Goal: Task Accomplishment & Management: Manage account settings

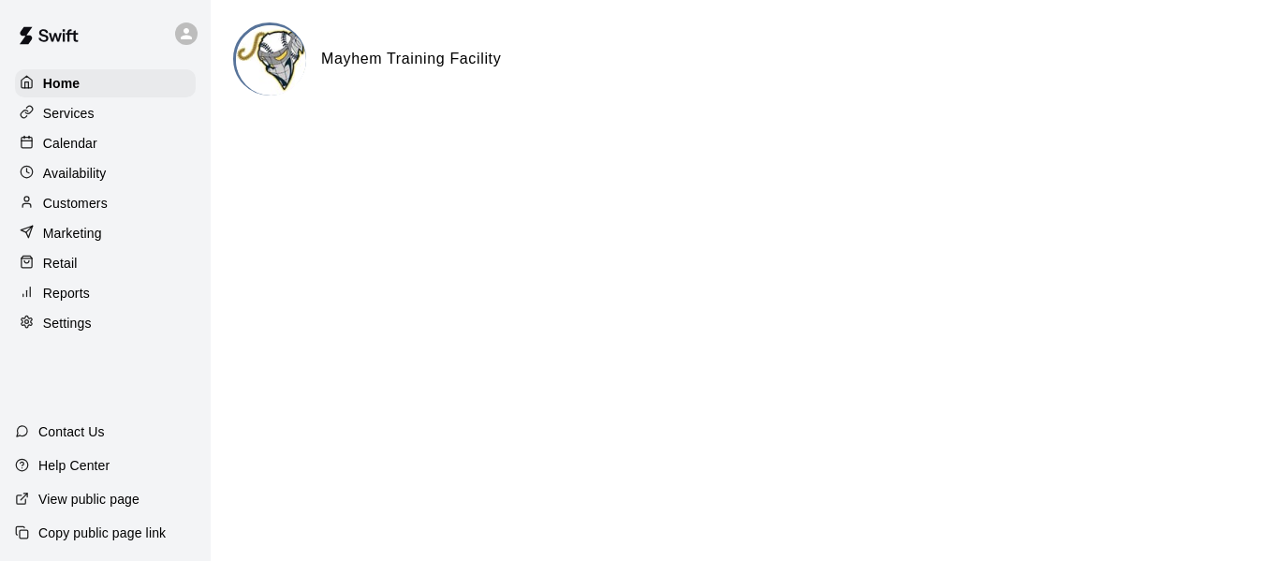
click at [261, 46] on img at bounding box center [271, 60] width 70 height 70
click at [80, 150] on p "Calendar" at bounding box center [70, 143] width 54 height 19
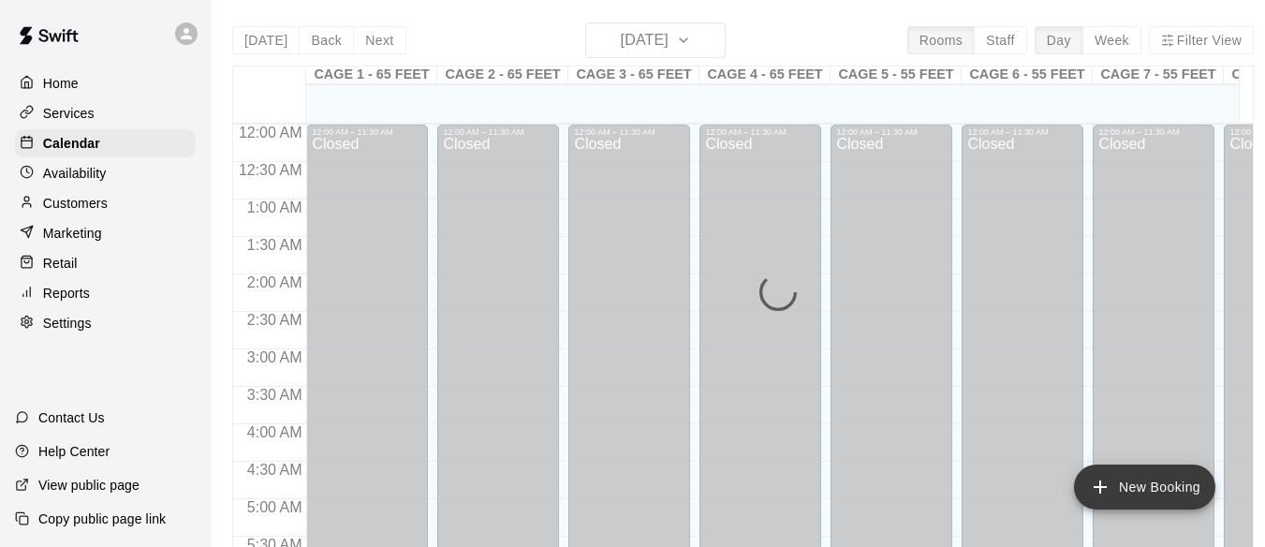
click at [1189, 487] on button "New Booking" at bounding box center [1144, 487] width 141 height 45
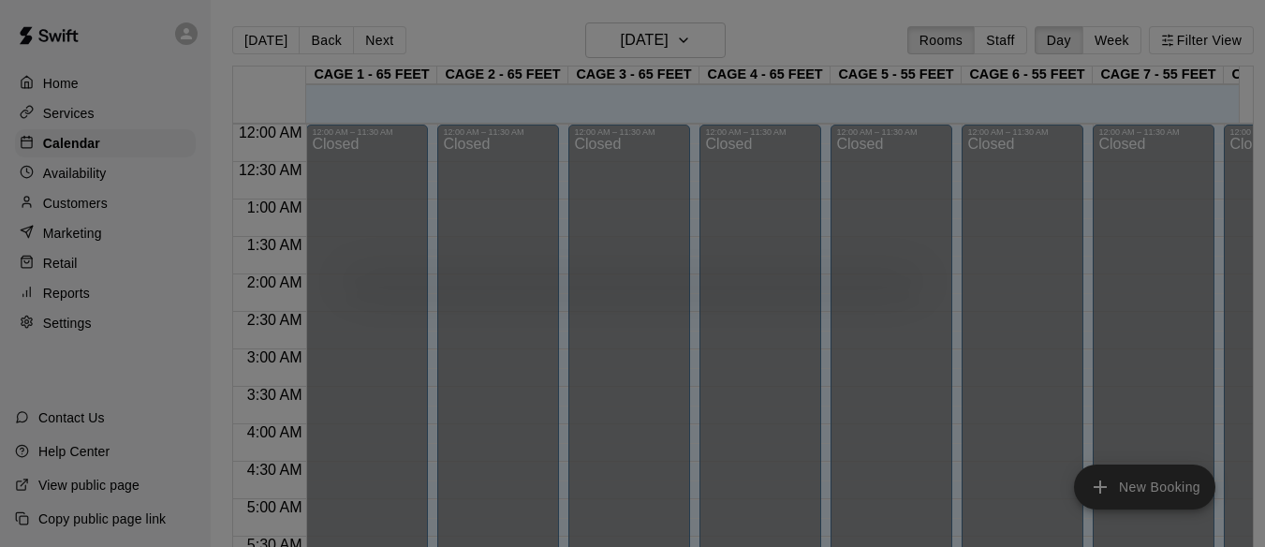
scroll to position [1011, 0]
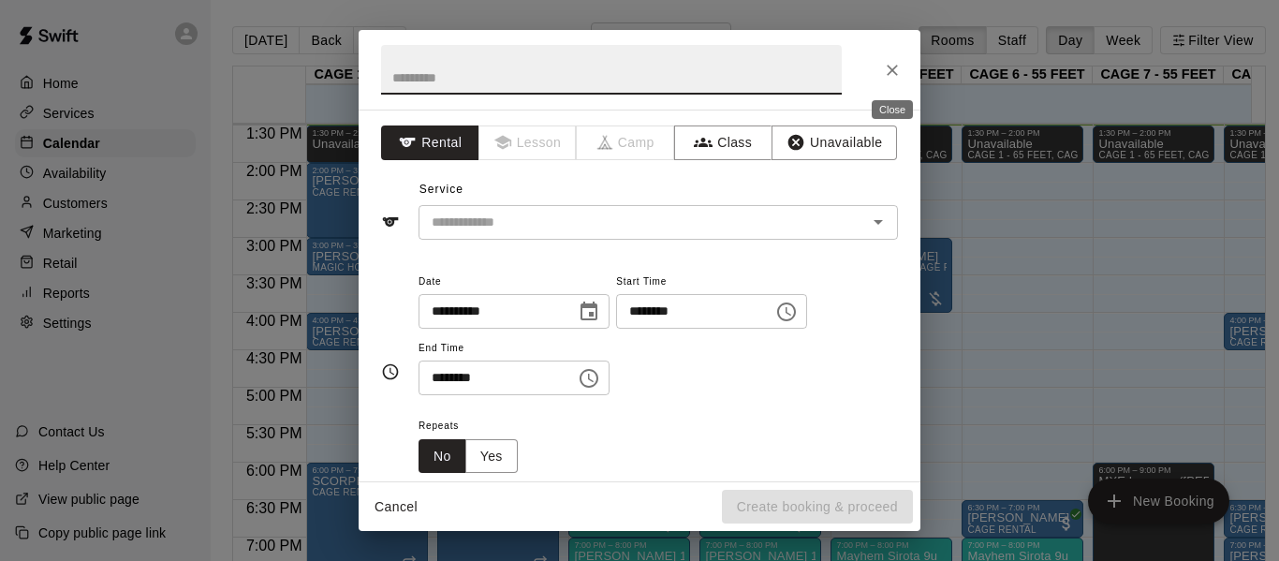
click at [895, 80] on button "Close" at bounding box center [893, 70] width 34 height 34
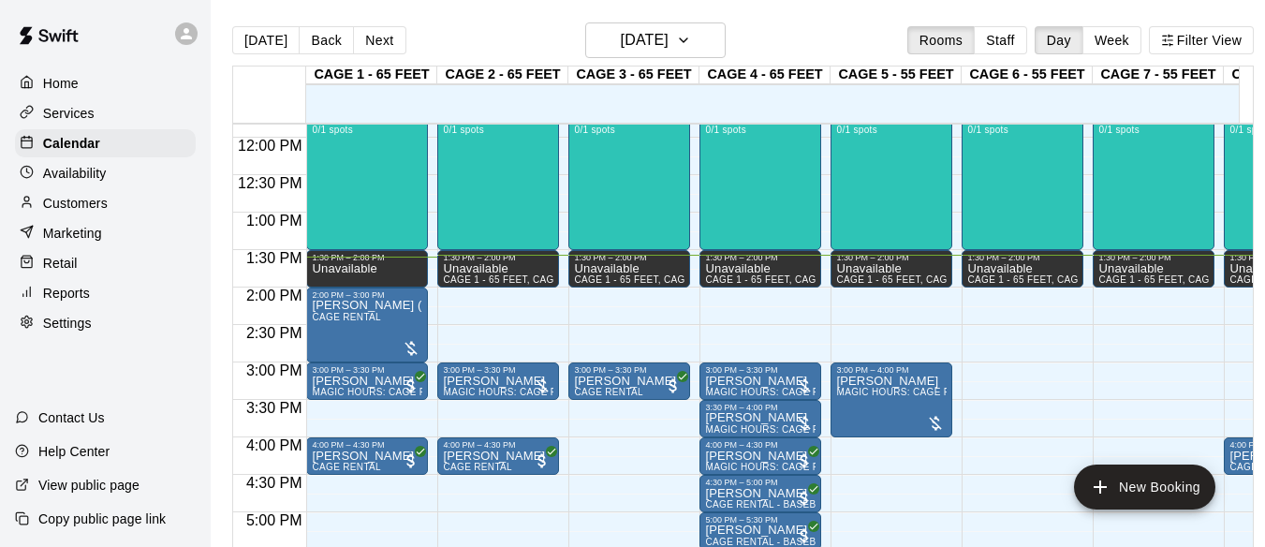
scroll to position [1104, 0]
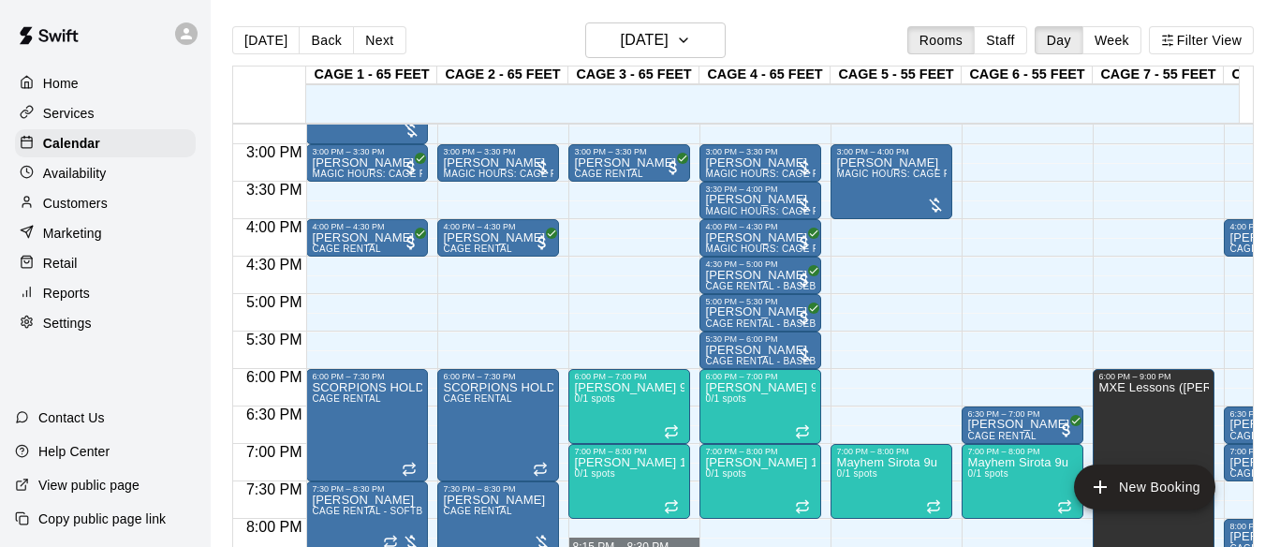
drag, startPoint x: 635, startPoint y: 546, endPoint x: 747, endPoint y: 560, distance: 113.3
click at [755, 542] on div "12:00 AM 12:30 AM 1:00 AM 1:30 AM 2:00 AM 2:30 AM 3:00 AM 3:30 AM 4:00 AM 4:30 …" at bounding box center [743, 346] width 1020 height 446
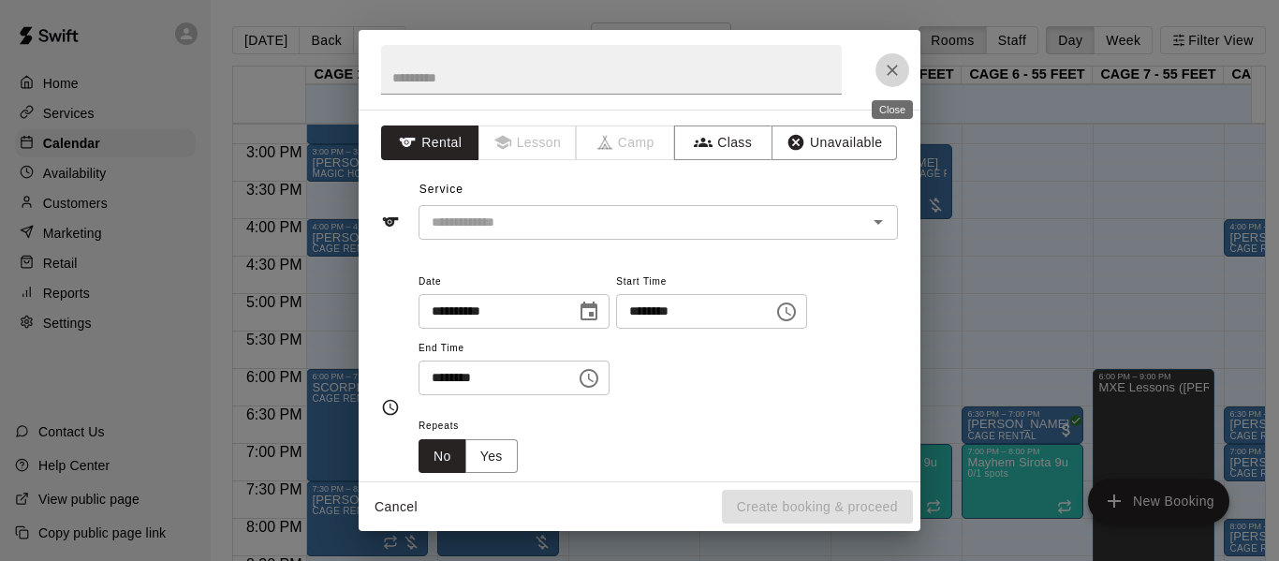
click at [899, 68] on icon "Close" at bounding box center [892, 70] width 19 height 19
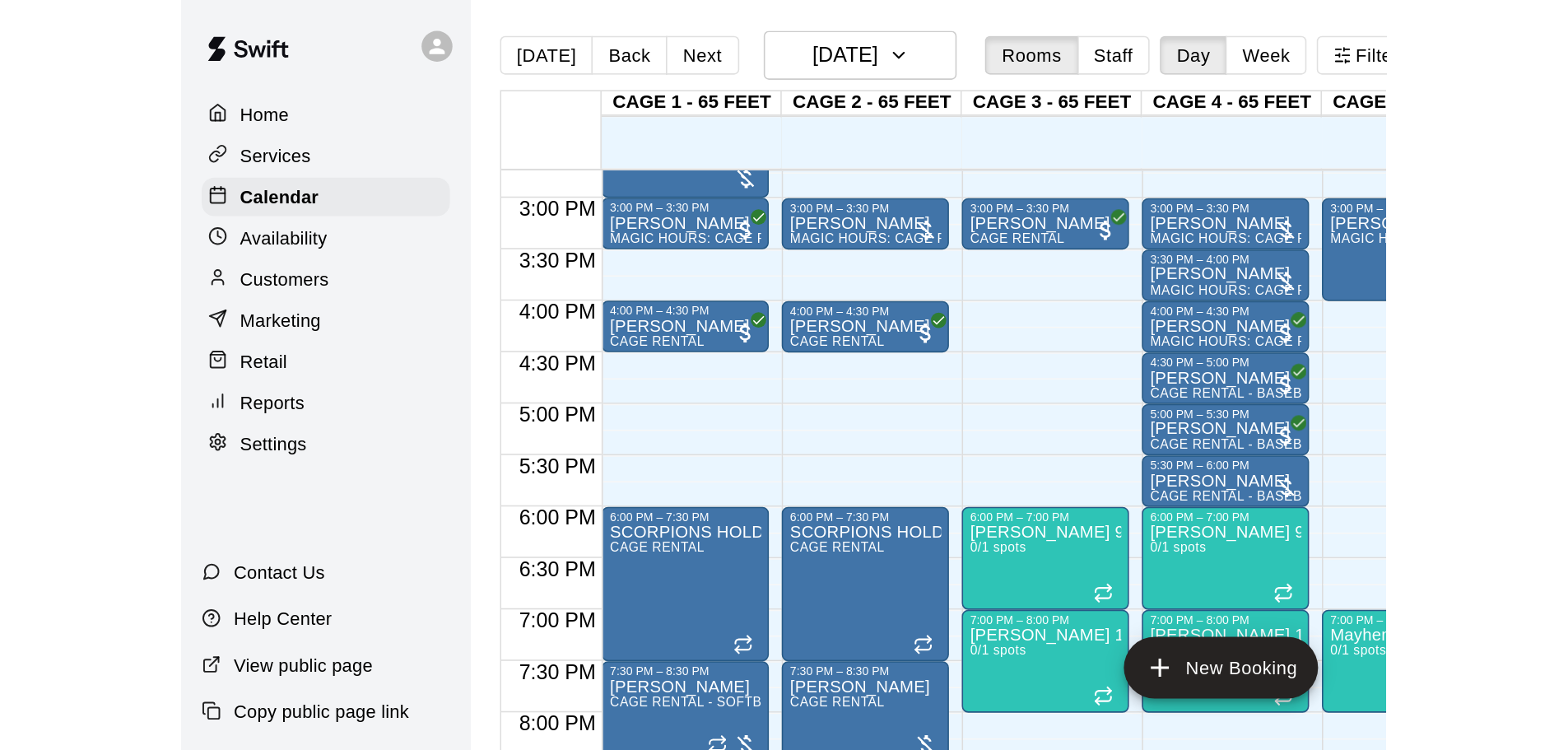
scroll to position [923, 0]
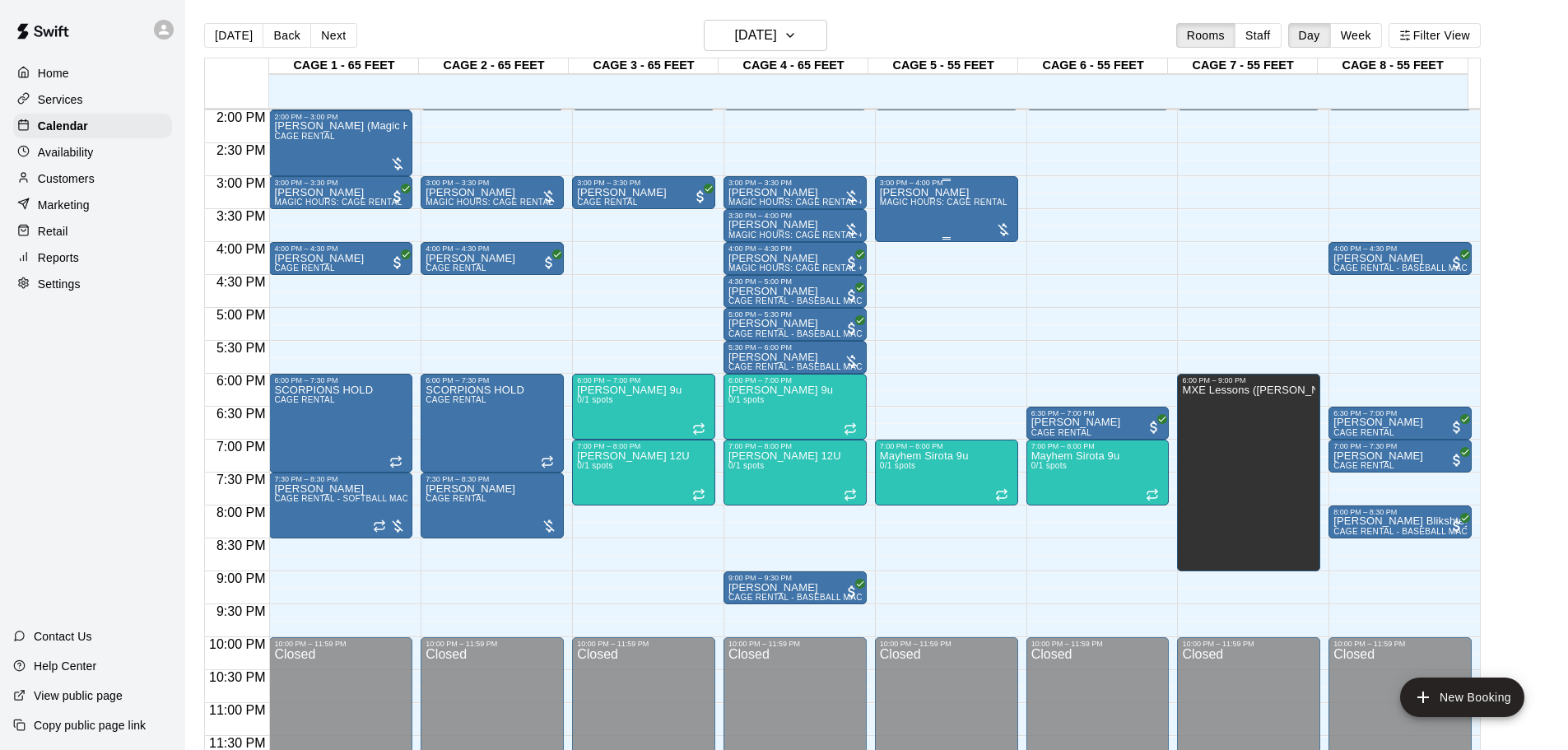
click at [900, 237] on div at bounding box center [947, 238] width 134 height 3
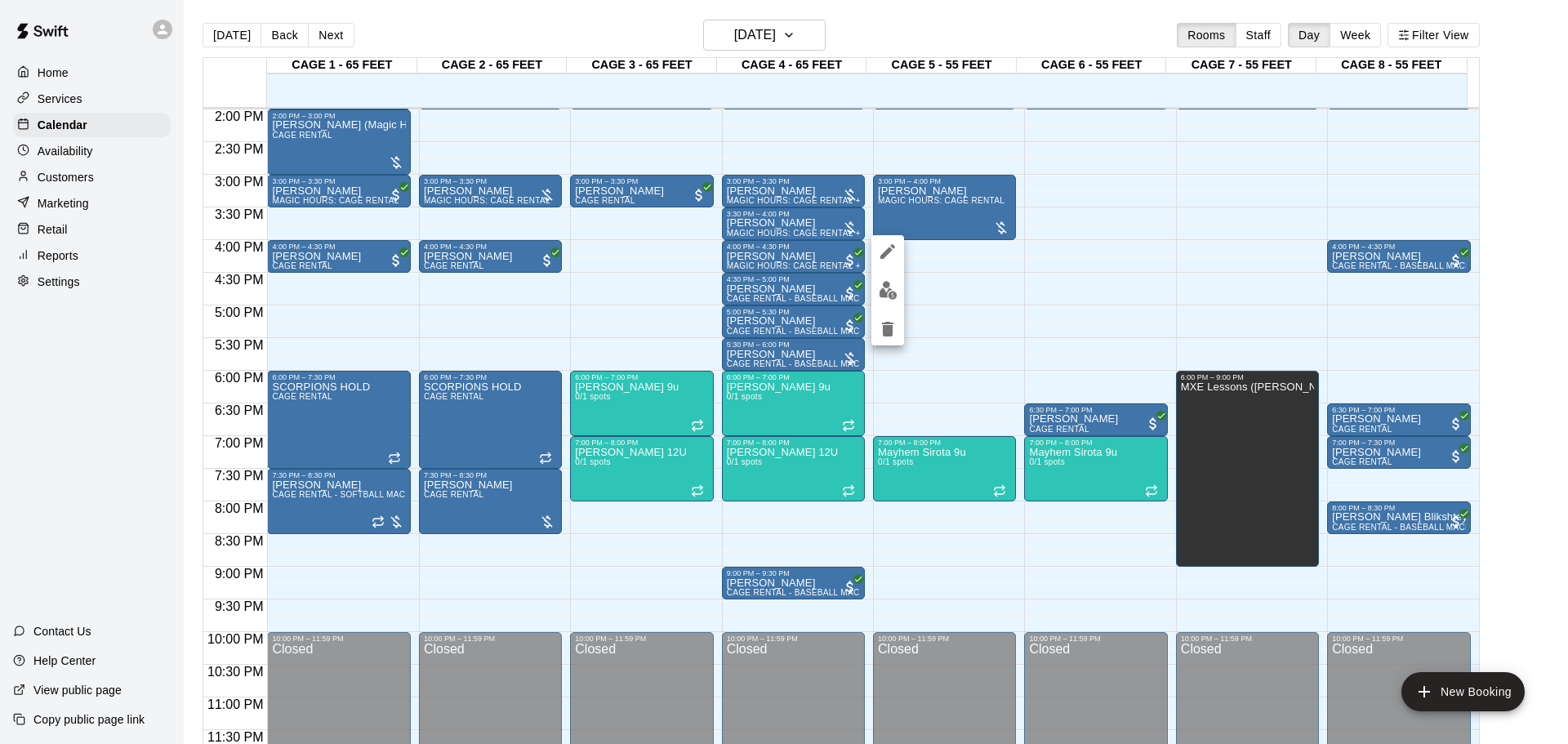
click at [1115, 311] on div at bounding box center [784, 372] width 1568 height 744
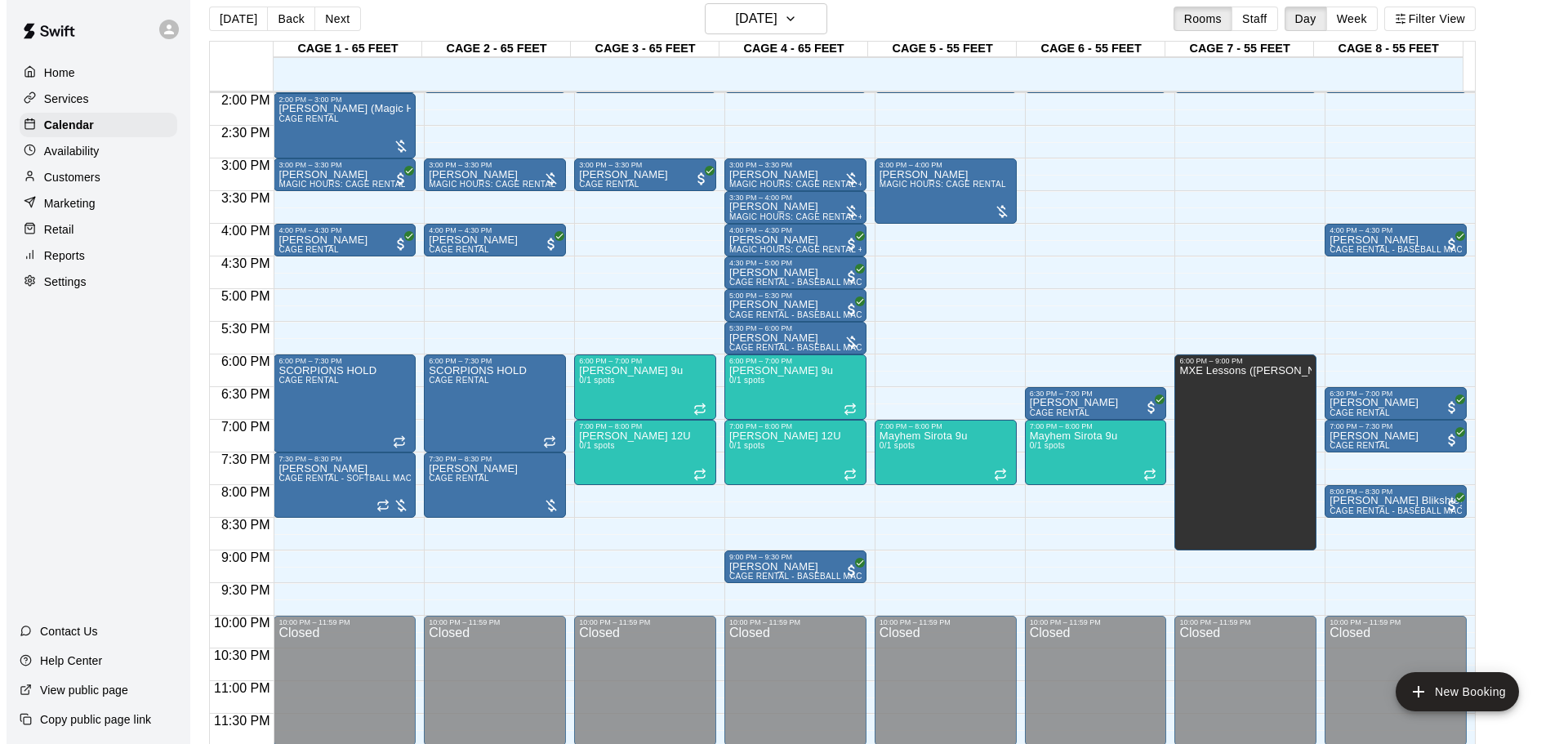
scroll to position [0, 0]
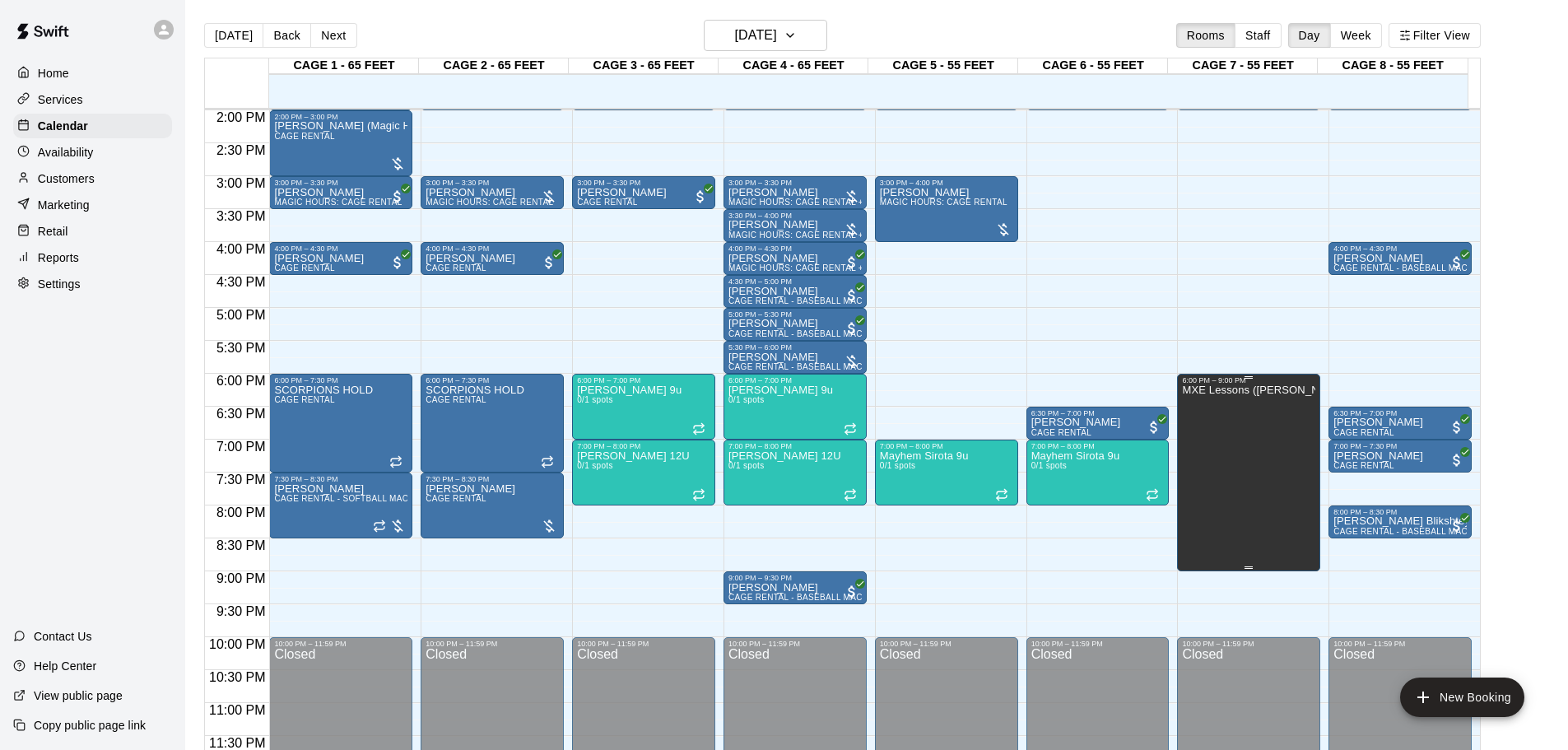
click at [1123, 390] on p "MXE Lessons ([PERSON_NAME])" at bounding box center [1249, 390] width 134 height 0
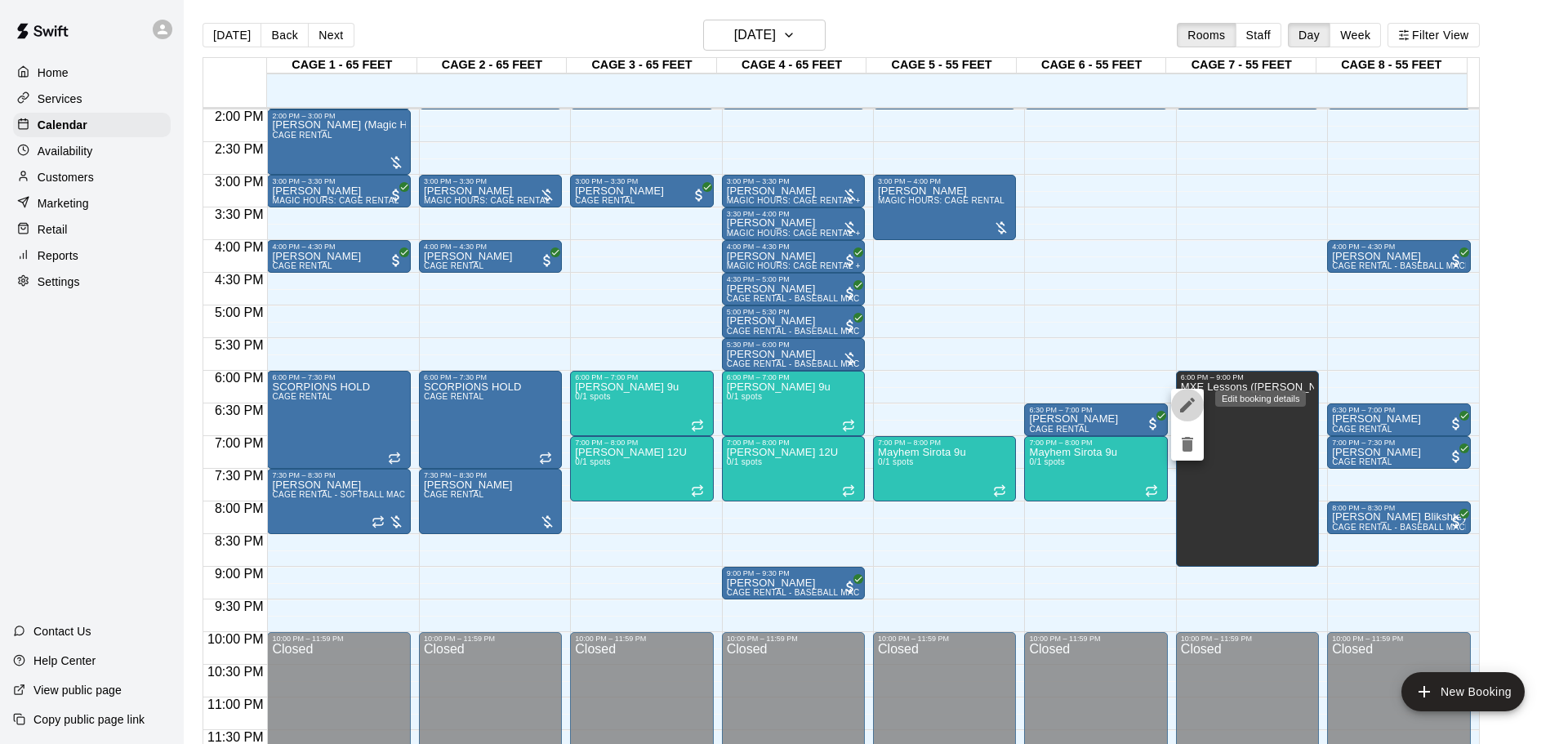
click at [1115, 401] on icon "edit" at bounding box center [1188, 405] width 19 height 19
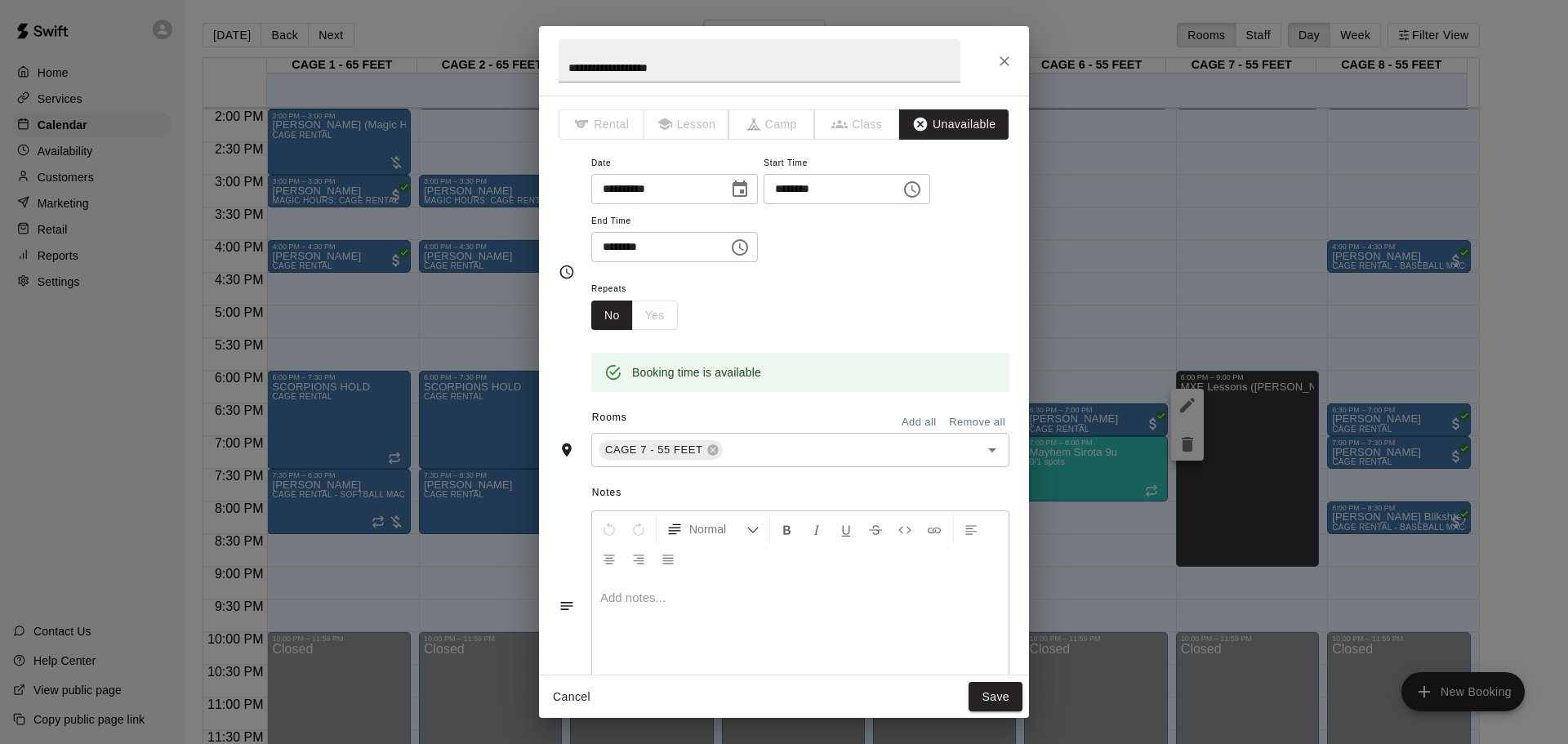
click at [1115, 266] on div "**********" at bounding box center [784, 372] width 1568 height 744
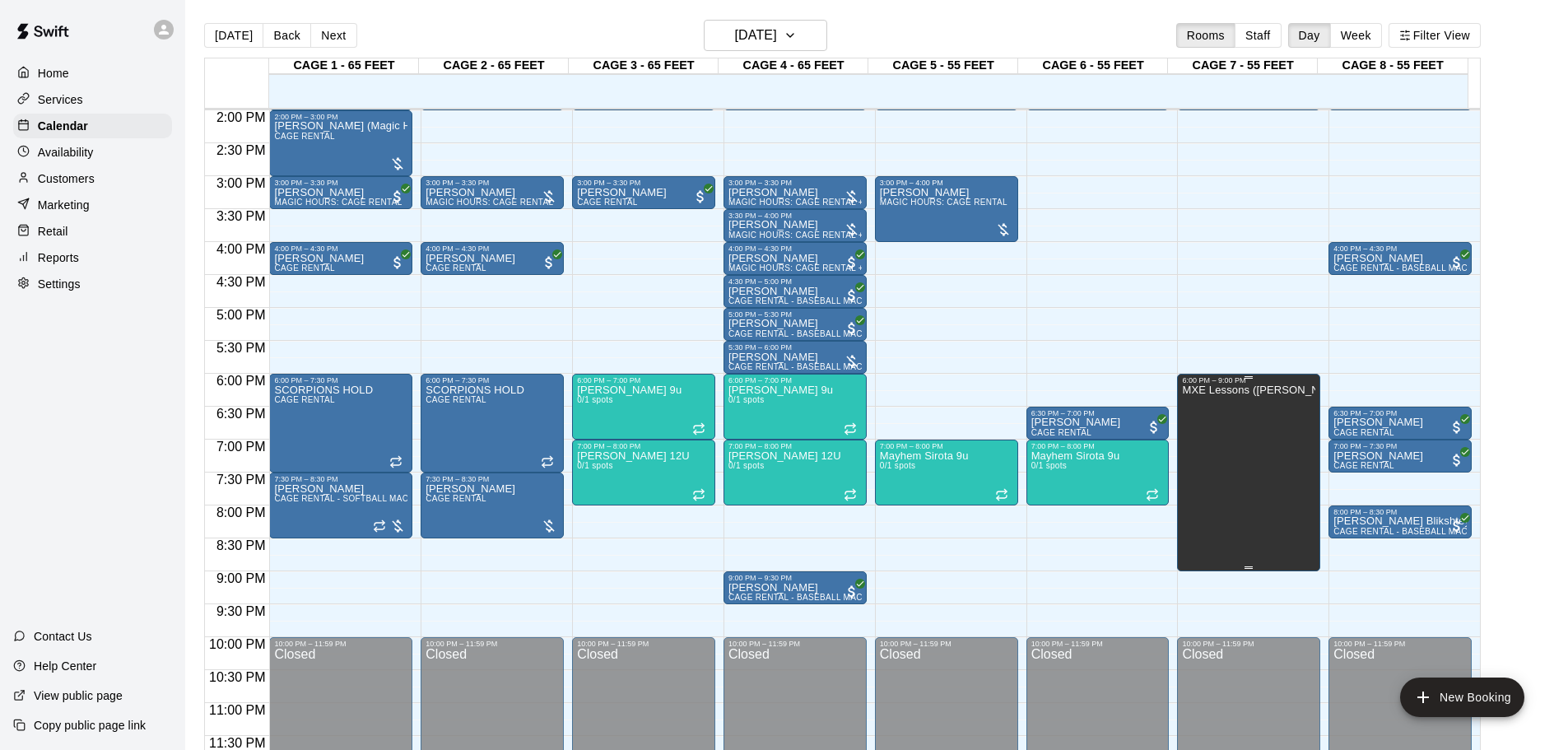
click at [1123, 403] on div "MXE Lessons ([PERSON_NAME])" at bounding box center [1249, 759] width 134 height 750
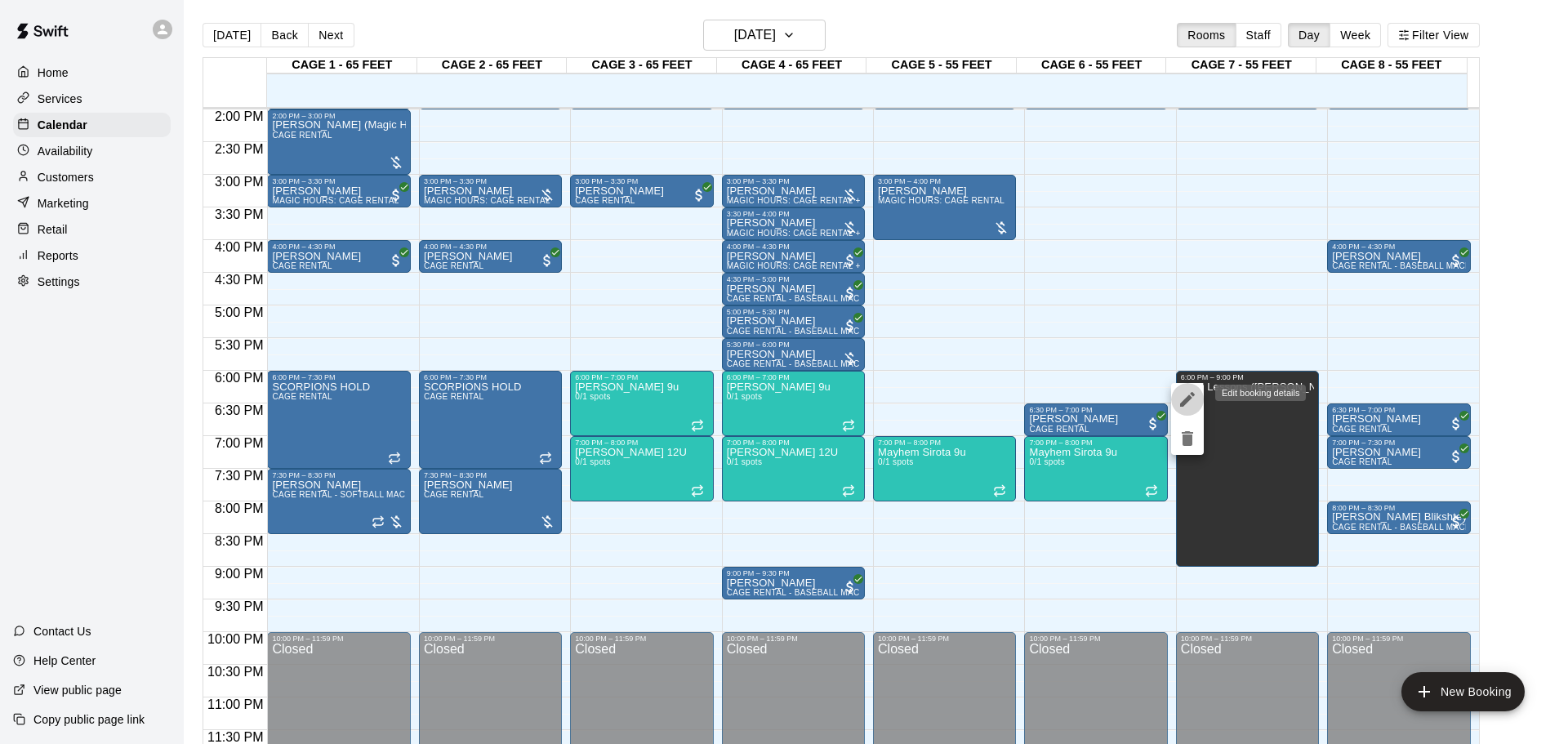
click at [1115, 399] on icon "edit" at bounding box center [1188, 399] width 19 height 19
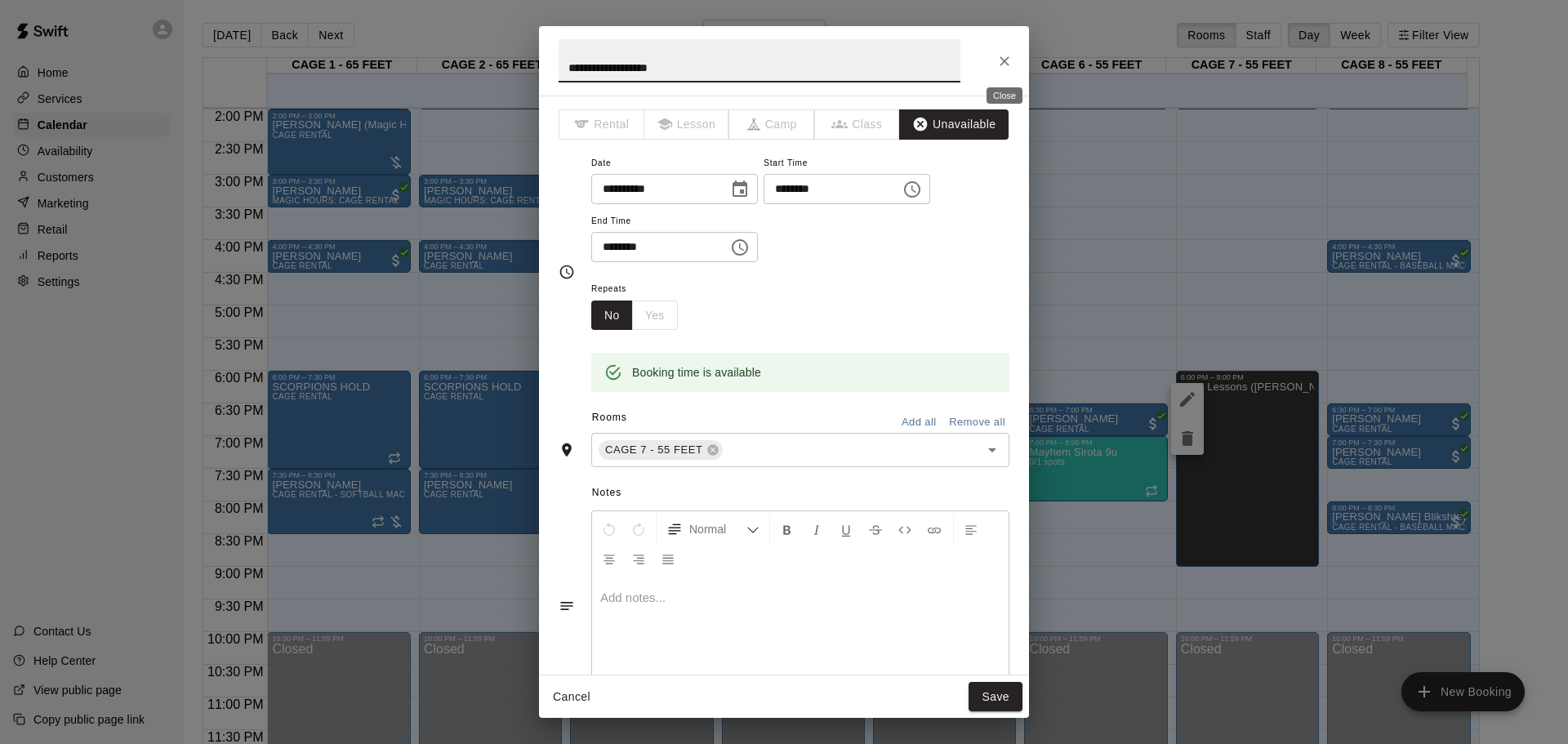
click at [1004, 58] on icon "Close" at bounding box center [1005, 61] width 17 height 17
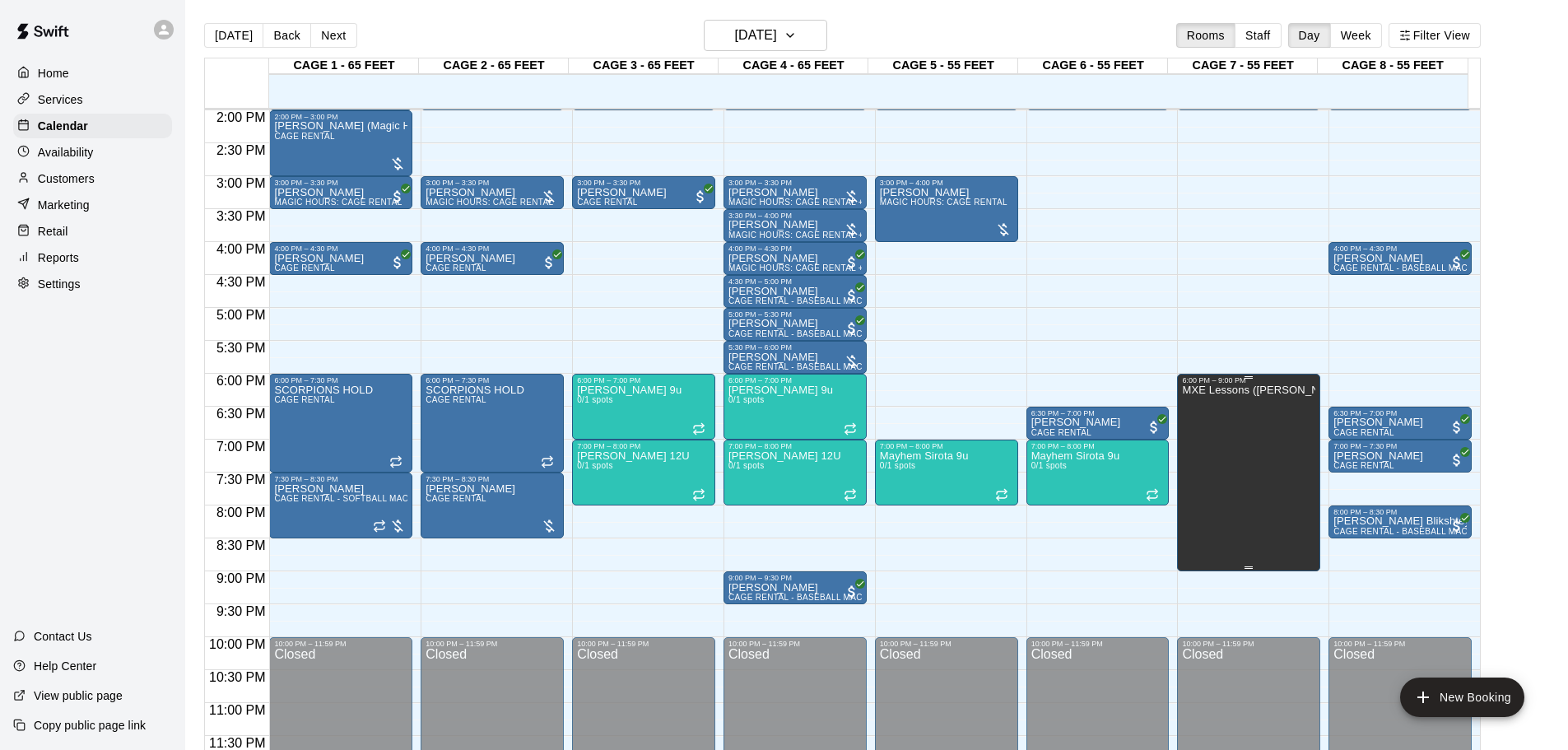
click at [1123, 414] on div "MXE Lessons ([PERSON_NAME])" at bounding box center [1249, 759] width 134 height 750
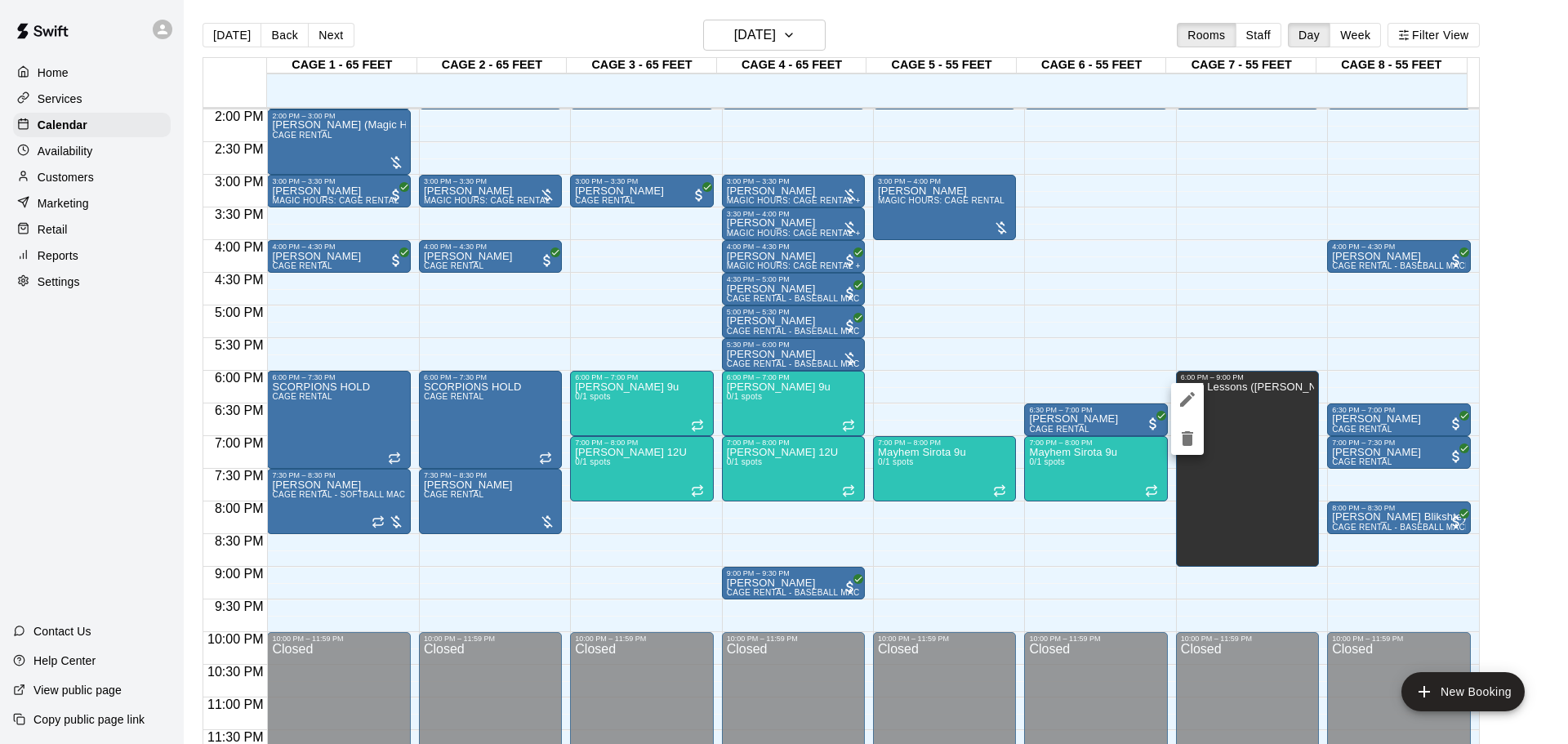
click at [1115, 306] on div at bounding box center [784, 372] width 1568 height 744
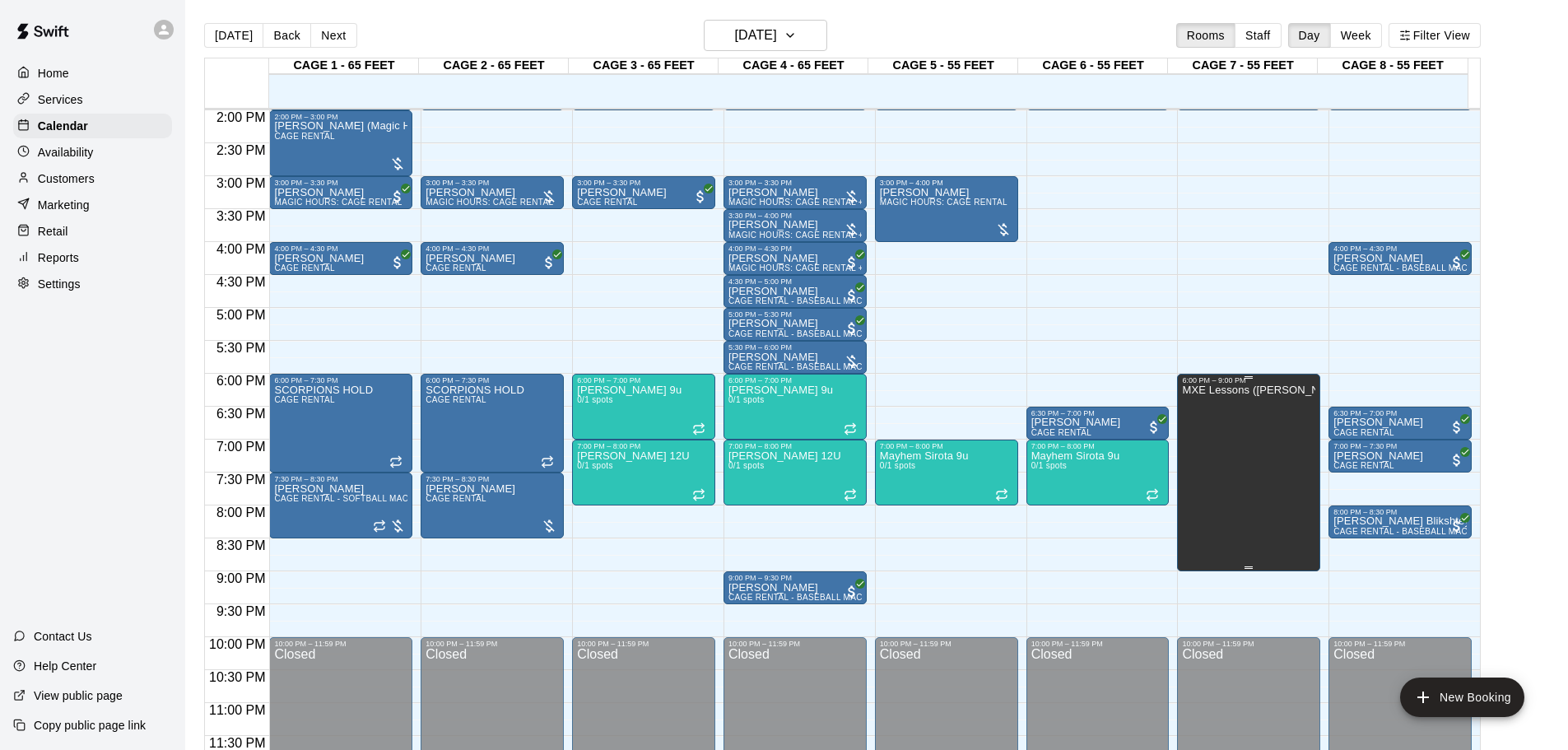
click at [1123, 407] on div "MXE Lessons ([PERSON_NAME])" at bounding box center [1249, 759] width 134 height 750
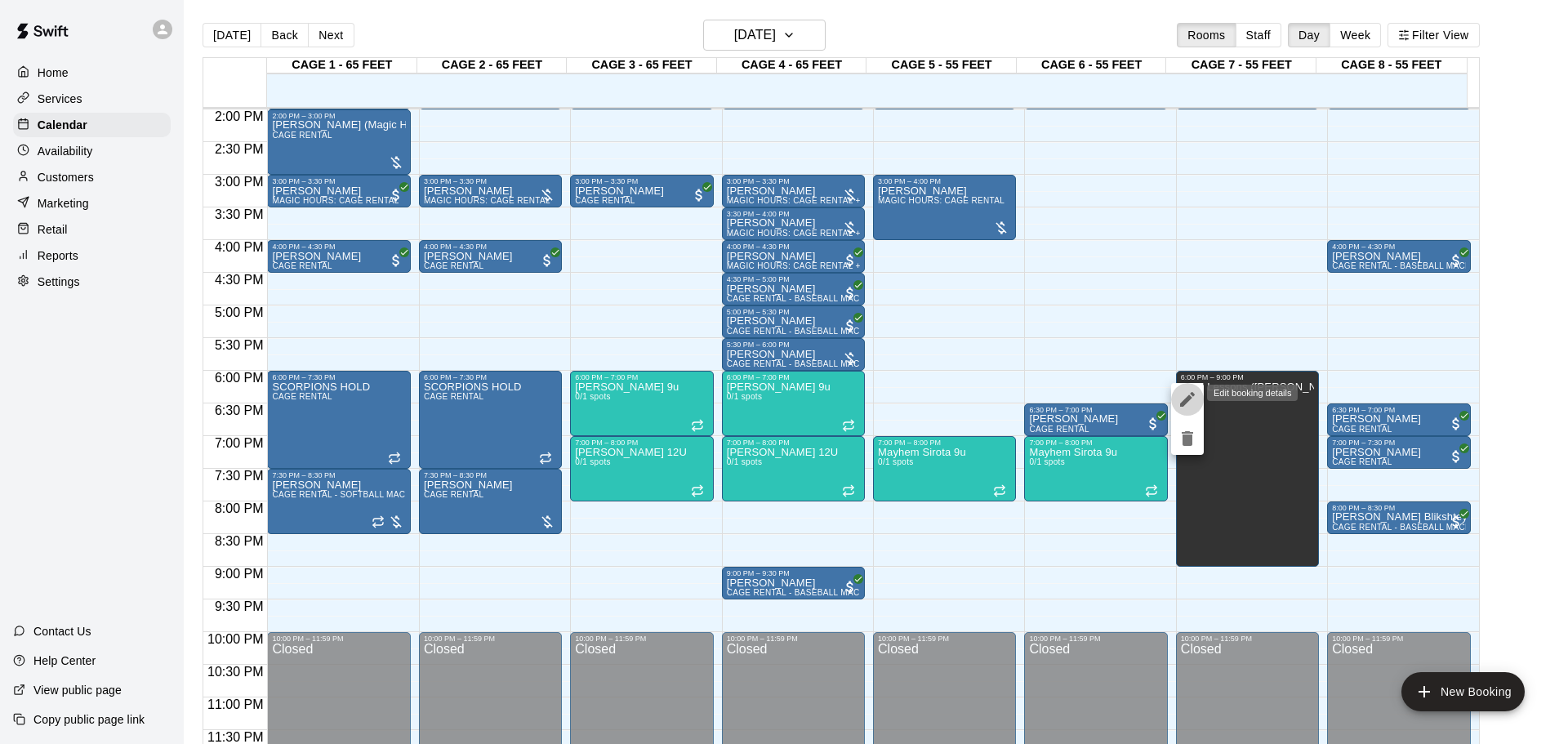
click at [1115, 386] on button "edit" at bounding box center [1187, 399] width 32 height 32
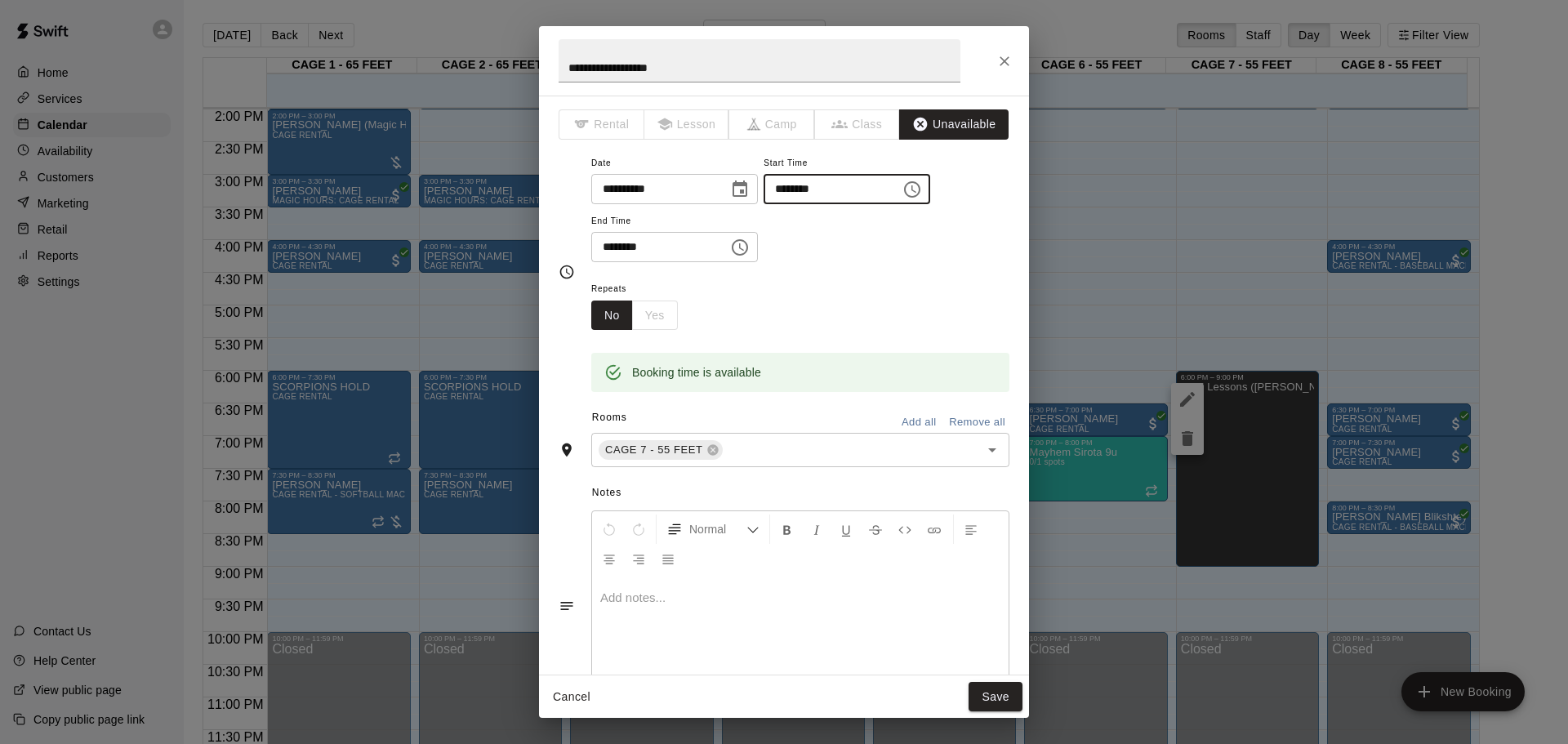
click at [817, 187] on input "********" at bounding box center [827, 188] width 126 height 31
type input "********"
click at [1002, 488] on button "Save" at bounding box center [996, 697] width 54 height 31
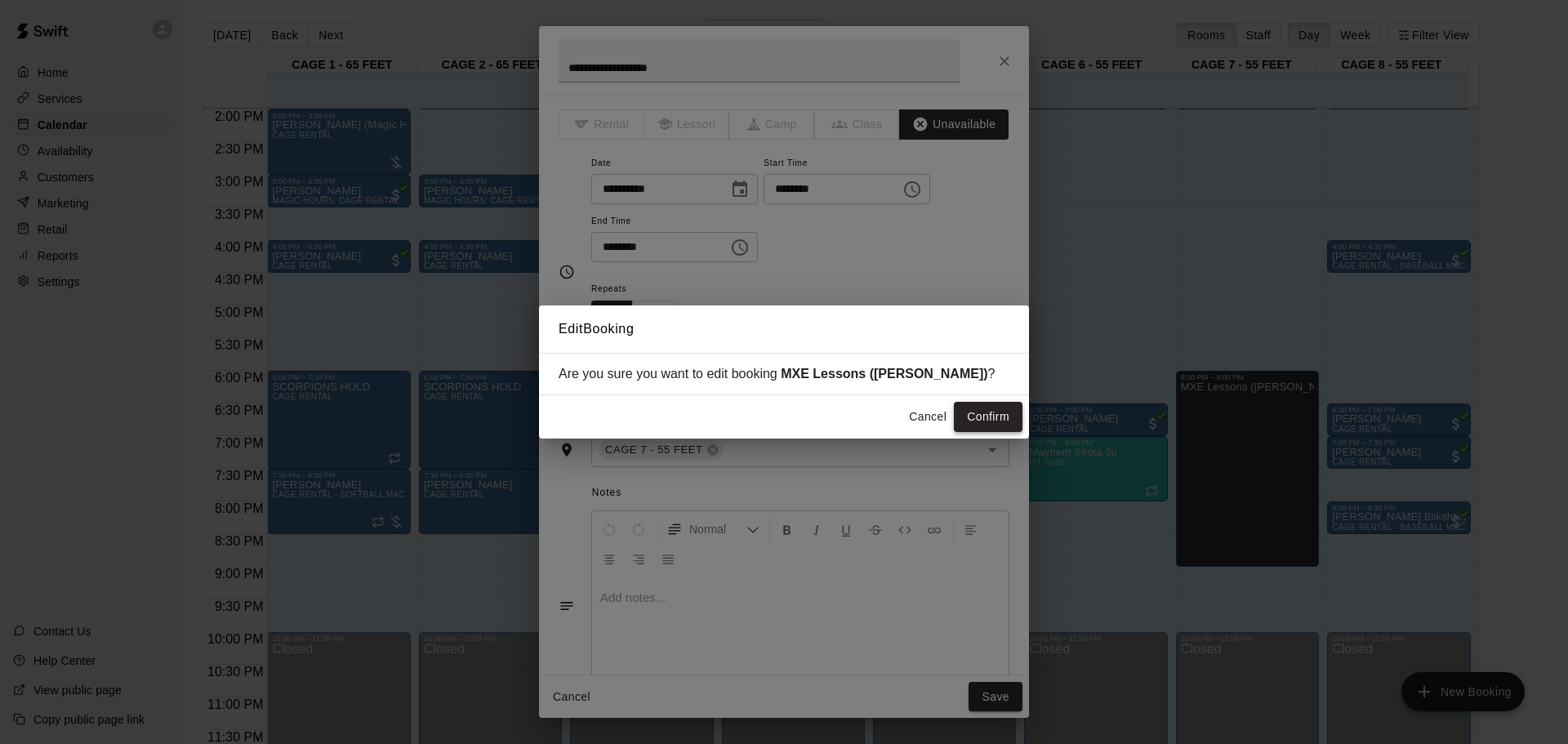
click at [1006, 417] on button "Confirm" at bounding box center [988, 417] width 69 height 31
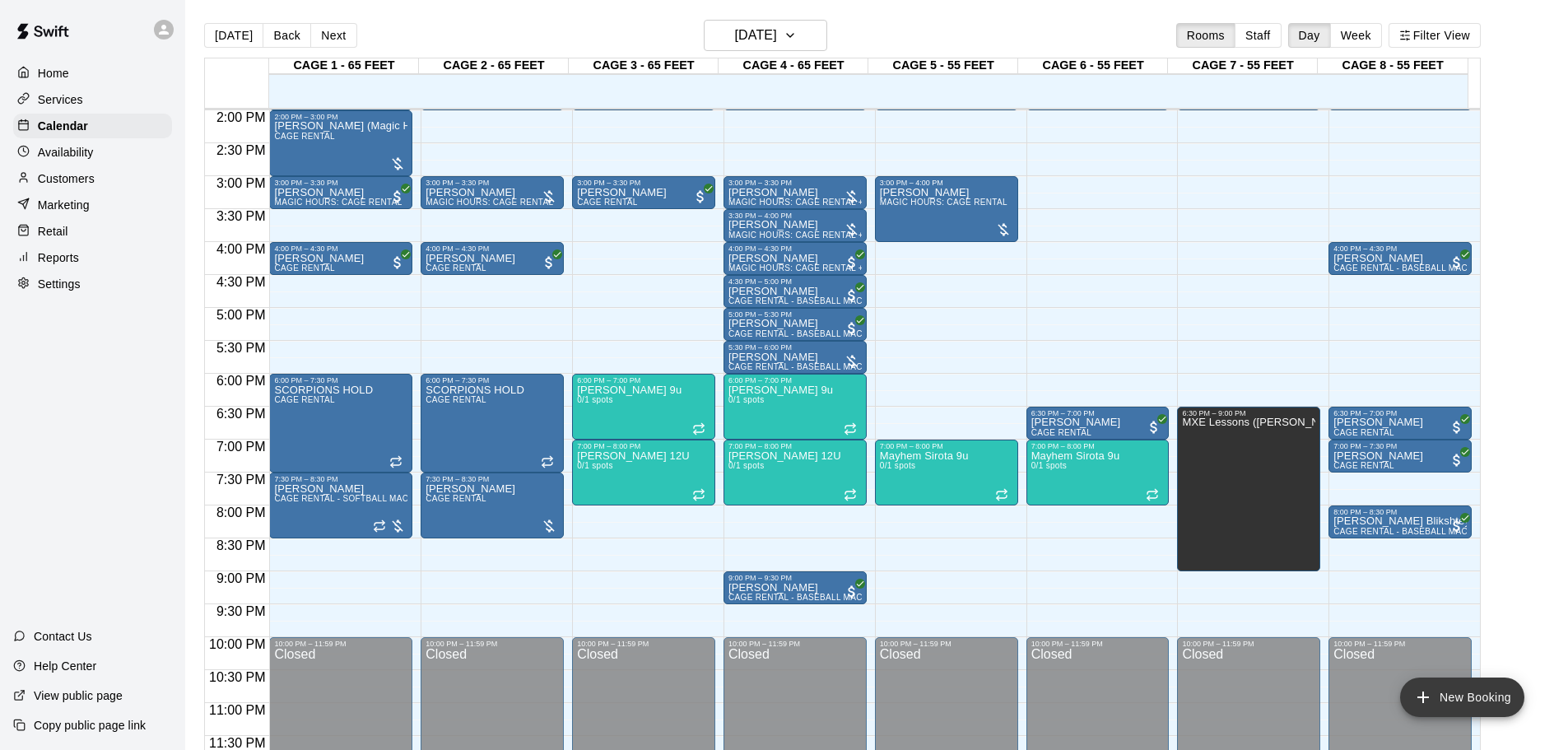
click at [1123, 492] on button "New Booking" at bounding box center [1462, 697] width 124 height 40
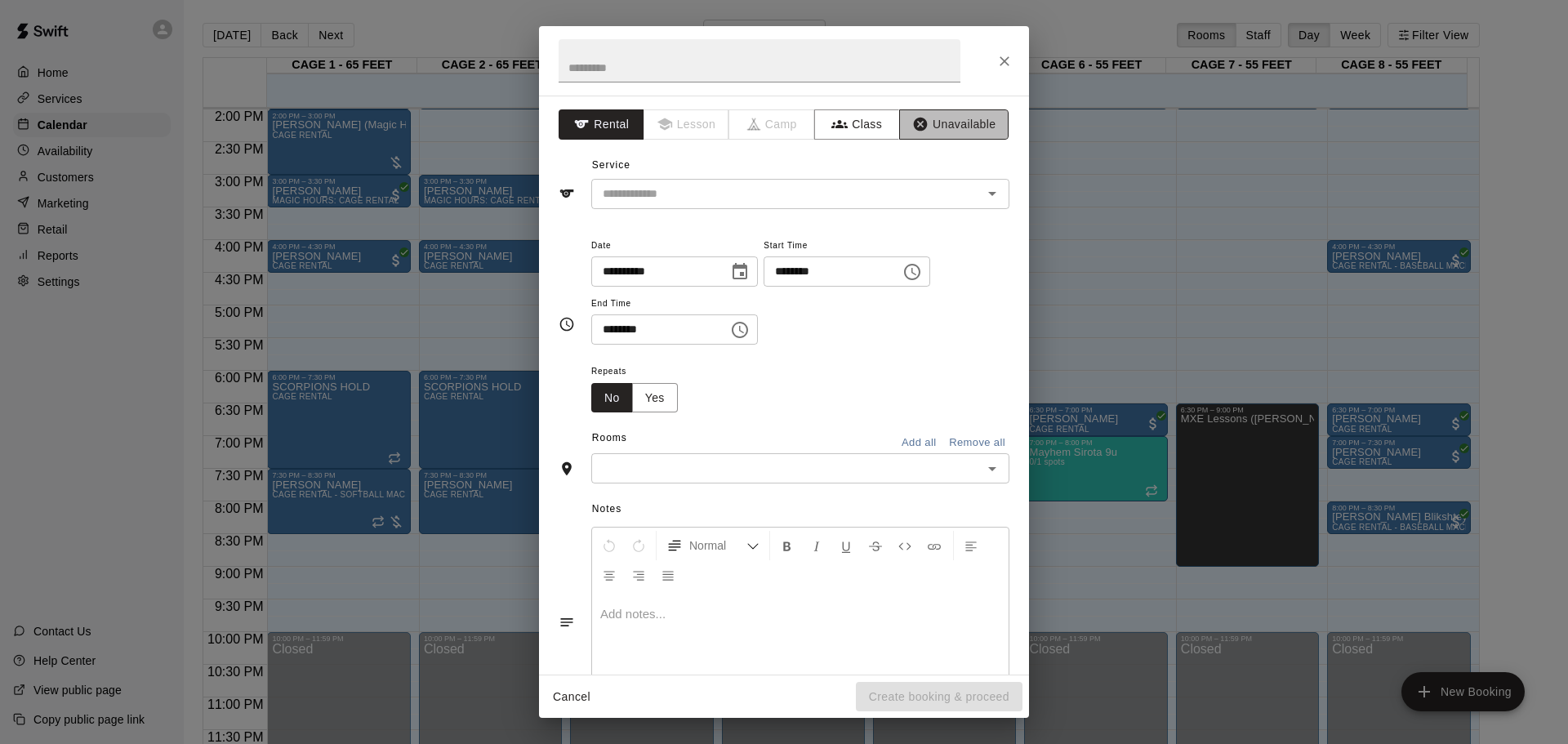
click at [899, 124] on button "Unavailable" at bounding box center [953, 124] width 109 height 31
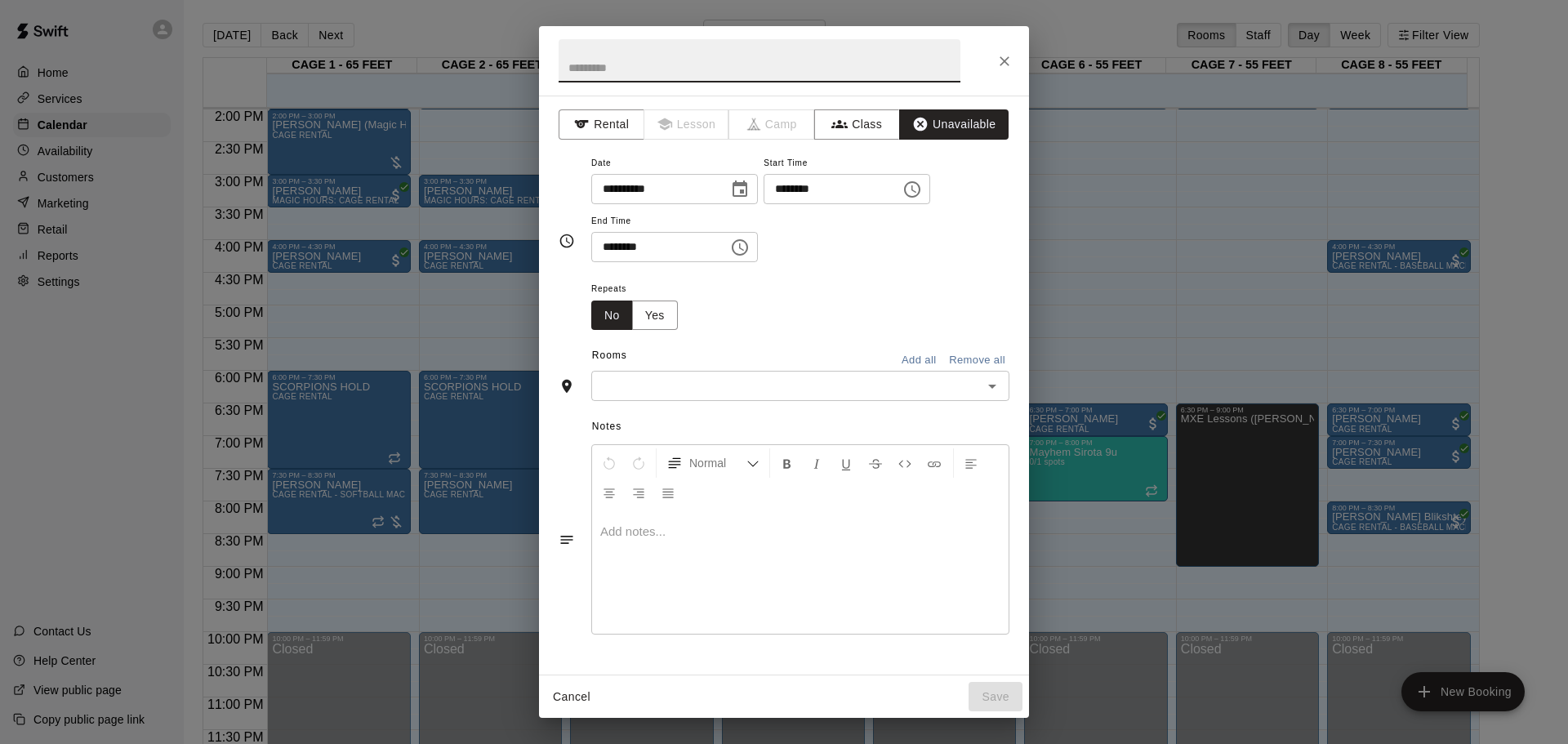
click at [707, 63] on input "text" at bounding box center [760, 61] width 402 height 44
type input "**********"
click at [922, 182] on icon "Choose time, selected time is 1:00 PM" at bounding box center [912, 189] width 19 height 19
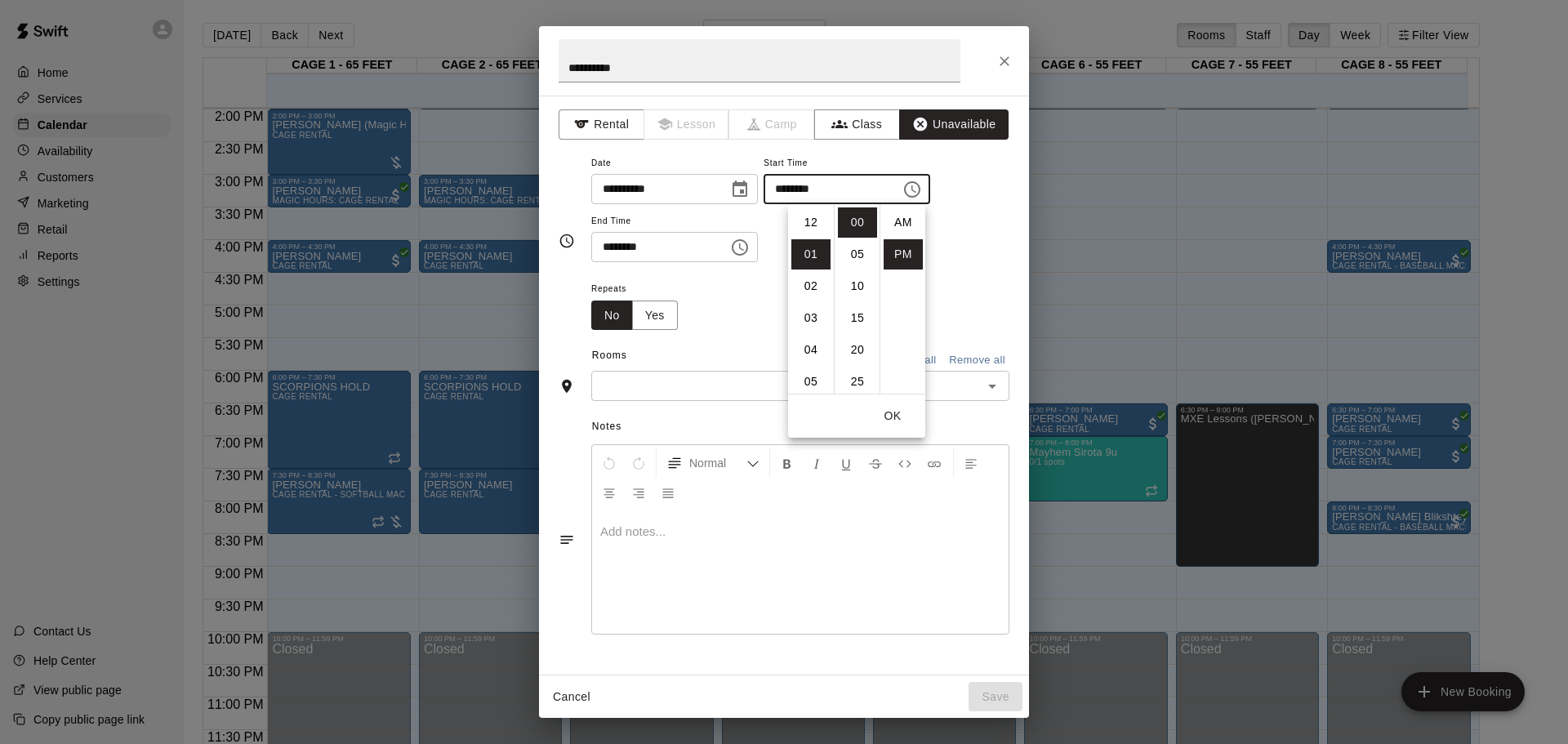
scroll to position [30, 0]
click at [813, 384] on li "06" at bounding box center [811, 382] width 39 height 31
type input "********"
click at [1014, 290] on div "**********" at bounding box center [784, 386] width 490 height 579
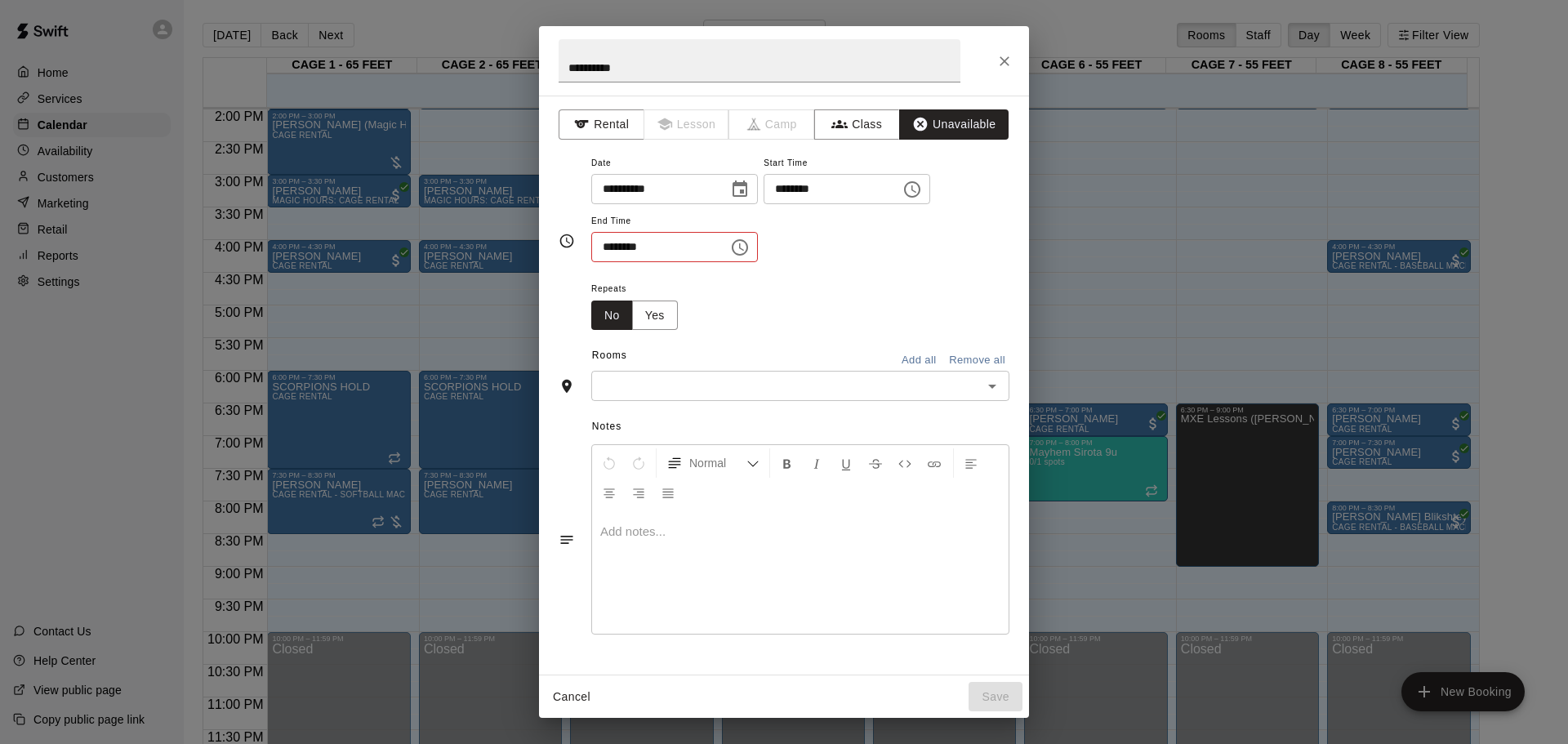
click at [613, 239] on input "********" at bounding box center [654, 247] width 126 height 31
type input "********"
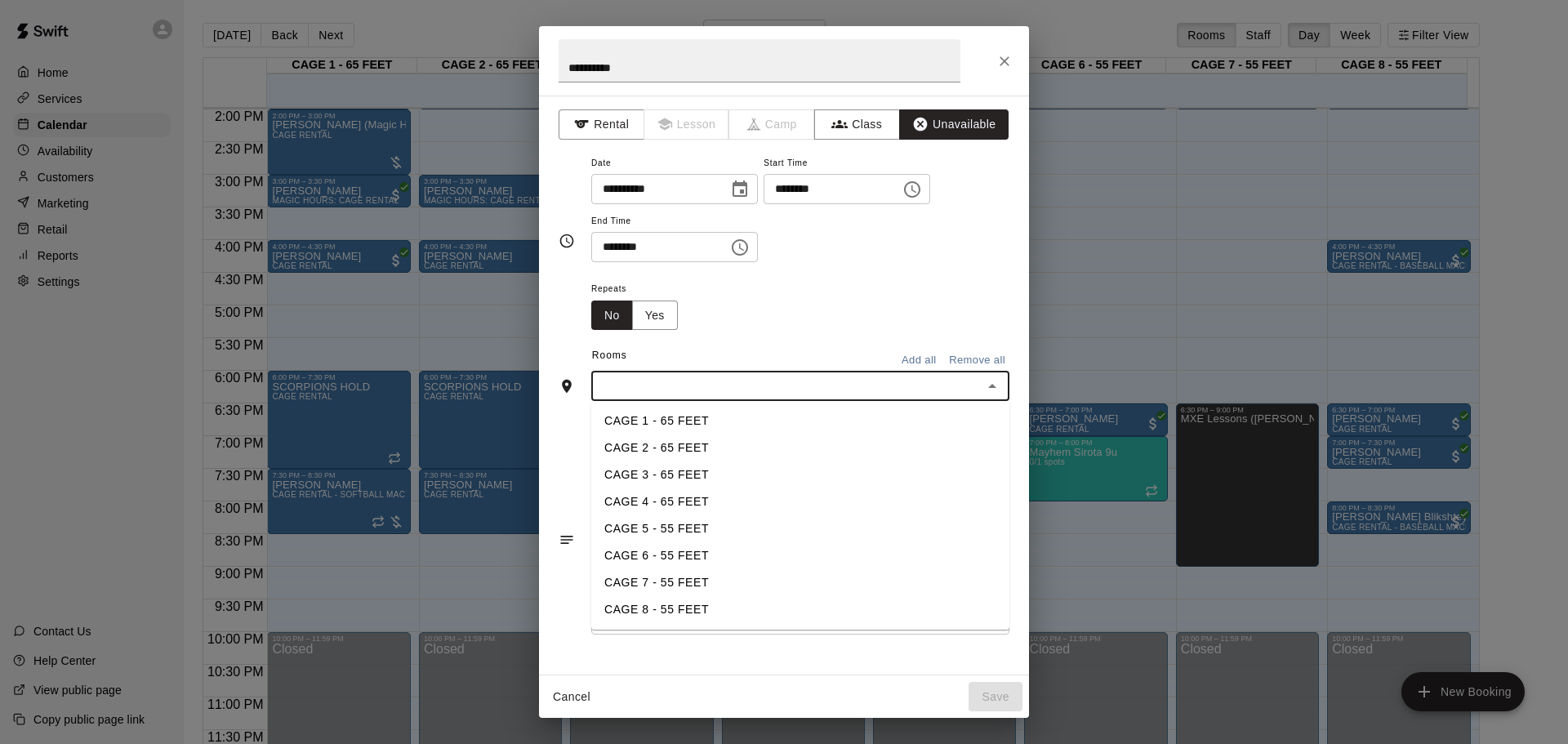
click at [757, 387] on input "text" at bounding box center [787, 386] width 381 height 20
click at [669, 488] on li "CAGE 6 - 55 FEET" at bounding box center [801, 556] width 419 height 27
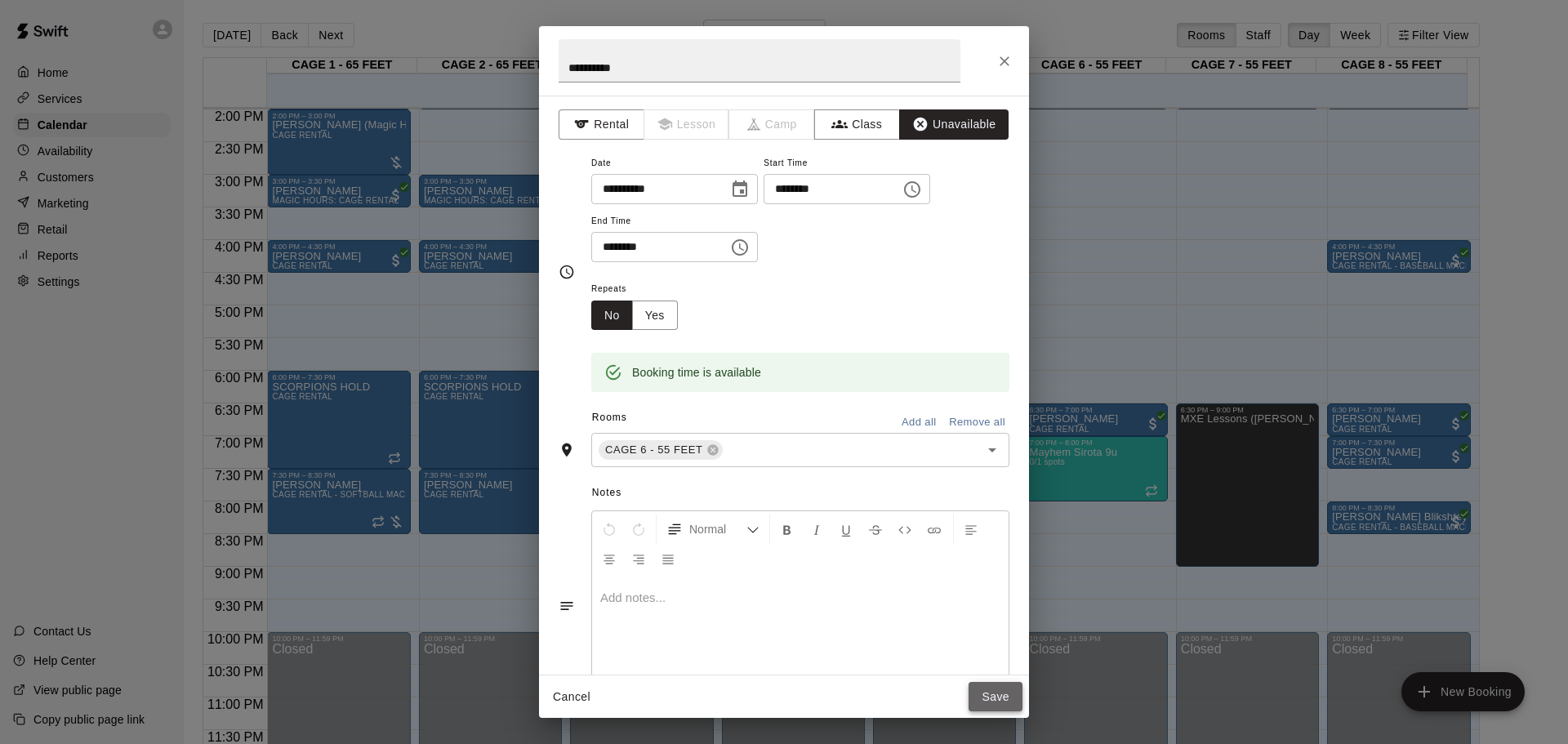
click at [992, 488] on button "Save" at bounding box center [996, 697] width 54 height 31
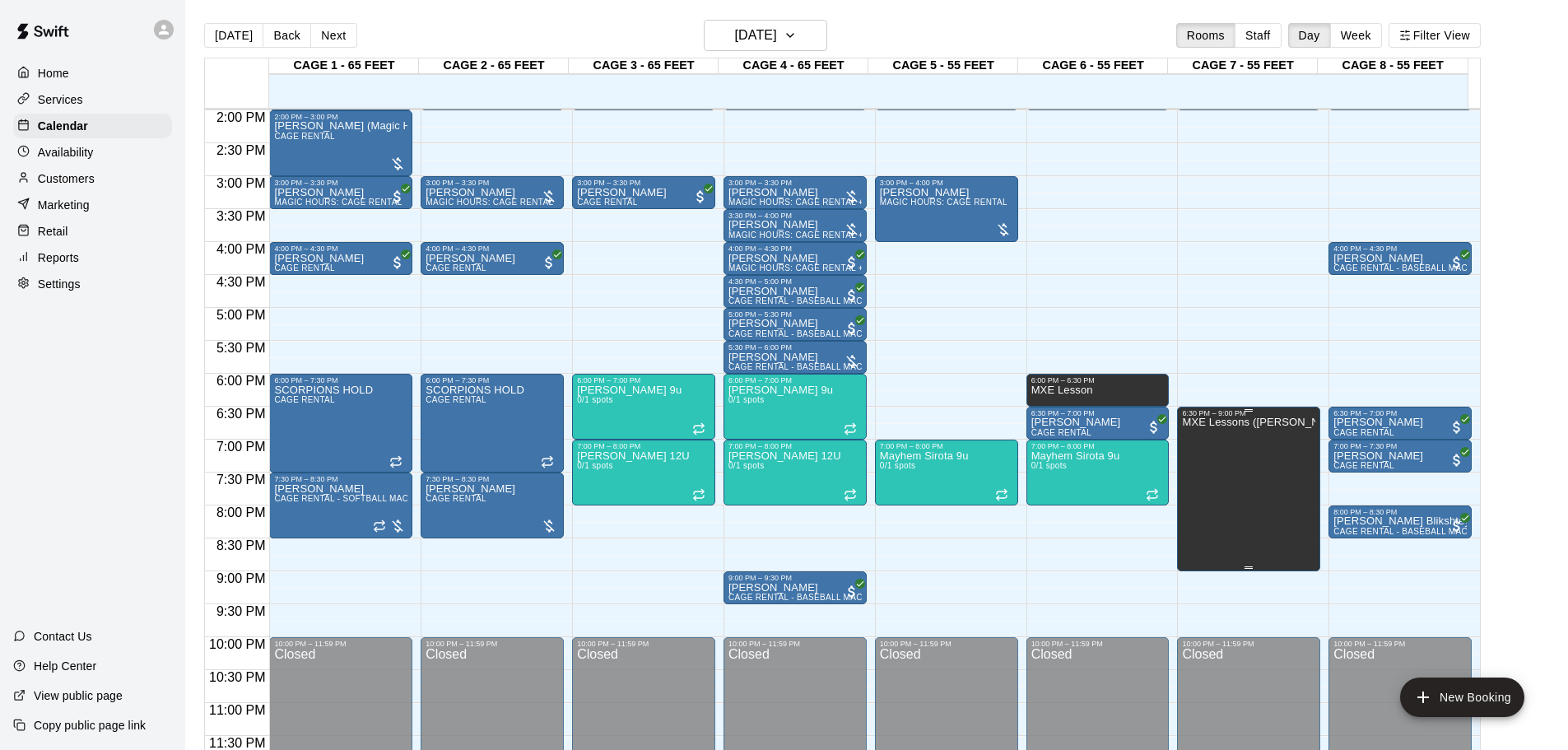
click at [1123, 422] on p "MXE Lessons ([PERSON_NAME])" at bounding box center [1249, 422] width 134 height 0
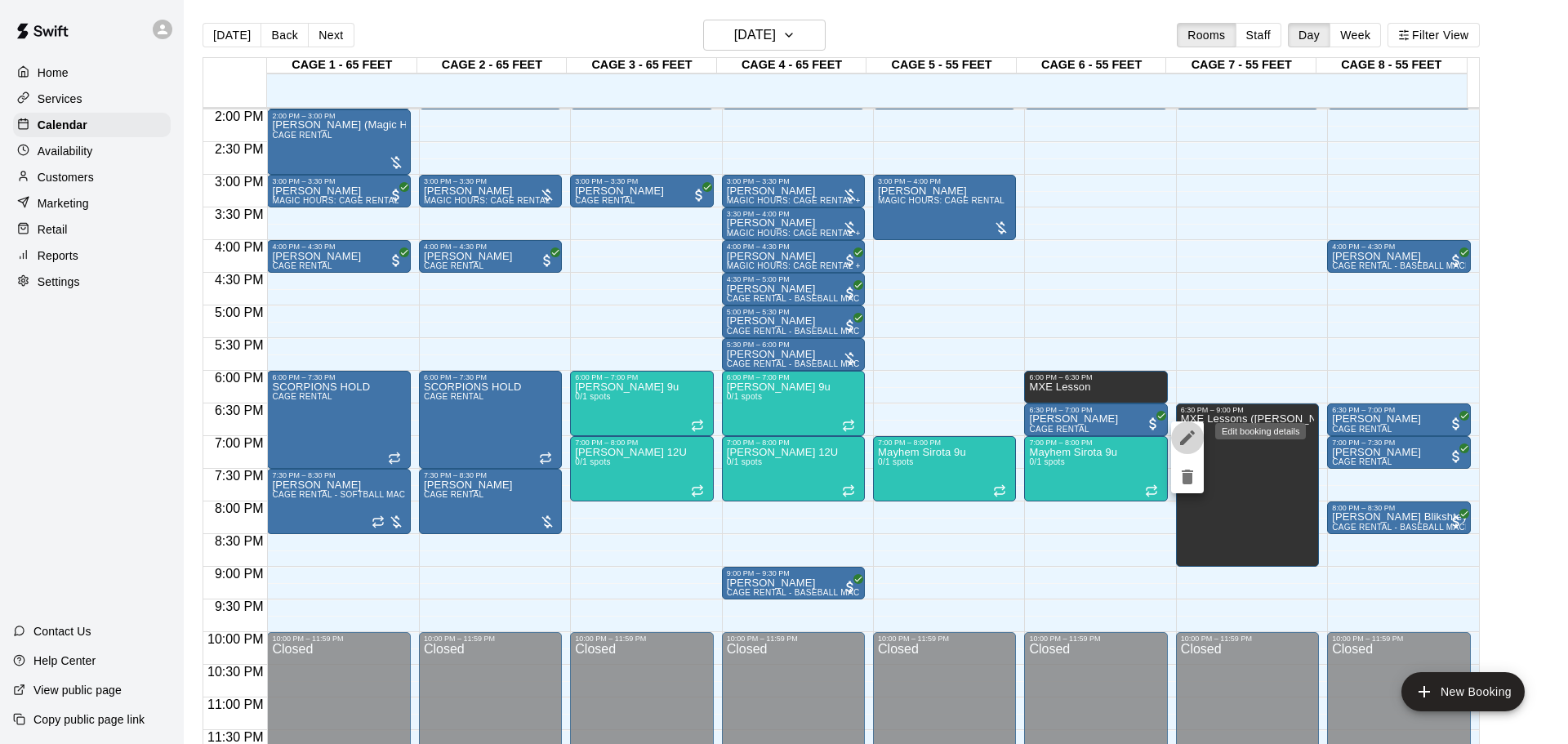
click at [1115, 430] on icon "edit" at bounding box center [1188, 438] width 19 height 19
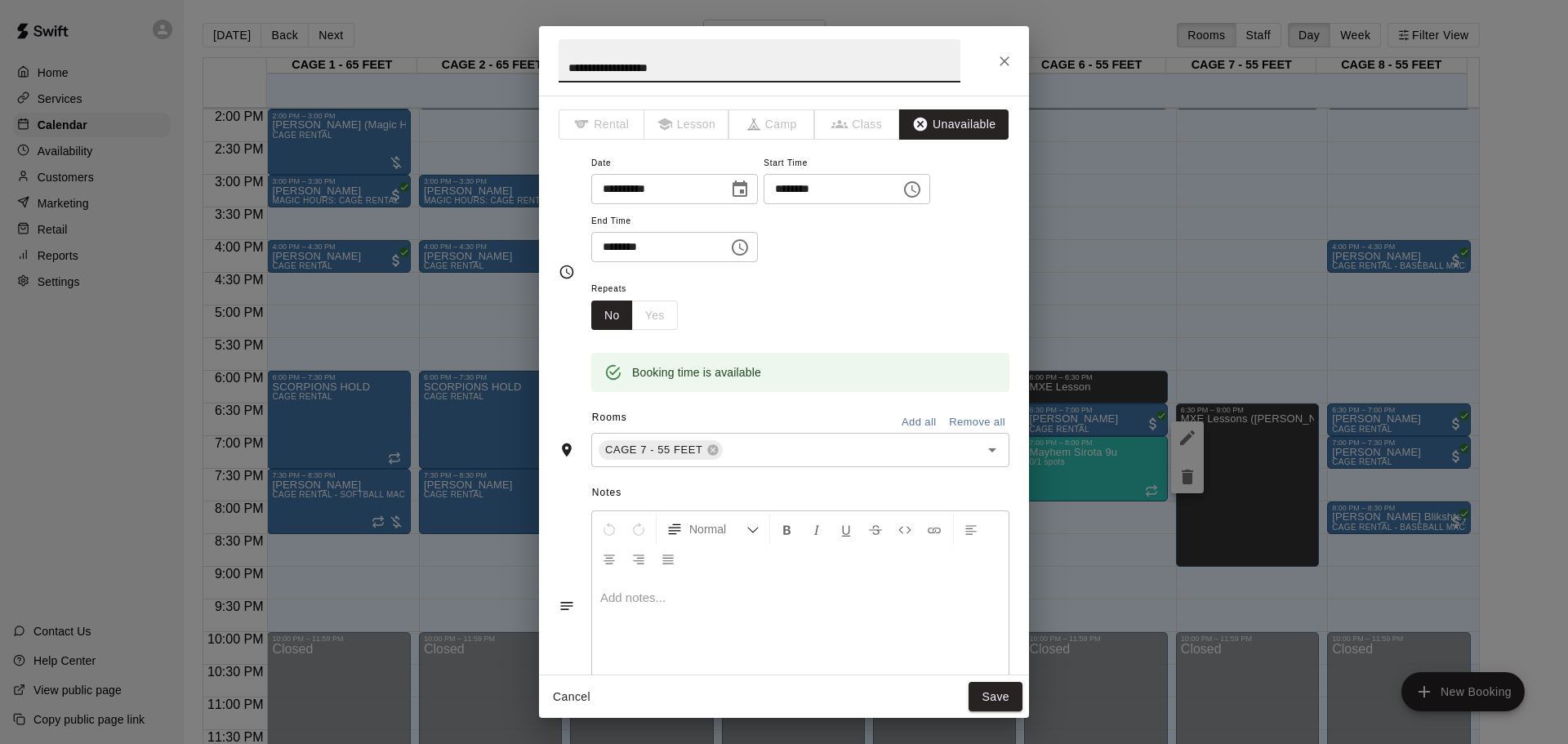
click at [807, 186] on input "********" at bounding box center [827, 188] width 126 height 31
type input "********"
click at [992, 488] on button "Save" at bounding box center [996, 697] width 54 height 31
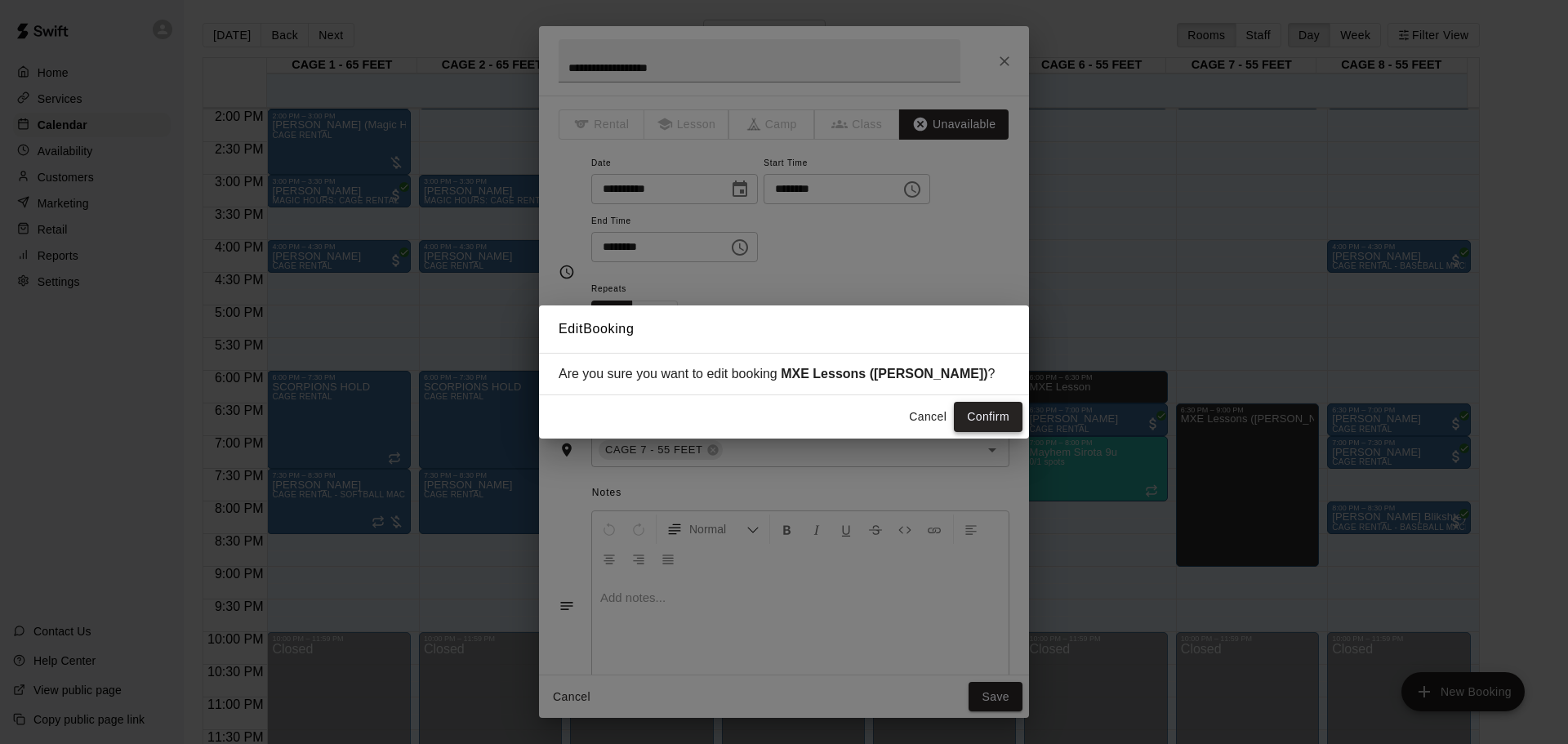
click at [994, 419] on button "Confirm" at bounding box center [988, 417] width 69 height 31
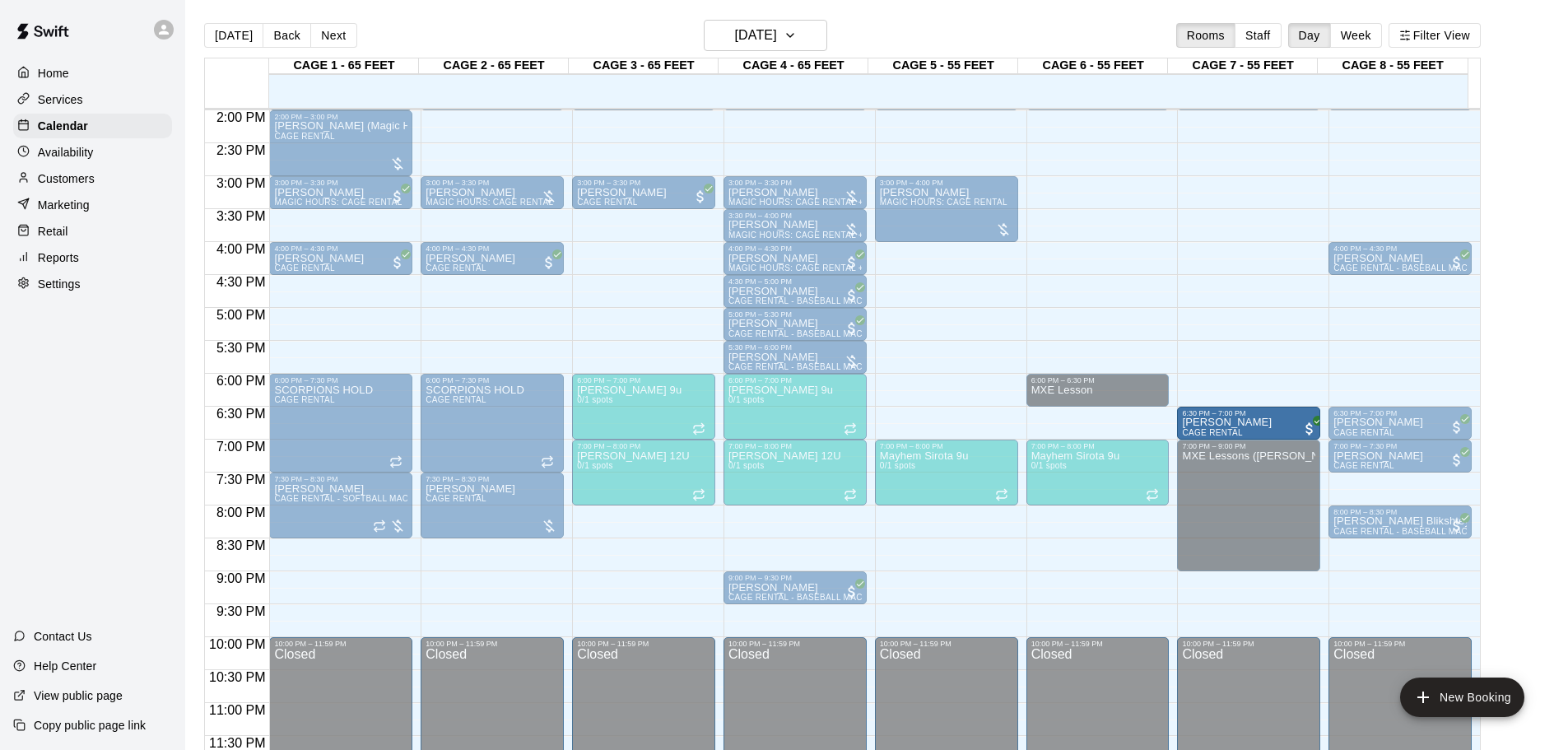
drag, startPoint x: 1117, startPoint y: 424, endPoint x: 1230, endPoint y: 429, distance: 113.1
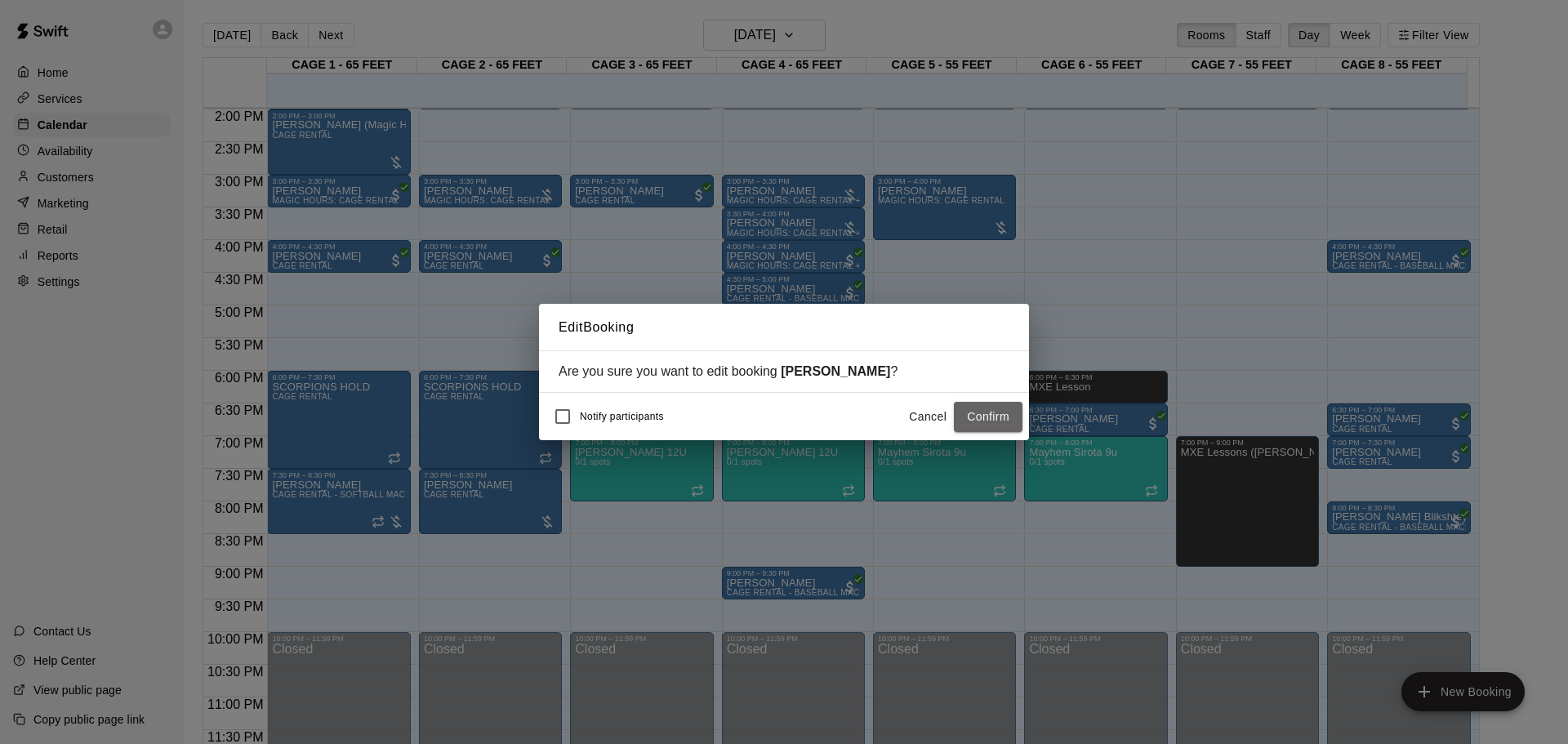
click at [983, 419] on button "Confirm" at bounding box center [988, 417] width 69 height 31
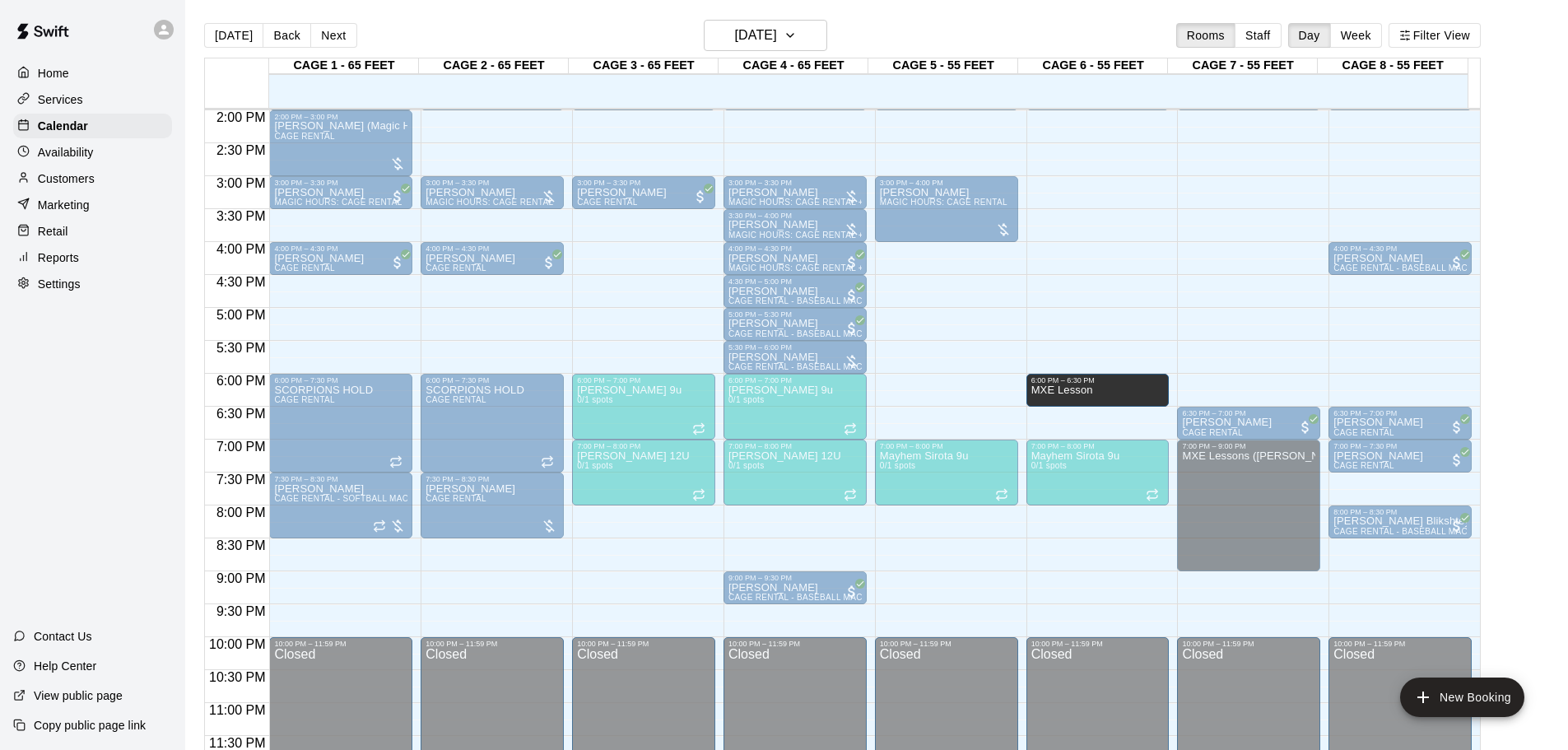
drag, startPoint x: 1094, startPoint y: 400, endPoint x: 1101, endPoint y: 408, distance: 10.6
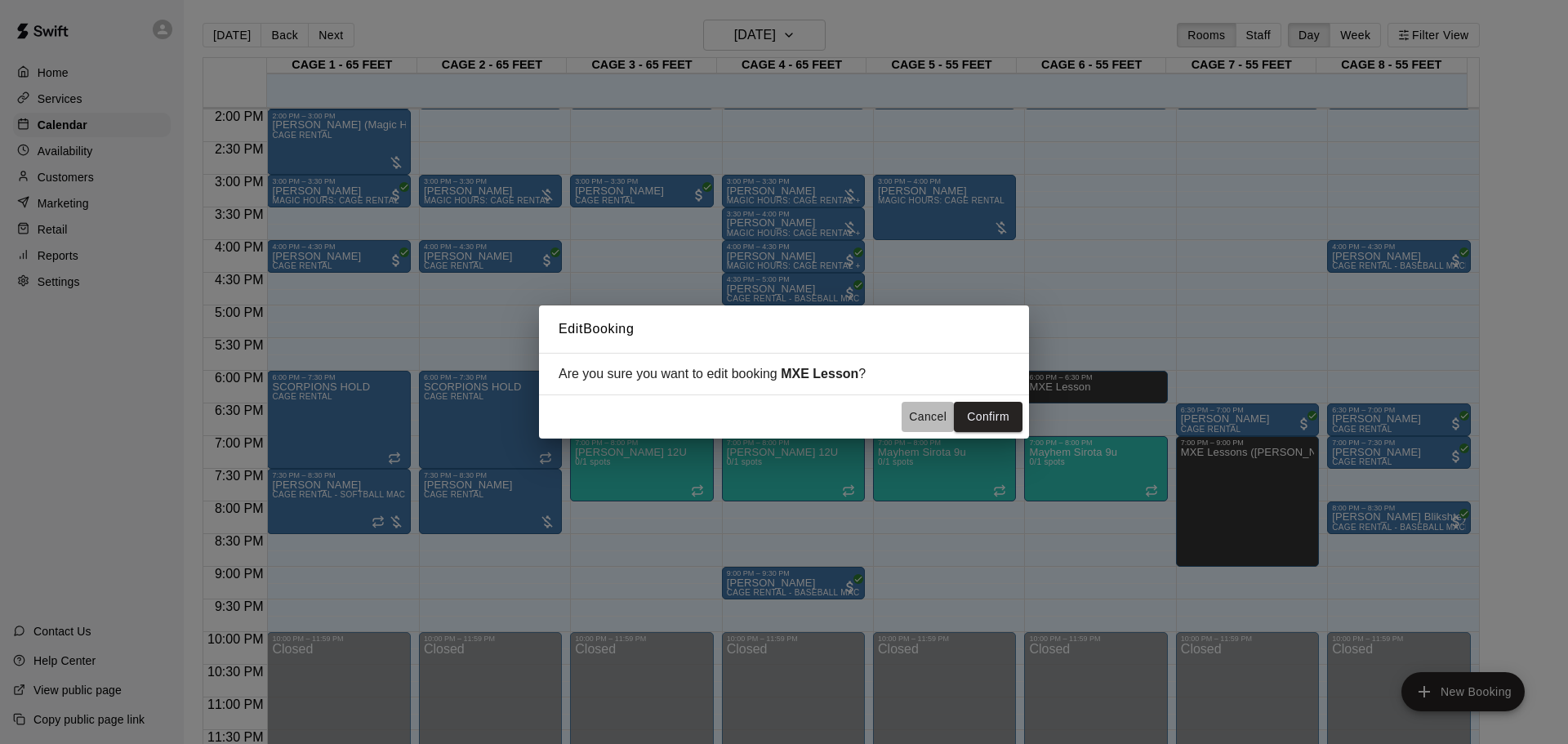
drag, startPoint x: 926, startPoint y: 419, endPoint x: 1025, endPoint y: 413, distance: 99.2
click at [924, 419] on button "Cancel" at bounding box center [928, 417] width 52 height 31
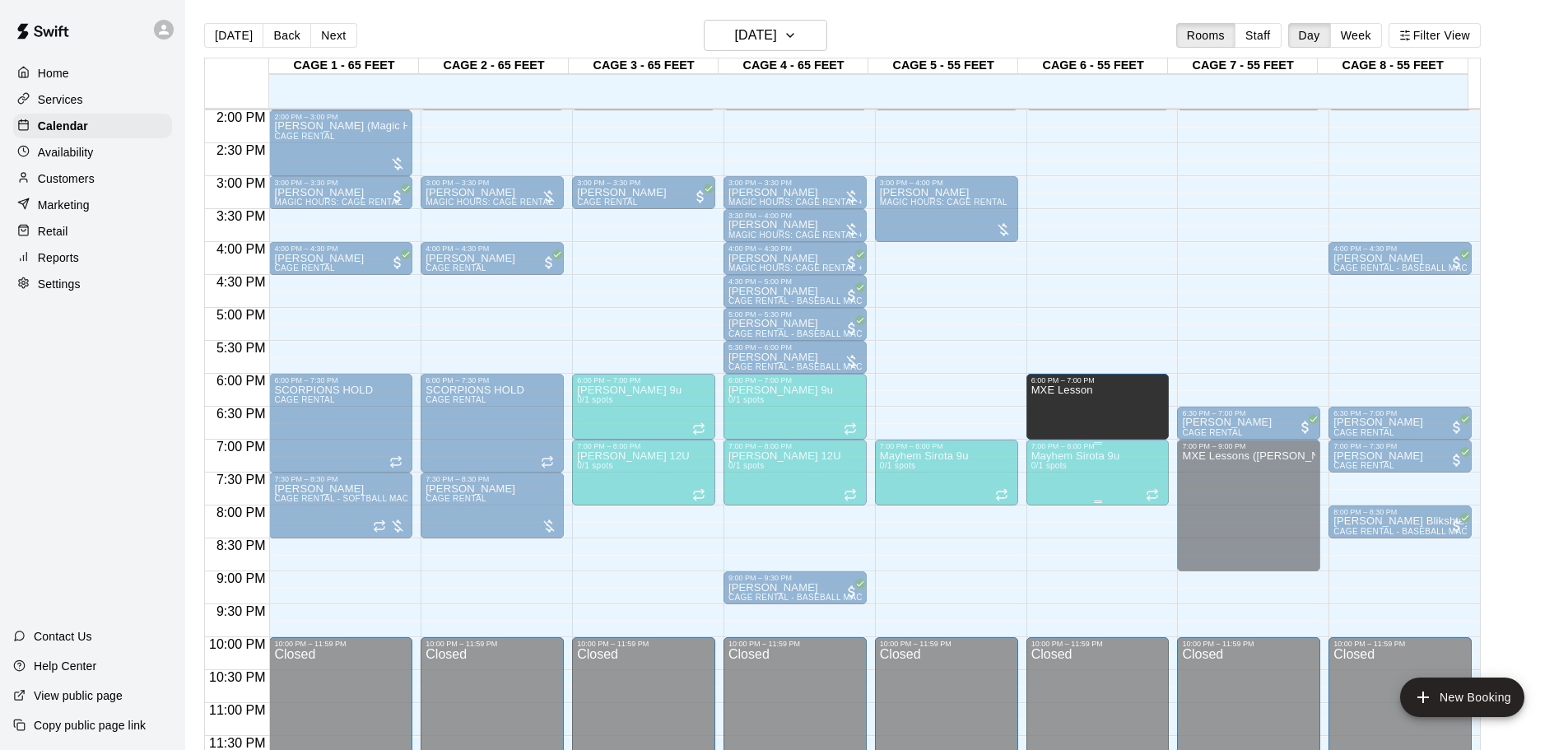
drag, startPoint x: 1095, startPoint y: 403, endPoint x: 1098, endPoint y: 452, distance: 49.1
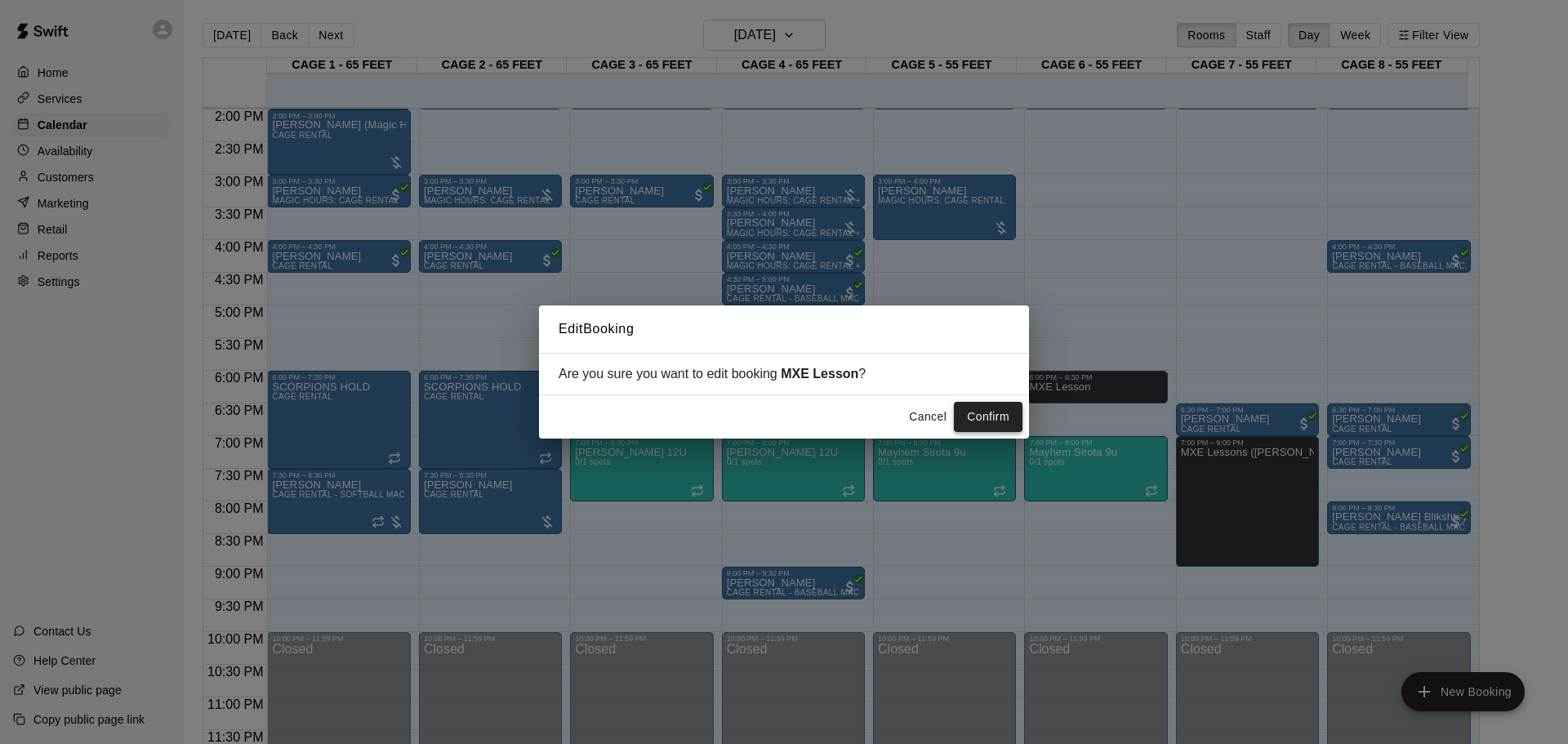
click at [985, 412] on button "Confirm" at bounding box center [988, 417] width 69 height 31
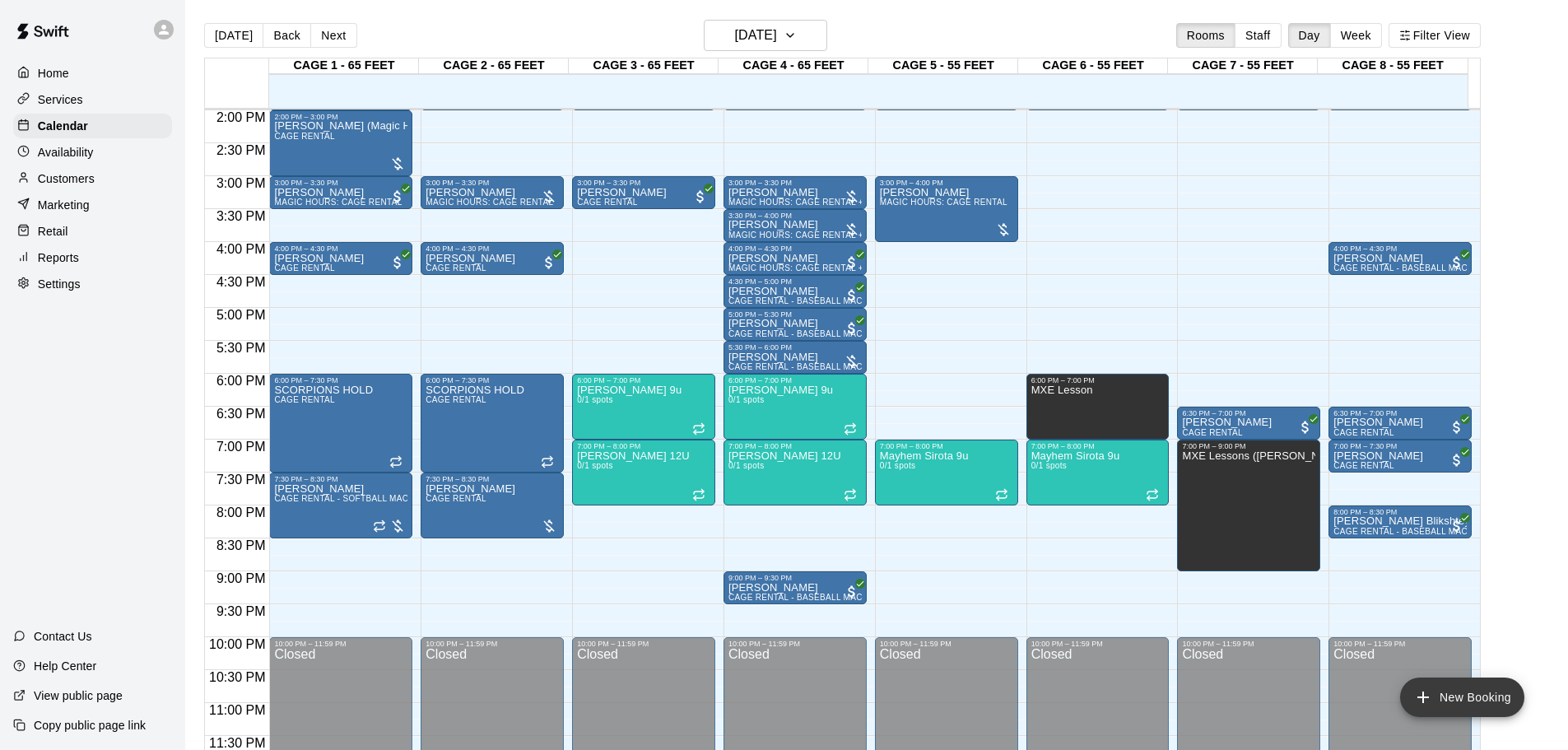
click at [1123, 492] on button "New Booking" at bounding box center [1462, 697] width 124 height 40
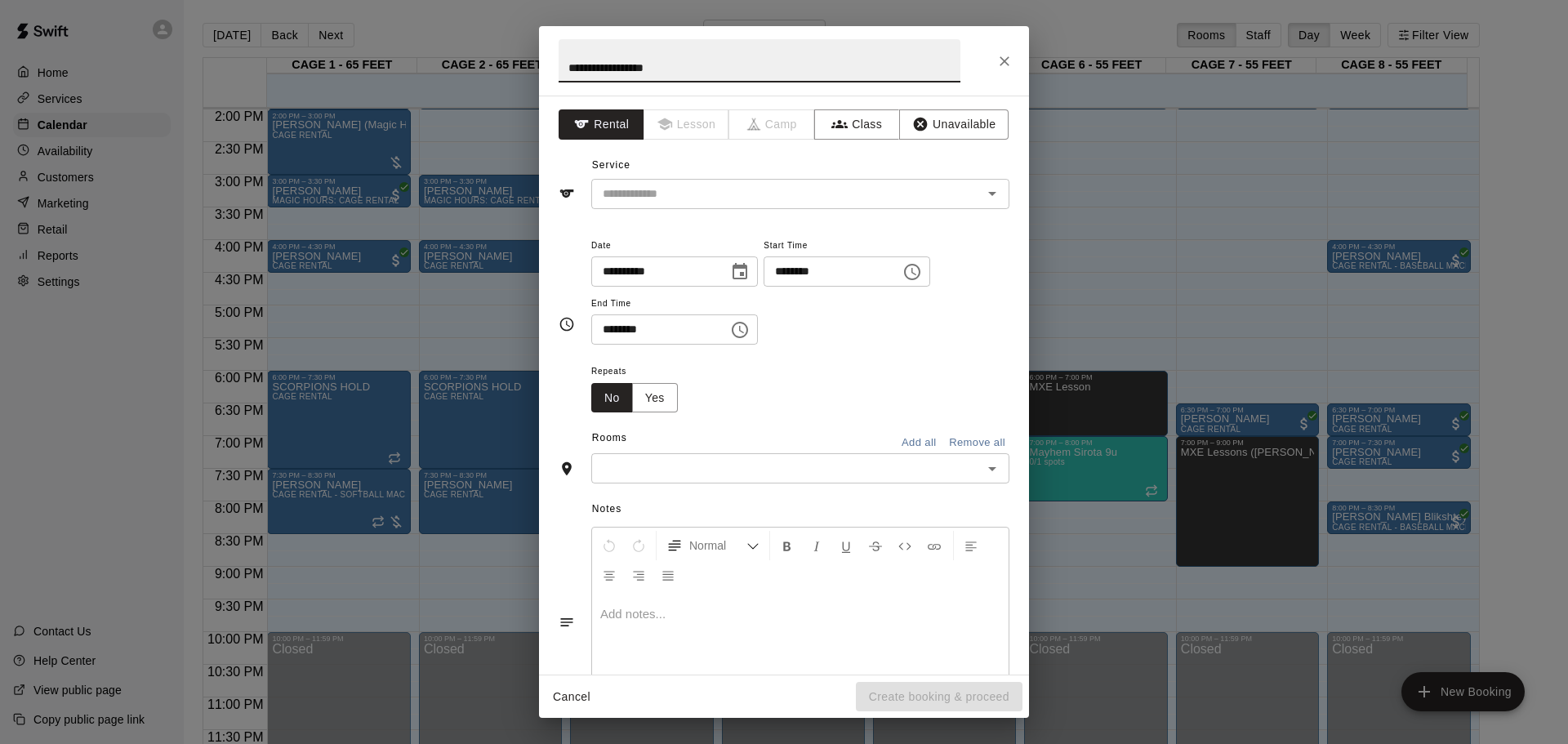
click at [672, 64] on input "**********" at bounding box center [760, 61] width 402 height 44
drag, startPoint x: 631, startPoint y: 60, endPoint x: 642, endPoint y: 50, distance: 14.9
click at [631, 60] on input "**********" at bounding box center [760, 61] width 402 height 44
type input "**********"
click at [661, 187] on input "text" at bounding box center [776, 194] width 360 height 20
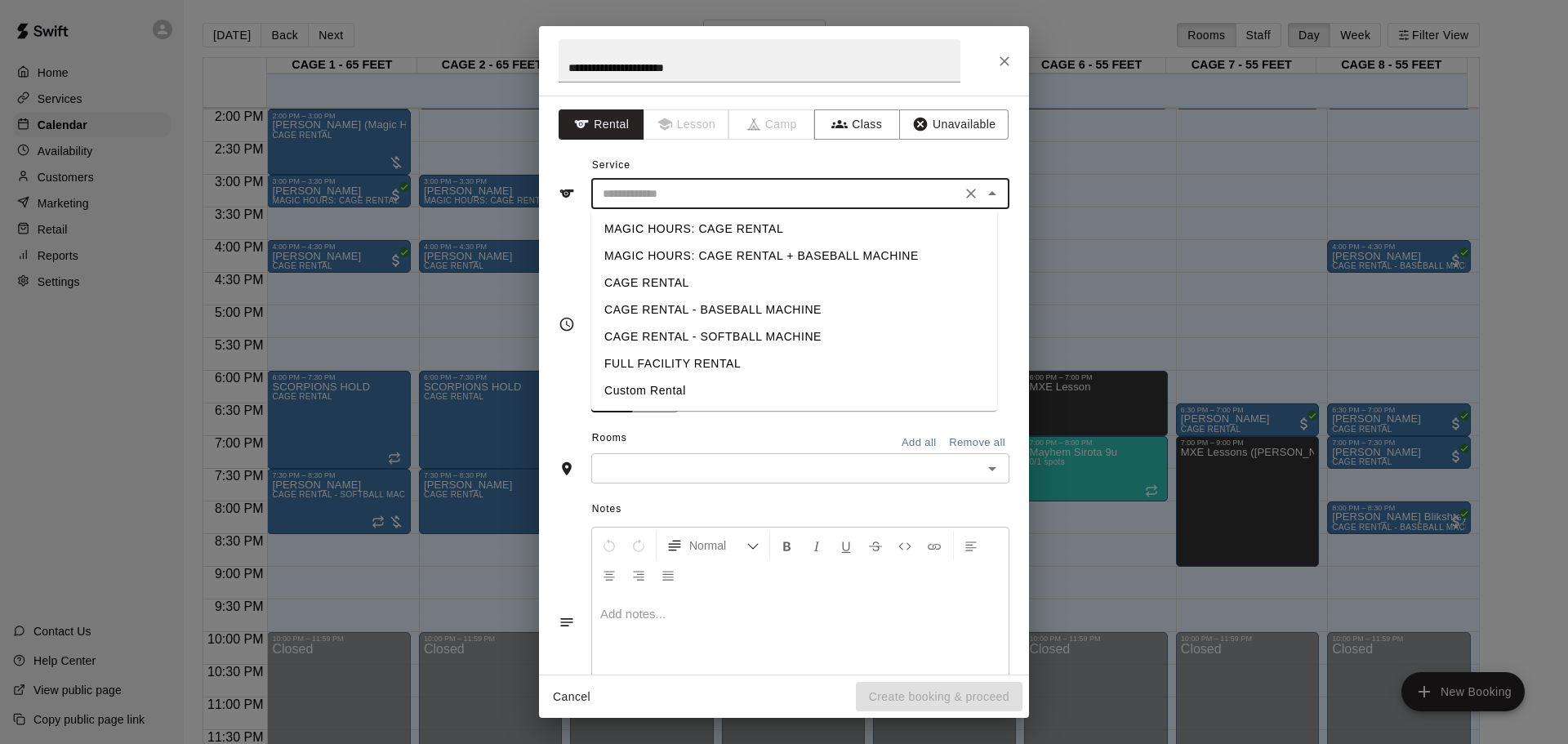
click at [649, 381] on li "Custom Rental" at bounding box center [794, 391] width 406 height 27
type input "**********"
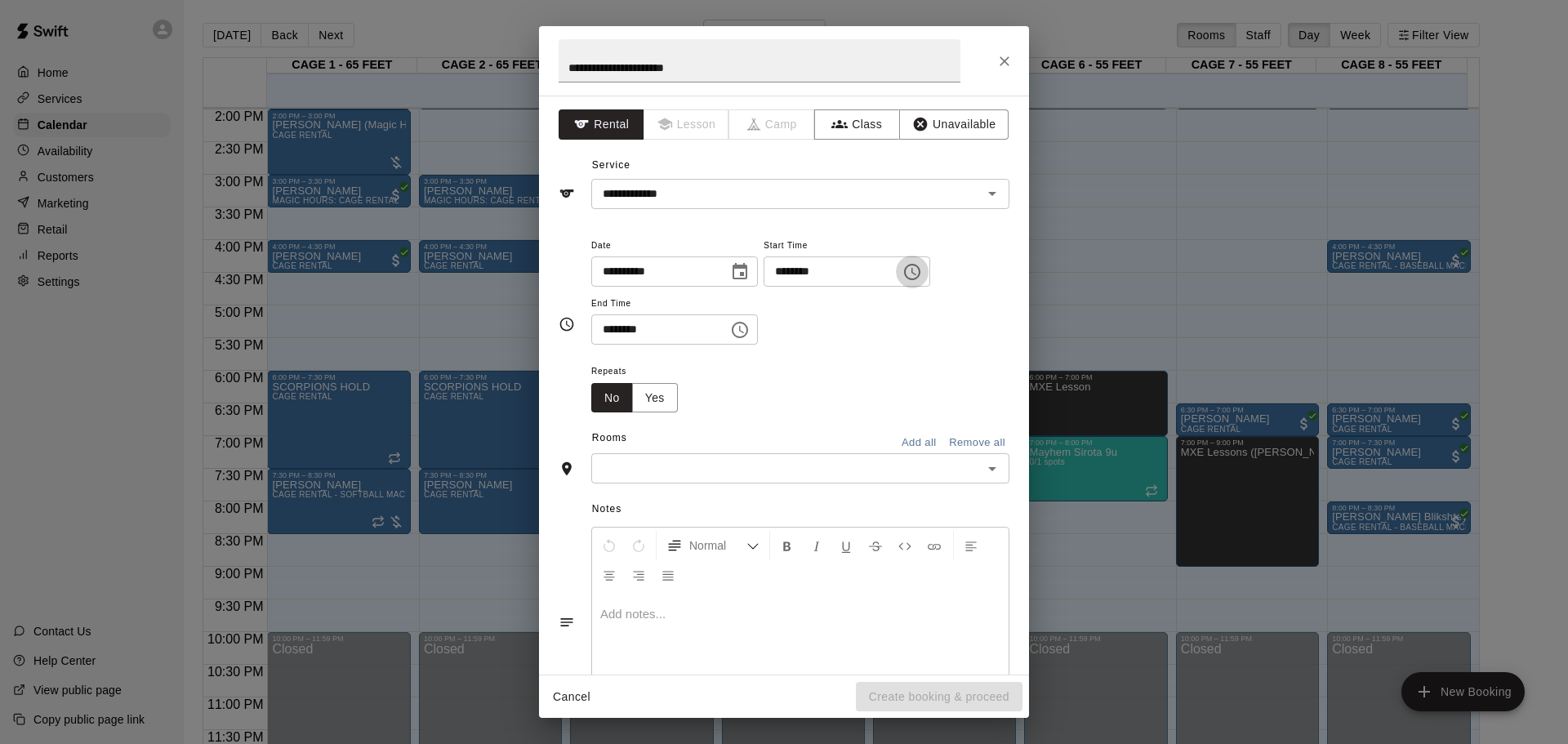
click at [920, 265] on icon "Choose time, selected time is 1:00 PM" at bounding box center [912, 272] width 17 height 17
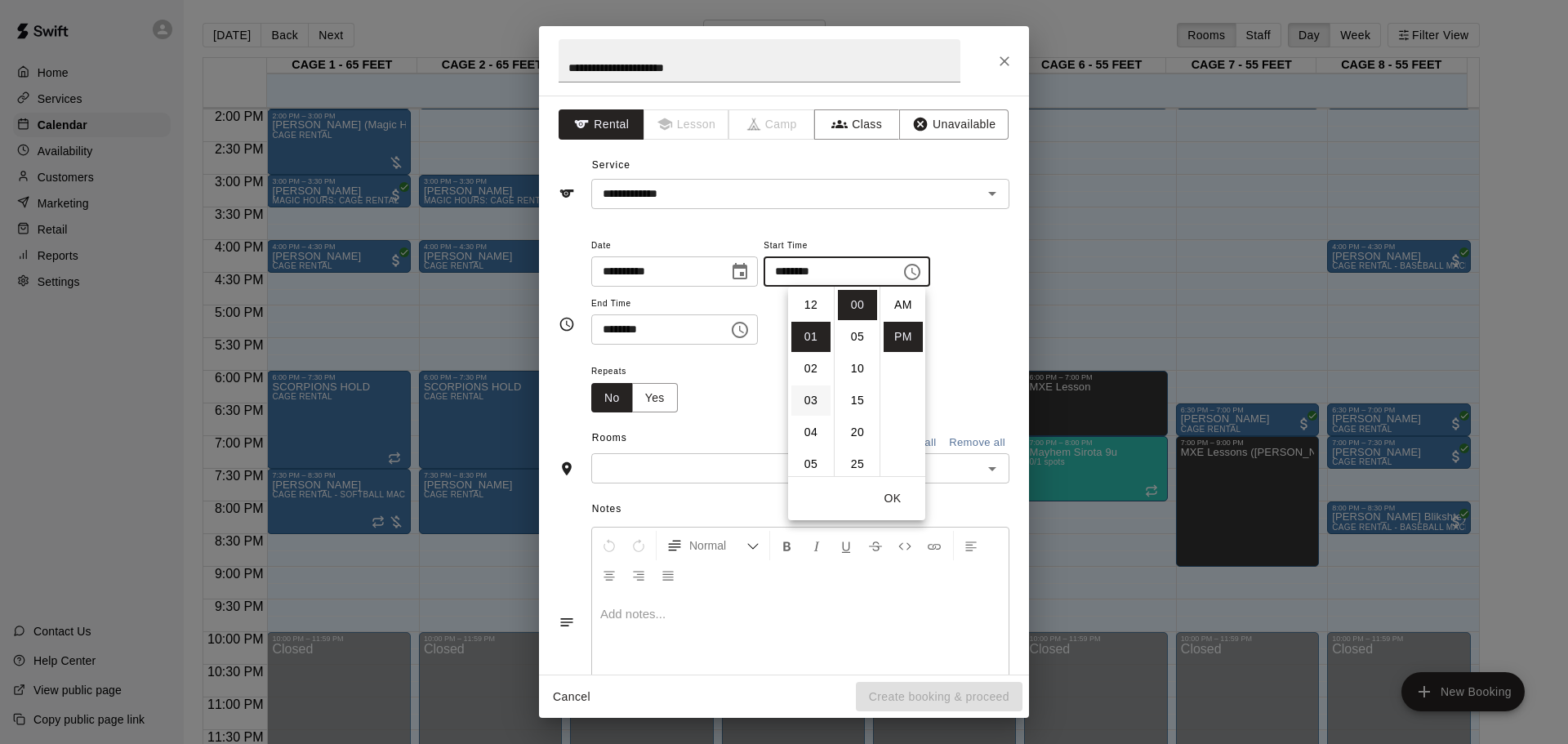
scroll to position [30, 0]
click at [808, 441] on li "05" at bounding box center [811, 433] width 39 height 31
click at [855, 413] on li "30" at bounding box center [857, 414] width 39 height 31
type input "********"
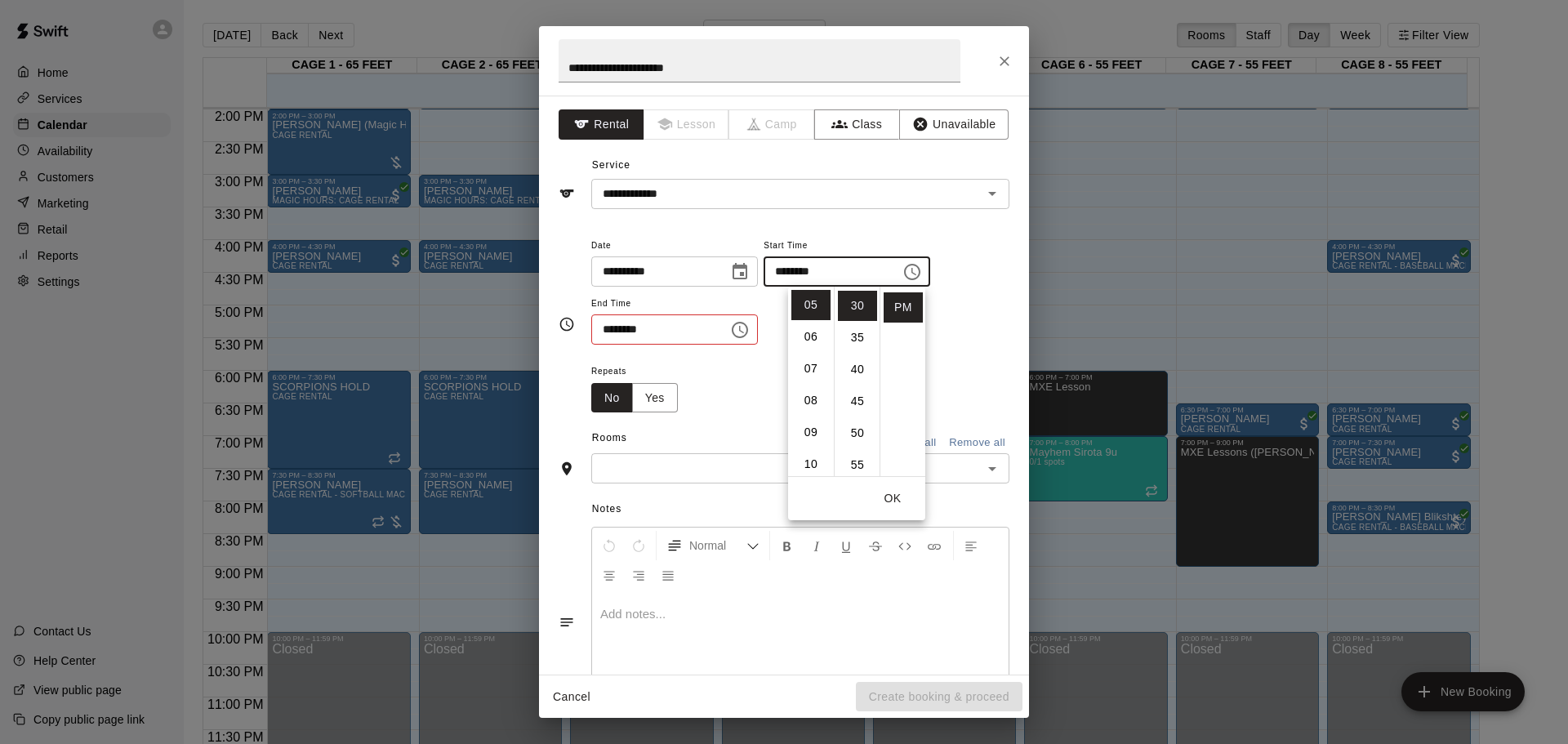
scroll to position [191, 0]
click at [740, 427] on div "Rooms Add all Remove all" at bounding box center [784, 440] width 451 height 28
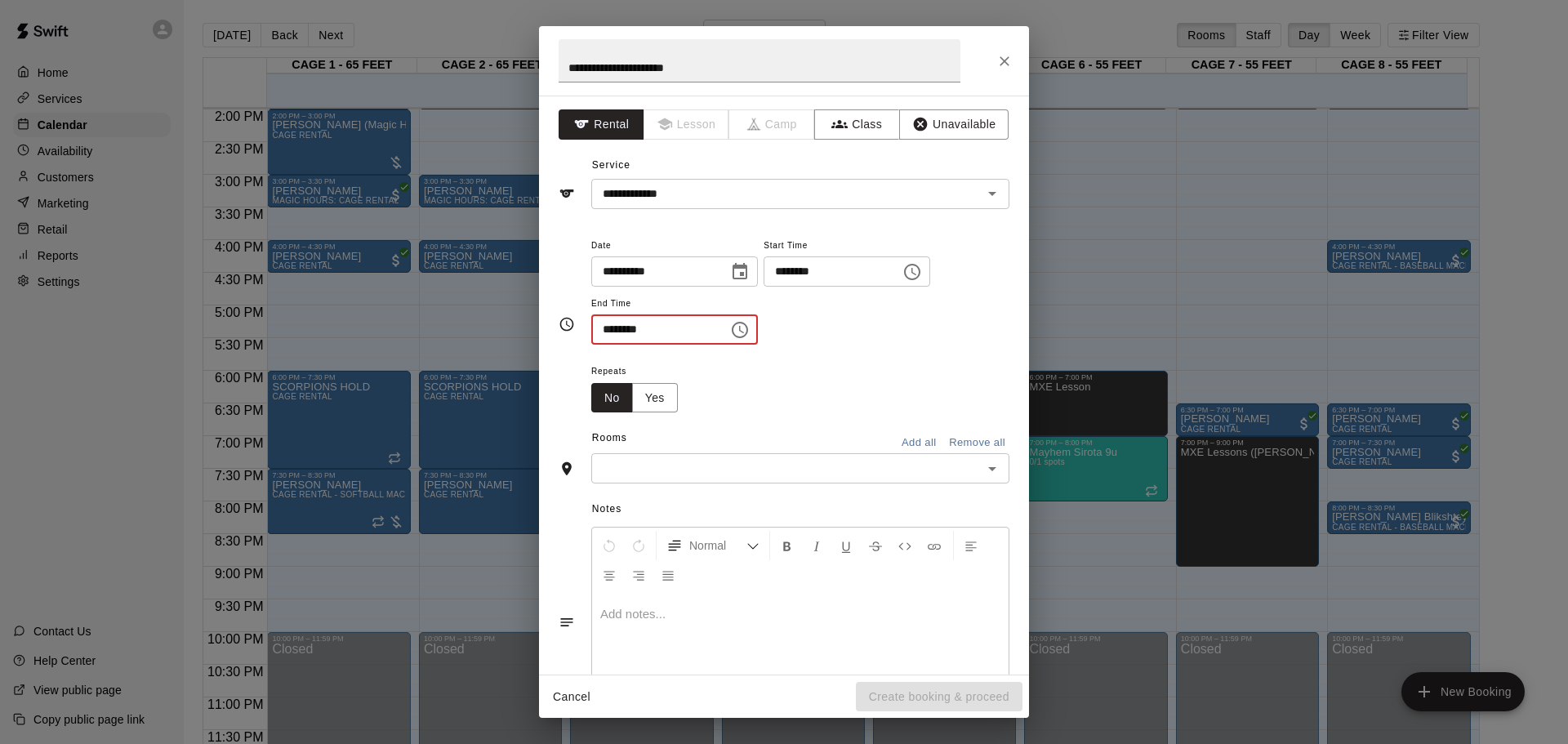
click at [605, 321] on input "********" at bounding box center [654, 330] width 126 height 31
type input "********"
click at [656, 468] on input "text" at bounding box center [787, 468] width 381 height 20
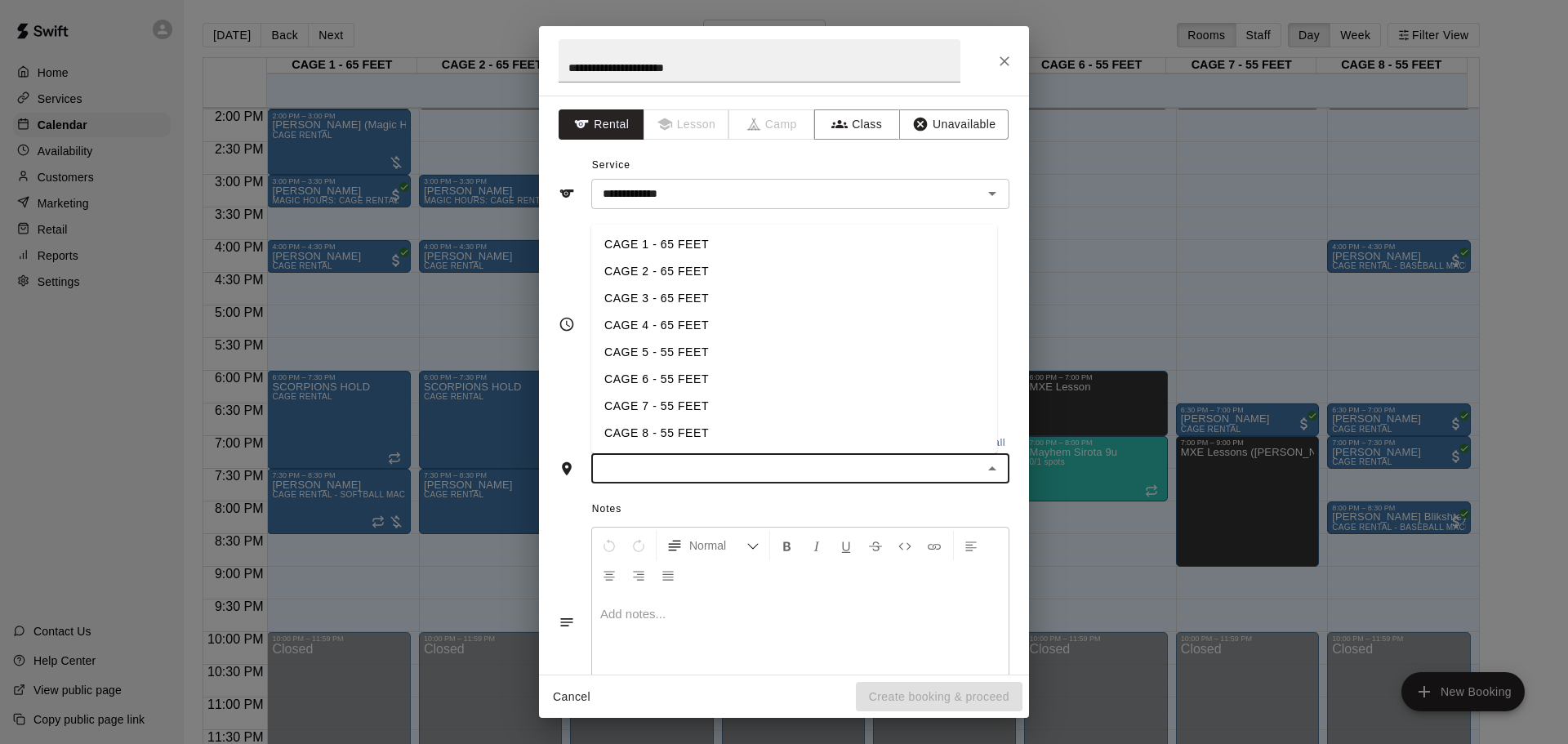
click at [671, 406] on li "CAGE 7 - 55 FEET" at bounding box center [794, 406] width 406 height 27
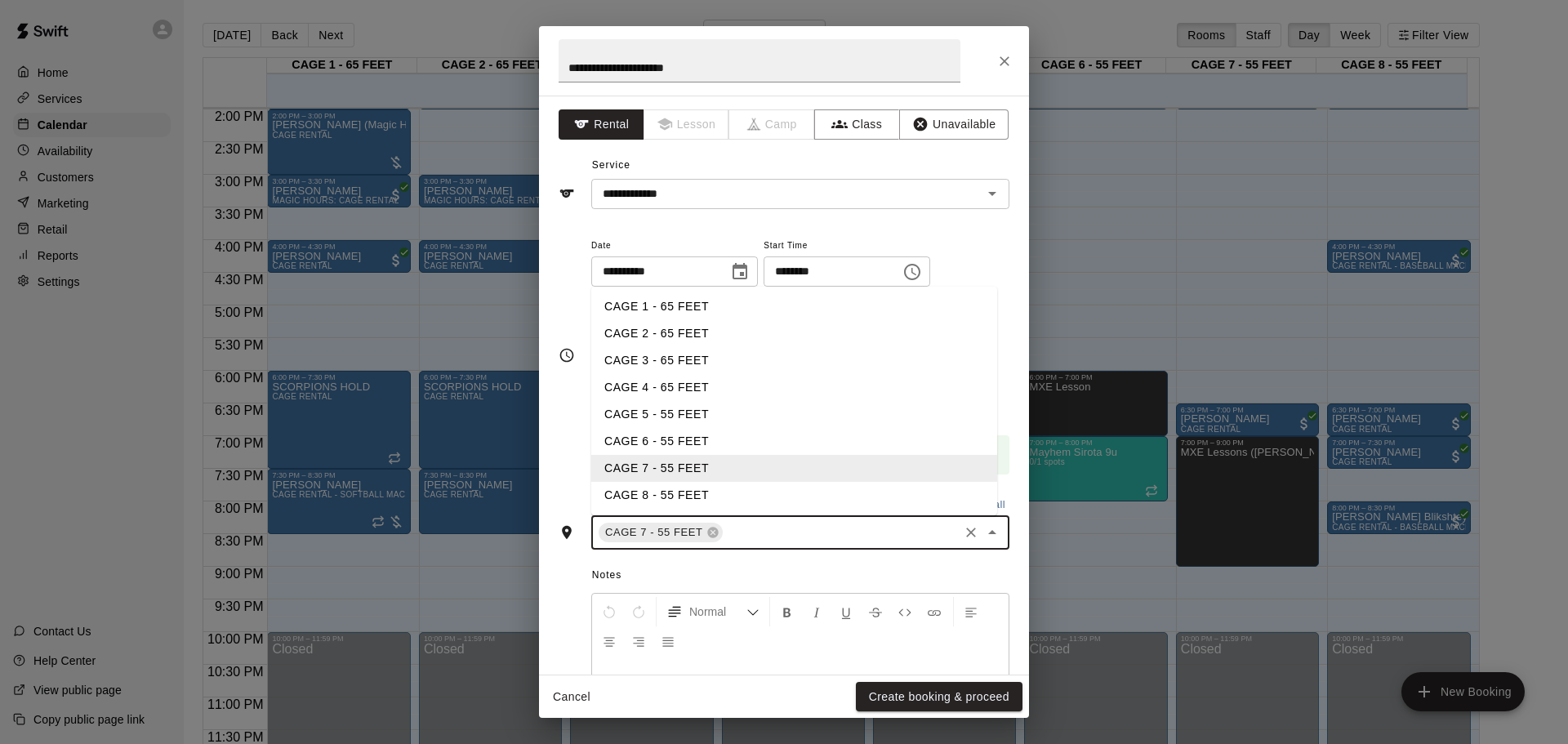
click at [748, 488] on input "text" at bounding box center [842, 532] width 232 height 20
click at [692, 488] on li "CAGE 8 - 55 FEET" at bounding box center [794, 495] width 406 height 27
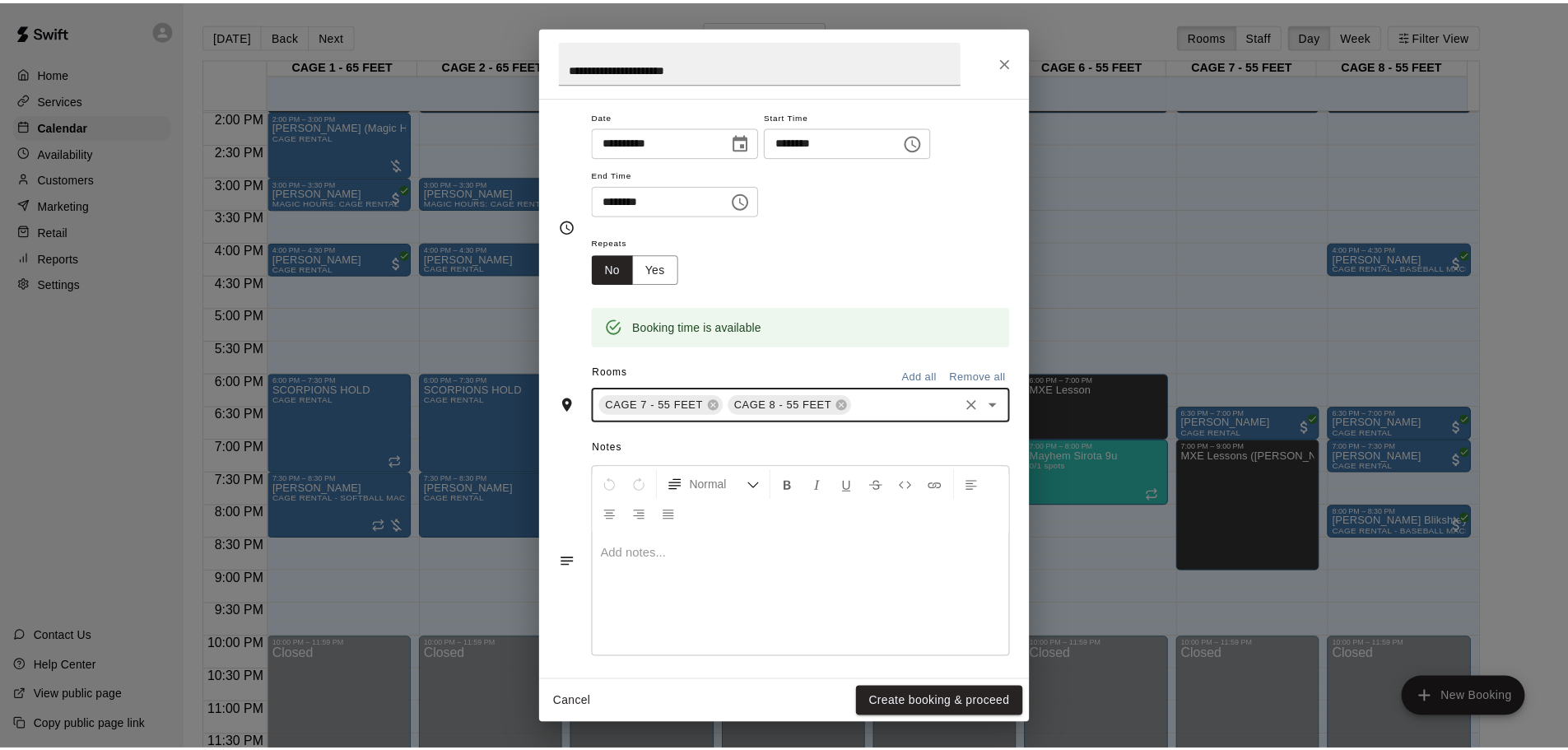
scroll to position [140, 0]
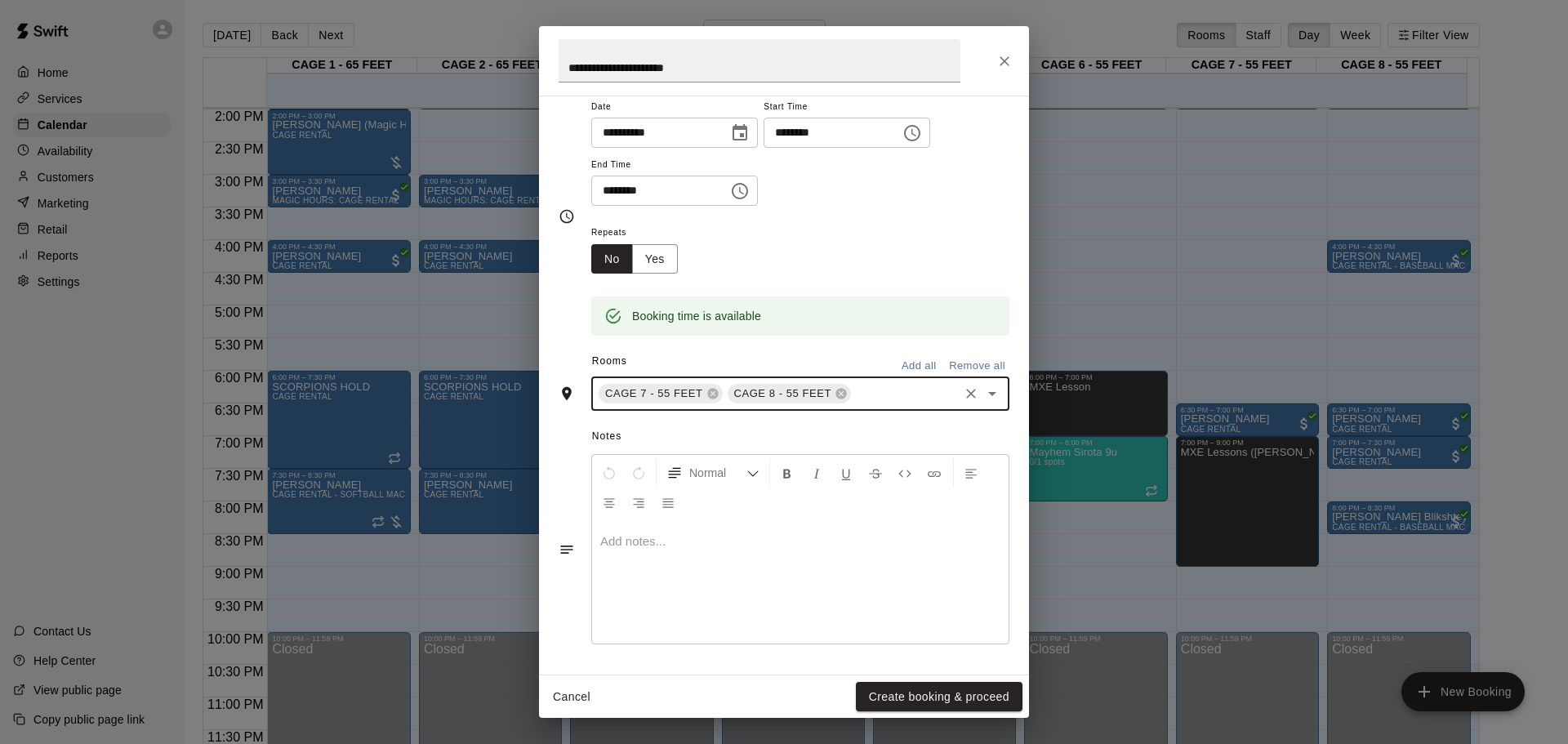
click at [801, 488] on div at bounding box center [801, 583] width 417 height 122
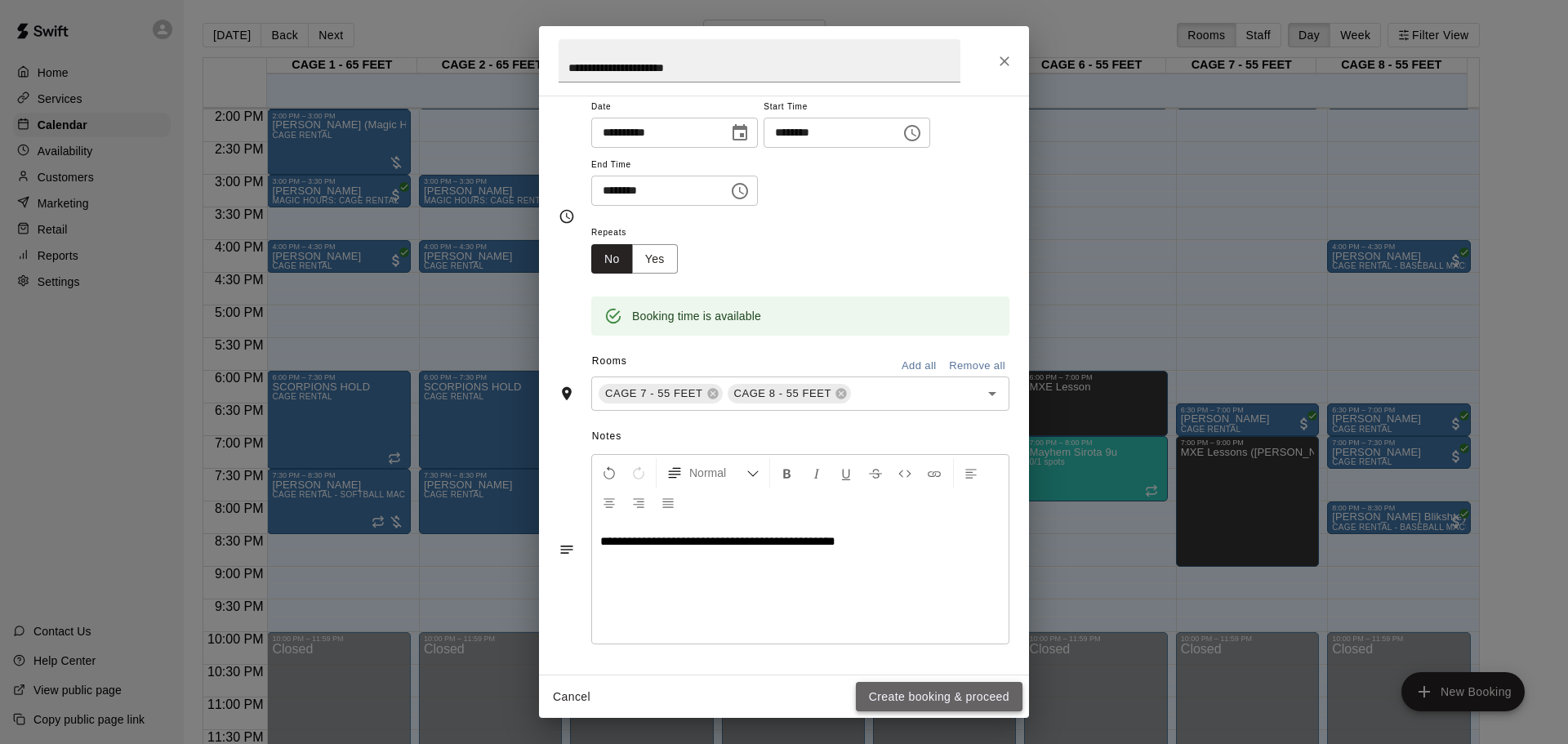
click at [910, 488] on button "Create booking & proceed" at bounding box center [939, 697] width 167 height 31
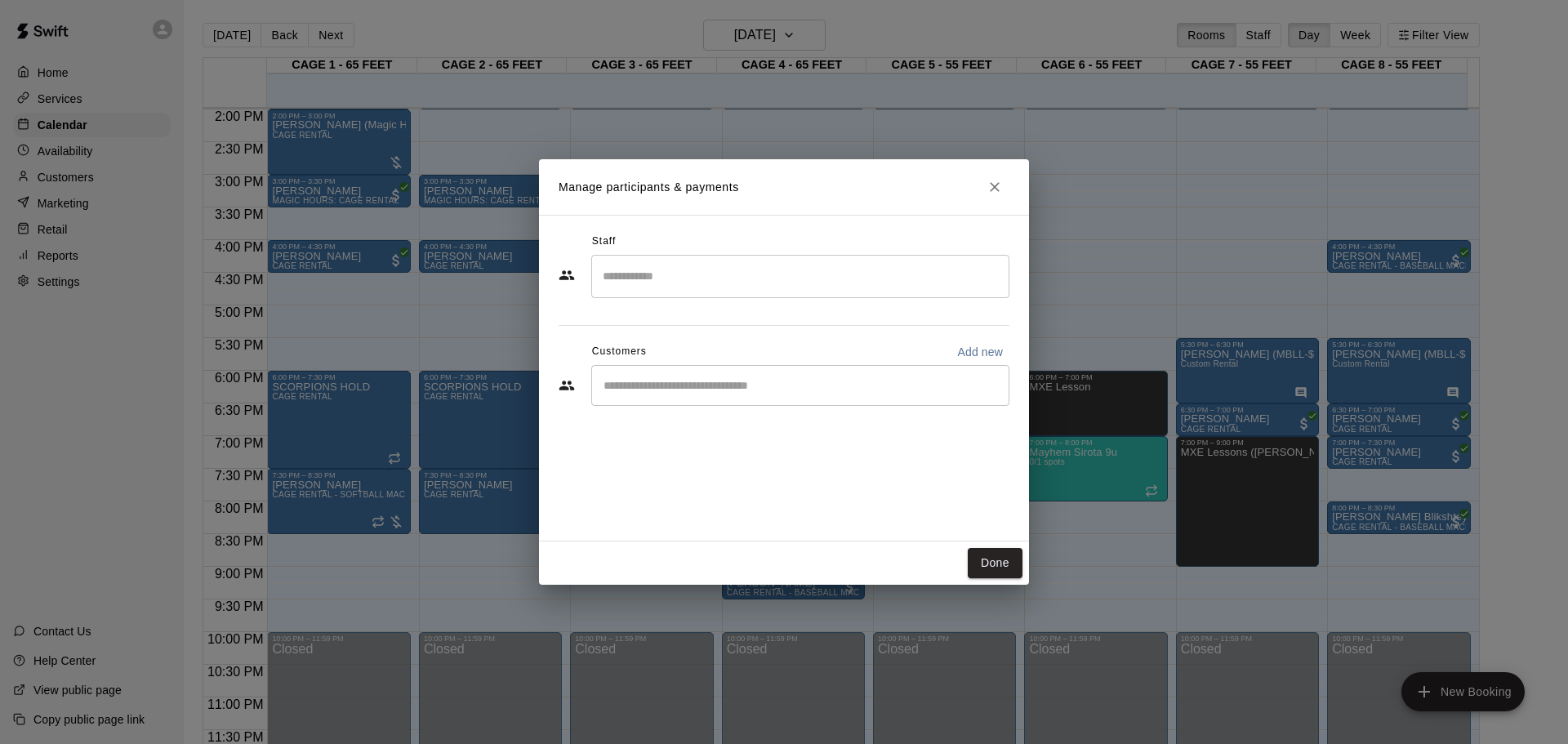
click at [843, 403] on div "​" at bounding box center [801, 386] width 419 height 41
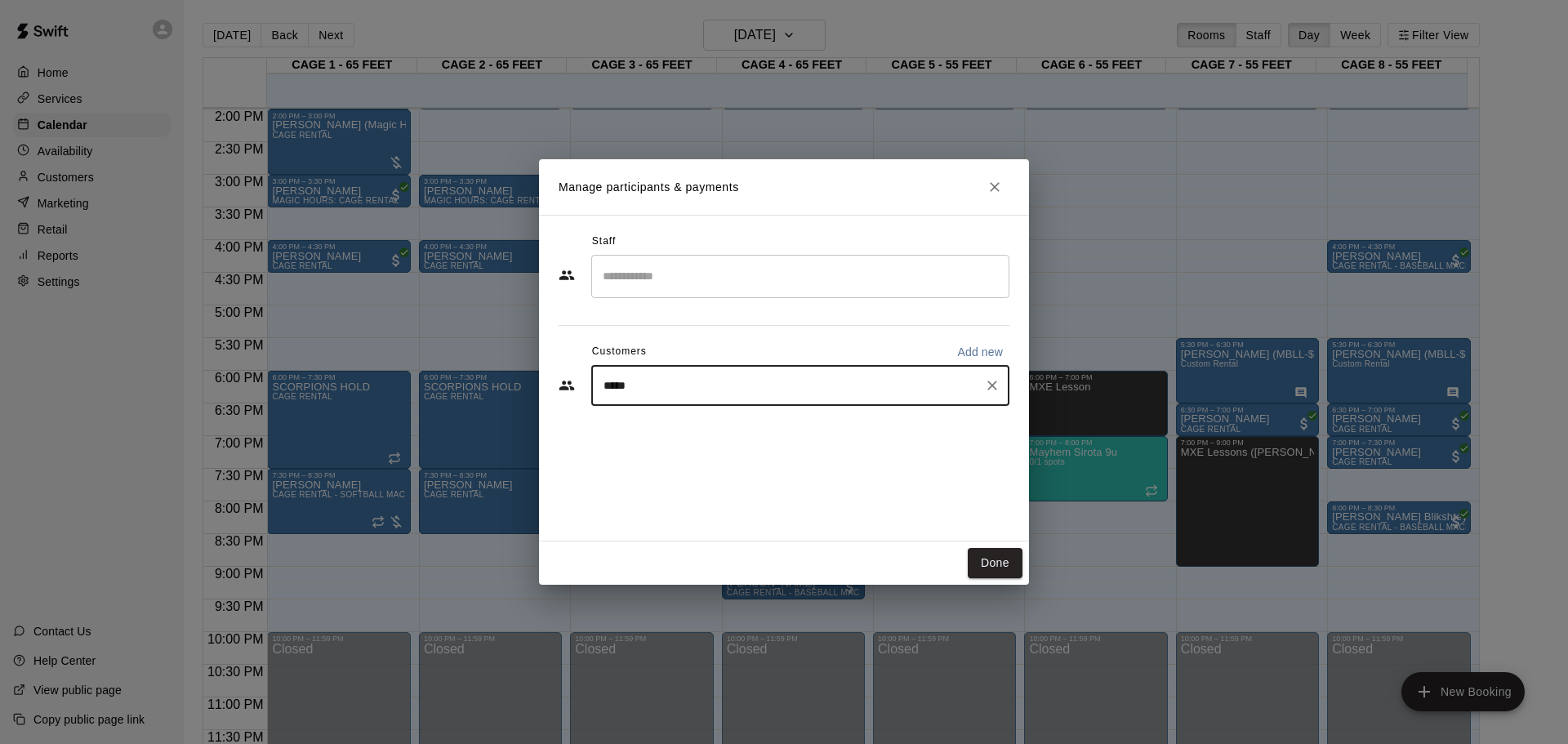
type input "******"
click at [815, 418] on span "MAYHEM PLAYER" at bounding box center [789, 423] width 94 height 14
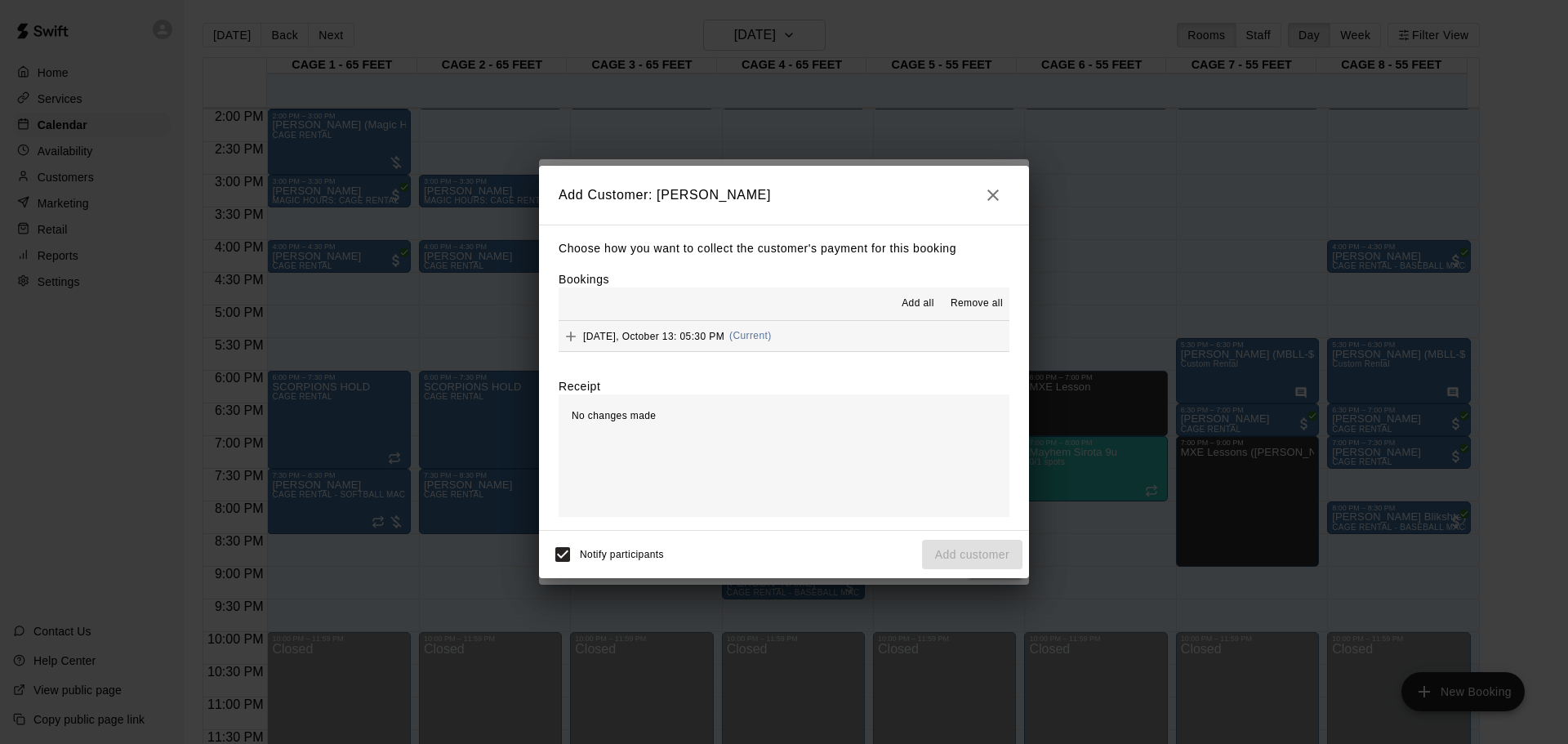
click at [931, 298] on span "Add all" at bounding box center [917, 304] width 32 height 17
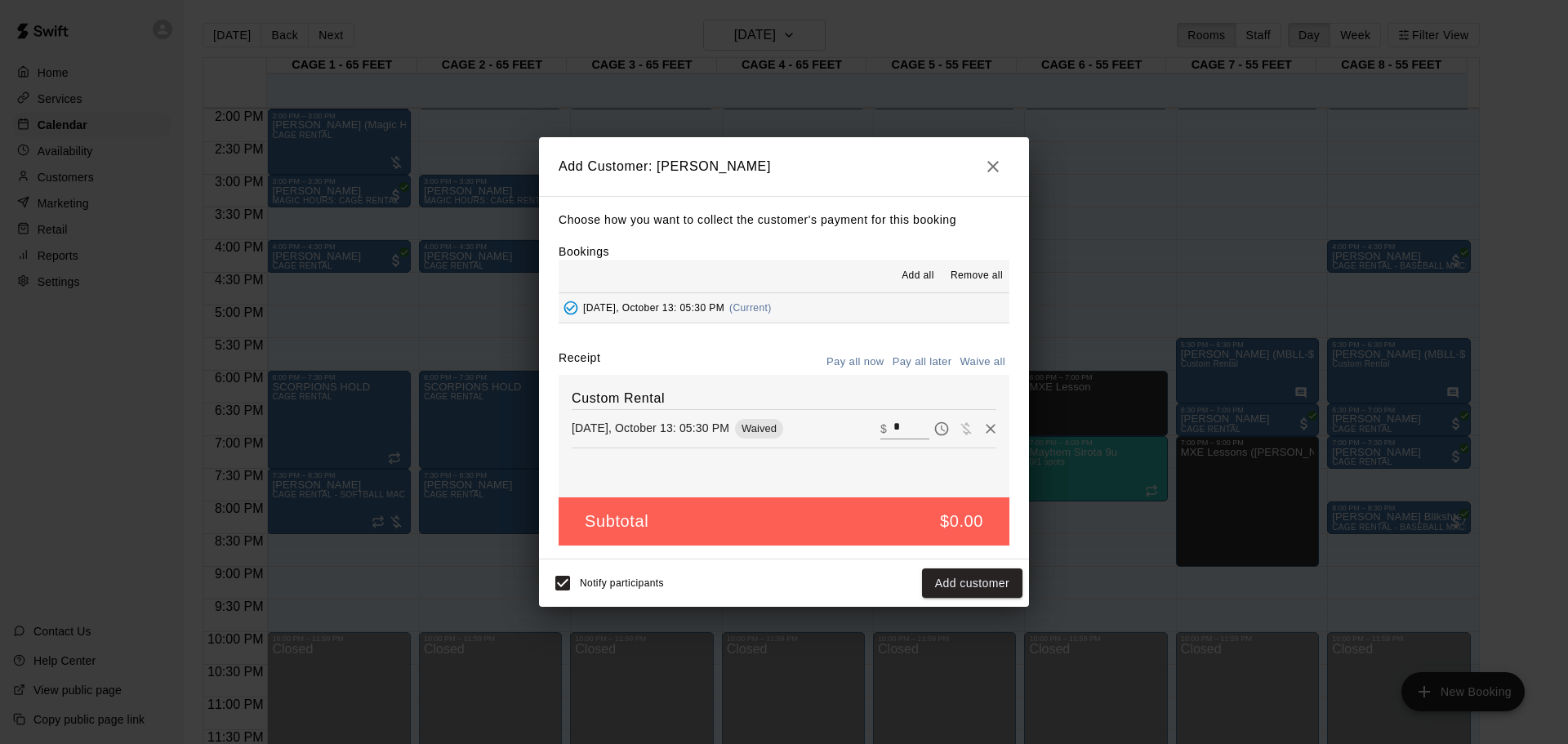
click at [903, 432] on input "*" at bounding box center [911, 429] width 36 height 21
type input "***"
click at [917, 365] on button "Pay all later" at bounding box center [923, 362] width 68 height 25
click at [988, 488] on button "Add customer" at bounding box center [971, 584] width 100 height 31
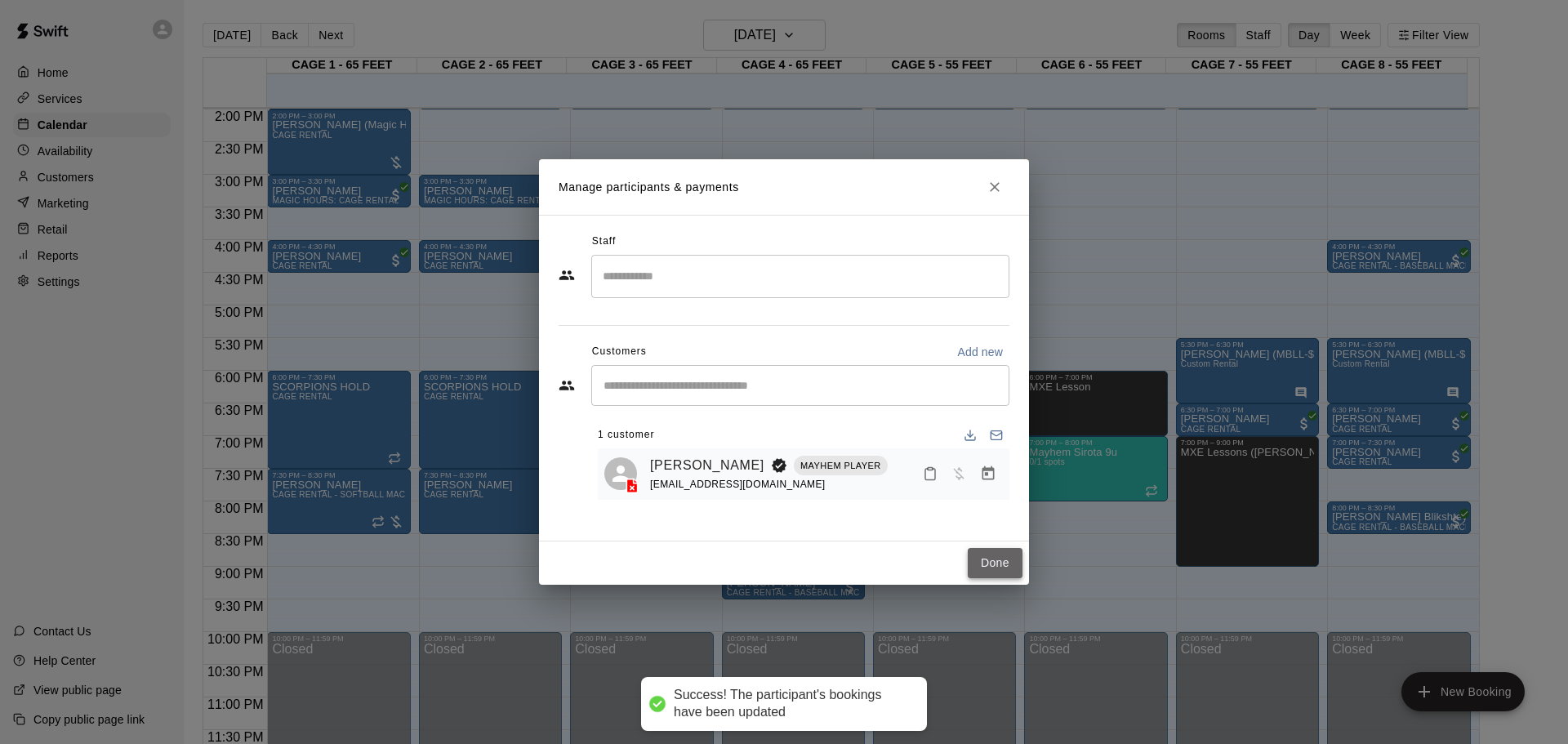
click at [999, 488] on button "Done" at bounding box center [995, 563] width 55 height 31
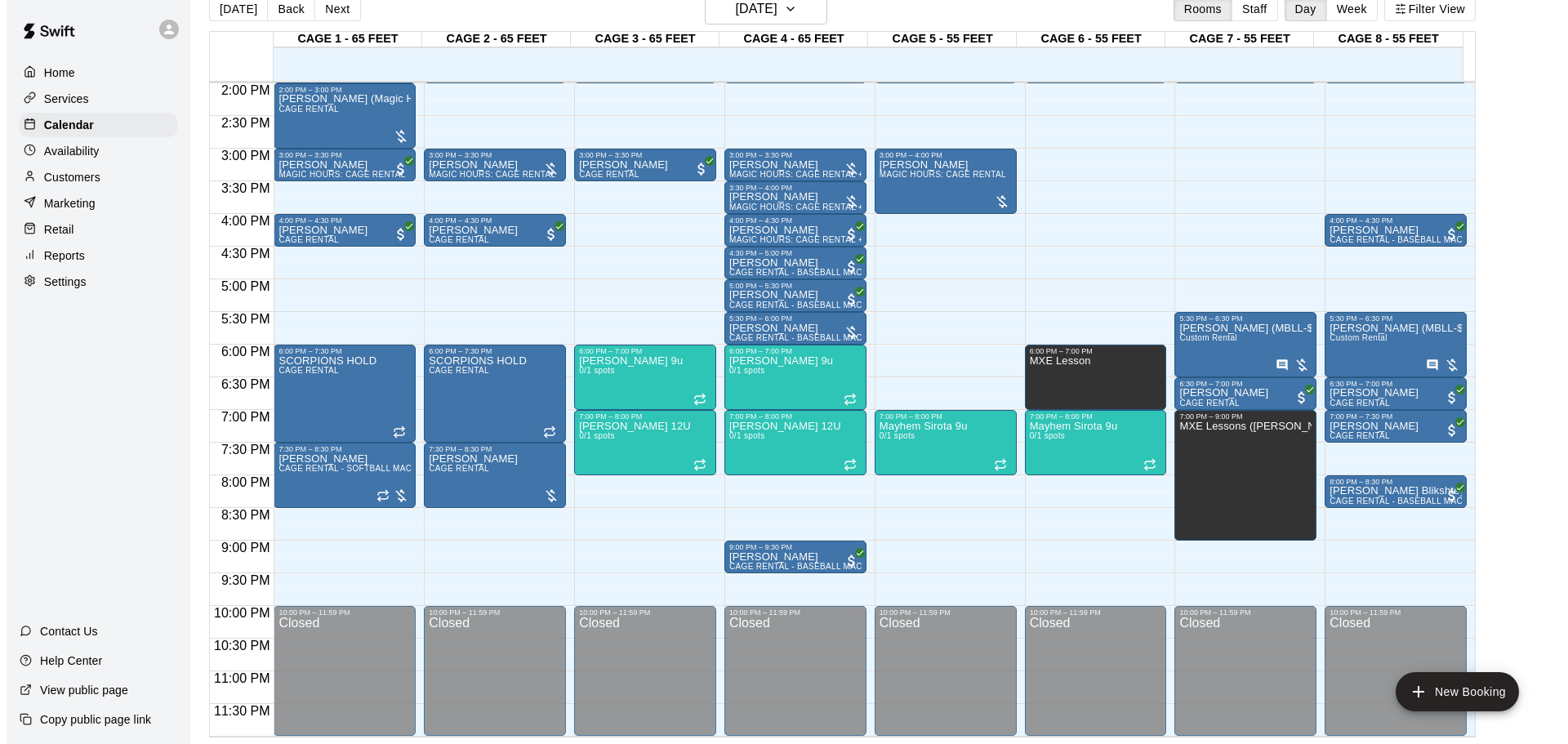
scroll to position [0, 0]
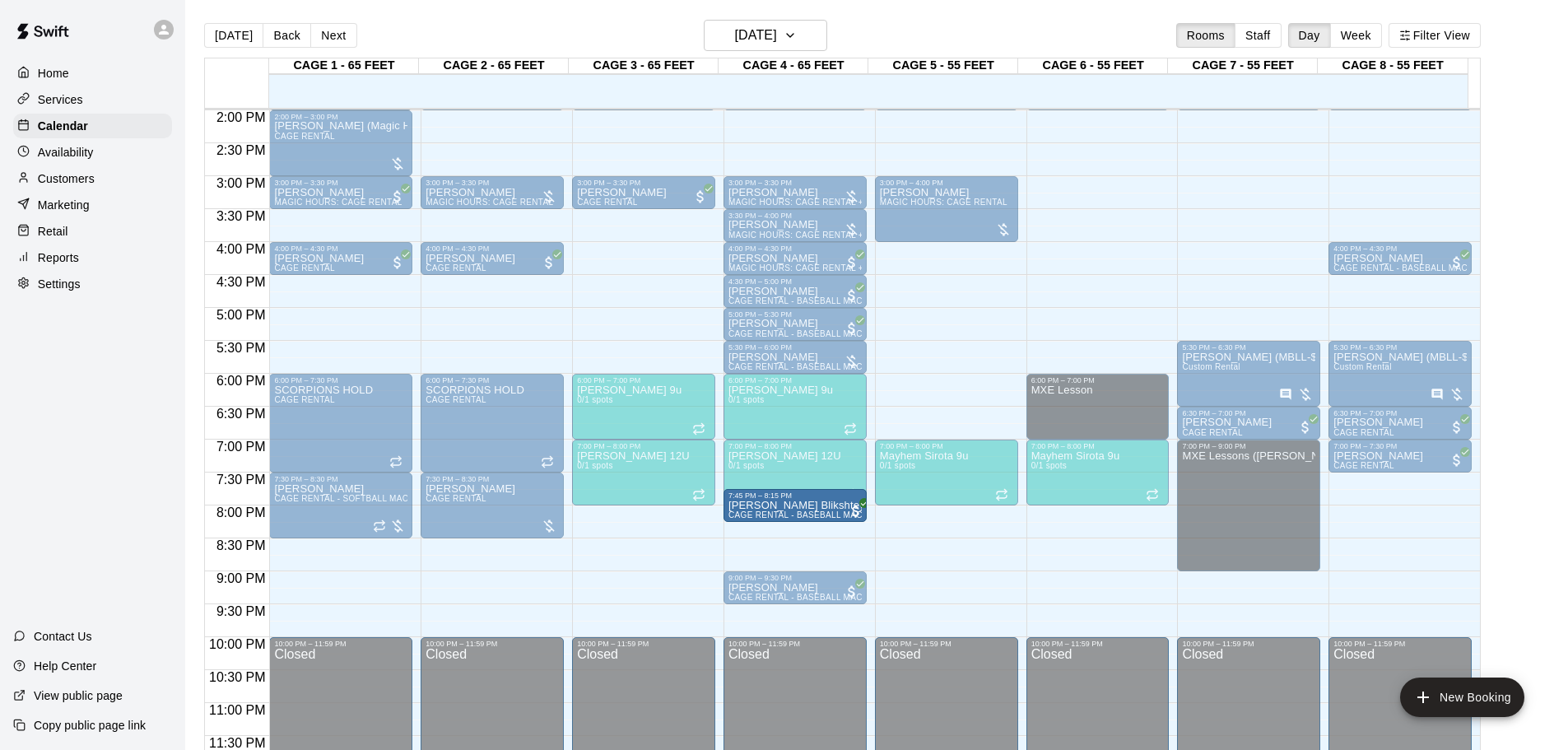
drag, startPoint x: 1387, startPoint y: 522, endPoint x: 793, endPoint y: 521, distance: 594.0
drag, startPoint x: 635, startPoint y: 569, endPoint x: 804, endPoint y: 529, distance: 173.7
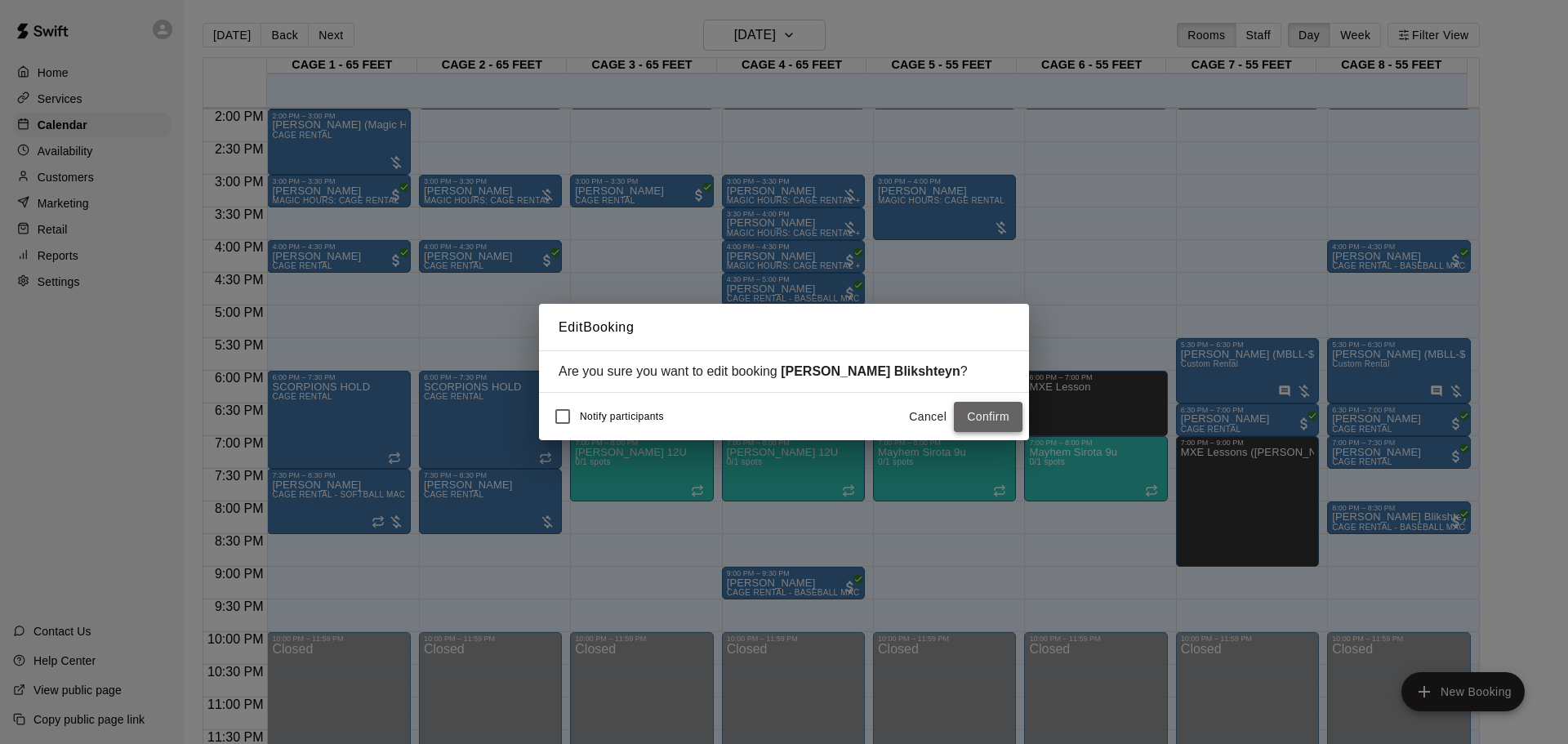
click at [1010, 419] on button "Confirm" at bounding box center [988, 417] width 69 height 31
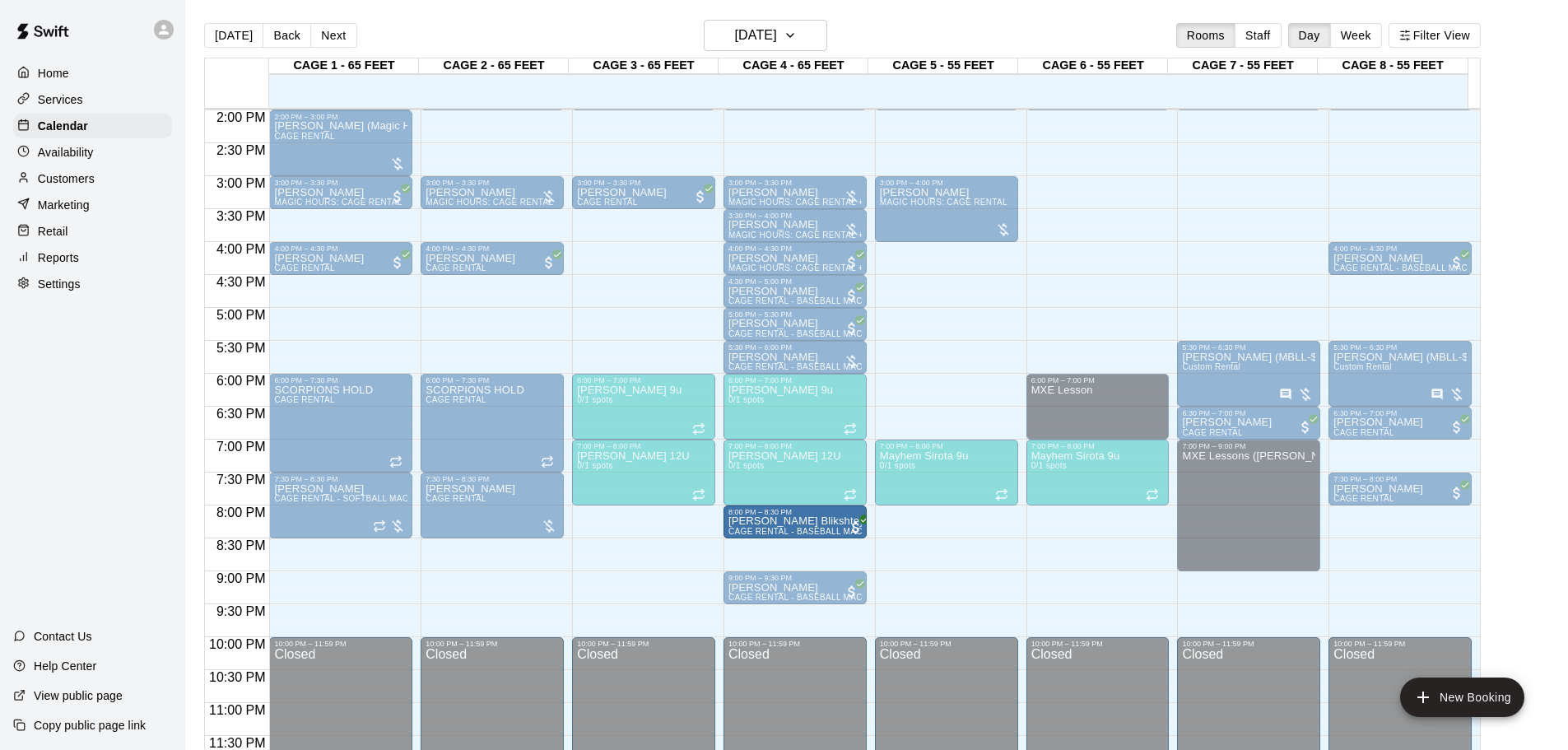
drag, startPoint x: 1406, startPoint y: 519, endPoint x: 867, endPoint y: 522, distance: 539.0
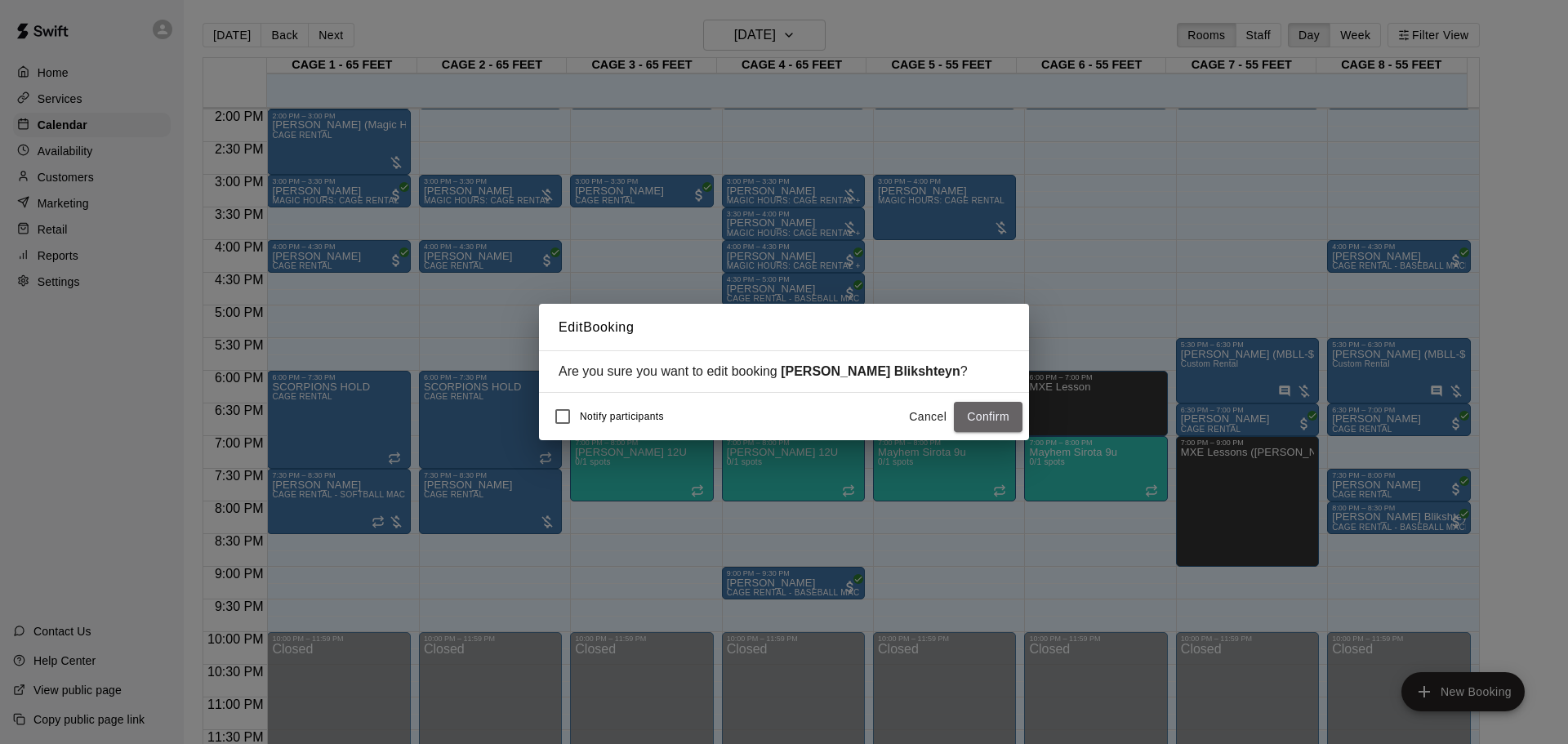
click at [997, 407] on button "Confirm" at bounding box center [988, 417] width 69 height 31
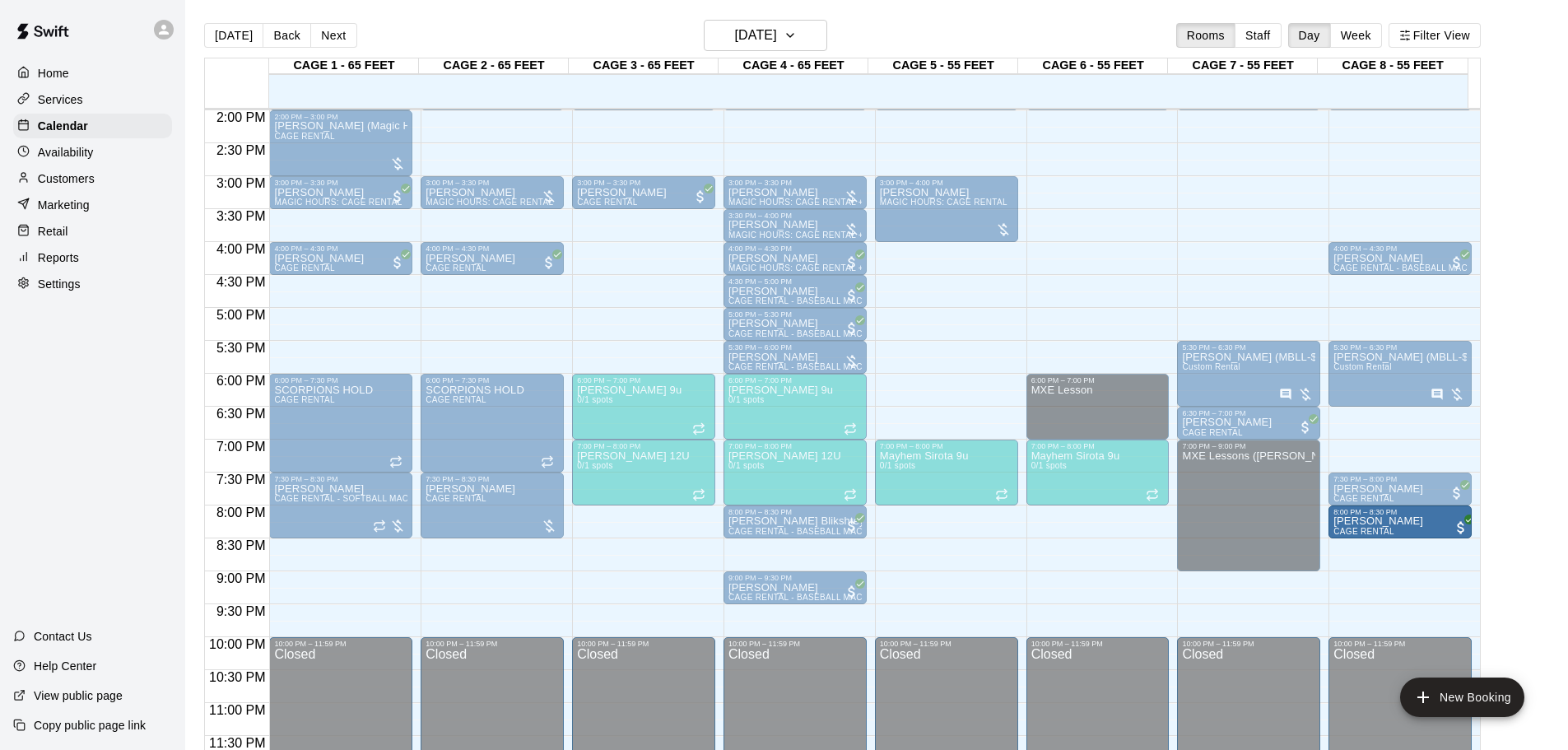
drag, startPoint x: 1426, startPoint y: 426, endPoint x: 1408, endPoint y: 538, distance: 113.4
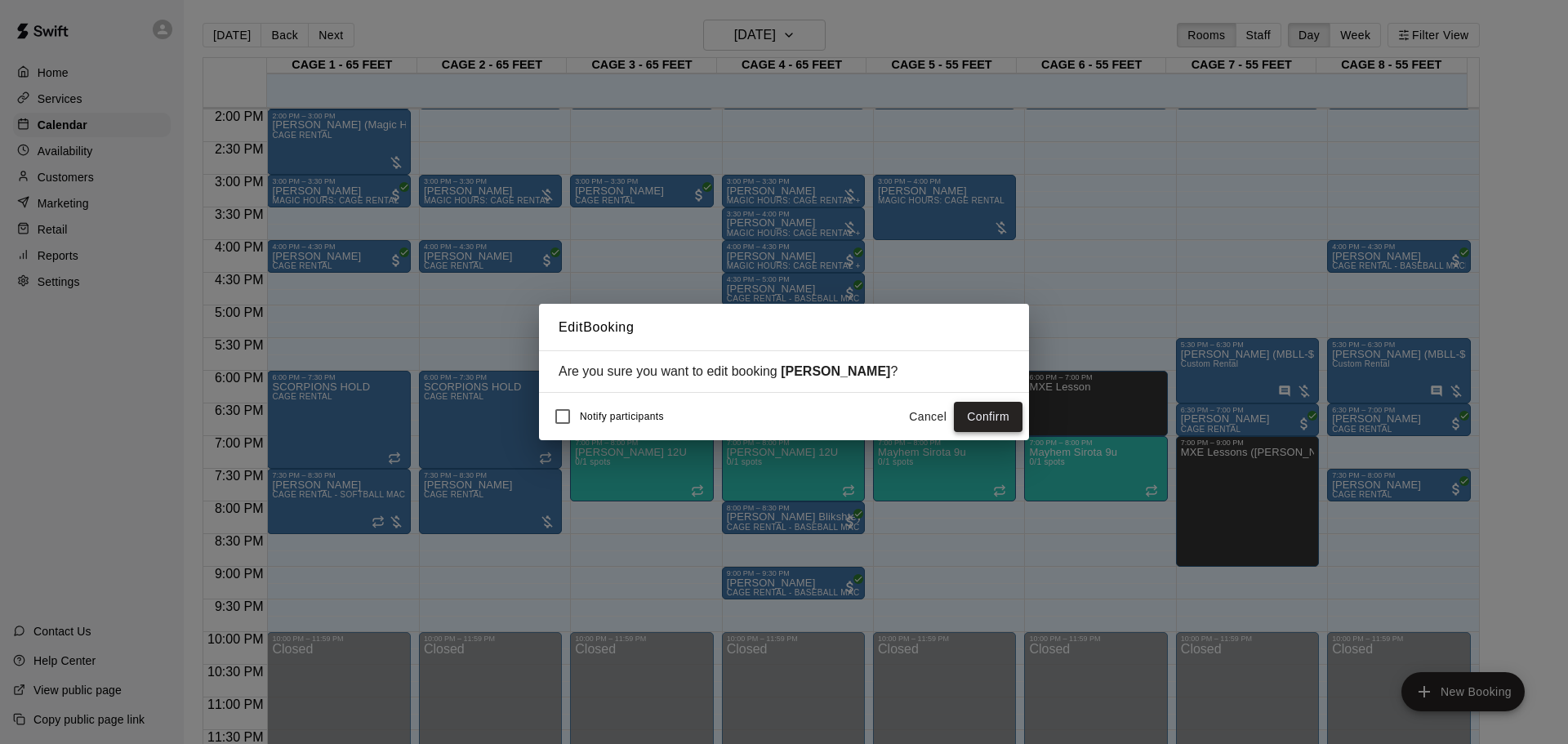
click at [993, 416] on button "Confirm" at bounding box center [988, 417] width 69 height 31
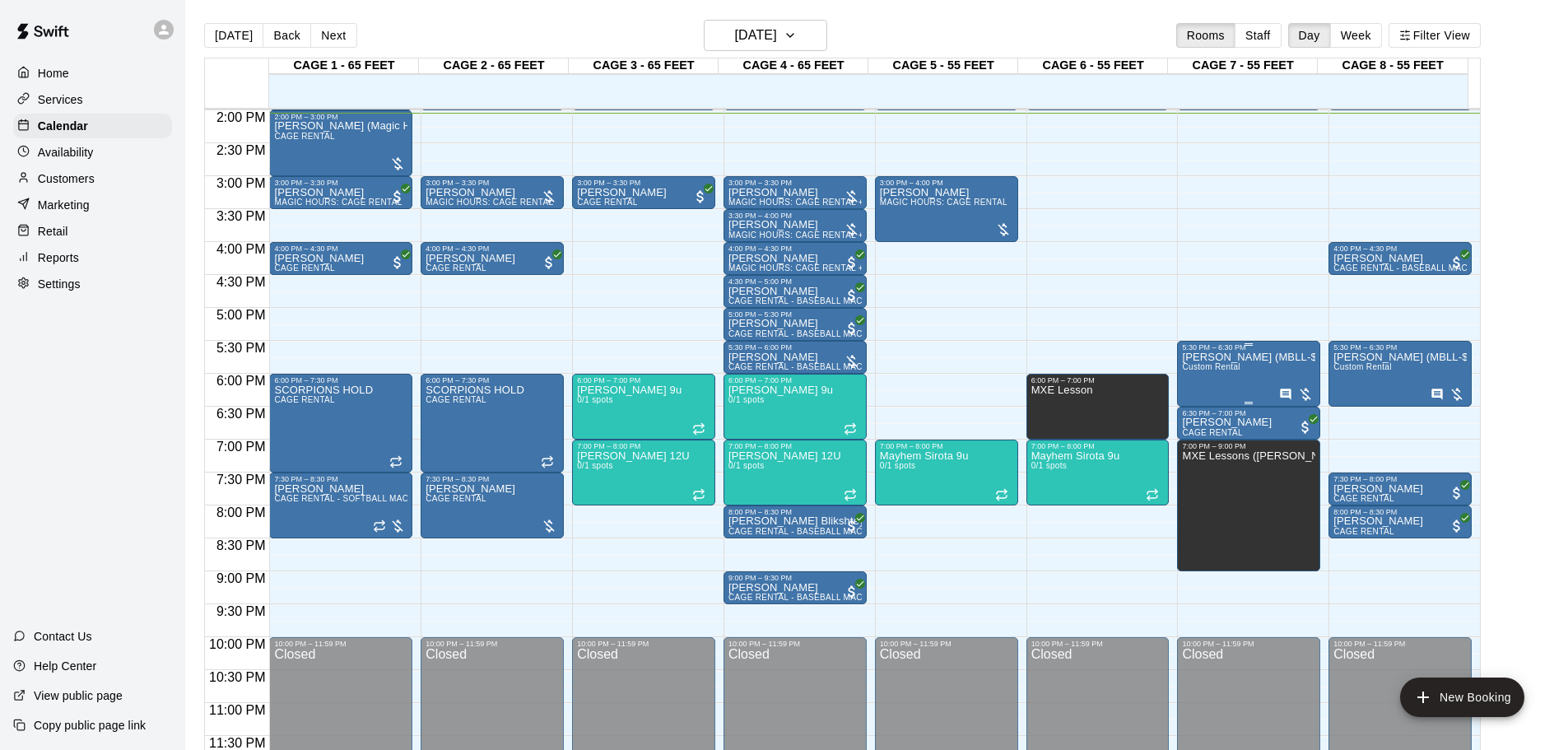
click at [1123, 377] on div "[PERSON_NAME] (MBLL-$110) Custom Rental" at bounding box center [1249, 726] width 134 height 750
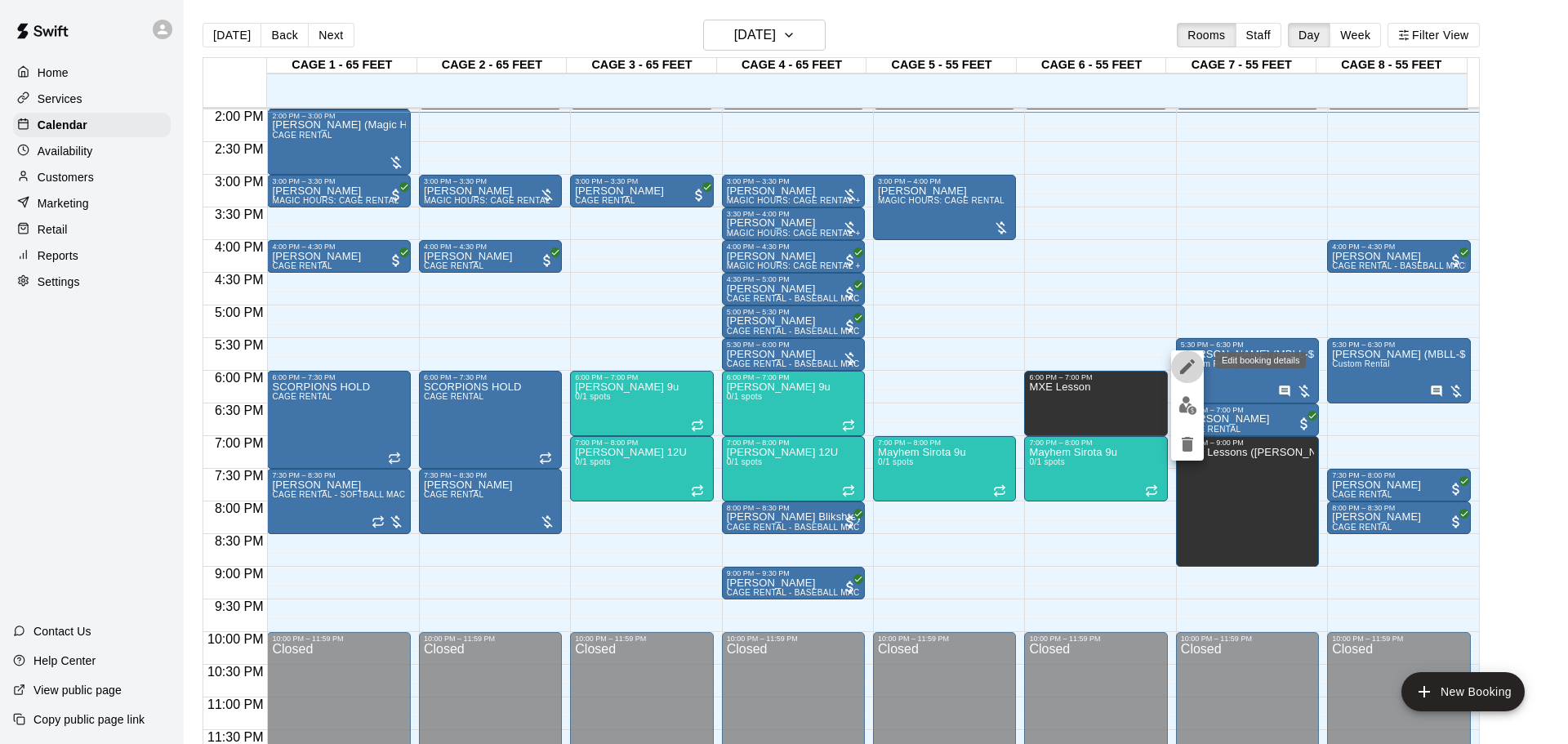
click at [1115, 358] on icon "edit" at bounding box center [1188, 366] width 19 height 19
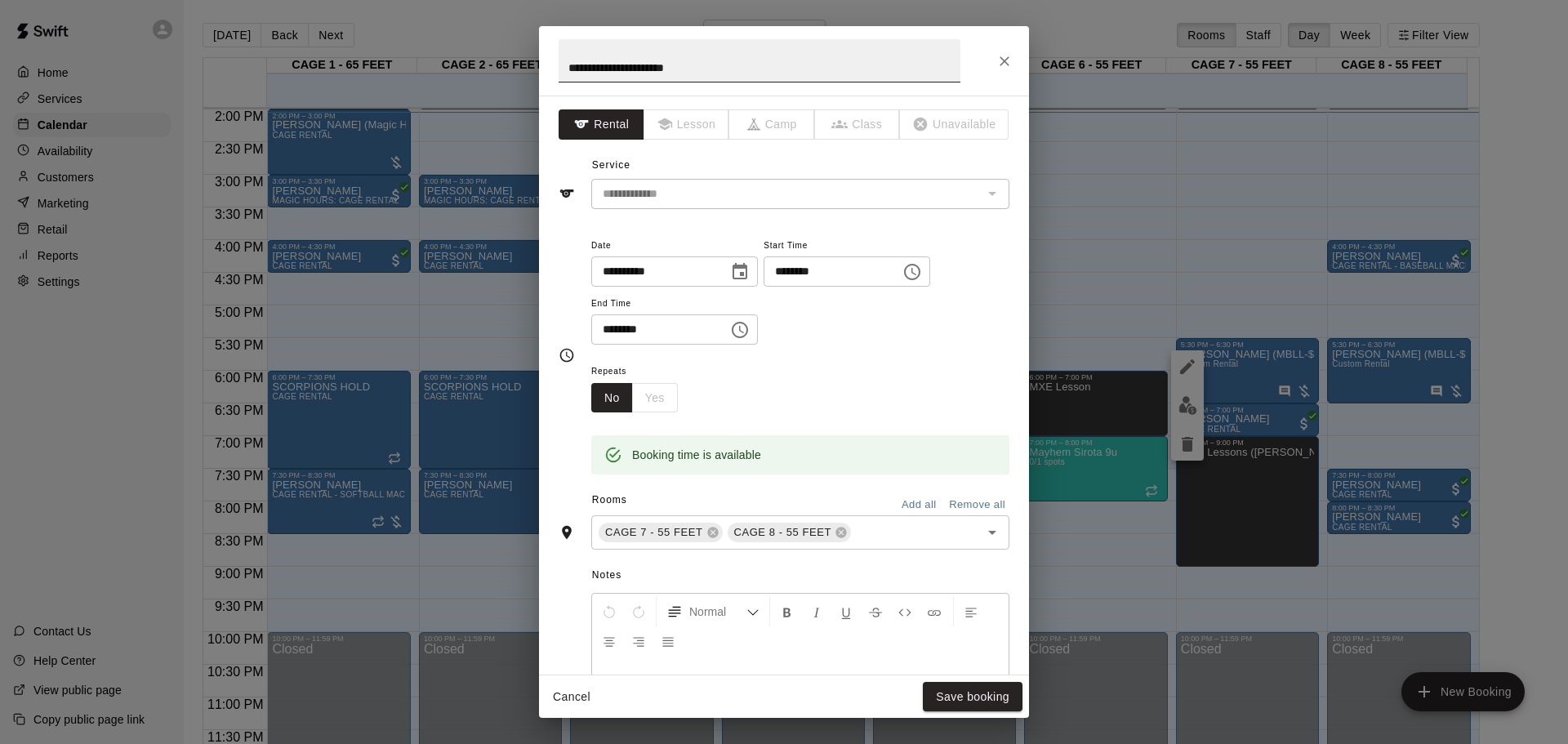
click at [751, 74] on input "**********" at bounding box center [760, 61] width 402 height 44
type input "**********"
click at [950, 488] on button "Save booking" at bounding box center [972, 697] width 99 height 31
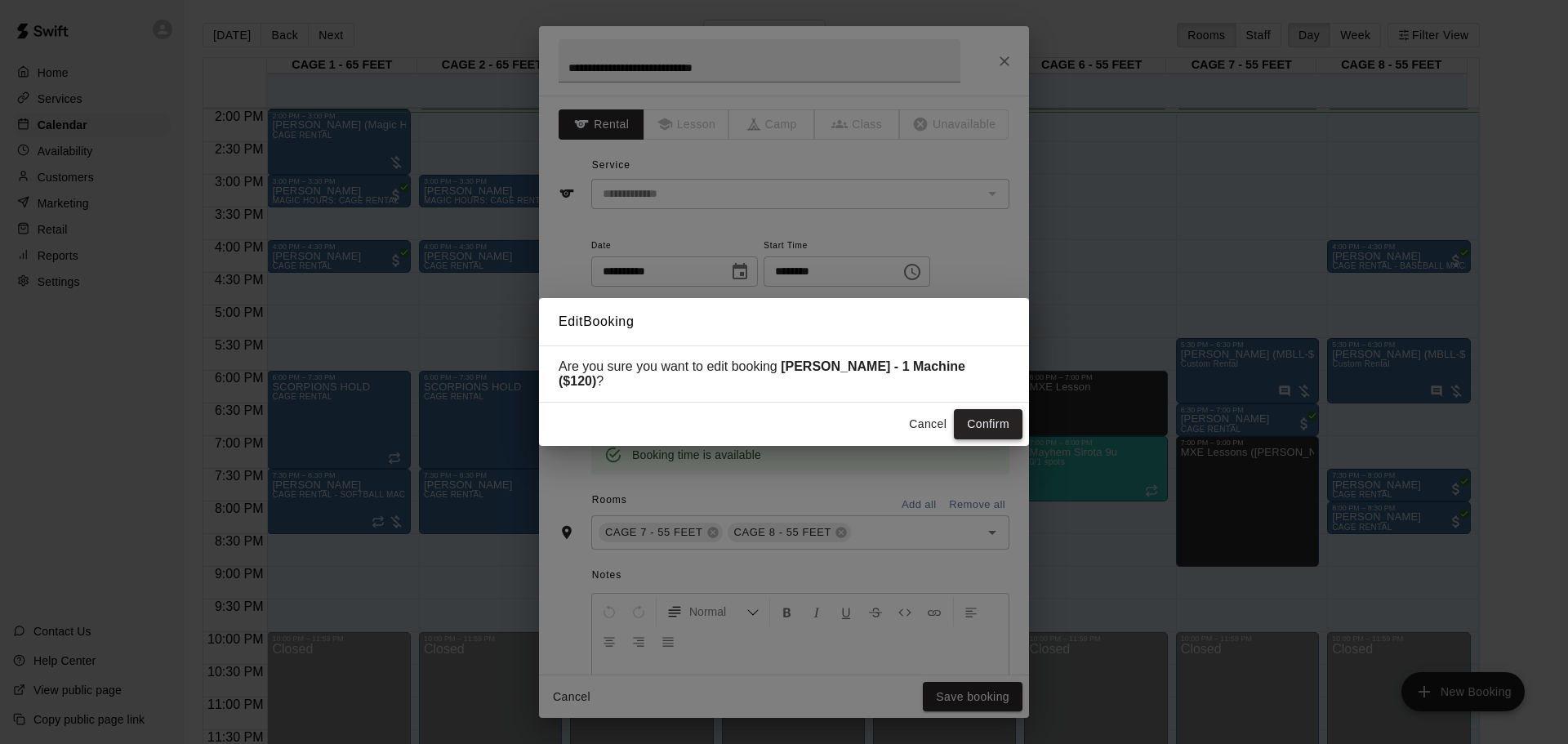
click at [983, 424] on button "Confirm" at bounding box center [988, 424] width 69 height 31
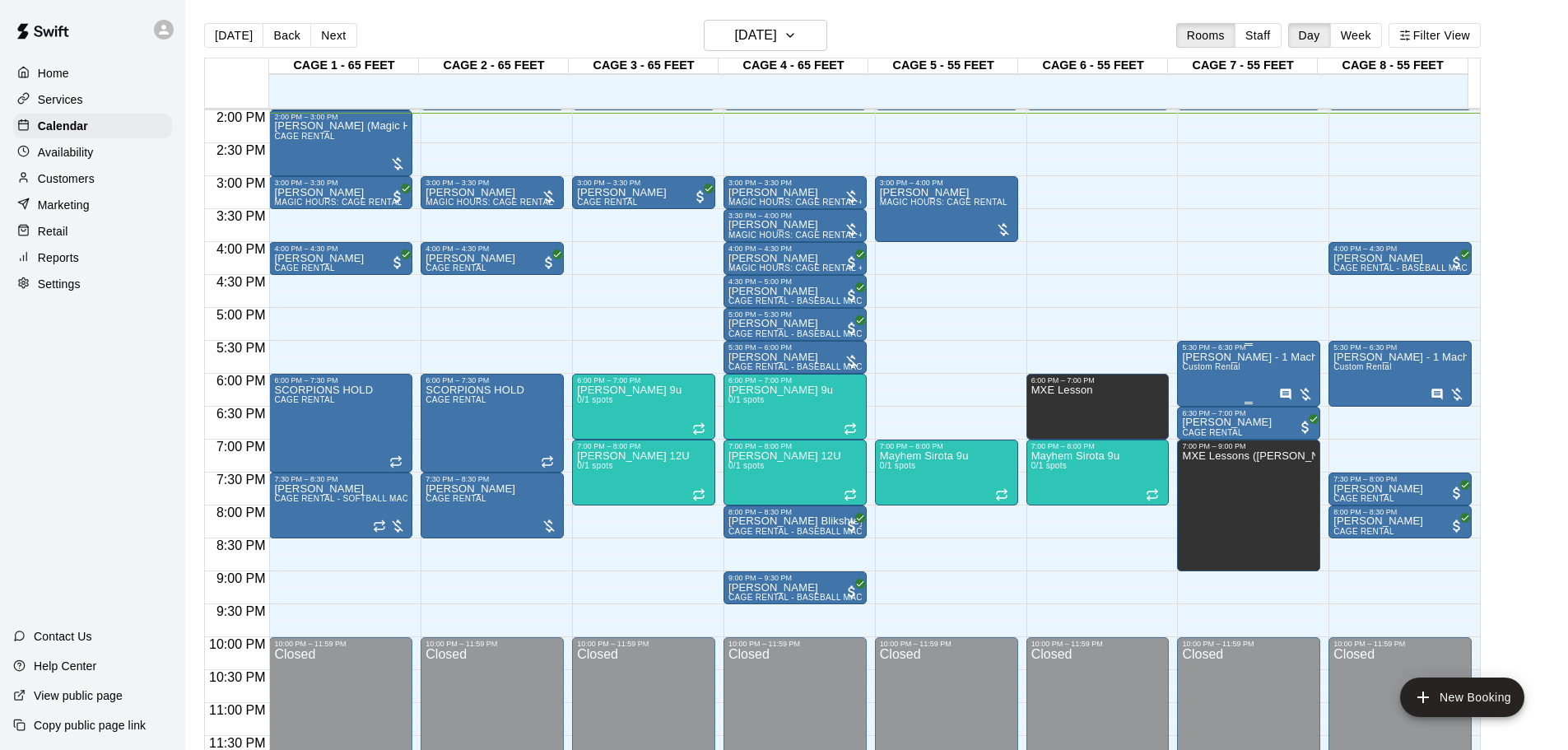
click at [1123, 387] on div "[PERSON_NAME] - 1 Machine ($120) Custom Rental" at bounding box center [1249, 726] width 134 height 750
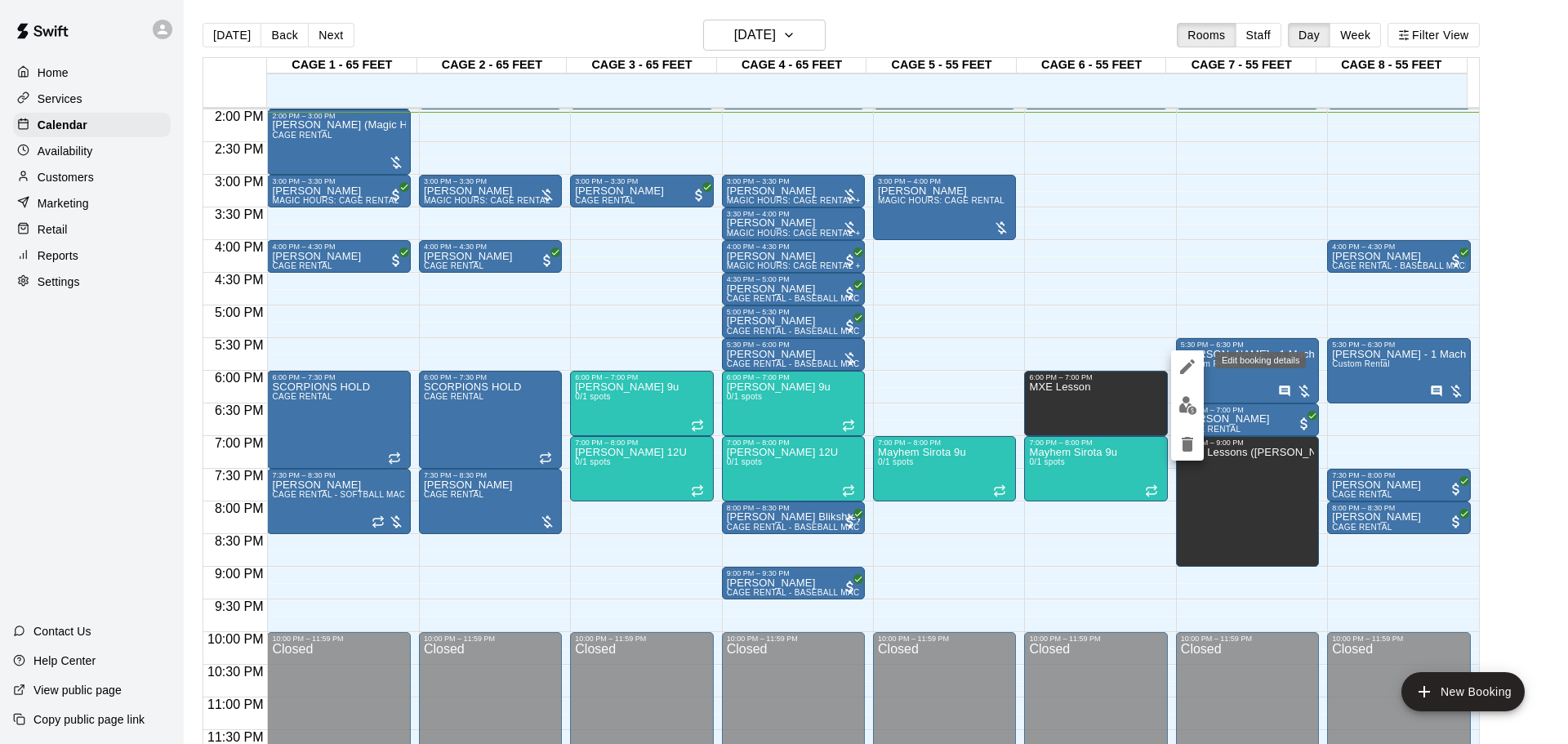
click at [1115, 356] on button "edit" at bounding box center [1187, 366] width 32 height 32
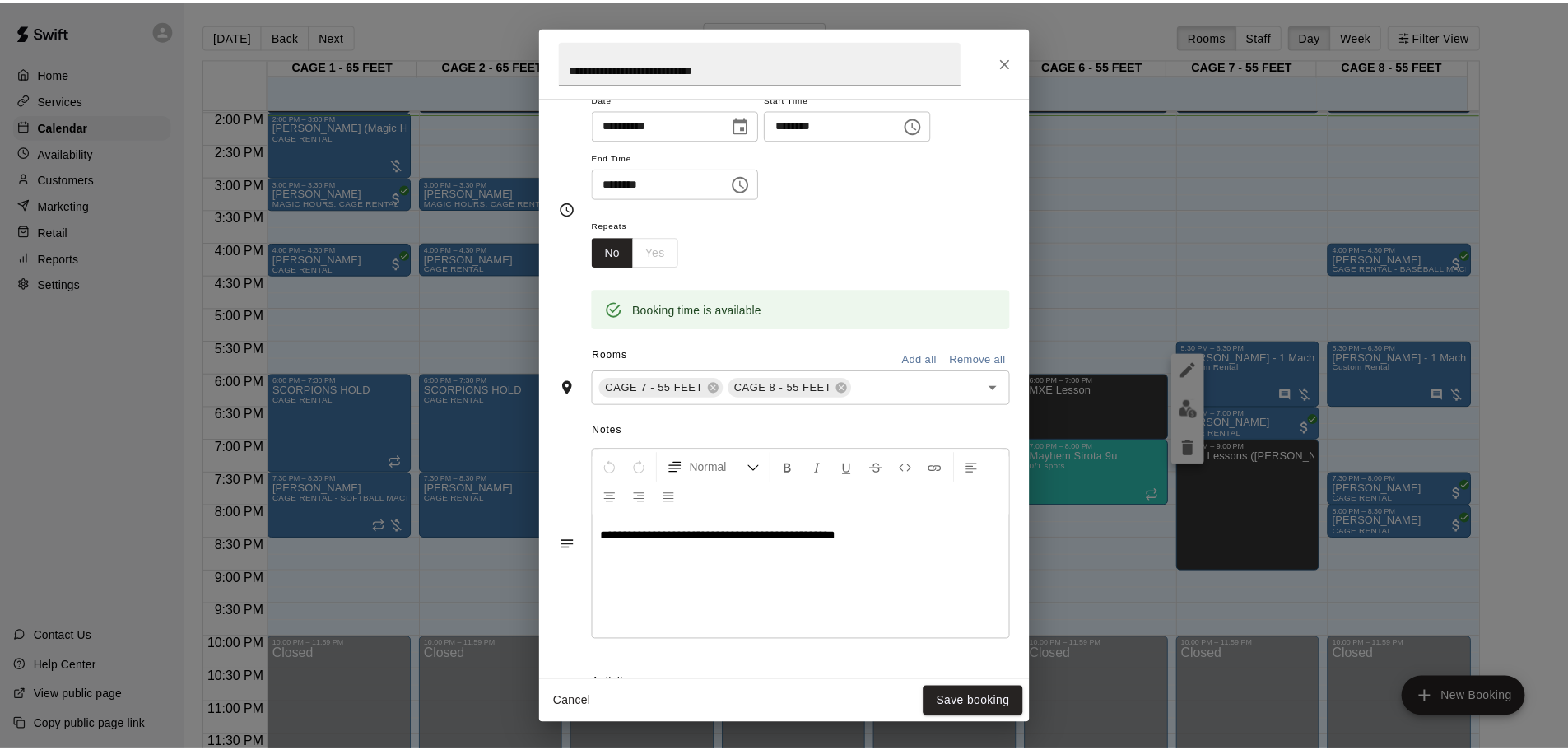
scroll to position [83, 0]
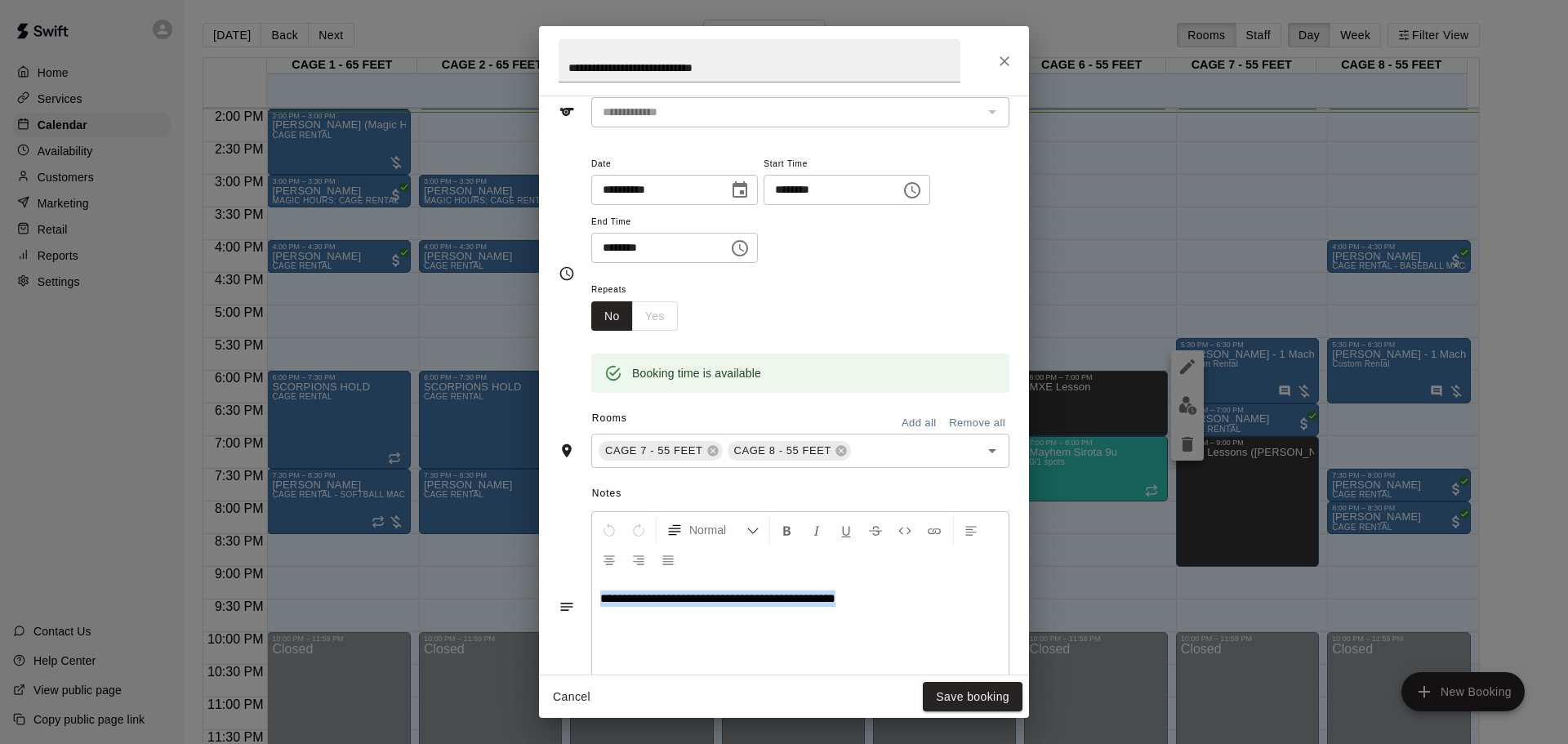
drag, startPoint x: 876, startPoint y: 597, endPoint x: 530, endPoint y: 657, distance: 351.2
click at [530, 488] on div "**********" at bounding box center [784, 372] width 1568 height 744
click at [978, 488] on button "Save booking" at bounding box center [972, 697] width 99 height 31
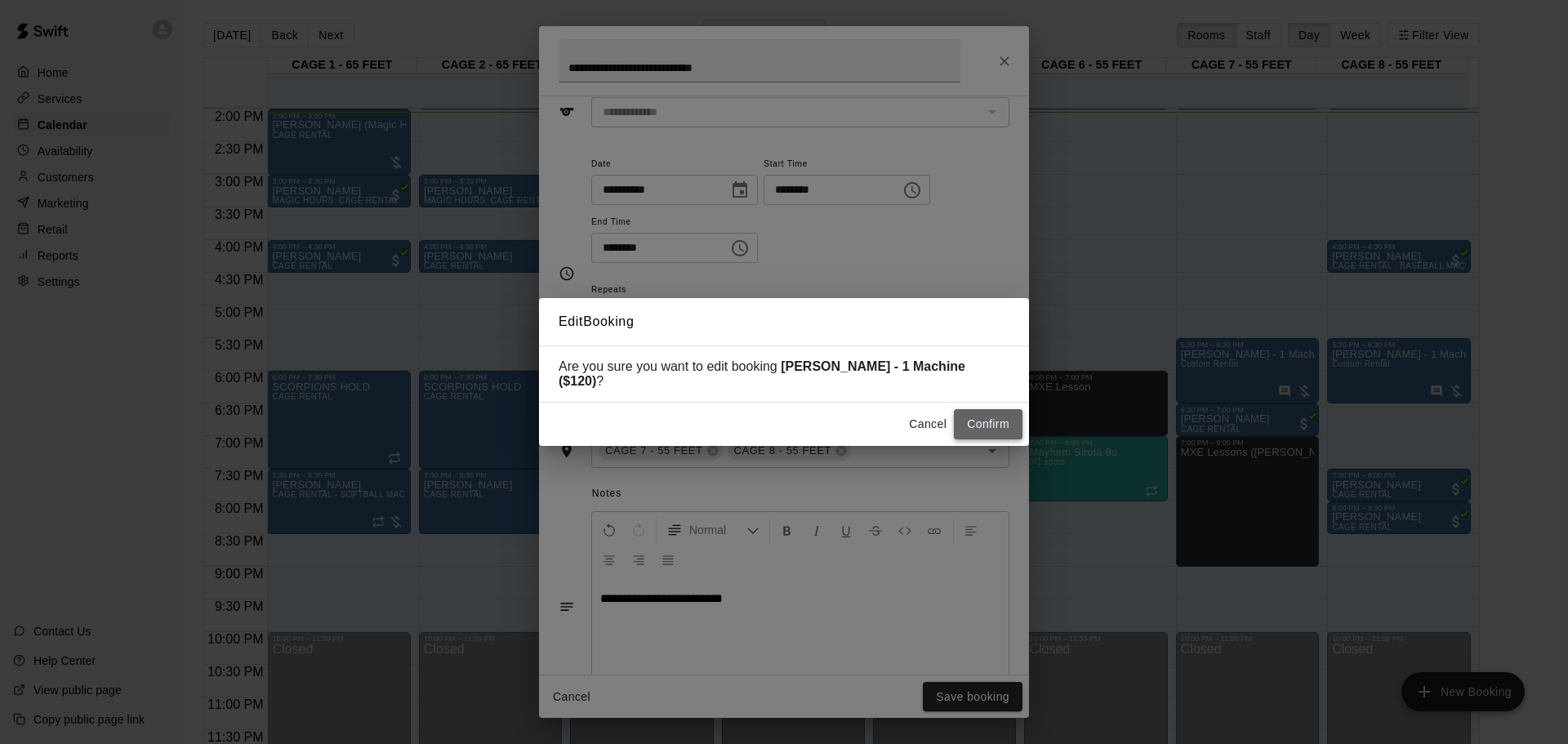
click at [958, 416] on button "Confirm" at bounding box center [988, 424] width 69 height 31
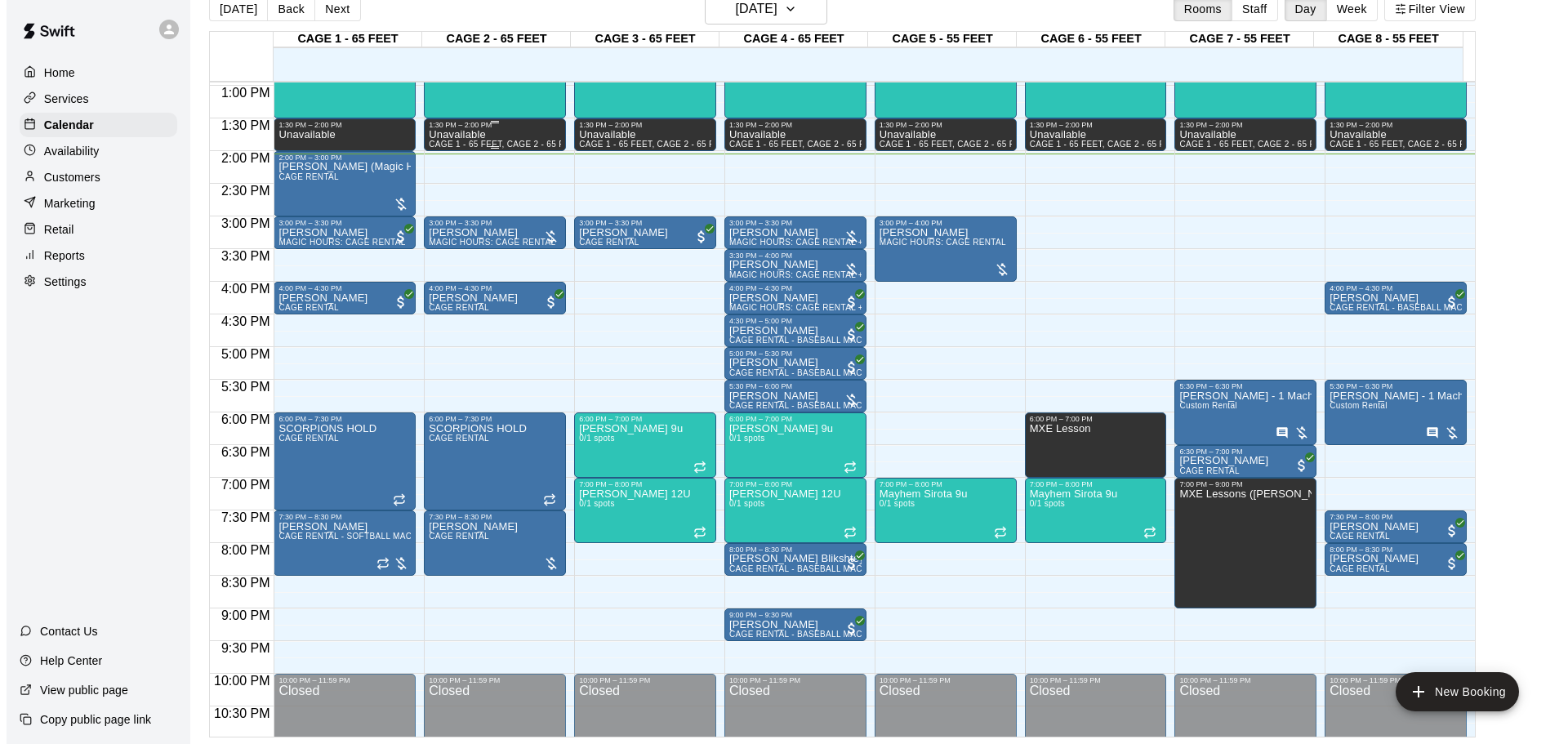
scroll to position [671, 0]
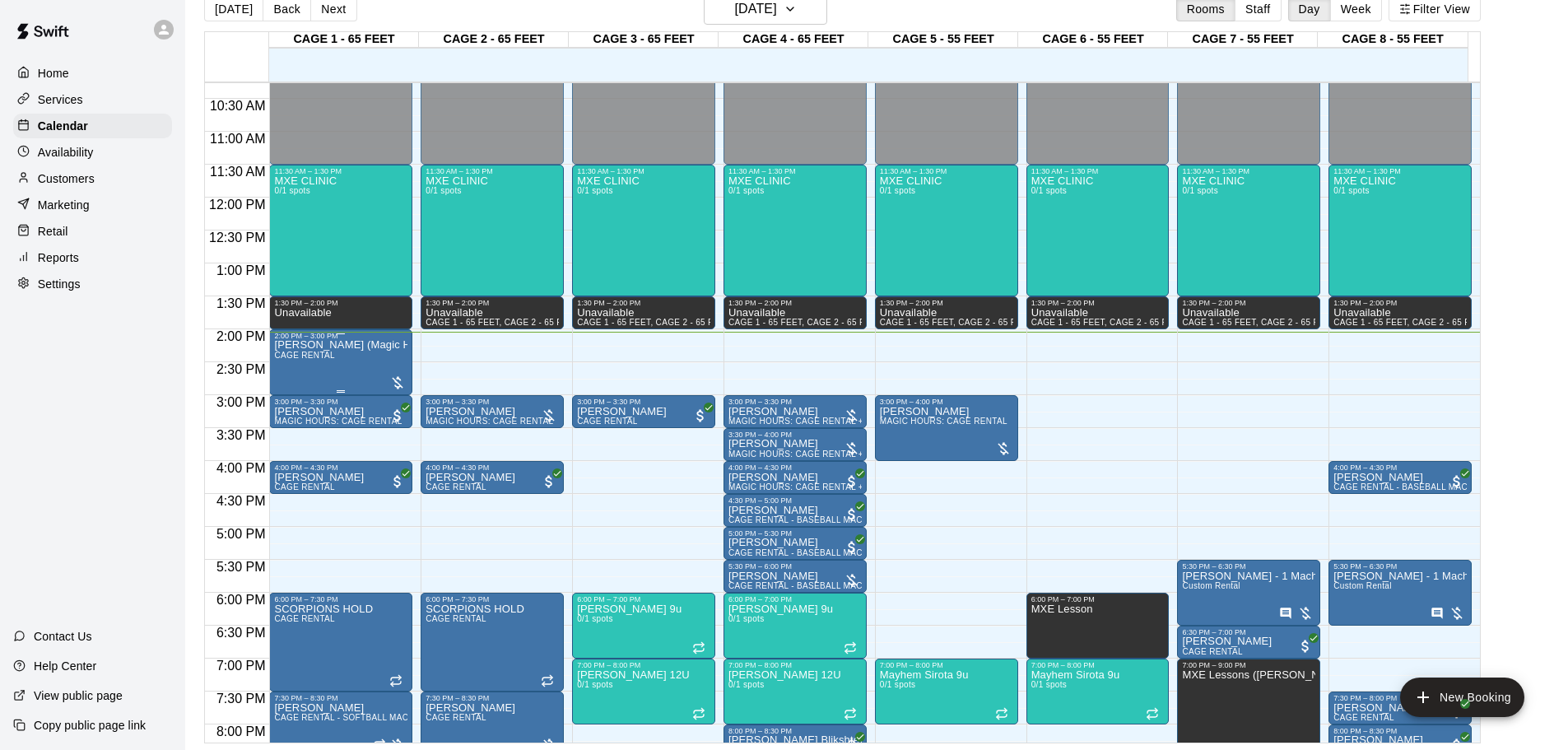
click at [376, 364] on div "[PERSON_NAME] (Magic Hour - $30) CAGE RENTAL" at bounding box center [341, 715] width 134 height 750
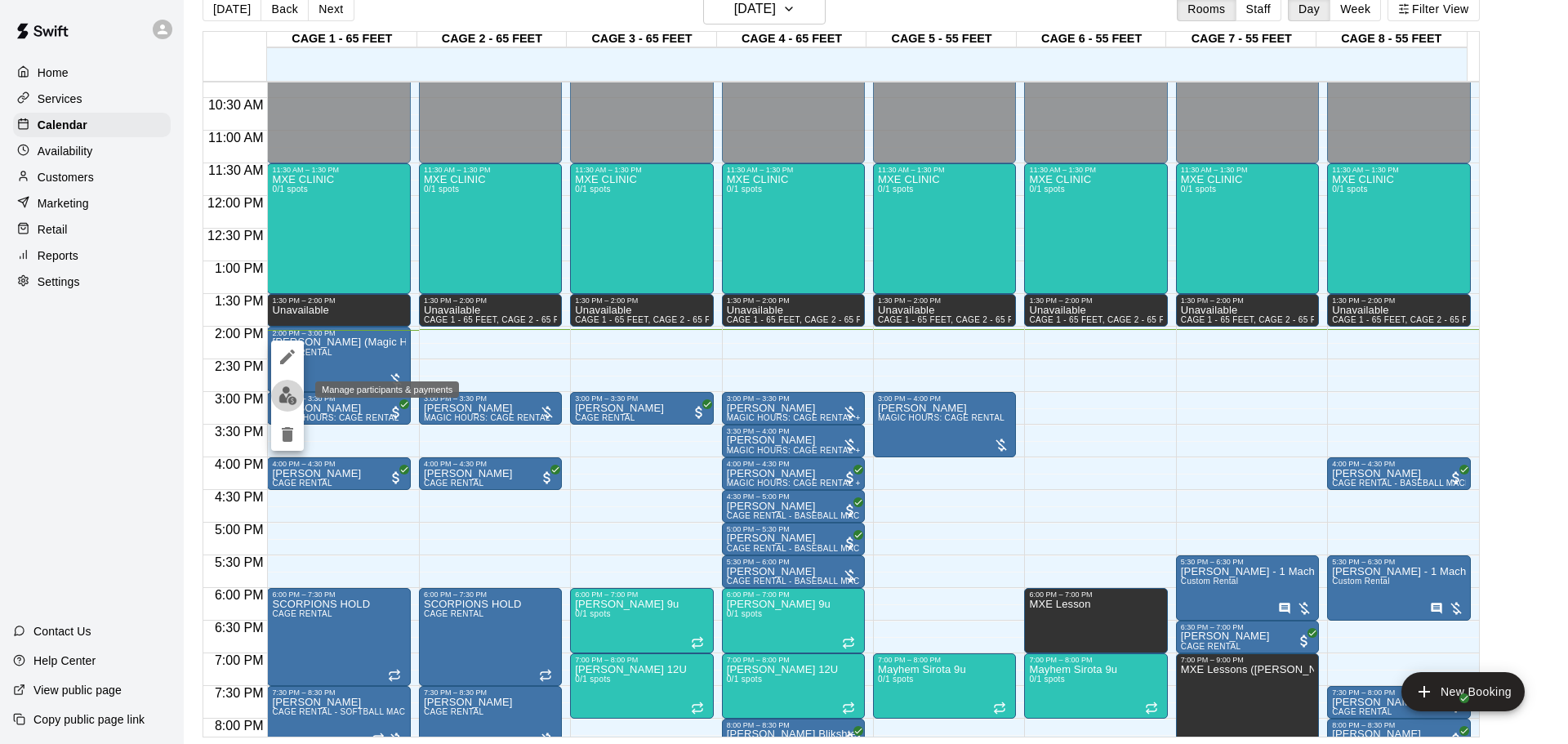
click at [282, 403] on img "edit" at bounding box center [288, 396] width 19 height 19
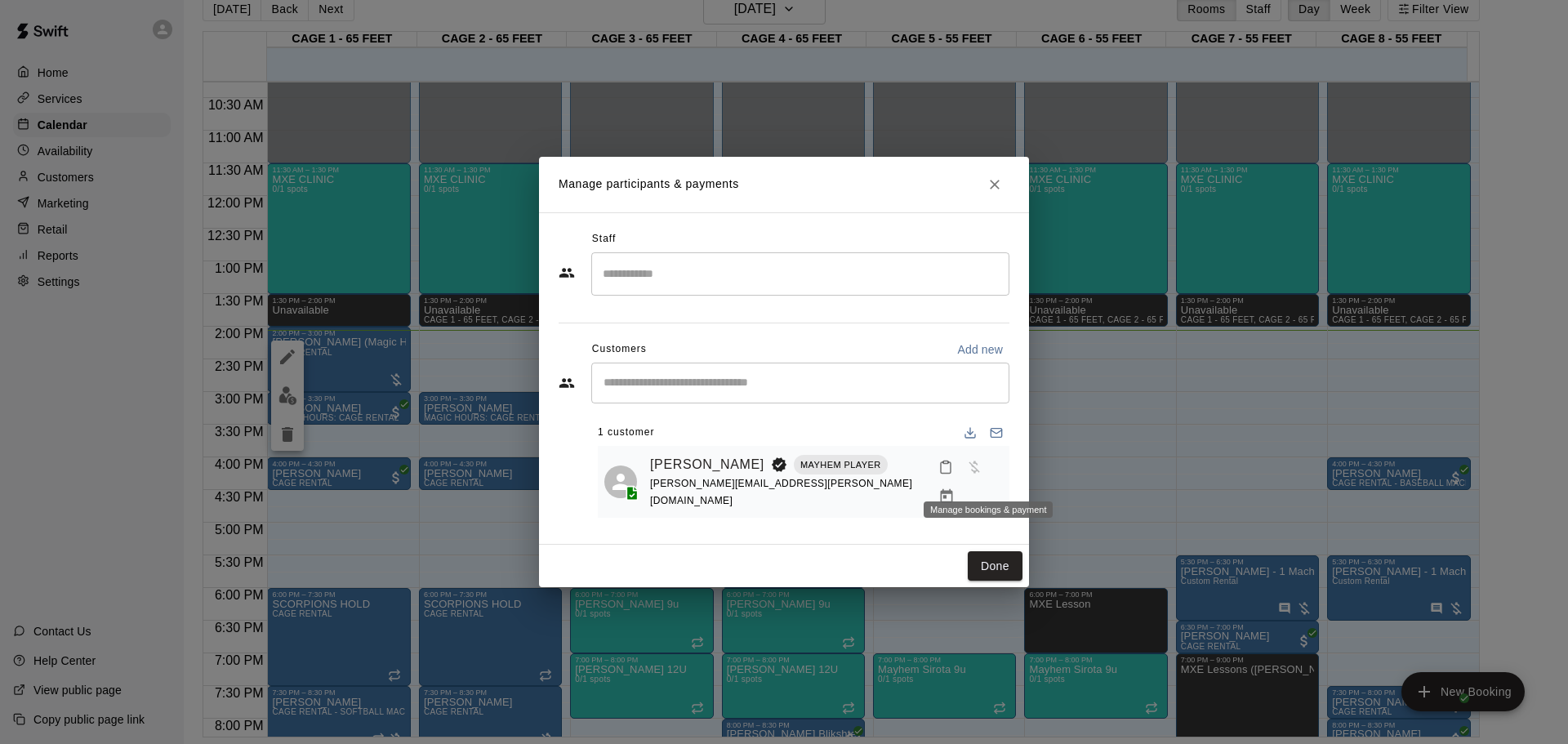
click at [955, 488] on icon "Manage bookings & payment" at bounding box center [946, 496] width 17 height 17
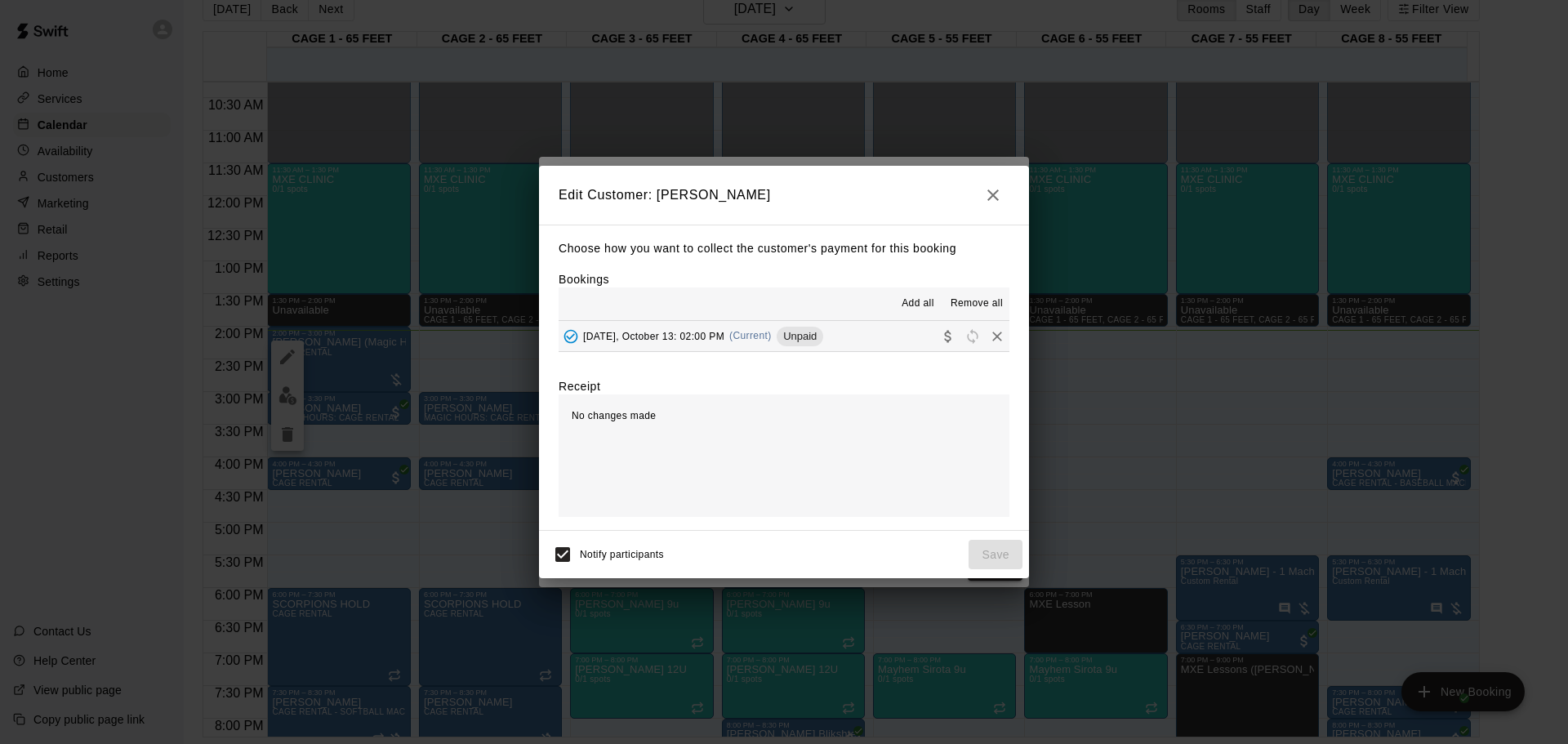
click at [807, 341] on span "Unpaid" at bounding box center [800, 336] width 46 height 12
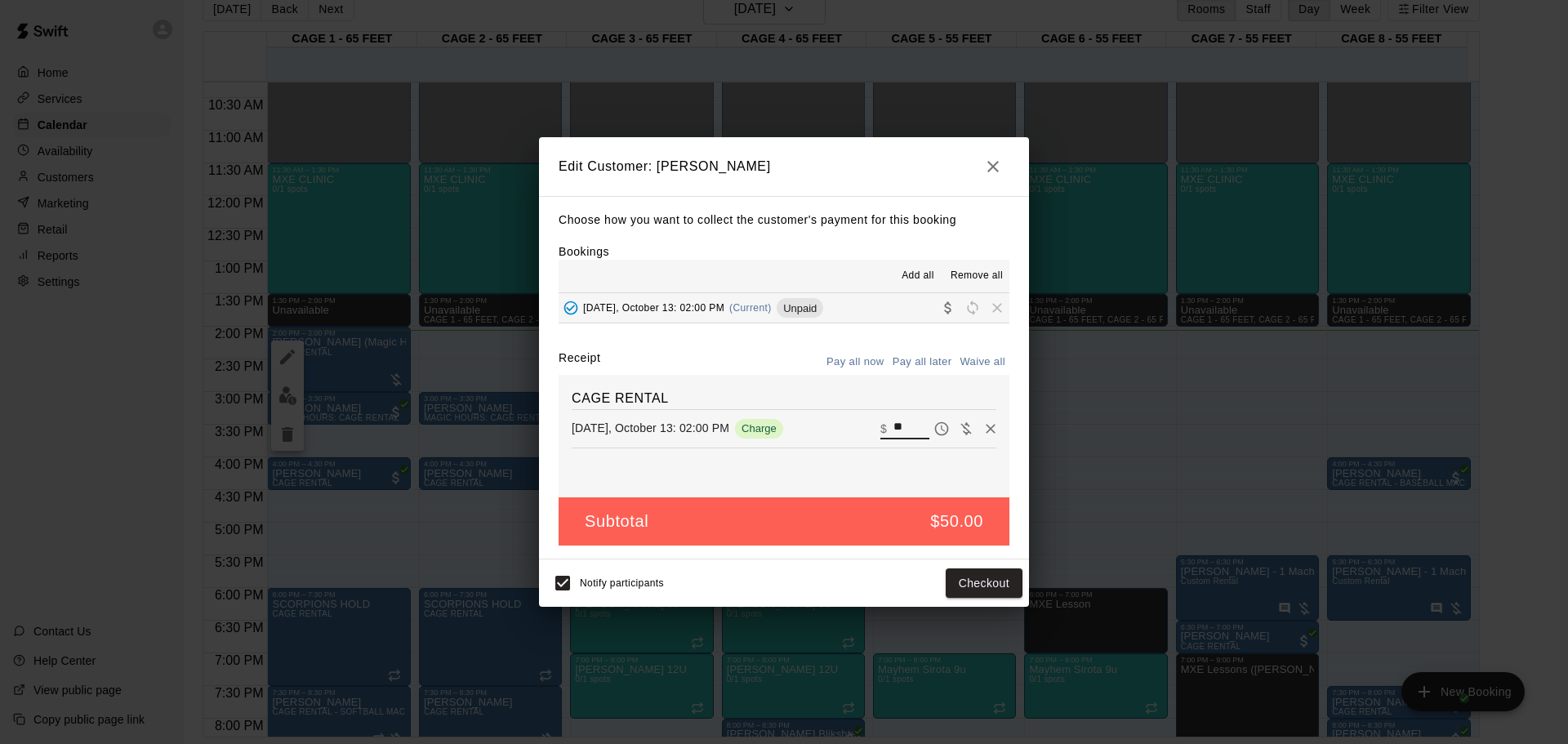
drag, startPoint x: 892, startPoint y: 427, endPoint x: 866, endPoint y: 430, distance: 26.2
click at [866, 429] on div "[DATE], October 13: 02:00 PM Charge ​ $ **" at bounding box center [784, 429] width 425 height 24
type input "**"
click at [1016, 488] on button "Checkout" at bounding box center [985, 584] width 77 height 31
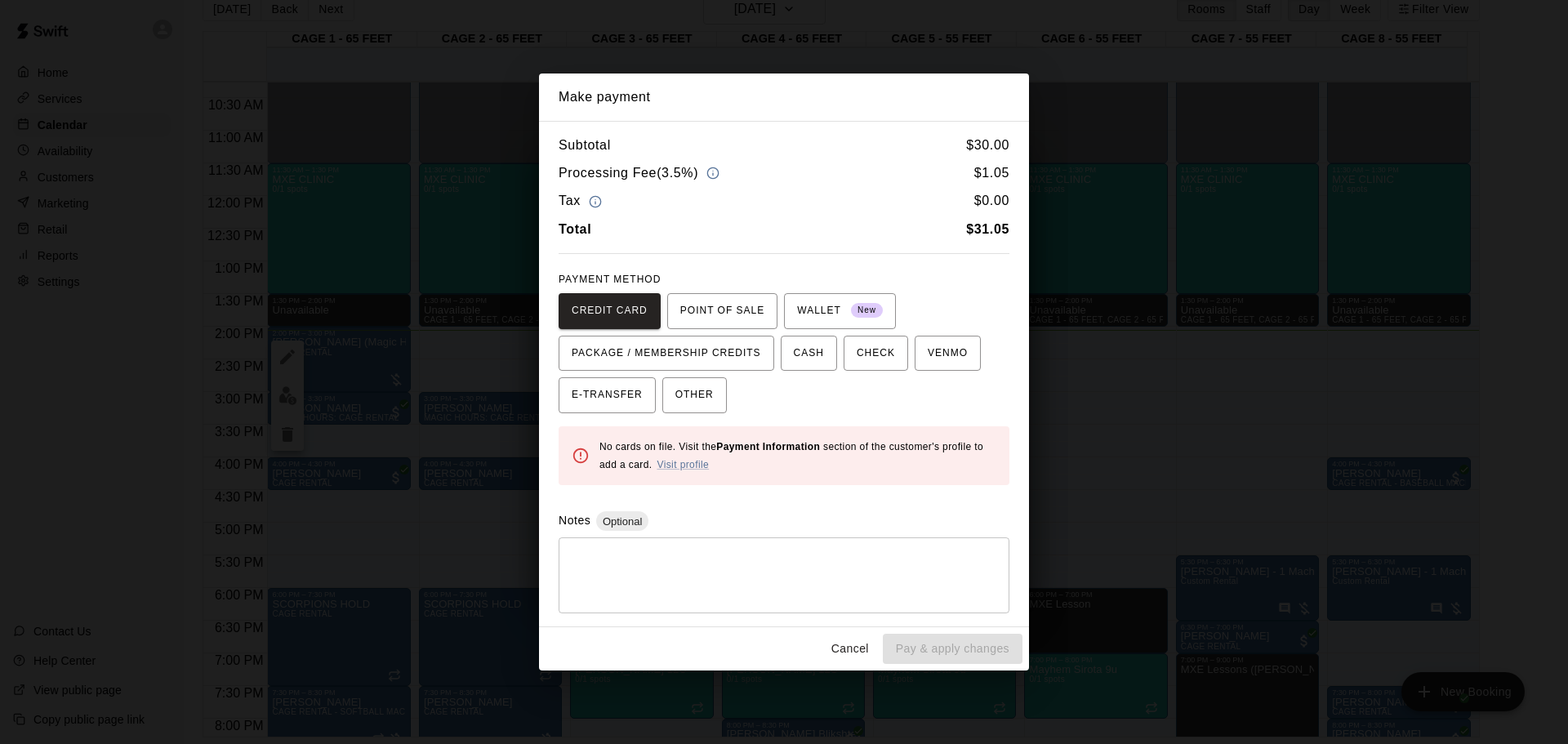
click at [679, 488] on textarea at bounding box center [784, 576] width 428 height 49
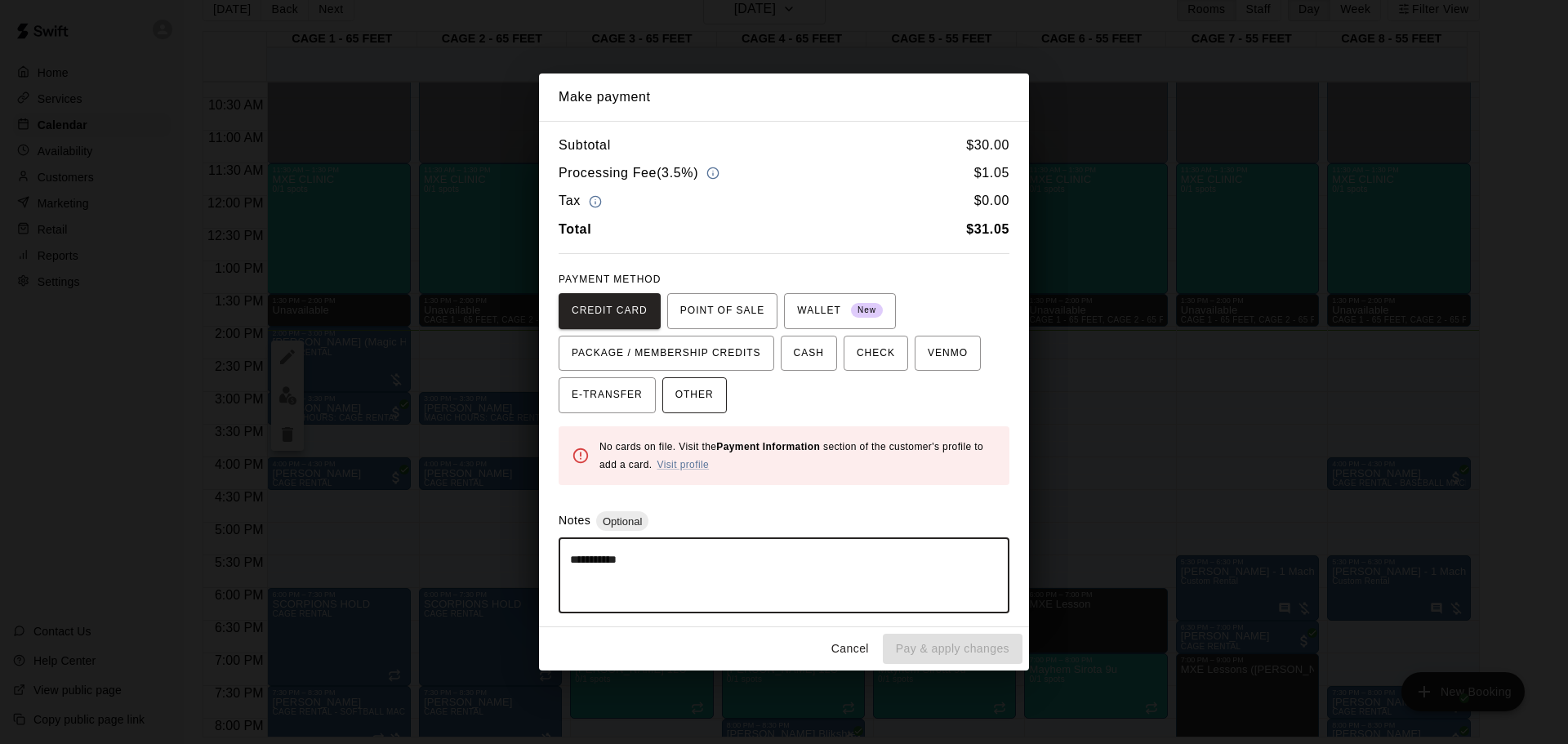
type textarea "**********"
click at [676, 386] on span "OTHER" at bounding box center [695, 395] width 38 height 26
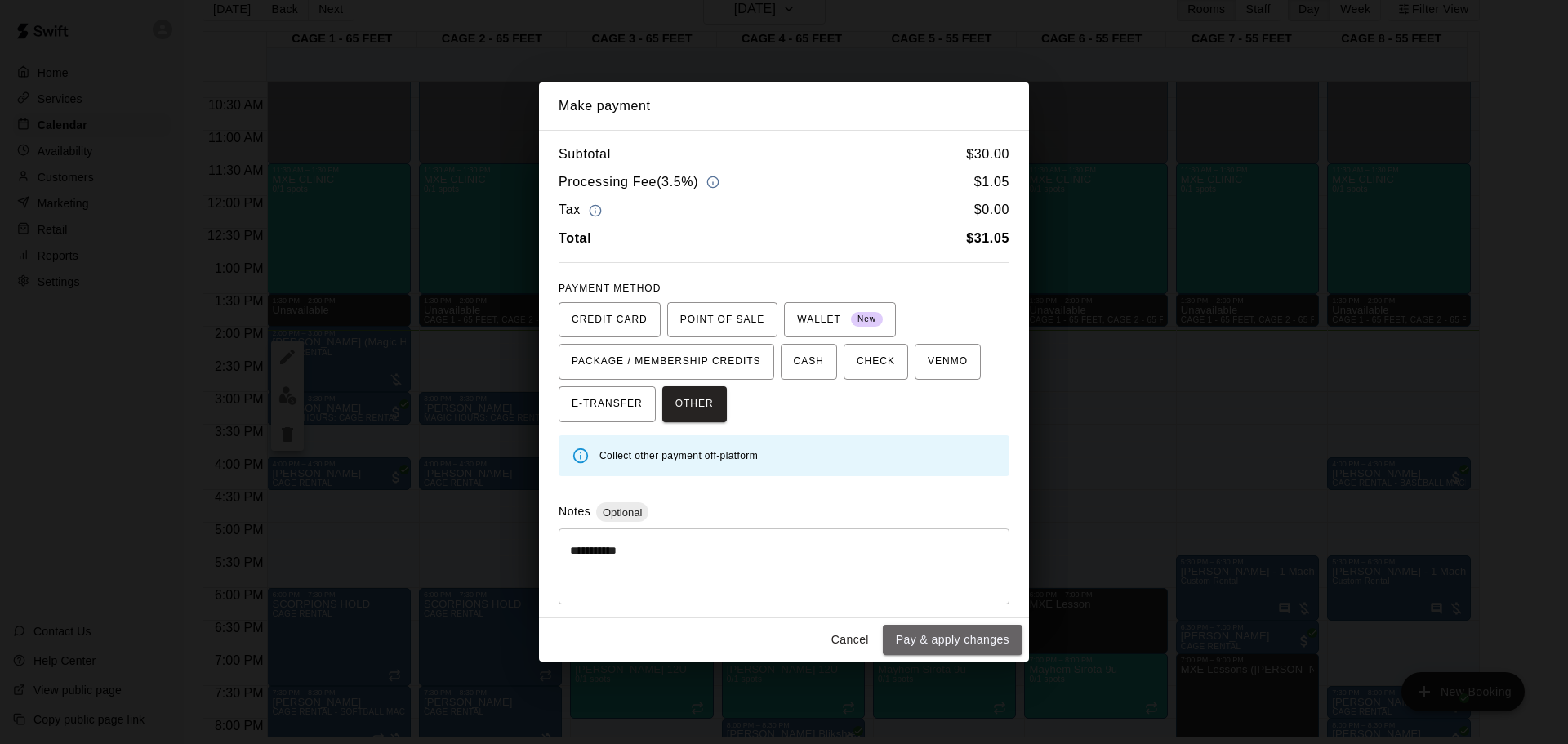
click at [938, 488] on button "Pay & apply changes" at bounding box center [952, 639] width 140 height 31
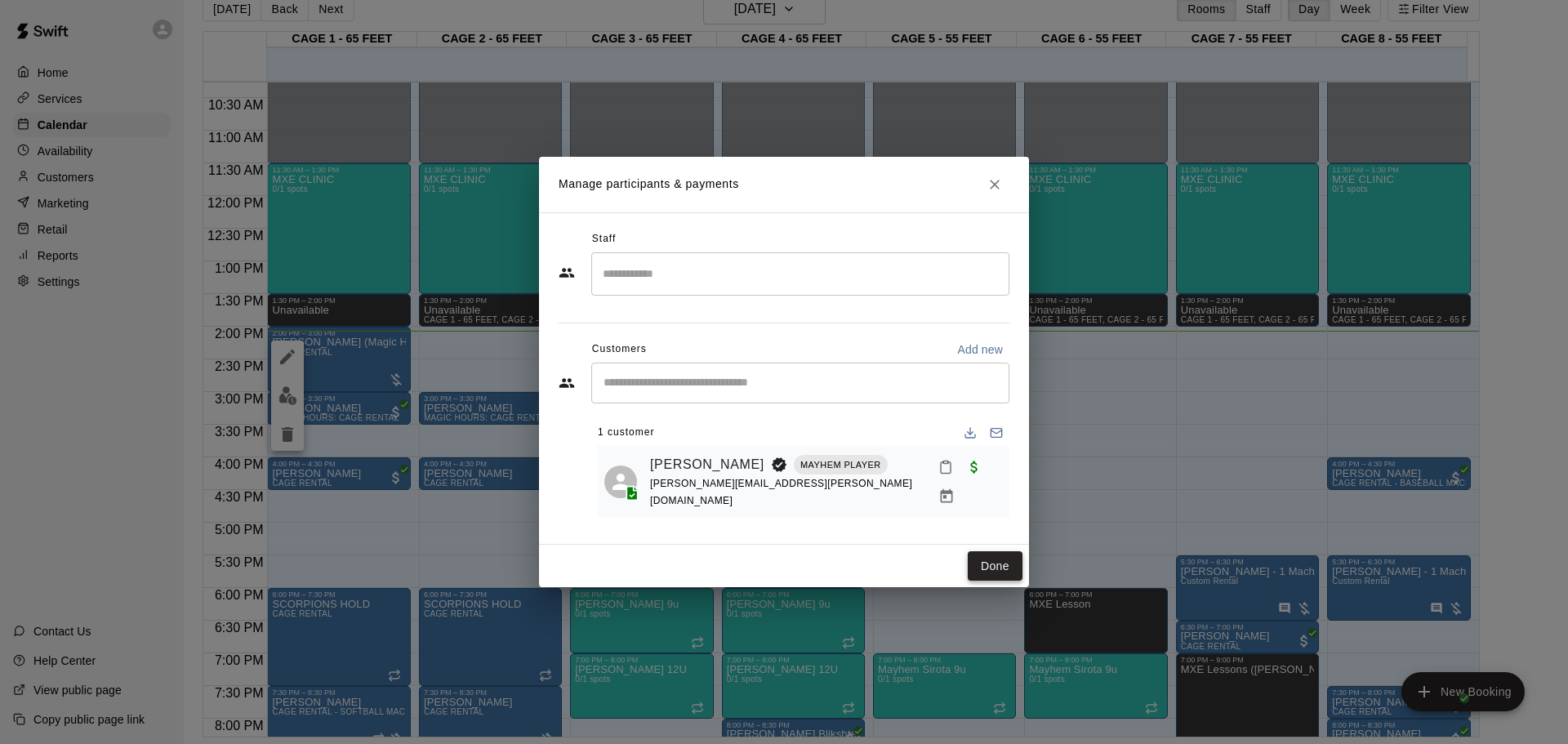
click at [998, 488] on button "Done" at bounding box center [995, 566] width 55 height 31
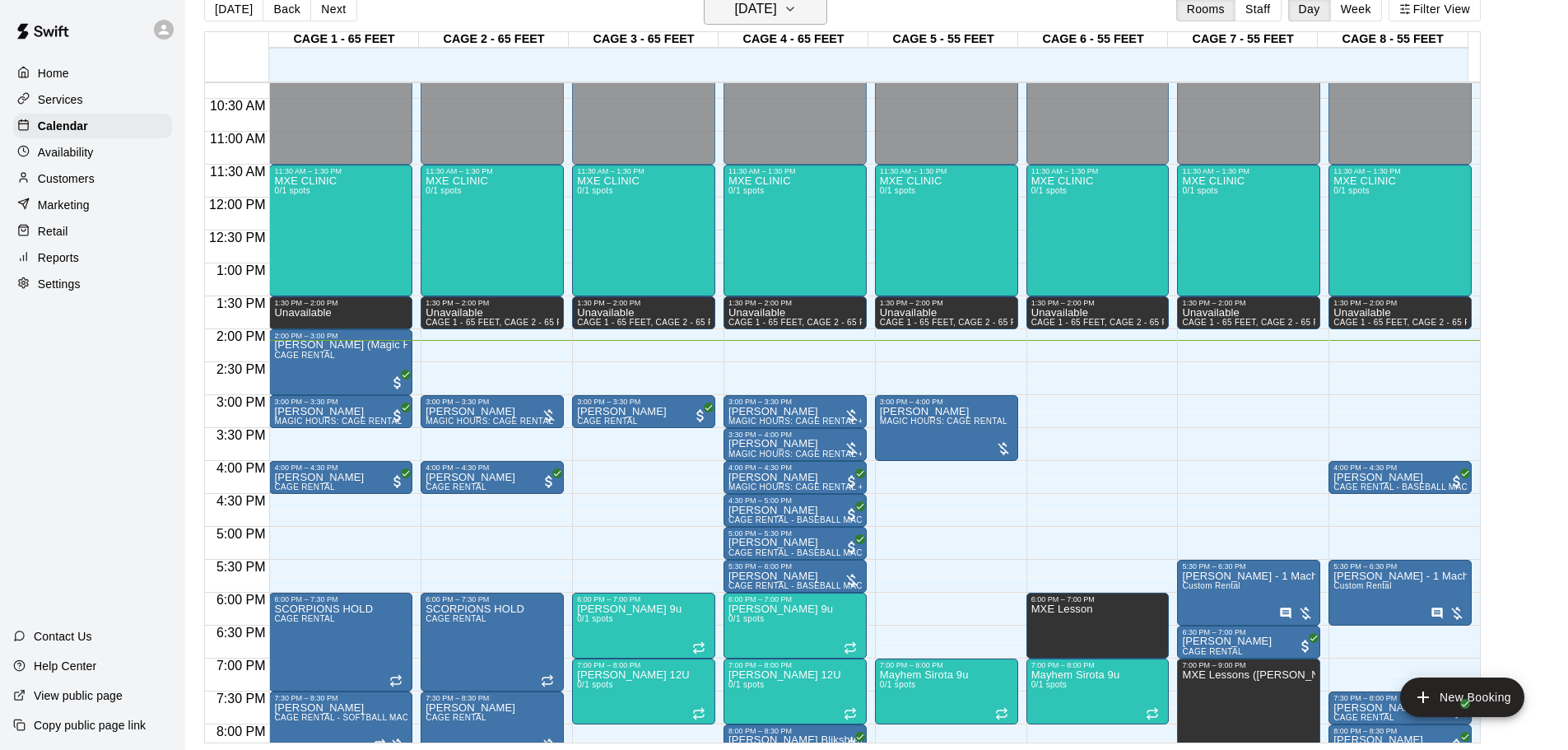
click at [771, 15] on h6 "[DATE]" at bounding box center [756, 9] width 42 height 23
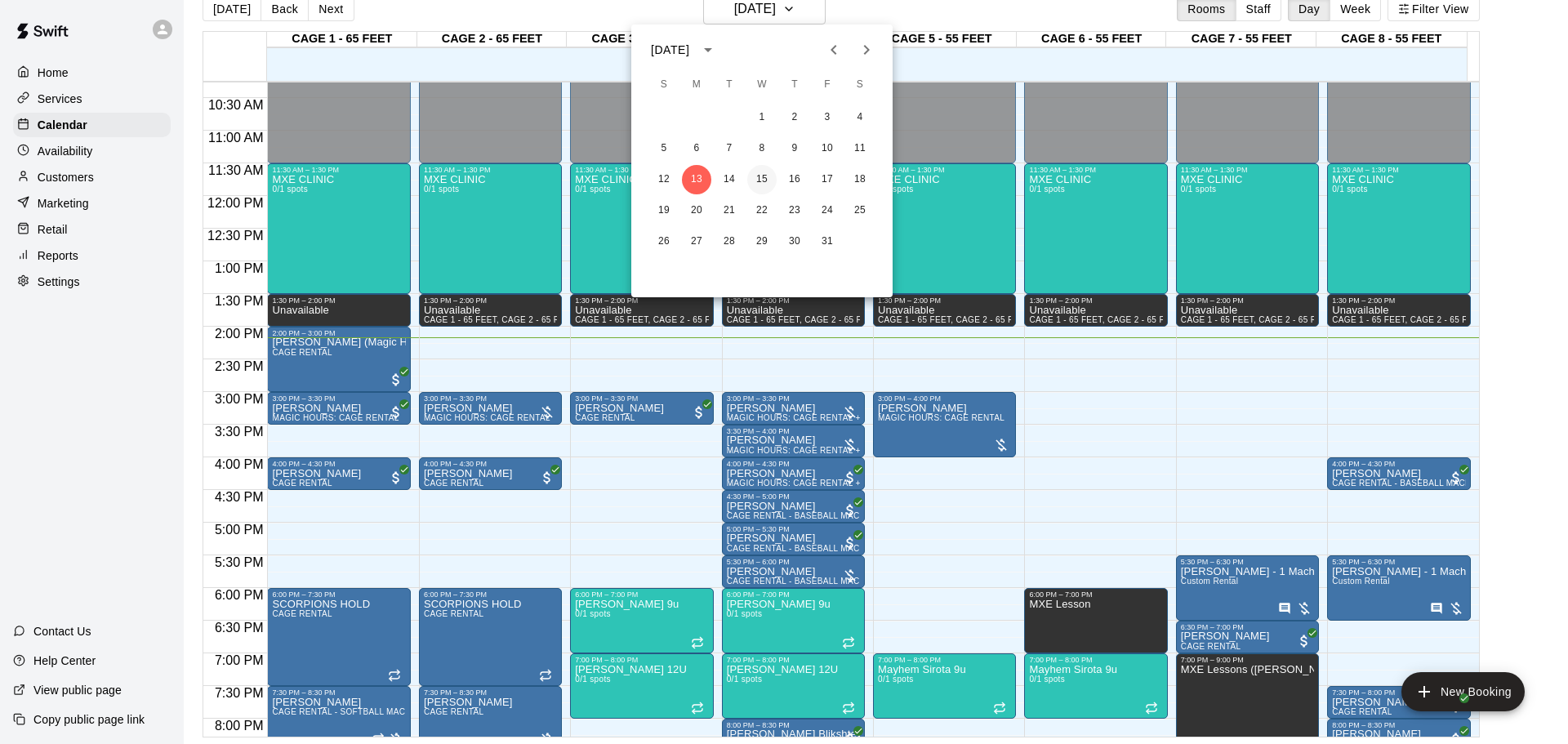
click at [769, 185] on button "15" at bounding box center [762, 180] width 30 height 30
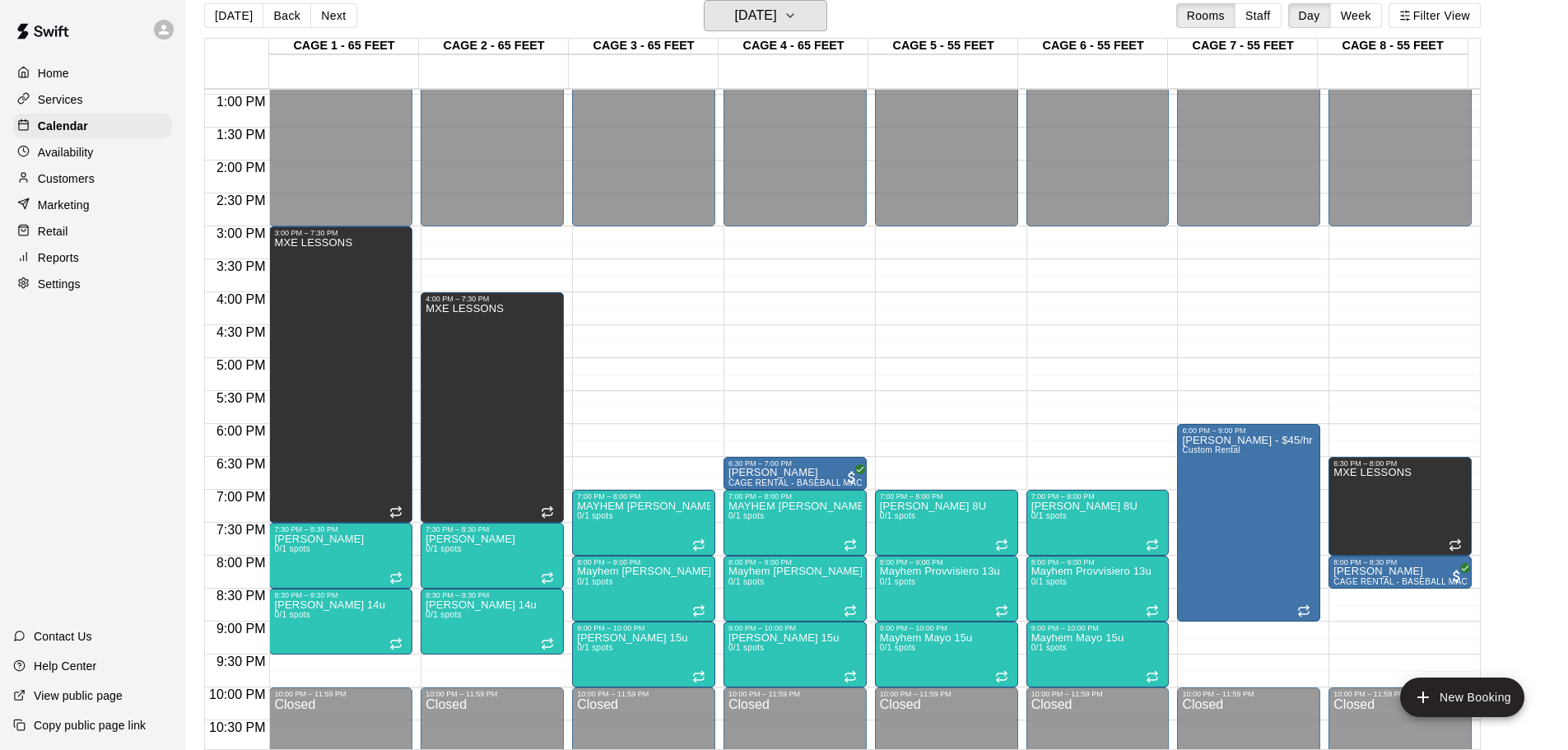
scroll to position [923, 0]
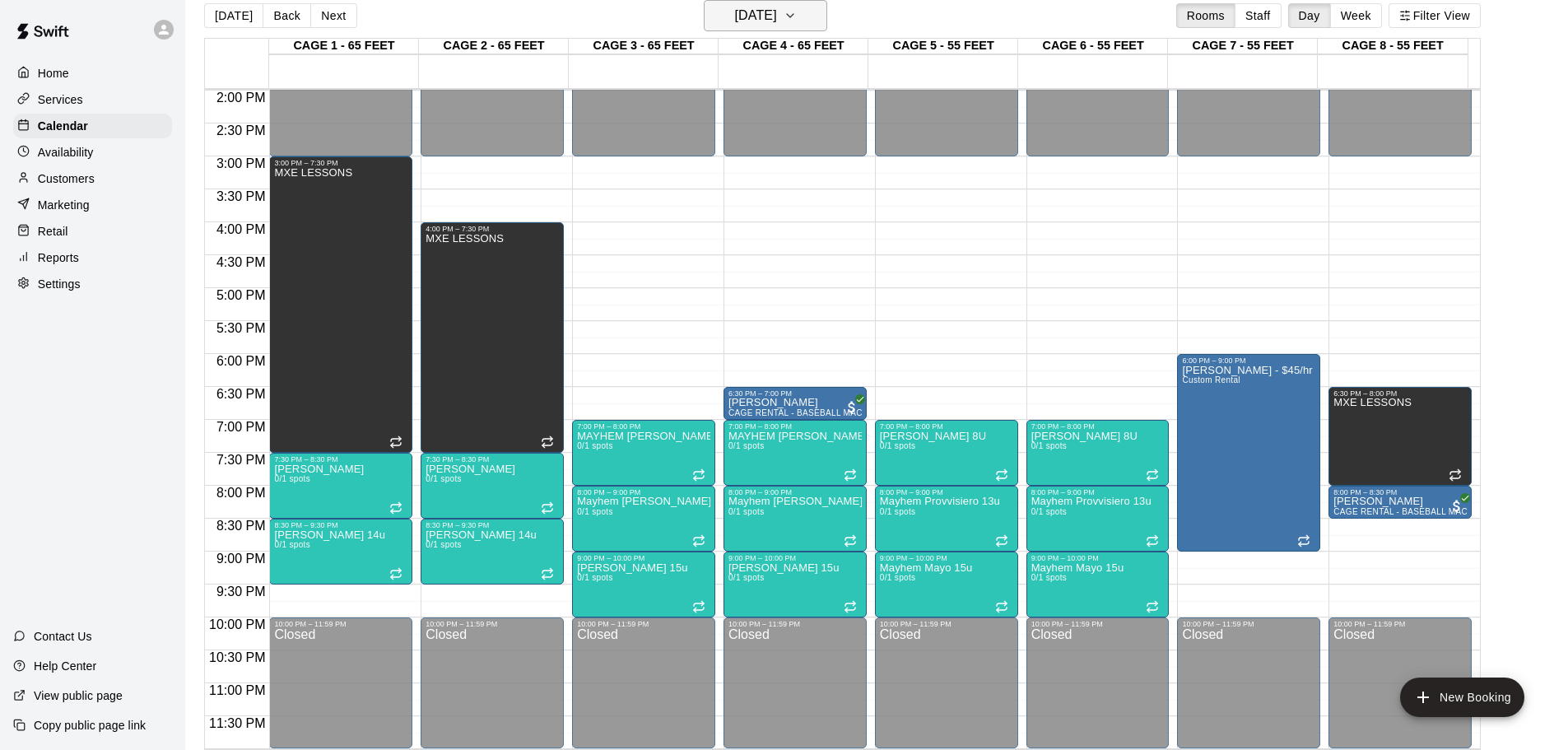
click at [777, 23] on h6 "[DATE]" at bounding box center [756, 16] width 42 height 23
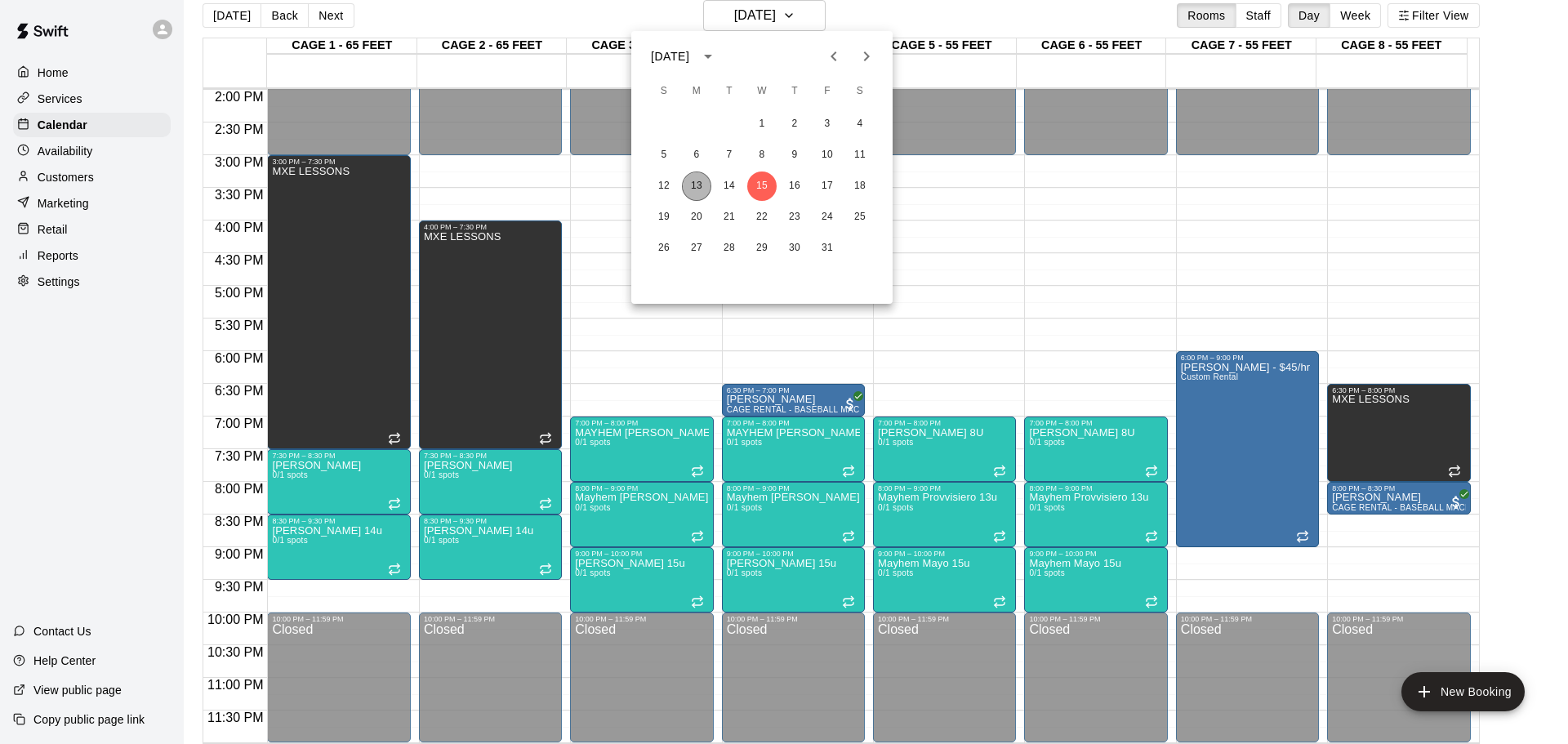
click at [698, 186] on button "13" at bounding box center [697, 187] width 30 height 30
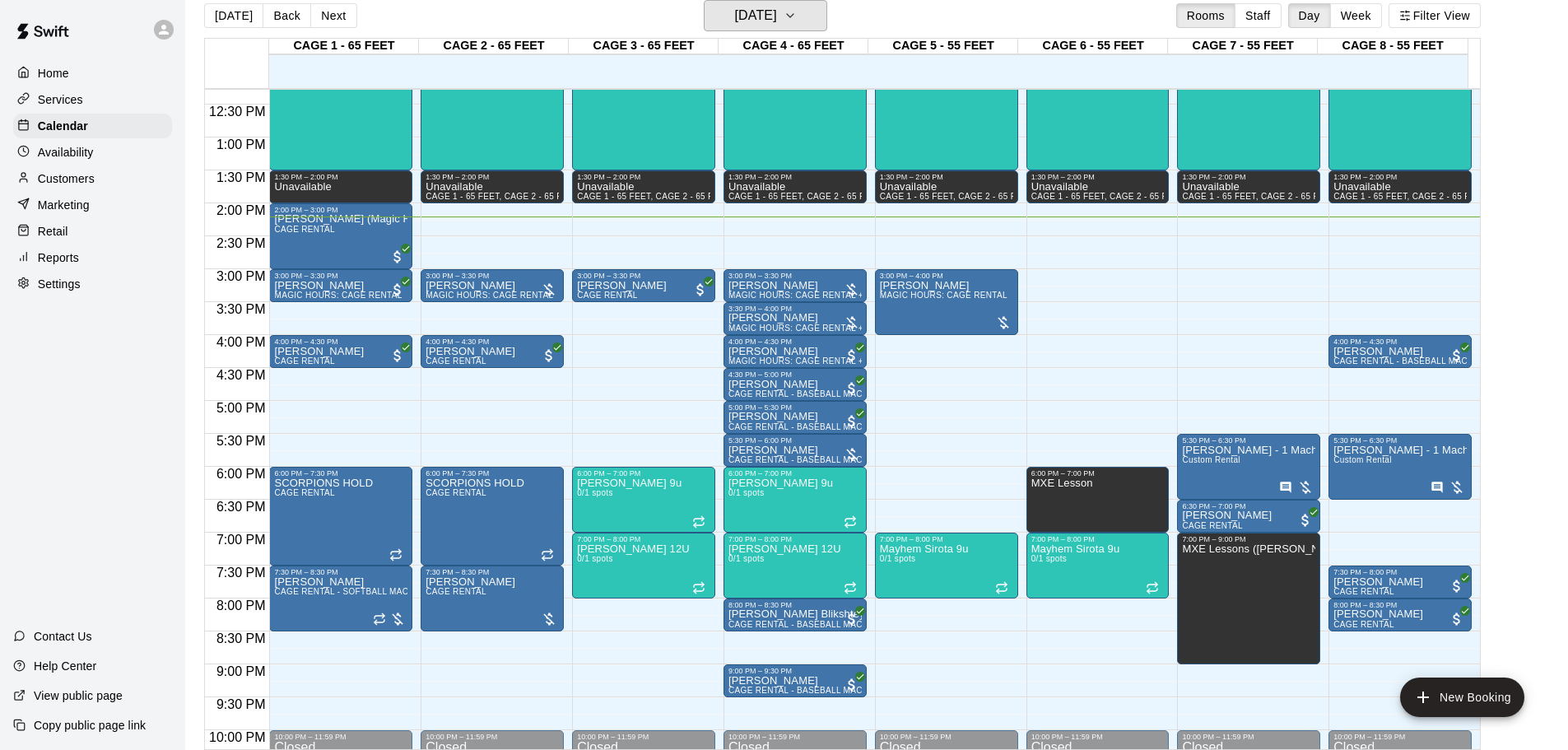
scroll to position [759, 0]
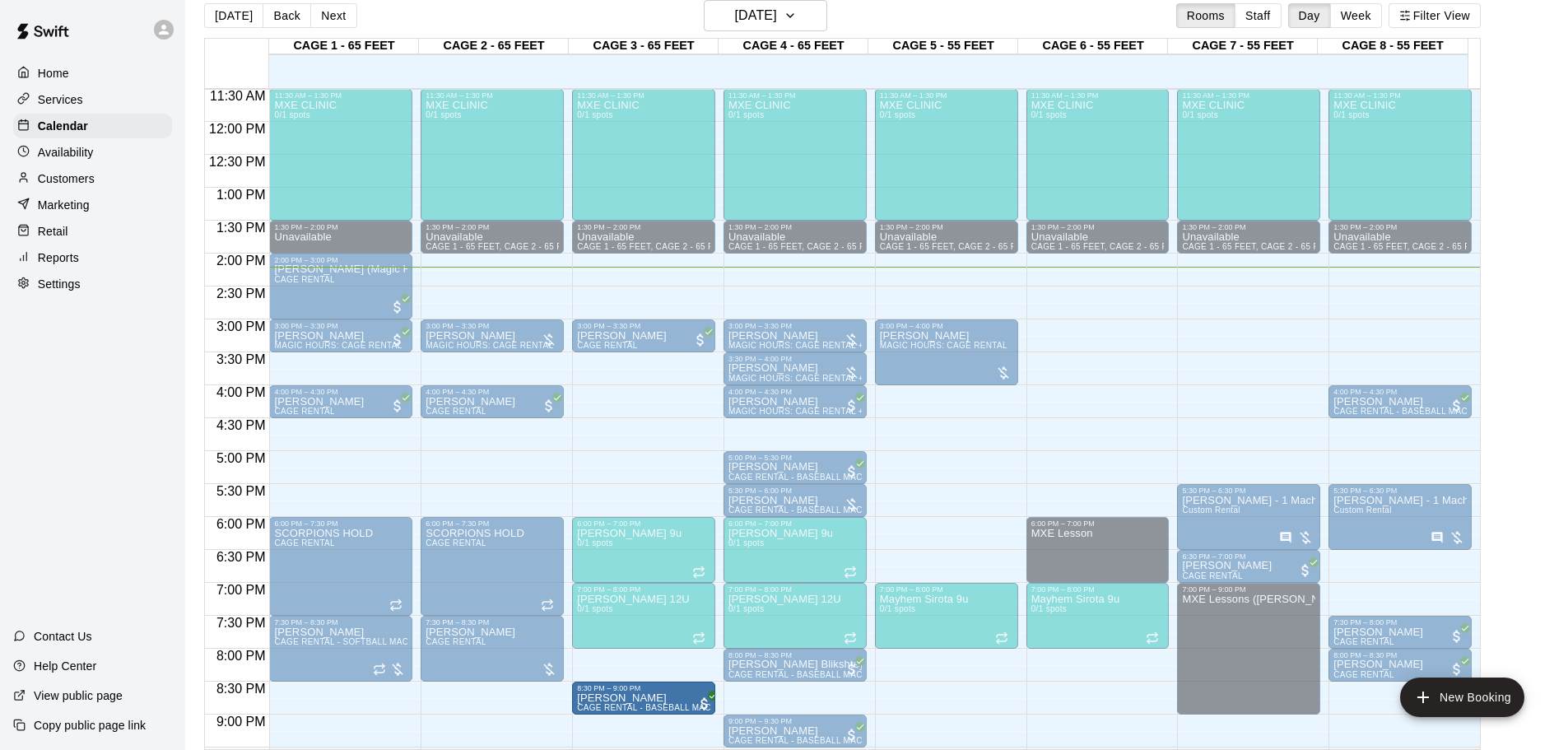
drag, startPoint x: 789, startPoint y: 435, endPoint x: 642, endPoint y: 700, distance: 303.0
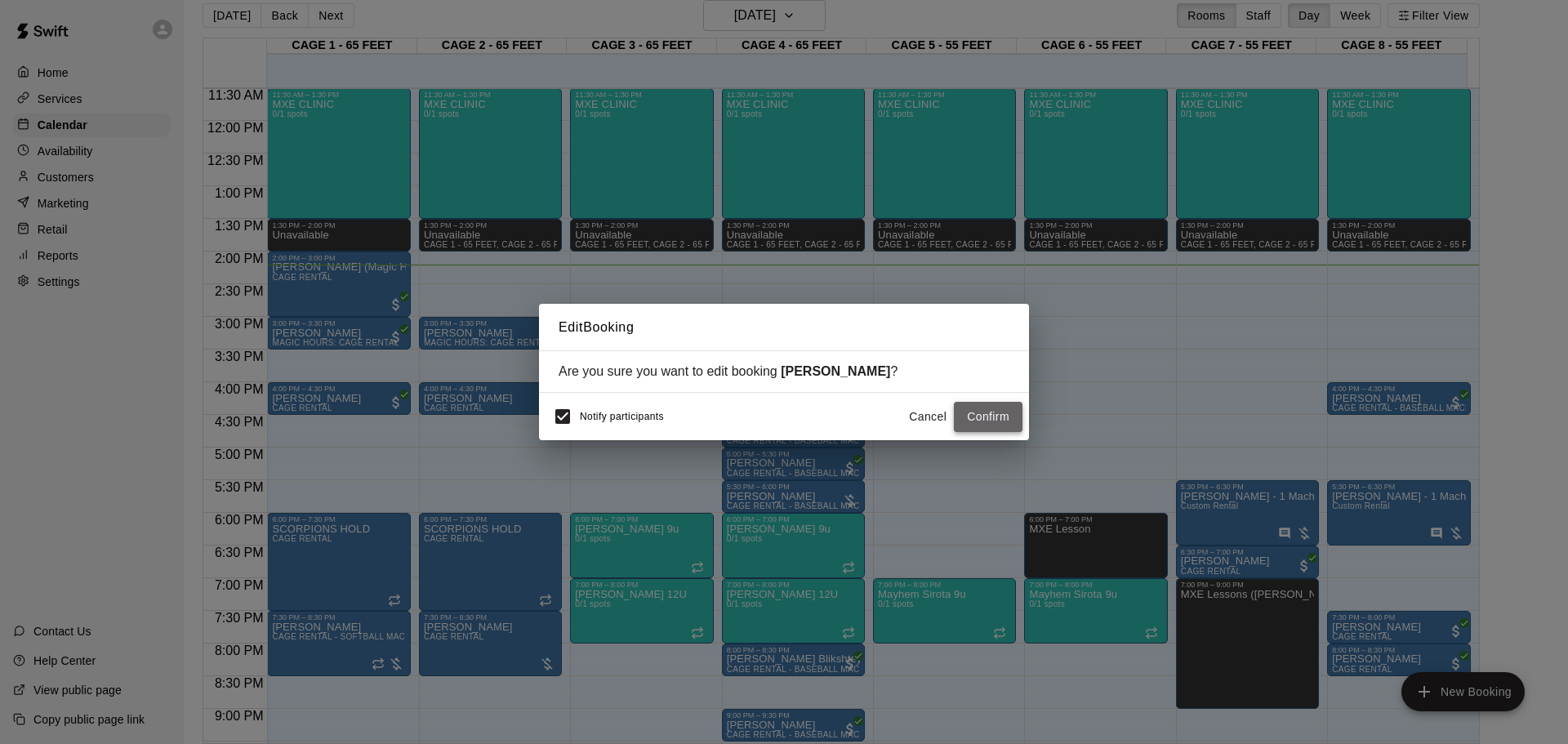
click at [970, 420] on button "Confirm" at bounding box center [988, 417] width 69 height 31
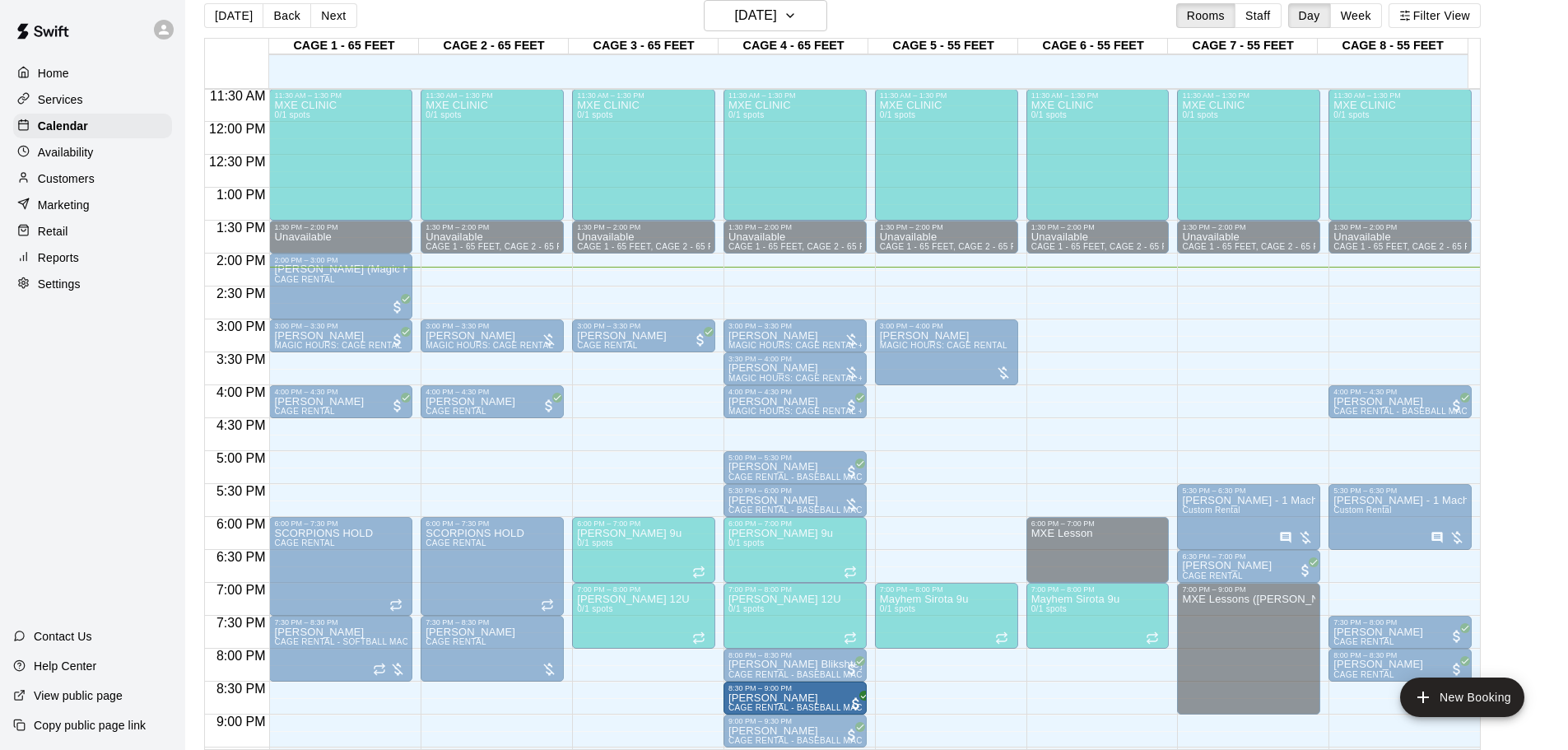
drag, startPoint x: 669, startPoint y: 692, endPoint x: 773, endPoint y: 703, distance: 104.6
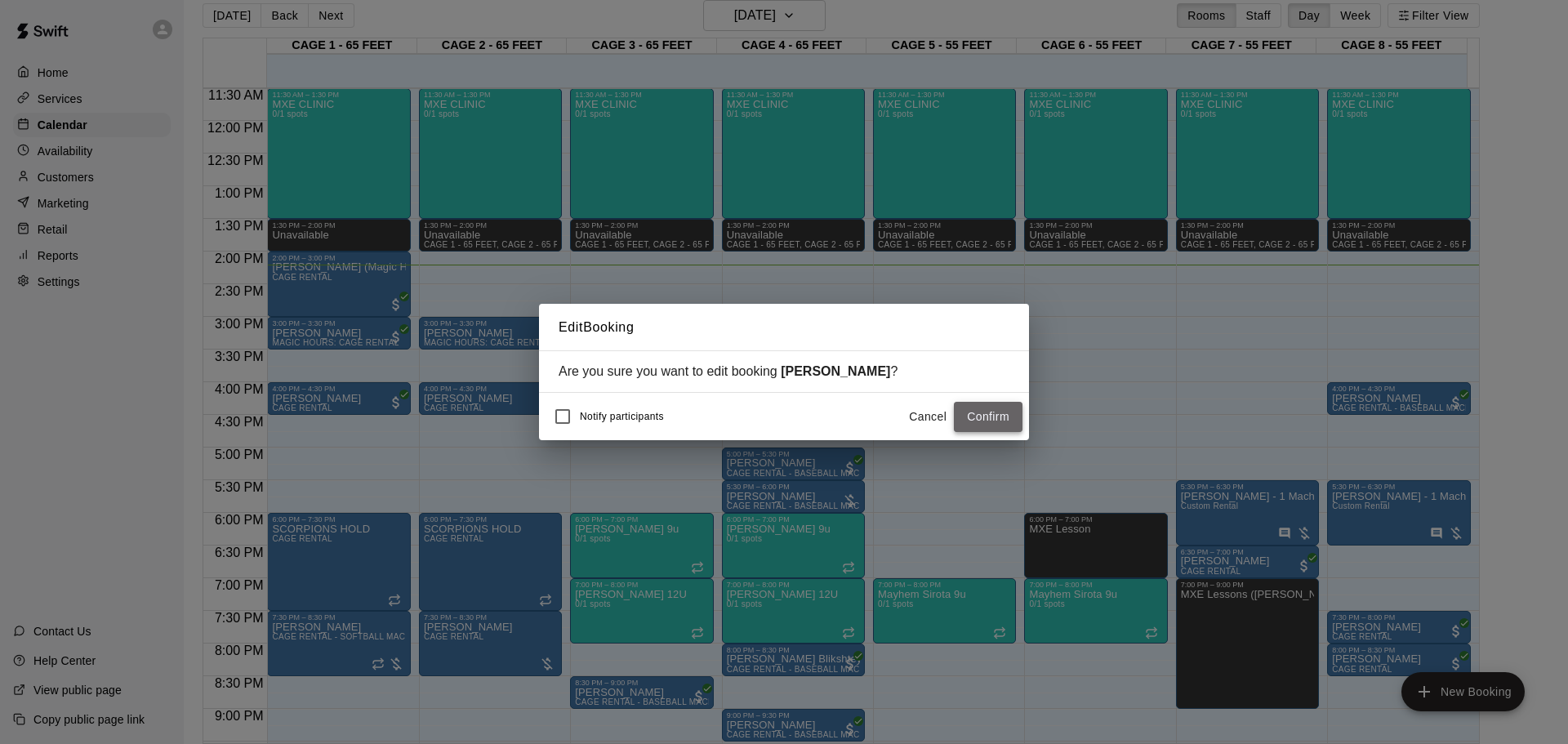
click at [998, 418] on button "Confirm" at bounding box center [988, 417] width 69 height 31
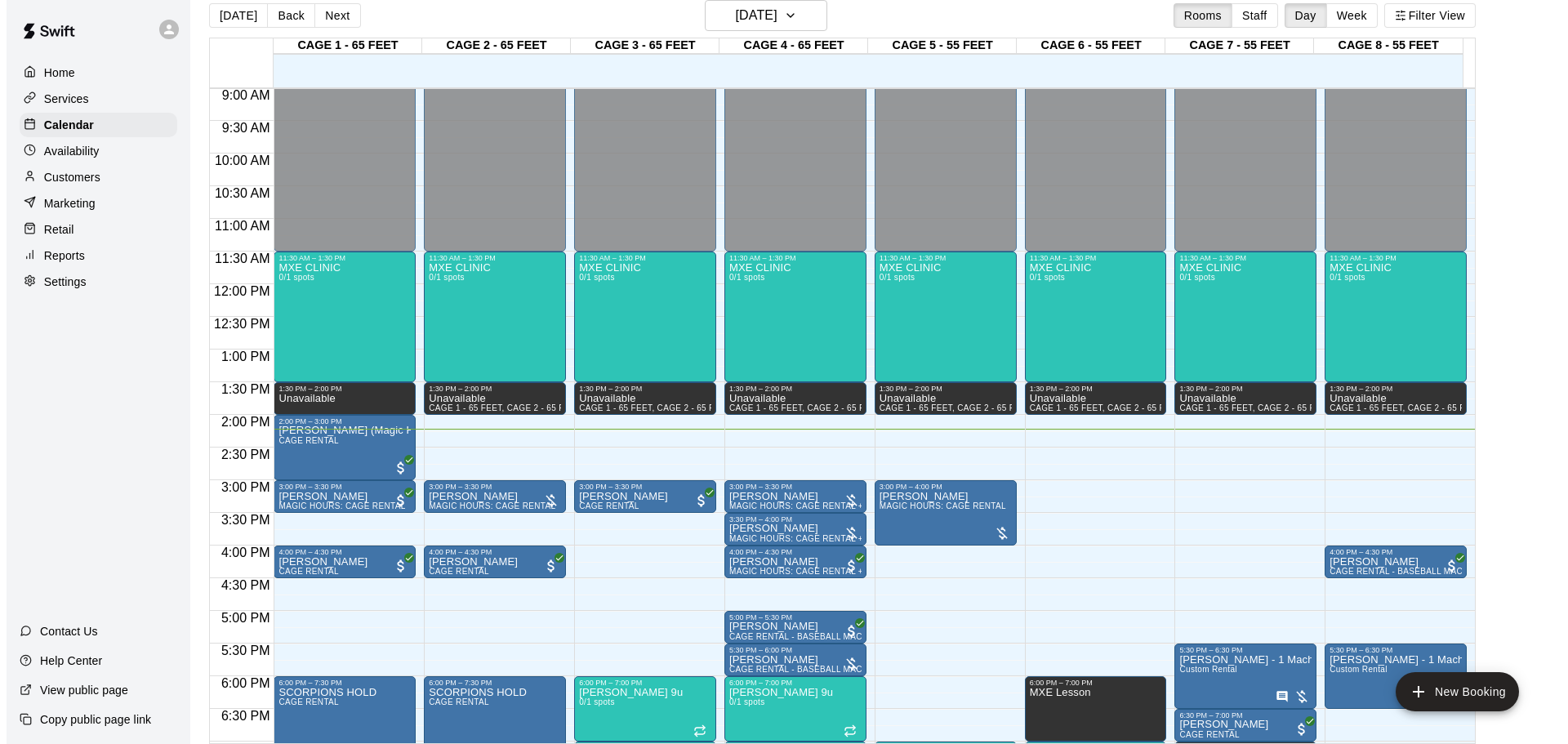
scroll to position [834, 0]
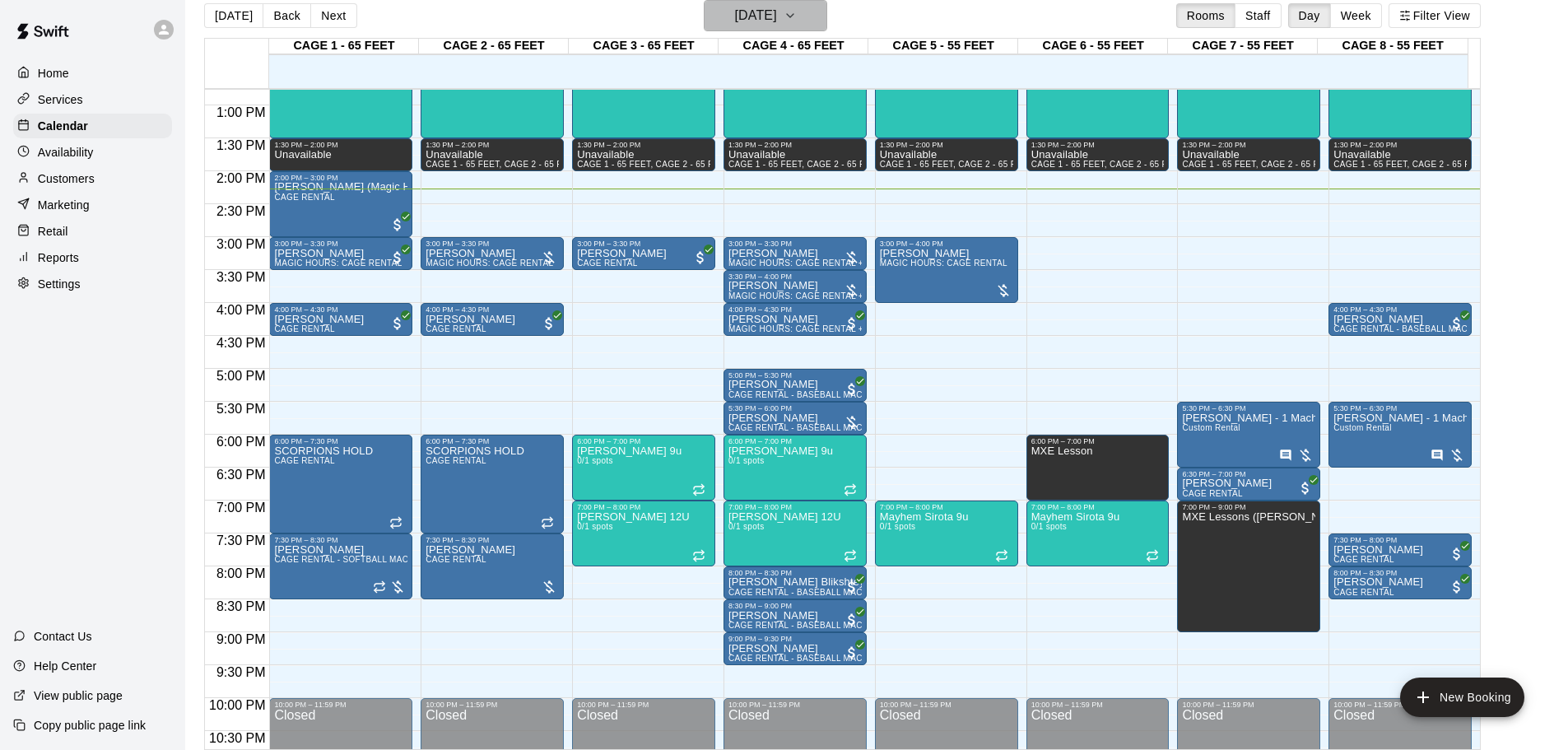
click at [777, 16] on h6 "[DATE]" at bounding box center [756, 16] width 42 height 23
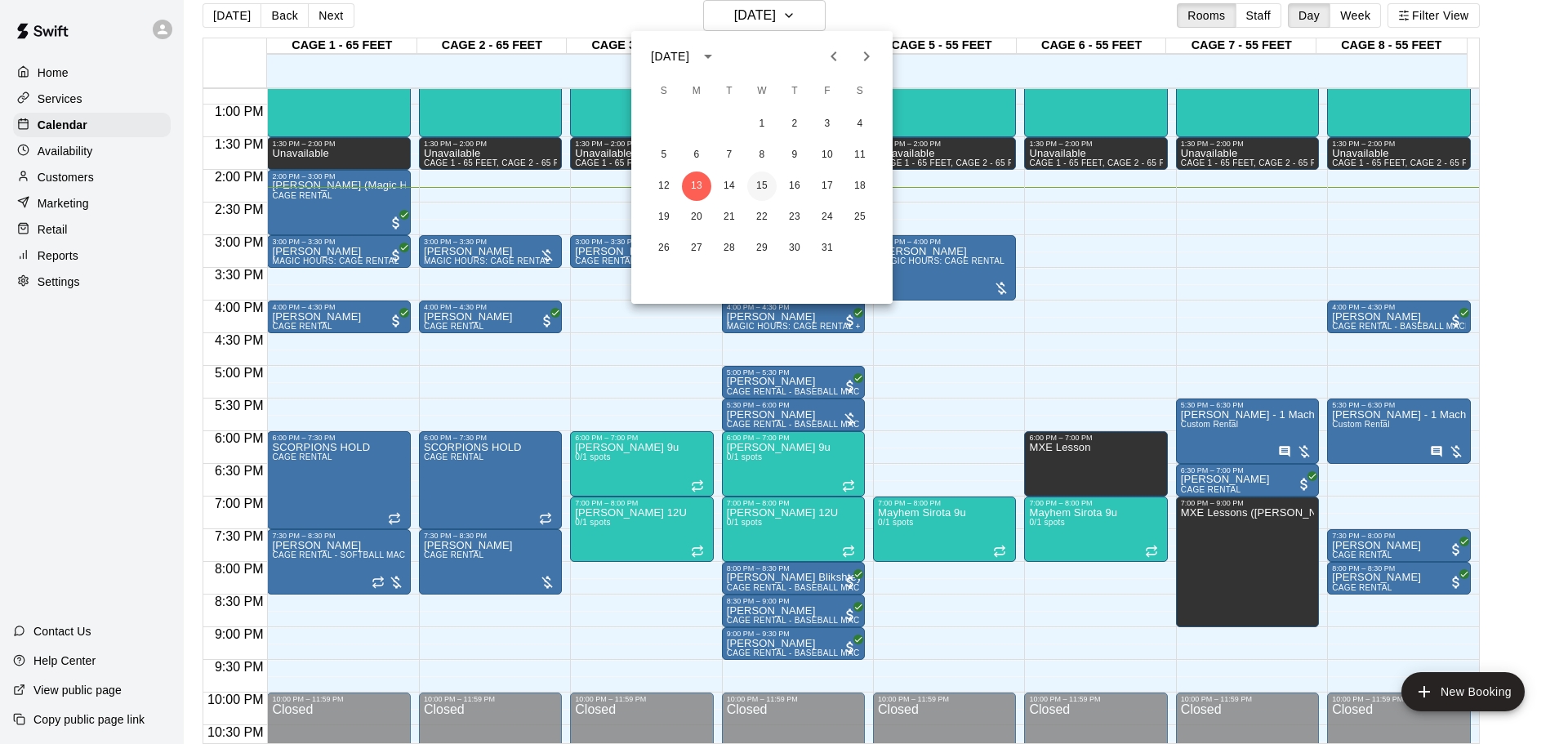
click at [769, 186] on button "15" at bounding box center [762, 187] width 30 height 30
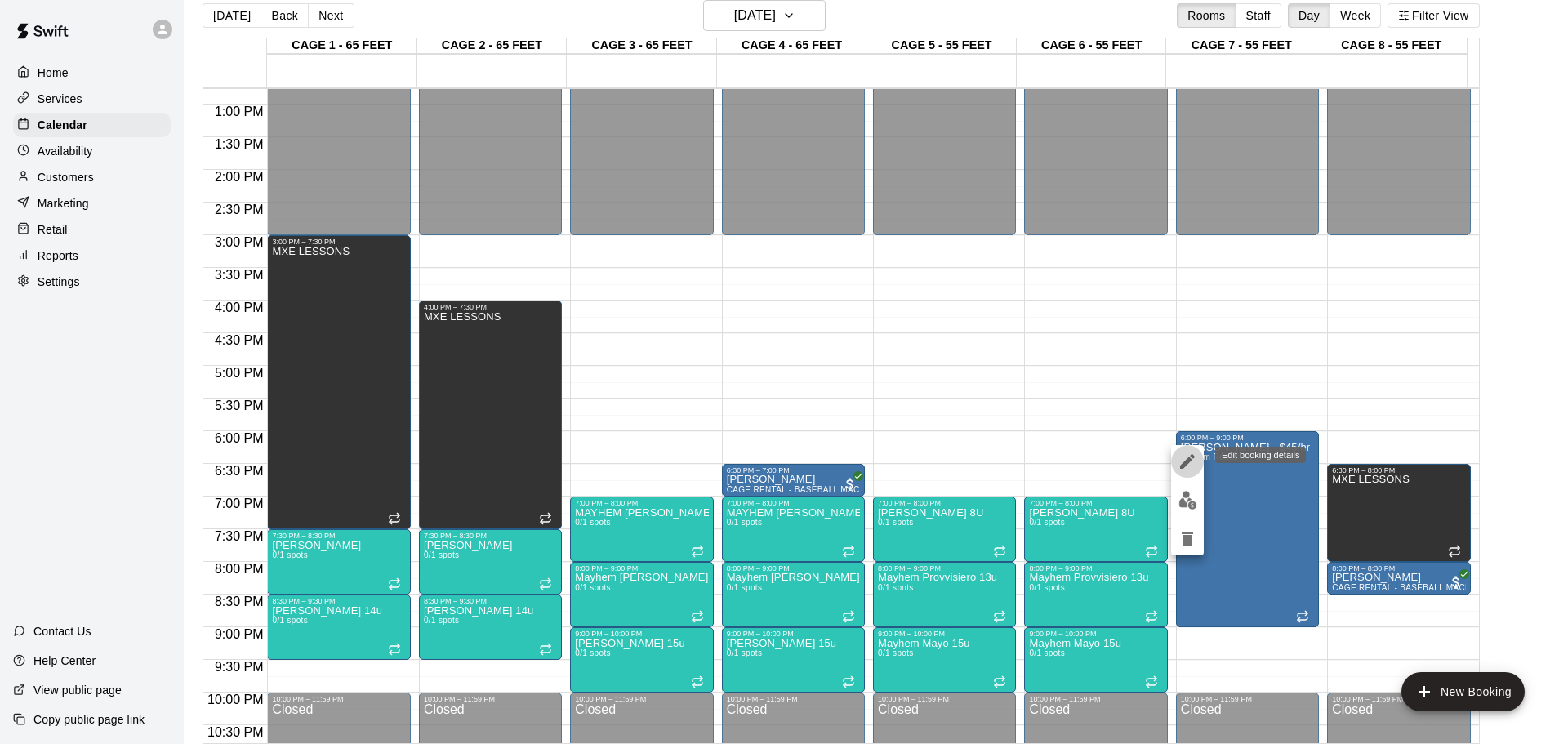
click at [1115, 462] on icon "edit" at bounding box center [1188, 461] width 19 height 19
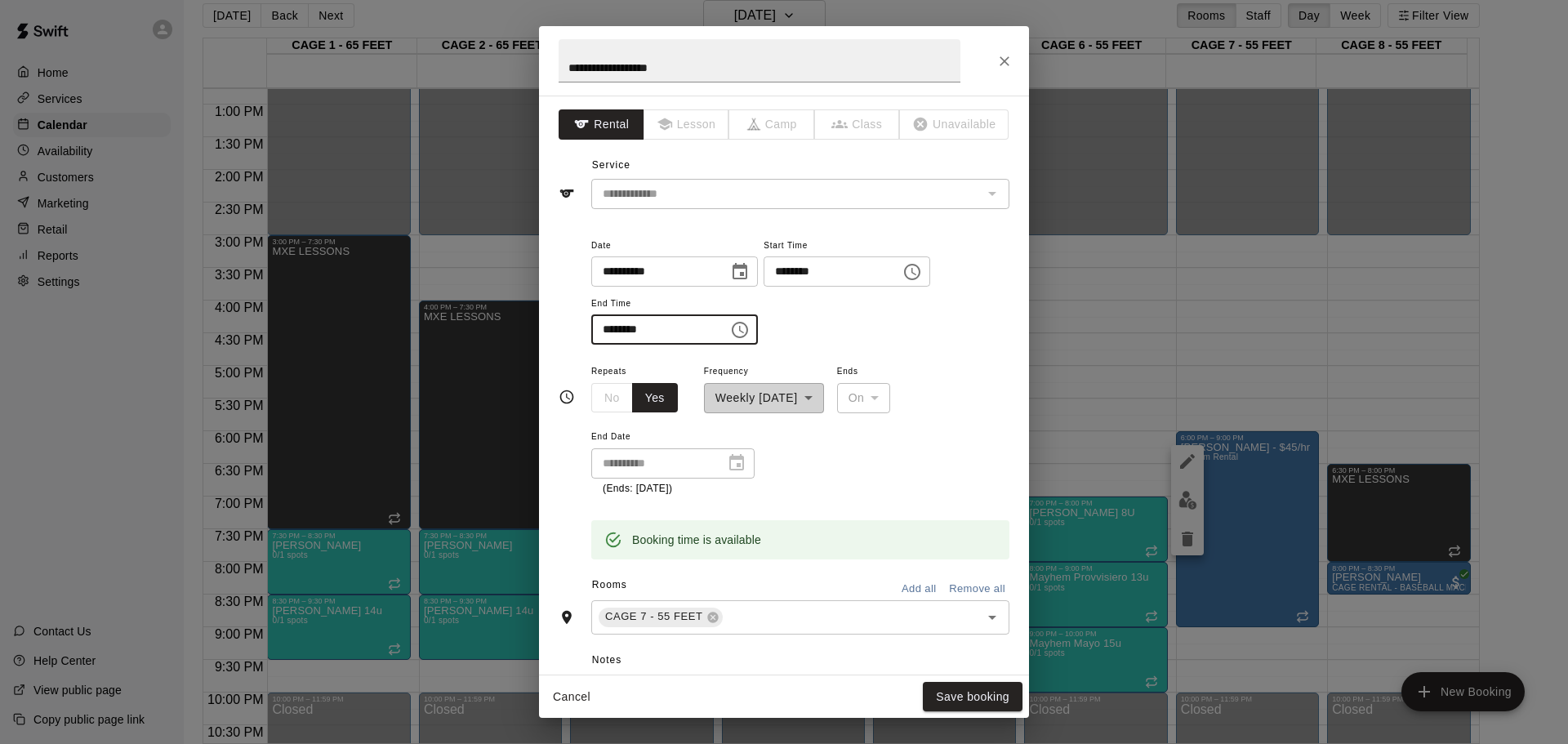
click at [605, 328] on input "********" at bounding box center [654, 330] width 126 height 31
type input "********"
click at [985, 488] on button "Save booking" at bounding box center [972, 697] width 99 height 31
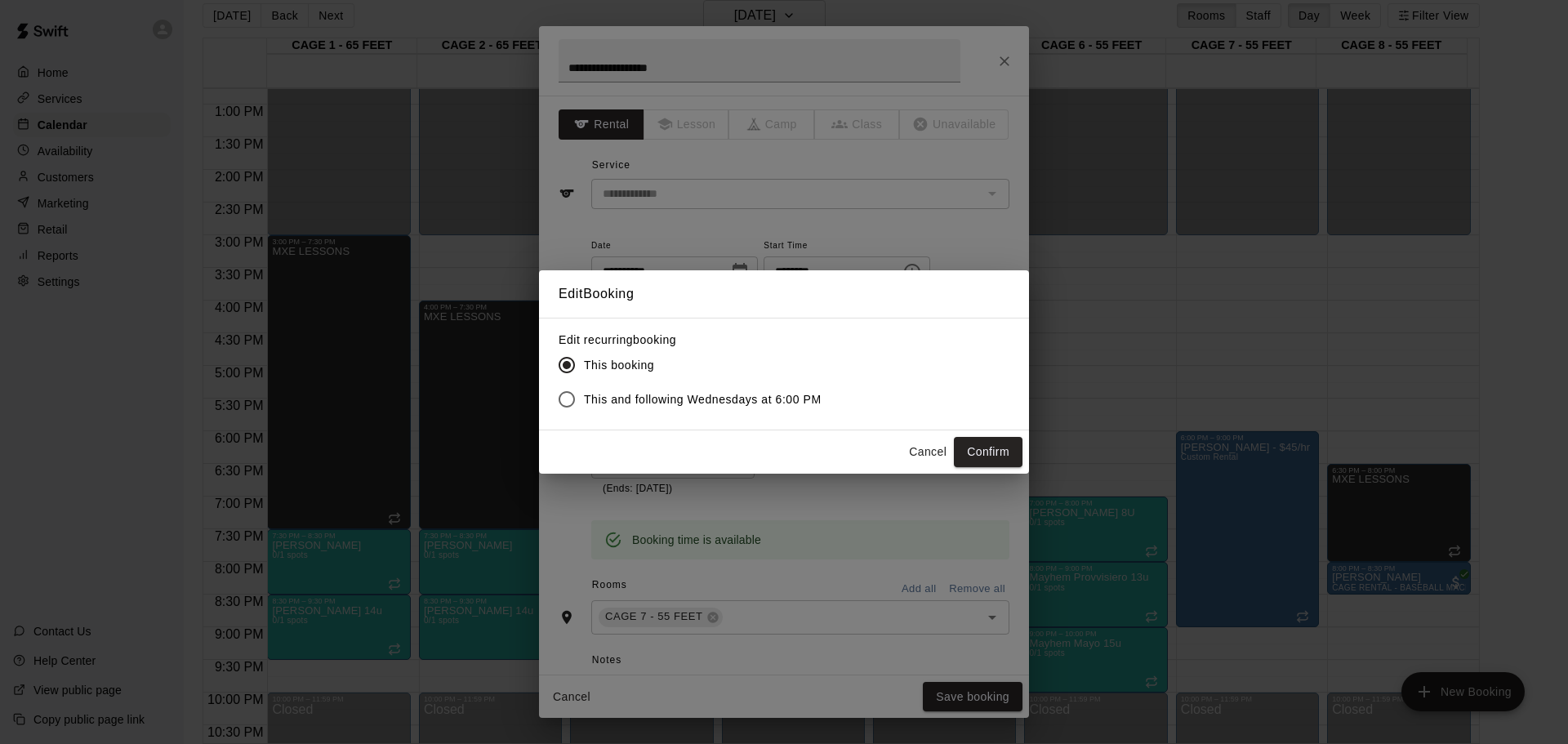
click at [996, 443] on button "Confirm" at bounding box center [988, 452] width 69 height 31
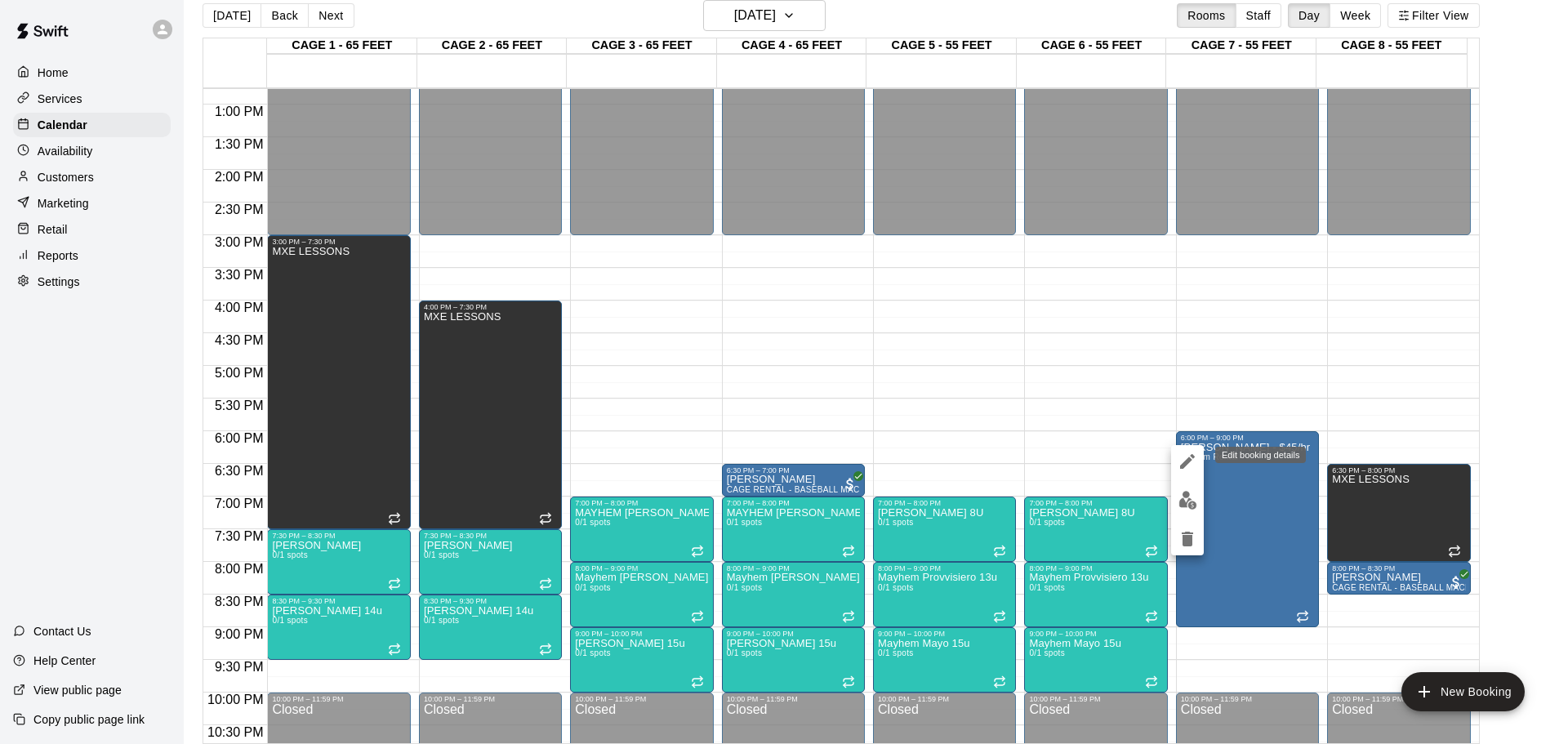
click at [1115, 461] on icon "edit" at bounding box center [1188, 461] width 19 height 19
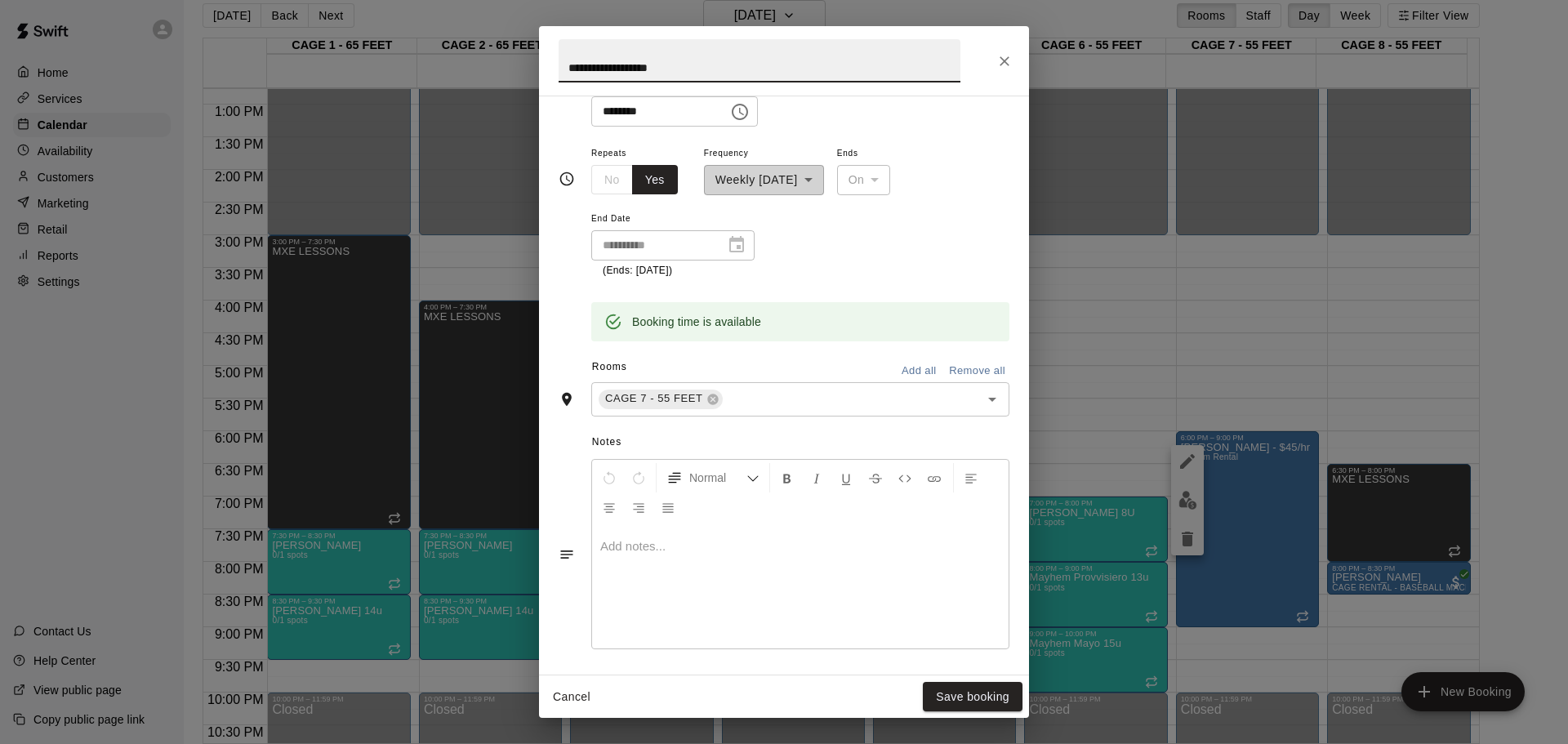
scroll to position [245, 0]
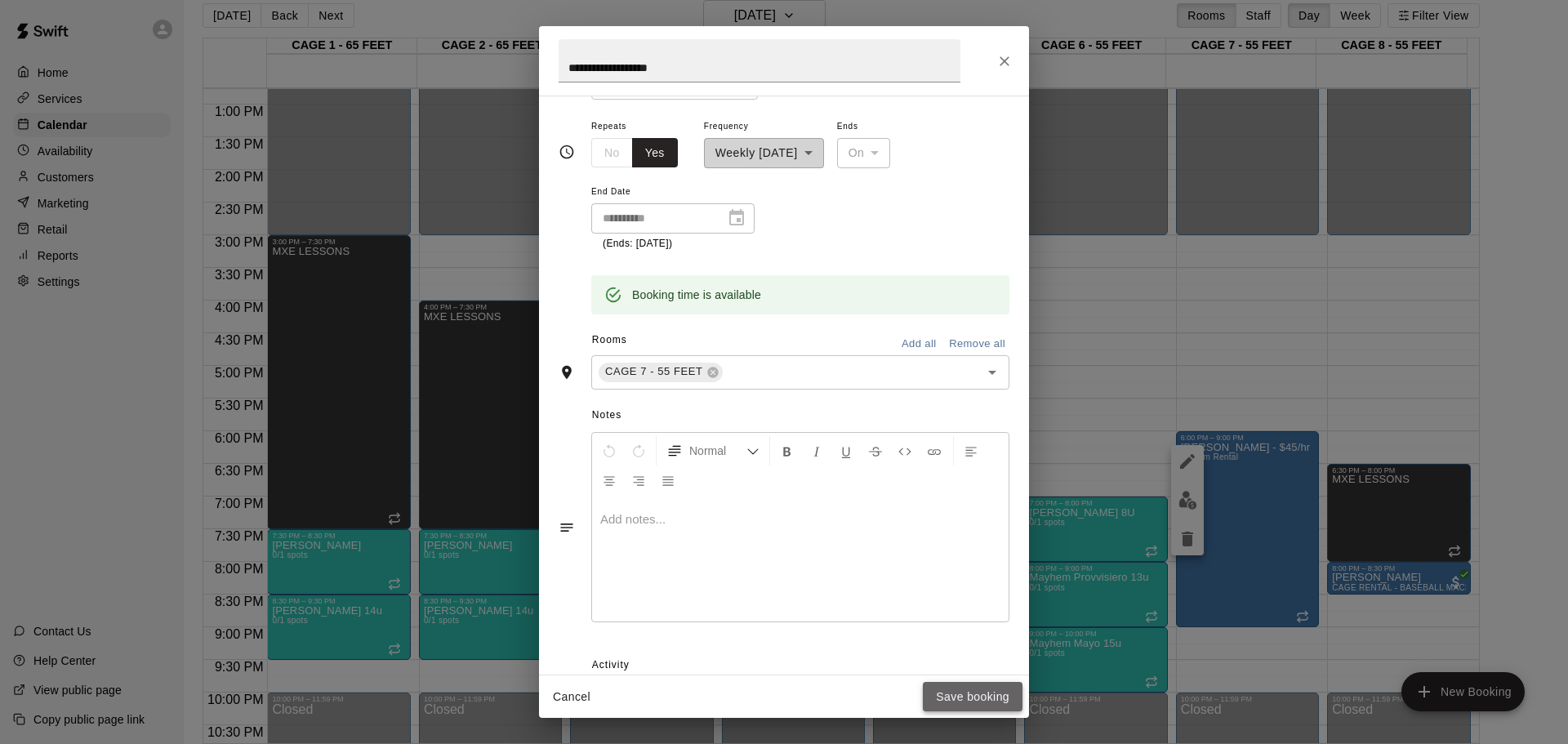
click at [998, 488] on button "Save booking" at bounding box center [972, 697] width 99 height 31
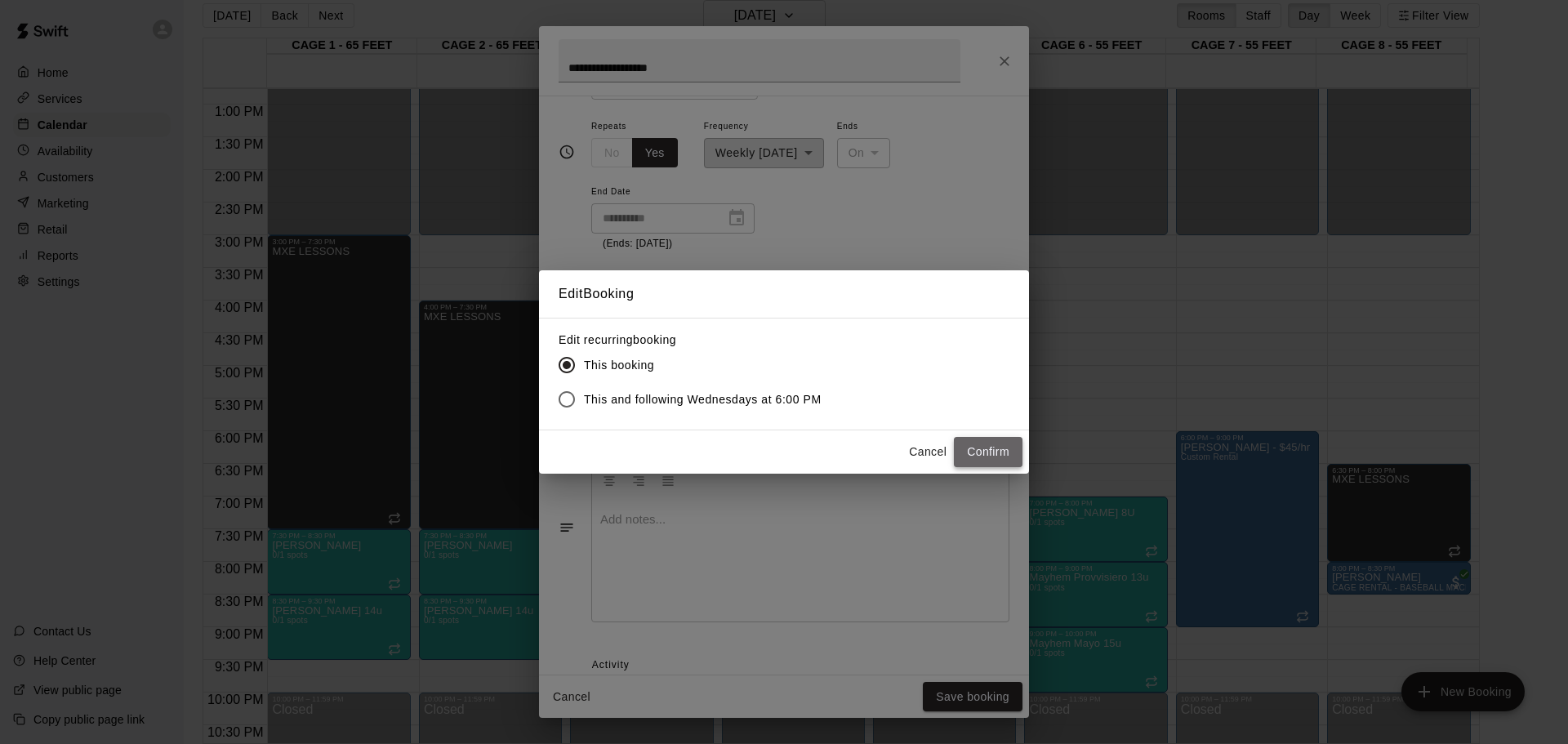
click at [981, 438] on button "Confirm" at bounding box center [988, 452] width 69 height 31
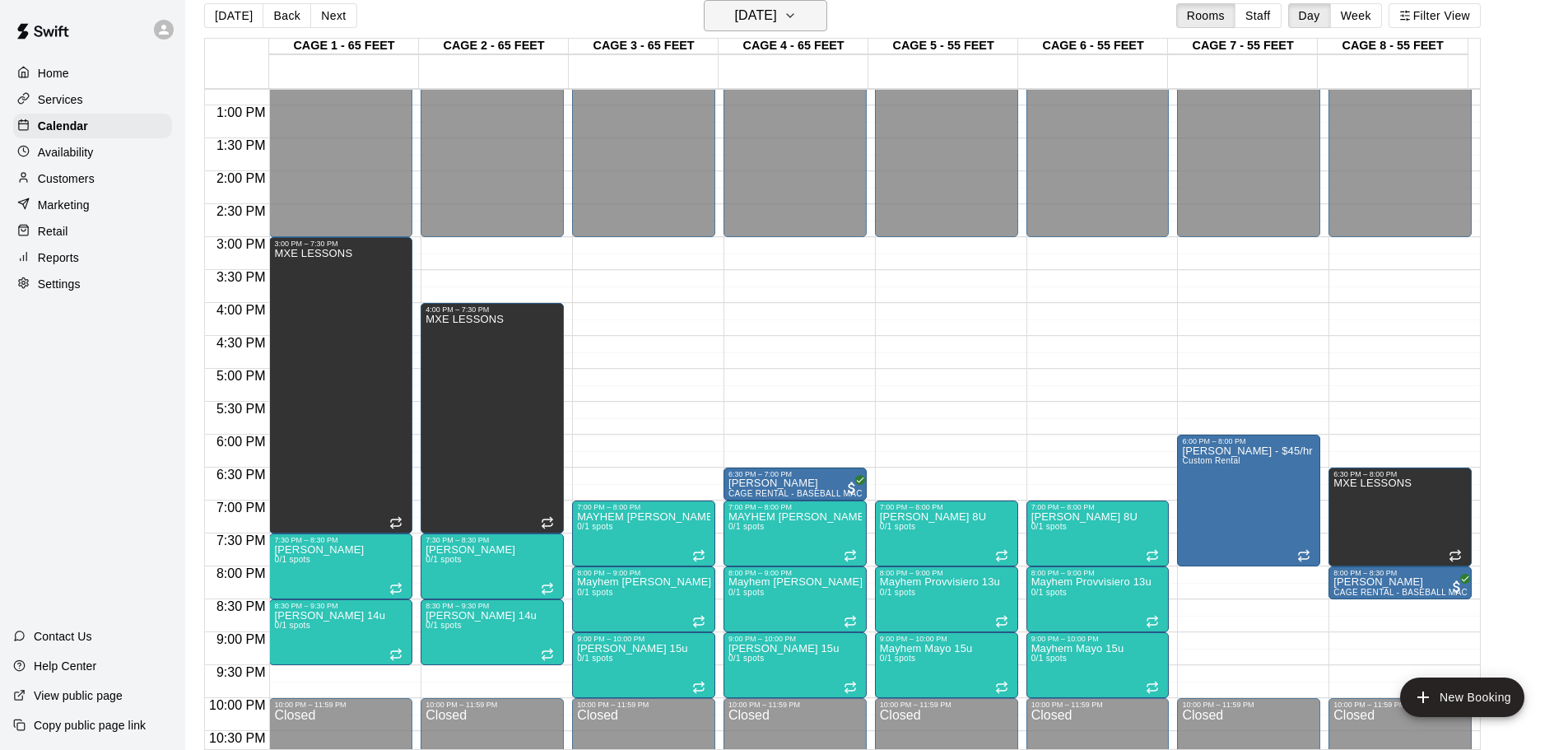
click at [777, 13] on h6 "[DATE]" at bounding box center [756, 16] width 42 height 23
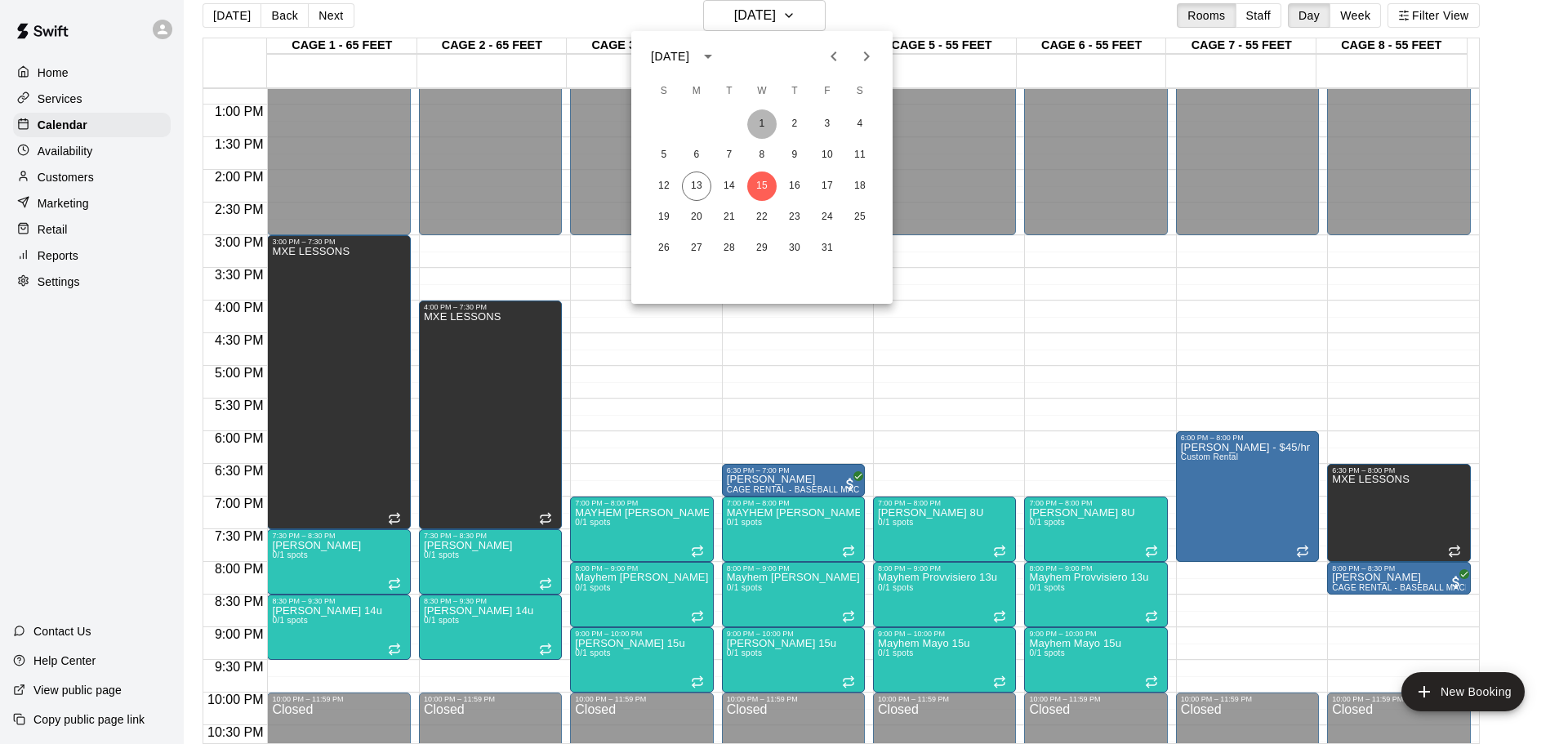
click at [757, 125] on button "1" at bounding box center [762, 124] width 30 height 30
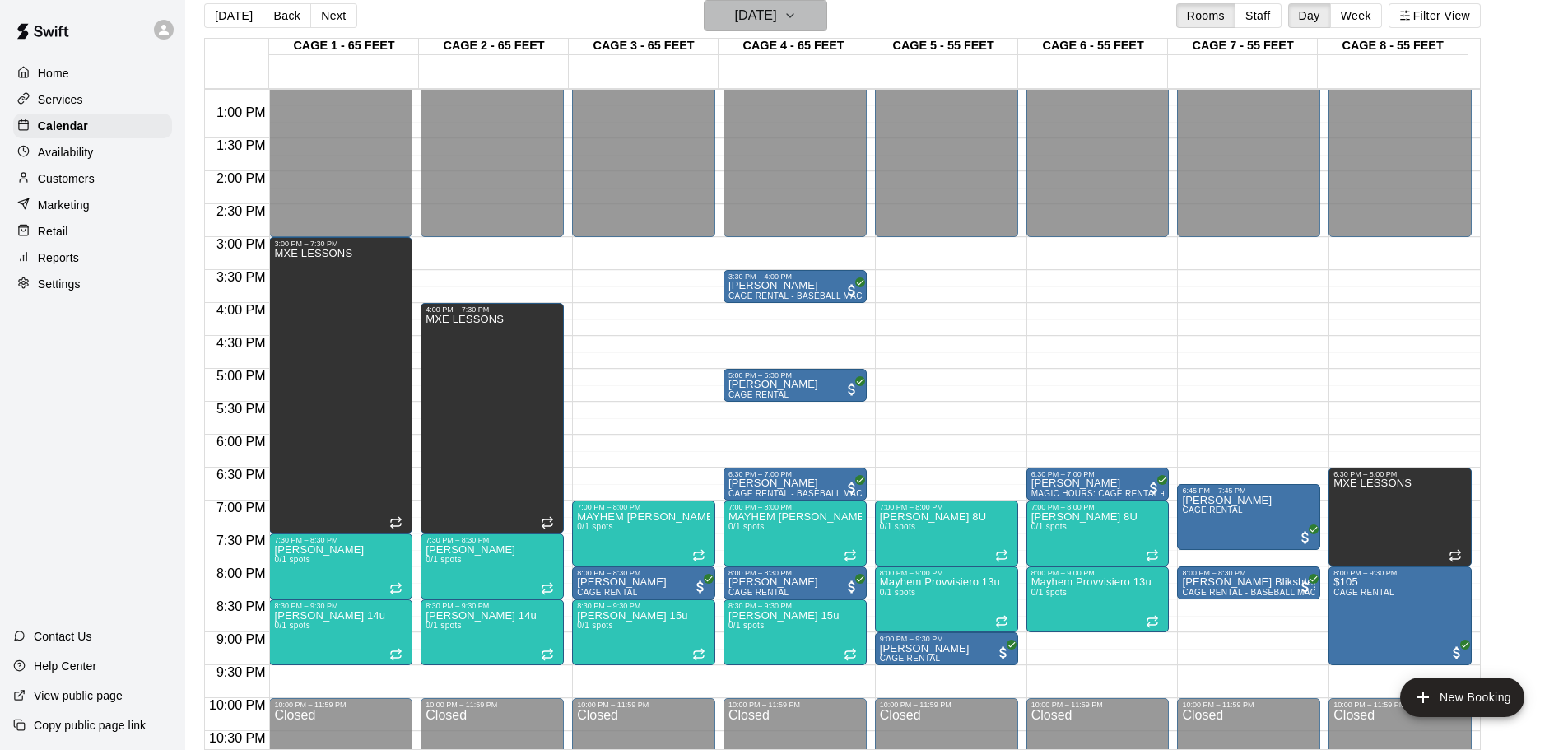
click at [797, 19] on icon "button" at bounding box center [790, 16] width 13 height 19
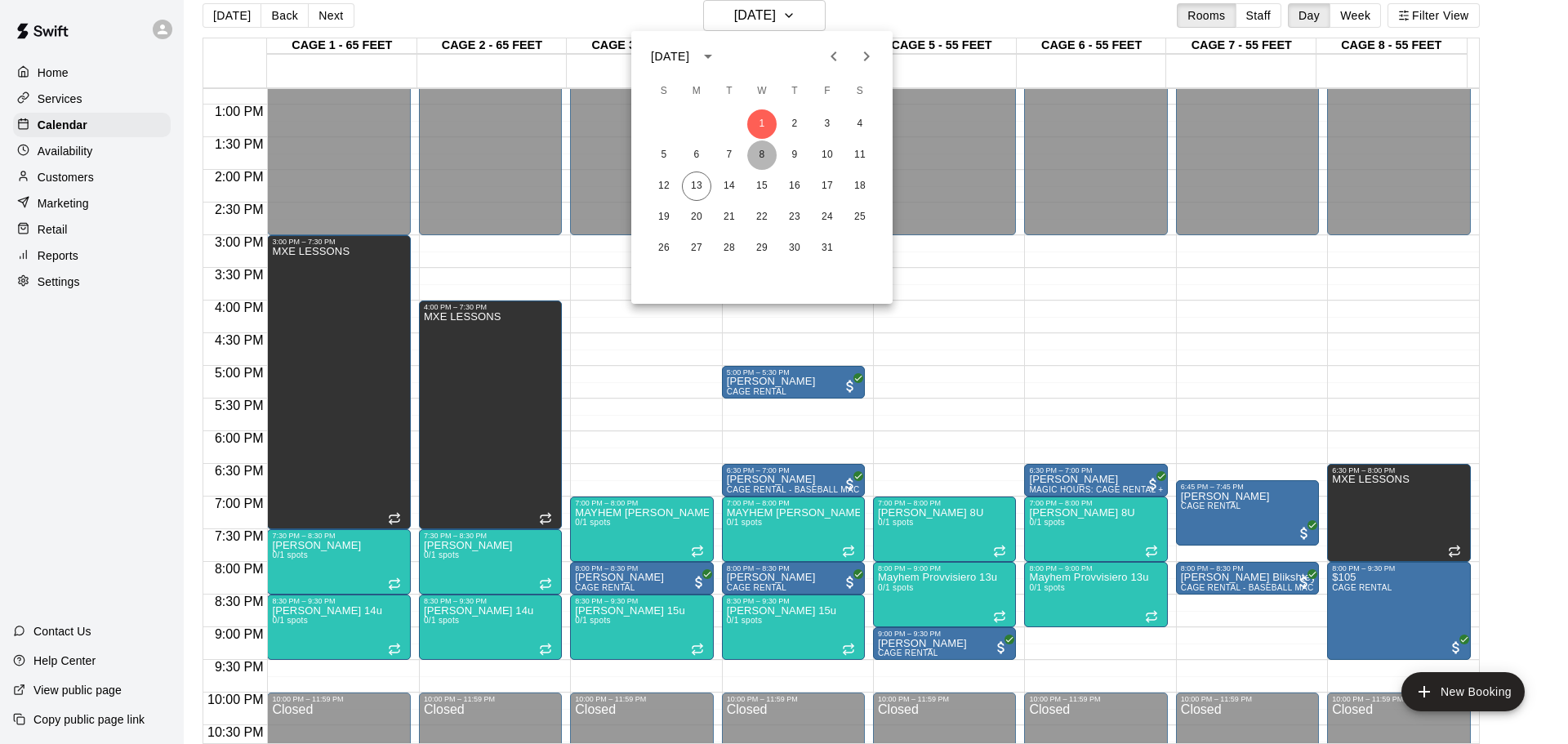
click at [761, 154] on button "8" at bounding box center [762, 155] width 30 height 30
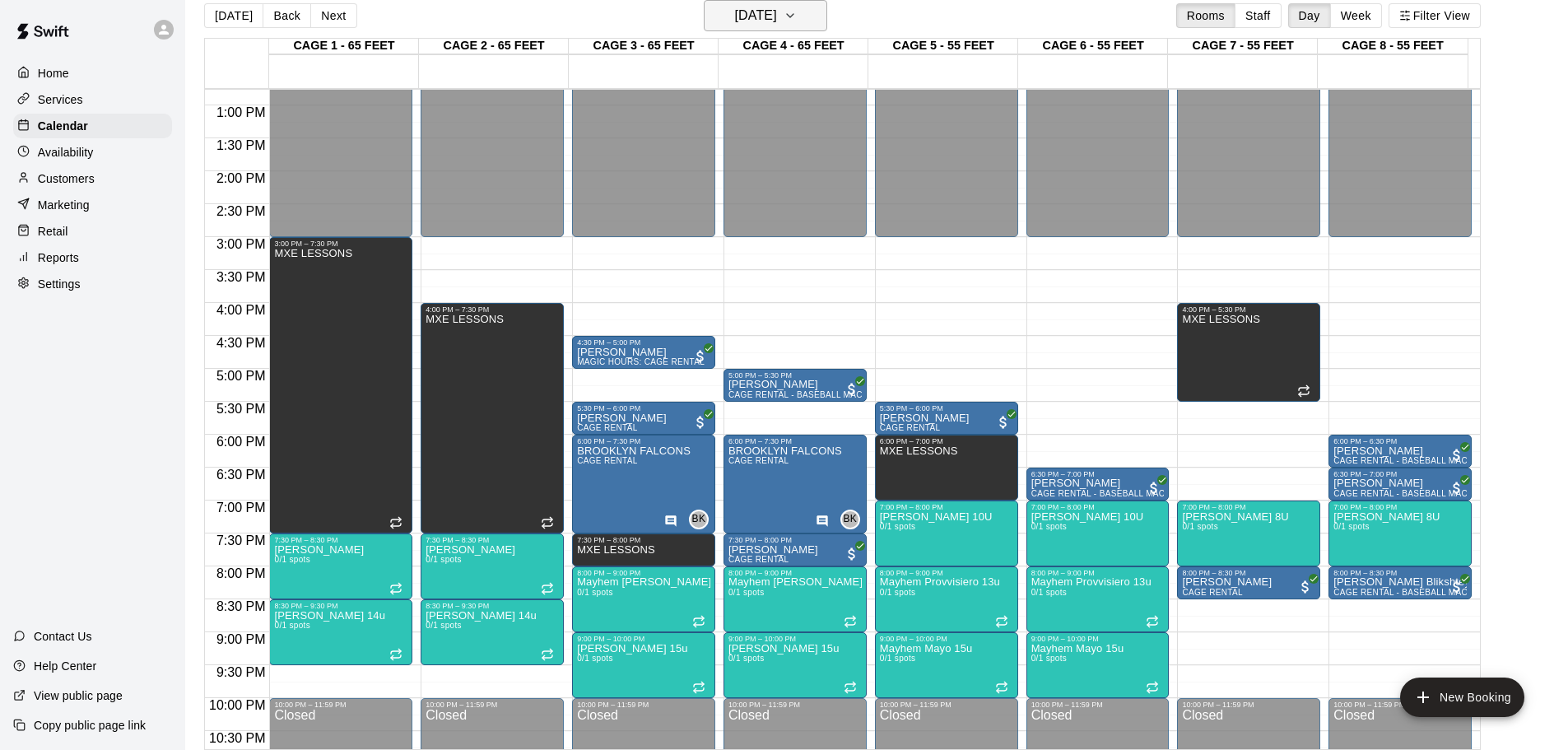
click at [797, 19] on icon "button" at bounding box center [790, 16] width 13 height 19
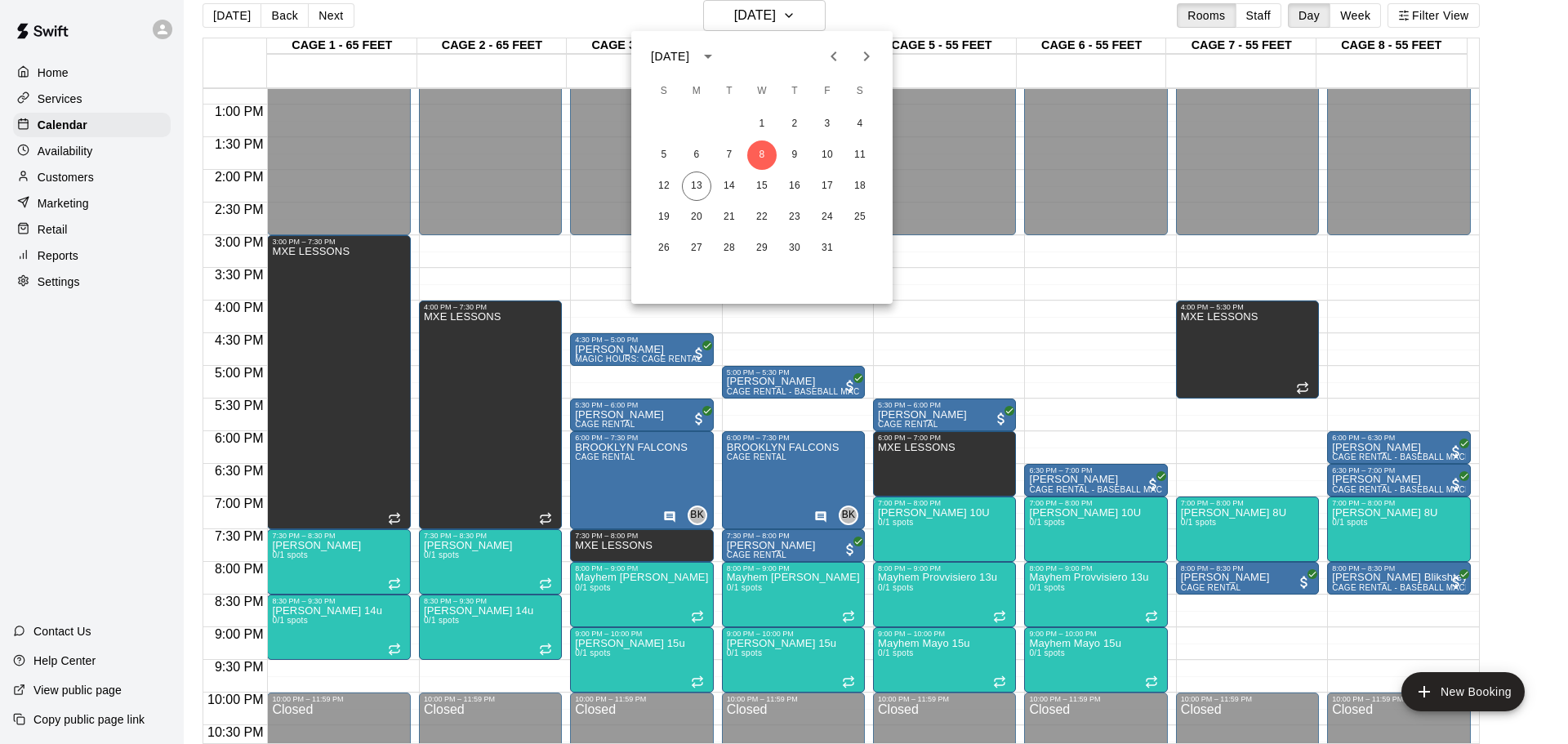
click at [837, 56] on icon "Previous month" at bounding box center [834, 56] width 19 height 19
click at [766, 215] on button "24" at bounding box center [762, 217] width 30 height 30
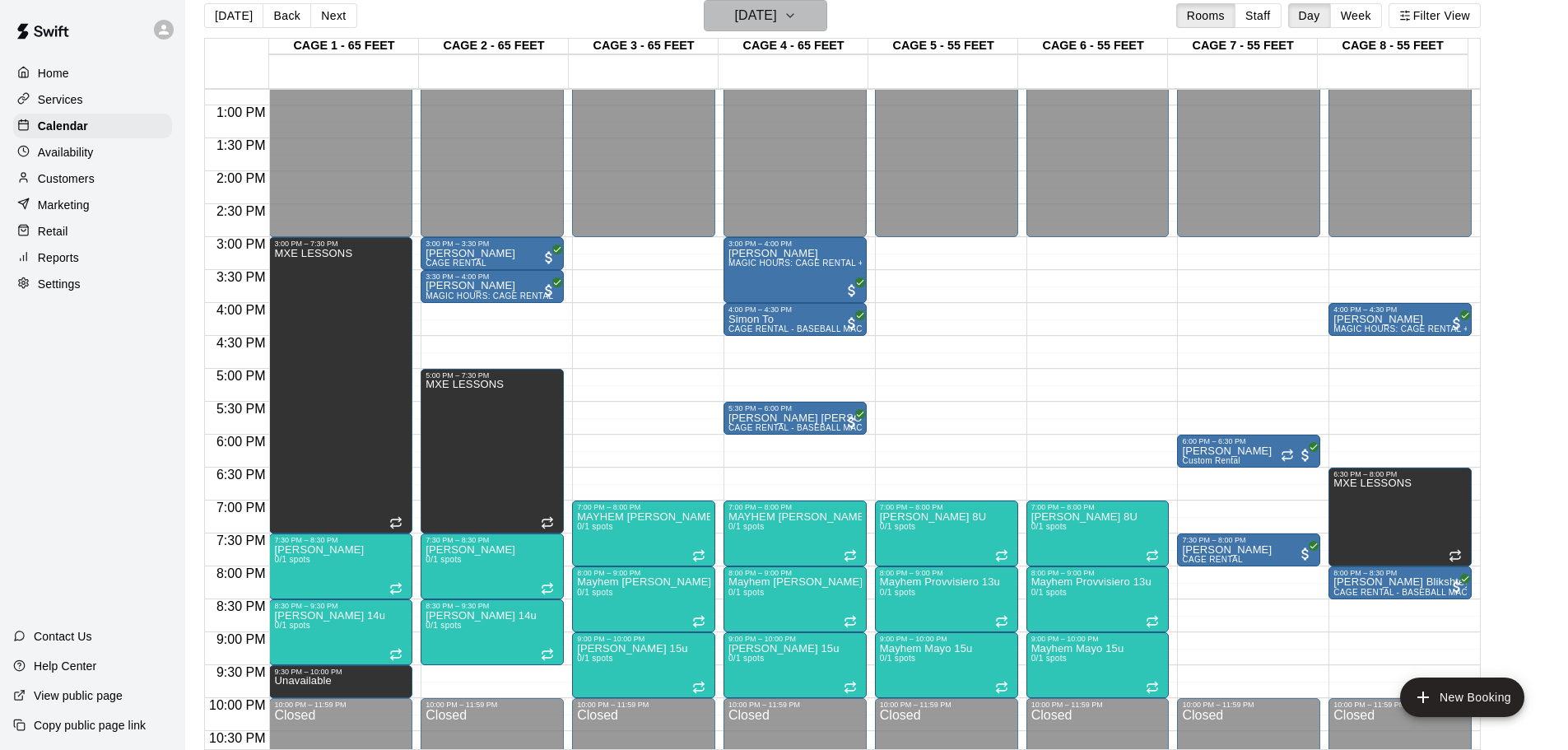
click at [797, 19] on icon "button" at bounding box center [790, 16] width 13 height 19
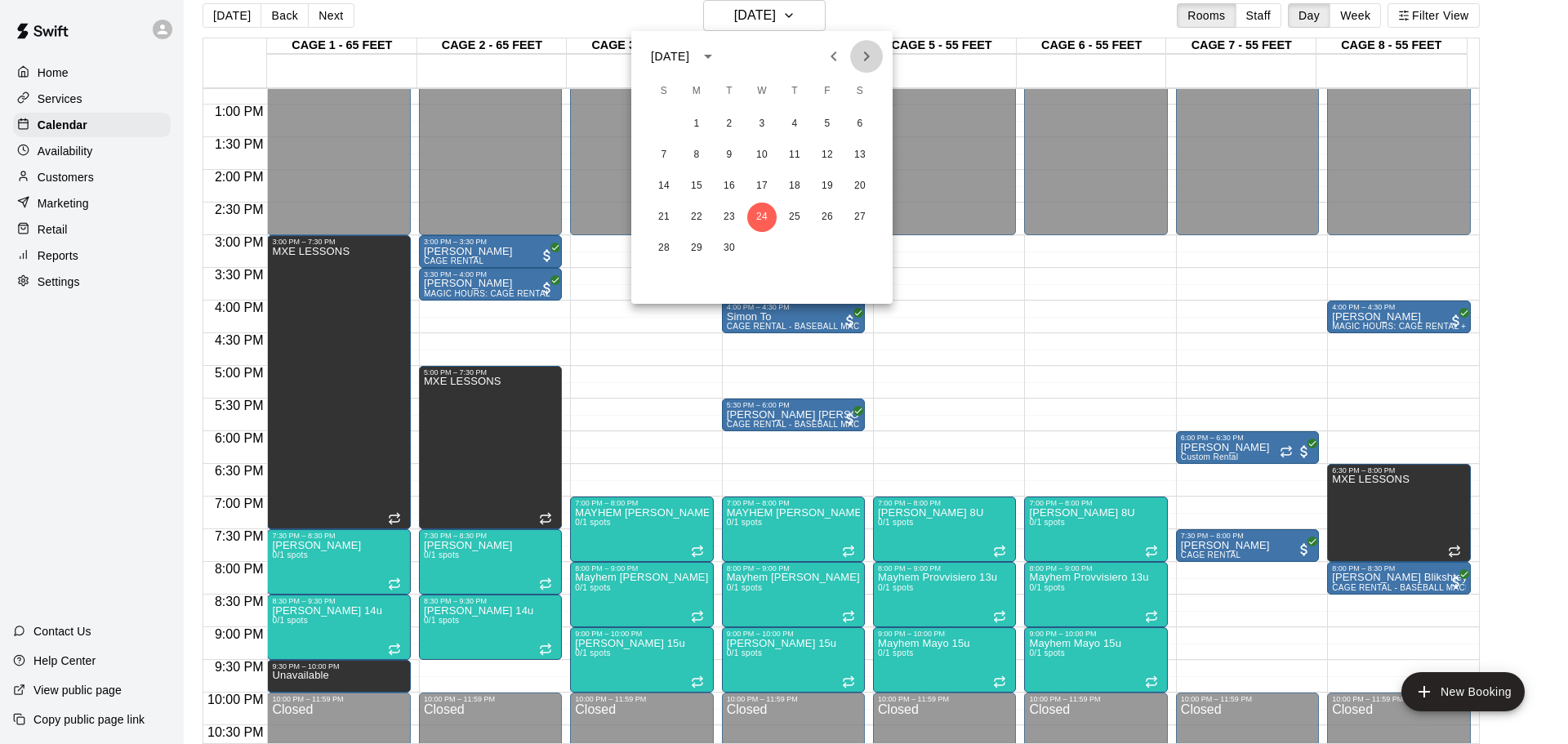
click at [862, 58] on icon "Next month" at bounding box center [866, 56] width 19 height 19
click at [753, 115] on button "1" at bounding box center [762, 124] width 30 height 30
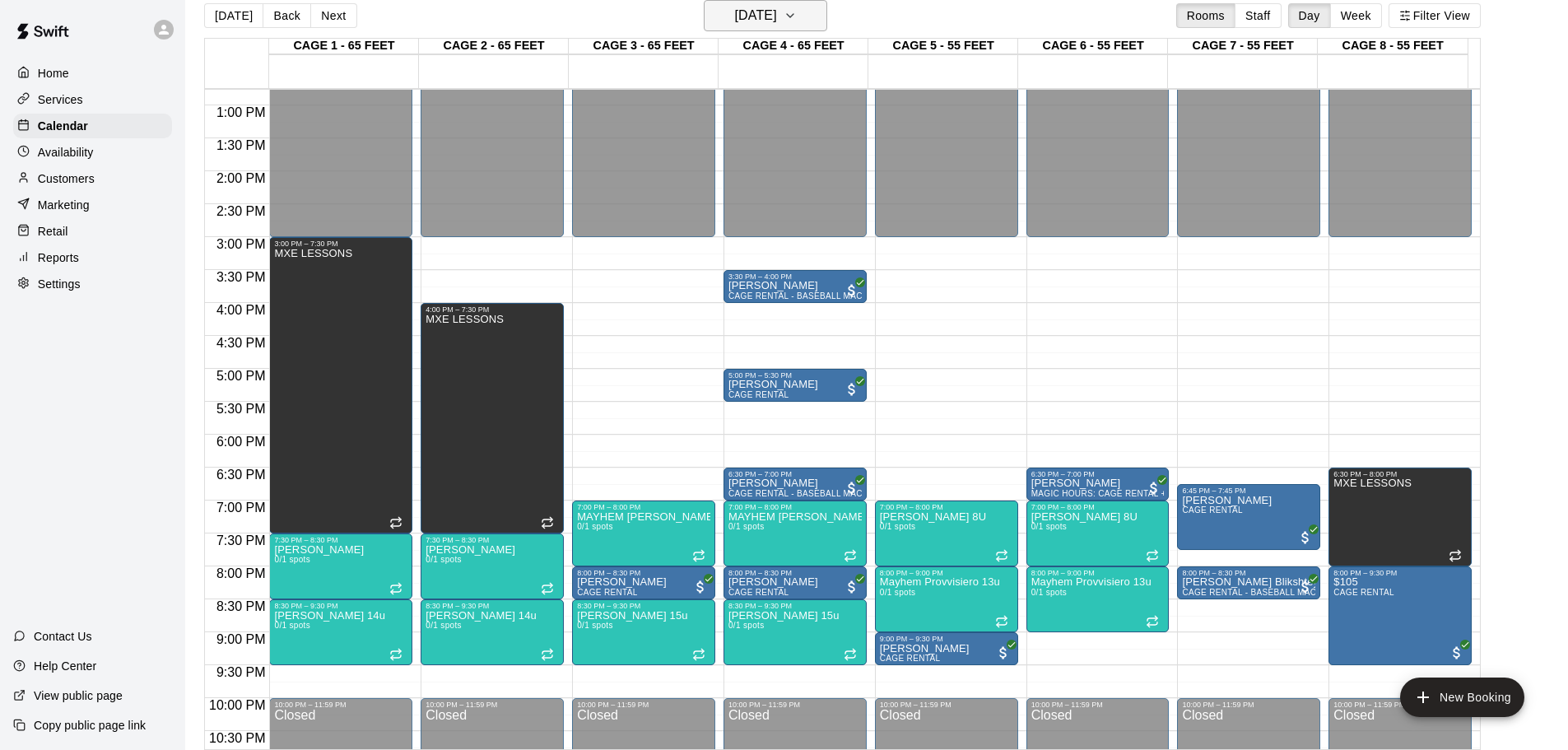
click at [751, 13] on h6 "[DATE]" at bounding box center [756, 16] width 42 height 23
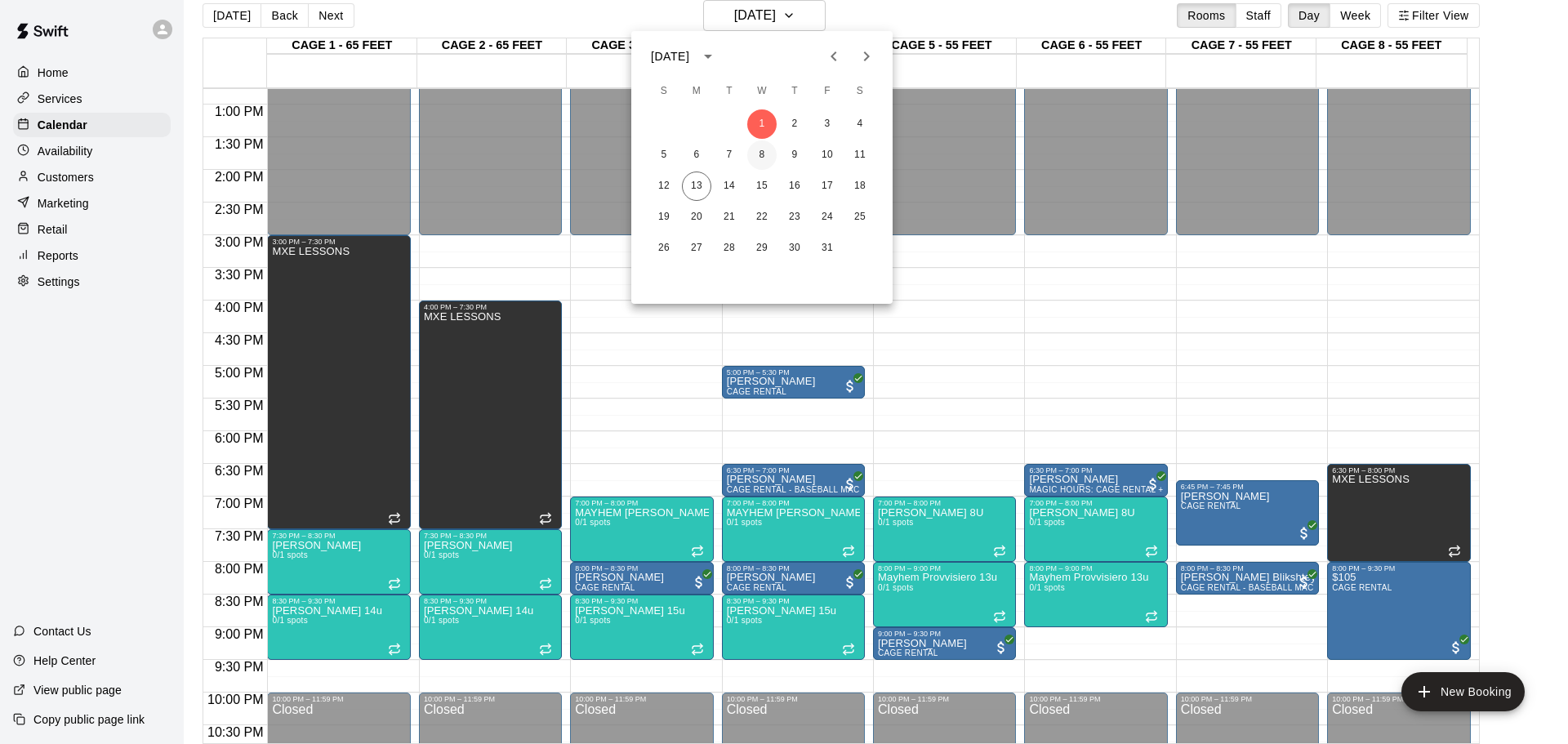
click at [771, 152] on button "8" at bounding box center [762, 155] width 30 height 30
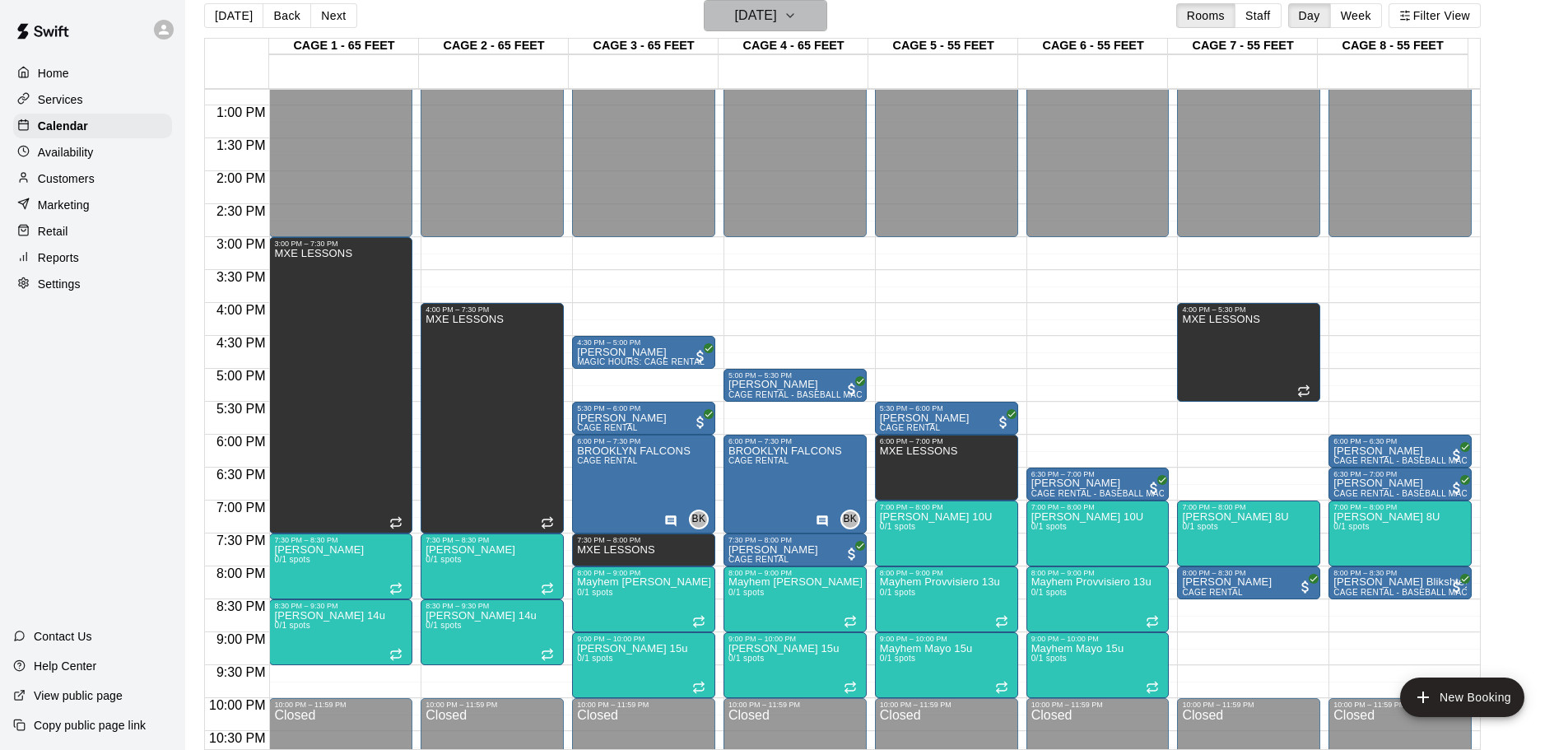
click at [797, 6] on icon "button" at bounding box center [790, 16] width 13 height 19
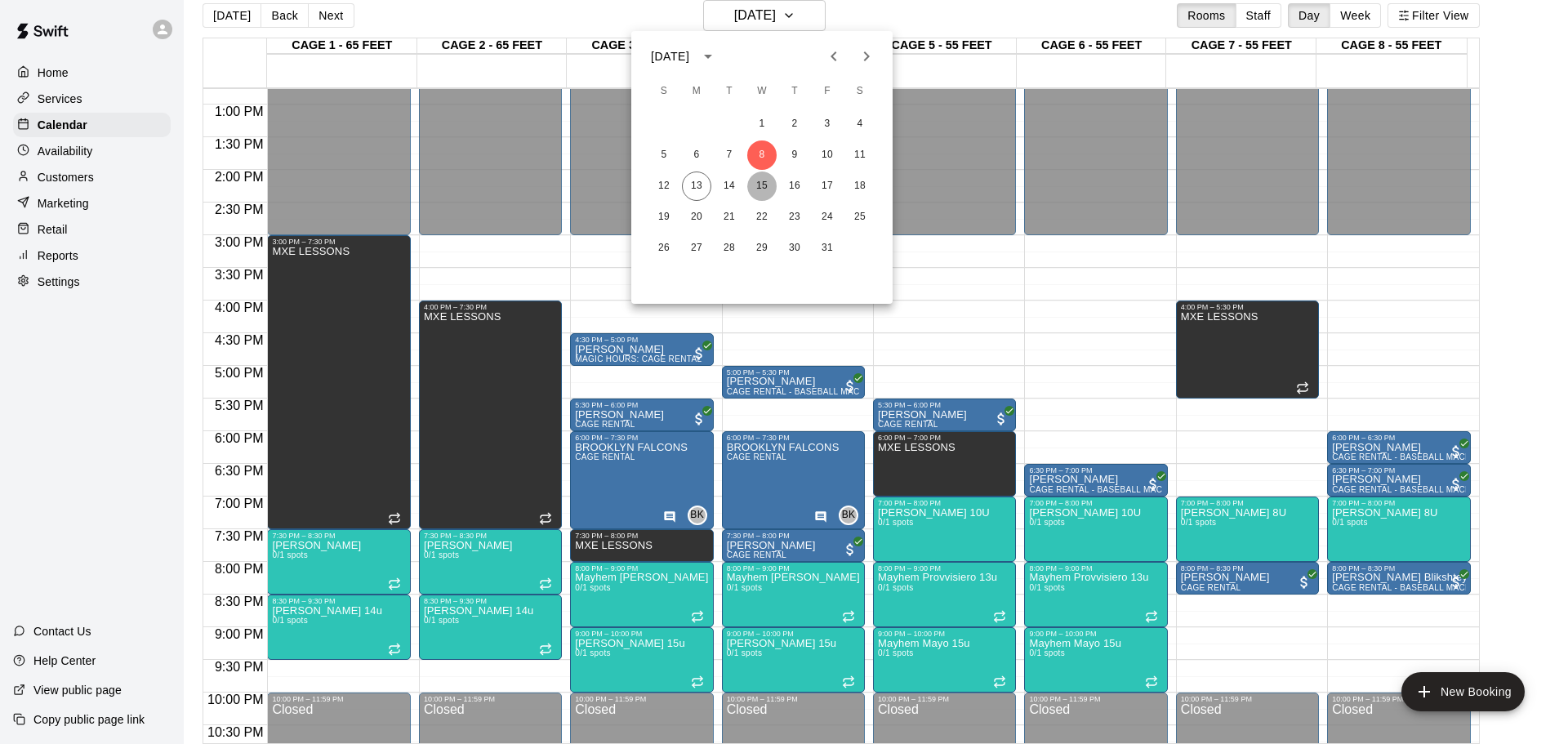
click at [767, 185] on button "15" at bounding box center [762, 187] width 30 height 30
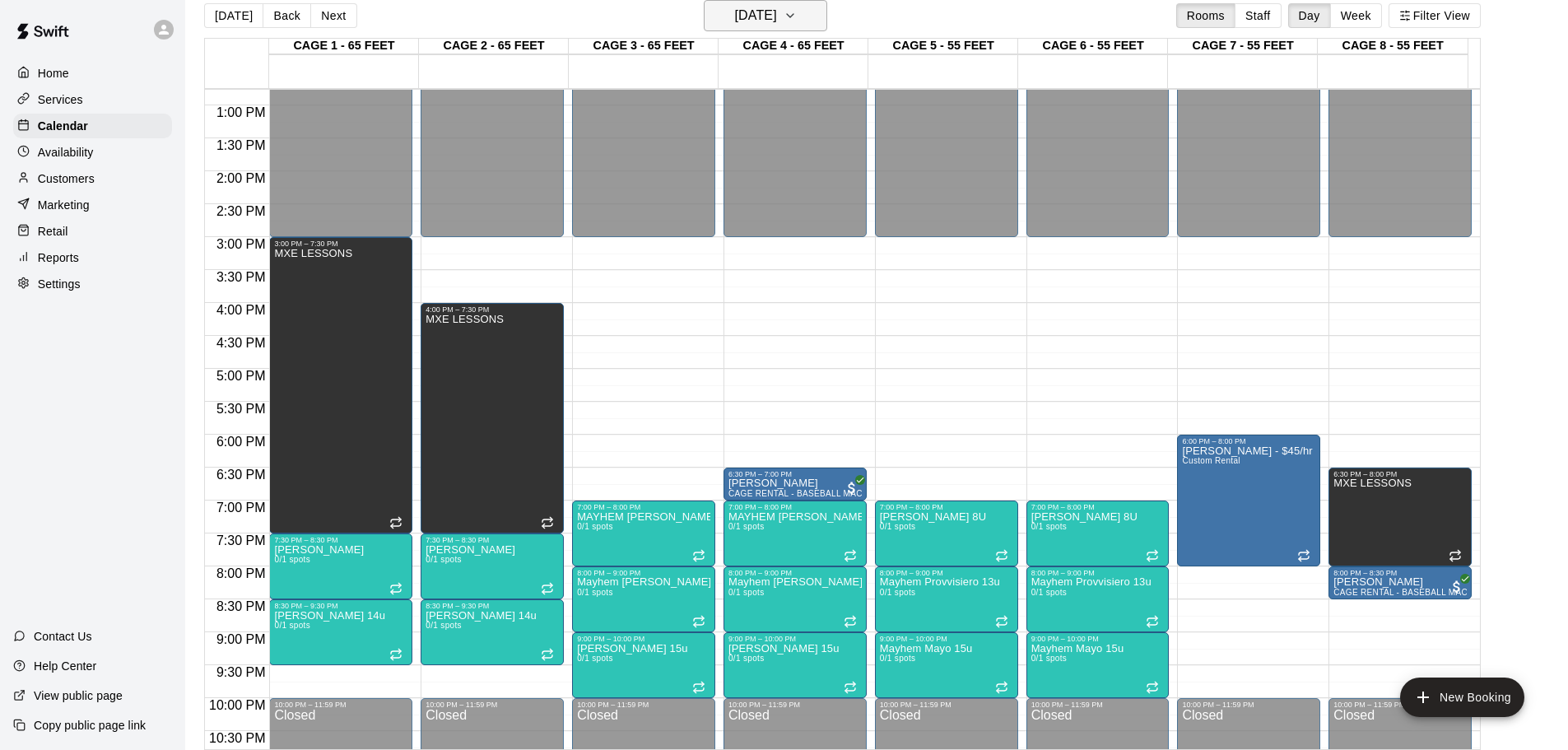
click at [797, 11] on icon "button" at bounding box center [790, 16] width 13 height 19
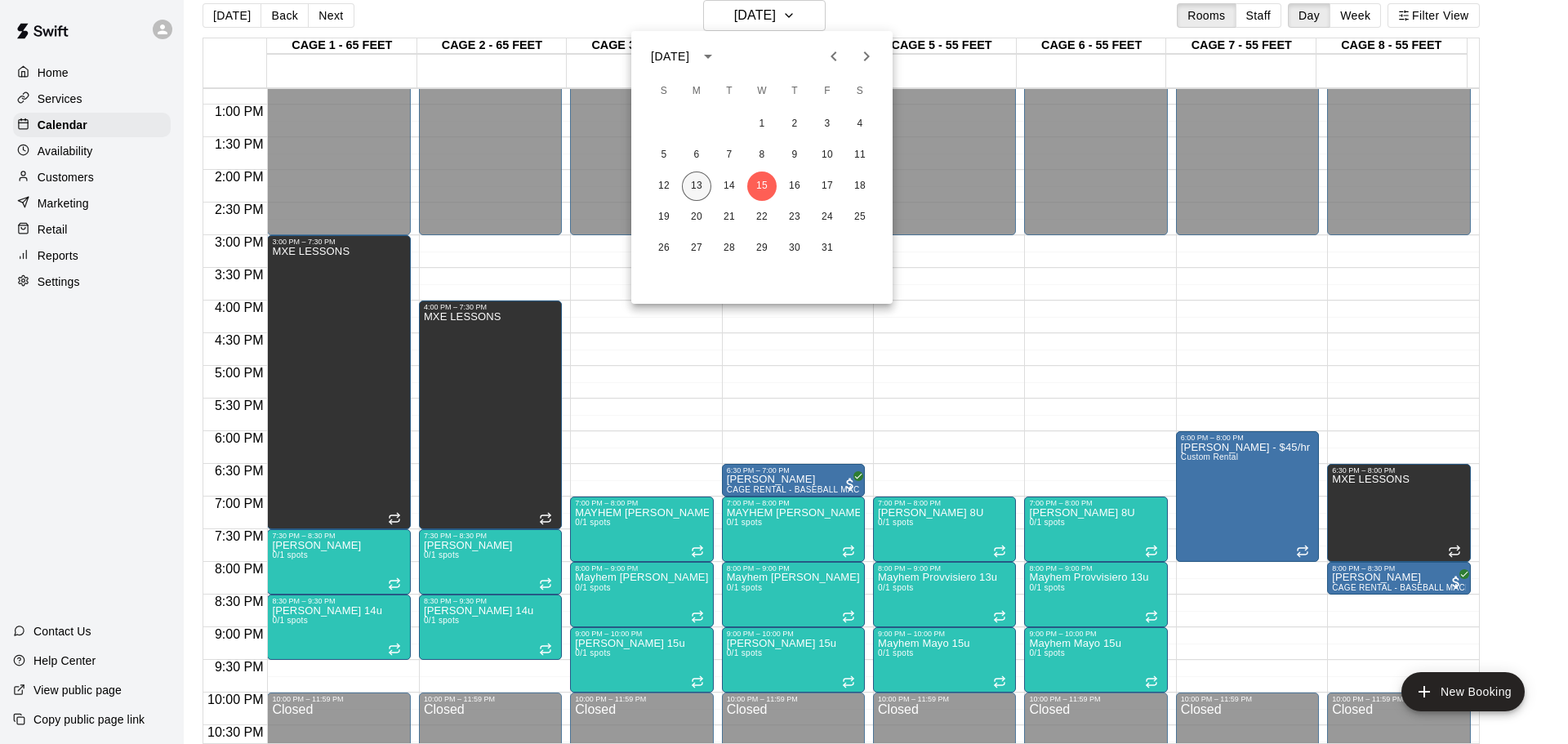
click at [701, 189] on button "13" at bounding box center [697, 187] width 30 height 30
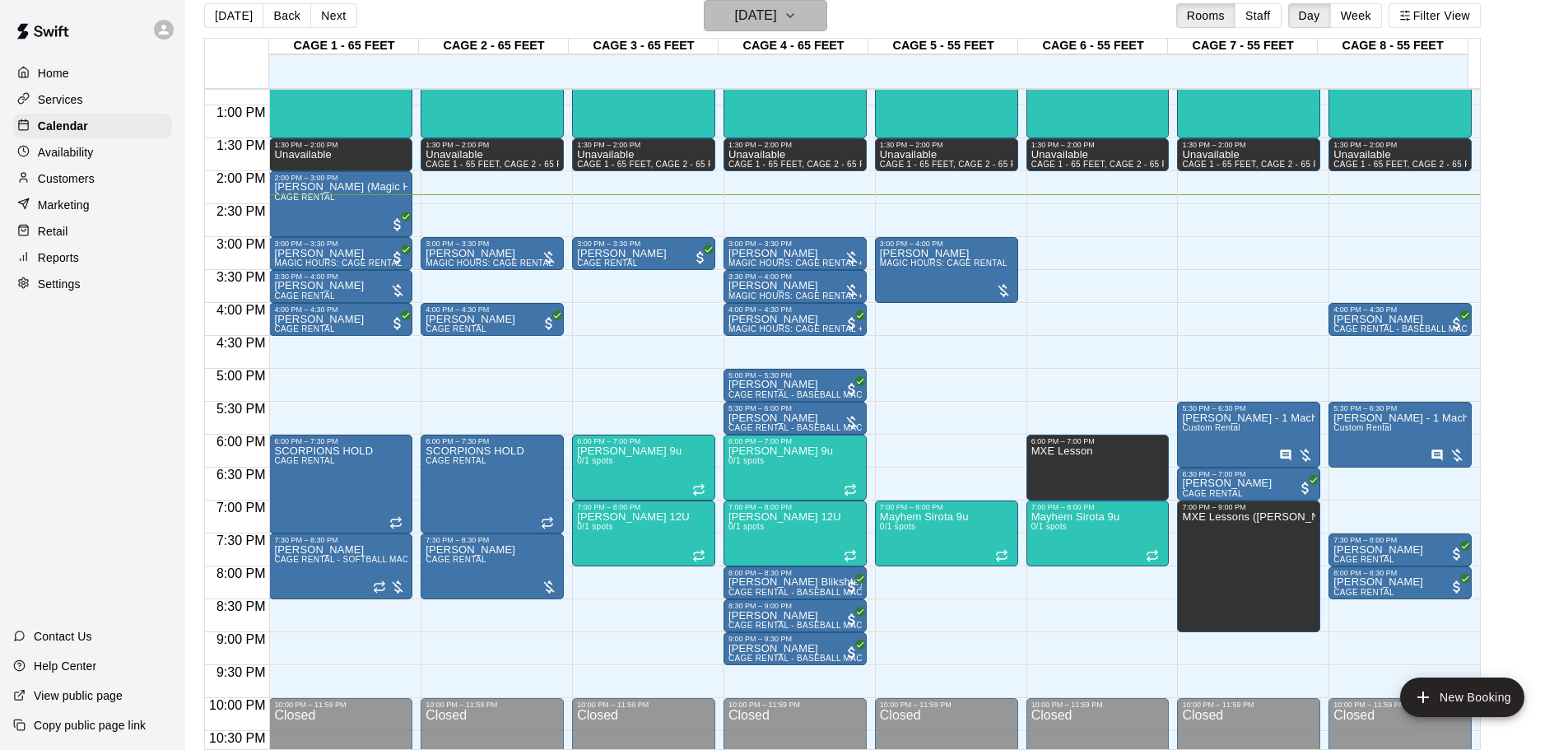
click at [797, 17] on icon "button" at bounding box center [790, 16] width 13 height 19
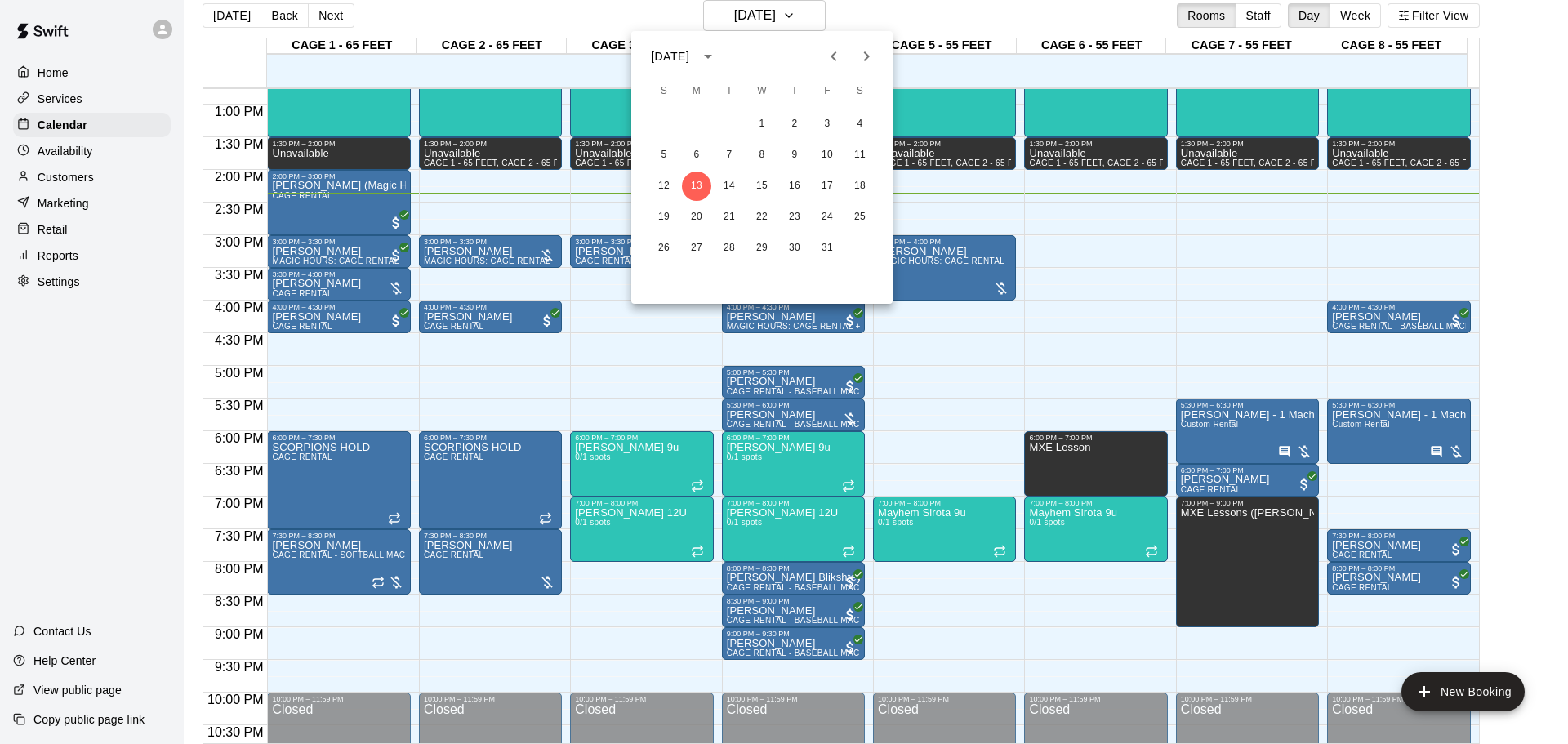
click at [832, 51] on icon "Previous month" at bounding box center [834, 56] width 19 height 19
click at [751, 145] on button "10" at bounding box center [762, 155] width 30 height 30
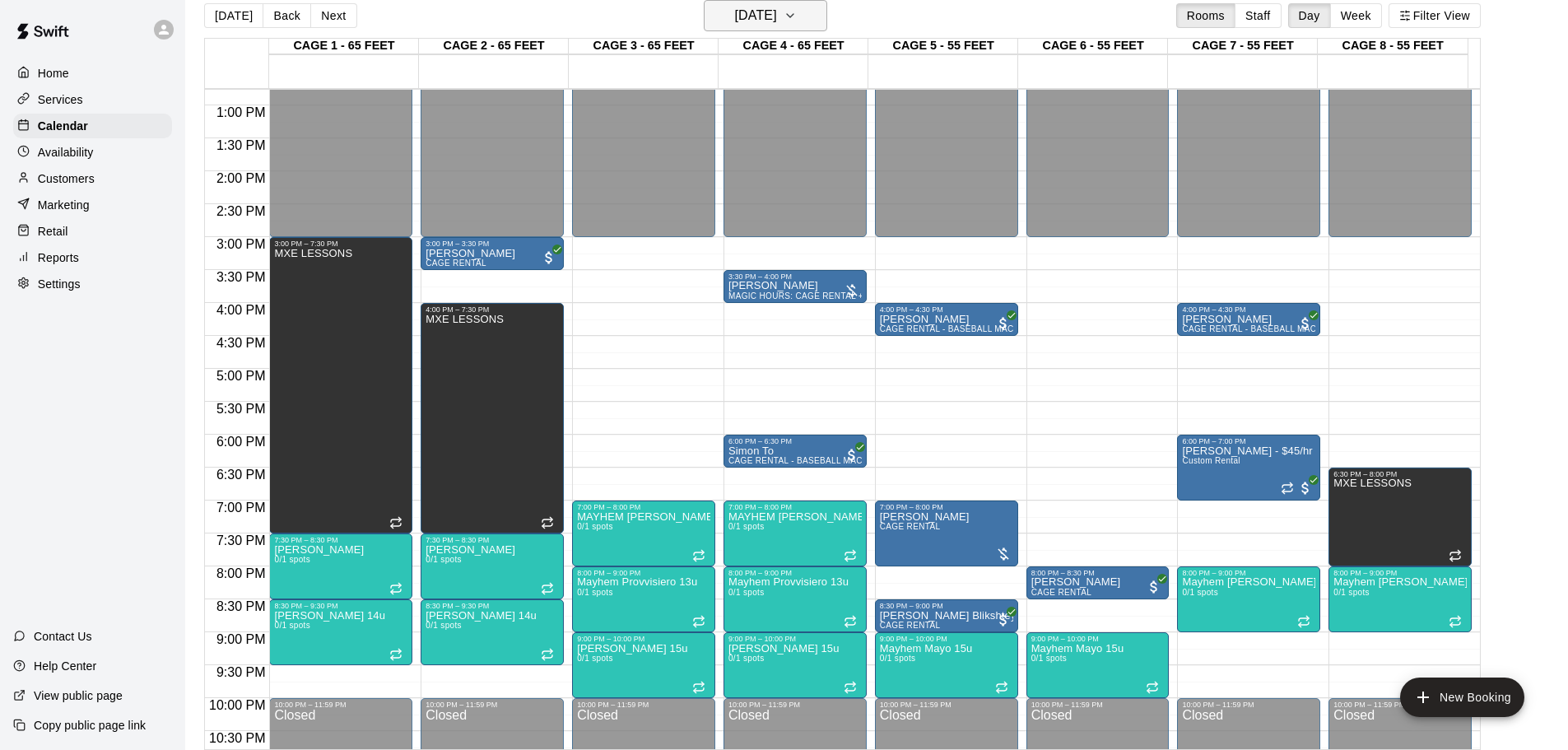
click at [797, 11] on icon "button" at bounding box center [790, 16] width 13 height 19
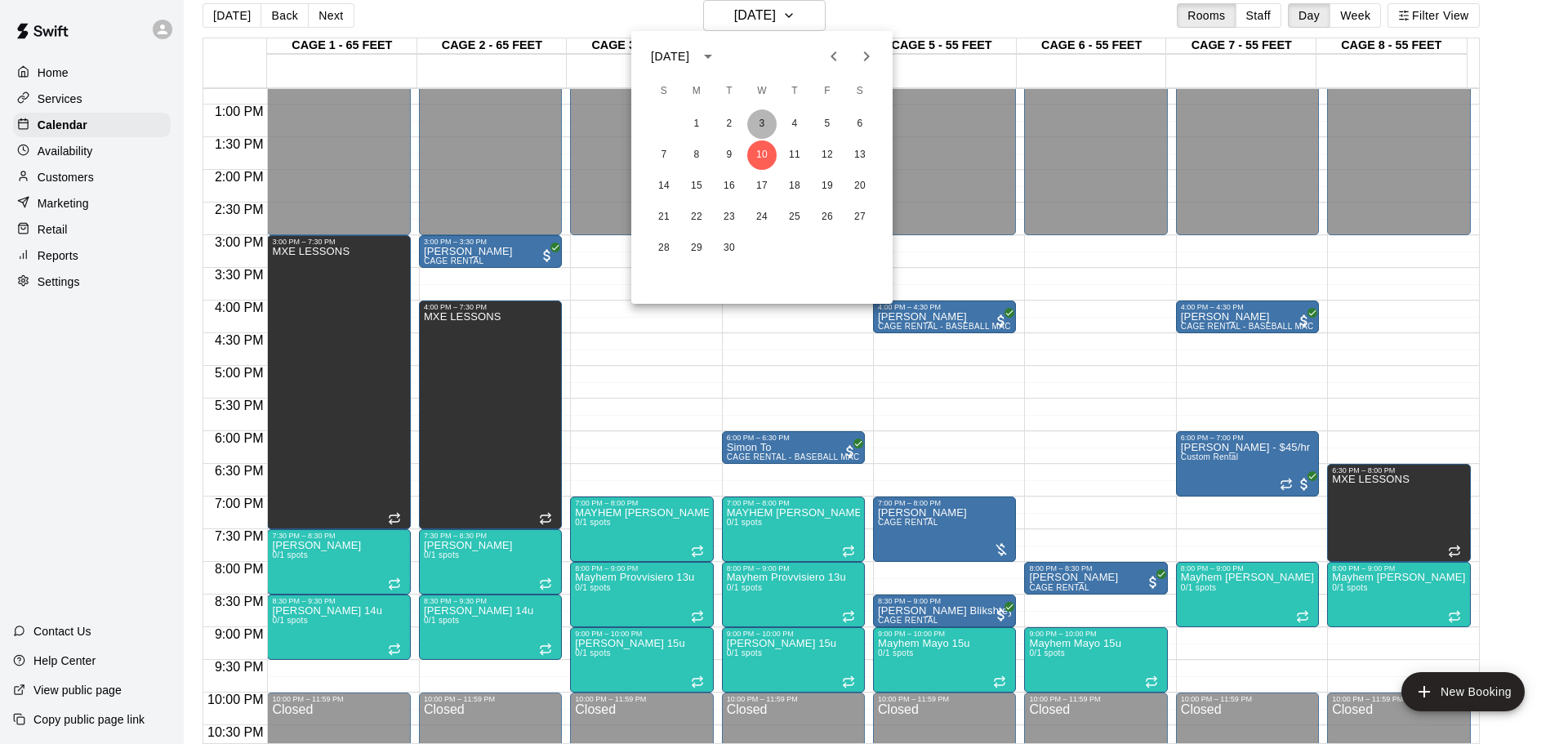
click at [760, 130] on button "3" at bounding box center [762, 124] width 30 height 30
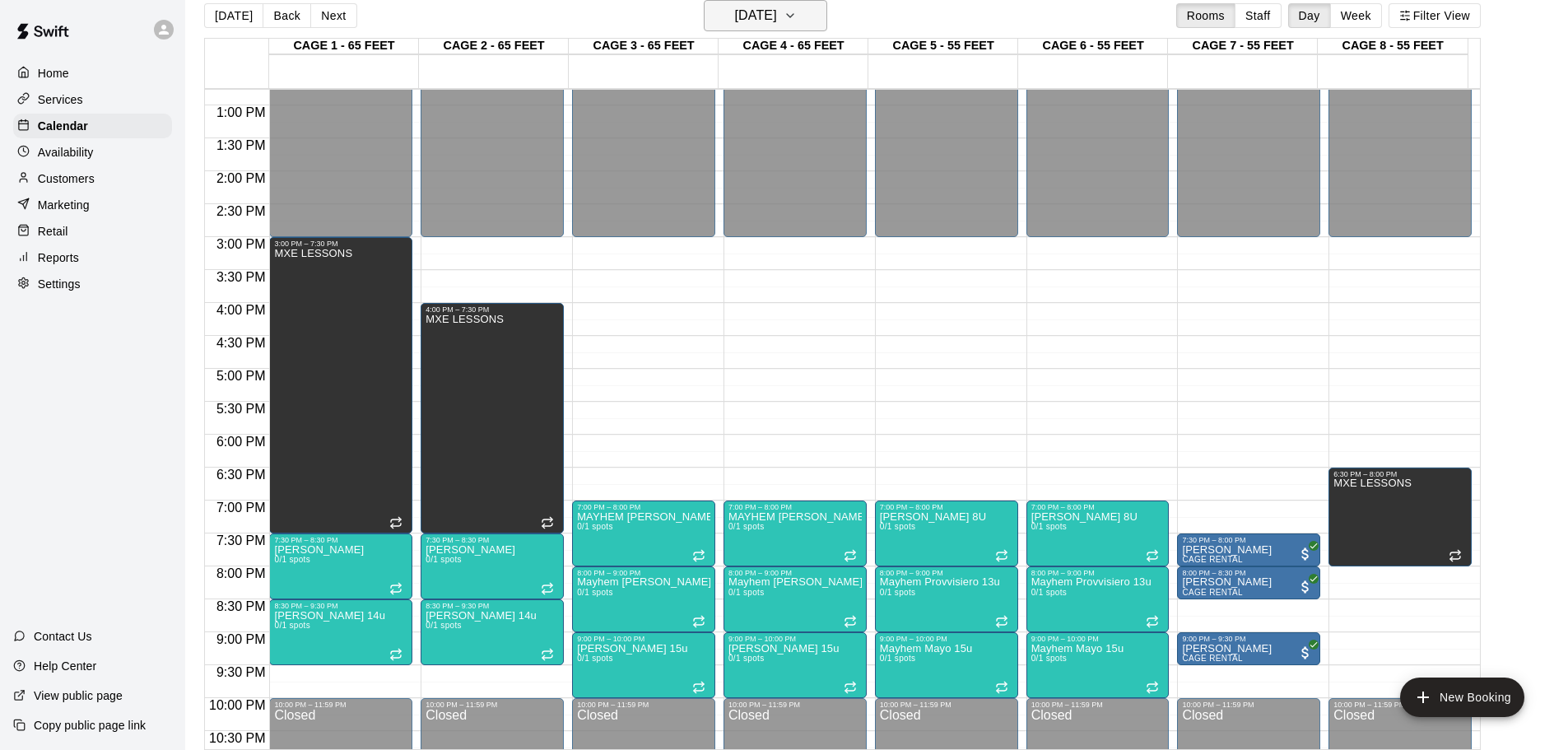
click at [797, 19] on icon "button" at bounding box center [790, 16] width 13 height 19
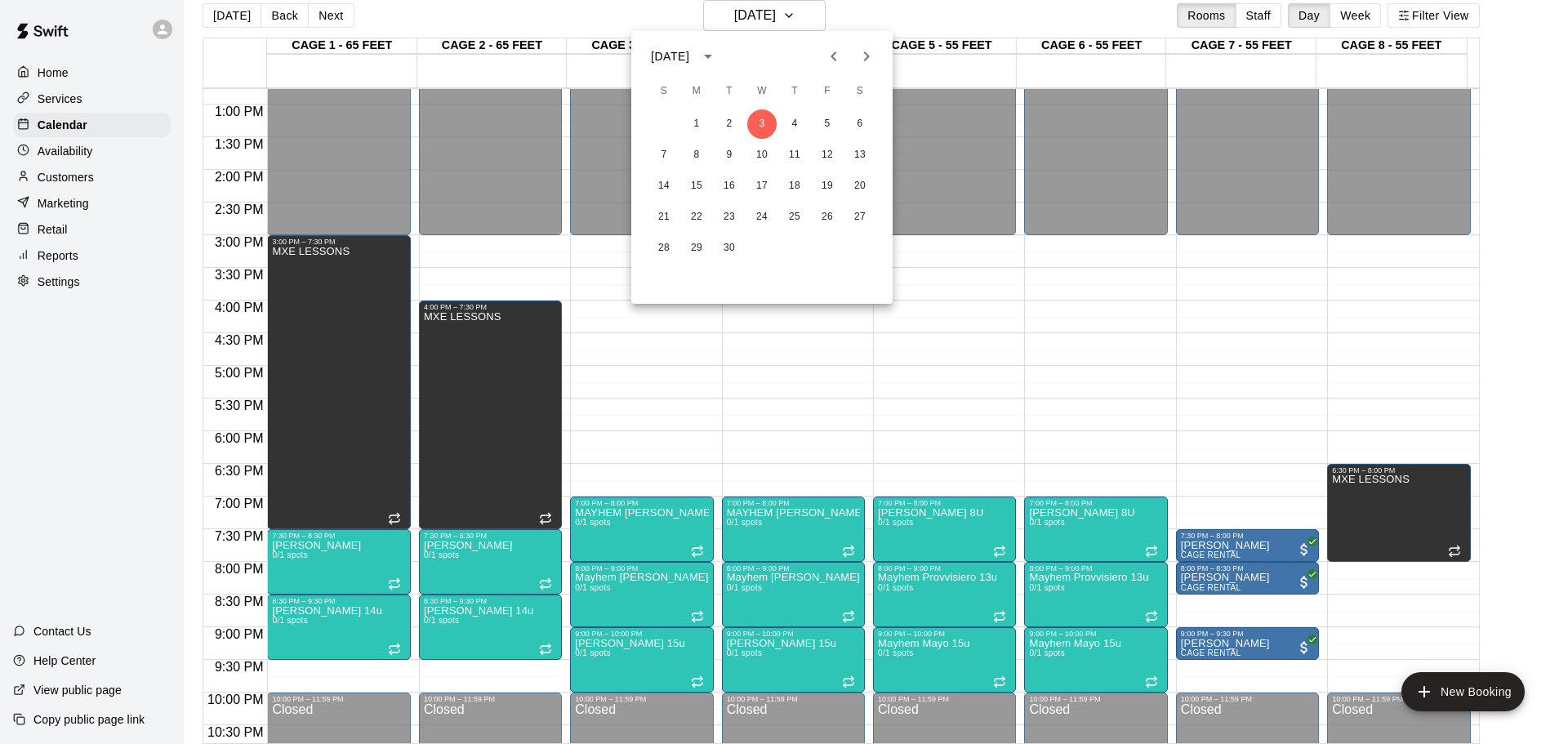
click at [836, 70] on button "Previous month" at bounding box center [833, 56] width 32 height 32
click at [759, 245] on button "27" at bounding box center [762, 249] width 30 height 30
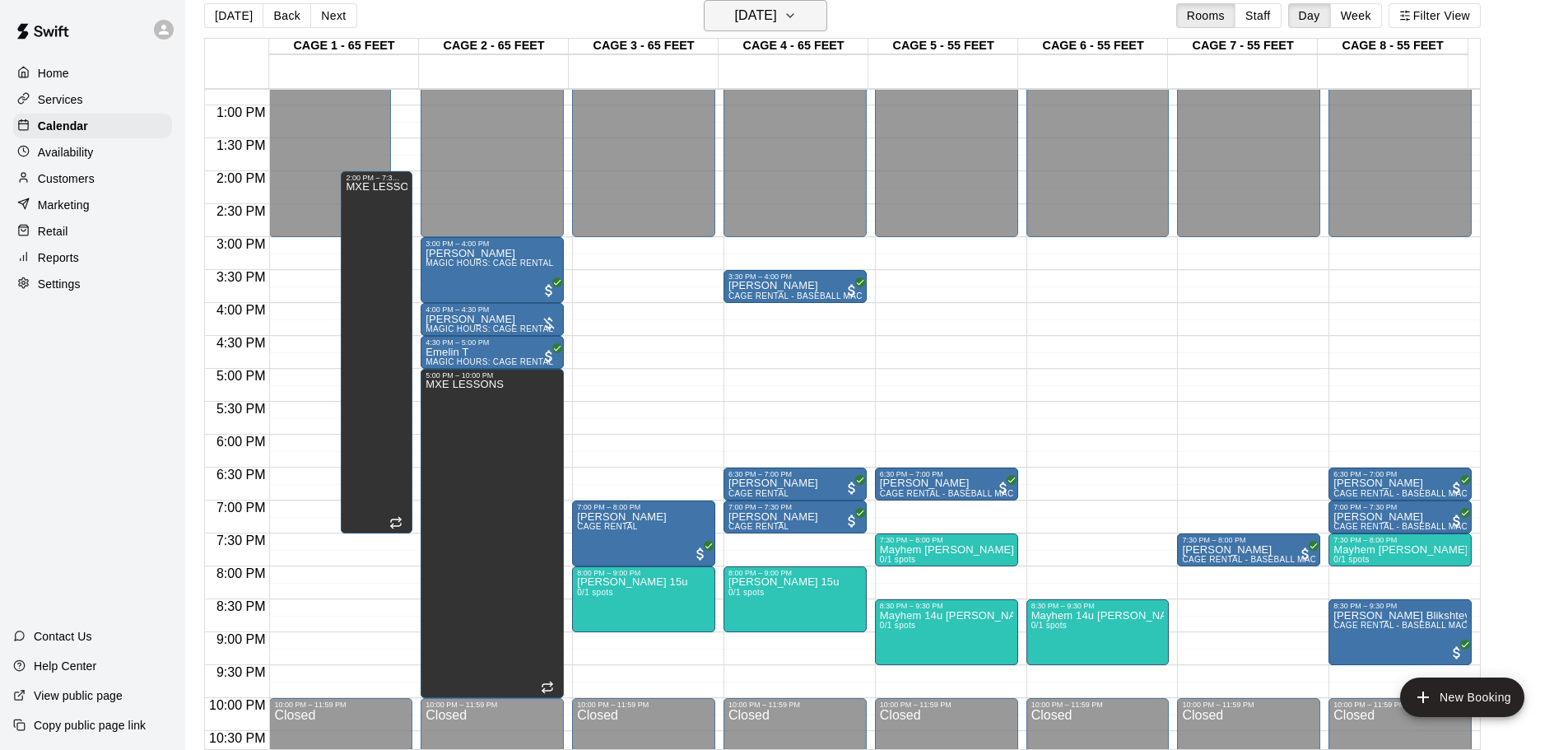
click at [827, 26] on button "[DATE]" at bounding box center [766, 16] width 123 height 32
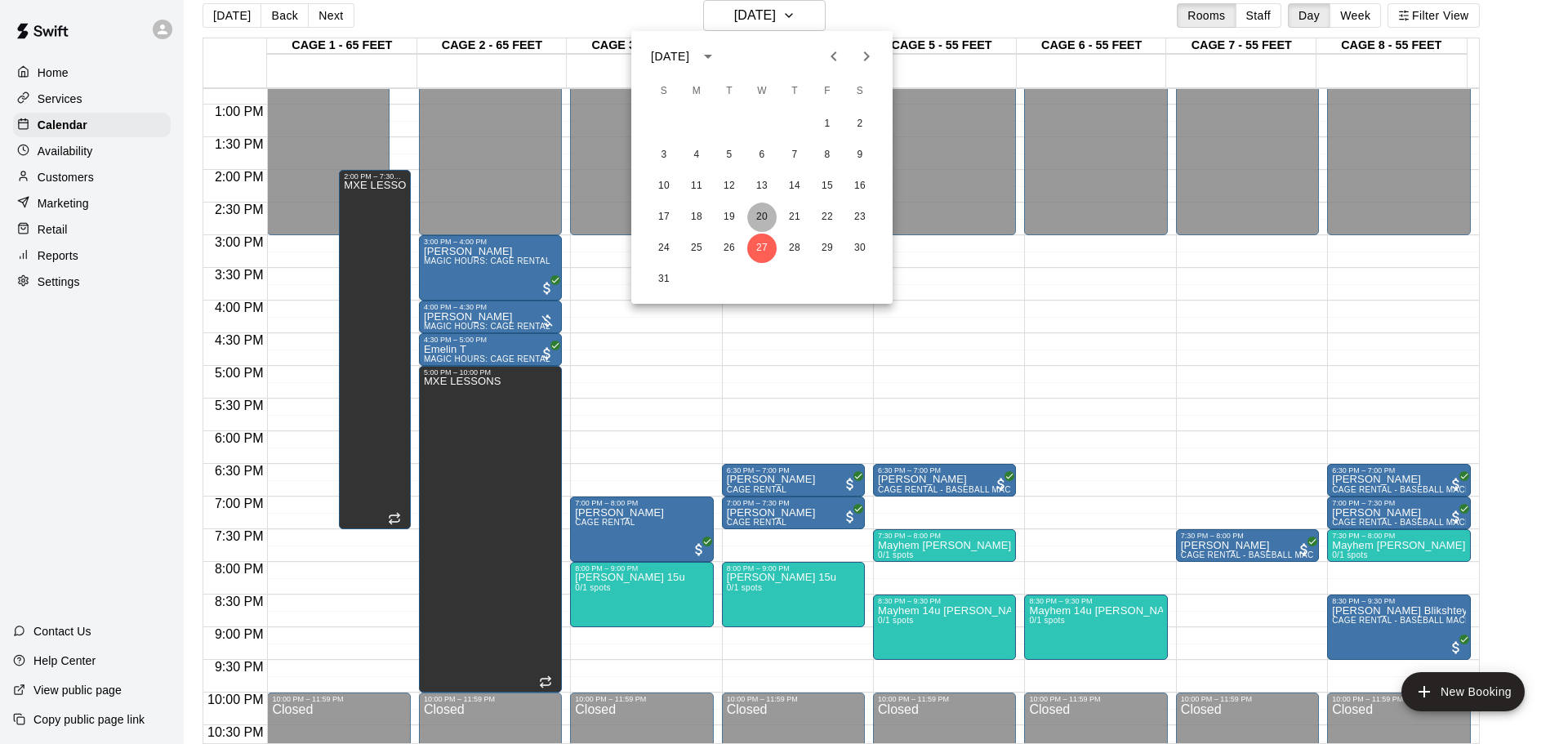
click at [760, 218] on button "20" at bounding box center [762, 217] width 30 height 30
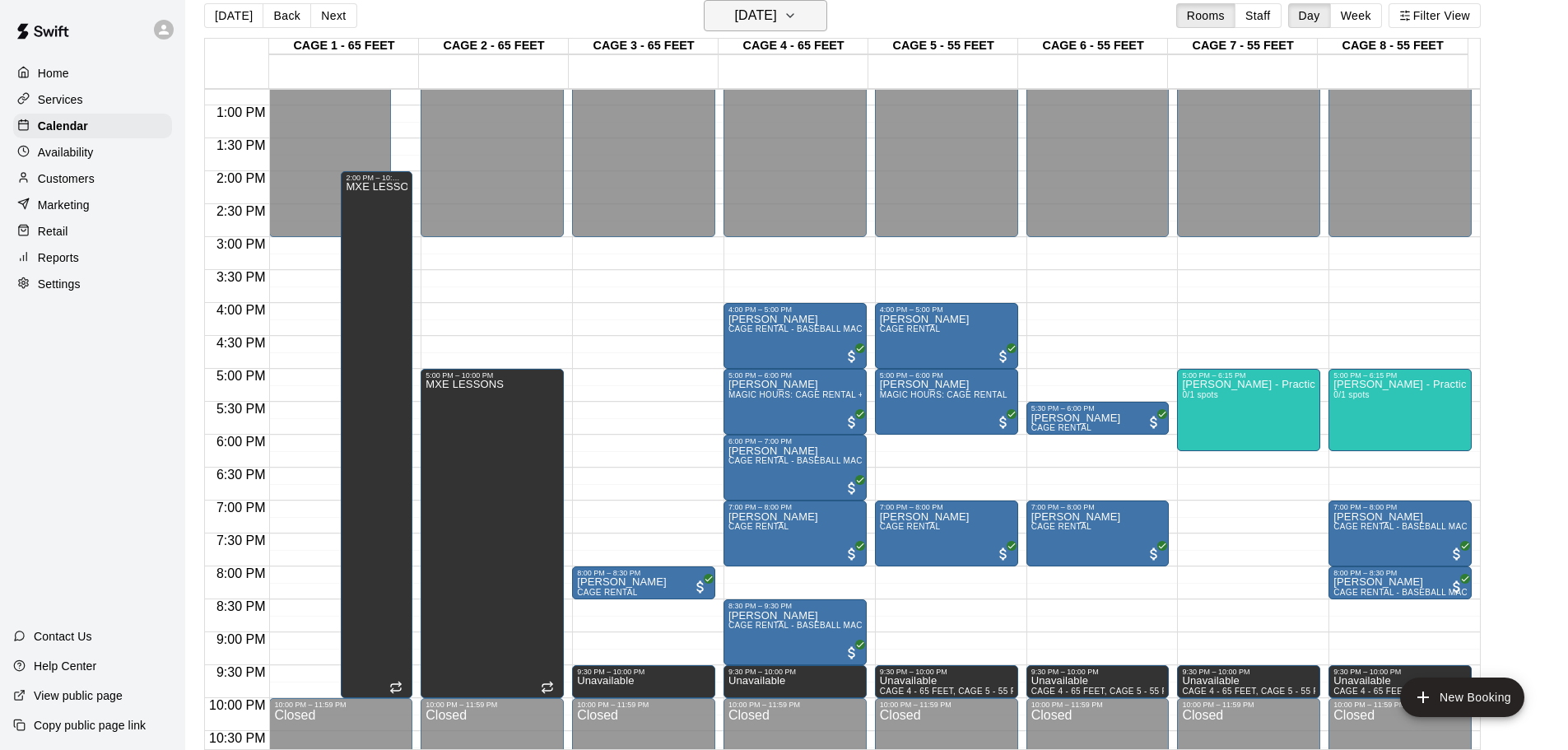
click at [797, 7] on icon "button" at bounding box center [790, 16] width 13 height 19
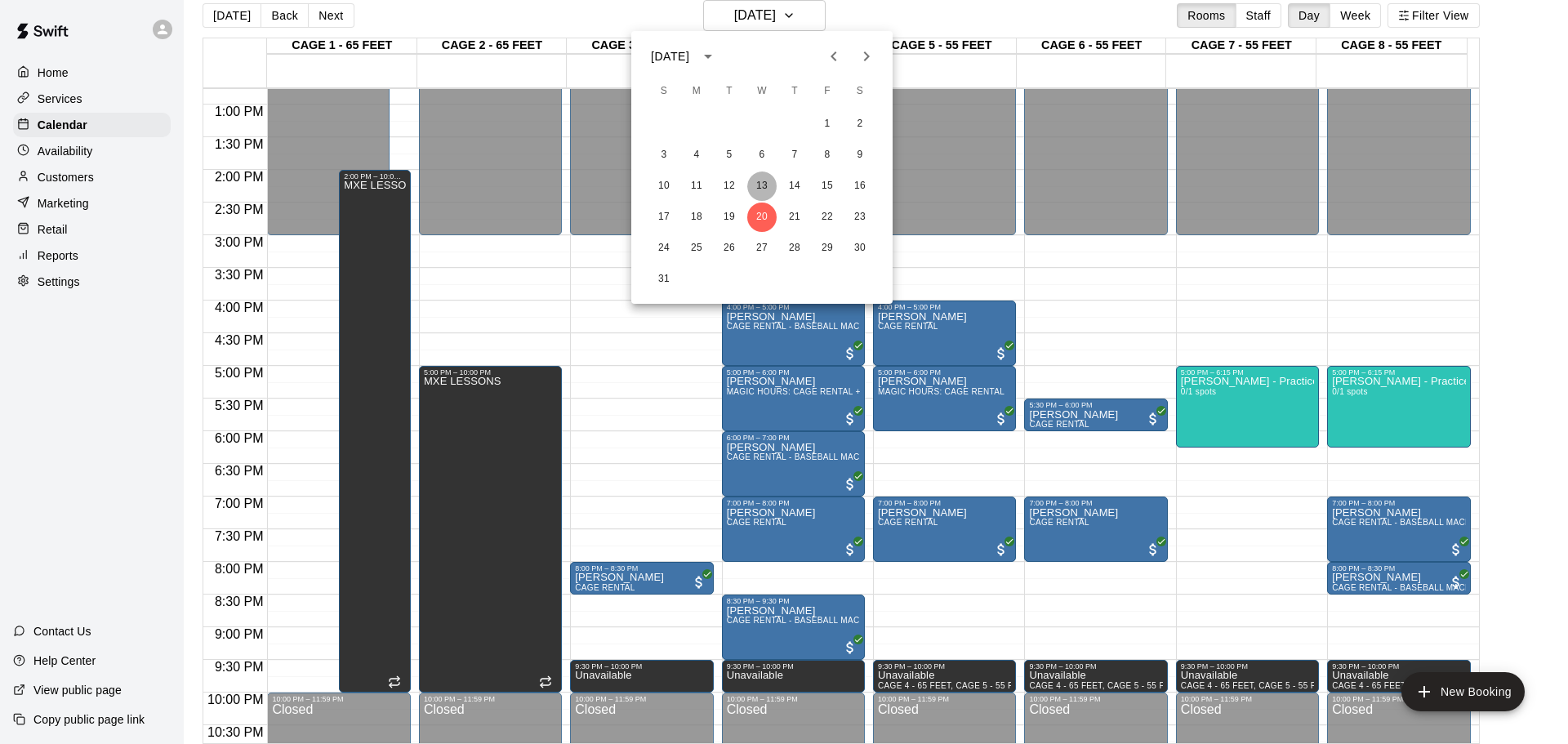
click at [757, 176] on button "13" at bounding box center [762, 187] width 30 height 30
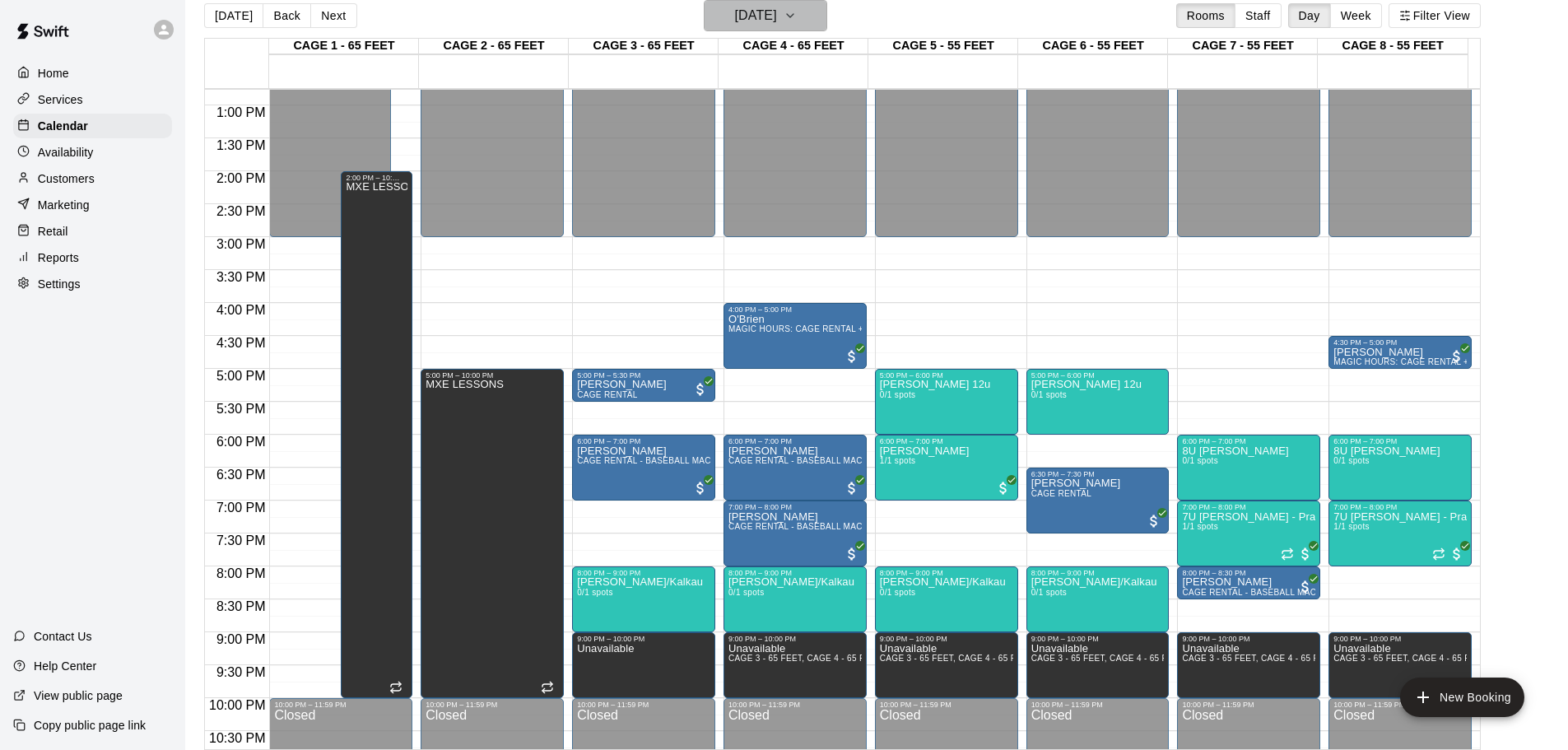
click at [797, 21] on icon "button" at bounding box center [790, 16] width 13 height 19
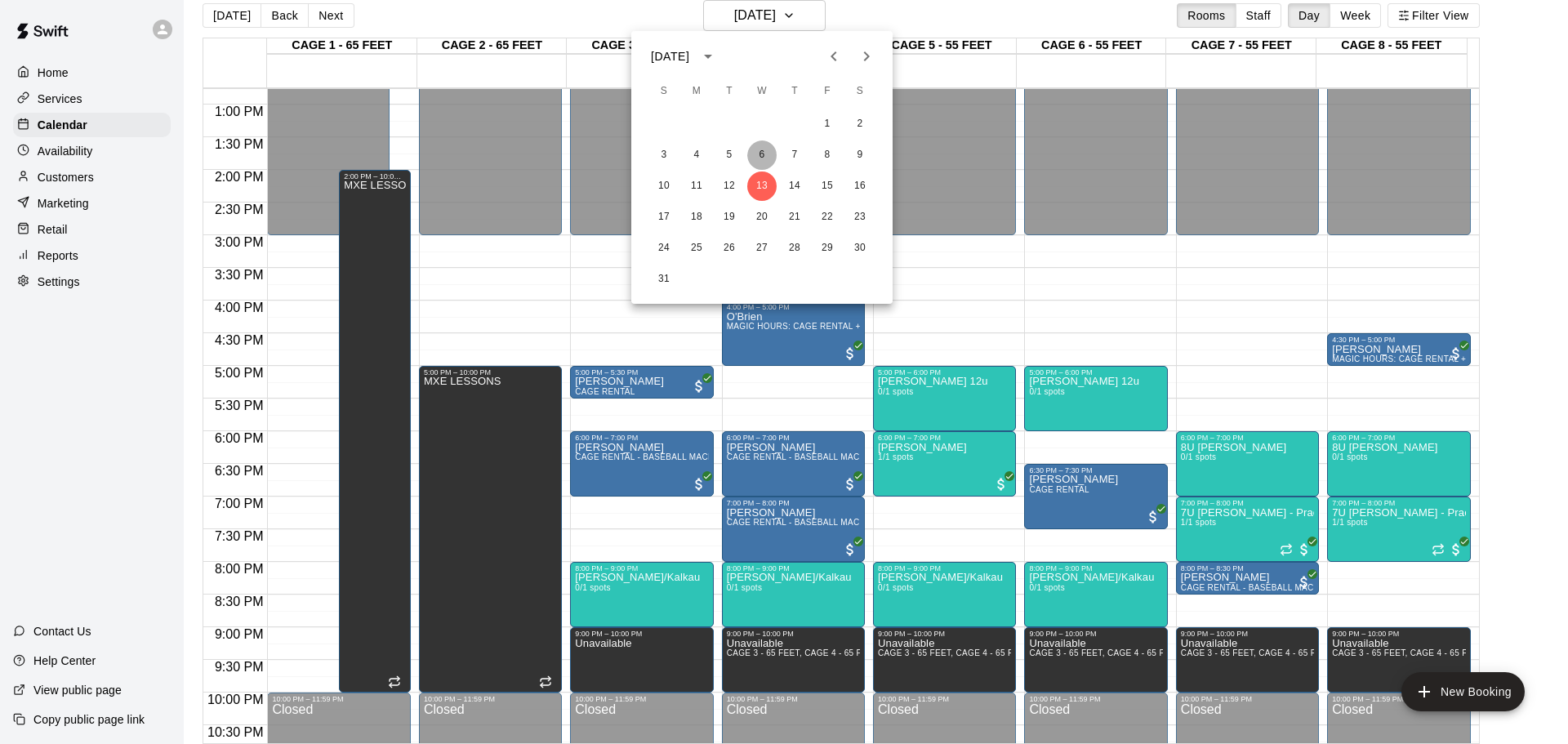
click at [761, 158] on button "6" at bounding box center [762, 155] width 30 height 30
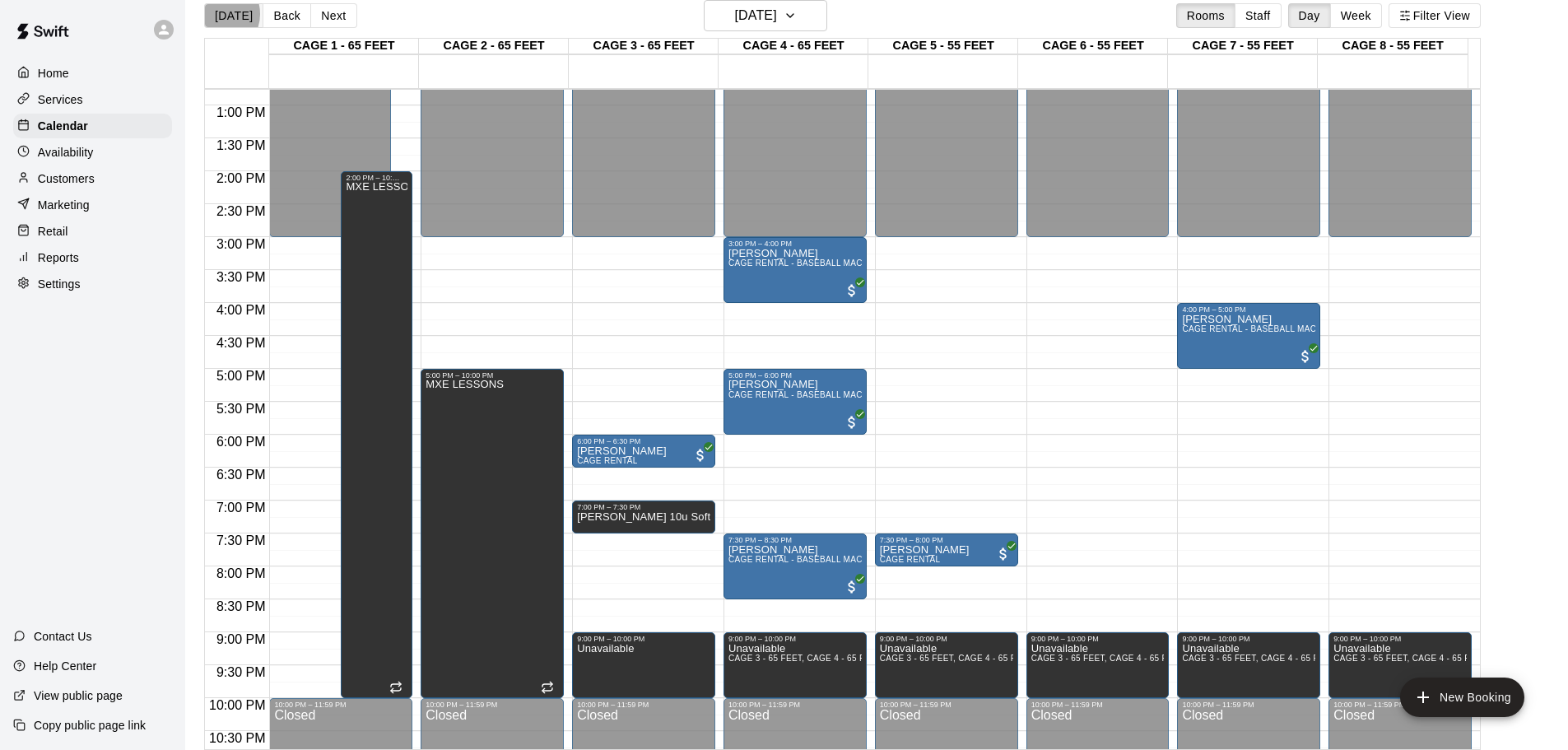
click at [216, 14] on button "[DATE]" at bounding box center [233, 16] width 59 height 25
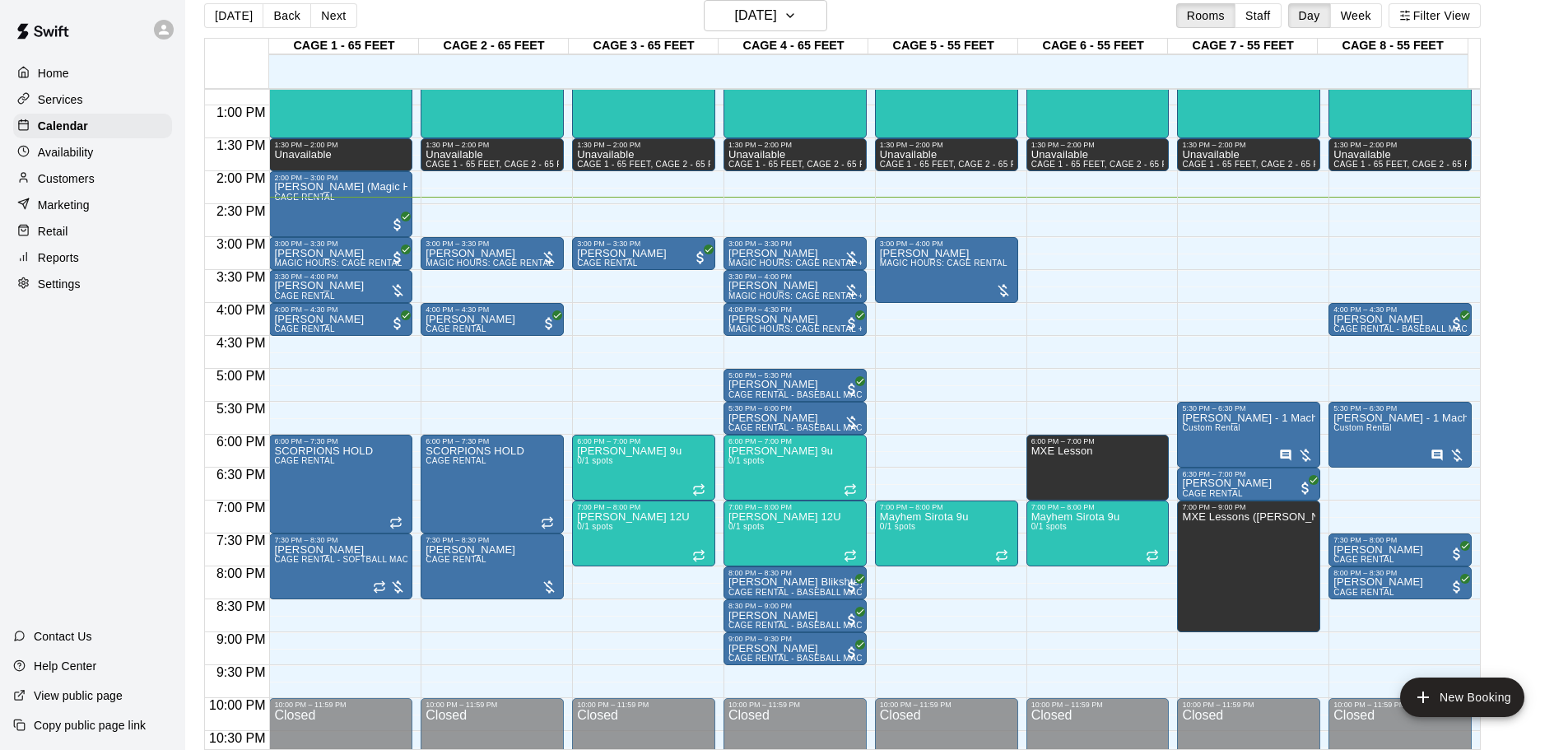
click at [674, 201] on div "12:00 AM – 11:30 AM Closed 11:30 AM – 1:30 PM MXE CLINIC 0/1 spots 1:30 PM – 2:…" at bounding box center [643, 40] width 143 height 1581
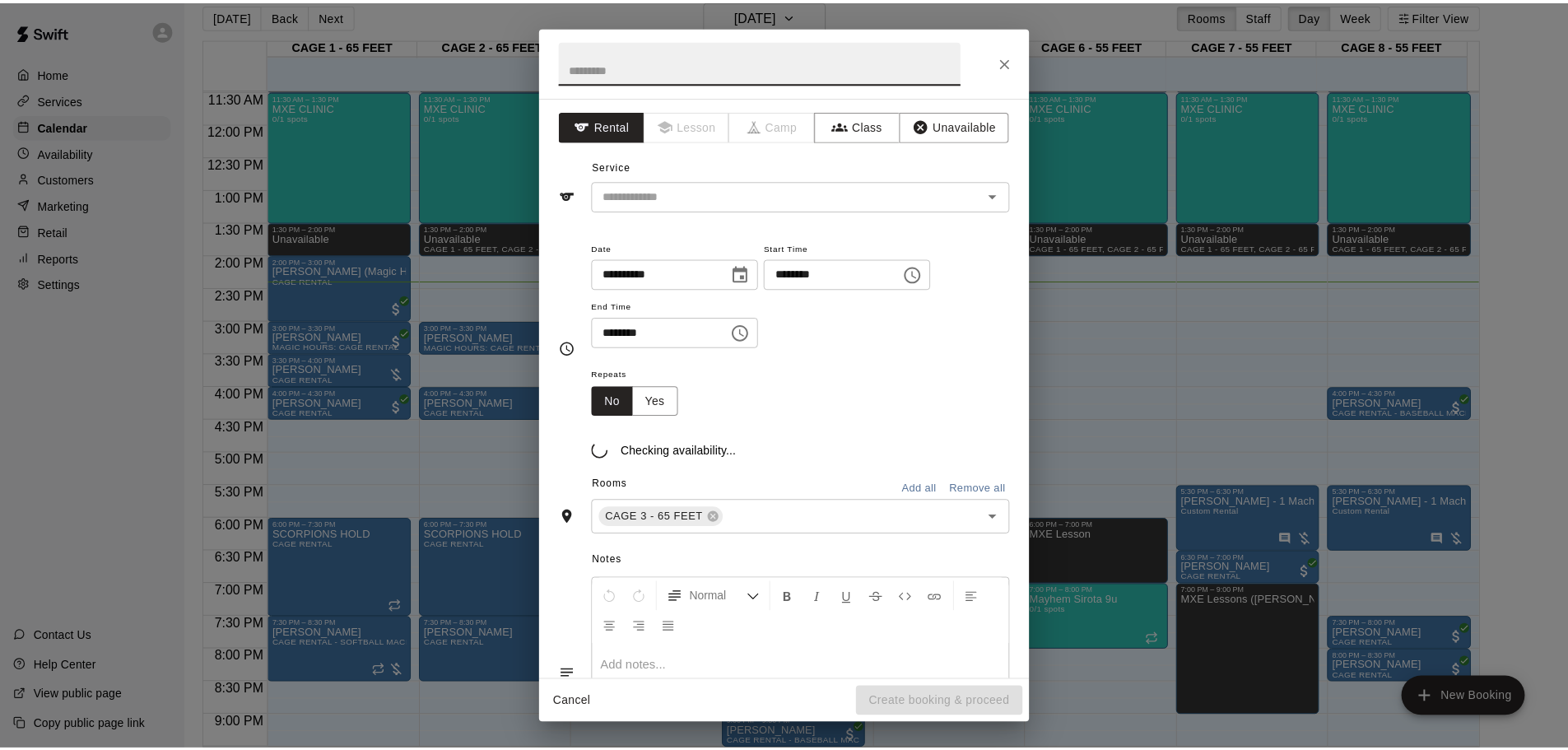
scroll to position [676, 0]
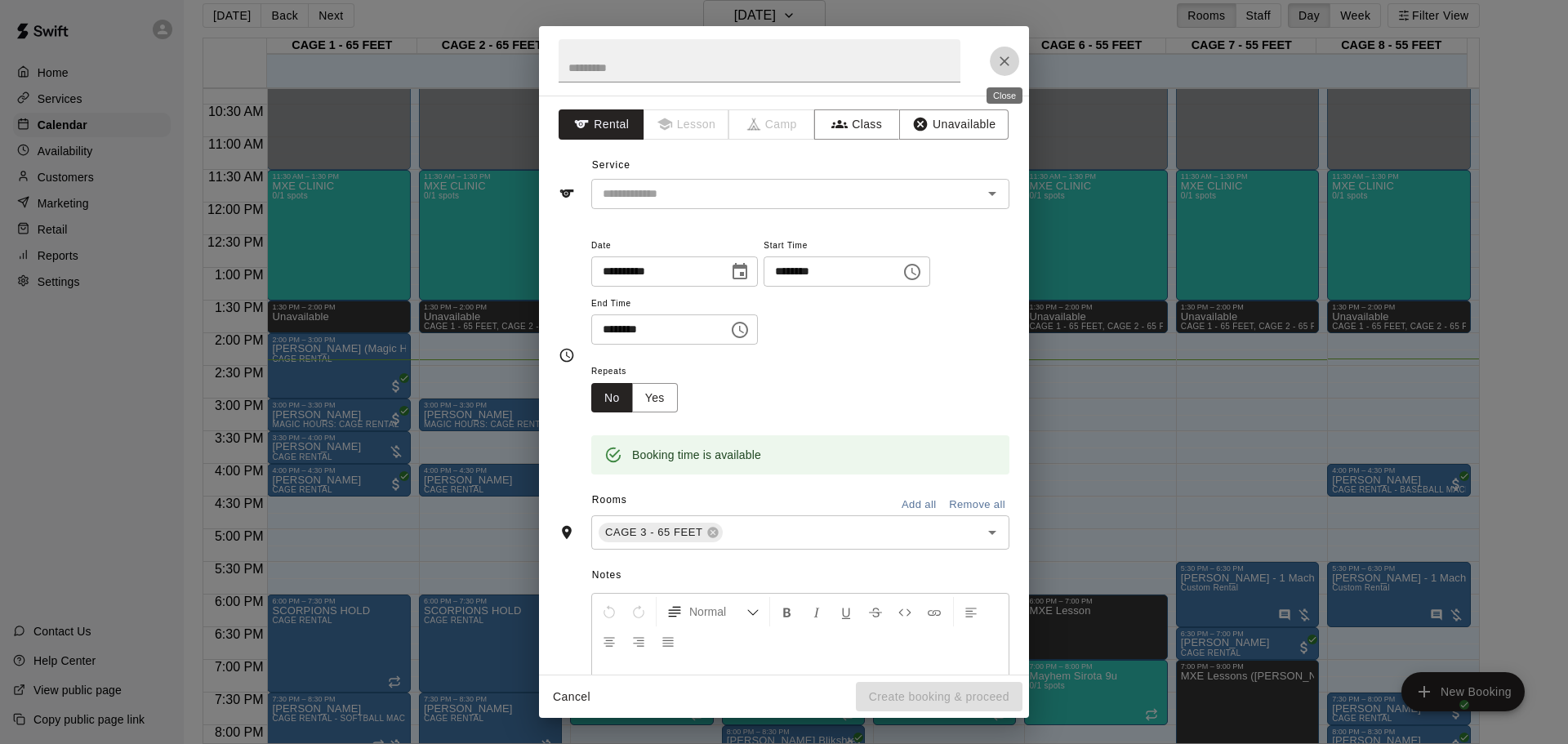
click at [1011, 71] on button "Close" at bounding box center [1005, 61] width 30 height 30
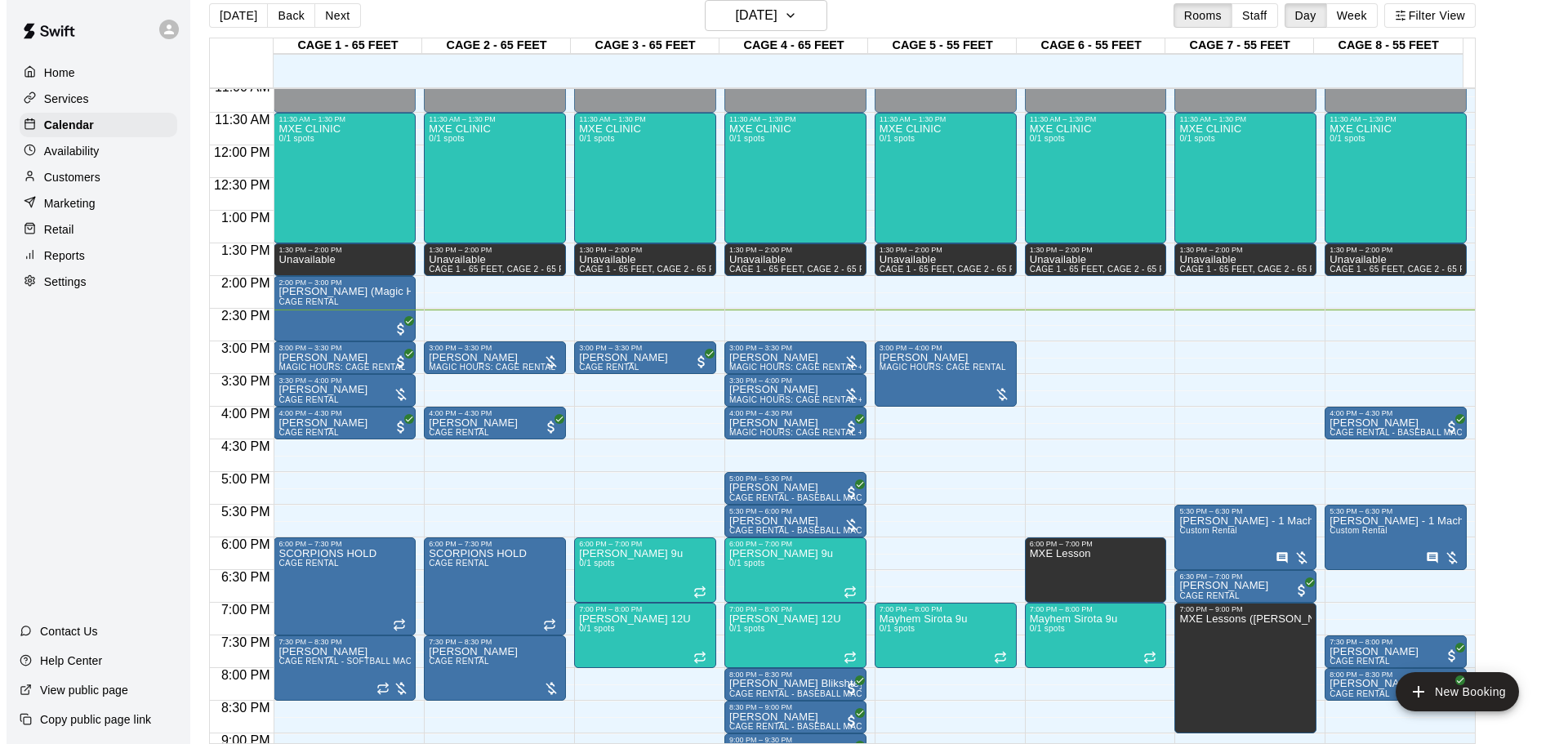
scroll to position [834, 0]
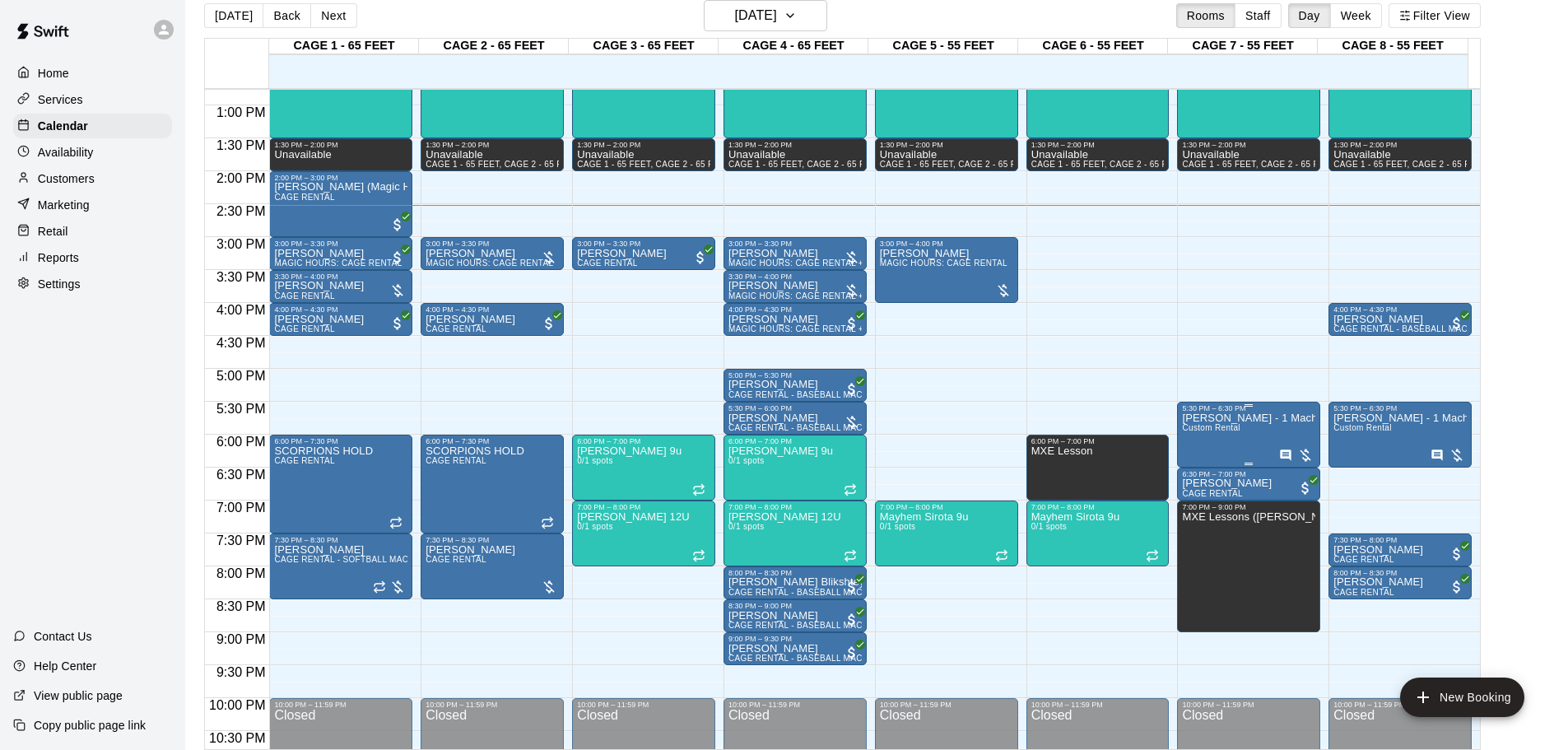
click at [1123, 433] on span "Custom Rental" at bounding box center [1211, 427] width 58 height 9
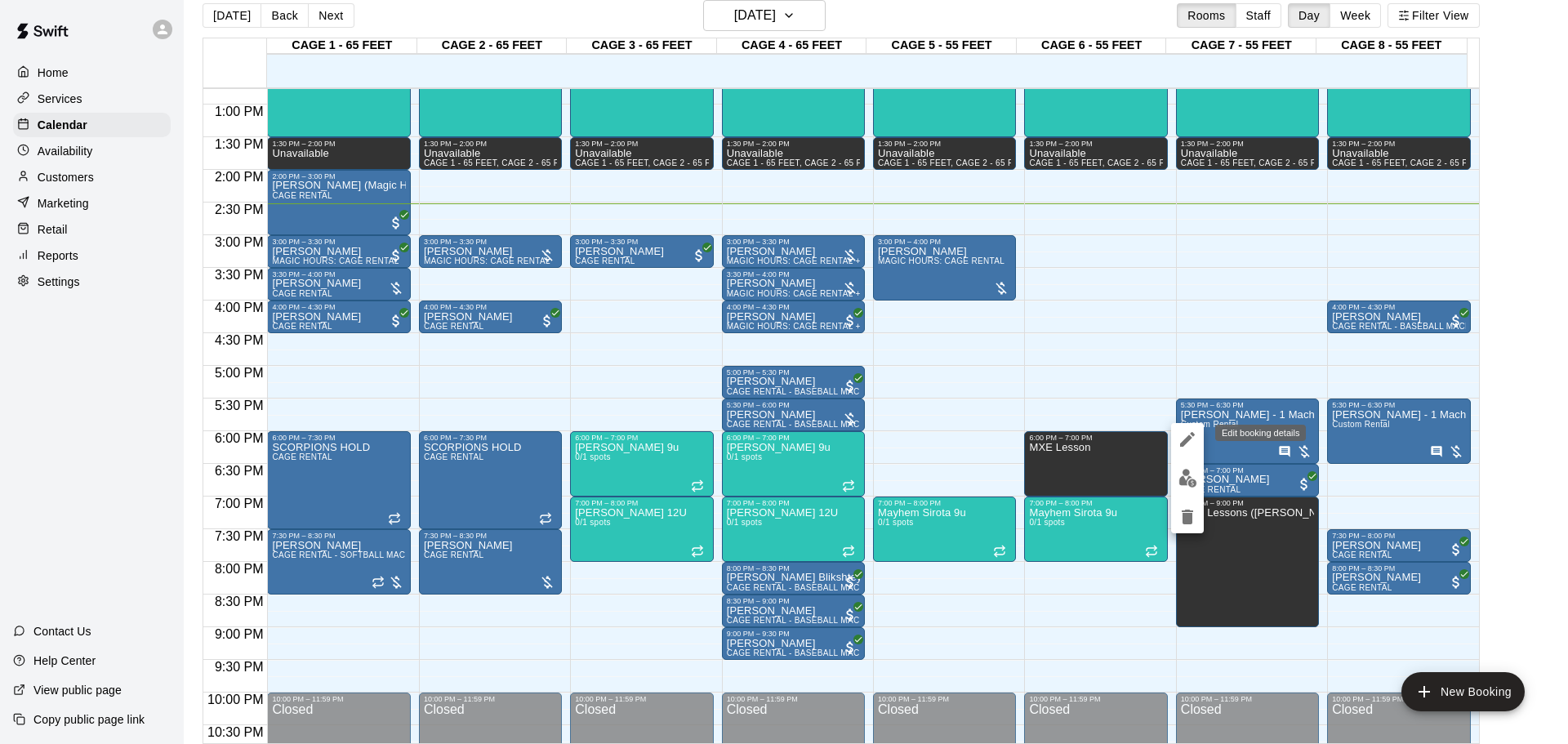
click at [1115, 437] on icon "edit" at bounding box center [1188, 440] width 19 height 19
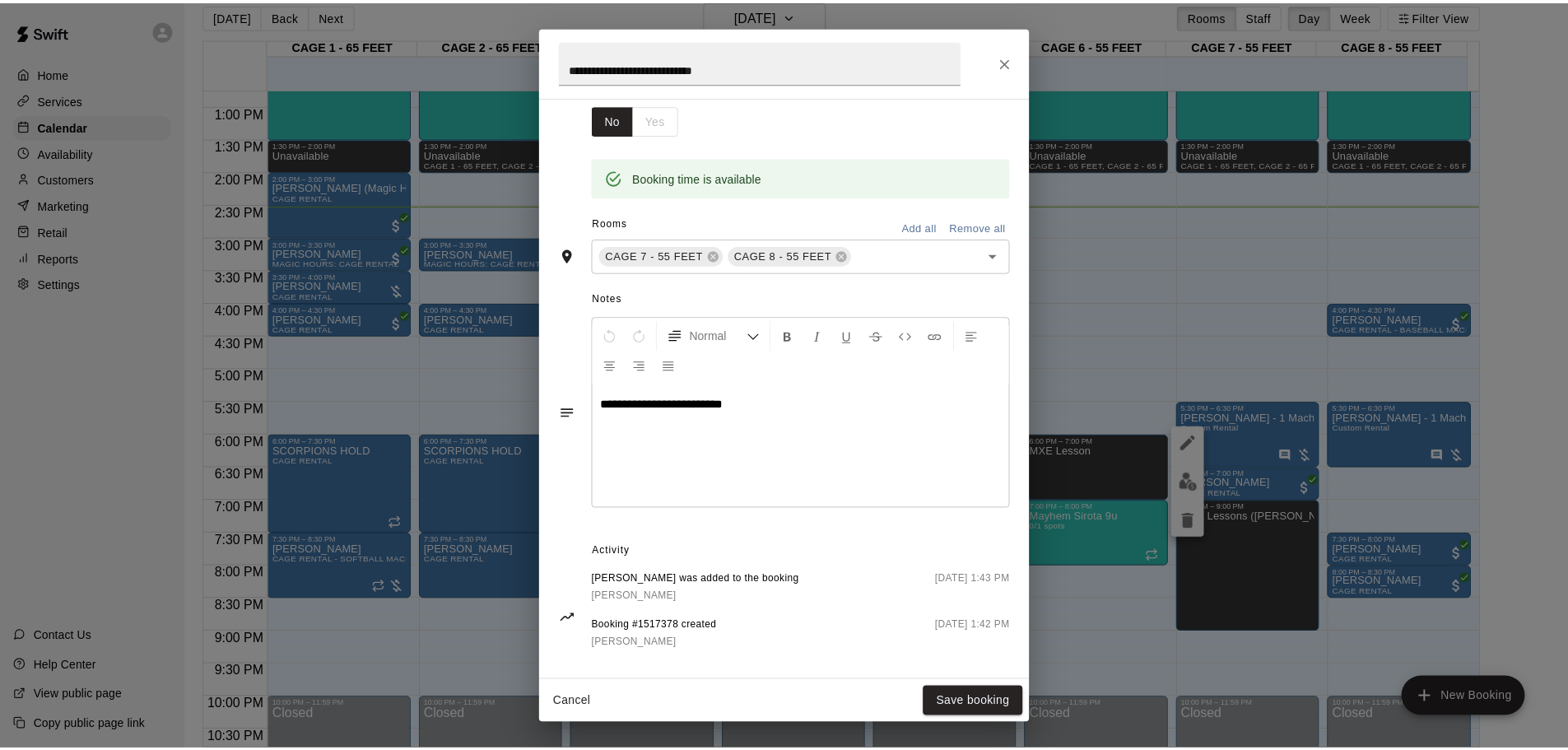
scroll to position [298, 0]
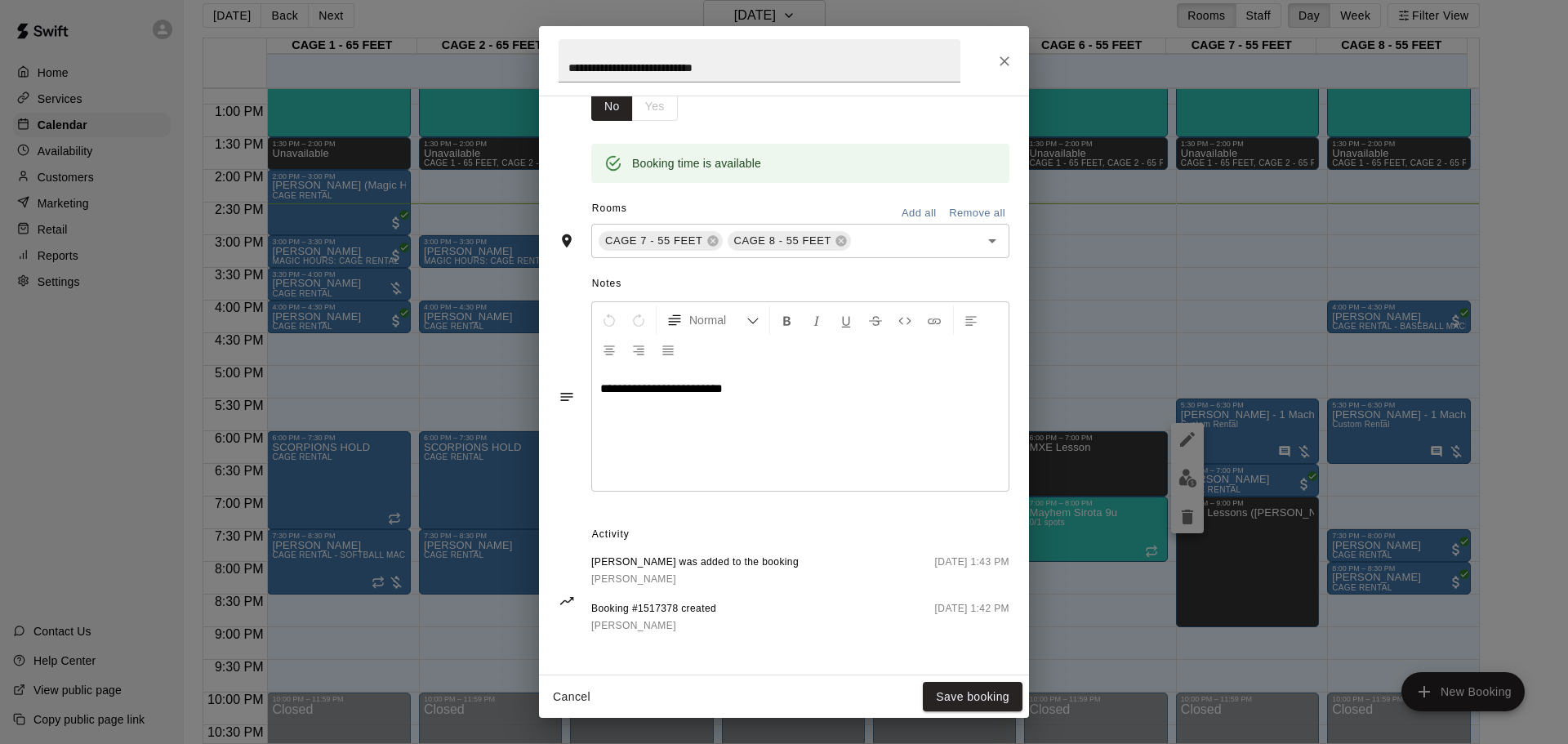
click at [1007, 58] on icon "Close" at bounding box center [1004, 61] width 10 height 10
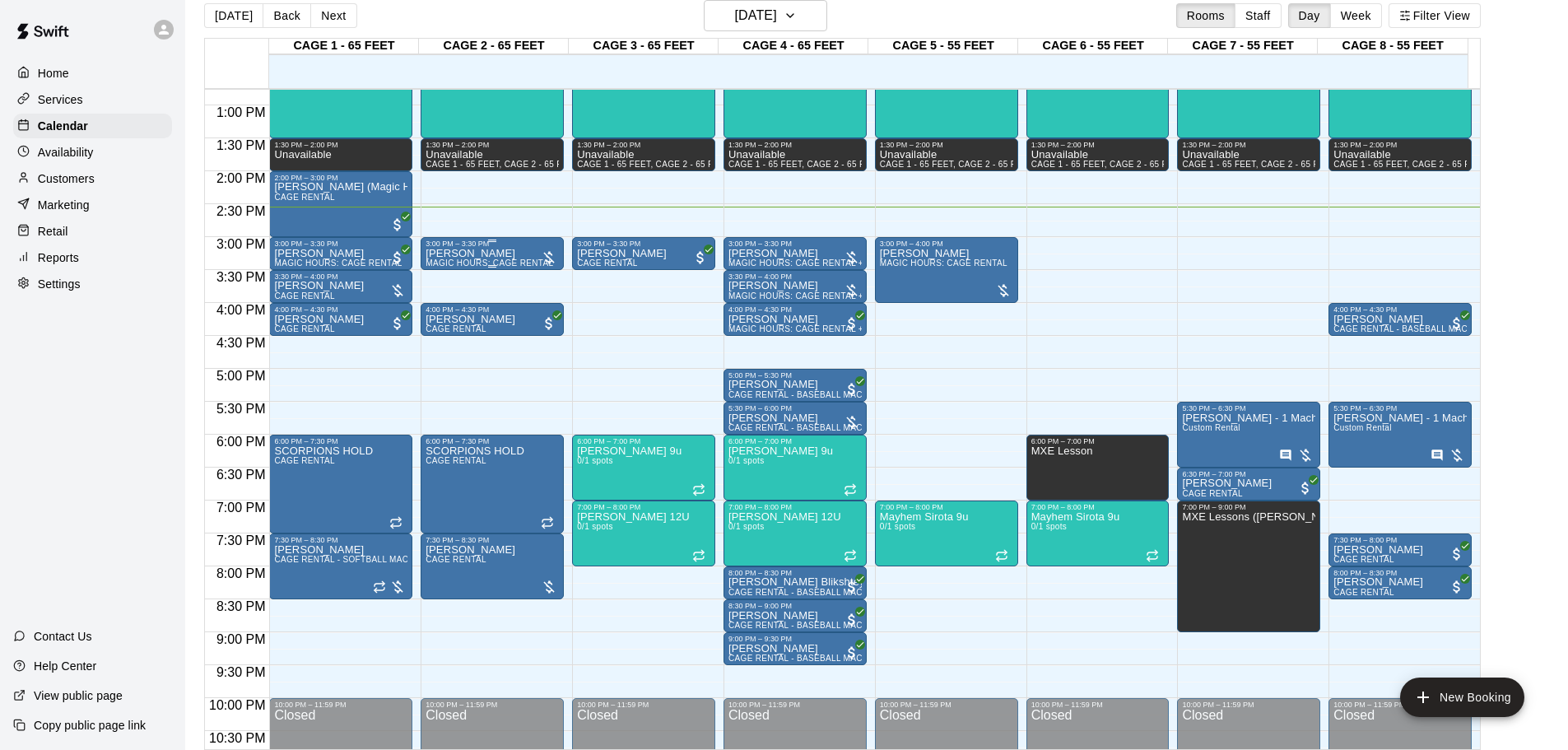
click at [490, 260] on div "[PERSON_NAME] MAGIC HOURS: CAGE RENTAL" at bounding box center [489, 623] width 127 height 750
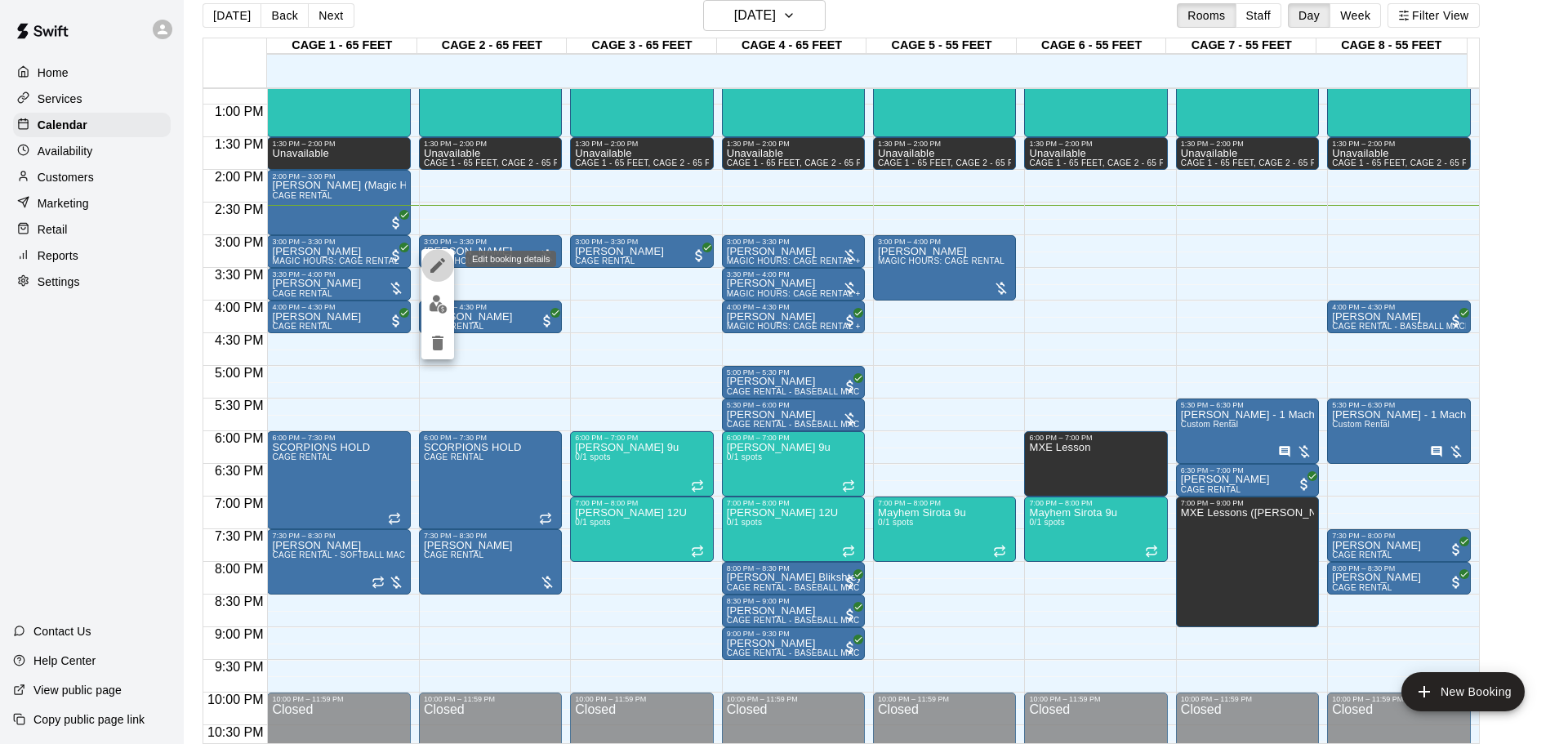
click at [447, 270] on button "edit" at bounding box center [437, 265] width 32 height 32
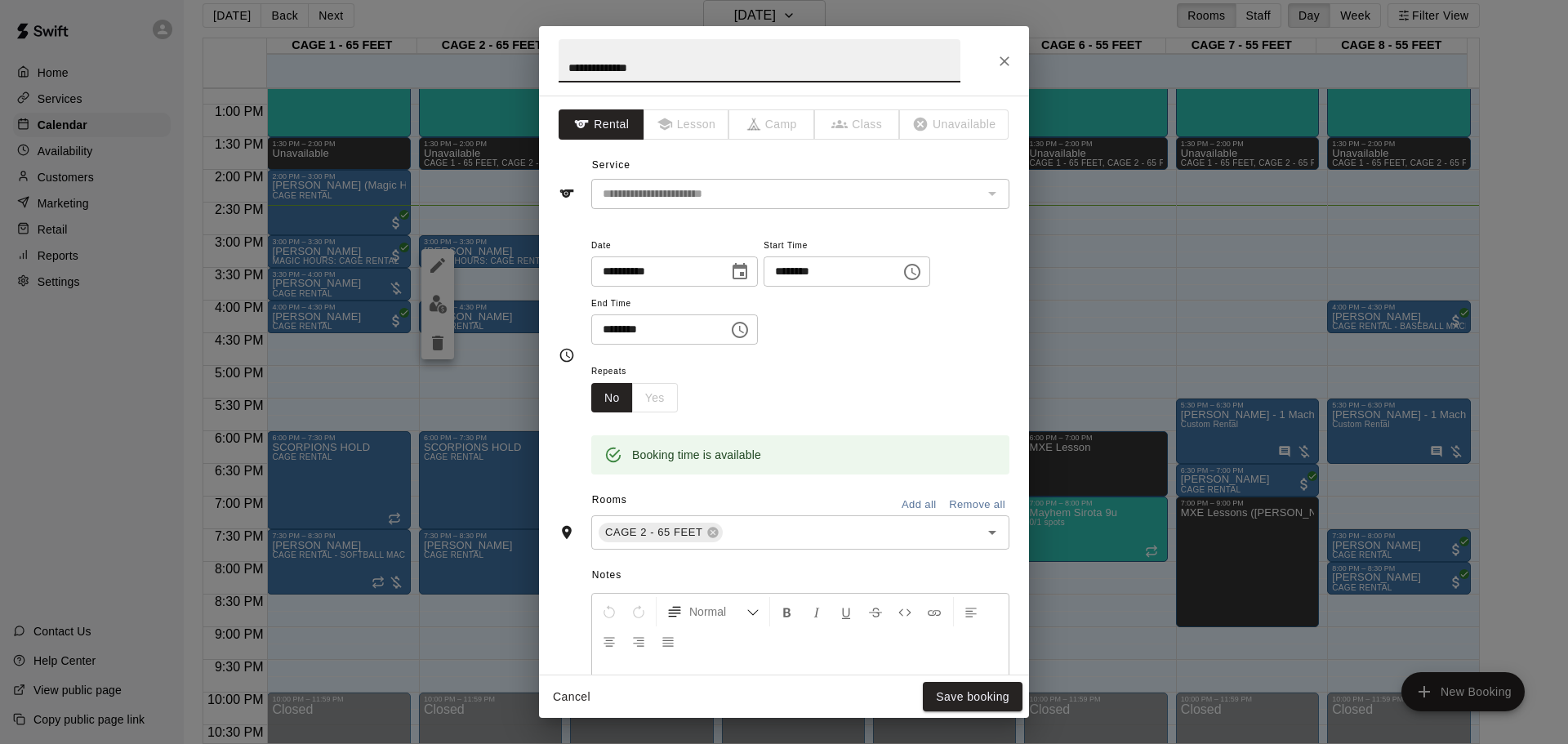
click at [1001, 65] on icon "Close" at bounding box center [1004, 61] width 10 height 10
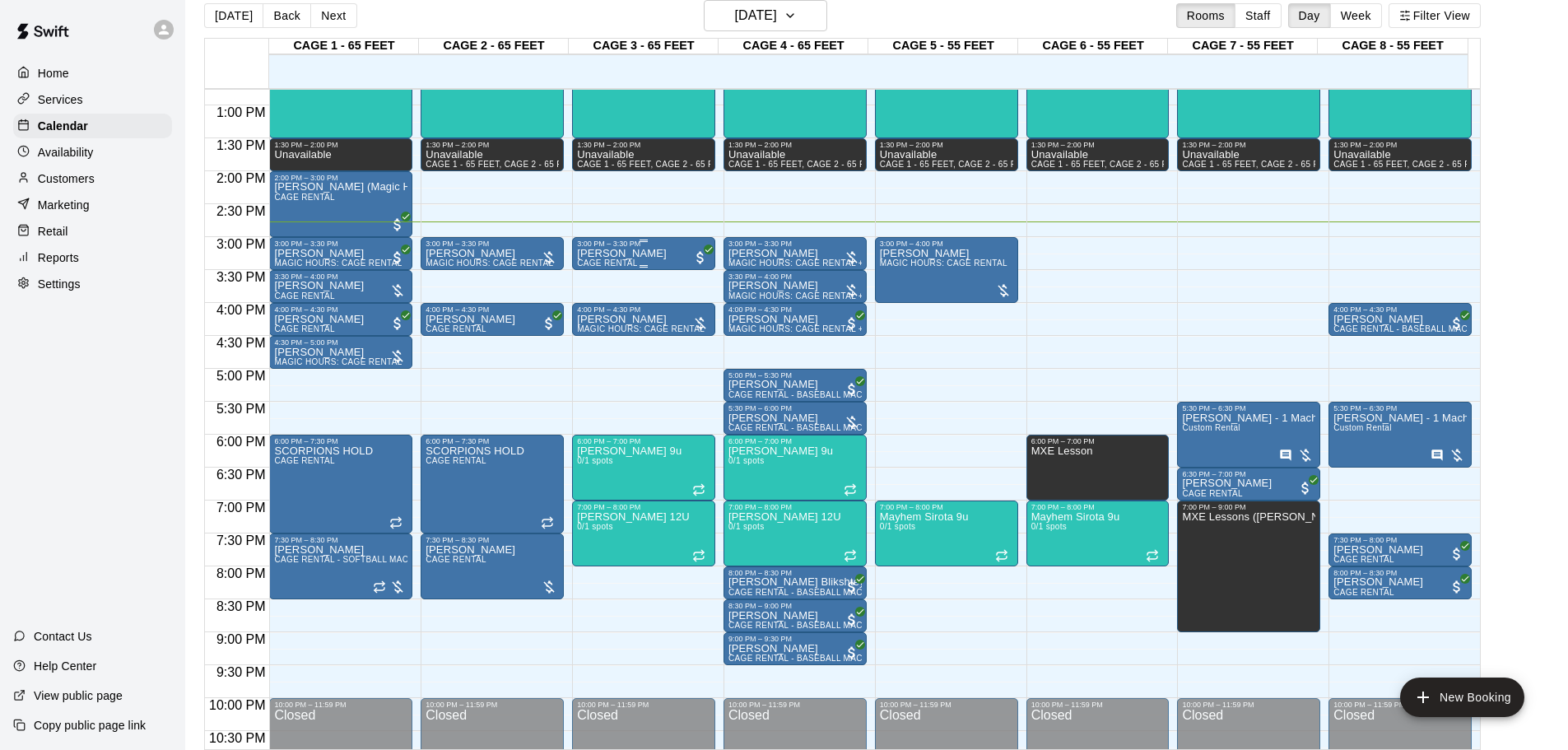
click at [668, 248] on div "3:00 PM – 3:30 PM" at bounding box center [644, 244] width 134 height 8
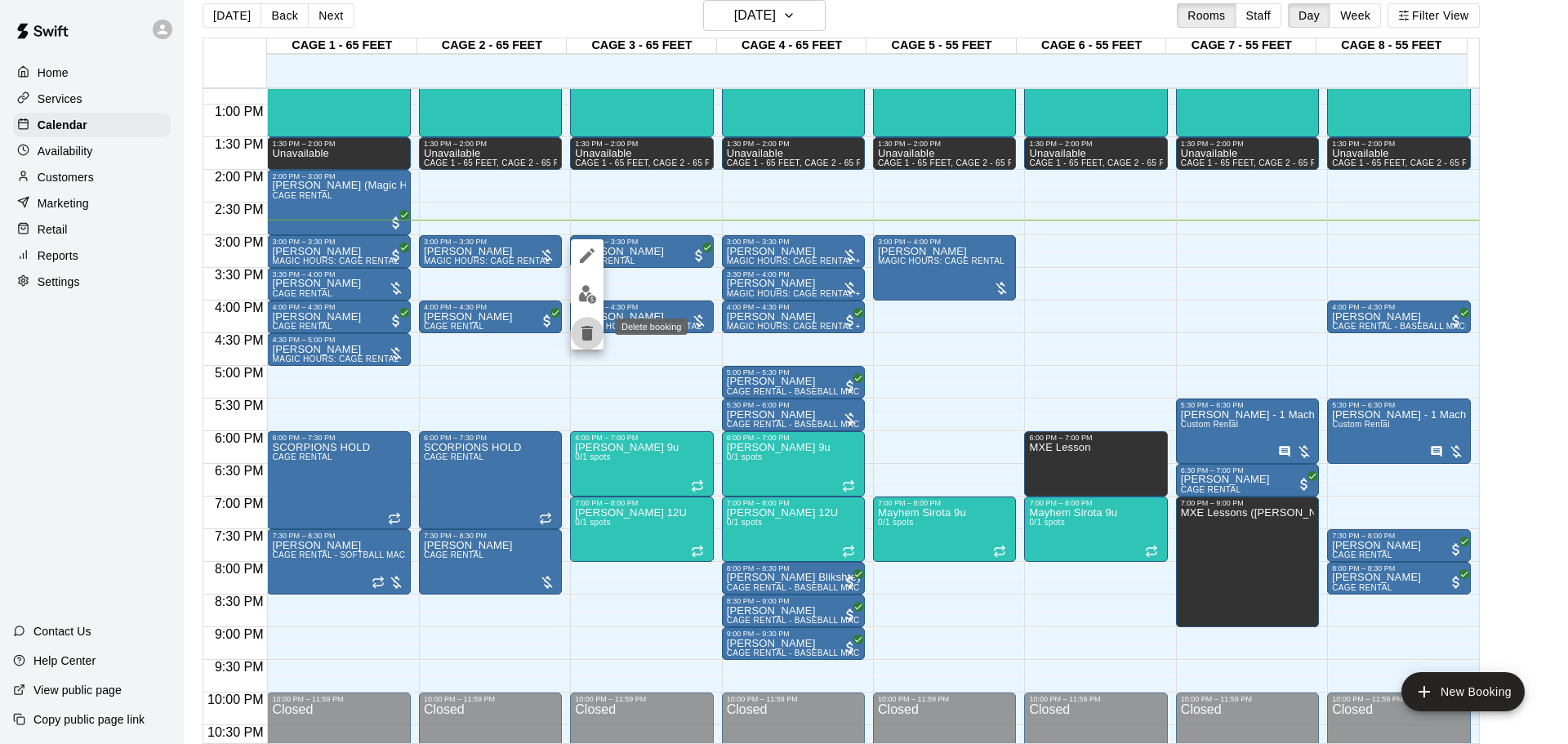
click at [596, 335] on icon "delete" at bounding box center [587, 333] width 19 height 19
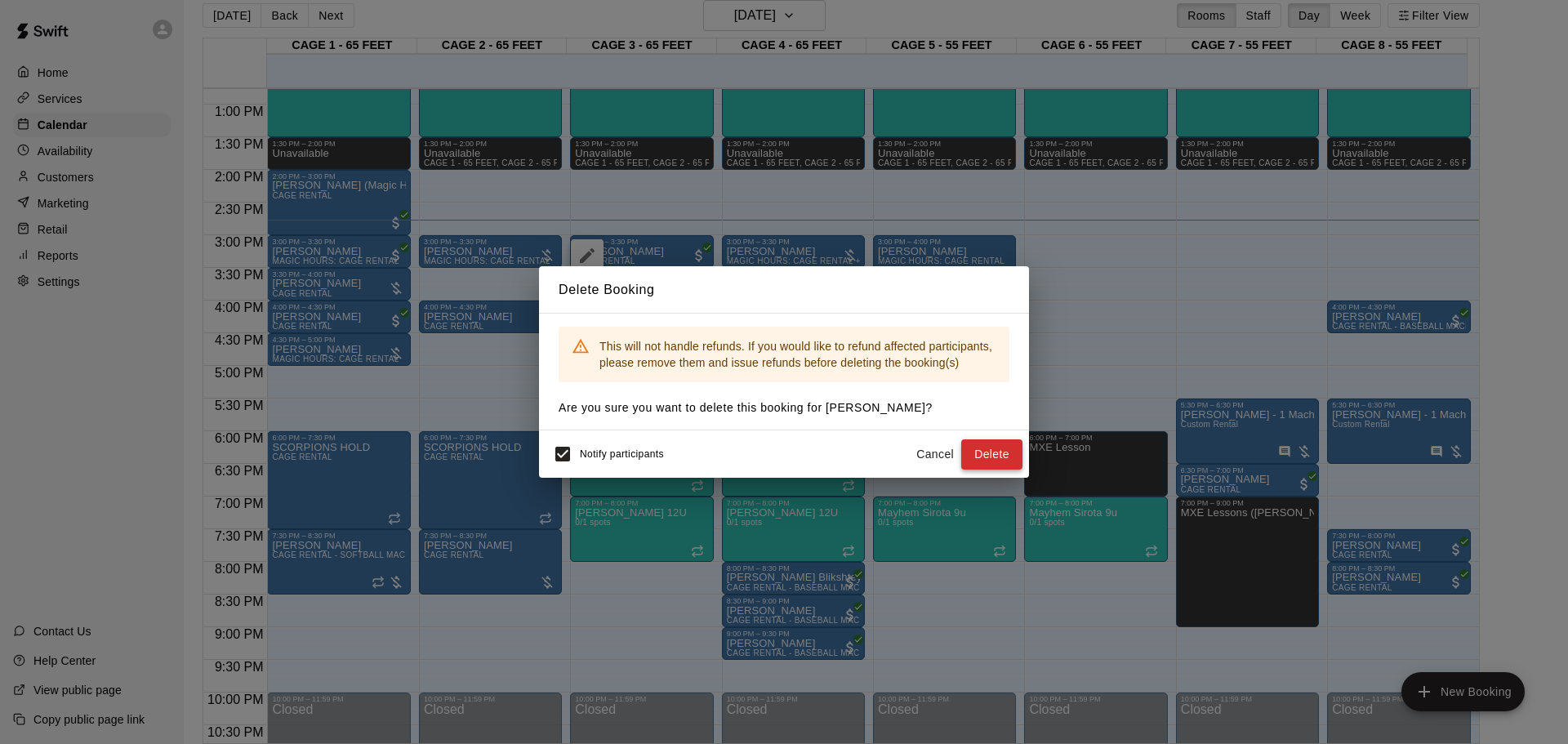
click at [1002, 461] on button "Delete" at bounding box center [992, 454] width 61 height 31
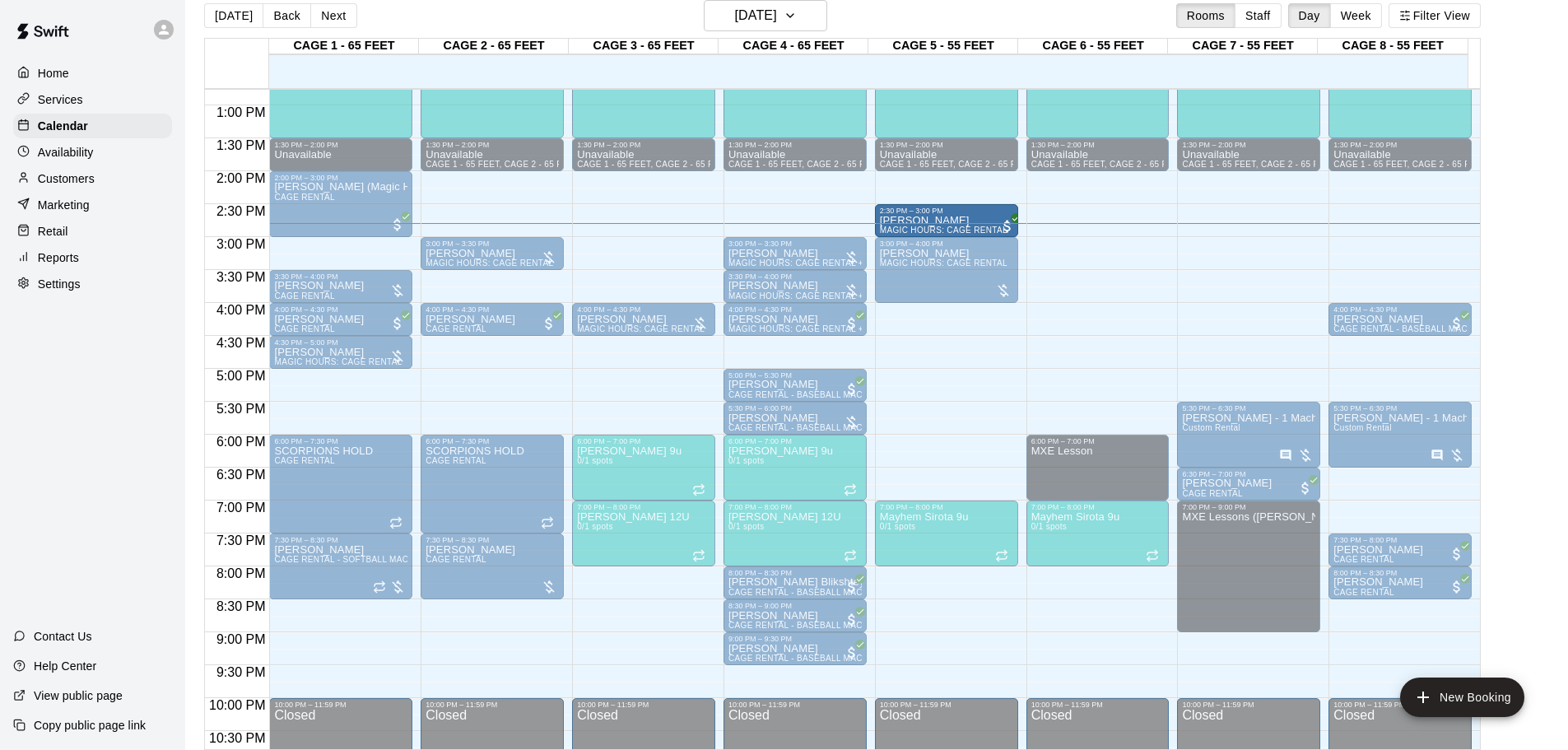
drag, startPoint x: 347, startPoint y: 258, endPoint x: 967, endPoint y: 236, distance: 620.4
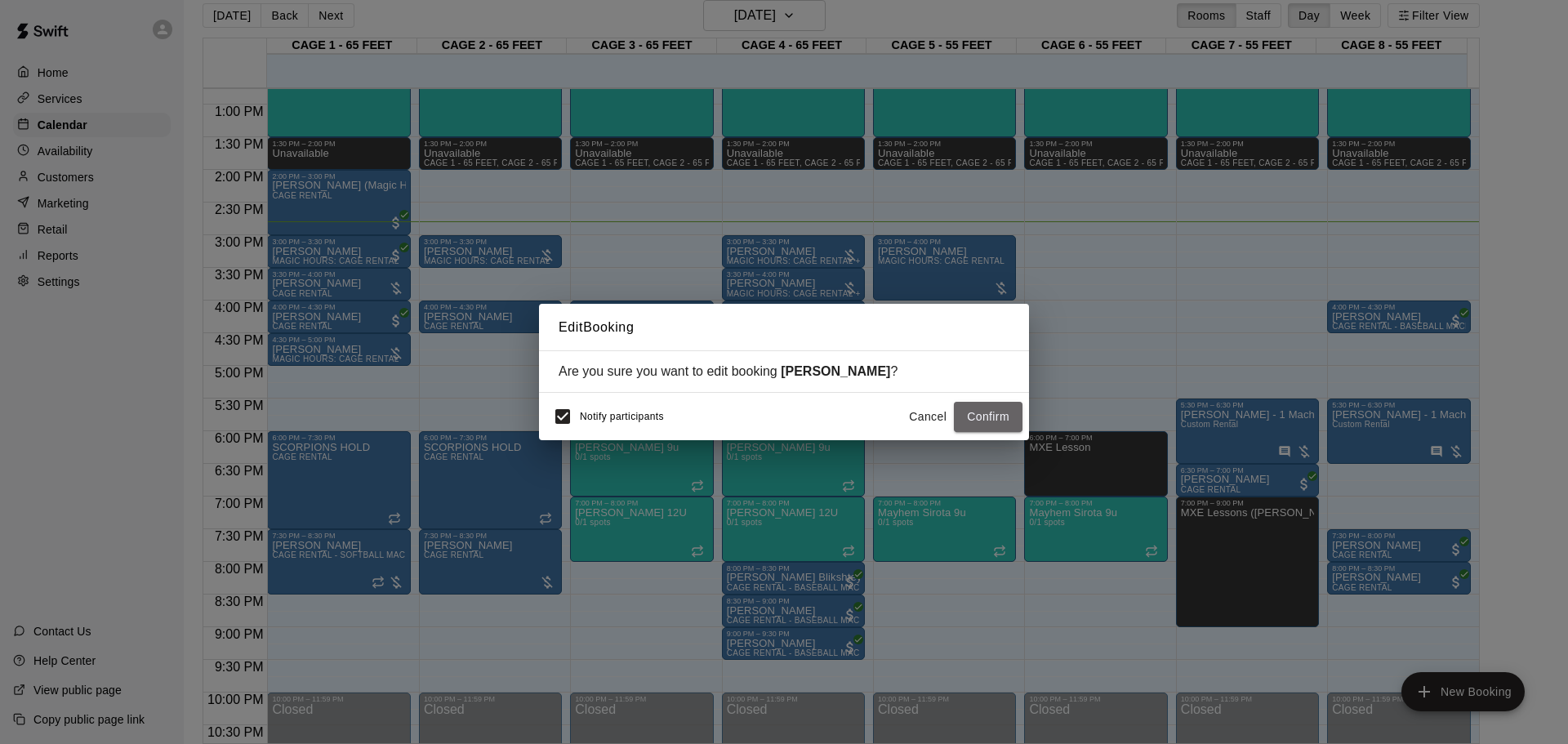
click at [972, 417] on button "Confirm" at bounding box center [988, 417] width 69 height 31
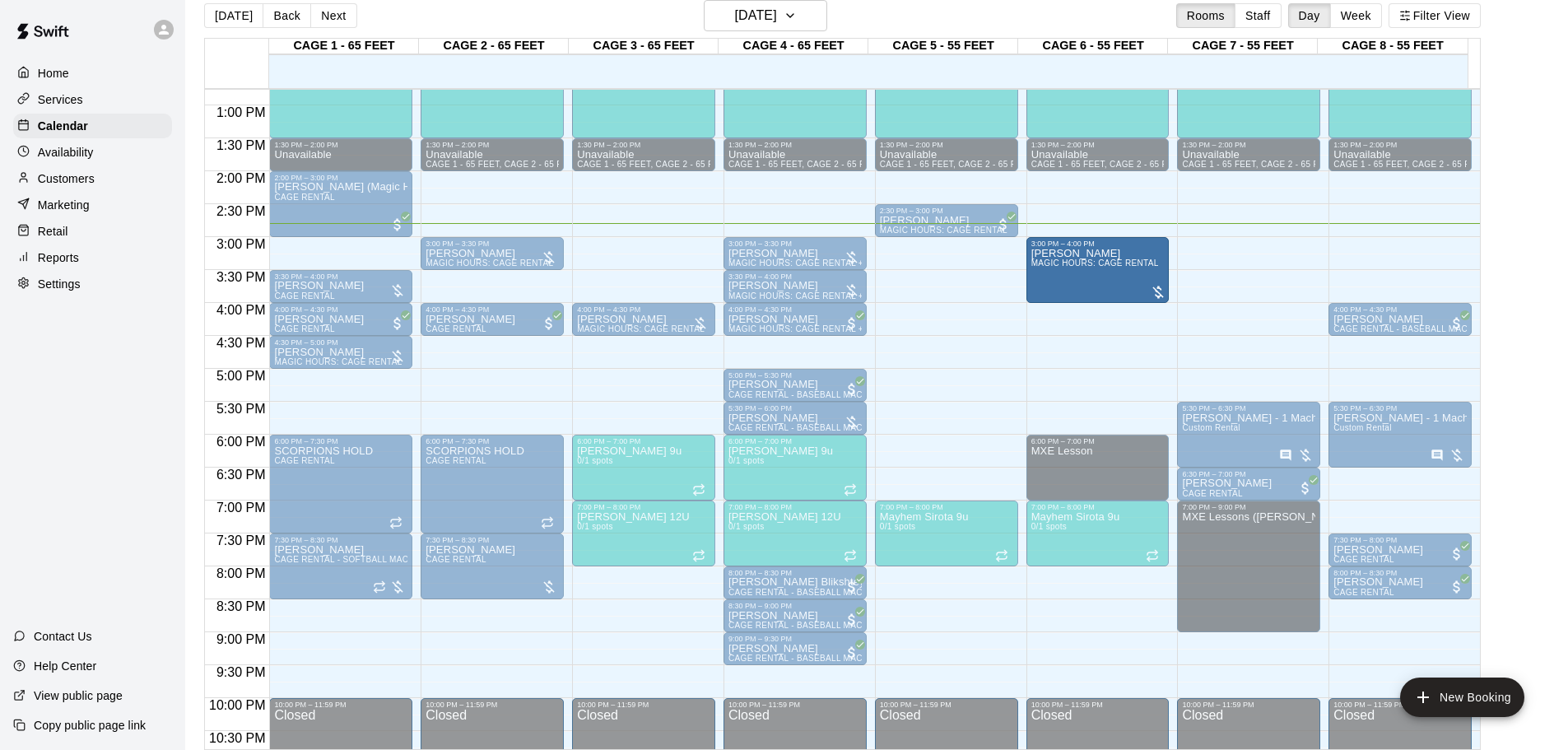
drag, startPoint x: 1020, startPoint y: 244, endPoint x: 1052, endPoint y: 261, distance: 36.2
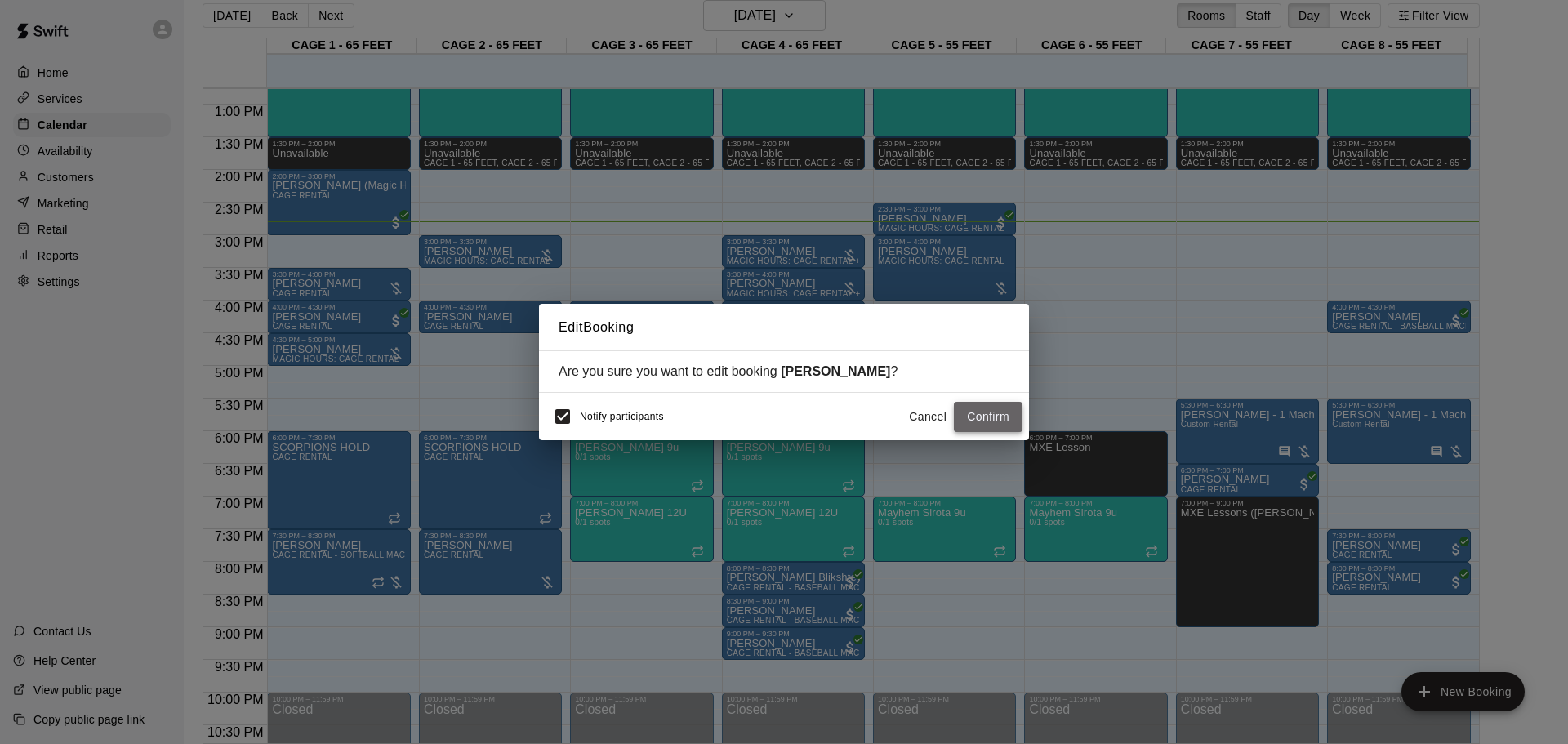
click at [990, 420] on button "Confirm" at bounding box center [988, 417] width 69 height 31
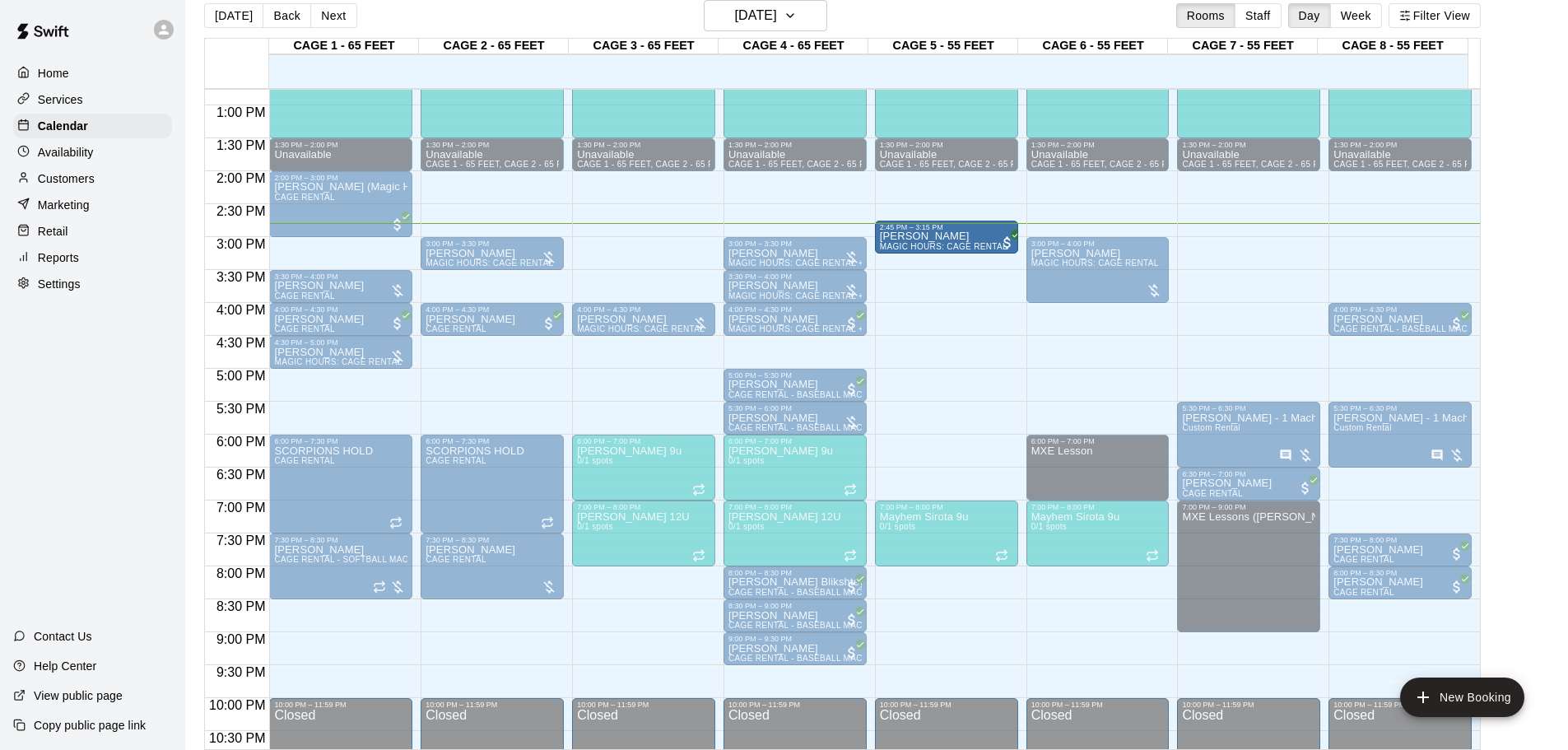
drag, startPoint x: 946, startPoint y: 228, endPoint x: 943, endPoint y: 260, distance: 32.1
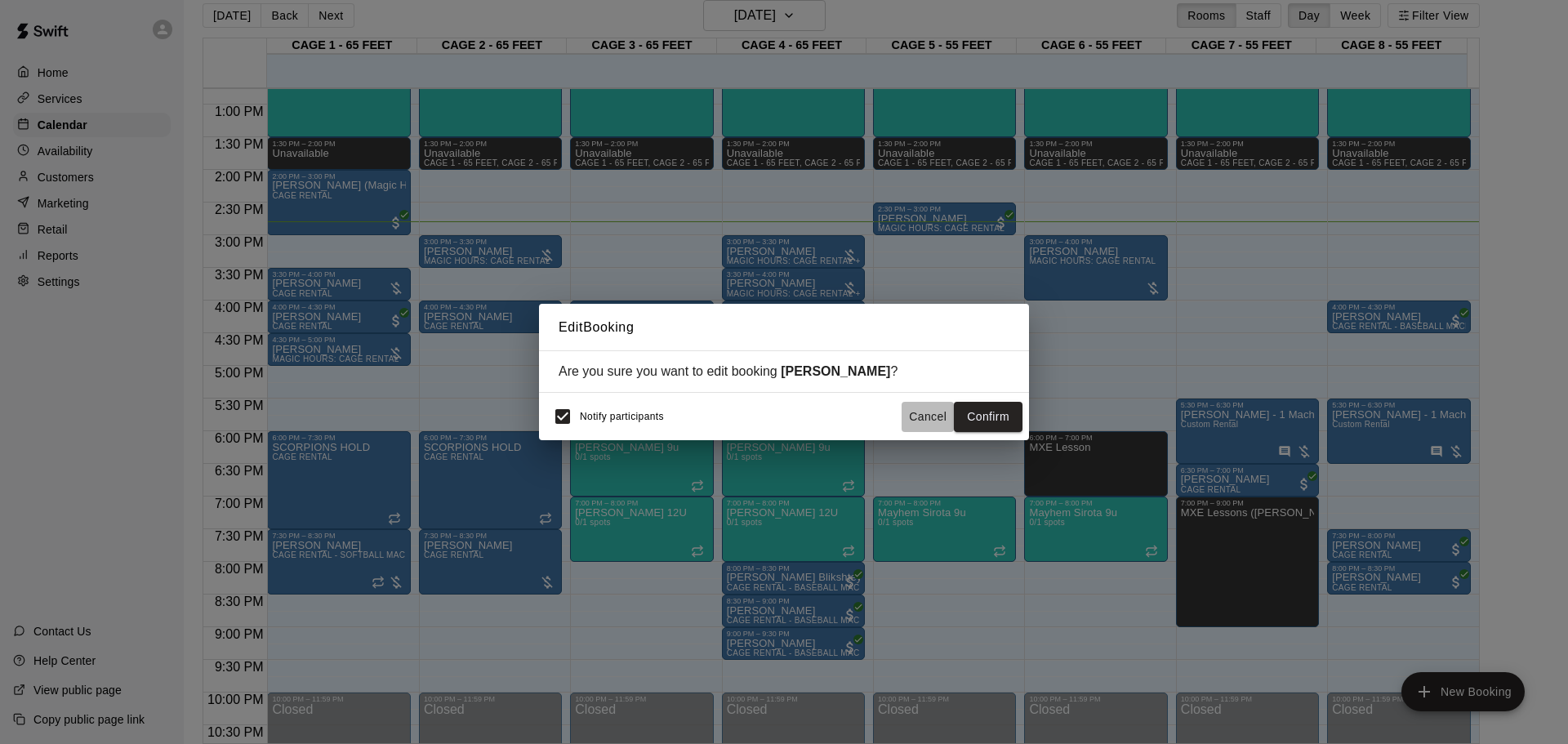
click at [933, 417] on button "Cancel" at bounding box center [928, 417] width 52 height 31
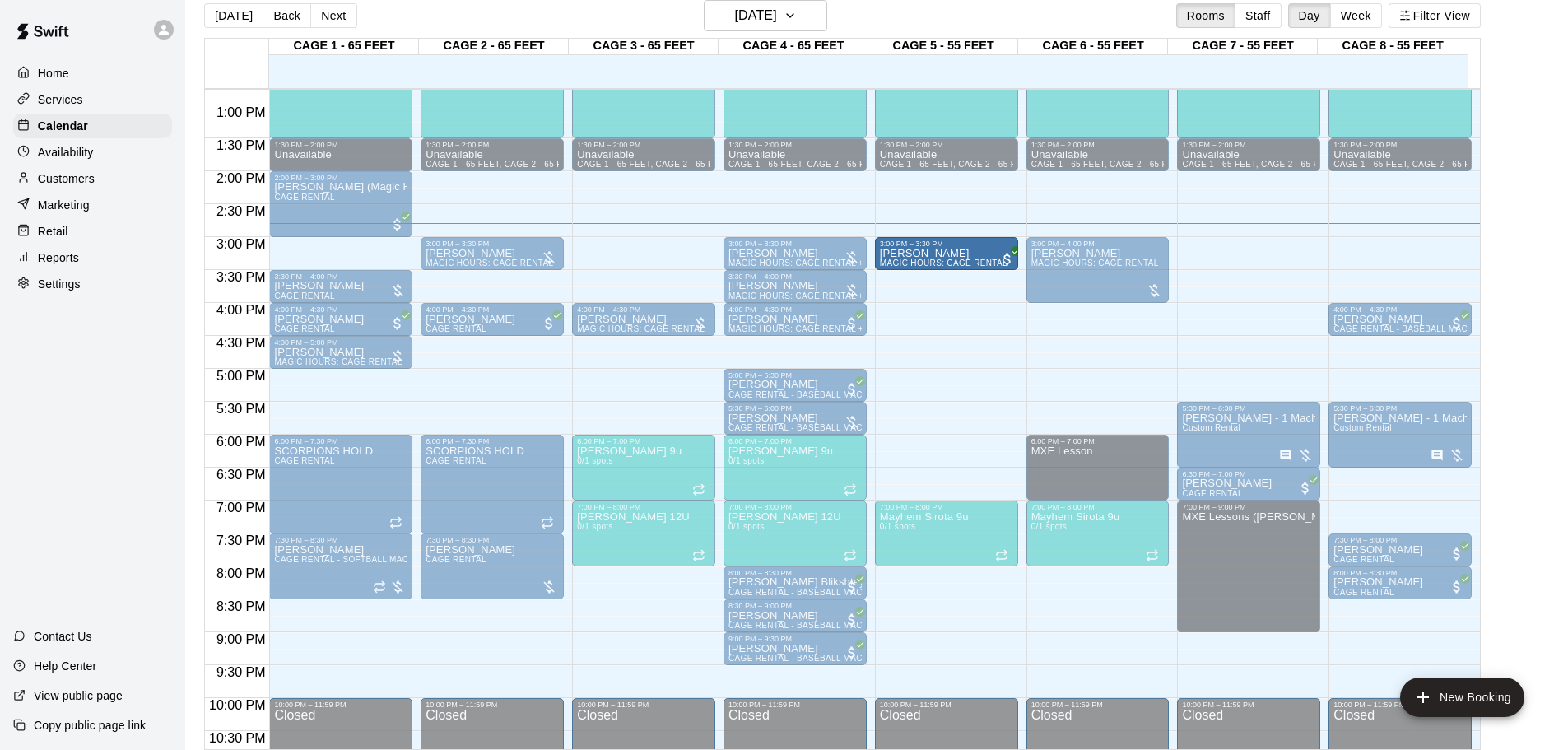
drag, startPoint x: 927, startPoint y: 227, endPoint x: 927, endPoint y: 276, distance: 49.0
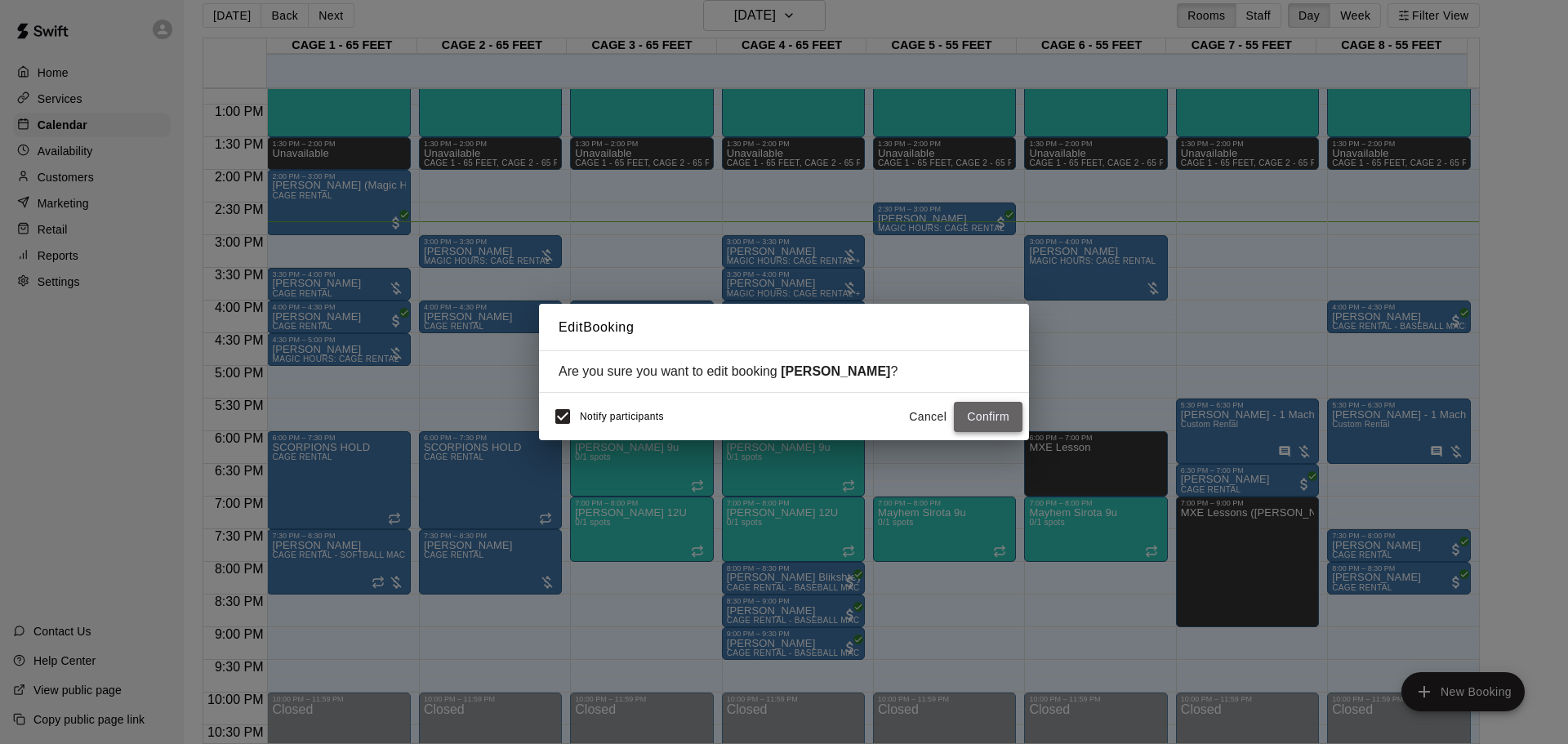
click at [983, 414] on button "Confirm" at bounding box center [988, 417] width 69 height 31
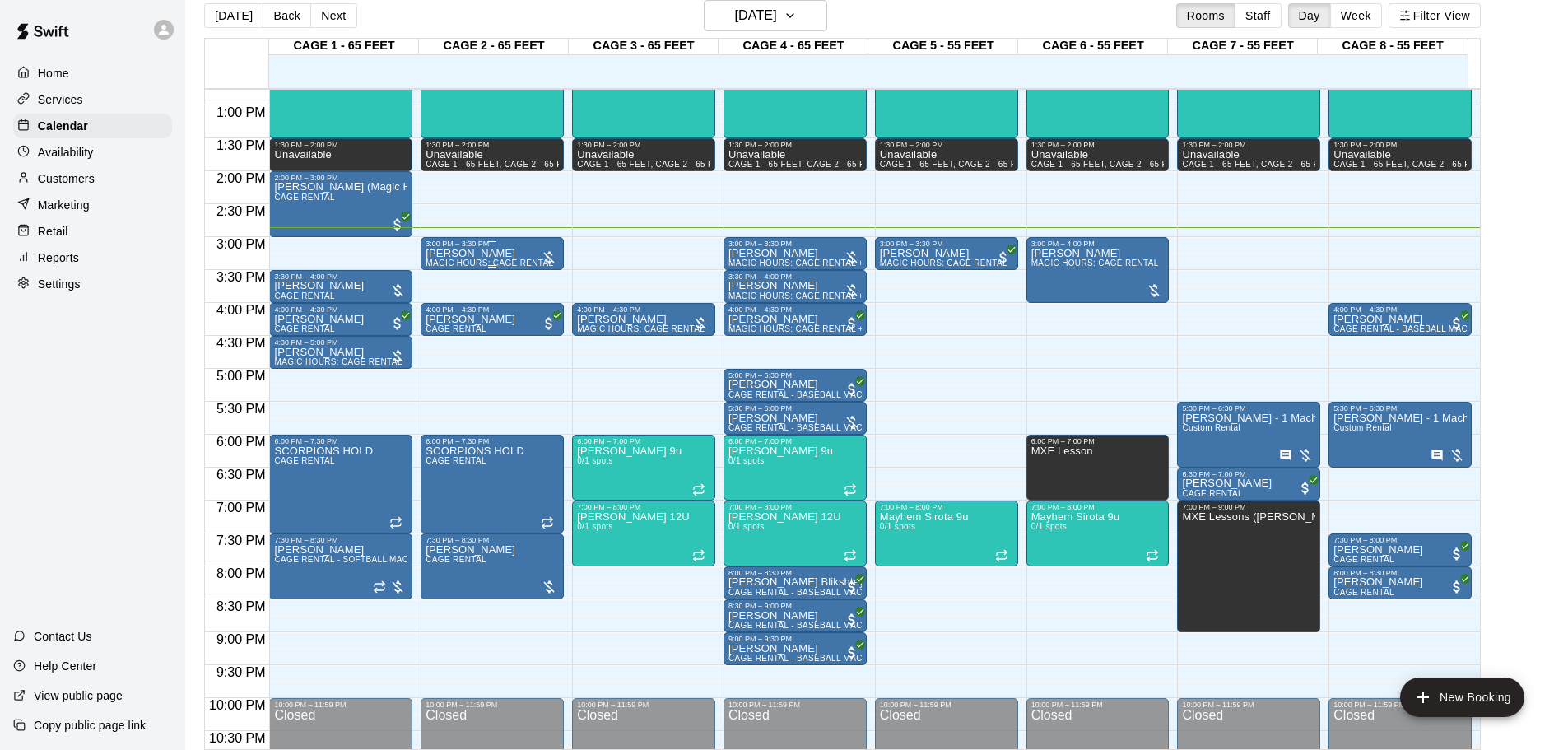
click at [522, 247] on div "3:00 PM – 3:30 PM" at bounding box center [492, 244] width 134 height 8
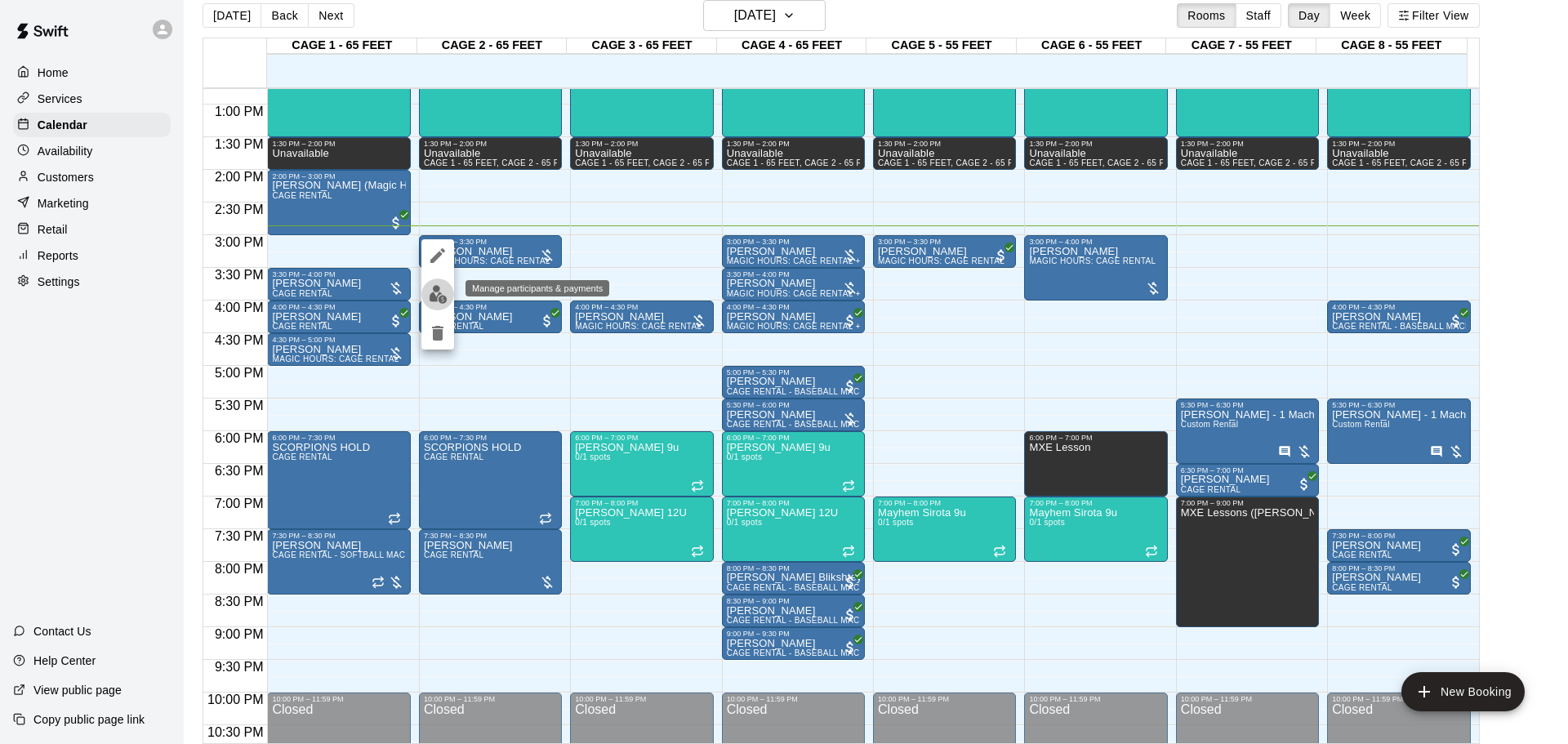
click at [447, 296] on img "edit" at bounding box center [439, 295] width 19 height 19
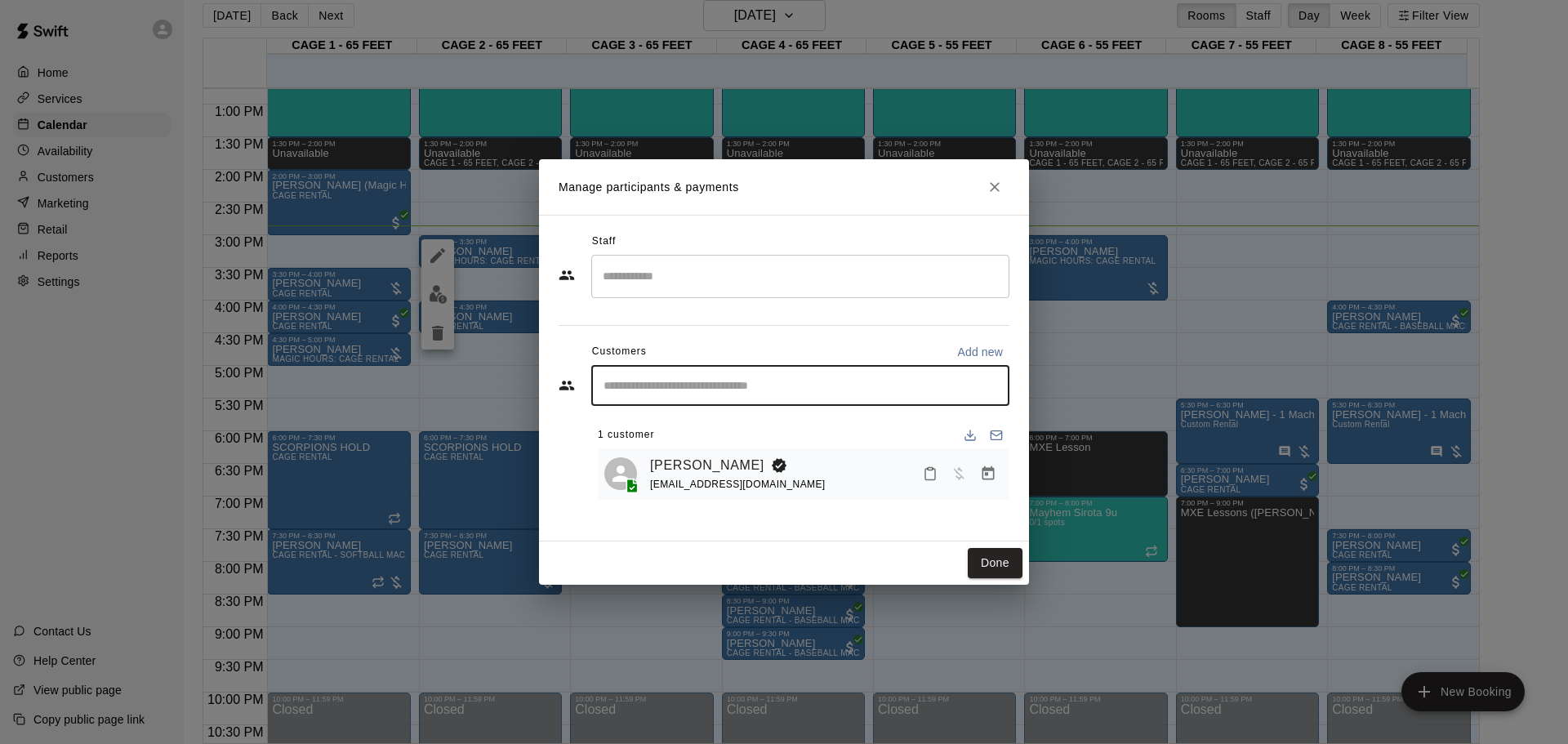
click at [747, 388] on input "Start typing to search customers..." at bounding box center [800, 386] width 404 height 17
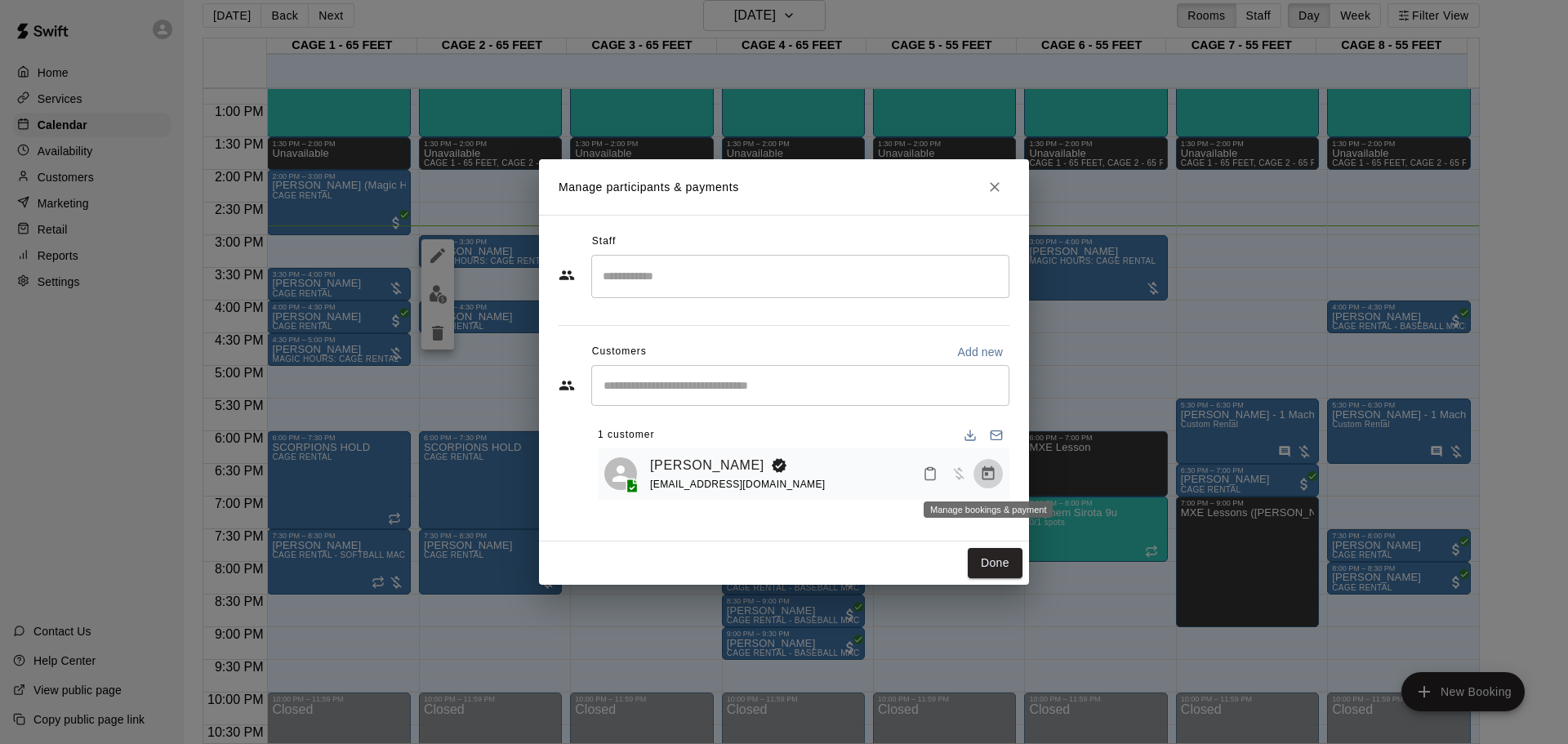
click at [979, 475] on button "Manage bookings & payment" at bounding box center [988, 474] width 30 height 30
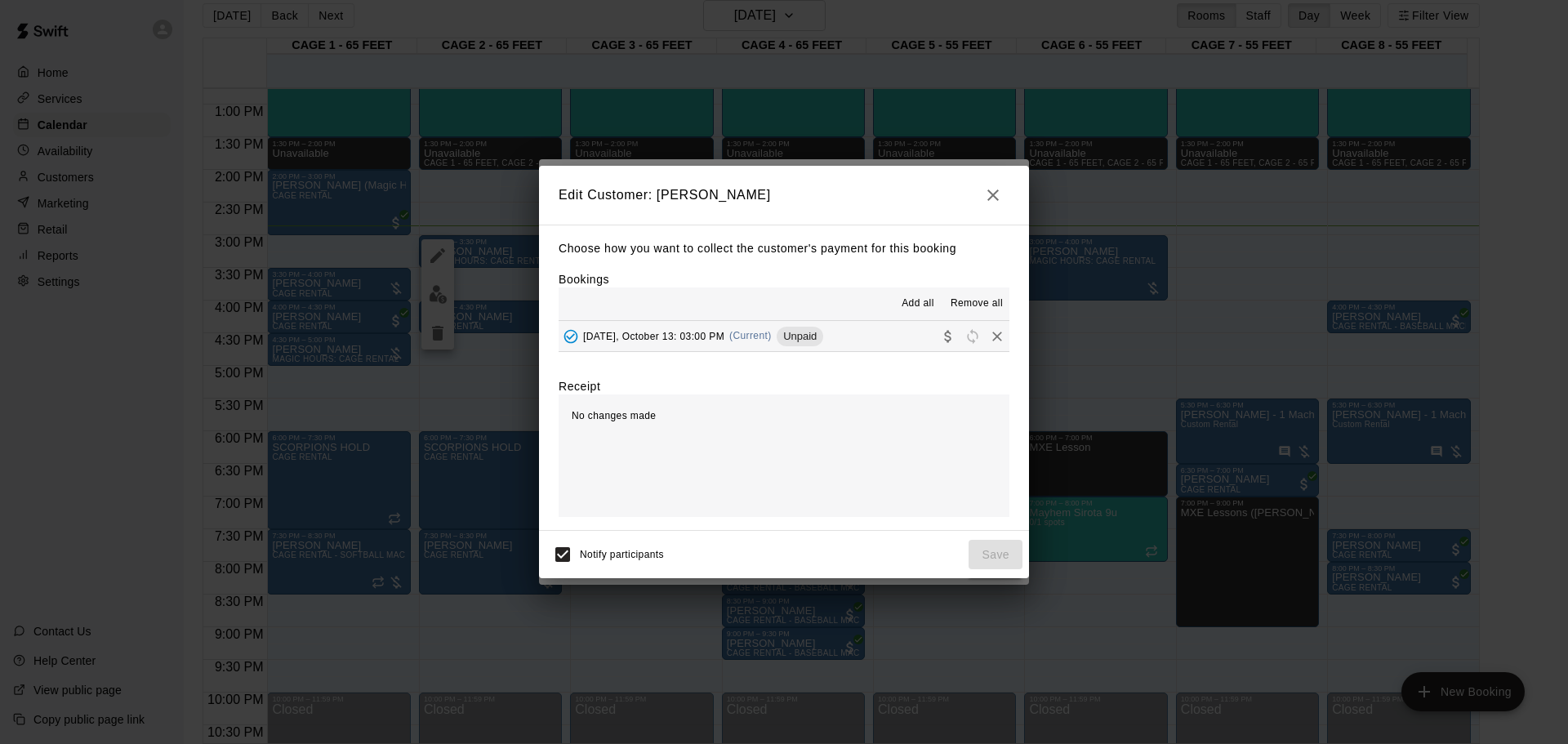
click at [708, 333] on span "[DATE], October 13: 03:00 PM" at bounding box center [654, 335] width 141 height 11
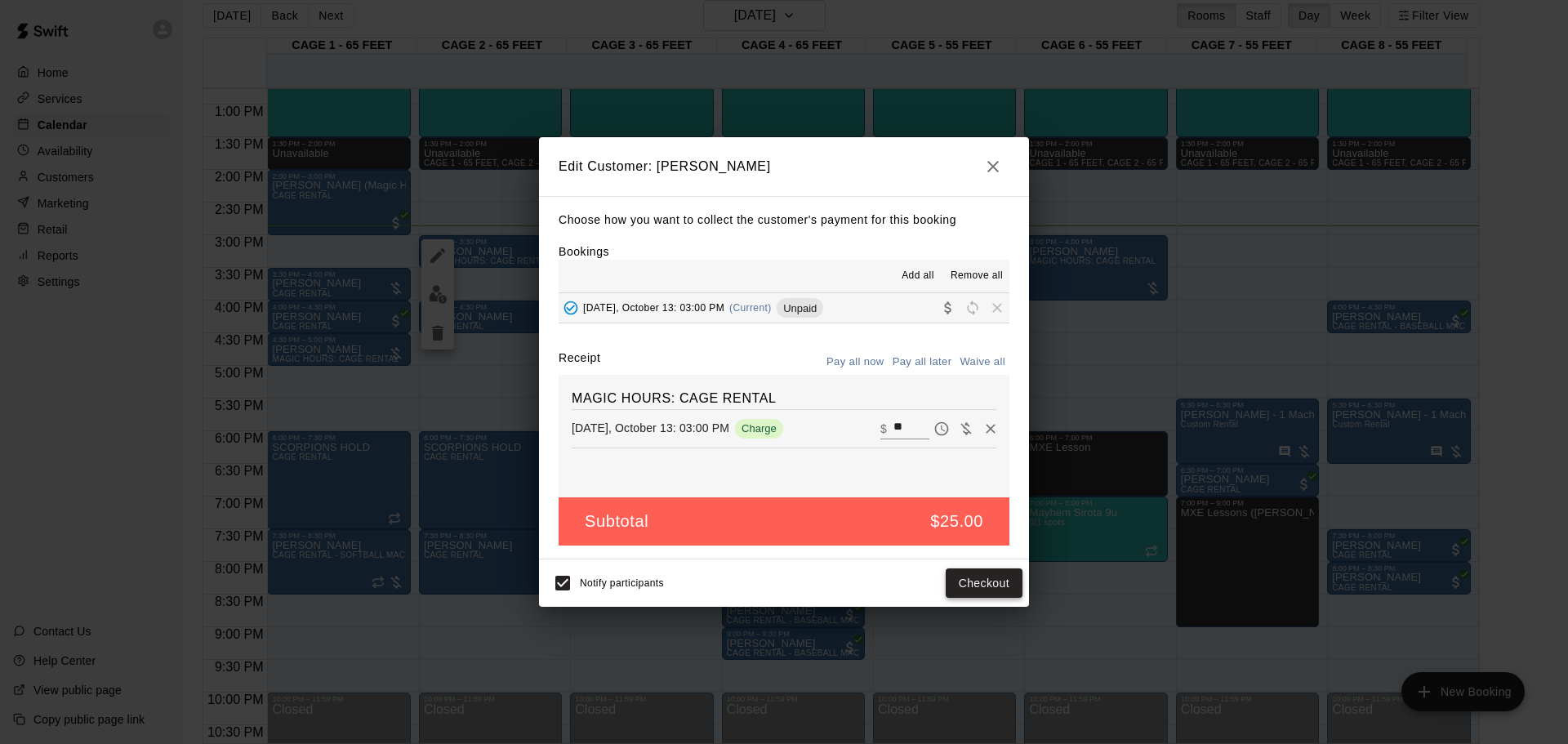
click at [979, 488] on button "Checkout" at bounding box center [985, 584] width 77 height 31
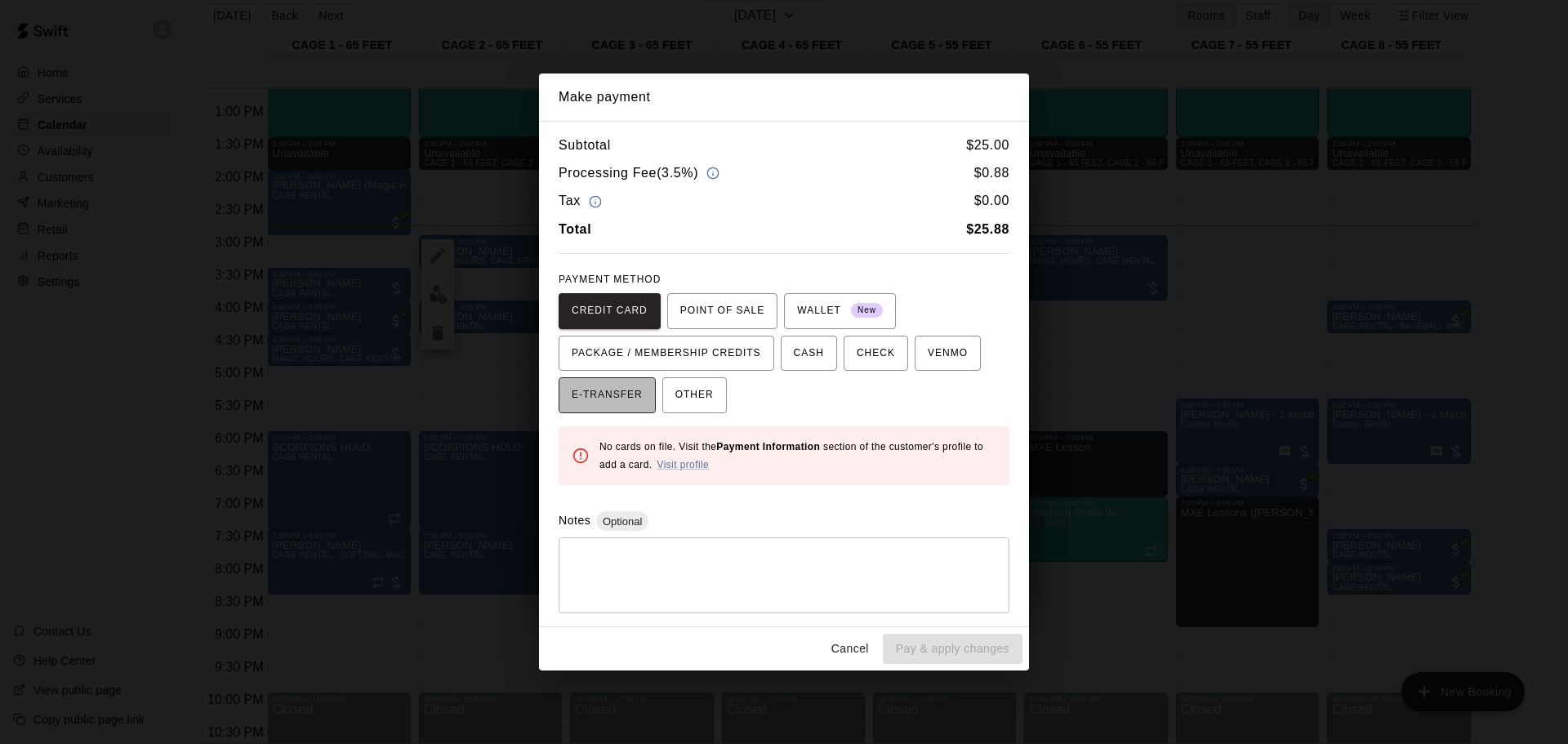
click at [596, 386] on span "E-TRANSFER" at bounding box center [607, 395] width 71 height 26
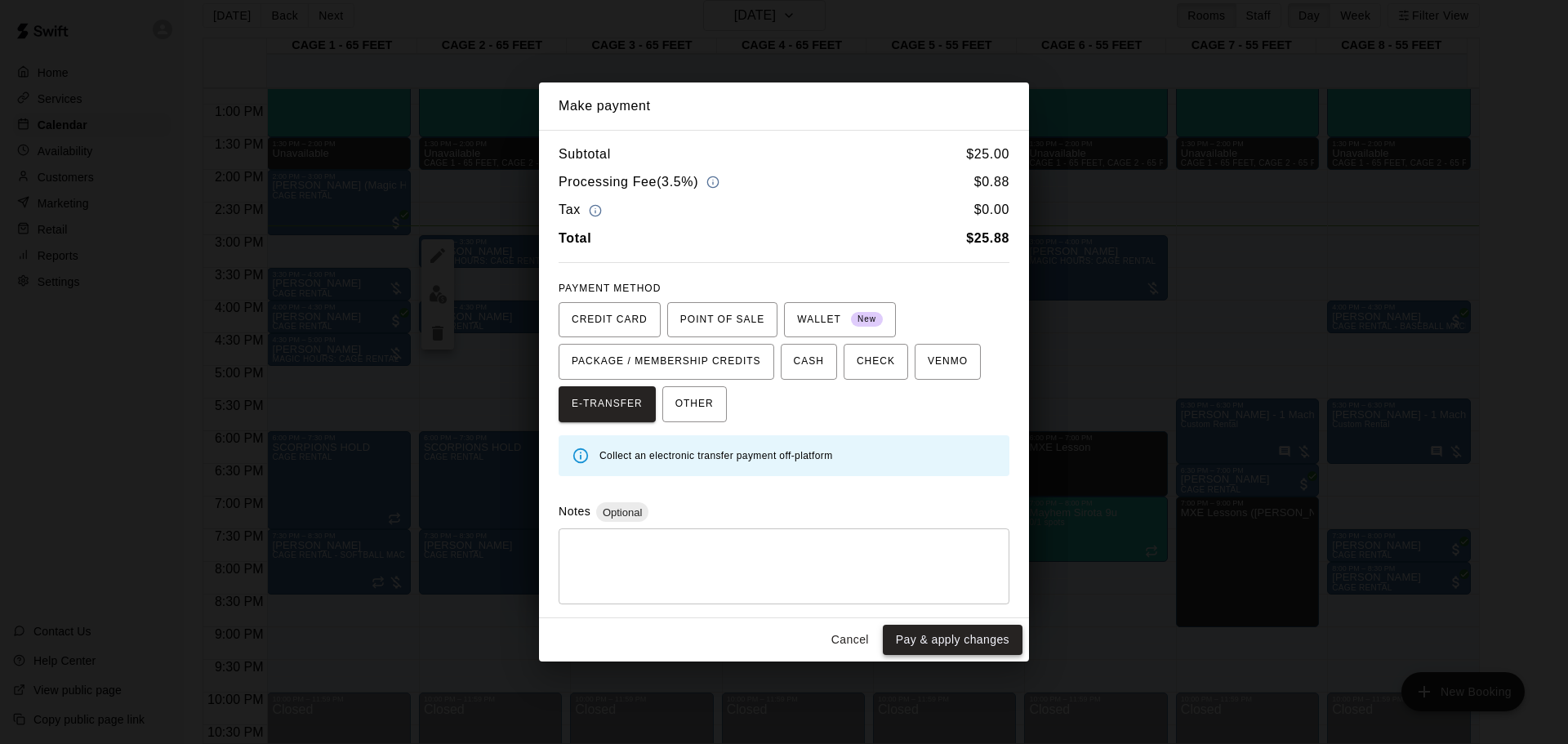
click at [951, 488] on button "Pay & apply changes" at bounding box center [952, 639] width 140 height 31
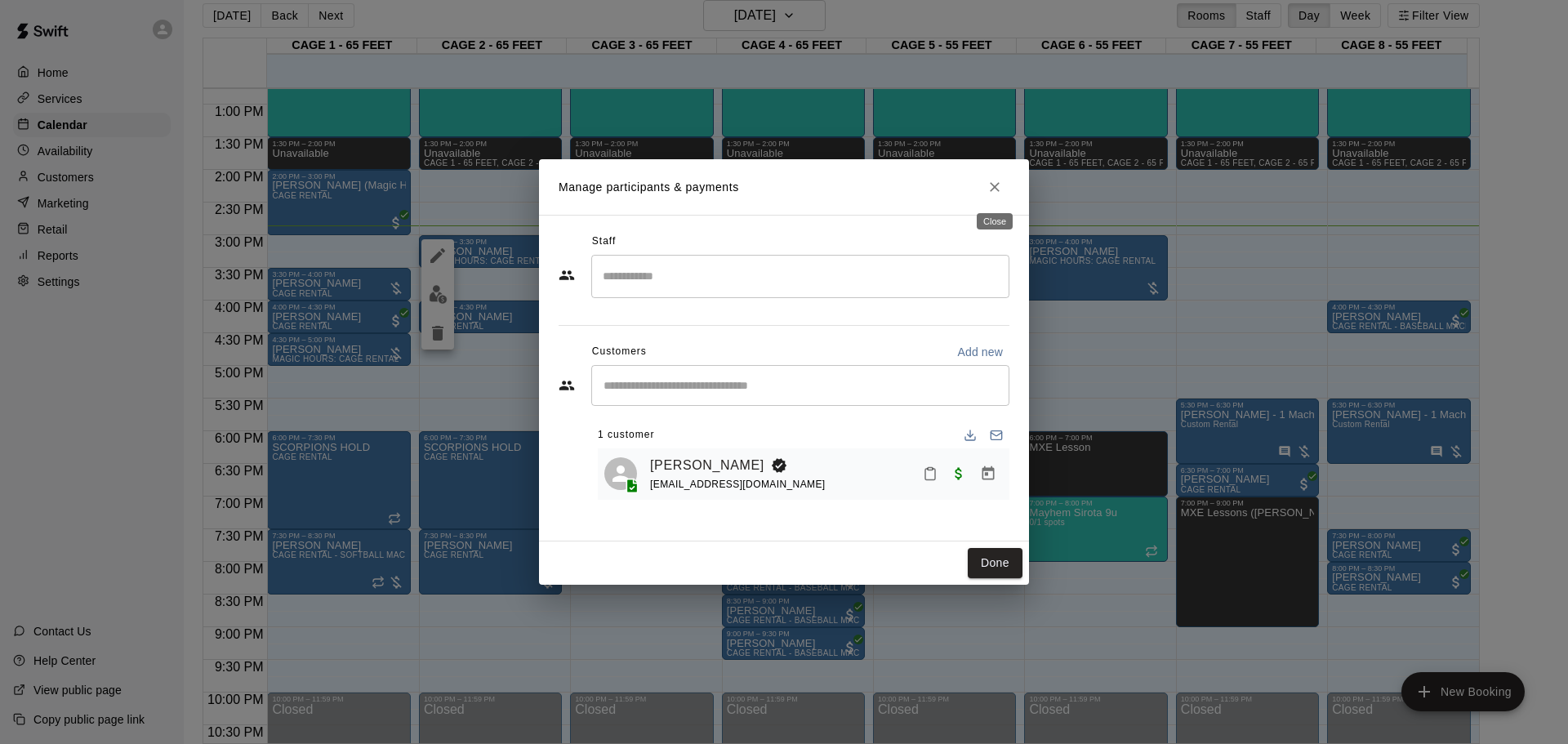
drag, startPoint x: 985, startPoint y: 181, endPoint x: 835, endPoint y: 216, distance: 154.0
click at [985, 181] on button "Close" at bounding box center [995, 188] width 30 height 30
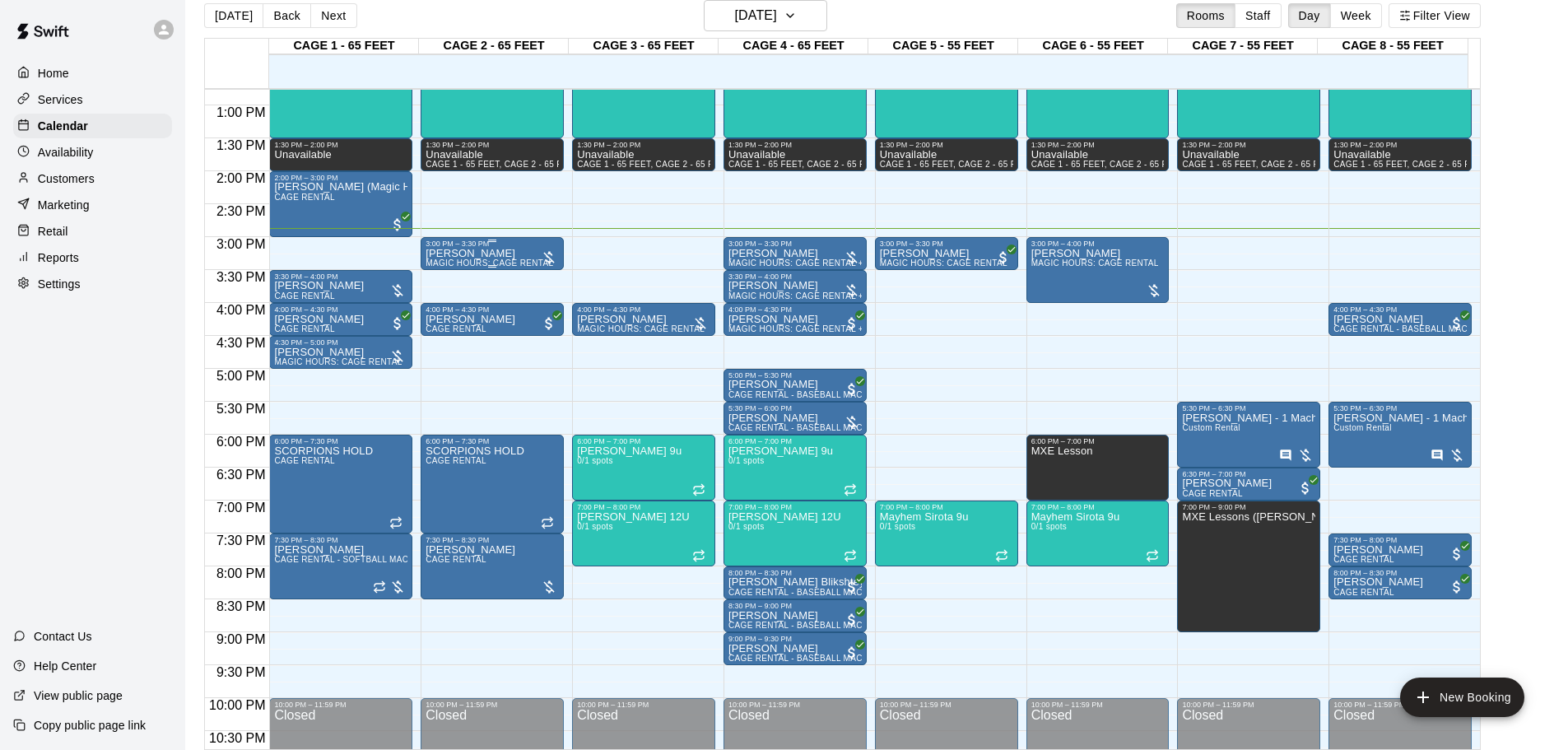
click at [529, 255] on div "[PERSON_NAME] MAGIC HOURS: CAGE RENTAL" at bounding box center [489, 623] width 127 height 750
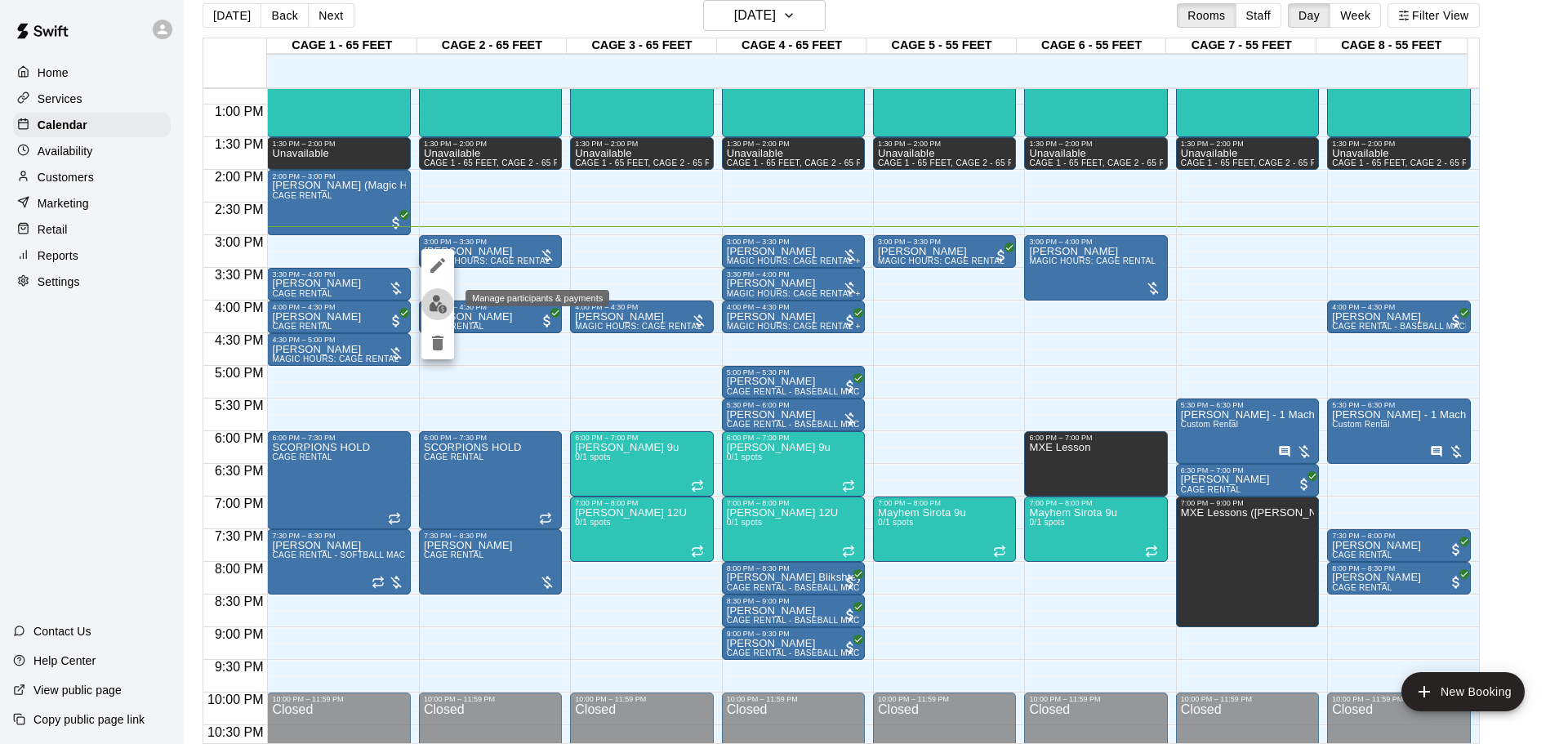
click at [449, 304] on button "edit" at bounding box center [437, 304] width 32 height 32
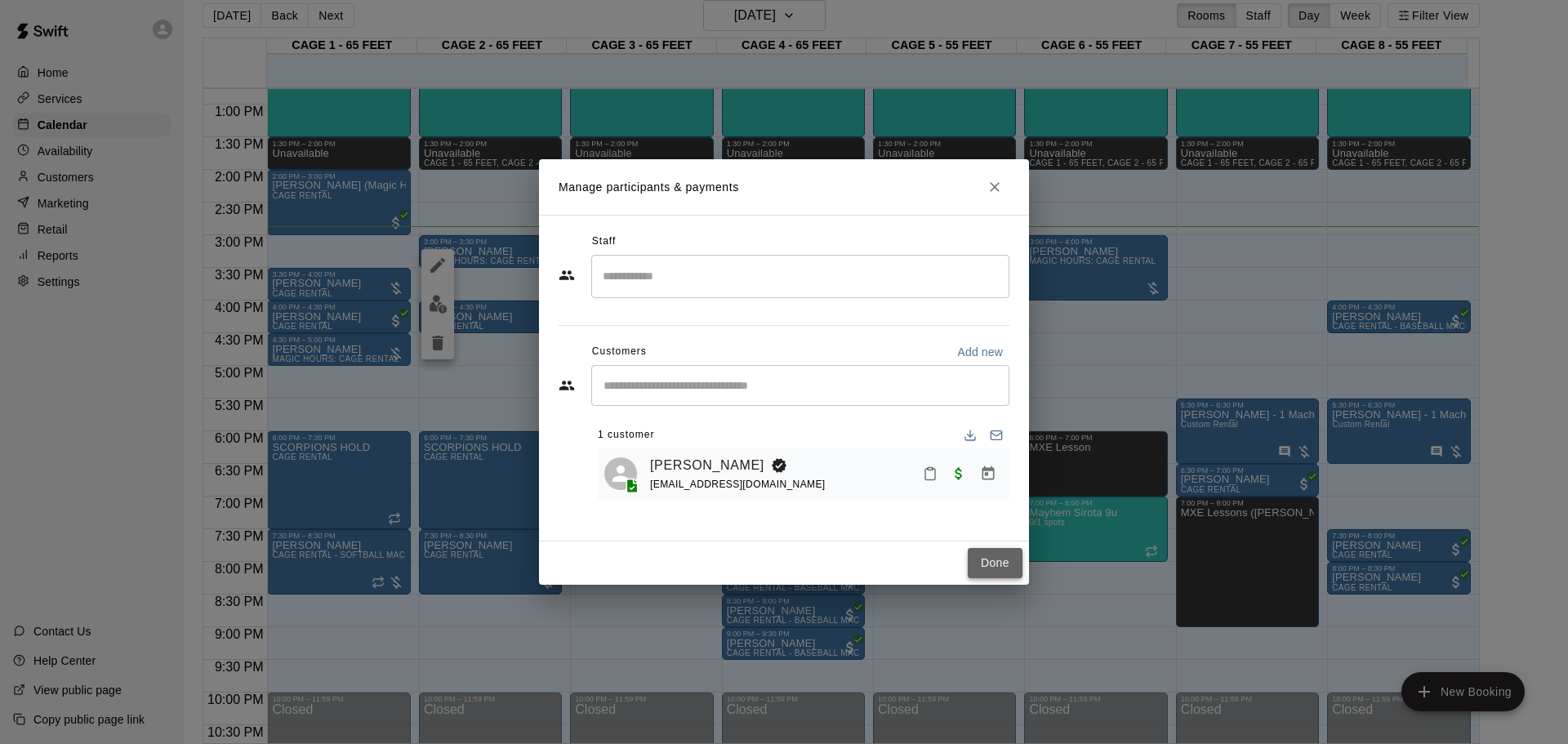
click at [989, 488] on button "Done" at bounding box center [995, 563] width 55 height 31
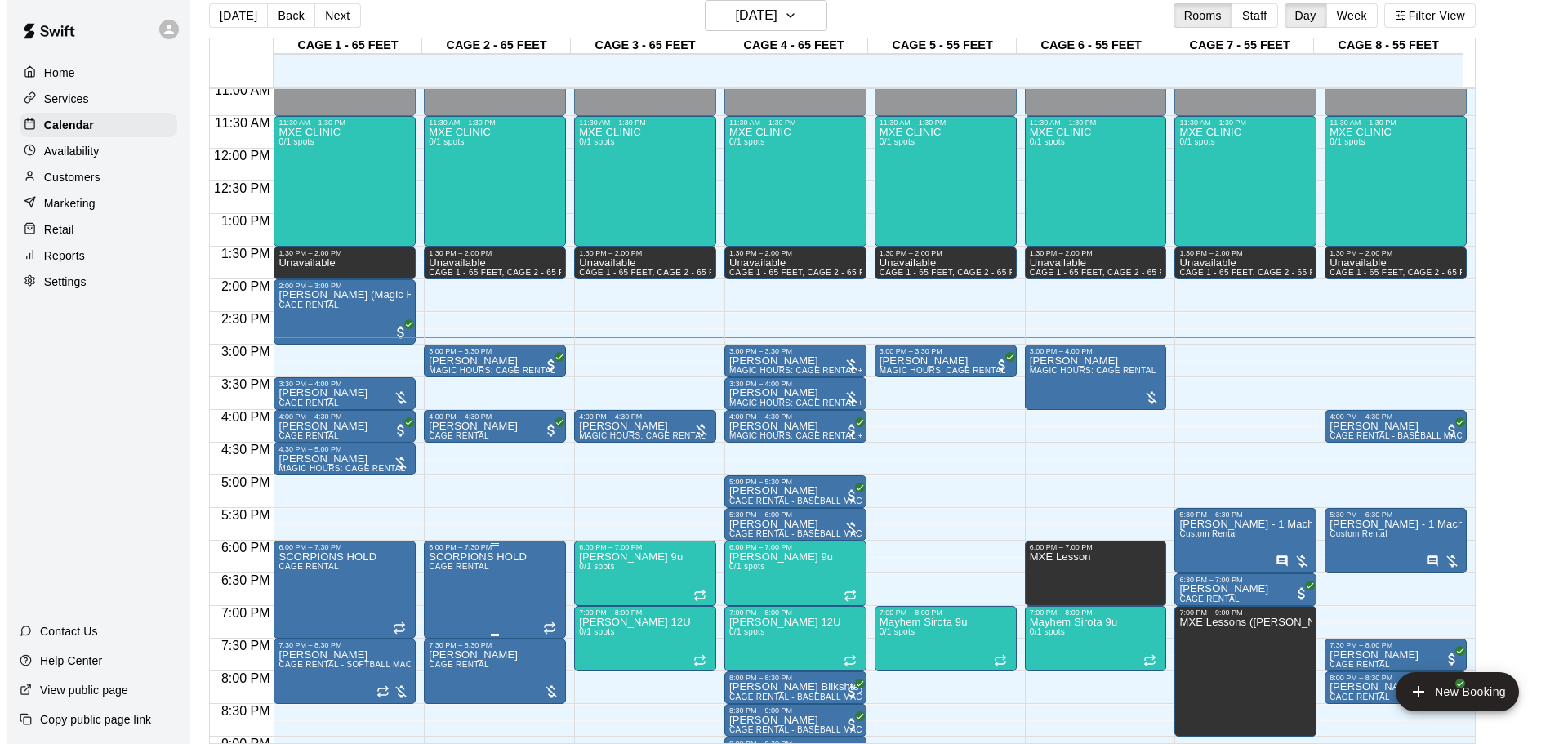
scroll to position [834, 0]
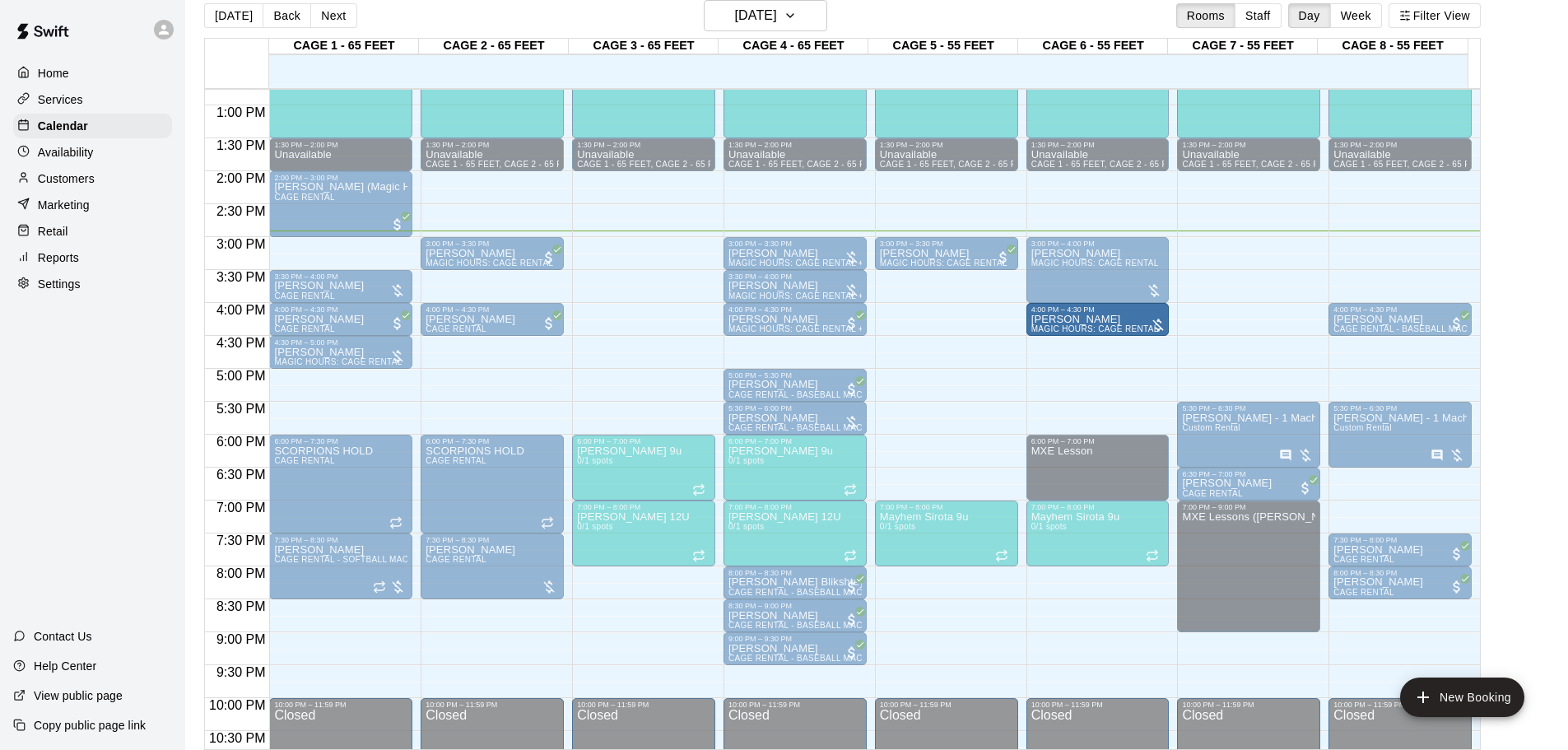
drag, startPoint x: 616, startPoint y: 317, endPoint x: 1084, endPoint y: 324, distance: 468.1
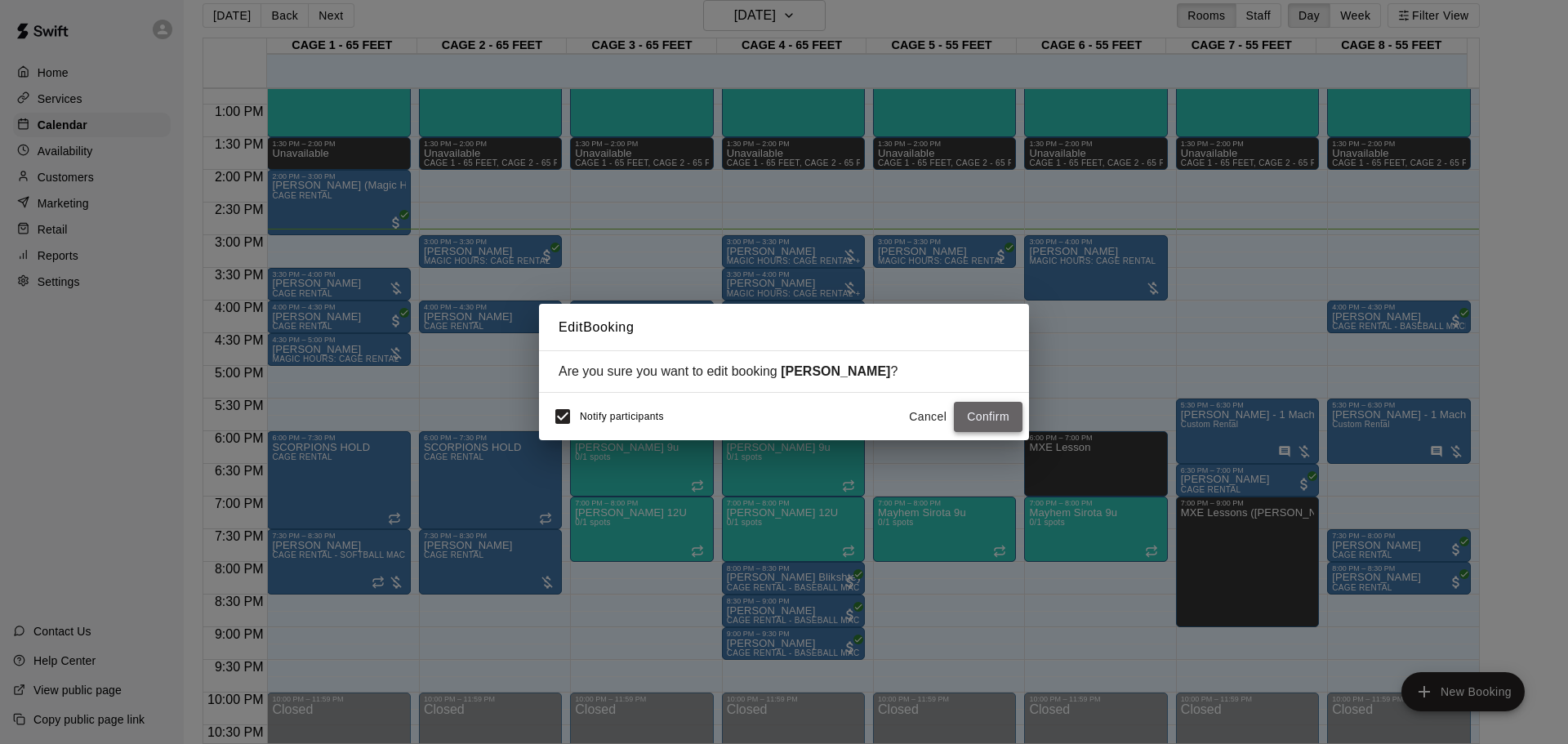
click at [973, 416] on button "Confirm" at bounding box center [988, 417] width 69 height 31
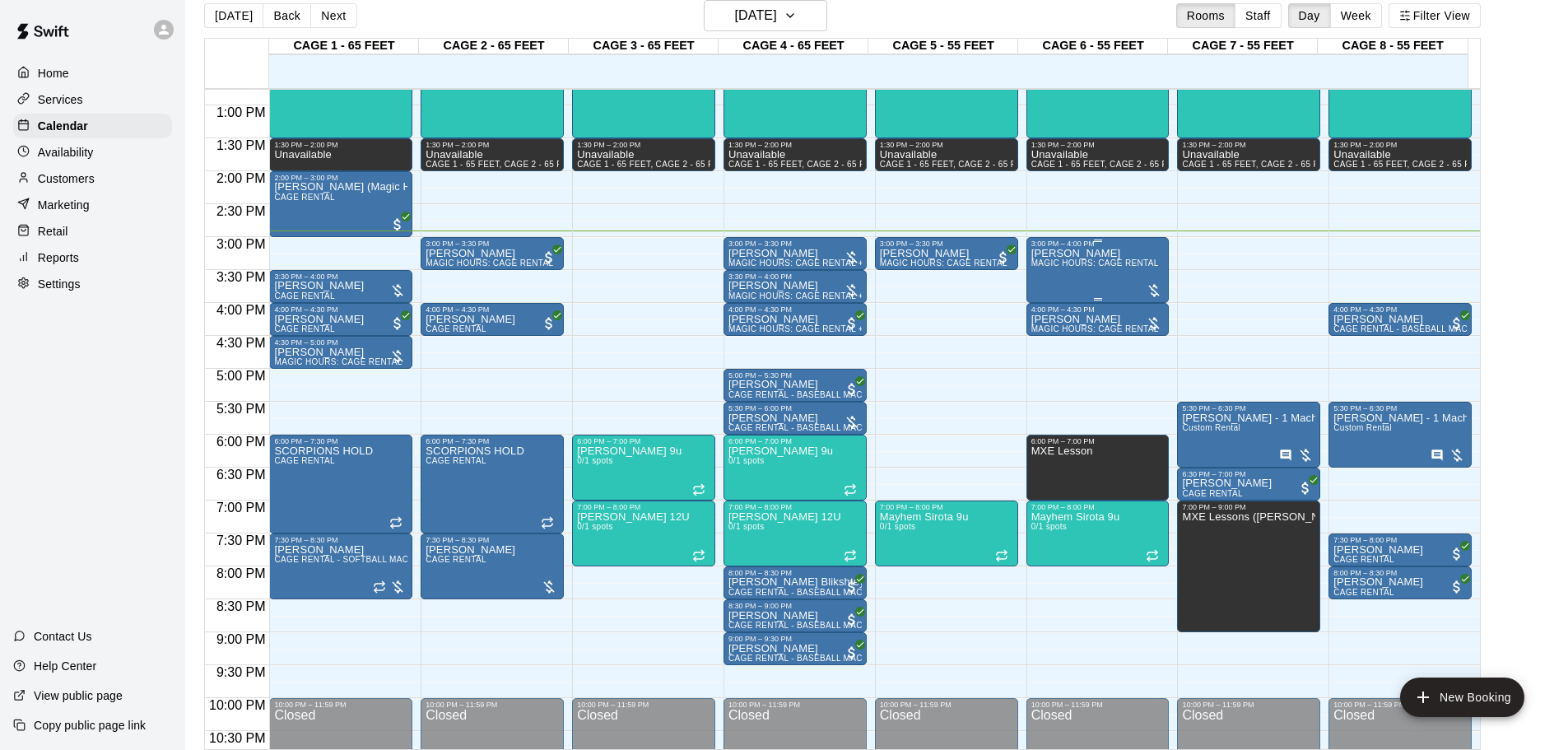
click at [1113, 258] on div "[PERSON_NAME] MAGIC HOURS: CAGE RENTAL" at bounding box center [1095, 623] width 127 height 750
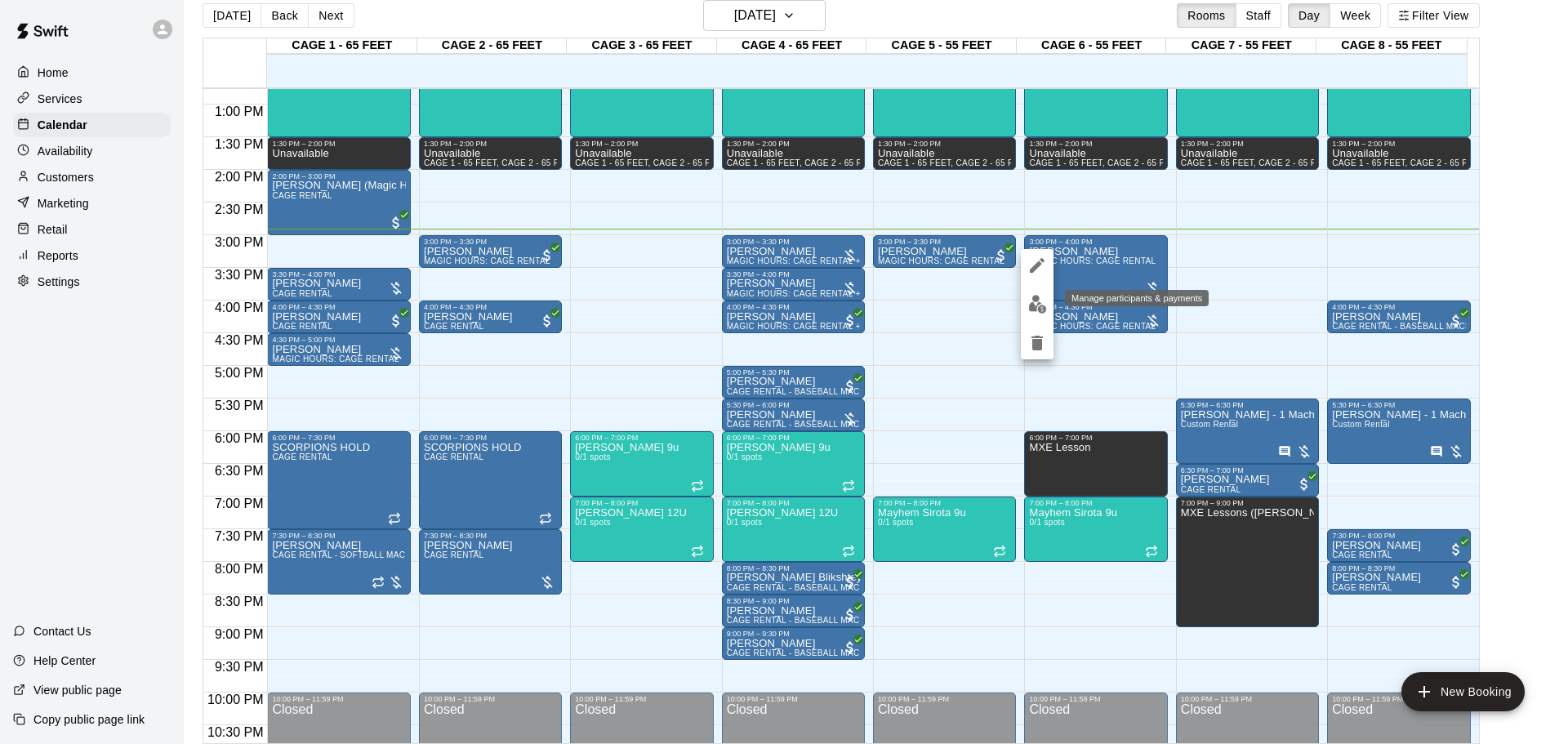
click at [1040, 304] on img "edit" at bounding box center [1038, 304] width 19 height 19
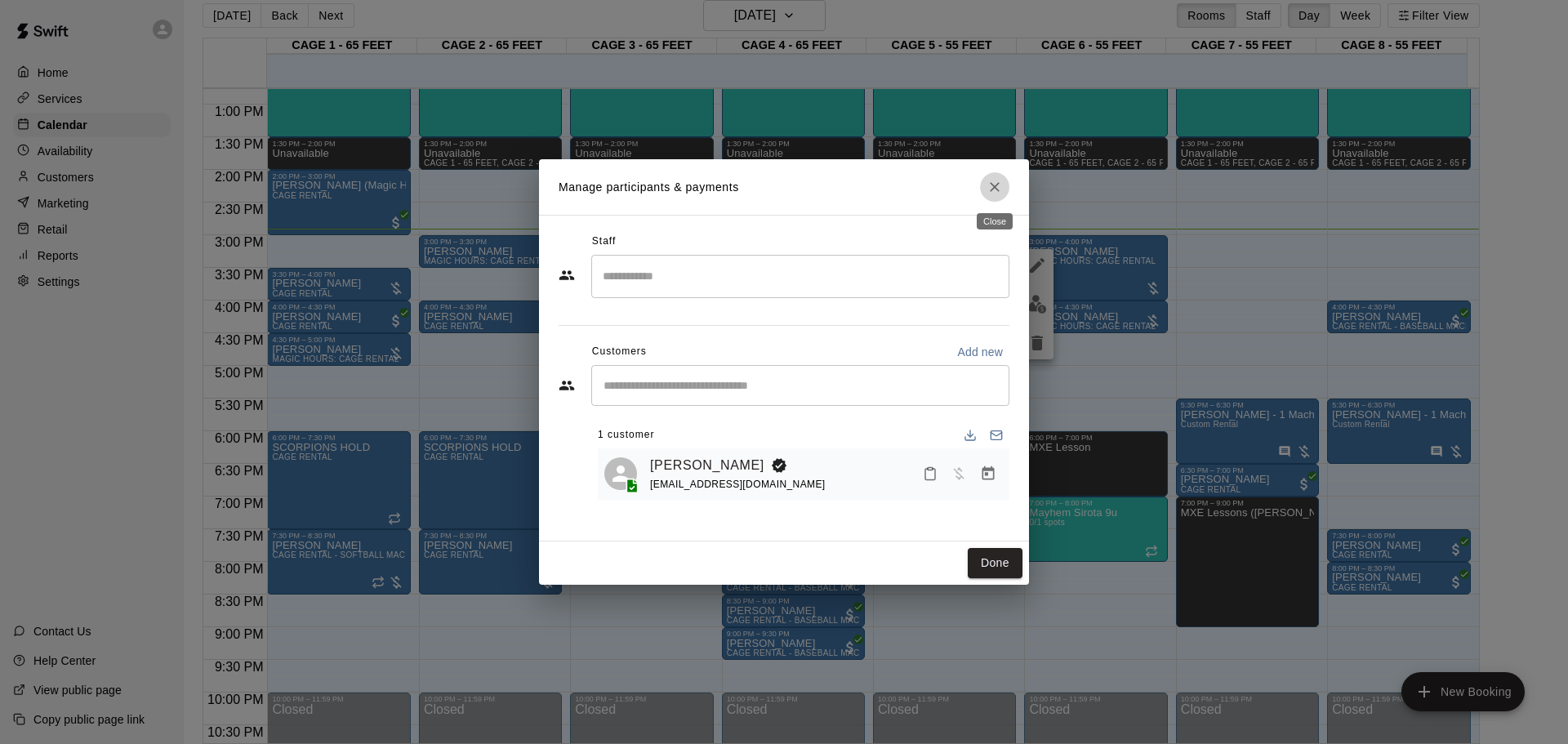
click at [1003, 195] on button "Close" at bounding box center [995, 188] width 30 height 30
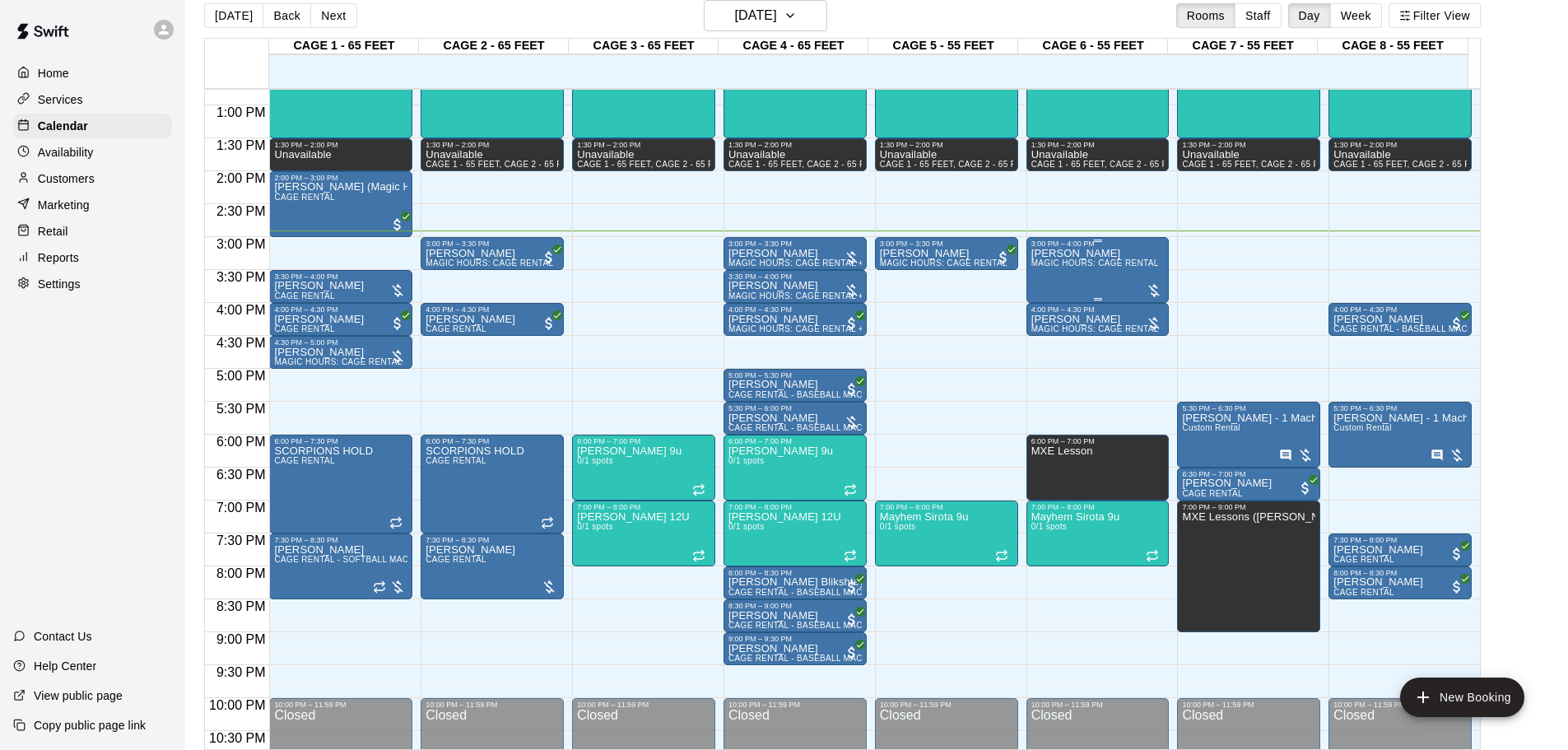
click at [1123, 288] on div at bounding box center [1154, 290] width 17 height 17
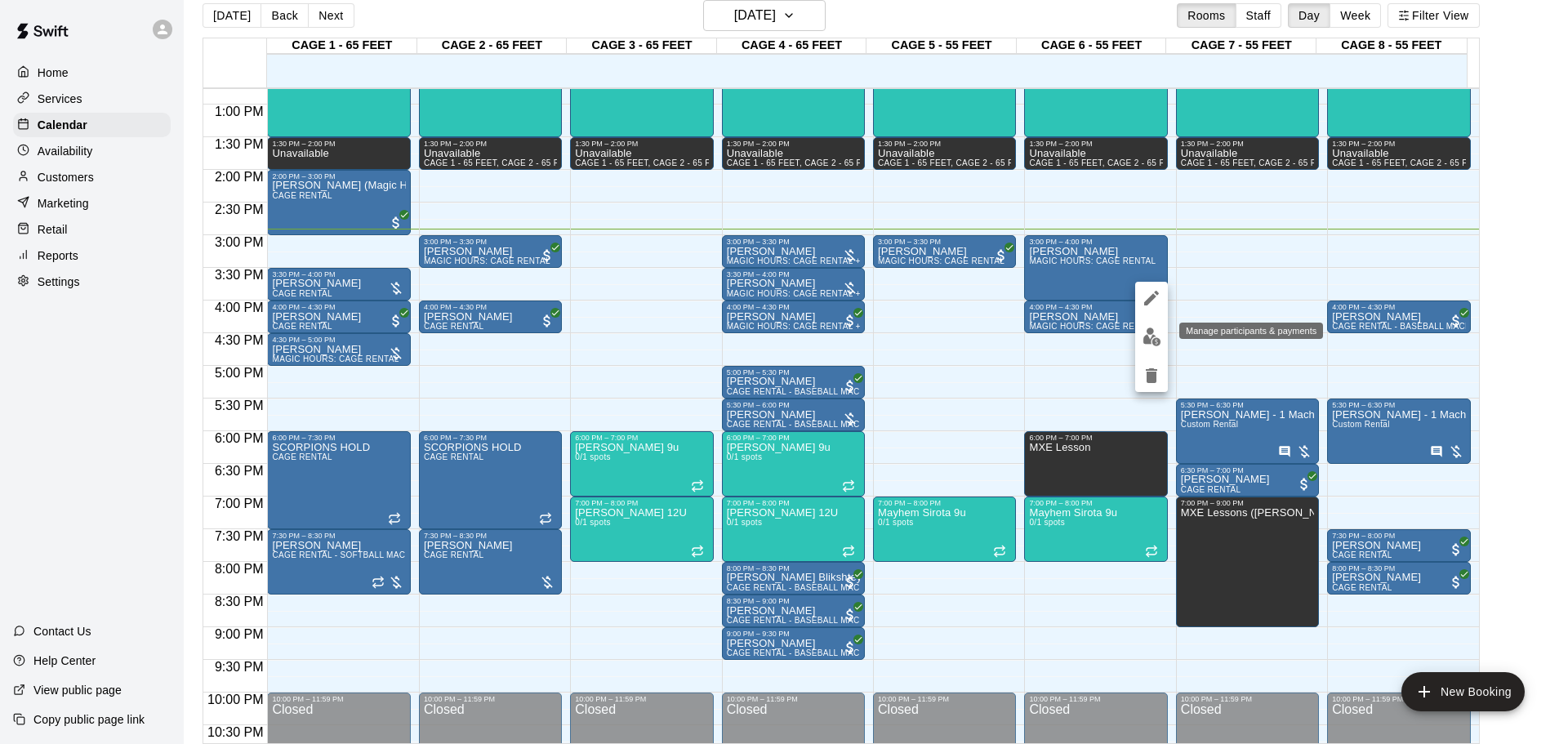
click at [1115, 338] on img "edit" at bounding box center [1152, 338] width 19 height 19
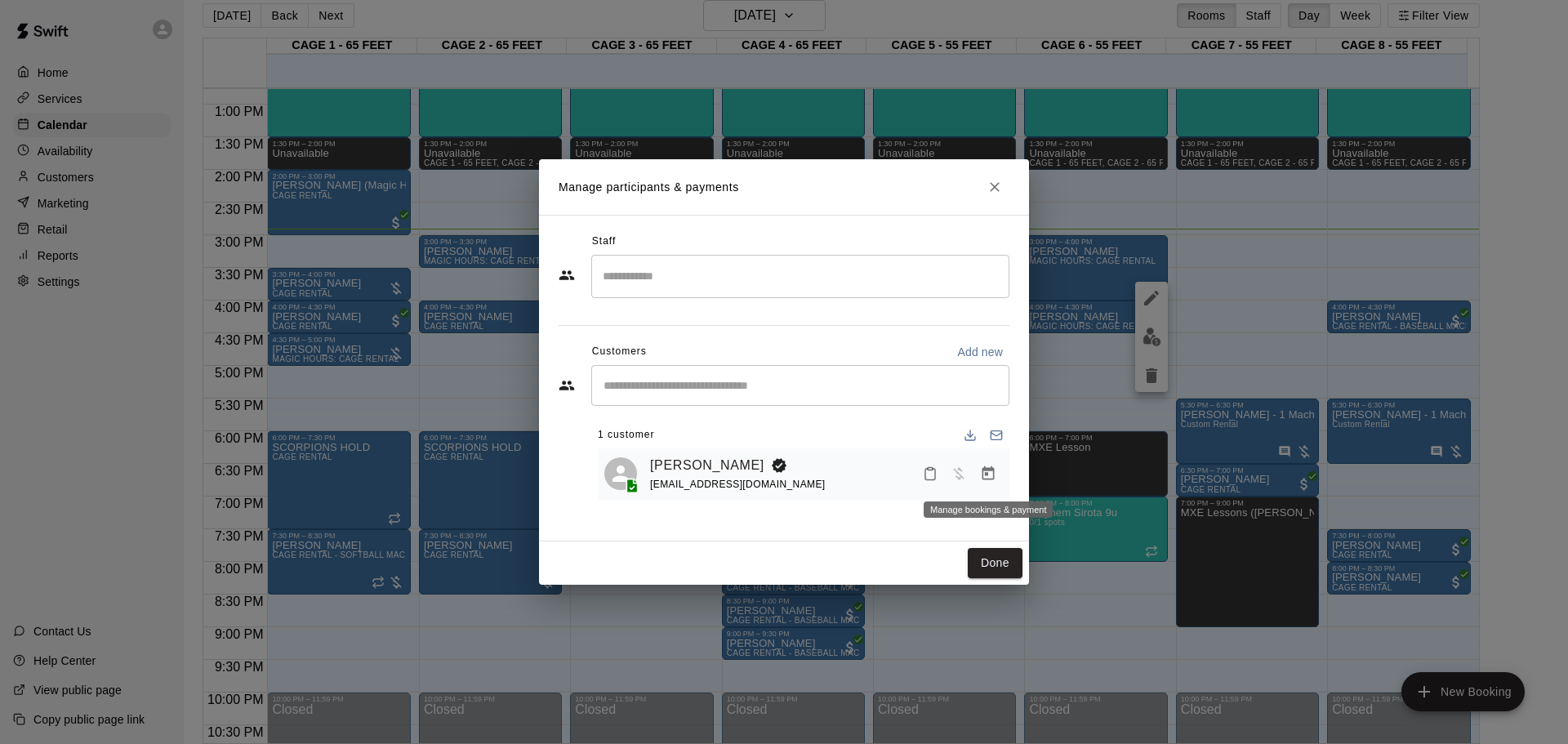
click at [985, 476] on icon "Manage bookings & payment" at bounding box center [989, 474] width 12 height 14
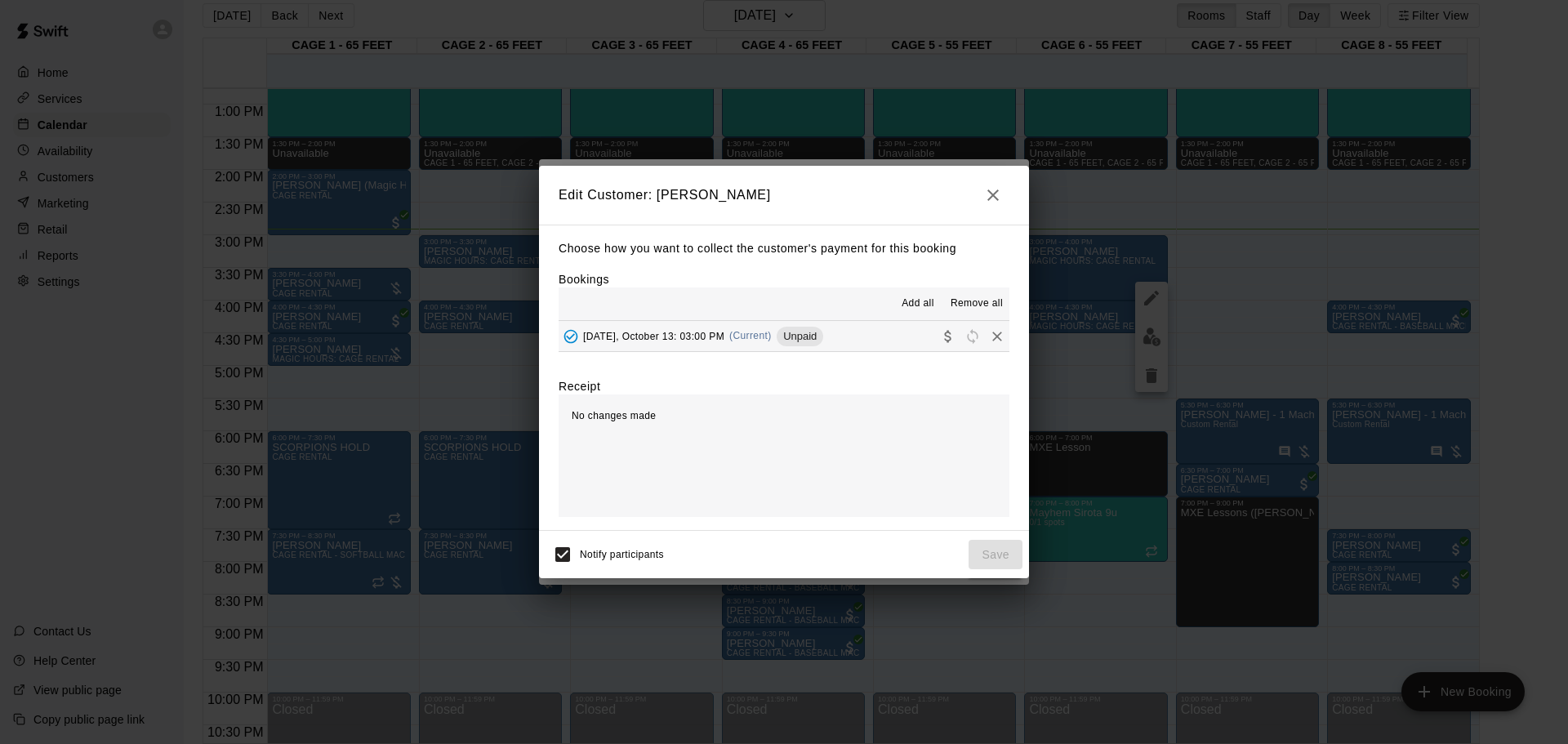
click at [754, 338] on span "(Current)" at bounding box center [750, 335] width 43 height 11
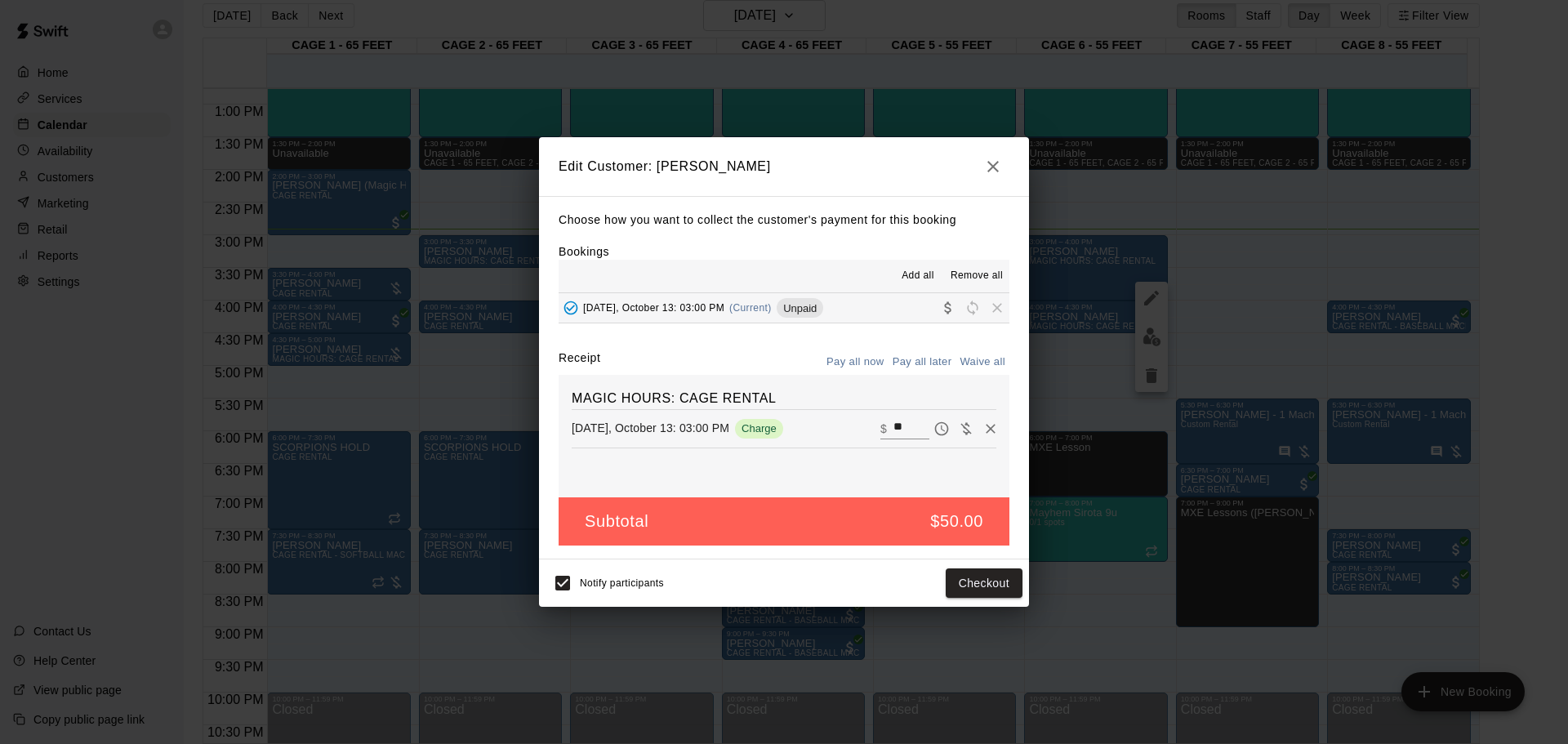
click at [985, 158] on icon "button" at bounding box center [993, 167] width 19 height 19
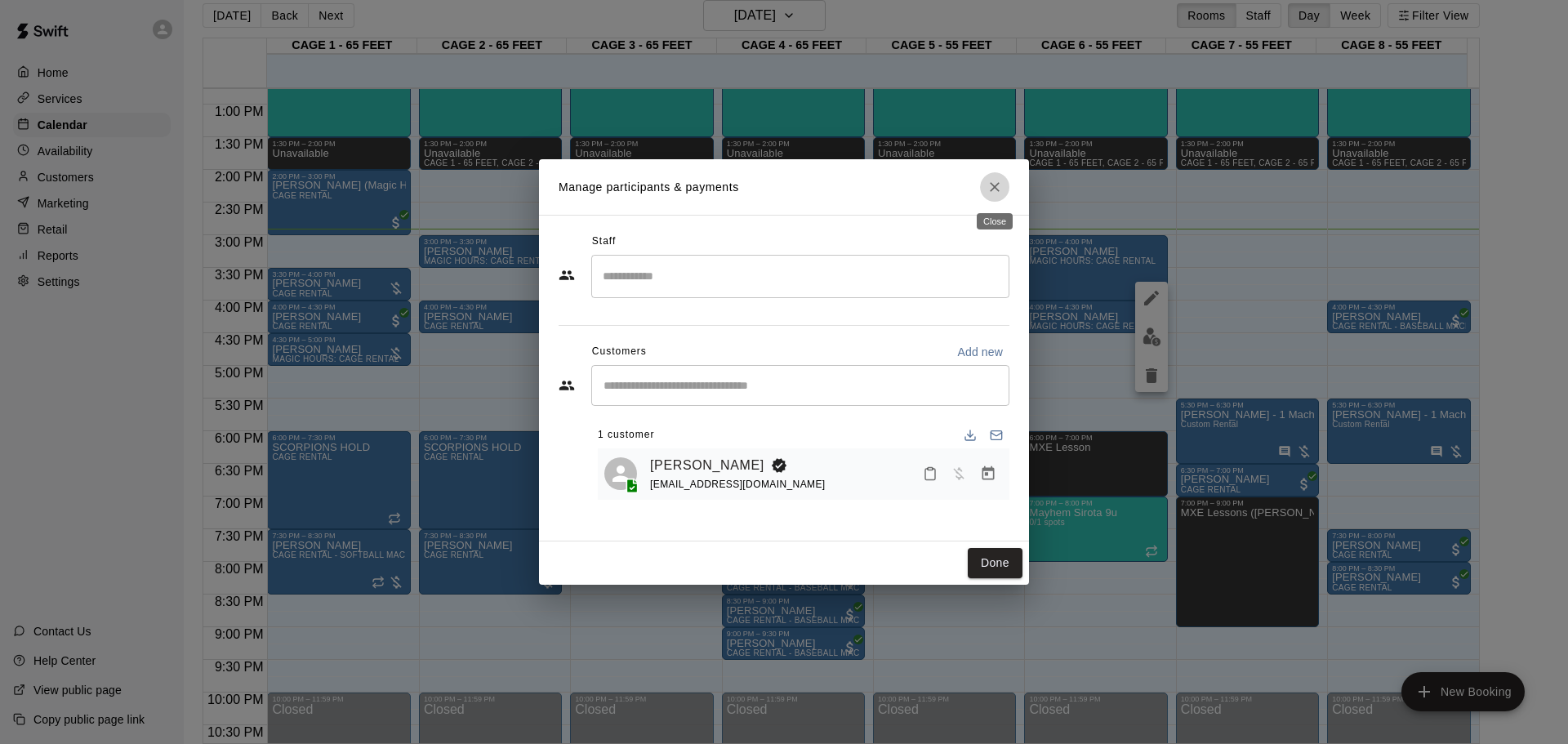
click at [987, 181] on icon "Close" at bounding box center [994, 187] width 17 height 17
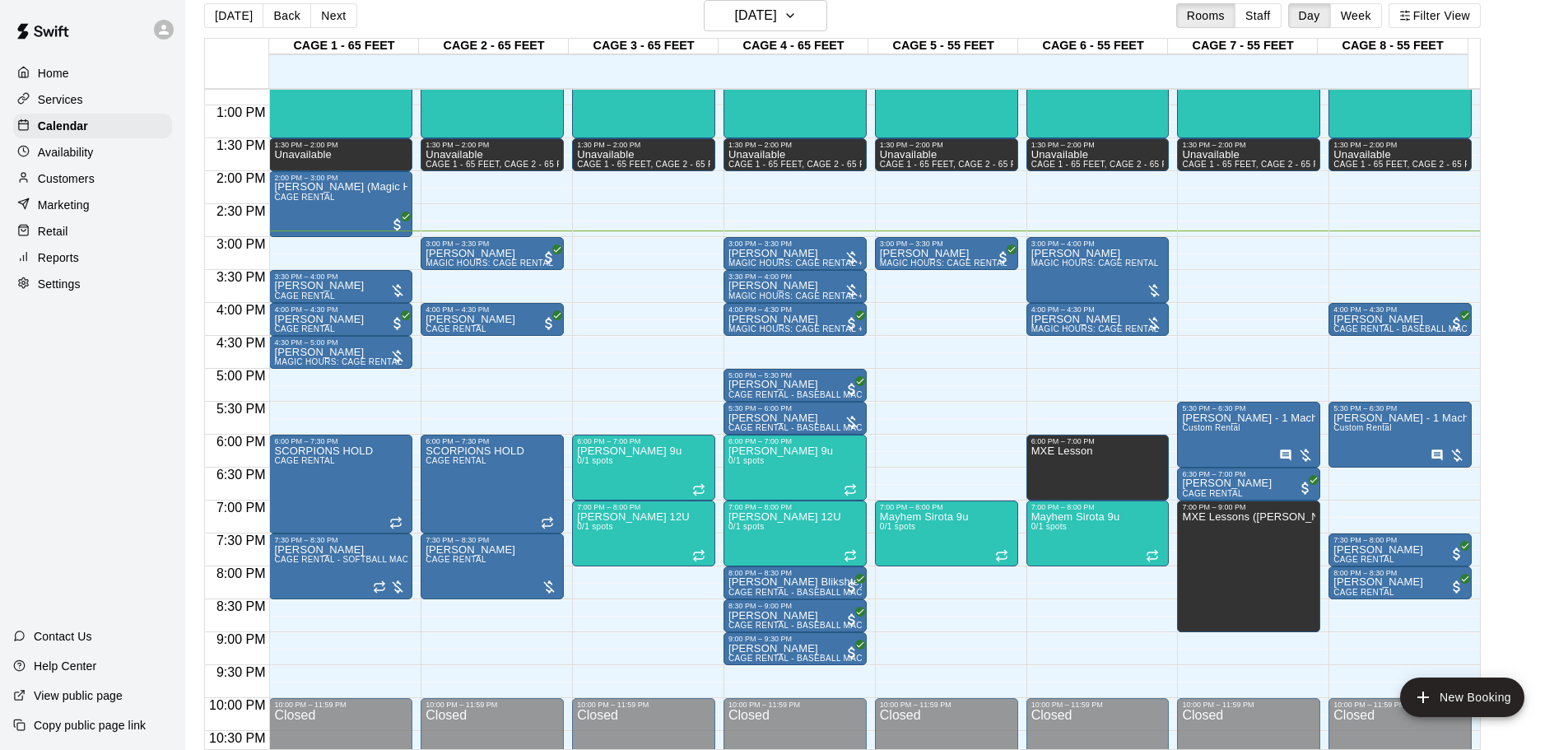
click at [605, 327] on div "12:00 AM – 11:30 AM Closed 11:30 AM – 1:30 PM MXE CLINIC 0/1 spots 1:30 PM – 2:…" at bounding box center [643, 40] width 143 height 1581
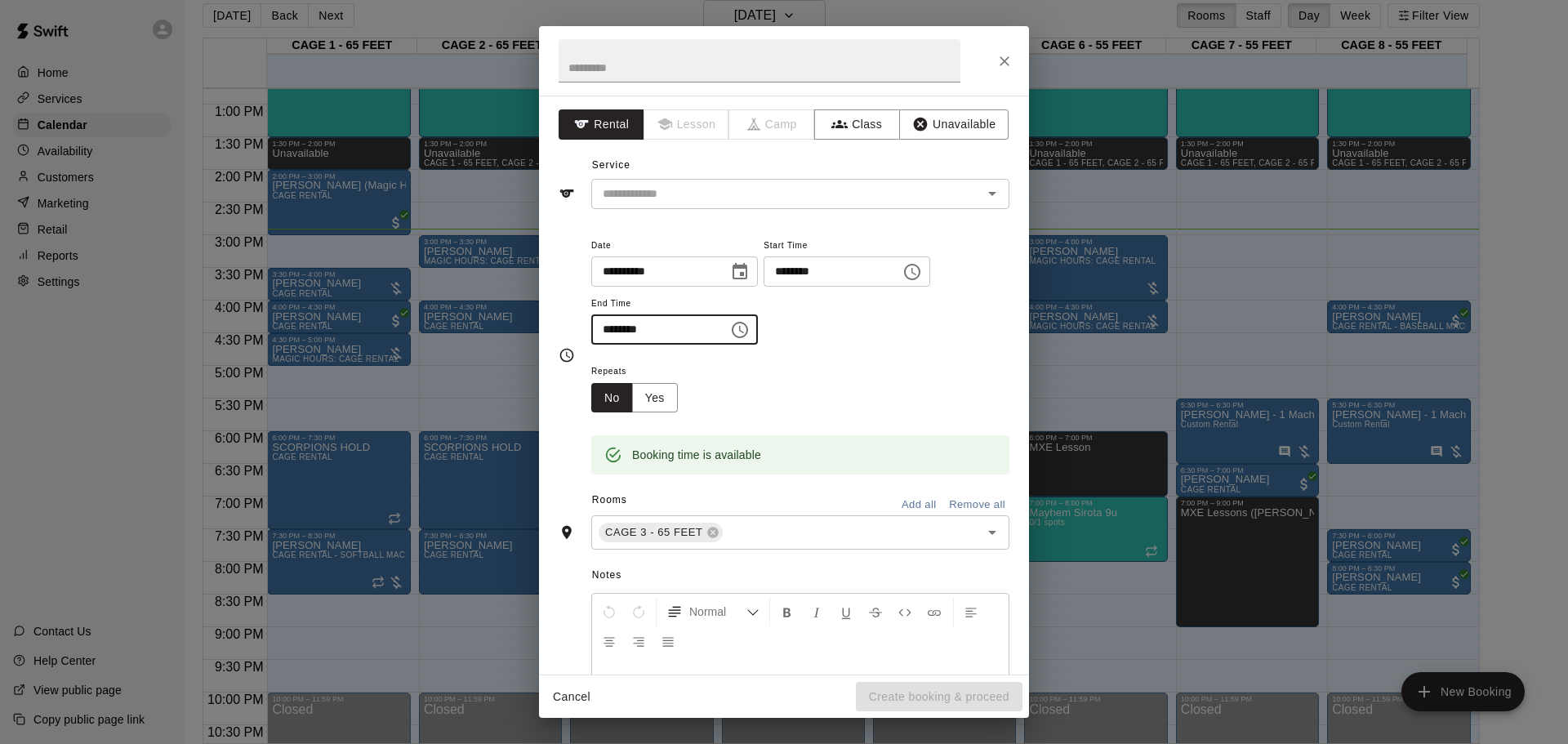
click at [611, 330] on input "********" at bounding box center [654, 330] width 126 height 31
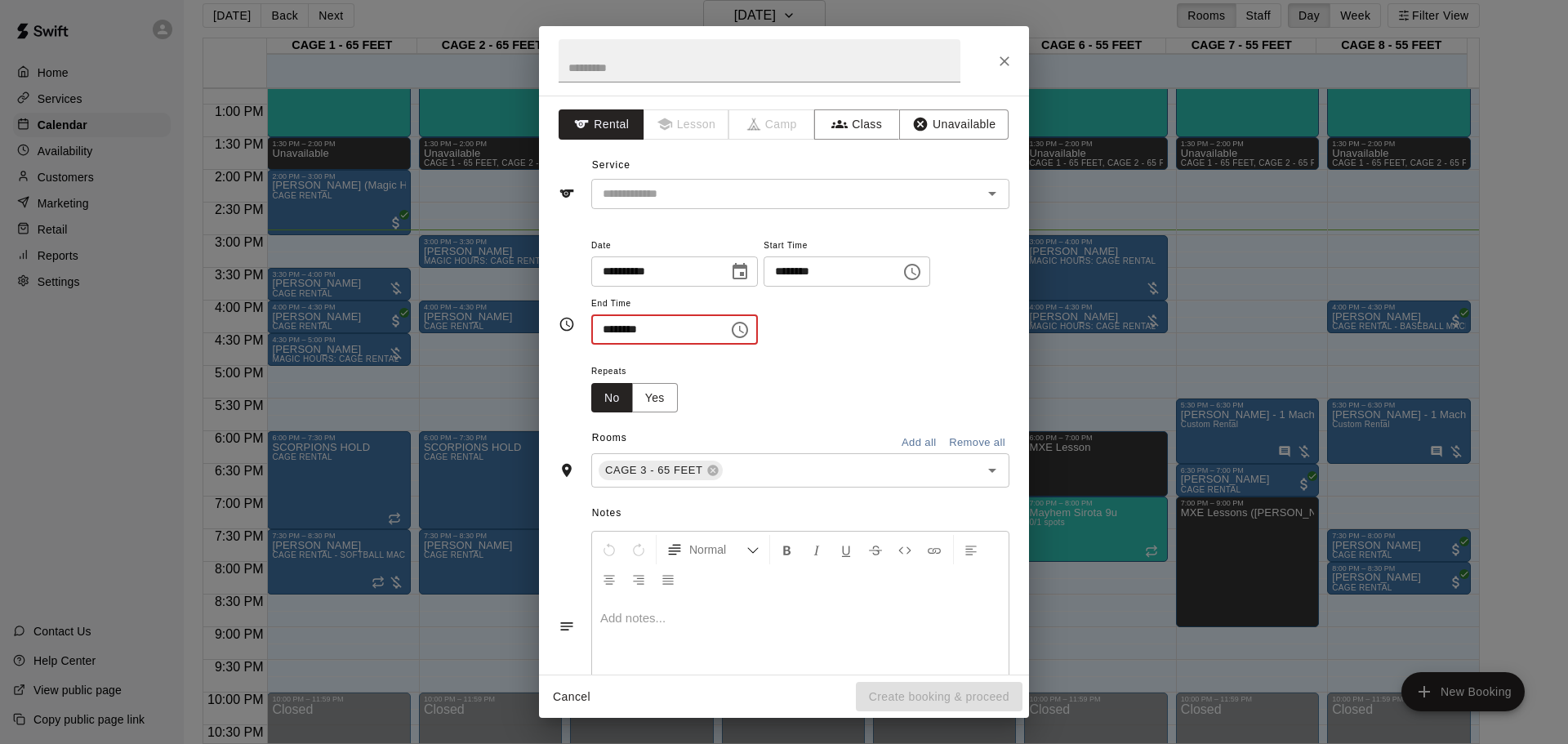
click at [615, 333] on input "********" at bounding box center [654, 330] width 126 height 31
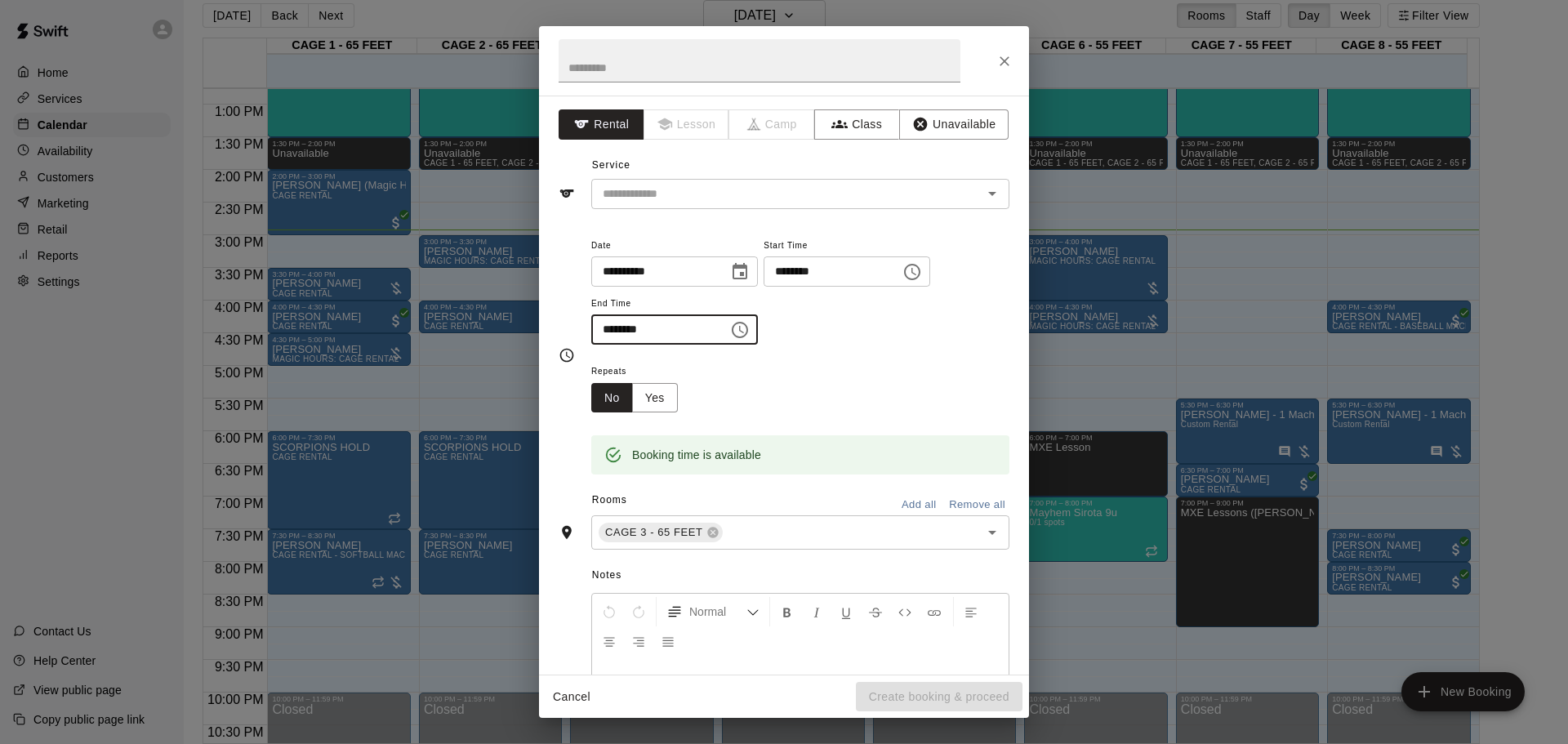
type input "********"
click at [786, 409] on div "Repeats No Yes" at bounding box center [801, 386] width 419 height 51
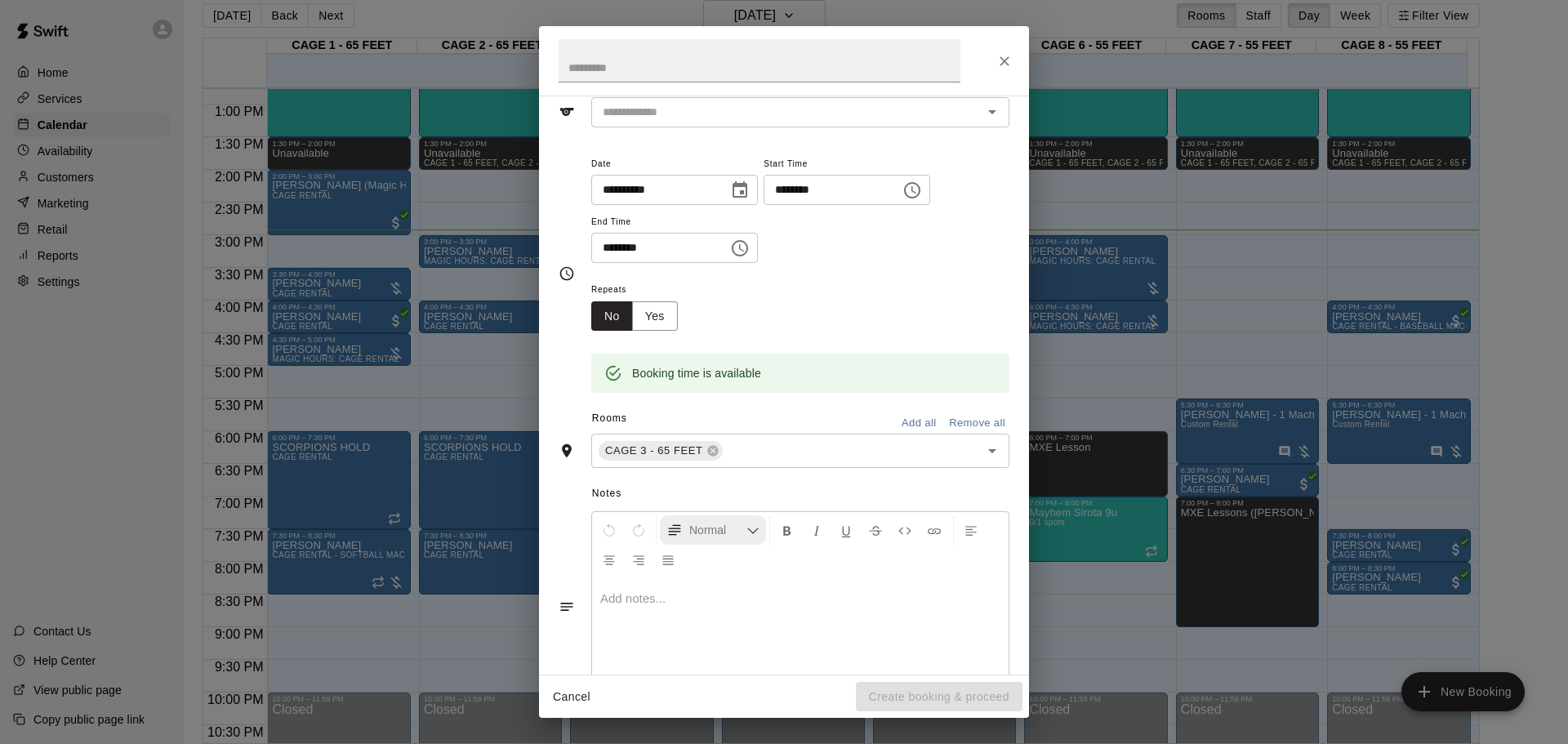
drag, startPoint x: 766, startPoint y: 553, endPoint x: 759, endPoint y: 542, distance: 13.0
click at [766, 488] on div "Normal" at bounding box center [801, 544] width 417 height 65
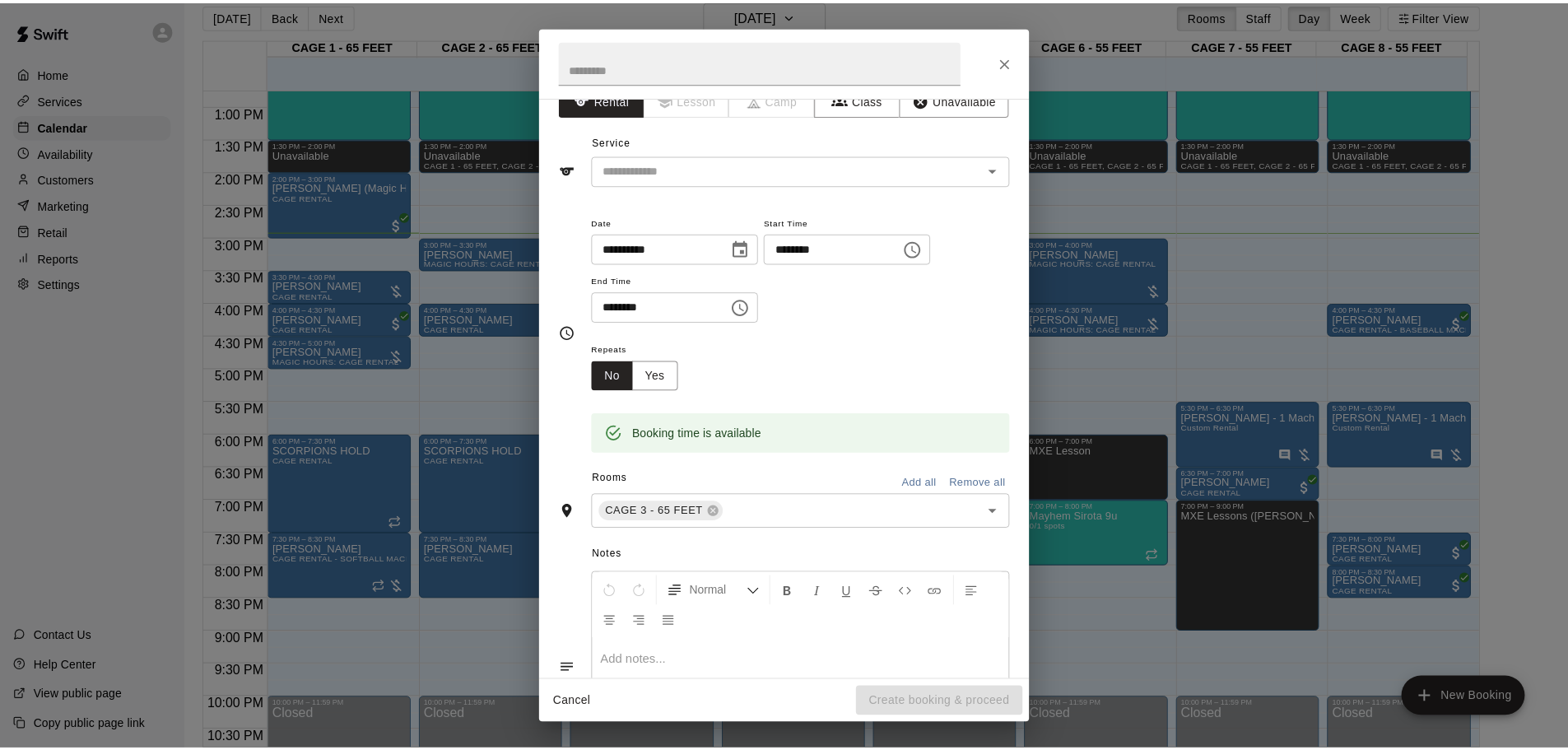
scroll to position [0, 0]
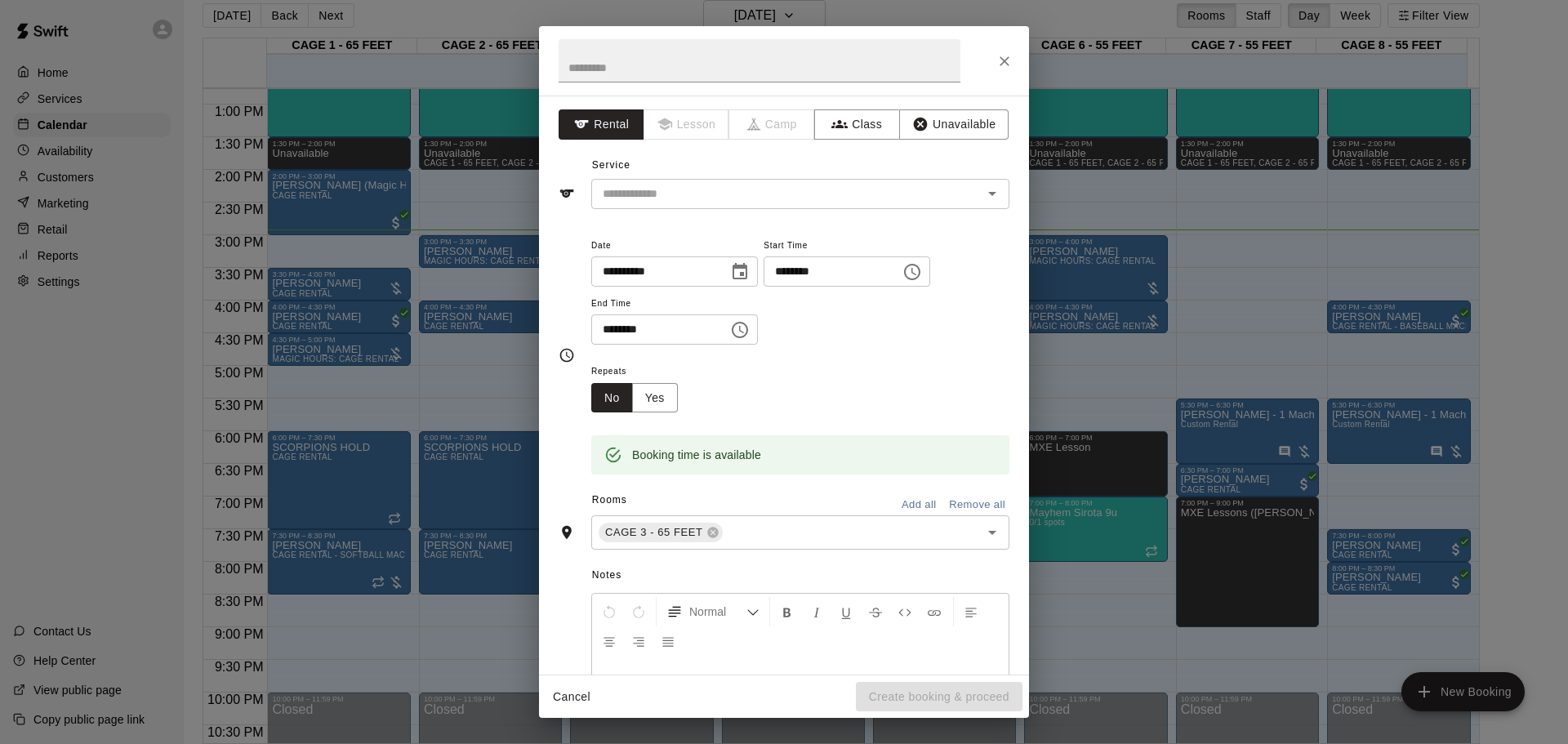
click at [732, 213] on div "**********" at bounding box center [784, 386] width 490 height 579
click at [728, 207] on div "​" at bounding box center [801, 194] width 419 height 31
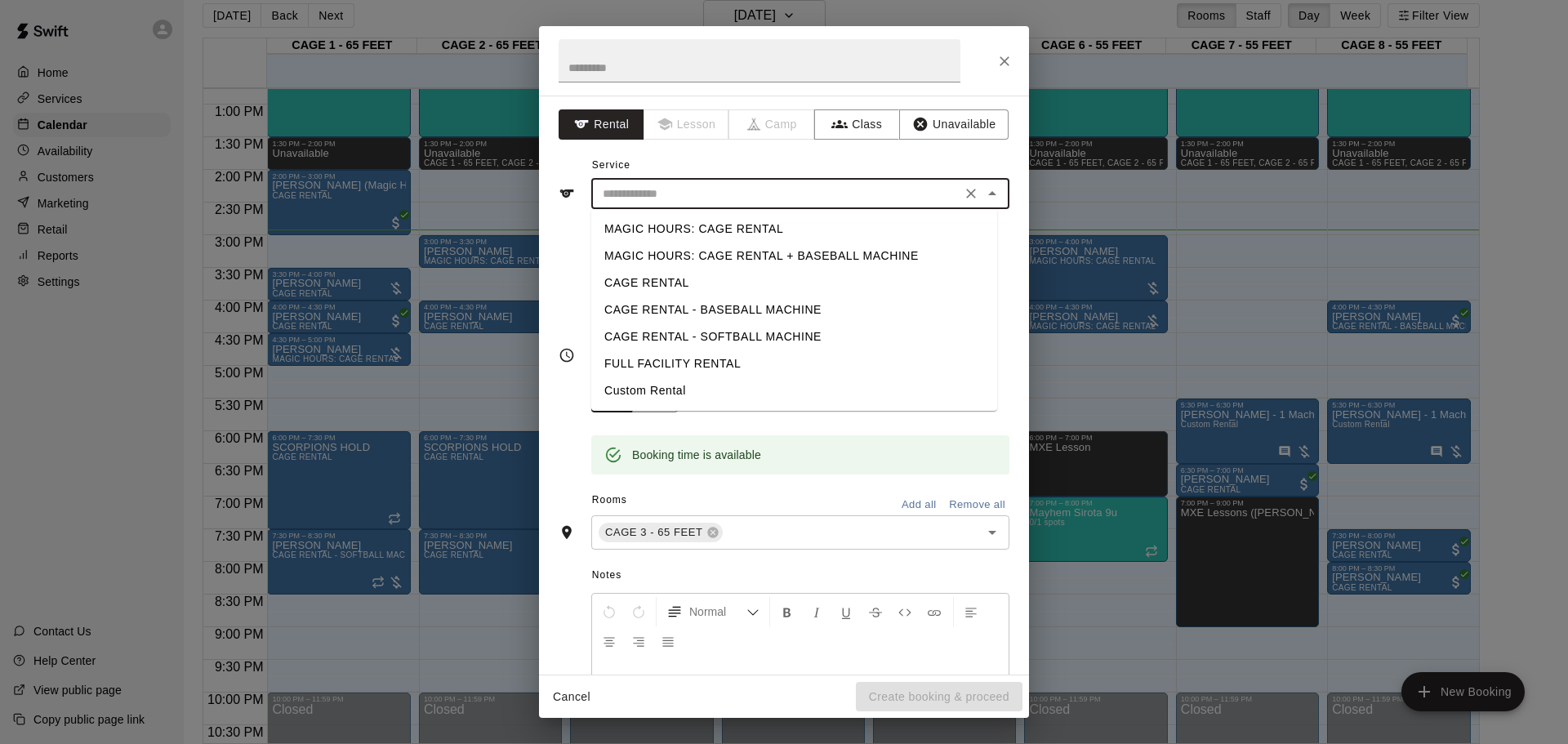
click at [692, 276] on li "CAGE RENTAL" at bounding box center [794, 283] width 406 height 27
type input "**********"
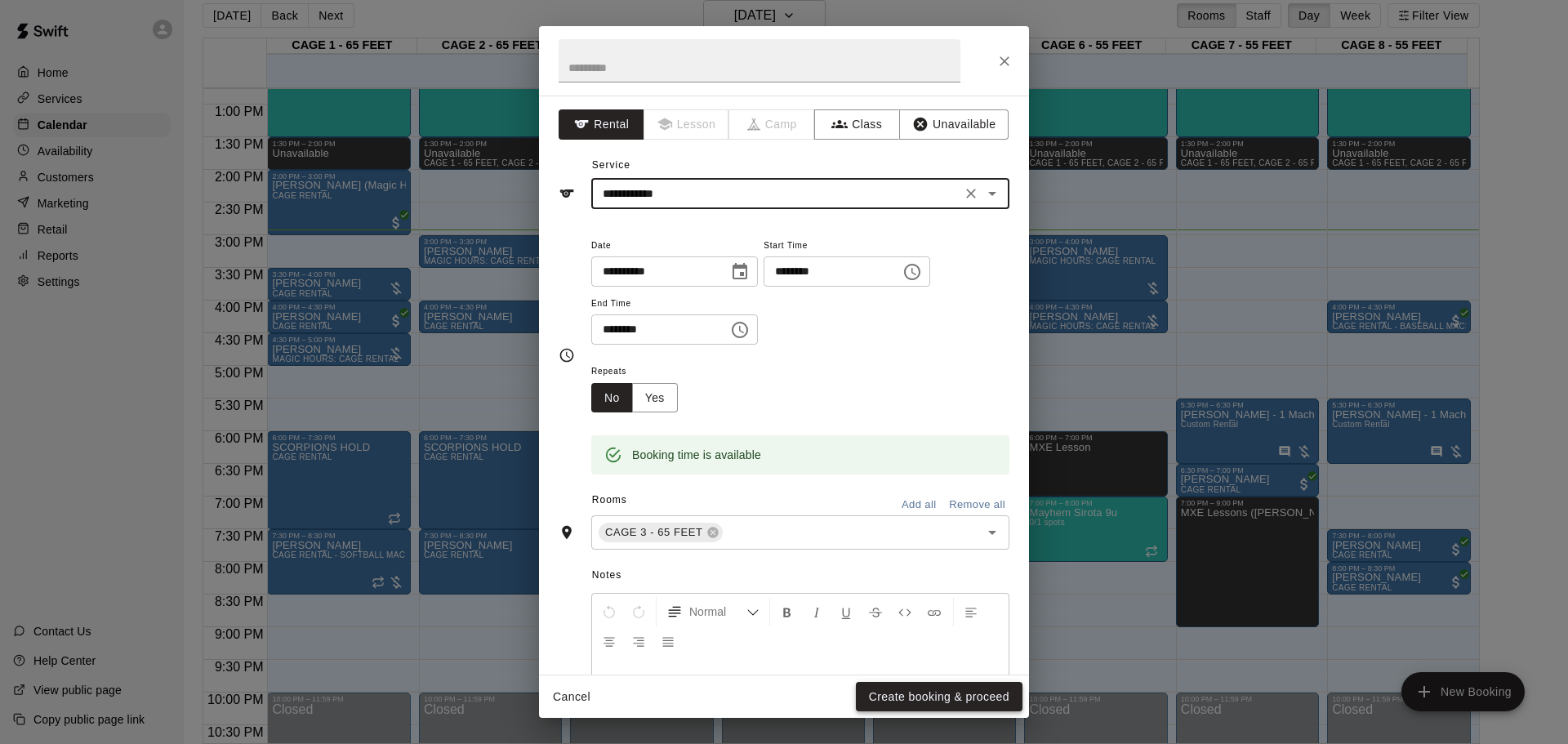
click at [917, 488] on button "Create booking & proceed" at bounding box center [939, 697] width 167 height 31
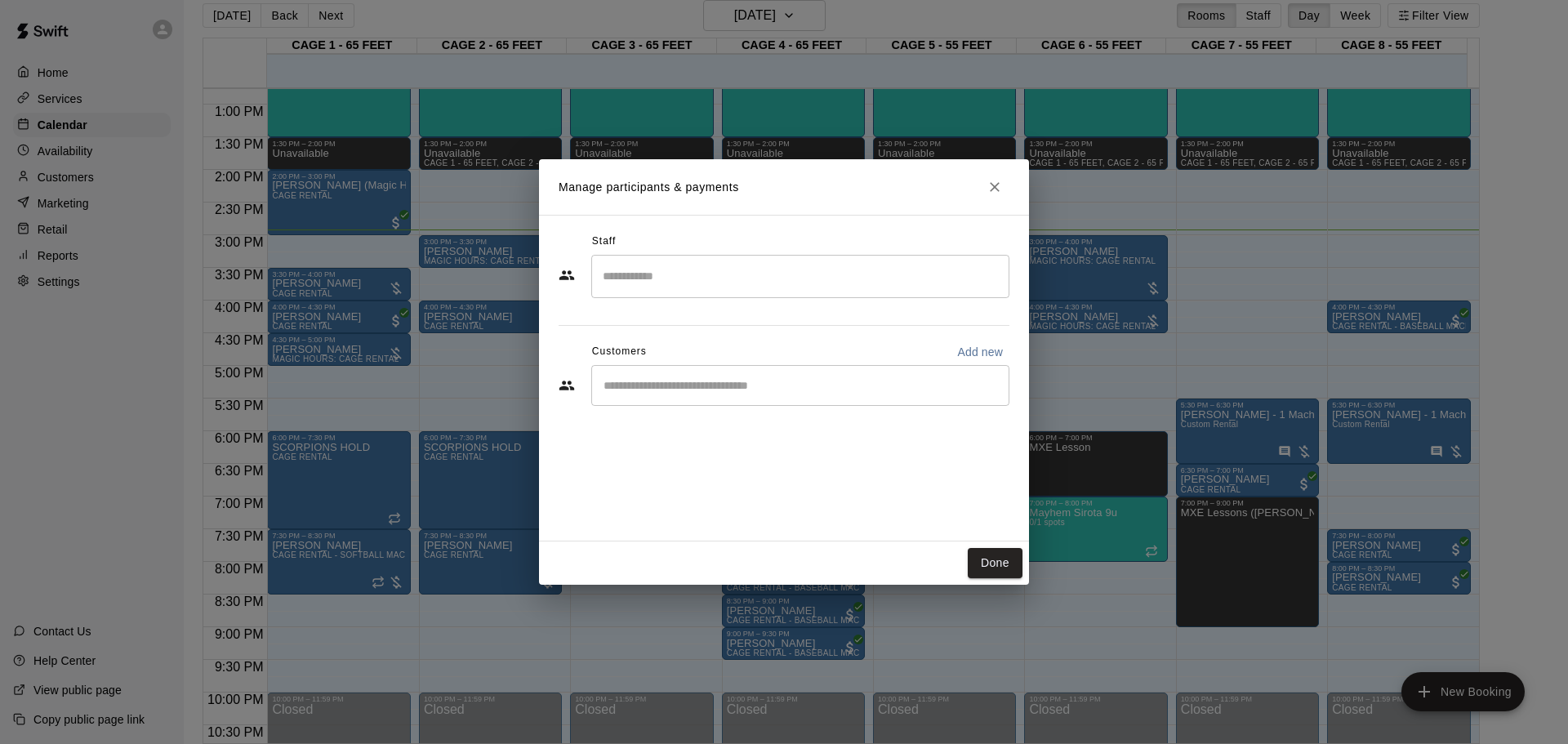
click at [701, 364] on div "Customers Add new" at bounding box center [784, 352] width 451 height 26
click at [700, 367] on div "​" at bounding box center [801, 386] width 419 height 41
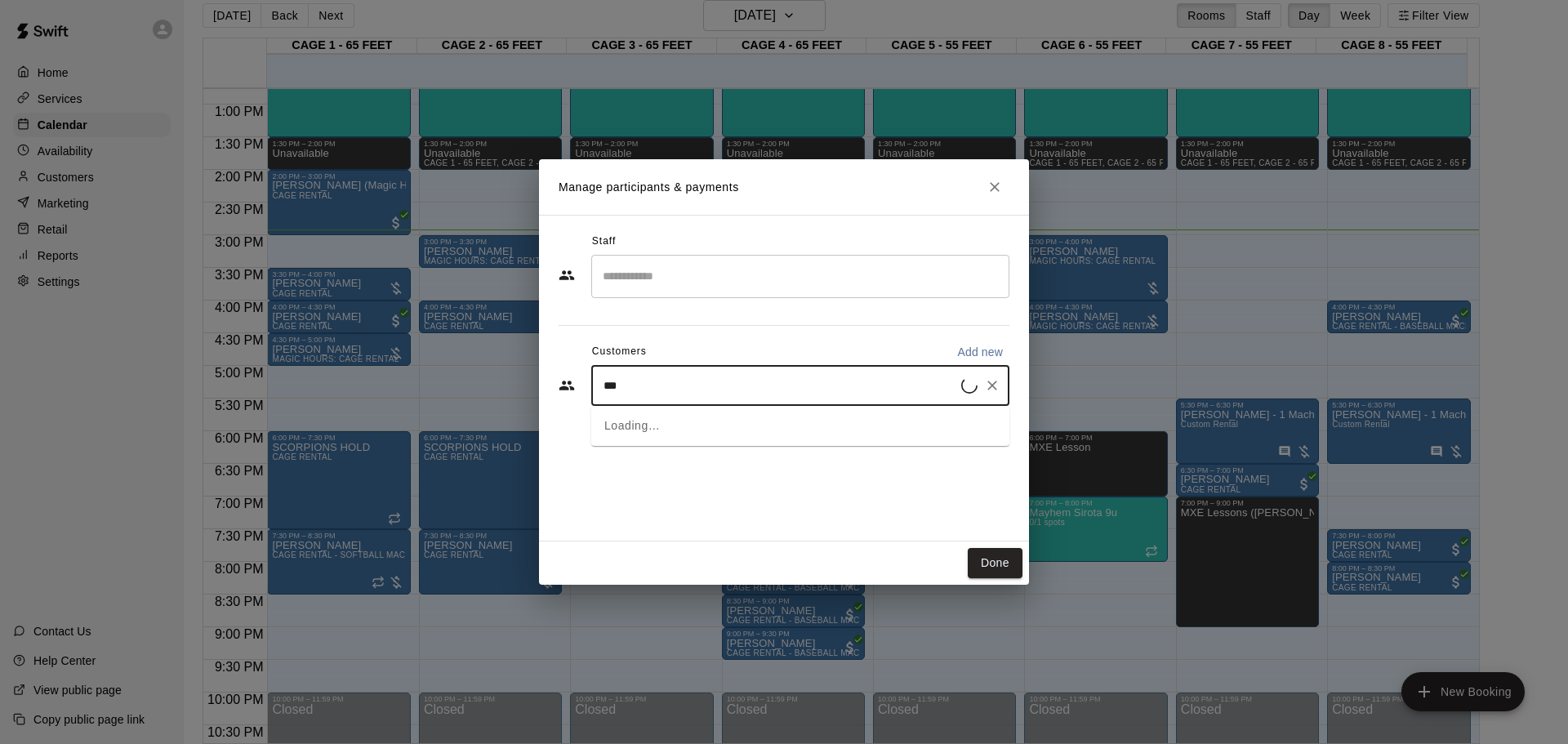
type input "****"
click at [727, 435] on span "[EMAIL_ADDRESS][DOMAIN_NAME]" at bounding box center [725, 440] width 175 height 11
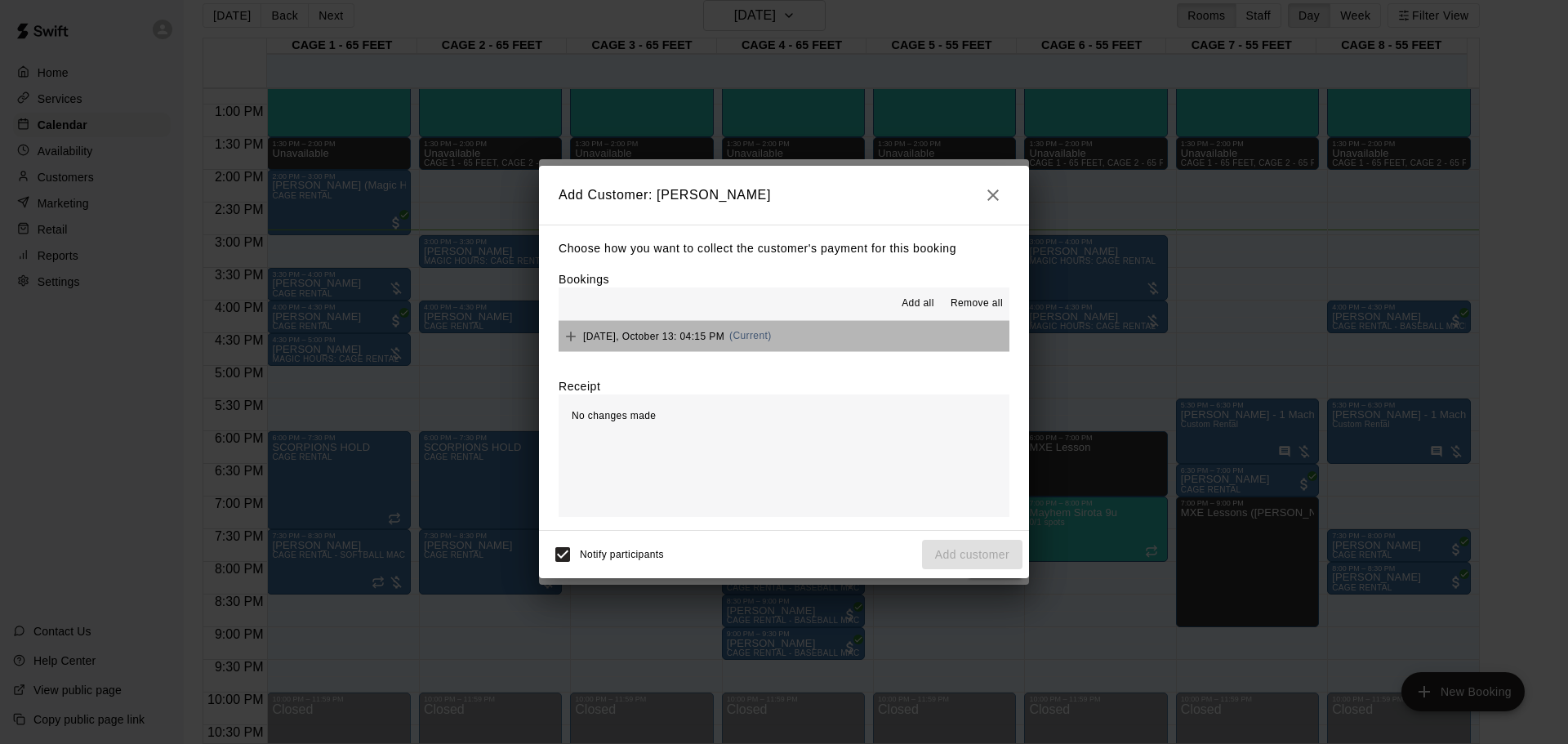
click at [794, 346] on button "[DATE], October 13: 04:15 PM (Current)" at bounding box center [784, 336] width 451 height 31
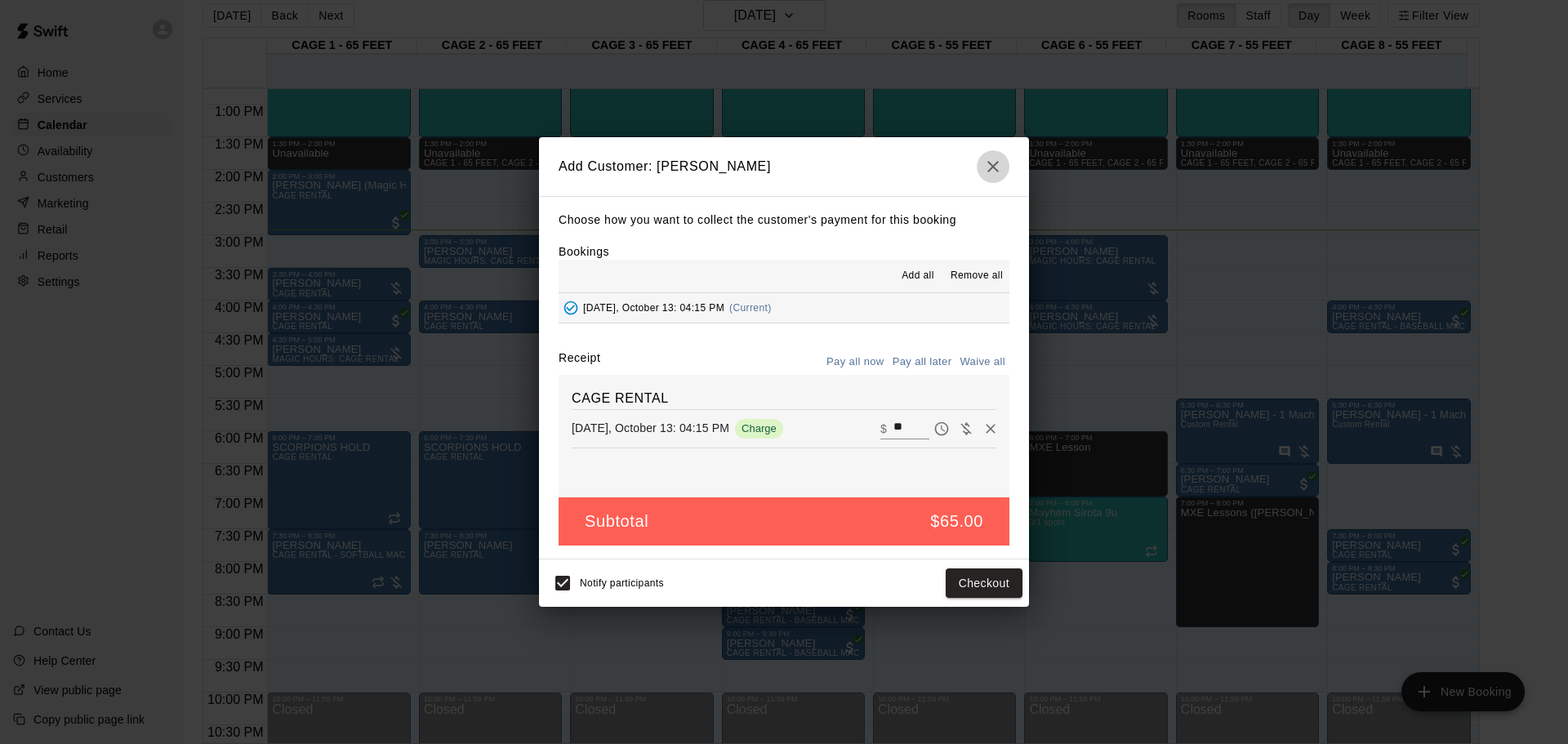
click at [989, 159] on icon "button" at bounding box center [993, 167] width 19 height 19
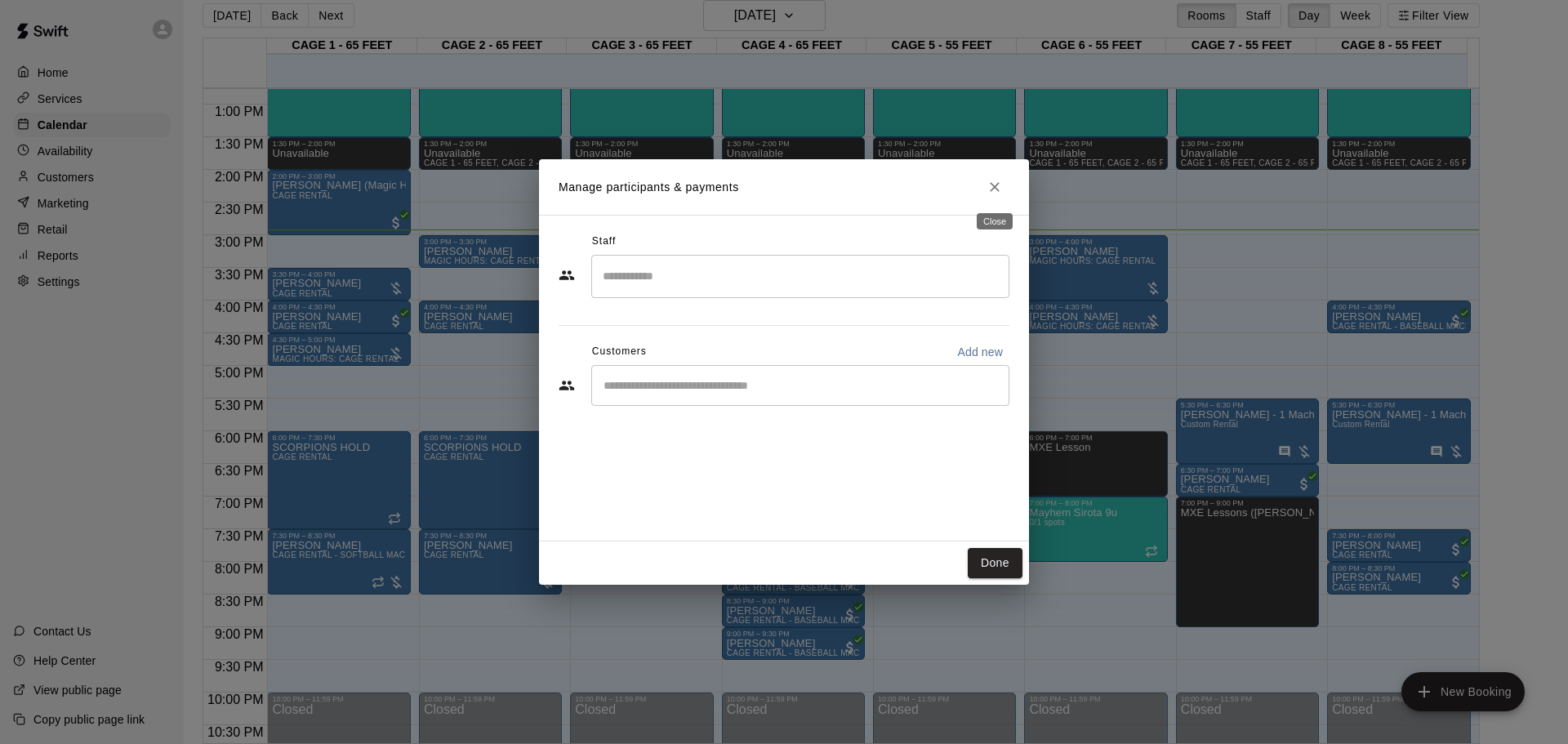
drag, startPoint x: 991, startPoint y: 181, endPoint x: 751, endPoint y: 240, distance: 247.1
click at [991, 182] on icon "Close" at bounding box center [994, 187] width 17 height 17
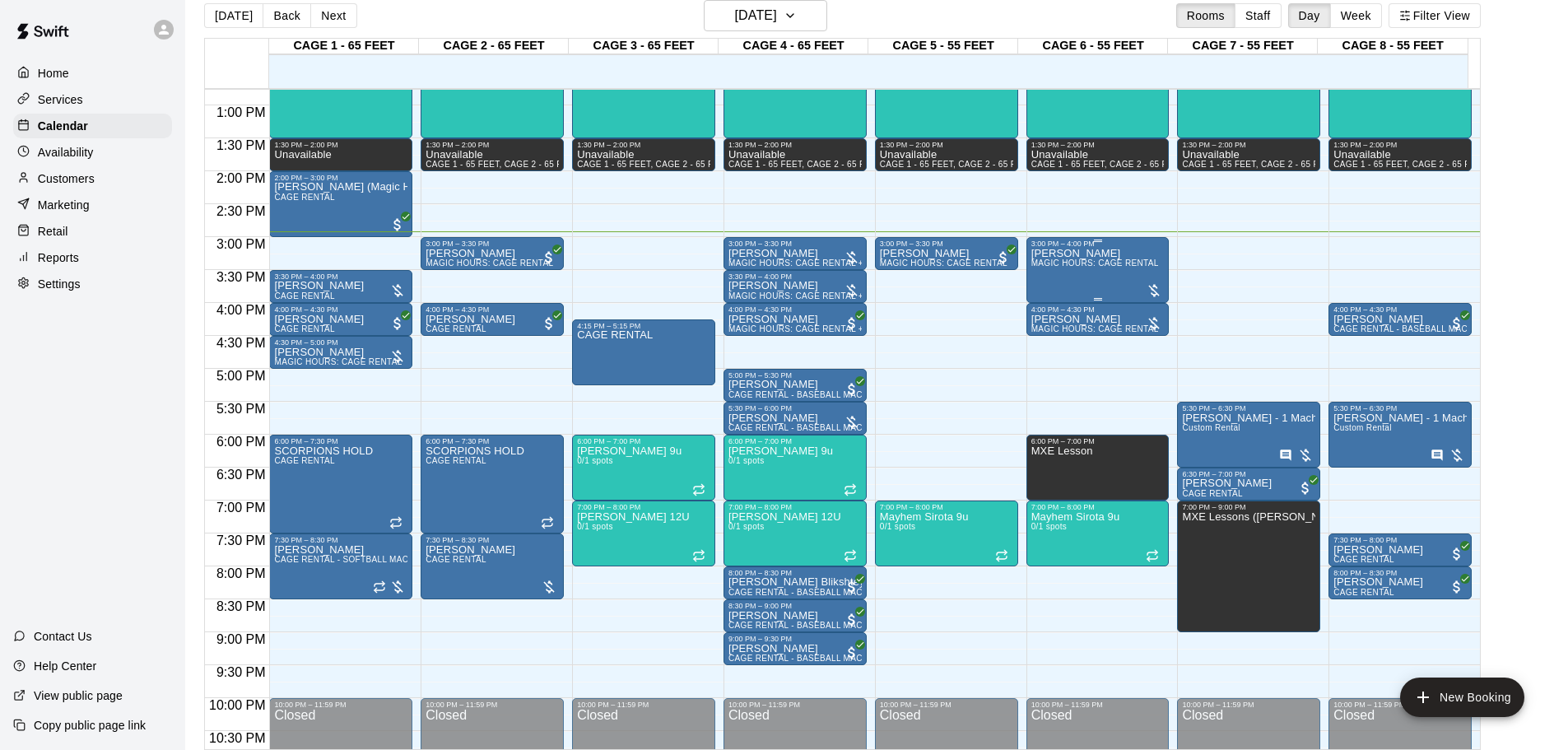
click at [1122, 279] on div "[PERSON_NAME] MAGIC HOURS: CAGE RENTAL" at bounding box center [1095, 623] width 127 height 750
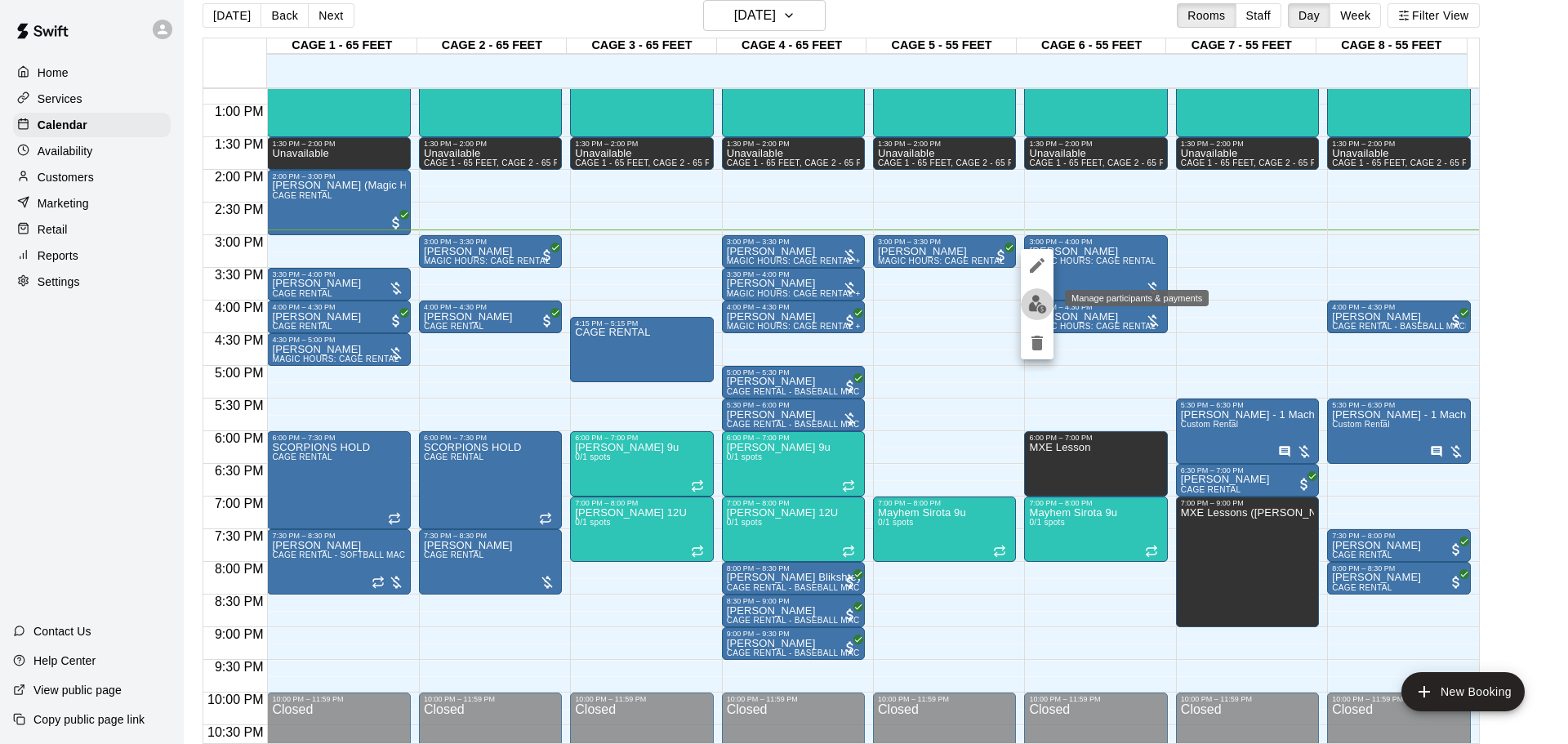
click at [1028, 302] on img "edit" at bounding box center [1038, 304] width 19 height 19
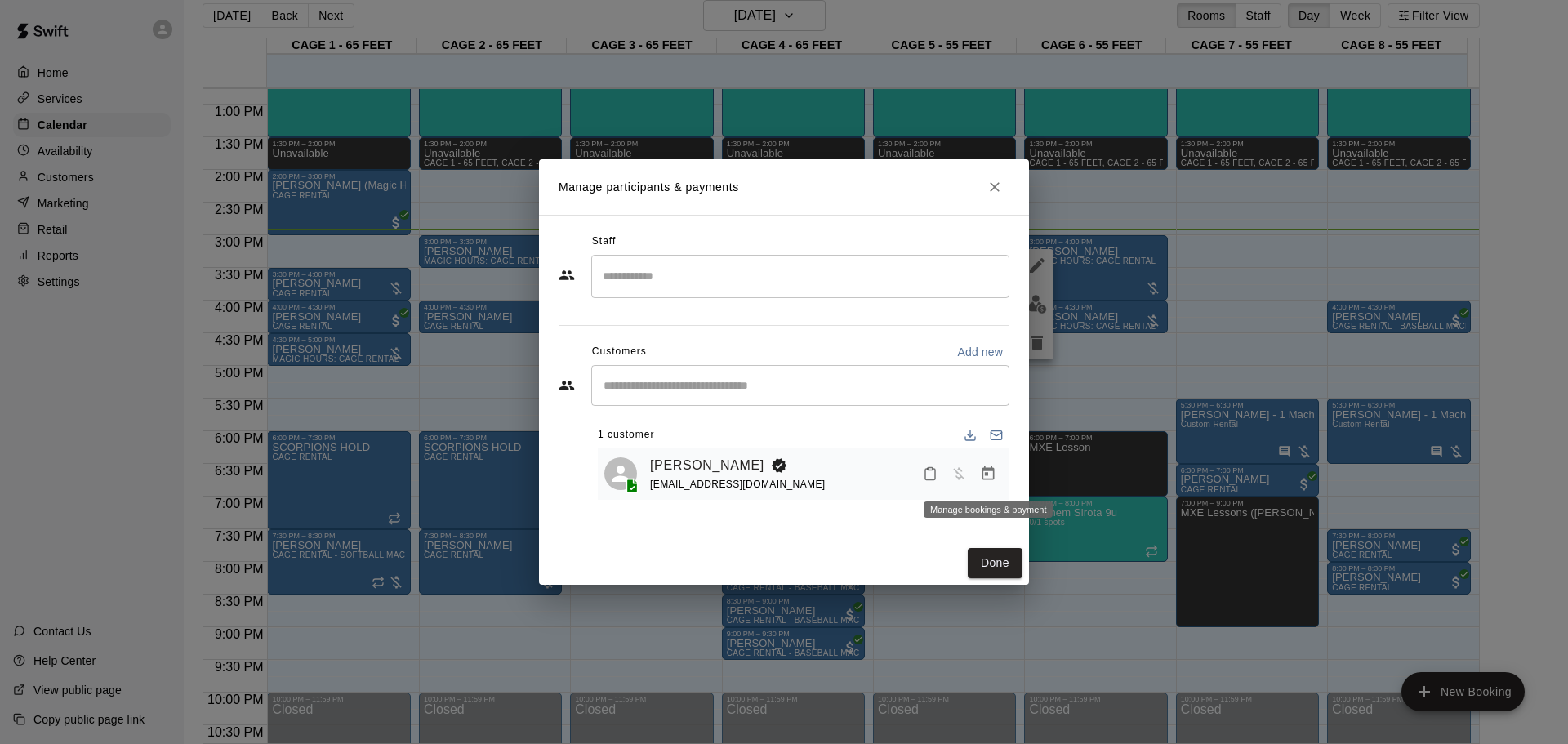
click at [982, 474] on icon "Manage bookings & payment" at bounding box center [988, 474] width 17 height 17
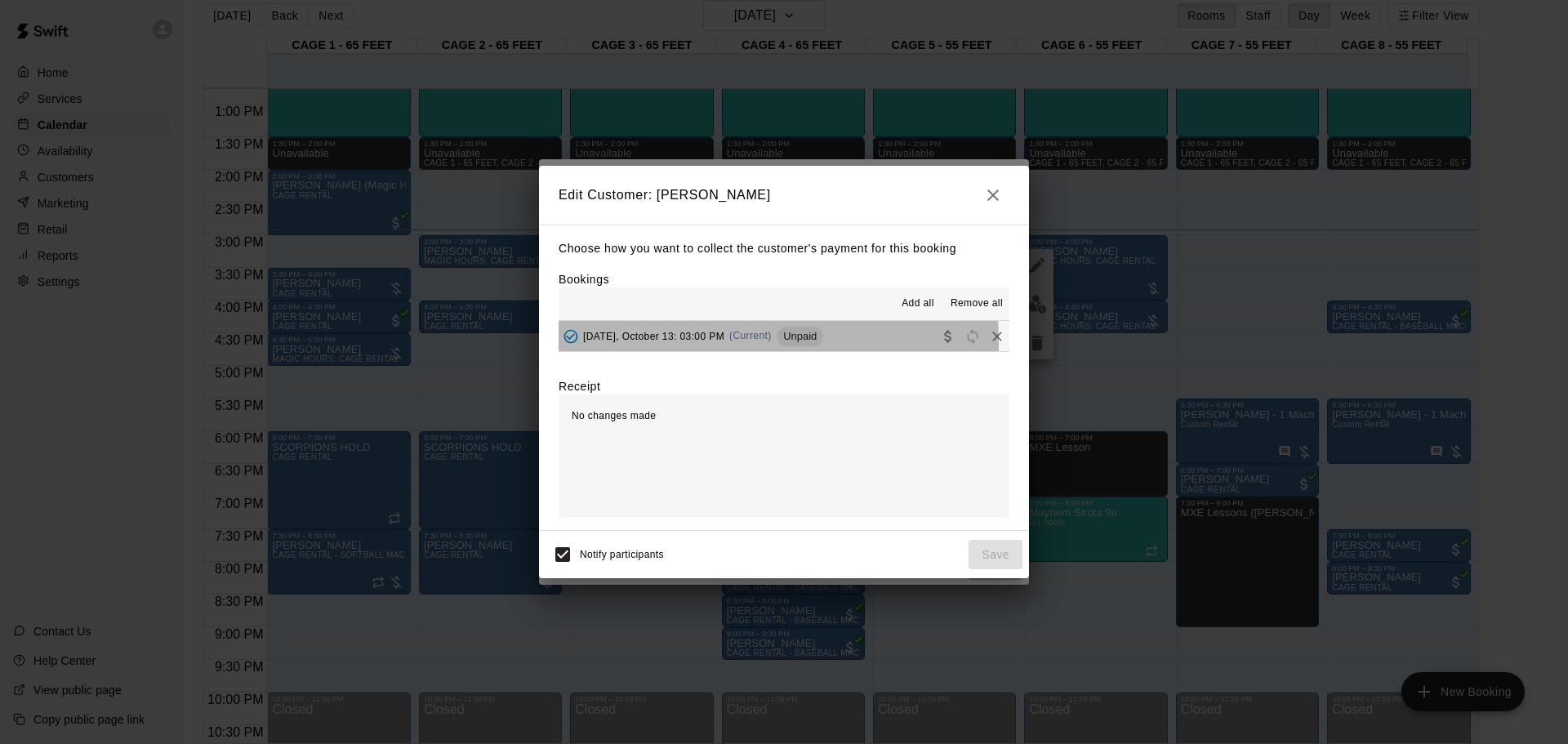
click at [658, 341] on span "[DATE], October 13: 03:00 PM" at bounding box center [654, 335] width 141 height 11
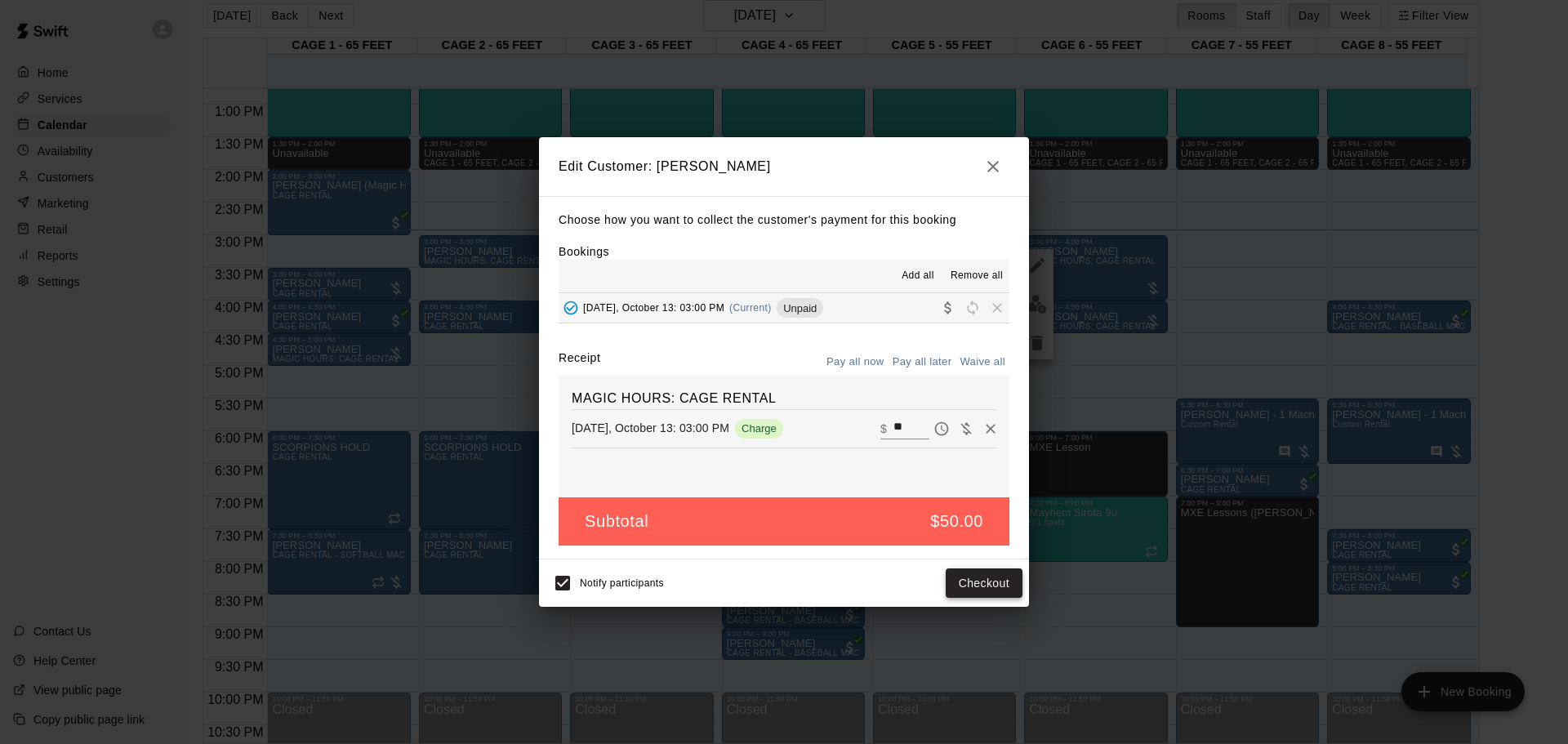
click at [967, 488] on button "Checkout" at bounding box center [985, 584] width 77 height 31
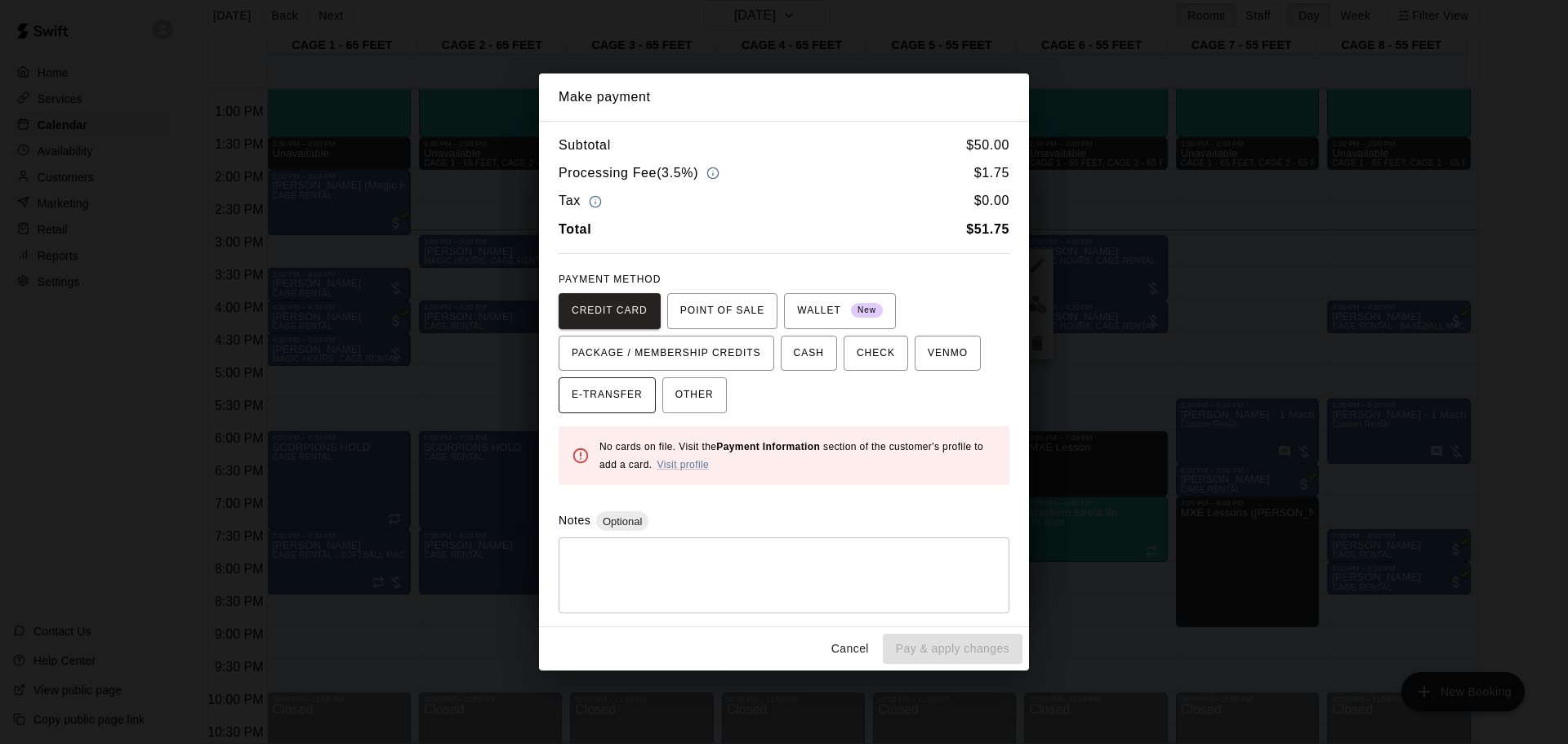
click at [618, 400] on span "E-TRANSFER" at bounding box center [607, 395] width 71 height 26
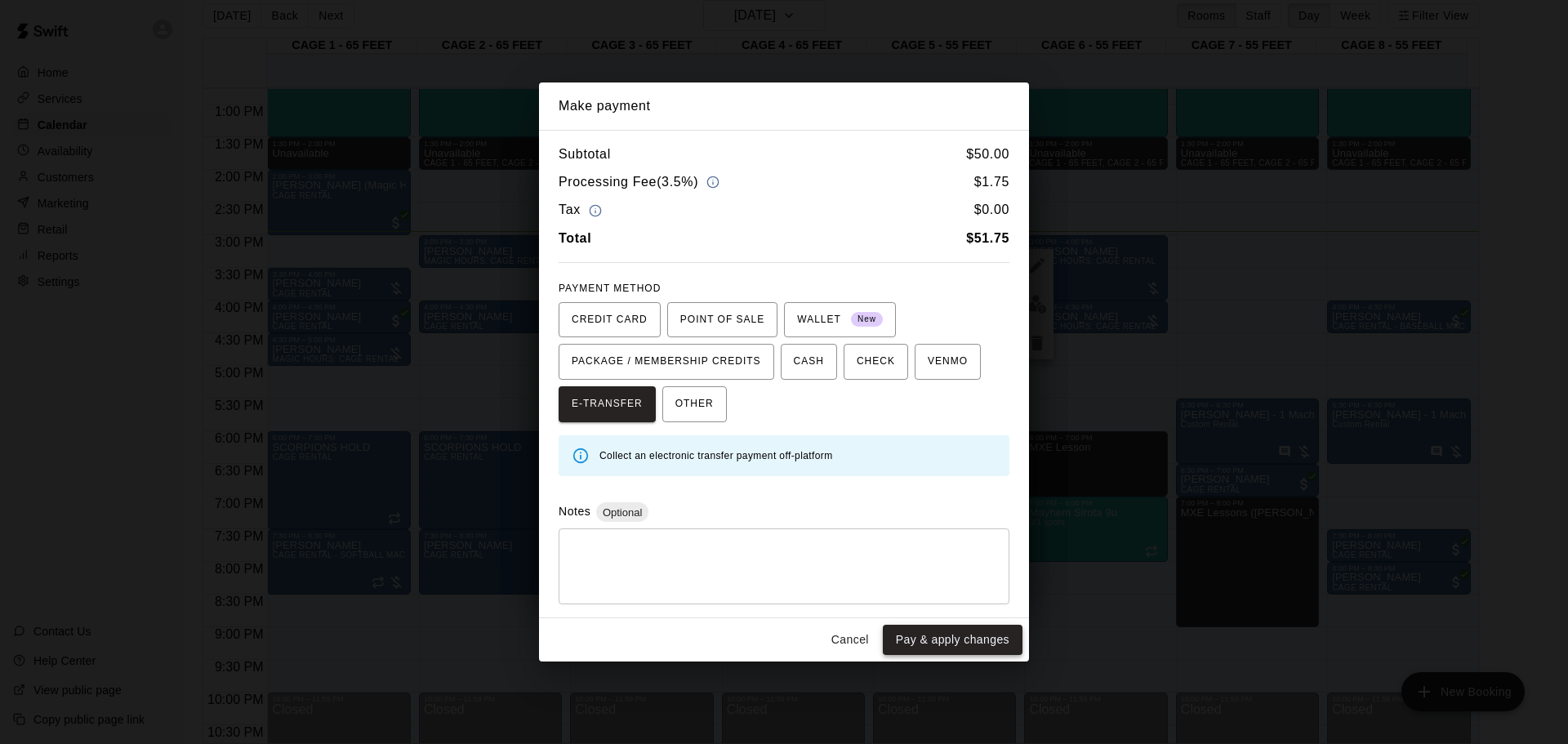
click at [956, 488] on button "Pay & apply changes" at bounding box center [952, 639] width 140 height 31
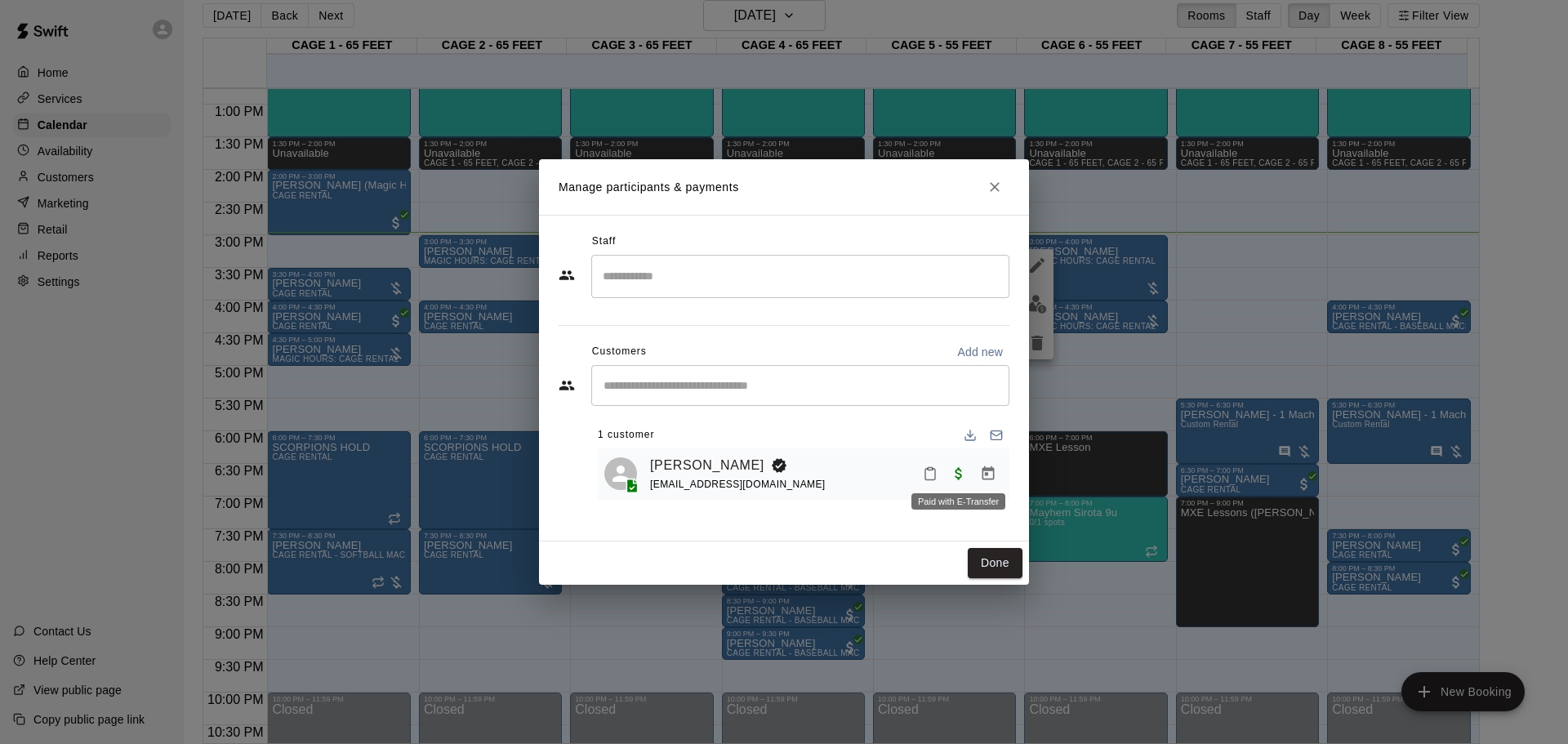
click at [960, 479] on span "Paid with E-Transfer" at bounding box center [959, 474] width 30 height 14
click at [958, 469] on span "Paid with E-Transfer" at bounding box center [959, 474] width 30 height 14
click at [981, 468] on icon "Manage bookings & payment" at bounding box center [988, 474] width 17 height 17
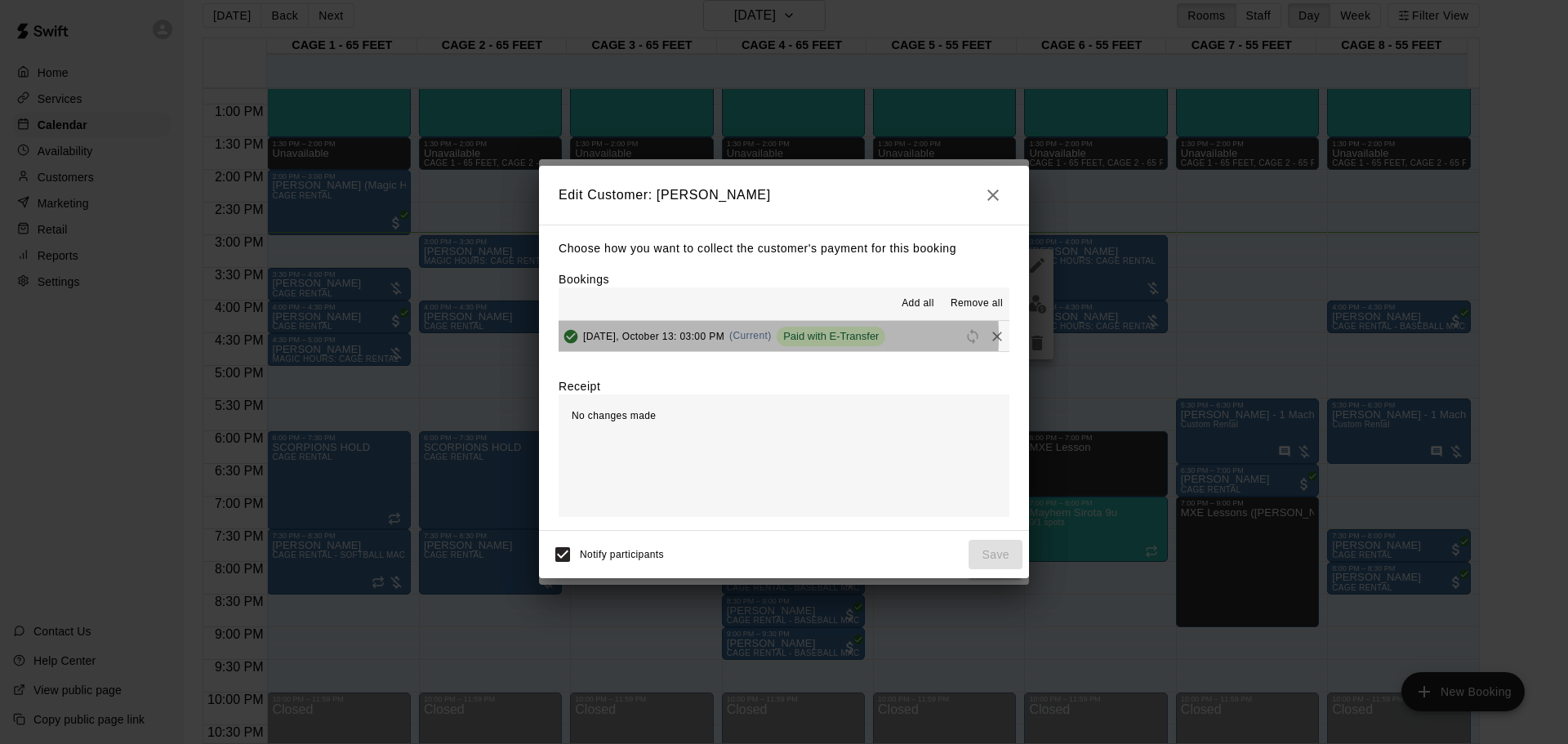
click at [719, 337] on span "[DATE], October 13: 03:00 PM" at bounding box center [654, 335] width 141 height 11
drag, startPoint x: 686, startPoint y: 331, endPoint x: 617, endPoint y: 336, distance: 69.2
click at [672, 335] on span "[DATE], October 13: 03:00 PM" at bounding box center [654, 335] width 141 height 11
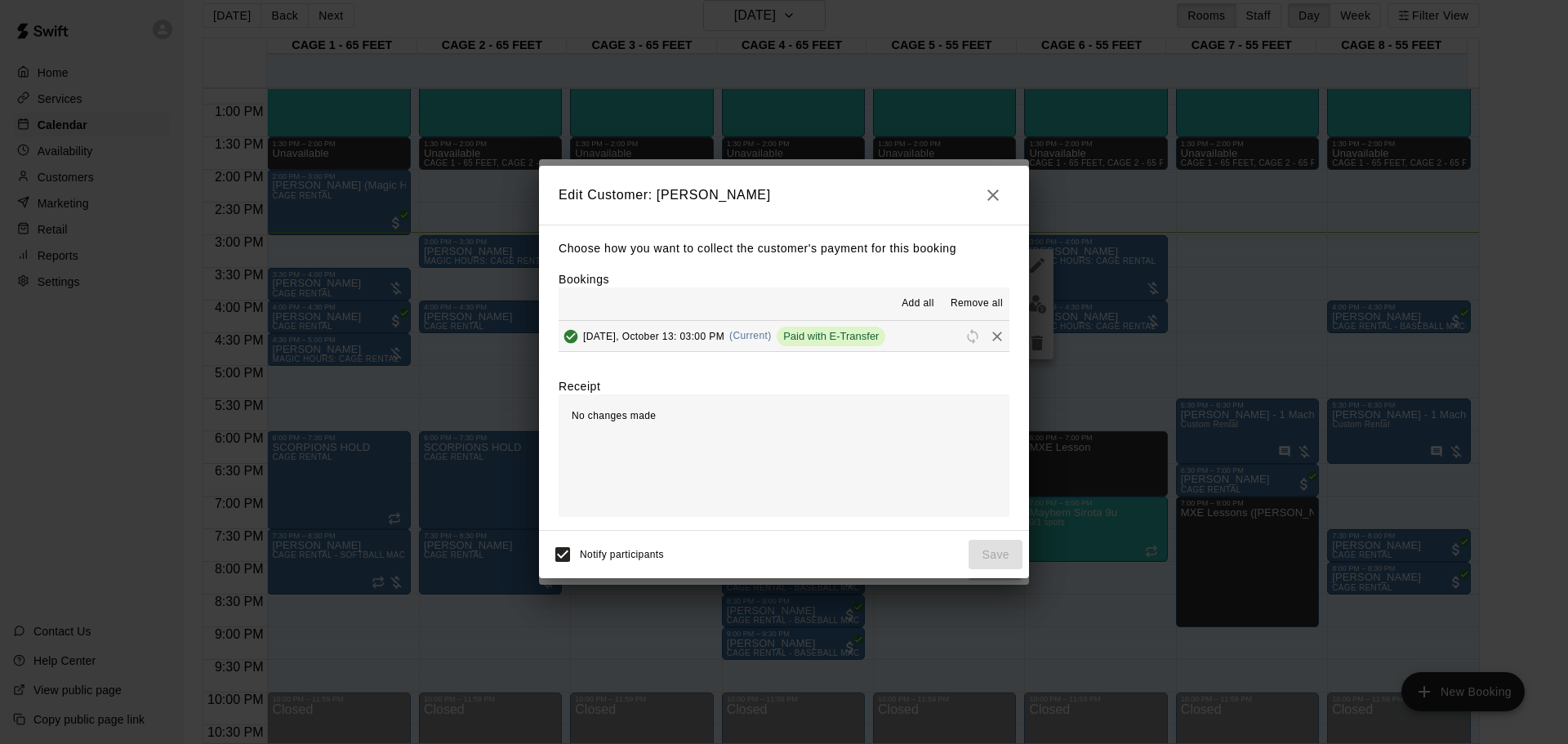
click at [600, 335] on span "[DATE], October 13: 03:00 PM" at bounding box center [654, 335] width 141 height 11
click at [990, 204] on button "button" at bounding box center [992, 195] width 32 height 32
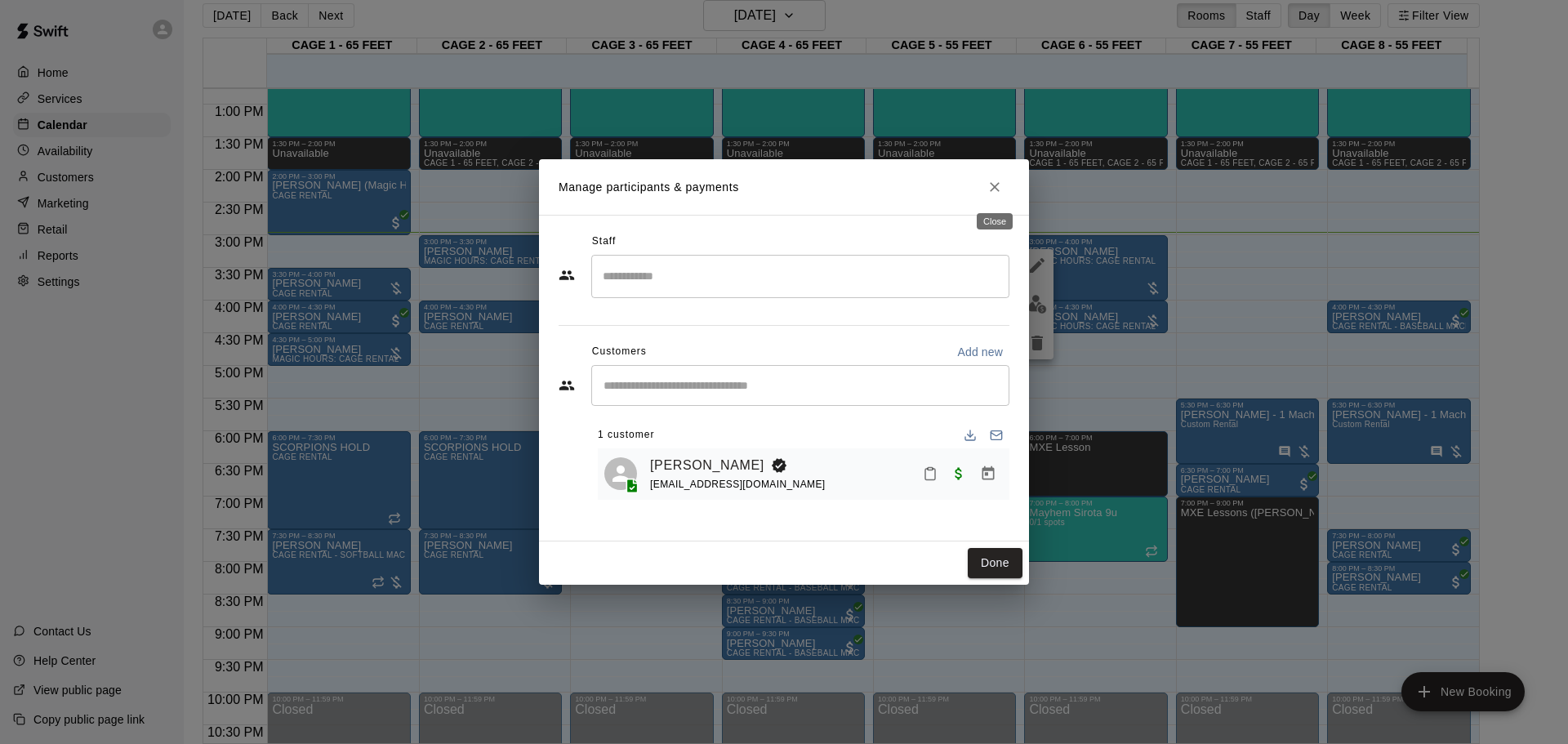
drag, startPoint x: 991, startPoint y: 187, endPoint x: 973, endPoint y: 213, distance: 31.6
click at [992, 187] on icon "Close" at bounding box center [994, 187] width 17 height 17
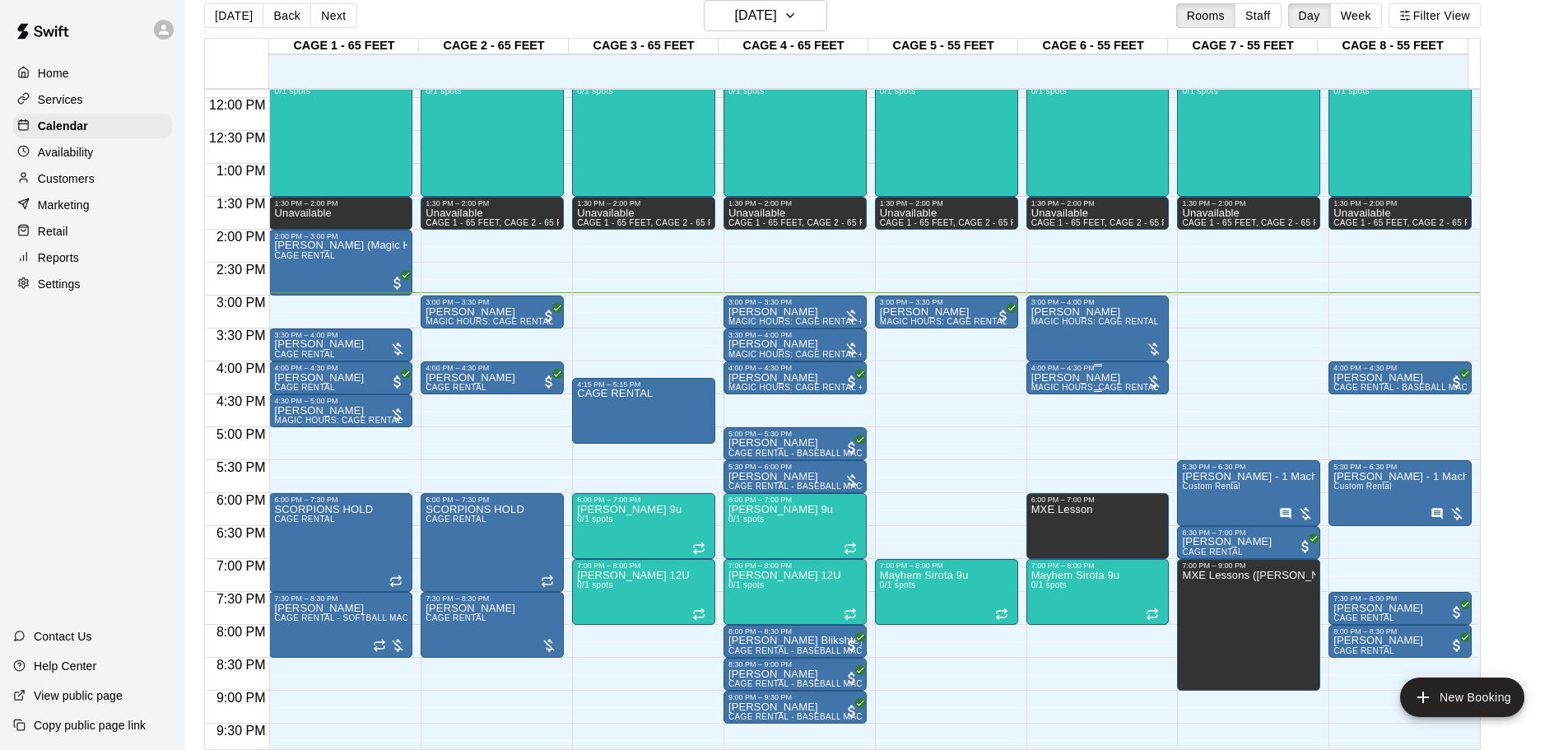
scroll to position [841, 0]
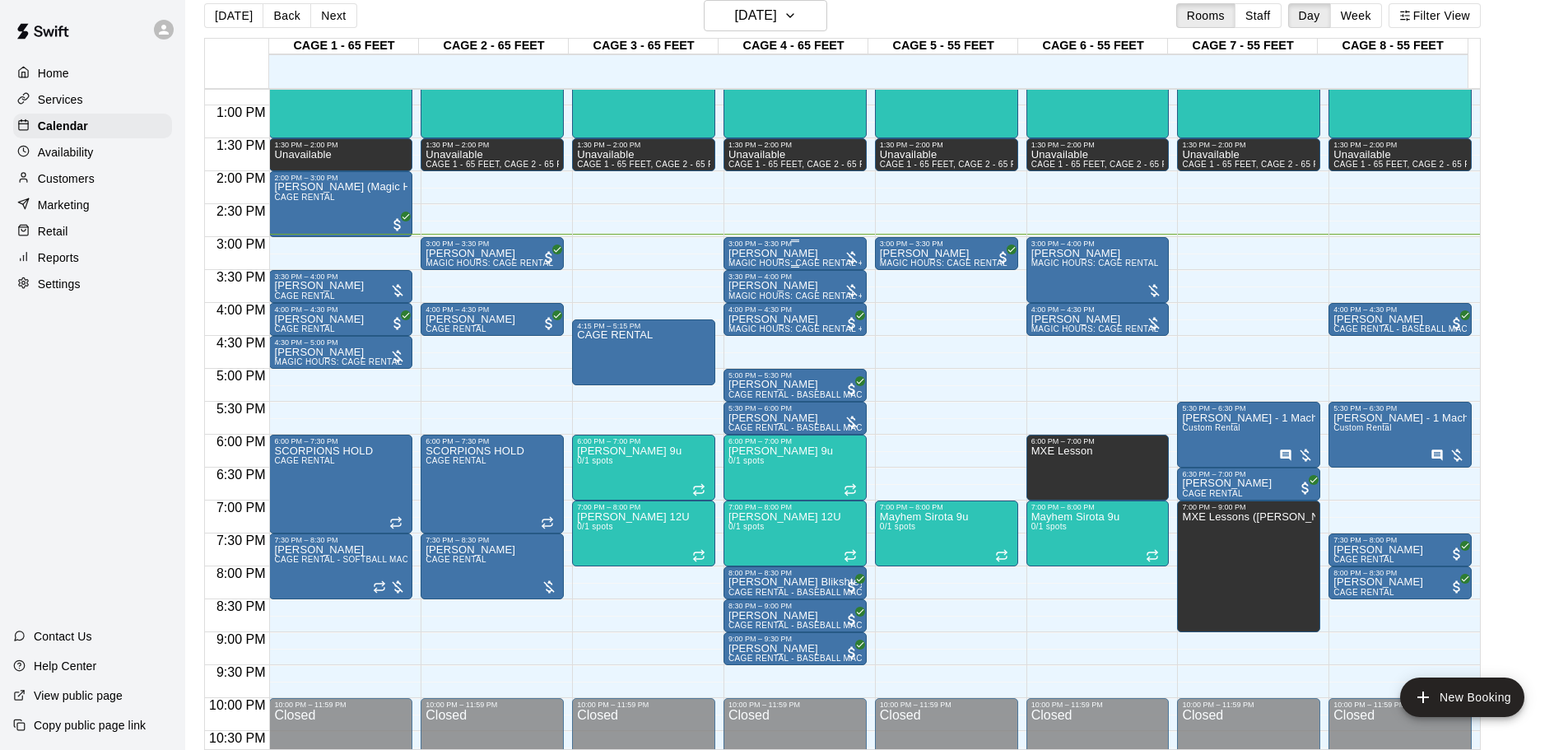
click at [831, 246] on div "3:00 PM – 3:30 PM" at bounding box center [795, 244] width 134 height 8
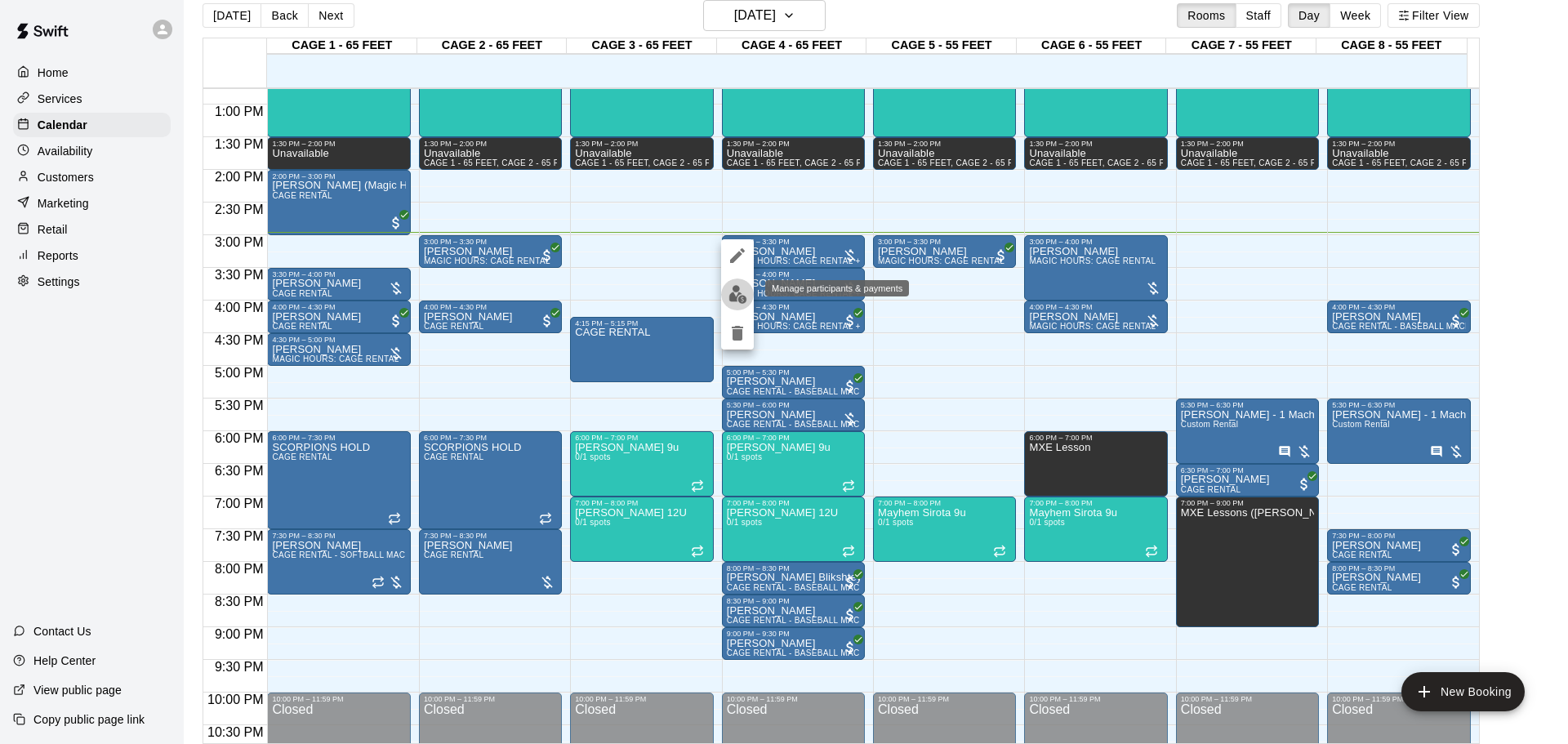
click at [740, 285] on img "edit" at bounding box center [738, 295] width 19 height 19
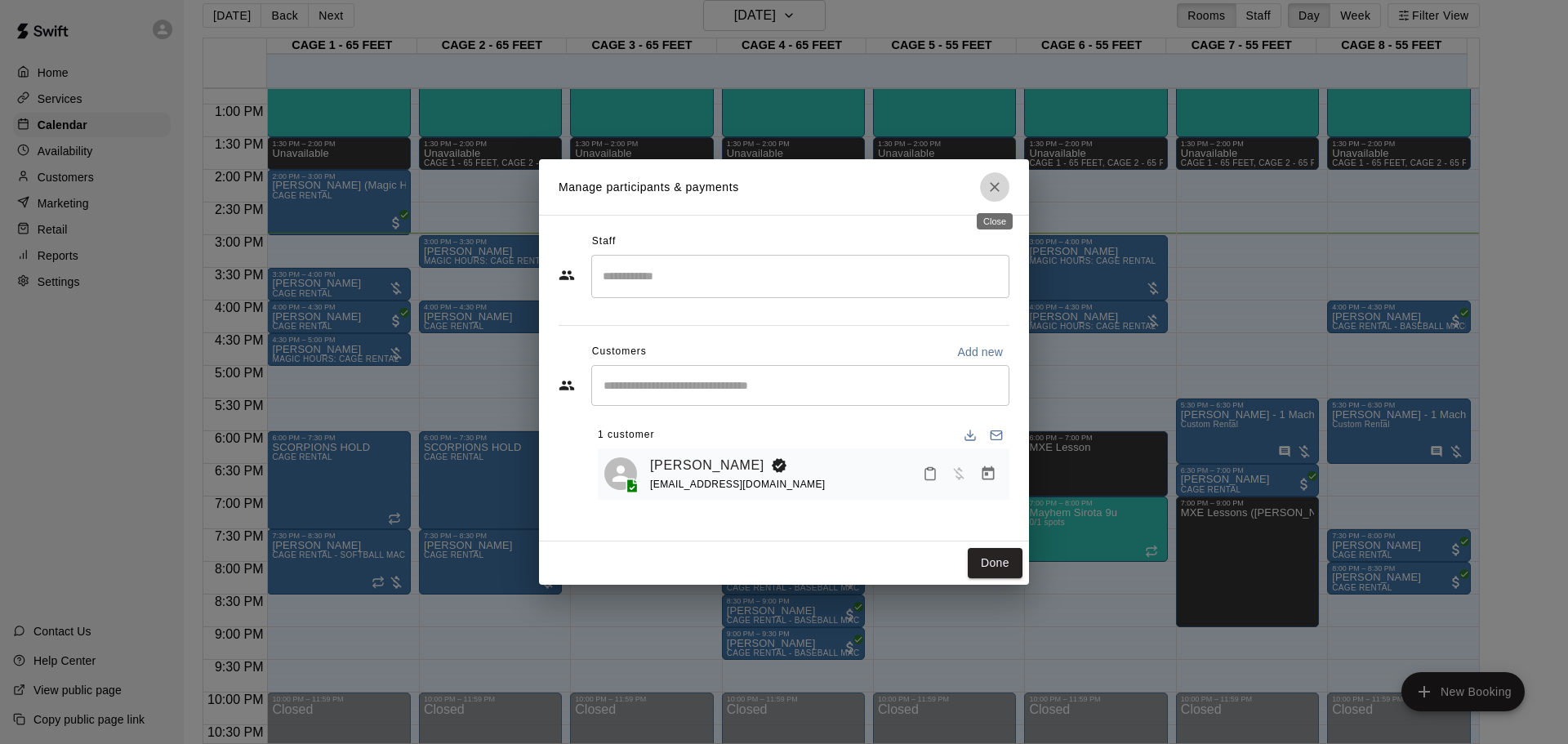
click at [1002, 182] on icon "Close" at bounding box center [994, 187] width 17 height 17
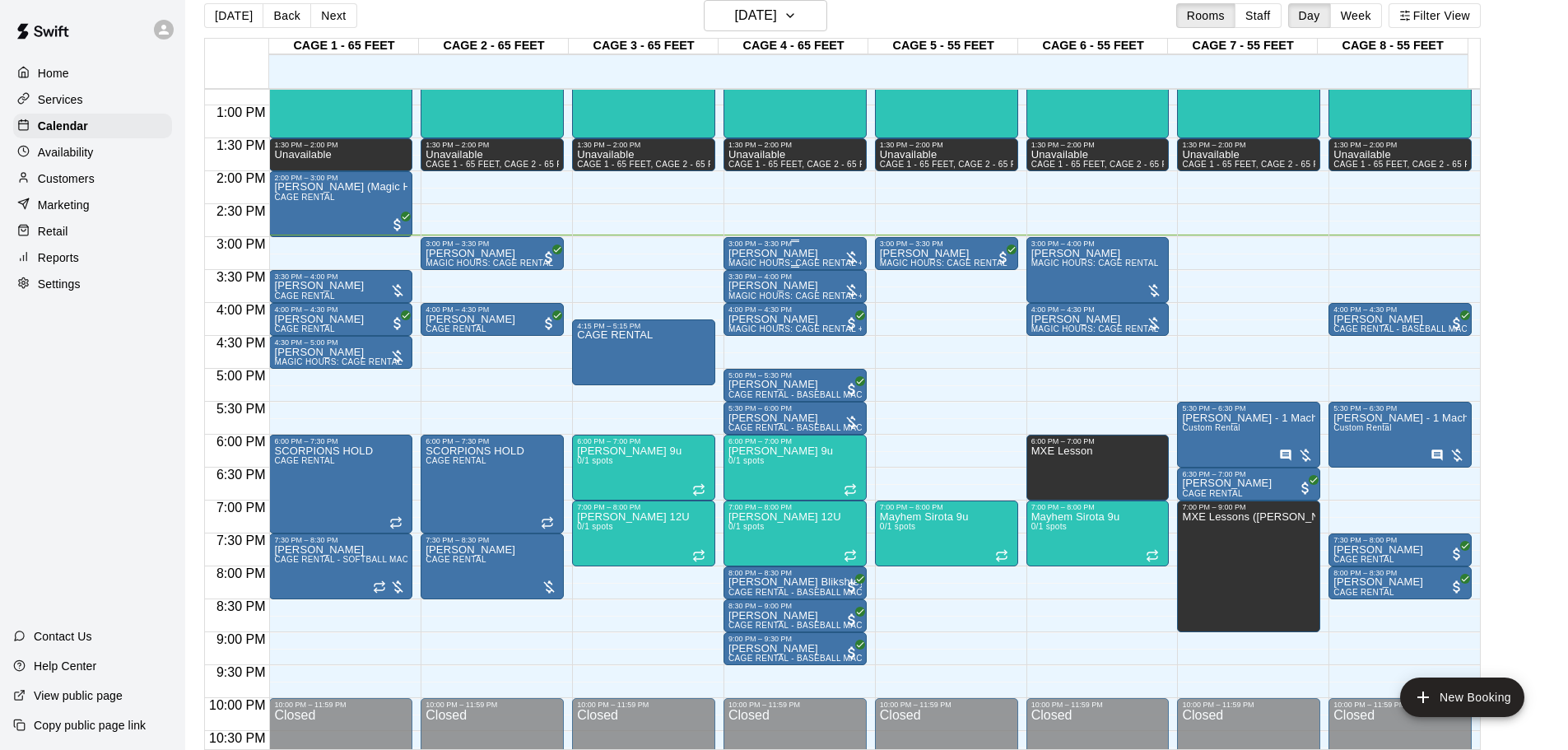
click at [836, 248] on div "3:00 PM – 3:30 PM" at bounding box center [795, 244] width 134 height 8
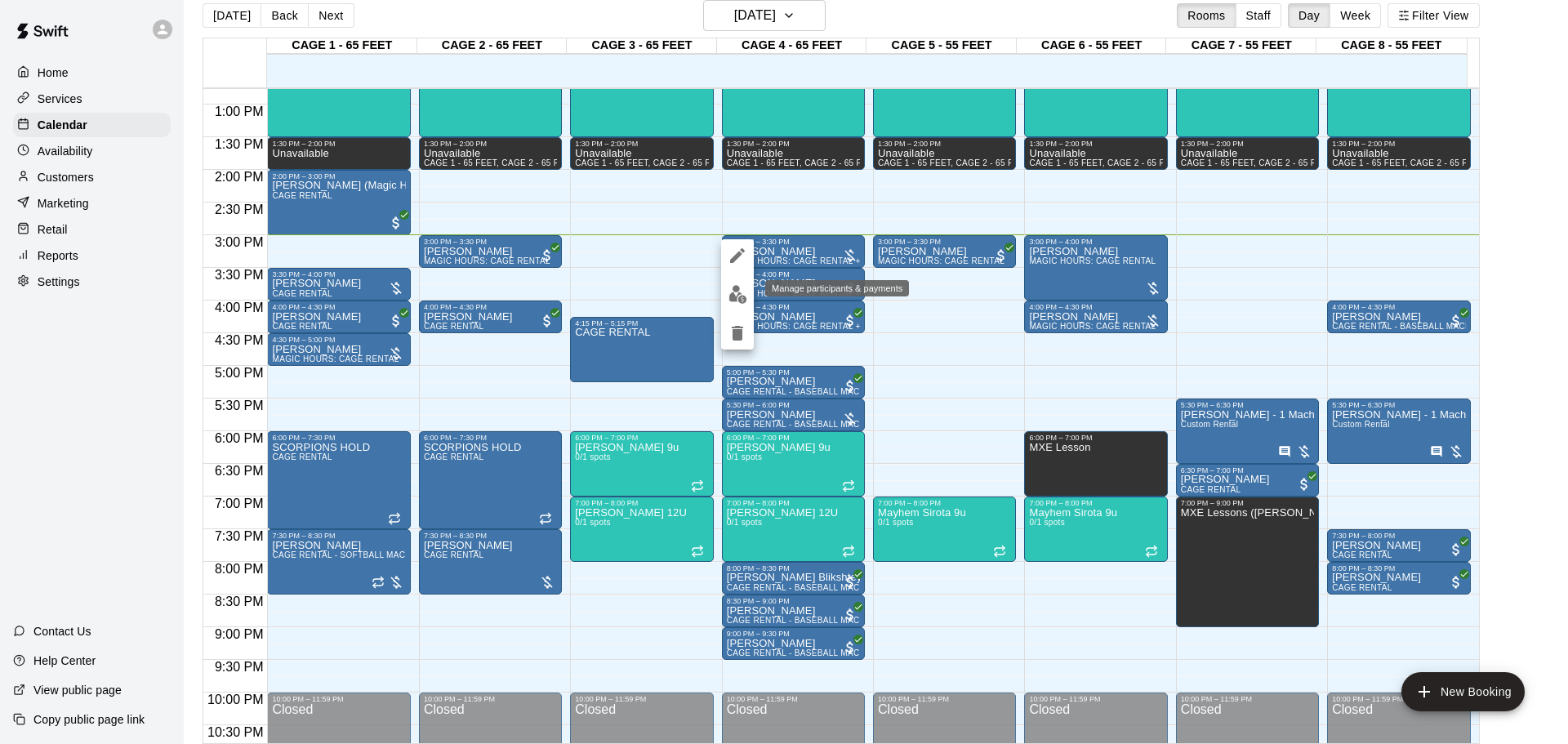
click at [731, 286] on img "edit" at bounding box center [738, 295] width 19 height 19
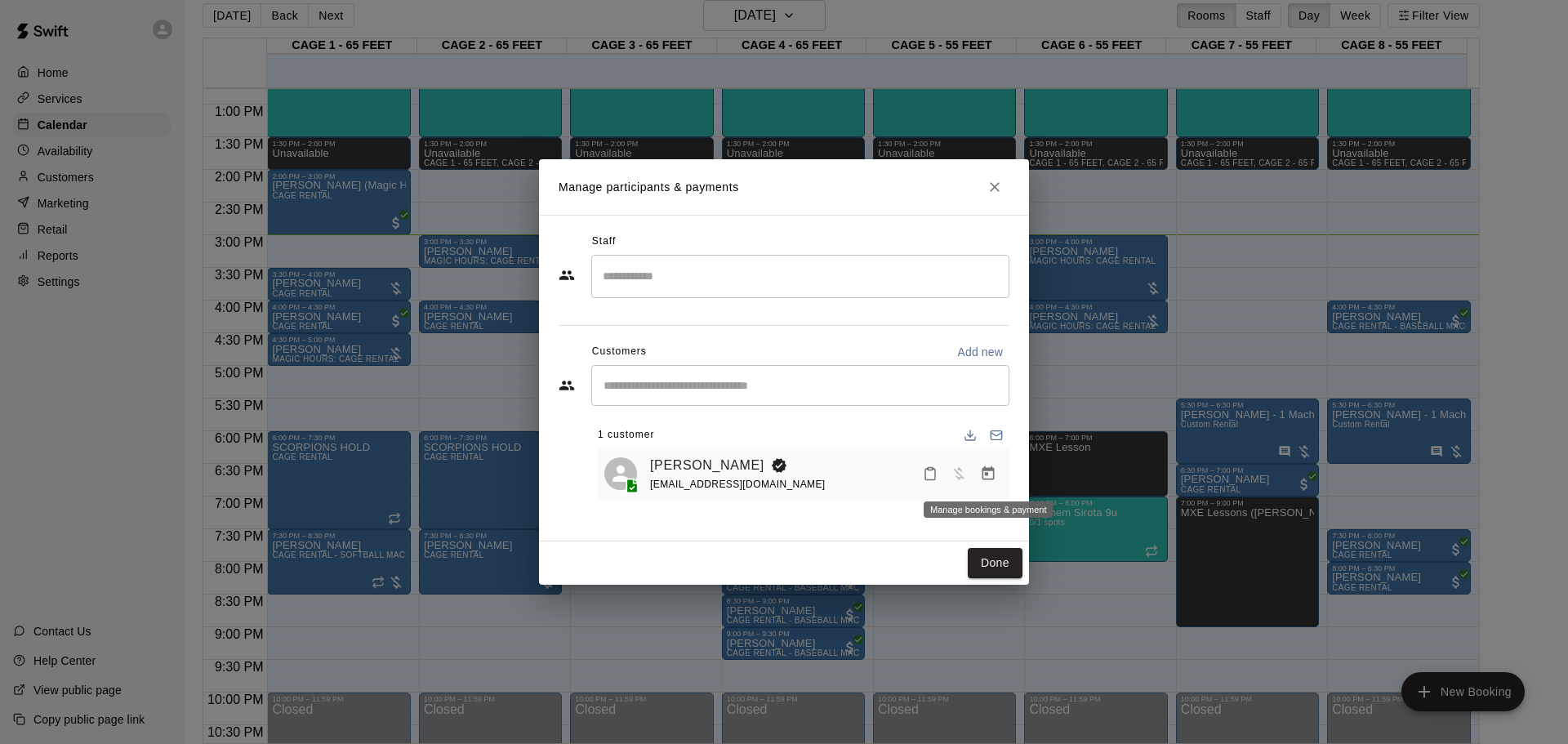
click at [982, 468] on icon "Manage bookings & payment" at bounding box center [988, 474] width 17 height 17
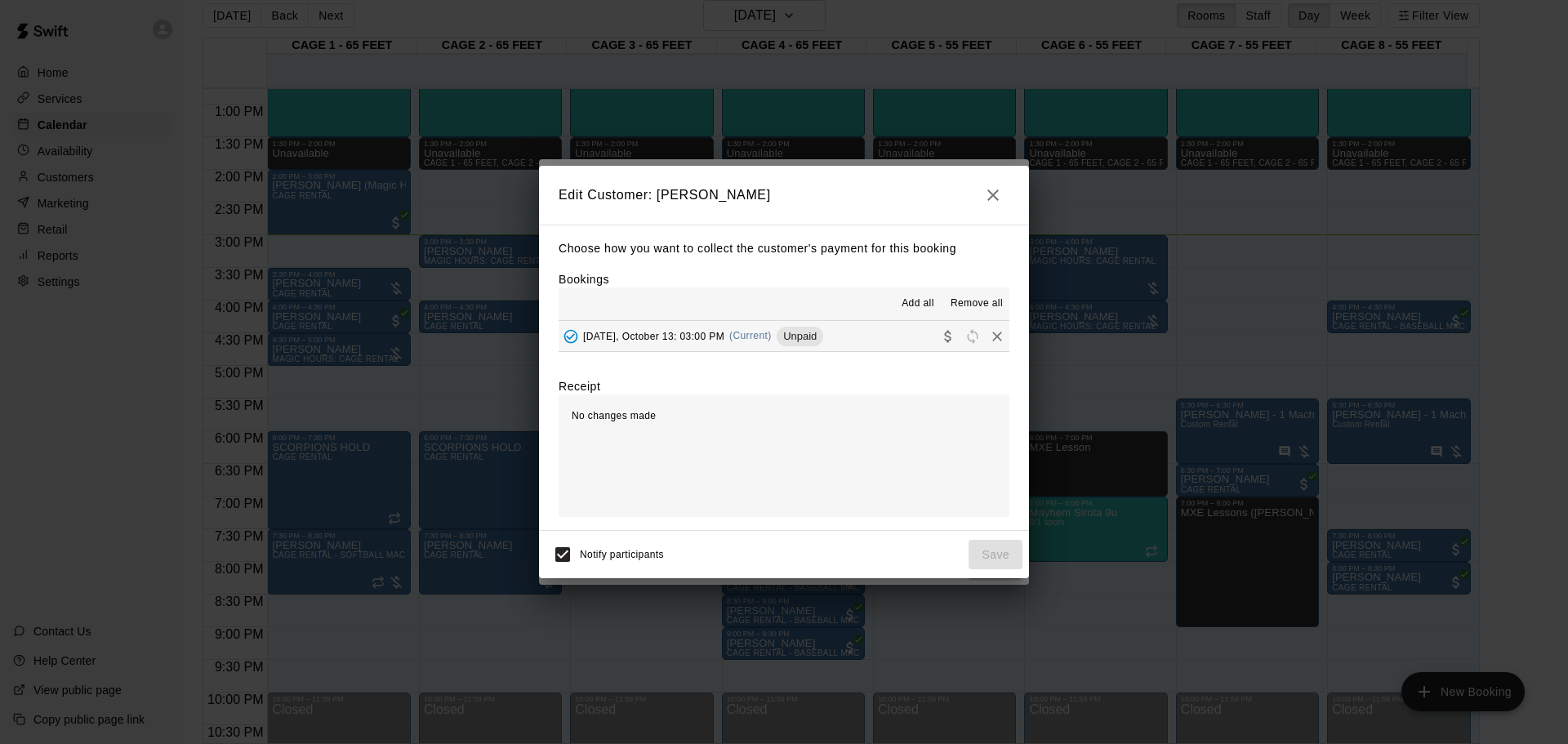
drag, startPoint x: 643, startPoint y: 344, endPoint x: 665, endPoint y: 372, distance: 35.6
click at [644, 349] on div "[DATE], October 13: 03:00 PM (Current) Unpaid" at bounding box center [691, 337] width 264 height 24
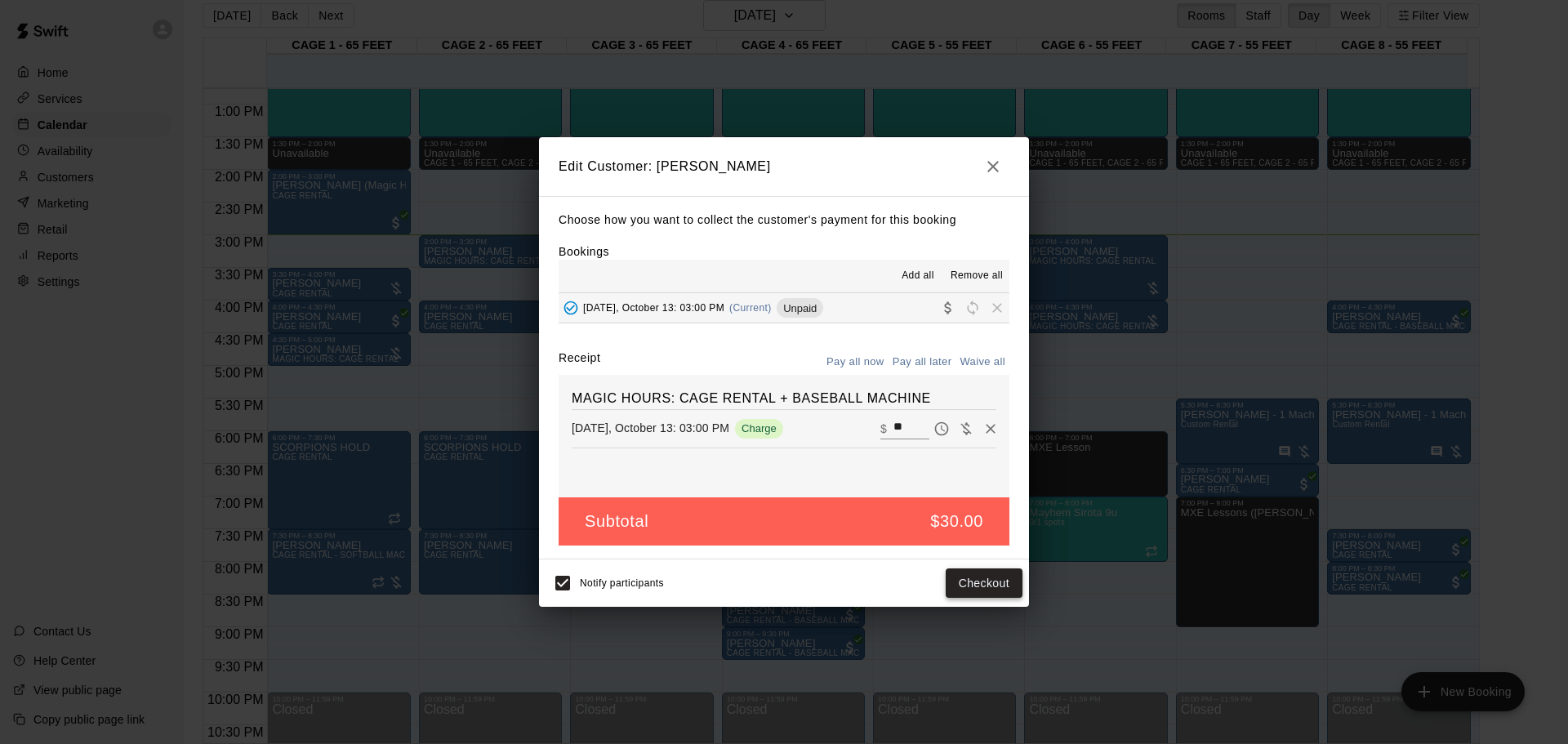
click at [963, 488] on button "Checkout" at bounding box center [985, 584] width 77 height 31
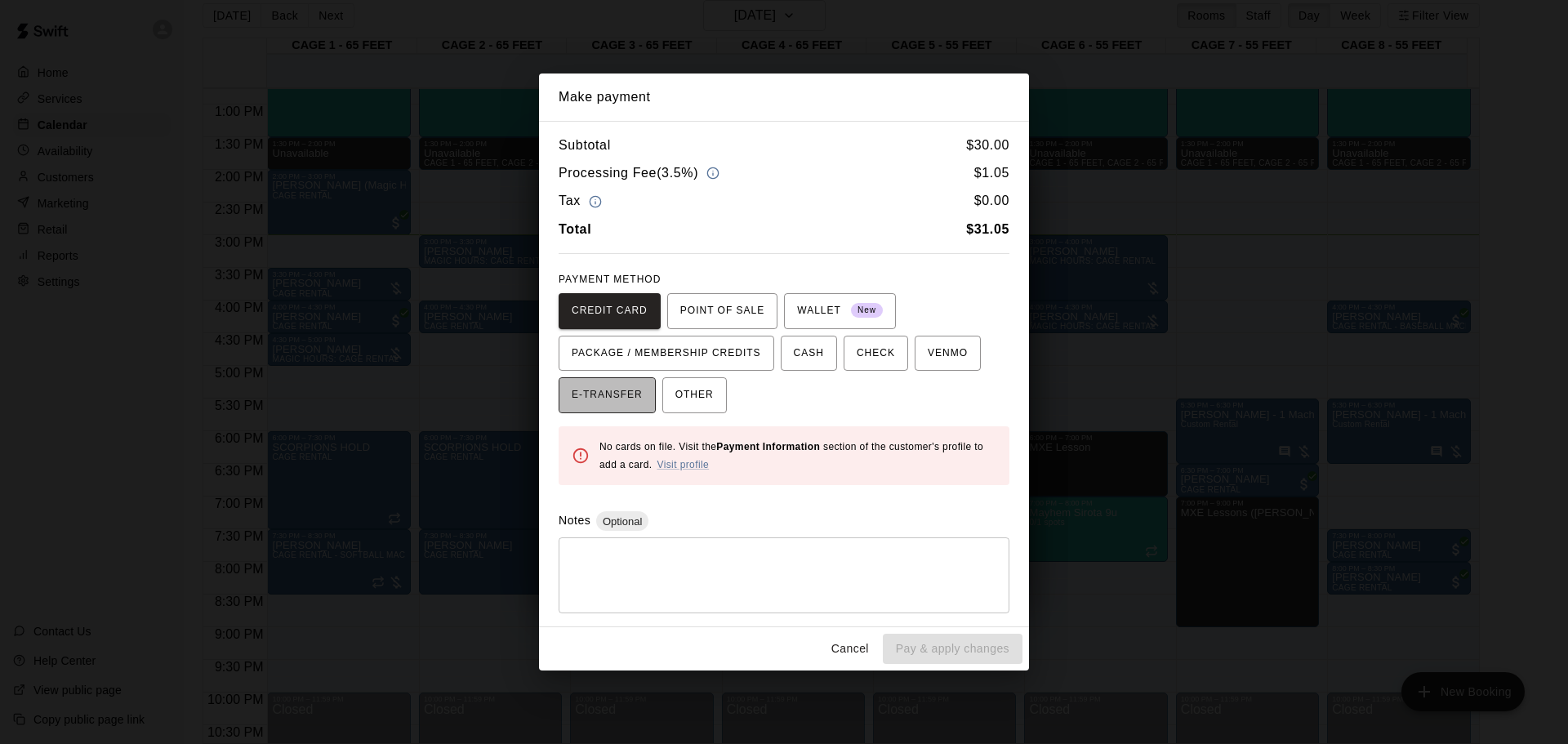
click at [617, 399] on span "E-TRANSFER" at bounding box center [607, 395] width 71 height 26
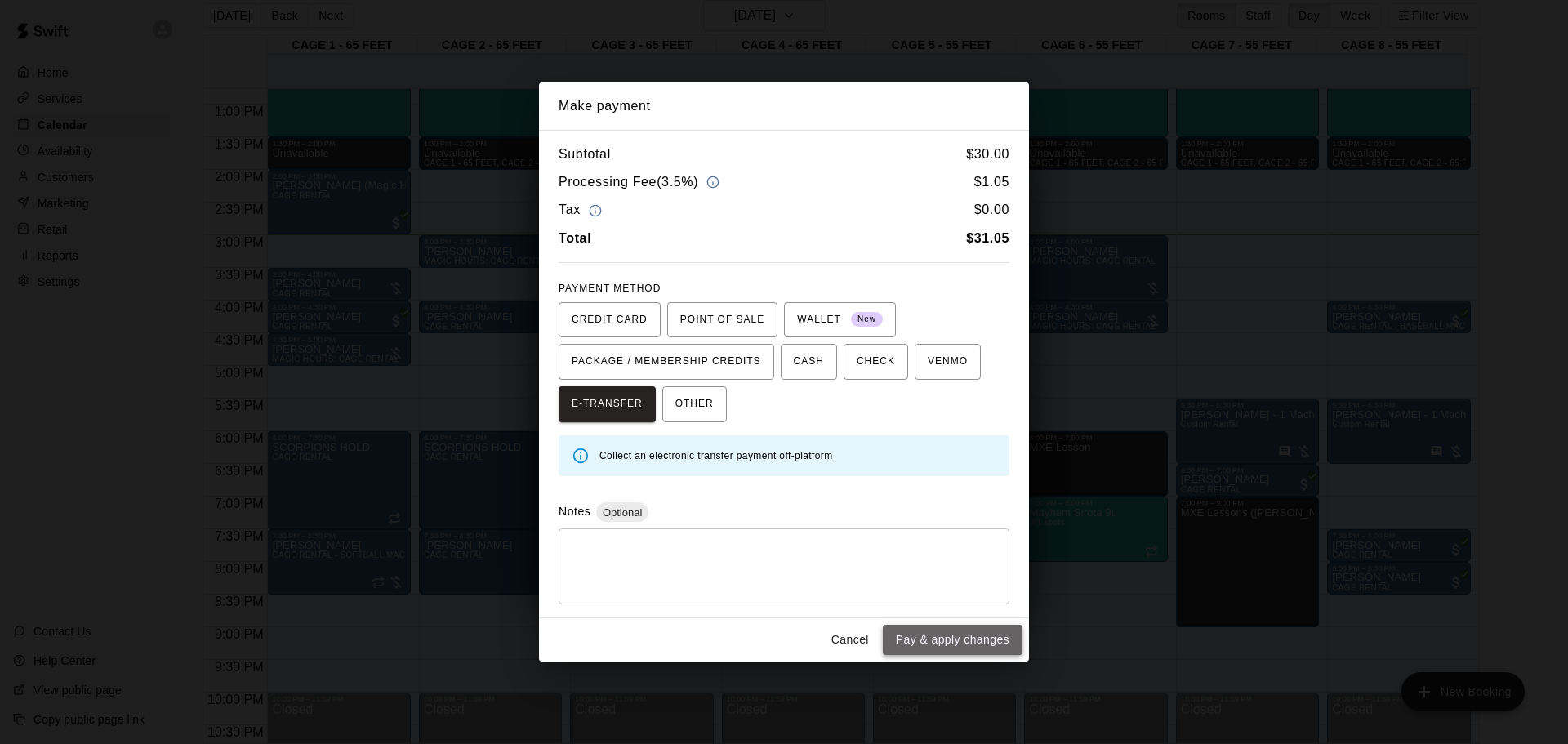
click at [964, 488] on button "Pay & apply changes" at bounding box center [952, 639] width 140 height 31
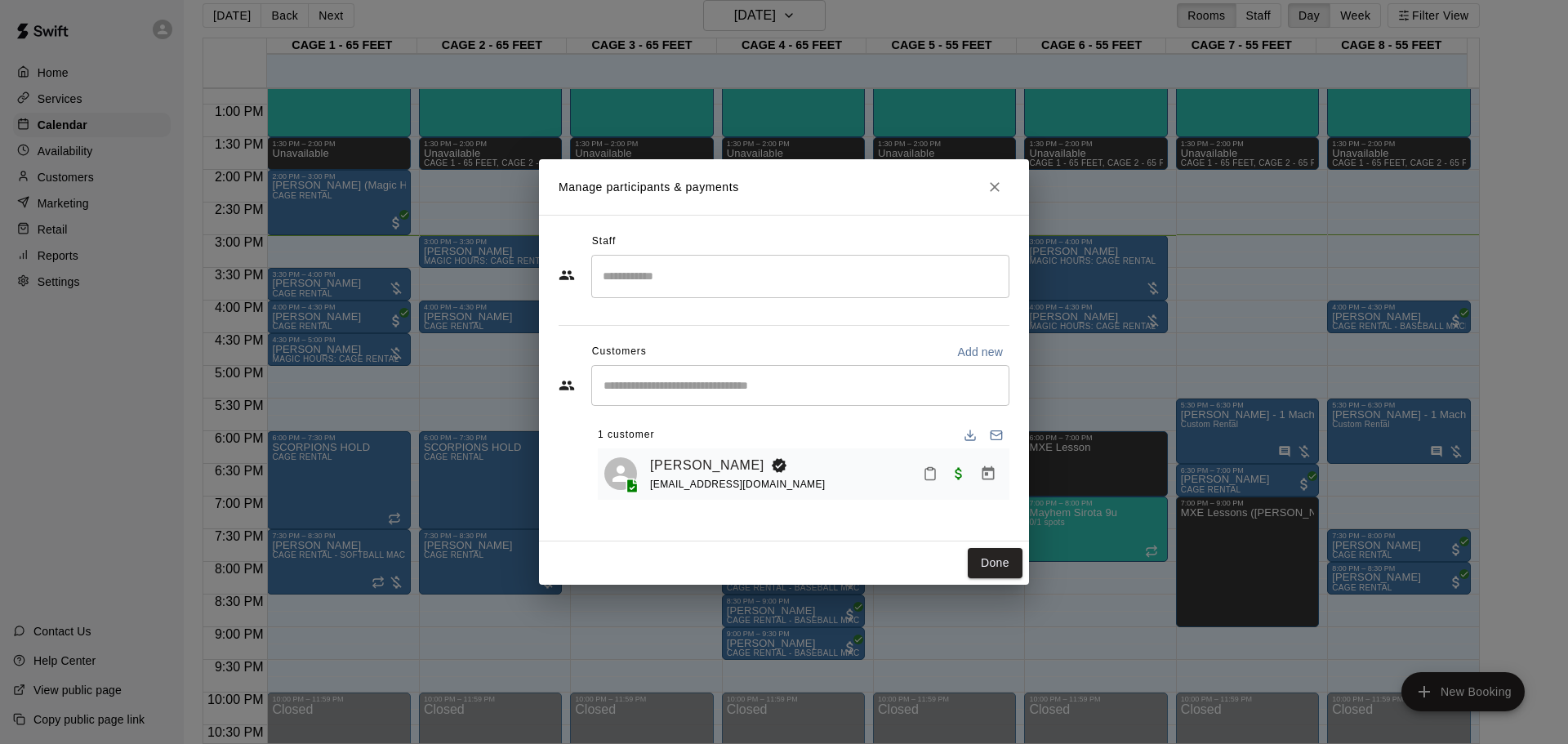
click at [1032, 488] on div "Manage participants & payments Staff ​ Customers Add new ​ 1 customer [PERSON_N…" at bounding box center [784, 372] width 1568 height 744
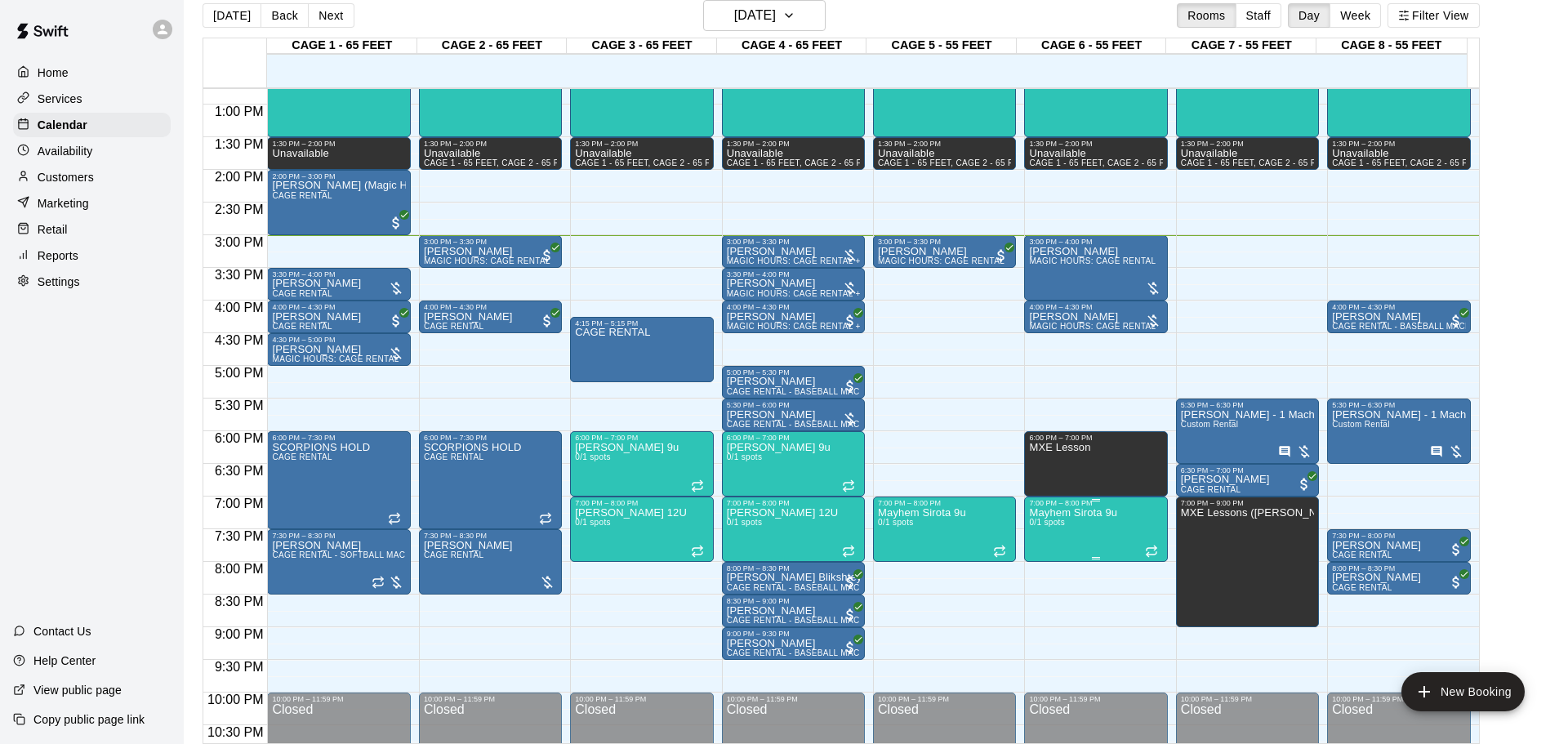
drag, startPoint x: 999, startPoint y: 568, endPoint x: 1037, endPoint y: 544, distance: 44.9
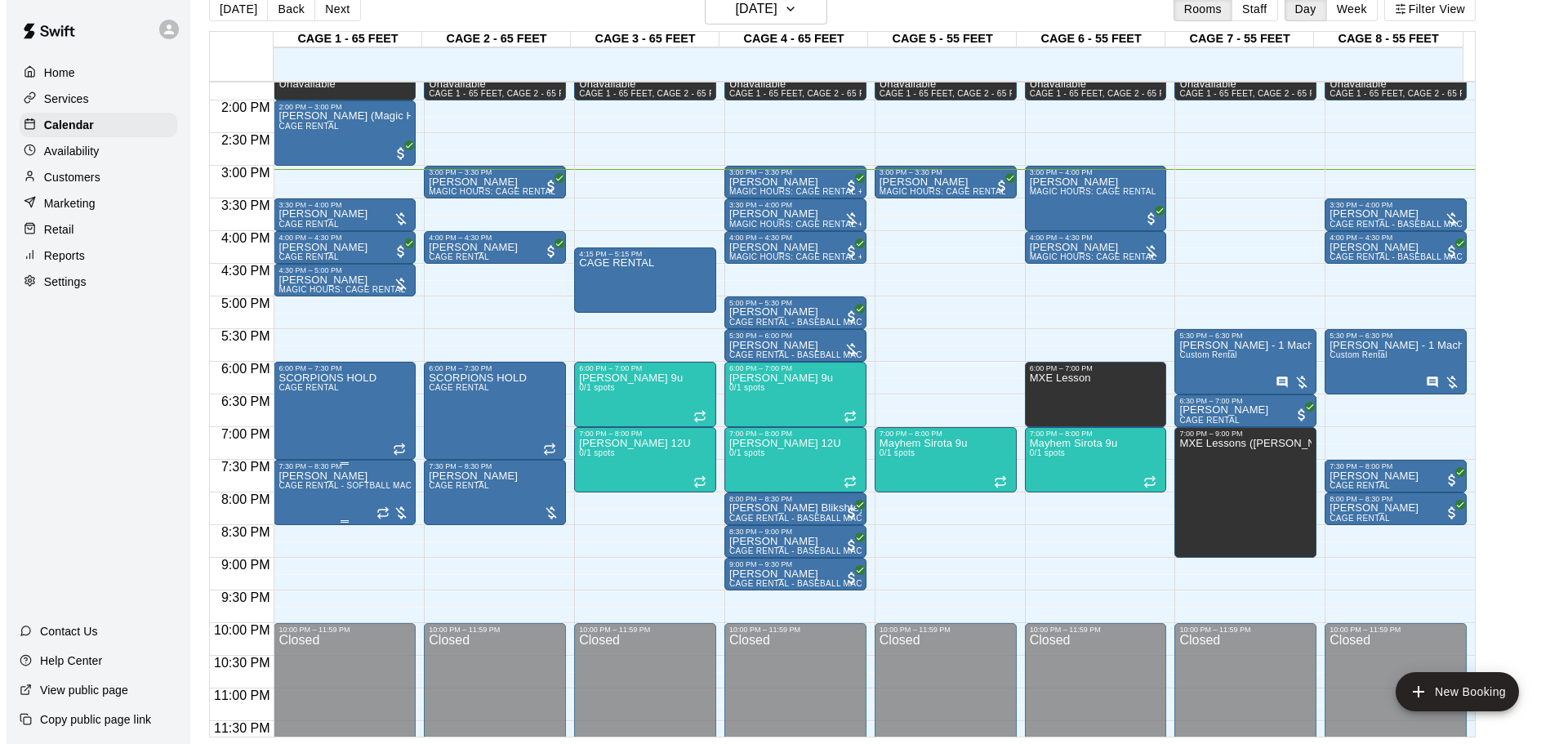
scroll to position [916, 0]
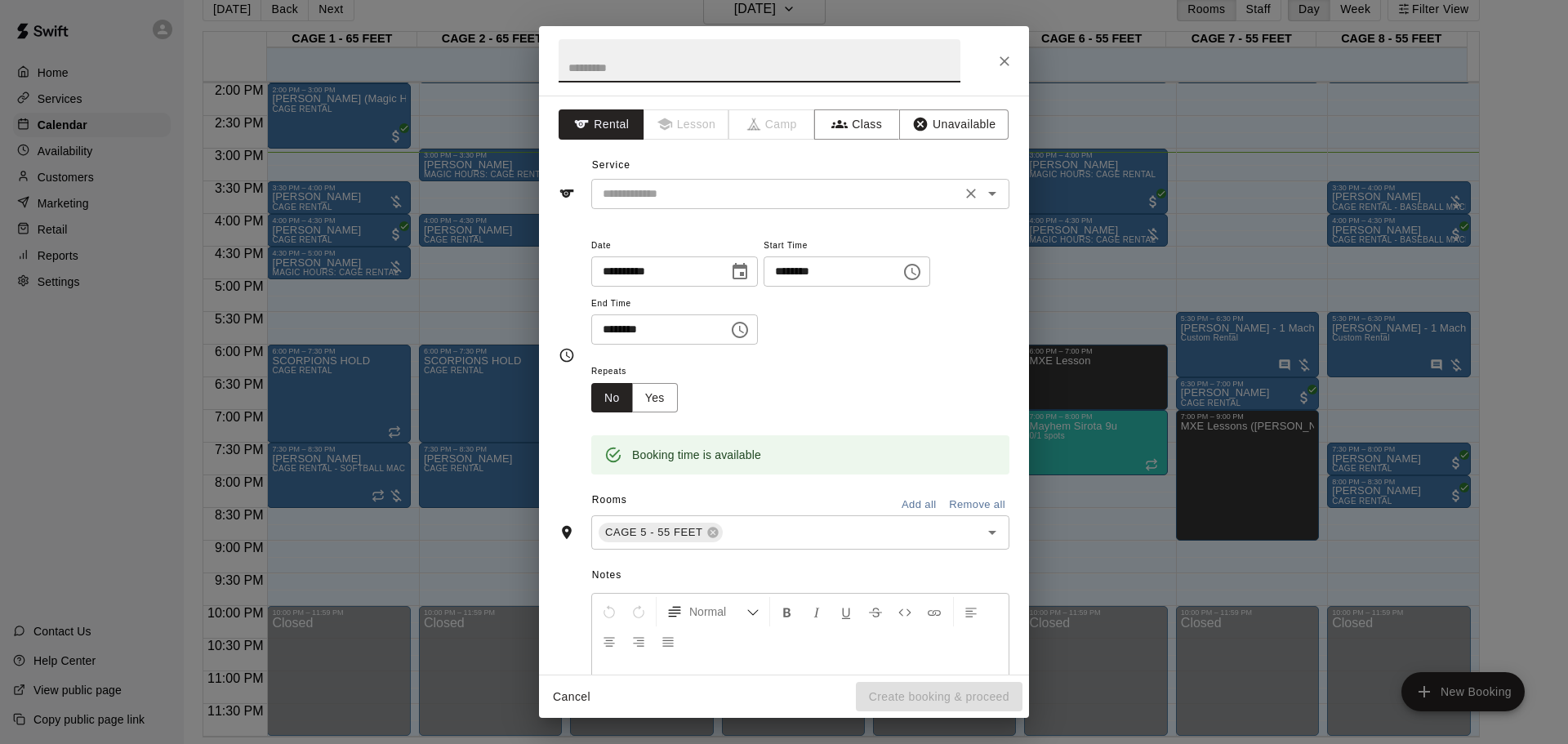
click at [795, 205] on div "​" at bounding box center [801, 194] width 419 height 31
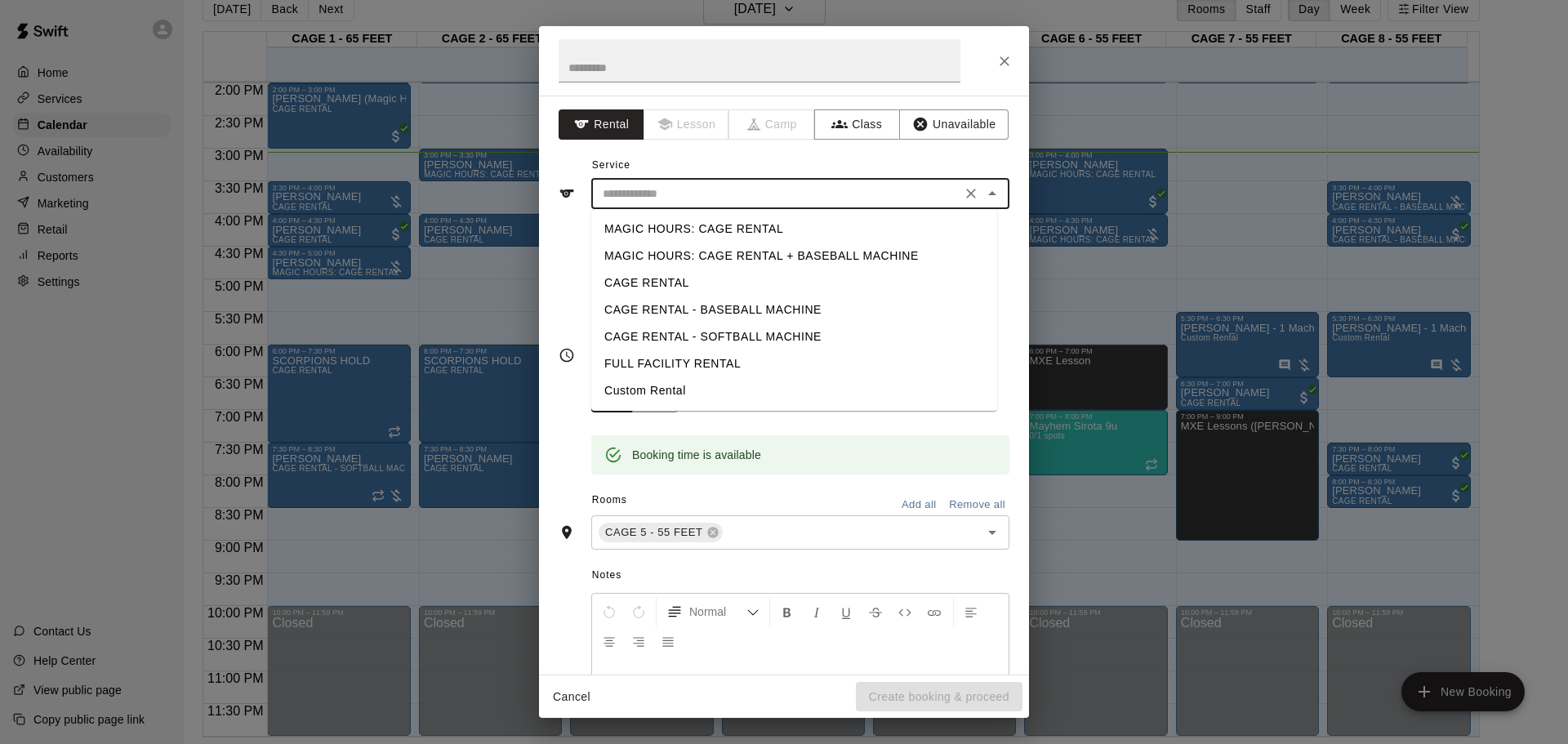
click at [696, 276] on li "CAGE RENTAL" at bounding box center [794, 283] width 406 height 27
type input "**********"
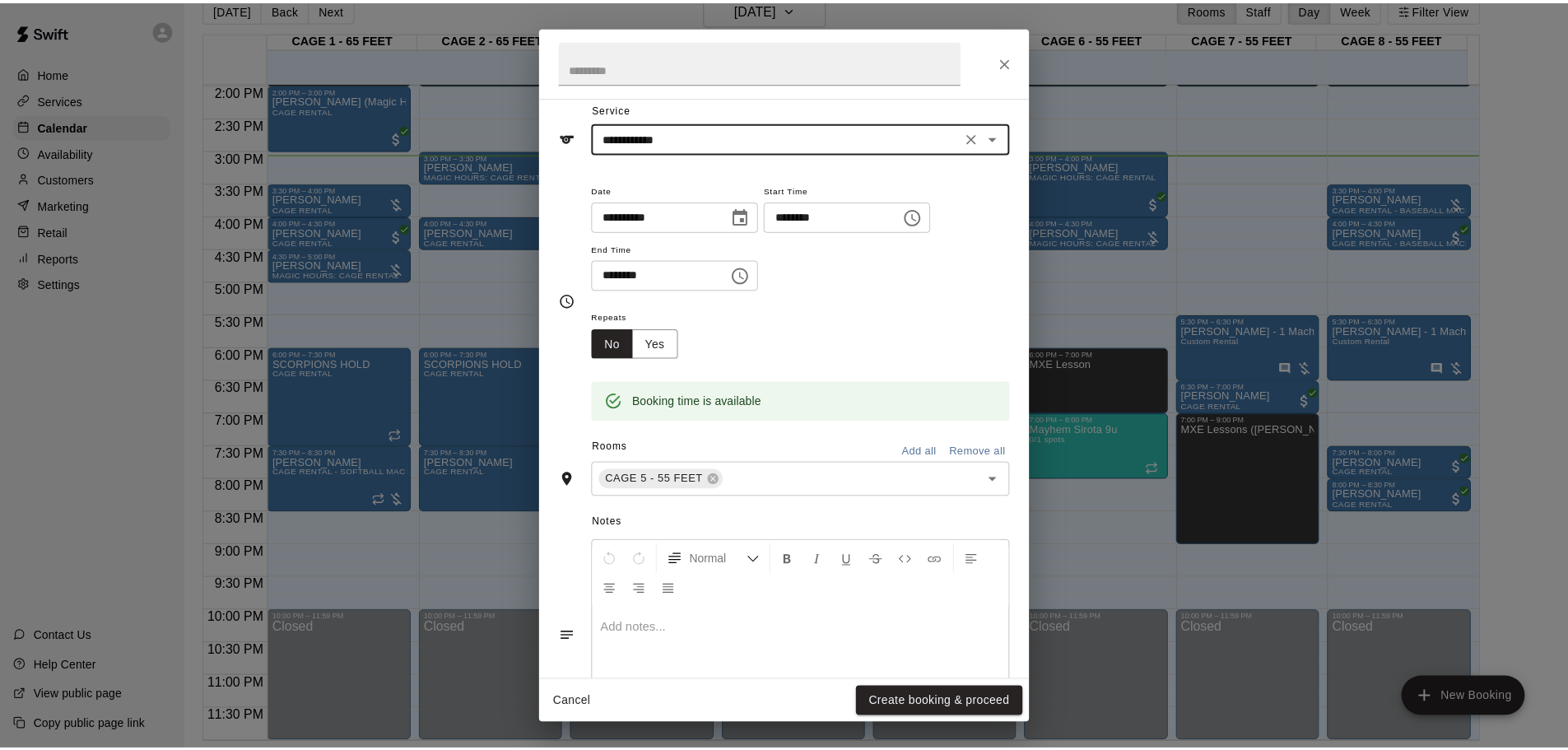
scroll to position [83, 0]
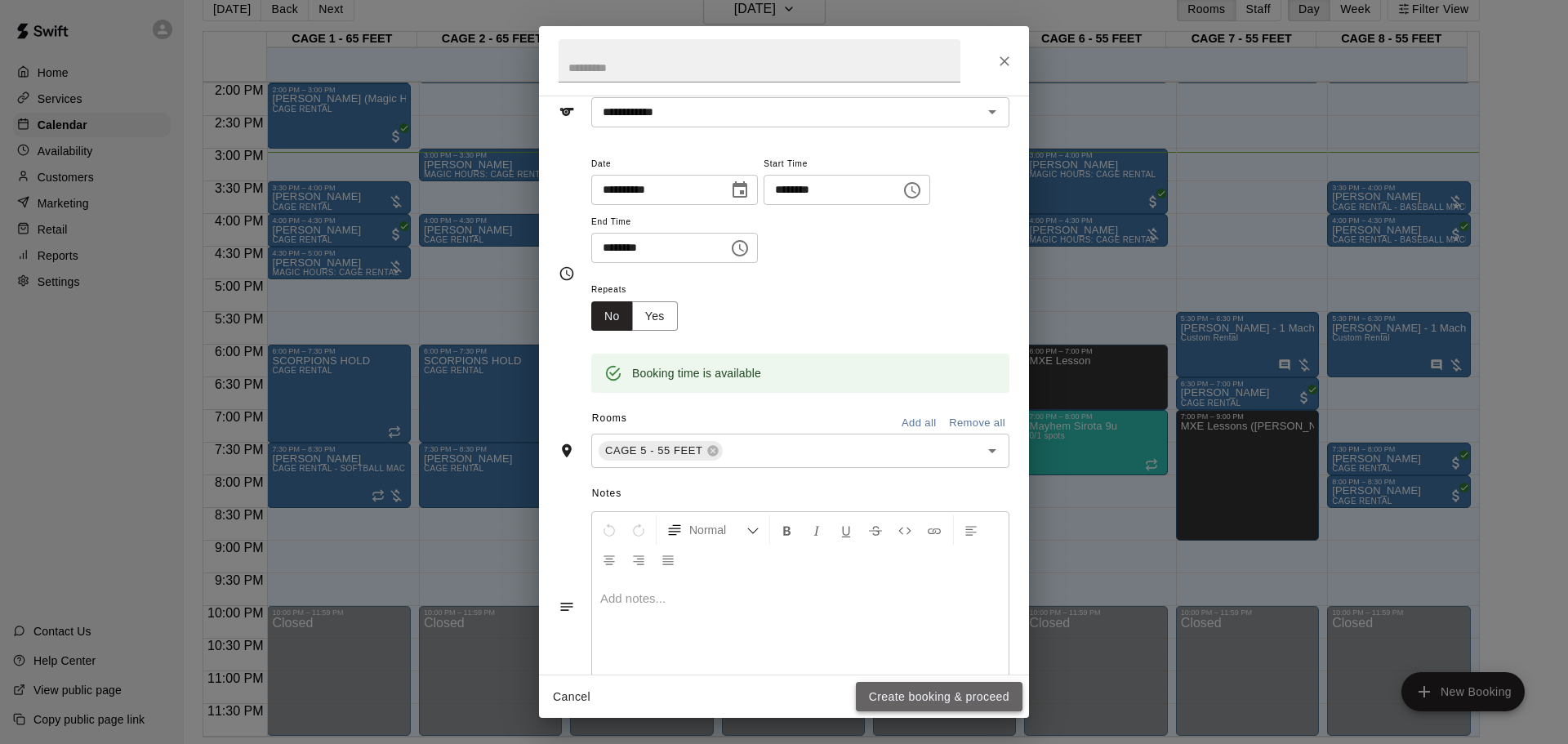
click at [919, 488] on button "Create booking & proceed" at bounding box center [939, 697] width 167 height 31
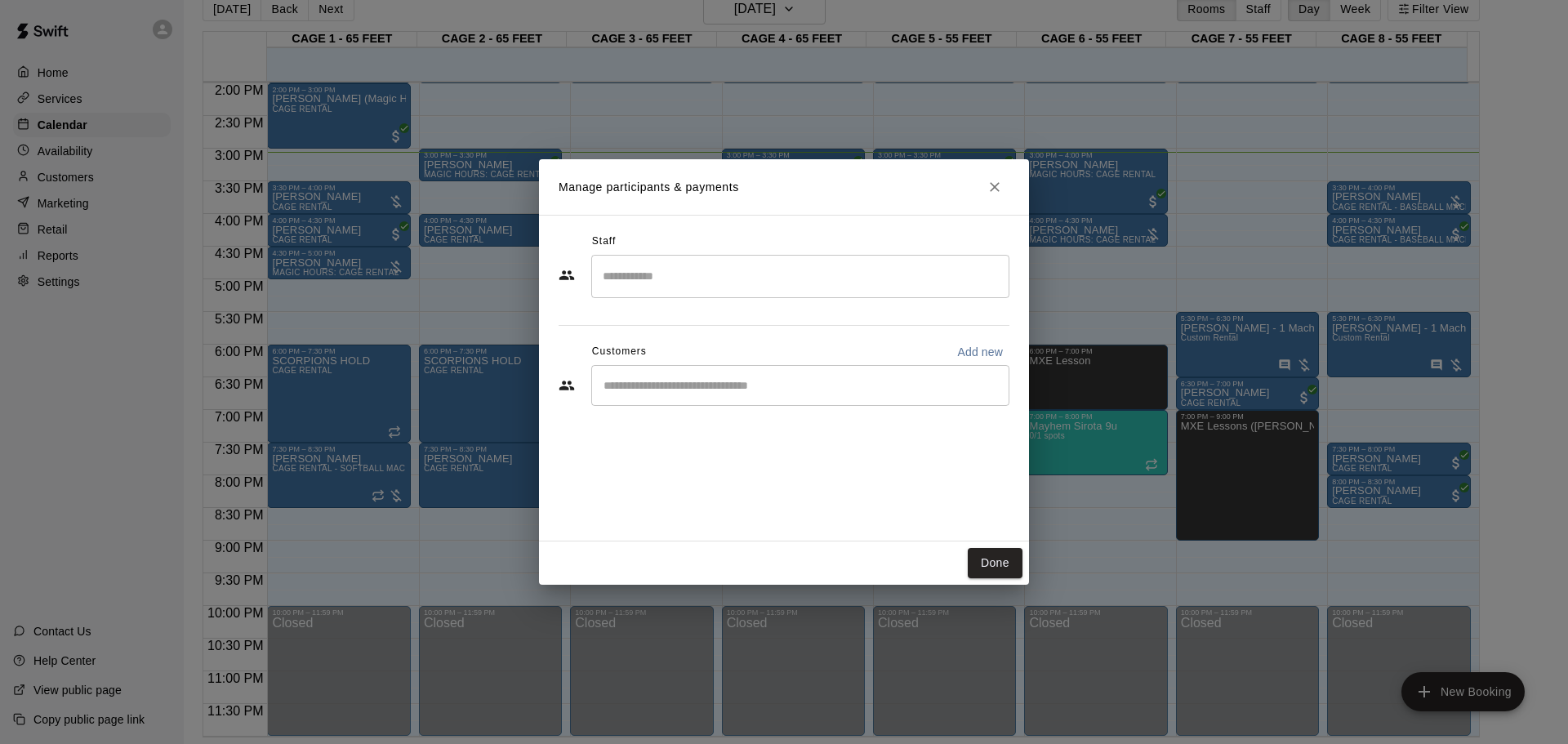
click at [723, 372] on div "​" at bounding box center [801, 386] width 419 height 41
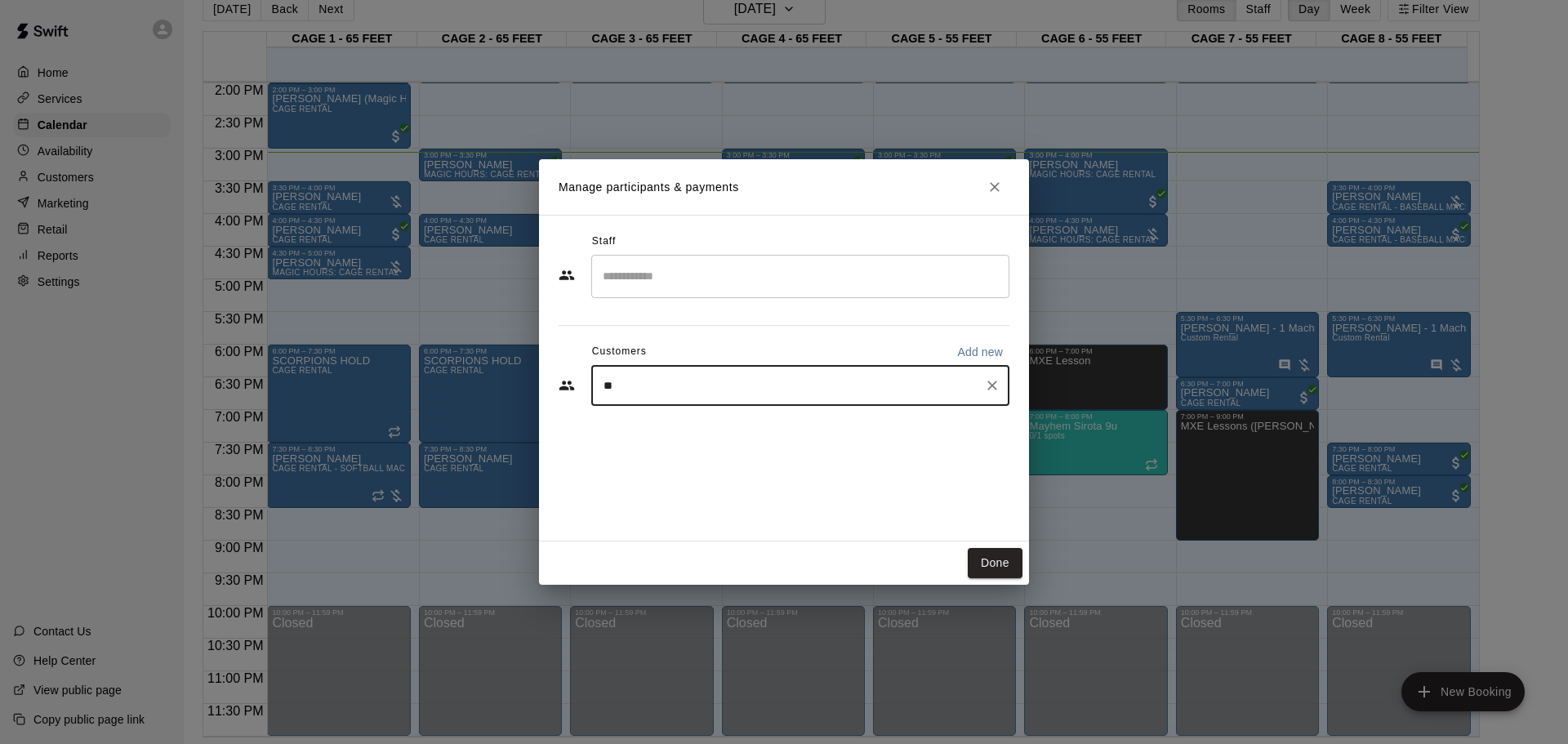
type input "*"
drag, startPoint x: 985, startPoint y: 559, endPoint x: 932, endPoint y: 485, distance: 91.0
click at [986, 488] on button "Done" at bounding box center [995, 563] width 55 height 31
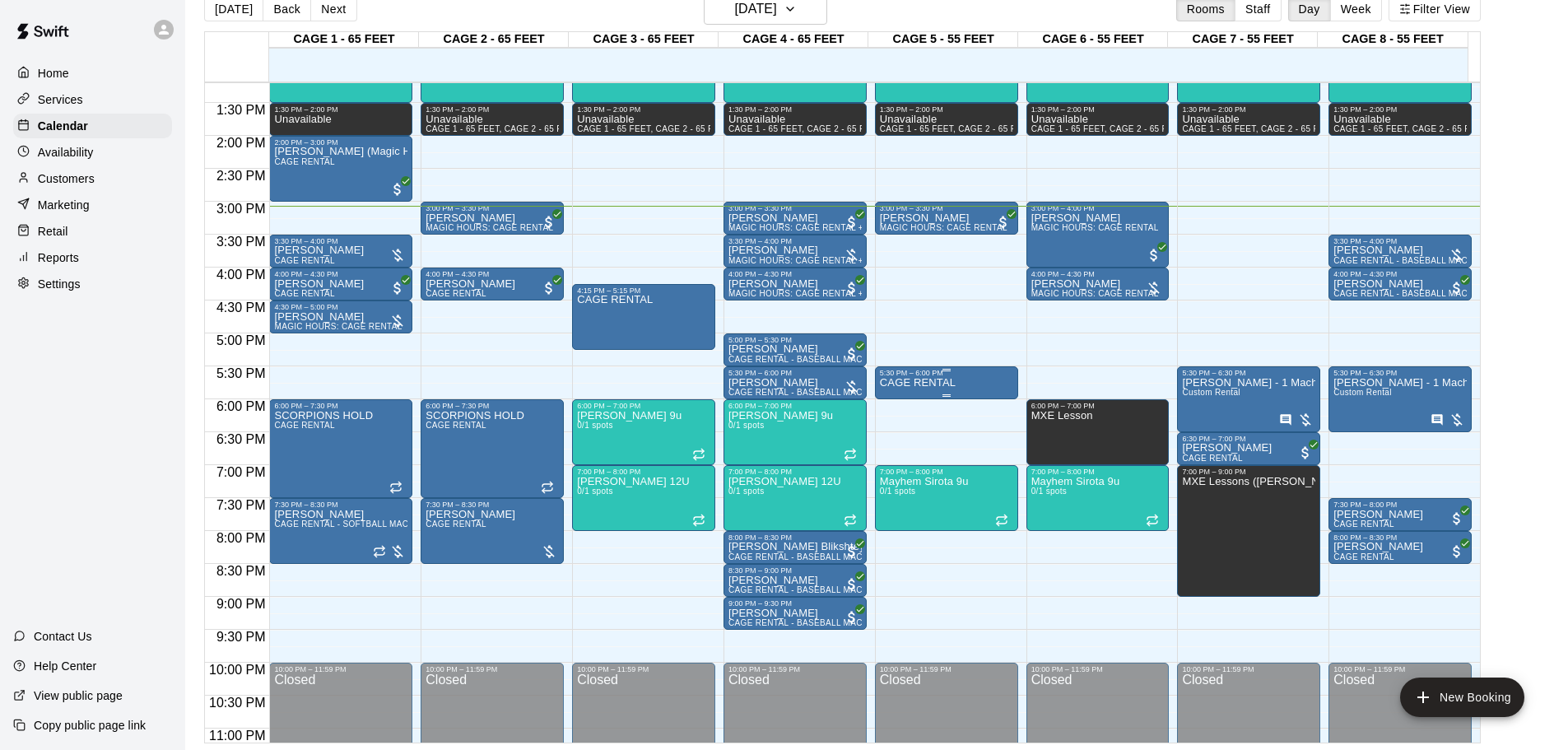
scroll to position [841, 0]
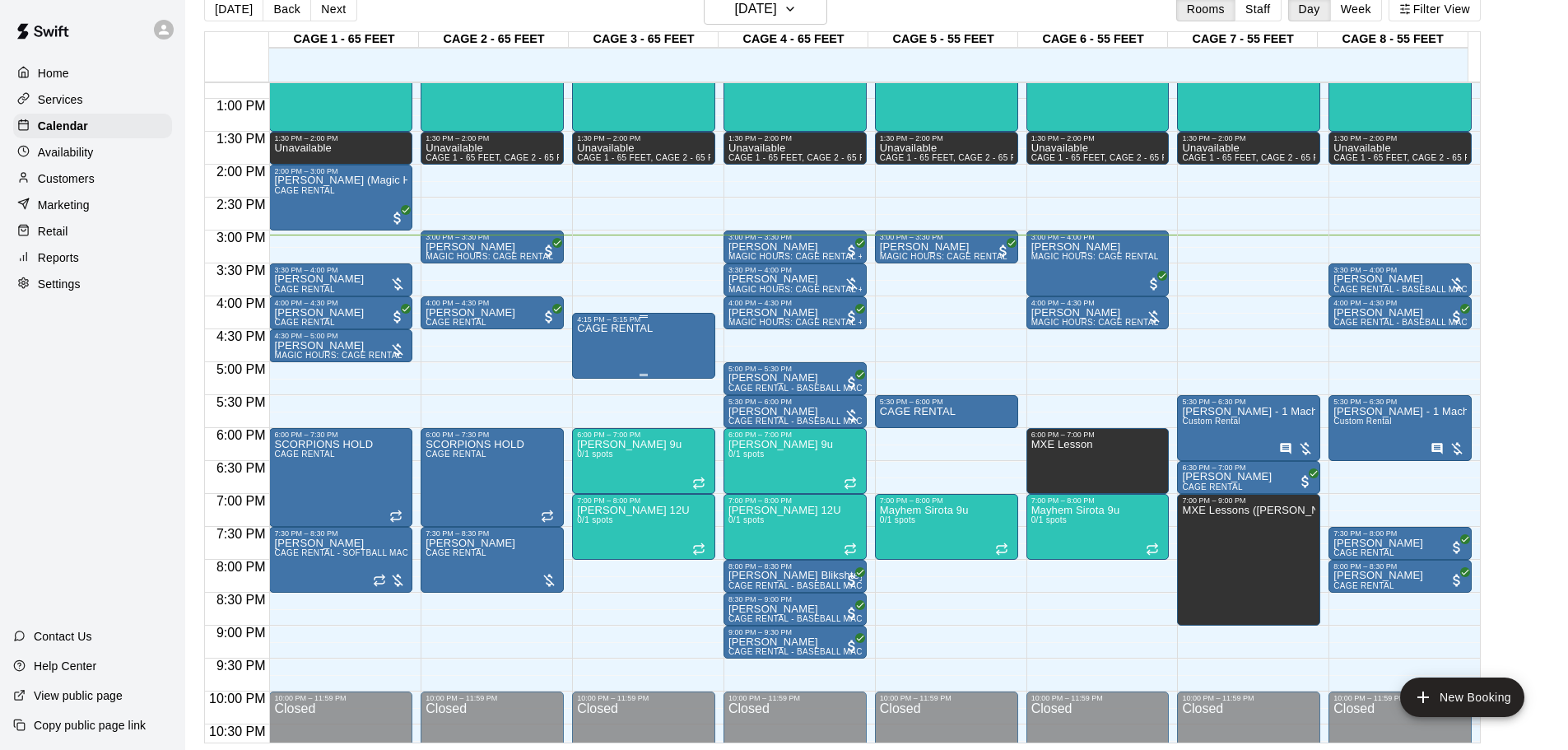
click at [702, 321] on div "4:15 PM – 5:15 PM" at bounding box center [644, 319] width 134 height 8
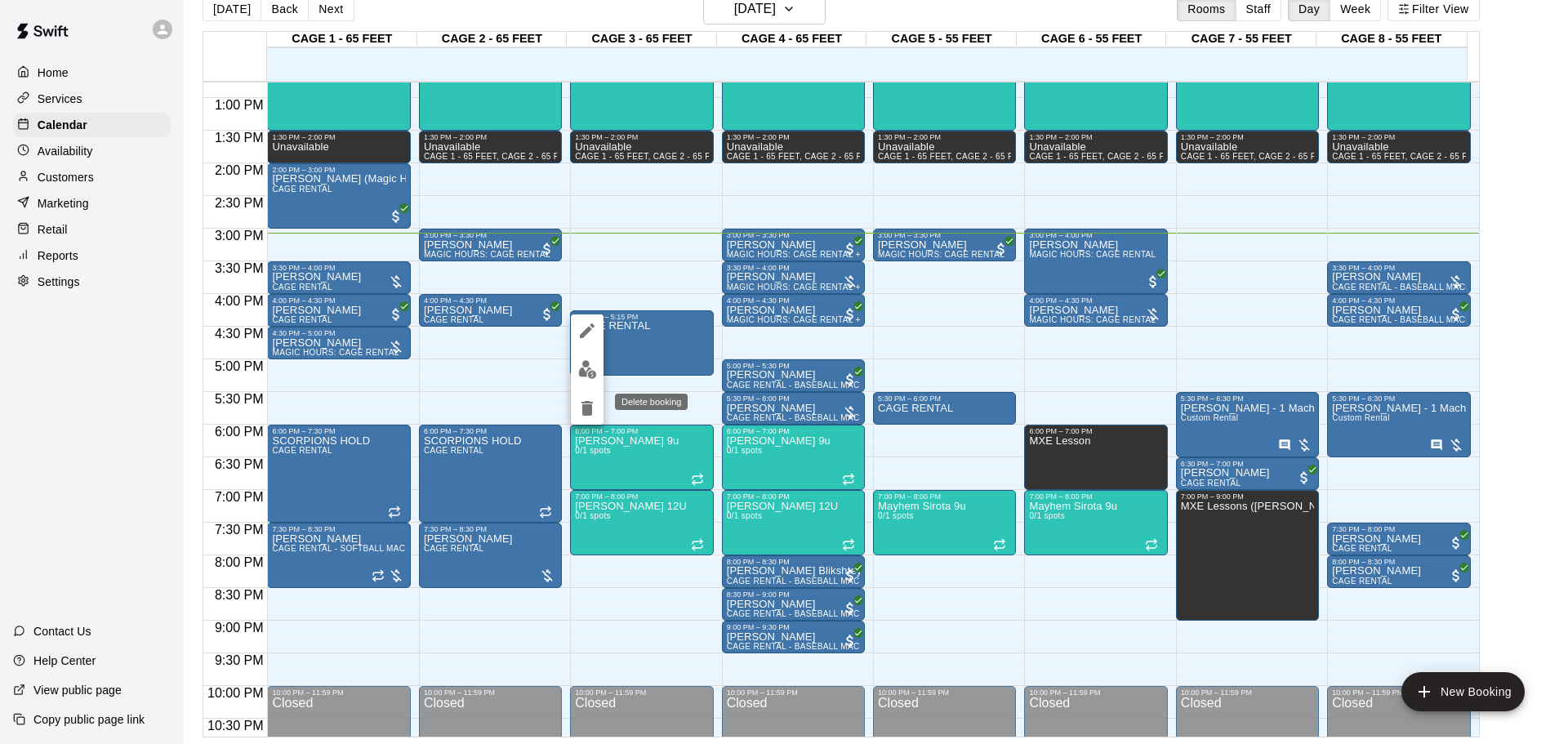
click at [590, 406] on icon "delete" at bounding box center [587, 408] width 11 height 15
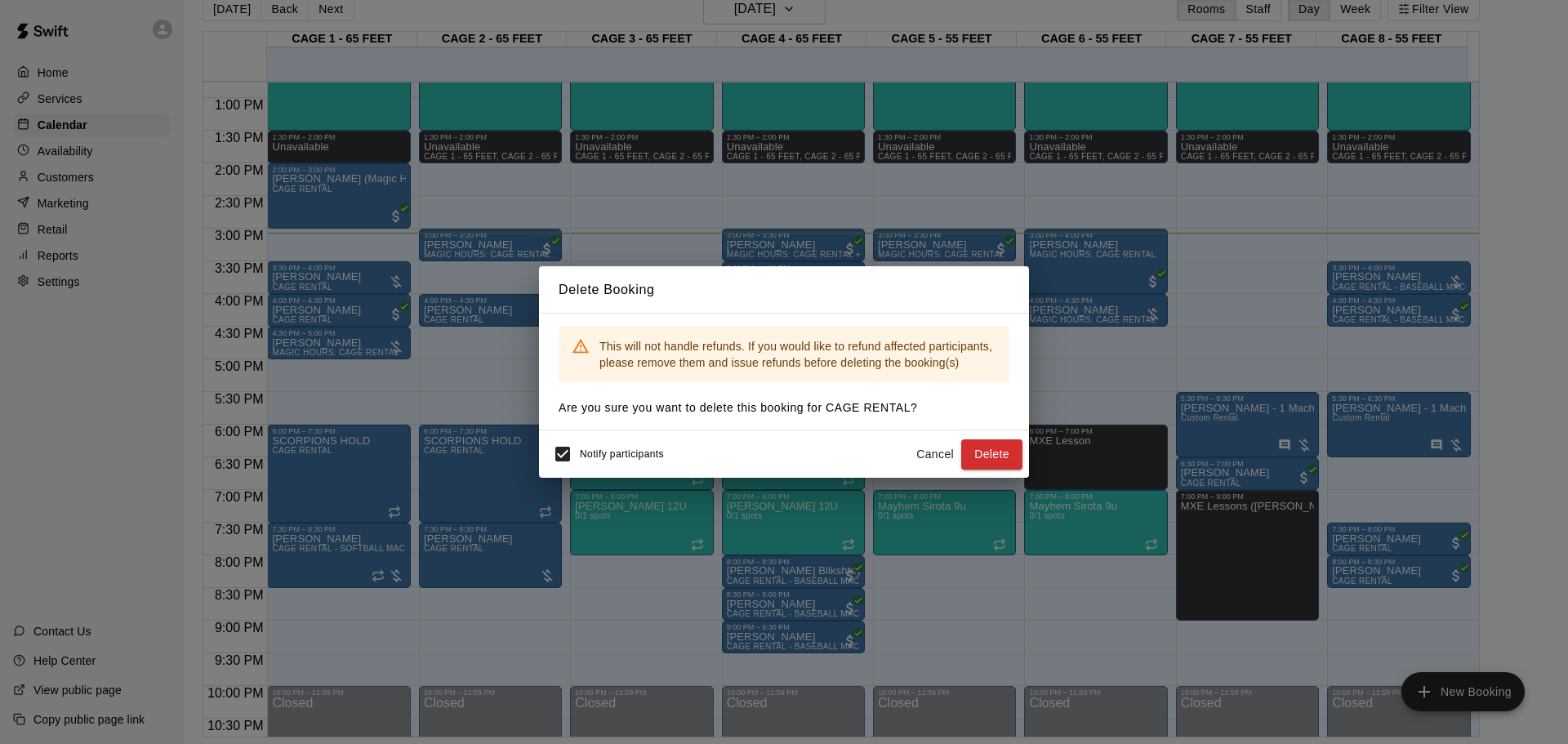
click at [960, 447] on button "Cancel" at bounding box center [935, 454] width 52 height 31
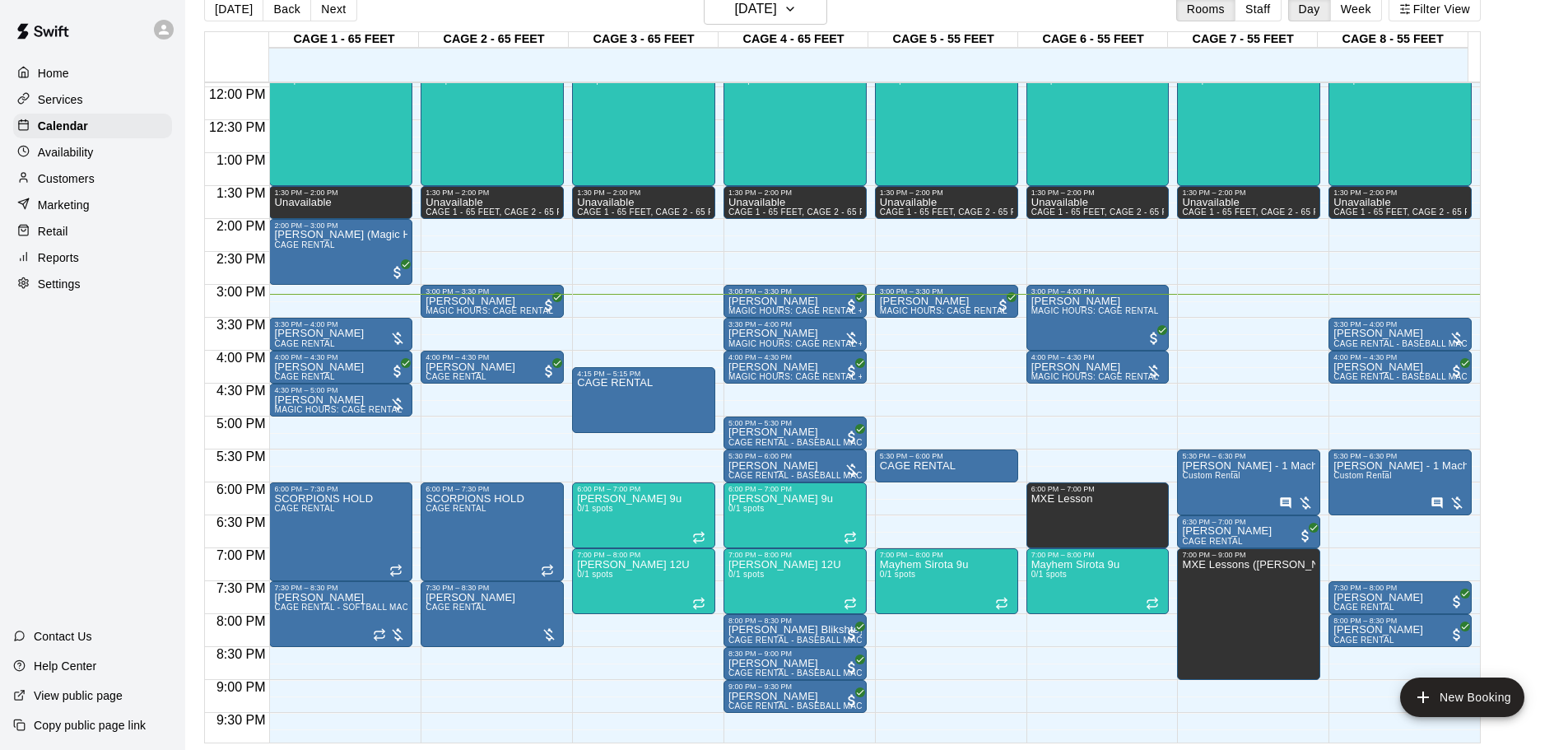
scroll to position [759, 0]
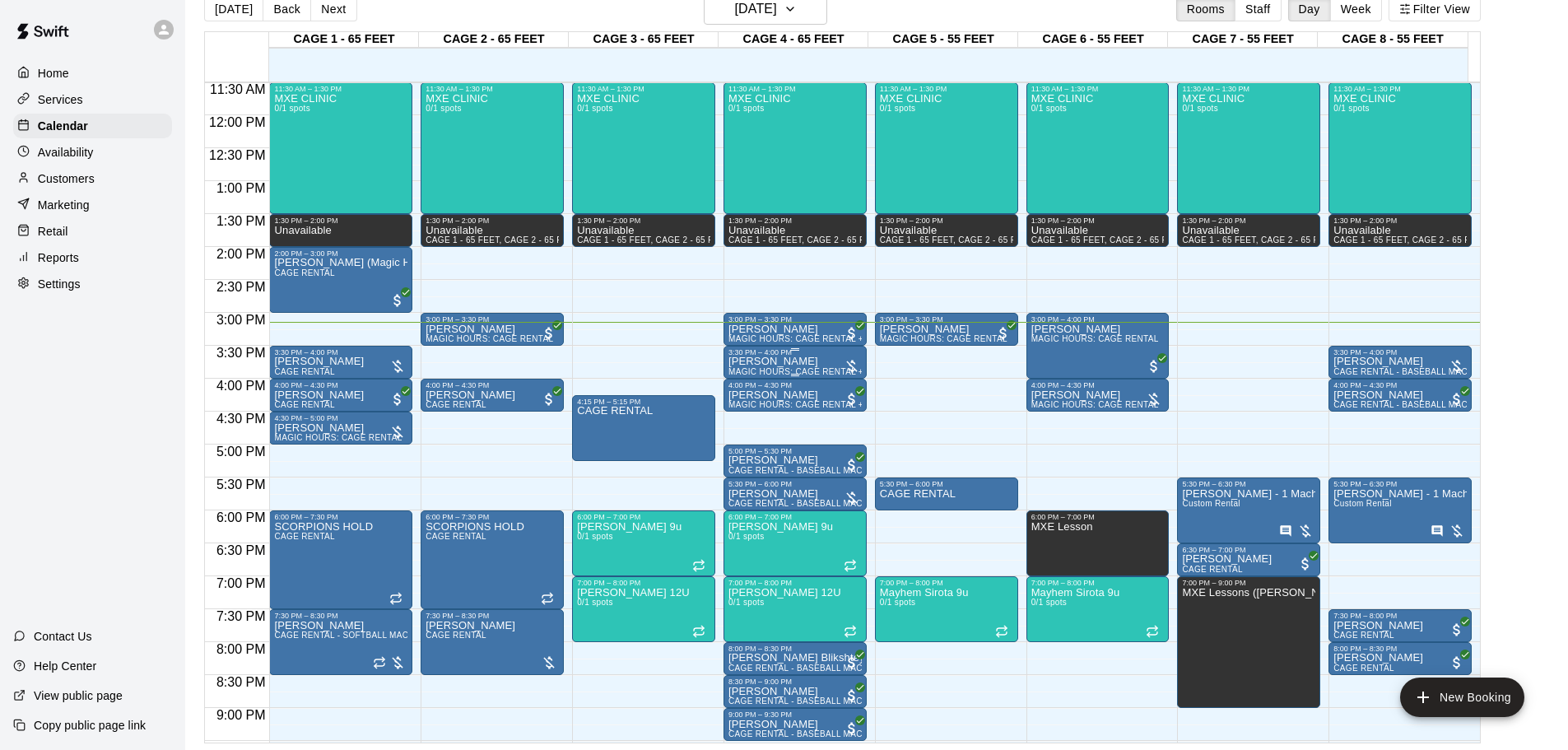
click at [814, 357] on div "3:30 PM – 4:00 PM" at bounding box center [795, 352] width 134 height 8
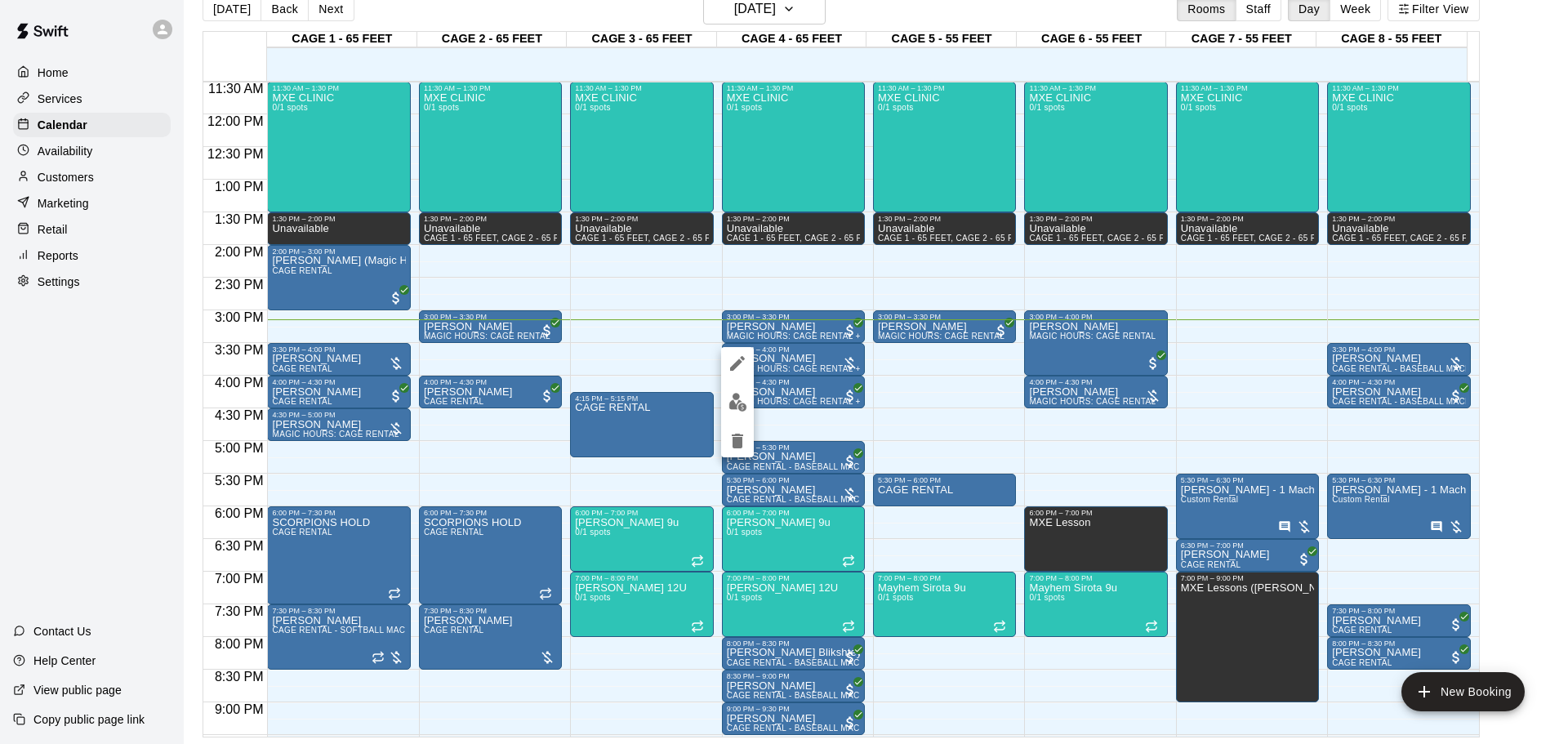
click at [921, 411] on div at bounding box center [784, 372] width 1568 height 744
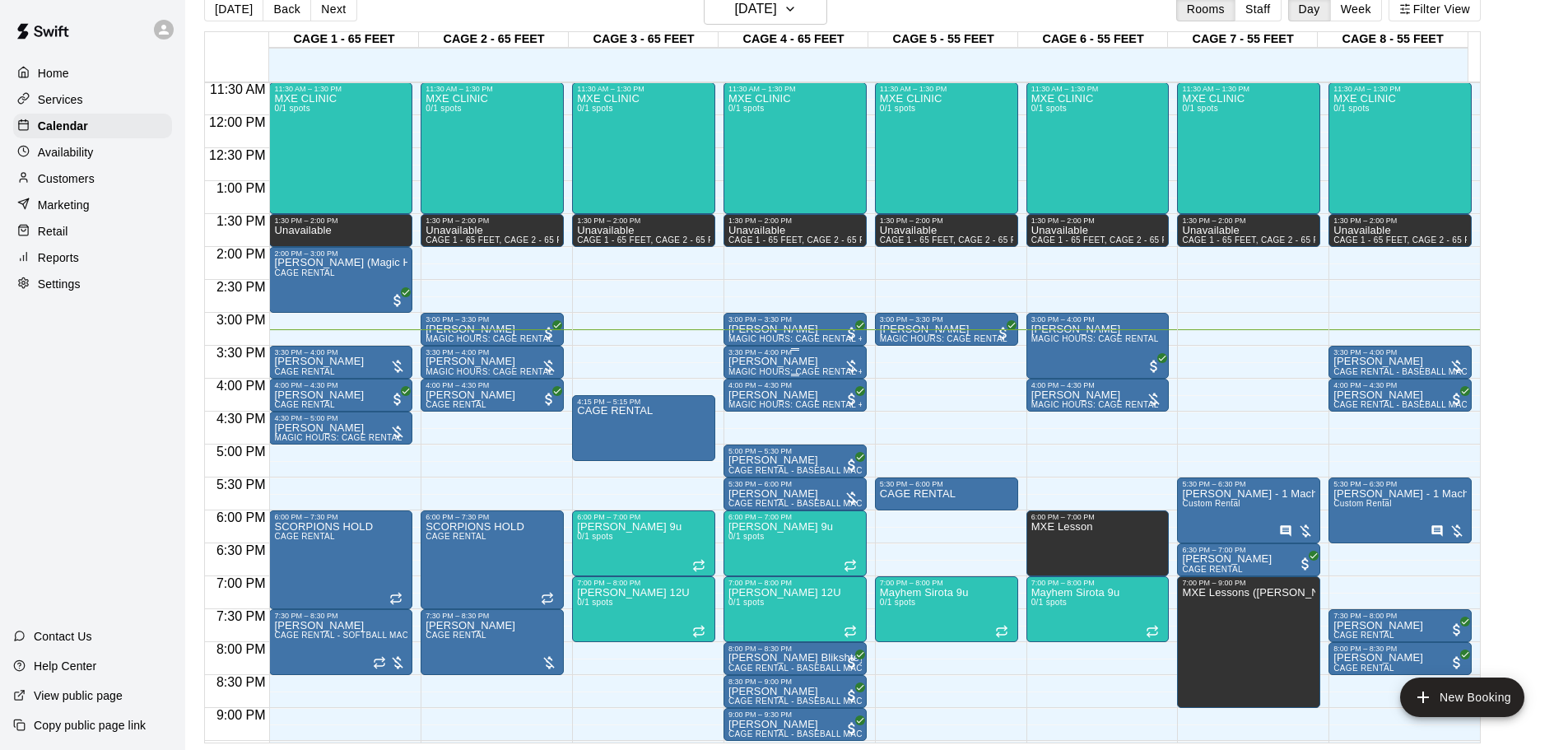
click at [801, 357] on div "3:30 PM – 4:00 PM" at bounding box center [795, 352] width 134 height 8
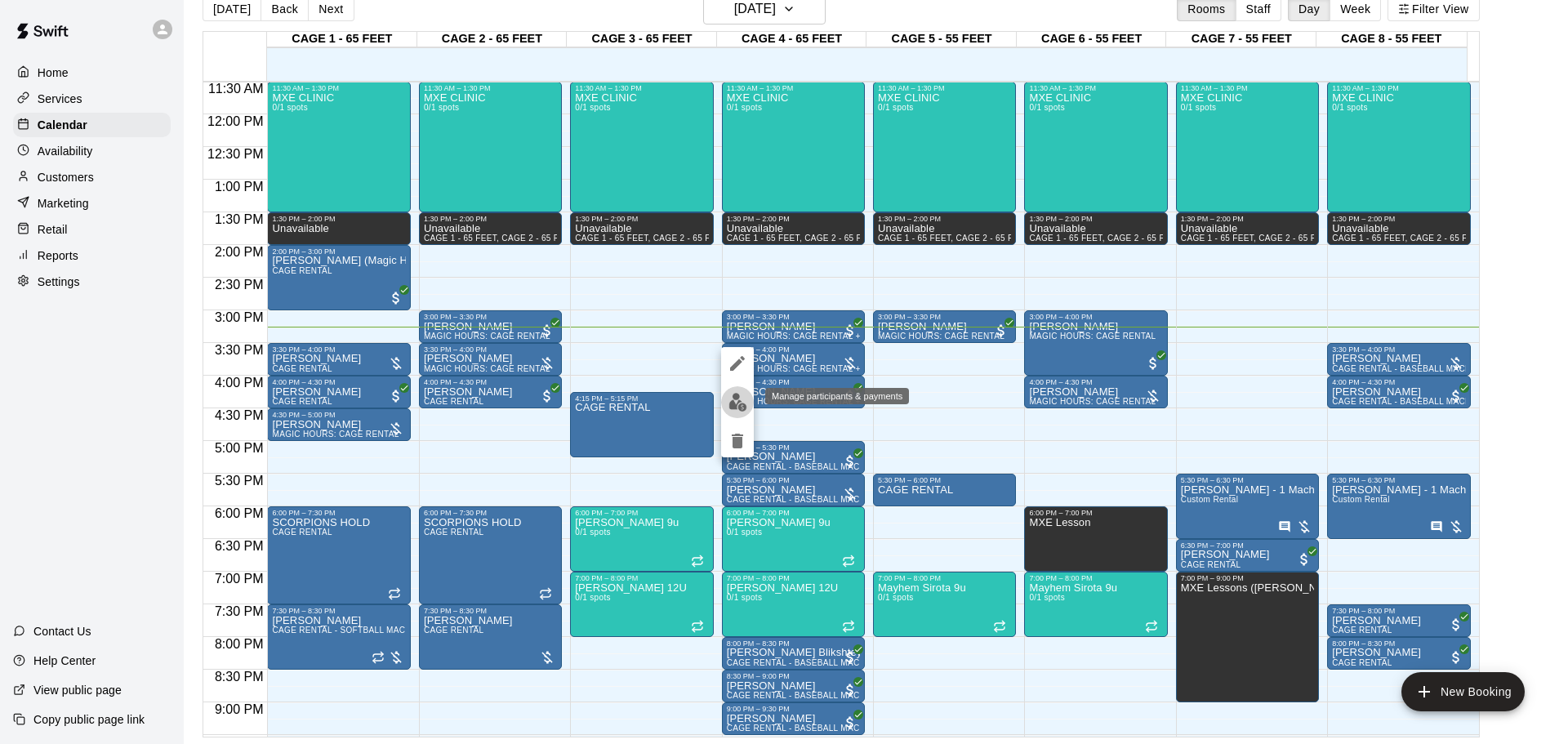
click at [733, 397] on img "edit" at bounding box center [738, 402] width 19 height 19
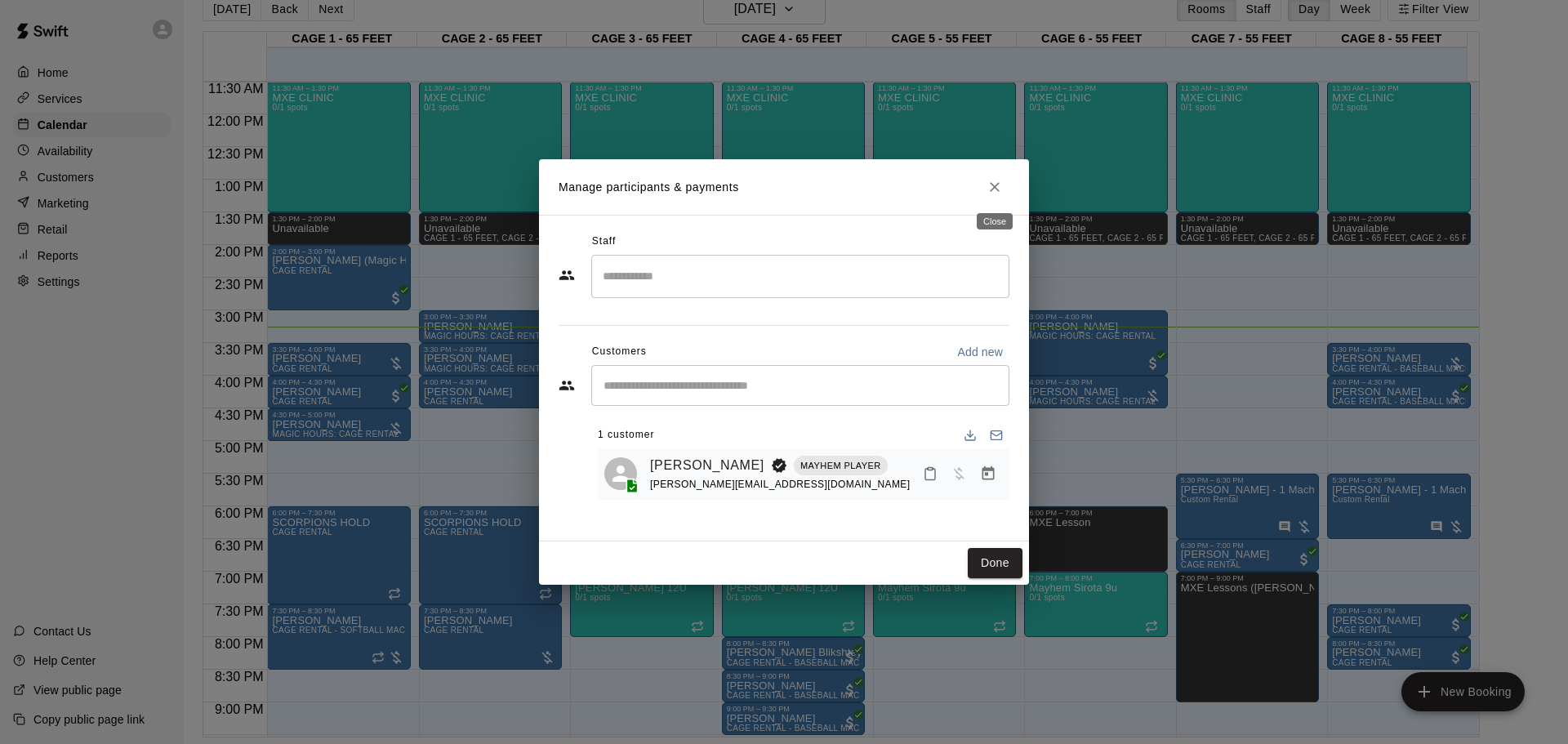
click at [989, 185] on icon "Close" at bounding box center [994, 187] width 17 height 17
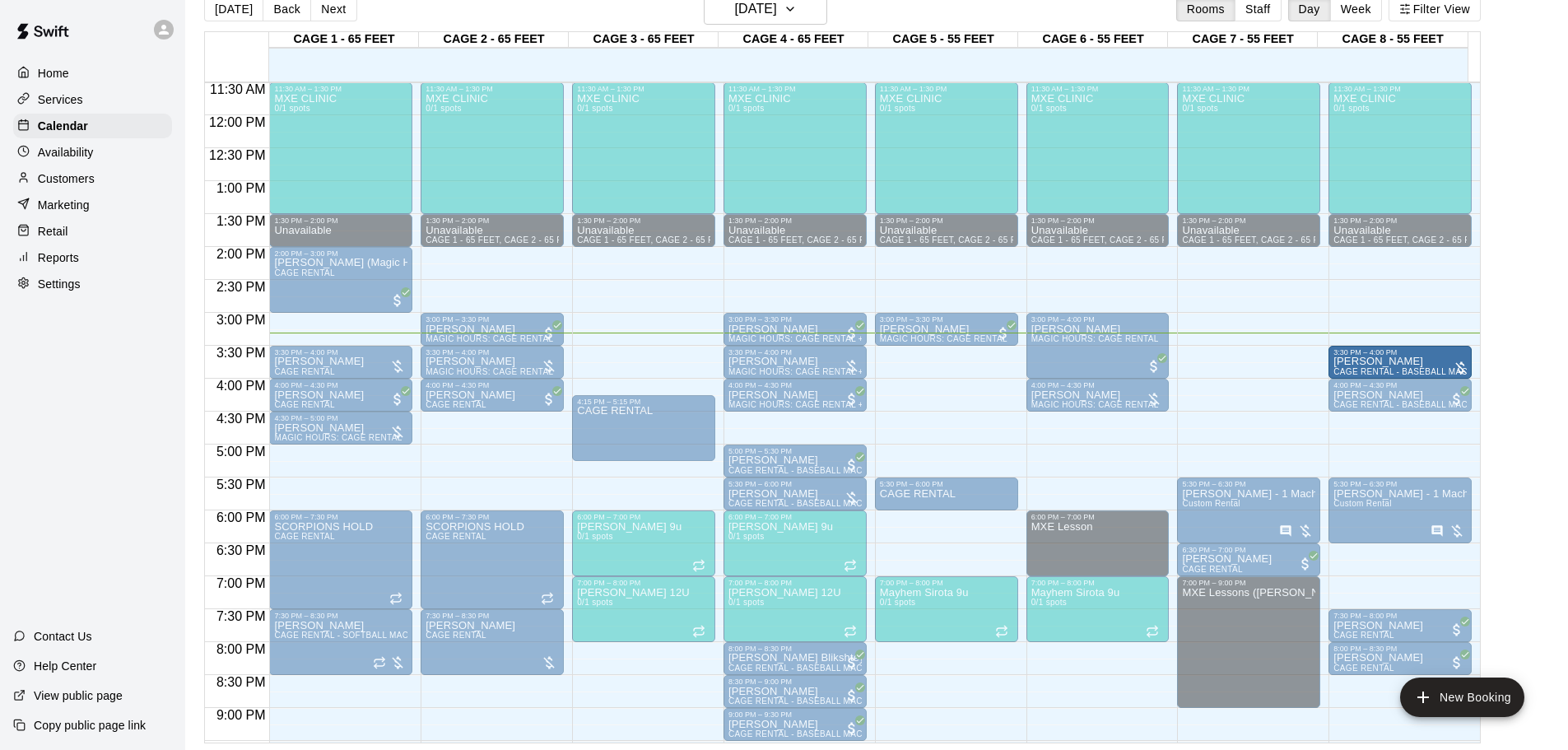
drag, startPoint x: 1395, startPoint y: 420, endPoint x: 1347, endPoint y: 357, distance: 79.2
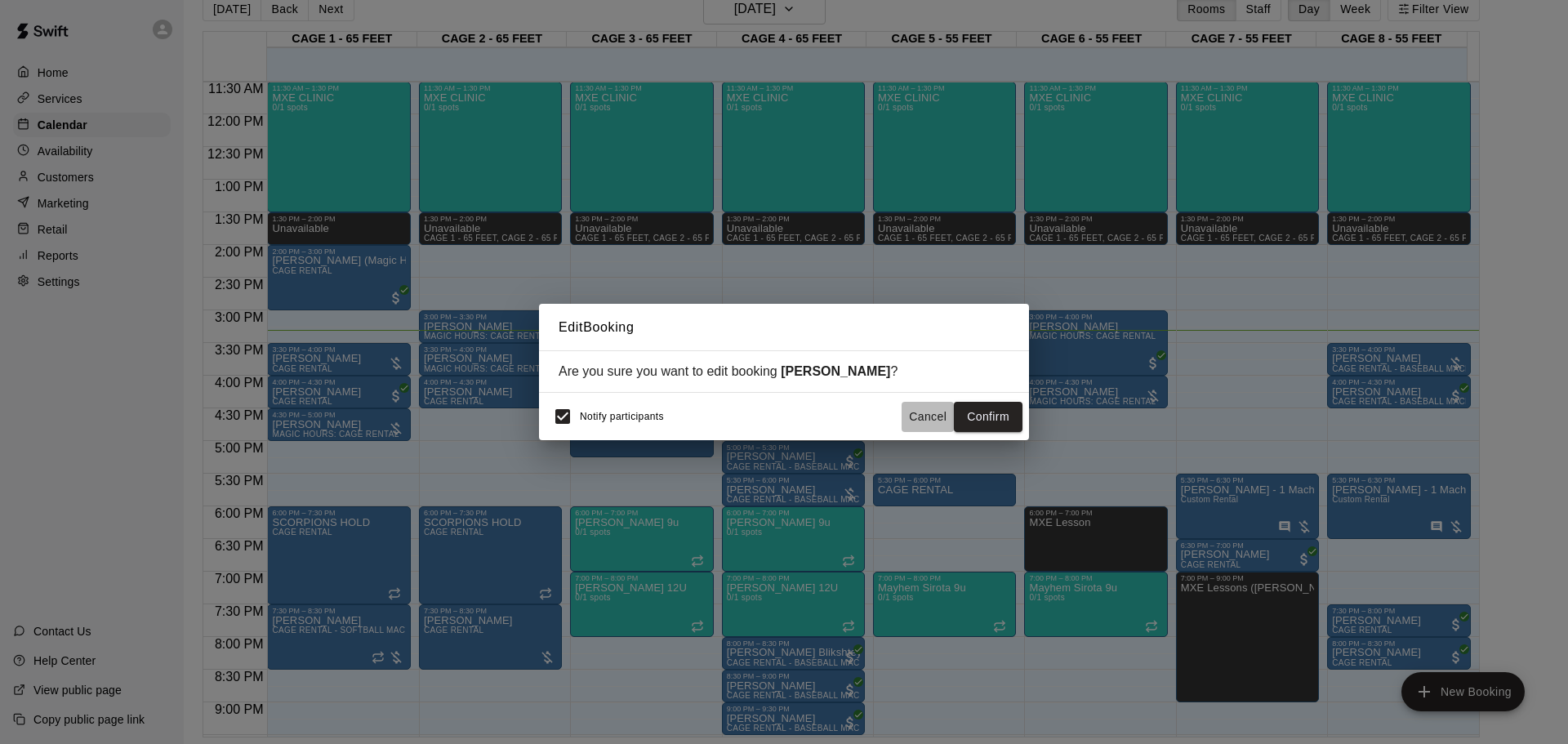
click at [931, 404] on button "Cancel" at bounding box center [928, 417] width 52 height 31
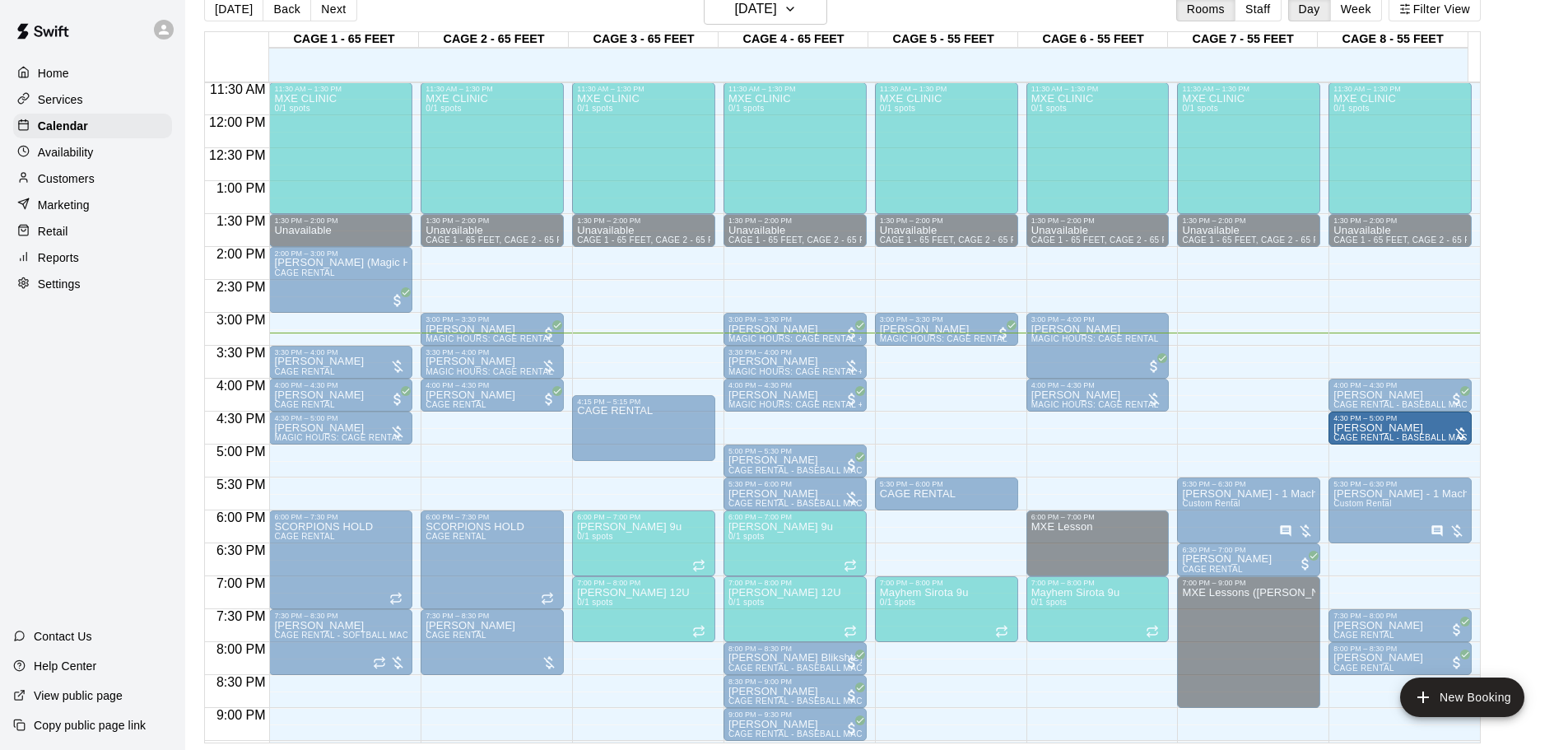
drag, startPoint x: 1322, startPoint y: 355, endPoint x: 1341, endPoint y: 432, distance: 79.3
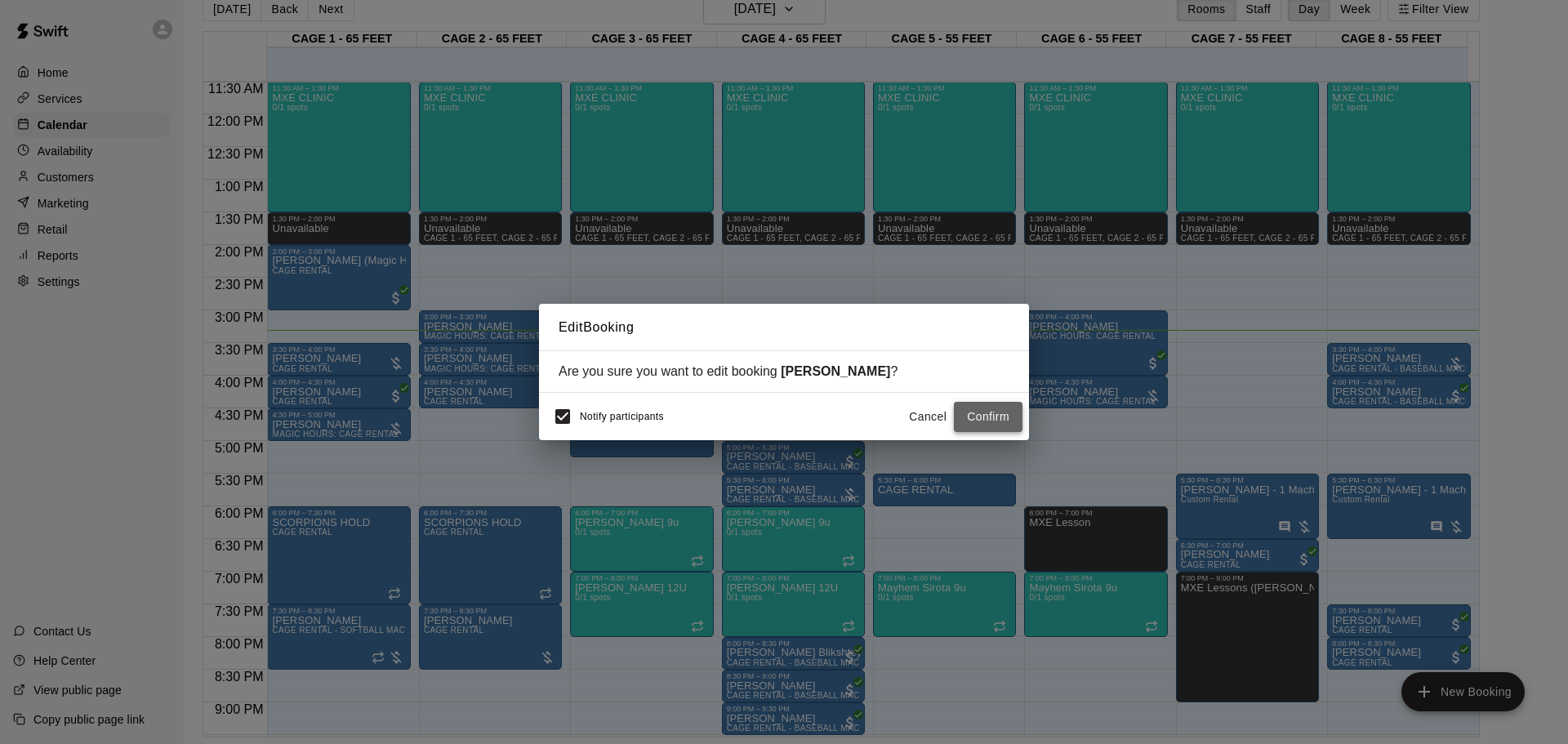
click at [1010, 420] on button "Confirm" at bounding box center [988, 417] width 69 height 31
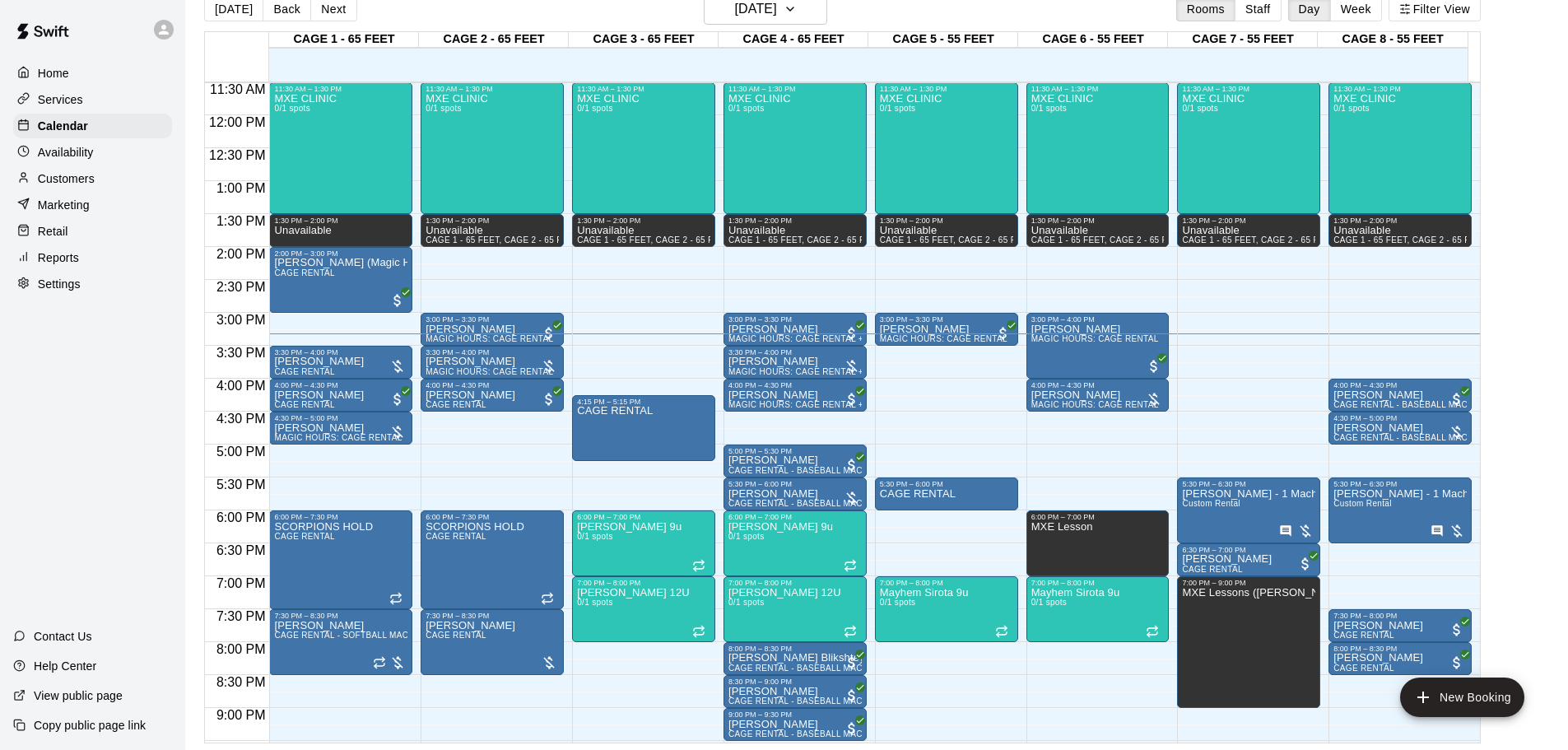
scroll to position [841, 0]
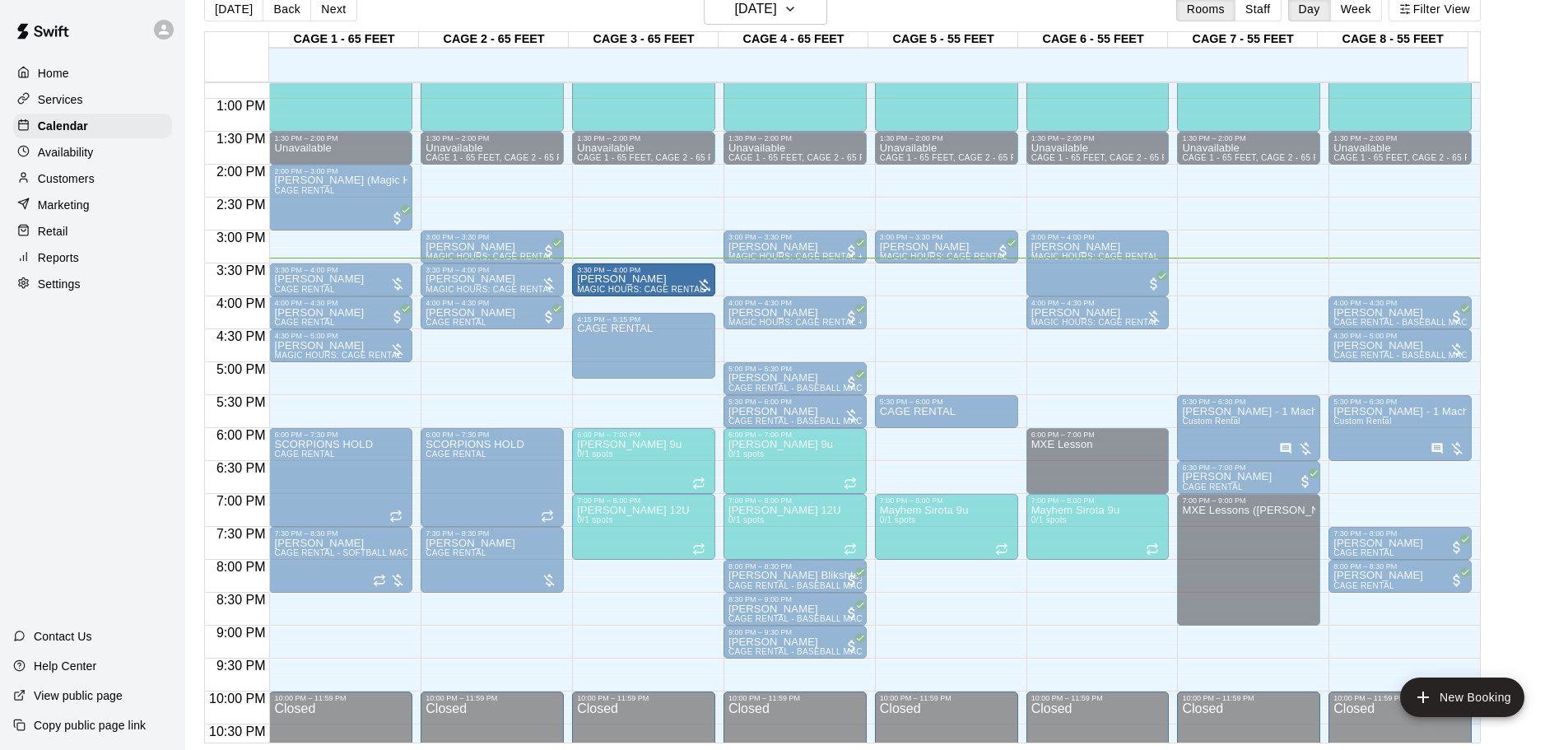
drag, startPoint x: 782, startPoint y: 274, endPoint x: 632, endPoint y: 282, distance: 150.2
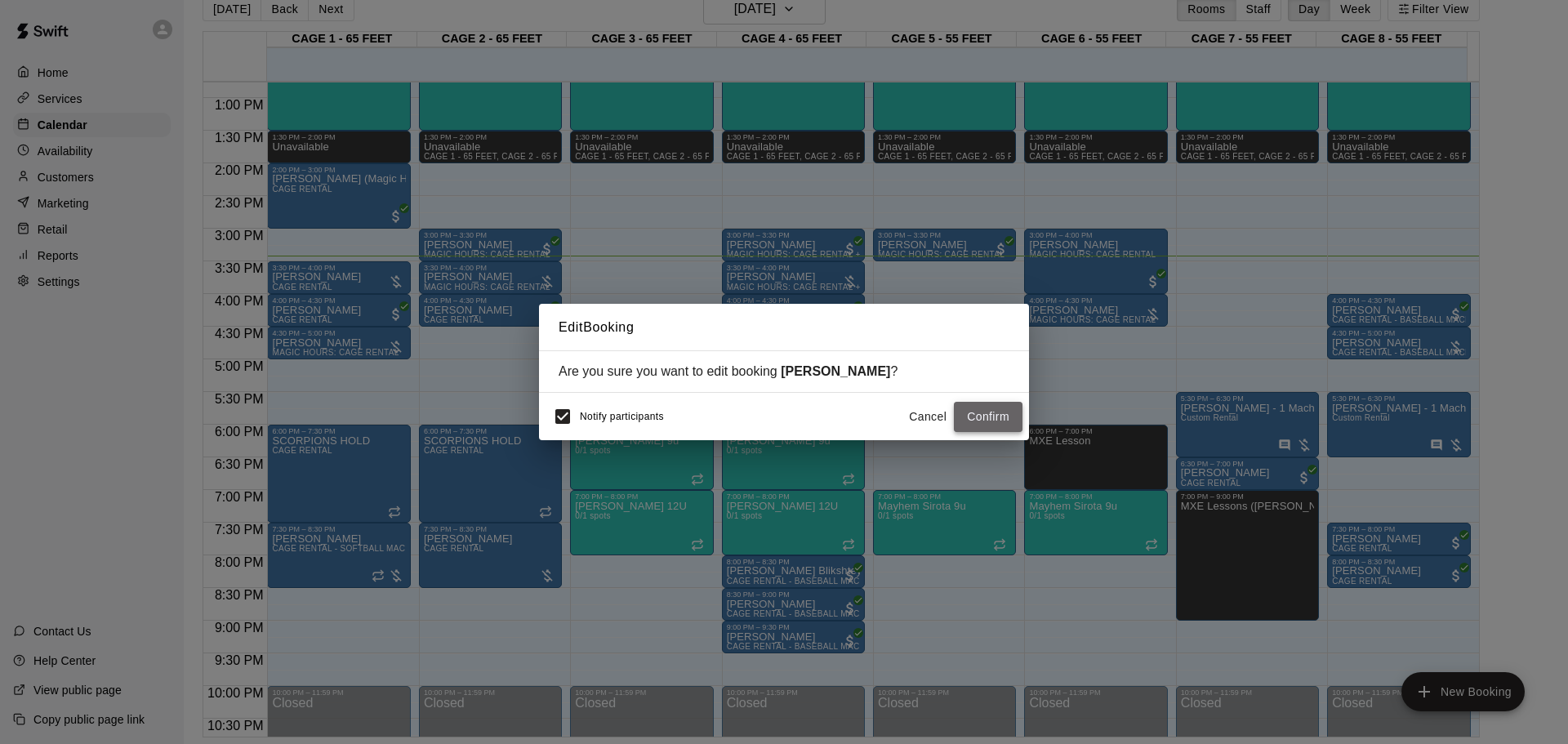
click at [969, 419] on button "Confirm" at bounding box center [988, 417] width 69 height 31
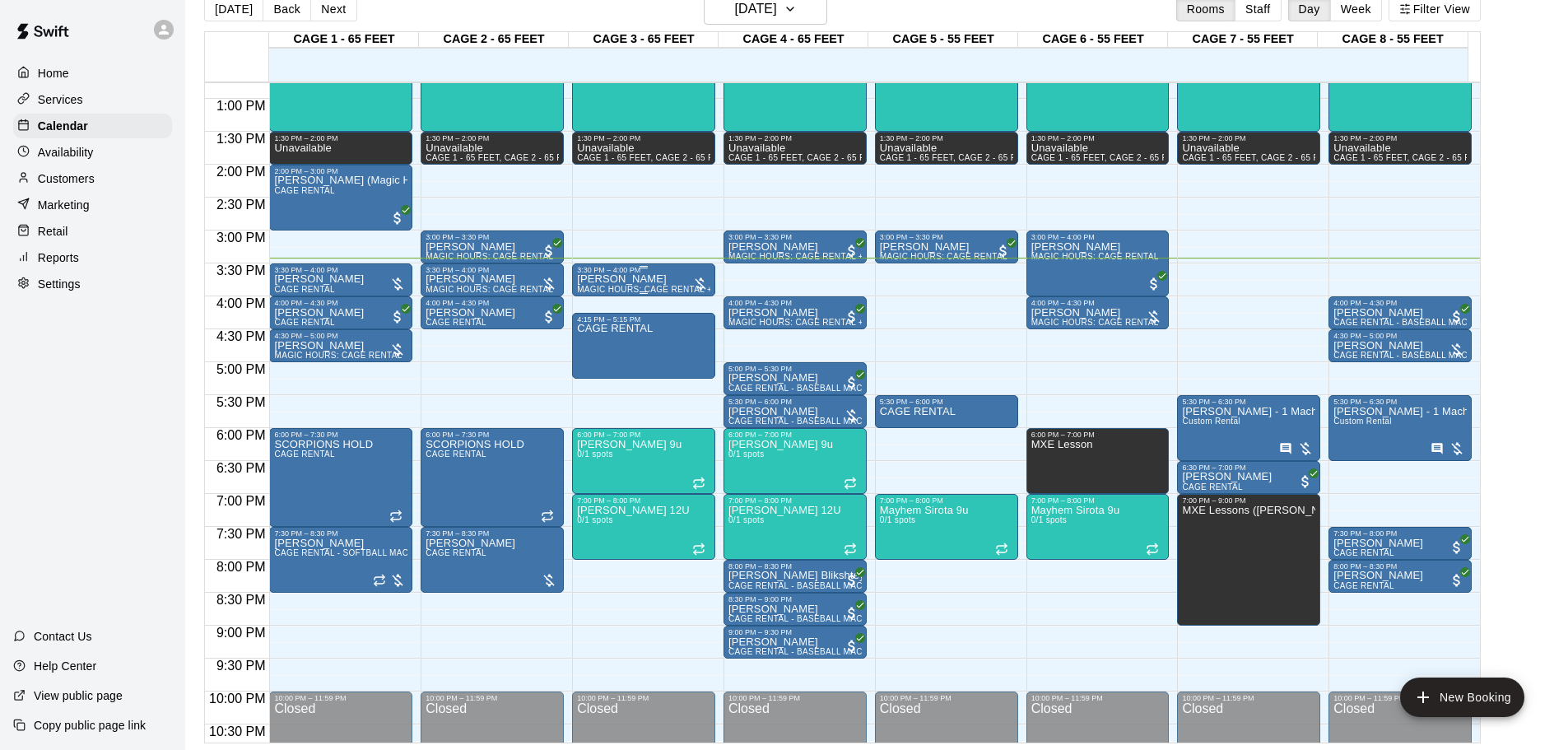
click at [643, 279] on p "[PERSON_NAME]" at bounding box center [644, 279] width 134 height 0
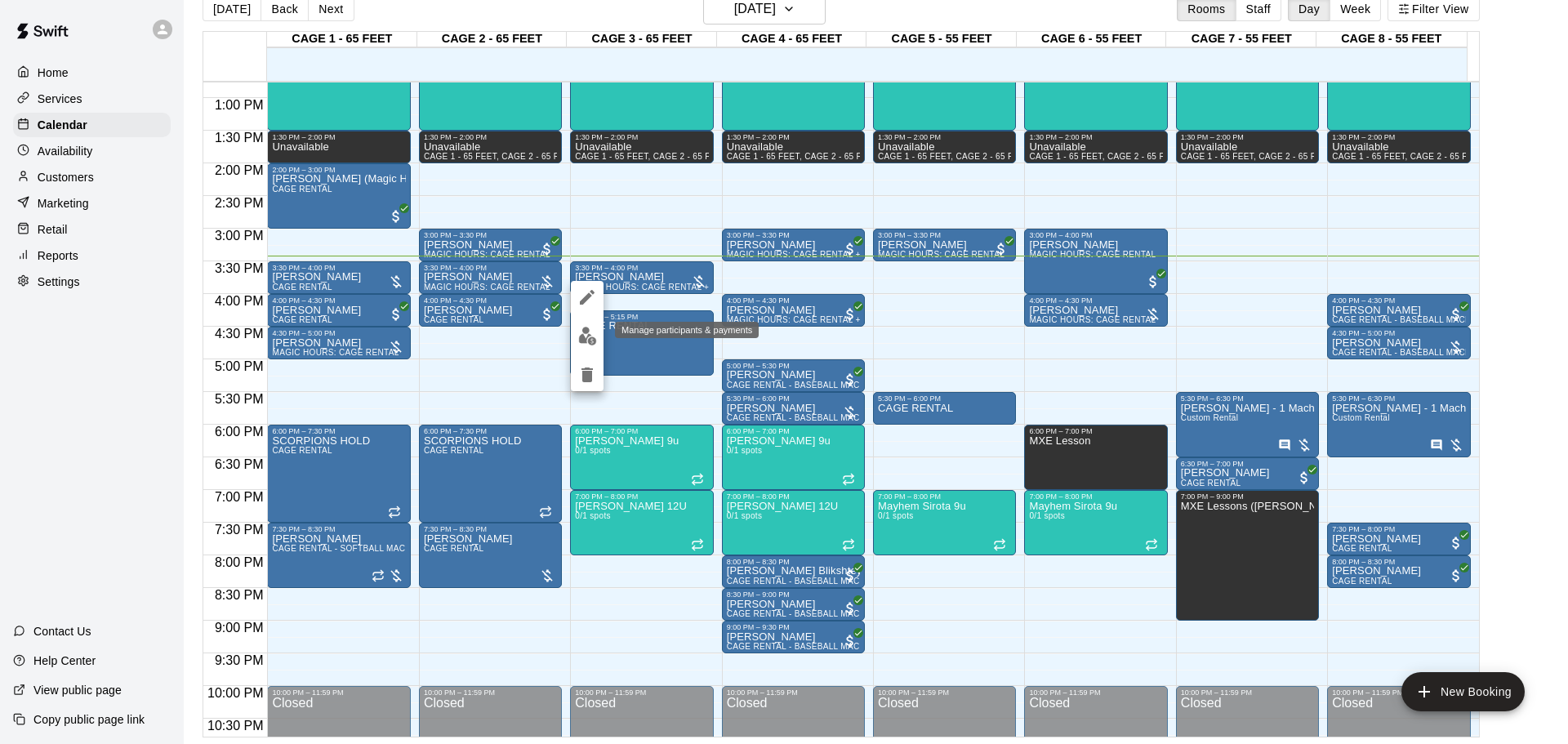
click at [587, 324] on button "edit" at bounding box center [587, 336] width 32 height 32
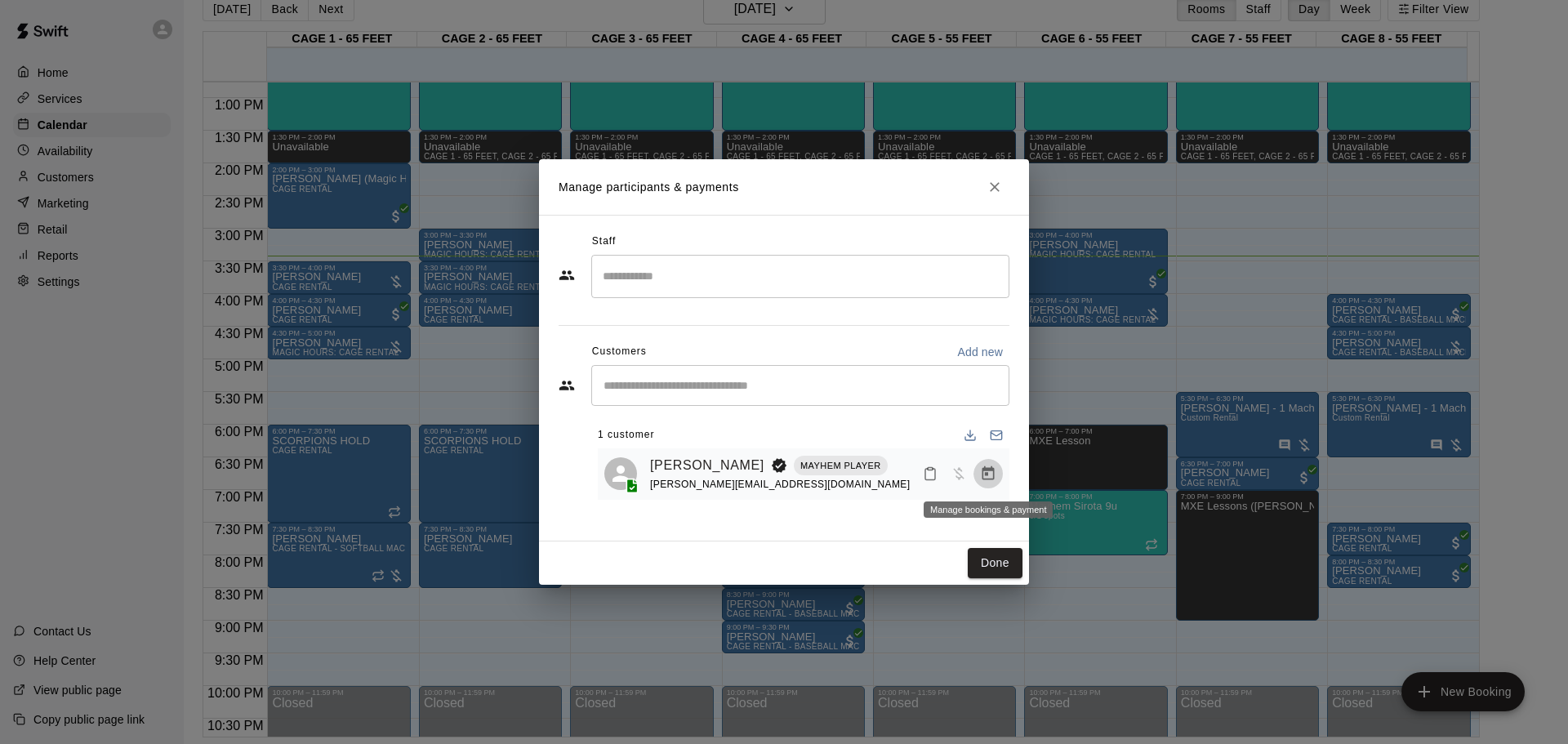
click at [988, 478] on icon "Manage bookings & payment" at bounding box center [988, 474] width 17 height 17
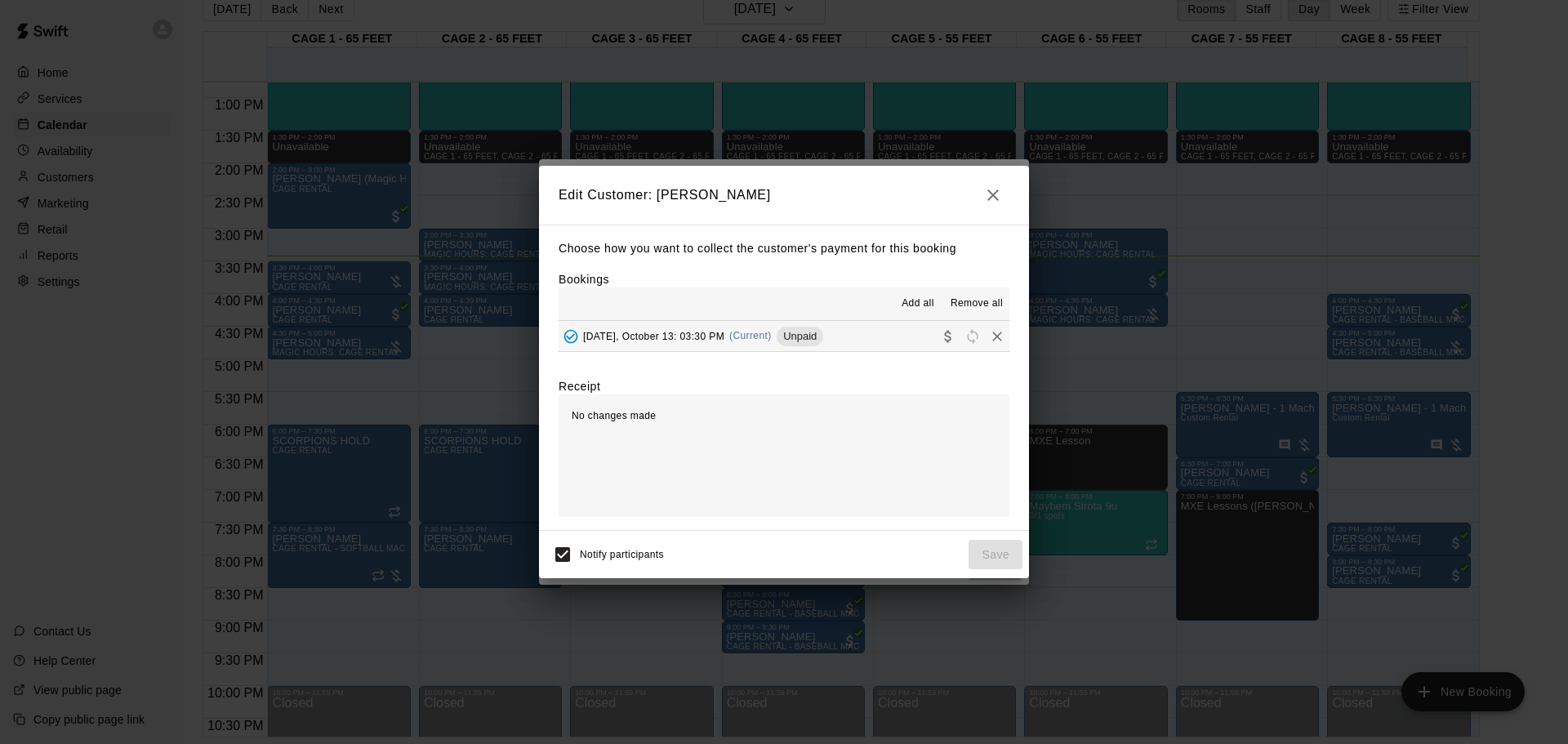
click at [725, 340] on span "[DATE], October 13: 03:30 PM" at bounding box center [654, 335] width 141 height 11
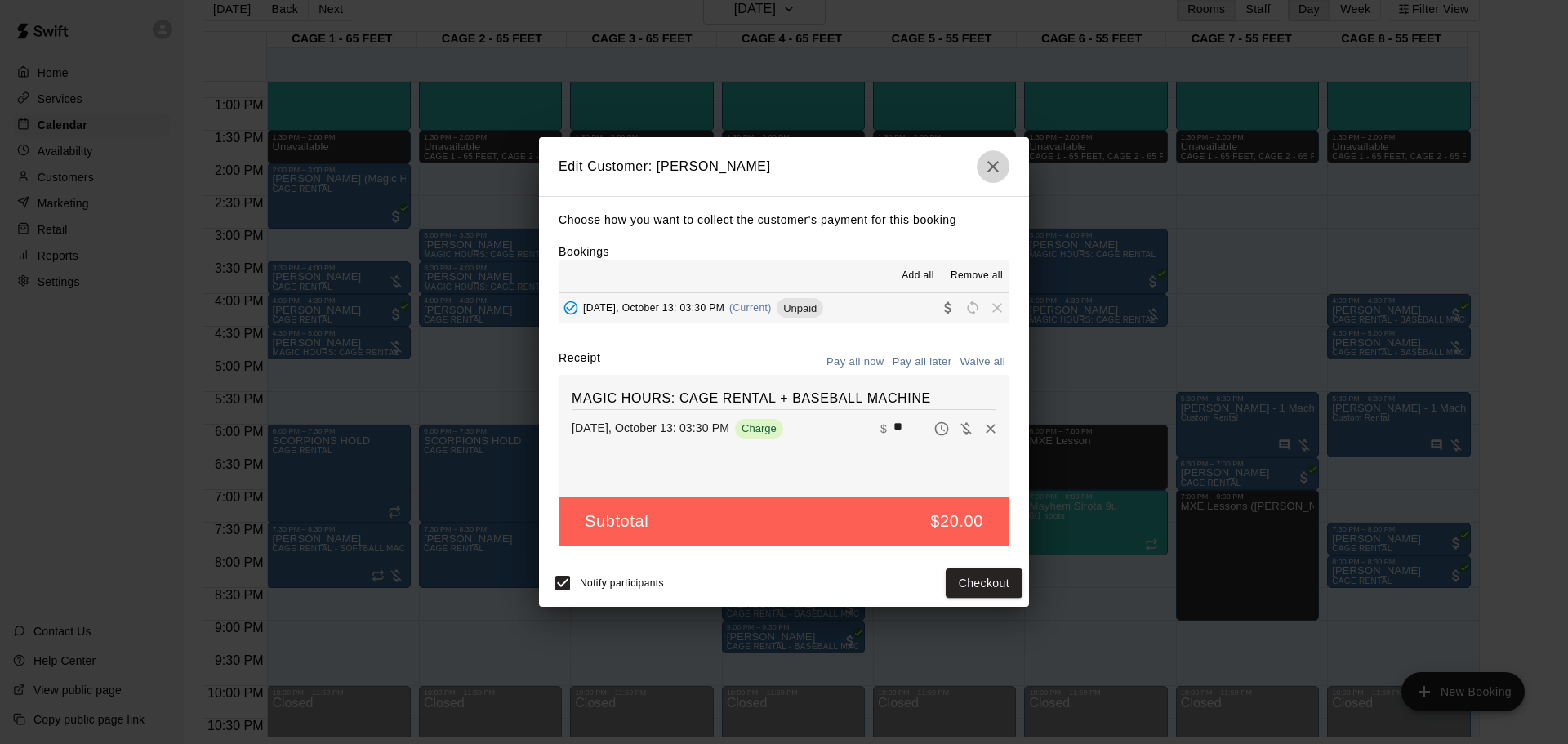
click at [986, 167] on icon "button" at bounding box center [993, 167] width 19 height 19
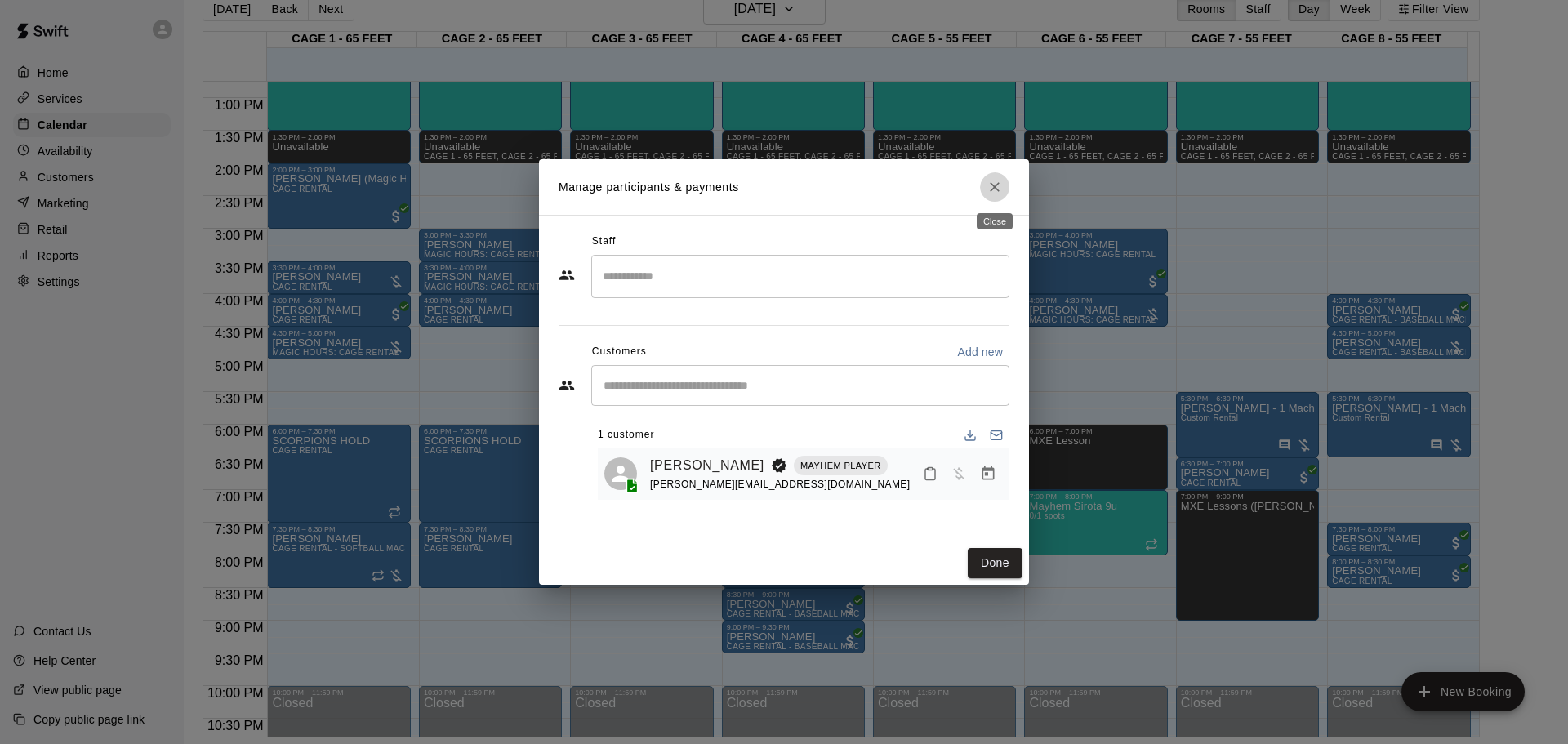
click at [991, 186] on icon "Close" at bounding box center [994, 187] width 17 height 17
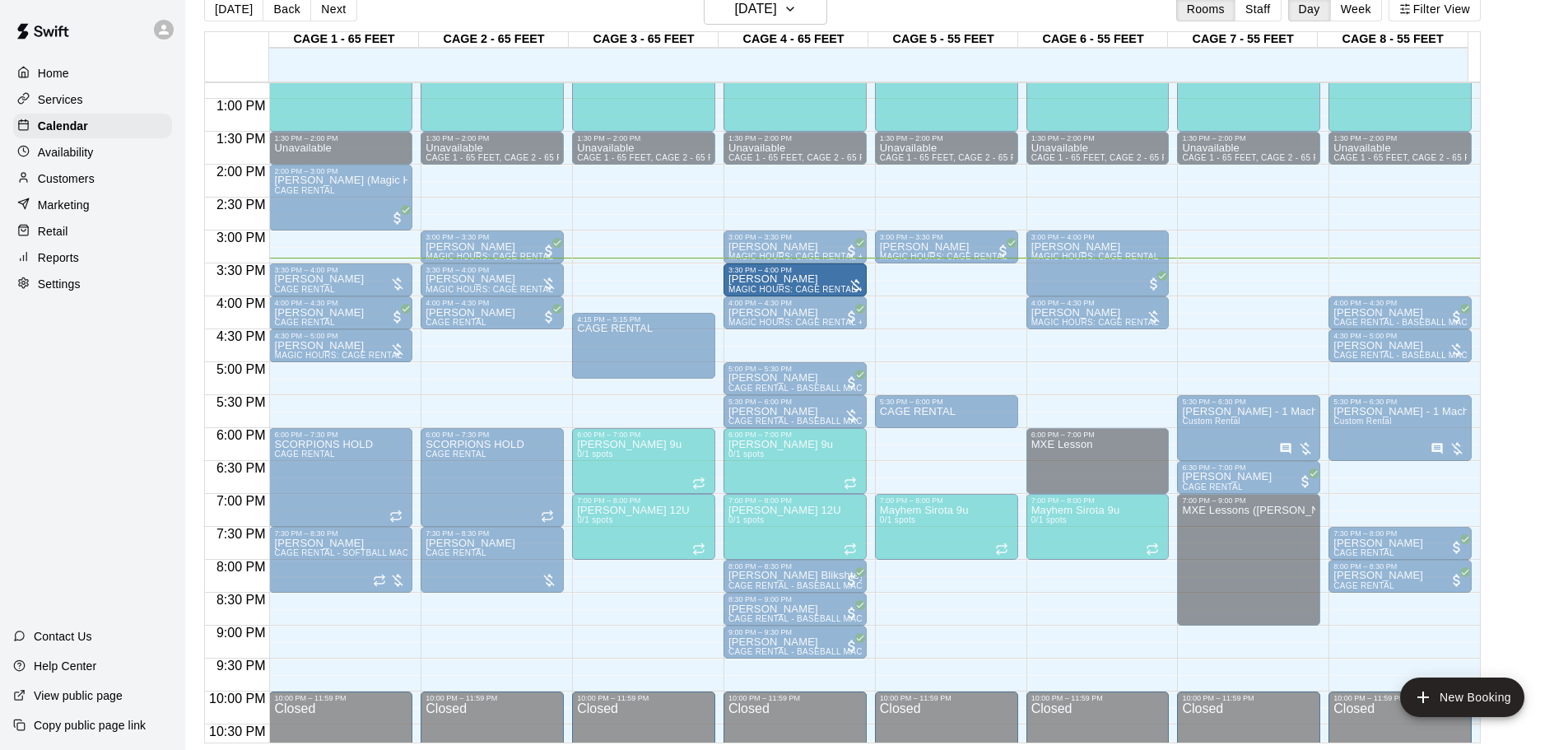
drag, startPoint x: 644, startPoint y: 278, endPoint x: 779, endPoint y: 284, distance: 135.1
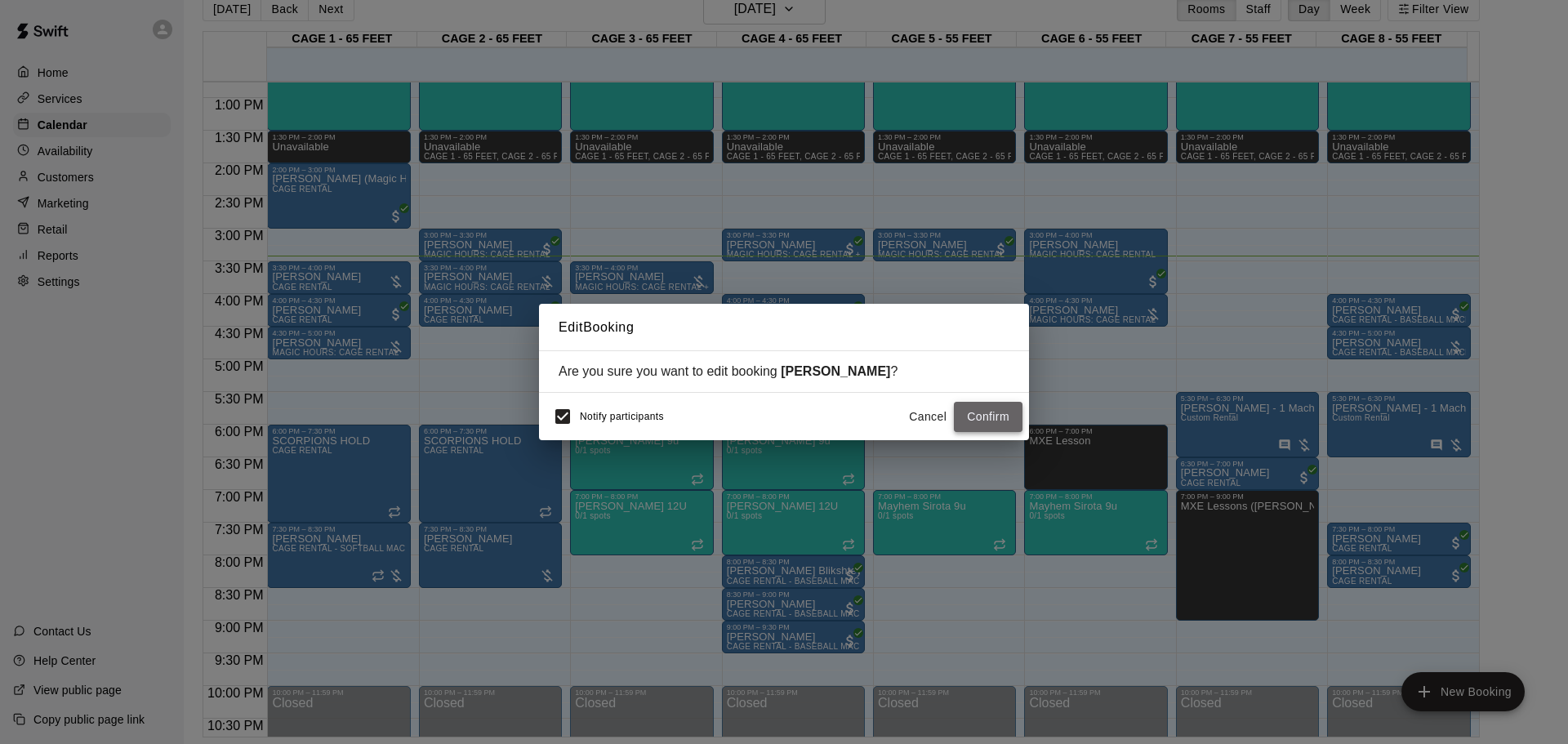
click at [969, 411] on button "Confirm" at bounding box center [988, 417] width 69 height 31
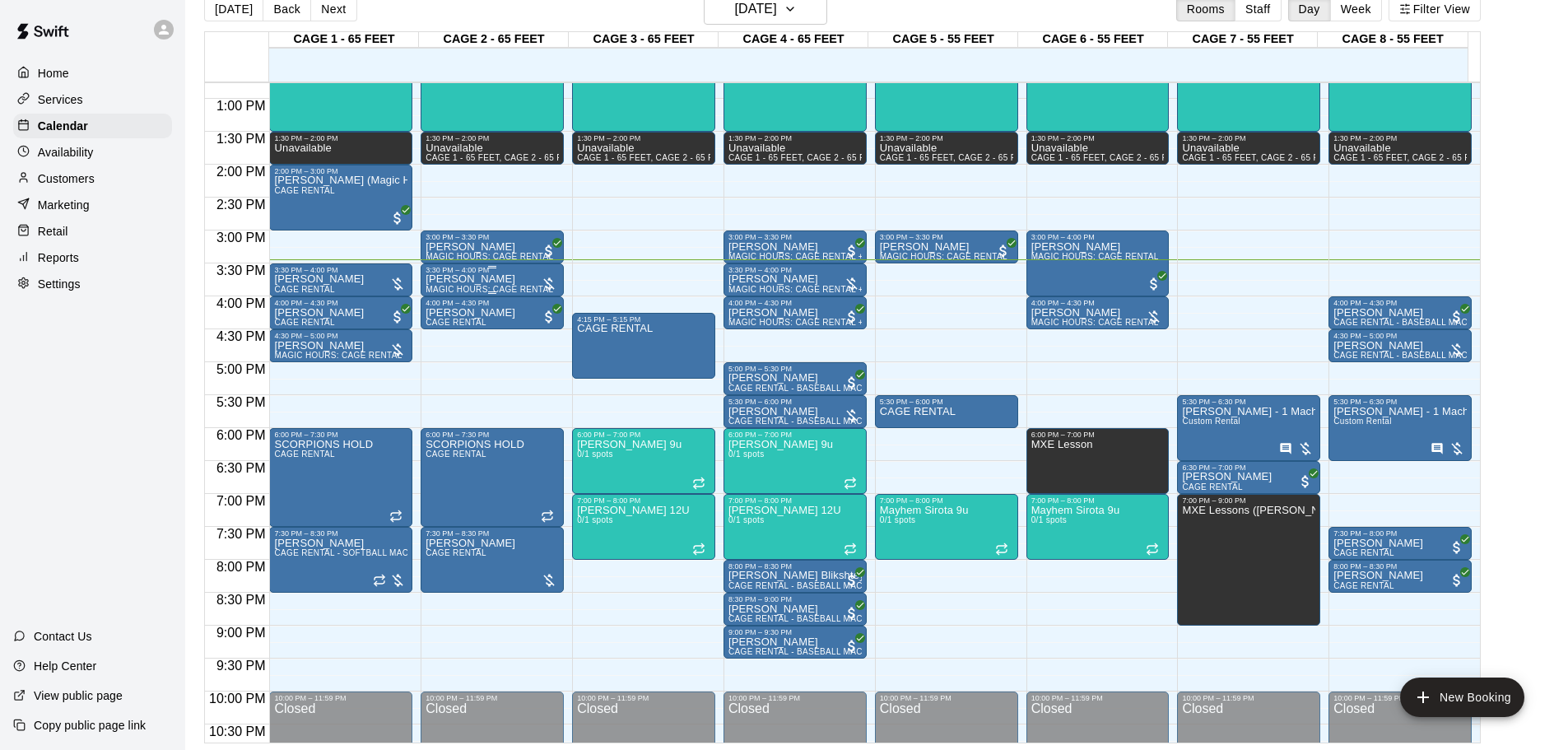
click at [483, 274] on div "3:30 PM – 4:00 PM" at bounding box center [492, 270] width 134 height 8
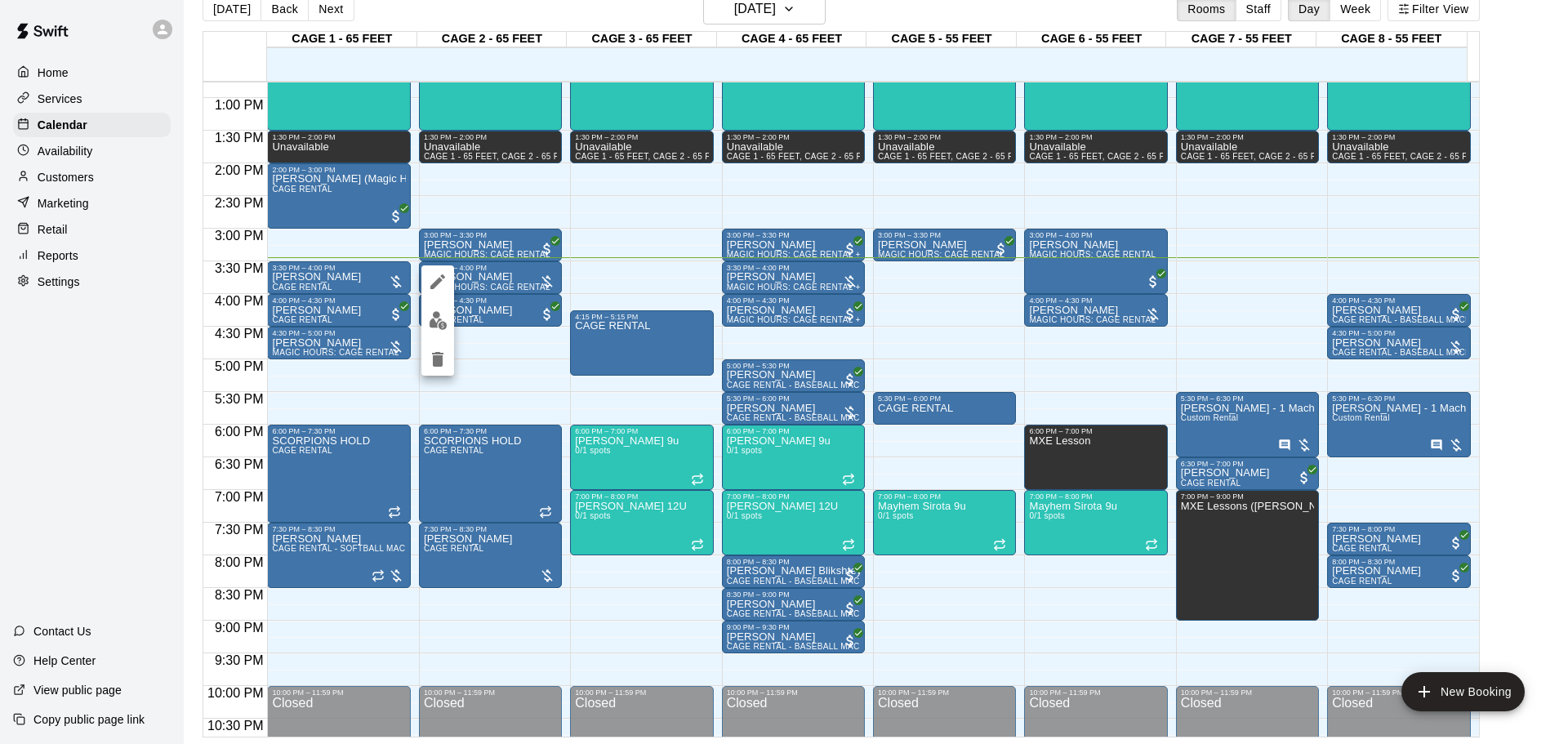
click at [633, 232] on div at bounding box center [784, 372] width 1568 height 744
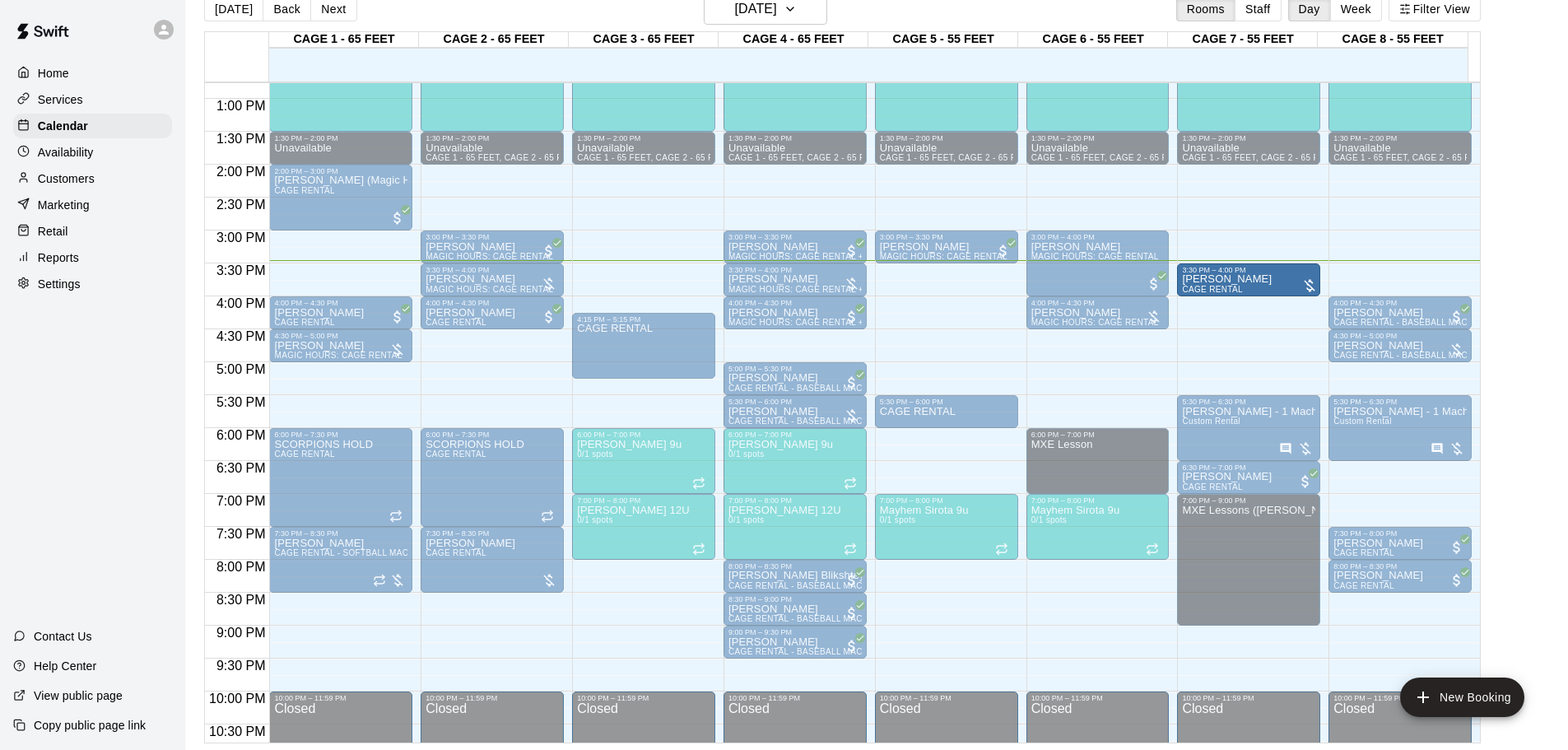
drag, startPoint x: 323, startPoint y: 277, endPoint x: 1196, endPoint y: 280, distance: 873.0
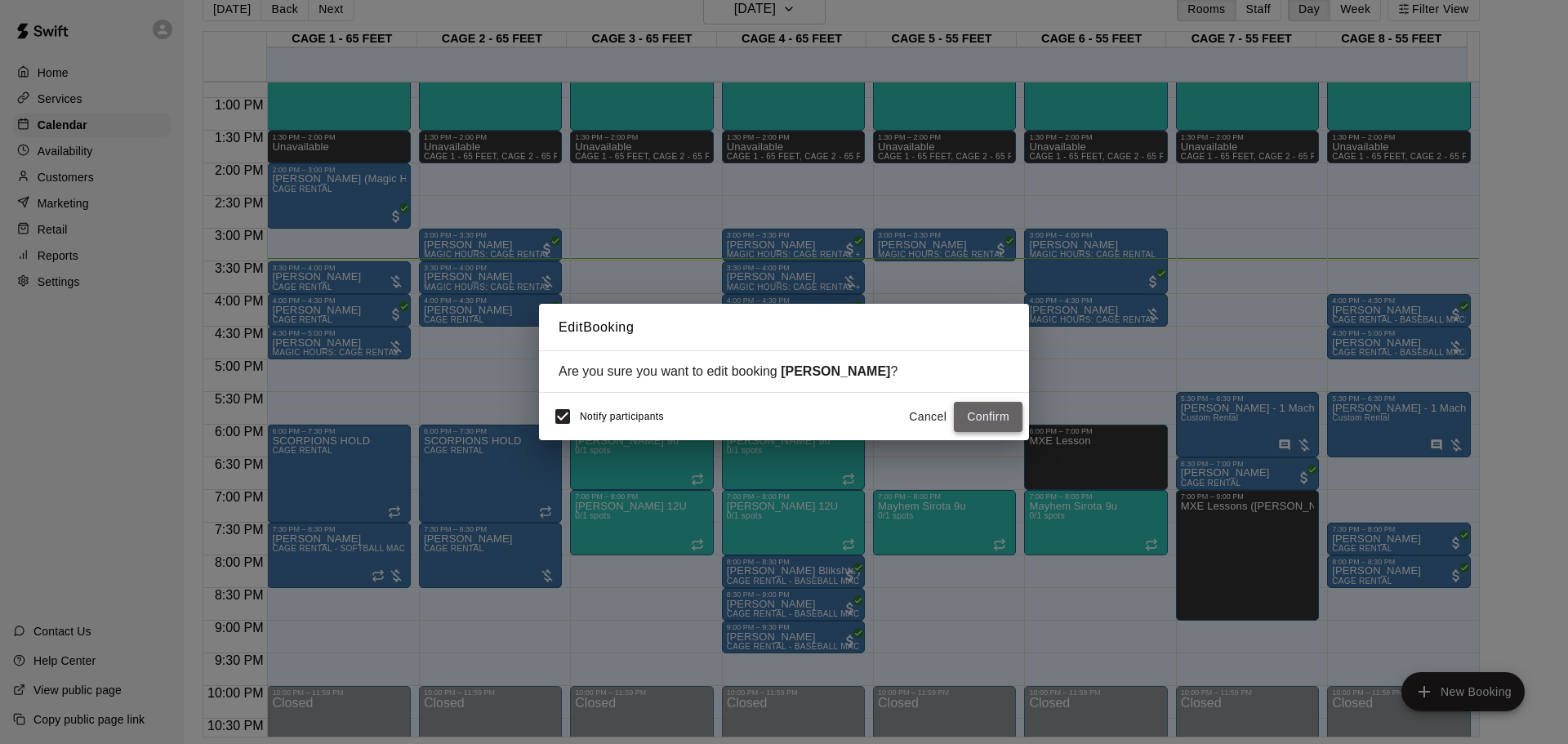
click at [1002, 422] on button "Confirm" at bounding box center [988, 417] width 69 height 31
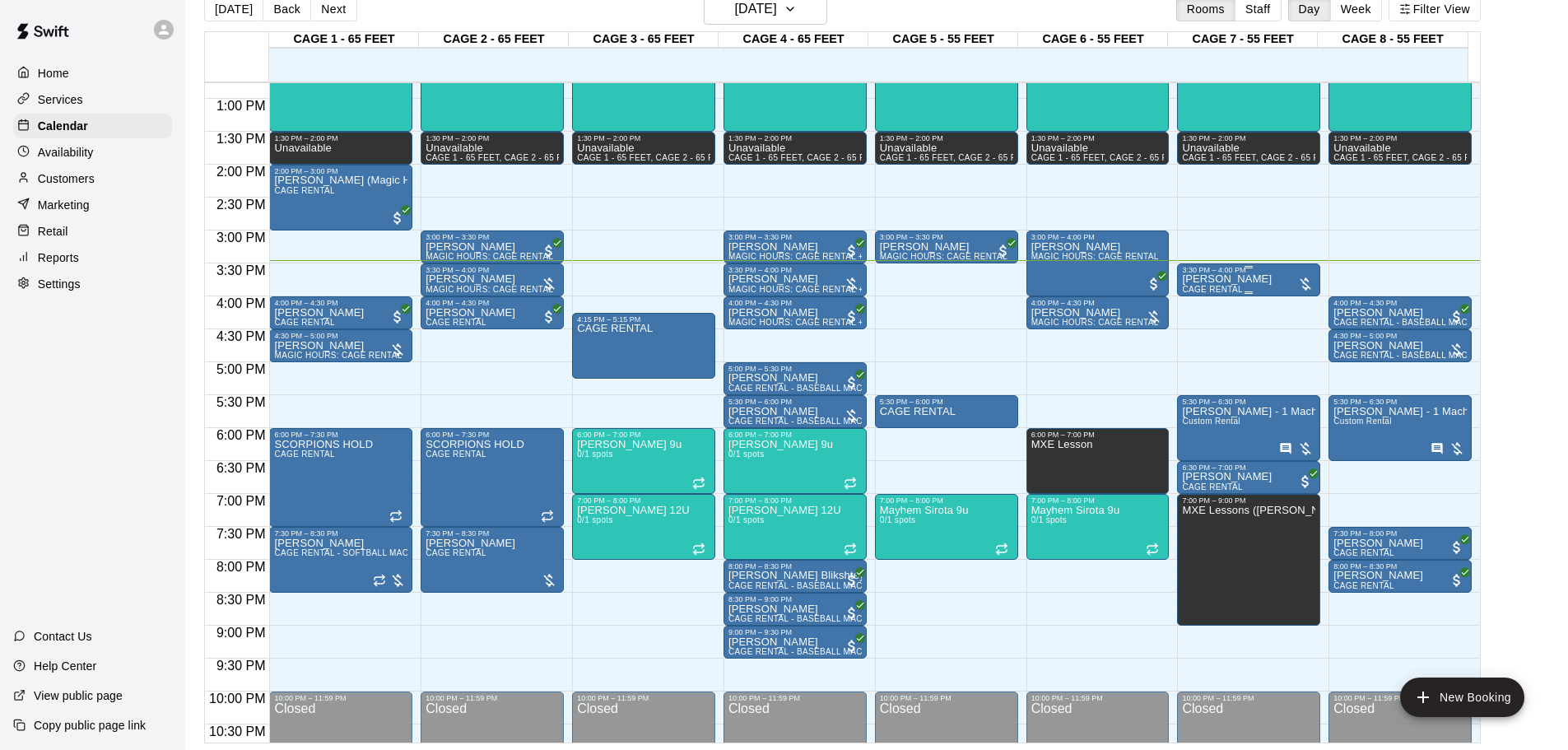
click at [1123, 279] on p "[PERSON_NAME]" at bounding box center [1227, 279] width 90 height 0
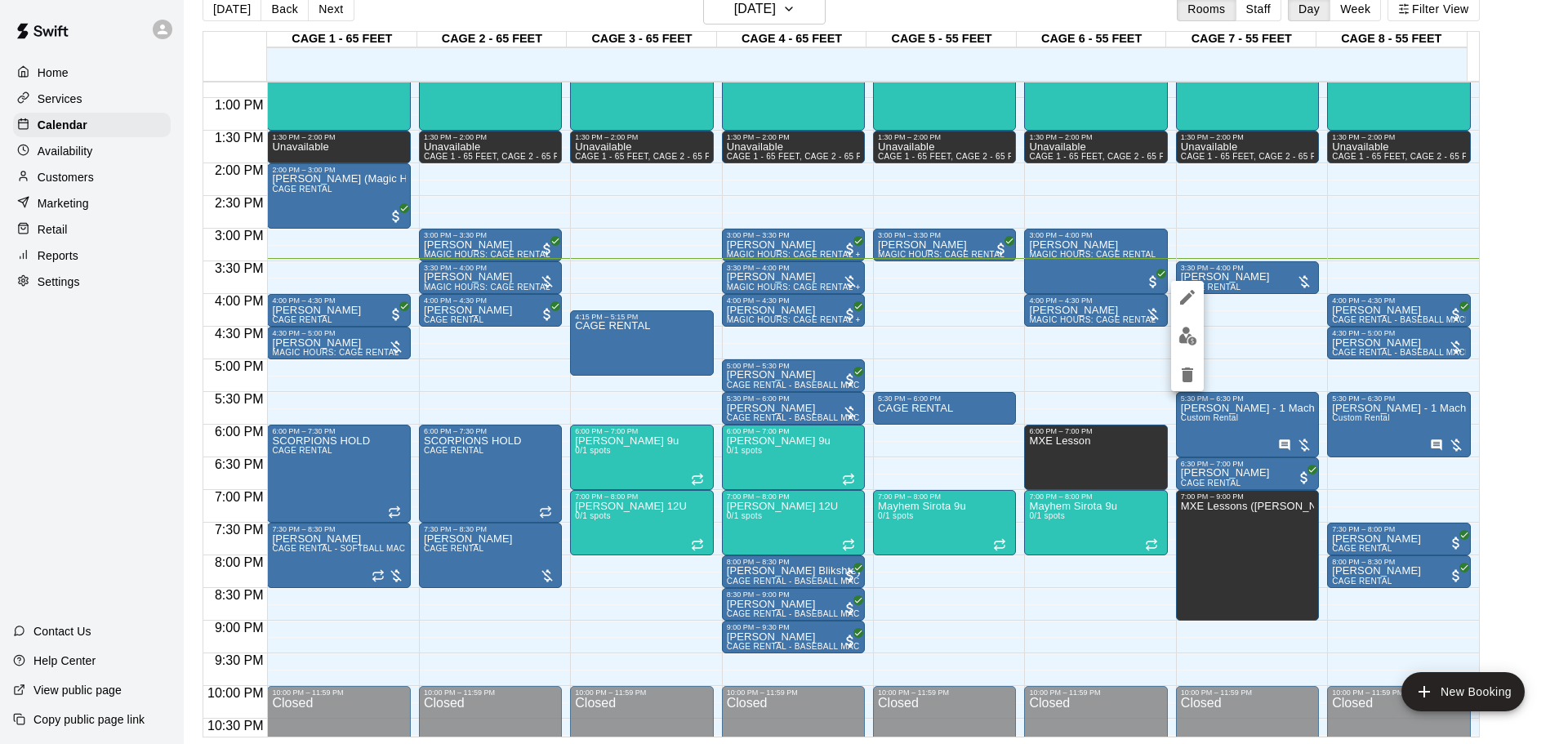
click at [1115, 328] on img "edit" at bounding box center [1188, 337] width 19 height 19
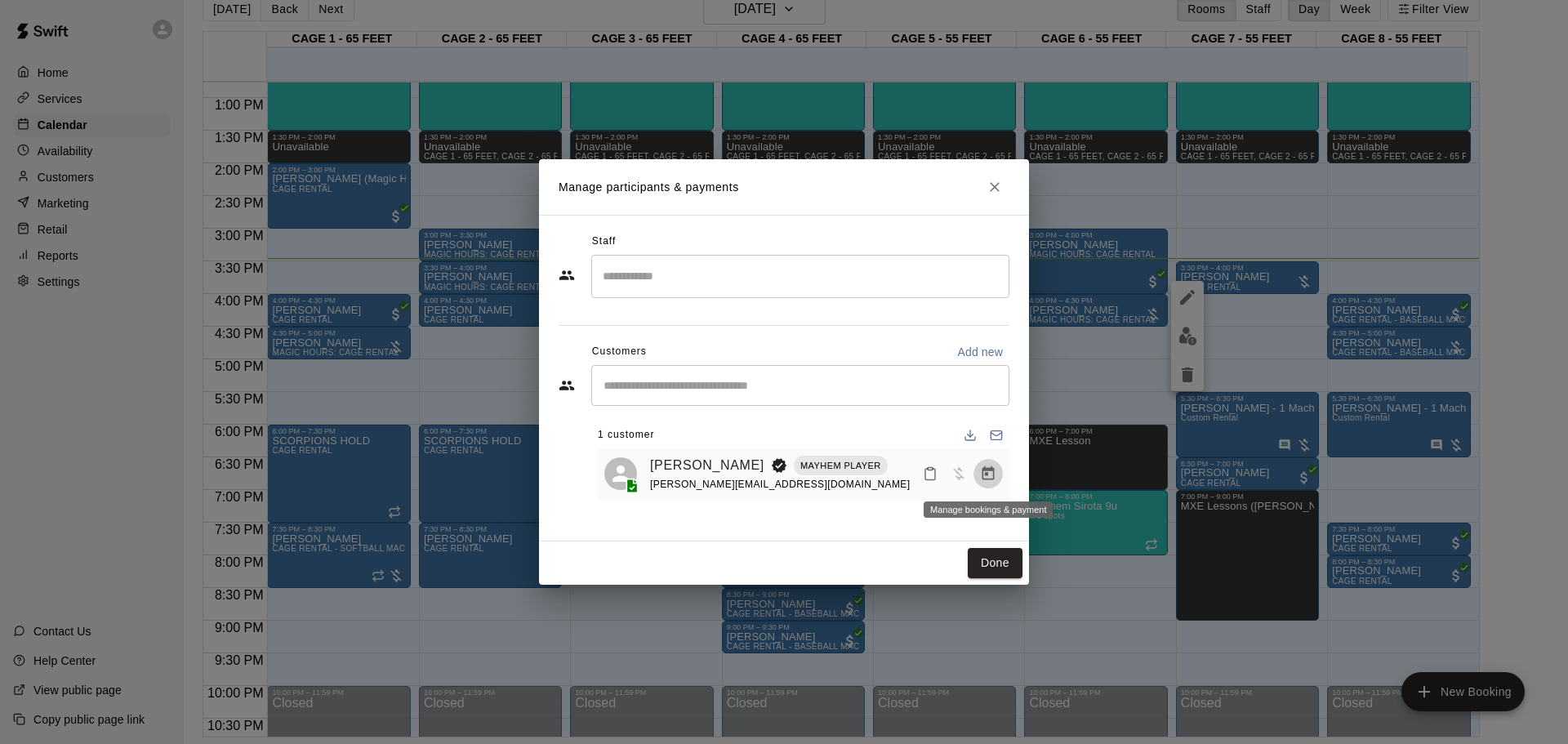
click at [994, 474] on icon "Manage bookings & payment" at bounding box center [989, 474] width 12 height 14
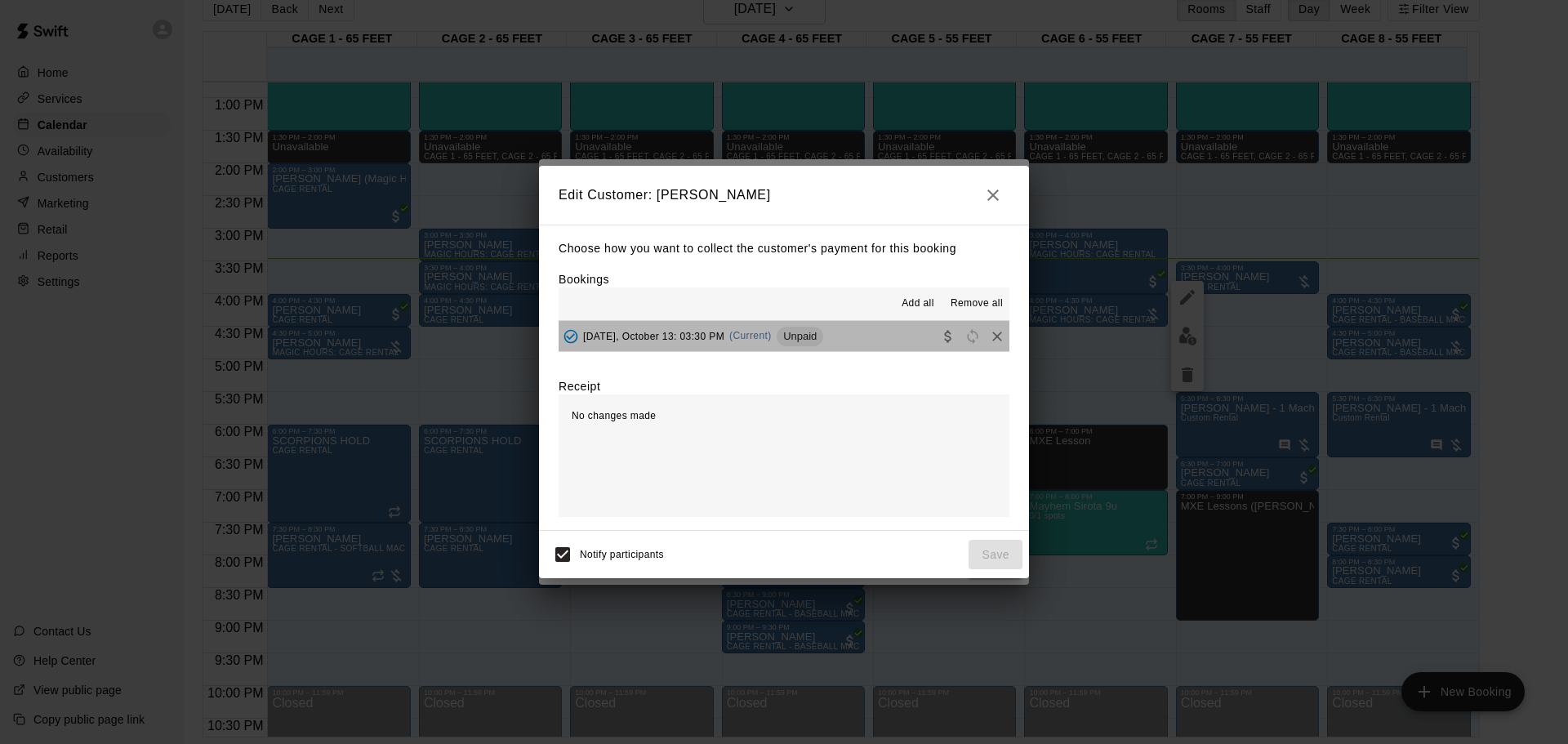
click at [828, 337] on button "[DATE], October 13: 03:30 PM (Current) Unpaid" at bounding box center [784, 336] width 451 height 31
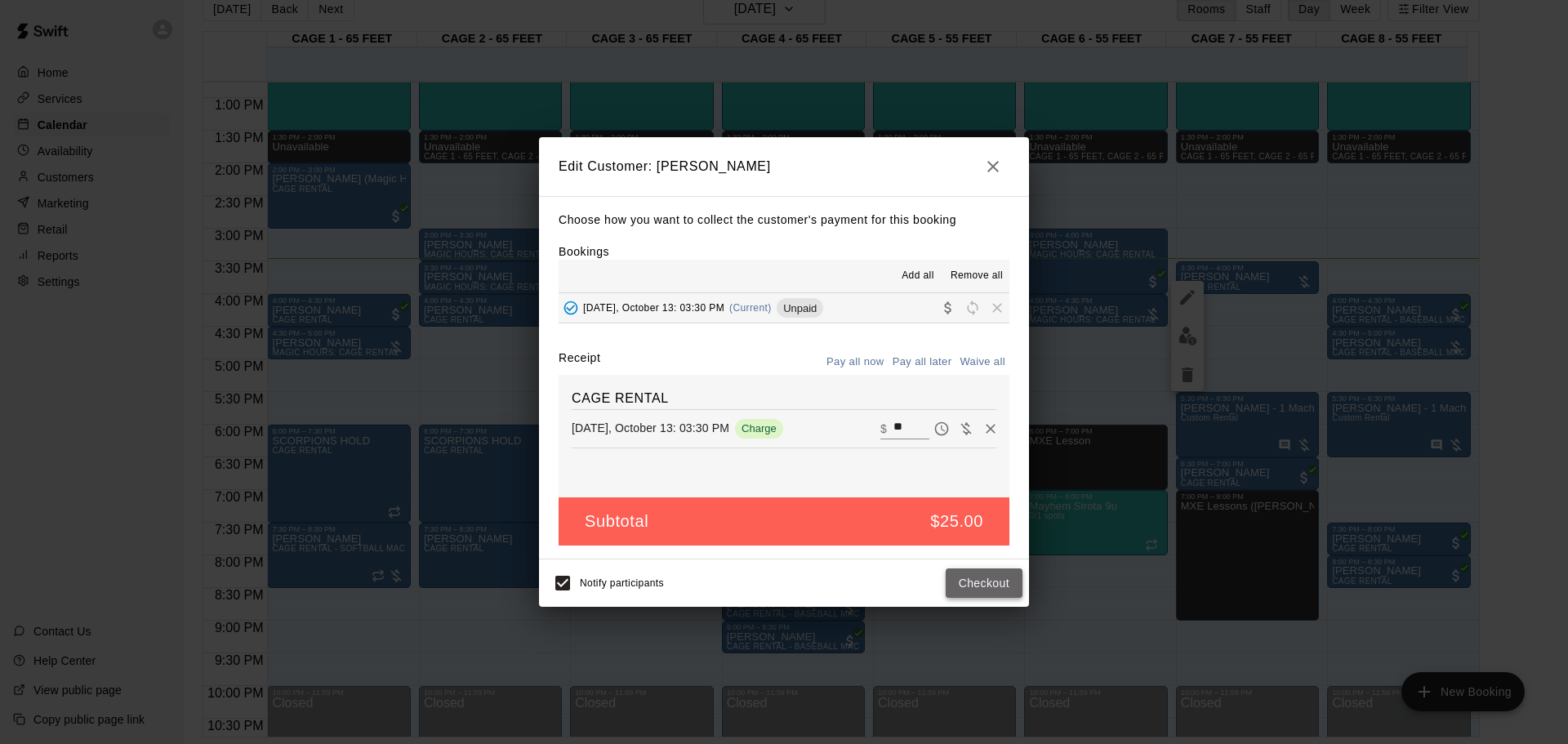
click at [985, 488] on button "Checkout" at bounding box center [985, 584] width 77 height 31
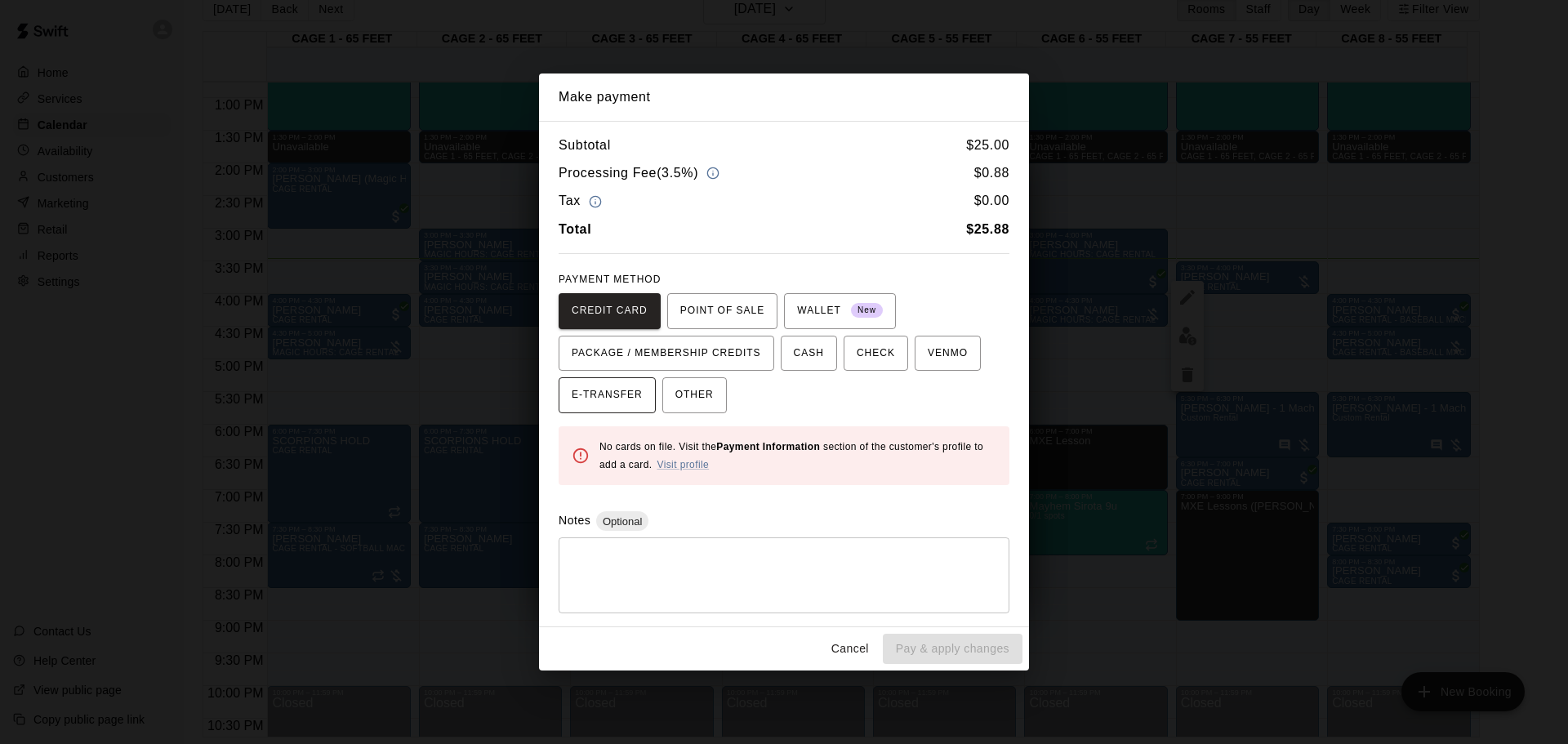
click at [627, 391] on span "E-TRANSFER" at bounding box center [607, 395] width 71 height 26
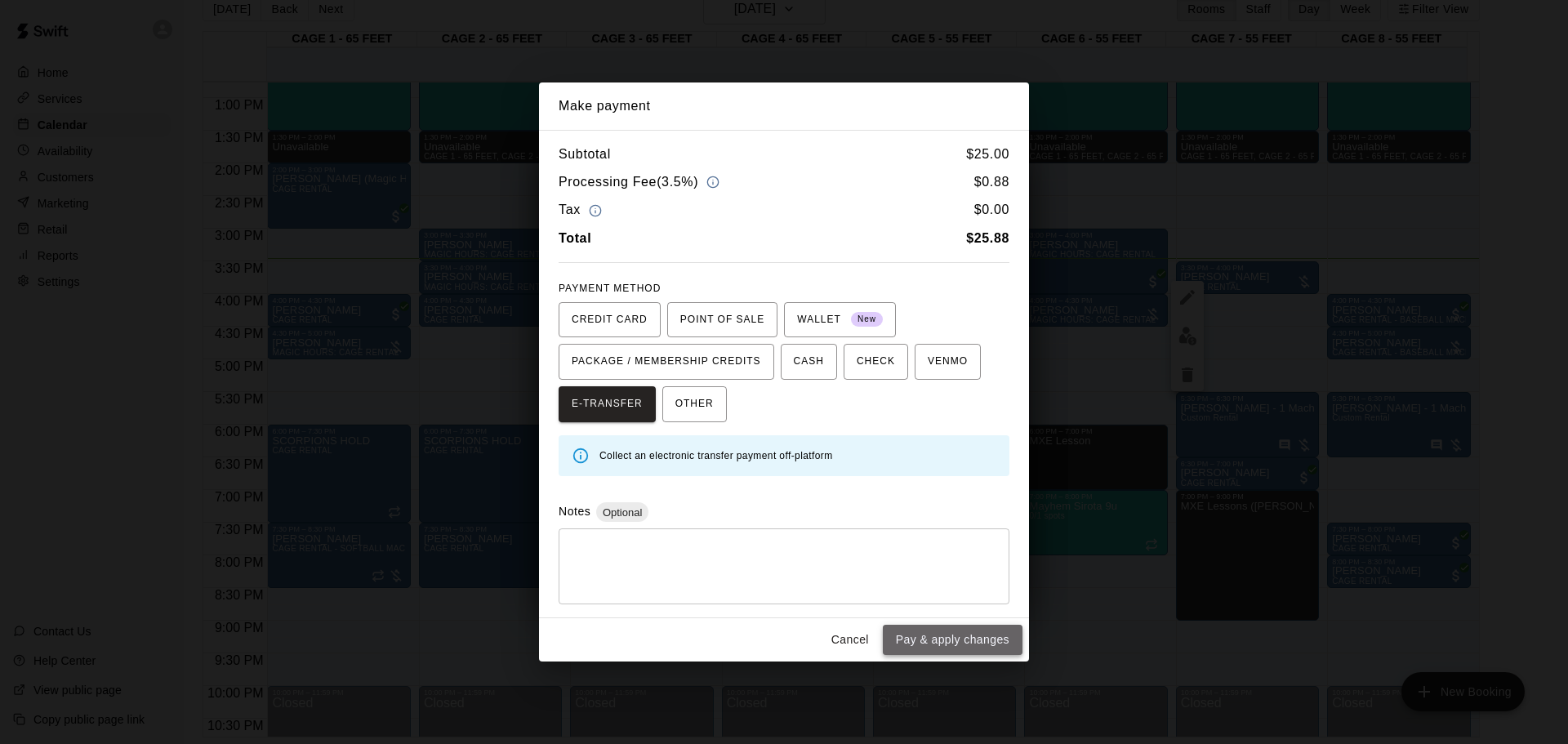
click at [947, 488] on button "Pay & apply changes" at bounding box center [952, 639] width 140 height 31
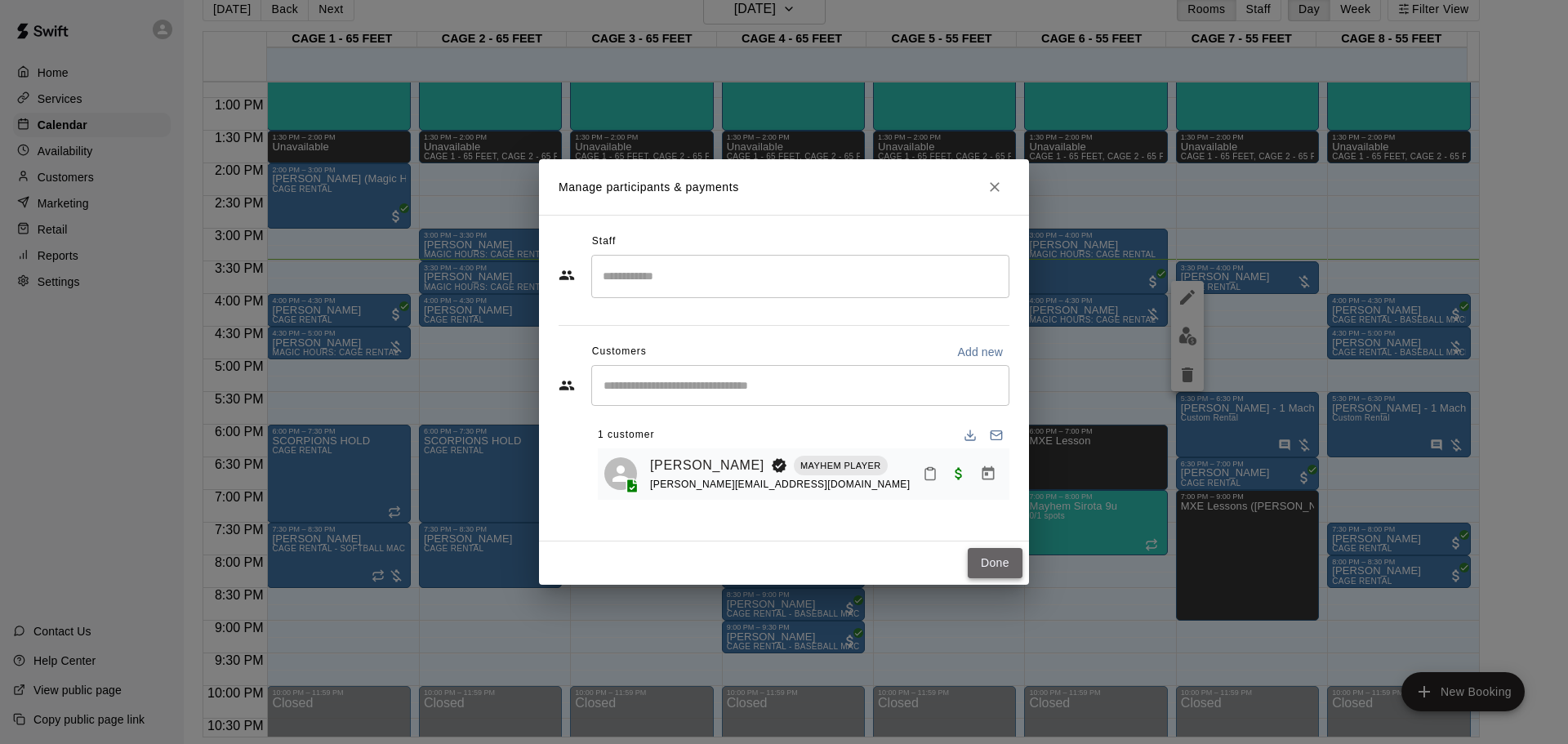
click at [982, 488] on button "Done" at bounding box center [995, 563] width 55 height 31
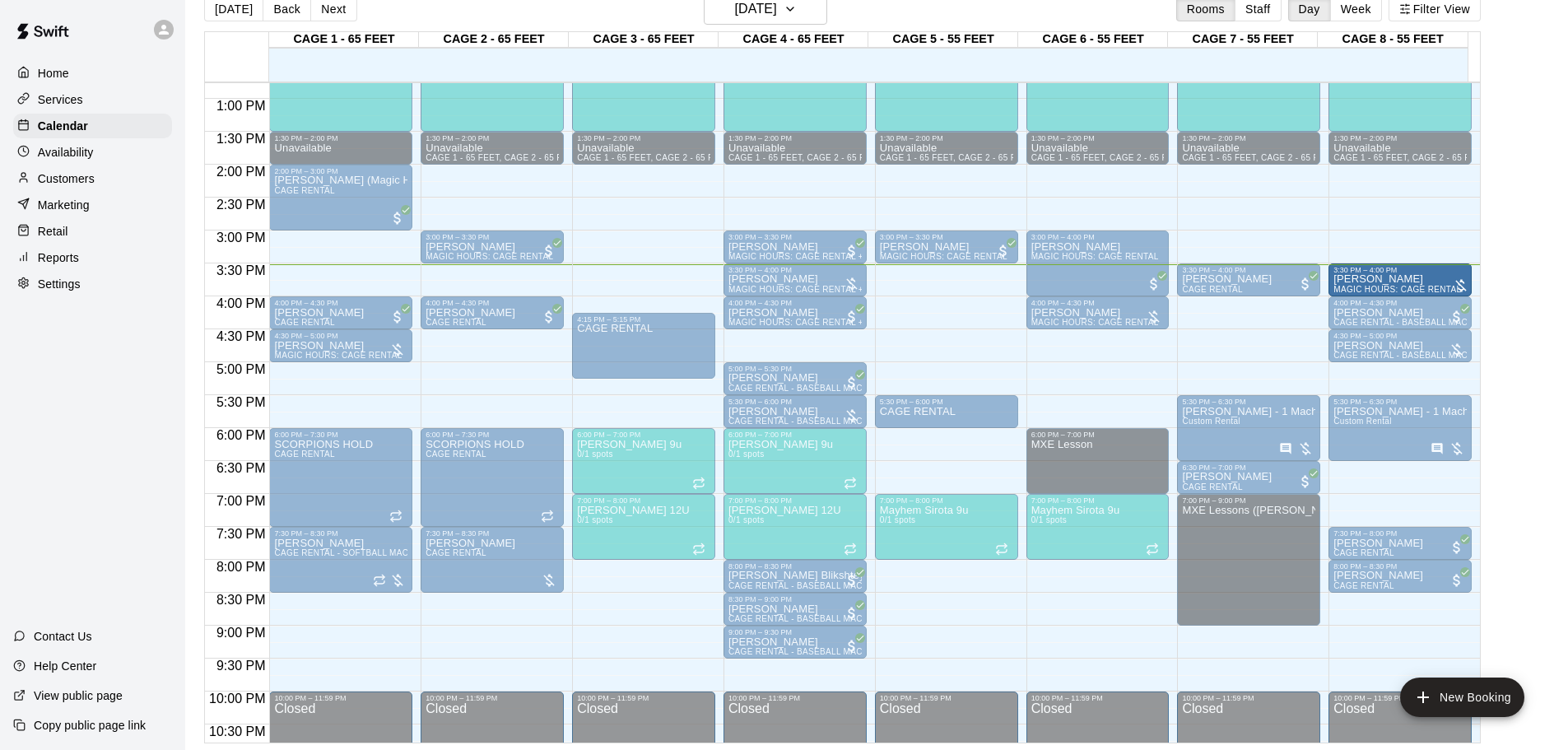
drag, startPoint x: 496, startPoint y: 280, endPoint x: 1364, endPoint y: 284, distance: 868.0
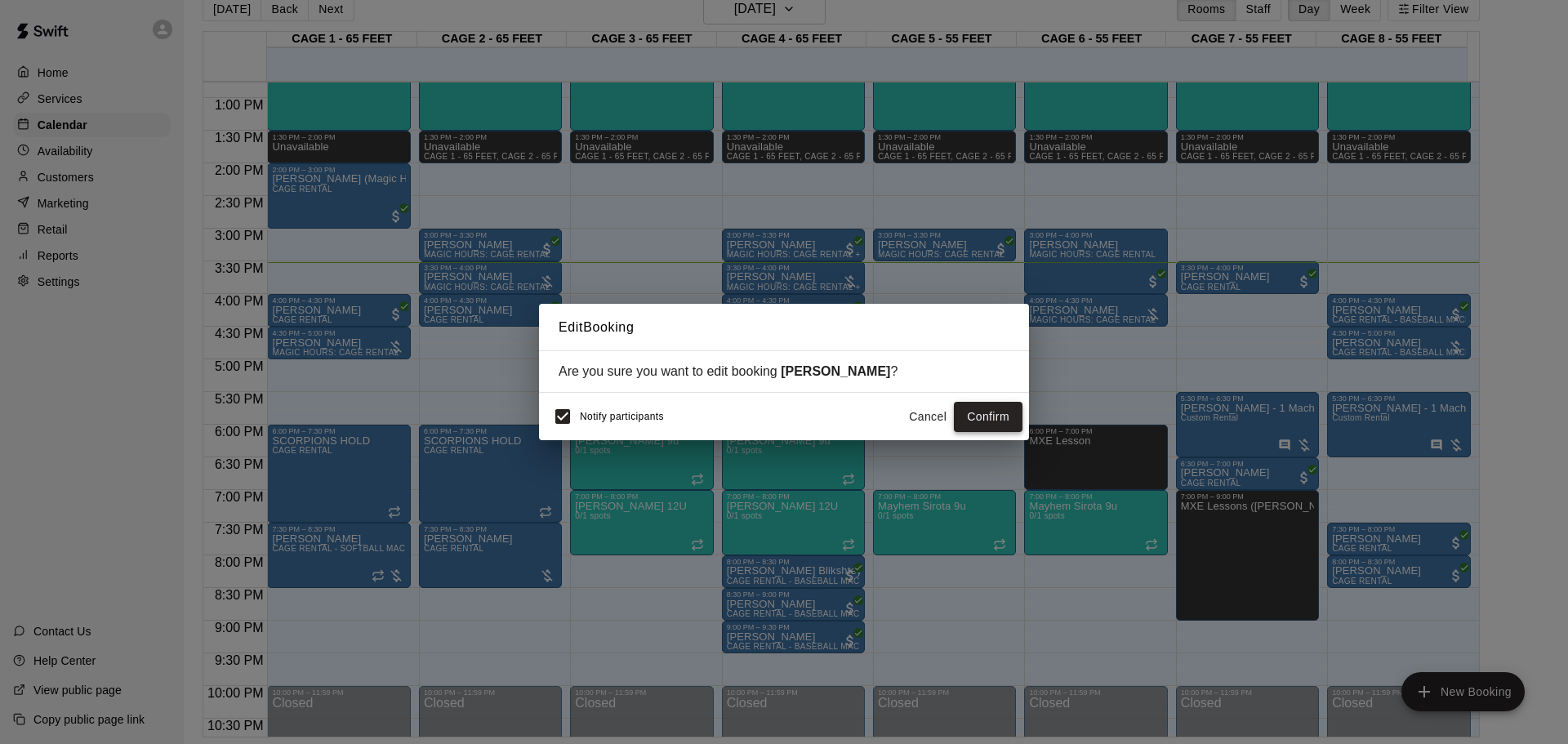
click at [1009, 413] on button "Confirm" at bounding box center [988, 417] width 69 height 31
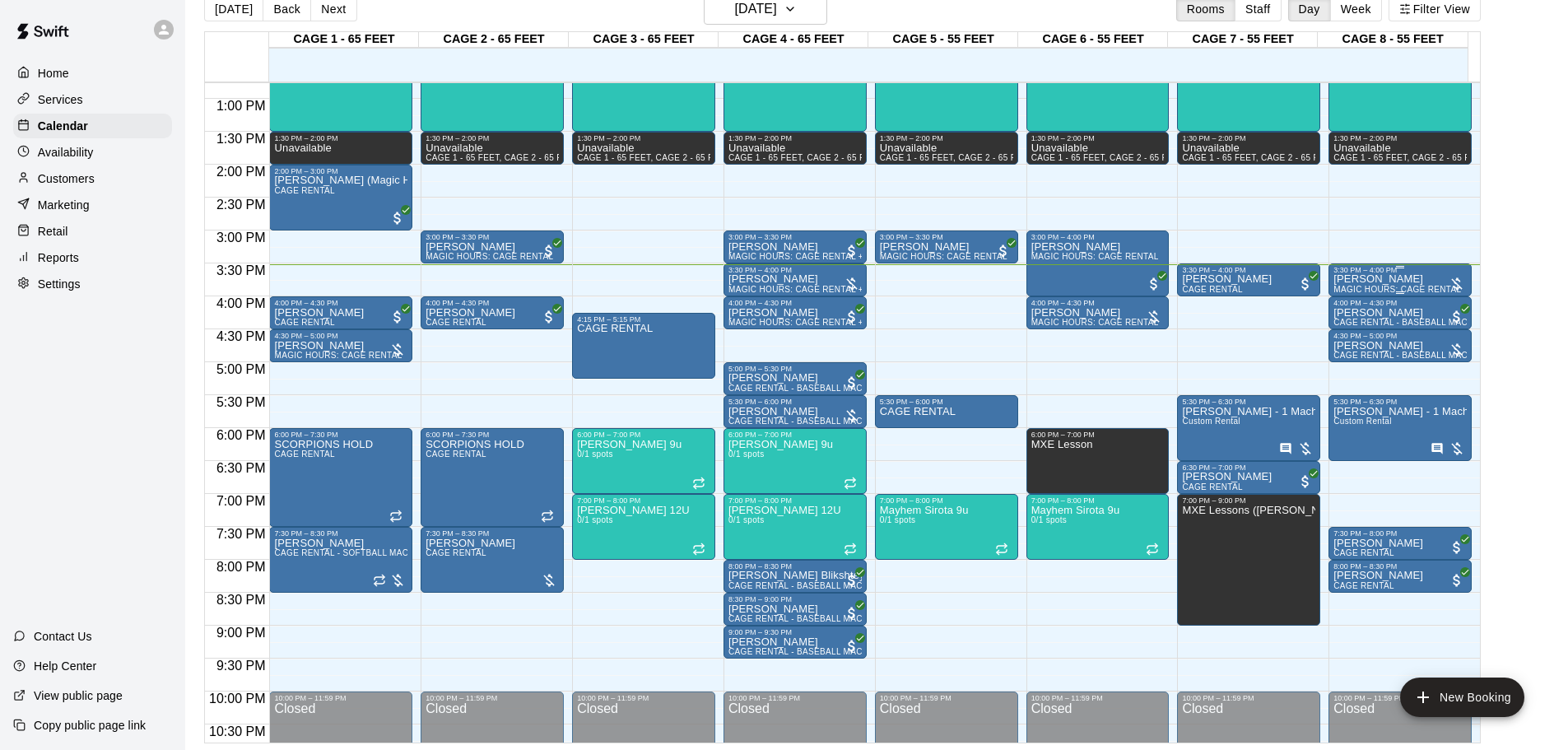
click at [1123, 272] on div "3:30 PM – 4:00 PM" at bounding box center [1400, 270] width 134 height 8
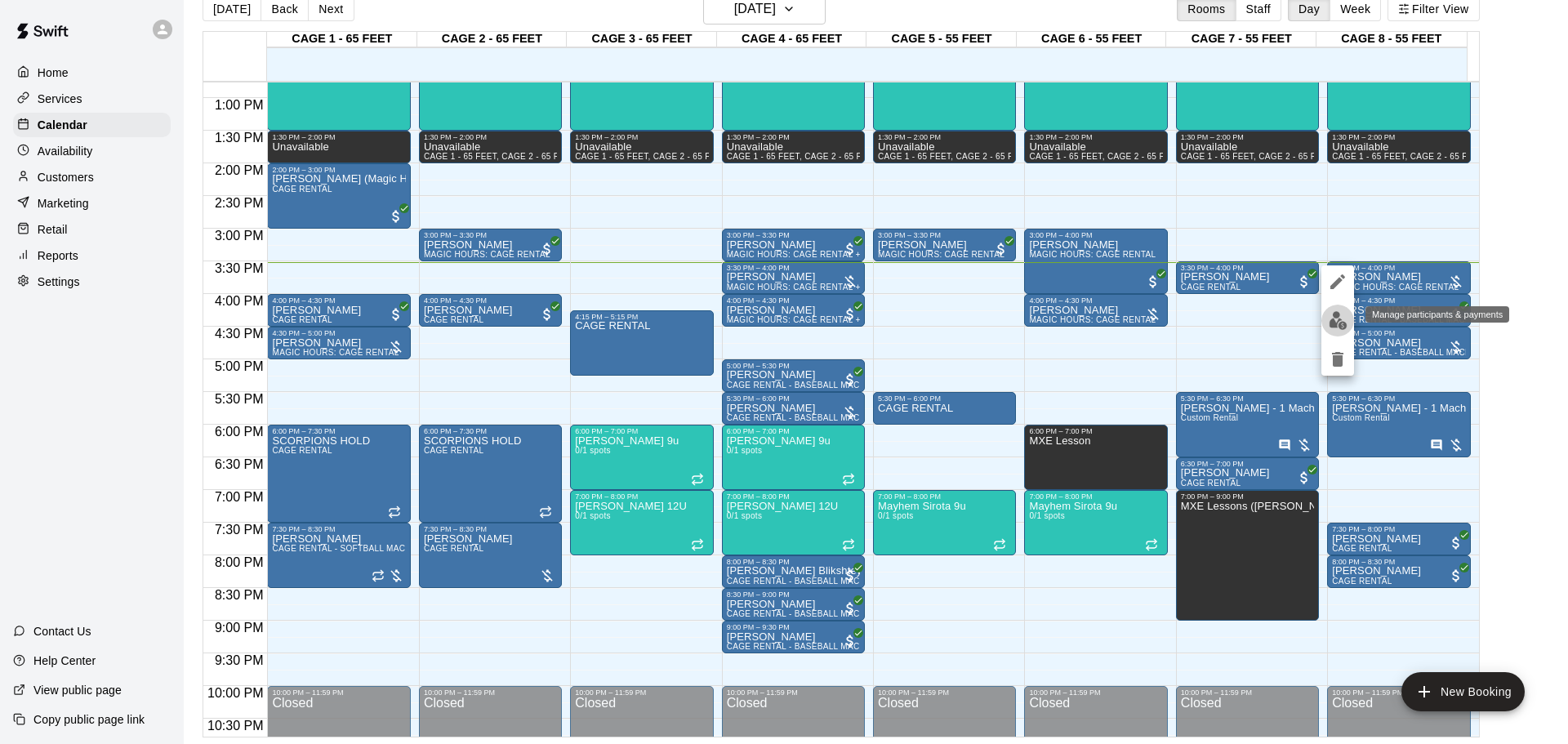
click at [1115, 315] on img "edit" at bounding box center [1339, 321] width 19 height 19
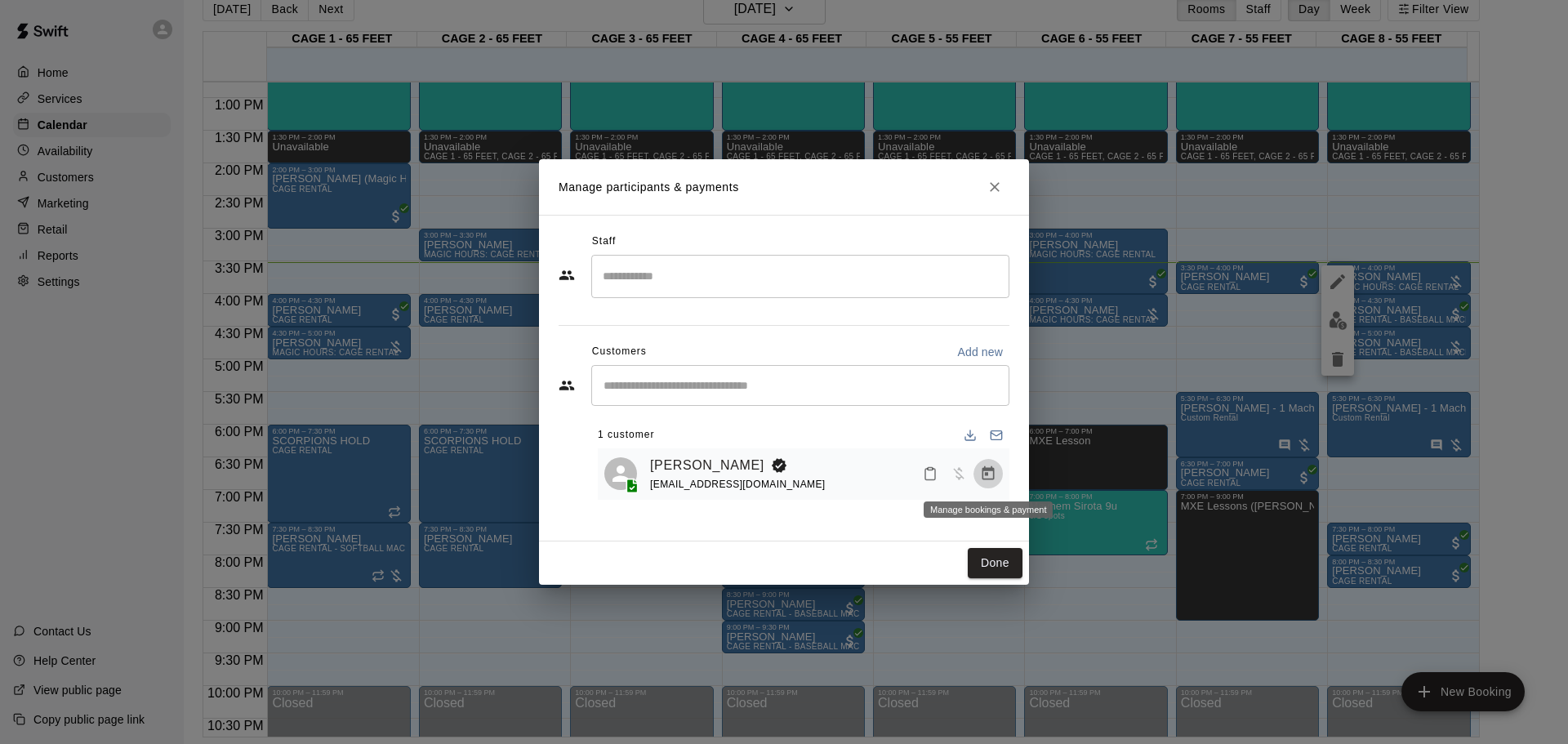
click at [999, 469] on button "Manage bookings & payment" at bounding box center [988, 474] width 30 height 30
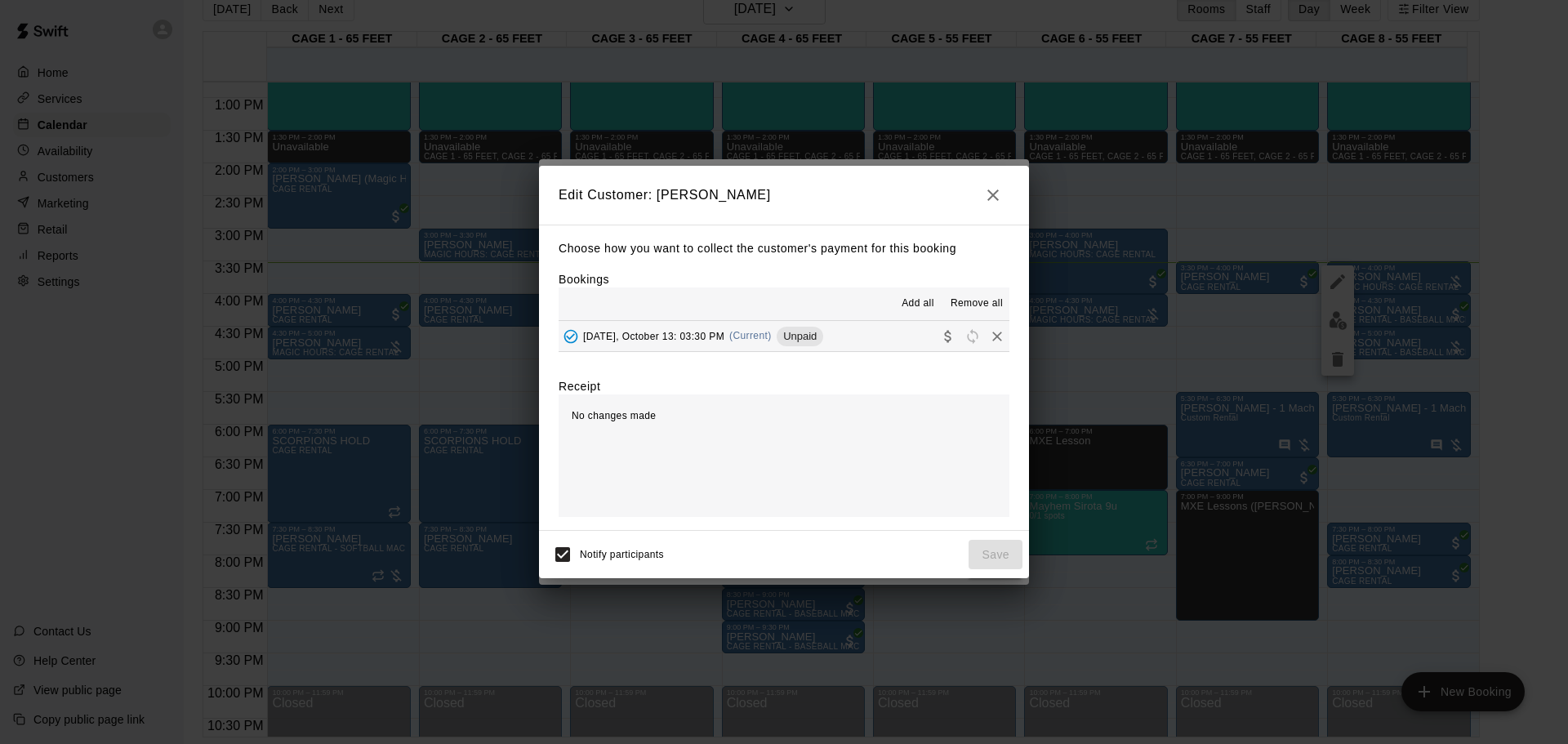
click at [741, 331] on div "[DATE], October 13: 03:30 PM (Current) Unpaid" at bounding box center [691, 337] width 264 height 24
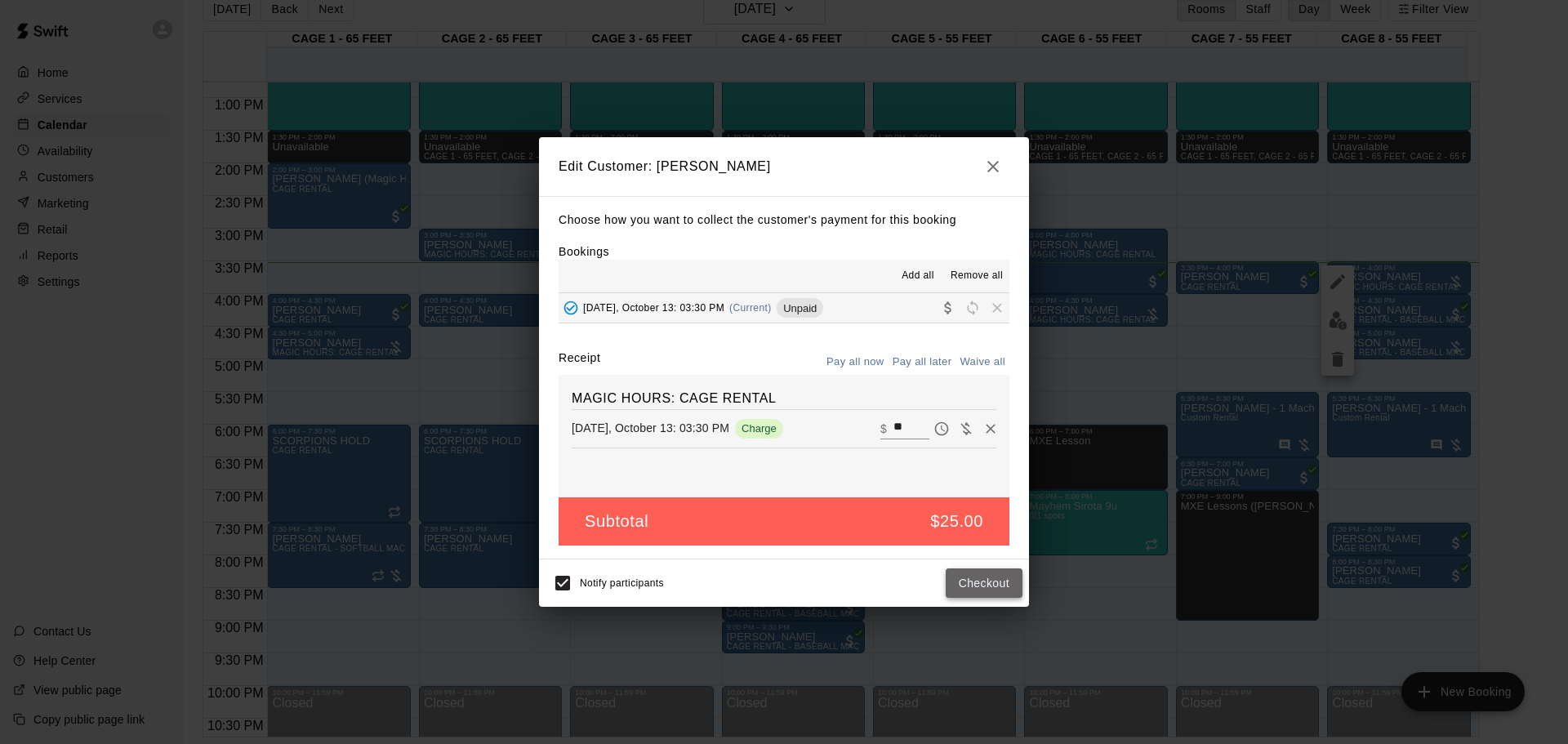
click at [971, 488] on button "Checkout" at bounding box center [985, 584] width 77 height 31
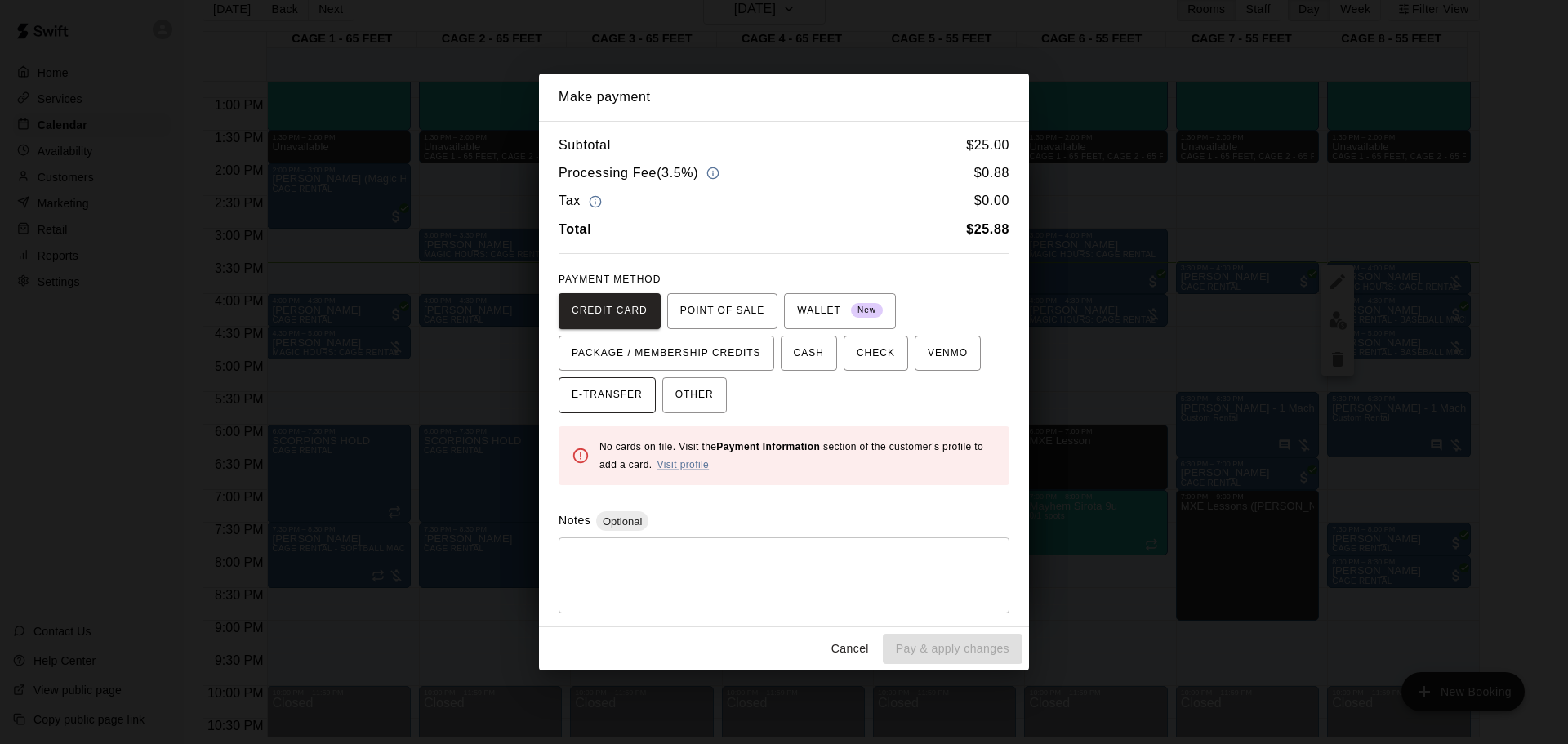
click at [611, 411] on button "E-TRANSFER" at bounding box center [607, 395] width 97 height 36
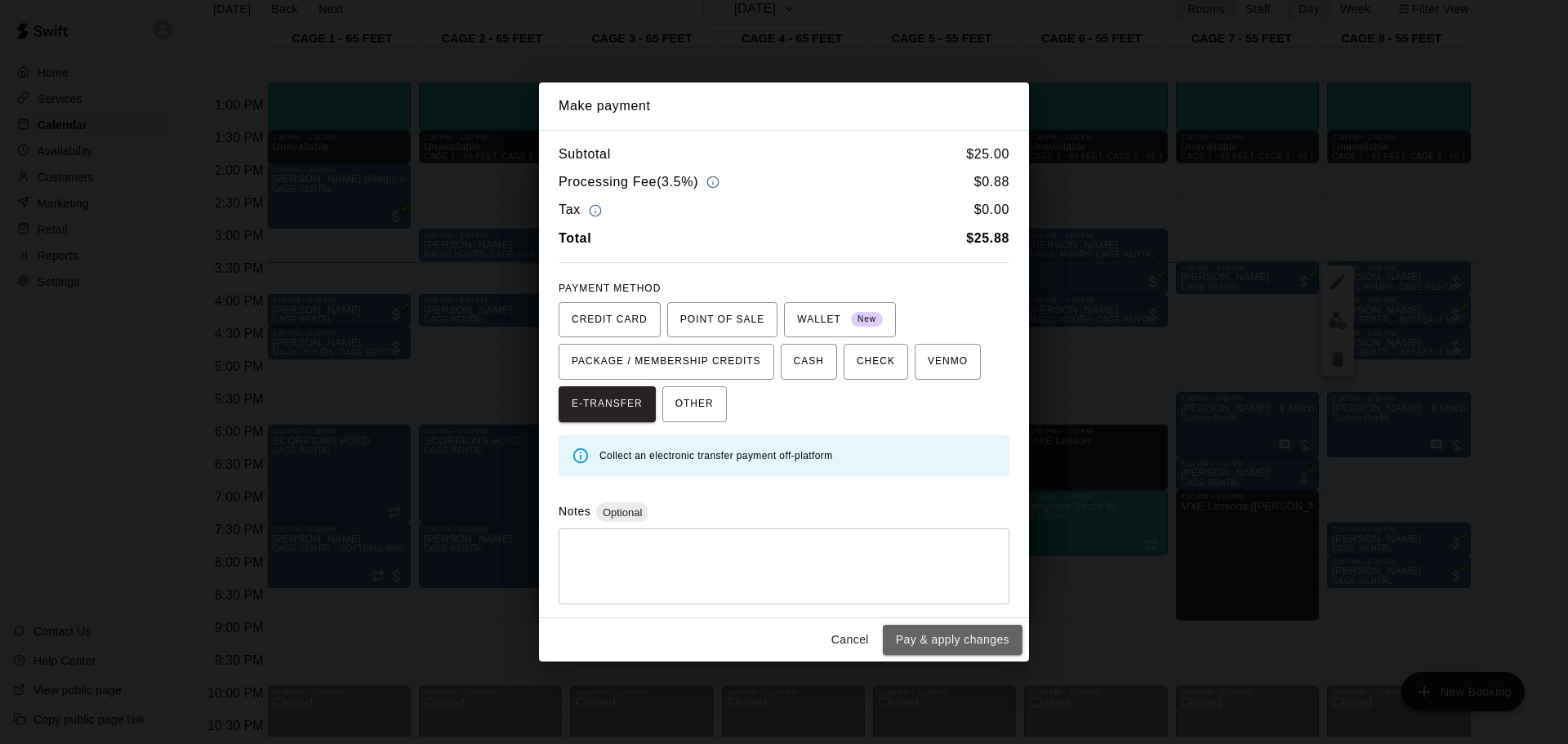
click at [951, 488] on button "Pay & apply changes" at bounding box center [952, 639] width 140 height 31
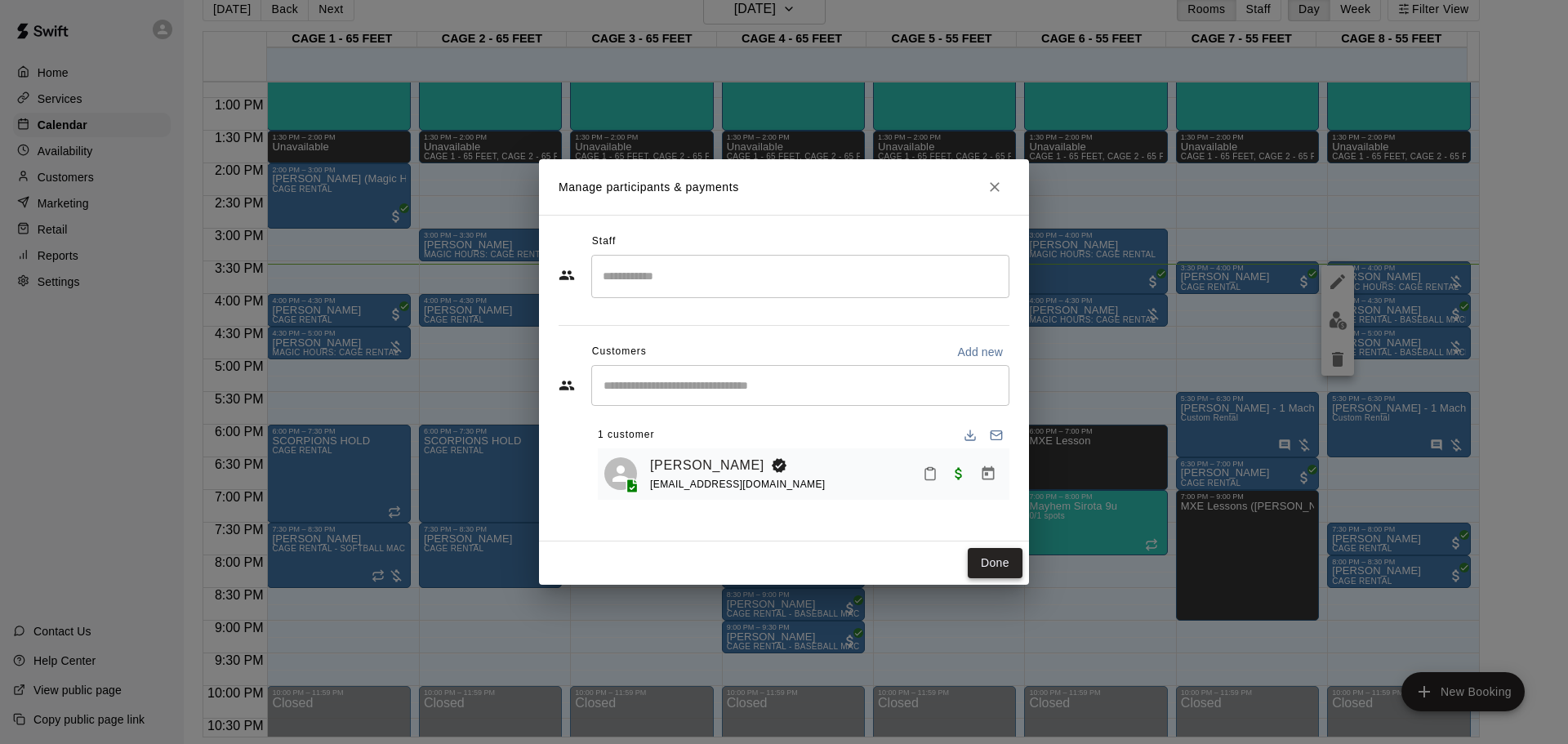
drag, startPoint x: 968, startPoint y: 569, endPoint x: 974, endPoint y: 575, distance: 8.5
click at [968, 488] on button "Done" at bounding box center [995, 563] width 55 height 31
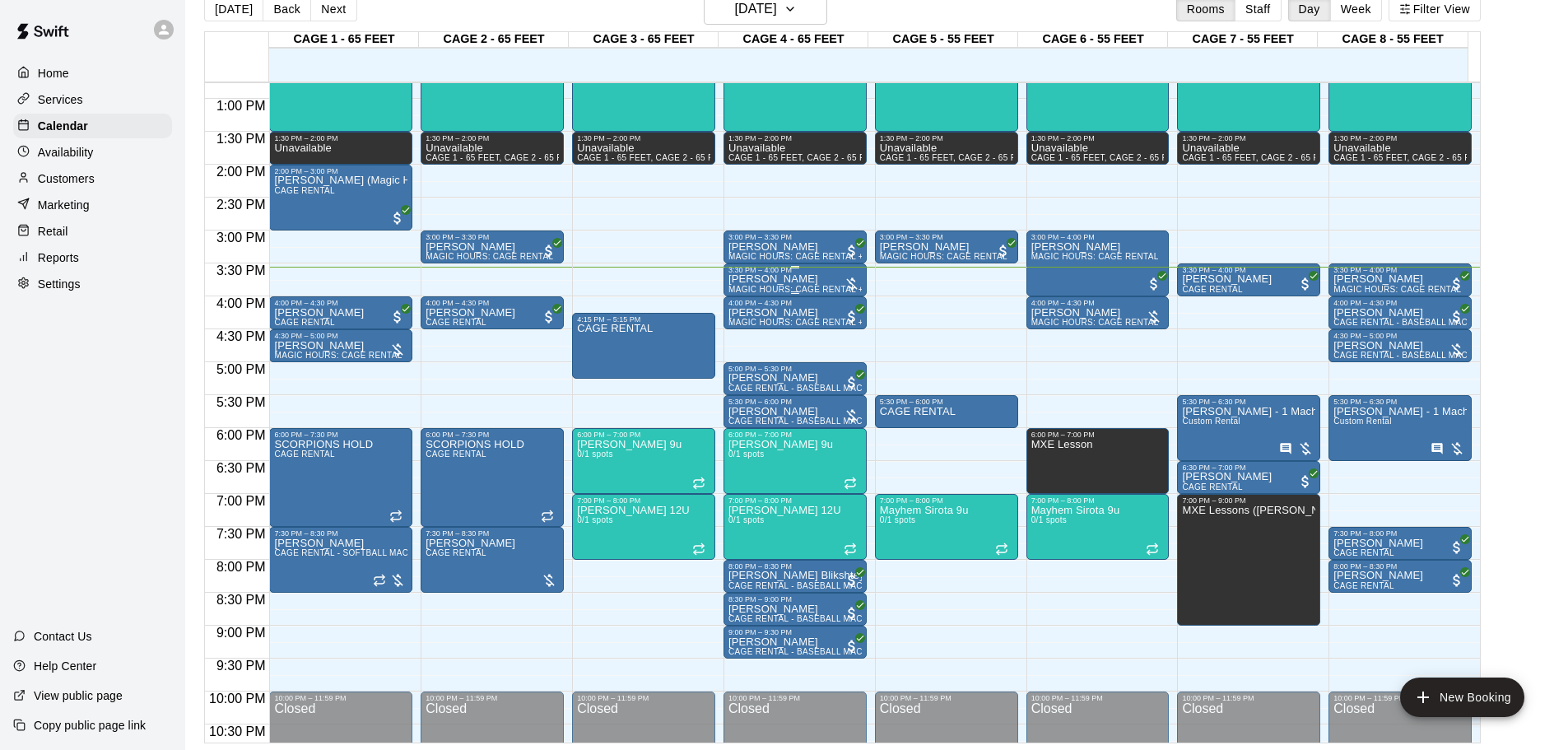
click at [824, 279] on div "[PERSON_NAME] MAGIC HOURS: CAGE RENTAL + BASEBALL MACHINE" at bounding box center [795, 649] width 134 height 750
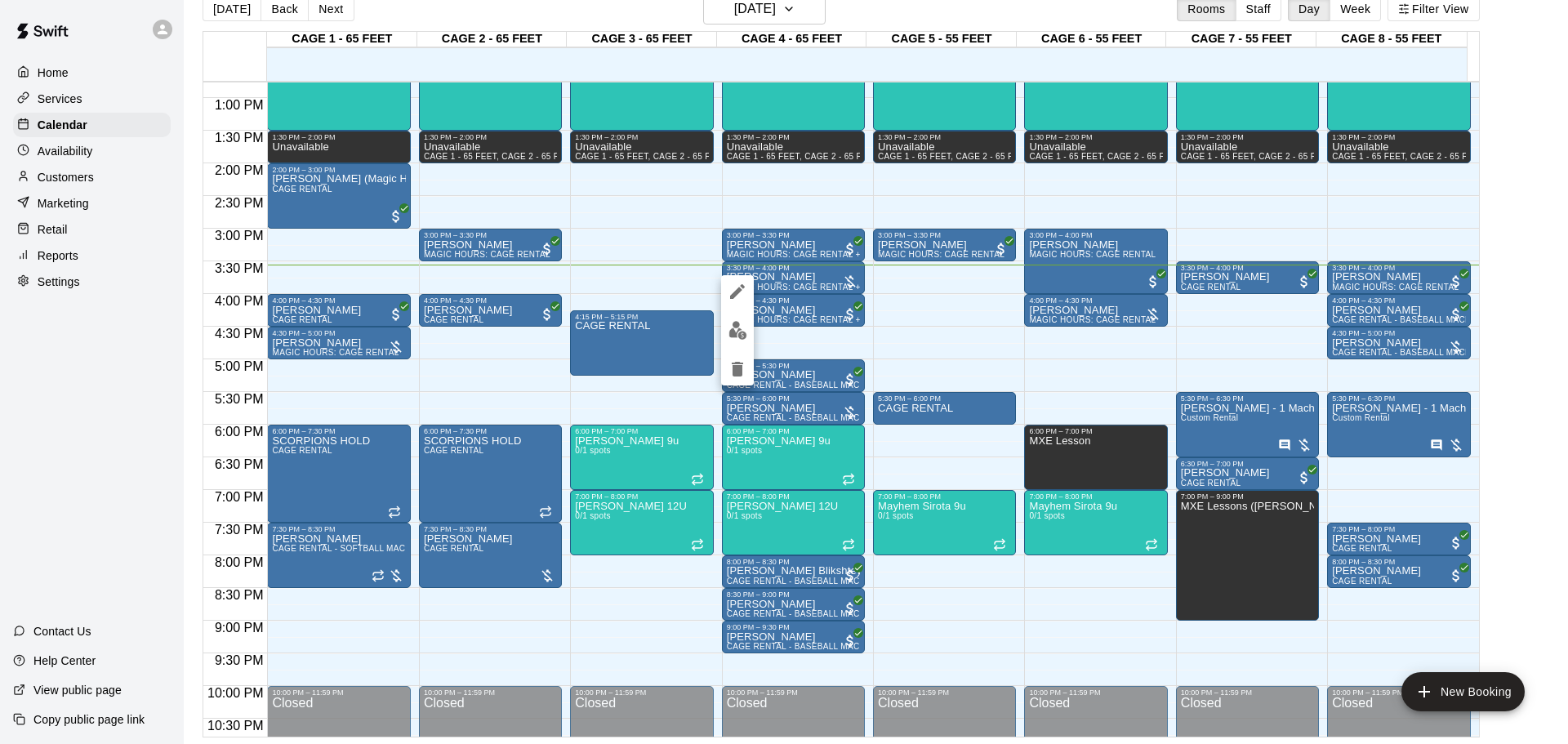
click at [880, 322] on div at bounding box center [784, 372] width 1568 height 744
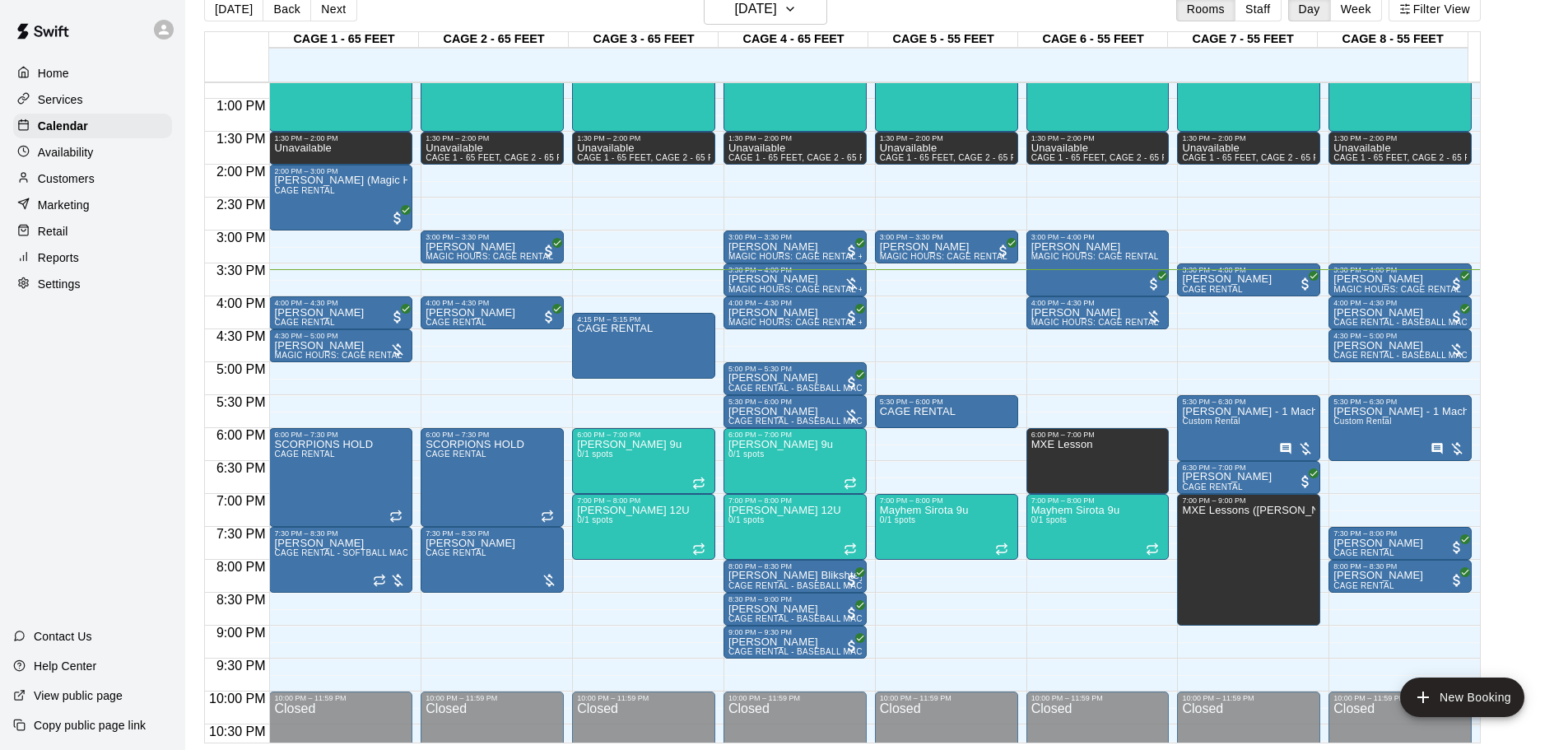
click at [943, 343] on div "12:00 AM – 11:30 AM Closed 11:30 AM – 1:30 PM MXE CLINIC 0/1 spots 1:30 PM – 2:…" at bounding box center [947, 33] width 143 height 1581
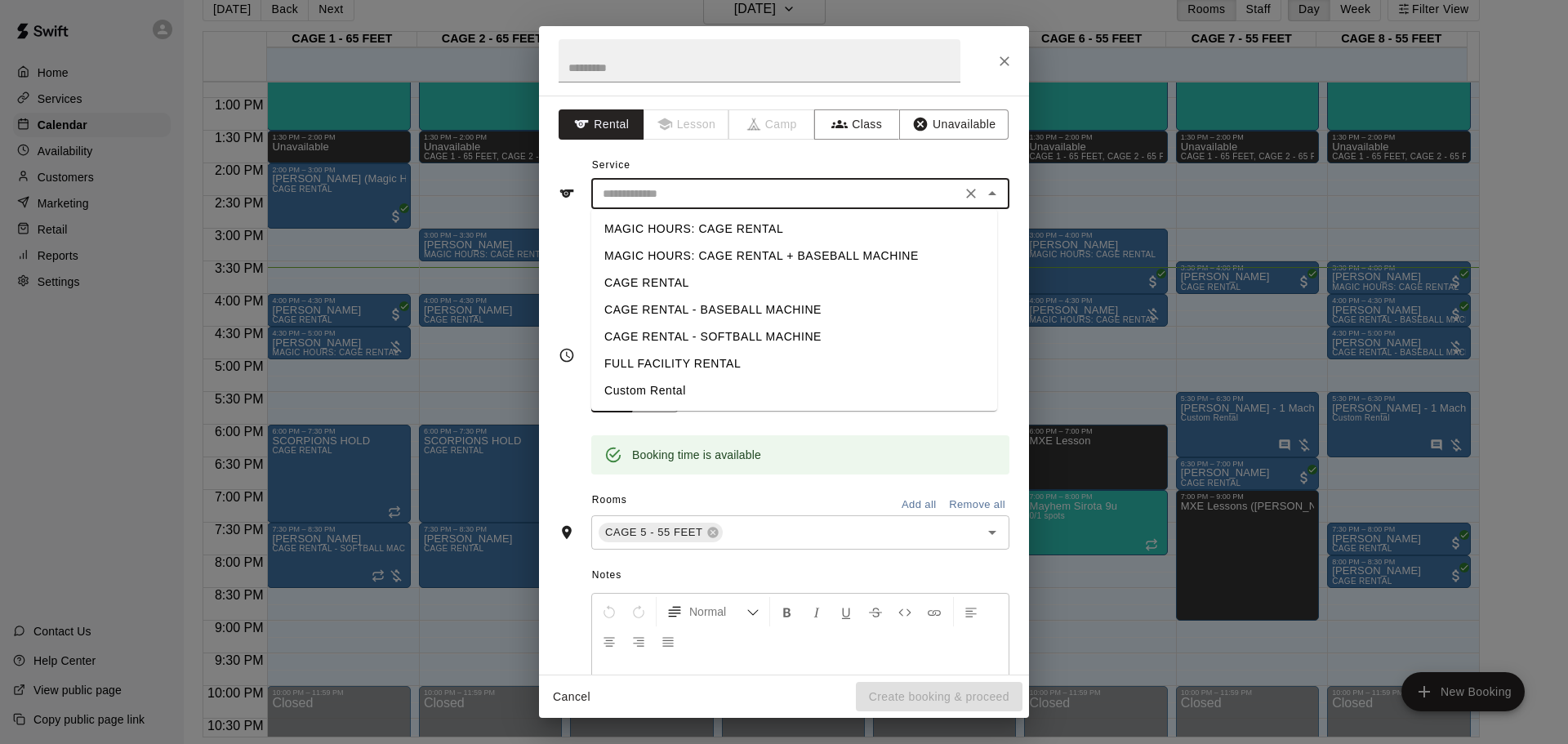
click at [733, 188] on input "text" at bounding box center [776, 194] width 360 height 20
click at [721, 276] on li "CAGE RENTAL" at bounding box center [794, 283] width 406 height 27
type input "**********"
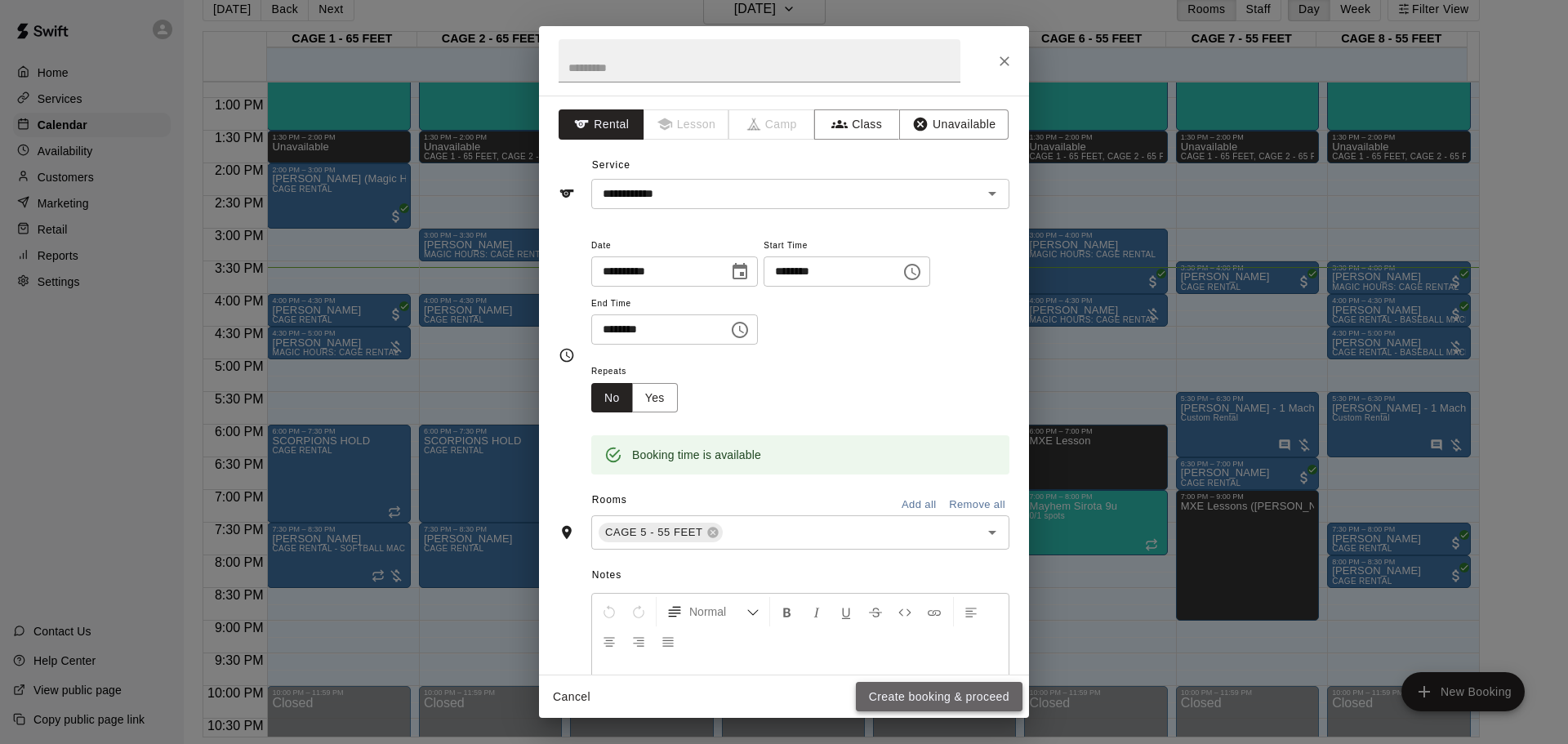
click at [903, 488] on button "Create booking & proceed" at bounding box center [939, 697] width 167 height 31
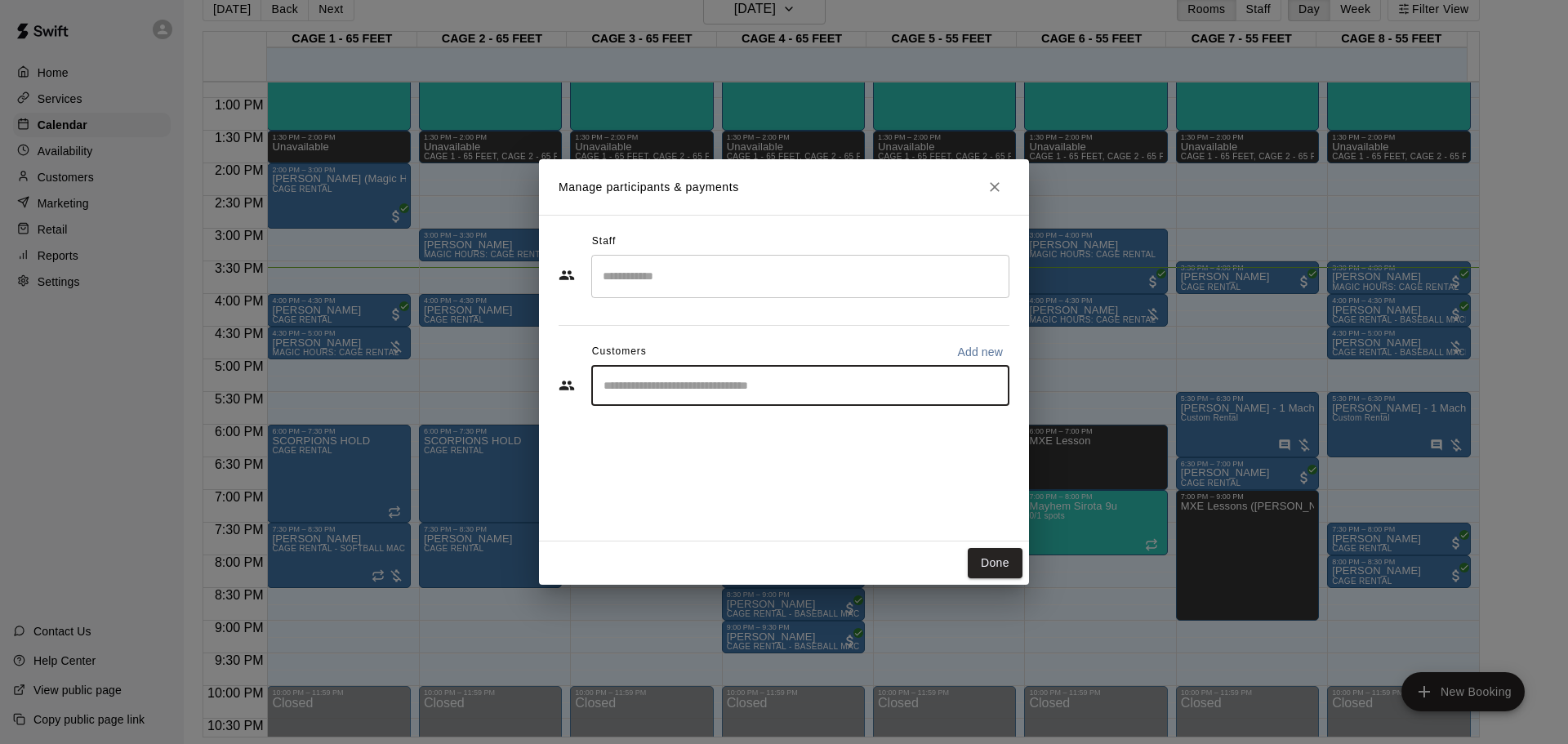
click at [704, 380] on input "Start typing to search customers..." at bounding box center [800, 386] width 404 height 17
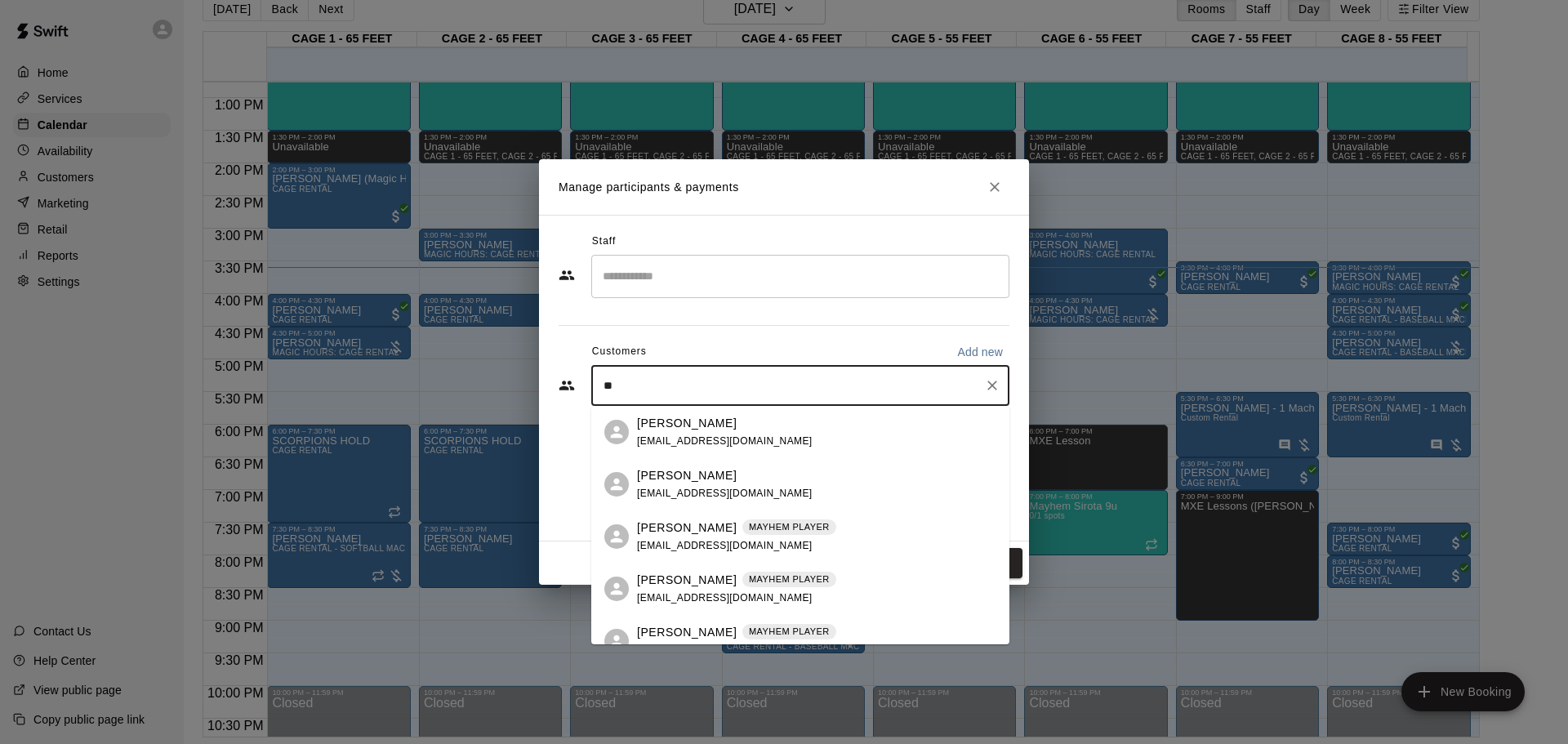
type input "*"
type input "****"
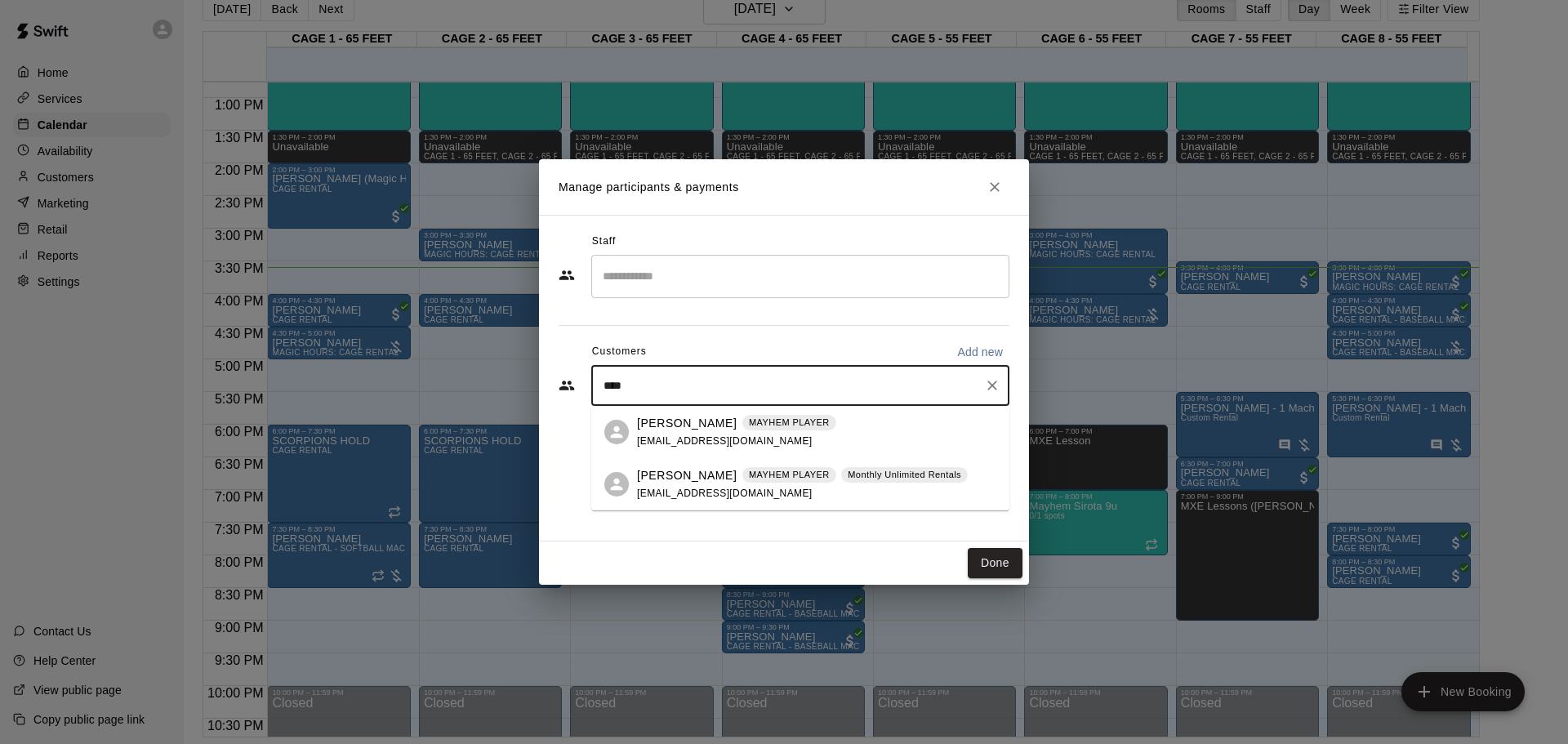
click at [766, 481] on p "MAYHEM PLAYER" at bounding box center [789, 475] width 81 height 14
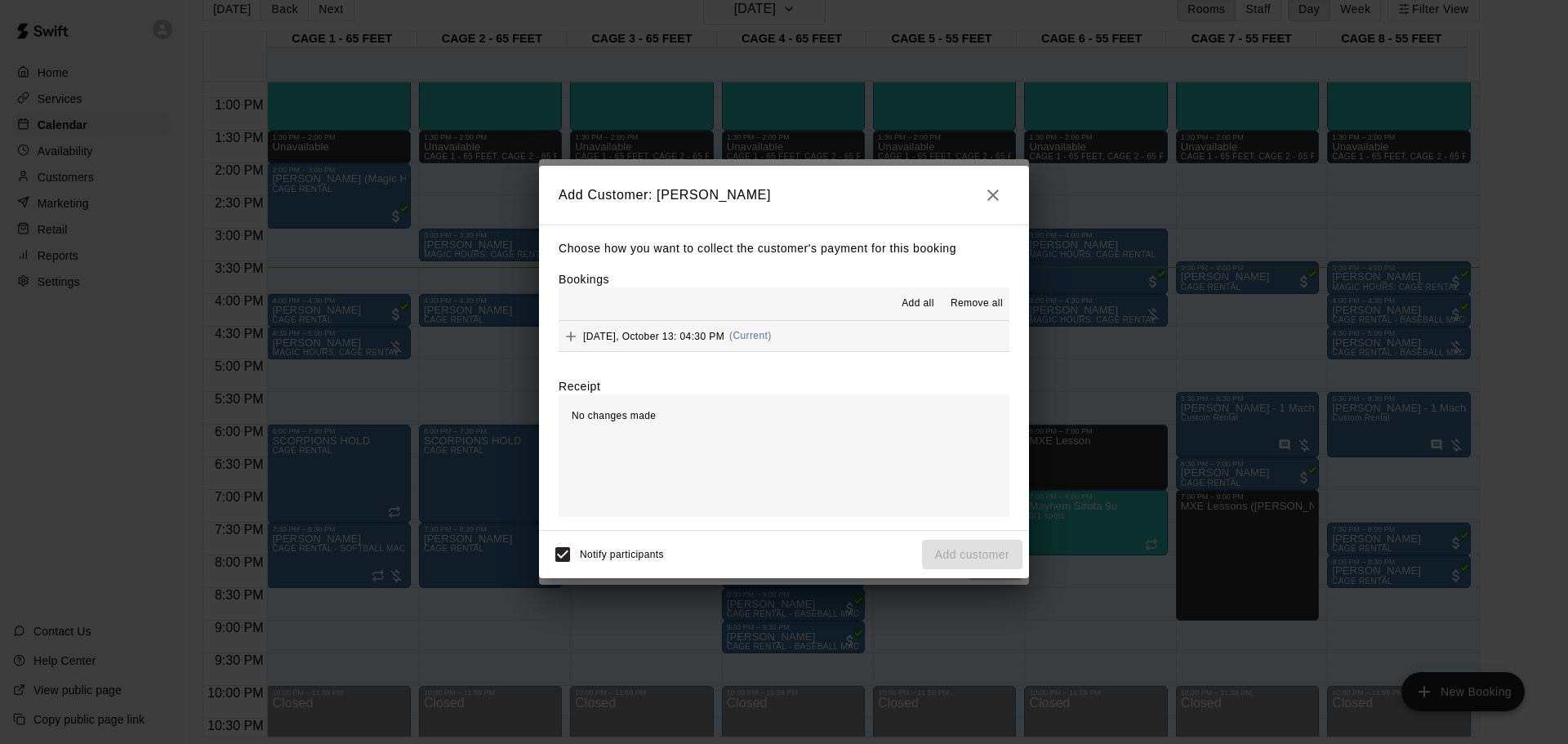
click at [725, 341] on span "[DATE], October 13: 04:30 PM" at bounding box center [654, 335] width 141 height 11
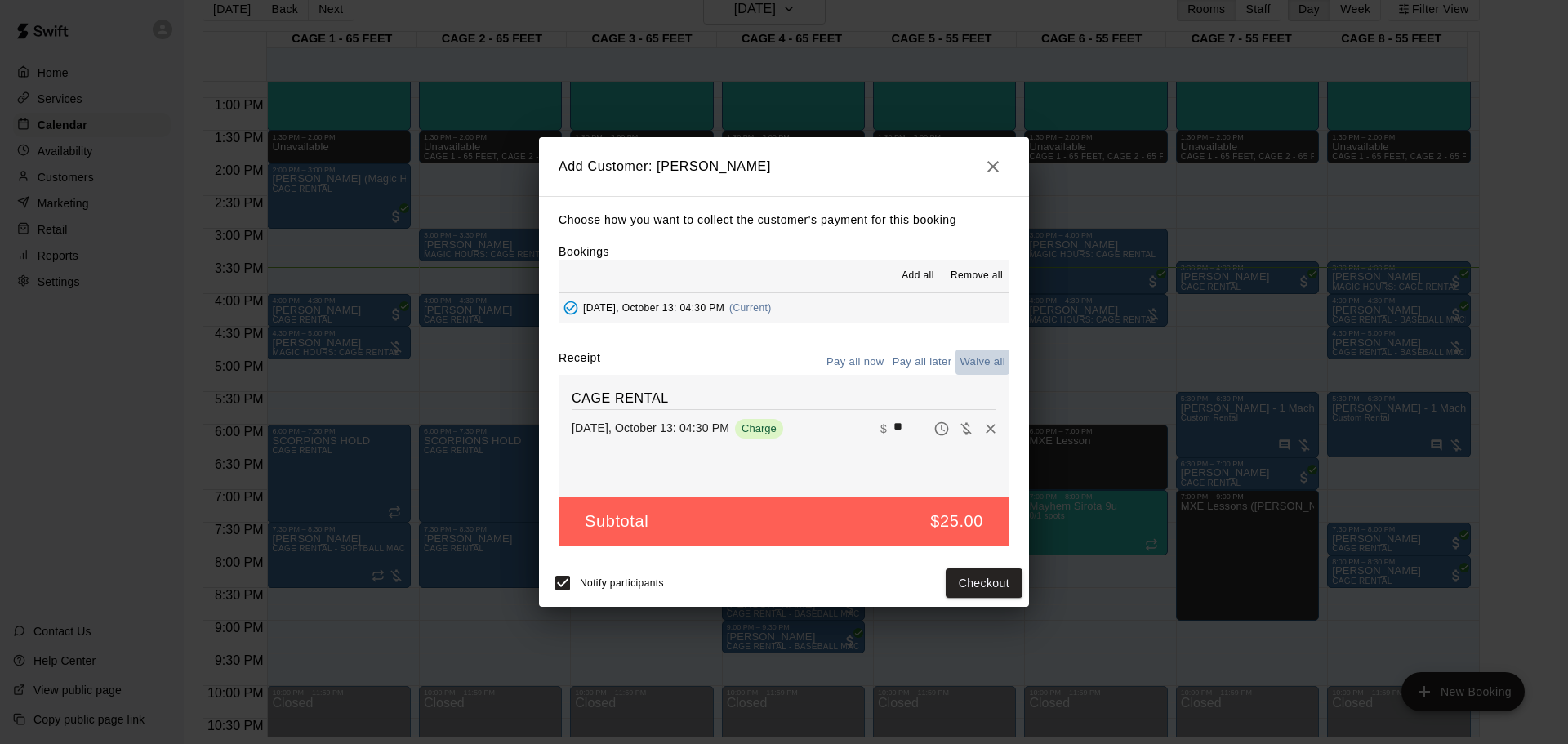
click at [974, 358] on button "Waive all" at bounding box center [983, 362] width 54 height 25
type input "*"
click at [957, 488] on button "Add customer" at bounding box center [971, 584] width 100 height 31
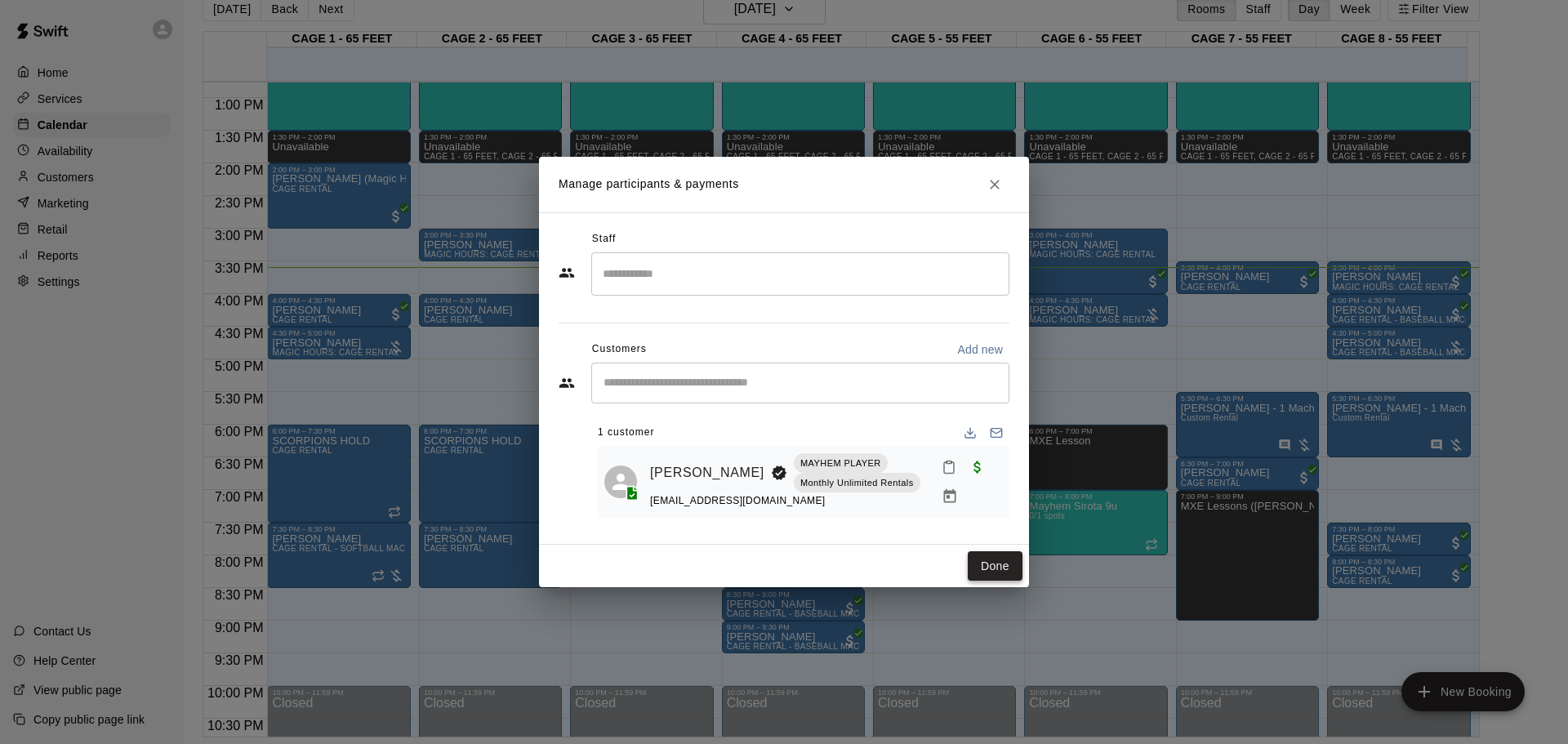
click at [986, 488] on button "Done" at bounding box center [995, 566] width 55 height 31
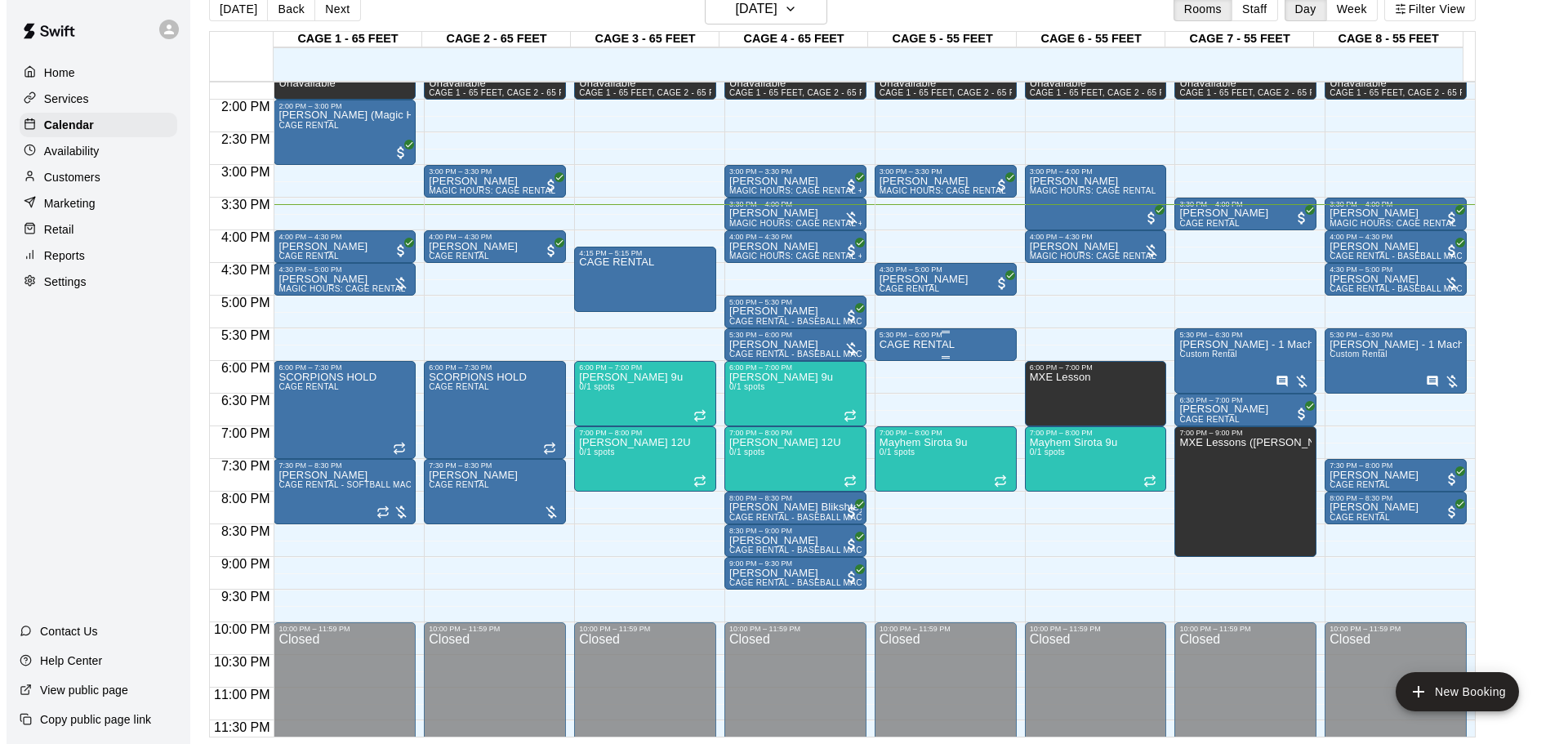
scroll to position [916, 0]
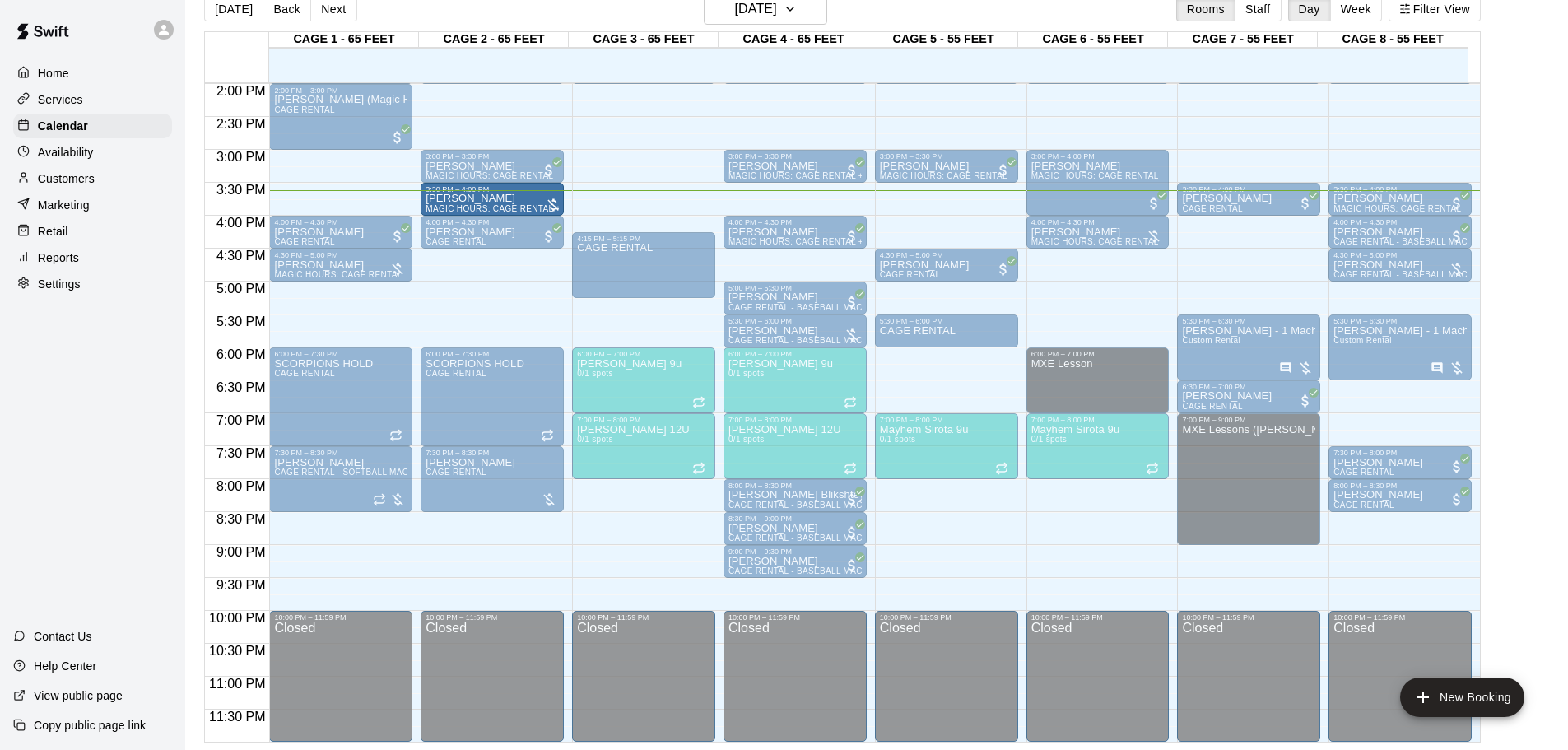
drag, startPoint x: 793, startPoint y: 192, endPoint x: 505, endPoint y: 198, distance: 288.1
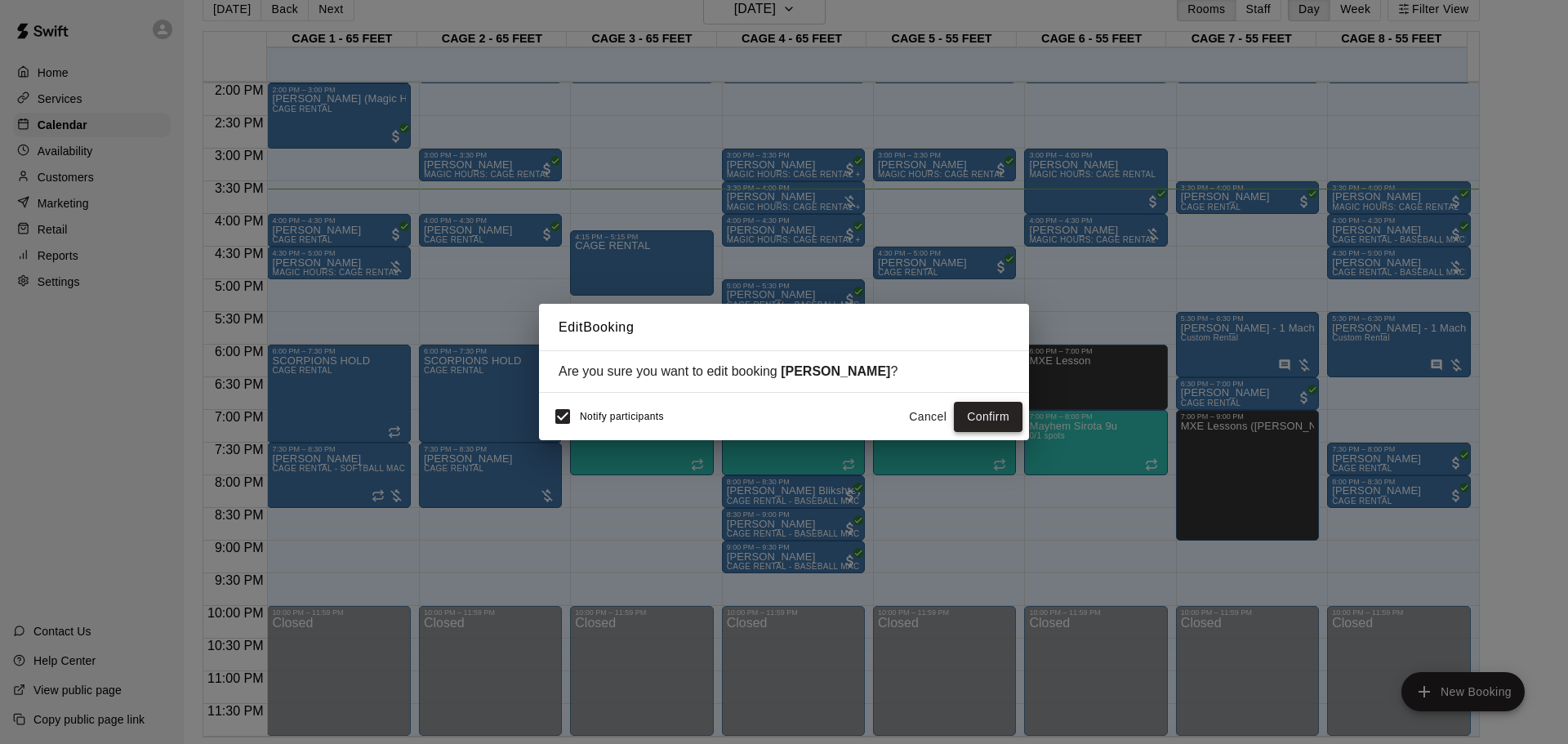
click at [984, 418] on button "Confirm" at bounding box center [988, 417] width 69 height 31
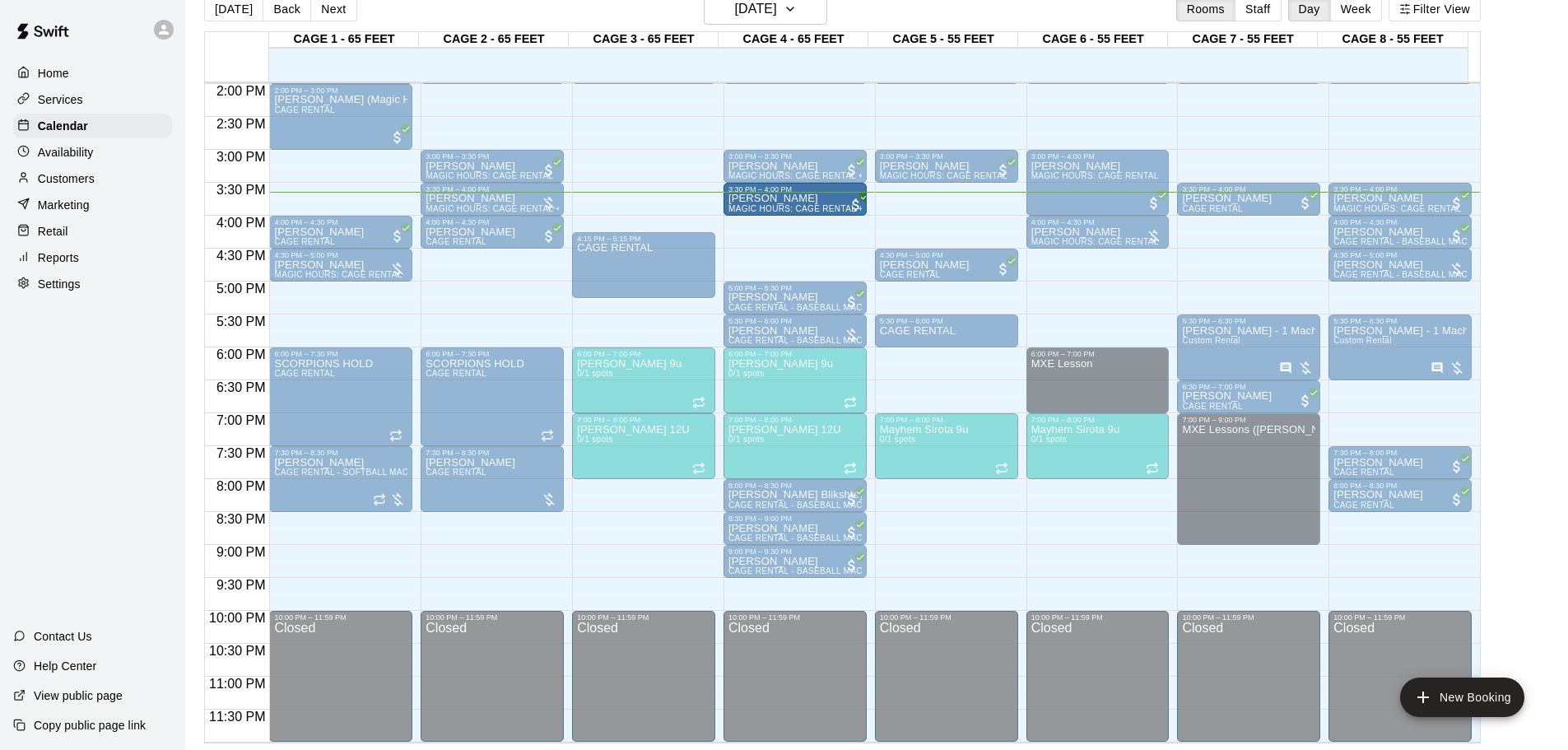
drag, startPoint x: 763, startPoint y: 228, endPoint x: 759, endPoint y: 202, distance: 26.3
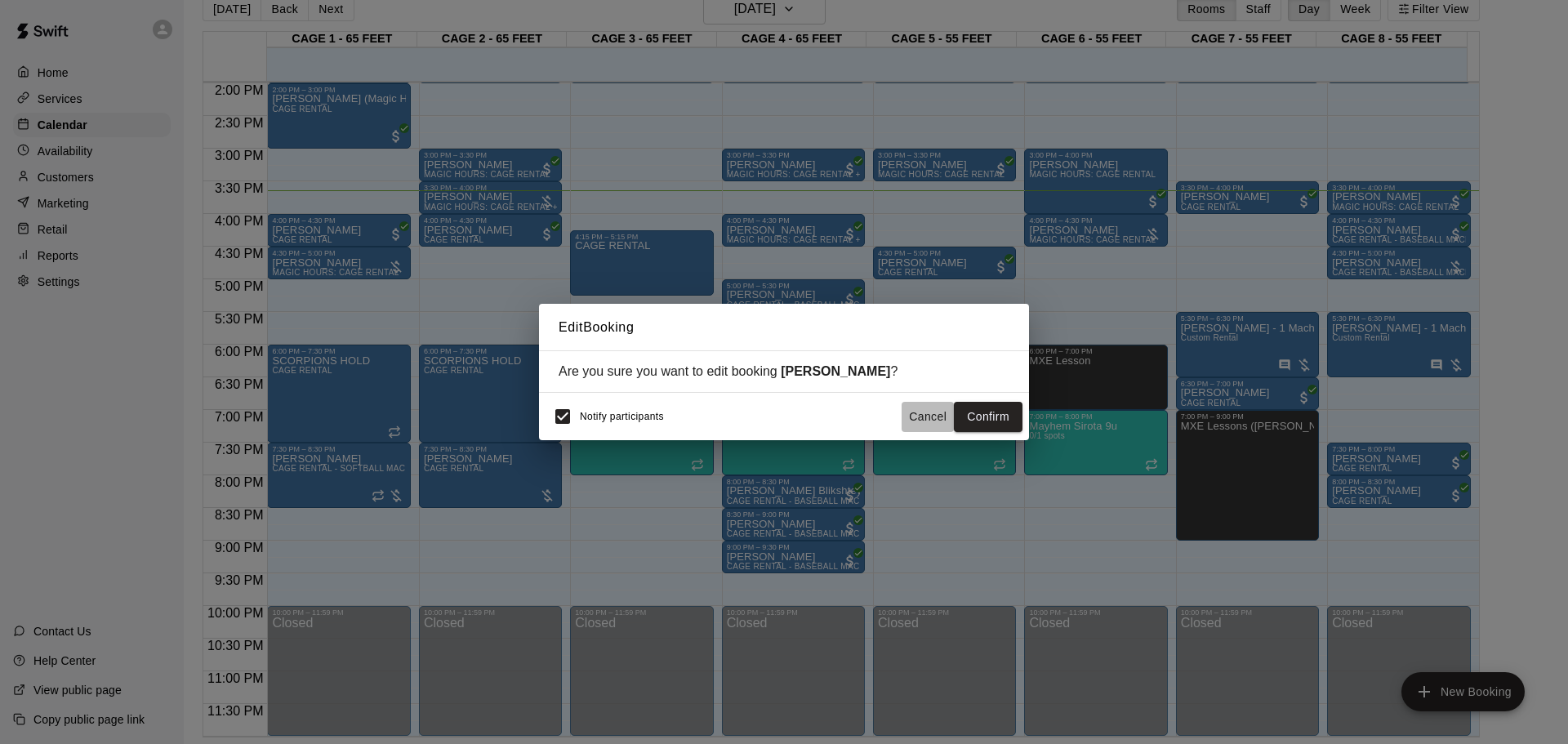
click at [944, 414] on button "Cancel" at bounding box center [928, 417] width 52 height 31
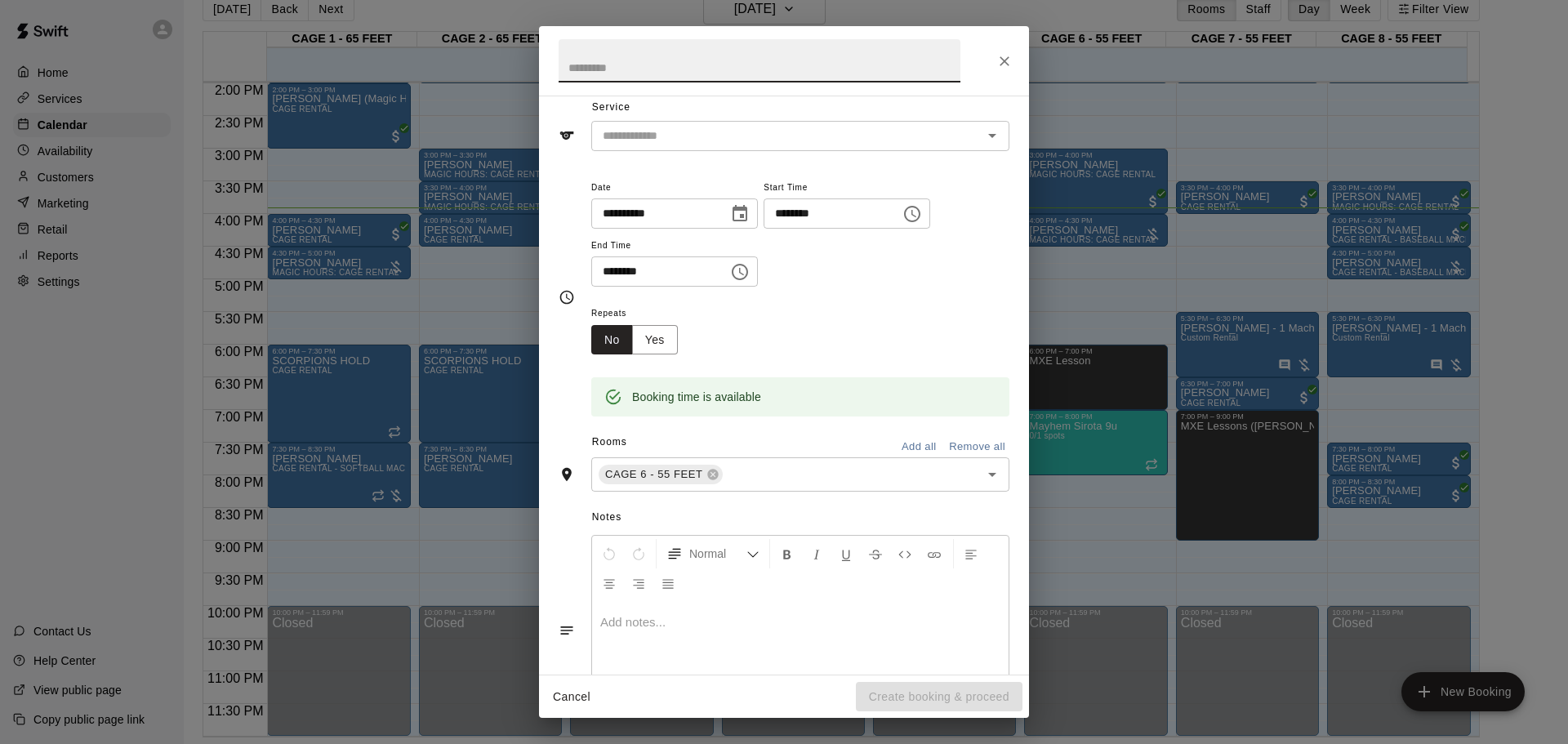
scroll to position [58, 0]
click at [705, 147] on input "text" at bounding box center [776, 136] width 360 height 20
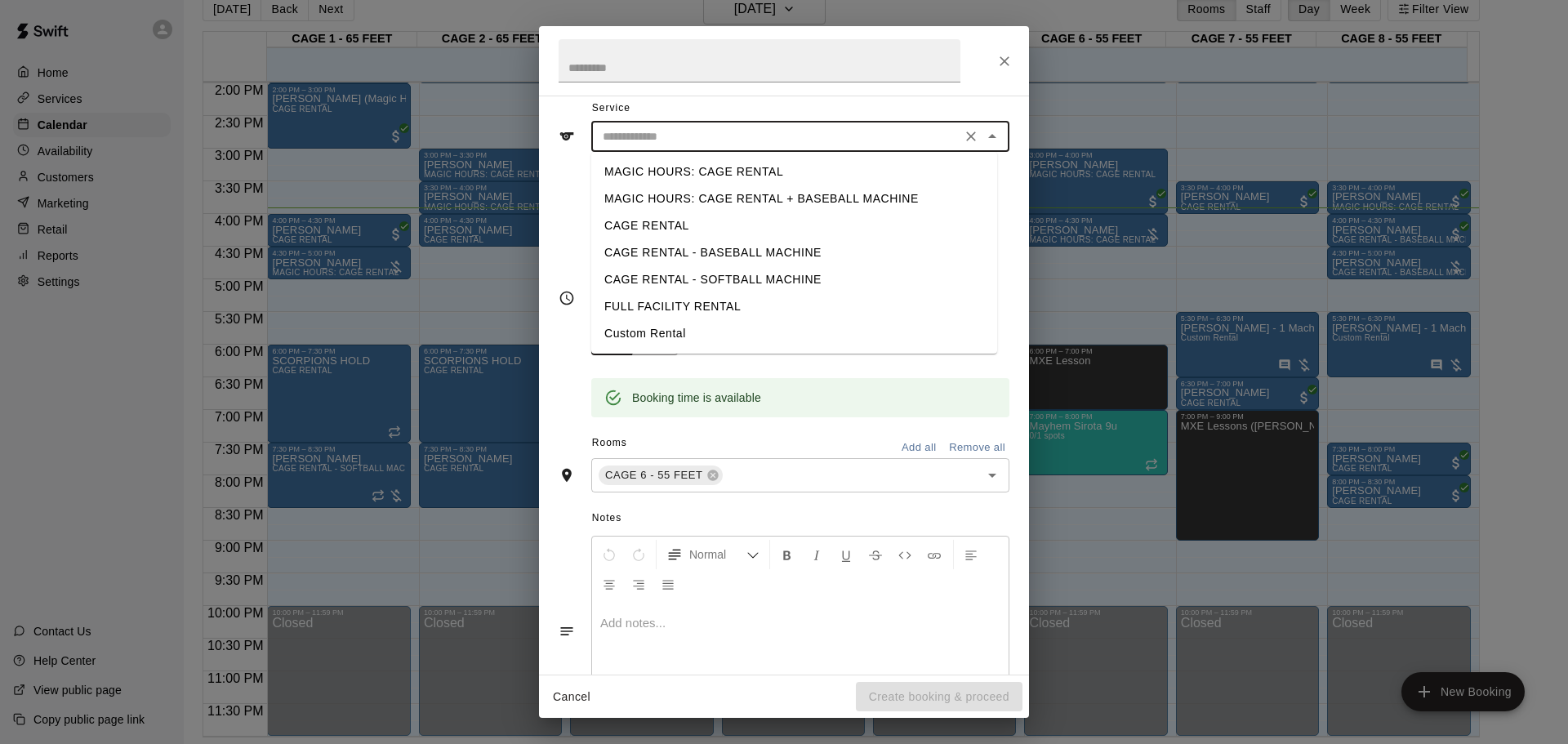
click at [700, 229] on li "CAGE RENTAL" at bounding box center [794, 226] width 406 height 27
type input "**********"
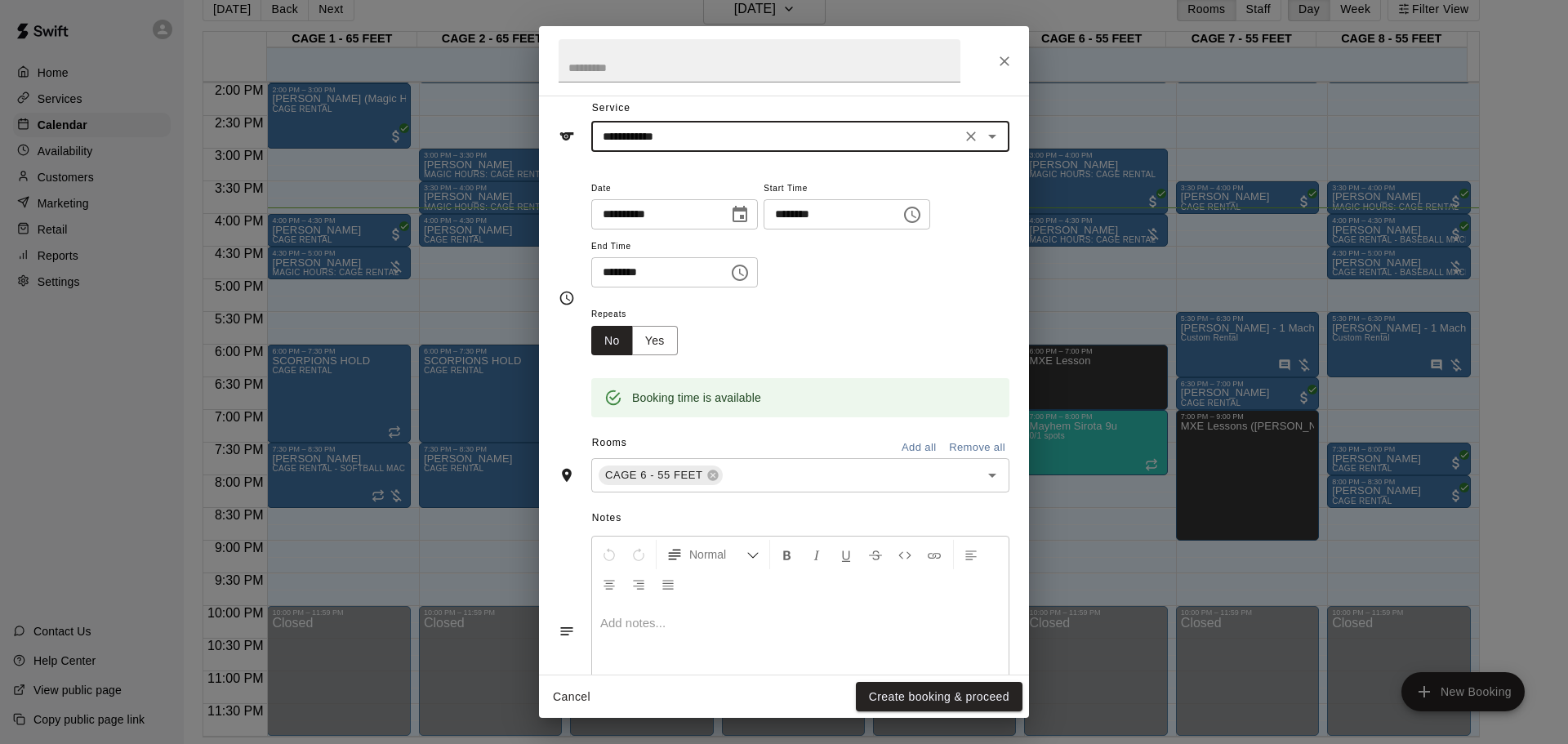
scroll to position [139, 0]
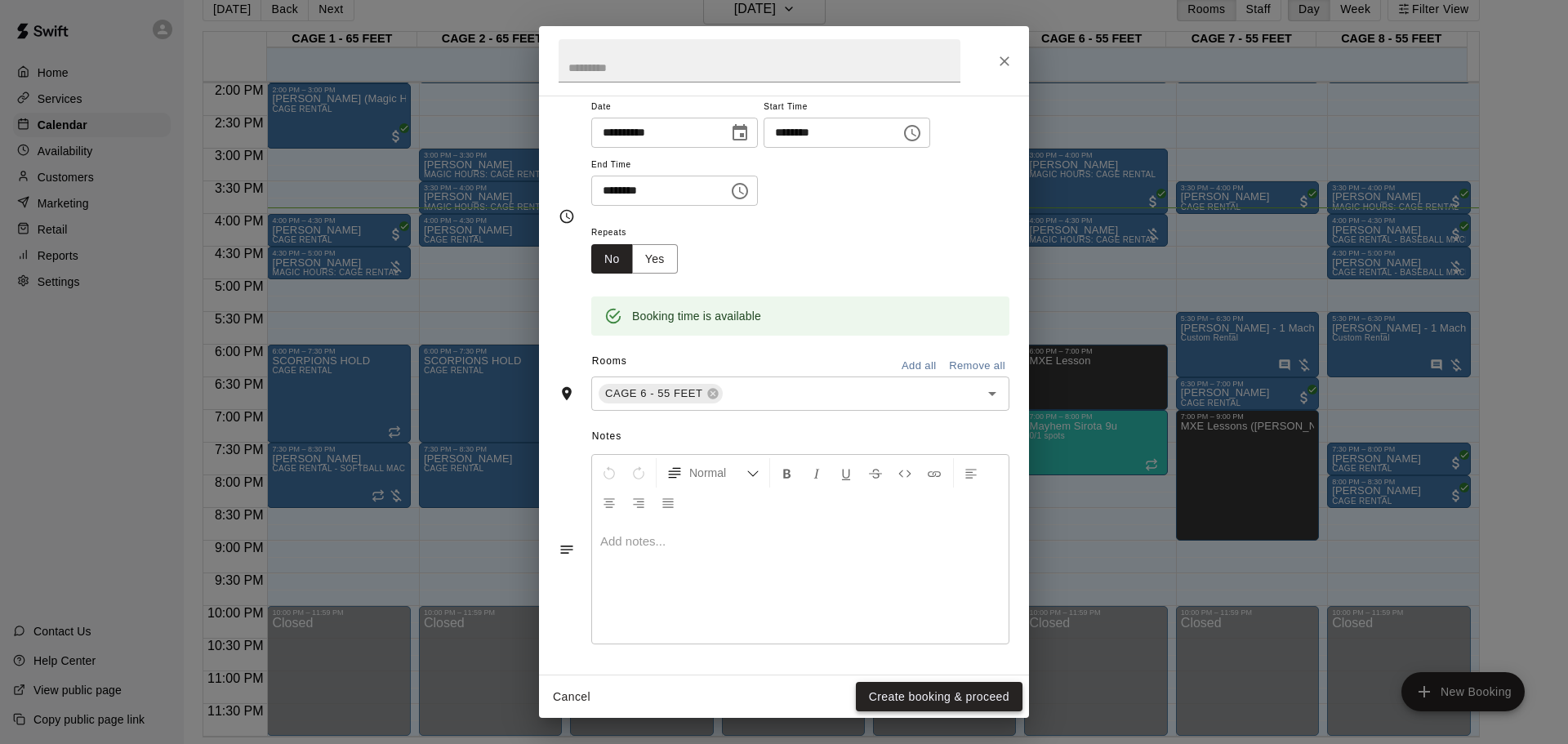
click at [959, 488] on button "Create booking & proceed" at bounding box center [939, 697] width 167 height 31
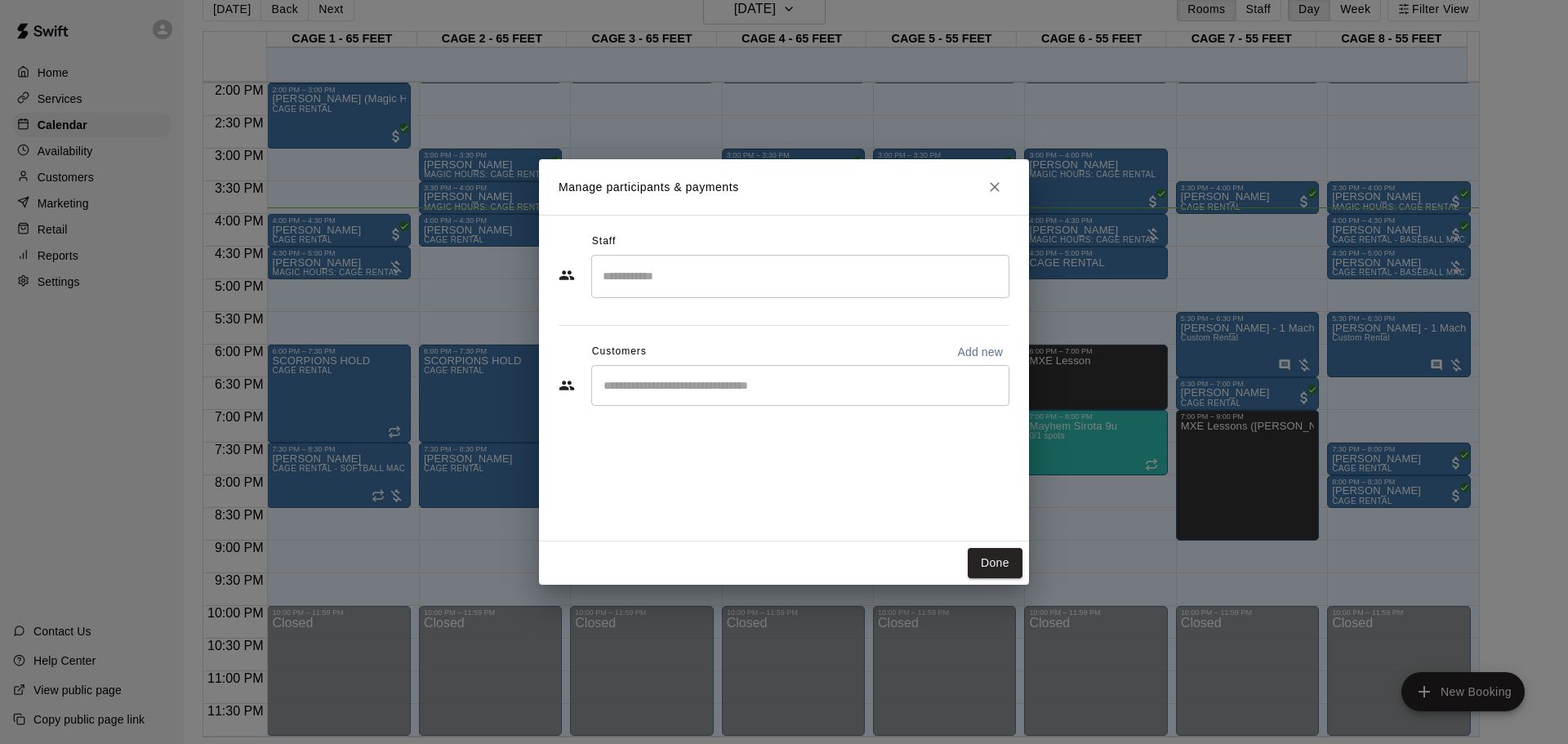
click at [617, 392] on input "Start typing to search customers..." at bounding box center [800, 386] width 404 height 17
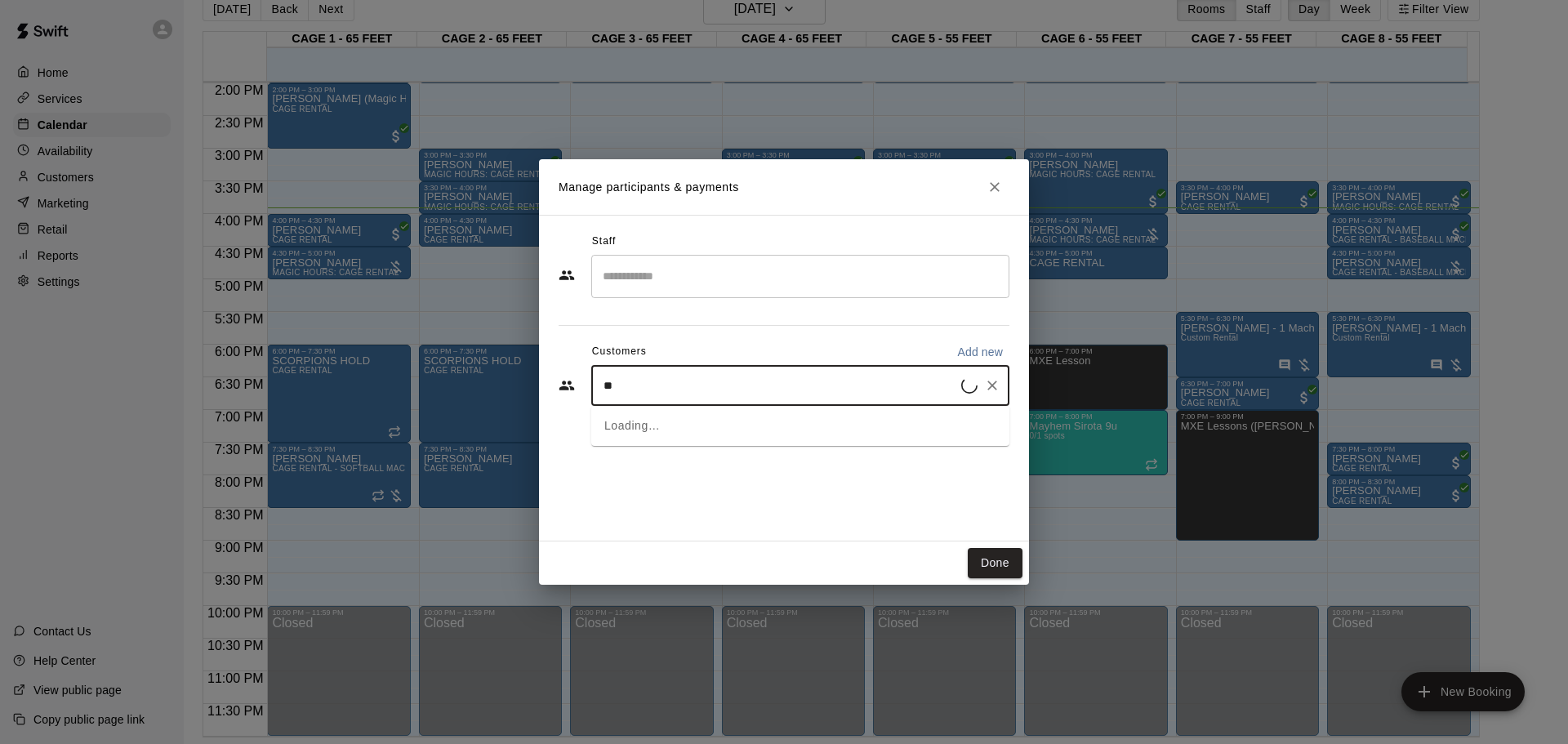
type input "***"
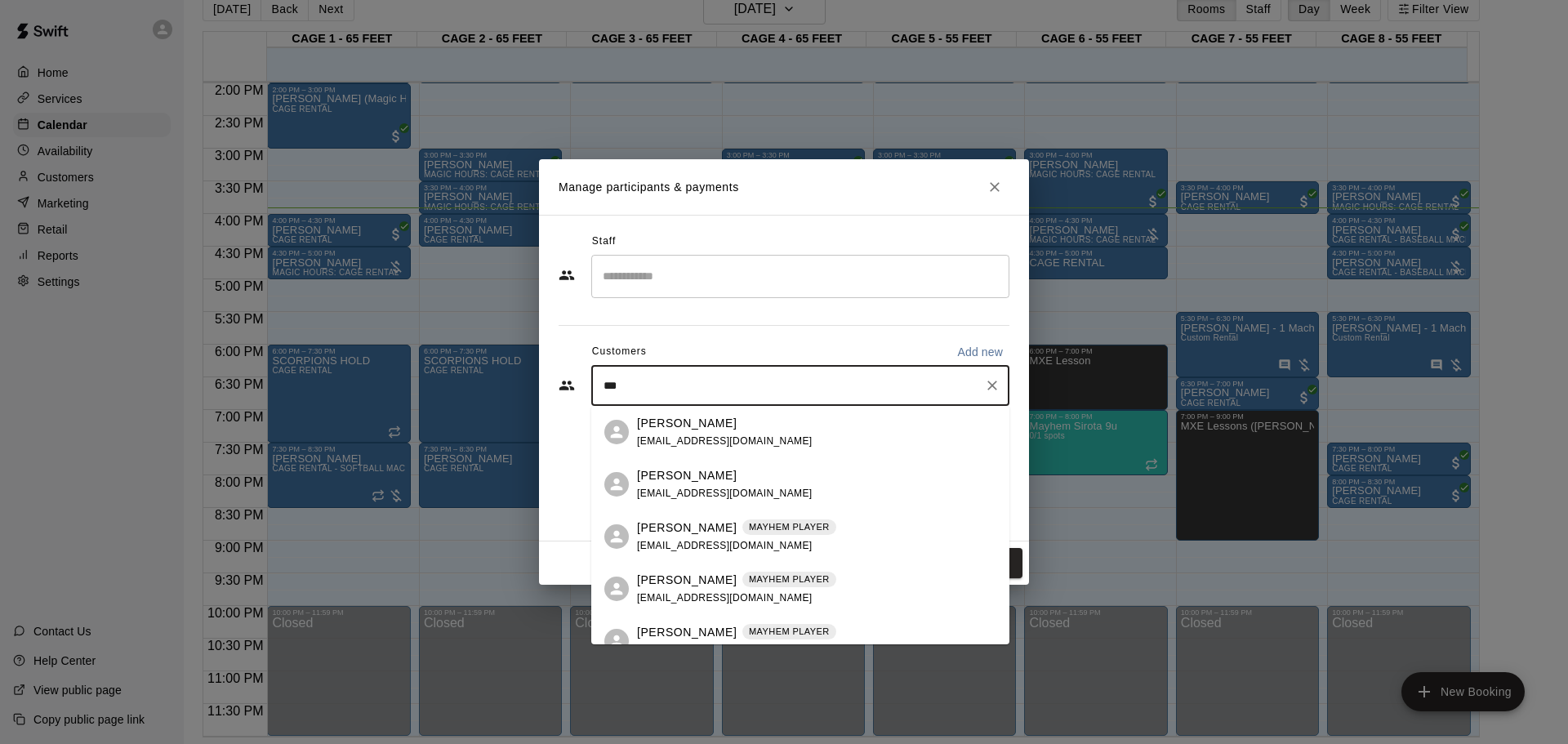
click at [701, 488] on span "[EMAIL_ADDRESS][DOMAIN_NAME]" at bounding box center [725, 545] width 175 height 11
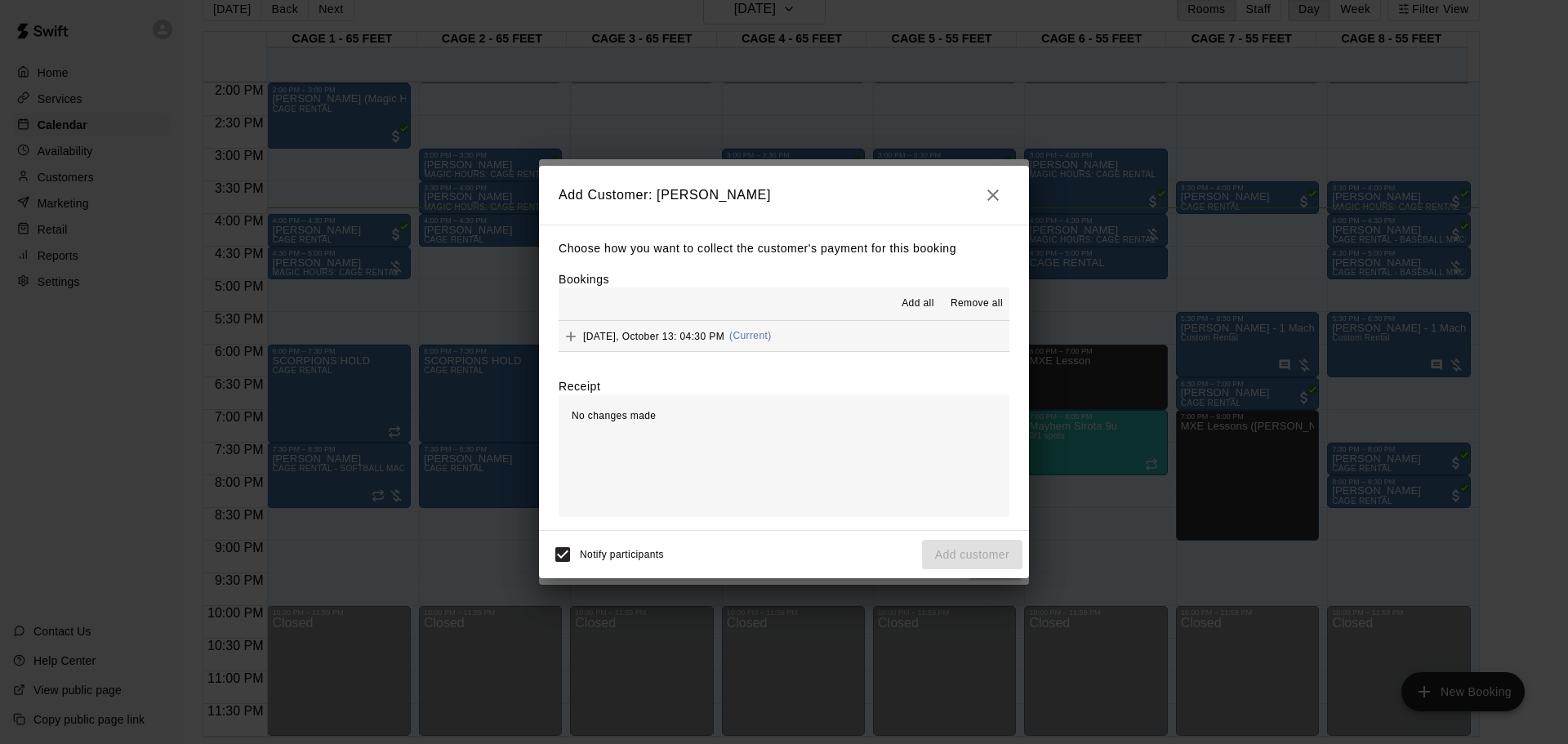
click at [731, 336] on div "[DATE], October 13: 04:30 PM (Current)" at bounding box center [665, 337] width 213 height 24
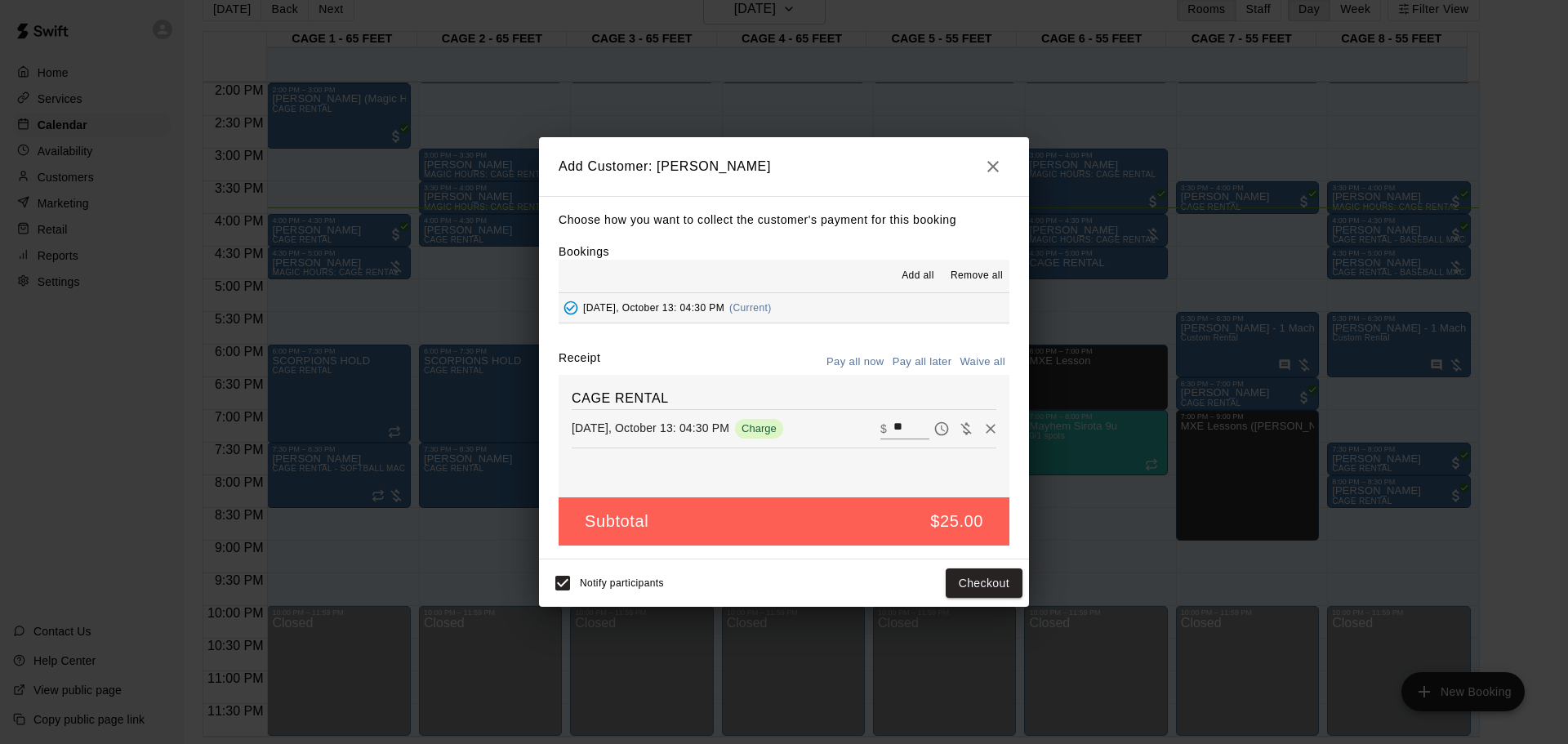
click at [992, 173] on icon "button" at bounding box center [993, 167] width 19 height 19
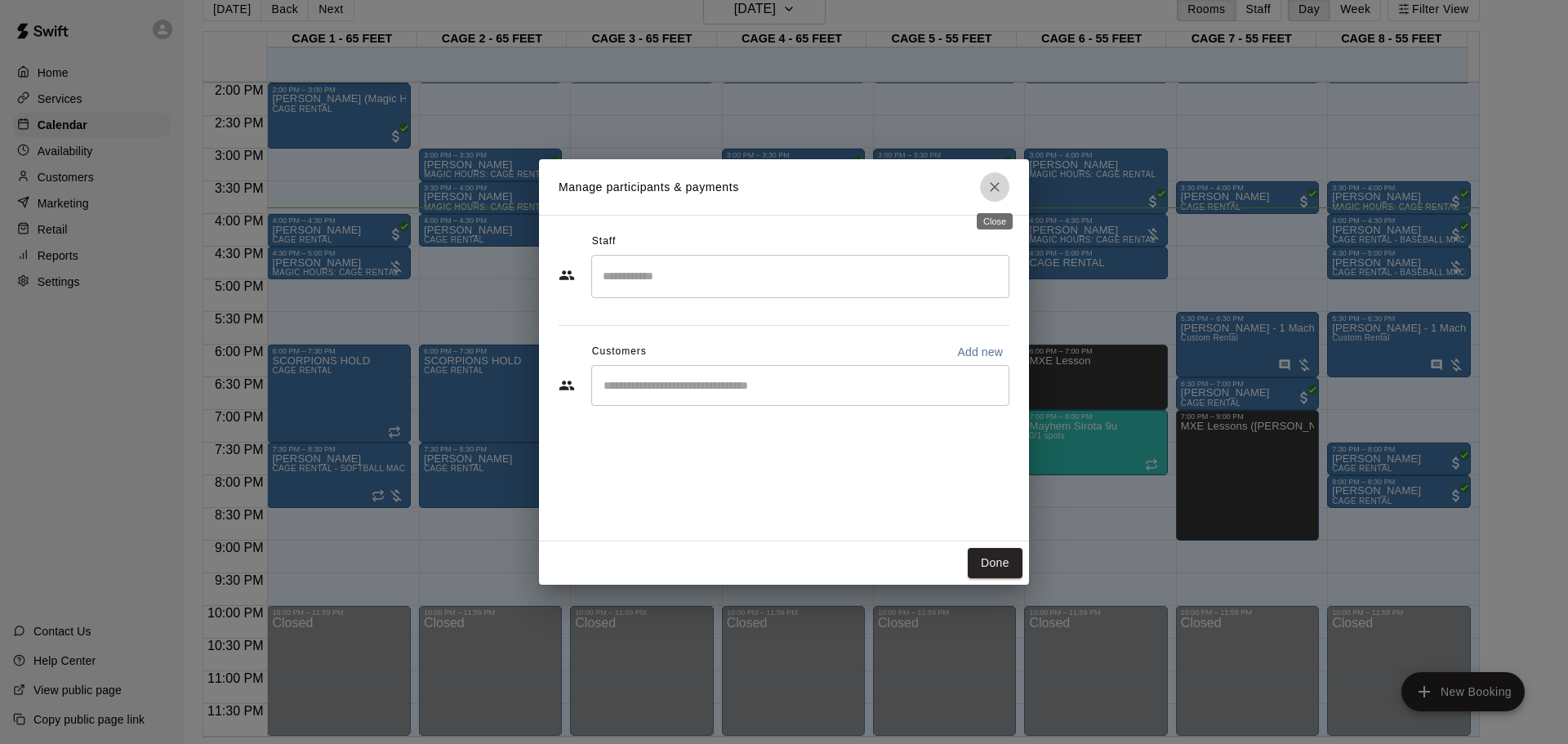
click at [994, 174] on button "Close" at bounding box center [995, 188] width 30 height 30
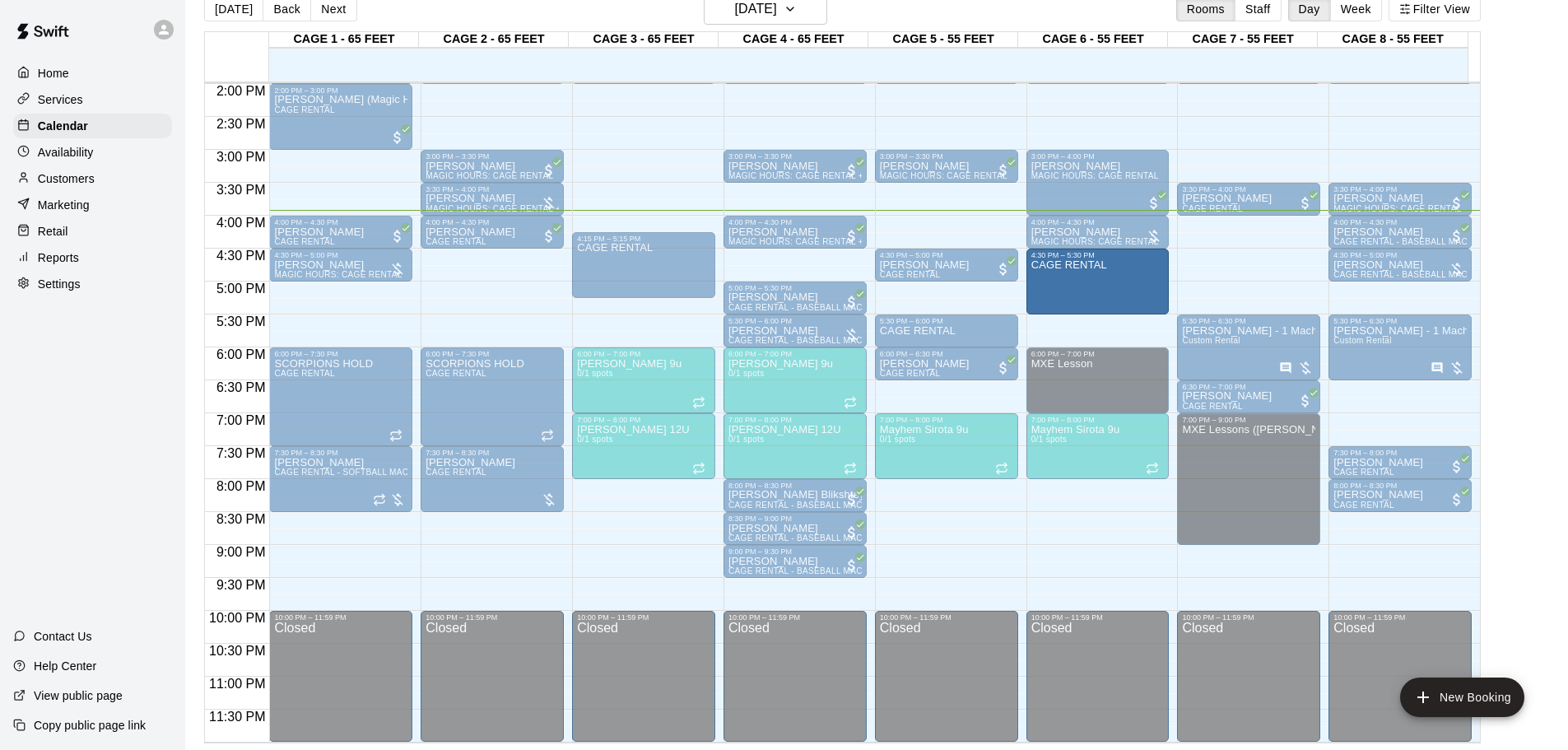
drag, startPoint x: 1095, startPoint y: 279, endPoint x: 1083, endPoint y: 318, distance: 40.8
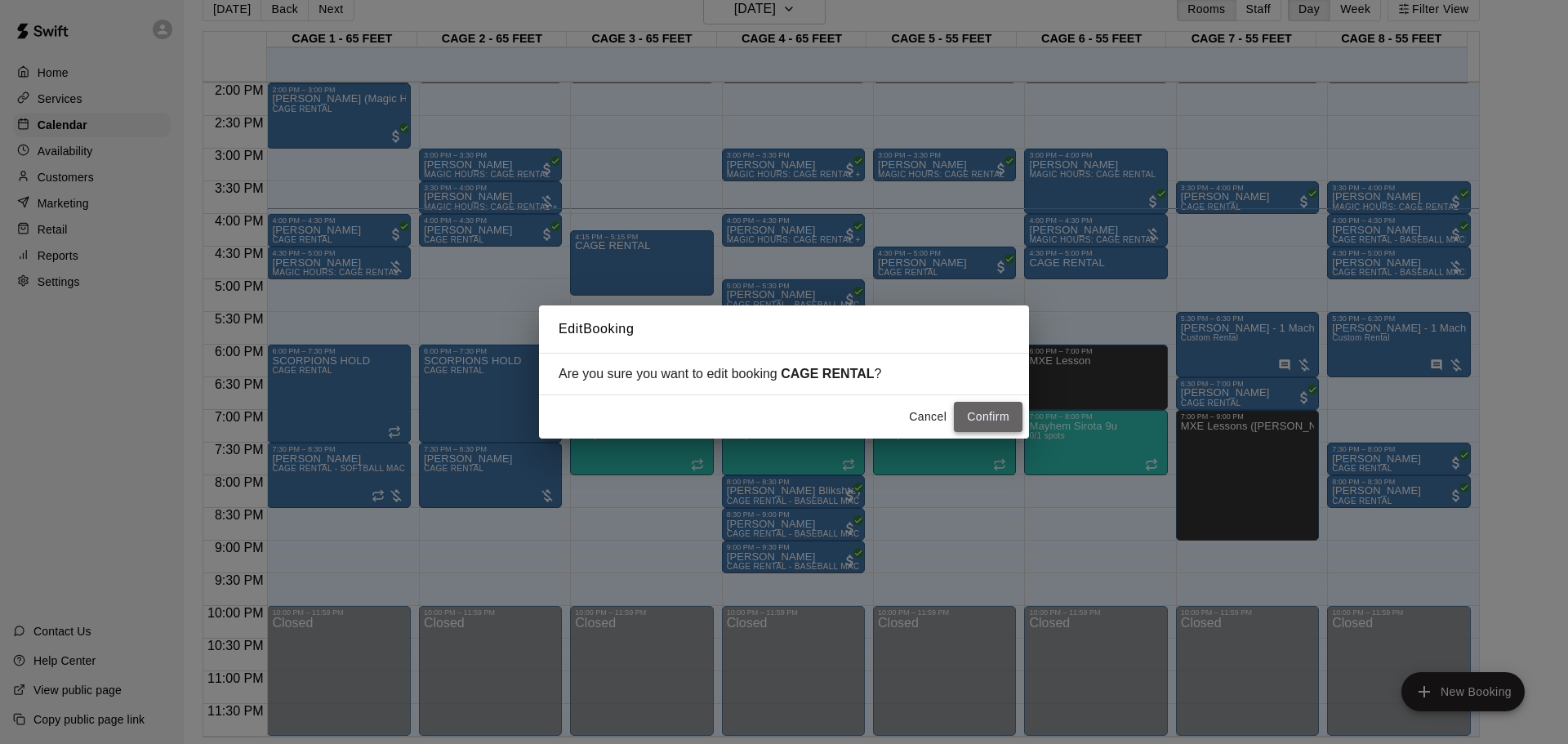
click at [980, 413] on button "Confirm" at bounding box center [988, 417] width 69 height 31
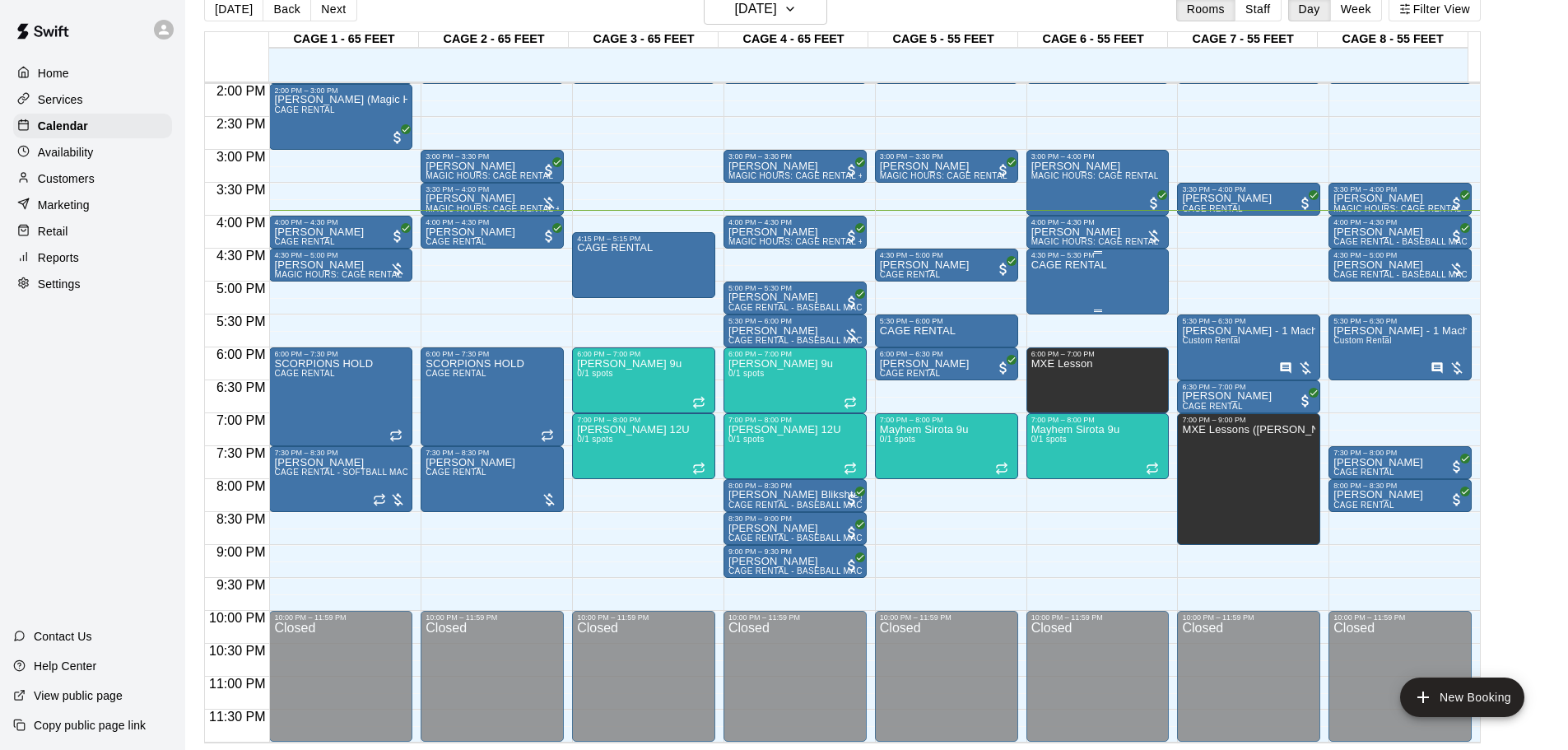
click at [1091, 254] on div "4:30 PM – 5:30 PM" at bounding box center [1099, 255] width 134 height 8
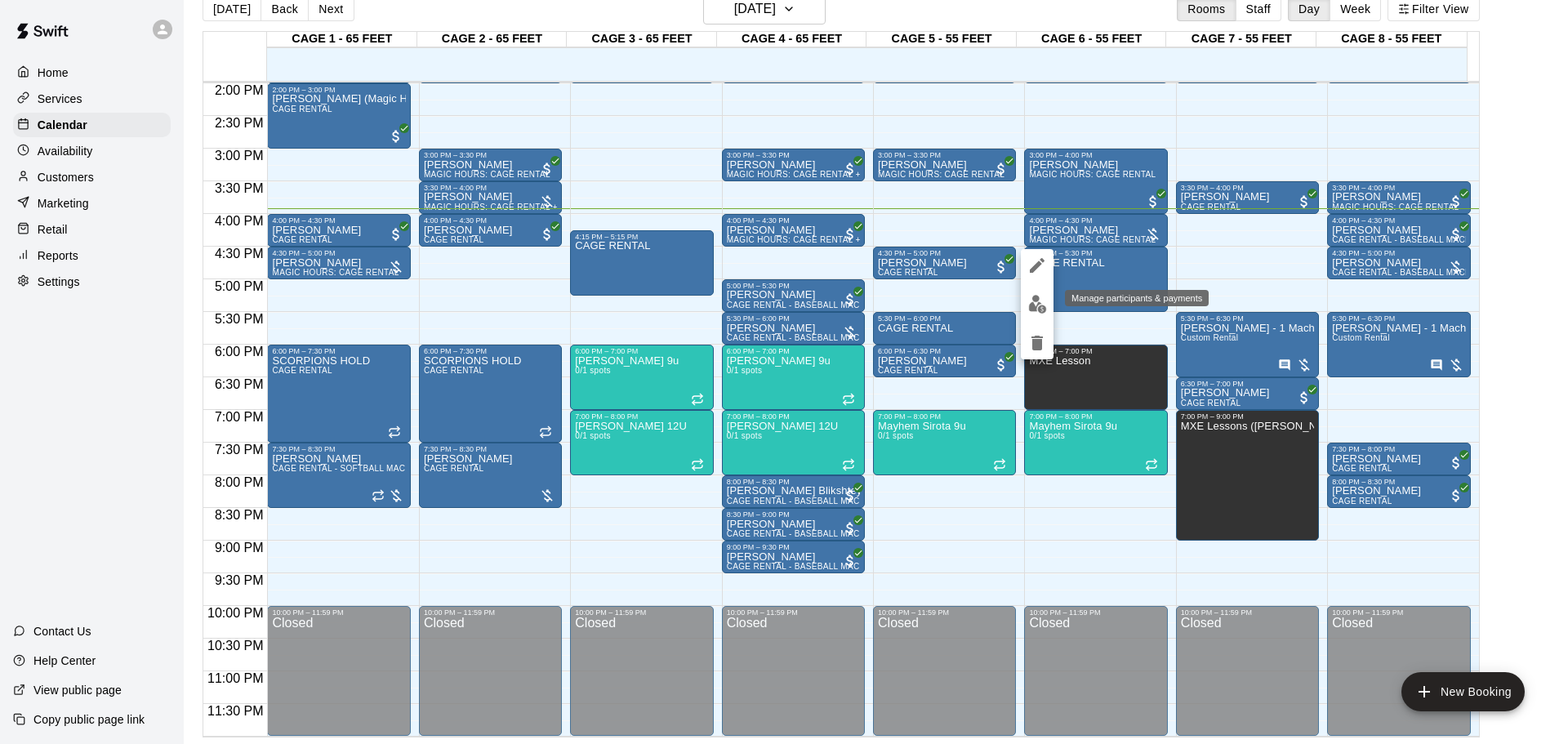
click at [1033, 311] on img "edit" at bounding box center [1038, 304] width 19 height 19
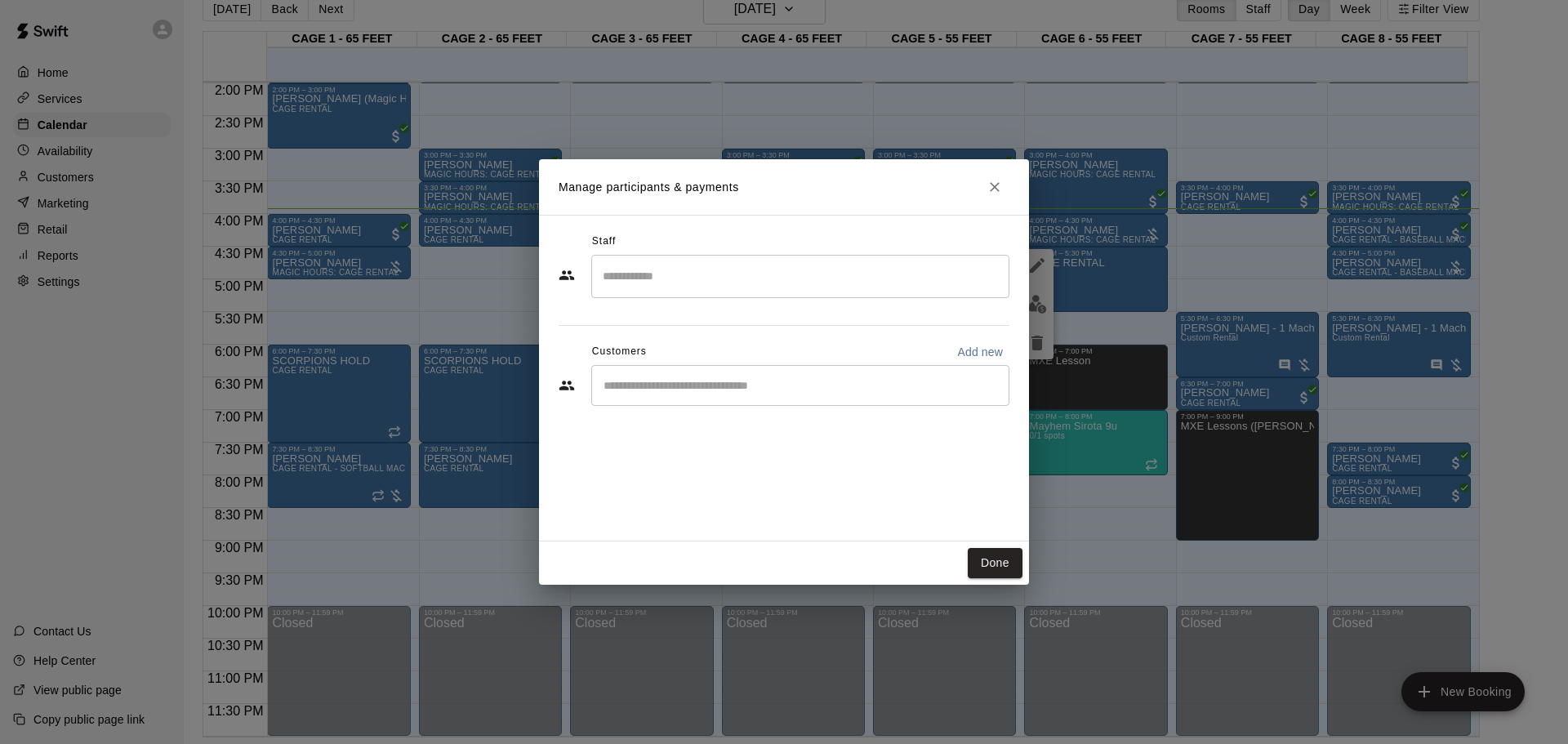
drag, startPoint x: 782, startPoint y: 367, endPoint x: 783, endPoint y: 379, distance: 12.0
click at [783, 372] on div "​" at bounding box center [801, 386] width 419 height 41
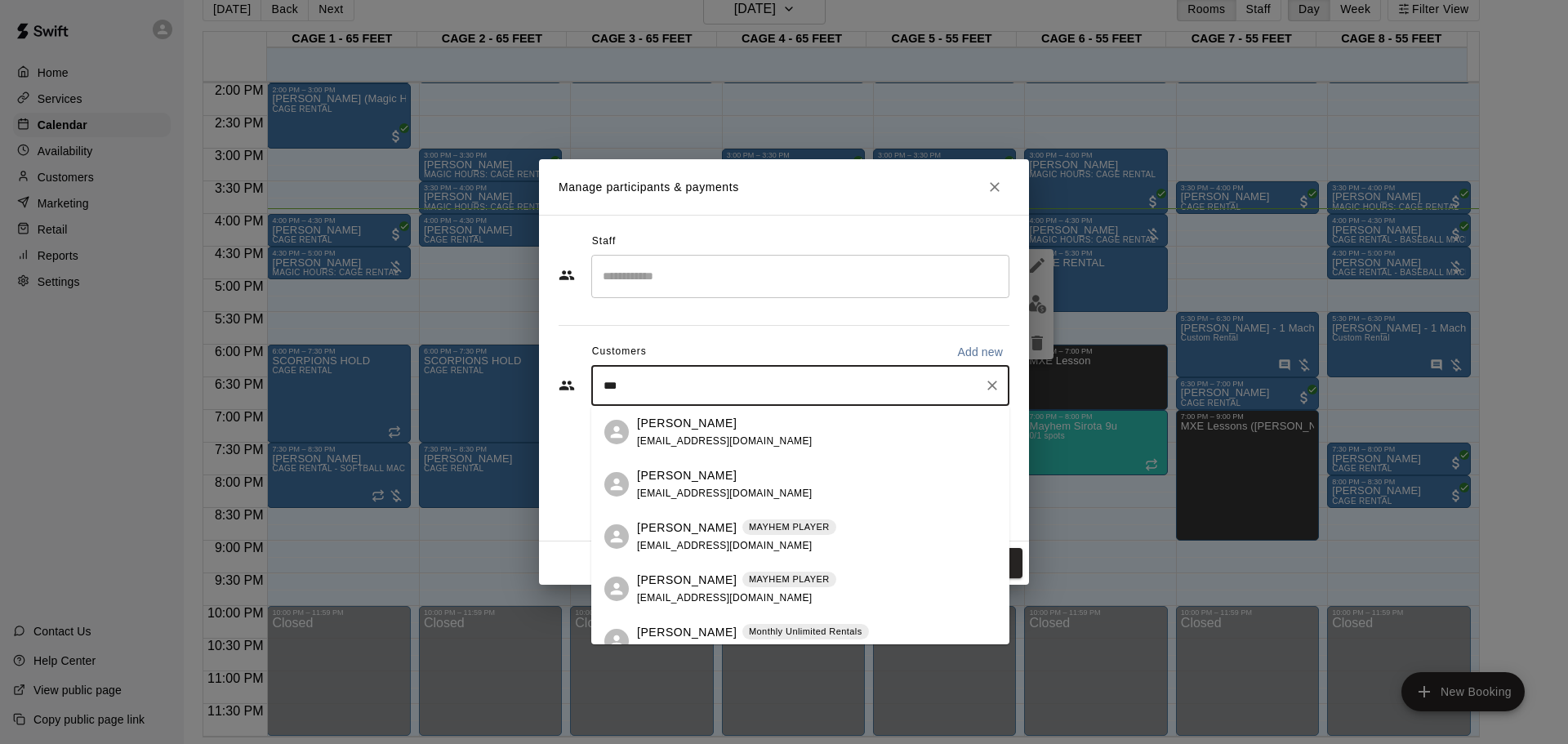
drag, startPoint x: 698, startPoint y: 533, endPoint x: 717, endPoint y: 556, distance: 29.8
type input "****"
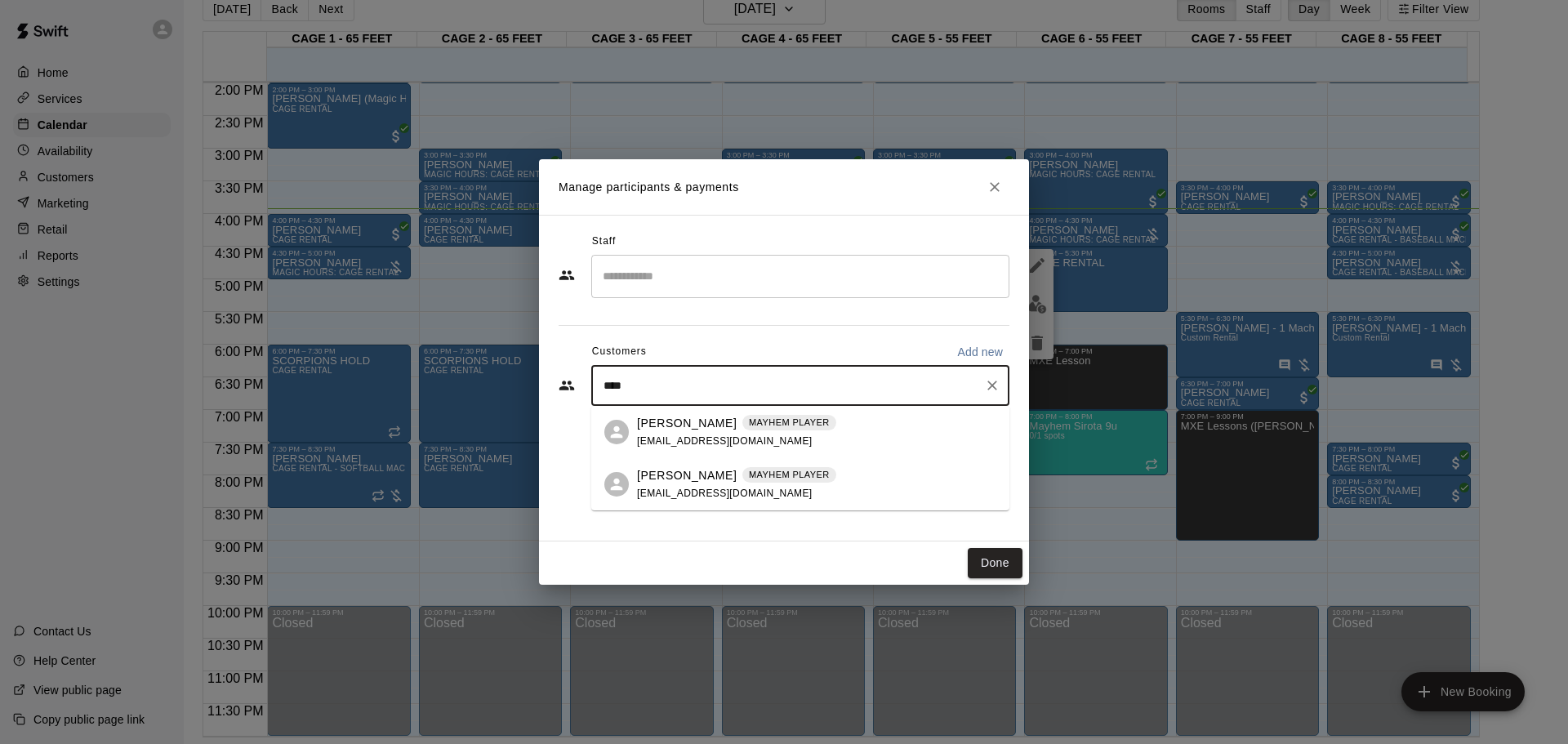
click at [699, 481] on p "[PERSON_NAME]" at bounding box center [687, 476] width 99 height 17
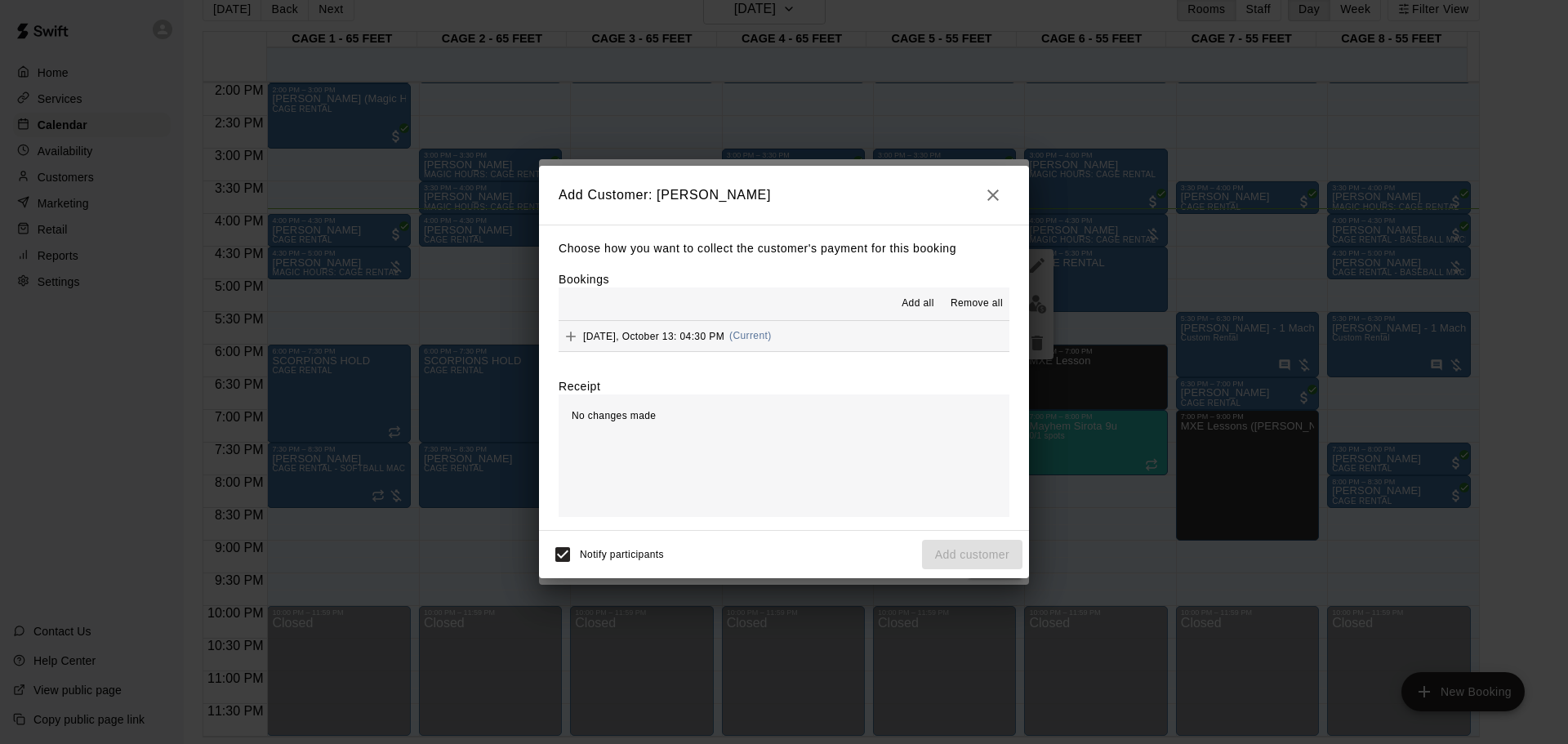
click at [813, 322] on button "[DATE], October 13: 04:30 PM (Current)" at bounding box center [784, 336] width 451 height 31
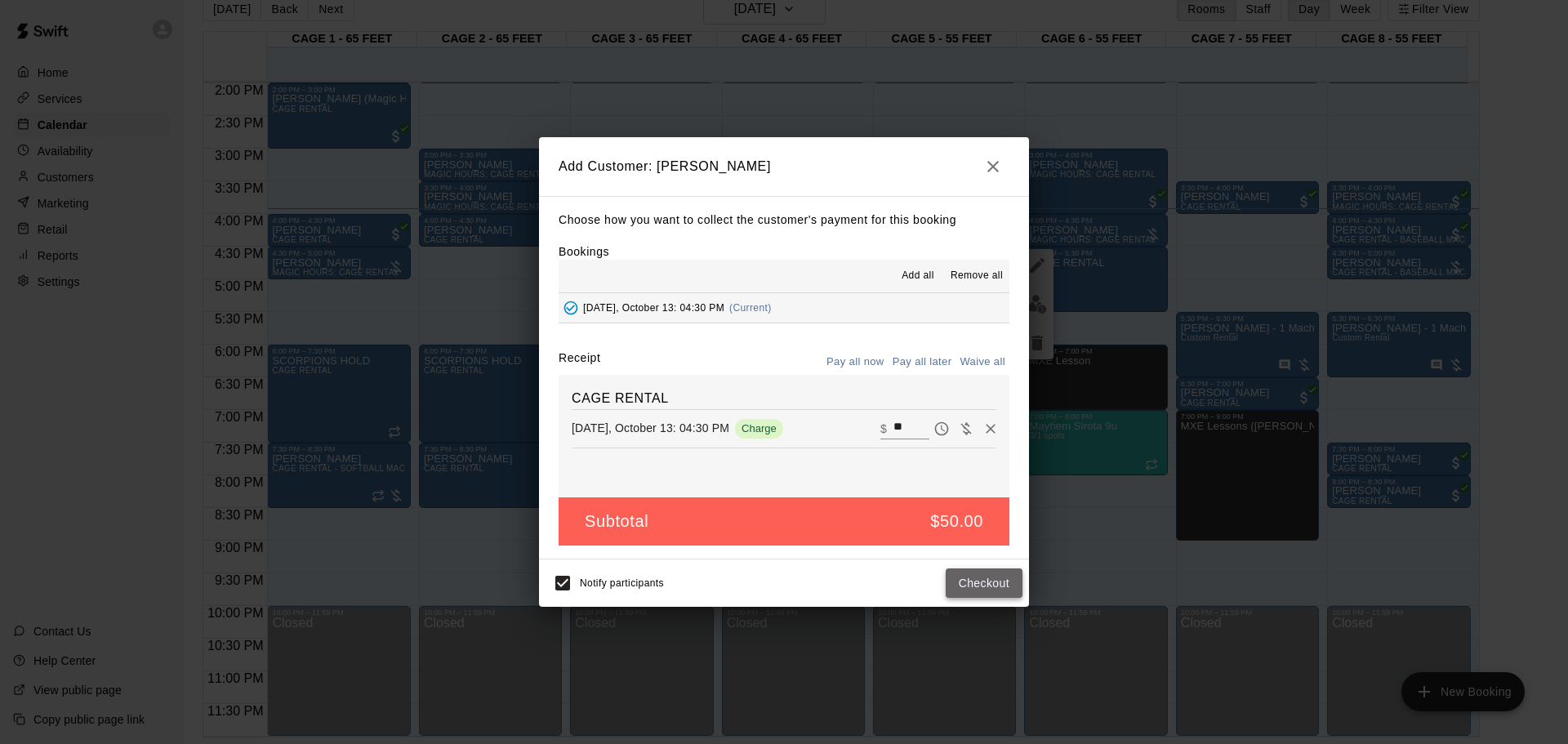
click at [1004, 488] on button "Checkout" at bounding box center [985, 584] width 77 height 31
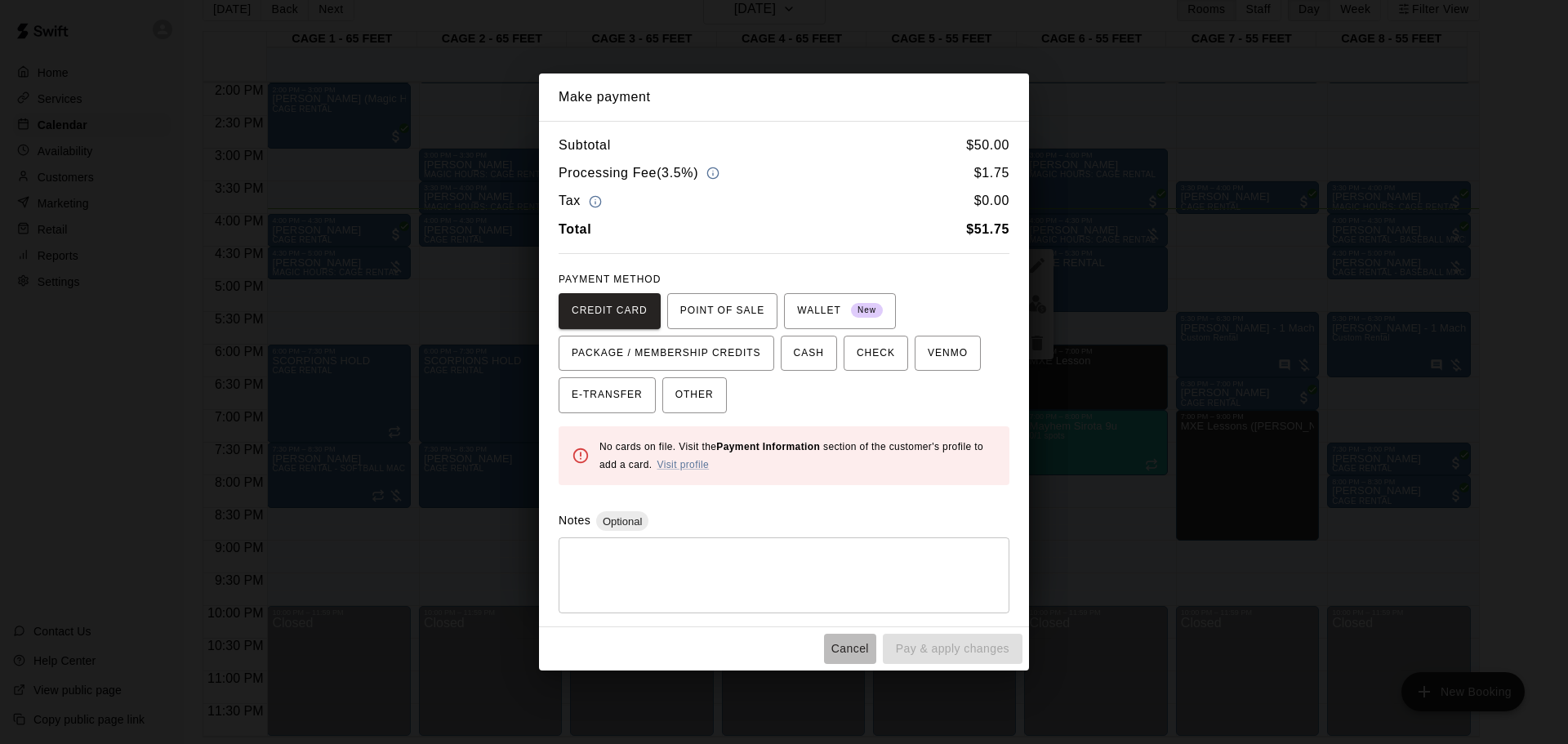
click at [866, 488] on button "Cancel" at bounding box center [850, 649] width 52 height 31
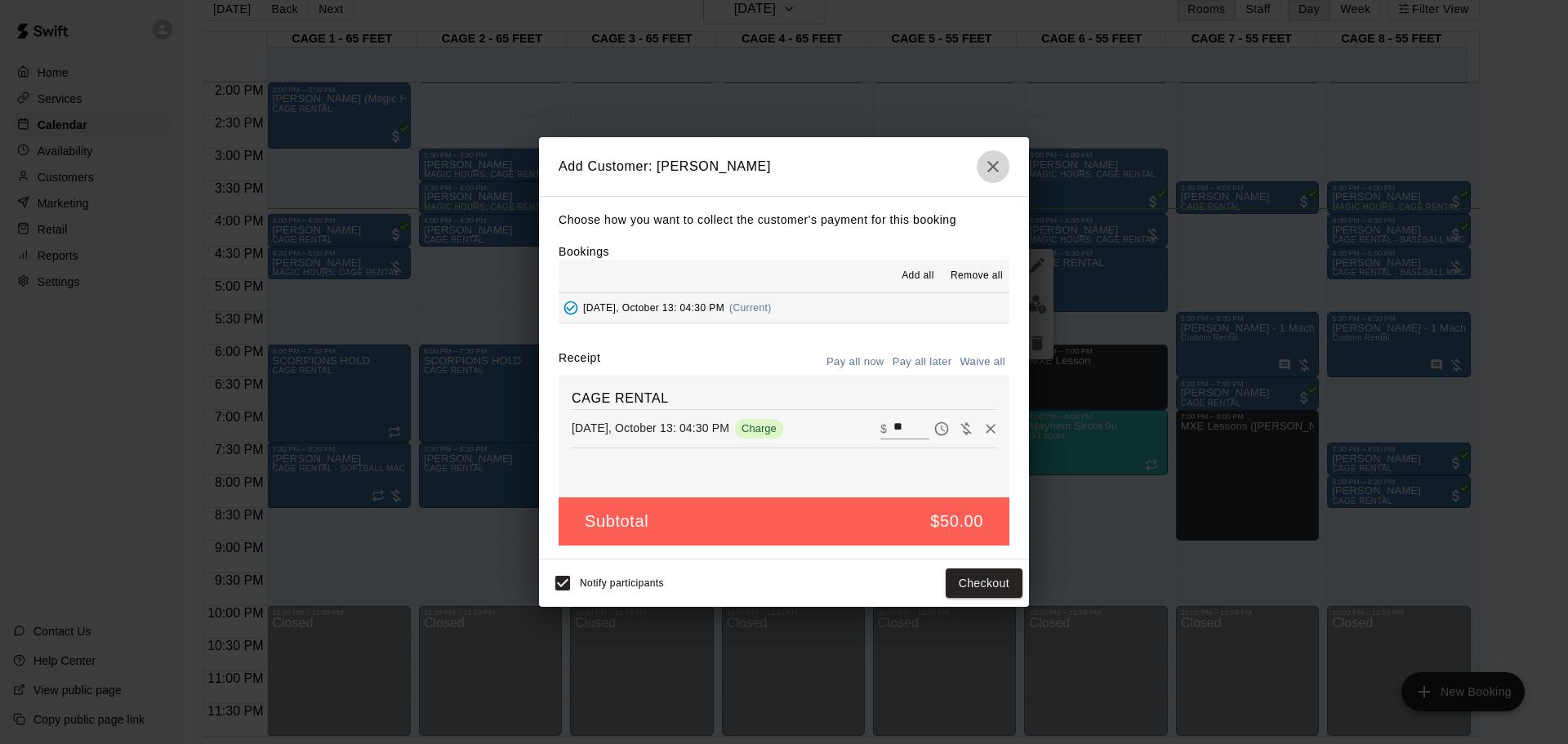
click at [993, 163] on icon "button" at bounding box center [993, 167] width 19 height 19
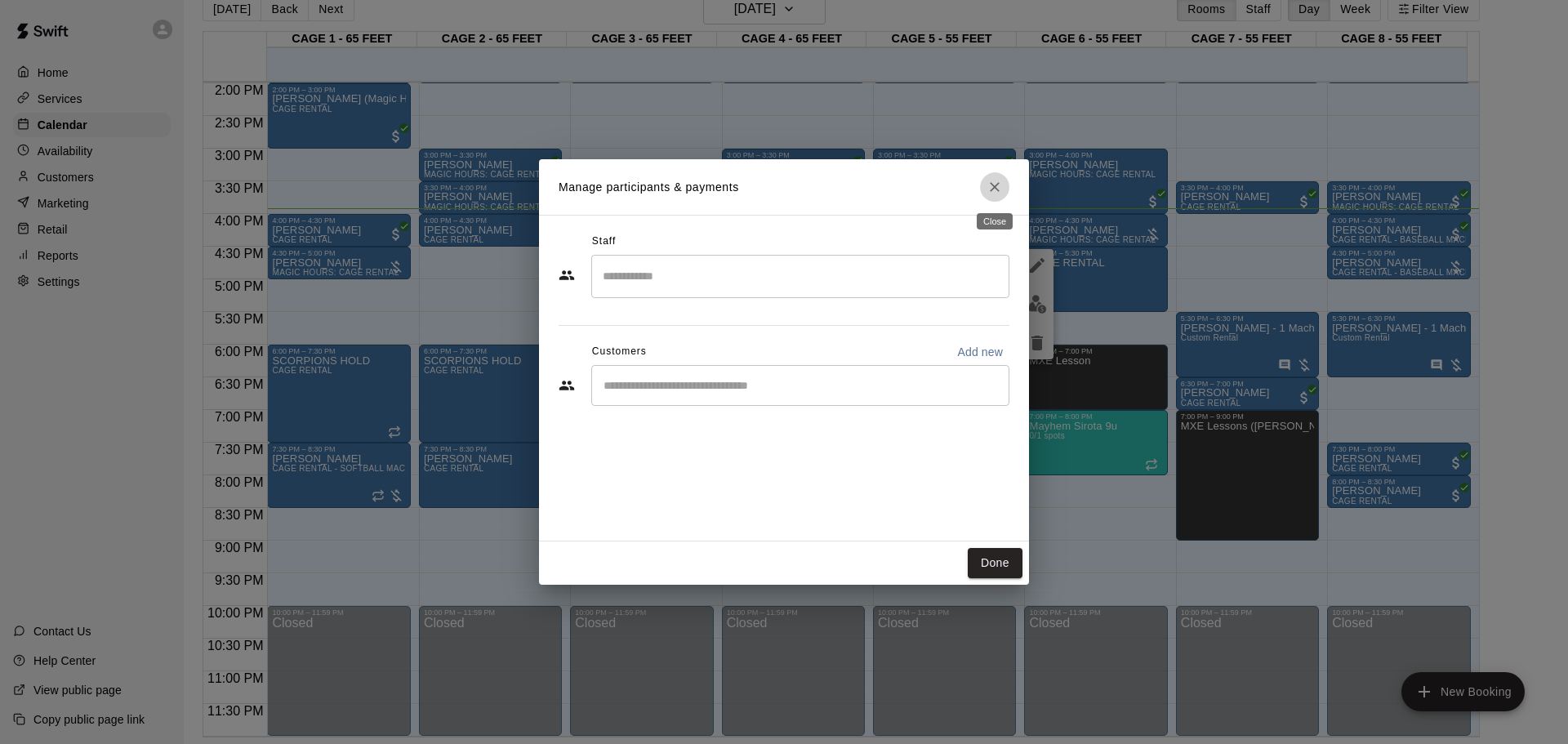
click at [987, 183] on icon "Close" at bounding box center [994, 187] width 17 height 17
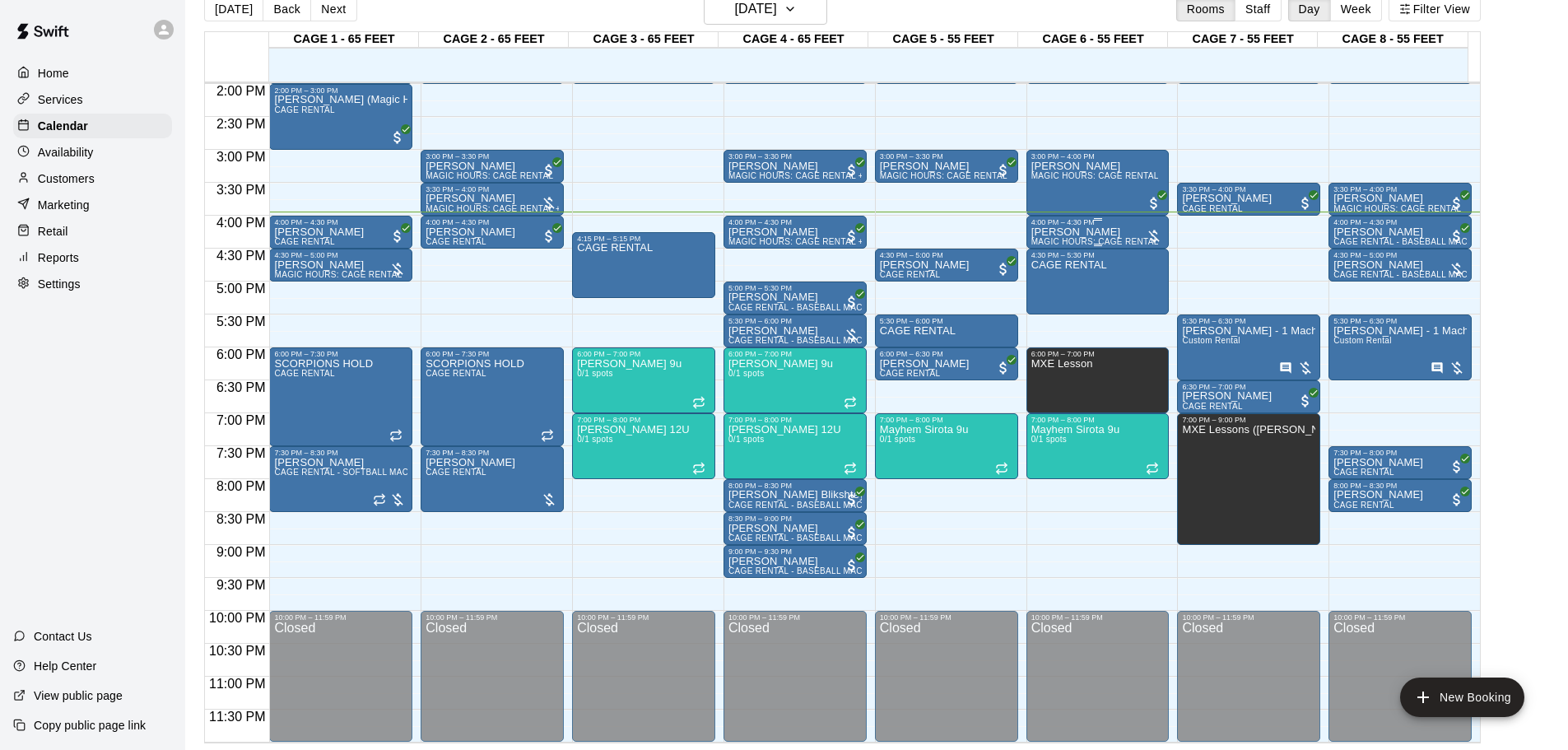
click at [1073, 227] on div "4:00 PM – 4:30 PM" at bounding box center [1099, 222] width 134 height 8
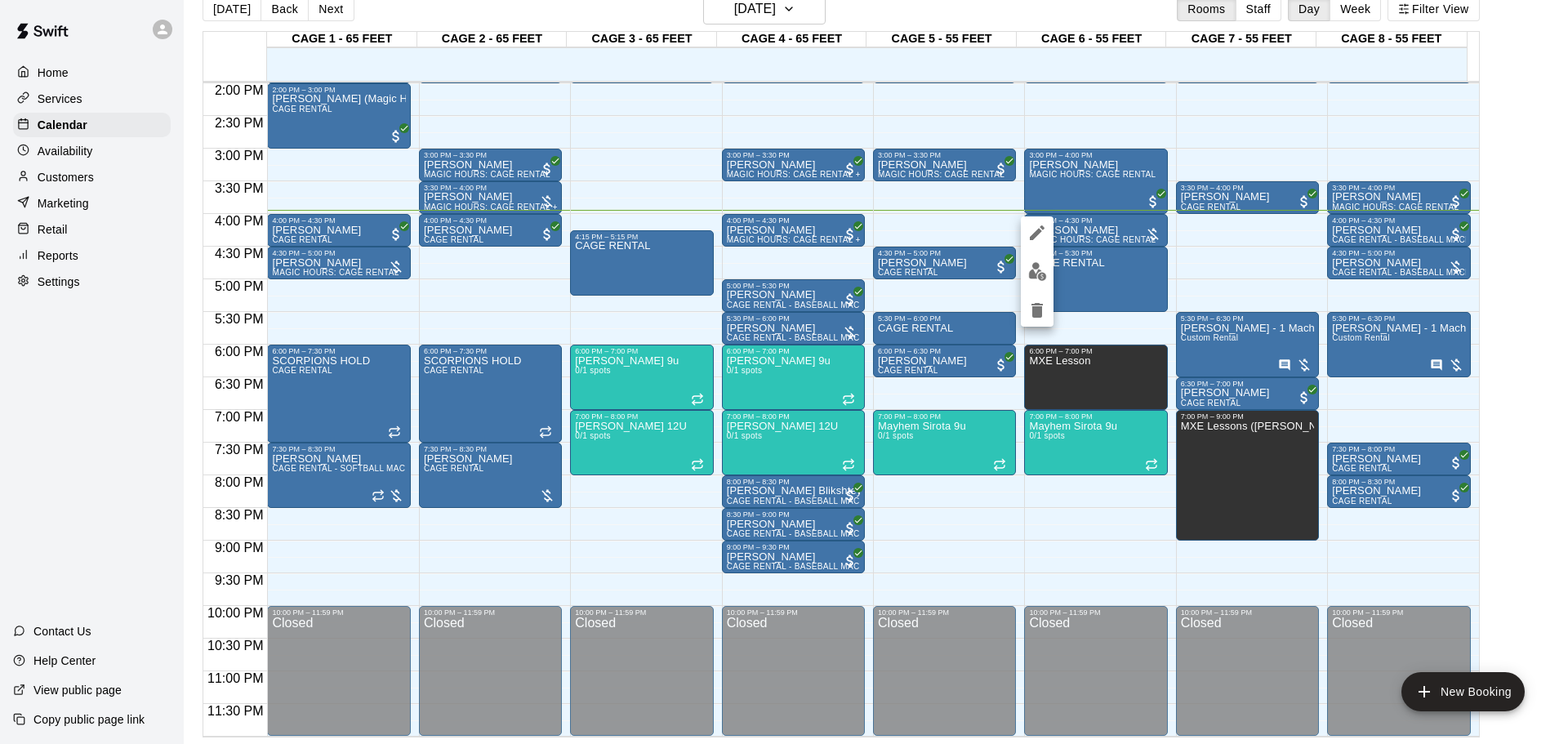
click at [1115, 223] on div at bounding box center [784, 372] width 1568 height 744
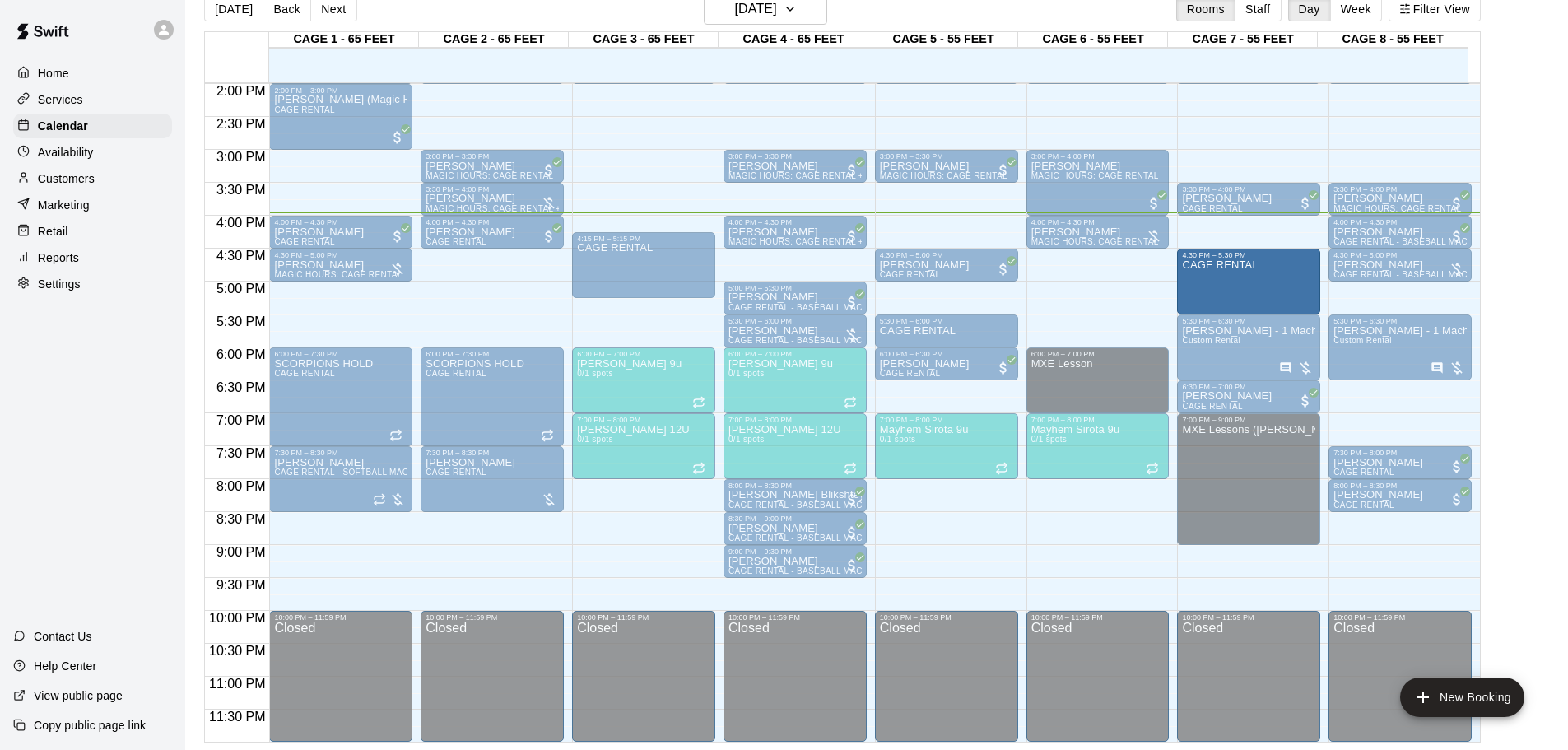
drag, startPoint x: 1065, startPoint y: 267, endPoint x: 1225, endPoint y: 275, distance: 160.2
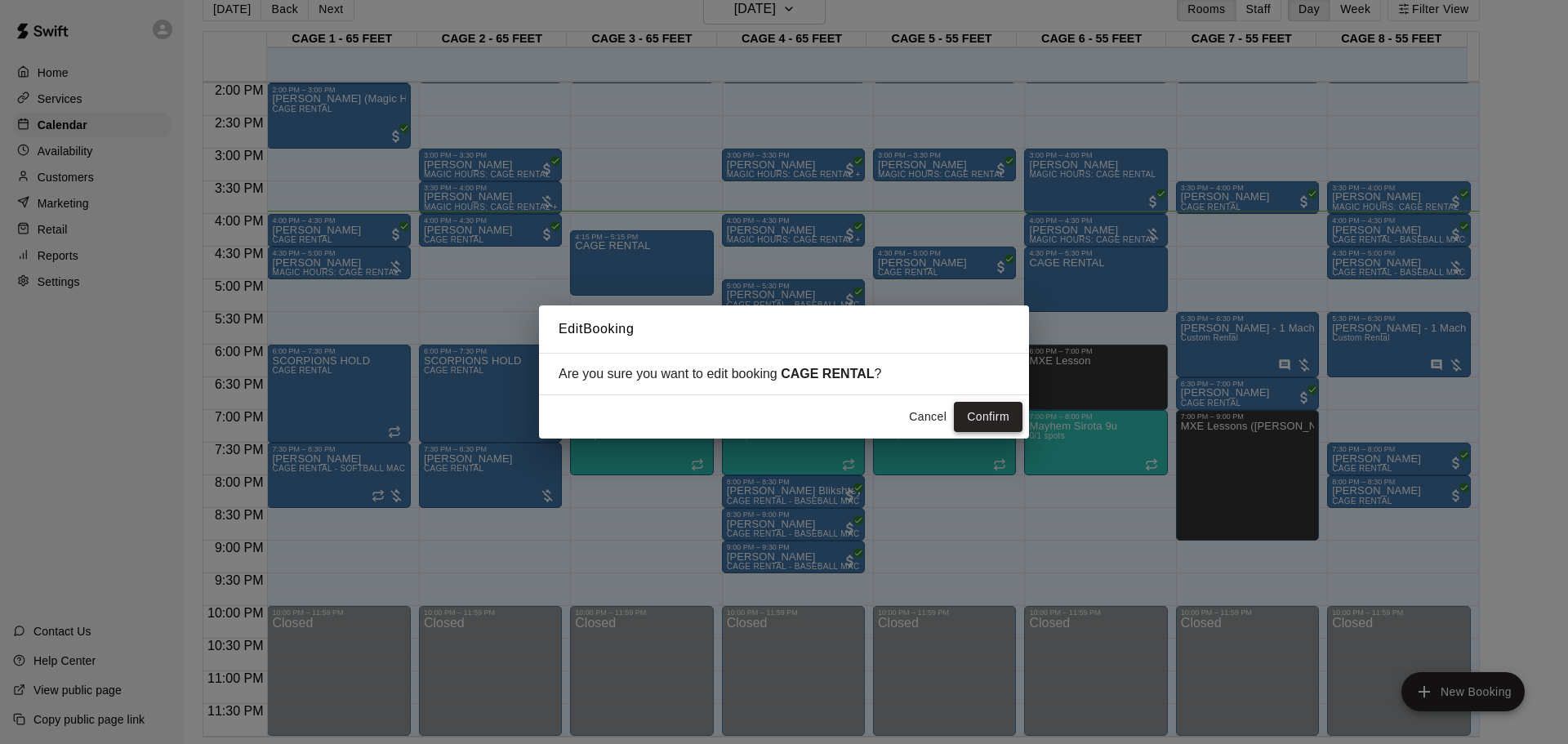
click at [994, 412] on button "Confirm" at bounding box center [988, 417] width 69 height 31
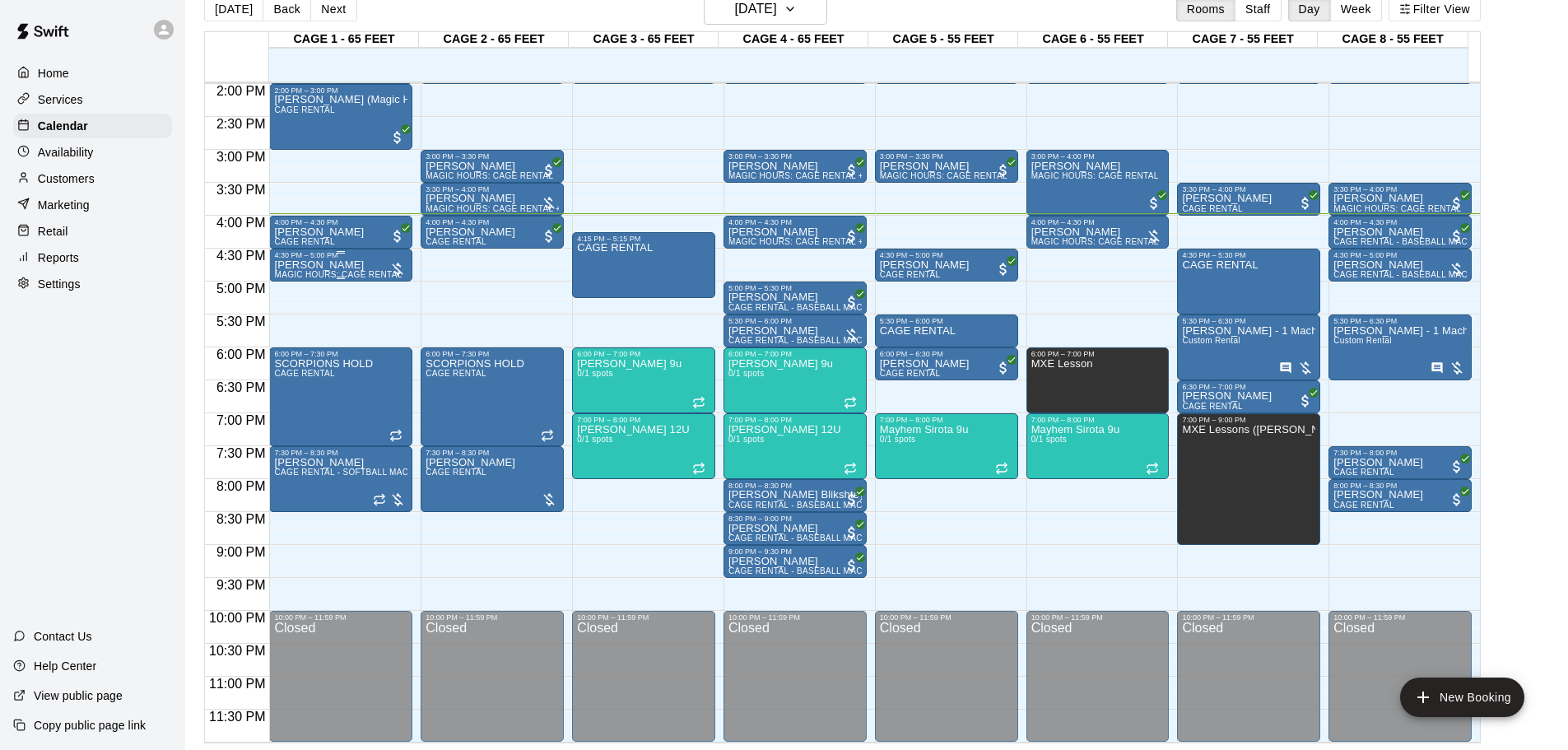
click at [329, 266] on p "[PERSON_NAME]" at bounding box center [338, 266] width 127 height 0
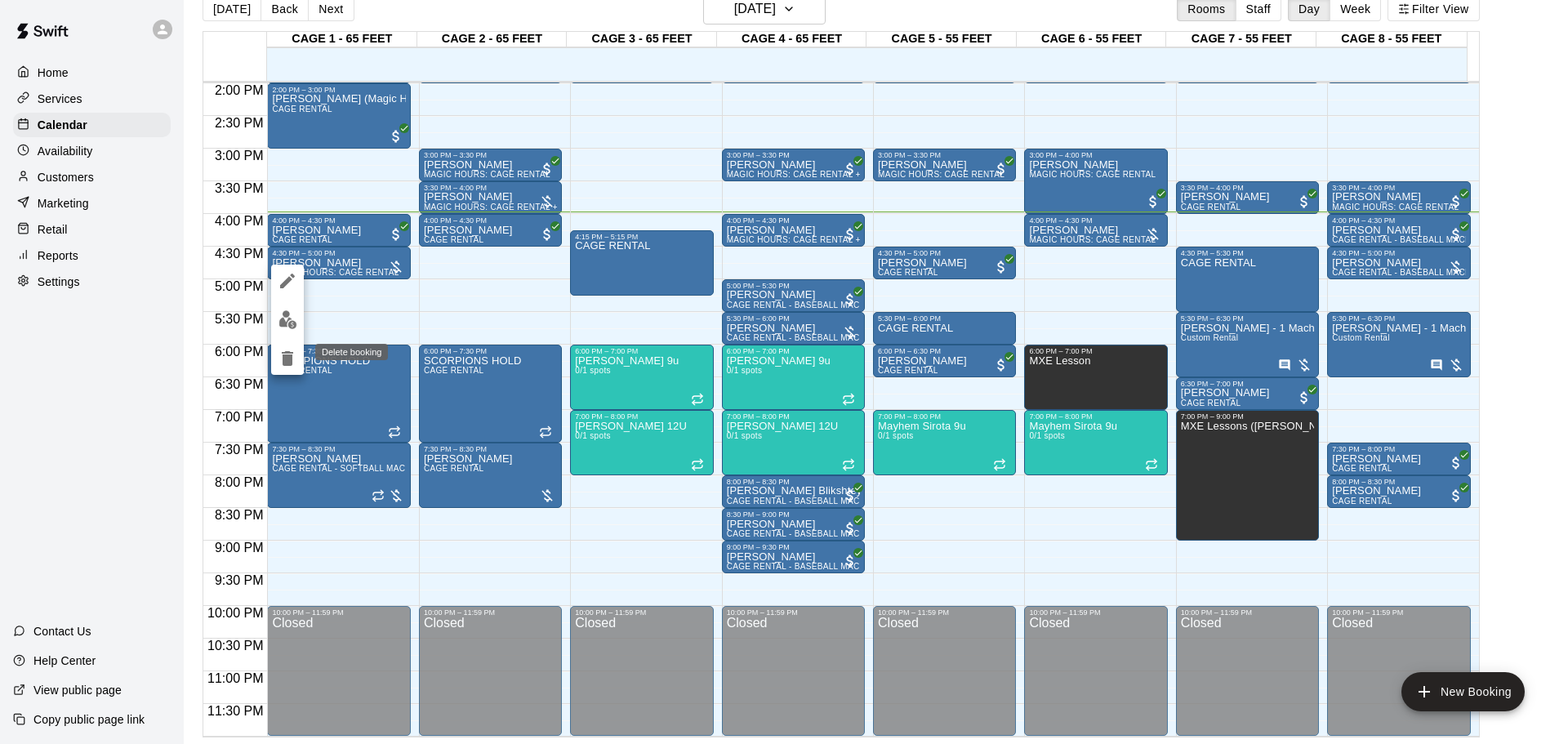
click at [295, 367] on icon "delete" at bounding box center [287, 358] width 19 height 19
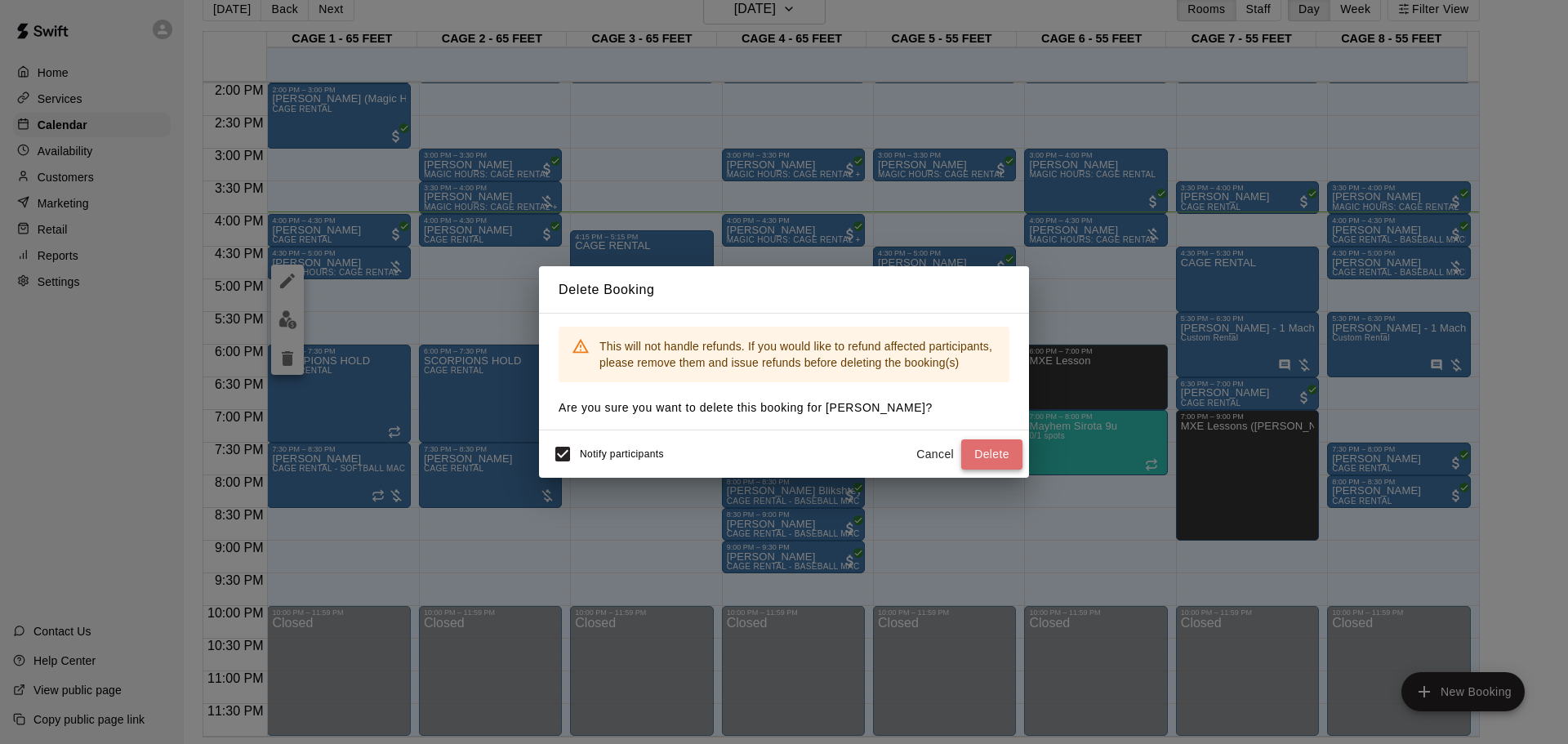
click at [969, 447] on button "Delete" at bounding box center [992, 454] width 61 height 31
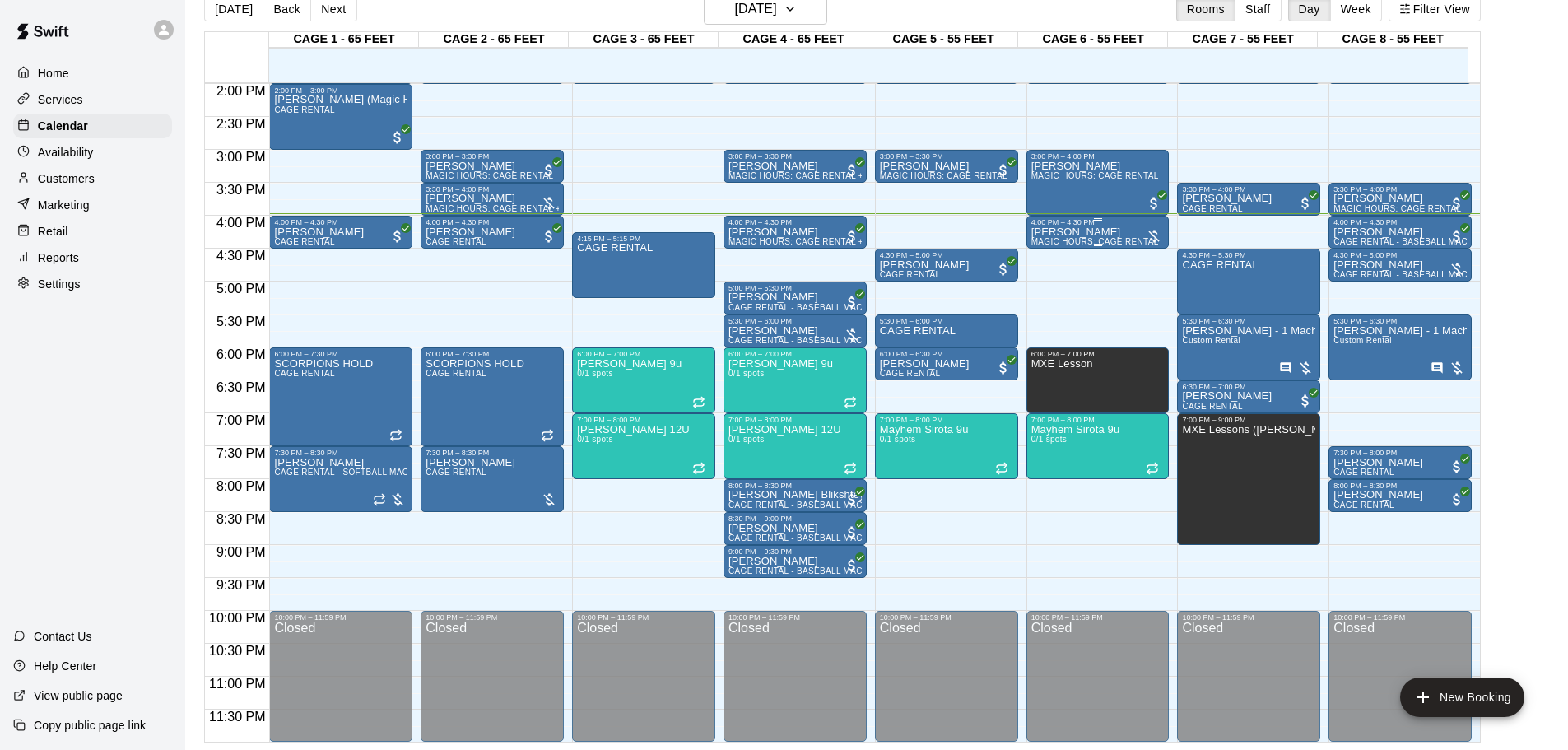
click at [1078, 232] on p "[PERSON_NAME]" at bounding box center [1095, 232] width 127 height 0
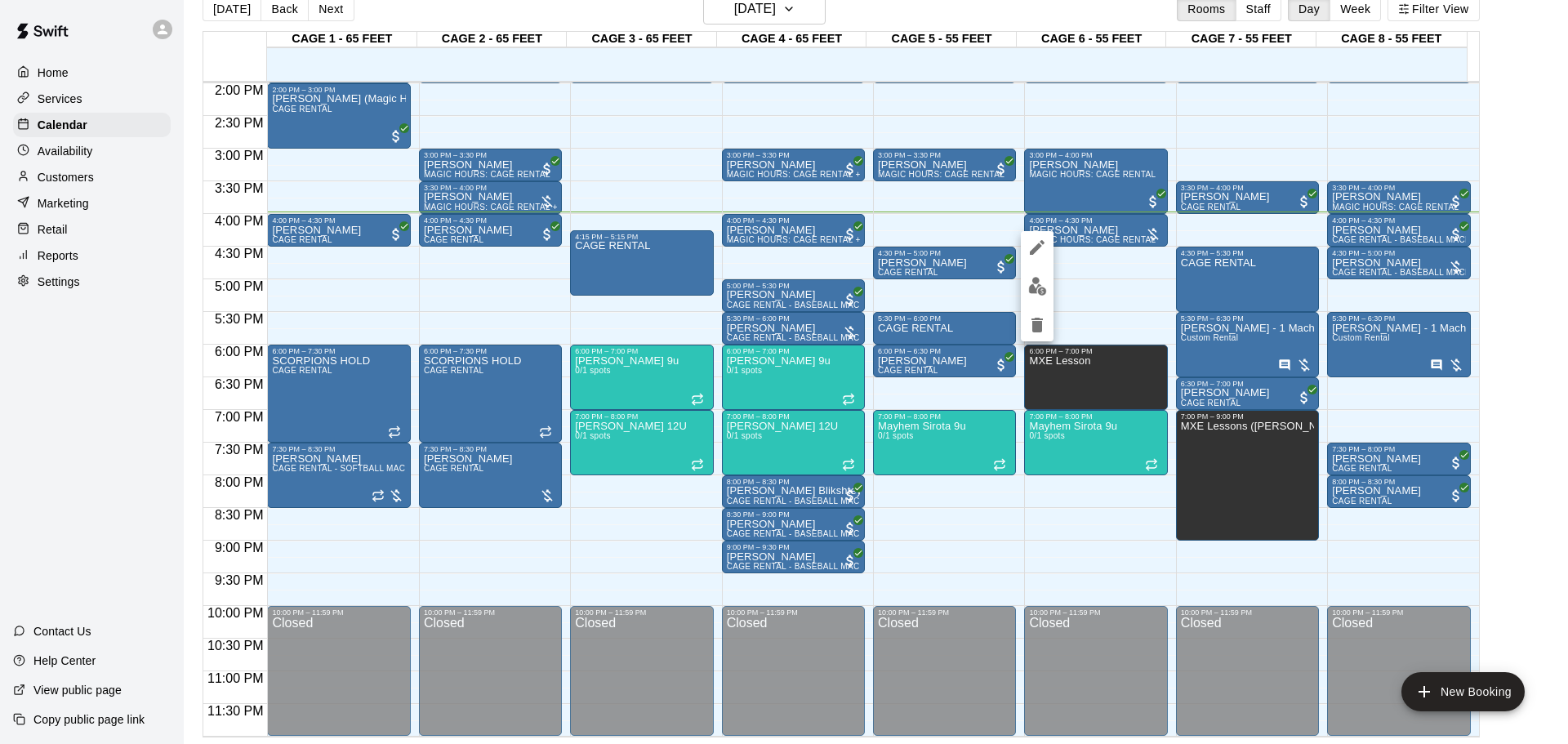
drag, startPoint x: 1121, startPoint y: 256, endPoint x: 1088, endPoint y: 253, distance: 33.1
click at [1115, 256] on div at bounding box center [784, 372] width 1568 height 744
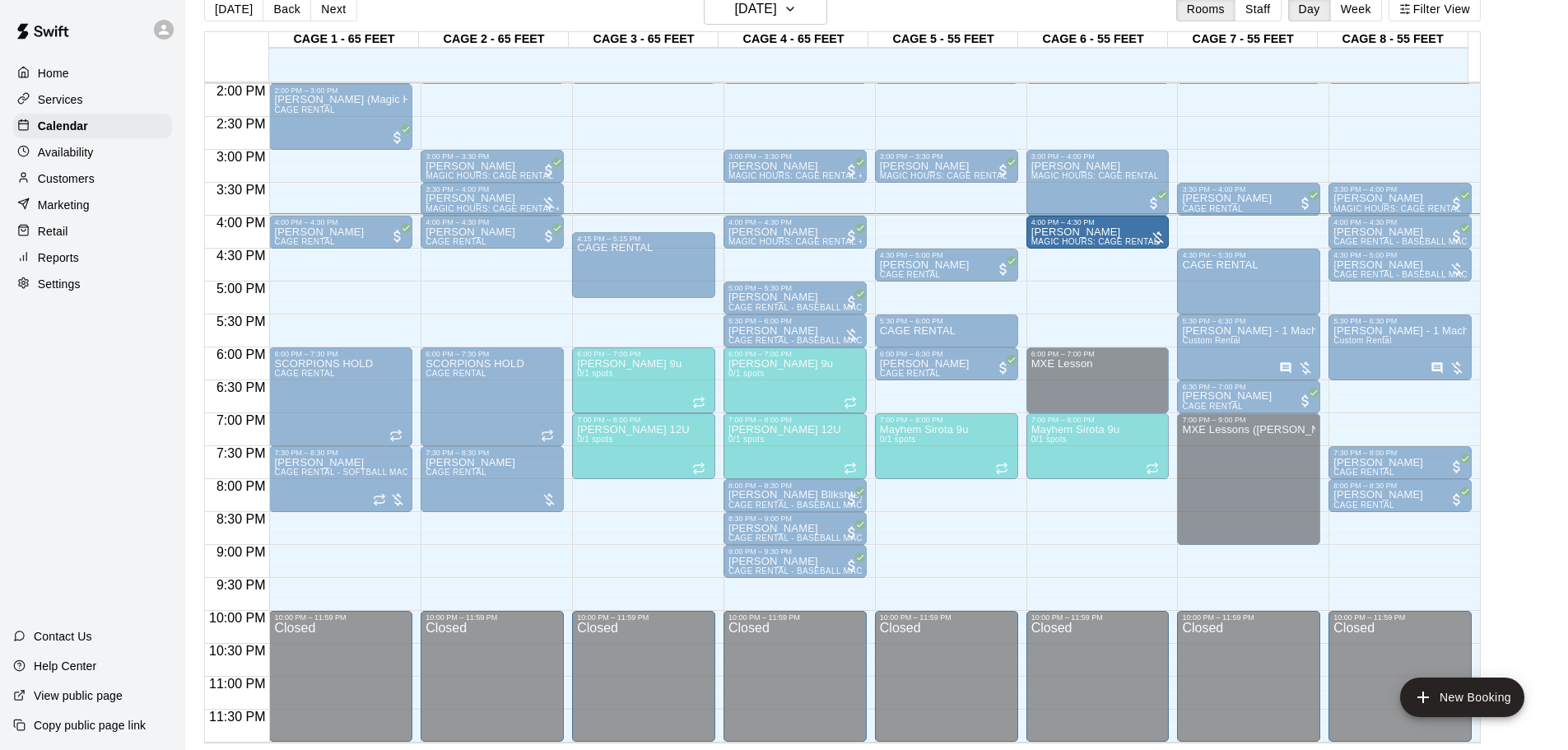
drag, startPoint x: 1092, startPoint y: 241, endPoint x: 1094, endPoint y: 251, distance: 10.2
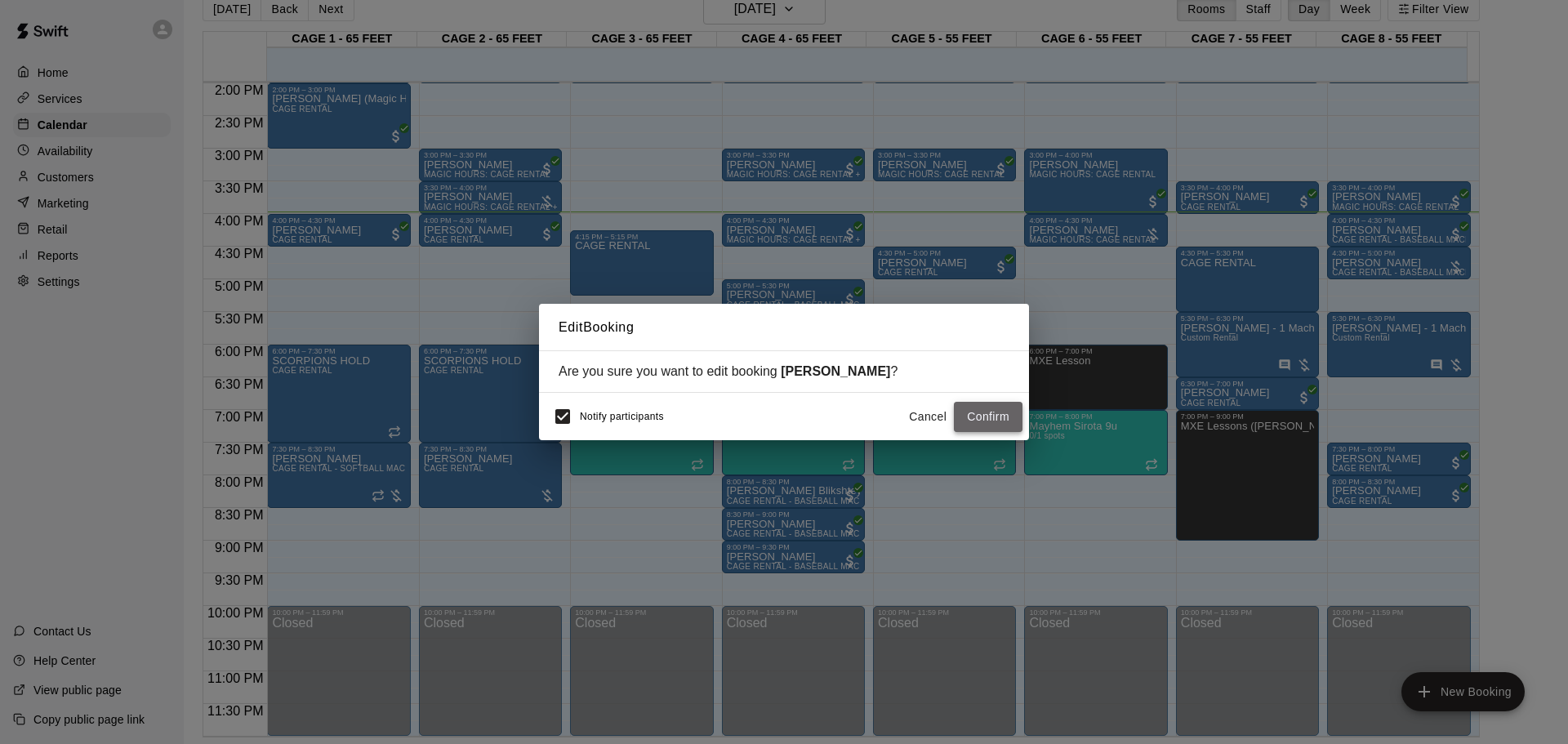
click at [991, 410] on button "Confirm" at bounding box center [988, 417] width 69 height 31
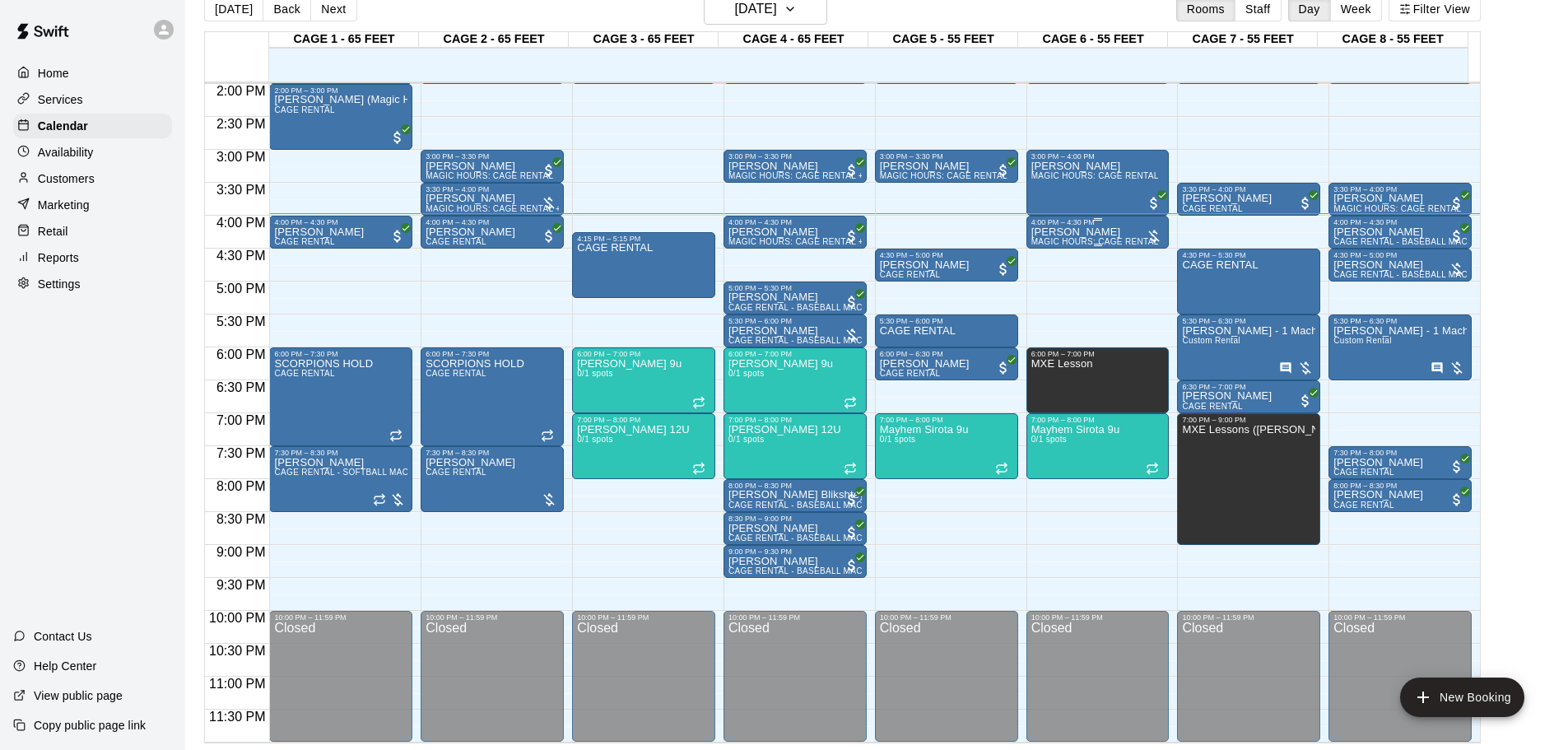
click at [1090, 242] on span "MAGIC HOURS: CAGE RENTAL" at bounding box center [1095, 242] width 127 height 9
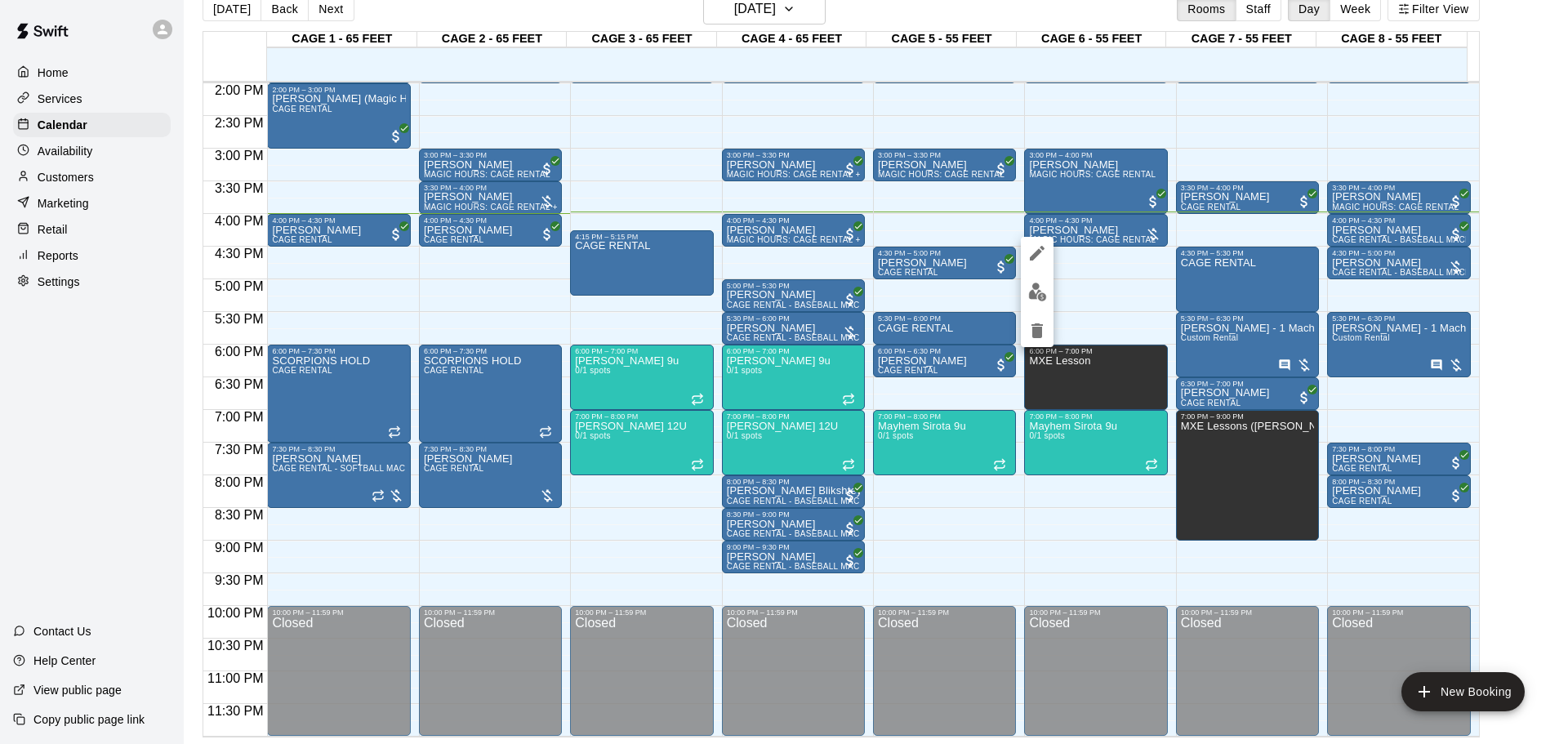
click at [1084, 262] on div at bounding box center [784, 372] width 1568 height 744
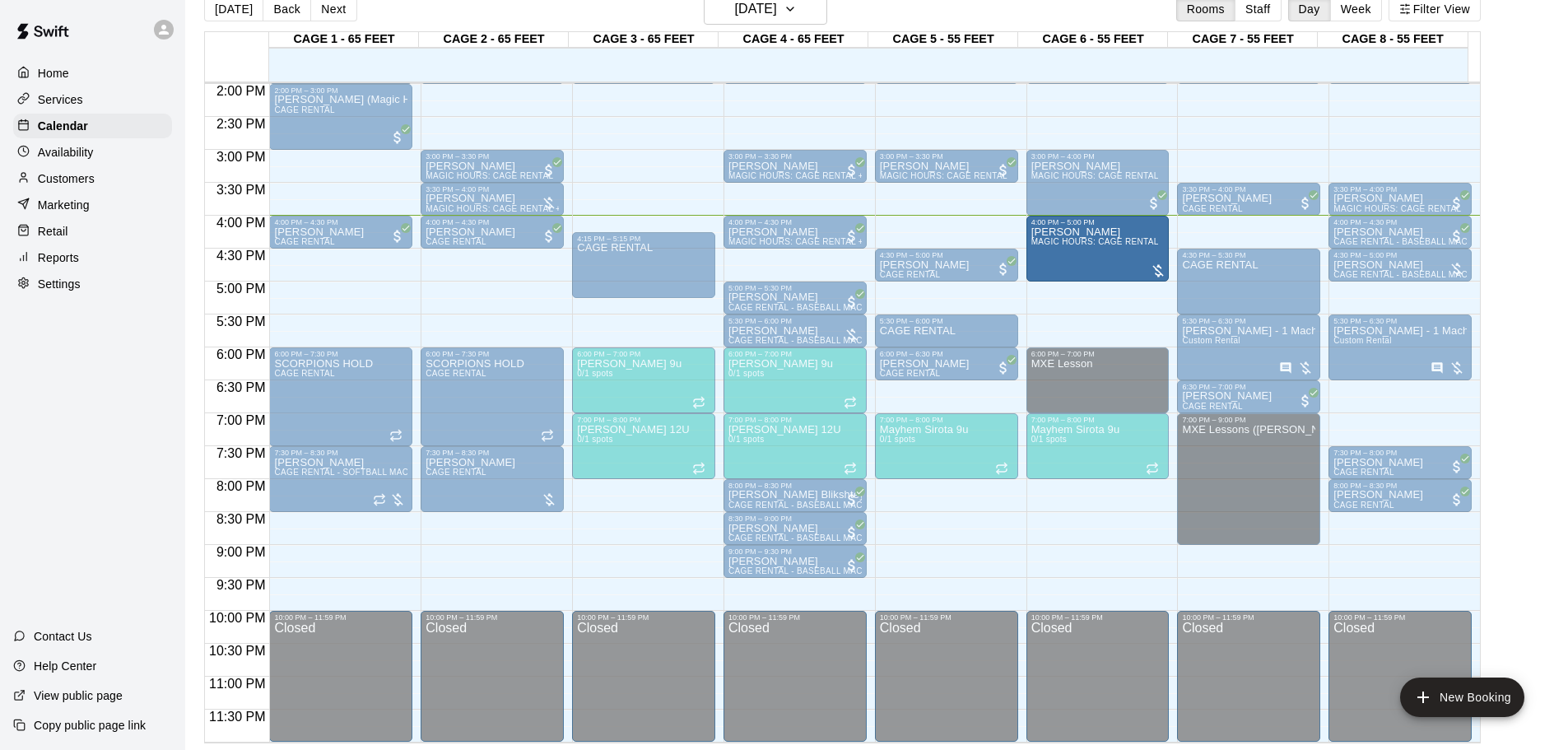
drag, startPoint x: 1093, startPoint y: 244, endPoint x: 1091, endPoint y: 290, distance: 46.0
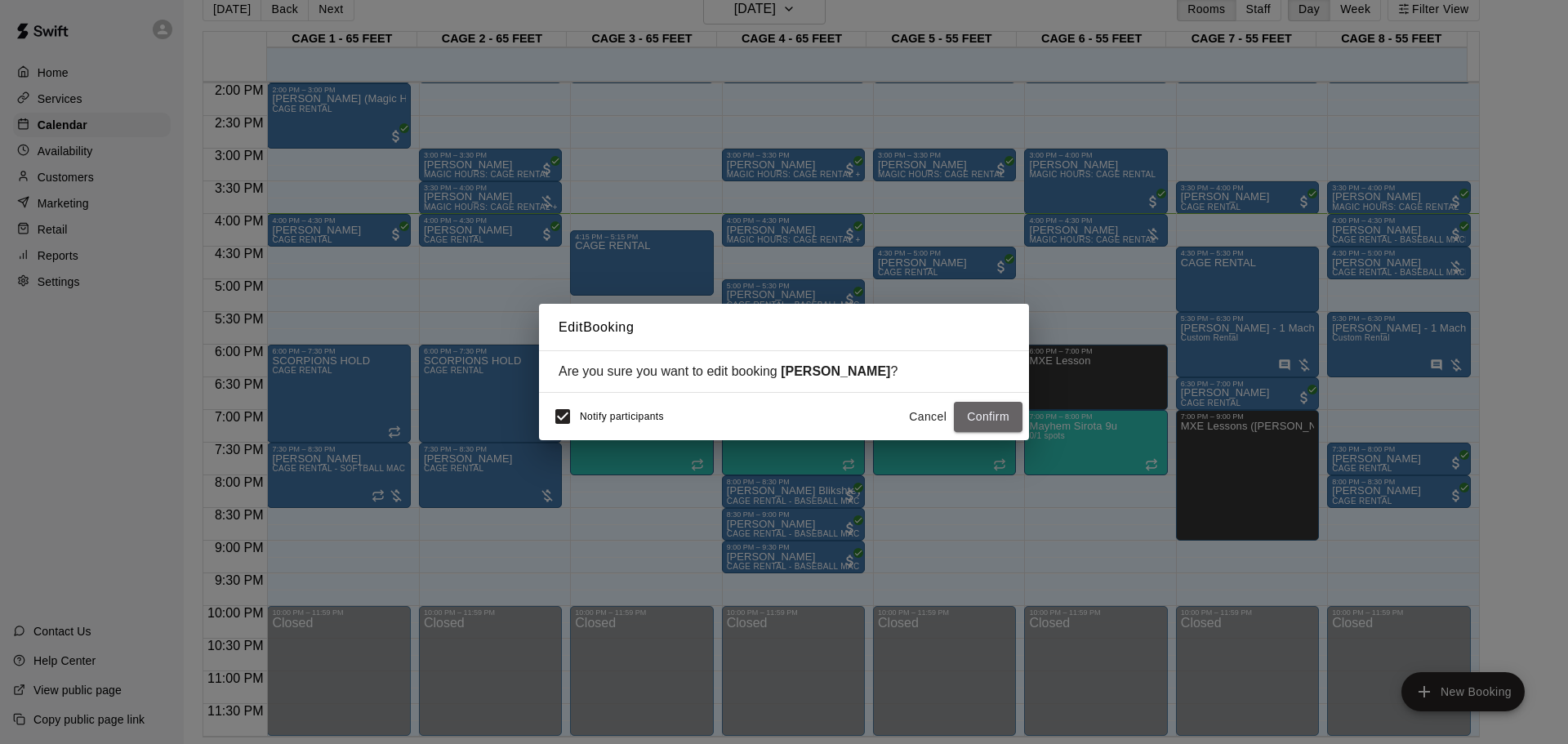
drag, startPoint x: 998, startPoint y: 419, endPoint x: 972, endPoint y: 363, distance: 61.7
click at [998, 418] on button "Confirm" at bounding box center [988, 417] width 69 height 31
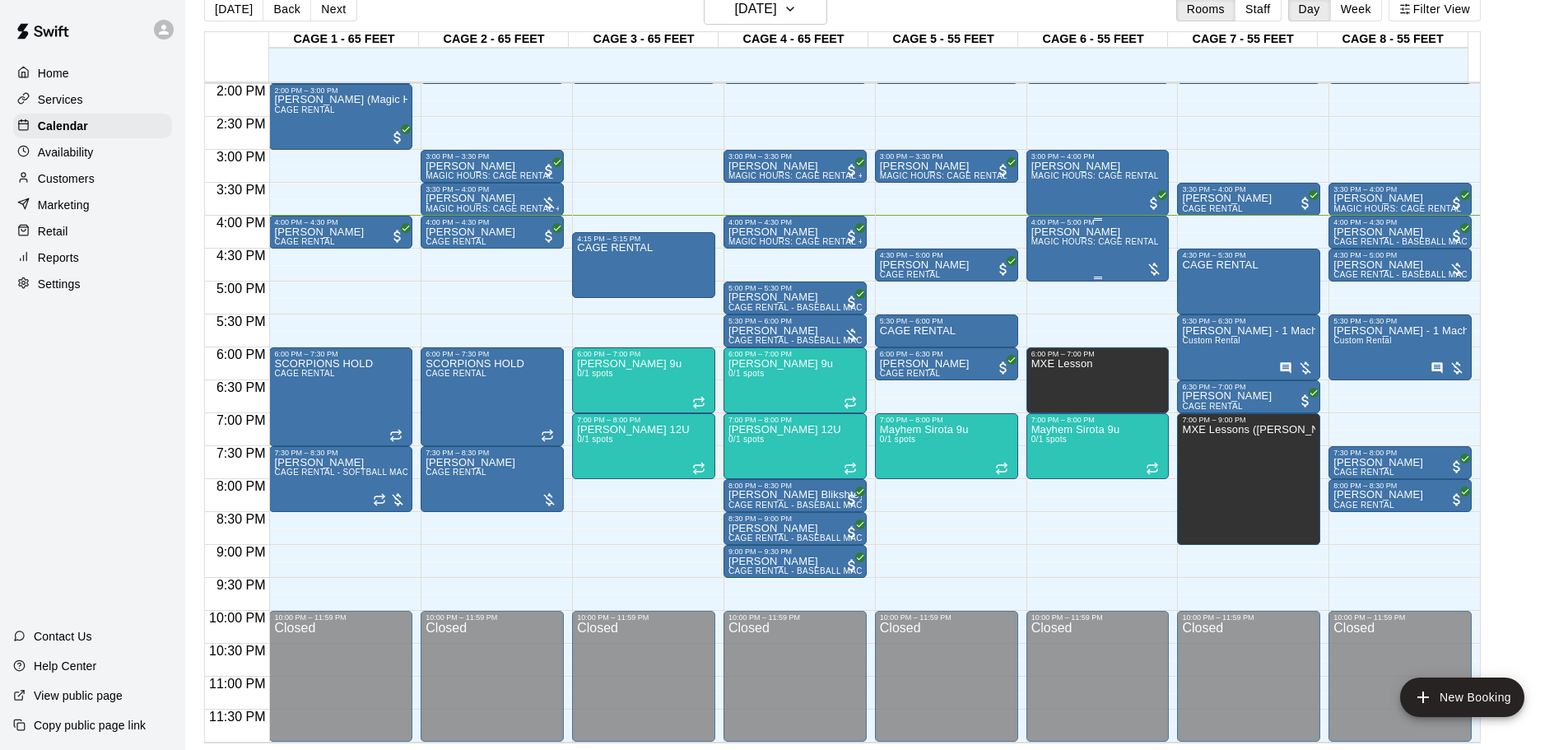
click at [1049, 238] on div "[PERSON_NAME] MAGIC HOURS: CAGE RENTAL" at bounding box center [1095, 601] width 127 height 750
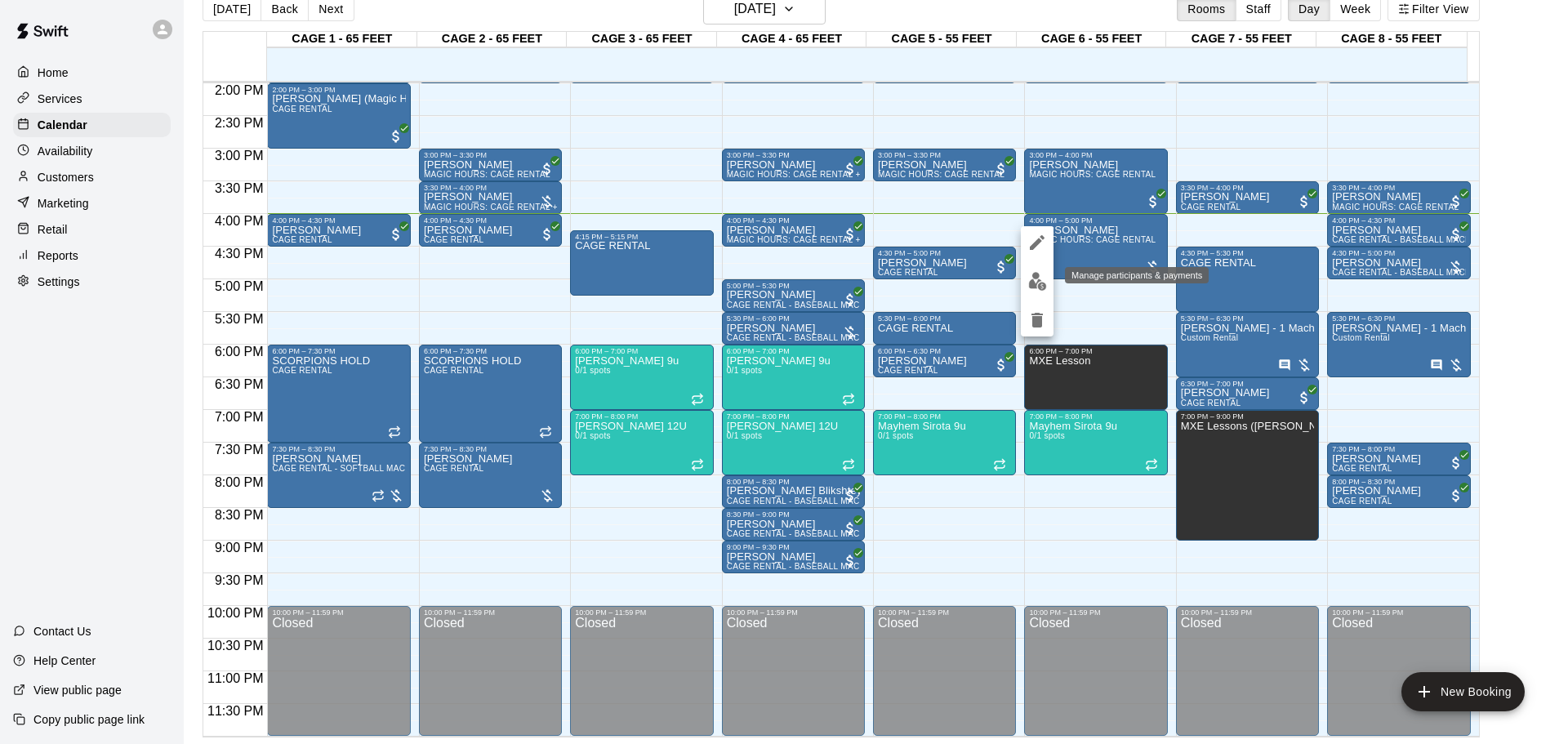
click at [1040, 282] on img "edit" at bounding box center [1038, 282] width 19 height 19
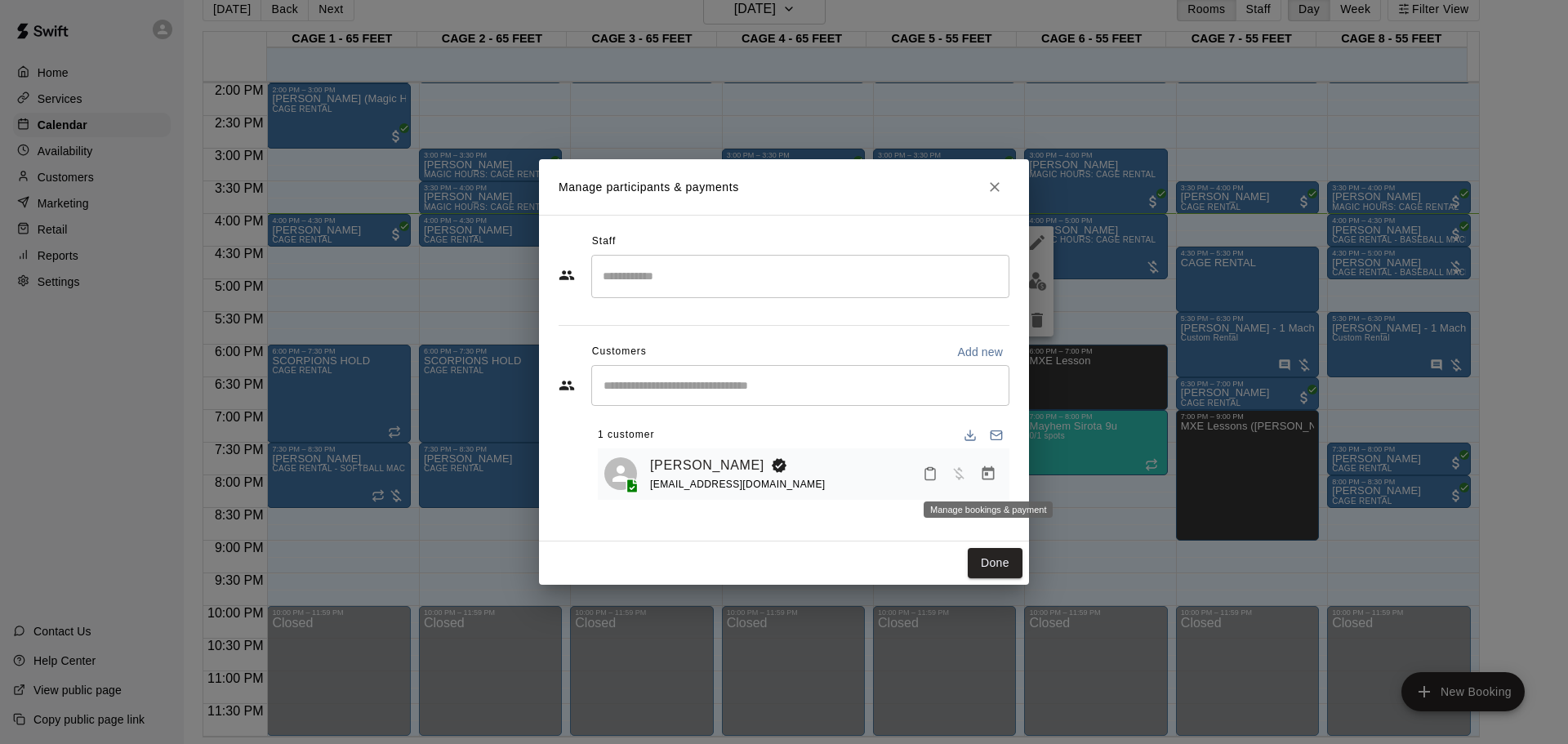
click at [997, 471] on button "Manage bookings & payment" at bounding box center [988, 474] width 30 height 30
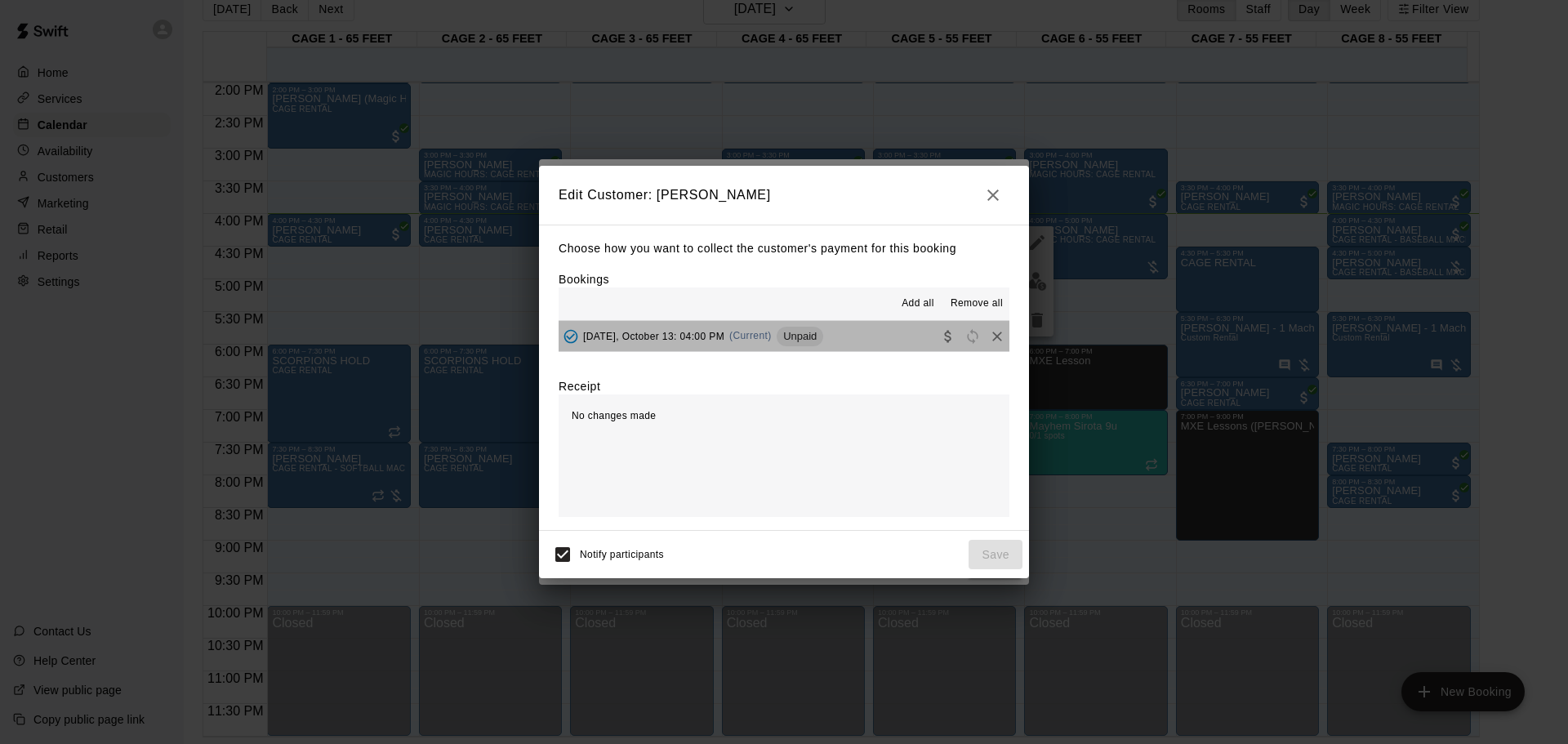
click at [823, 341] on span "Unpaid" at bounding box center [800, 336] width 46 height 12
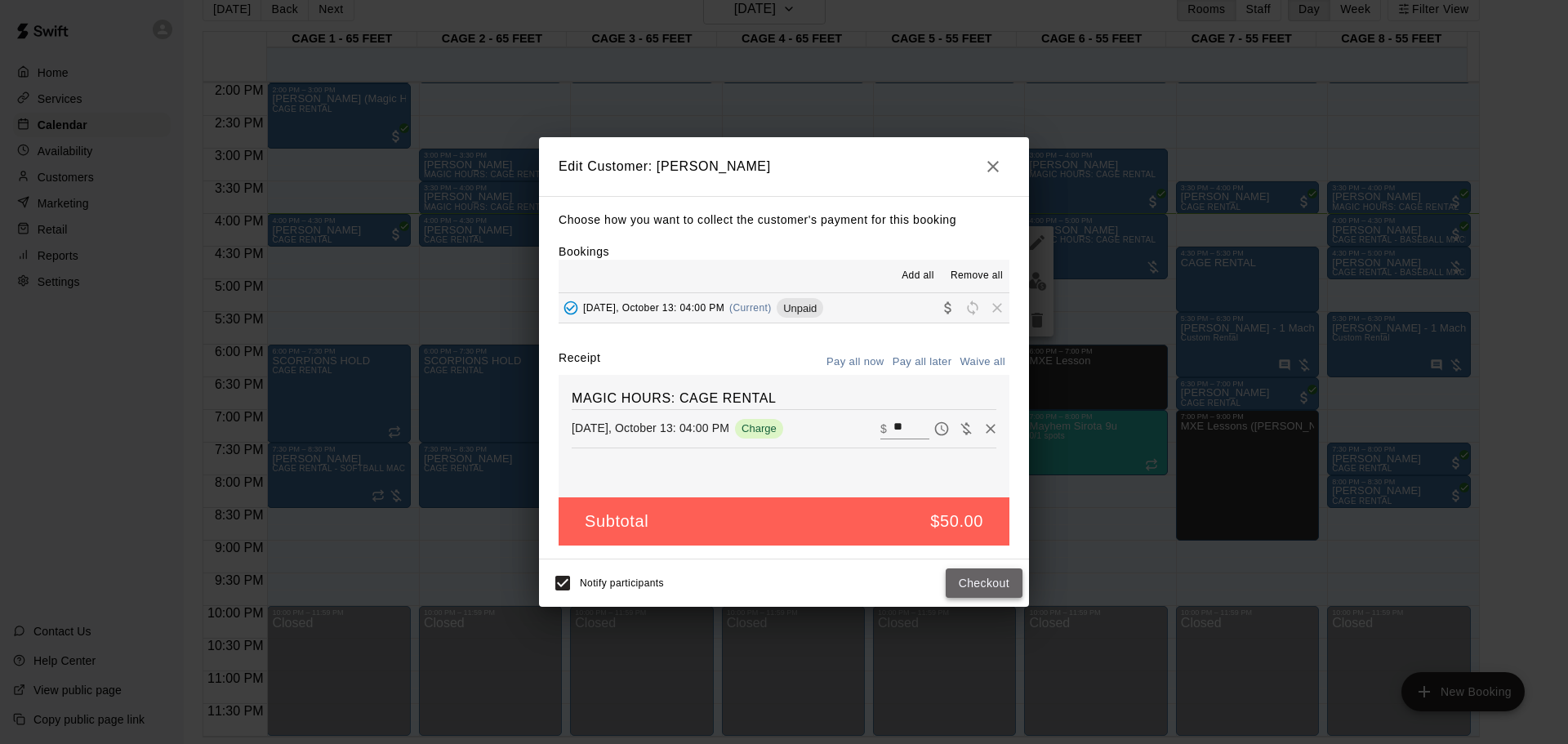
click at [971, 488] on button "Checkout" at bounding box center [985, 584] width 77 height 31
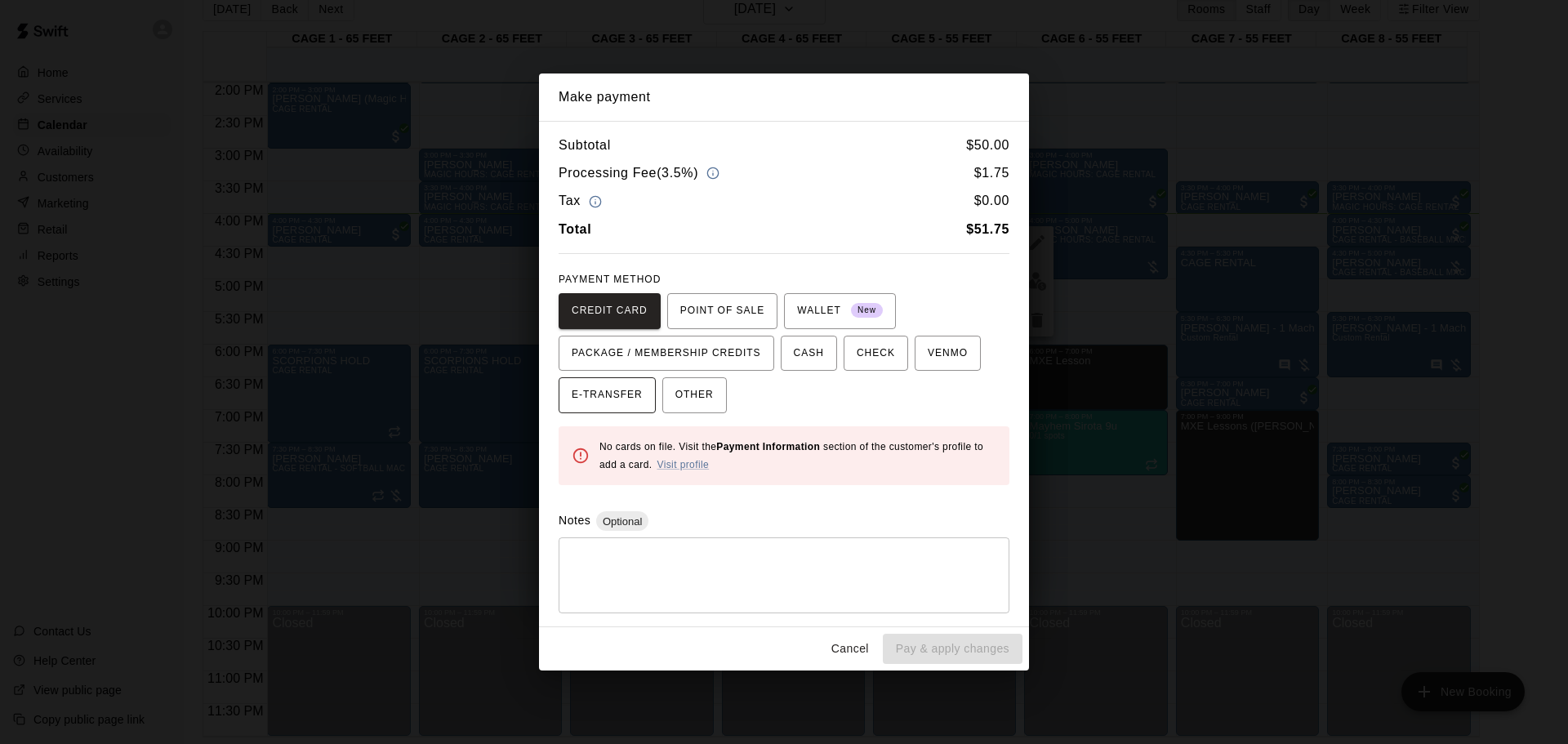
click at [624, 385] on span "E-TRANSFER" at bounding box center [607, 395] width 71 height 26
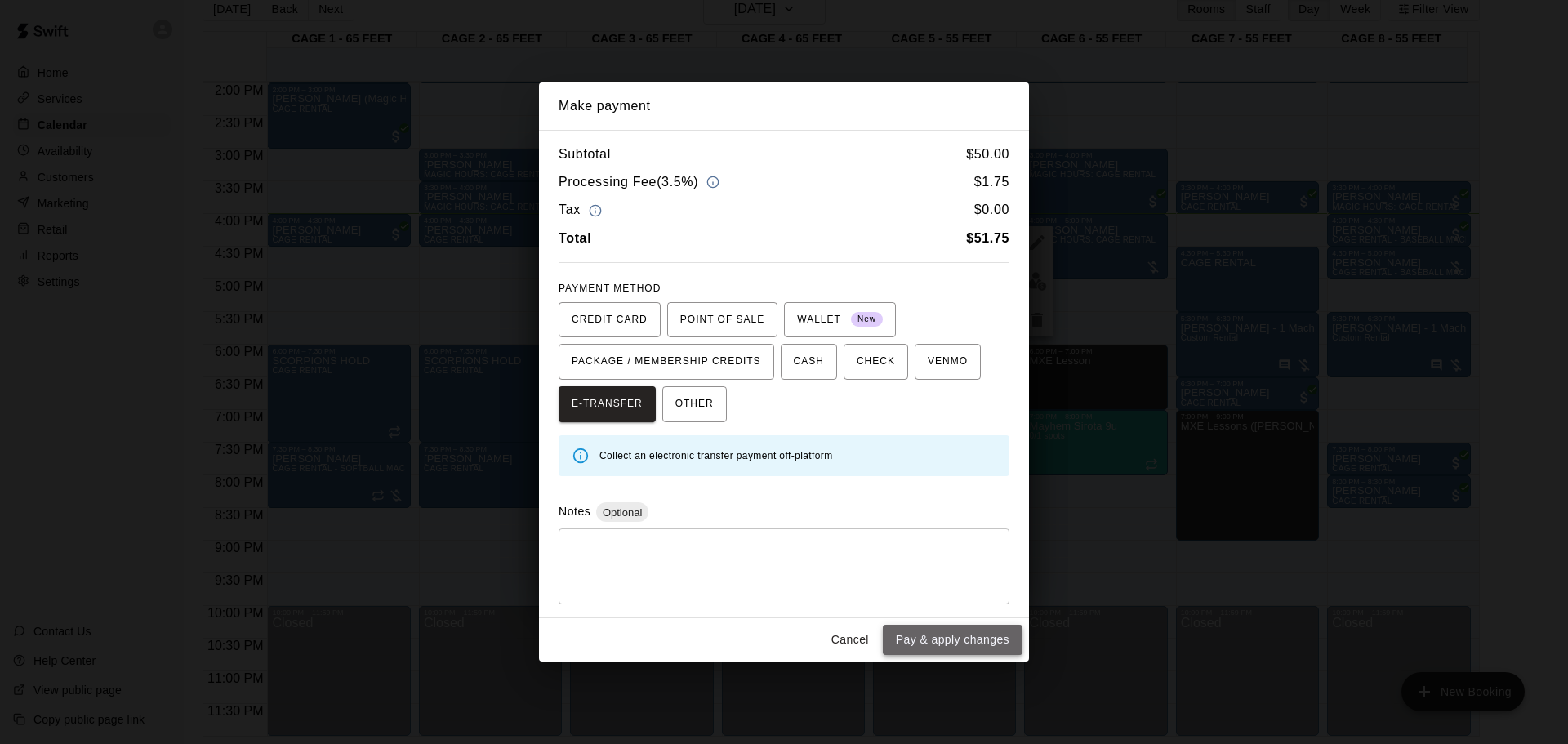
click at [991, 488] on button "Pay & apply changes" at bounding box center [952, 639] width 140 height 31
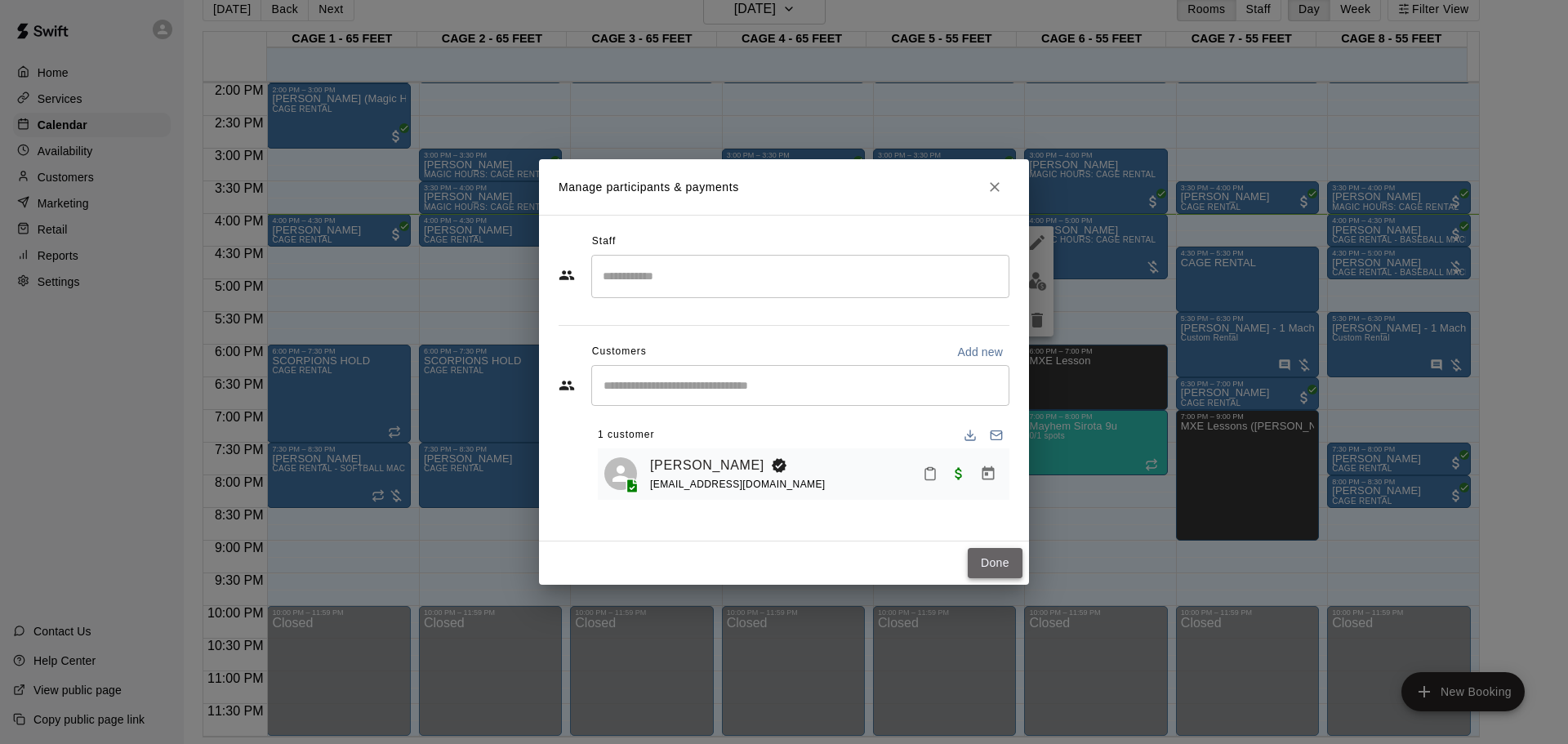
click at [986, 488] on button "Done" at bounding box center [995, 563] width 55 height 31
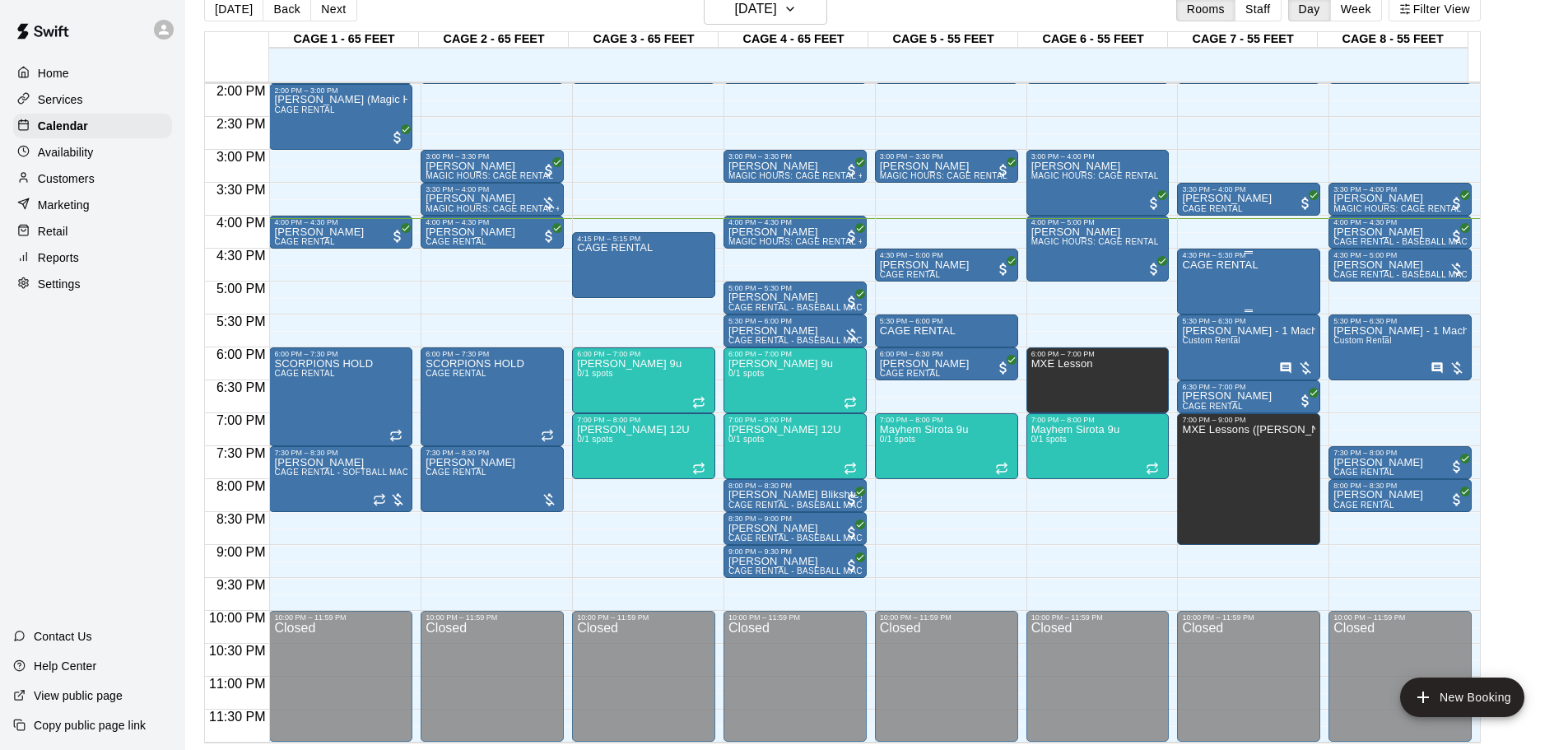
click at [1123, 276] on div "CAGE RENTAL" at bounding box center [1220, 634] width 76 height 750
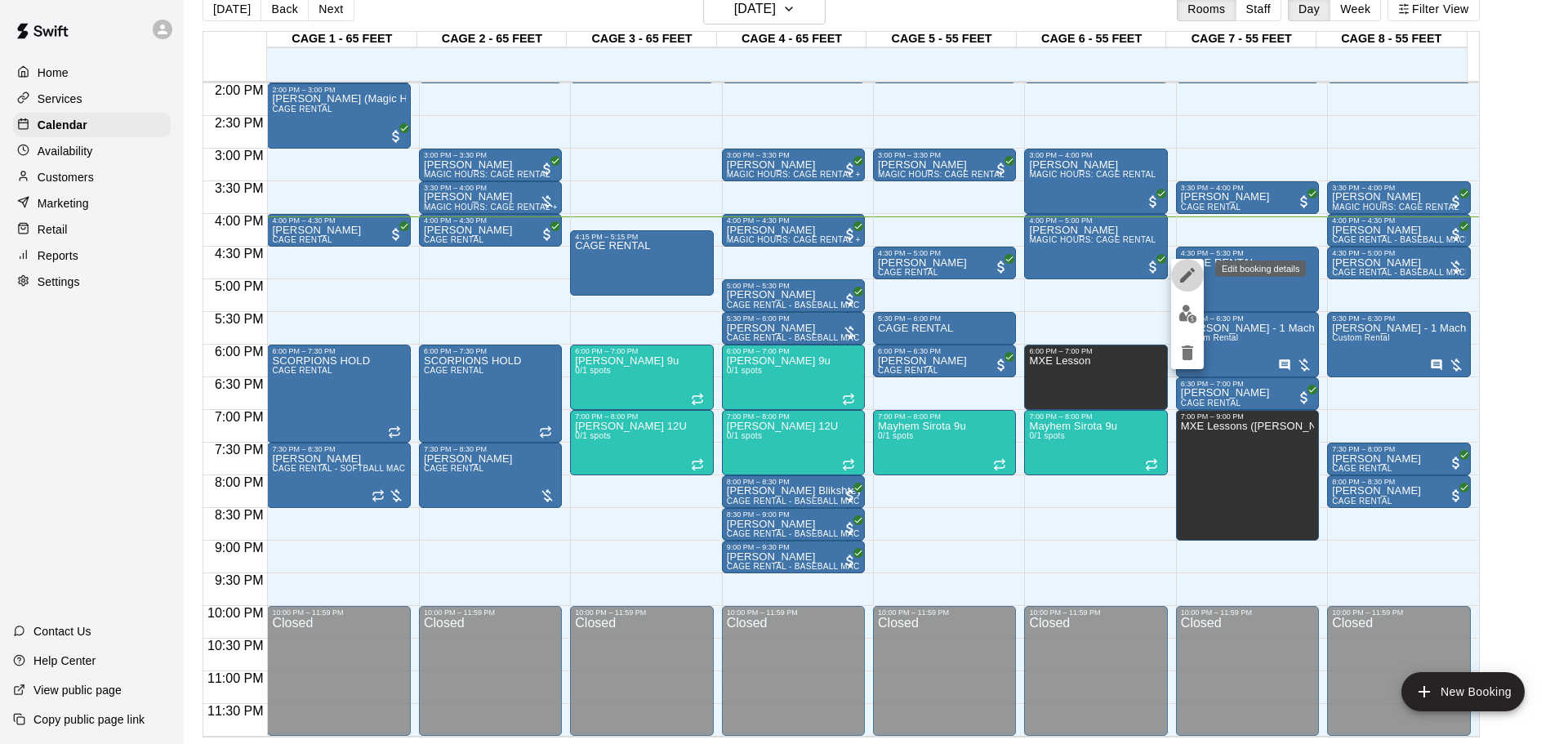
click at [1115, 277] on button "edit" at bounding box center [1187, 275] width 32 height 32
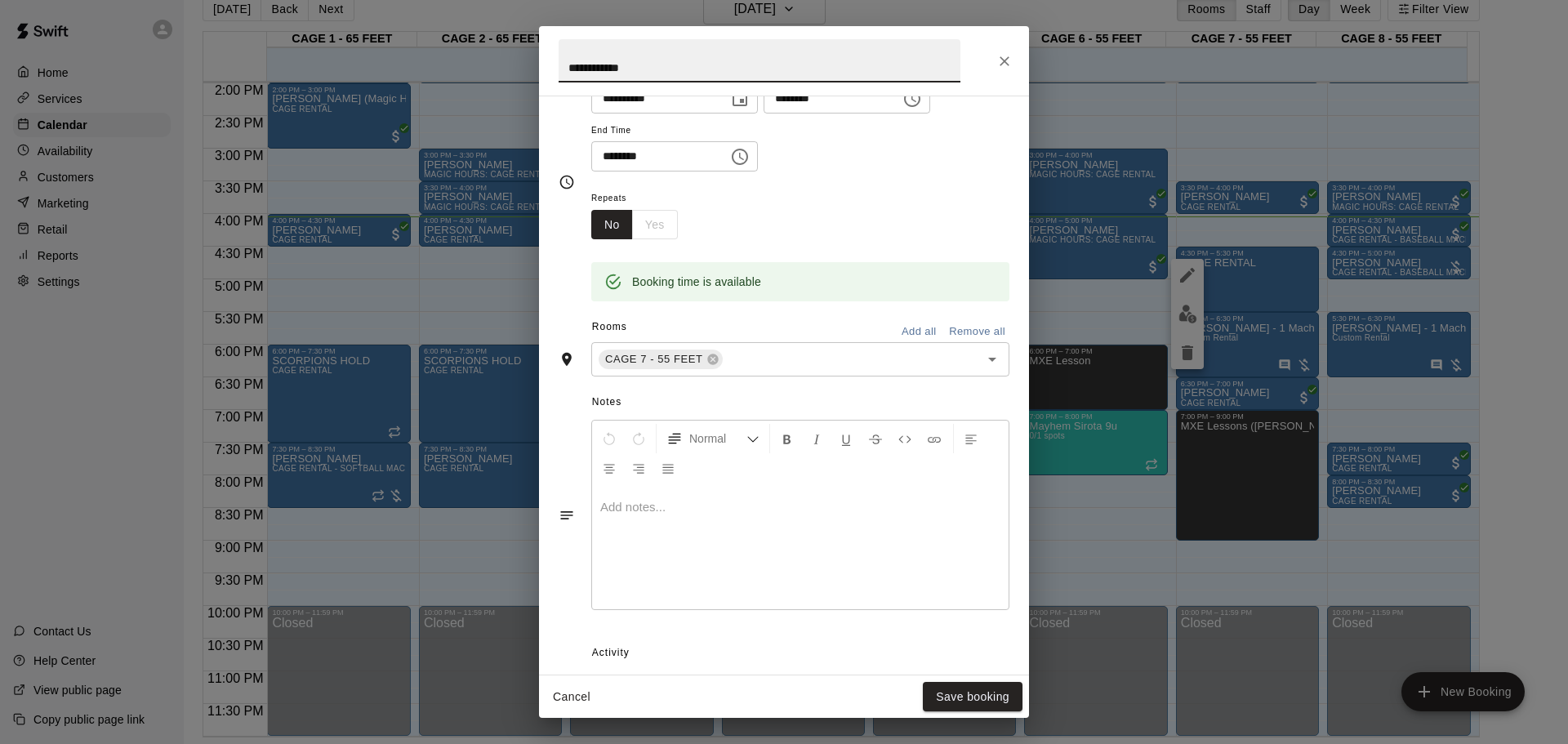
scroll to position [165, 0]
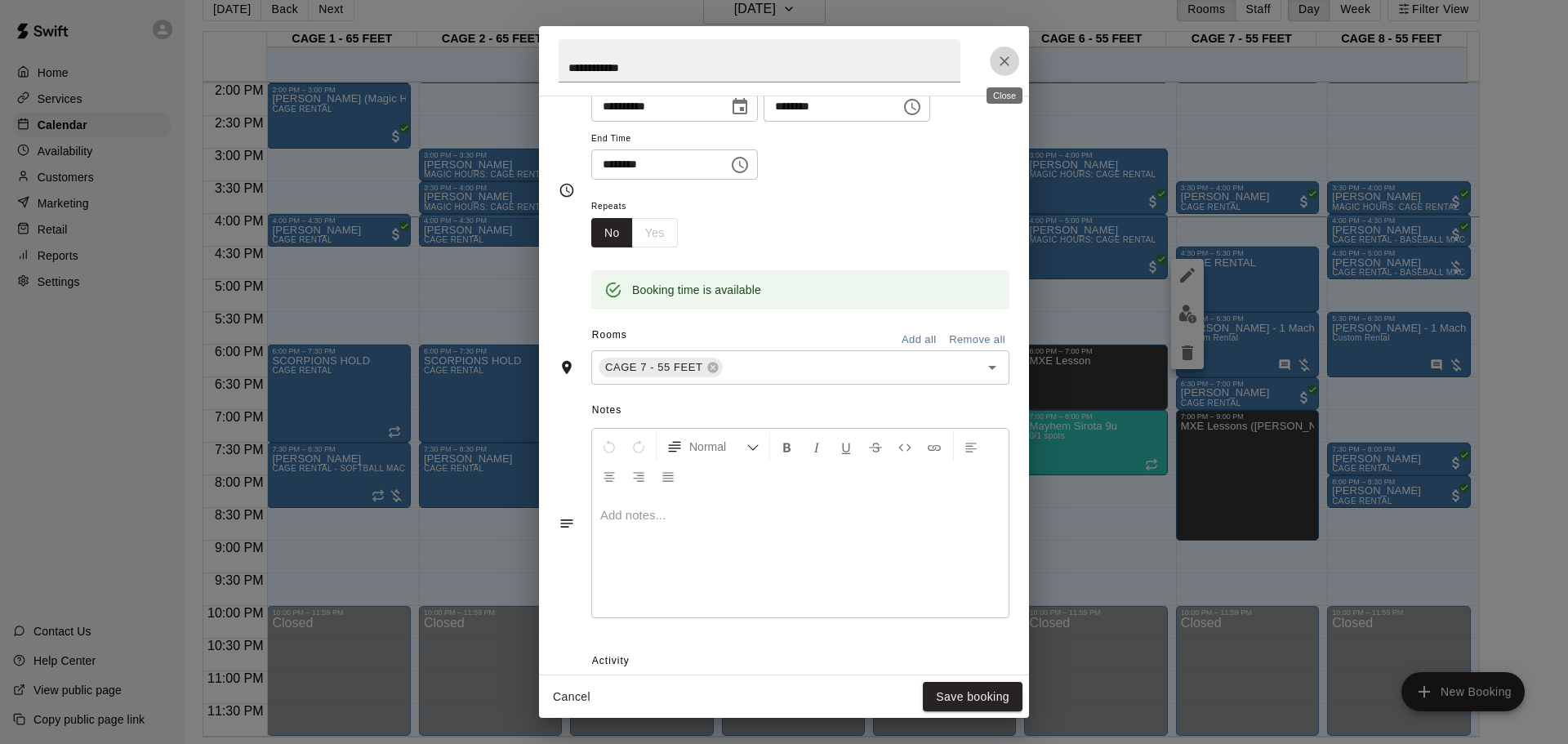
click at [1002, 63] on icon "Close" at bounding box center [1004, 61] width 10 height 10
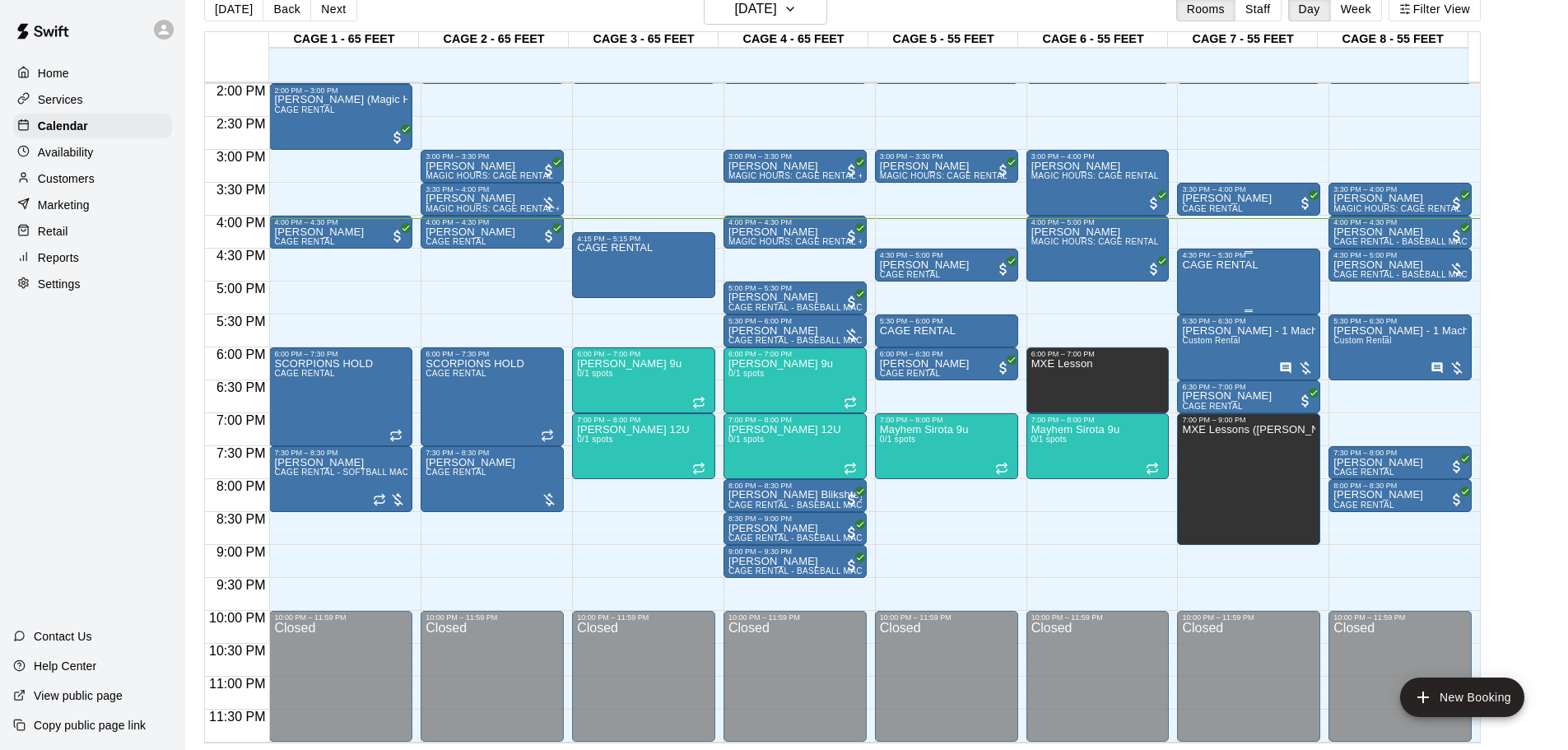
click at [1123, 279] on div "CAGE RENTAL" at bounding box center [1220, 634] width 76 height 750
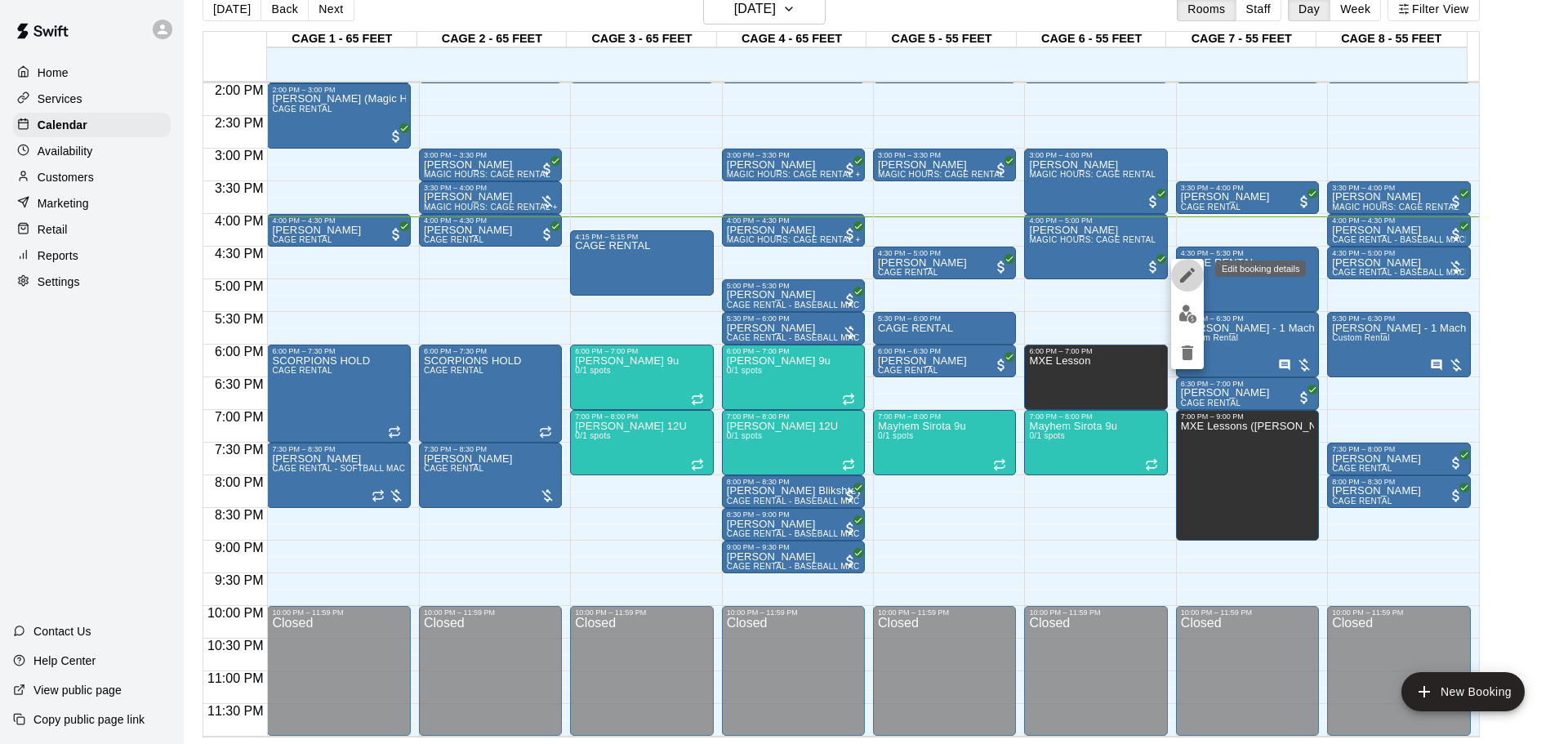
click at [1115, 274] on icon "edit" at bounding box center [1188, 275] width 19 height 19
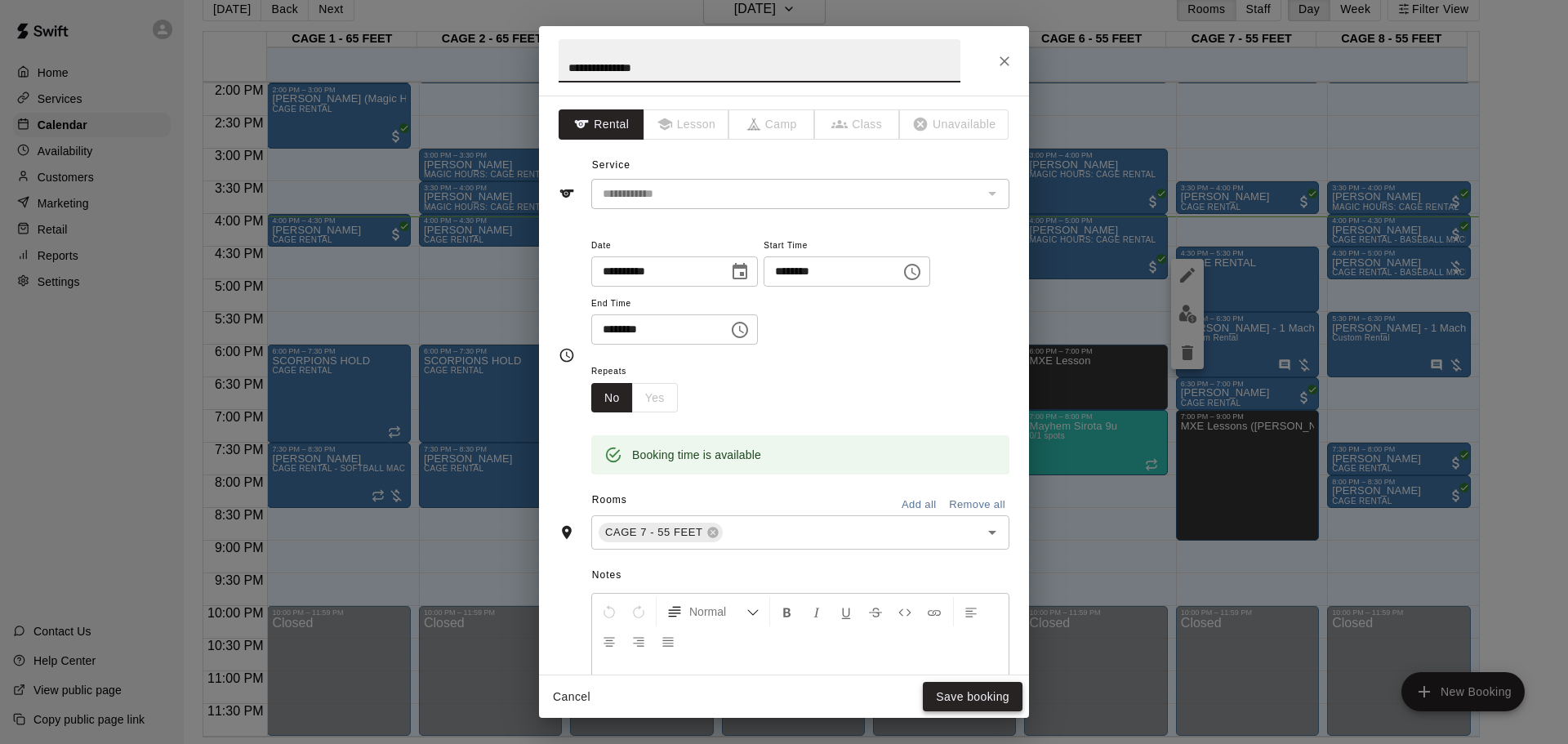
type input "**********"
click at [963, 488] on button "Save booking" at bounding box center [972, 697] width 99 height 31
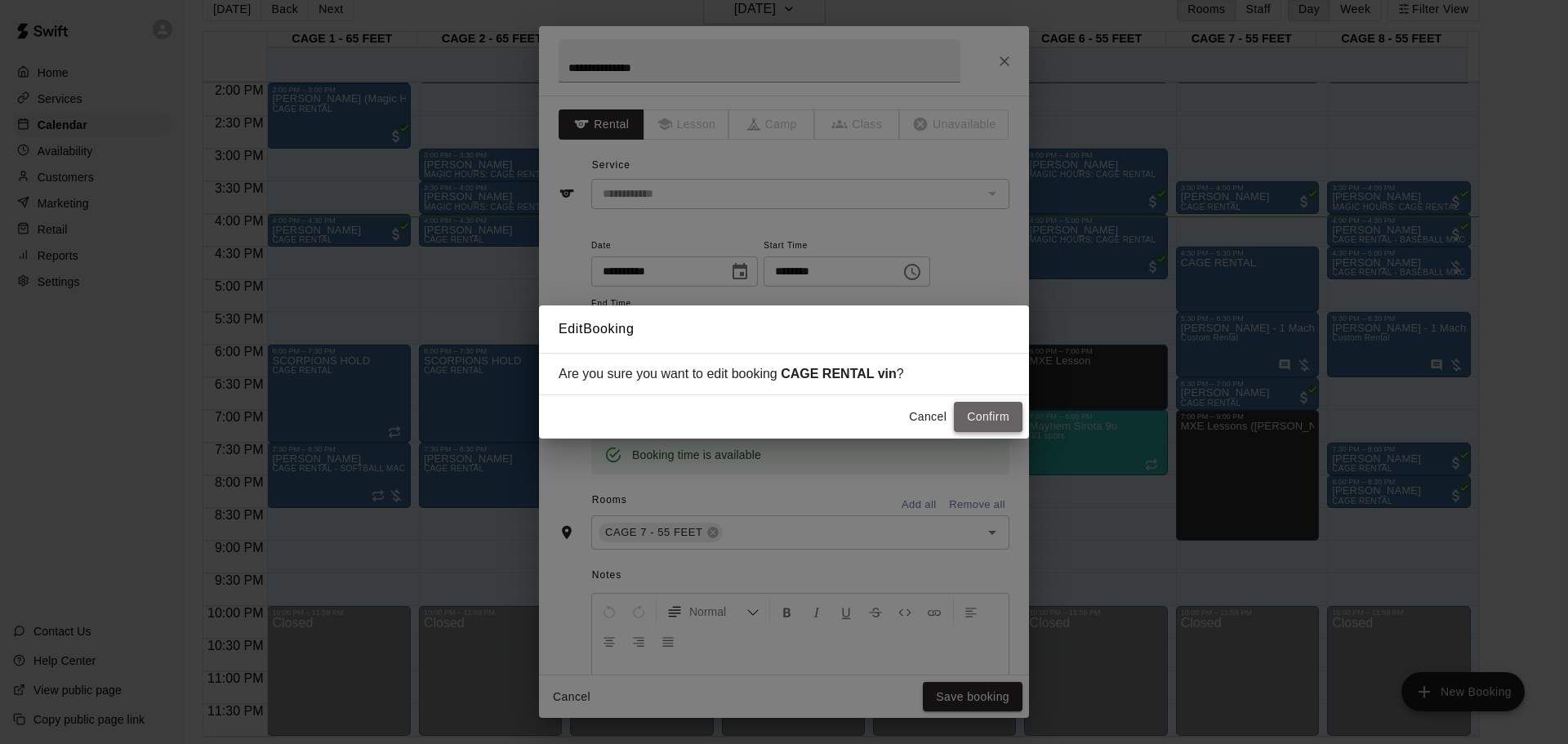
click at [988, 410] on button "Confirm" at bounding box center [988, 417] width 69 height 31
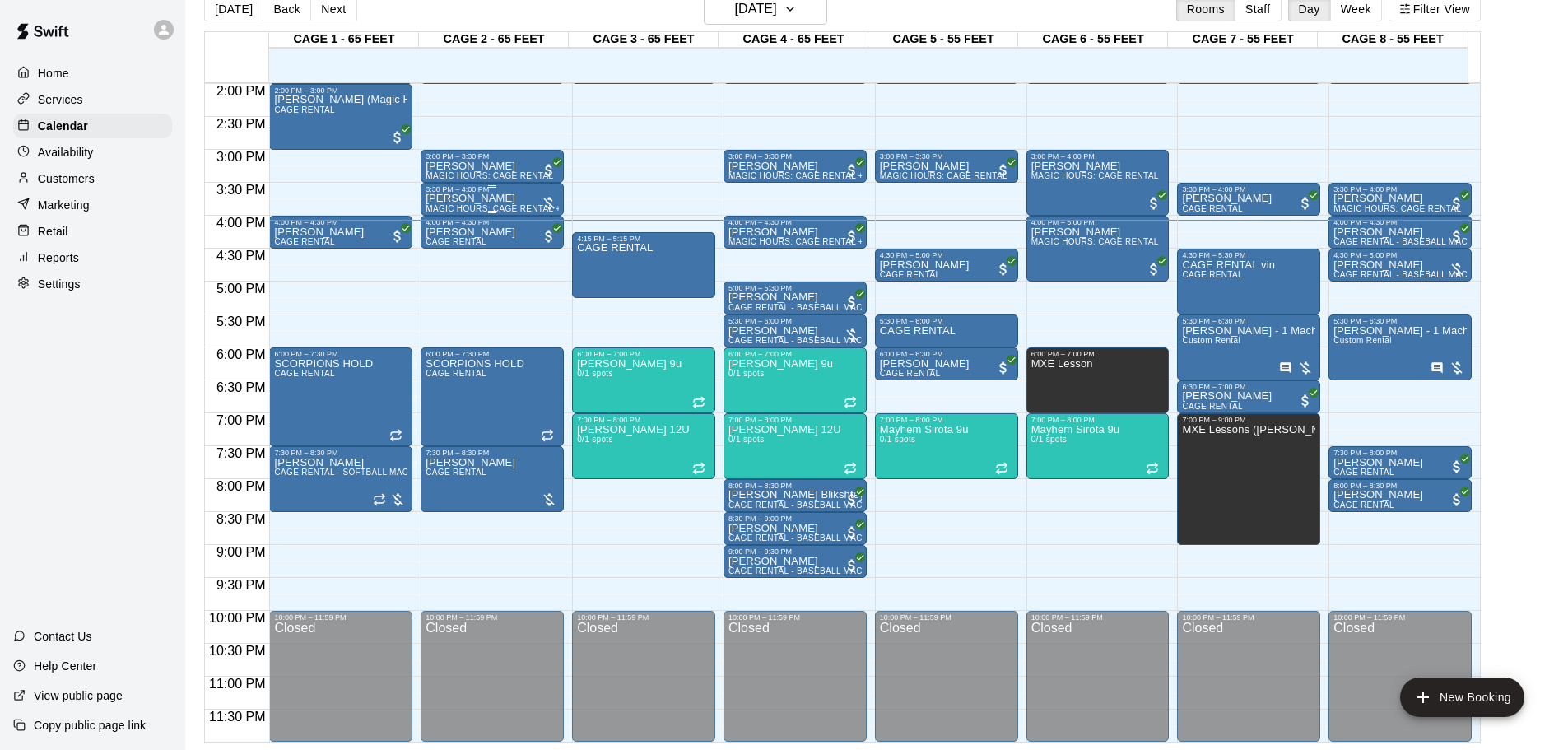
click at [525, 198] on div "[PERSON_NAME] MAGIC HOURS: CAGE RENTAL + BASEBALL MACHINE" at bounding box center [492, 568] width 134 height 750
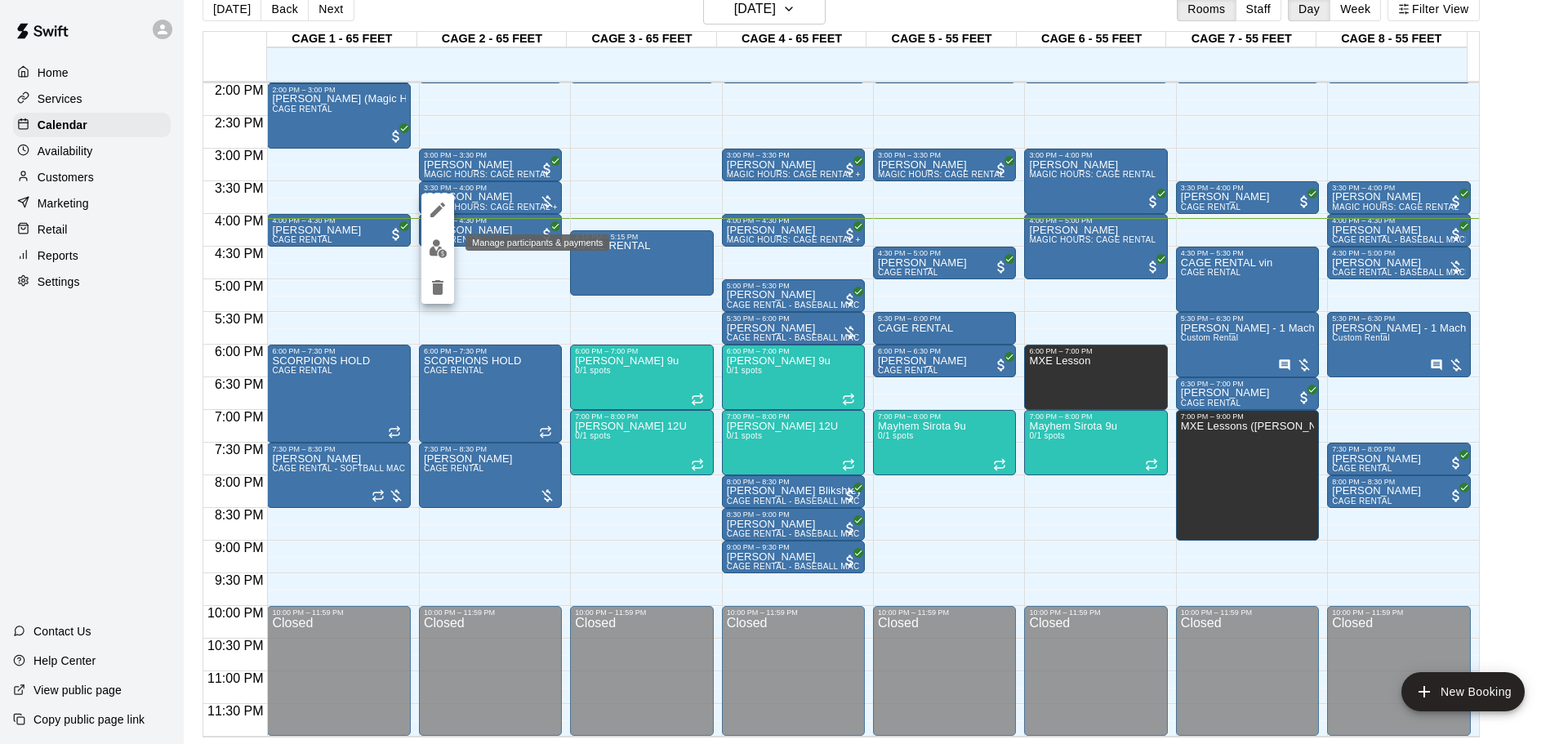
click at [439, 251] on img "edit" at bounding box center [439, 249] width 19 height 19
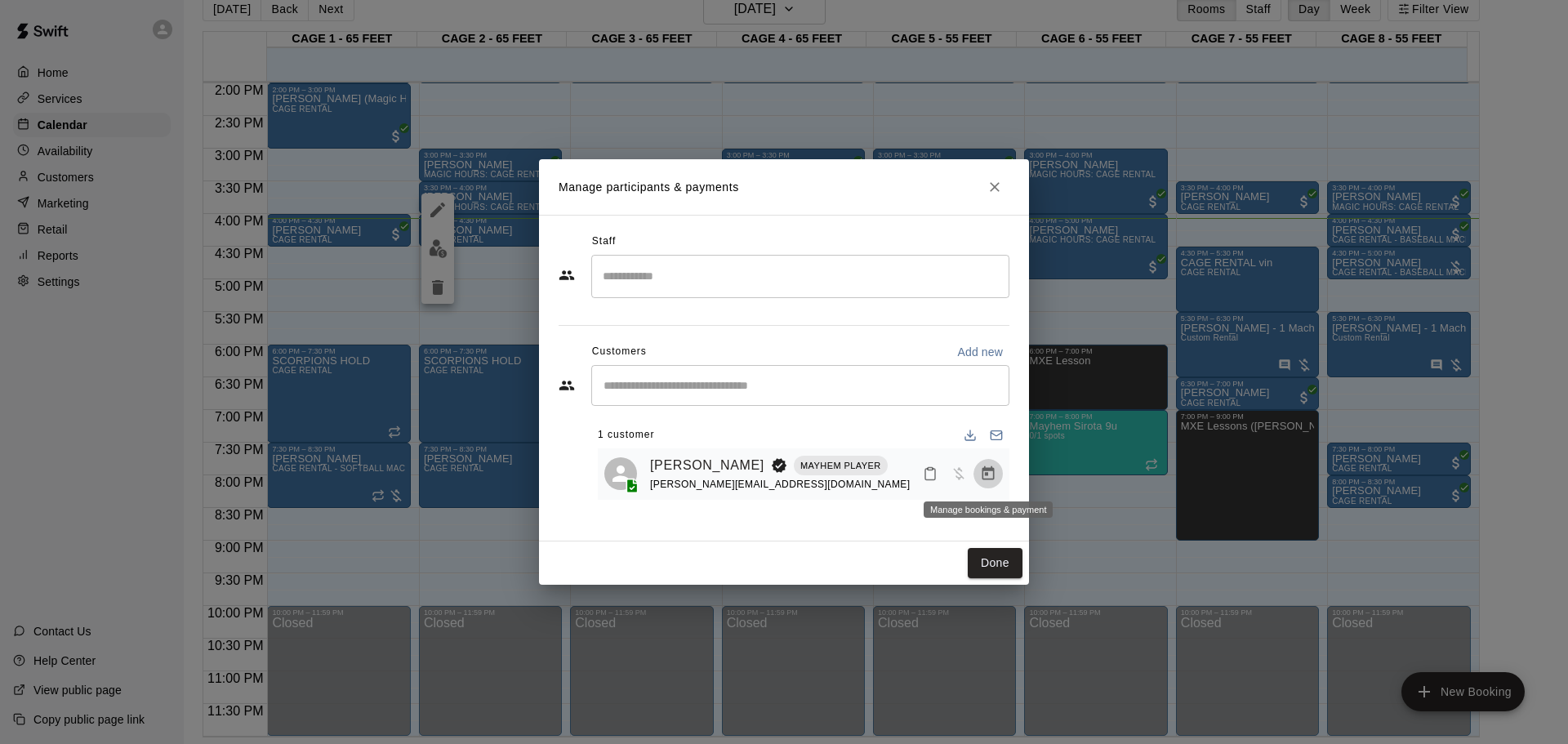
click at [985, 480] on icon "Manage bookings & payment" at bounding box center [988, 474] width 17 height 17
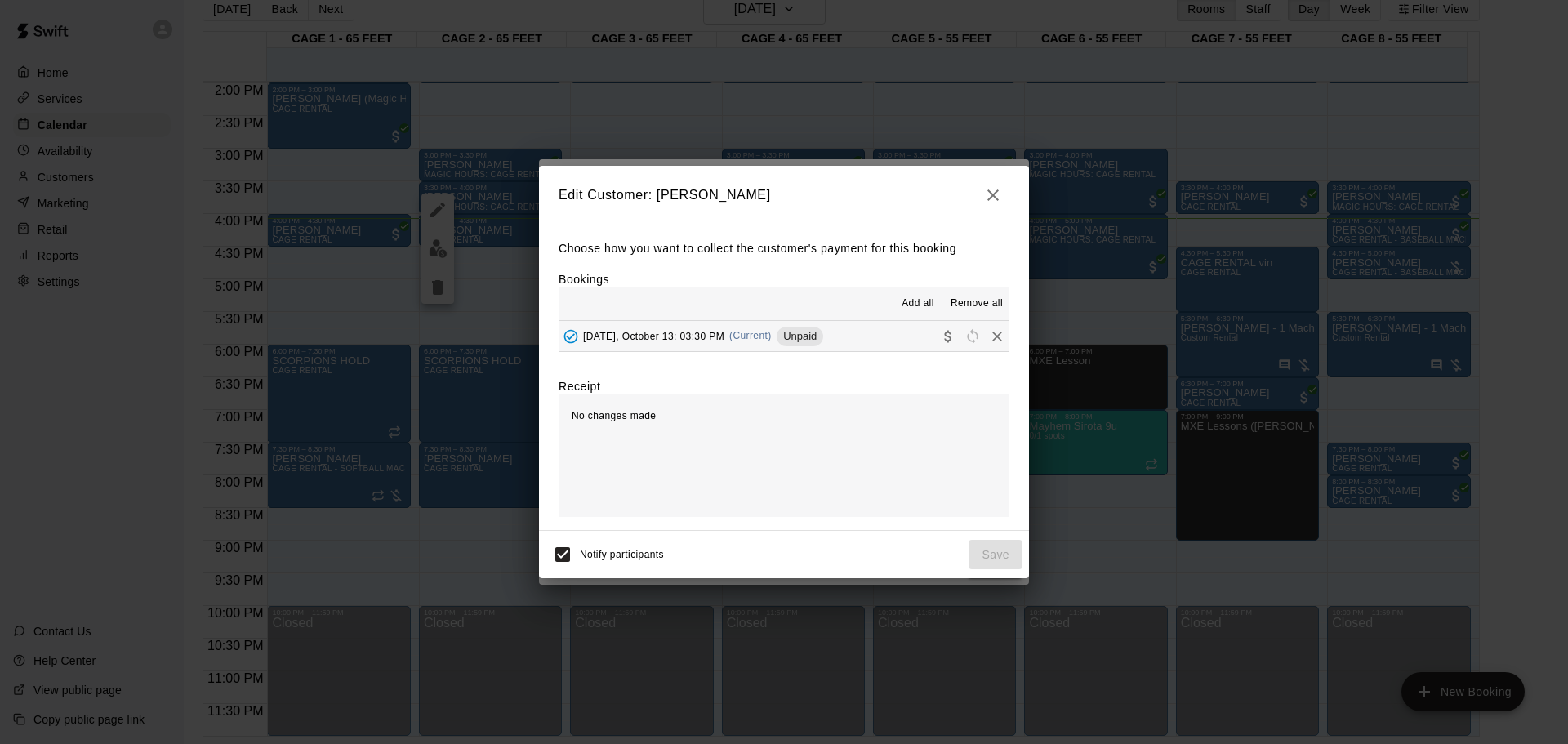
click at [717, 331] on span "[DATE], October 13: 03:30 PM" at bounding box center [654, 335] width 141 height 11
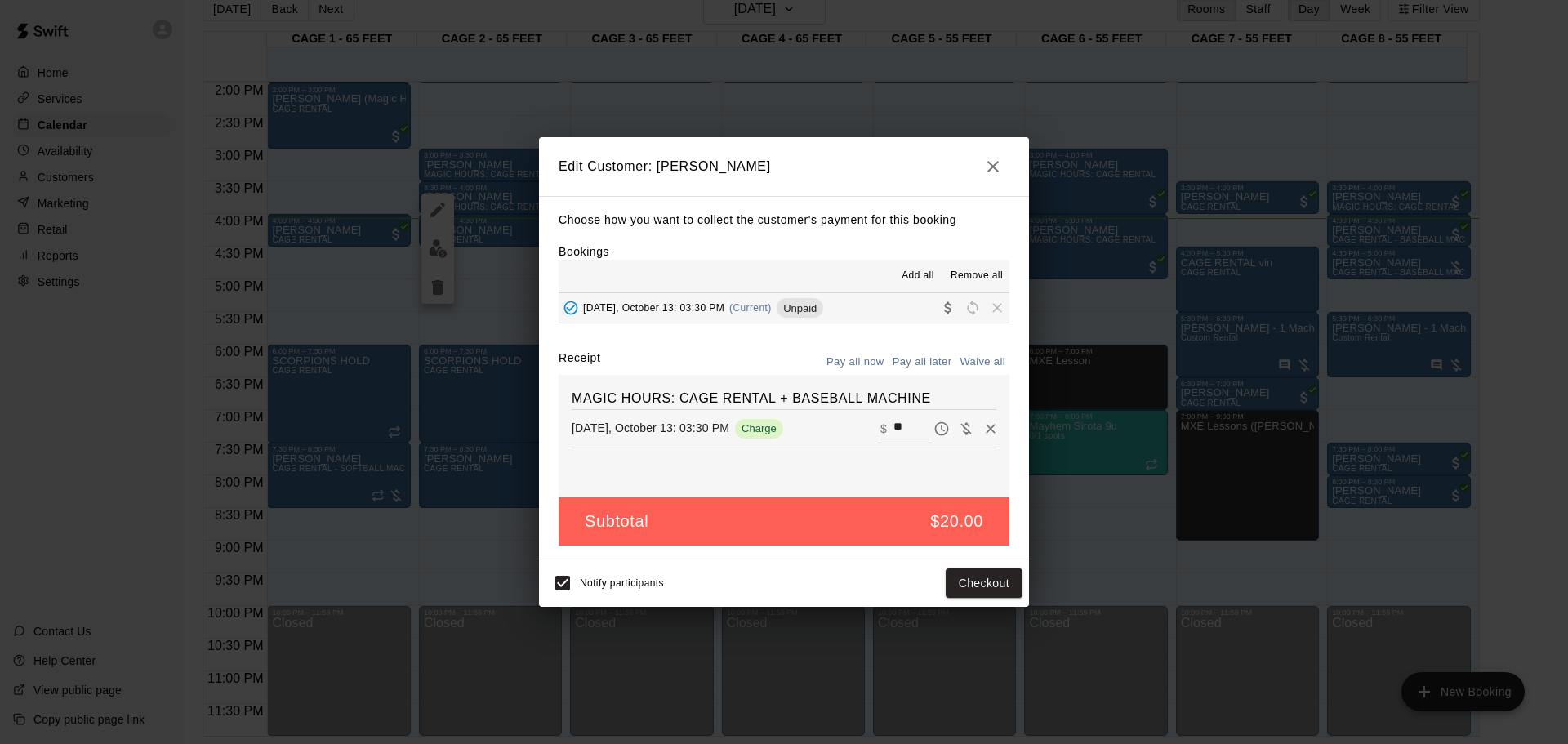
click at [824, 400] on h6 "MAGIC HOURS: CAGE RENTAL + BASEBALL MACHINE" at bounding box center [784, 399] width 425 height 21
click at [896, 433] on input "**" at bounding box center [911, 429] width 36 height 21
type input "*"
type input "**"
click at [959, 488] on button "Checkout" at bounding box center [985, 584] width 77 height 31
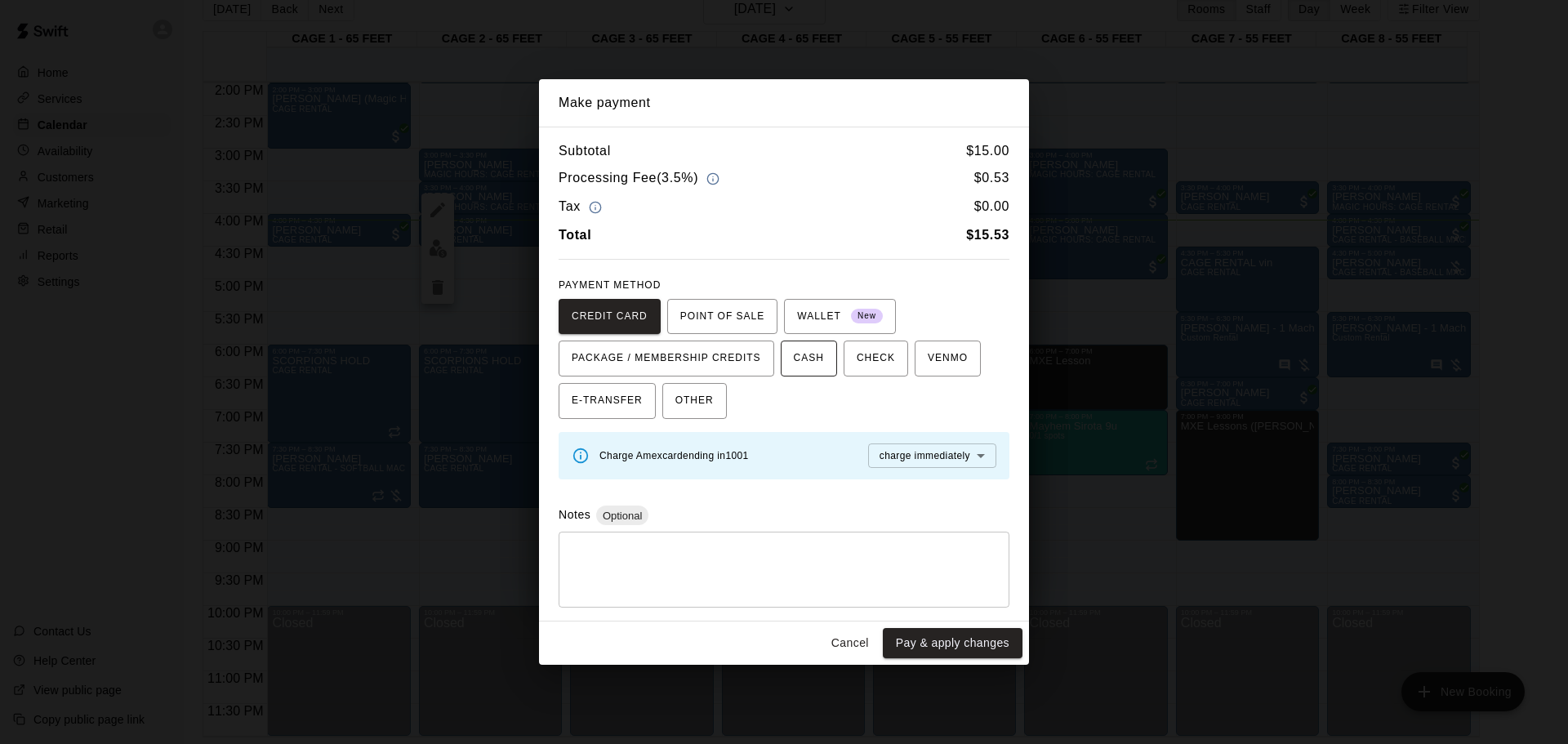
click at [805, 349] on span "CASH" at bounding box center [808, 358] width 31 height 26
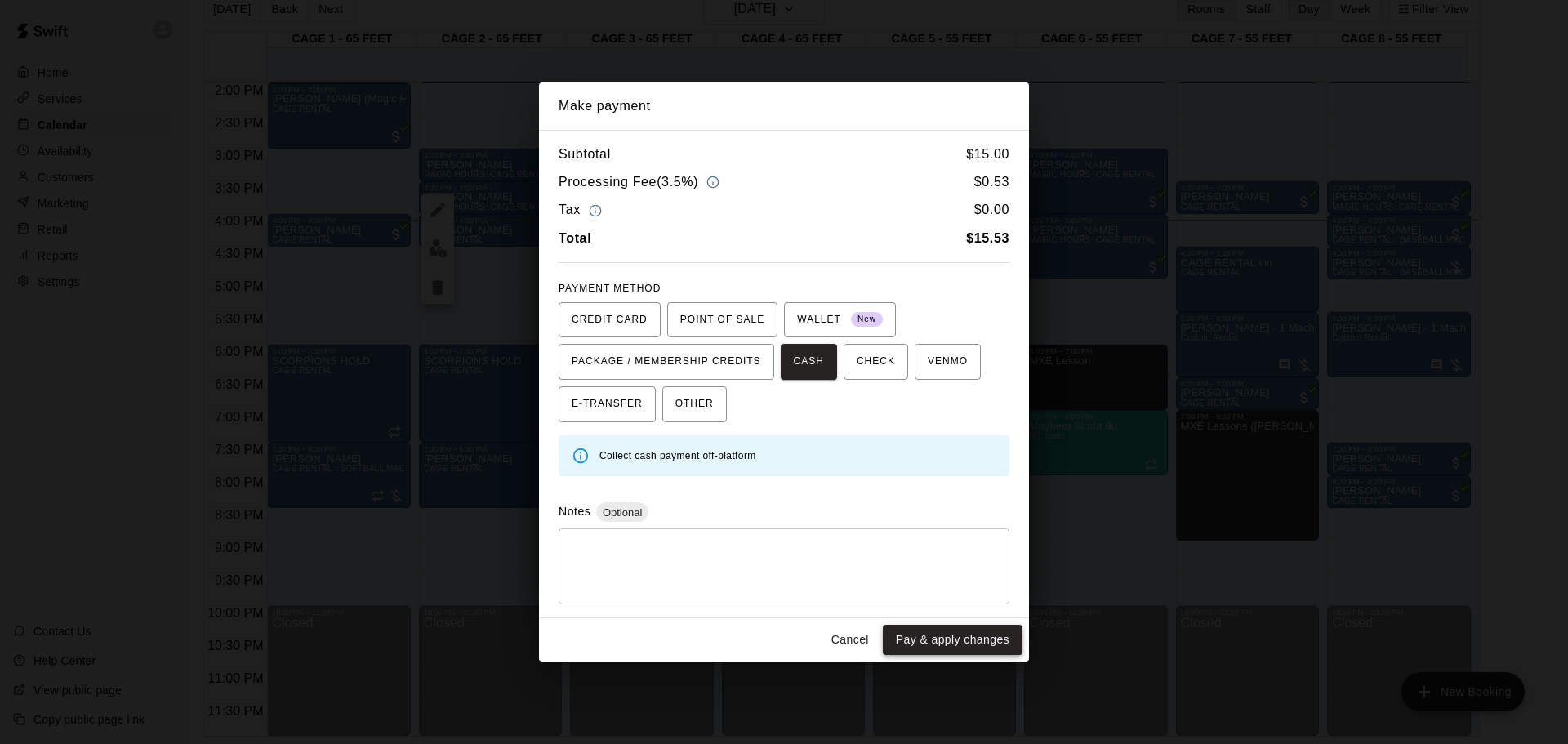
click at [944, 488] on button "Pay & apply changes" at bounding box center [952, 639] width 140 height 31
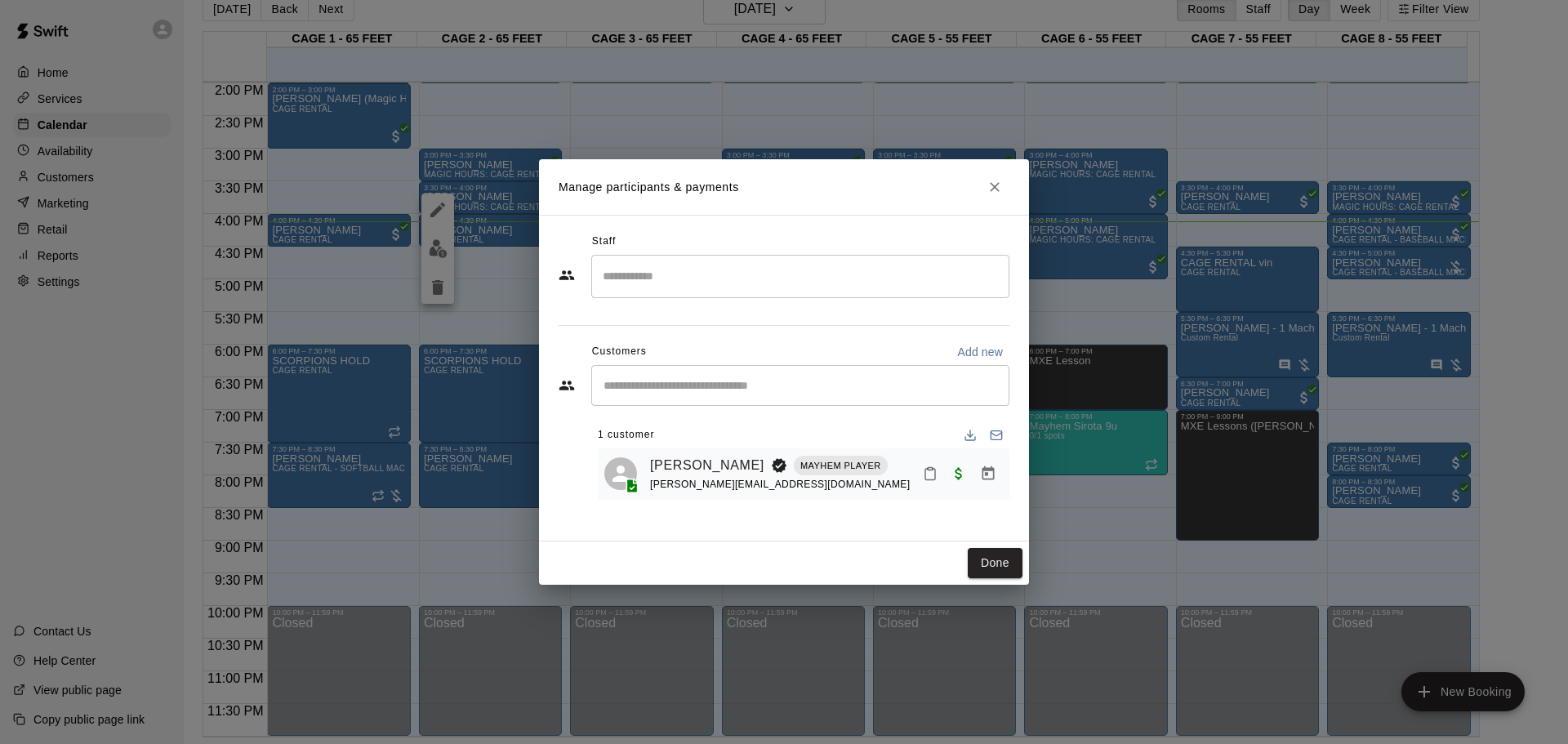
click at [978, 488] on div "Done" at bounding box center [784, 563] width 490 height 44
drag, startPoint x: 982, startPoint y: 559, endPoint x: 993, endPoint y: 561, distance: 11.2
click at [983, 488] on button "Done" at bounding box center [995, 563] width 55 height 31
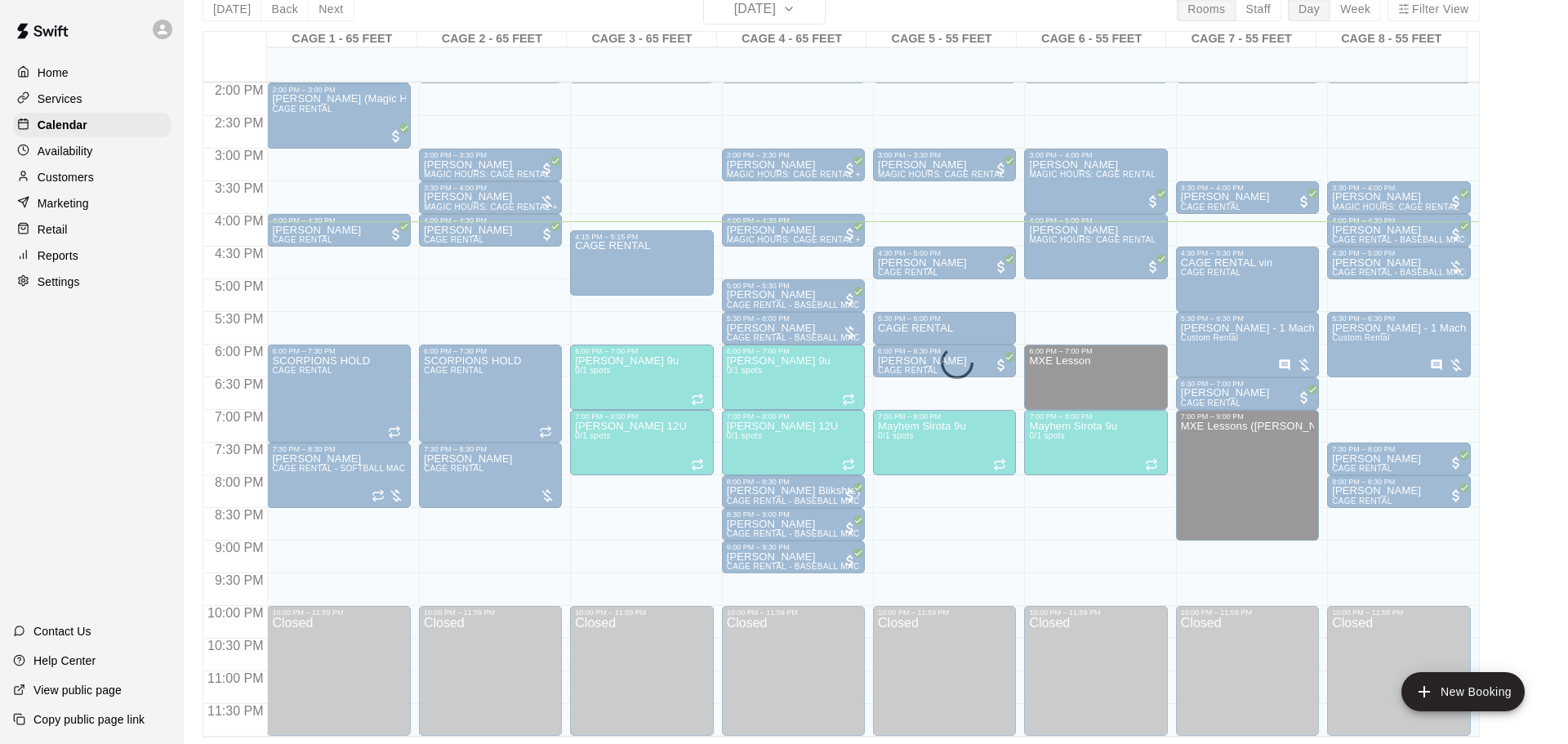
click at [993, 488] on button "Done" at bounding box center [995, 563] width 55 height 31
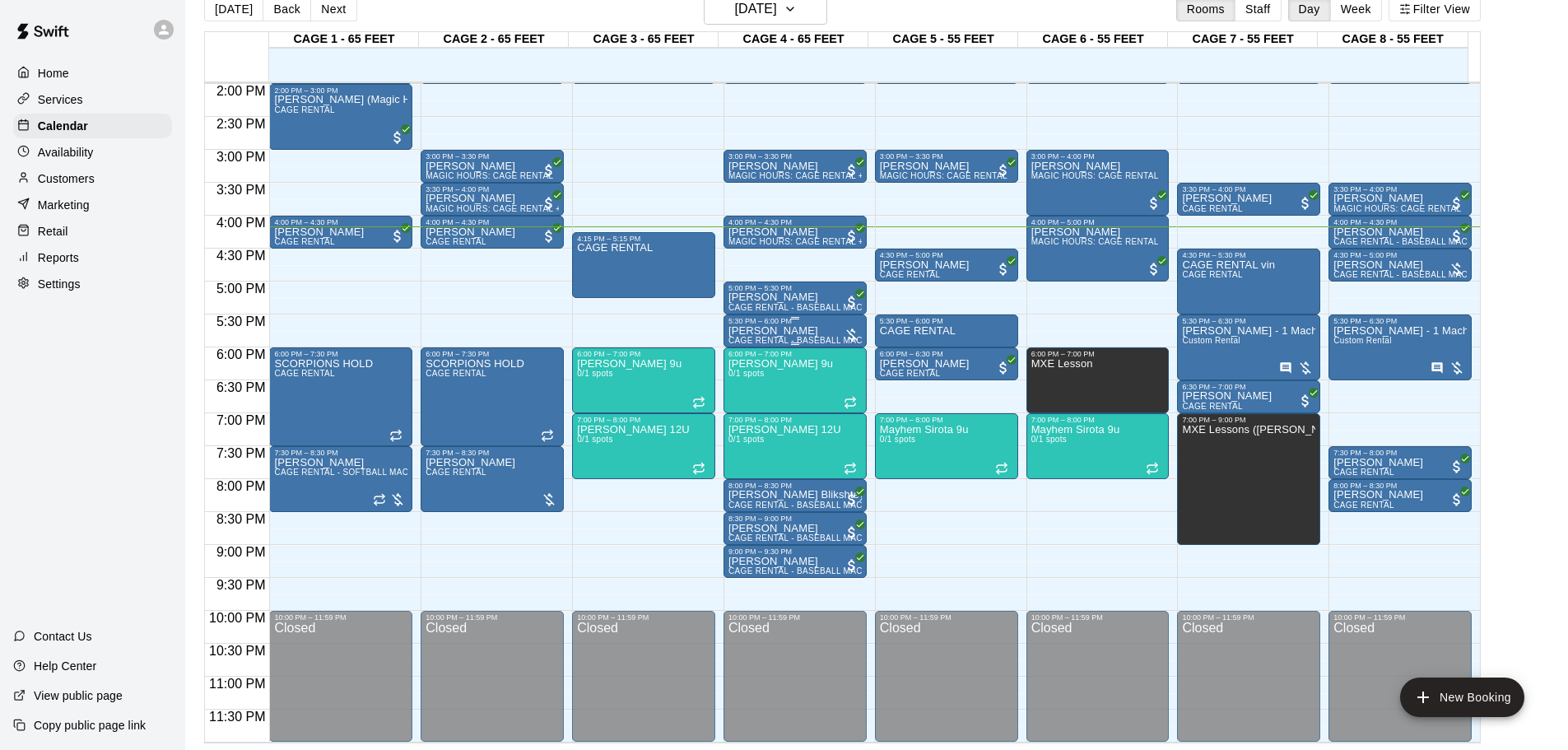
click at [817, 325] on div "5:30 PM – 6:00 PM" at bounding box center [795, 321] width 134 height 8
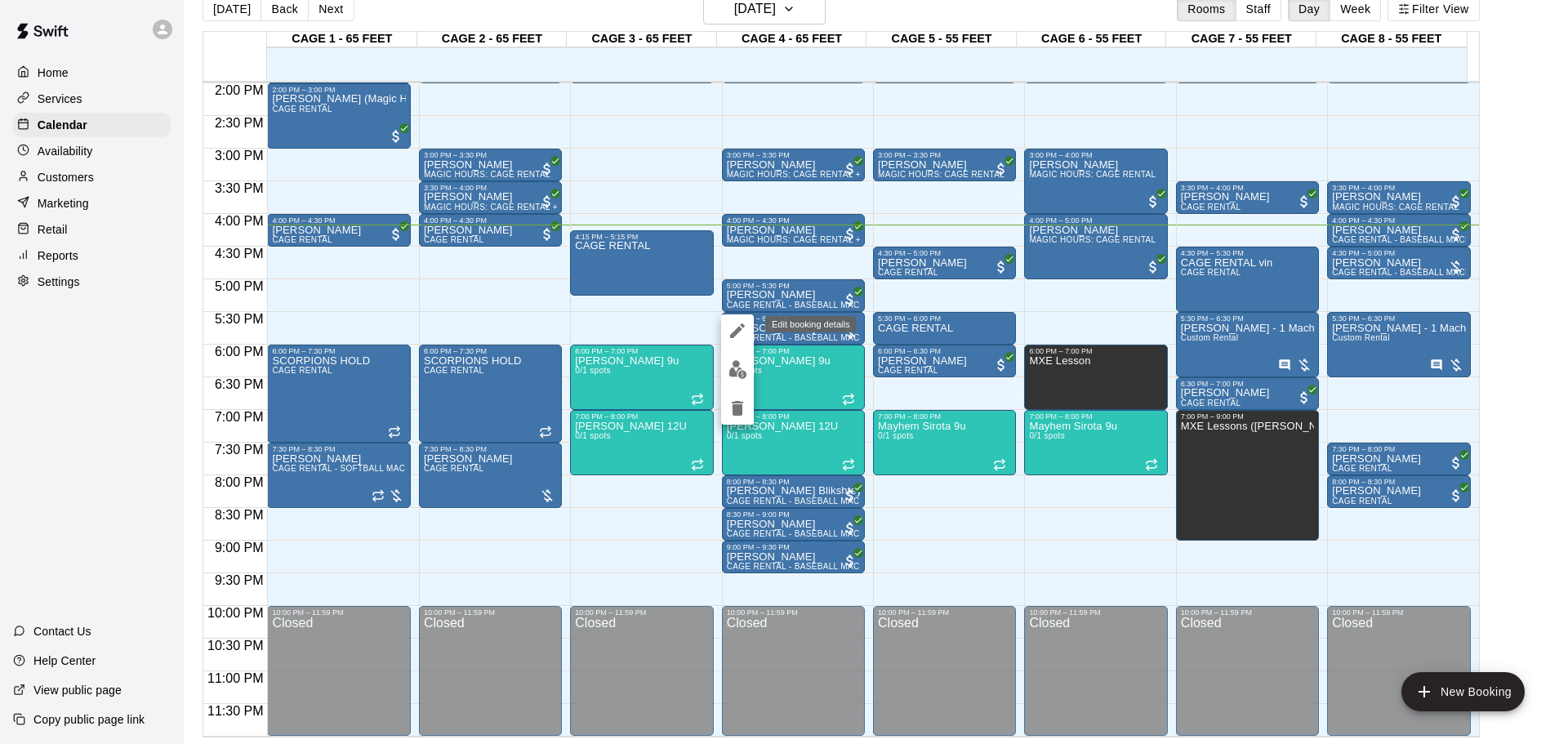
click at [733, 340] on icon "edit" at bounding box center [737, 331] width 19 height 19
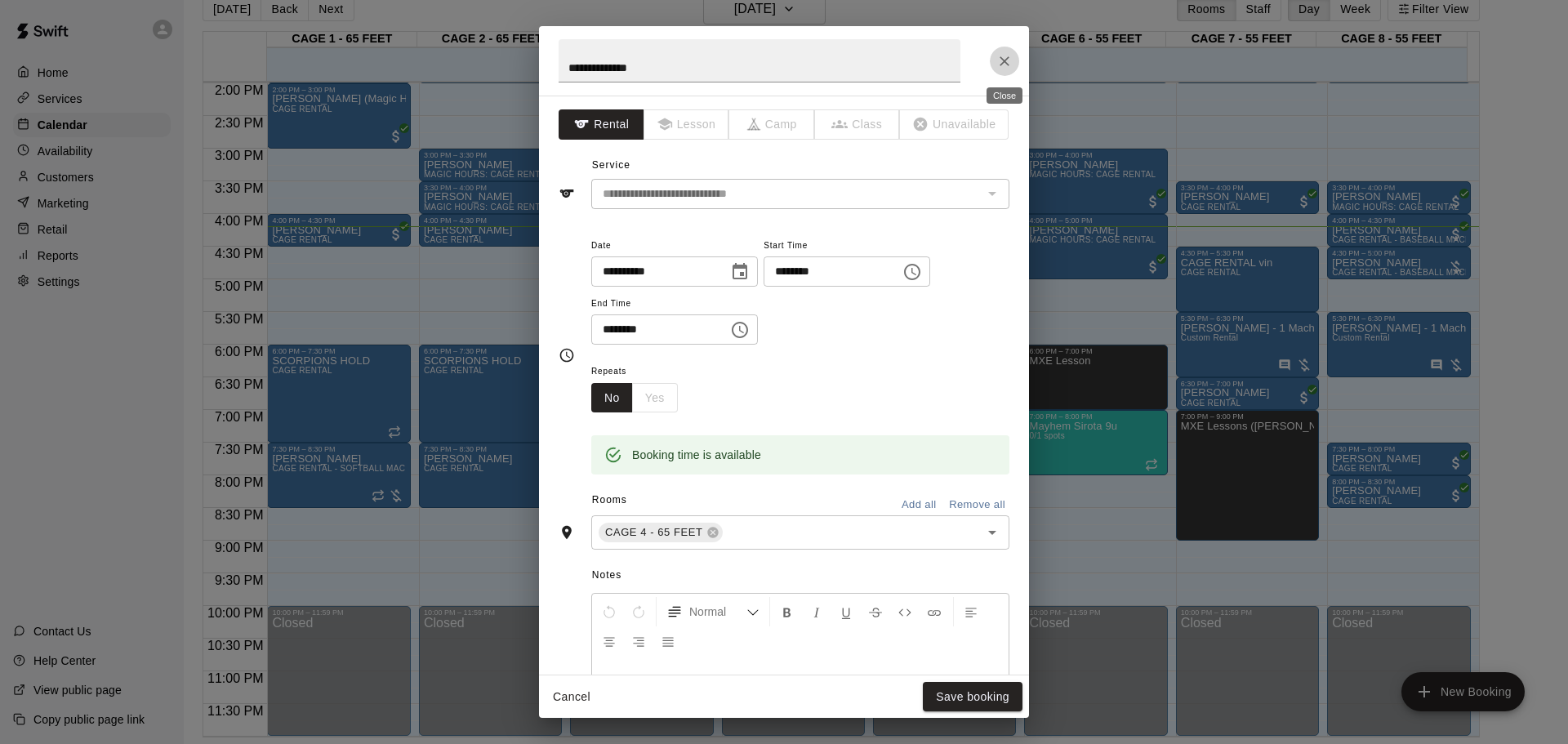
click at [1006, 58] on icon "Close" at bounding box center [1004, 61] width 10 height 10
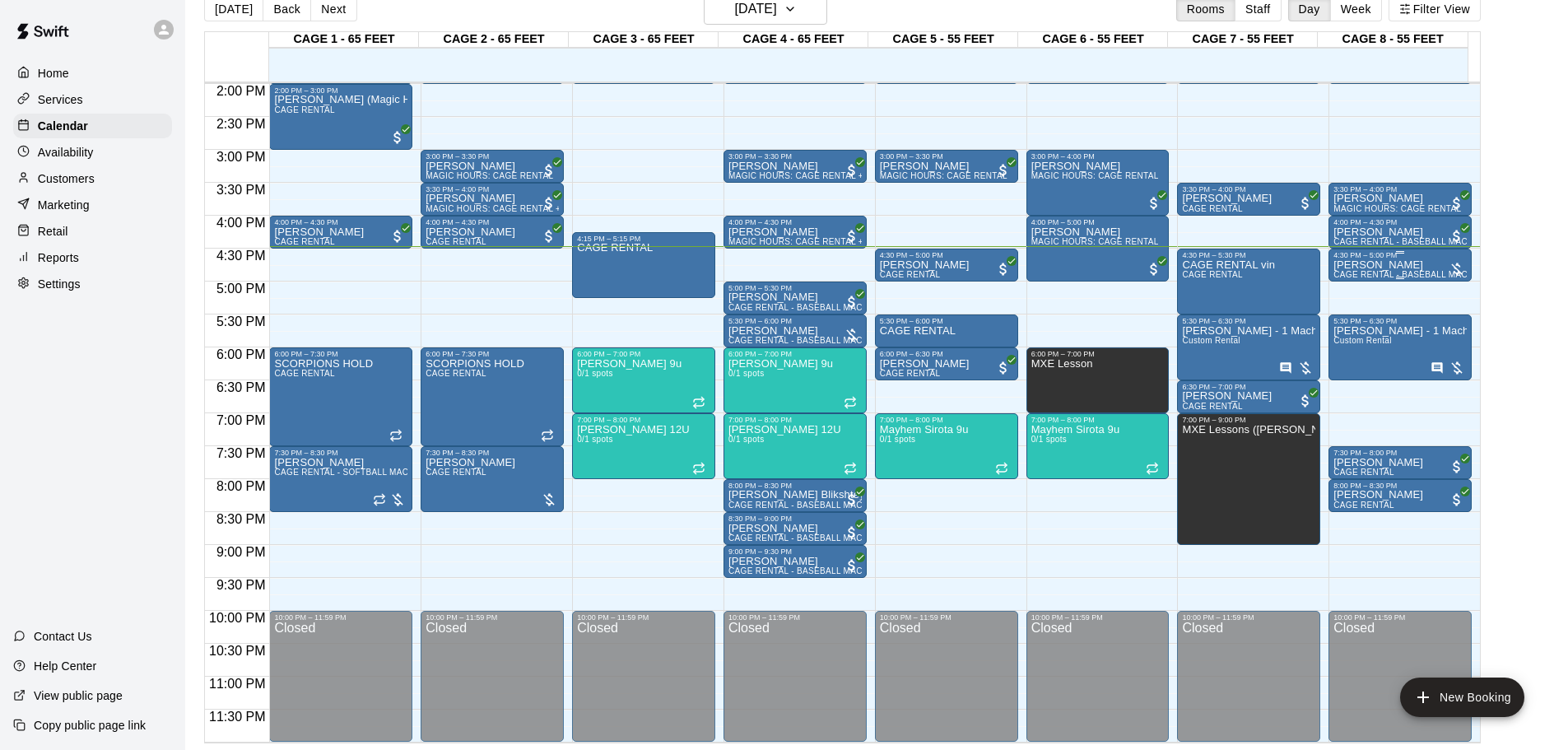
click at [1123, 264] on div "[PERSON_NAME] CAGE RENTAL - BASEBALL MACHINE" at bounding box center [1400, 634] width 134 height 750
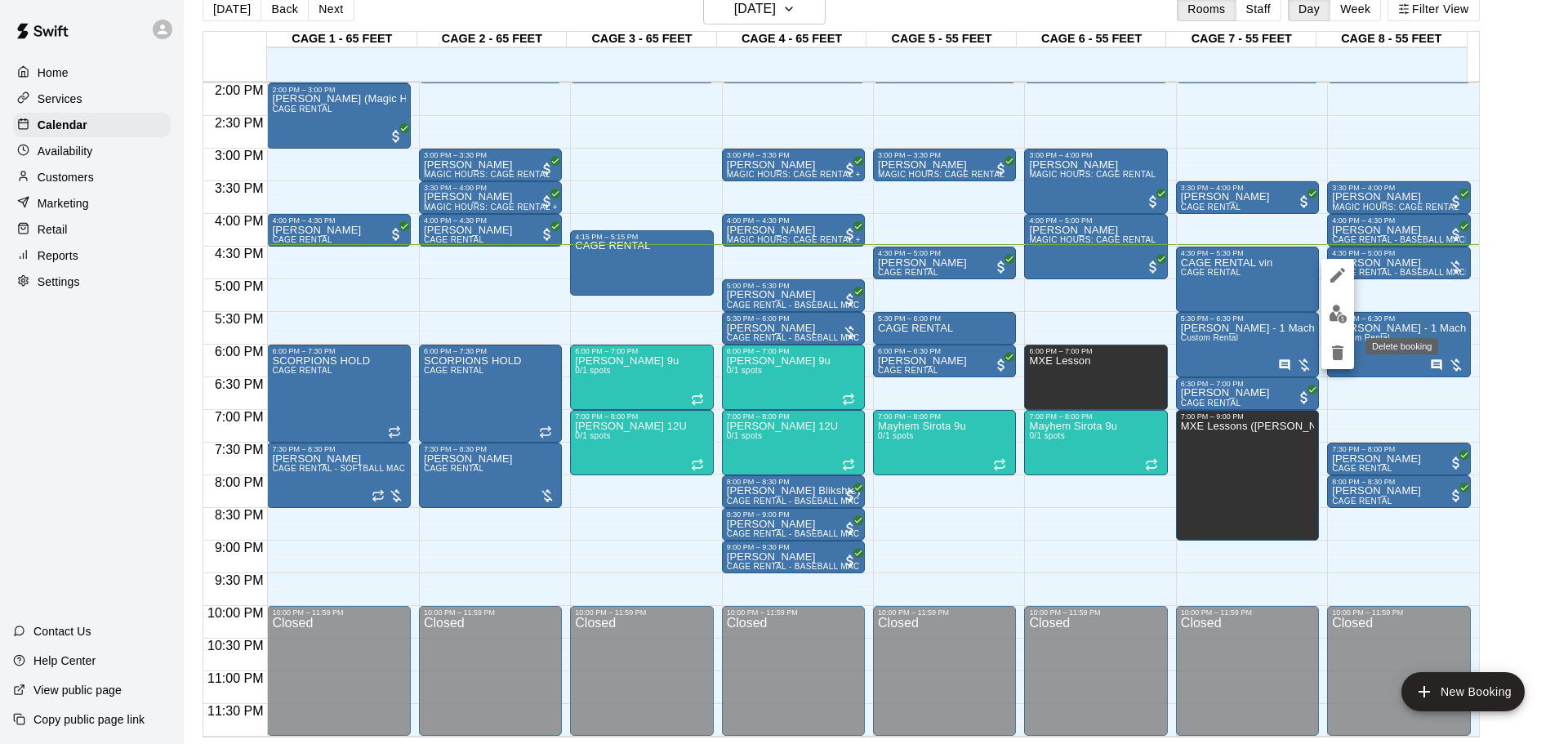
click at [1115, 348] on icon "delete" at bounding box center [1338, 352] width 11 height 15
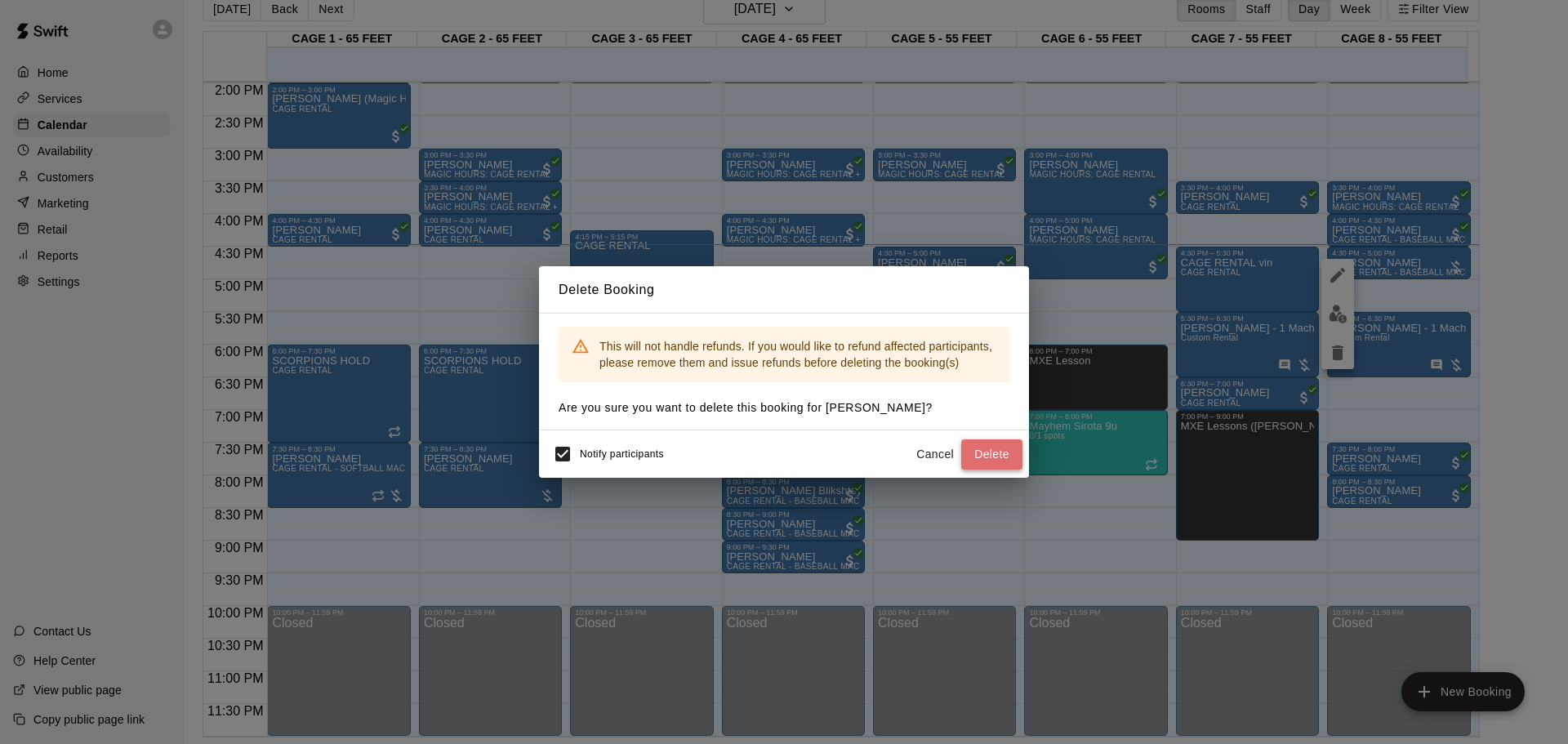
click at [1004, 459] on button "Delete" at bounding box center [992, 454] width 61 height 31
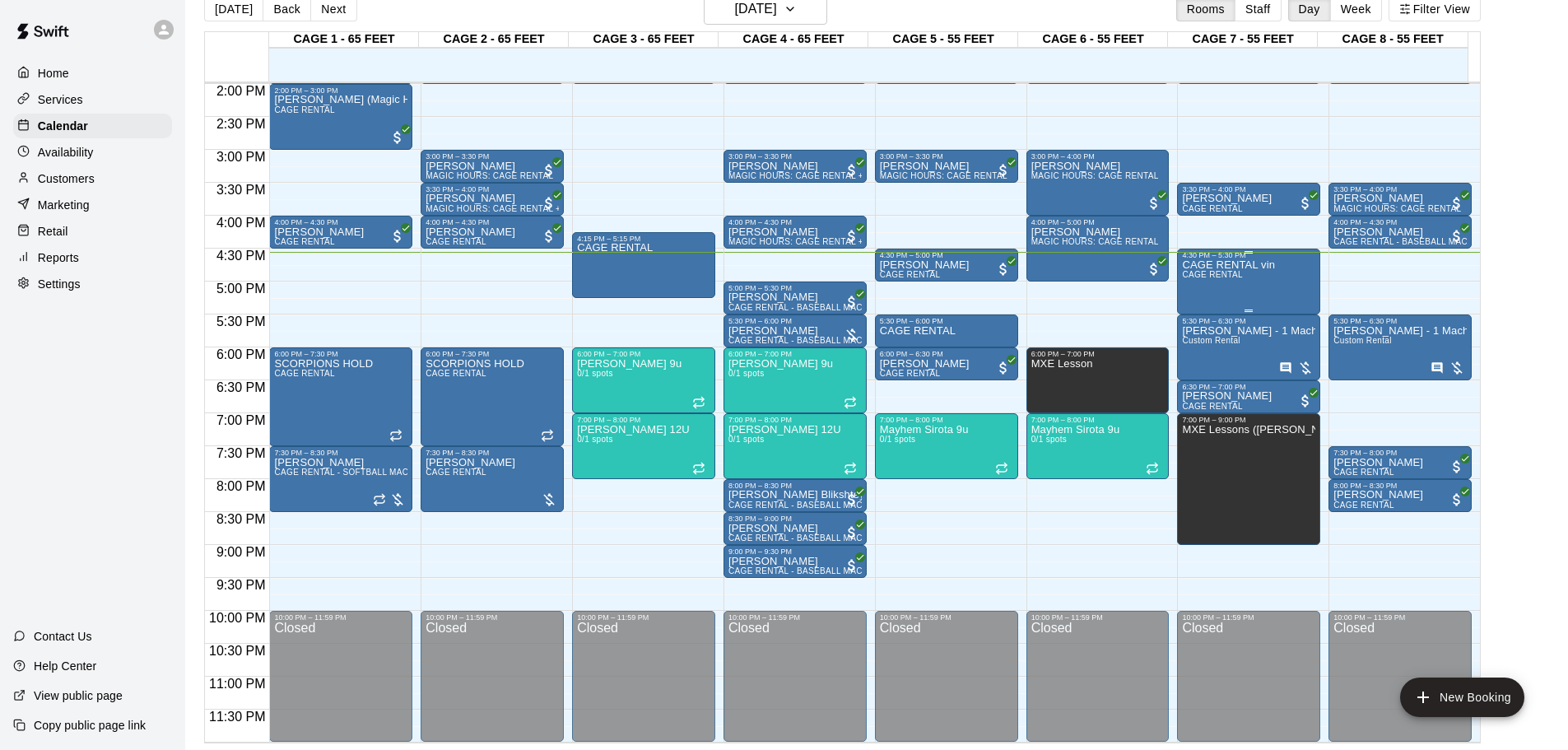
click at [1123, 279] on div "CAGE RENTAL [PERSON_NAME] RENTAL" at bounding box center [1229, 634] width 93 height 750
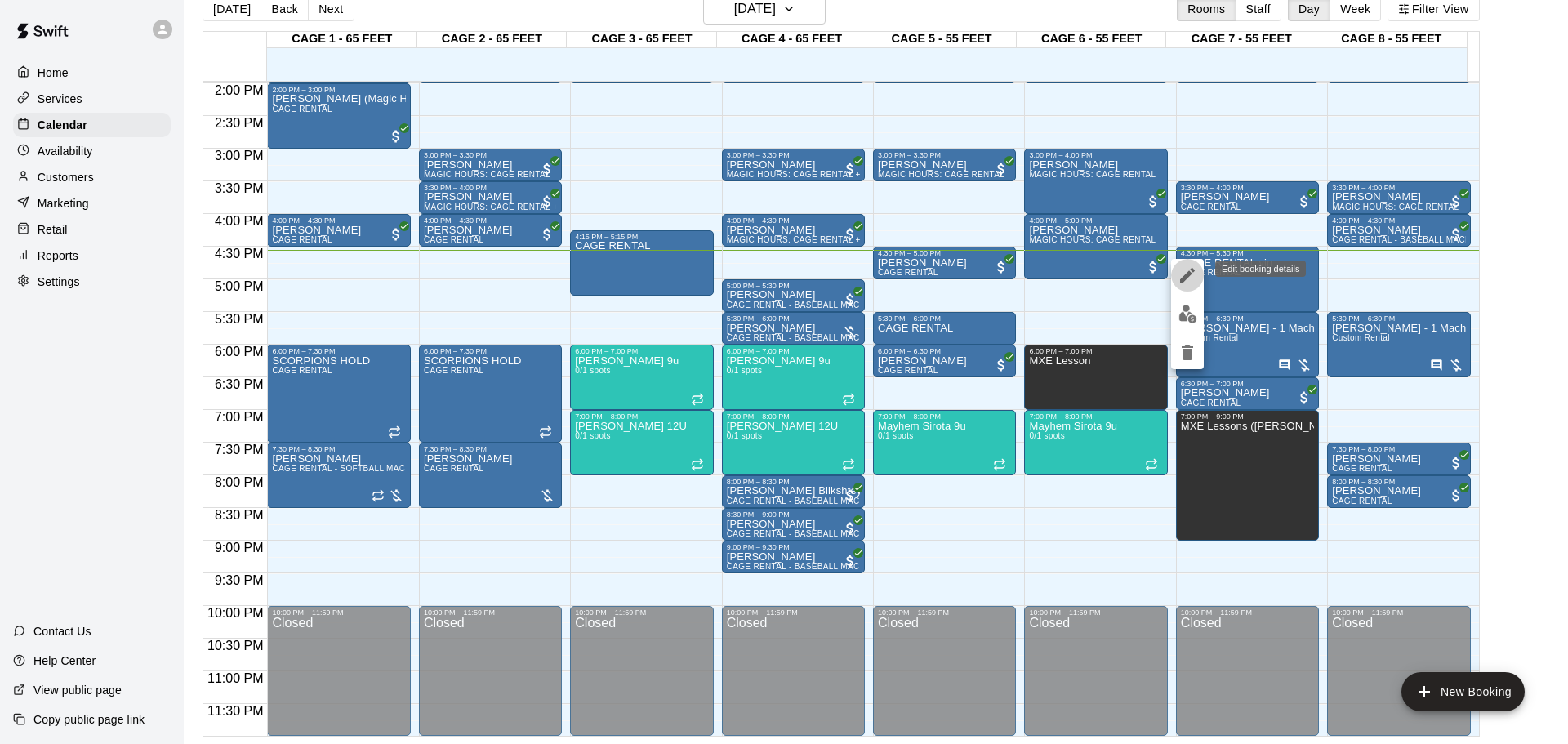
click at [1115, 279] on button "edit" at bounding box center [1187, 275] width 32 height 32
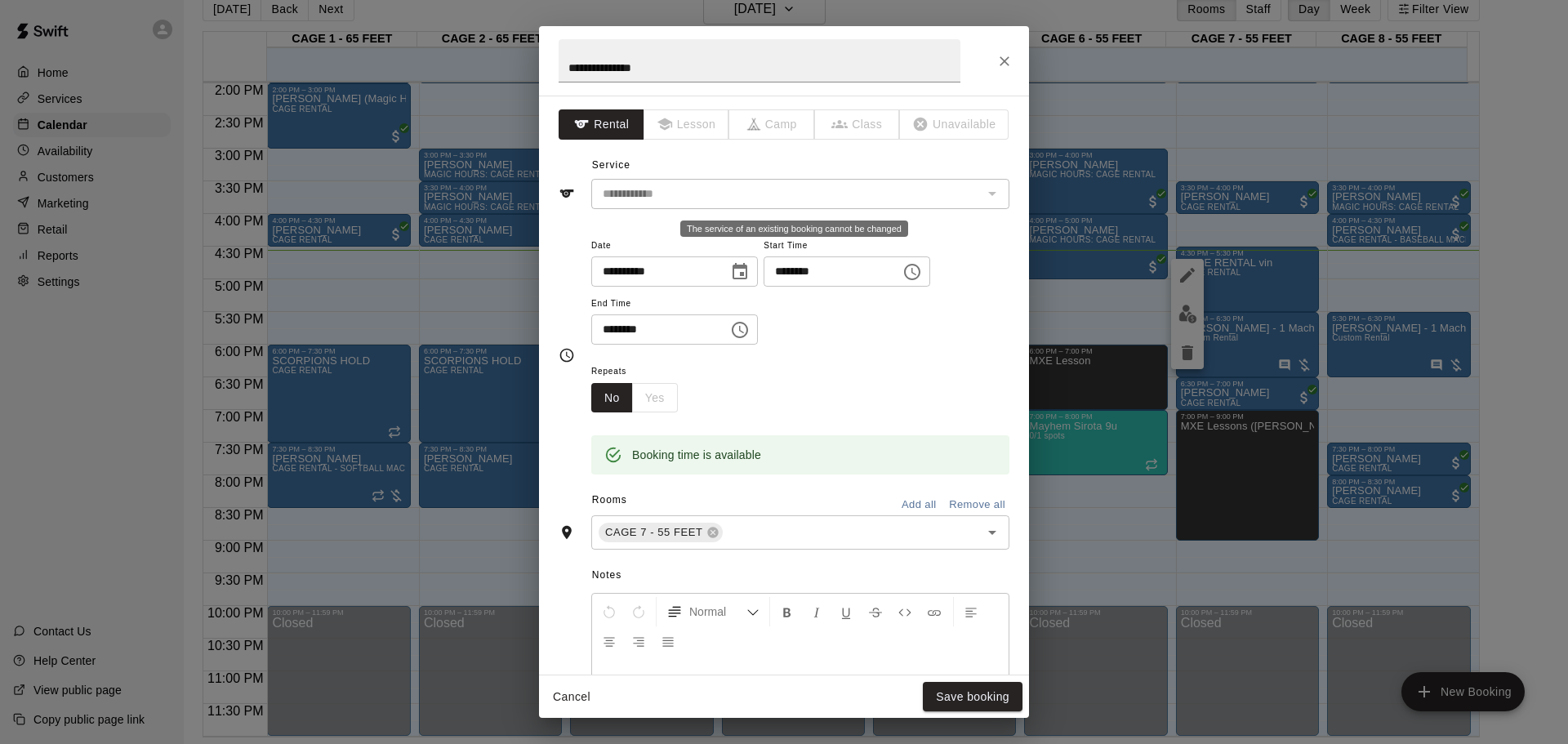
click at [989, 191] on div "The service of an existing booking cannot be changed" at bounding box center [992, 194] width 21 height 23
click at [969, 488] on button "Save booking" at bounding box center [972, 697] width 99 height 31
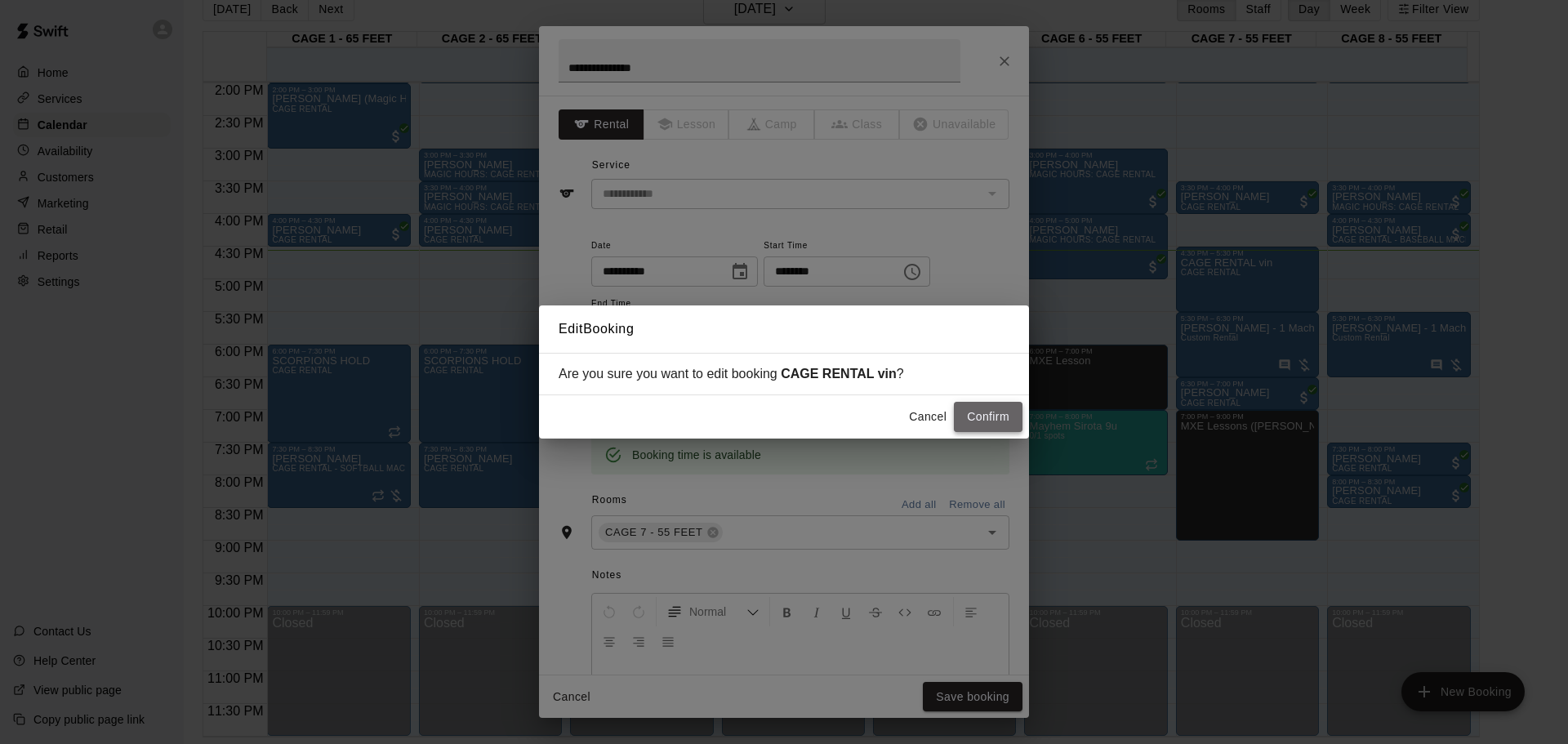
click at [980, 419] on button "Confirm" at bounding box center [988, 417] width 69 height 31
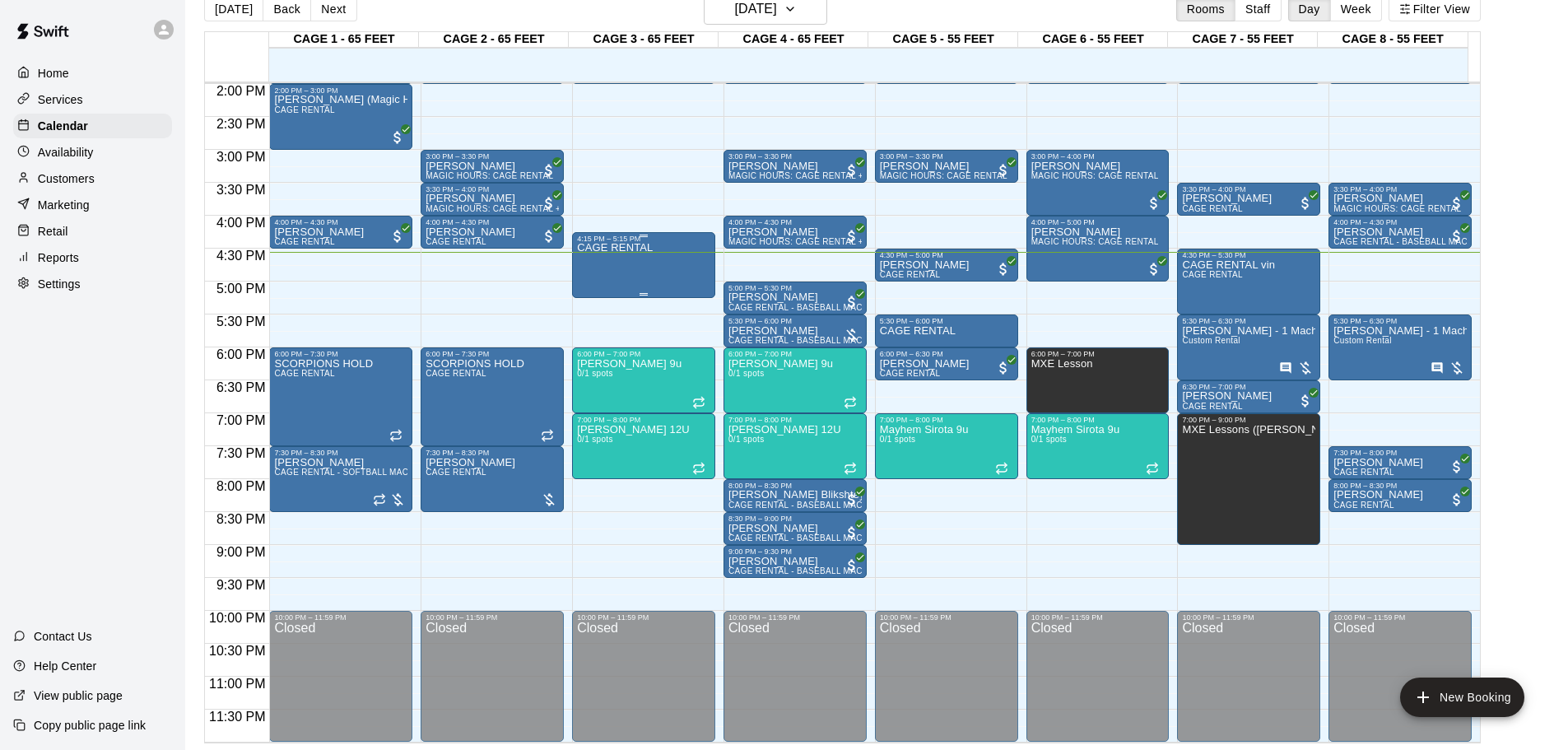
click at [668, 246] on div "CAGE RENTAL" at bounding box center [644, 617] width 134 height 750
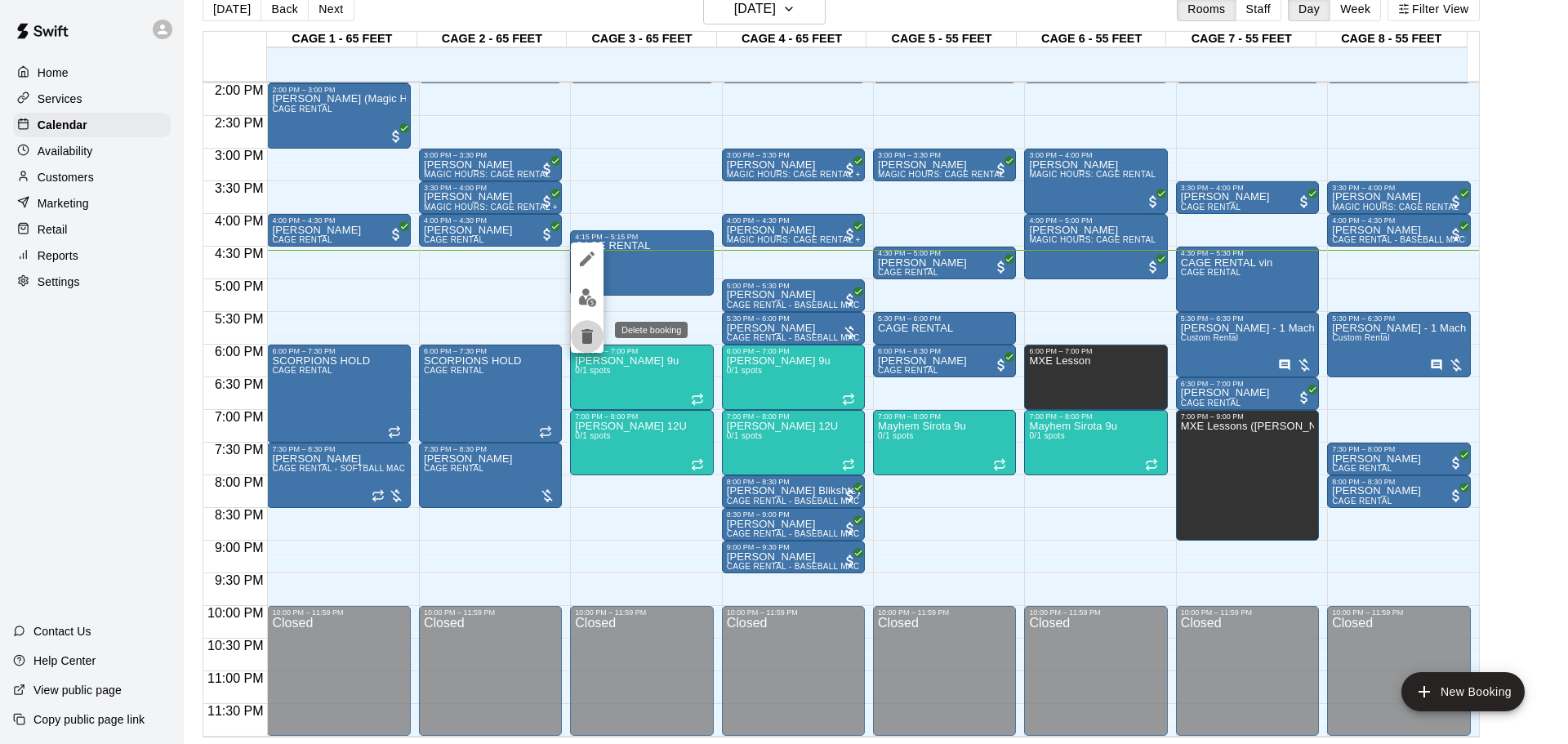
click at [582, 343] on icon "delete" at bounding box center [587, 337] width 19 height 19
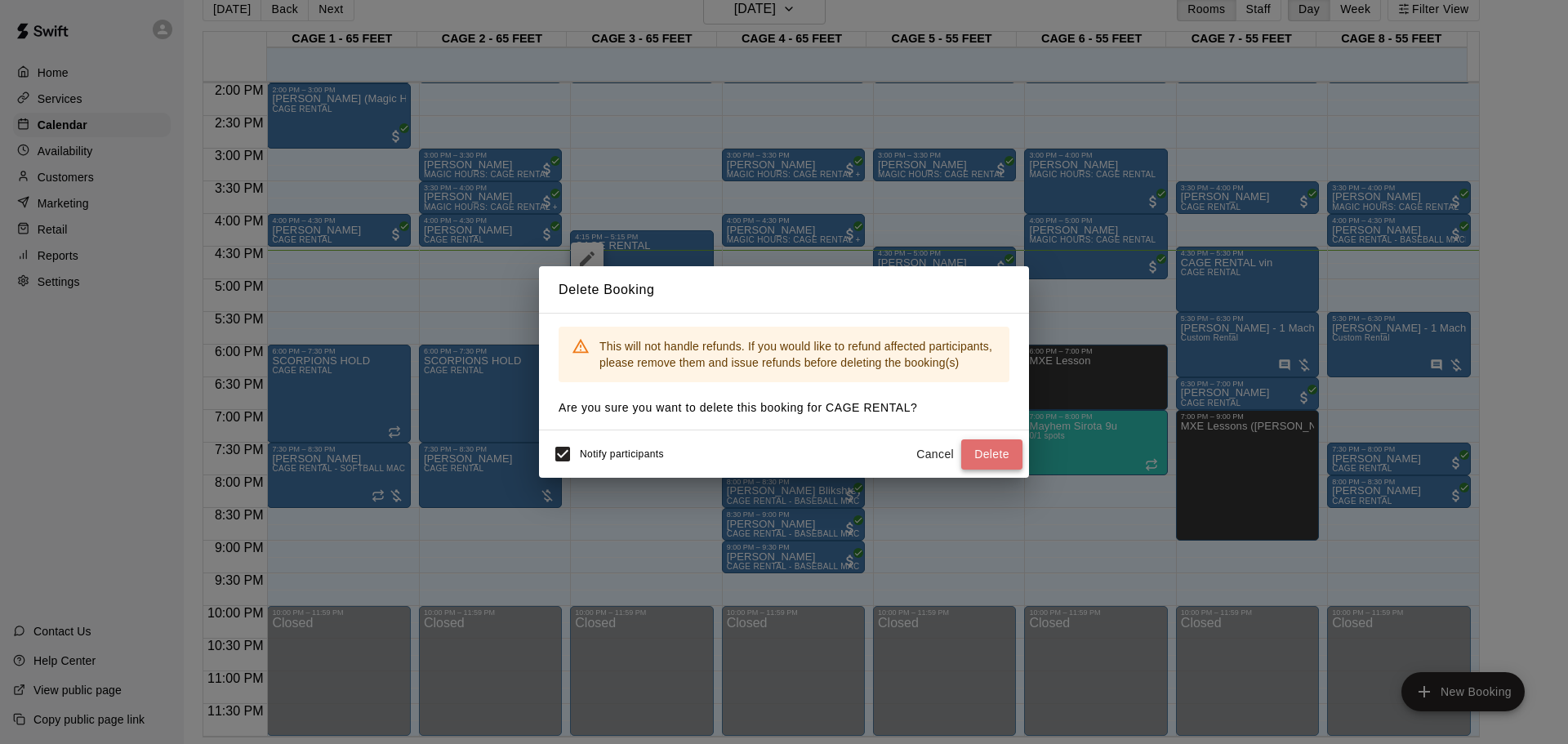
click at [984, 454] on button "Delete" at bounding box center [992, 454] width 61 height 31
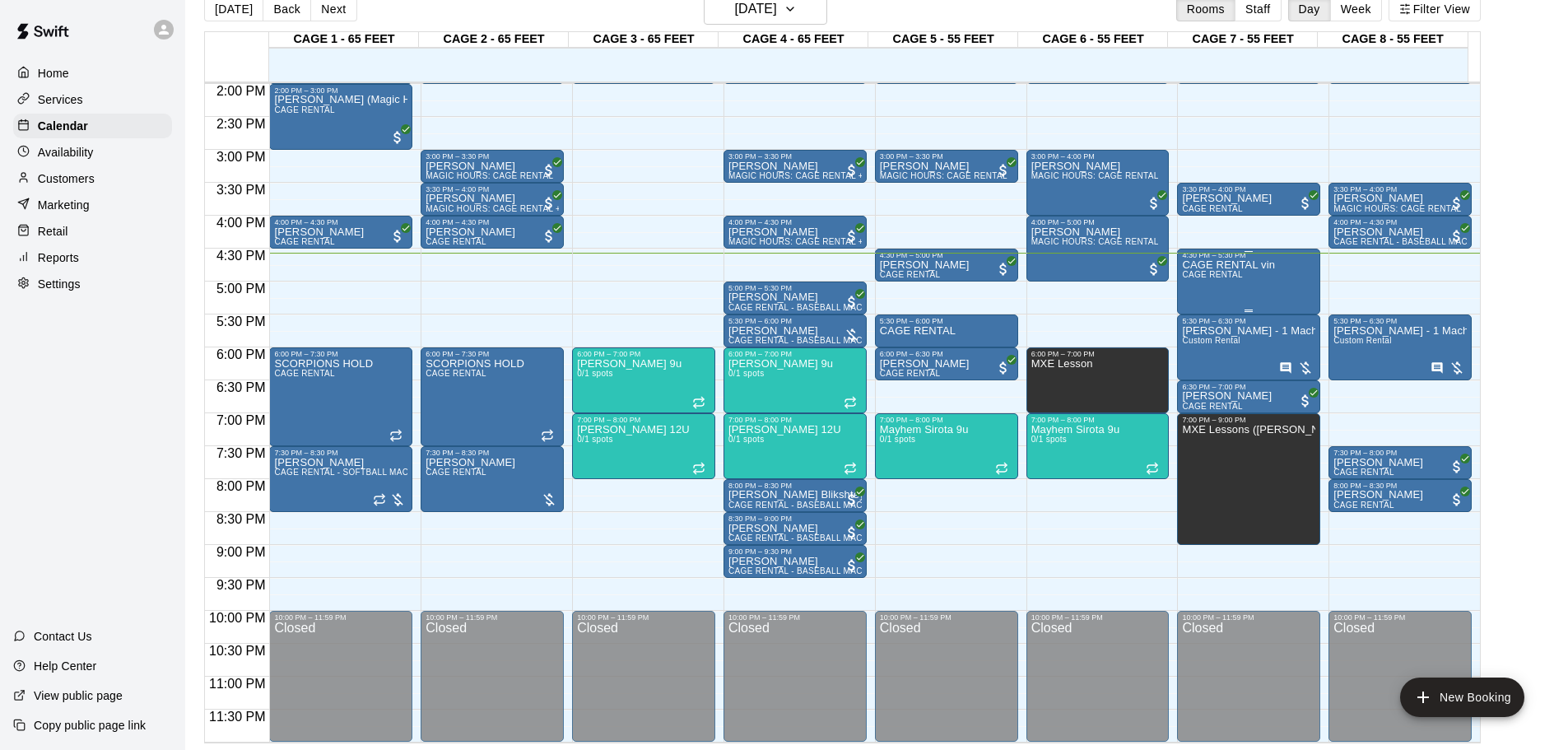
click at [1123, 266] on p "CAGE RENTAL vin" at bounding box center [1229, 266] width 93 height 0
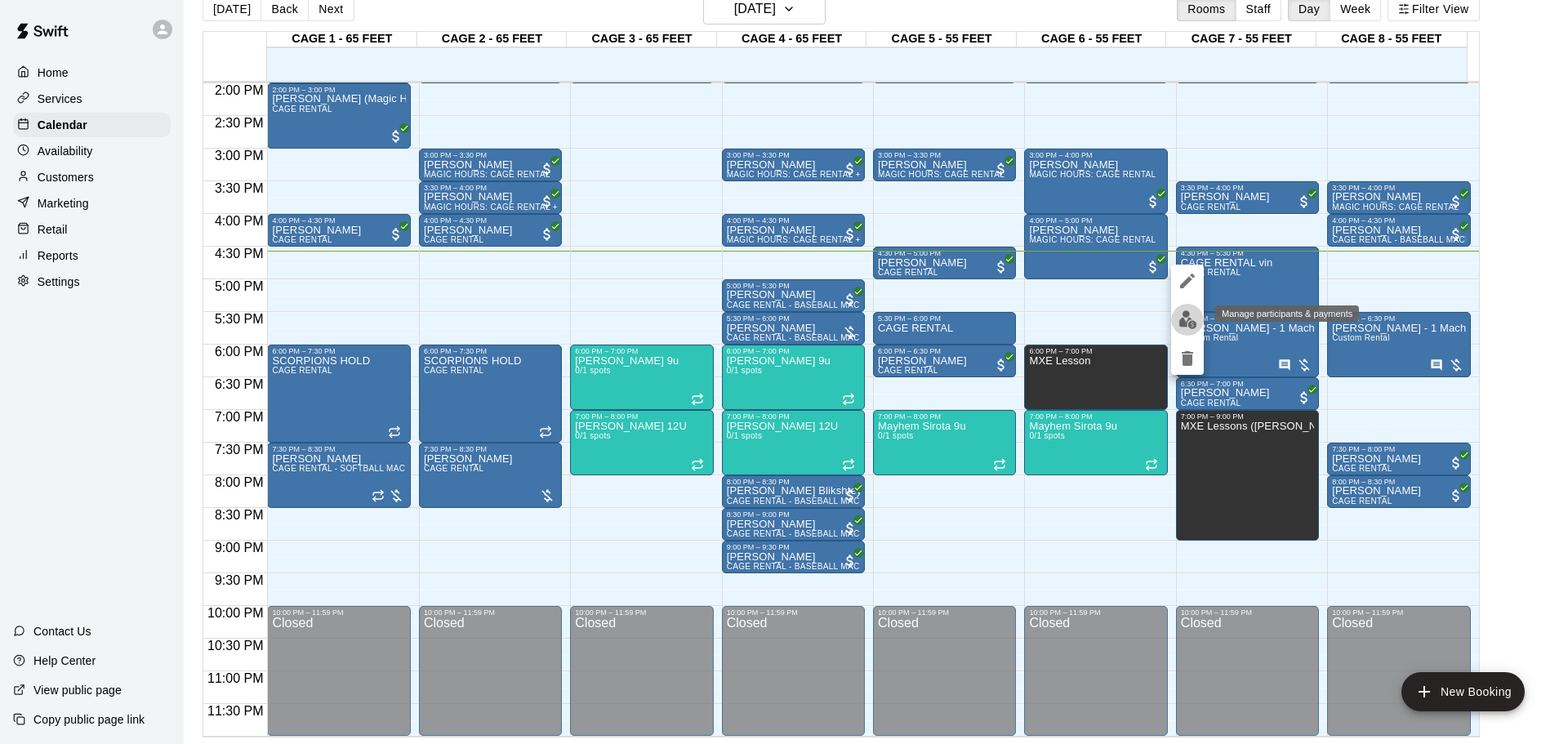
click at [1115, 317] on img "edit" at bounding box center [1188, 320] width 19 height 19
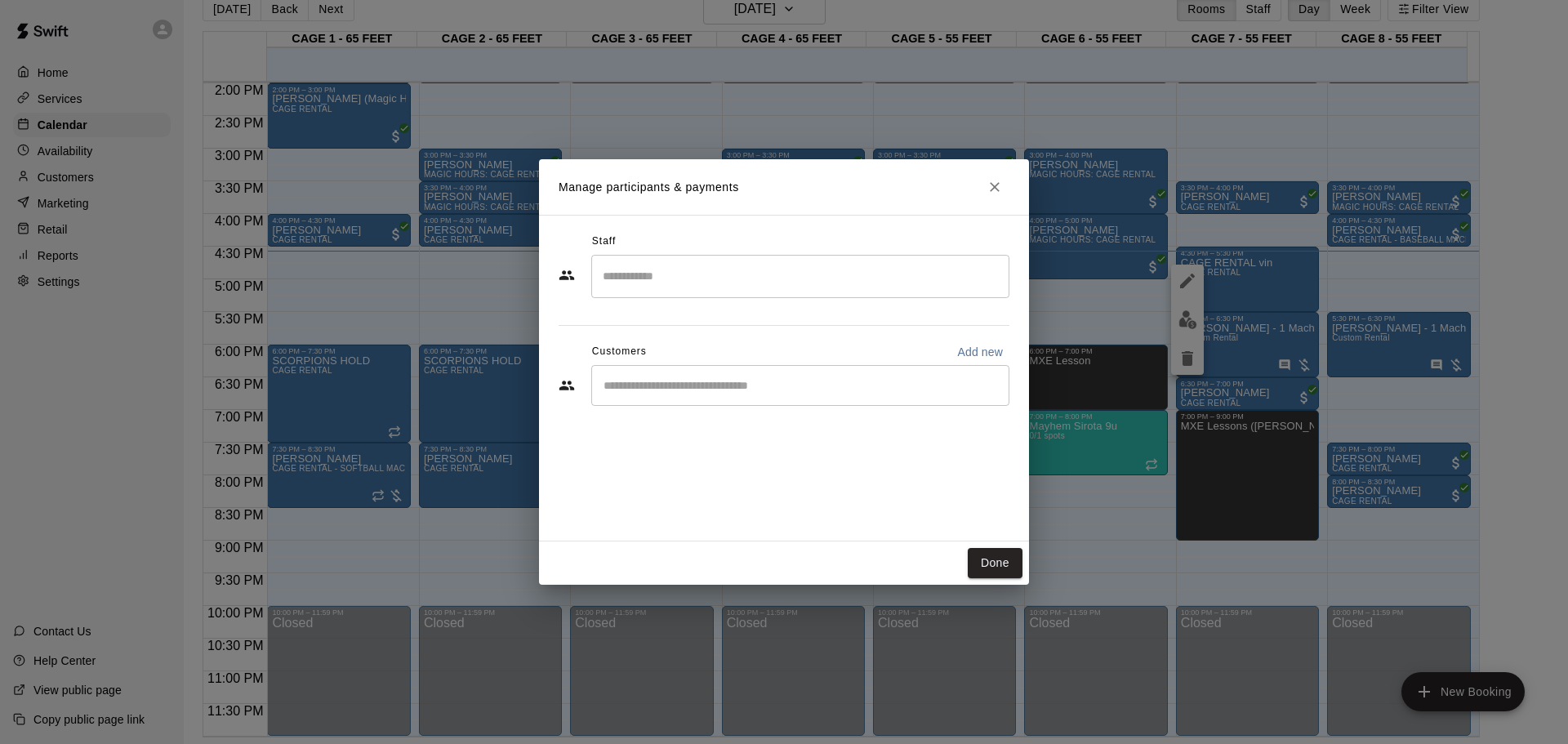
click at [749, 386] on input "Start typing to search customers..." at bounding box center [800, 386] width 404 height 17
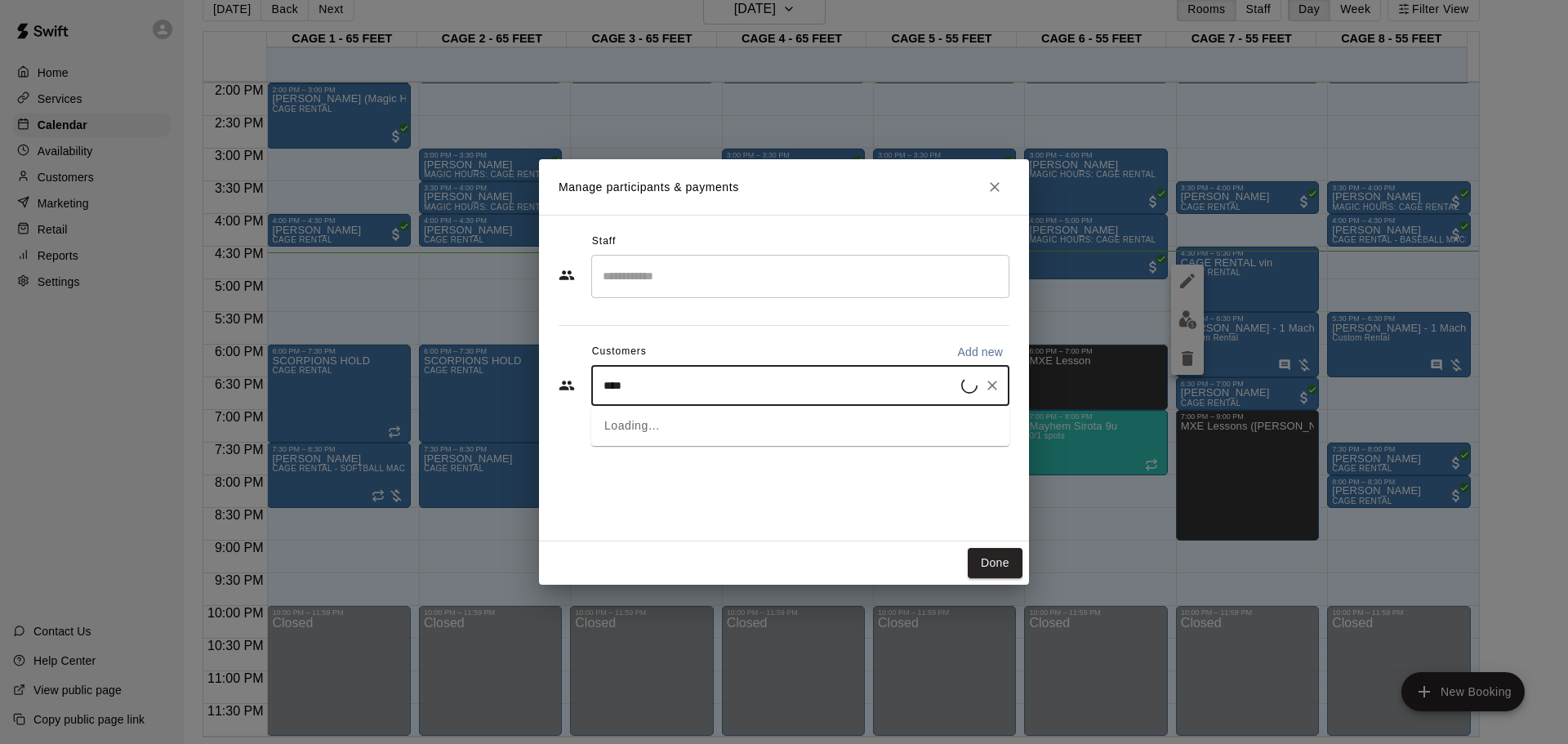
type input "*****"
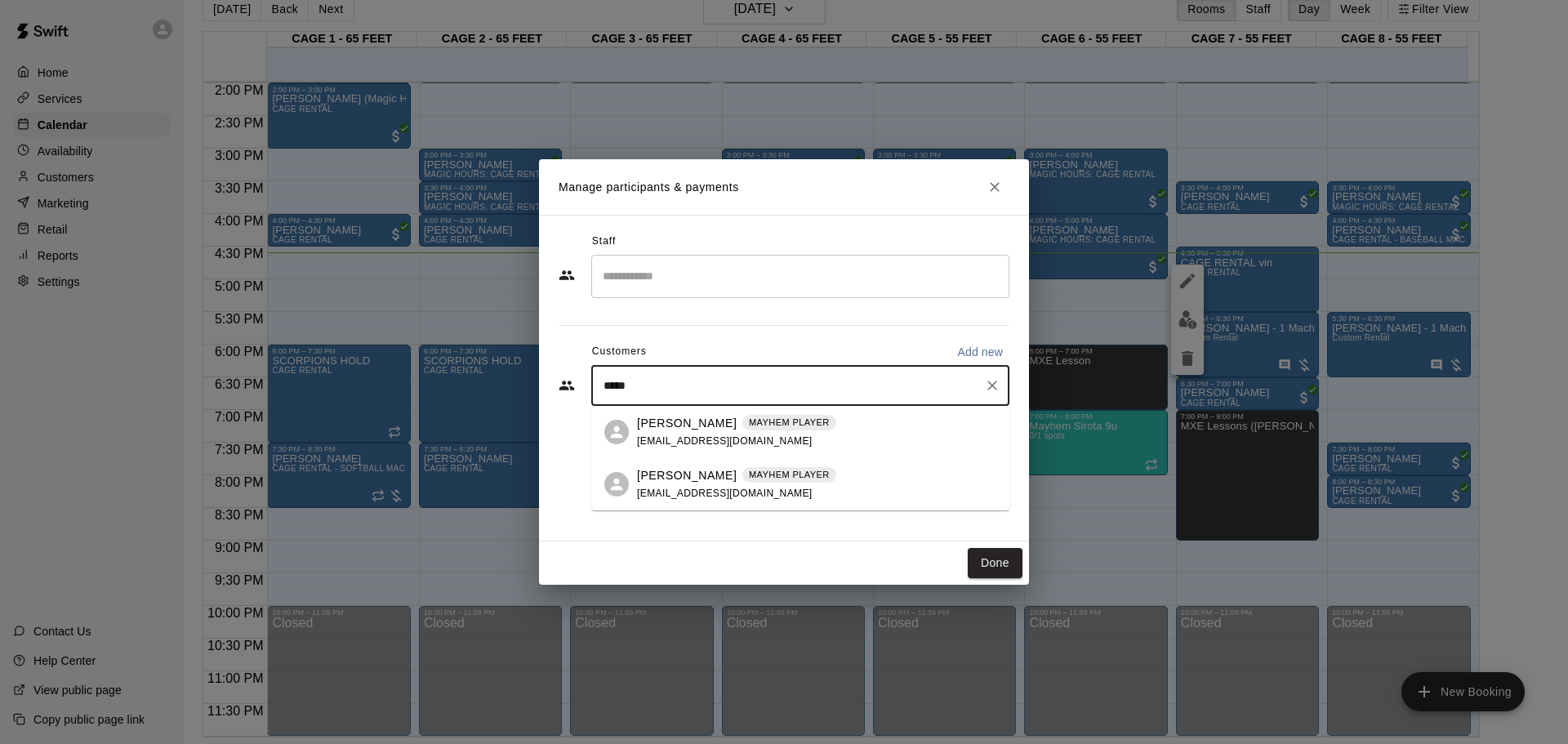
click at [699, 485] on div "[PERSON_NAME] MAYHEM PLAYER [EMAIL_ADDRESS][DOMAIN_NAME]" at bounding box center [737, 485] width 200 height 35
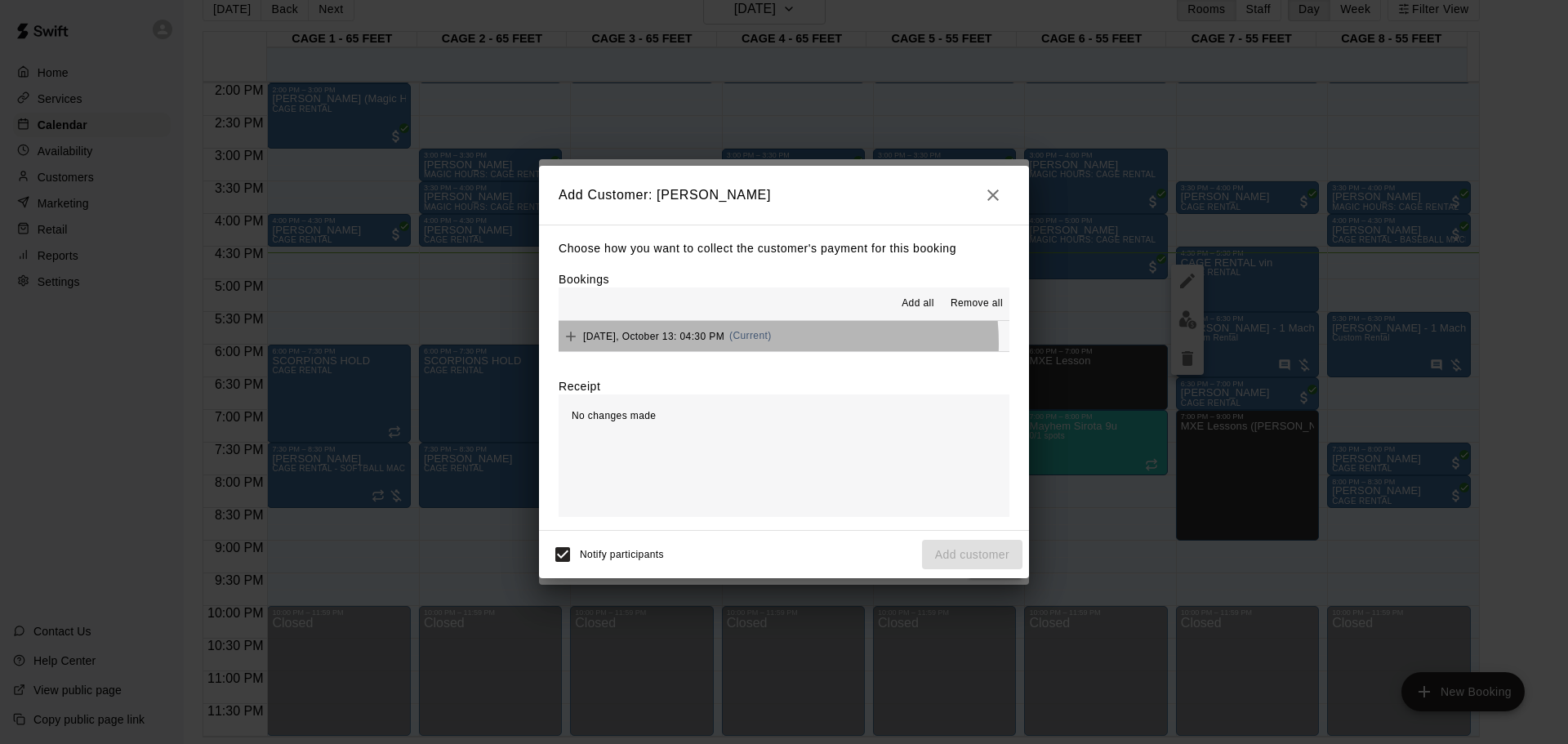
click at [776, 344] on button "[DATE], October 13: 04:30 PM (Current)" at bounding box center [784, 336] width 451 height 31
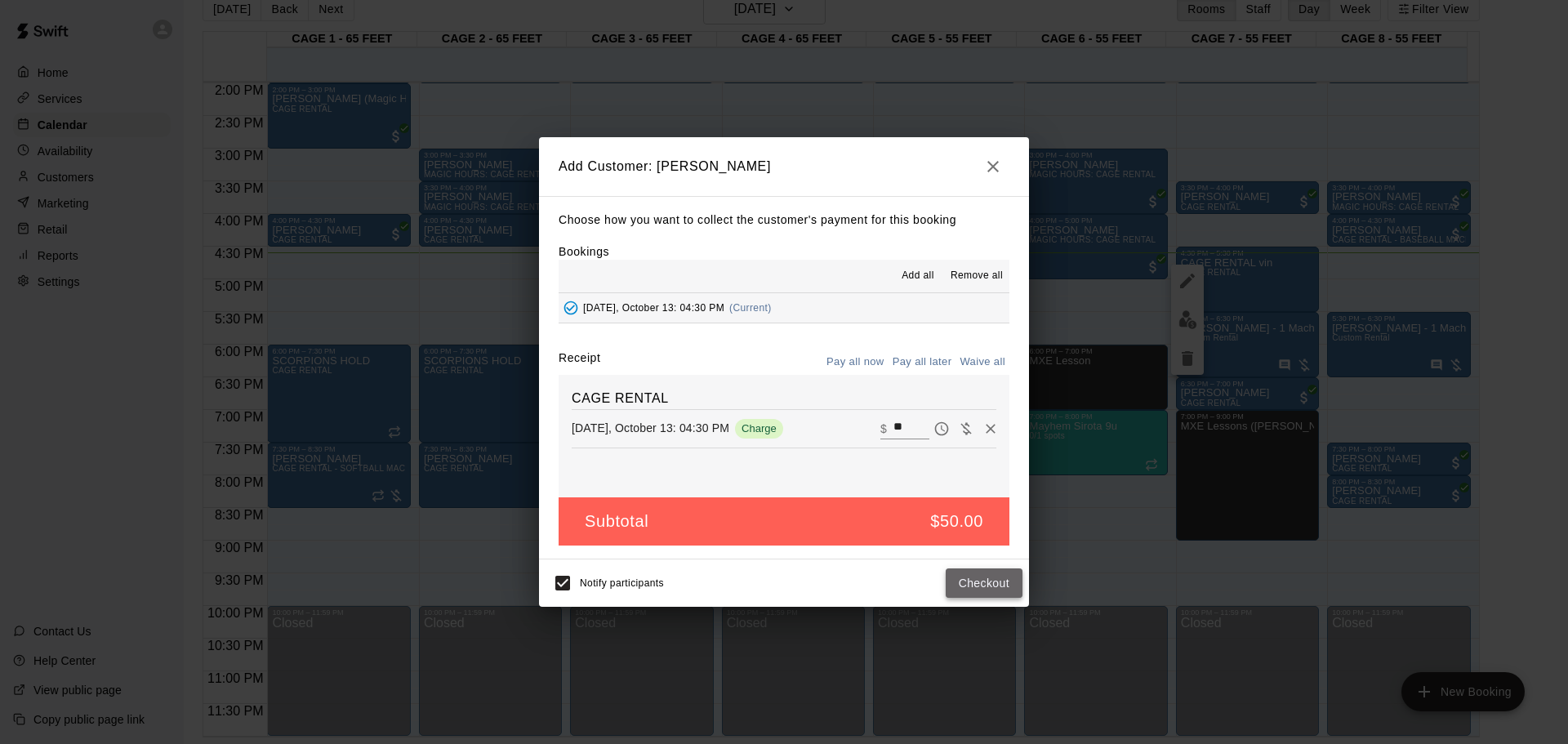
click at [970, 488] on button "Checkout" at bounding box center [985, 584] width 77 height 31
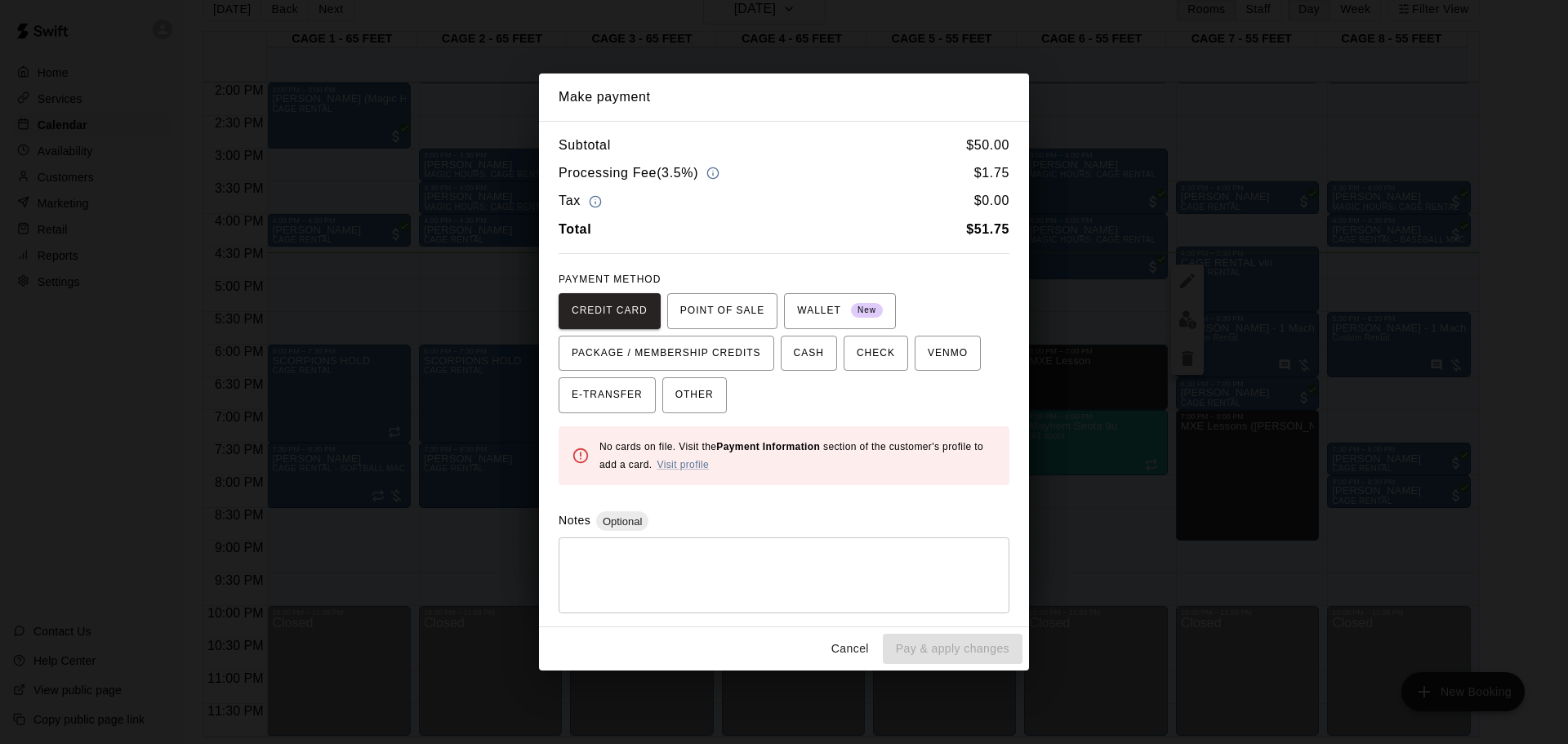
click at [854, 488] on button "Cancel" at bounding box center [850, 649] width 52 height 31
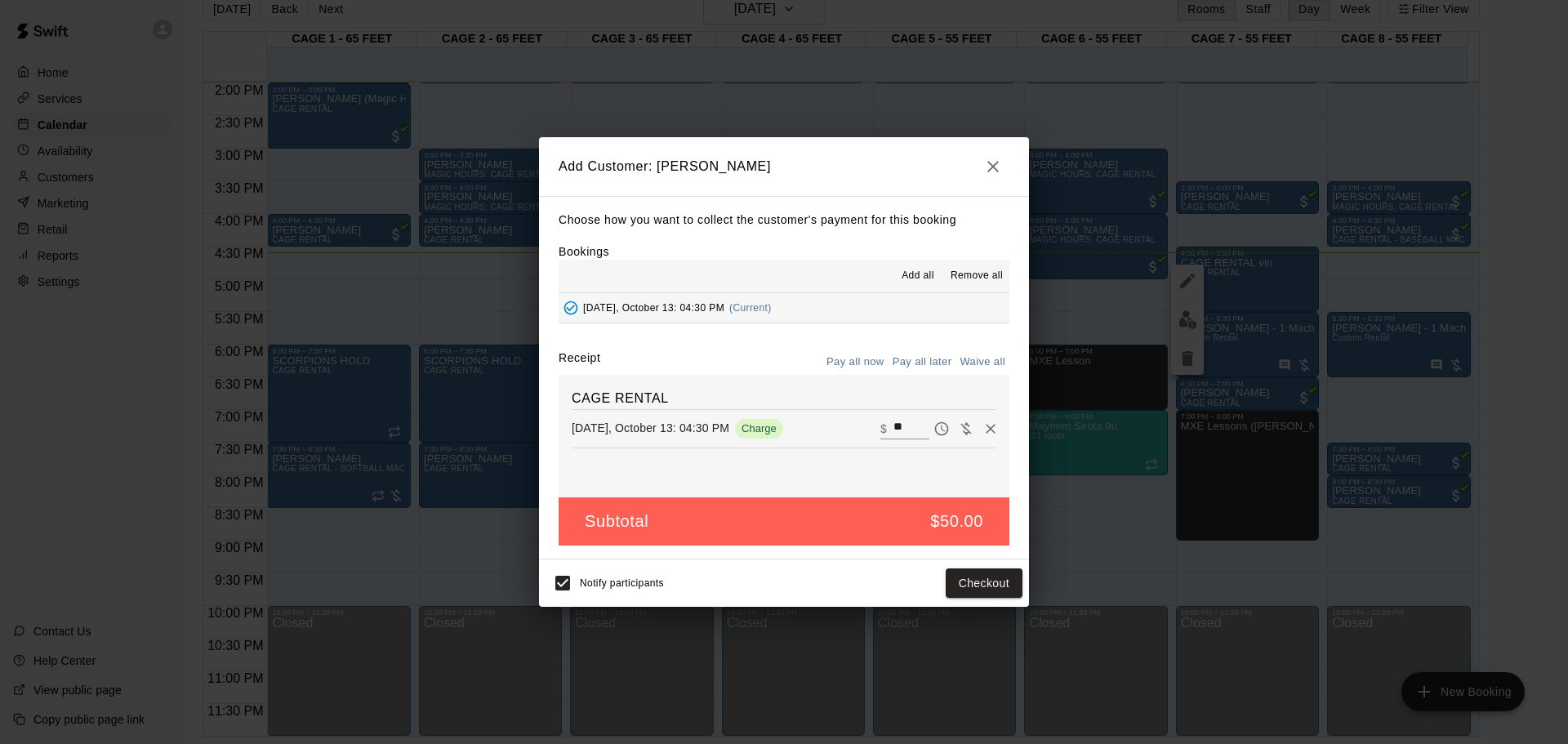
click at [896, 428] on input "**" at bounding box center [911, 429] width 36 height 21
click at [983, 159] on button "button" at bounding box center [992, 166] width 32 height 32
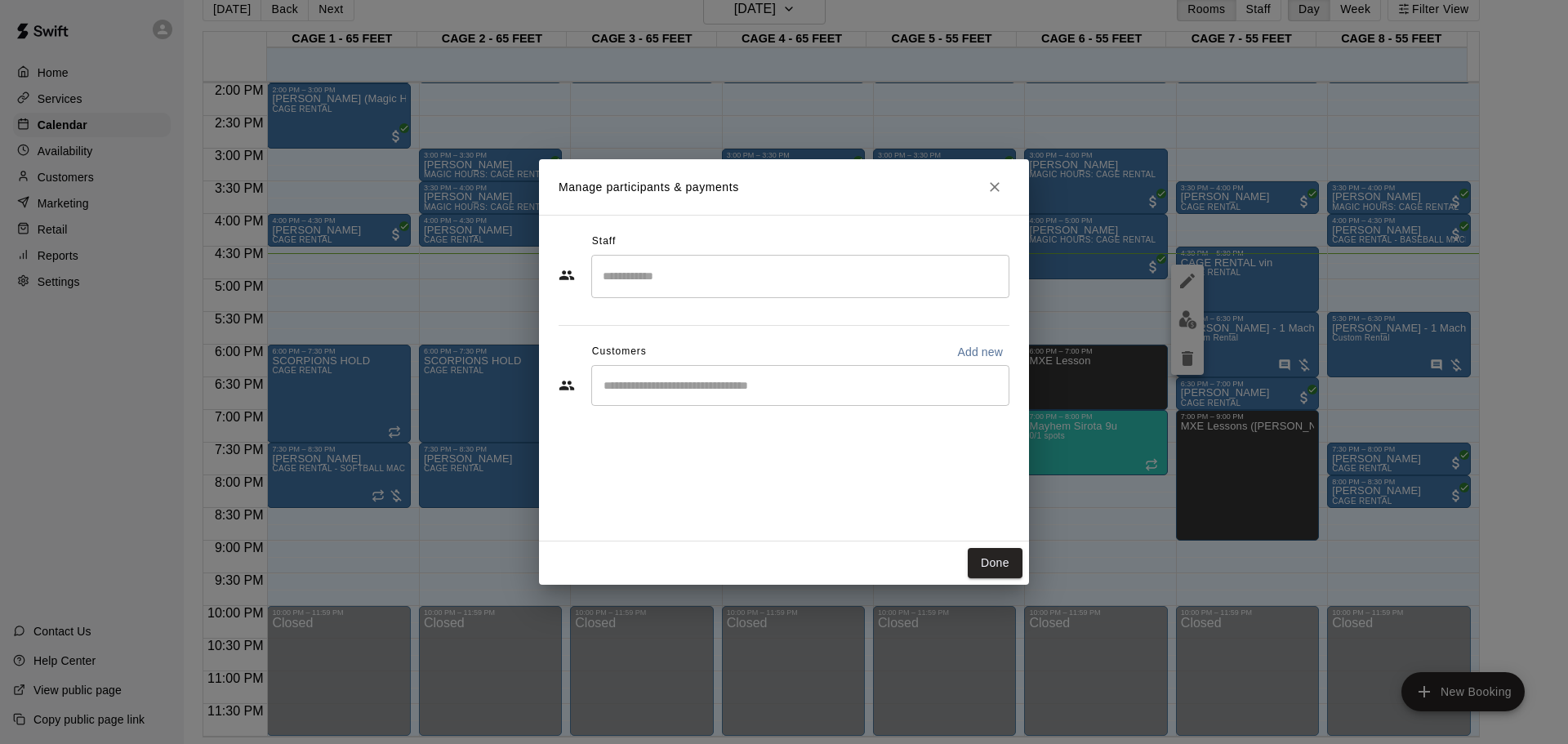
click at [1008, 181] on h2 "Manage participants & payments" at bounding box center [784, 188] width 490 height 56
click at [998, 185] on icon "Close" at bounding box center [994, 187] width 10 height 10
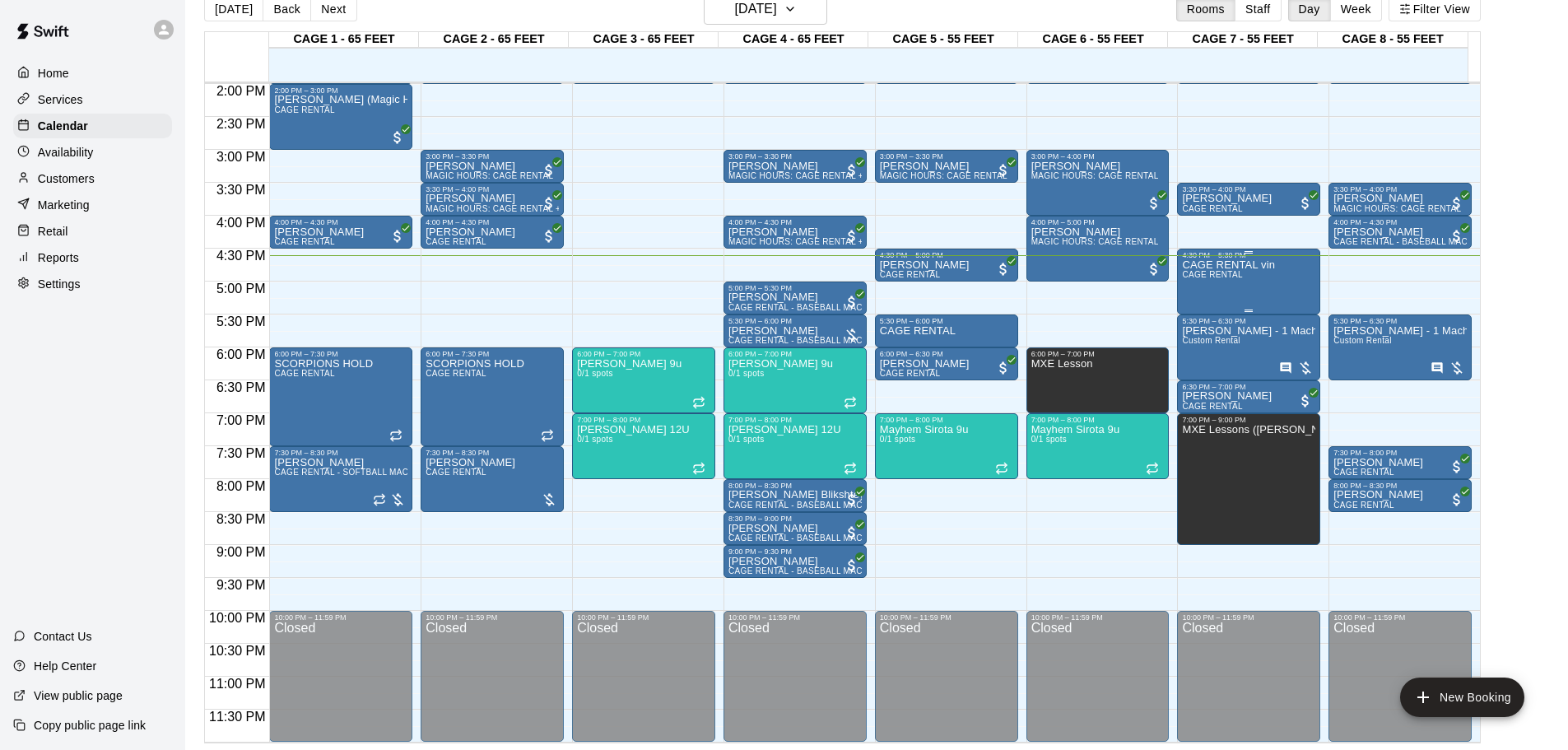
click at [1123, 266] on p "CAGE RENTAL vin" at bounding box center [1229, 266] width 93 height 0
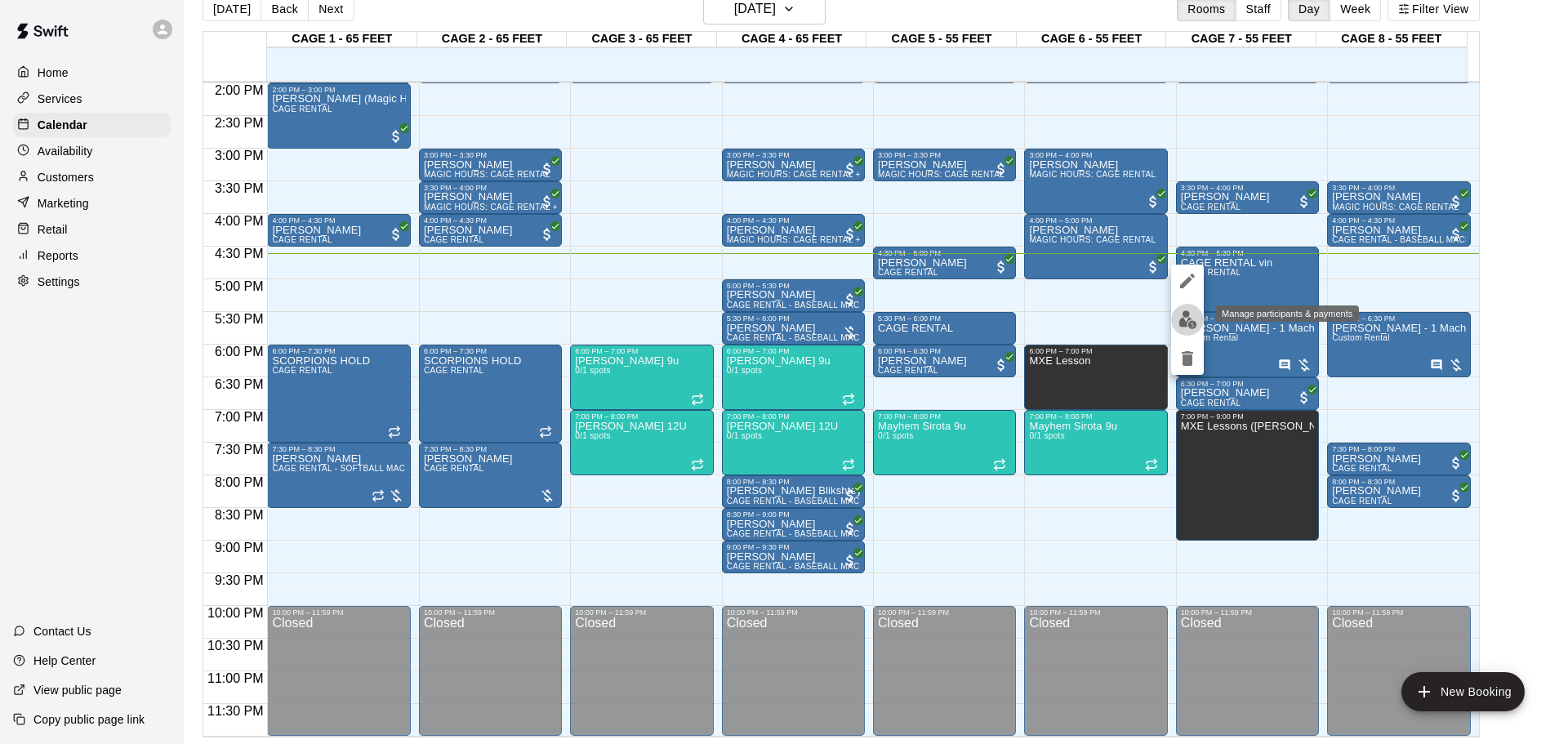
click at [1115, 319] on img "edit" at bounding box center [1188, 320] width 19 height 19
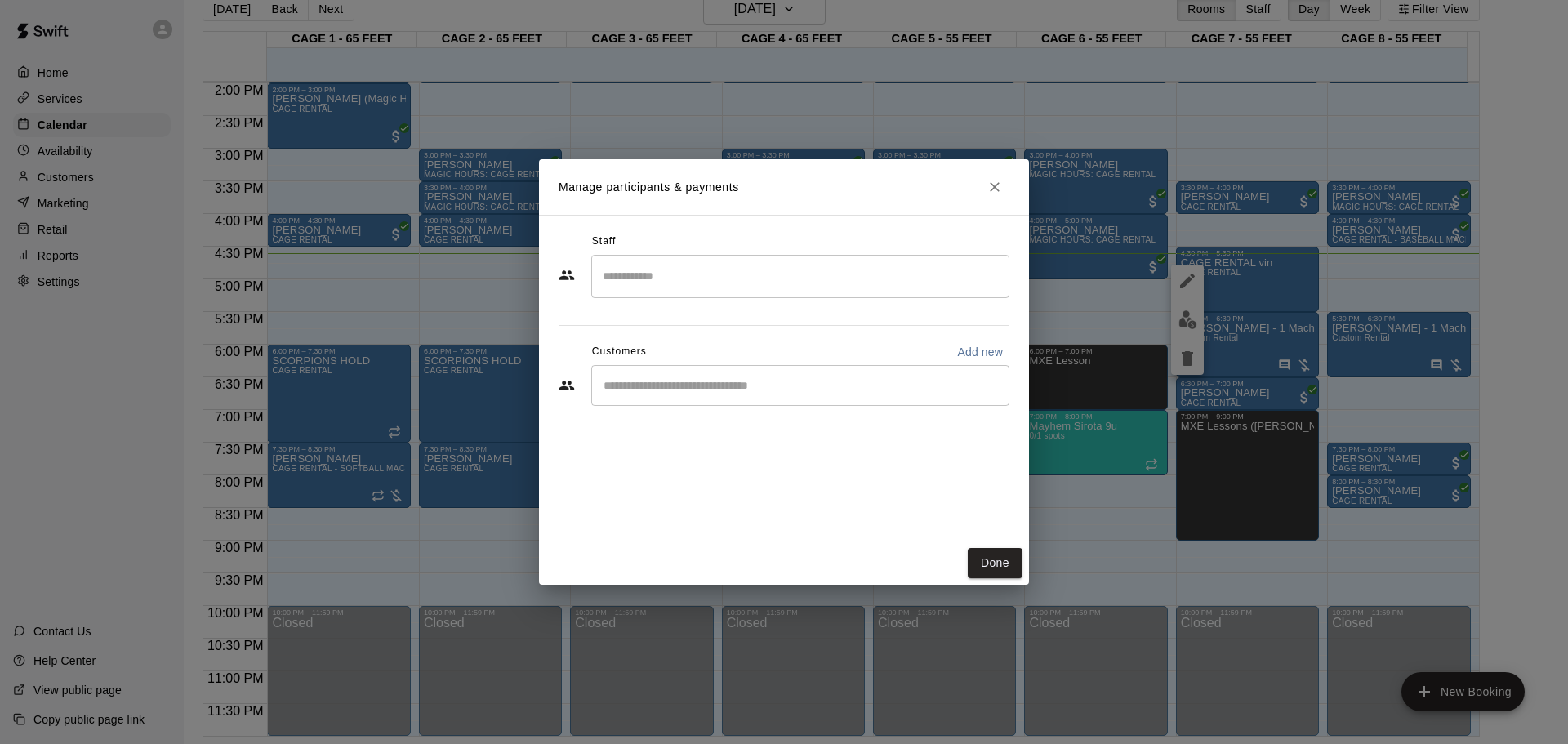
click at [852, 396] on div "​" at bounding box center [801, 386] width 419 height 41
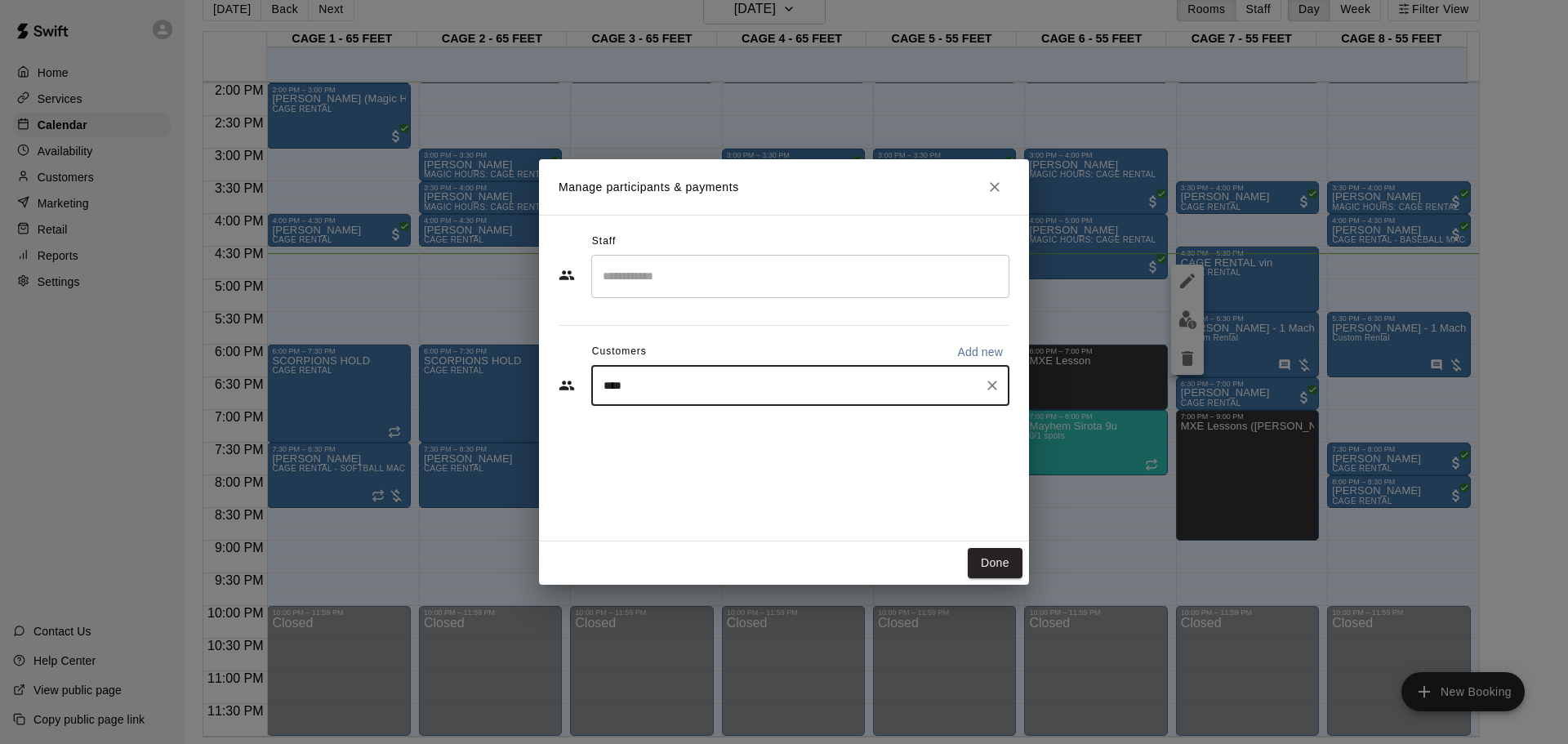
type input "*****"
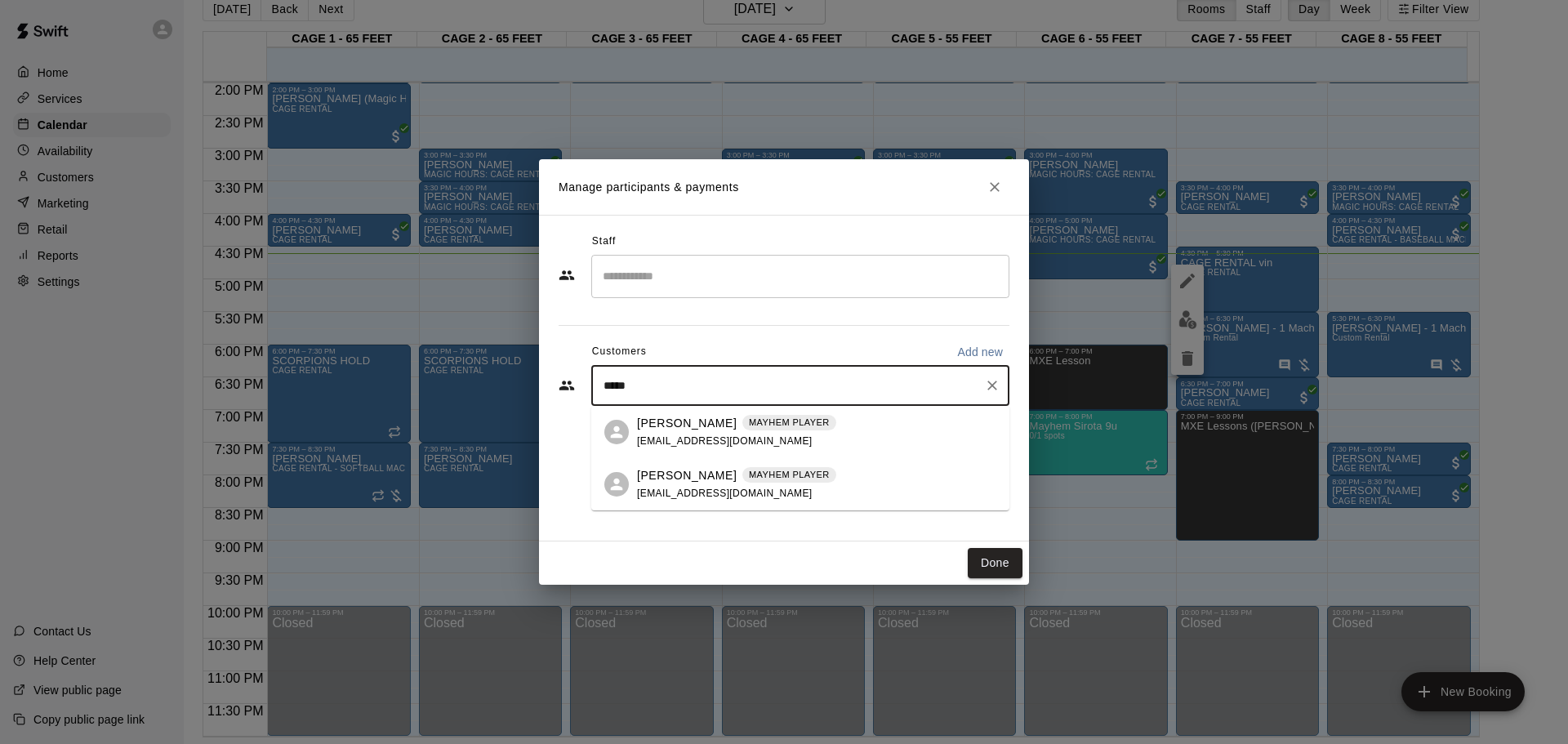
click at [744, 485] on div "[PERSON_NAME] MAYHEM PLAYER [EMAIL_ADDRESS][DOMAIN_NAME]" at bounding box center [737, 485] width 200 height 35
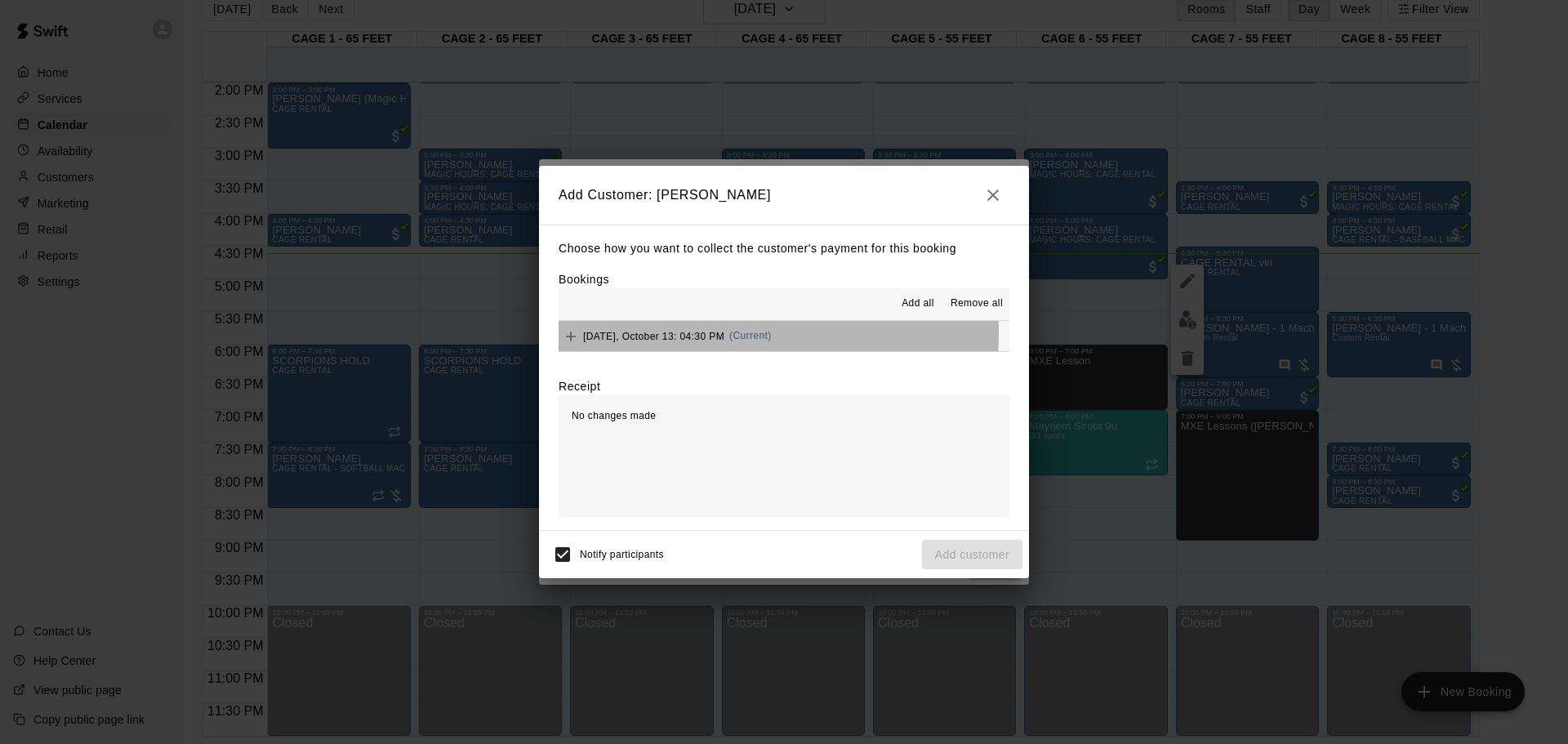
click at [647, 333] on span "[DATE], October 13: 04:30 PM" at bounding box center [654, 335] width 141 height 11
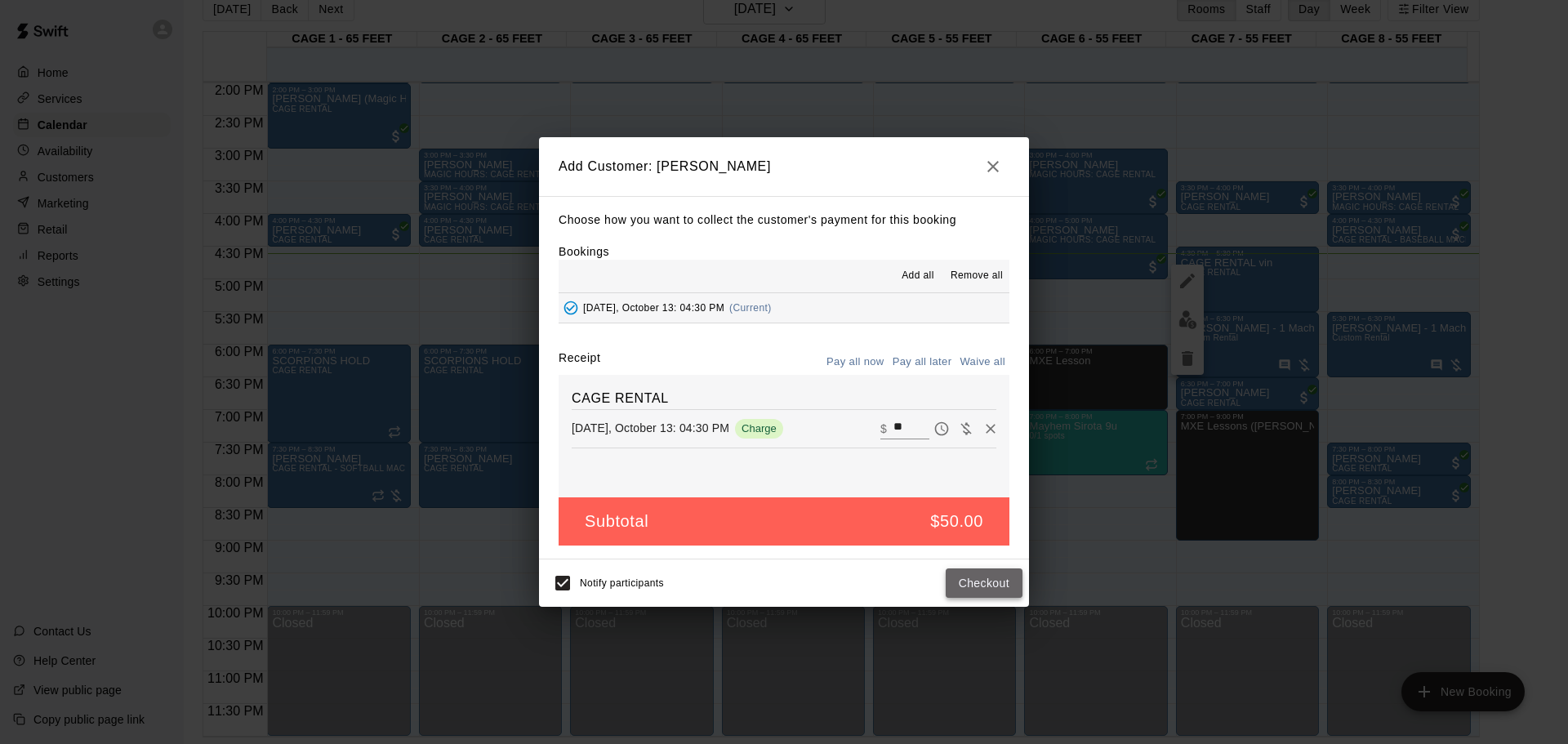
click at [964, 488] on button "Checkout" at bounding box center [985, 584] width 77 height 31
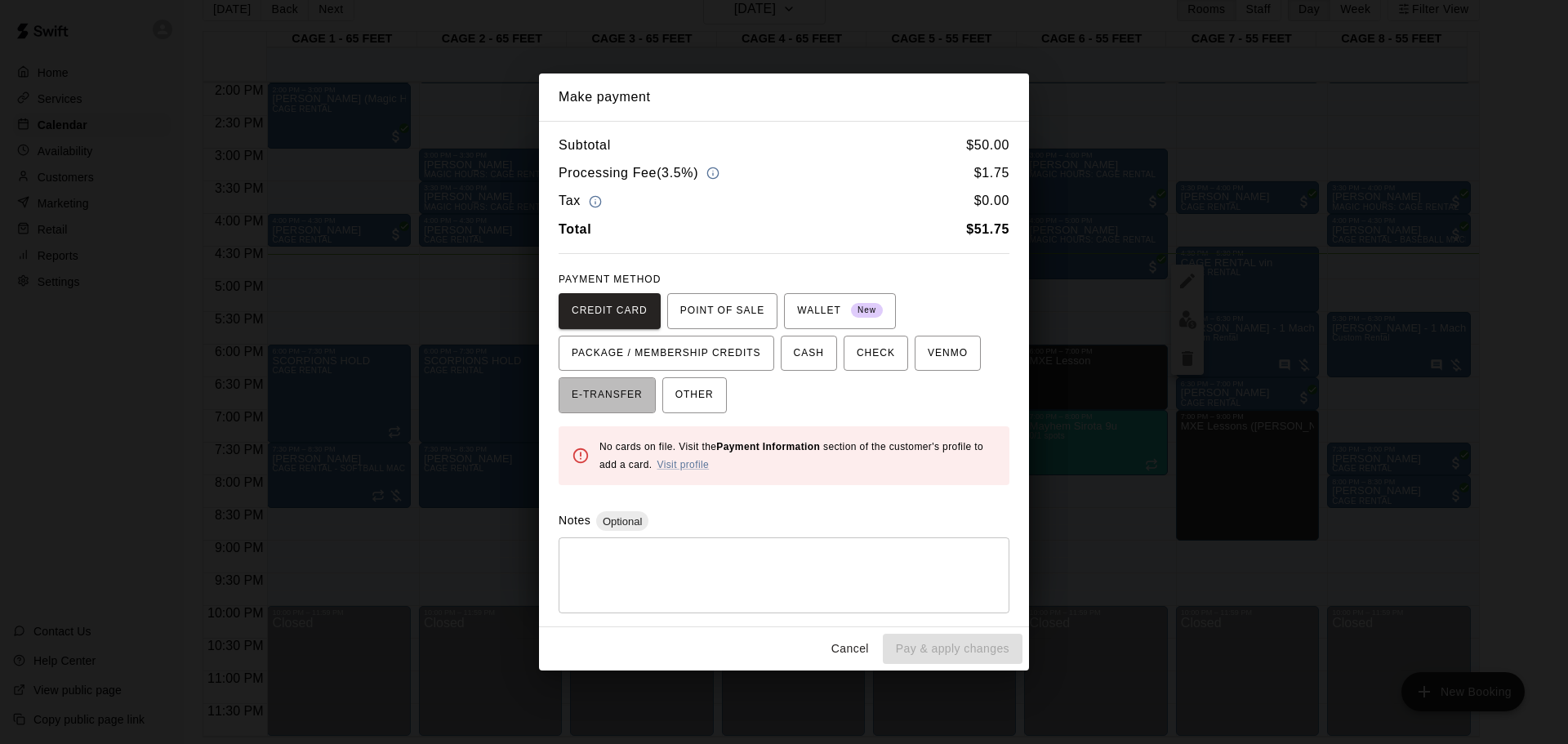
drag, startPoint x: 582, startPoint y: 386, endPoint x: 624, endPoint y: 441, distance: 69.2
click at [584, 387] on span "E-TRANSFER" at bounding box center [607, 395] width 71 height 26
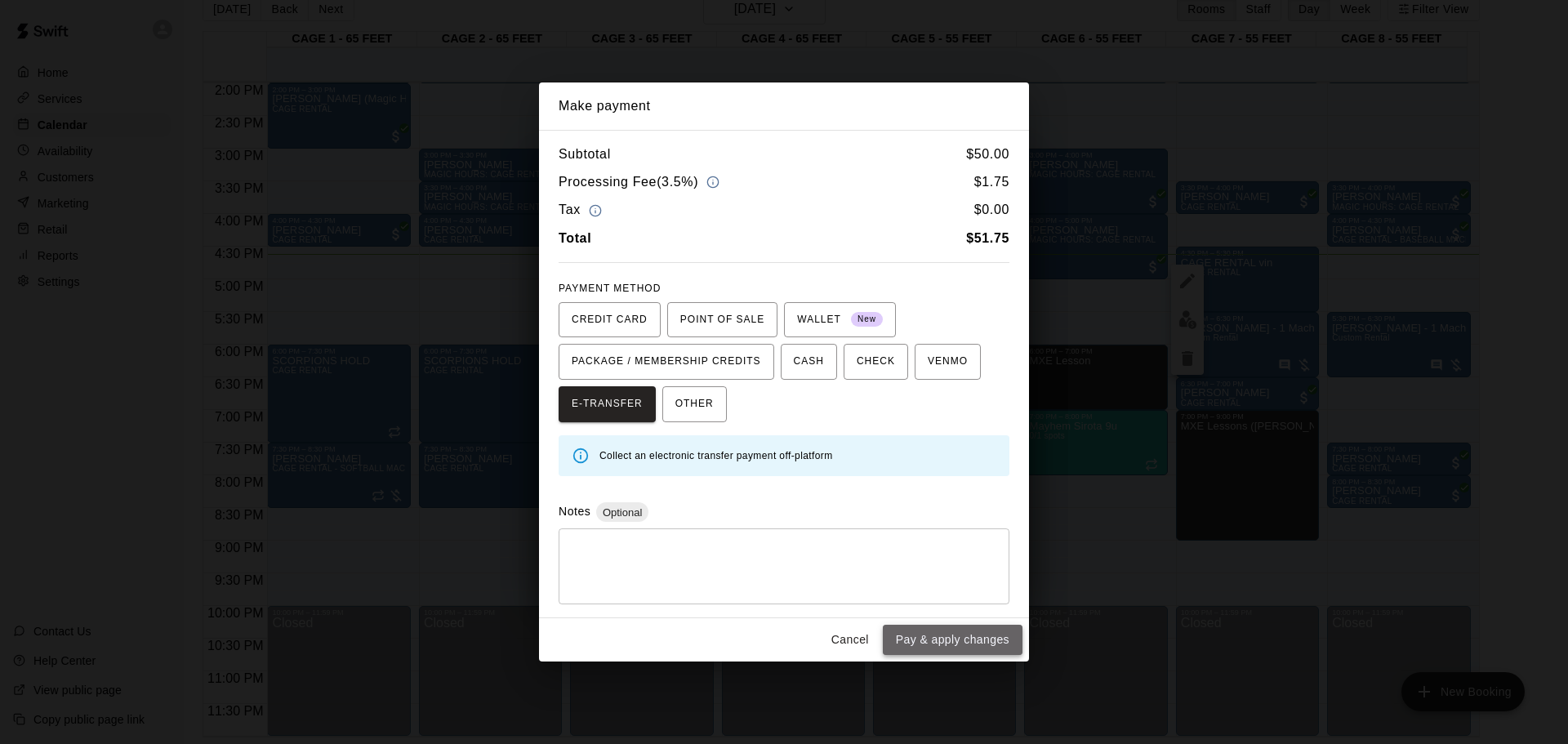
click at [945, 488] on button "Pay & apply changes" at bounding box center [952, 639] width 140 height 31
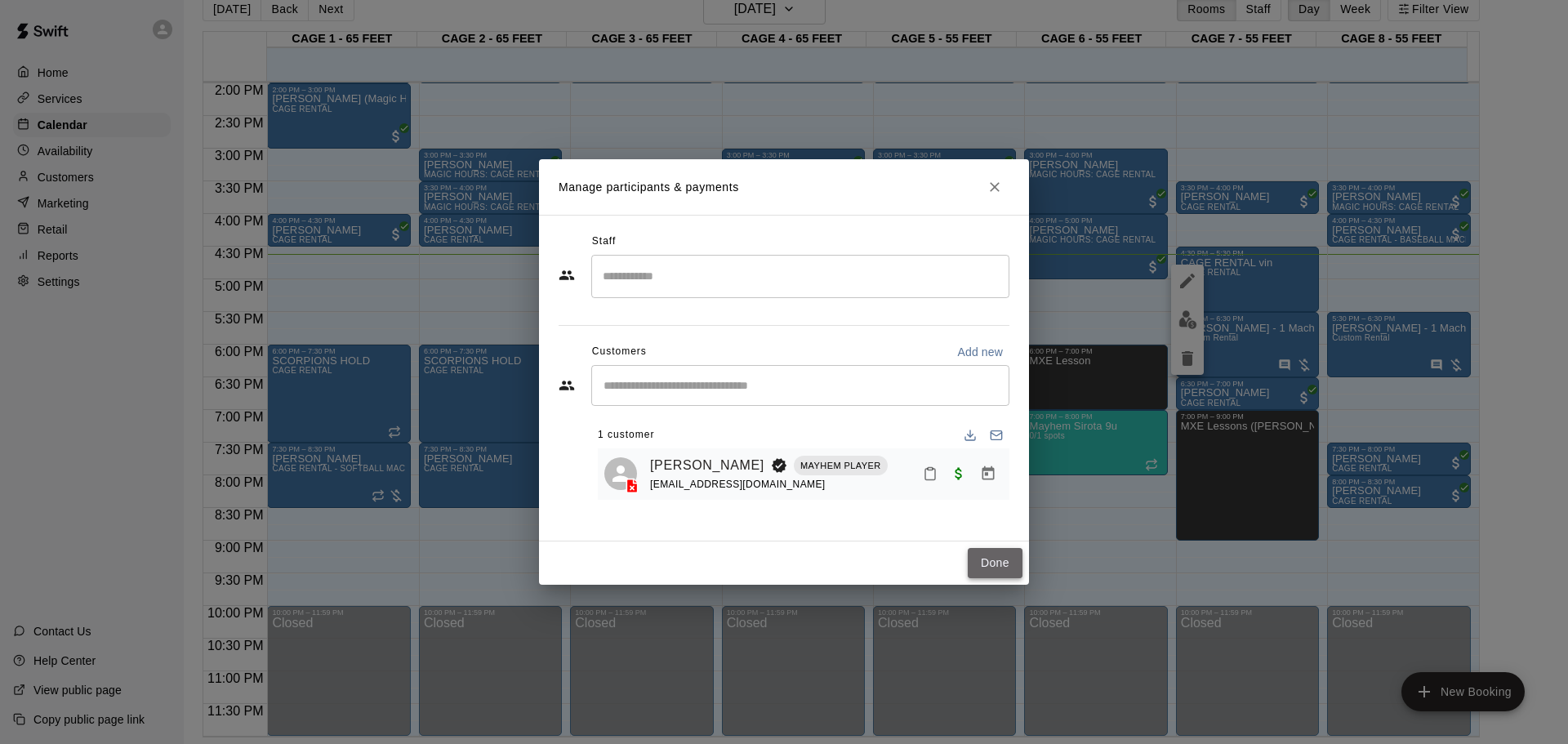
click at [998, 488] on button "Done" at bounding box center [995, 563] width 55 height 31
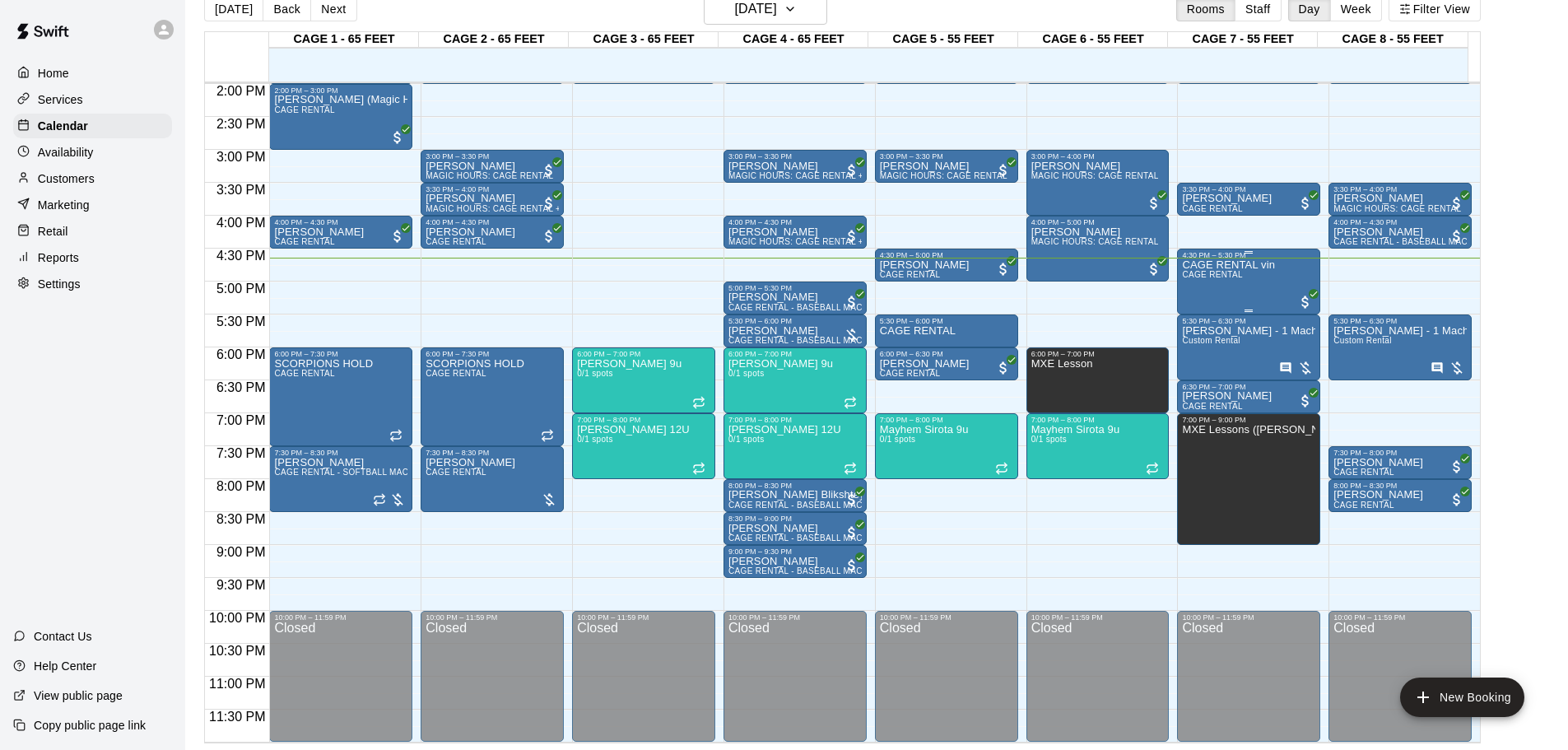
click at [1123, 266] on p "CAGE RENTAL vin" at bounding box center [1229, 266] width 93 height 0
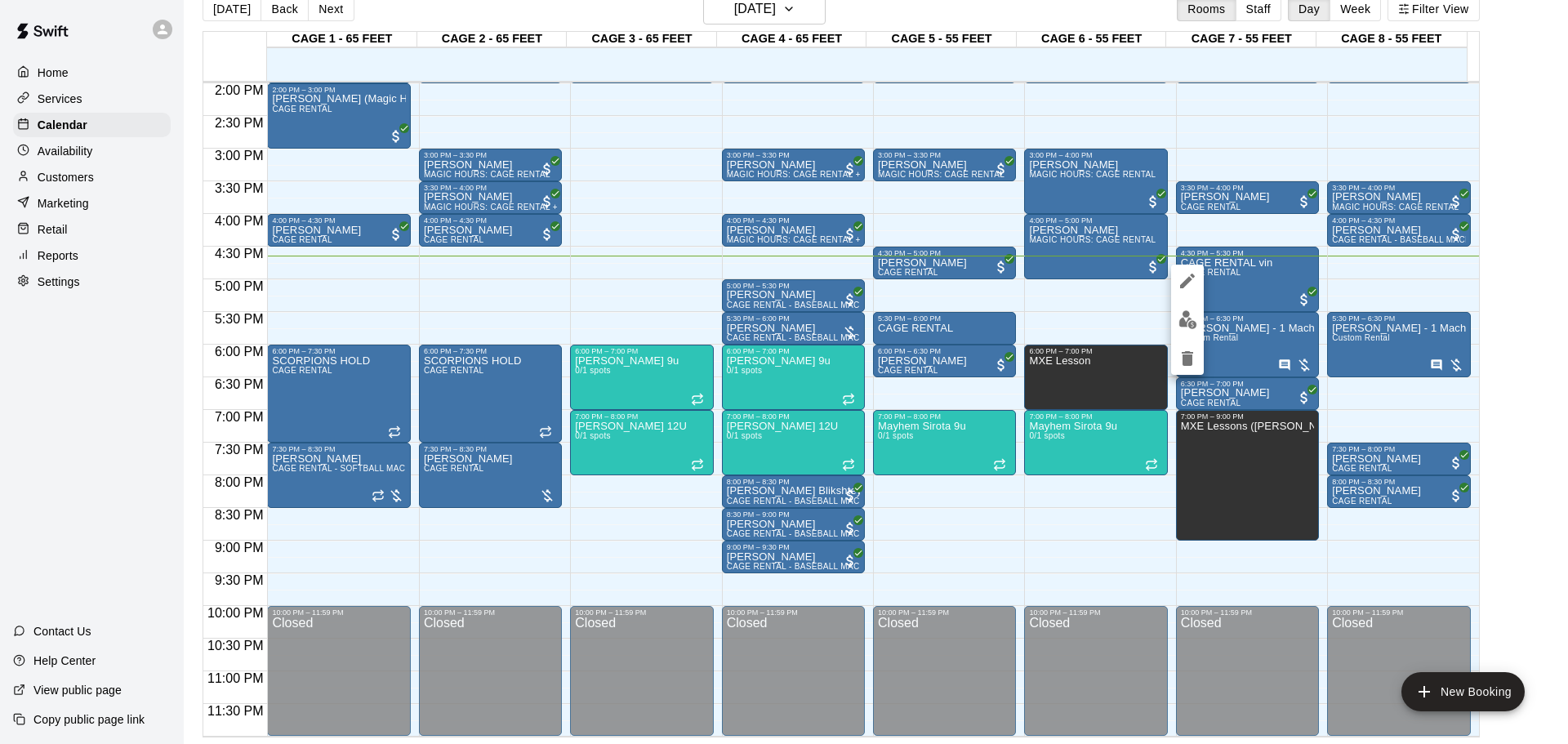
click at [1115, 278] on icon "edit" at bounding box center [1187, 281] width 15 height 15
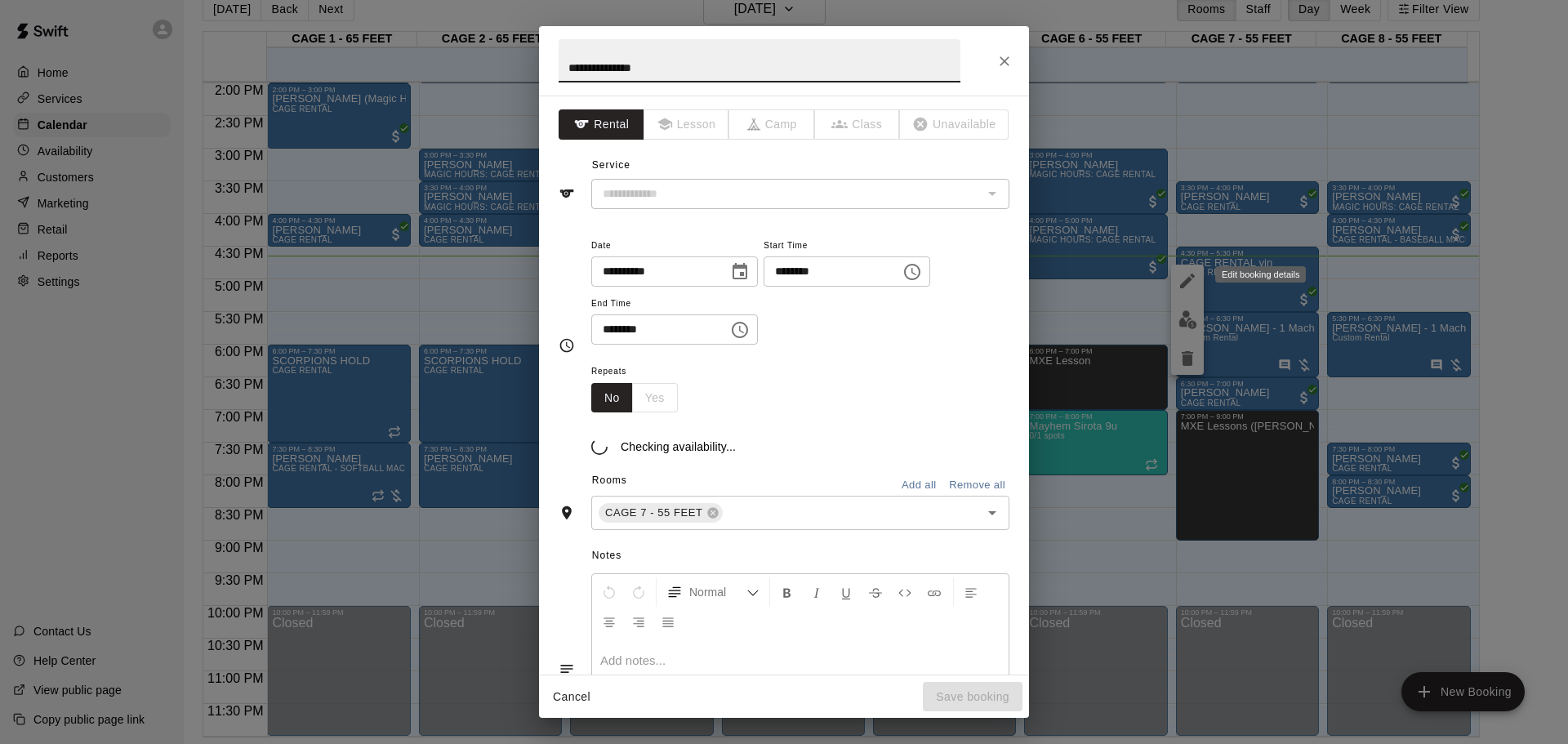
type input "**********"
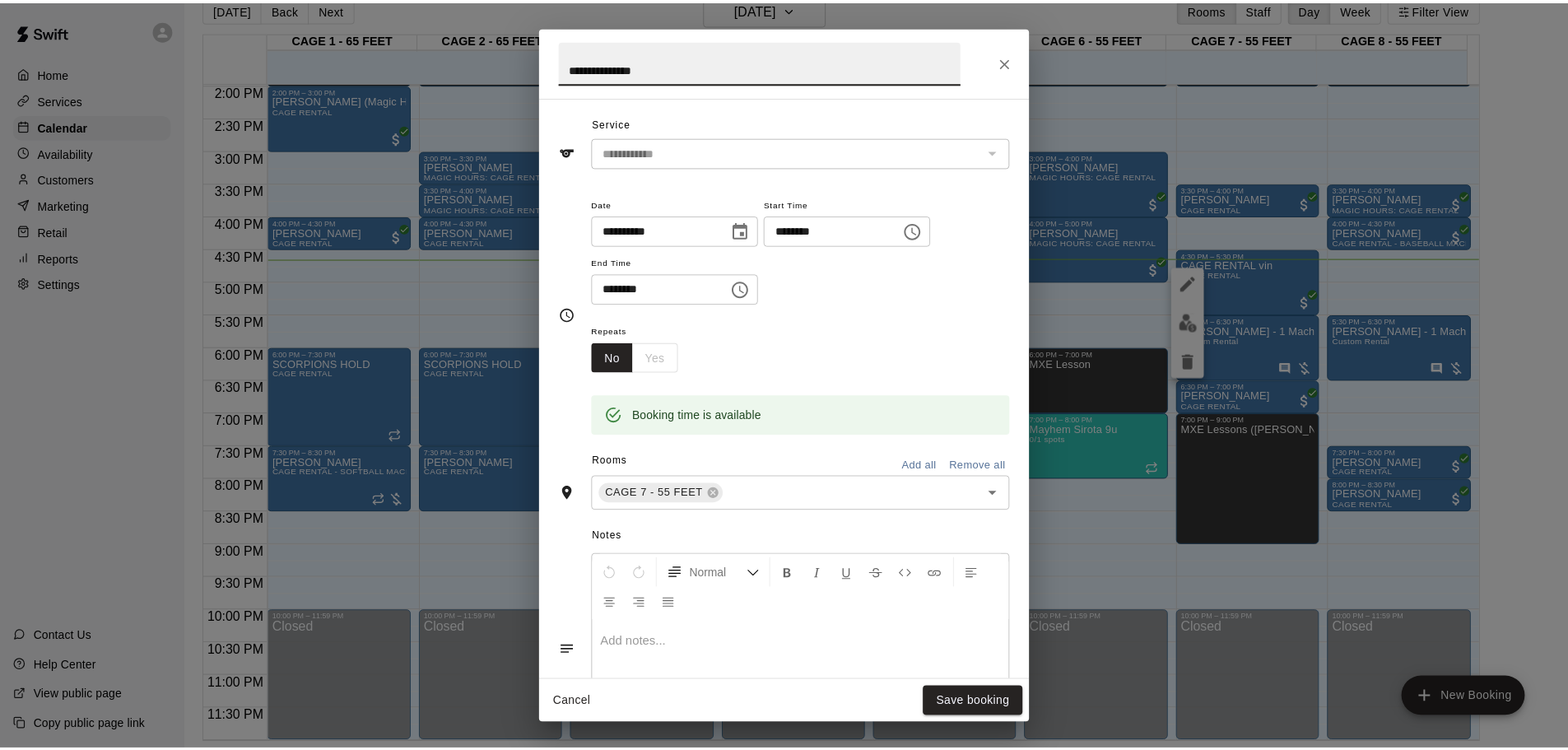
scroll to position [83, 0]
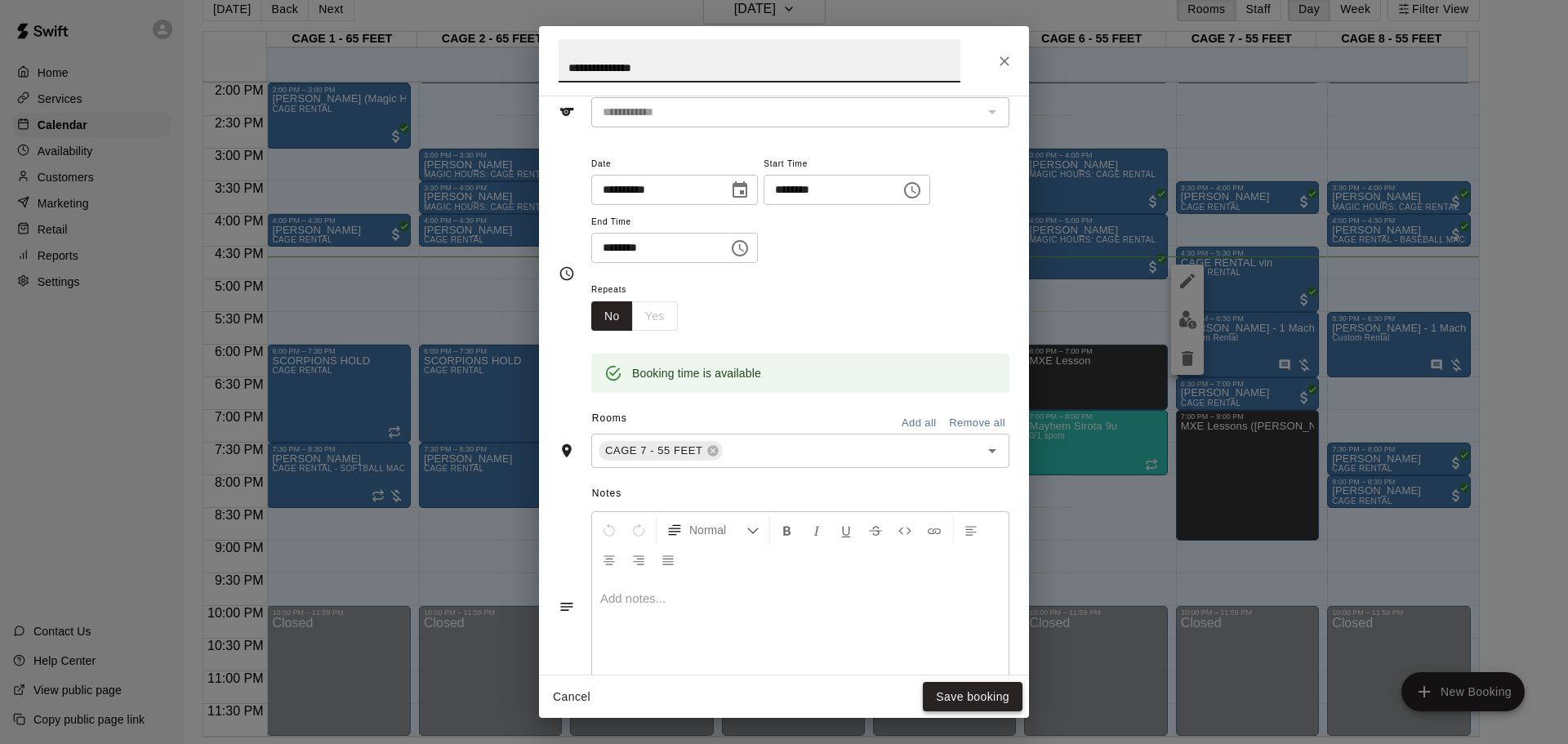
click at [971, 488] on button "Save booking" at bounding box center [972, 697] width 99 height 31
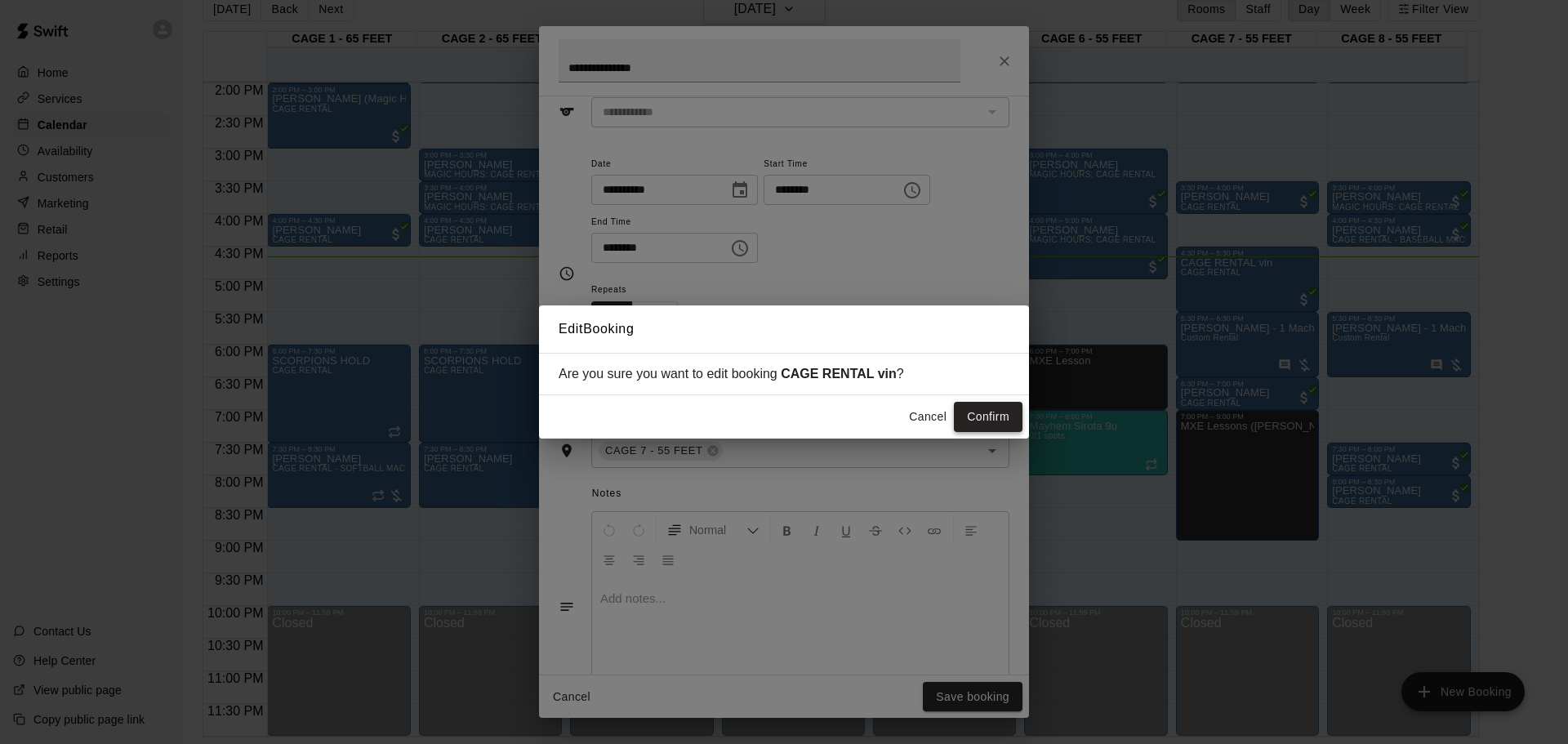
click at [972, 412] on button "Confirm" at bounding box center [988, 417] width 69 height 31
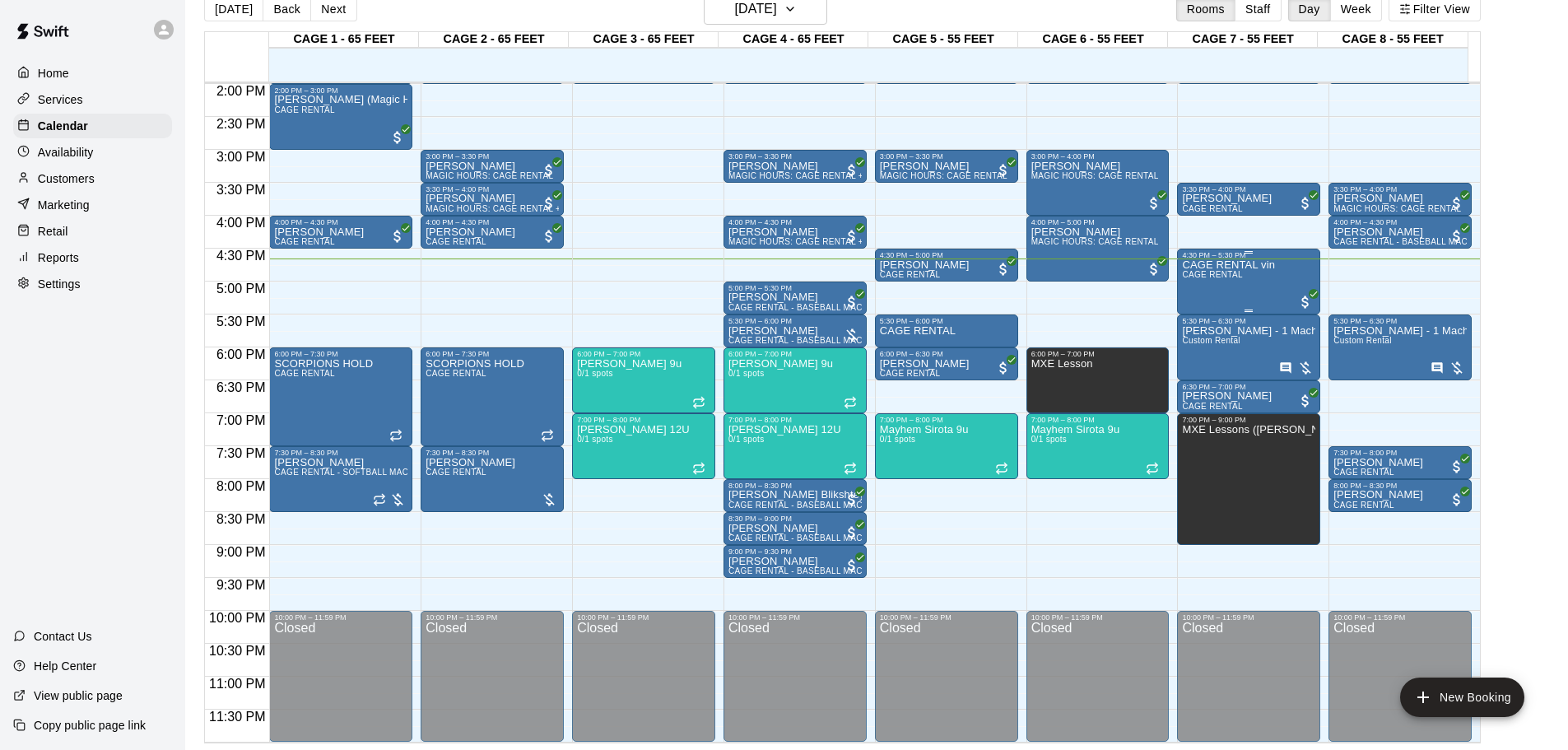
click at [1123, 276] on div "CAGE RENTAL [PERSON_NAME] RENTAL" at bounding box center [1229, 634] width 93 height 750
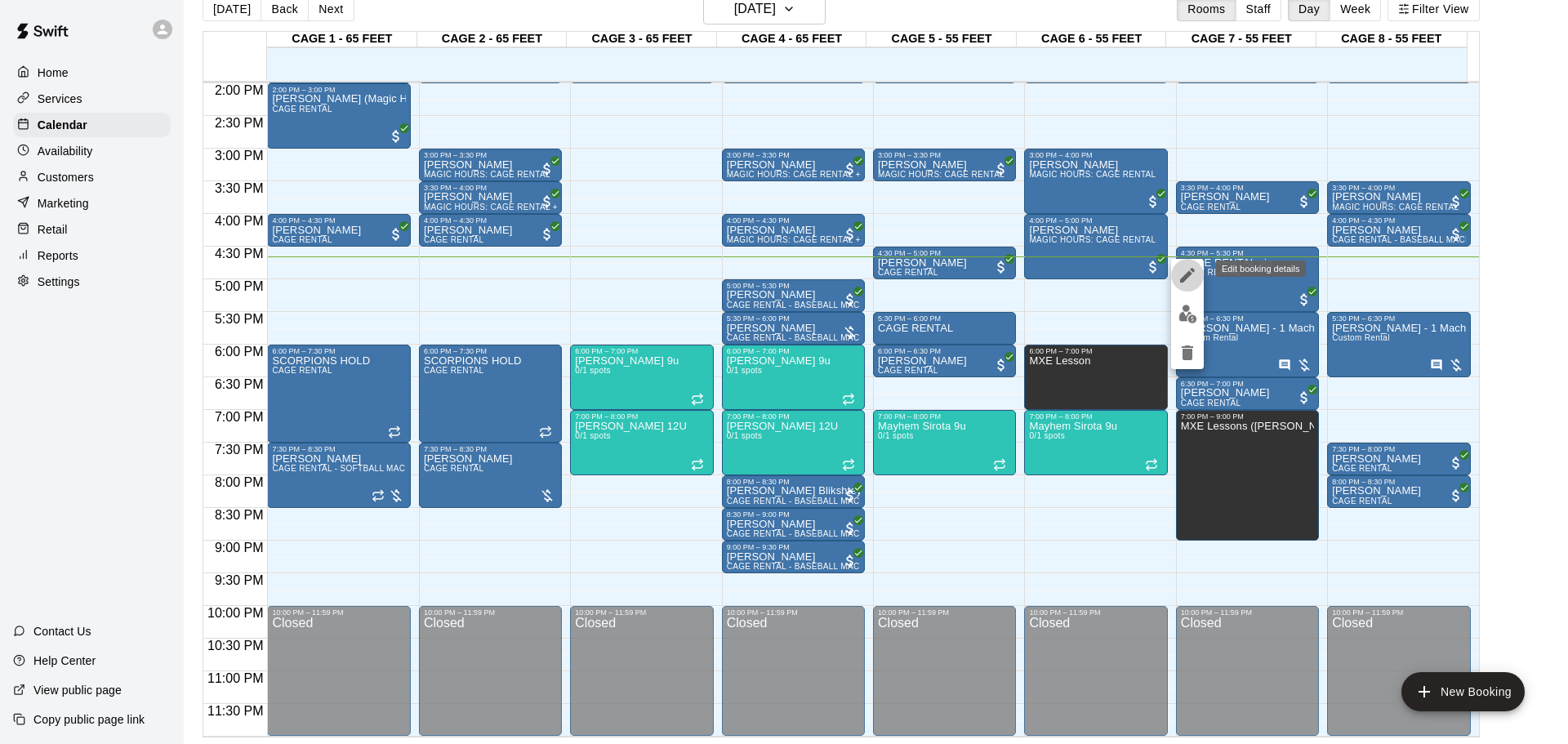
click at [1115, 270] on icon "edit" at bounding box center [1188, 275] width 19 height 19
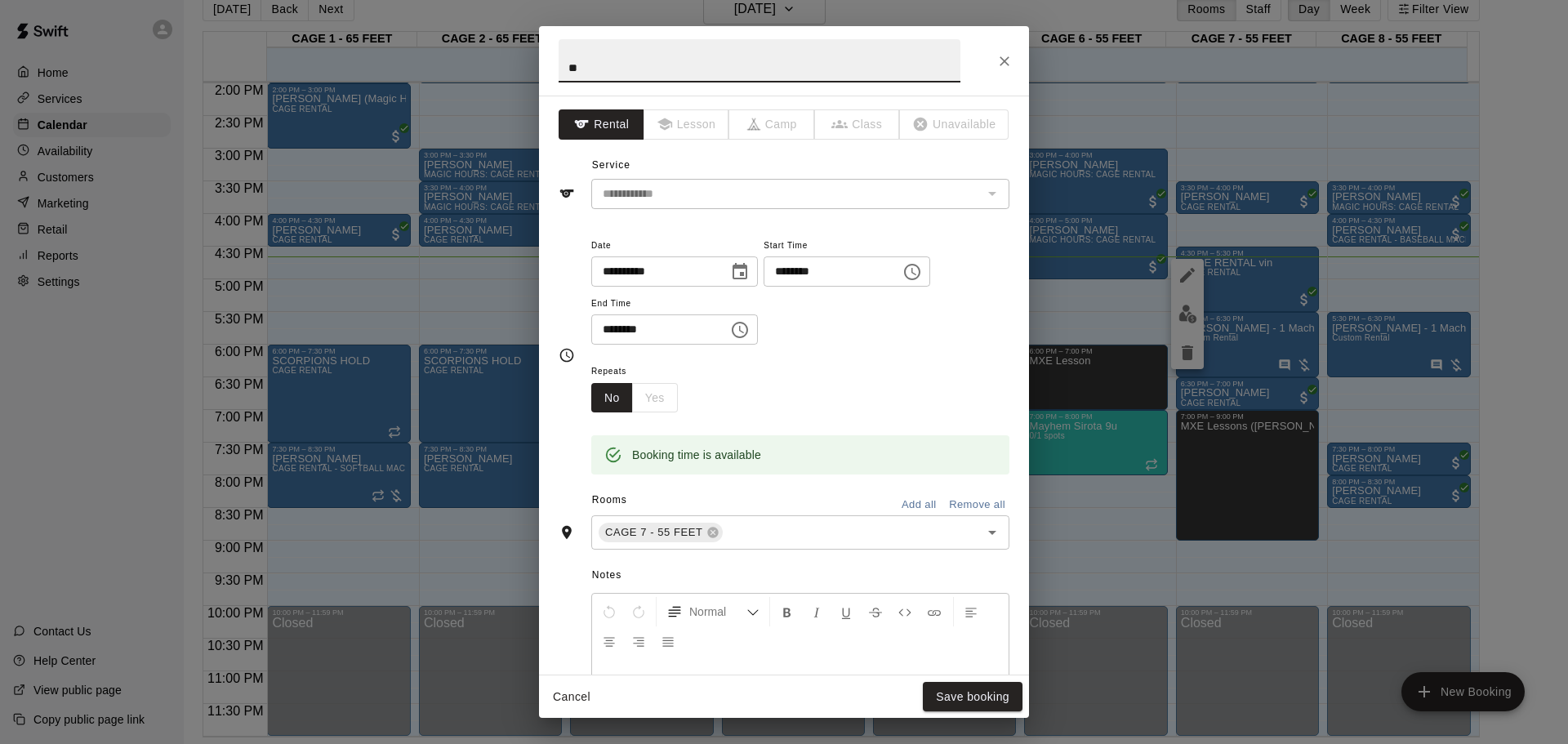
type input "*"
type input "**********"
click at [976, 488] on button "Save booking" at bounding box center [972, 697] width 99 height 31
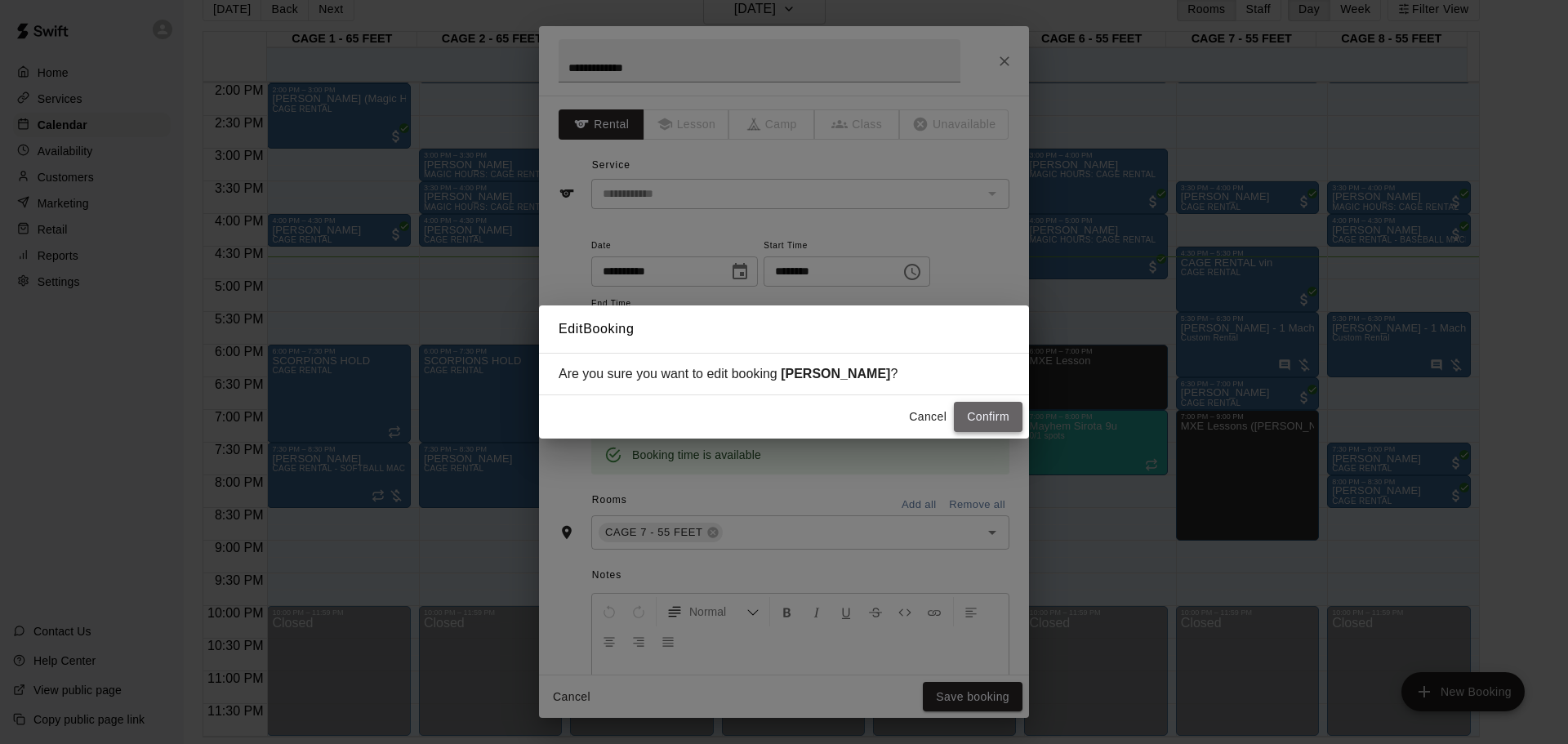
click at [985, 403] on button "Confirm" at bounding box center [988, 417] width 69 height 31
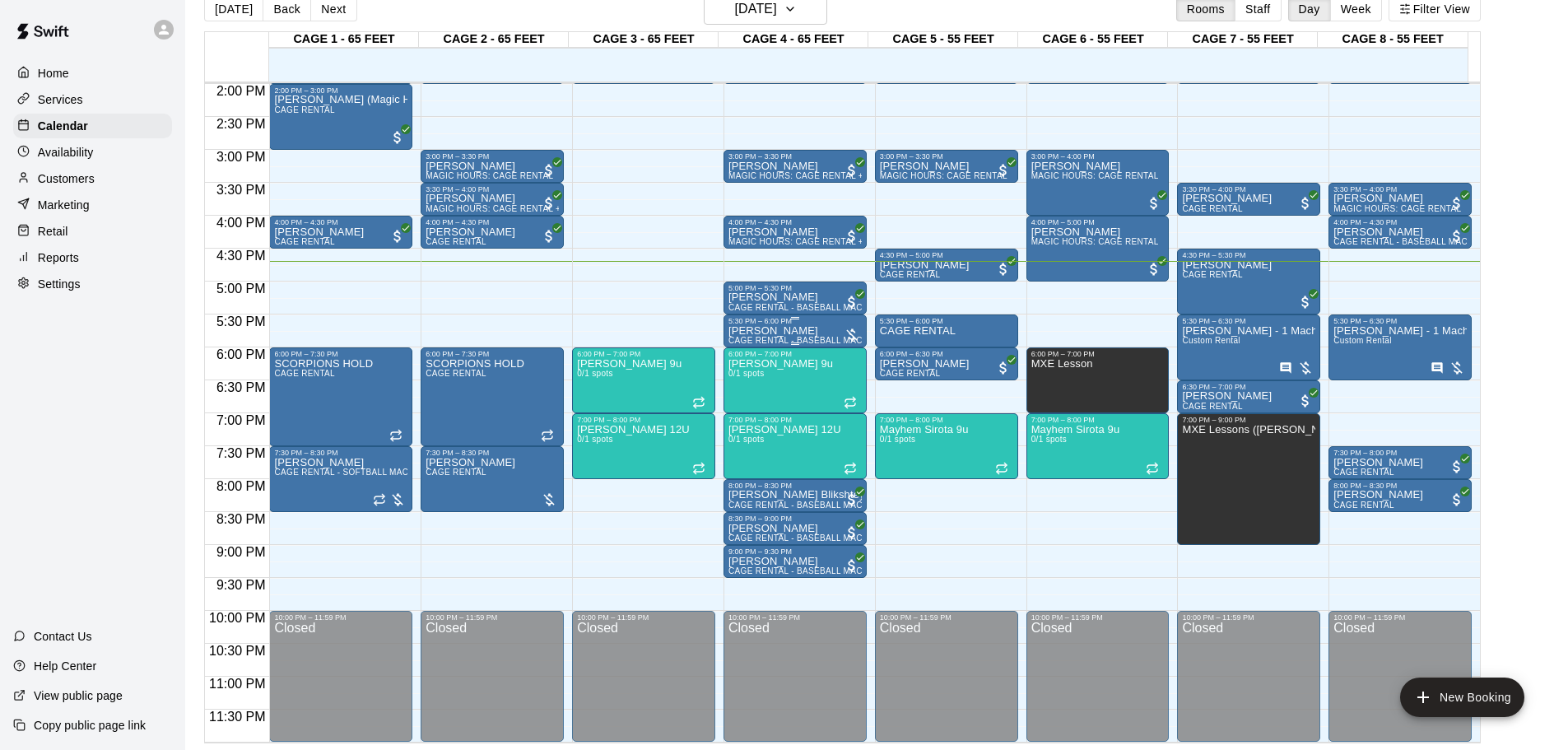
click at [829, 333] on div "[PERSON_NAME] CAGE RENTAL - BASEBALL MACHINE" at bounding box center [795, 700] width 134 height 750
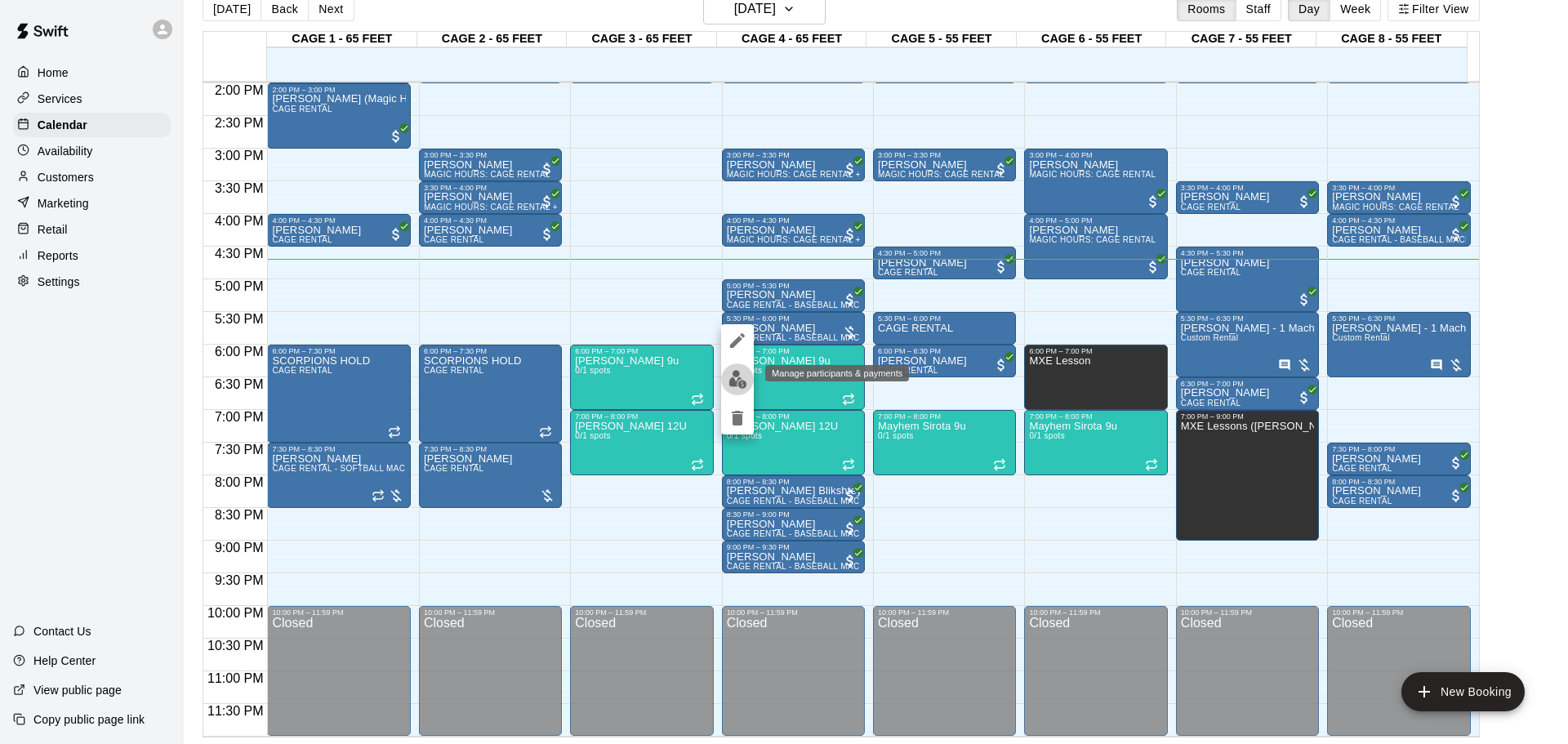
click at [737, 379] on img "edit" at bounding box center [738, 379] width 19 height 19
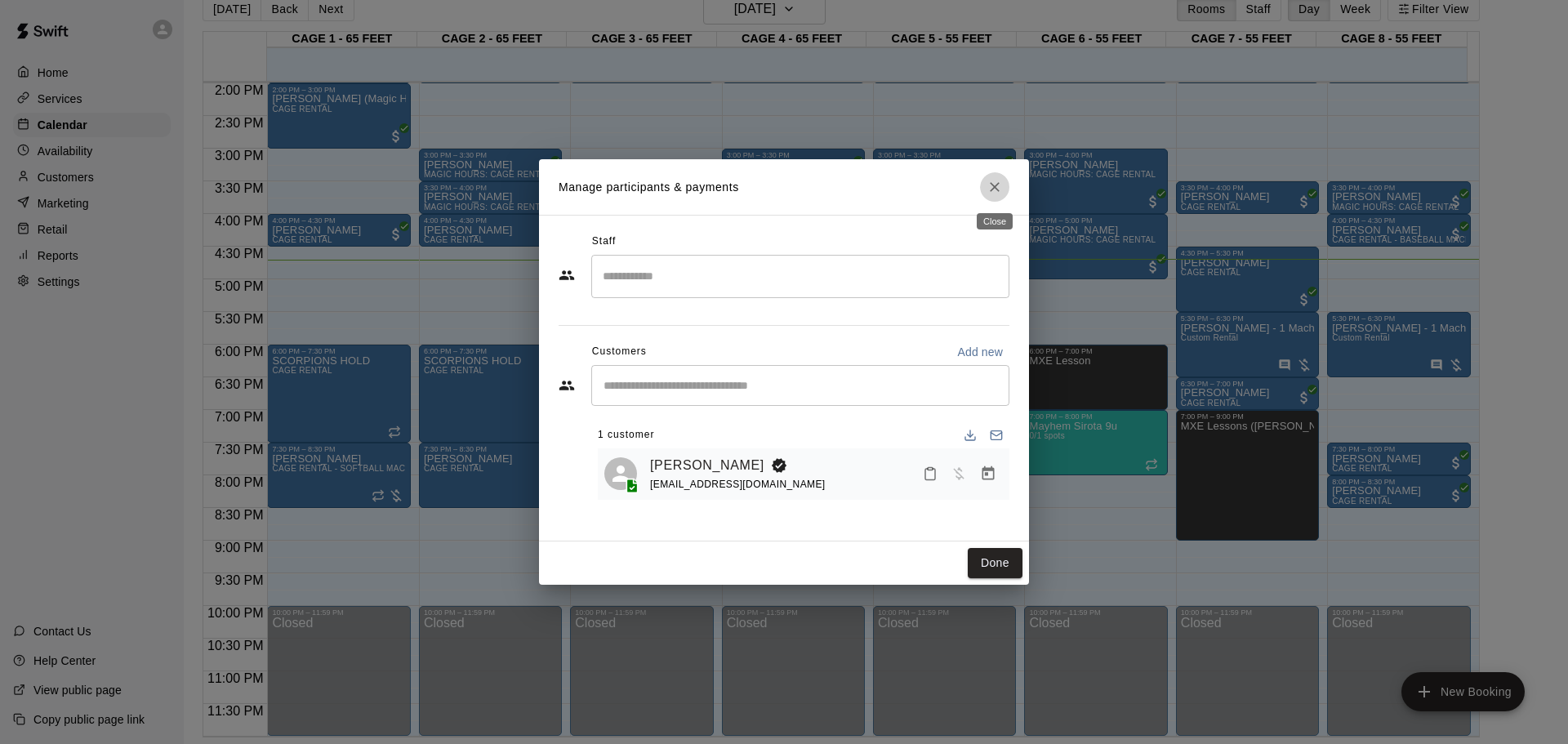
click at [986, 182] on icon "Close" at bounding box center [994, 187] width 17 height 17
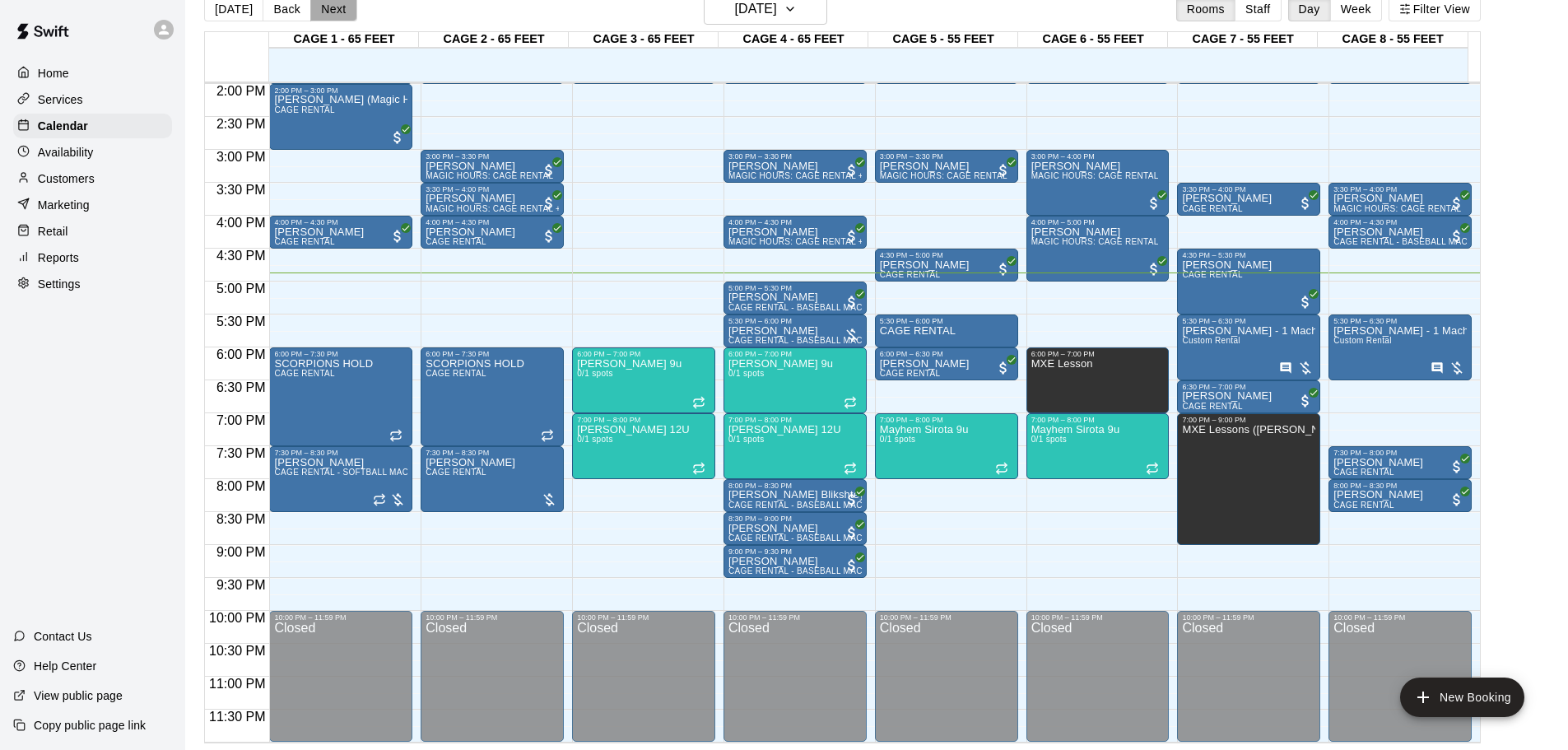
click at [317, 16] on button "Next" at bounding box center [333, 9] width 46 height 25
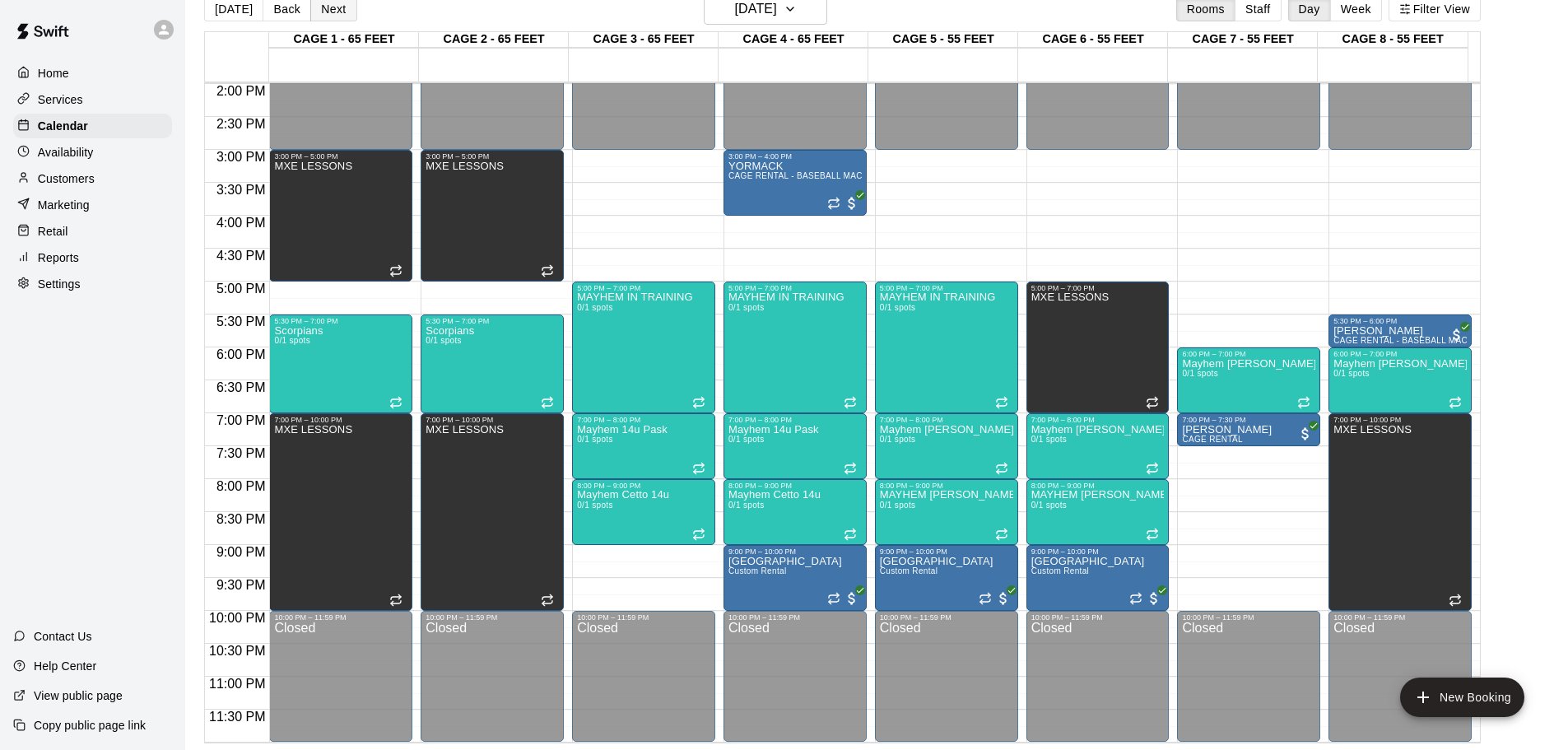
click at [317, 17] on button "Next" at bounding box center [333, 9] width 46 height 25
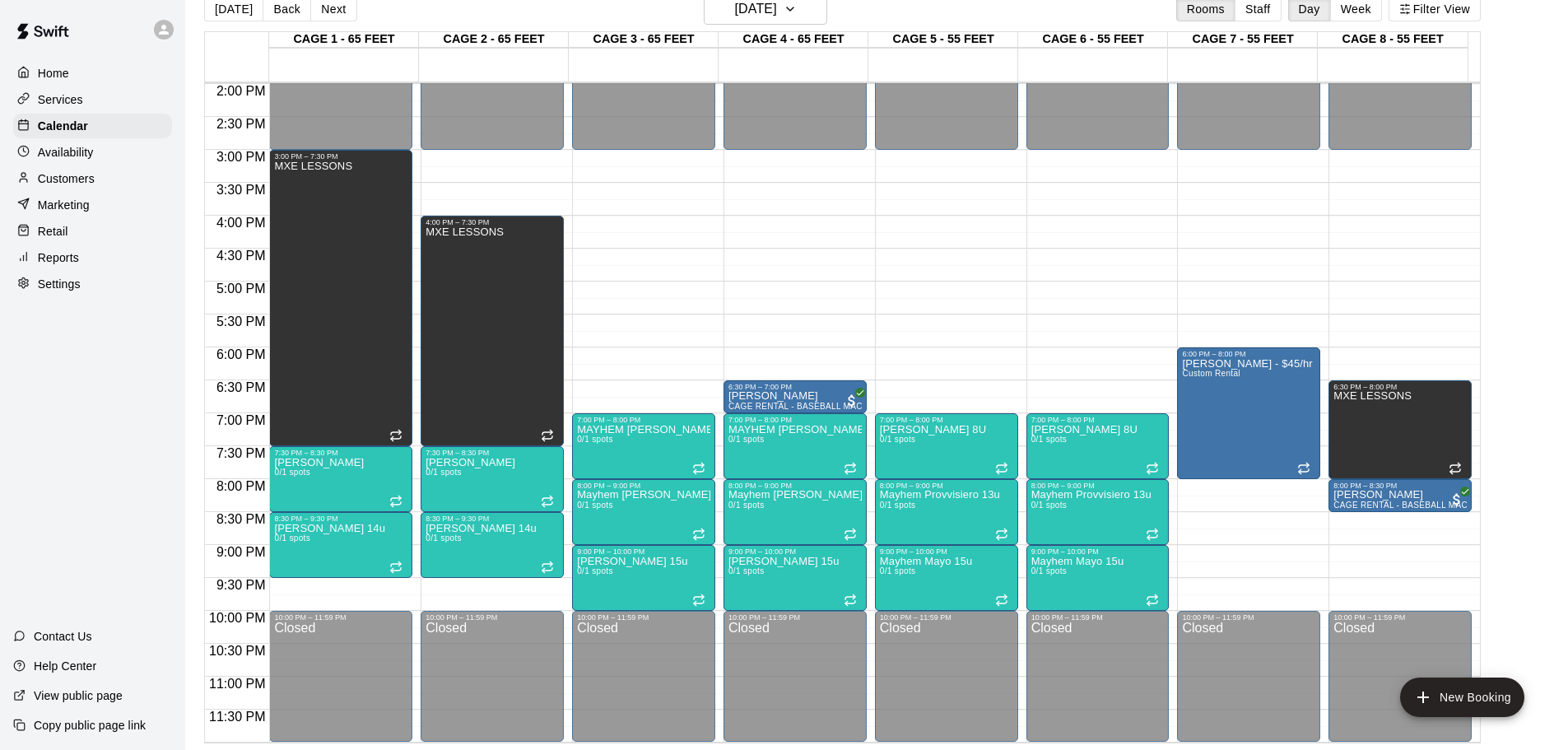
click at [329, 13] on button "Next" at bounding box center [333, 9] width 46 height 25
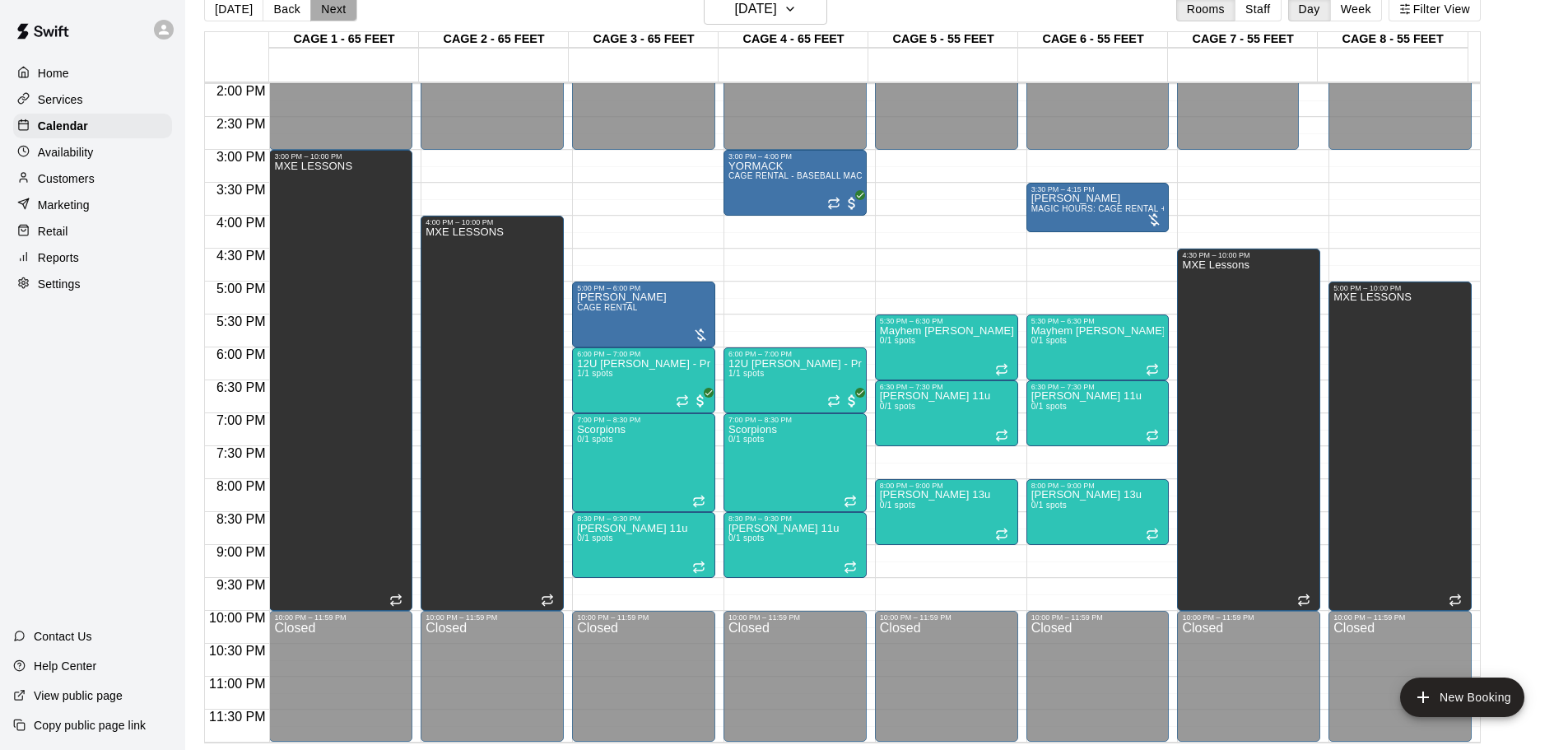
click at [317, 4] on button "Next" at bounding box center [333, 9] width 46 height 25
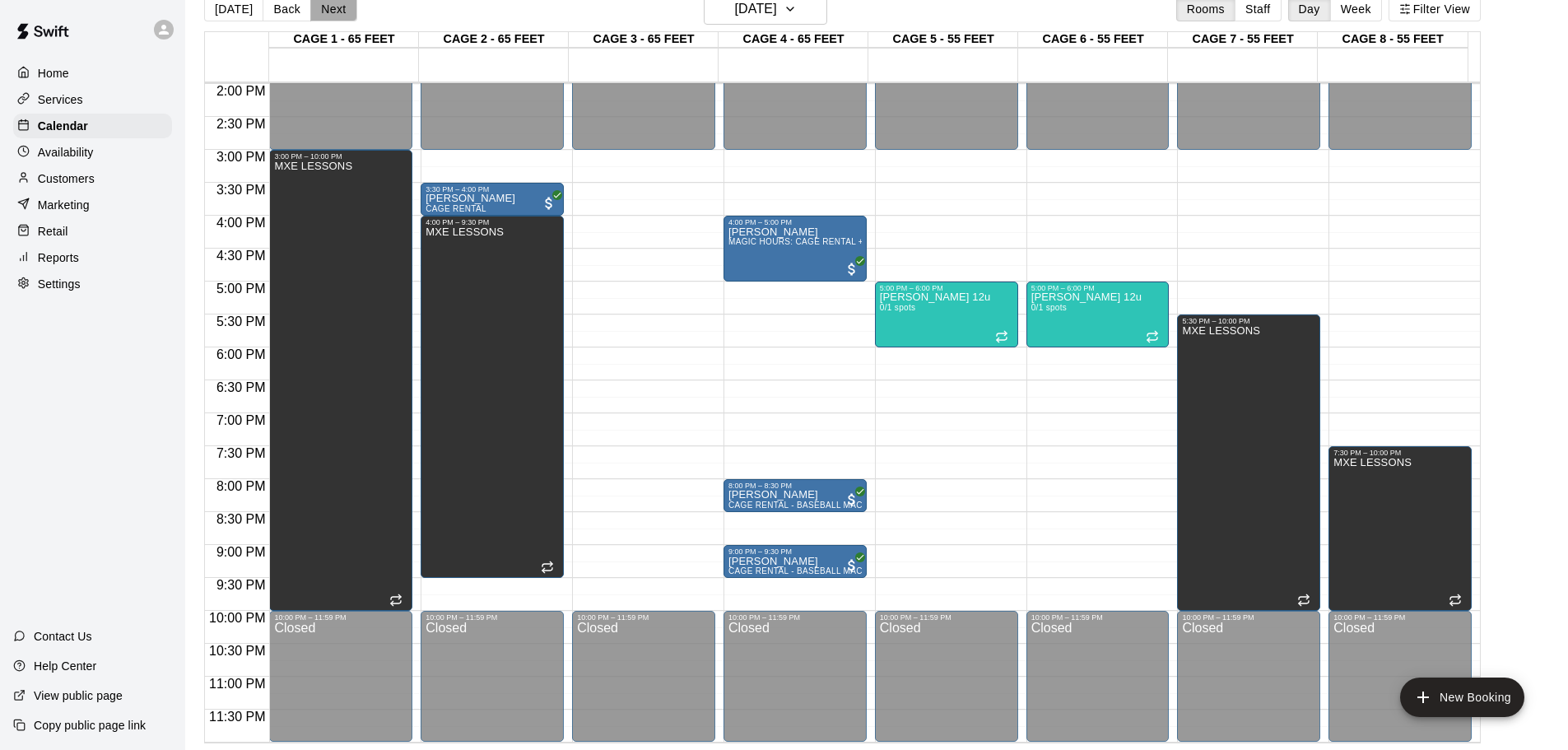
click at [317, 6] on button "Next" at bounding box center [333, 9] width 46 height 25
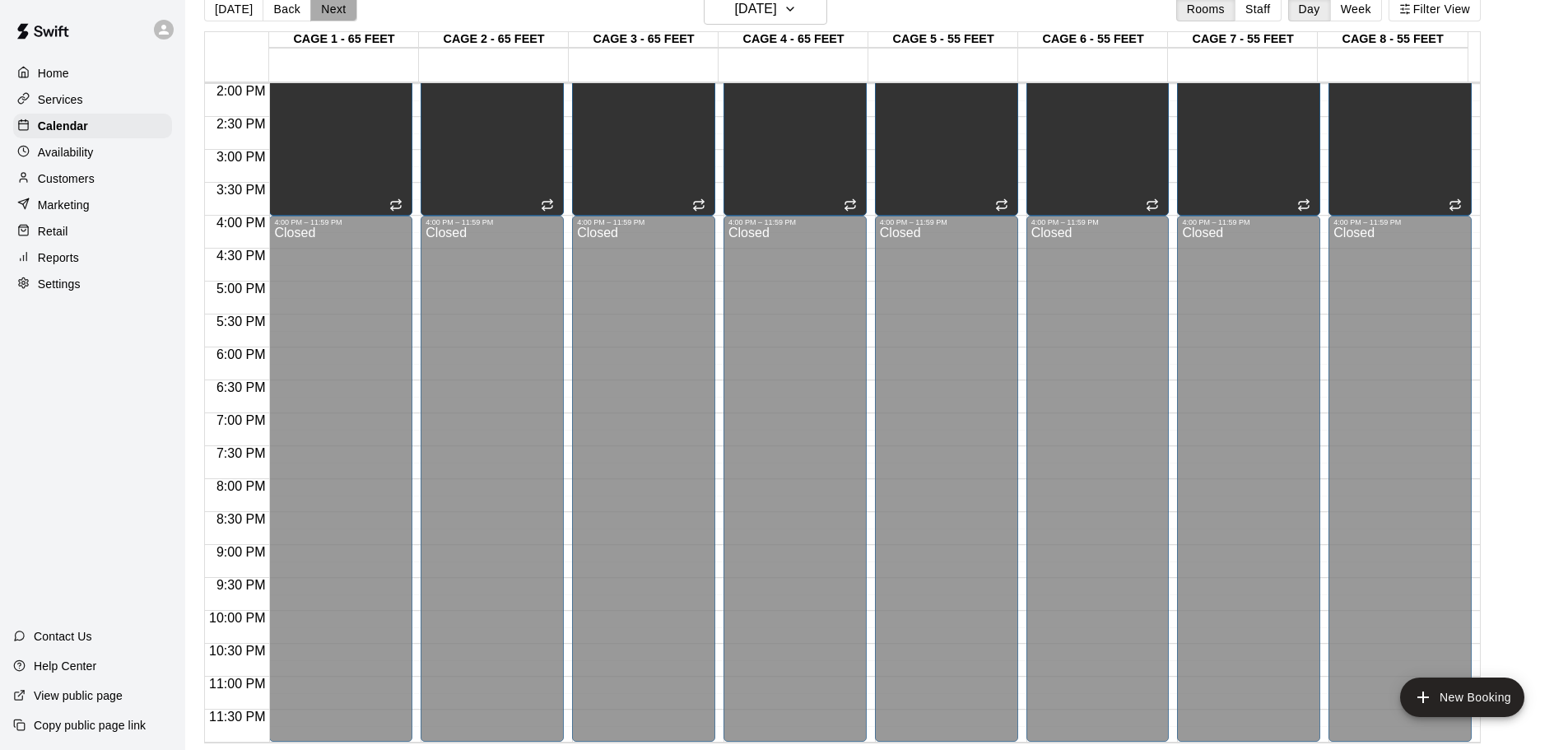
click at [317, 6] on button "Next" at bounding box center [333, 9] width 46 height 25
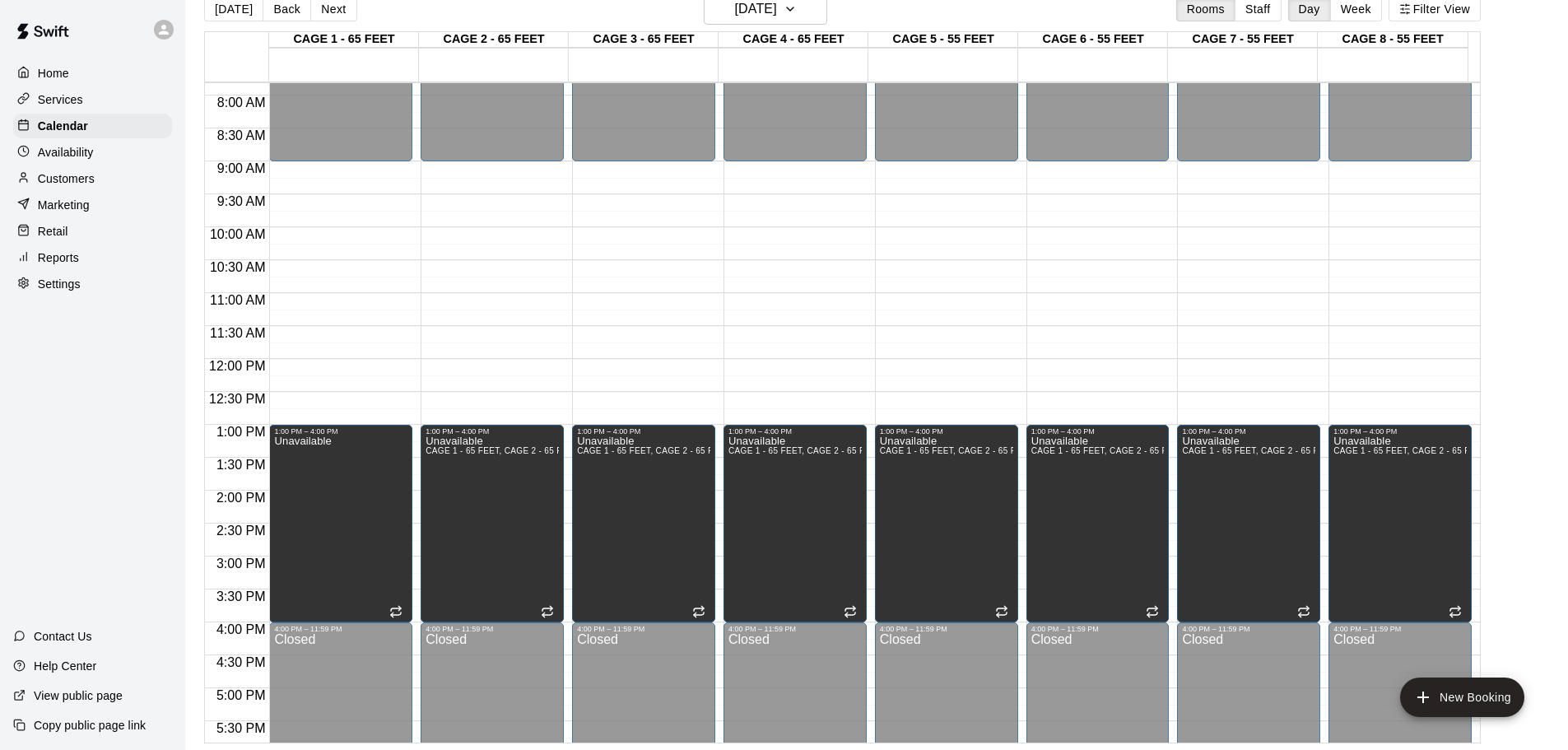
scroll to position [346, 0]
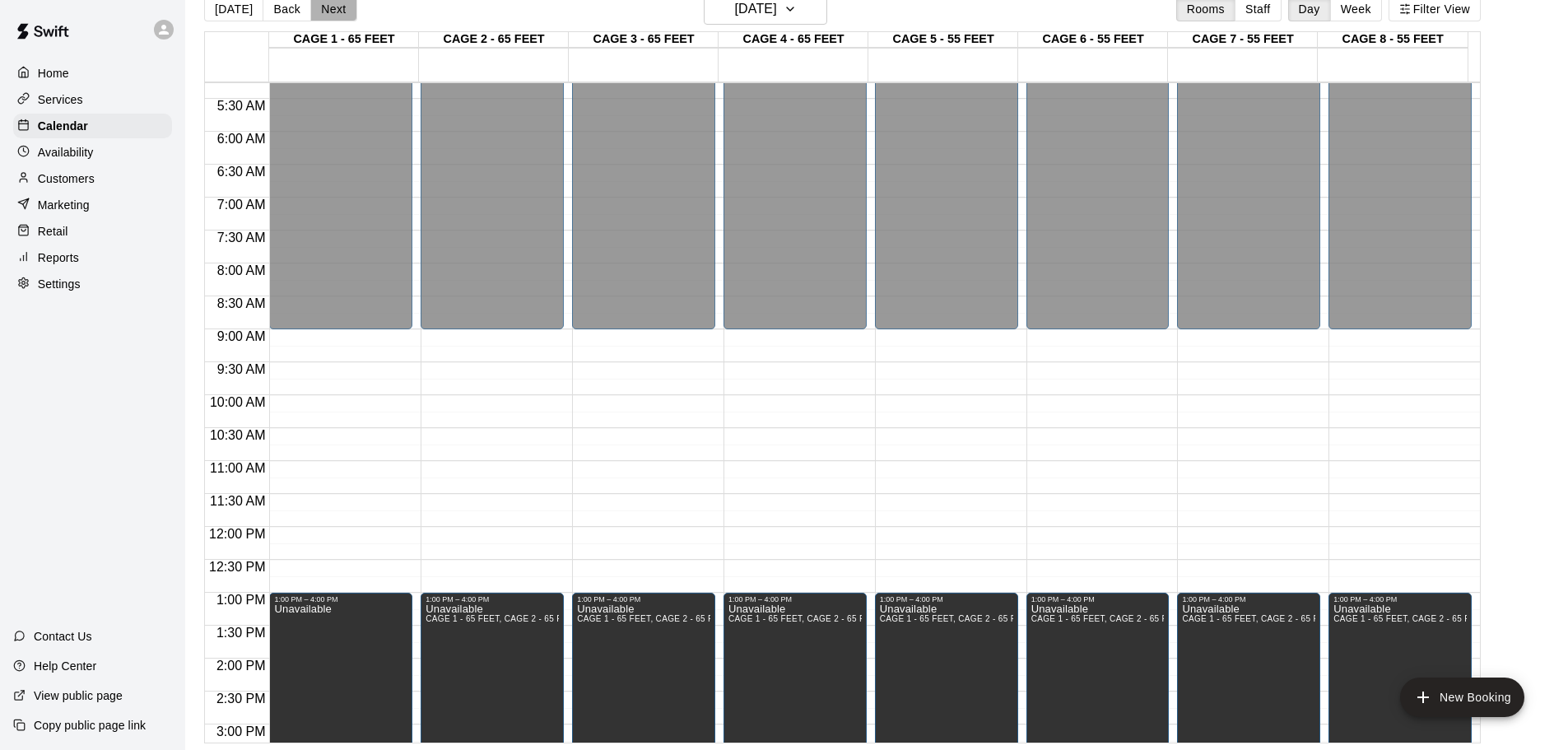
click at [330, 11] on button "Next" at bounding box center [333, 9] width 46 height 25
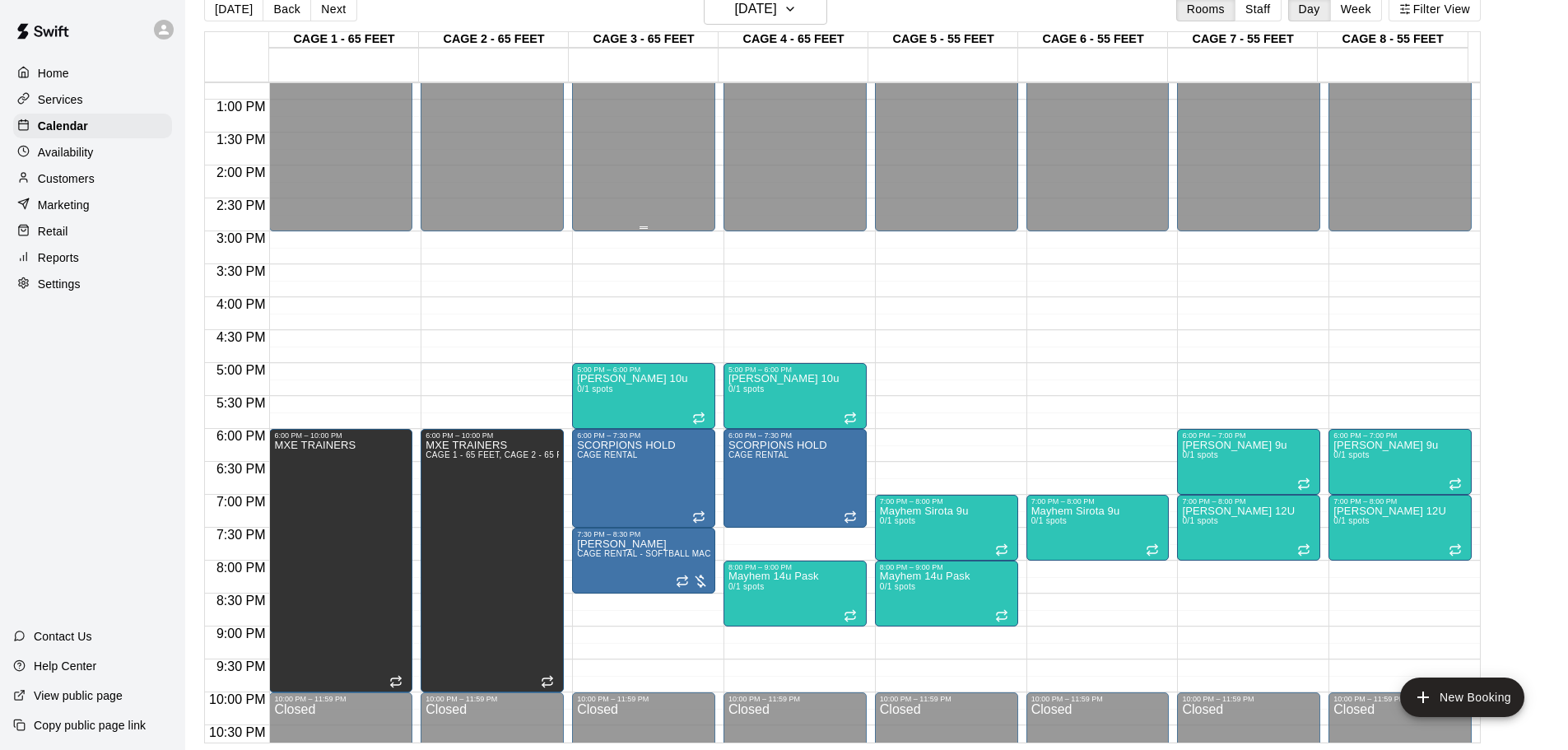
scroll to position [841, 0]
click at [323, 16] on button "Next" at bounding box center [333, 9] width 46 height 25
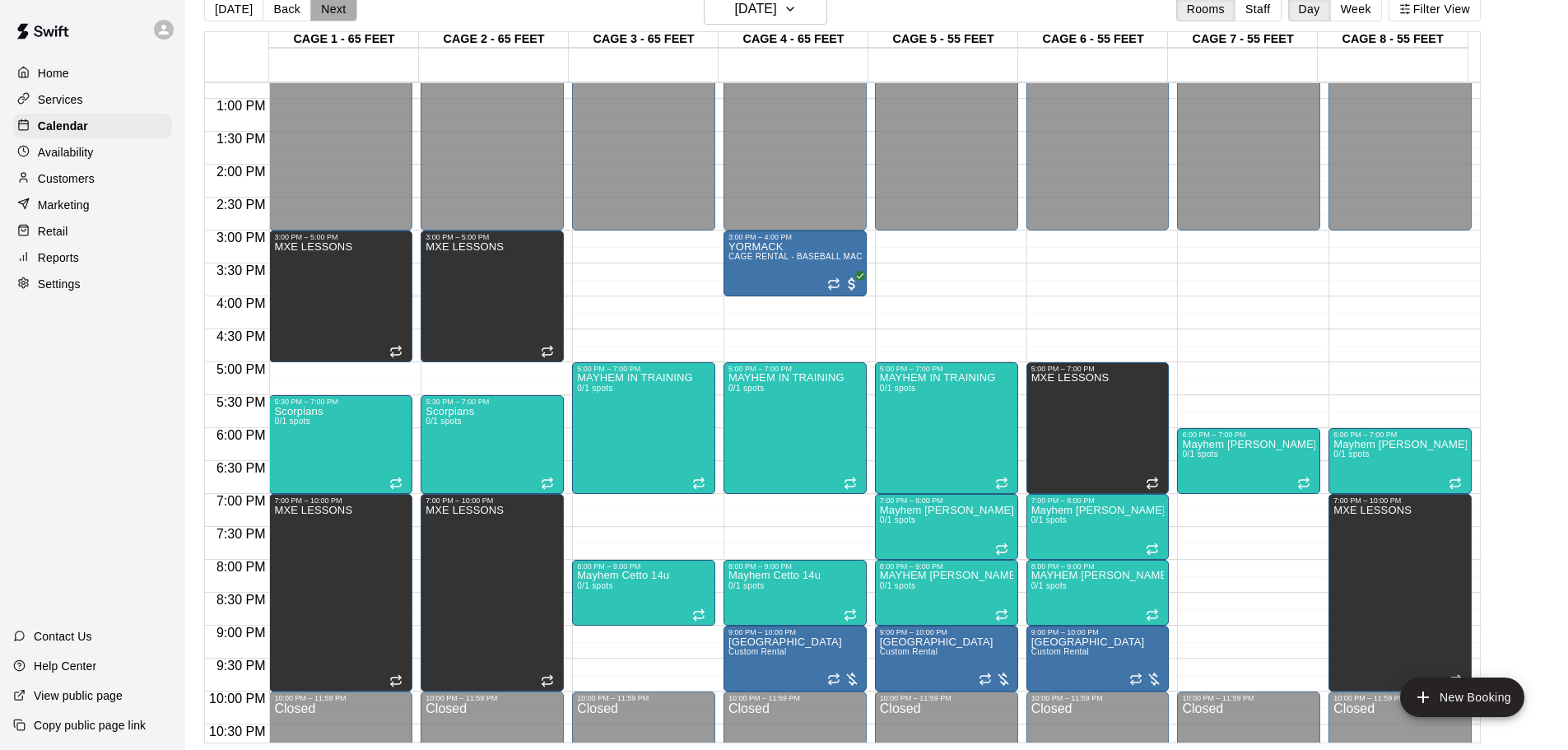
click at [323, 16] on button "Next" at bounding box center [333, 9] width 46 height 25
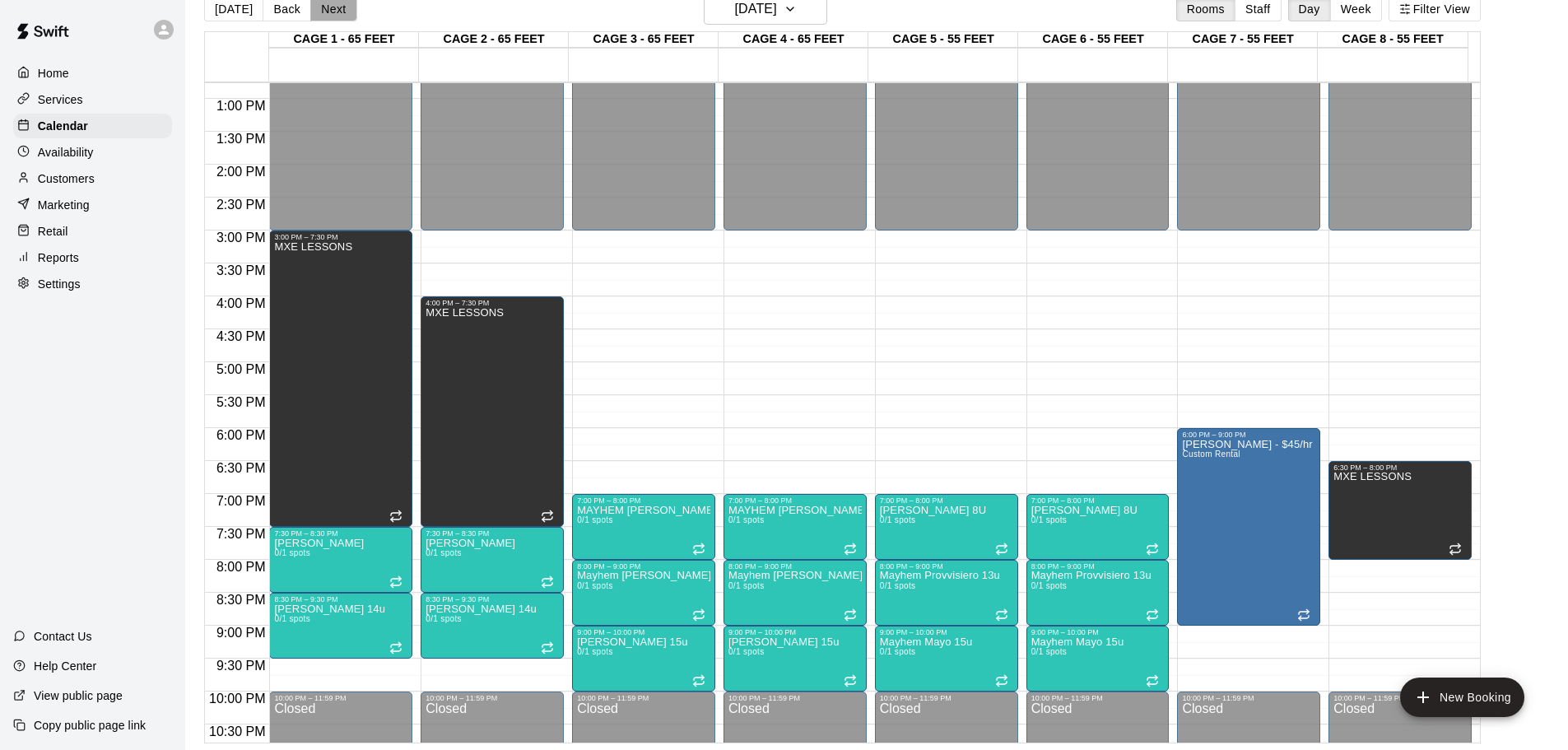
click at [323, 16] on button "Next" at bounding box center [333, 9] width 46 height 25
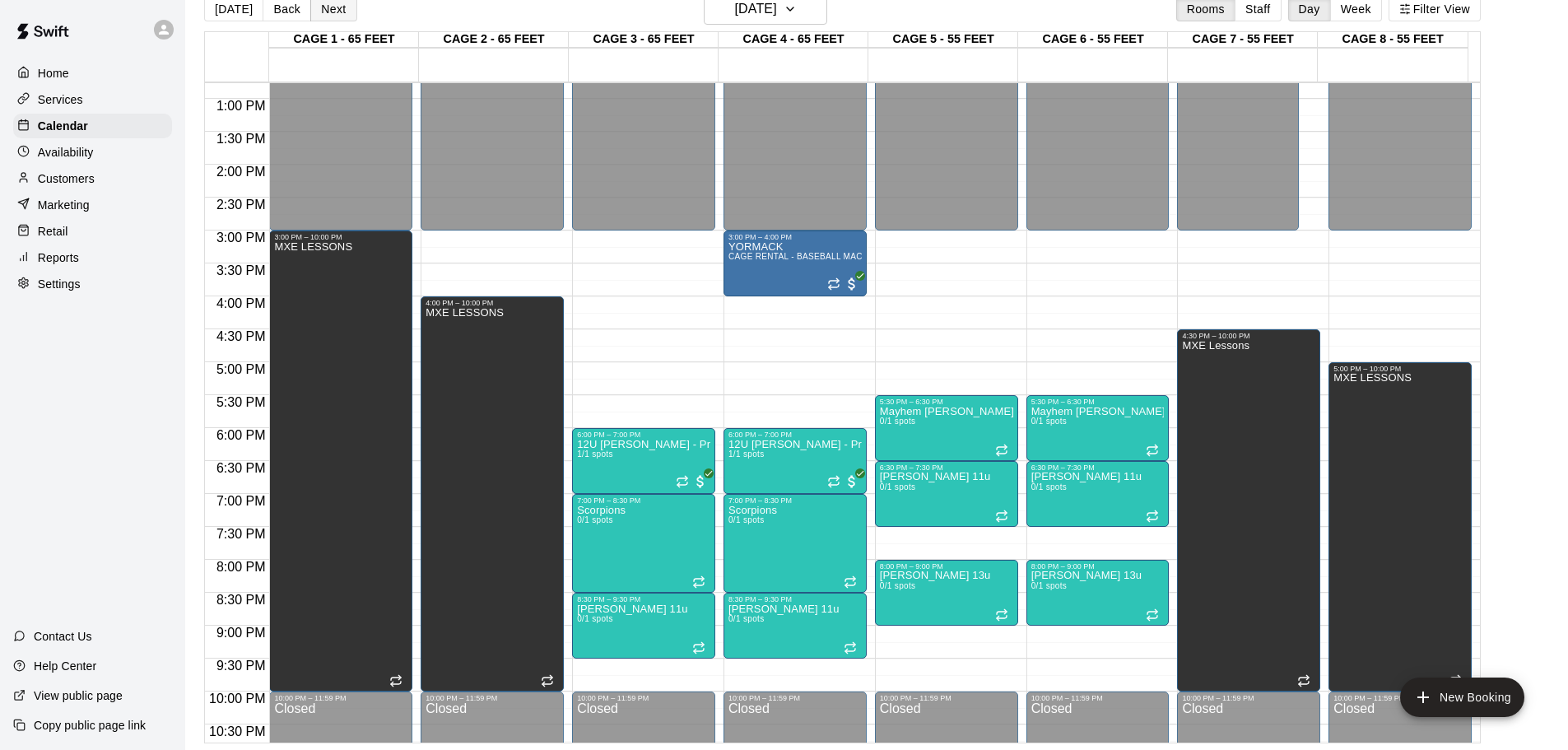
click at [323, 16] on button "Next" at bounding box center [333, 9] width 46 height 25
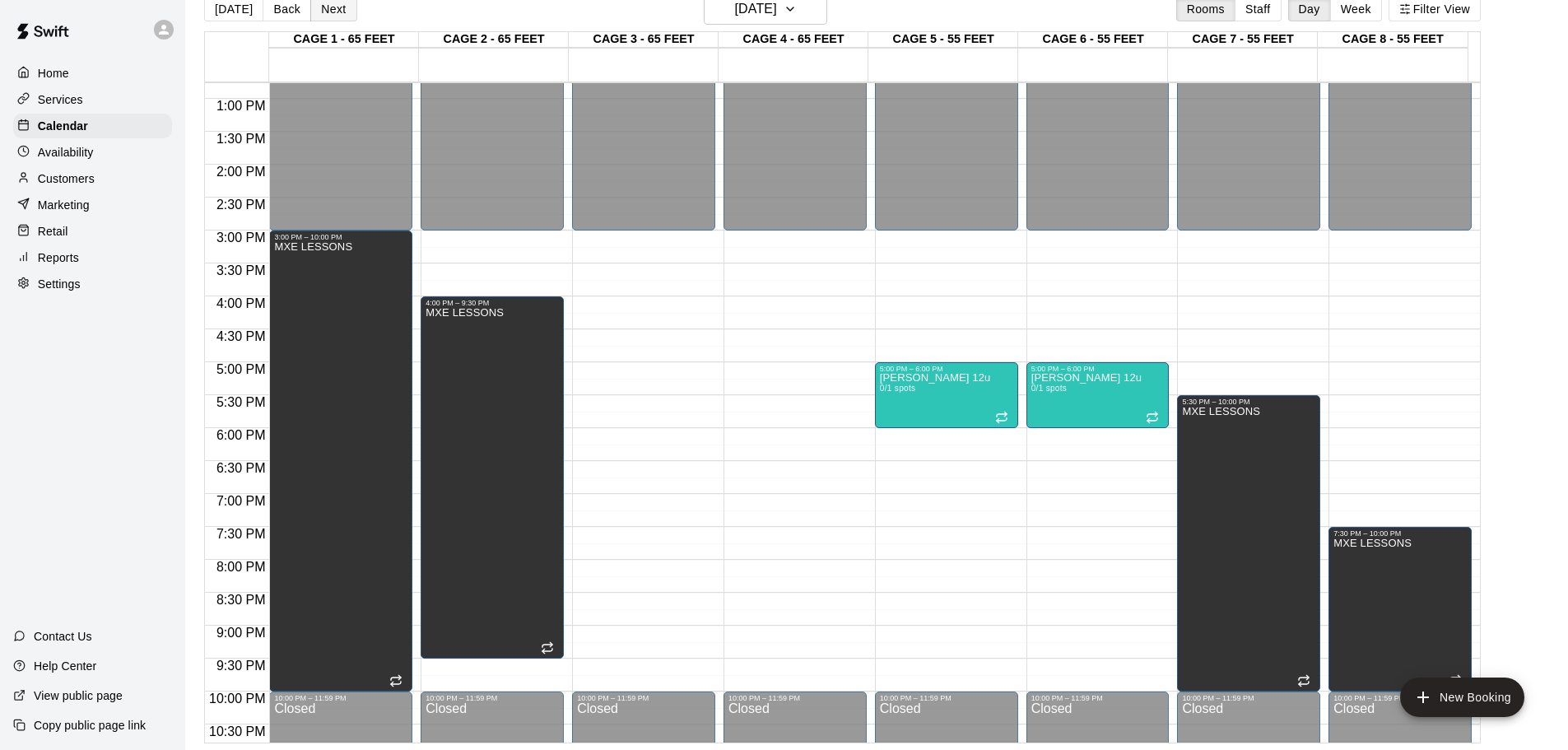
click at [323, 16] on button "Next" at bounding box center [333, 9] width 46 height 25
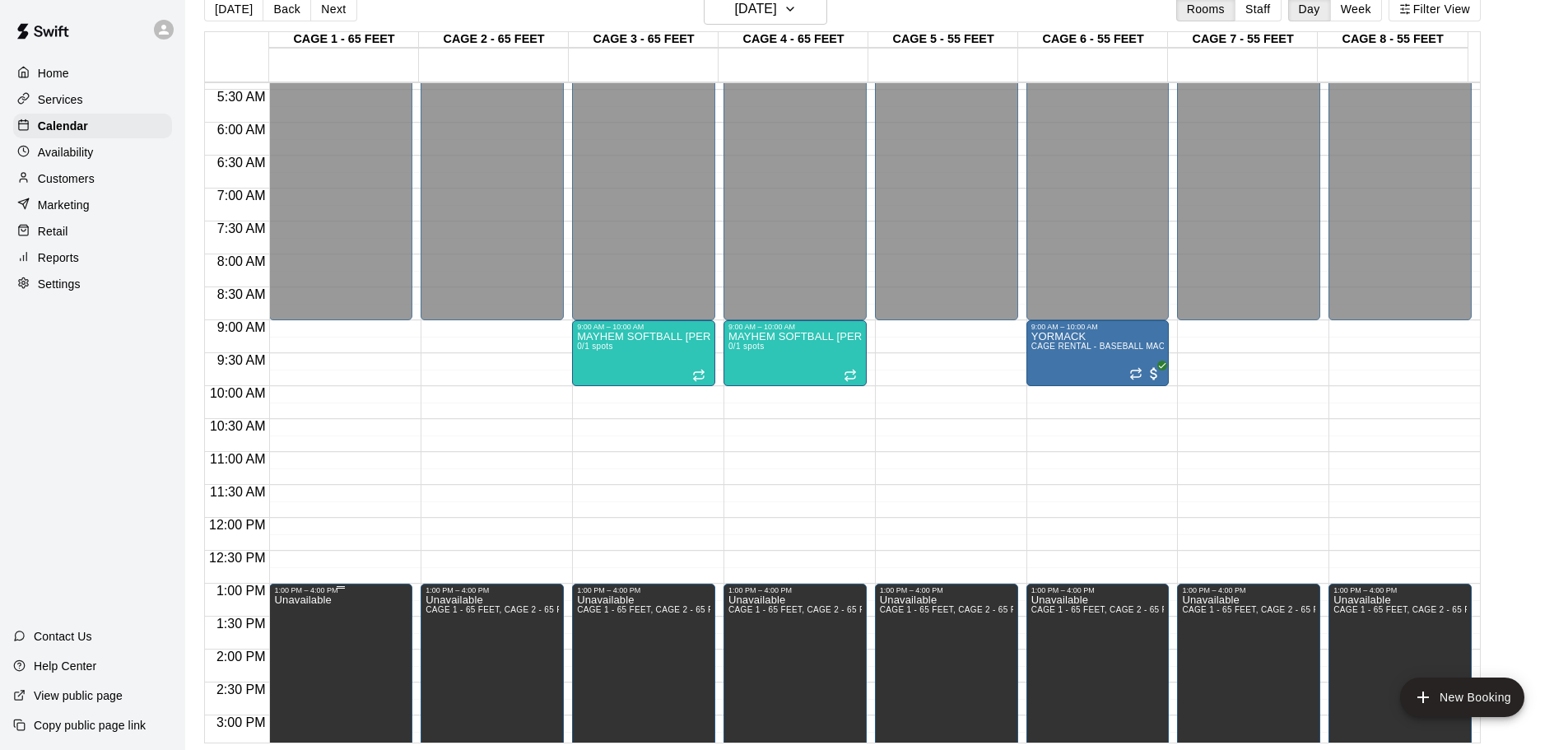
scroll to position [346, 0]
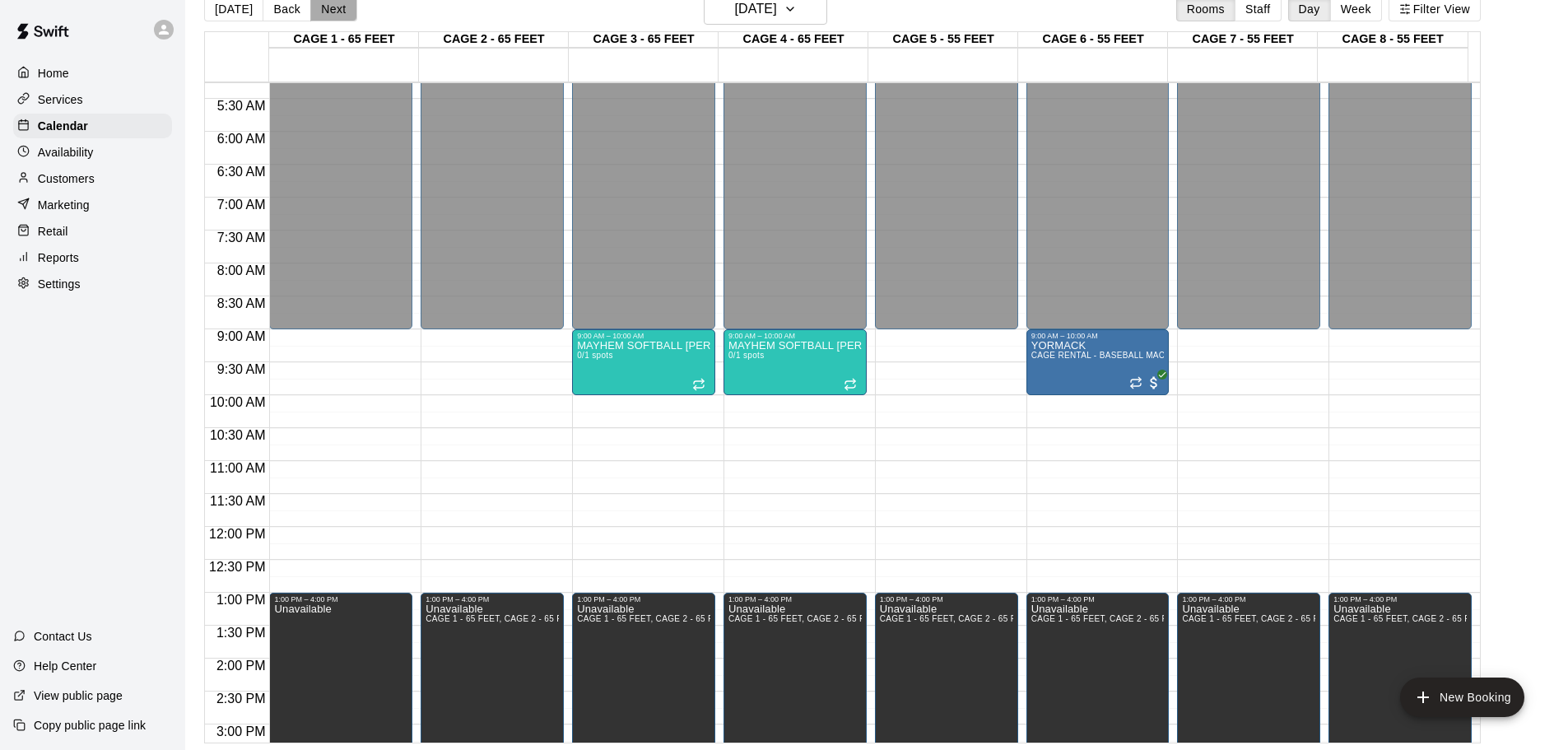
click at [333, 9] on button "Next" at bounding box center [333, 9] width 46 height 25
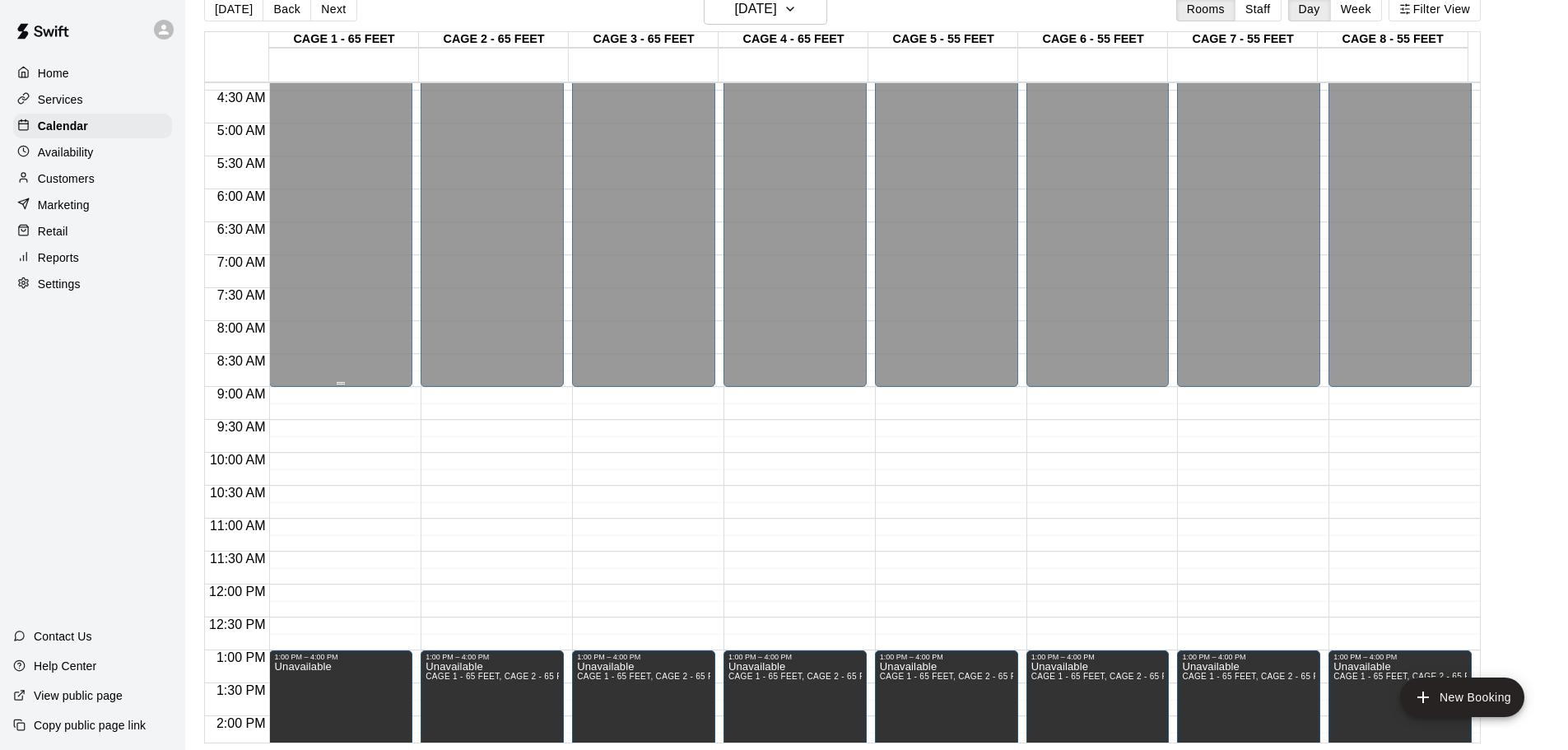
scroll to position [265, 0]
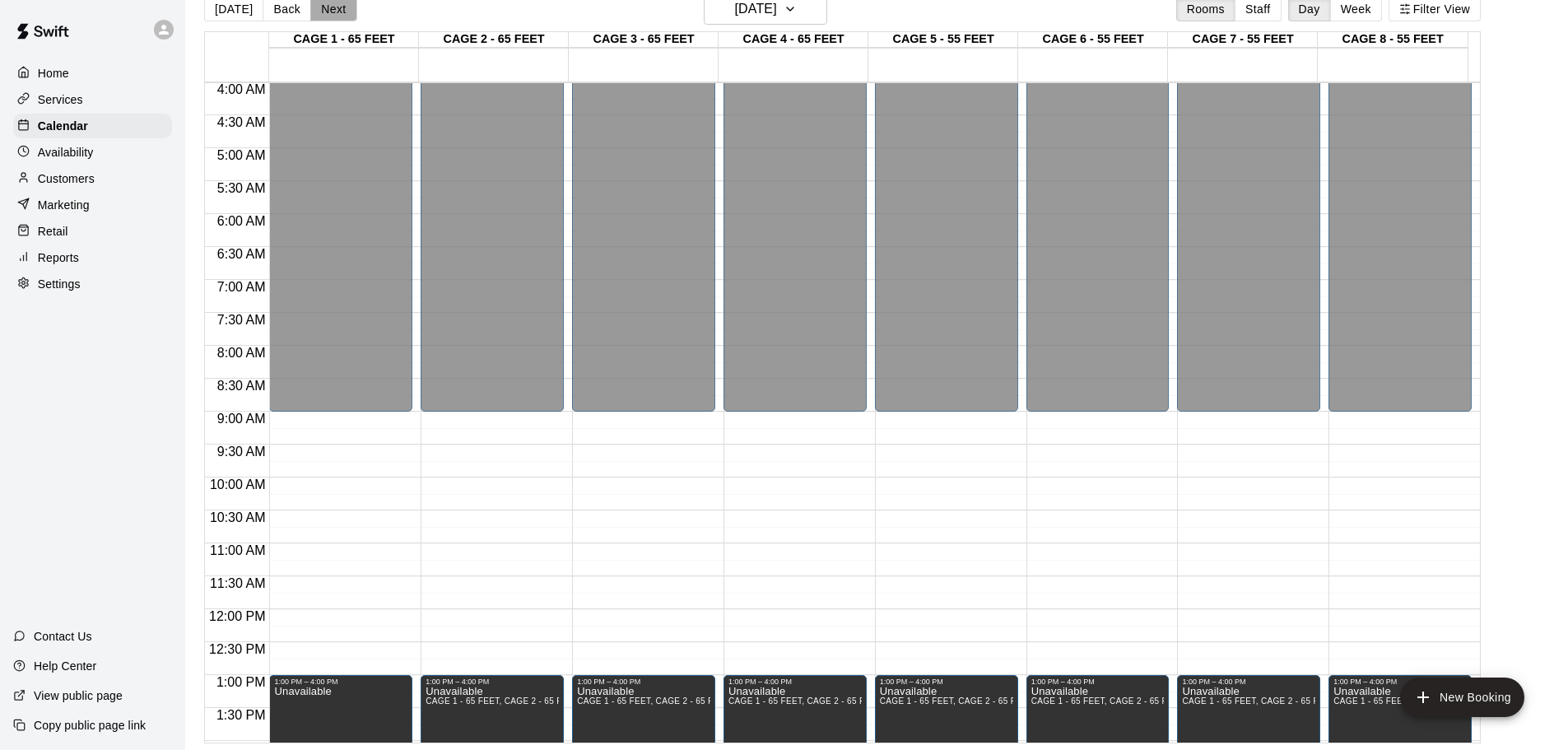
click at [314, 7] on button "Next" at bounding box center [333, 9] width 46 height 25
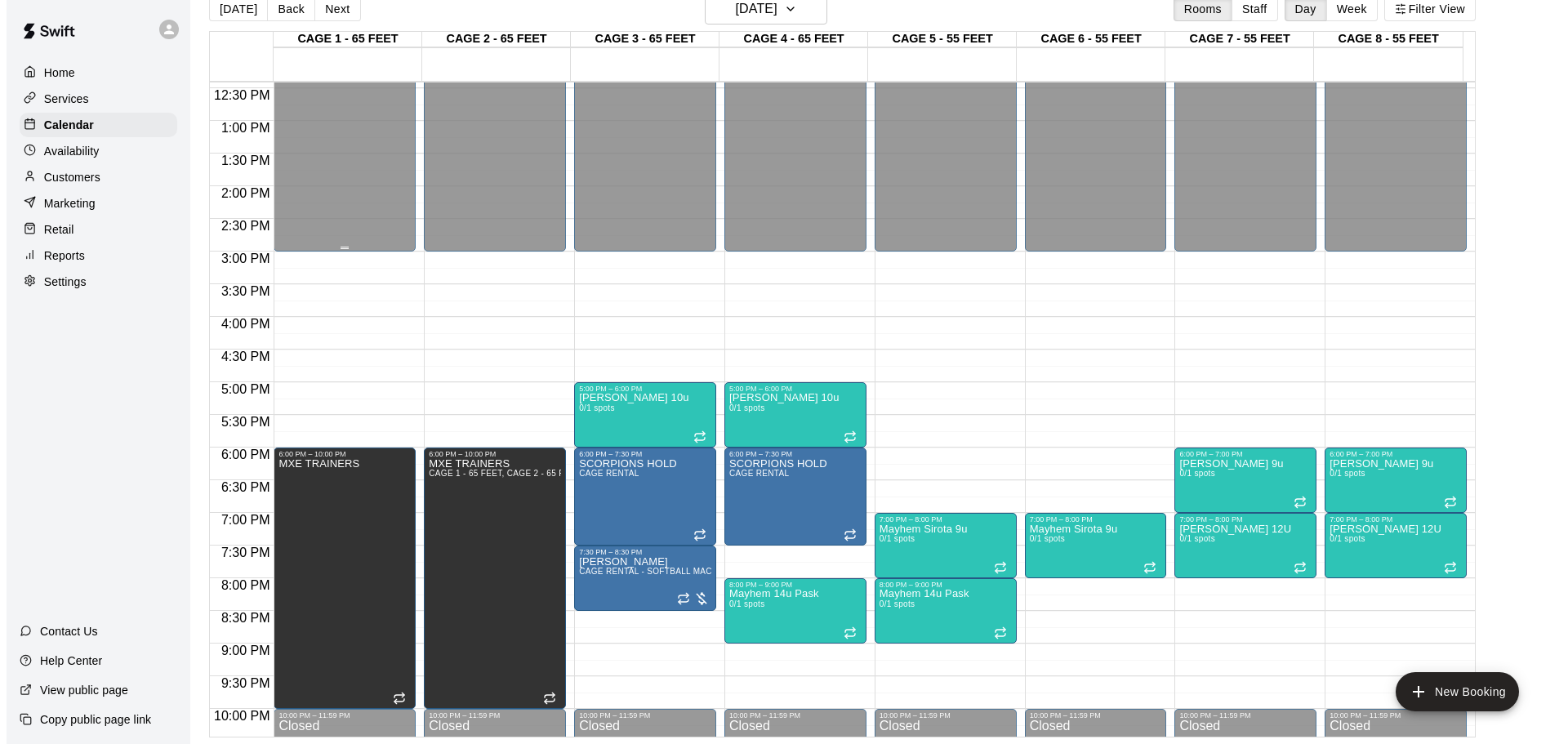
scroll to position [916, 0]
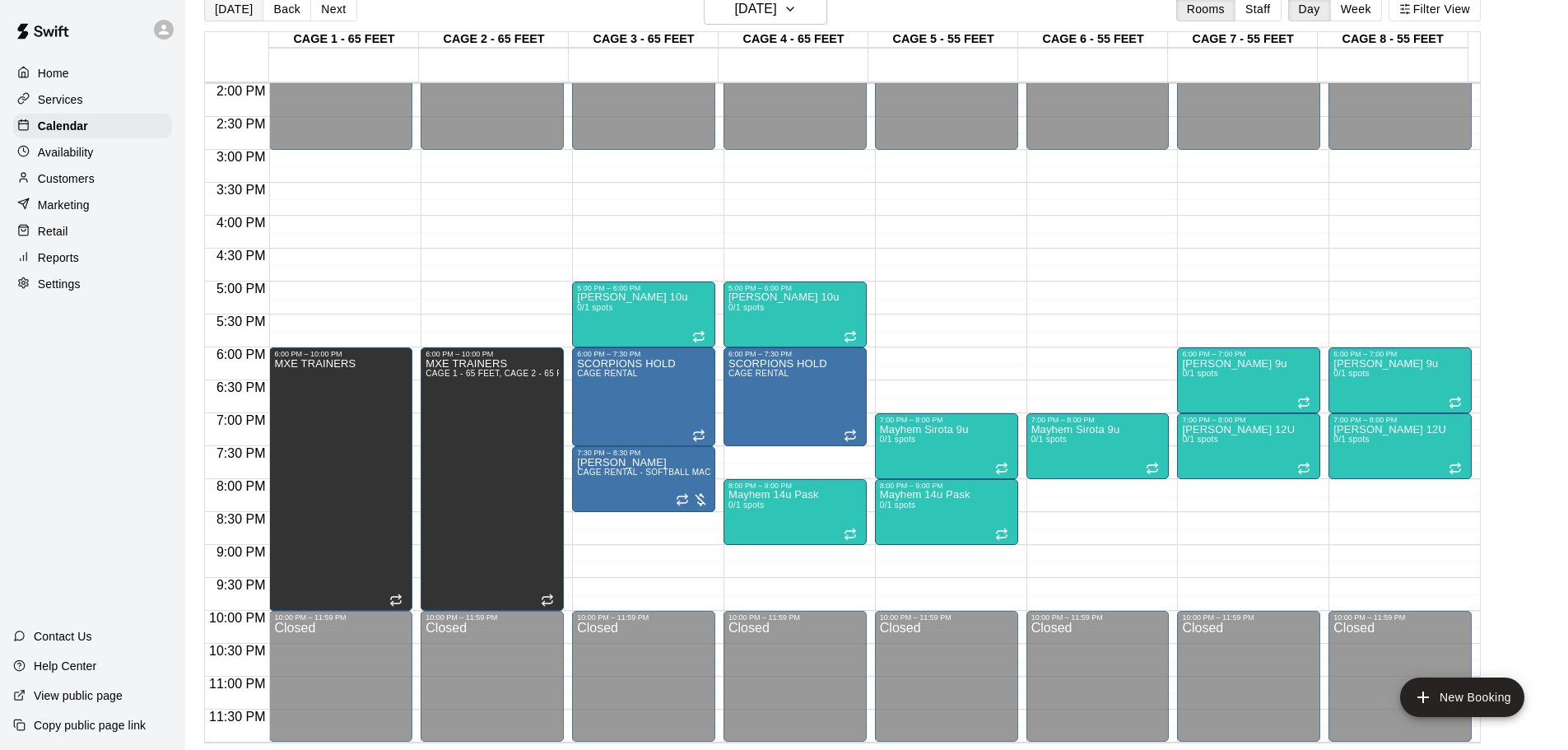
click at [236, 18] on button "[DATE]" at bounding box center [233, 9] width 59 height 25
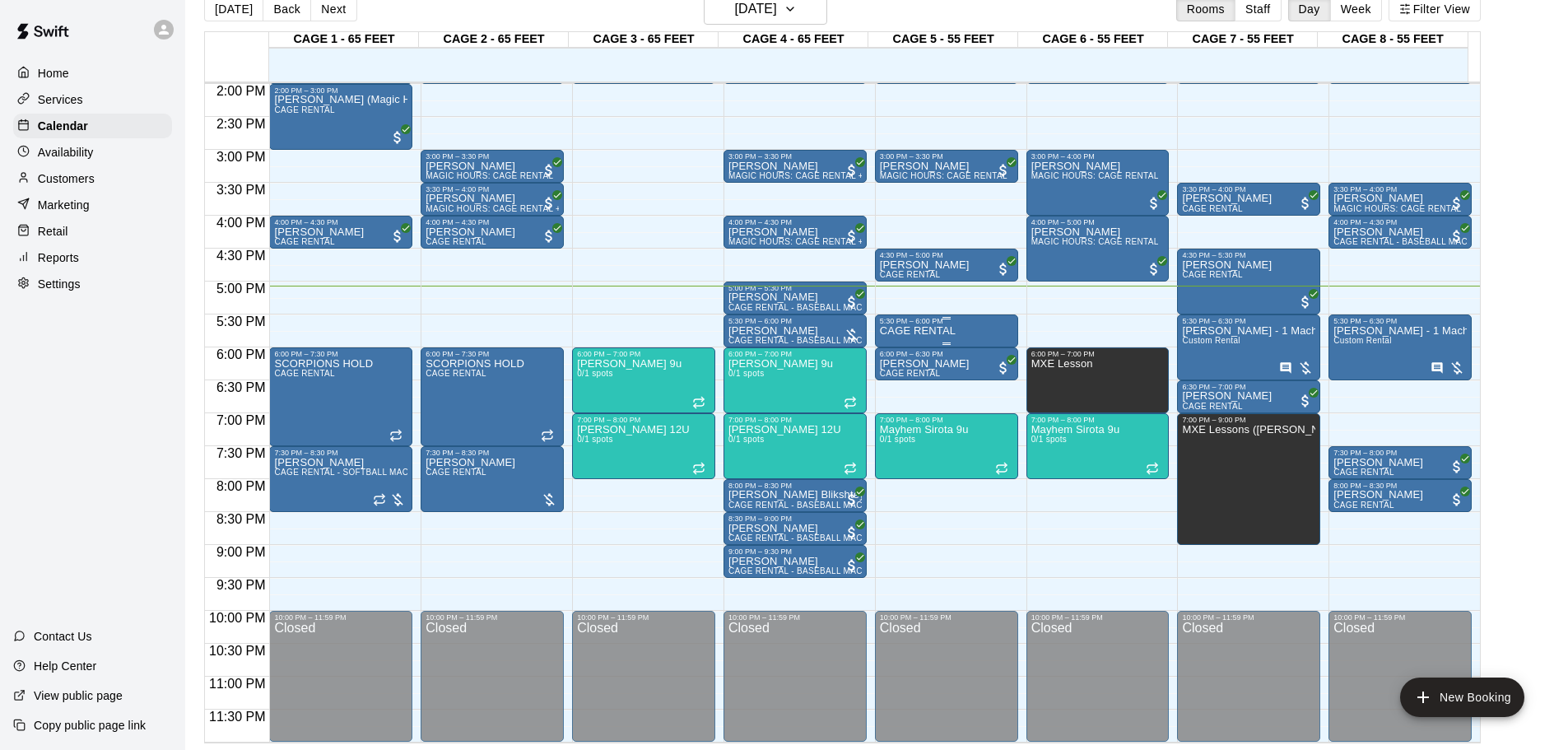
click at [962, 329] on div "CAGE RENTAL" at bounding box center [947, 700] width 134 height 750
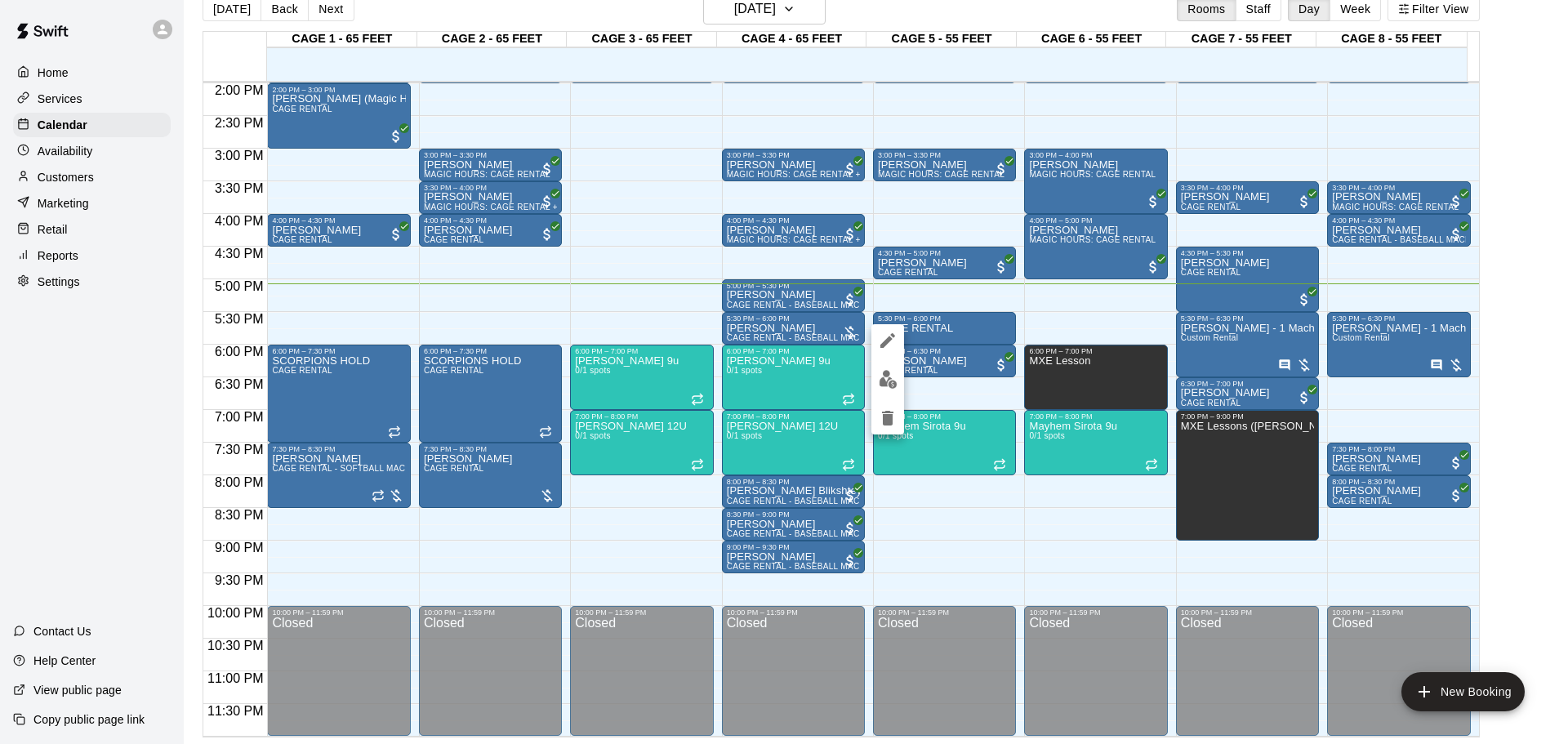
click at [890, 293] on div at bounding box center [784, 372] width 1568 height 744
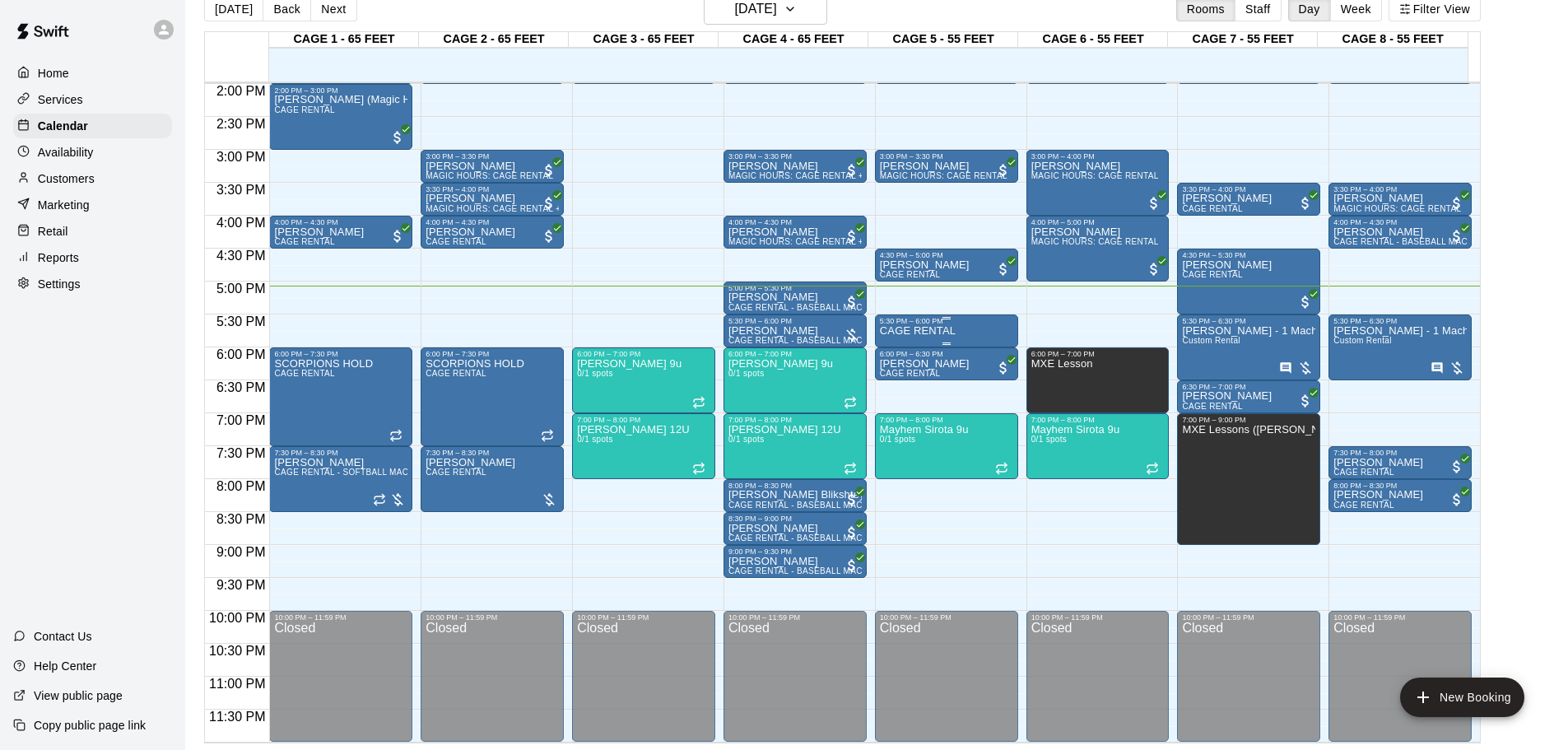
click at [914, 319] on div "5:30 PM – 6:00 PM" at bounding box center [947, 321] width 134 height 8
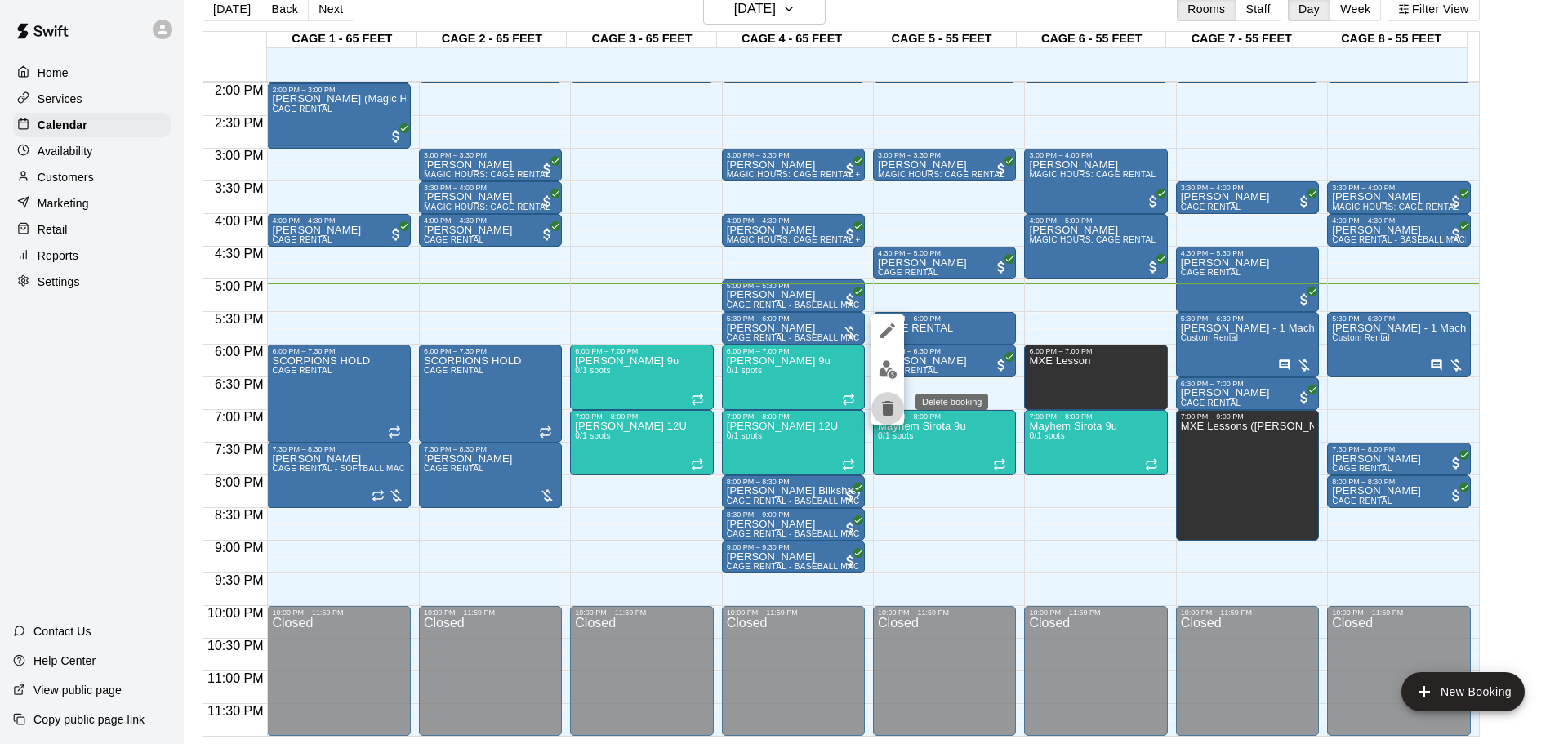
click at [872, 404] on button "delete" at bounding box center [887, 408] width 32 height 32
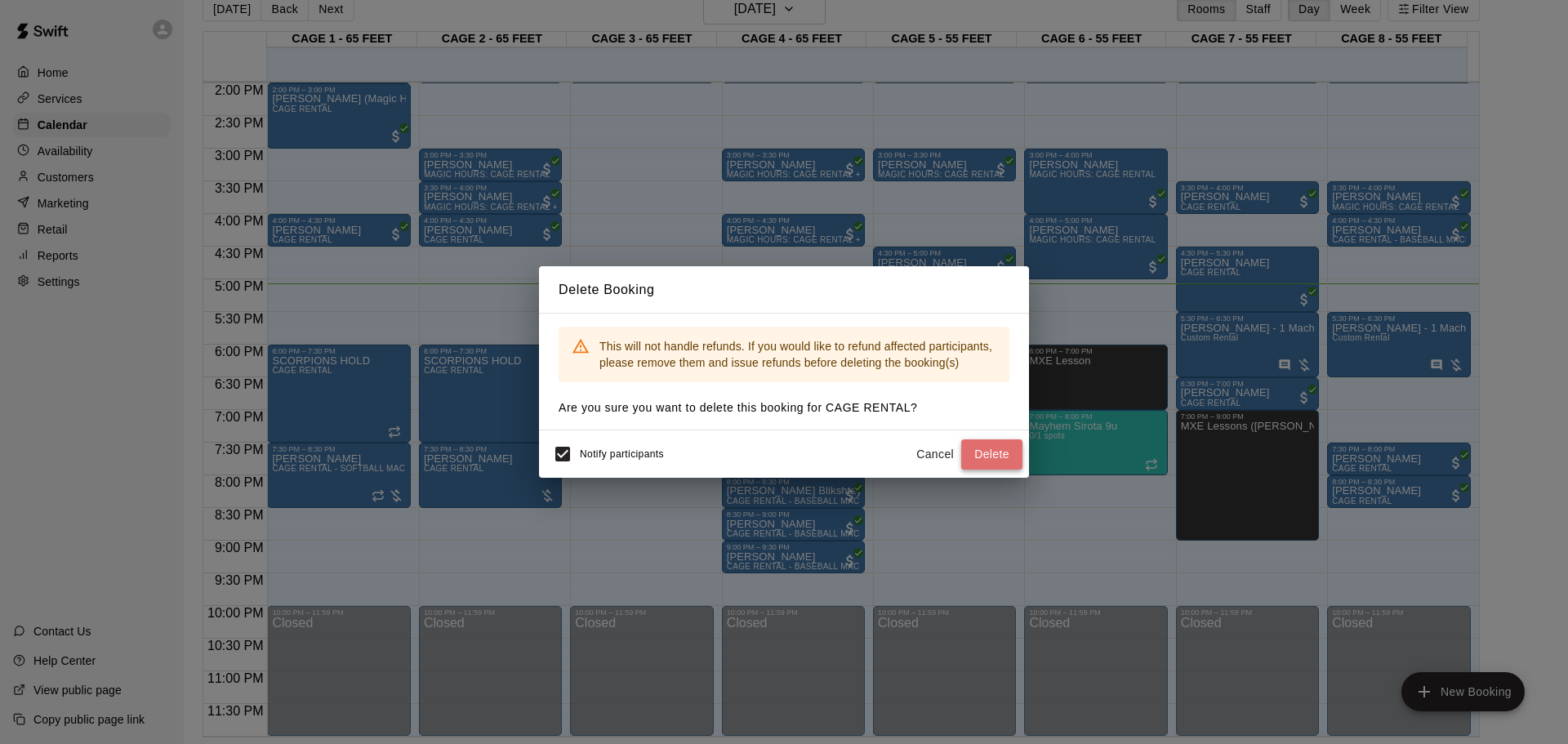
click at [1002, 451] on button "Delete" at bounding box center [992, 454] width 61 height 31
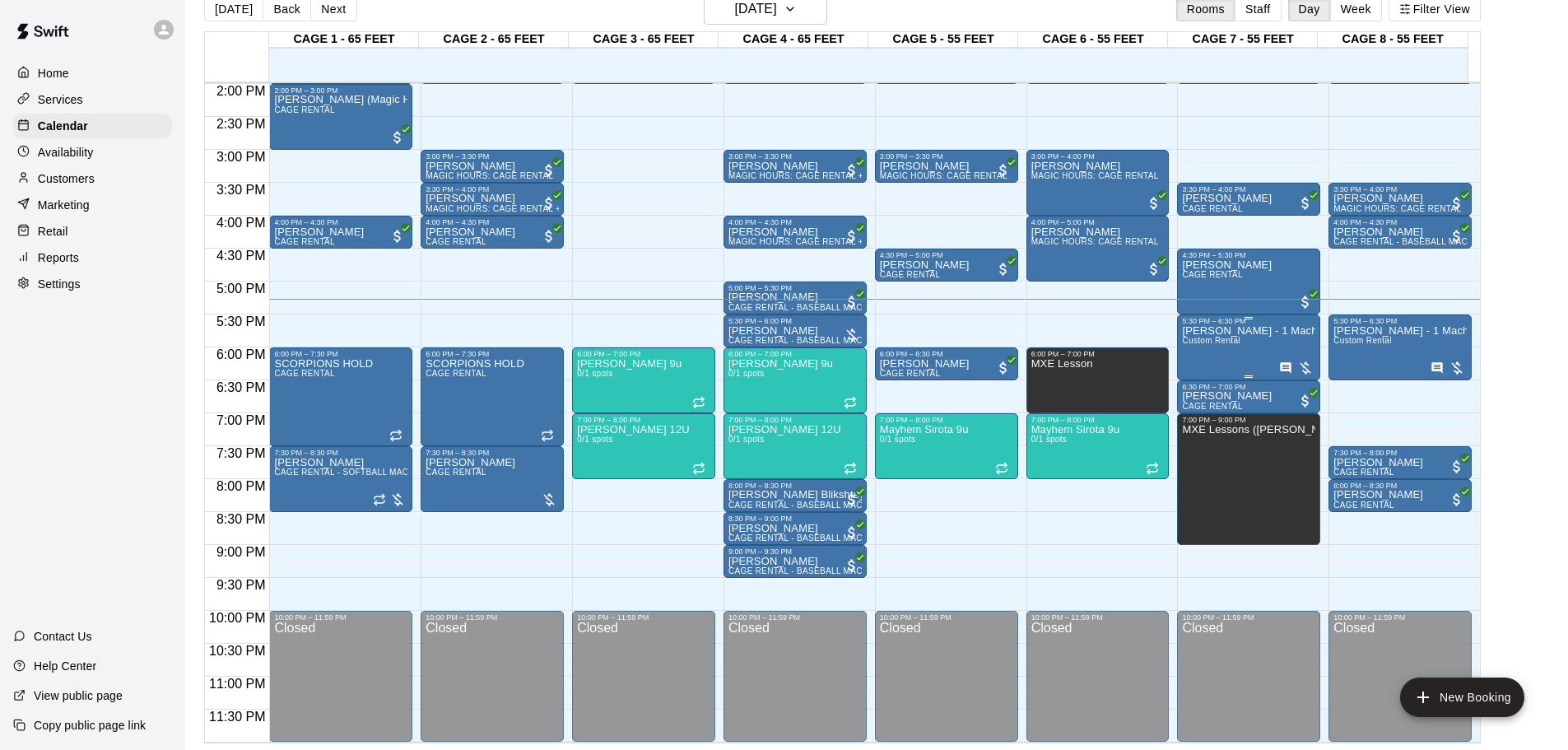
click at [1123, 331] on p "[PERSON_NAME] - 1 Machine ($120)" at bounding box center [1249, 331] width 134 height 0
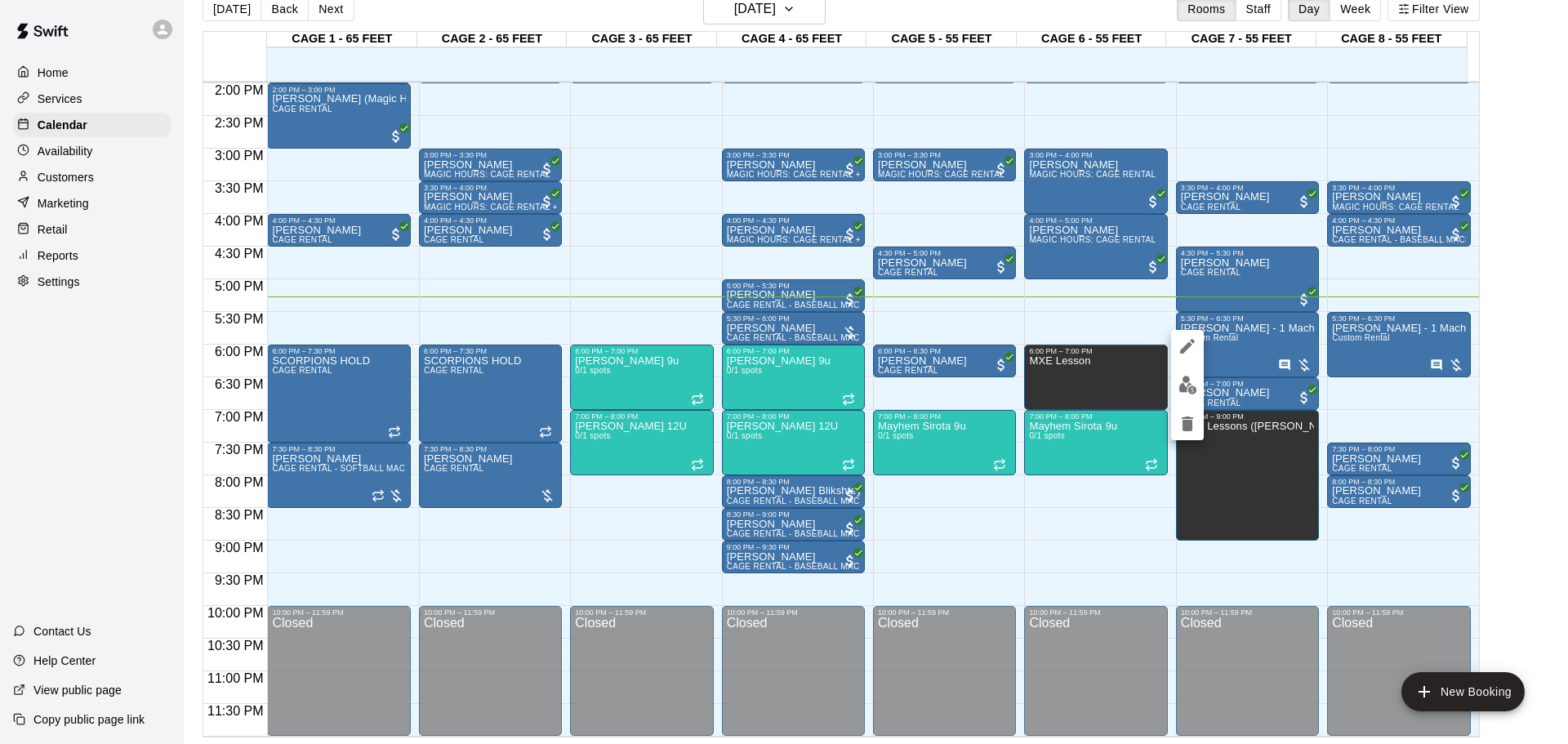
click at [1115, 382] on div at bounding box center [784, 372] width 1568 height 744
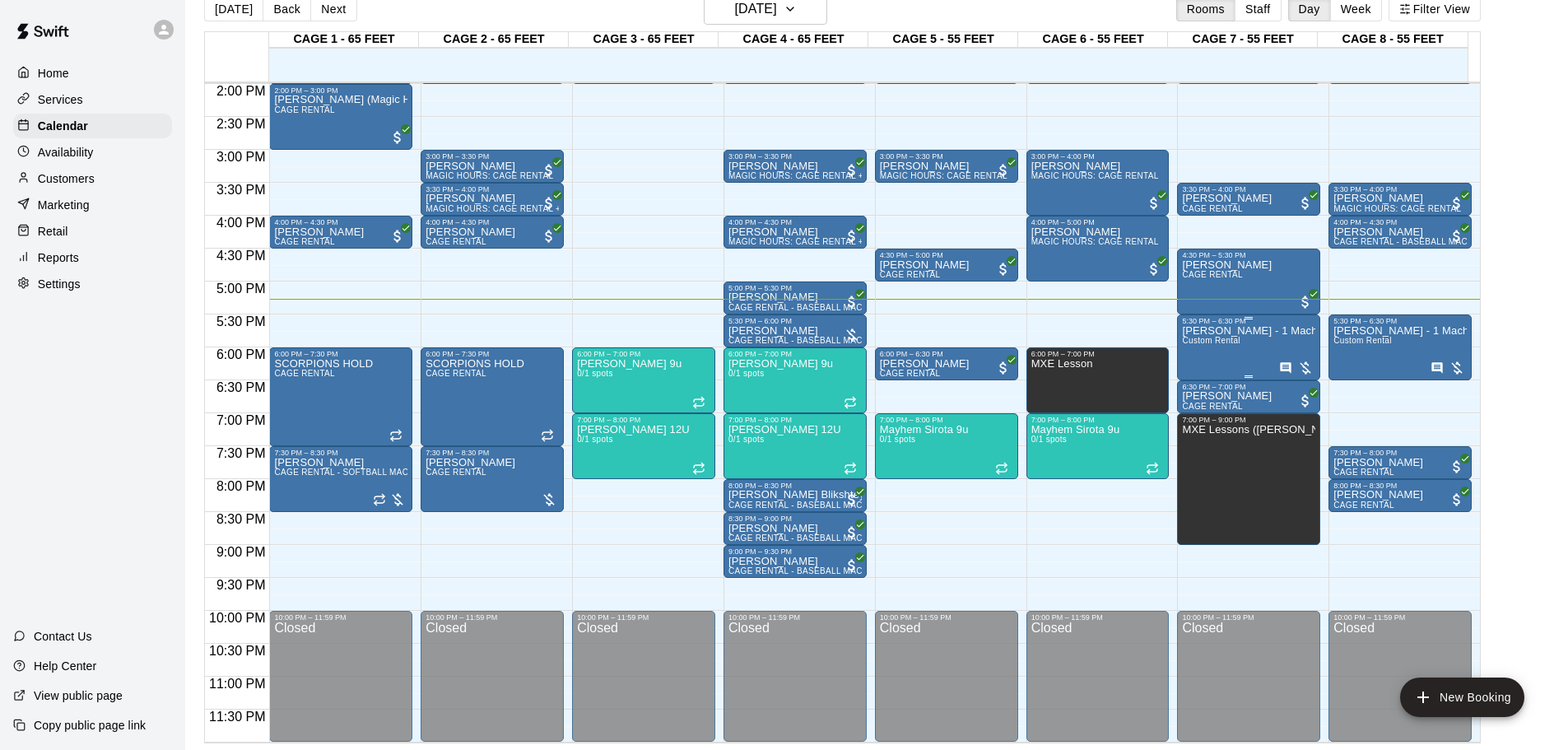
click at [1123, 343] on div "[PERSON_NAME] - 1 Machine ($120) Custom Rental" at bounding box center [1249, 700] width 134 height 750
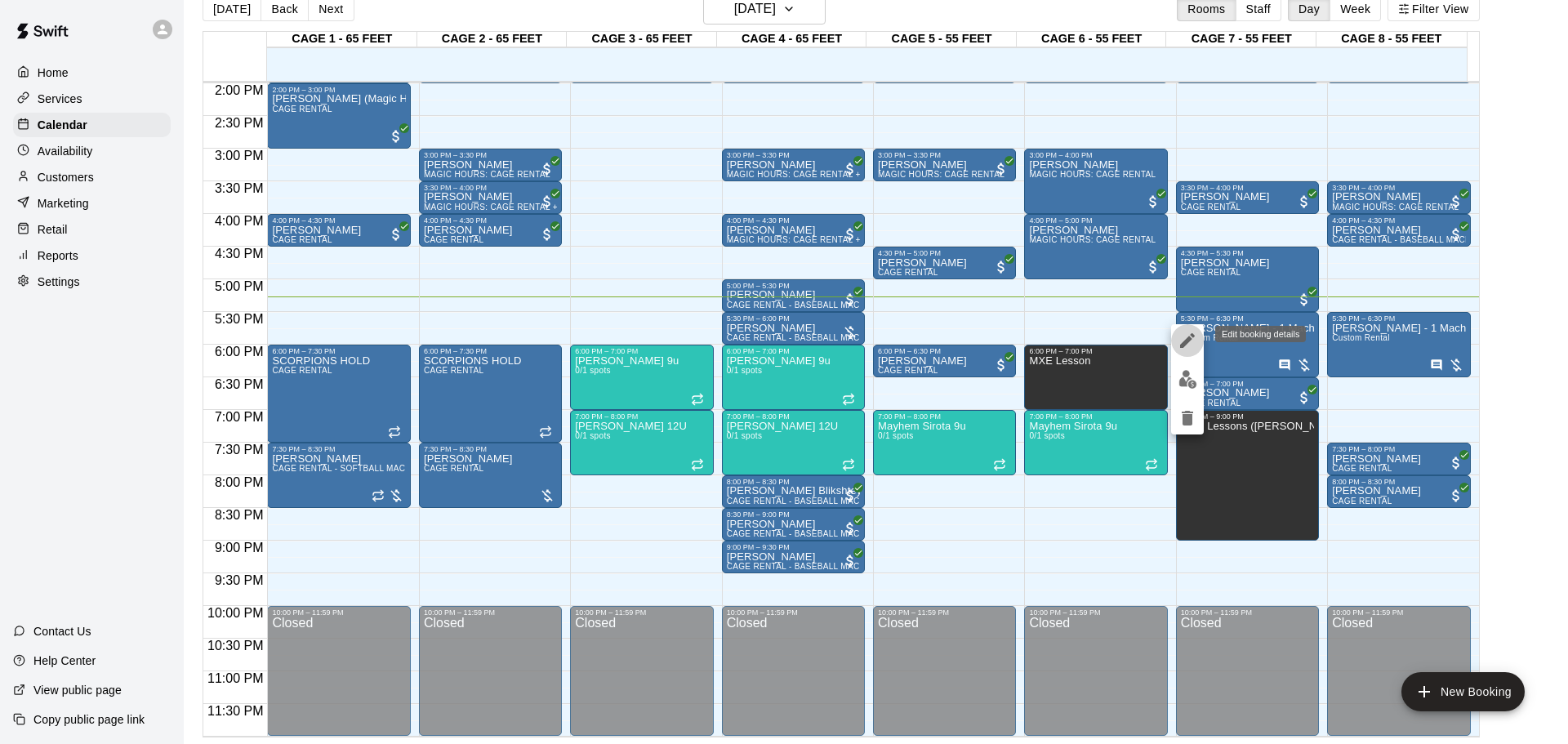
click at [1115, 347] on button "edit" at bounding box center [1187, 340] width 32 height 32
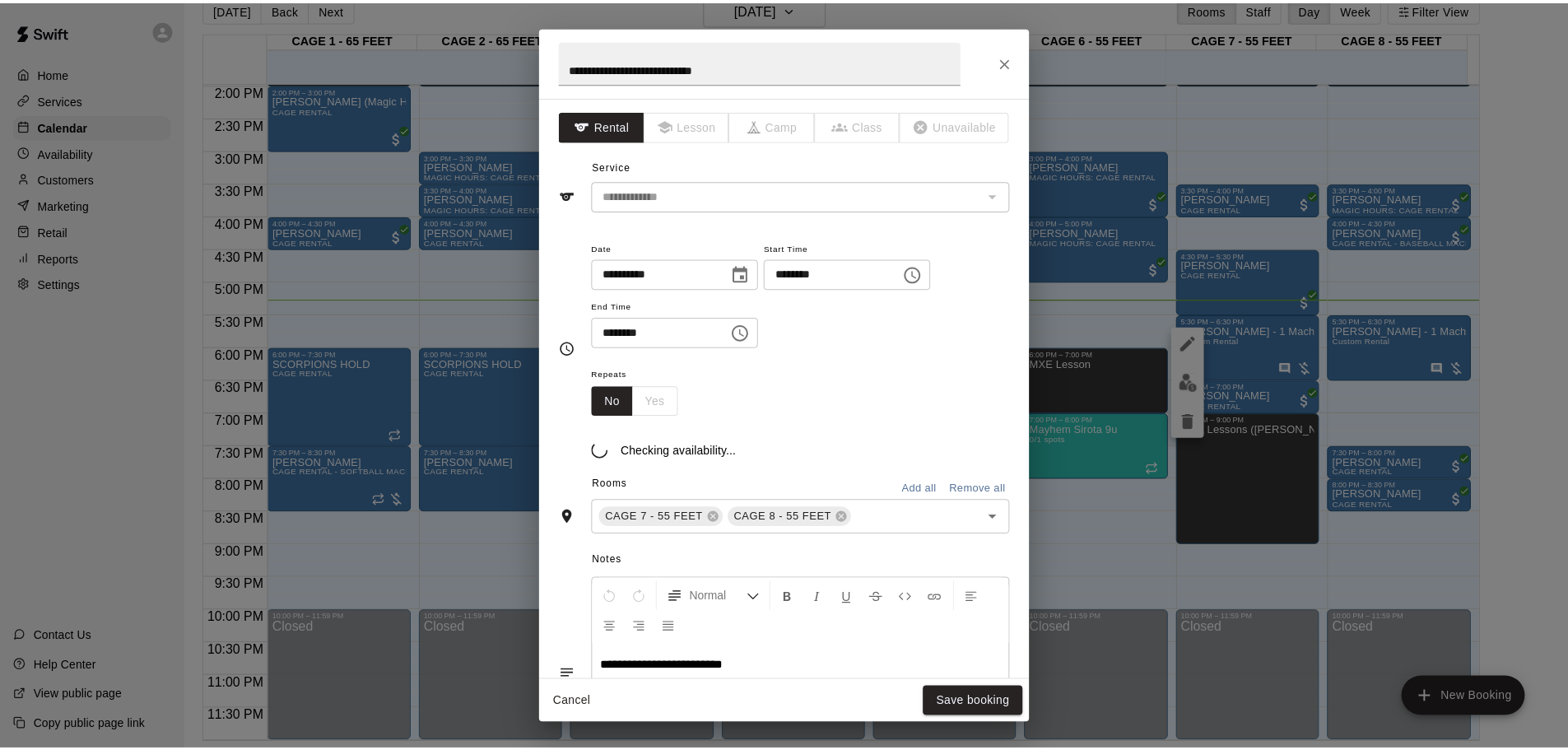
scroll to position [0, 0]
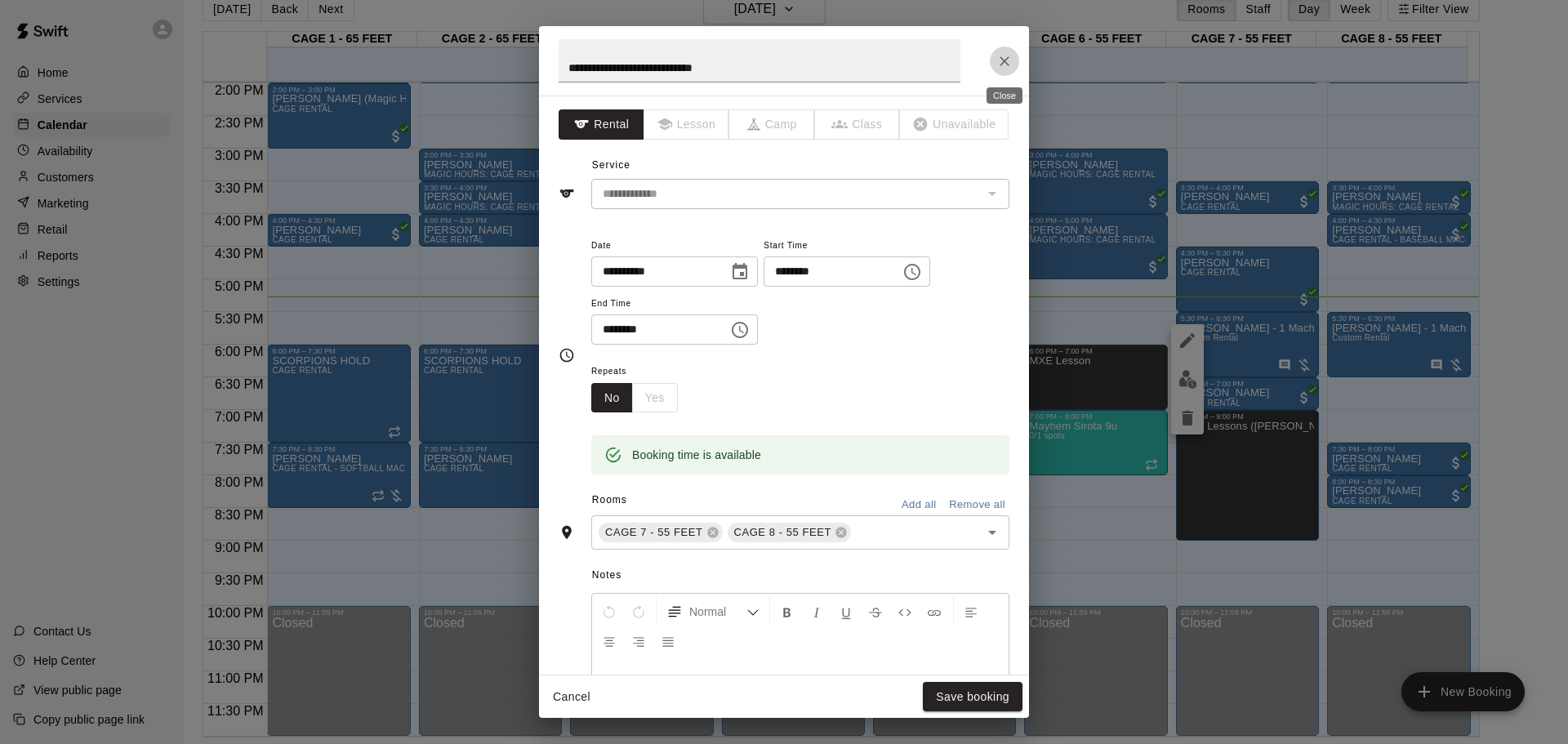
click at [1004, 58] on icon "Close" at bounding box center [1005, 61] width 17 height 17
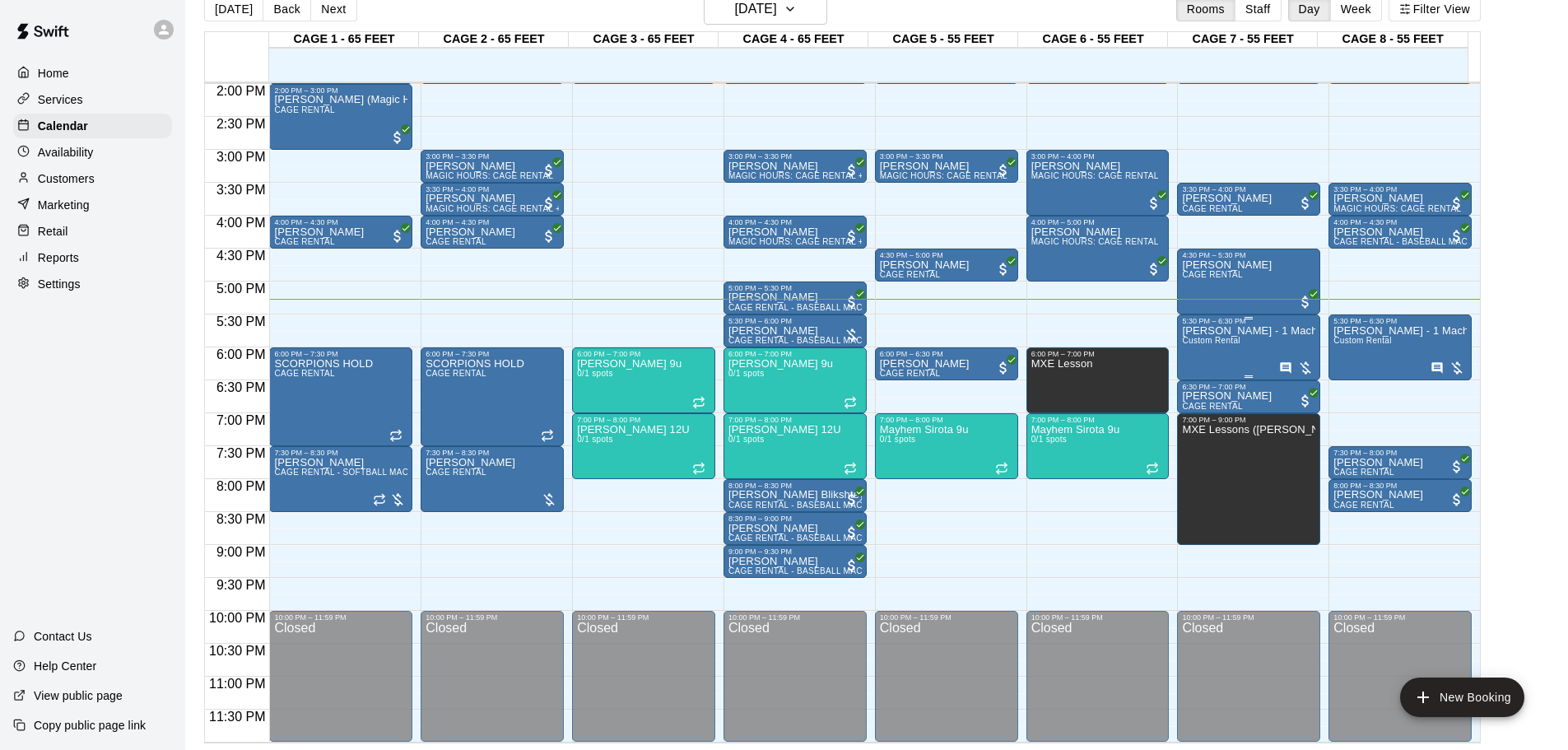
click at [1123, 353] on div "[PERSON_NAME] - 1 Machine ($120) Custom Rental" at bounding box center [1249, 700] width 134 height 750
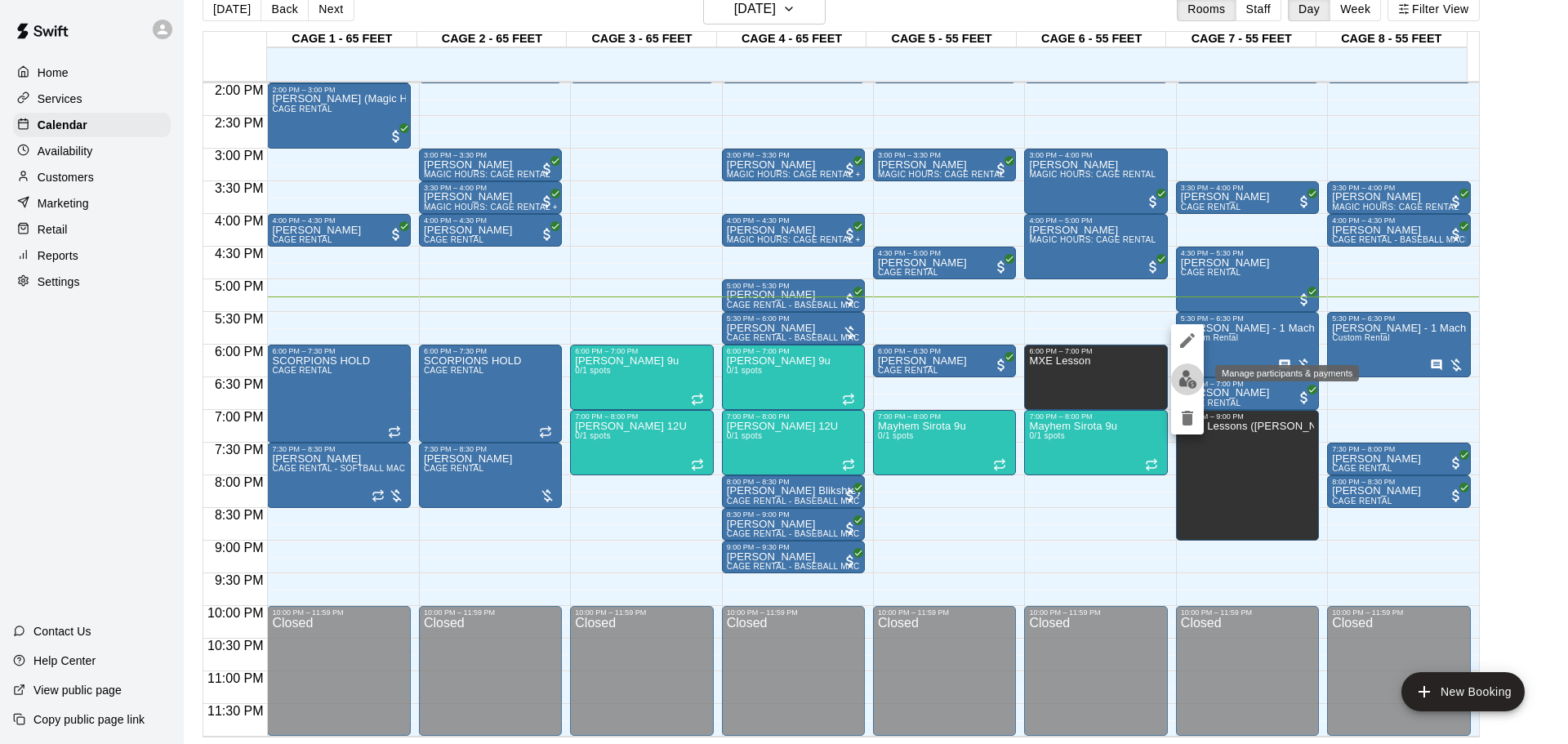
click at [1115, 376] on img "edit" at bounding box center [1188, 379] width 19 height 19
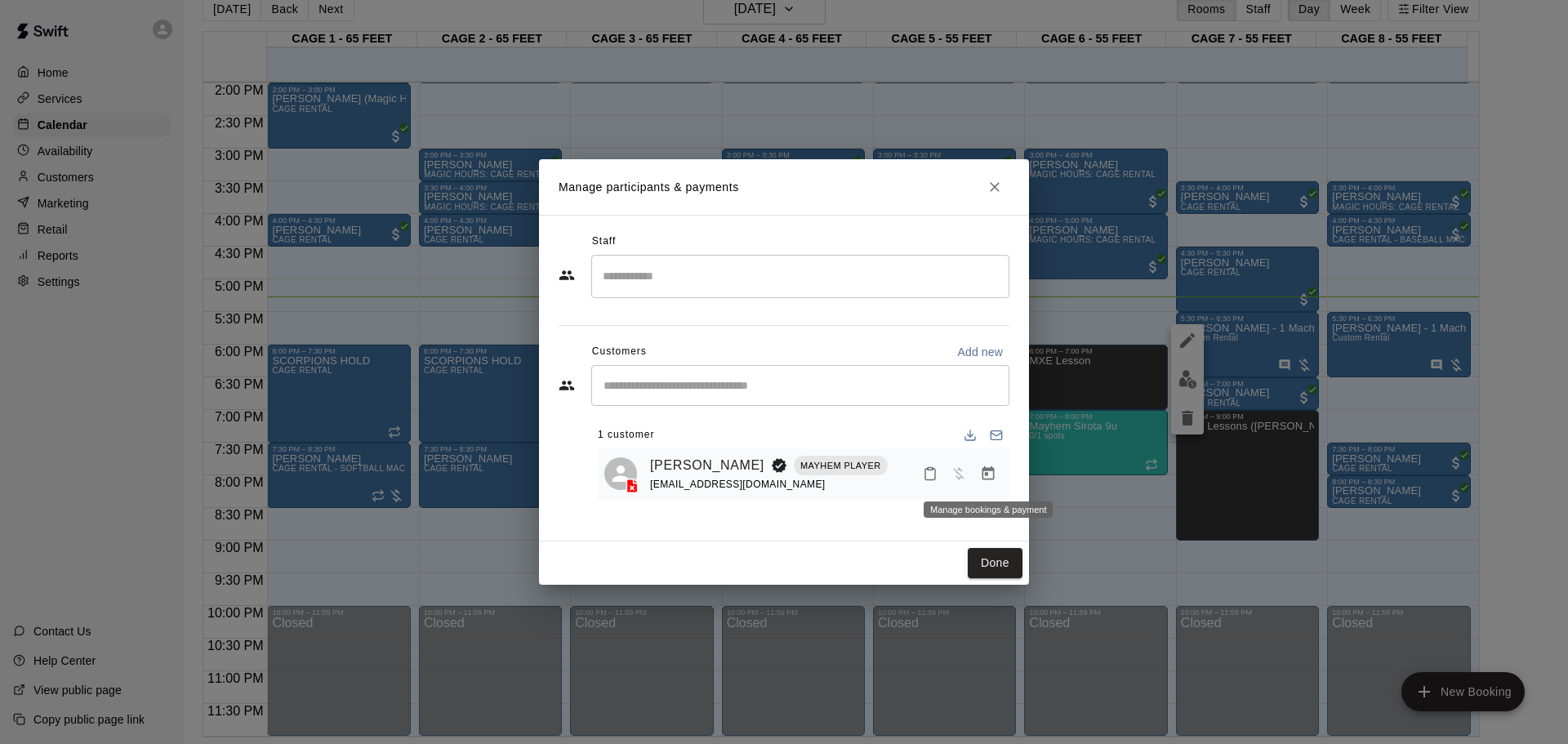
click at [985, 474] on icon "Manage bookings & payment" at bounding box center [989, 474] width 12 height 14
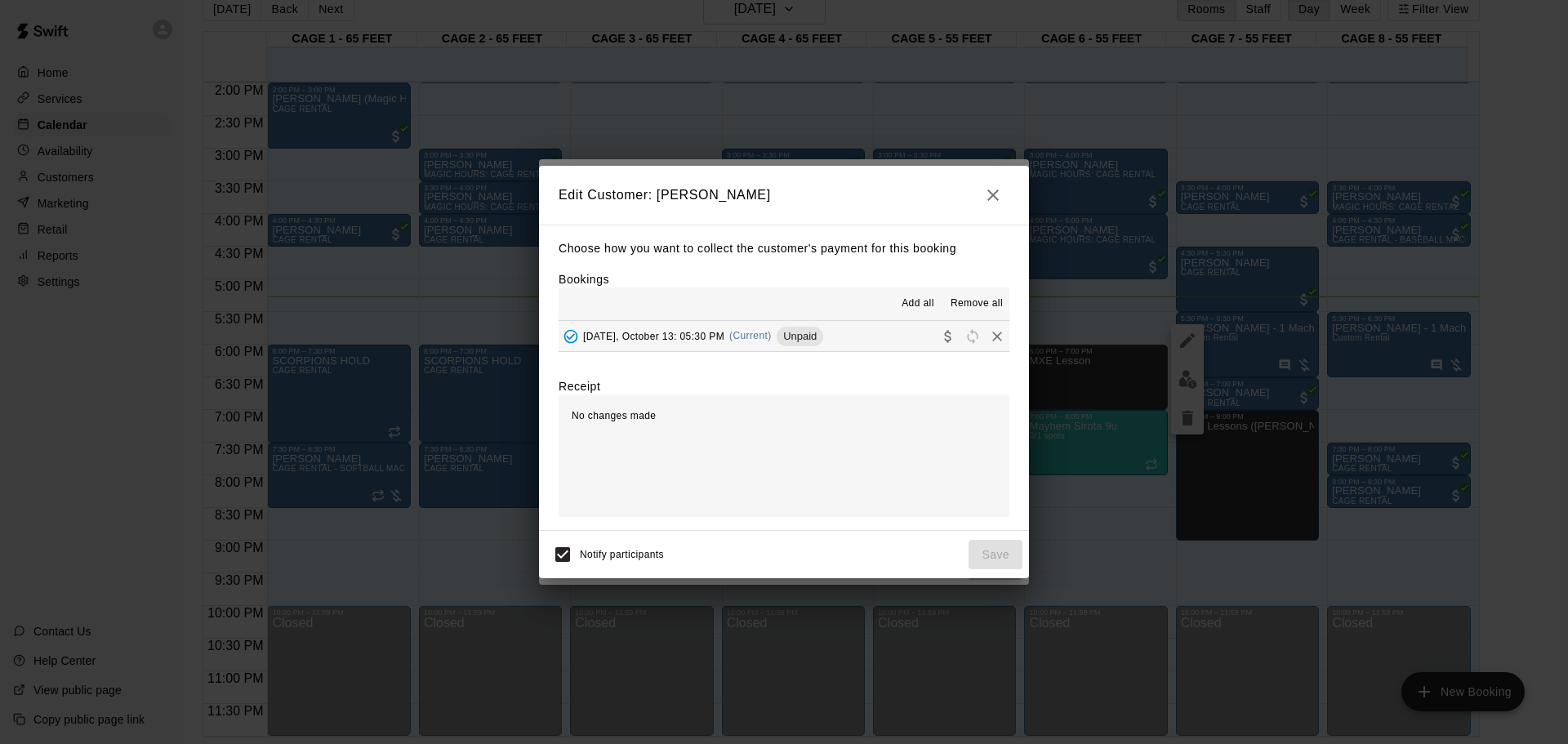
click at [762, 338] on span "(Current)" at bounding box center [750, 335] width 43 height 11
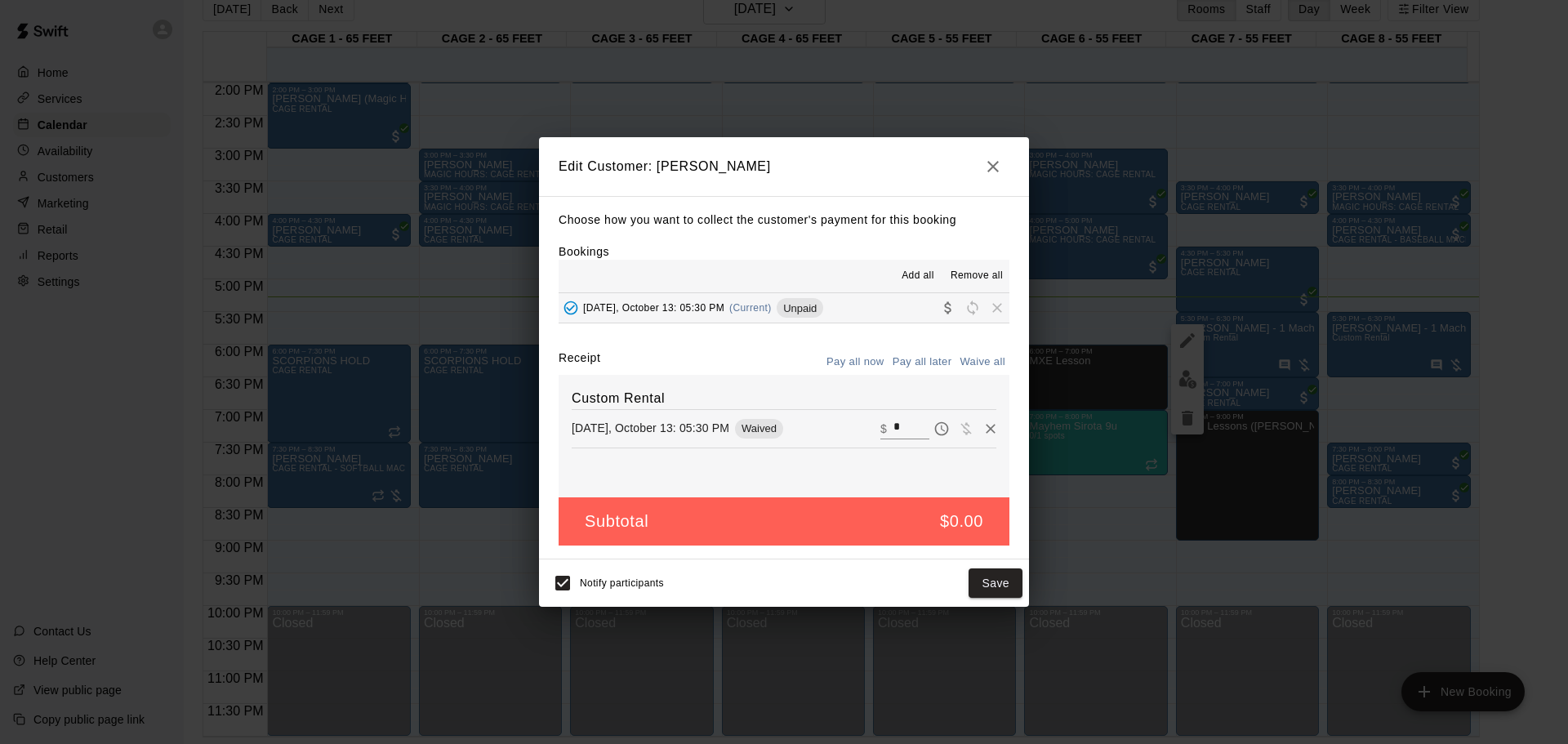
click at [908, 434] on input "*" at bounding box center [911, 429] width 36 height 21
type input "***"
click at [992, 488] on button "Checkout" at bounding box center [985, 584] width 77 height 31
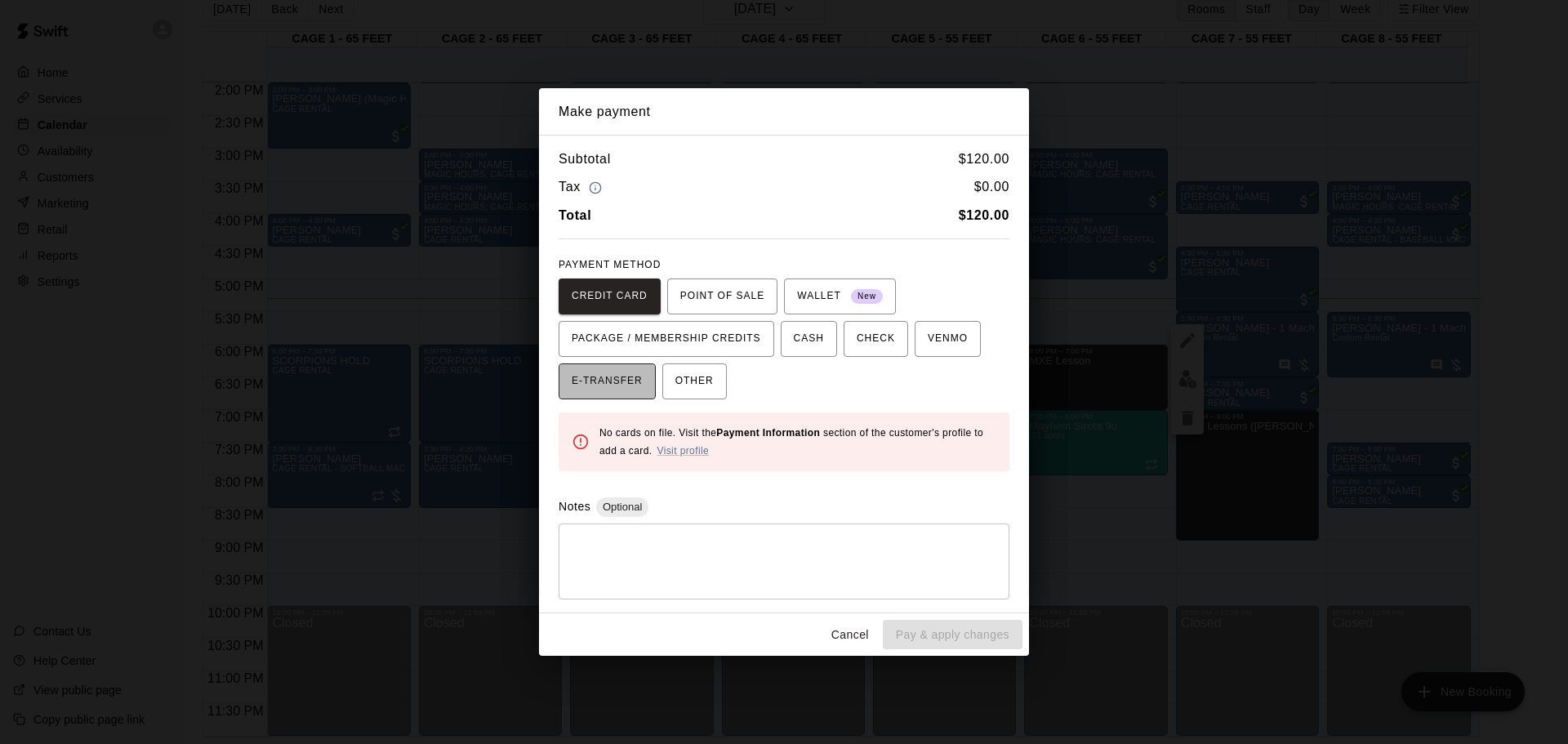
click at [625, 383] on span "E-TRANSFER" at bounding box center [607, 381] width 71 height 26
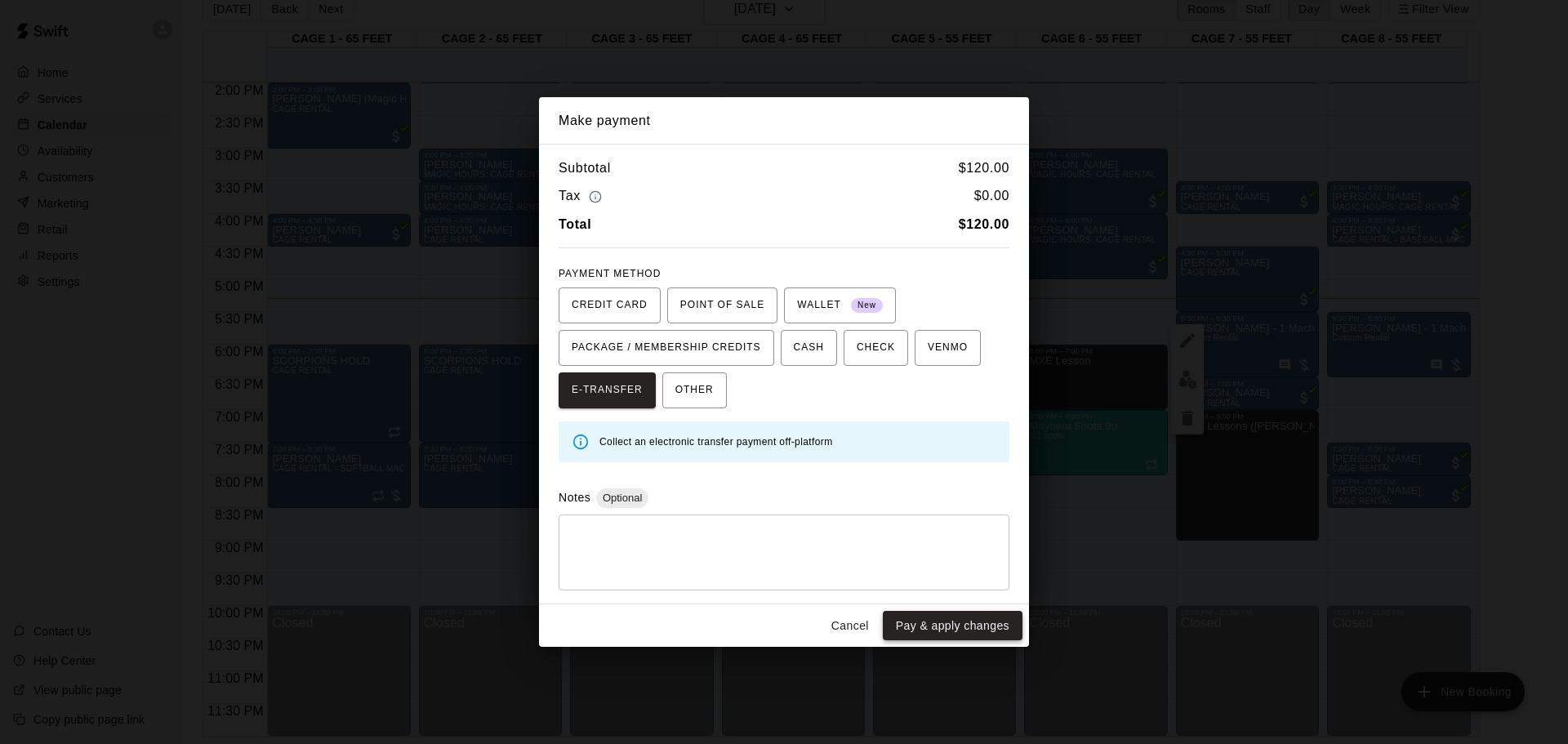
click at [937, 488] on button "Pay & apply changes" at bounding box center [952, 626] width 140 height 31
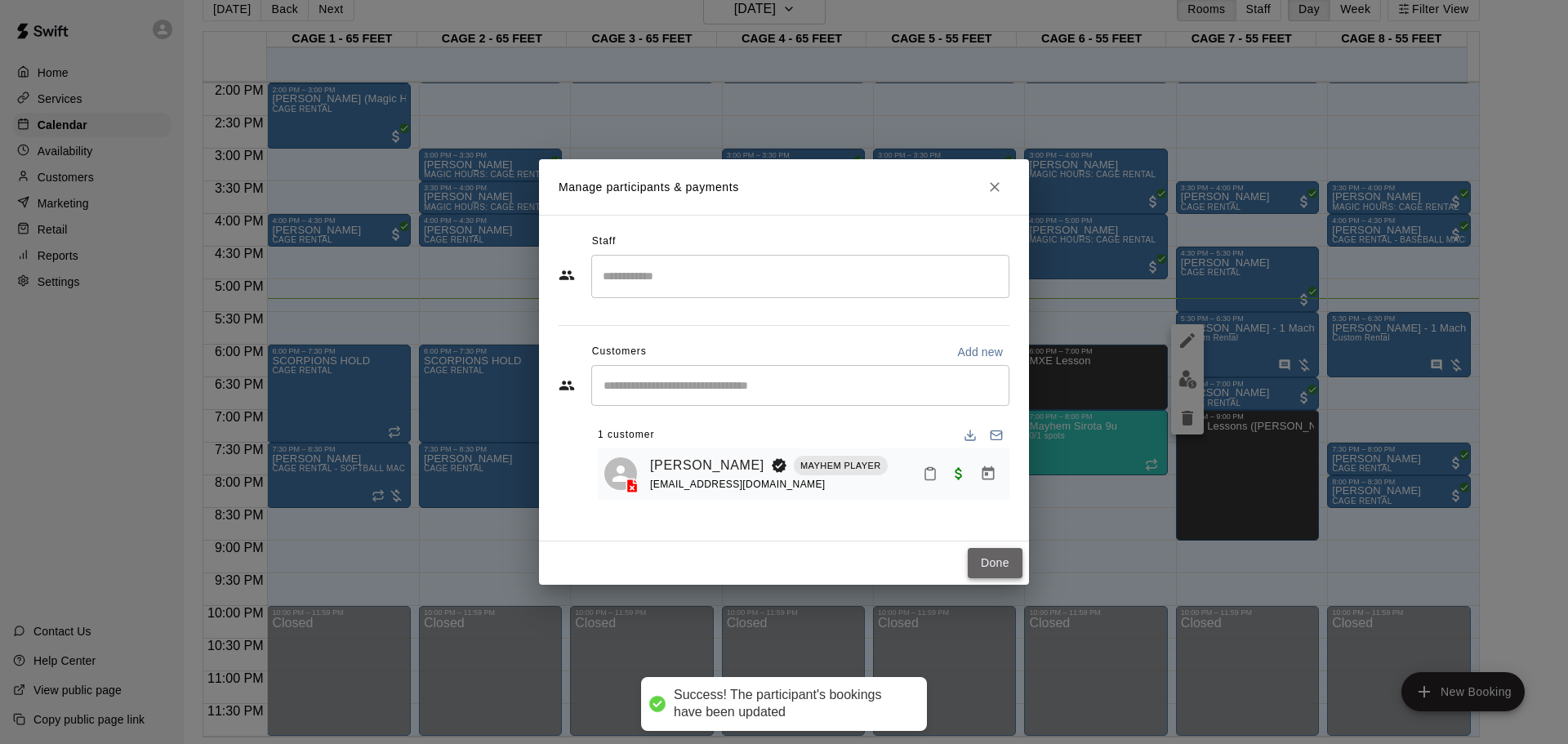
click at [986, 488] on button "Done" at bounding box center [995, 563] width 55 height 31
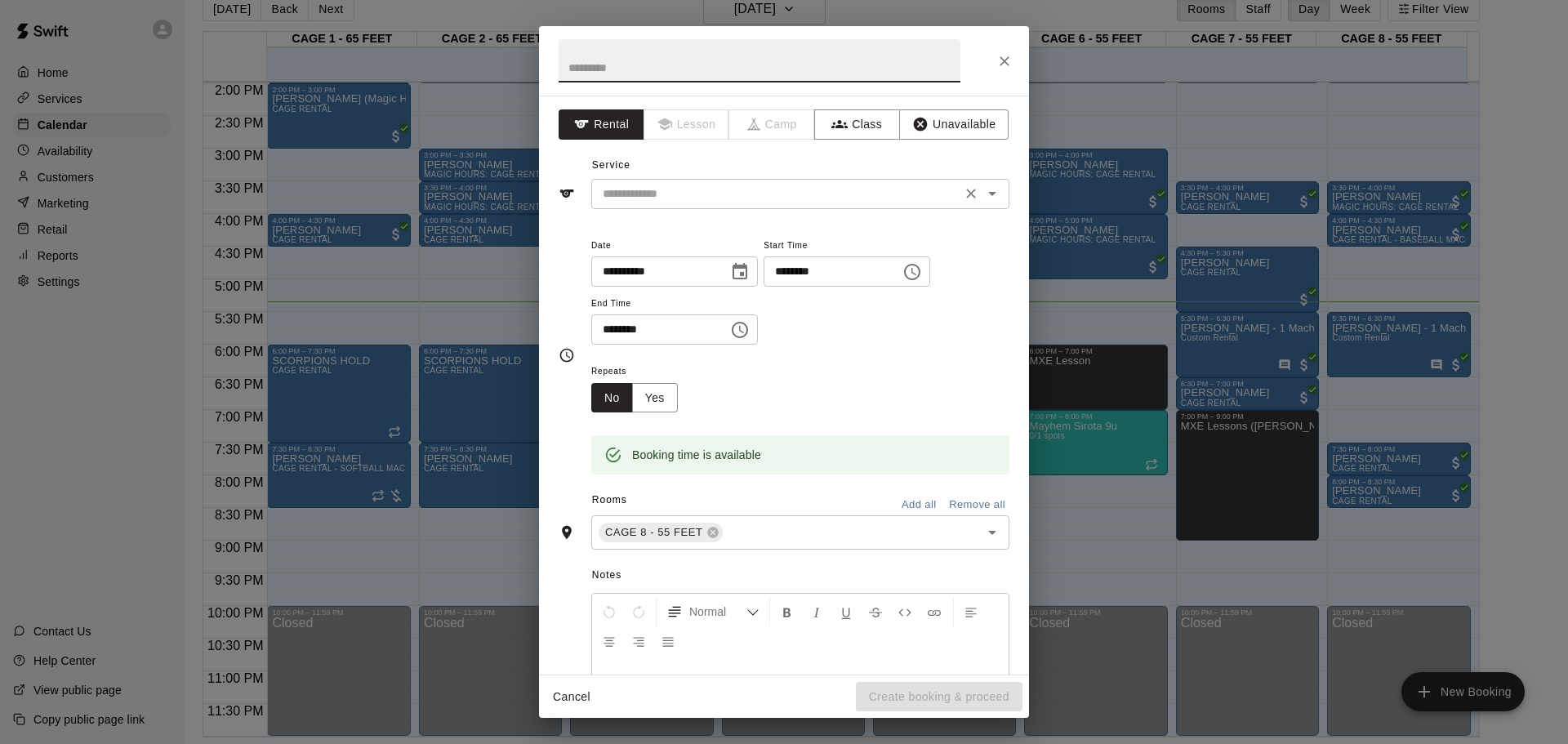
click at [715, 201] on input "text" at bounding box center [776, 194] width 360 height 20
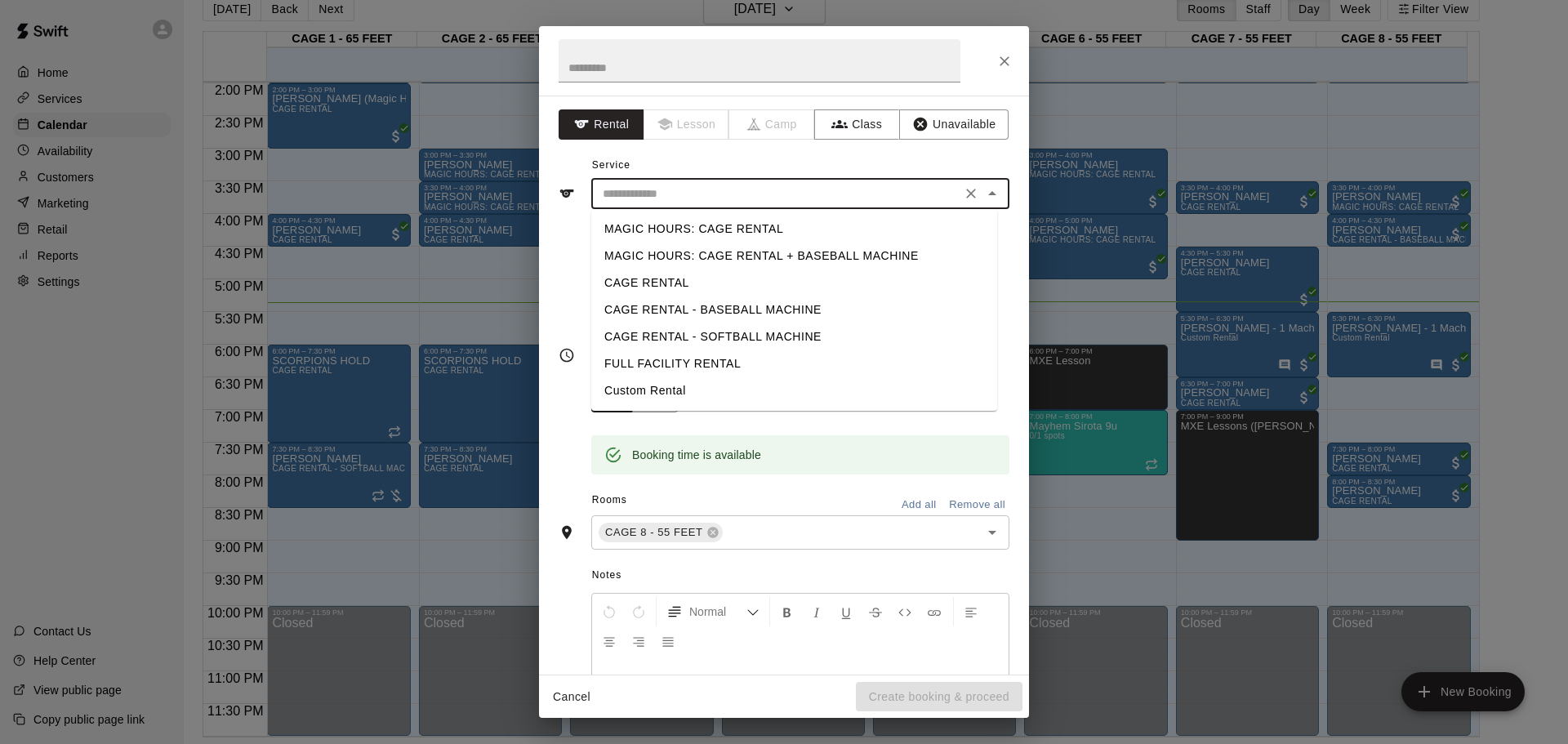
click at [683, 278] on li "CAGE RENTAL" at bounding box center [794, 283] width 406 height 27
type input "**********"
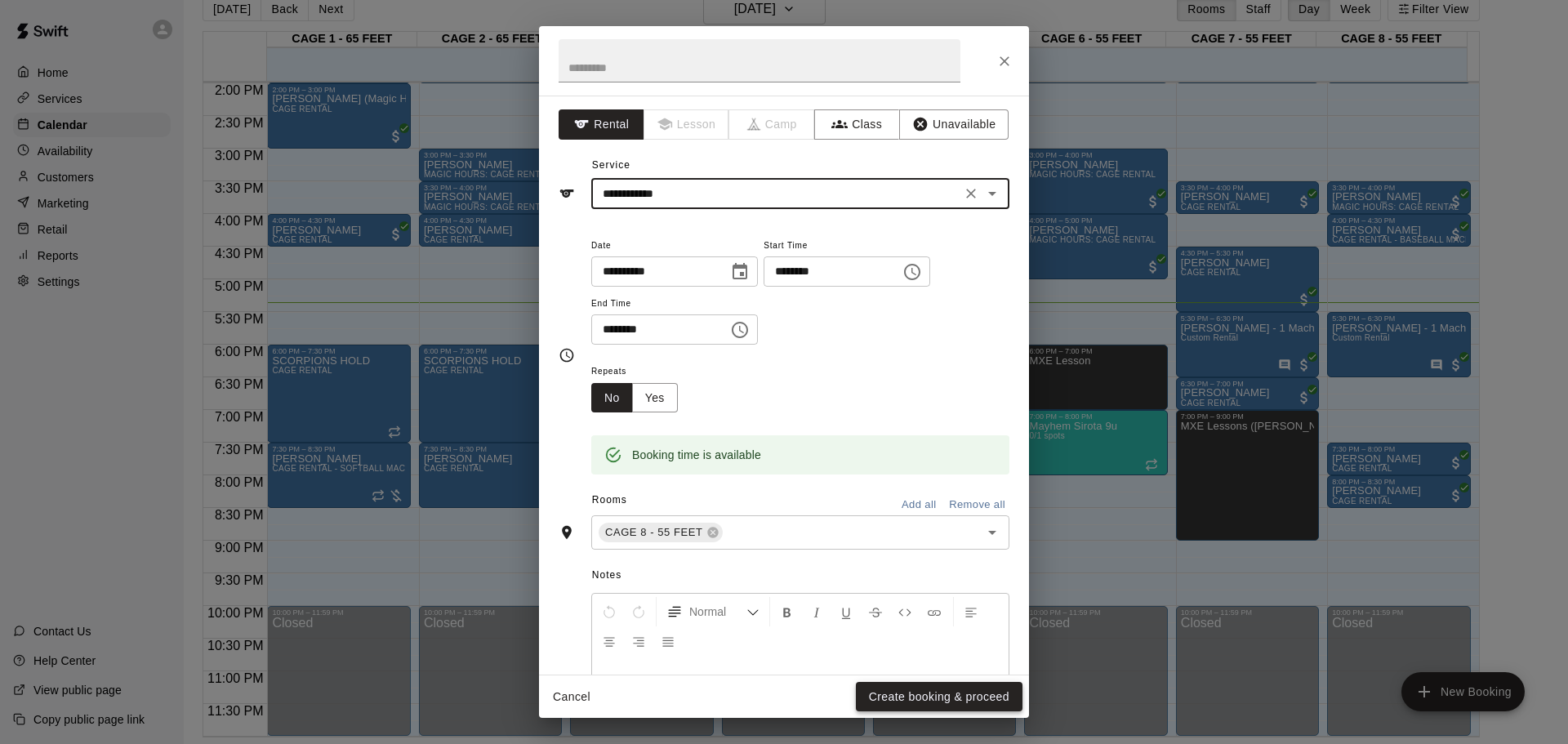
click at [899, 488] on button "Create booking & proceed" at bounding box center [939, 697] width 167 height 31
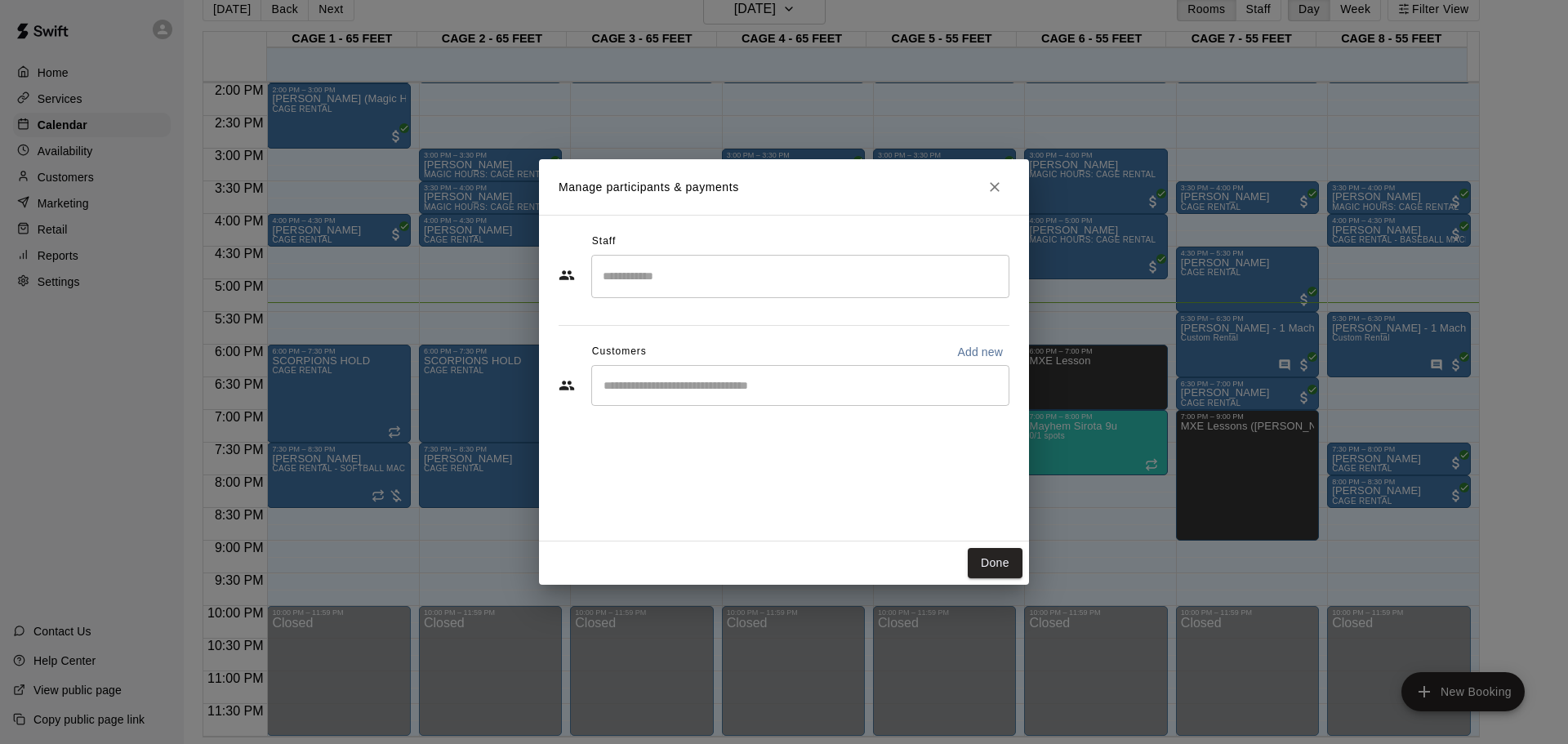
click at [708, 401] on div "​" at bounding box center [801, 386] width 419 height 41
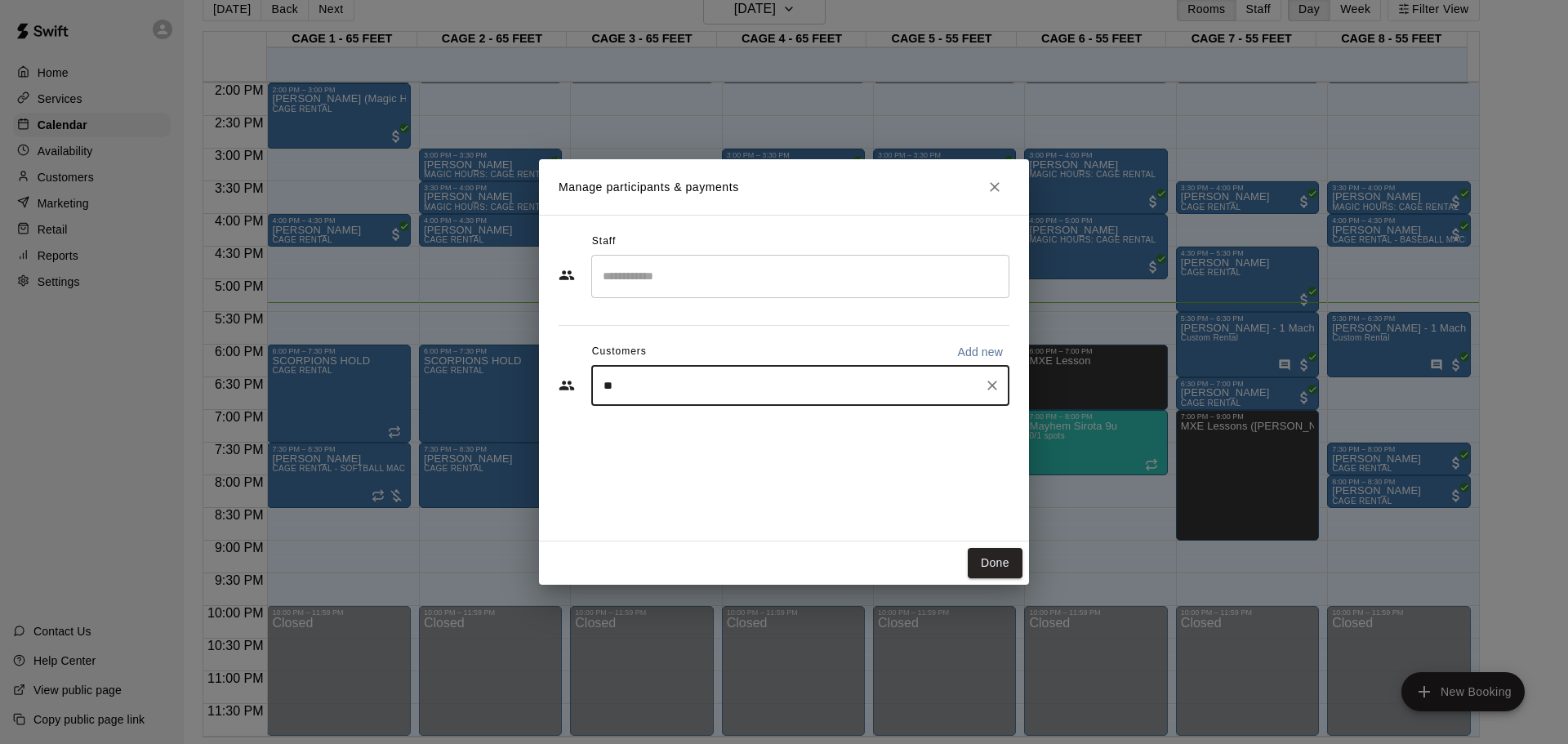
type input "***"
drag, startPoint x: 715, startPoint y: 404, endPoint x: 714, endPoint y: 415, distance: 11.0
click at [714, 415] on body "Home Services Calendar Availability Customers Marketing Retail Reports Settings…" at bounding box center [784, 358] width 1568 height 770
click at [713, 427] on div "[PERSON_NAME]" at bounding box center [725, 424] width 175 height 17
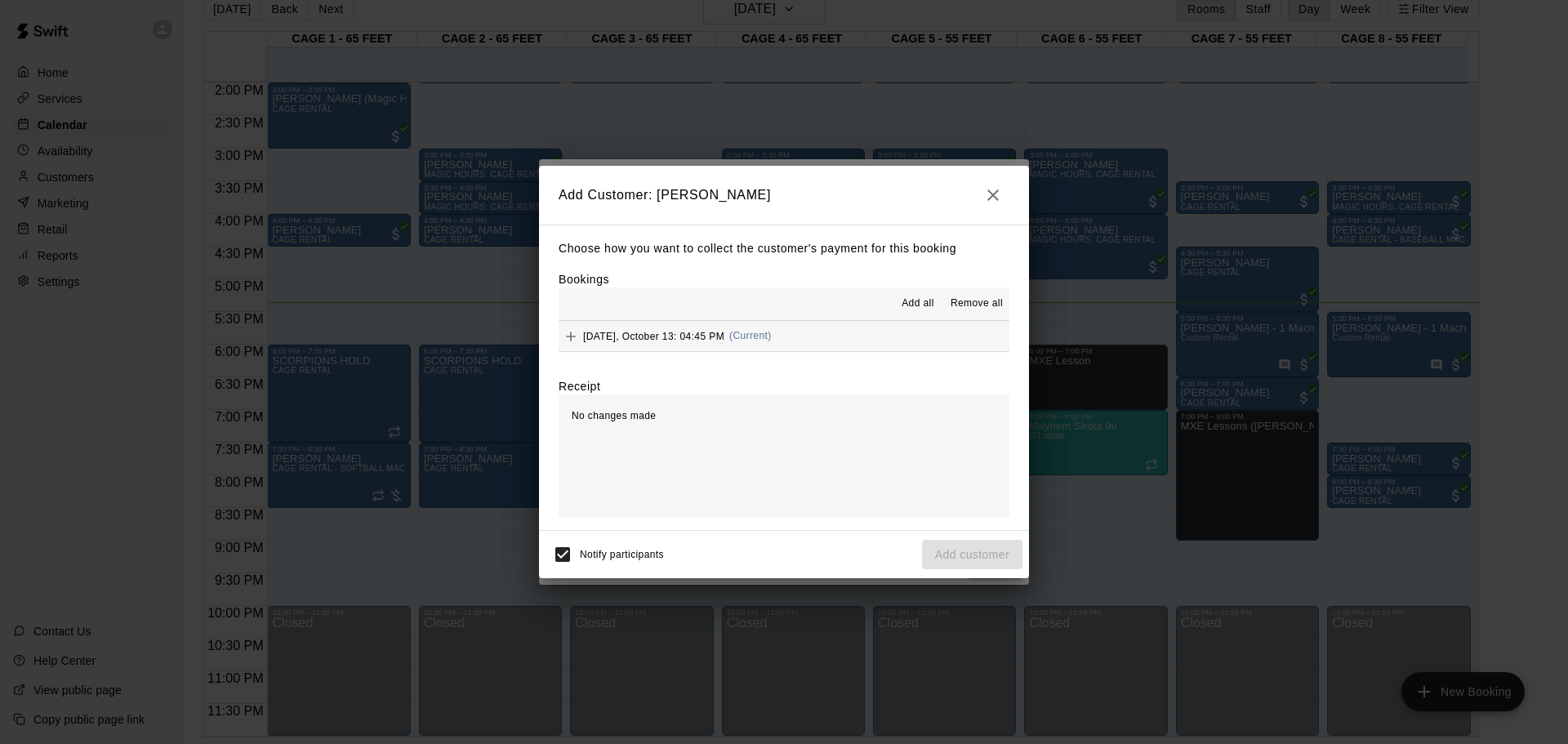
click at [723, 346] on div "[DATE], October 13: 04:45 PM (Current)" at bounding box center [665, 337] width 213 height 24
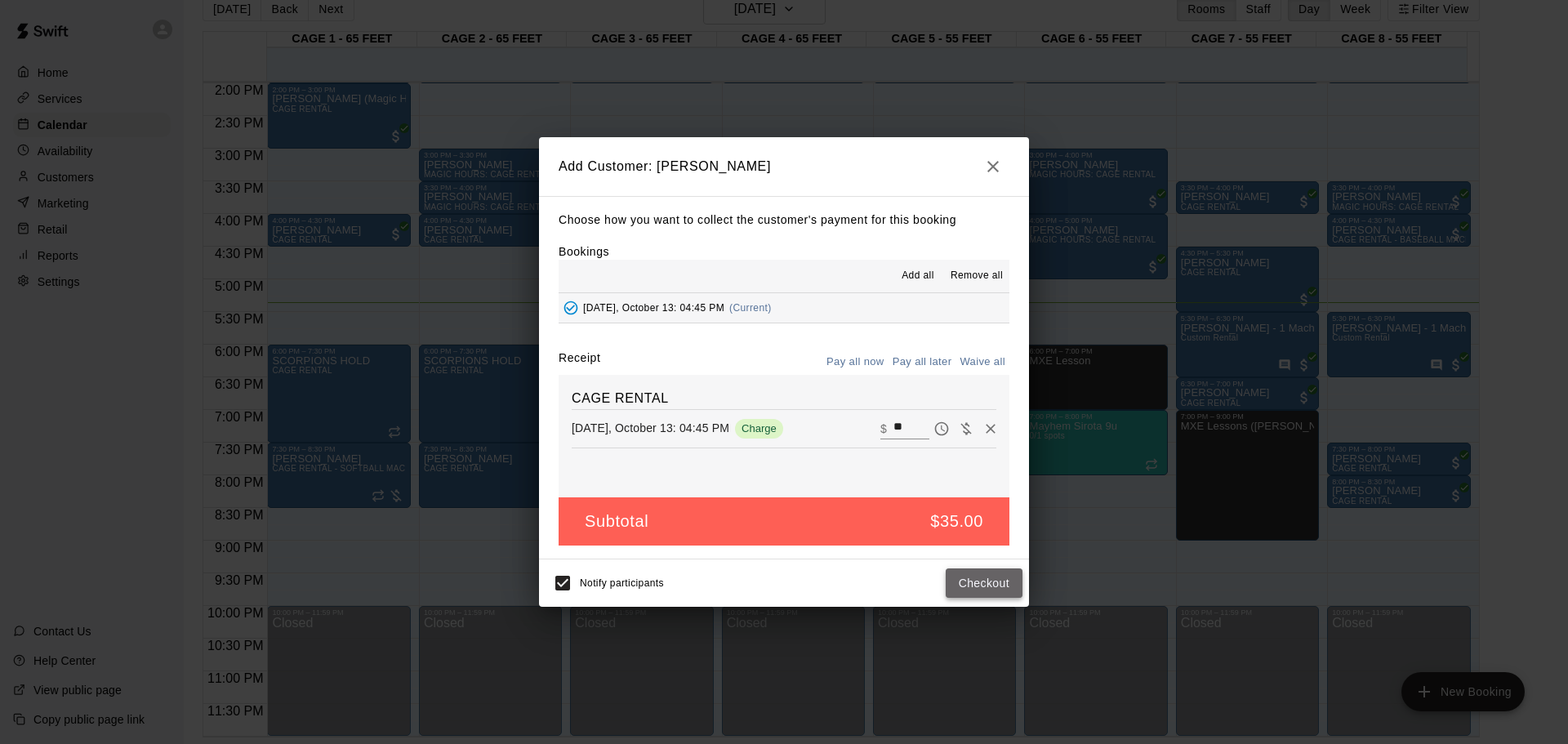
click at [971, 488] on button "Checkout" at bounding box center [985, 584] width 77 height 31
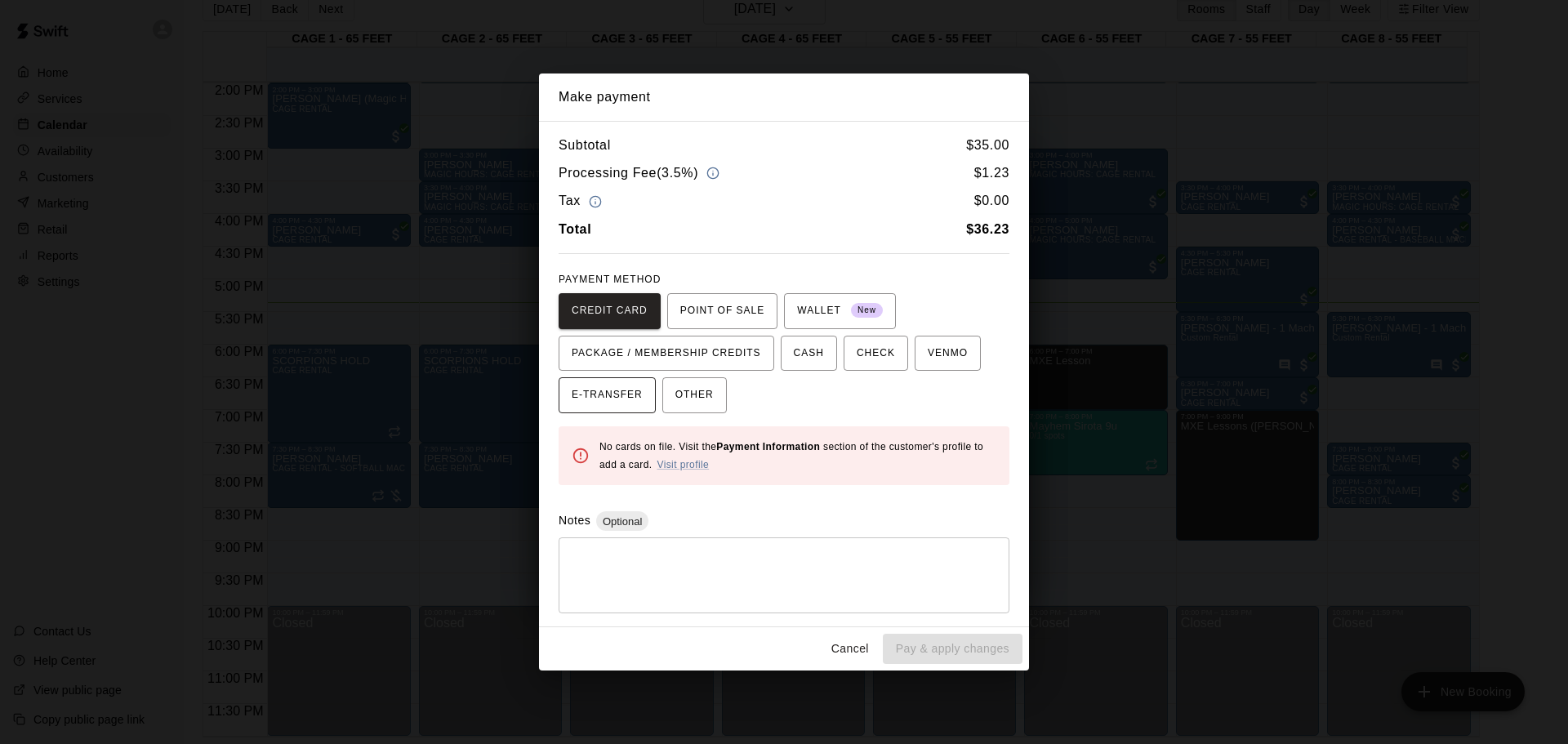
click at [581, 393] on span "E-TRANSFER" at bounding box center [607, 395] width 71 height 26
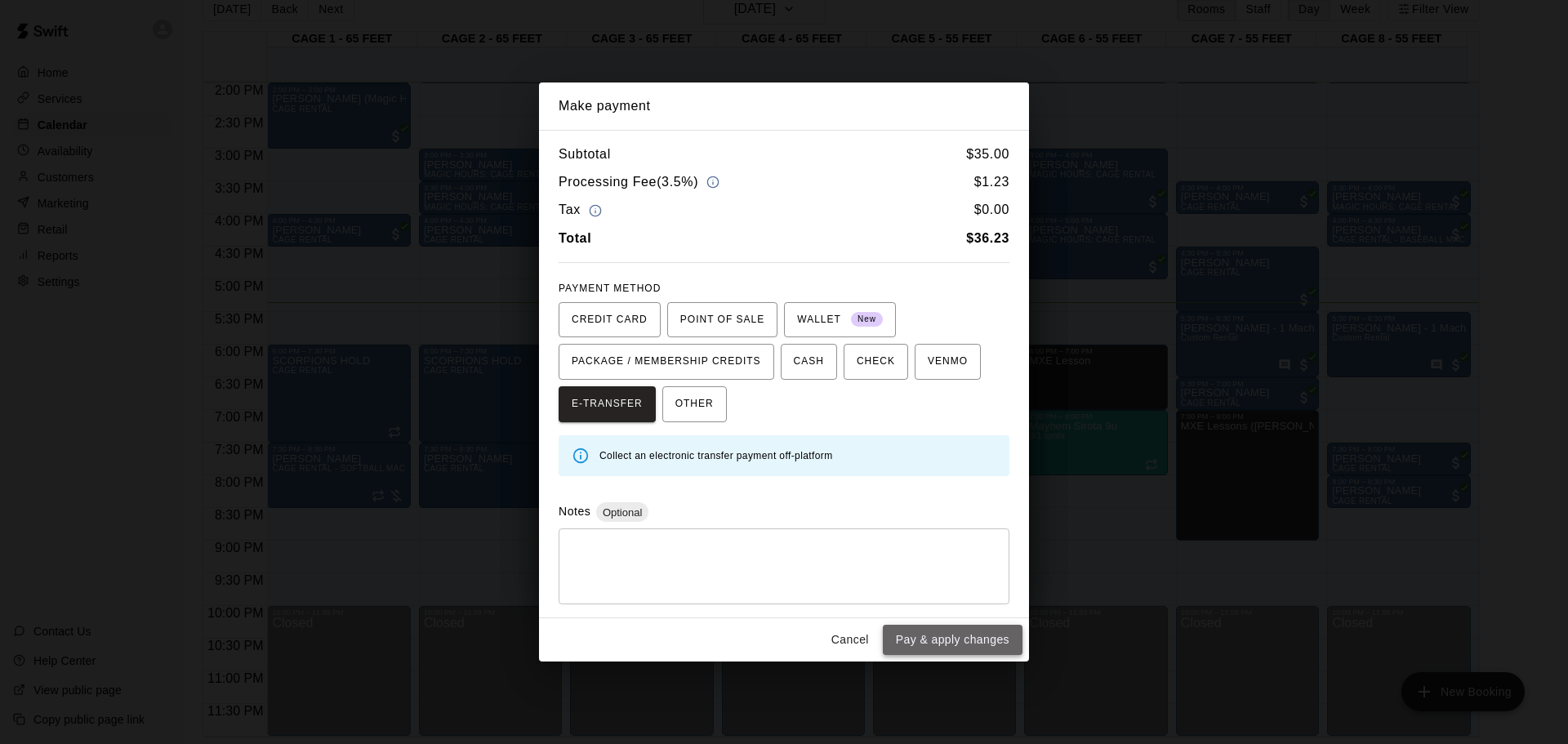
click at [923, 488] on button "Pay & apply changes" at bounding box center [952, 639] width 140 height 31
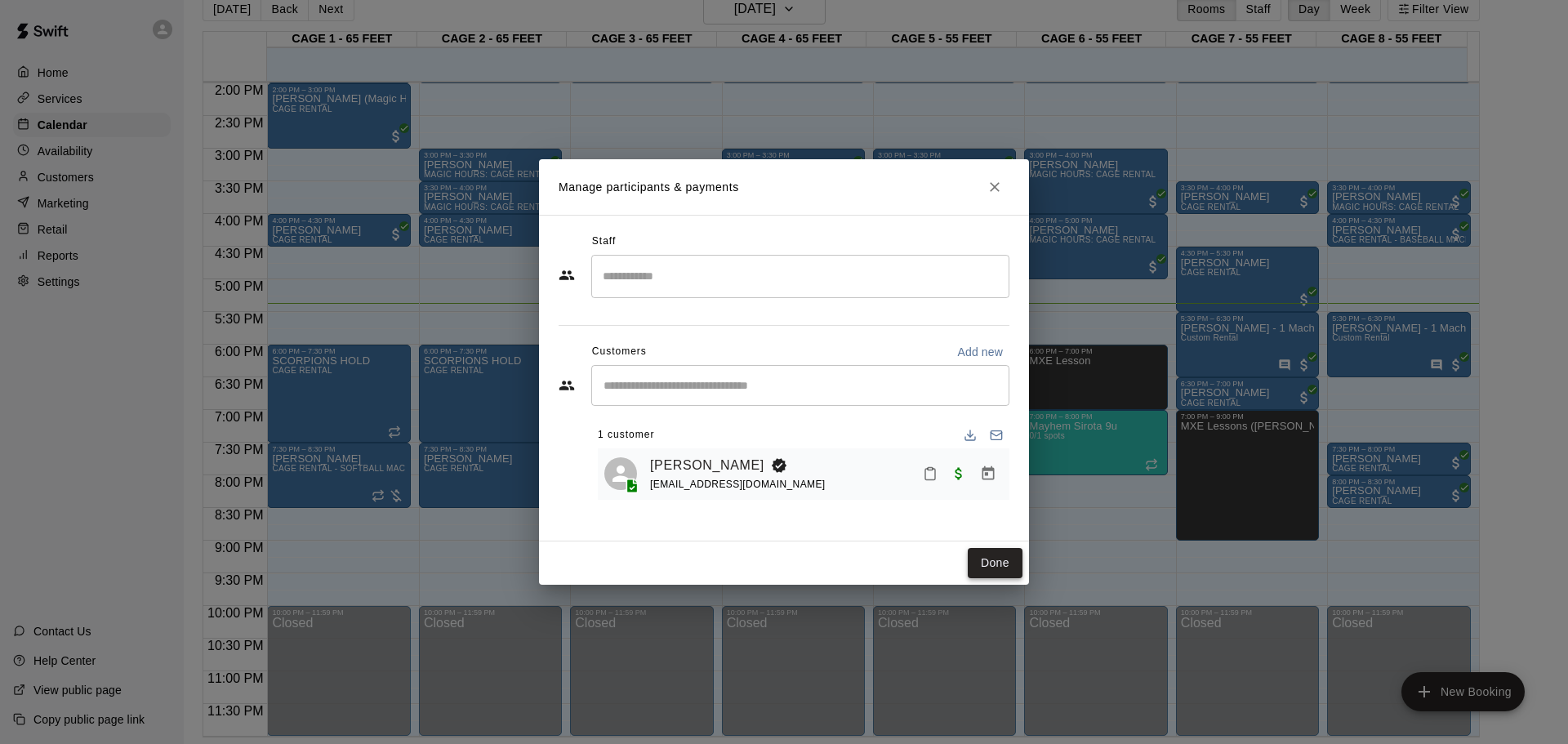
click at [985, 488] on button "Done" at bounding box center [995, 563] width 55 height 31
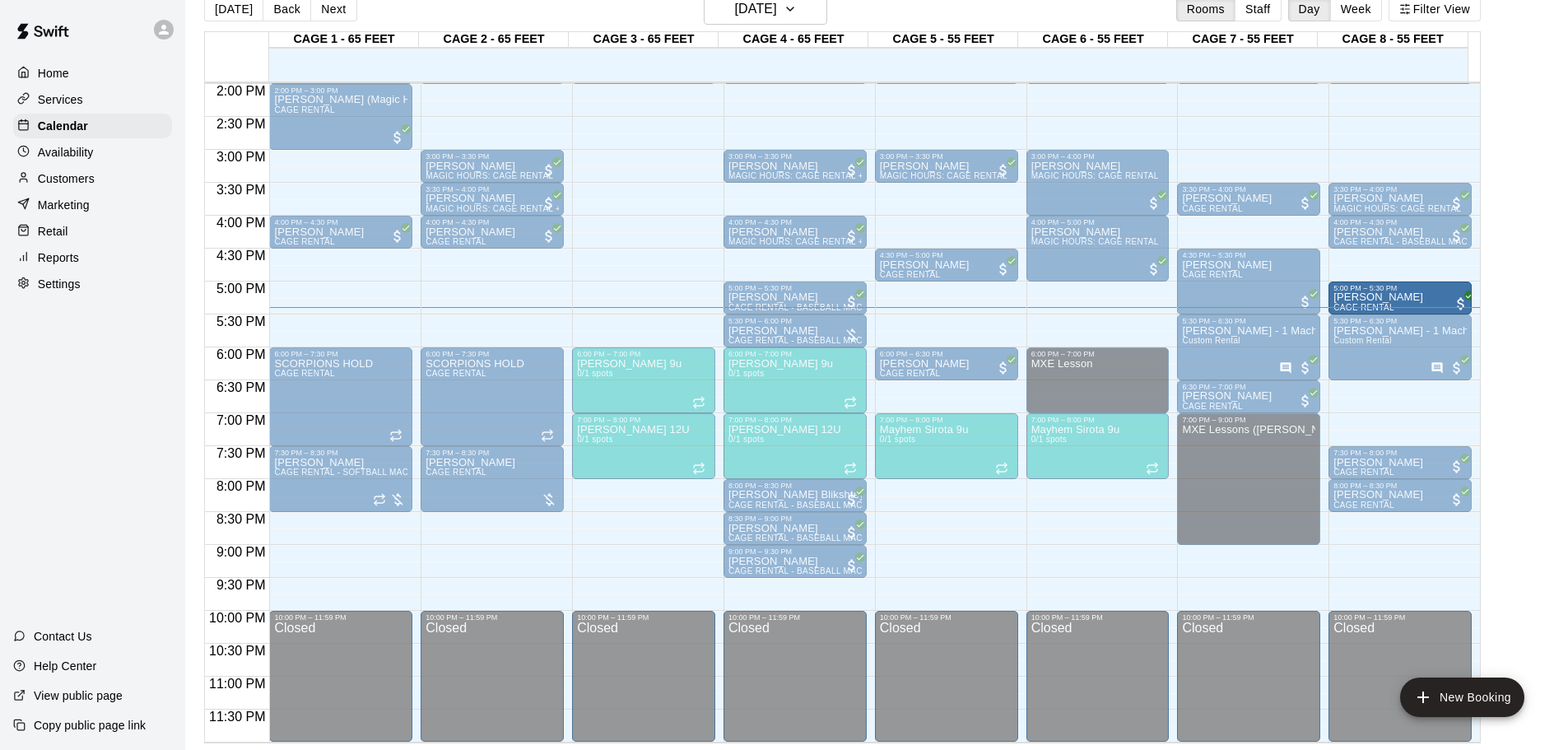
drag, startPoint x: 1348, startPoint y: 280, endPoint x: 1352, endPoint y: 304, distance: 24.3
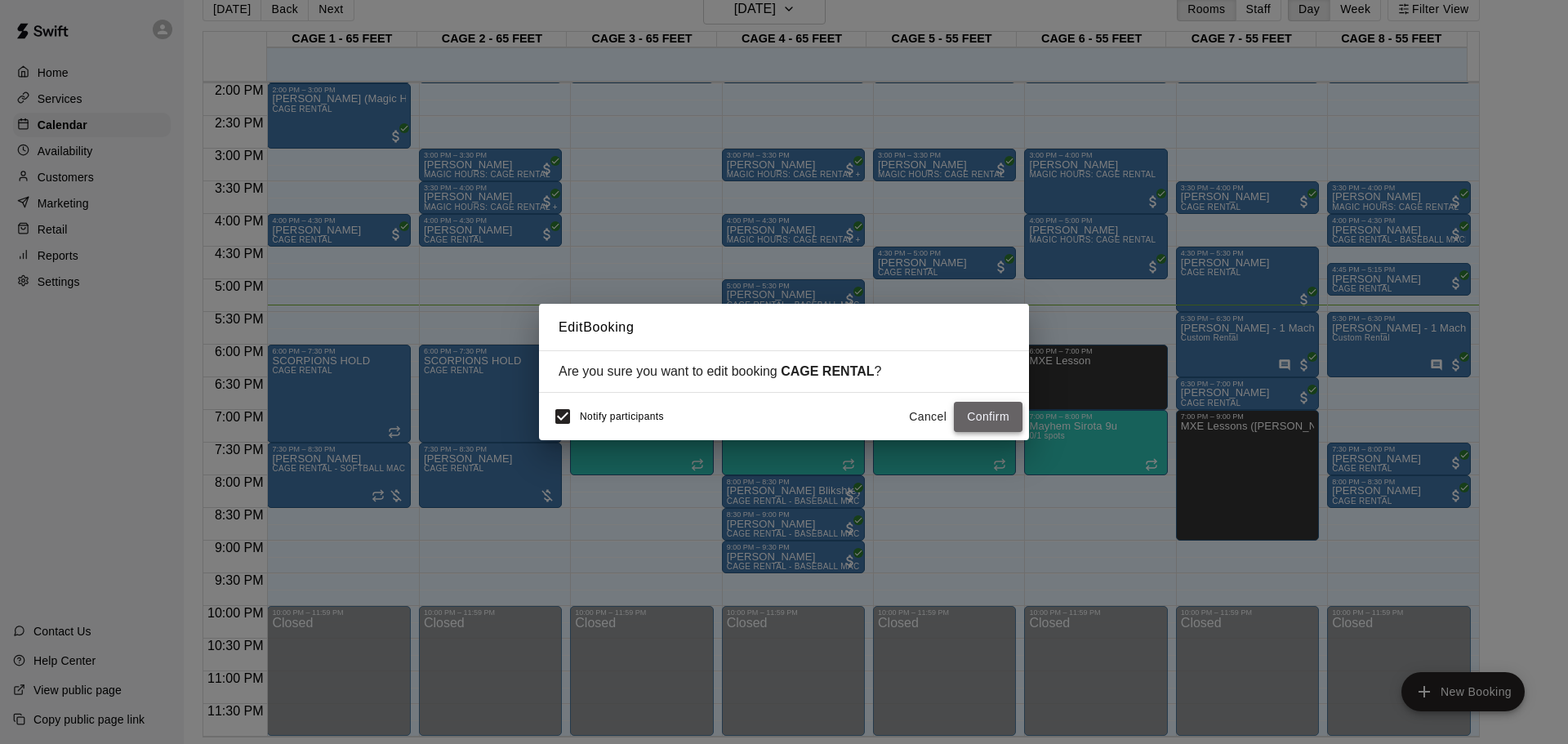
click at [991, 410] on button "Confirm" at bounding box center [988, 417] width 69 height 31
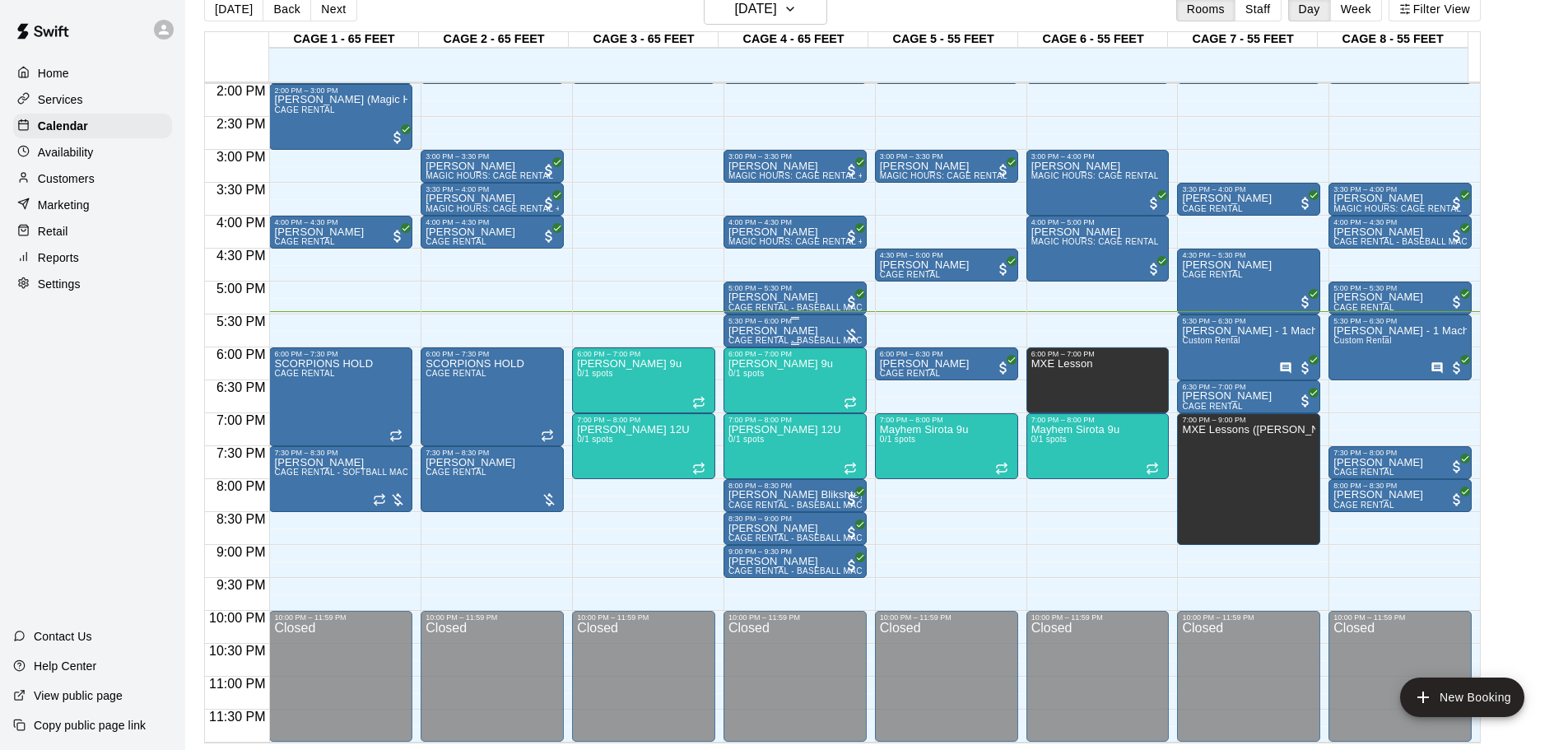
click at [758, 324] on div "5:30 PM – 6:00 PM" at bounding box center [795, 321] width 134 height 8
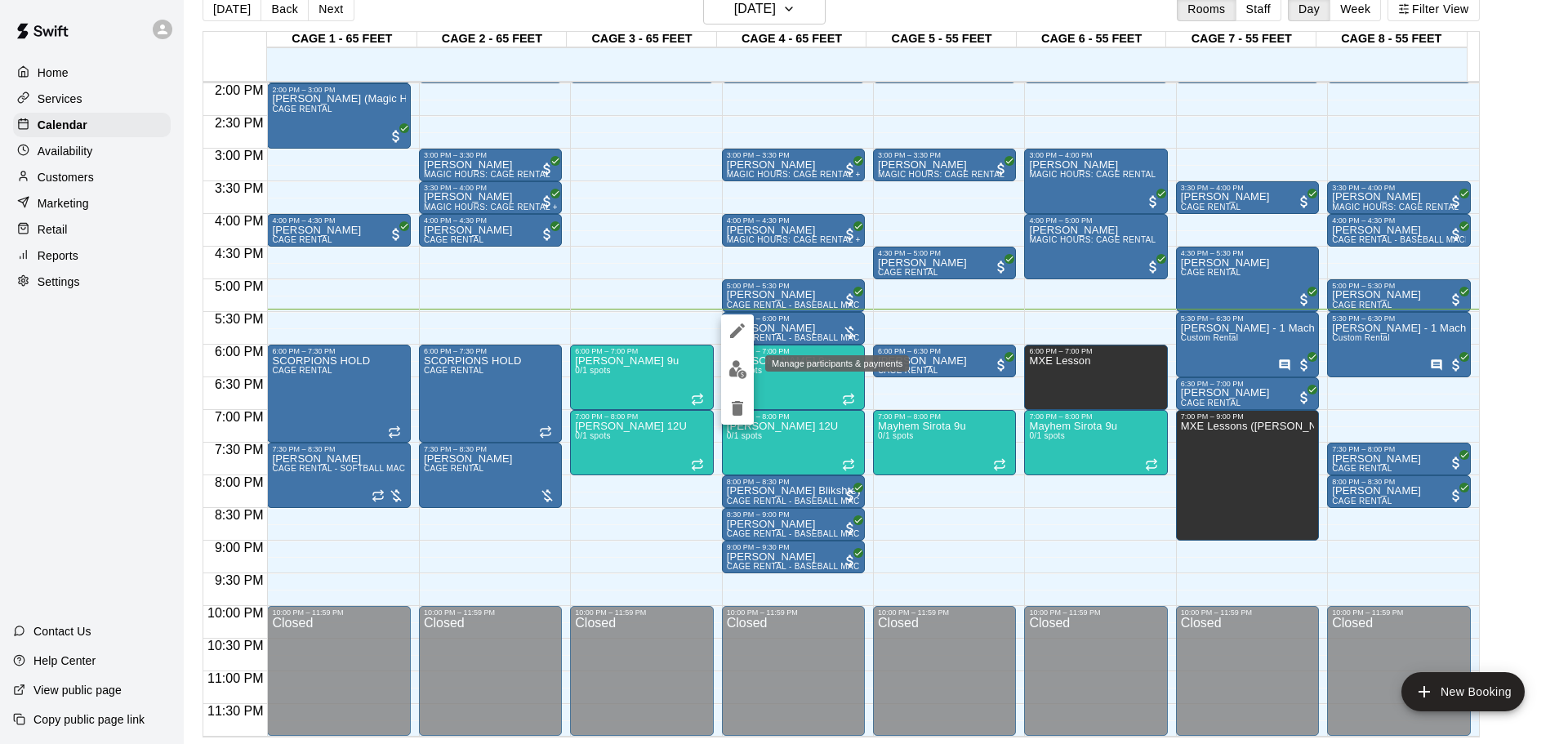
click at [739, 373] on img "edit" at bounding box center [738, 370] width 19 height 19
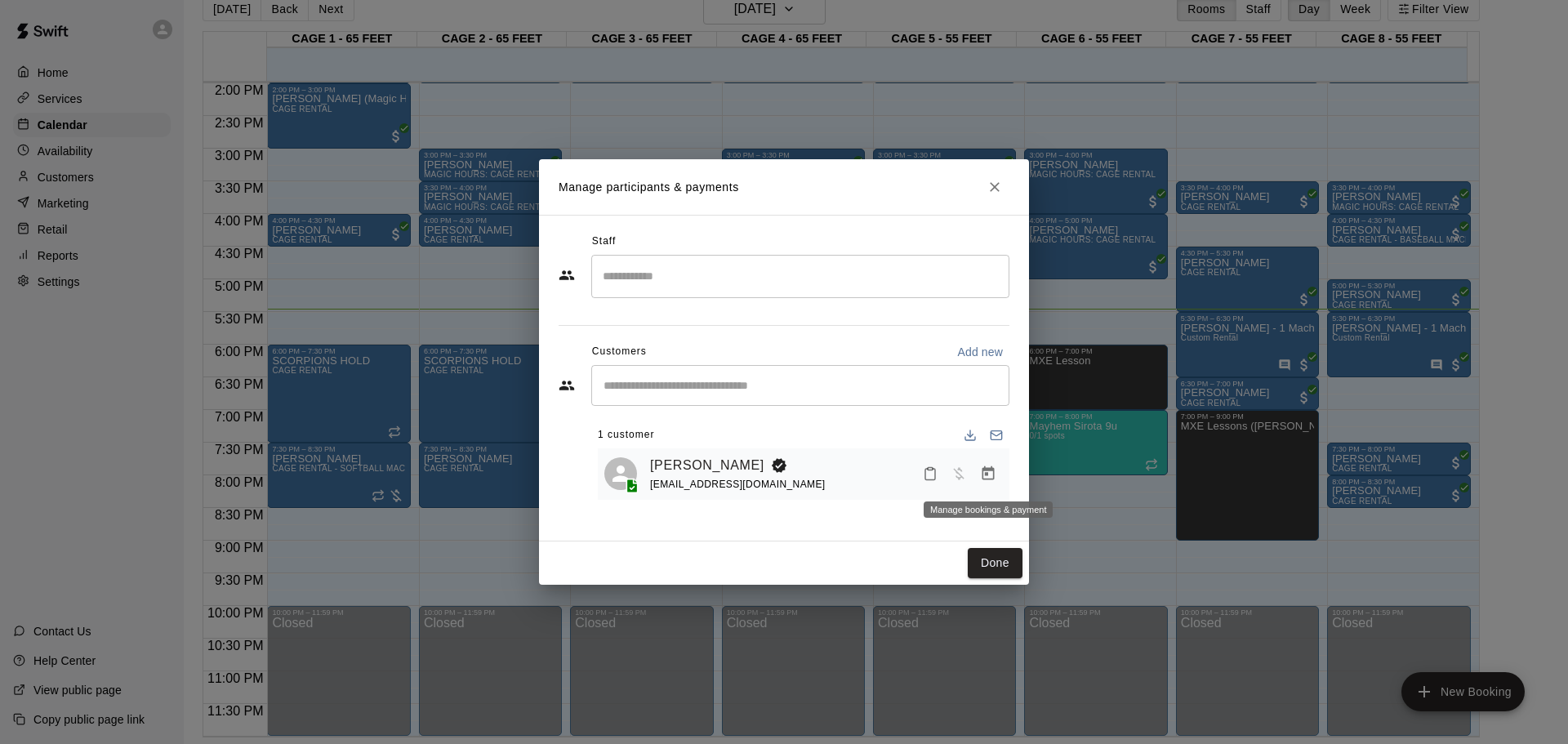
click at [983, 479] on icon "Manage bookings & payment" at bounding box center [989, 474] width 12 height 14
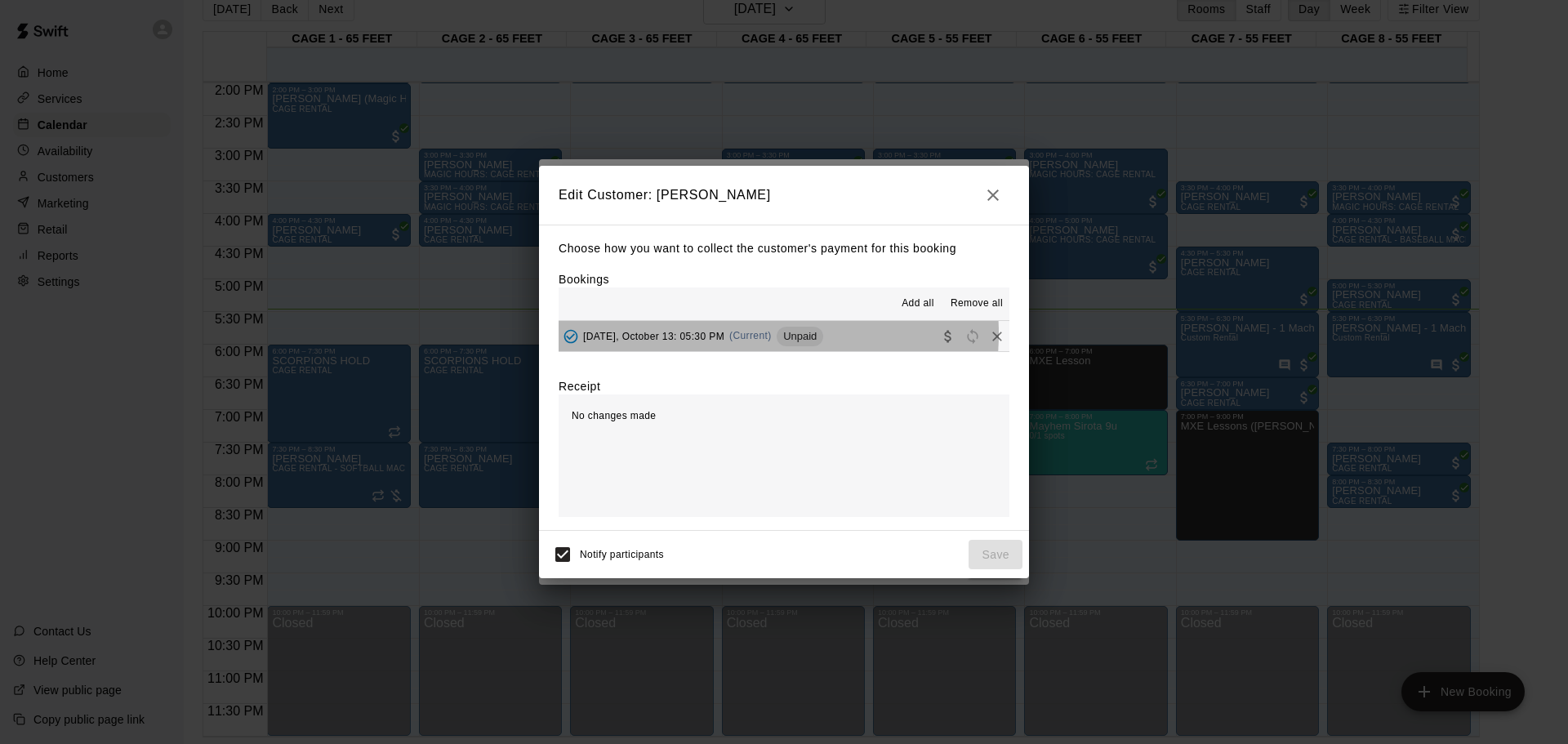
click at [741, 334] on span "(Current)" at bounding box center [750, 335] width 43 height 11
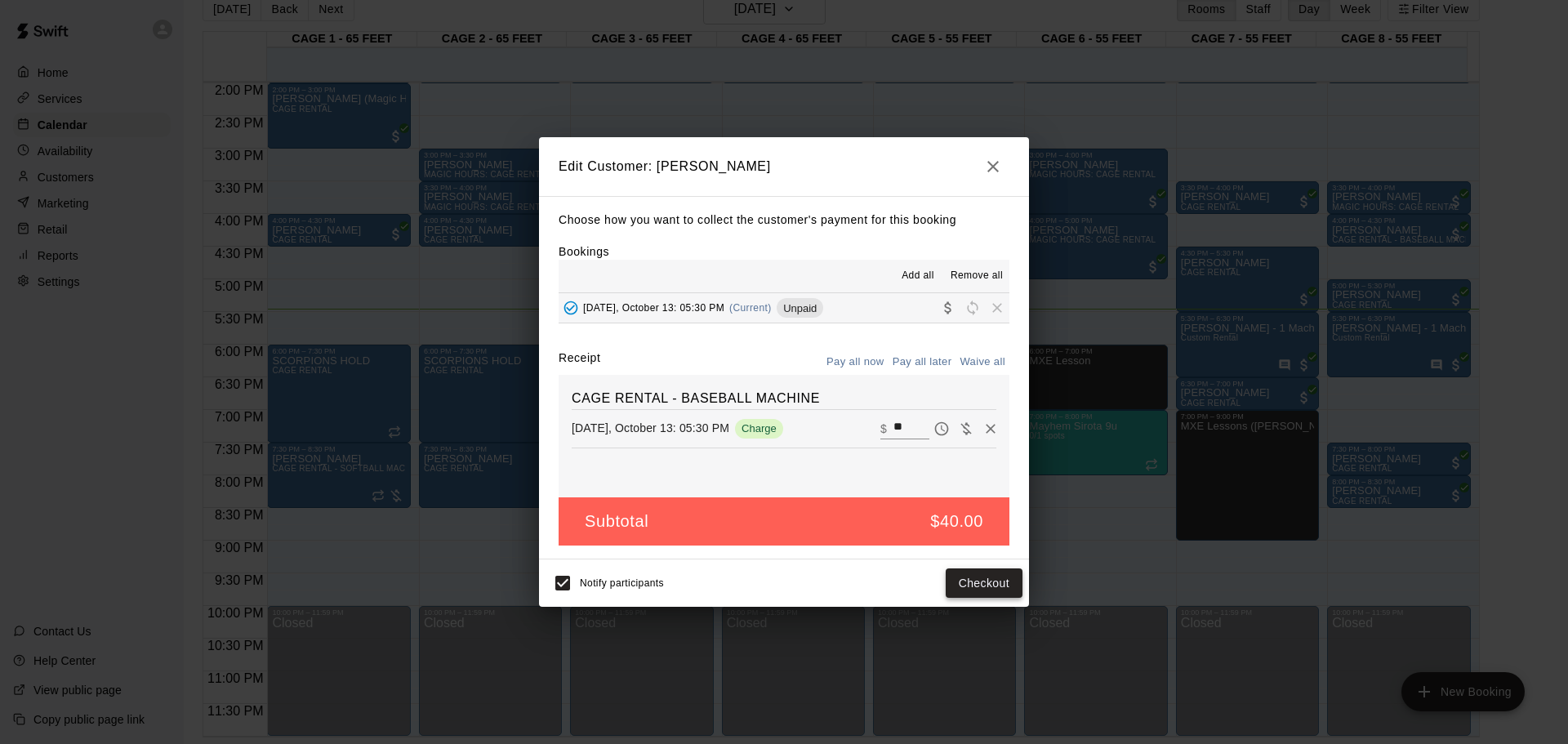
click at [980, 488] on button "Checkout" at bounding box center [985, 584] width 77 height 31
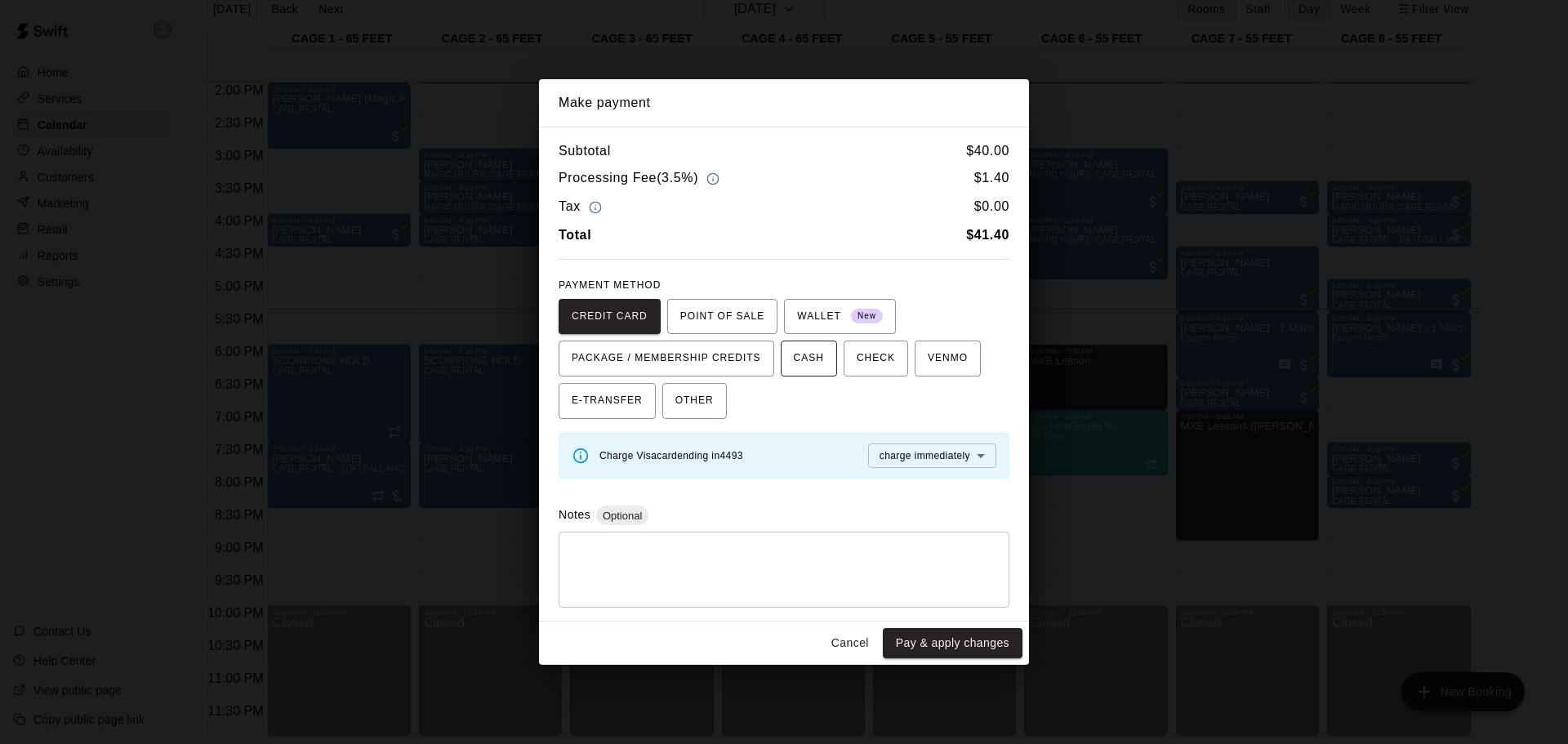
click at [799, 361] on span "CASH" at bounding box center [808, 358] width 31 height 26
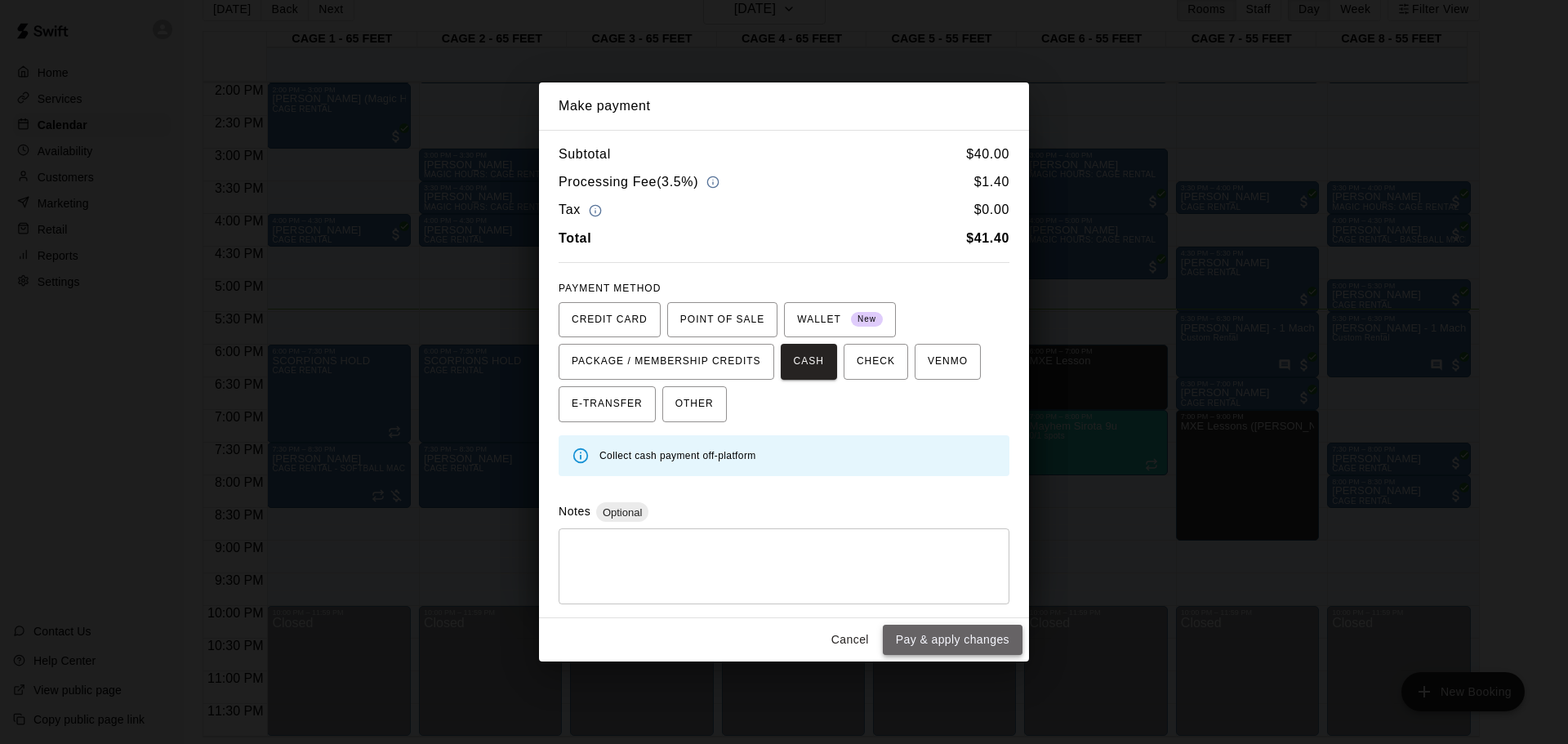
click at [1006, 488] on button "Pay & apply changes" at bounding box center [952, 639] width 140 height 31
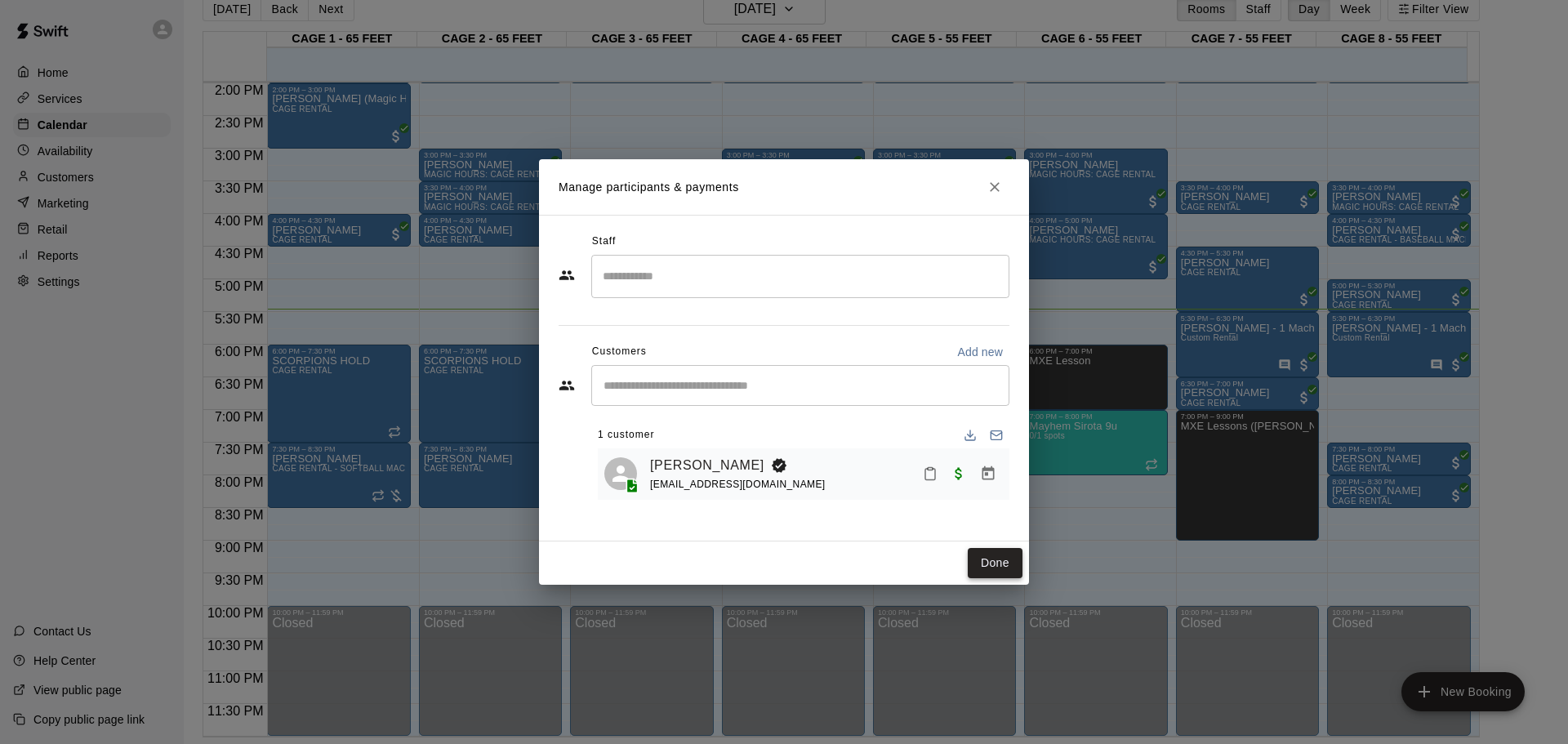
click at [995, 488] on button "Done" at bounding box center [995, 563] width 55 height 31
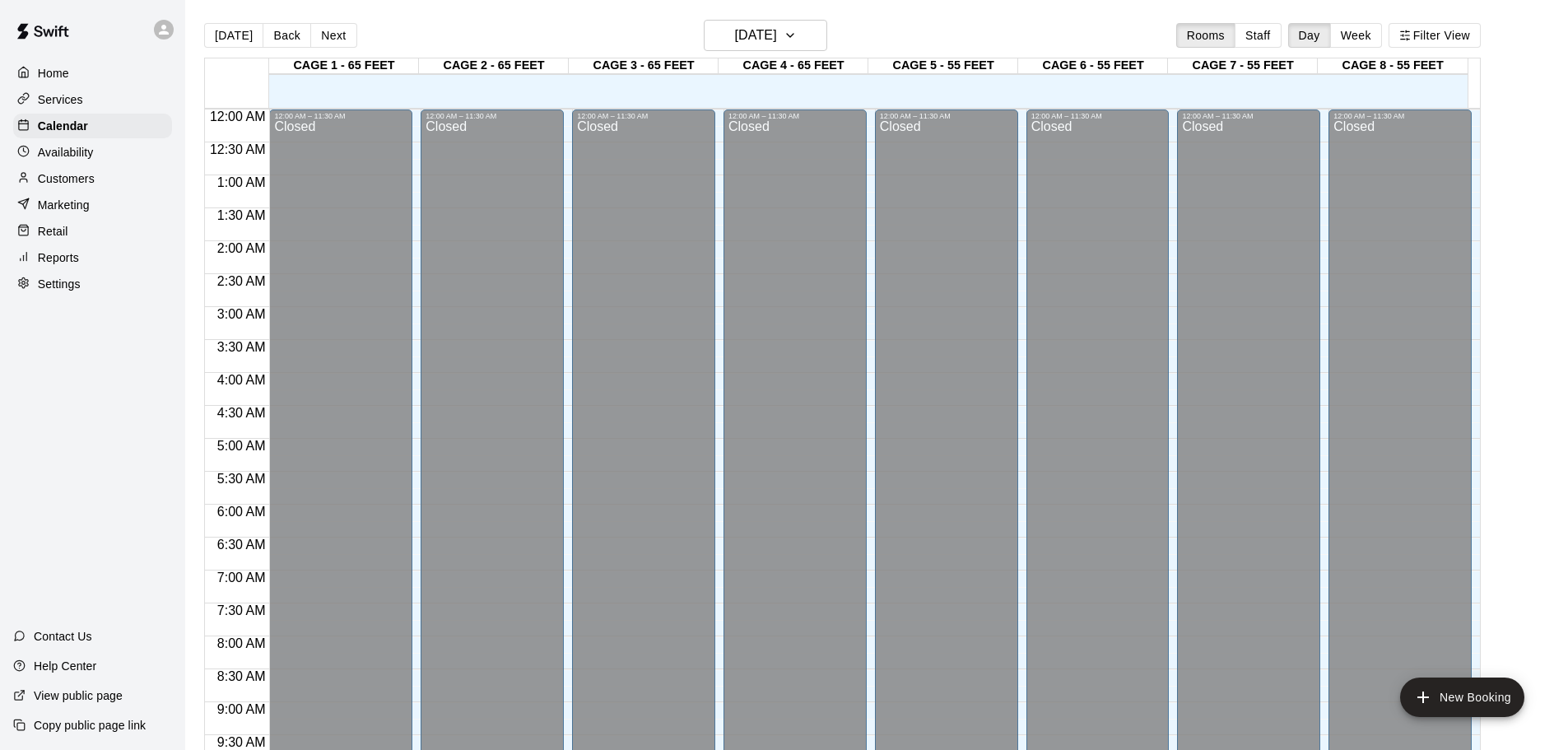
scroll to position [872, 0]
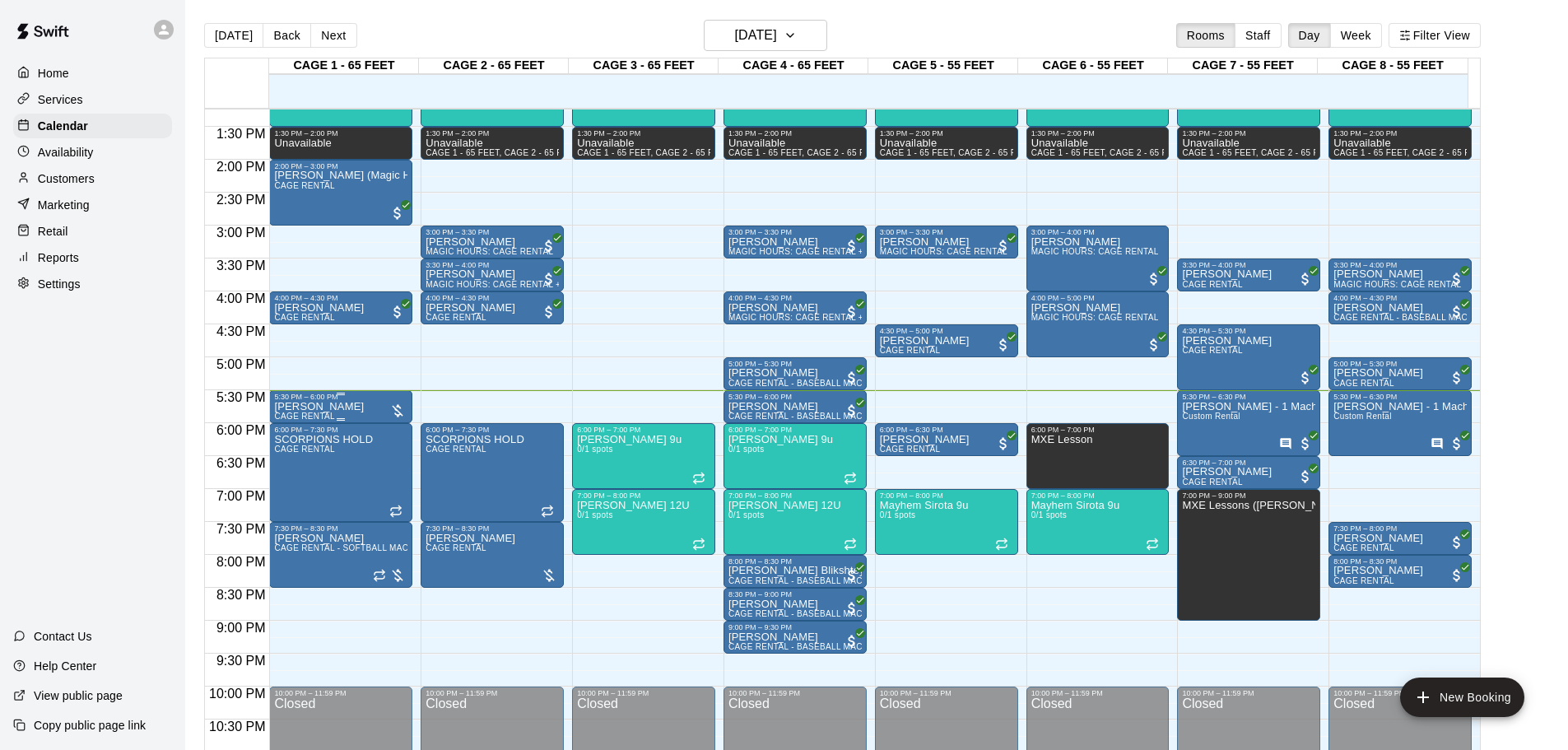
click at [292, 400] on div "5:30 PM – 6:00 PM" at bounding box center [341, 397] width 134 height 8
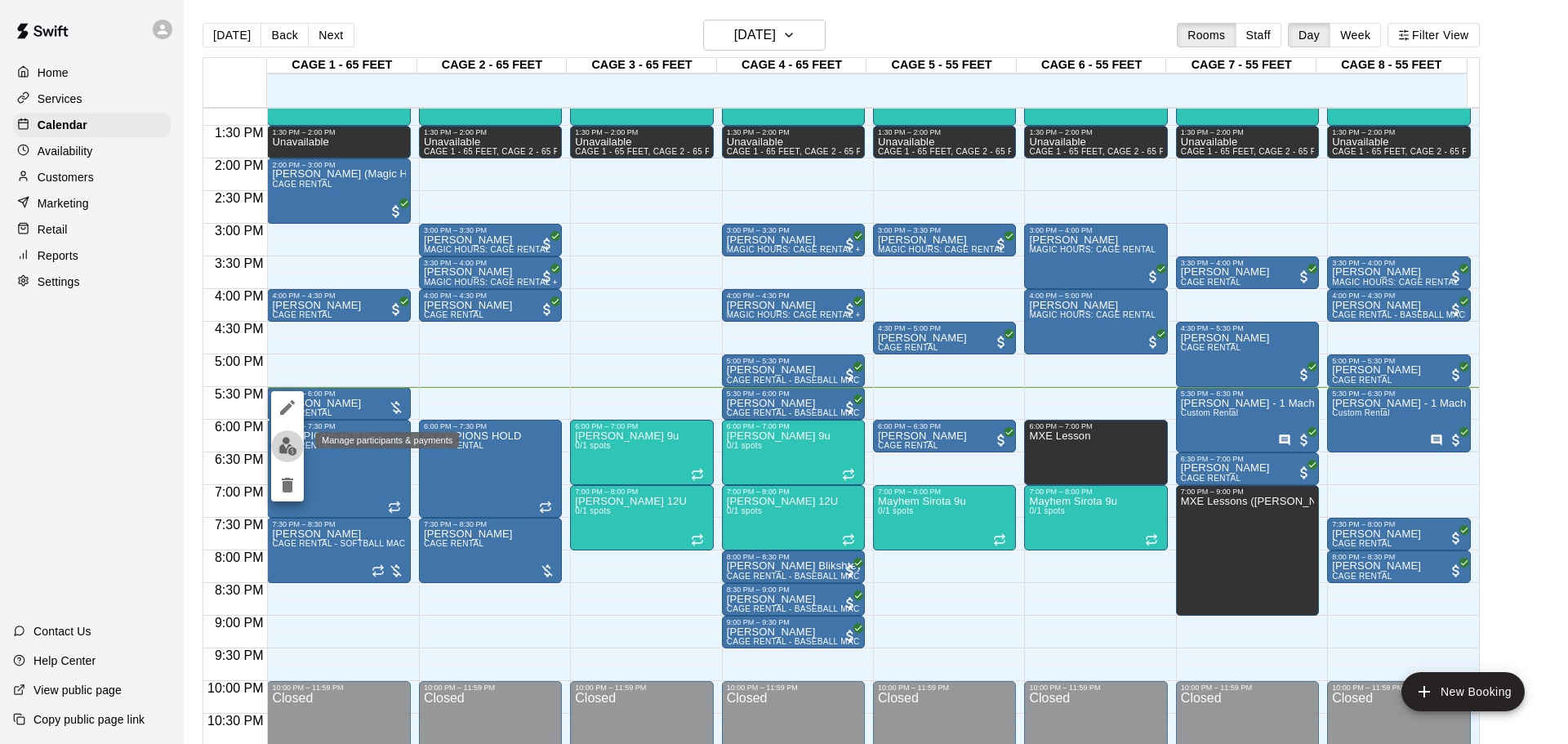
click at [285, 454] on img "edit" at bounding box center [288, 447] width 19 height 19
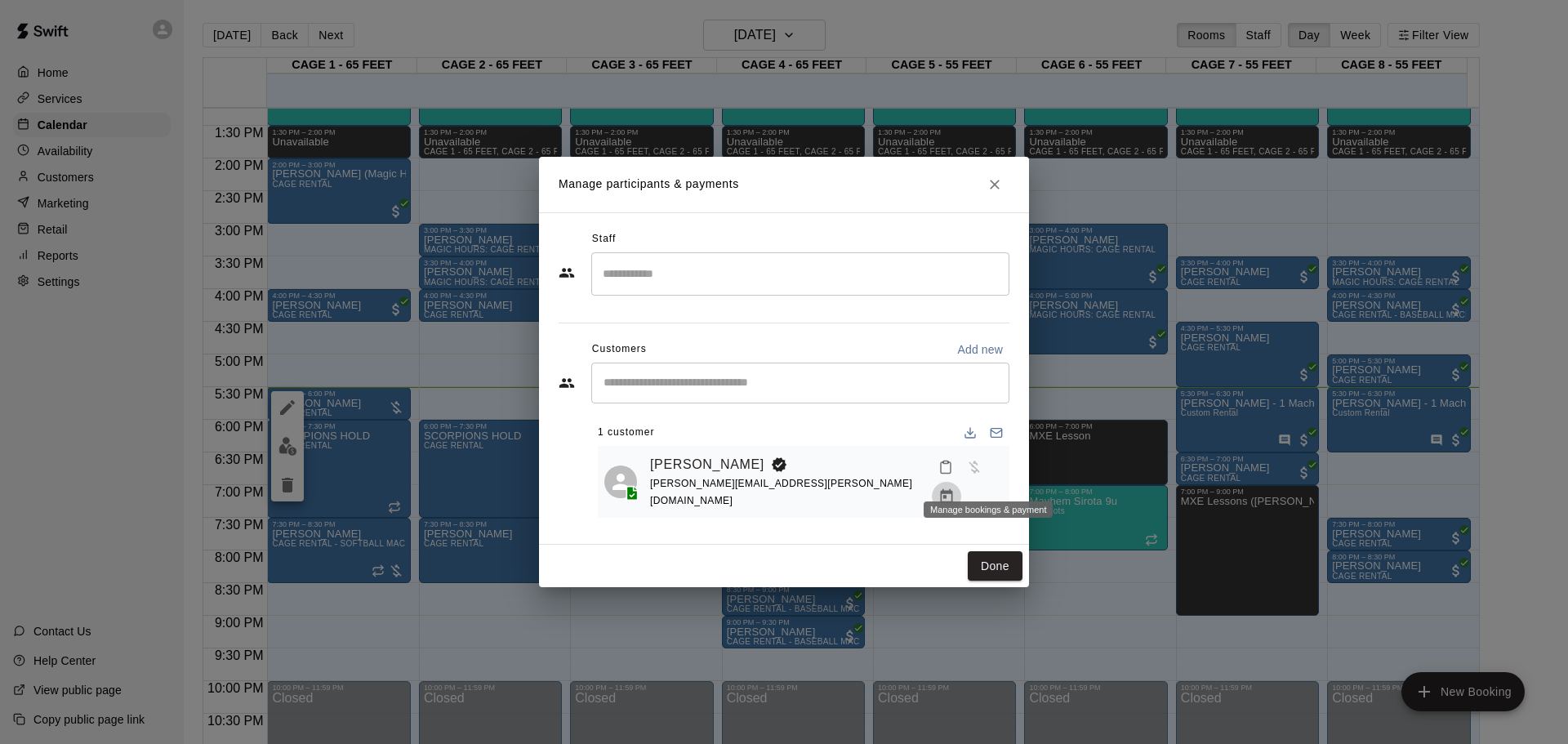
click at [955, 488] on icon "Manage bookings & payment" at bounding box center [946, 496] width 17 height 17
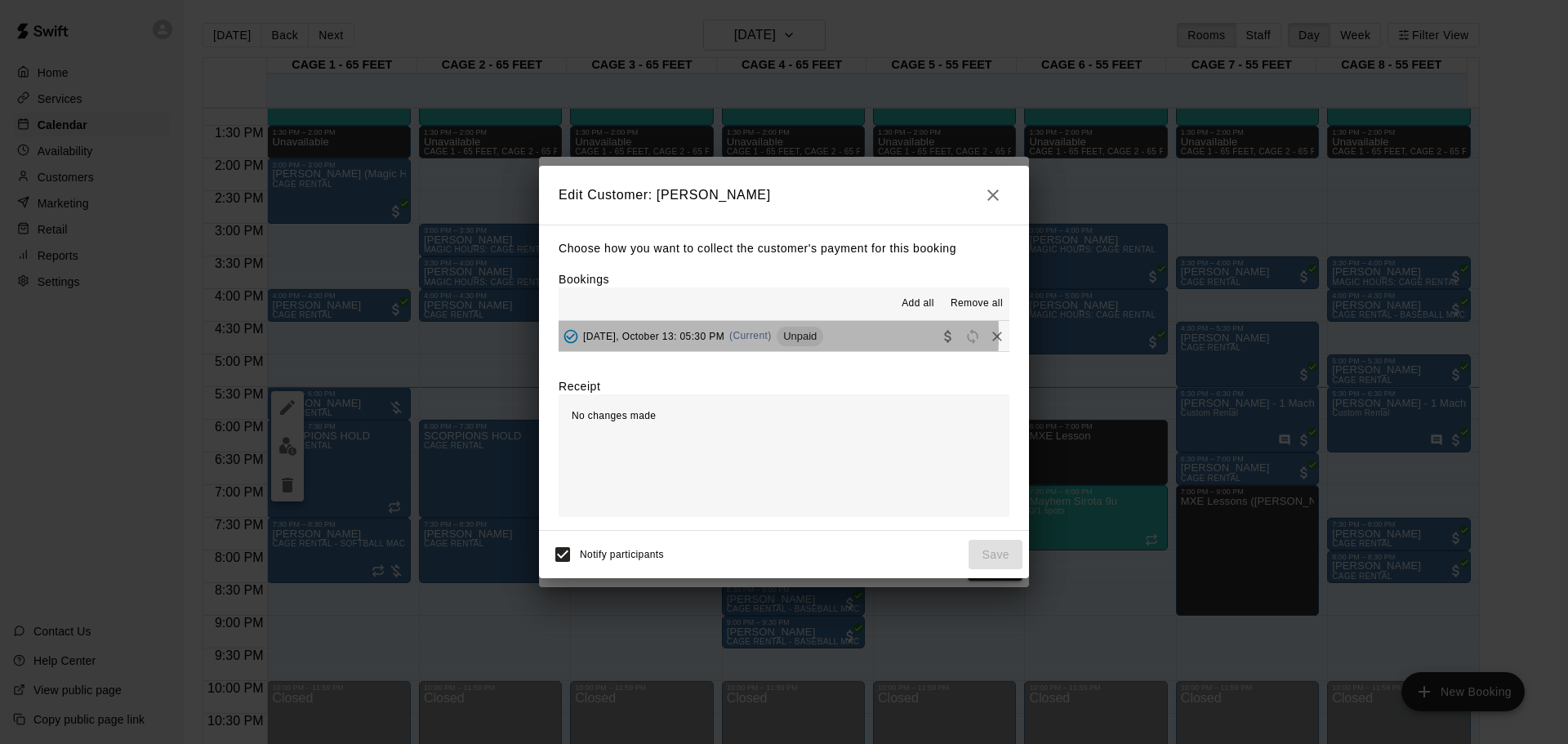
drag, startPoint x: 695, startPoint y: 336, endPoint x: 773, endPoint y: 399, distance: 100.3
click at [696, 337] on span "[DATE], October 13: 05:30 PM" at bounding box center [654, 335] width 141 height 11
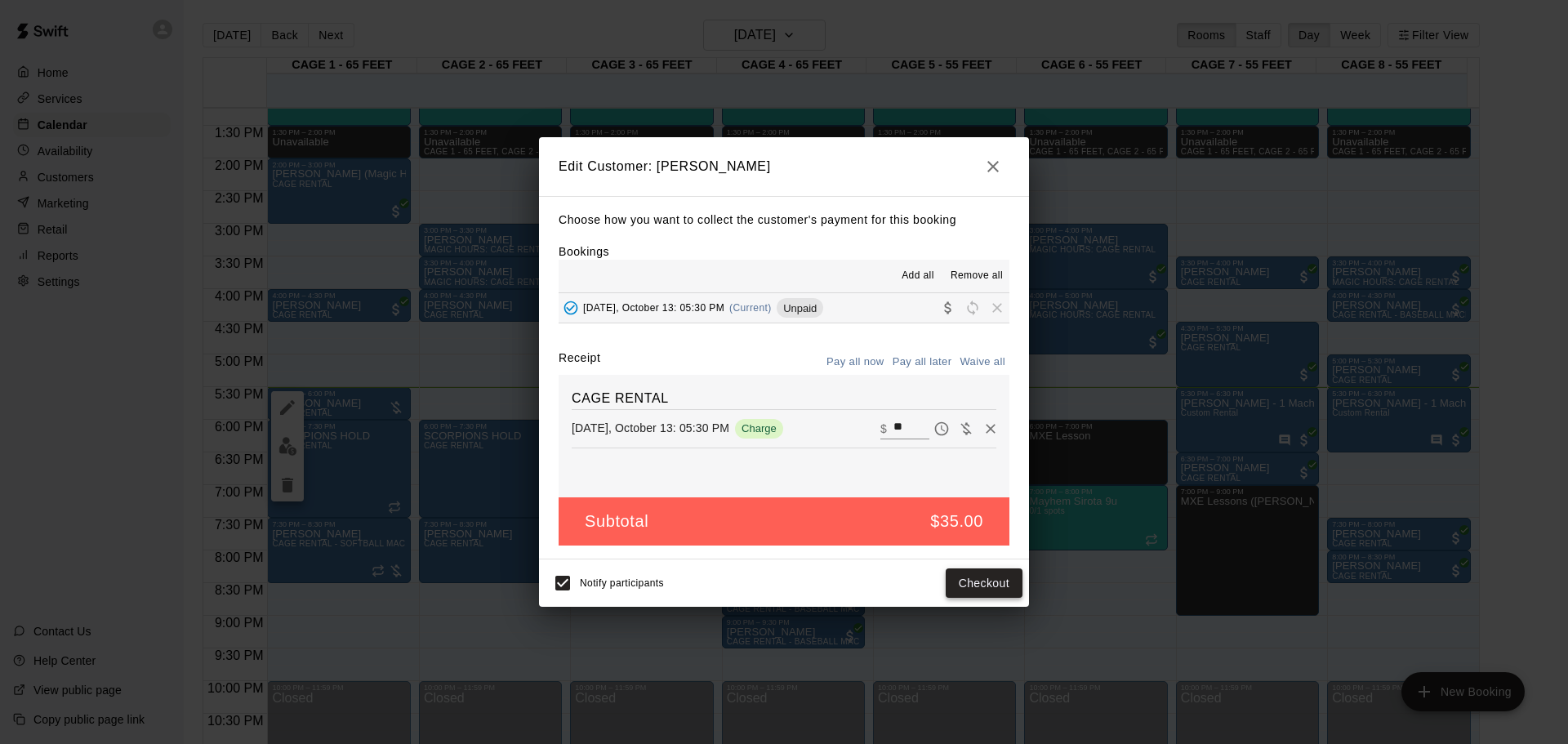
click at [971, 582] on button "Checkout" at bounding box center [985, 584] width 77 height 31
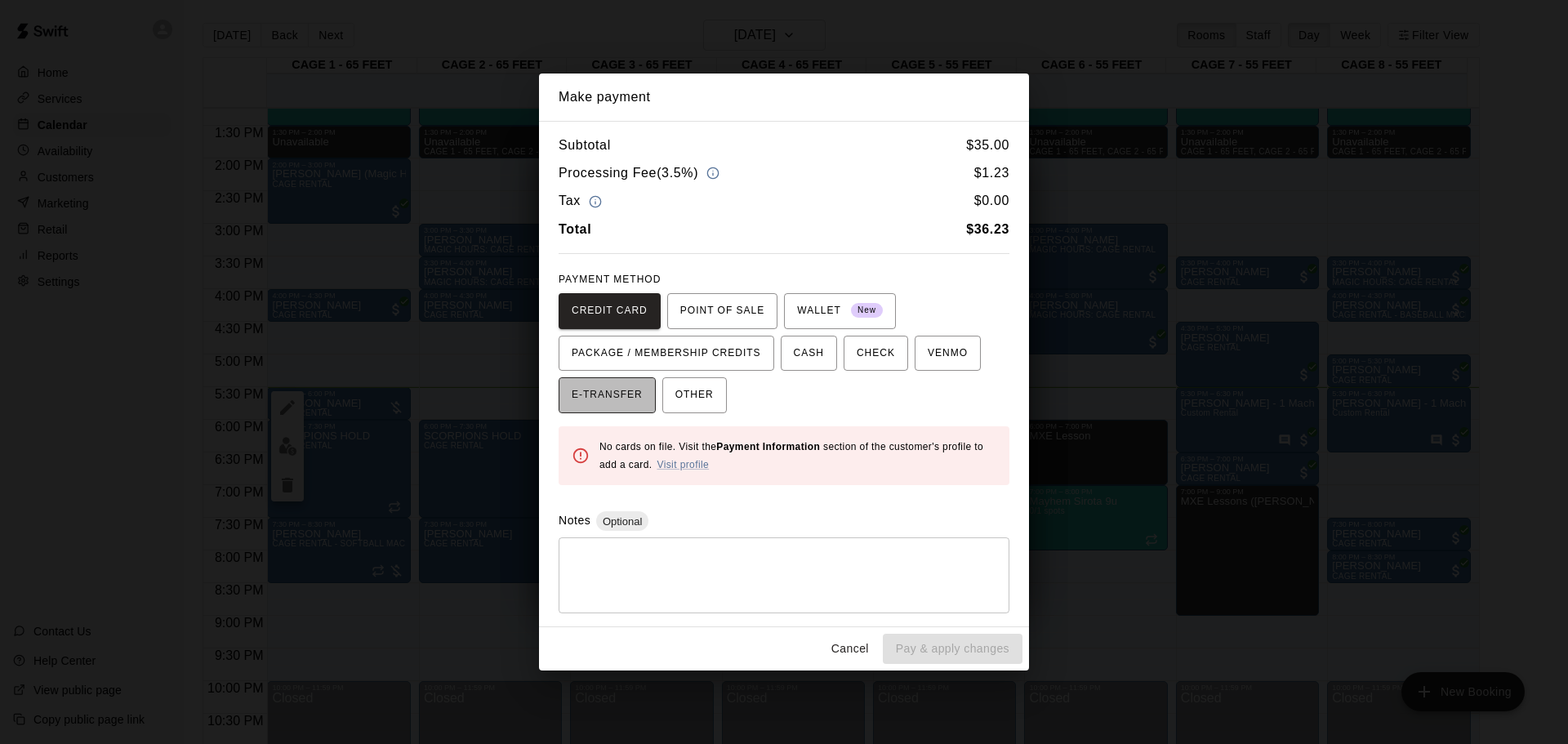
click at [613, 386] on span "E-TRANSFER" at bounding box center [607, 395] width 71 height 26
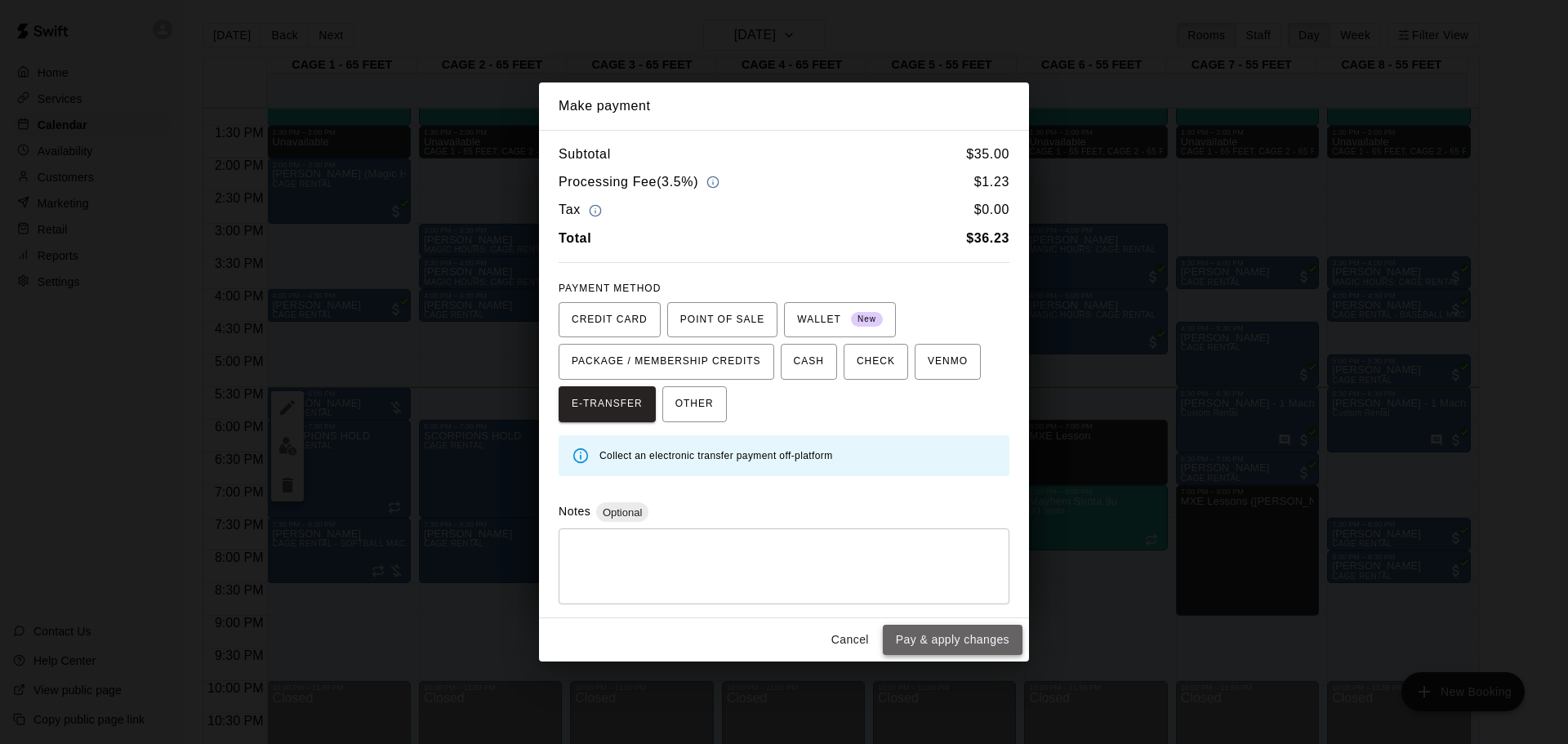
click at [903, 647] on button "Pay & apply changes" at bounding box center [952, 639] width 140 height 31
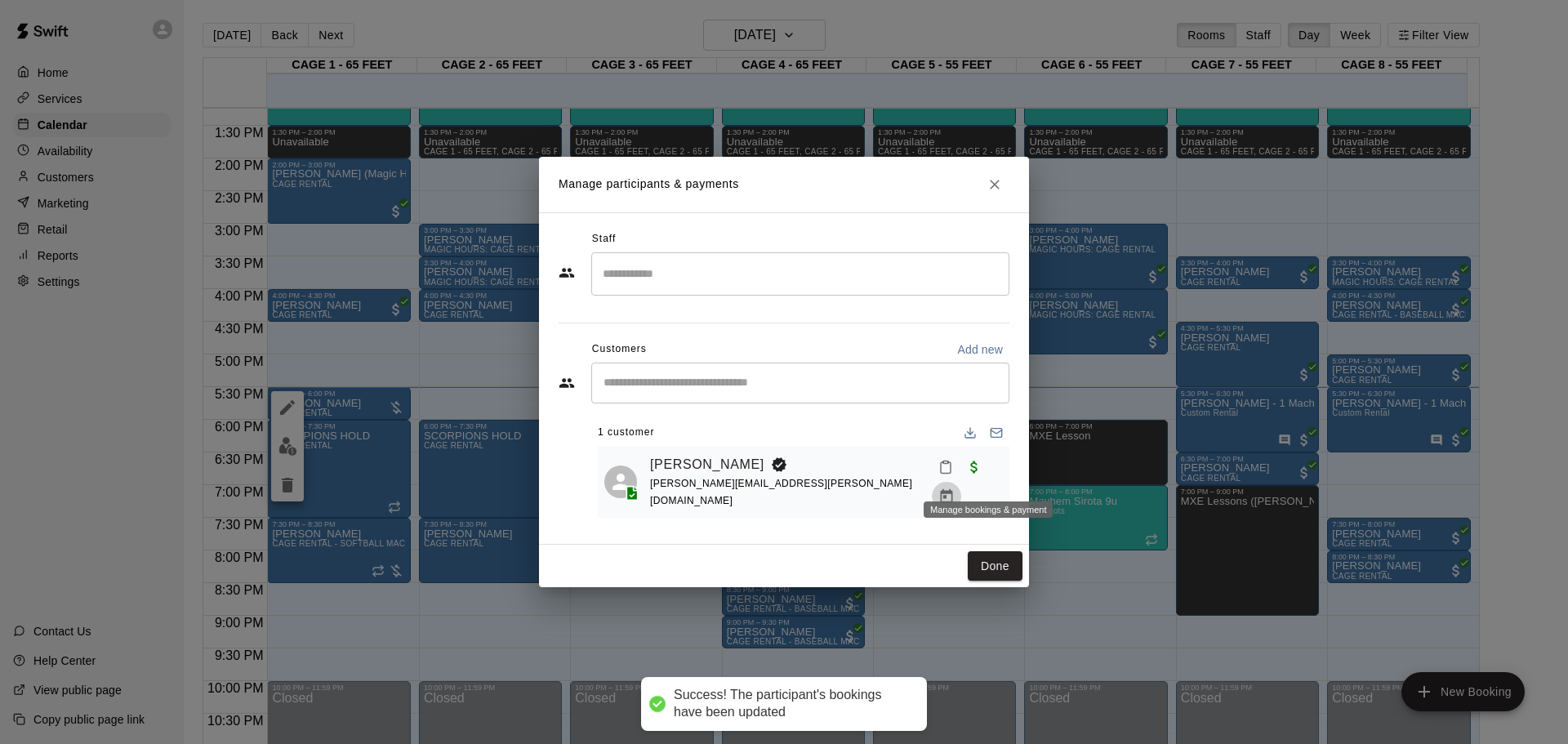
click at [953, 489] on icon "Manage bookings & payment" at bounding box center [947, 496] width 12 height 14
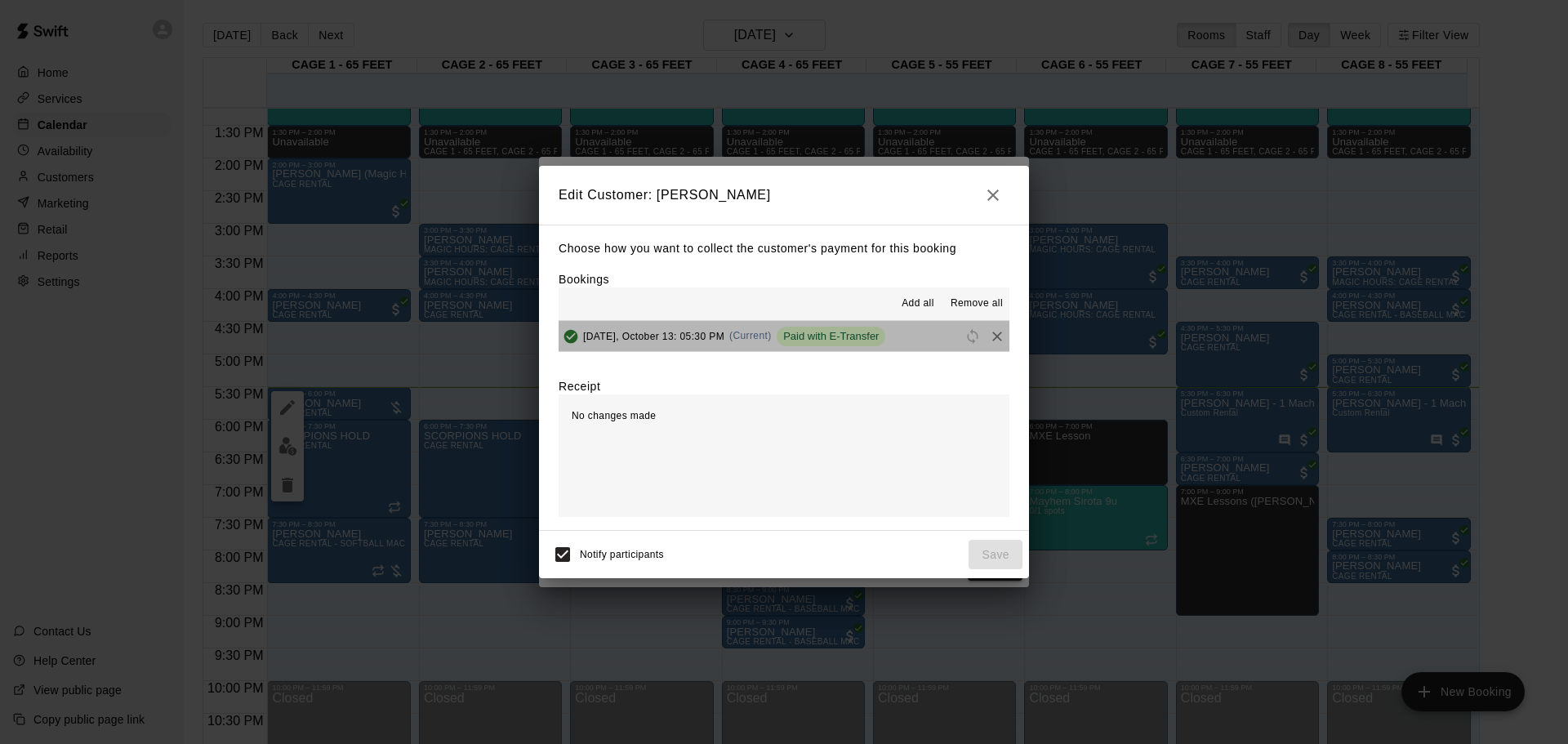
drag, startPoint x: 833, startPoint y: 330, endPoint x: 815, endPoint y: 342, distance: 21.6
click at [833, 331] on div "Paid with E-Transfer" at bounding box center [831, 337] width 109 height 19
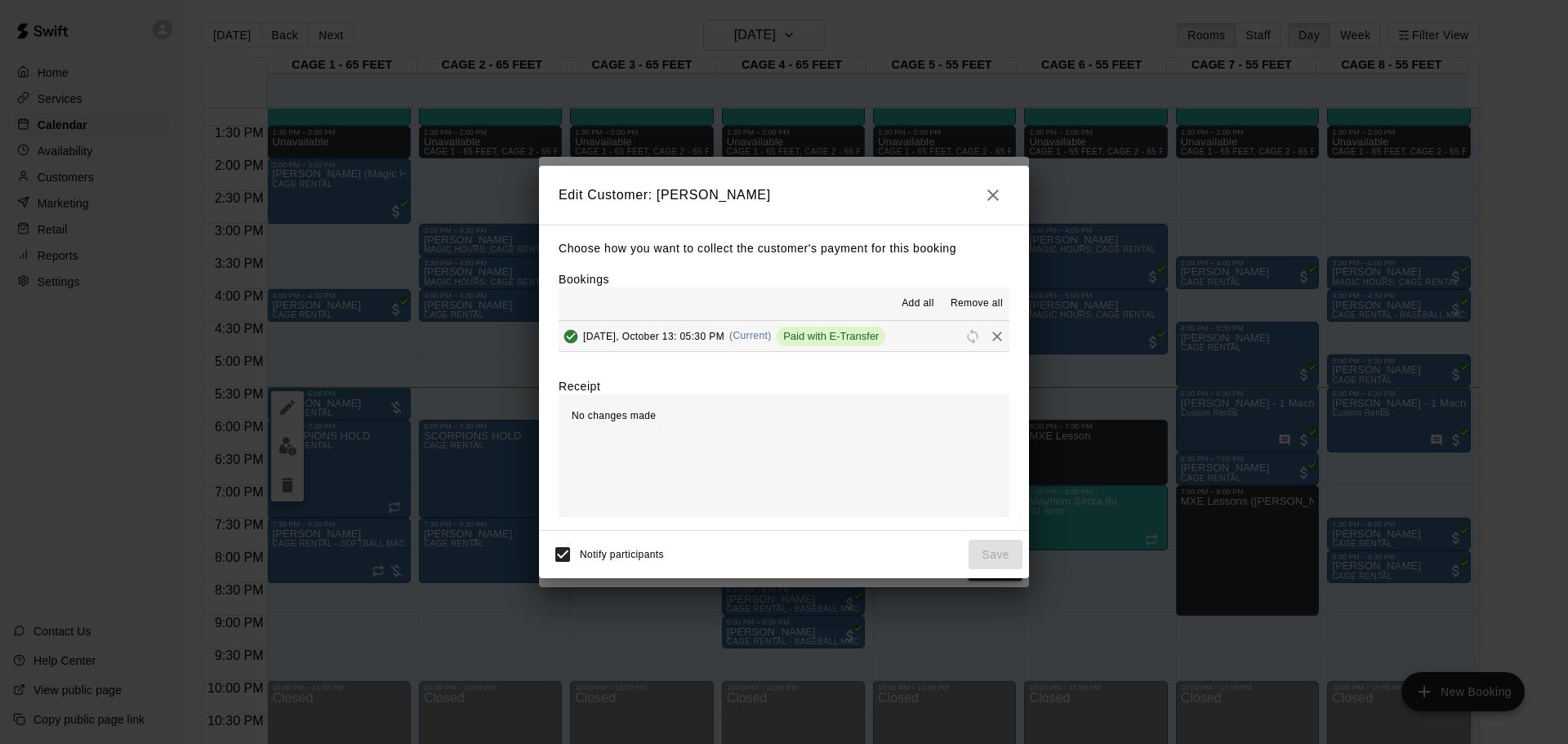
click at [697, 324] on button "Monday, October 13: 05:30 PM (Current) Paid with E-Transfer" at bounding box center [784, 336] width 451 height 31
click at [989, 195] on icon "button" at bounding box center [993, 195] width 19 height 19
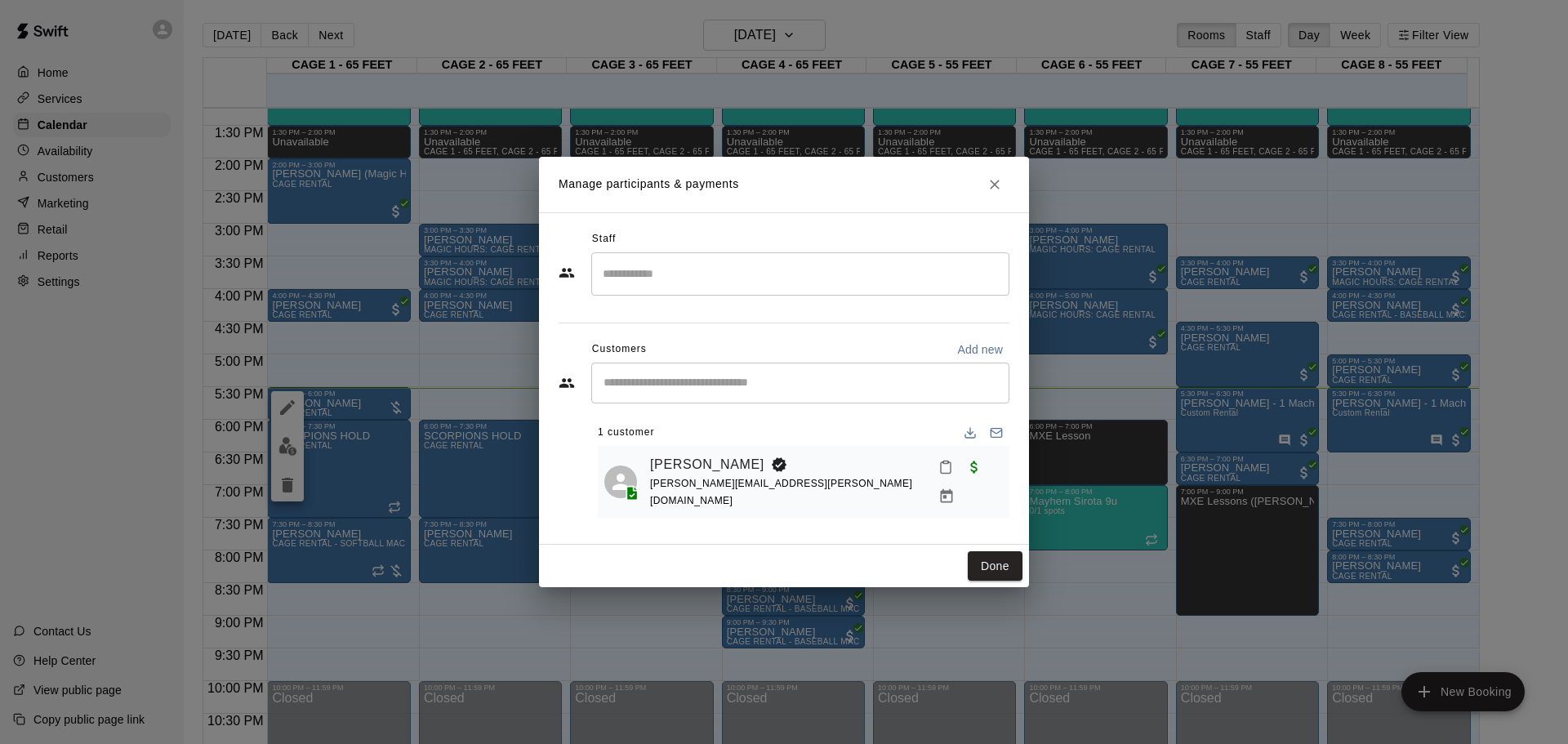
drag, startPoint x: 993, startPoint y: 573, endPoint x: 417, endPoint y: 419, distance: 596.2
click at [994, 572] on button "Done" at bounding box center [995, 566] width 55 height 31
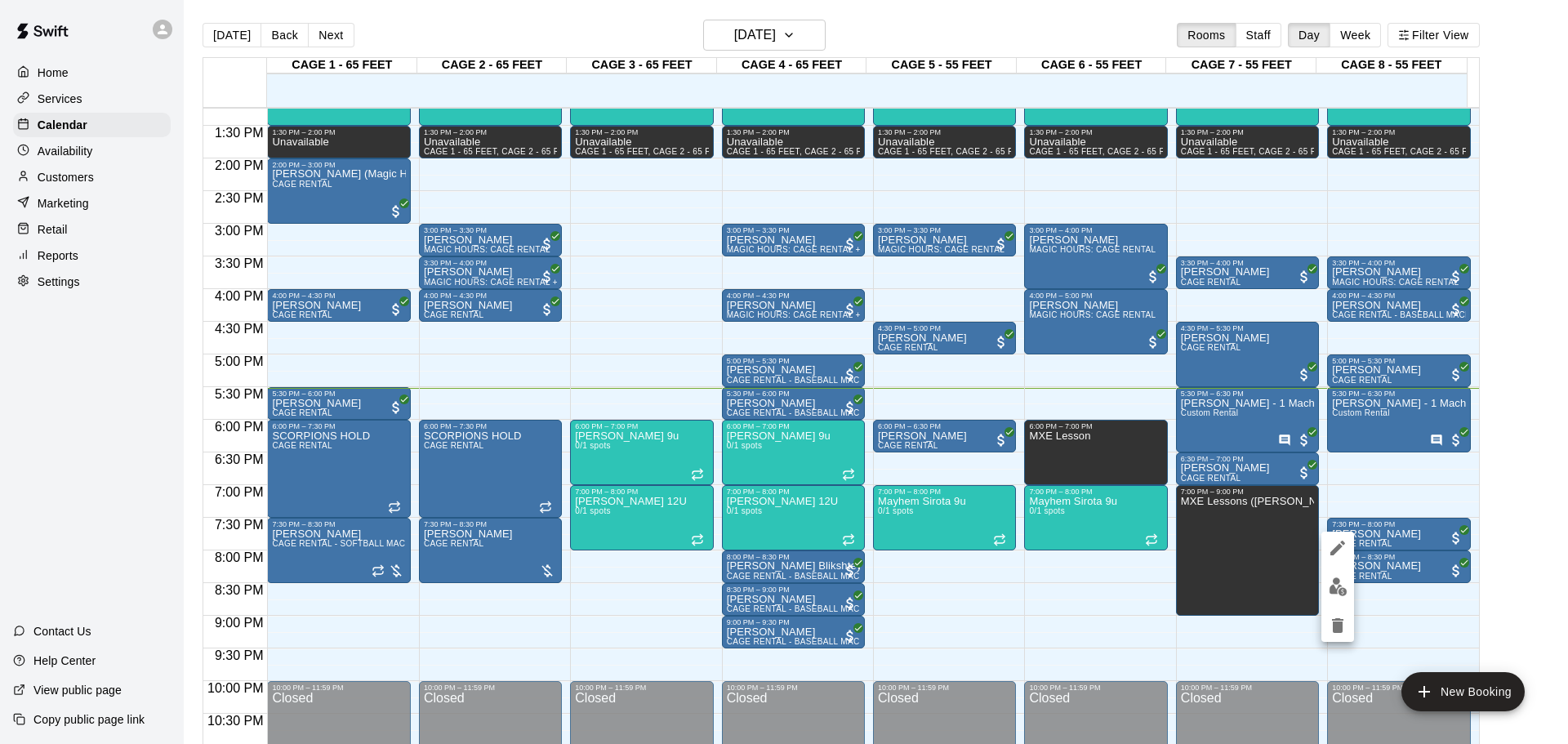
click at [336, 536] on div at bounding box center [784, 372] width 1568 height 744
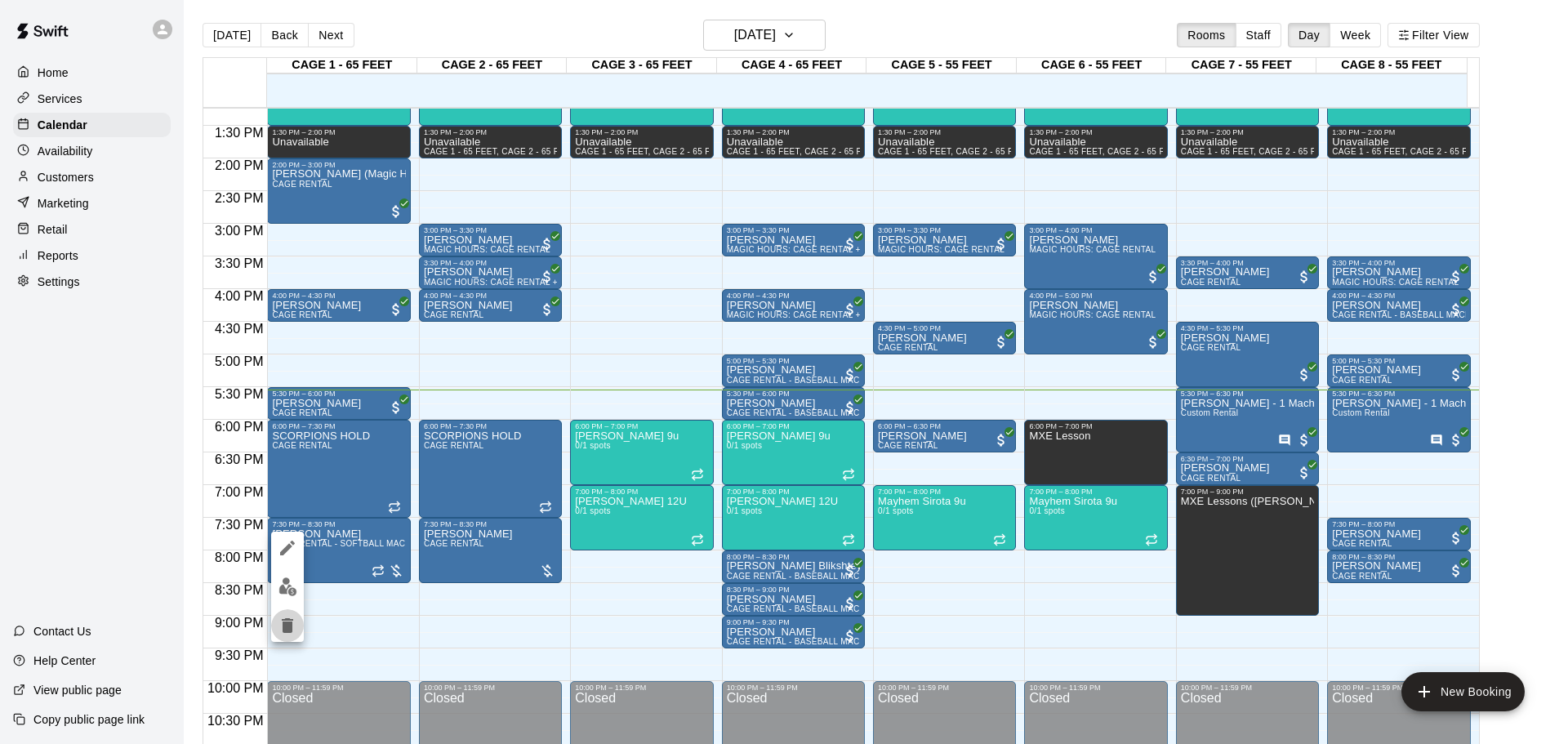
click at [277, 625] on icon "delete" at bounding box center [287, 625] width 19 height 19
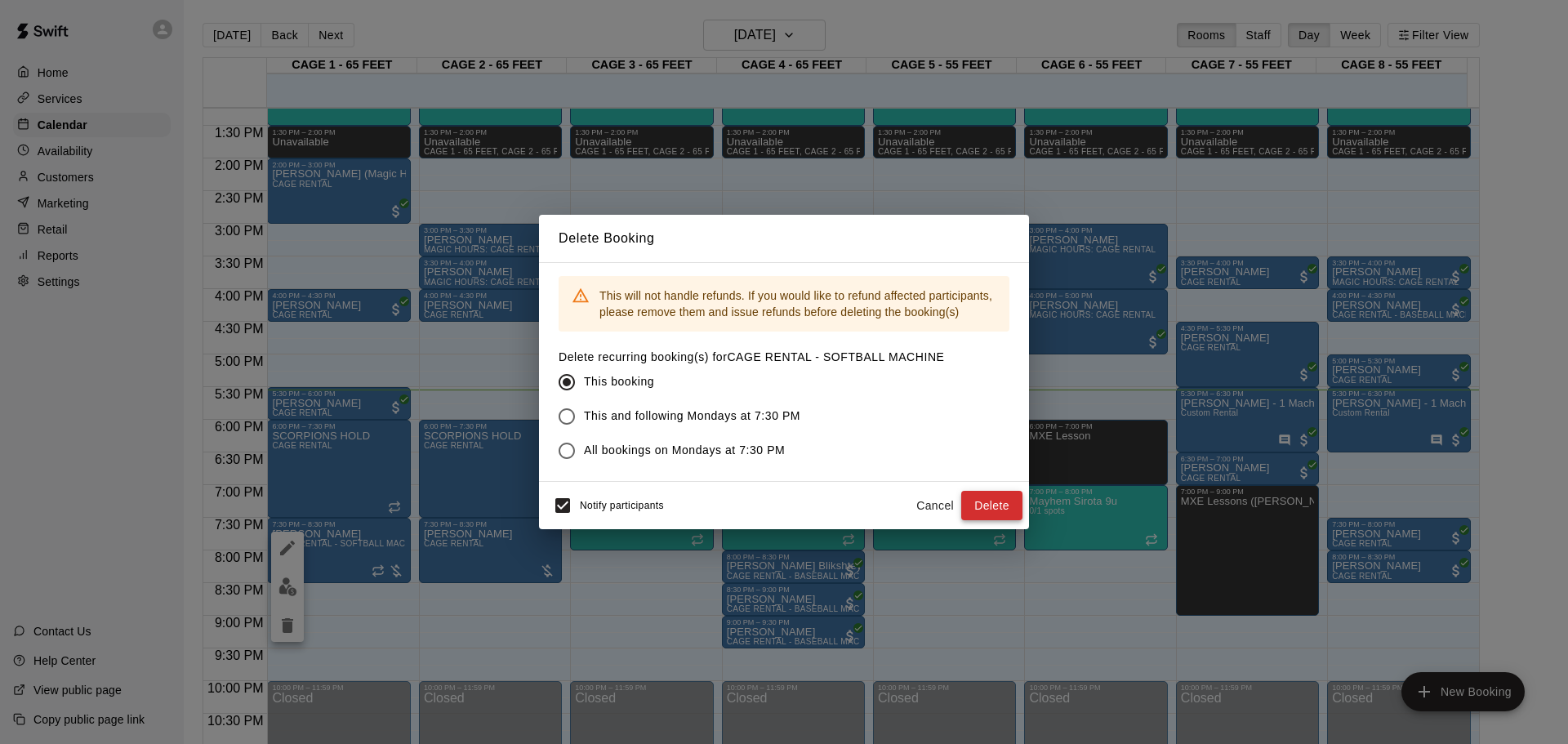
click at [992, 500] on button "Delete" at bounding box center [992, 506] width 61 height 31
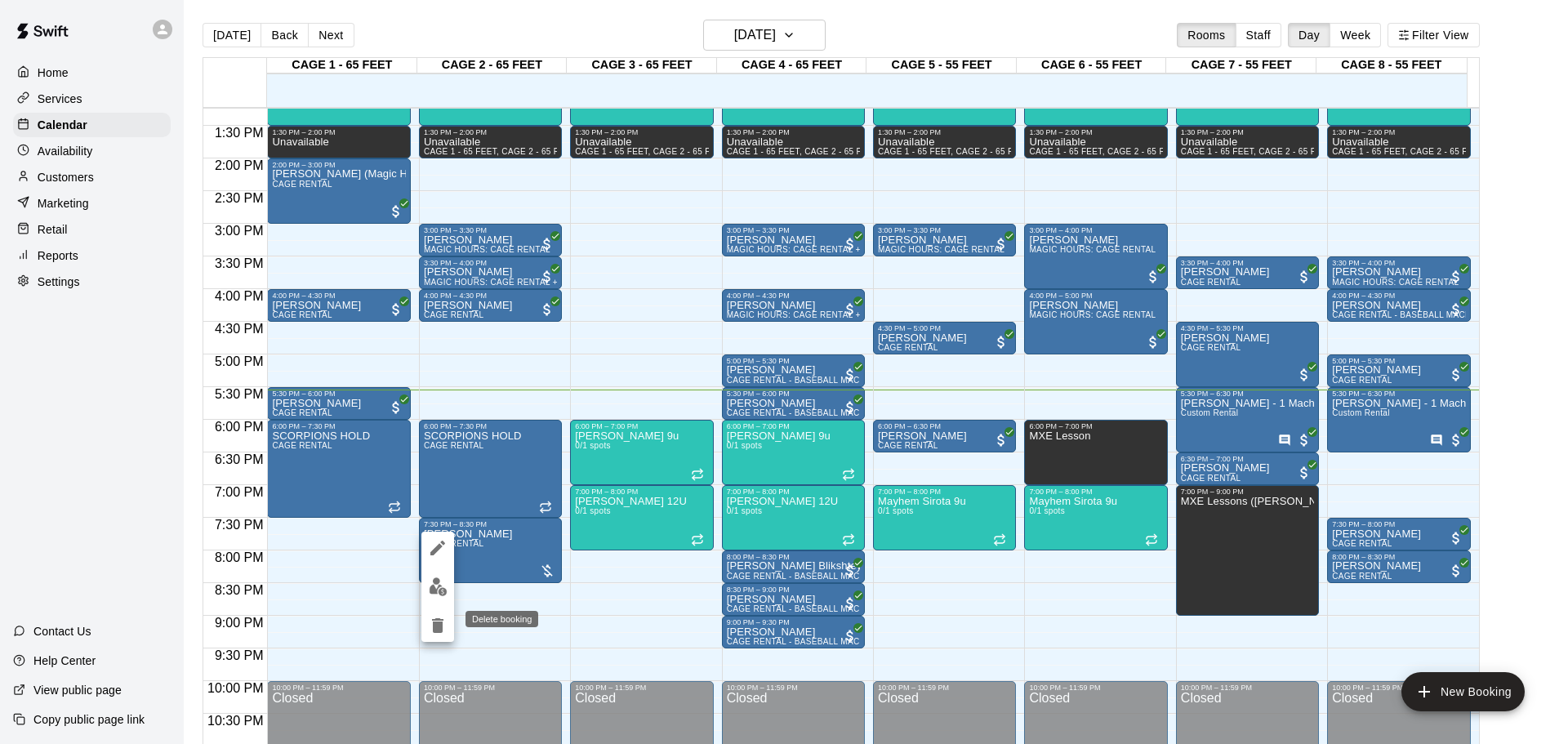
click at [440, 621] on icon "delete" at bounding box center [437, 625] width 11 height 15
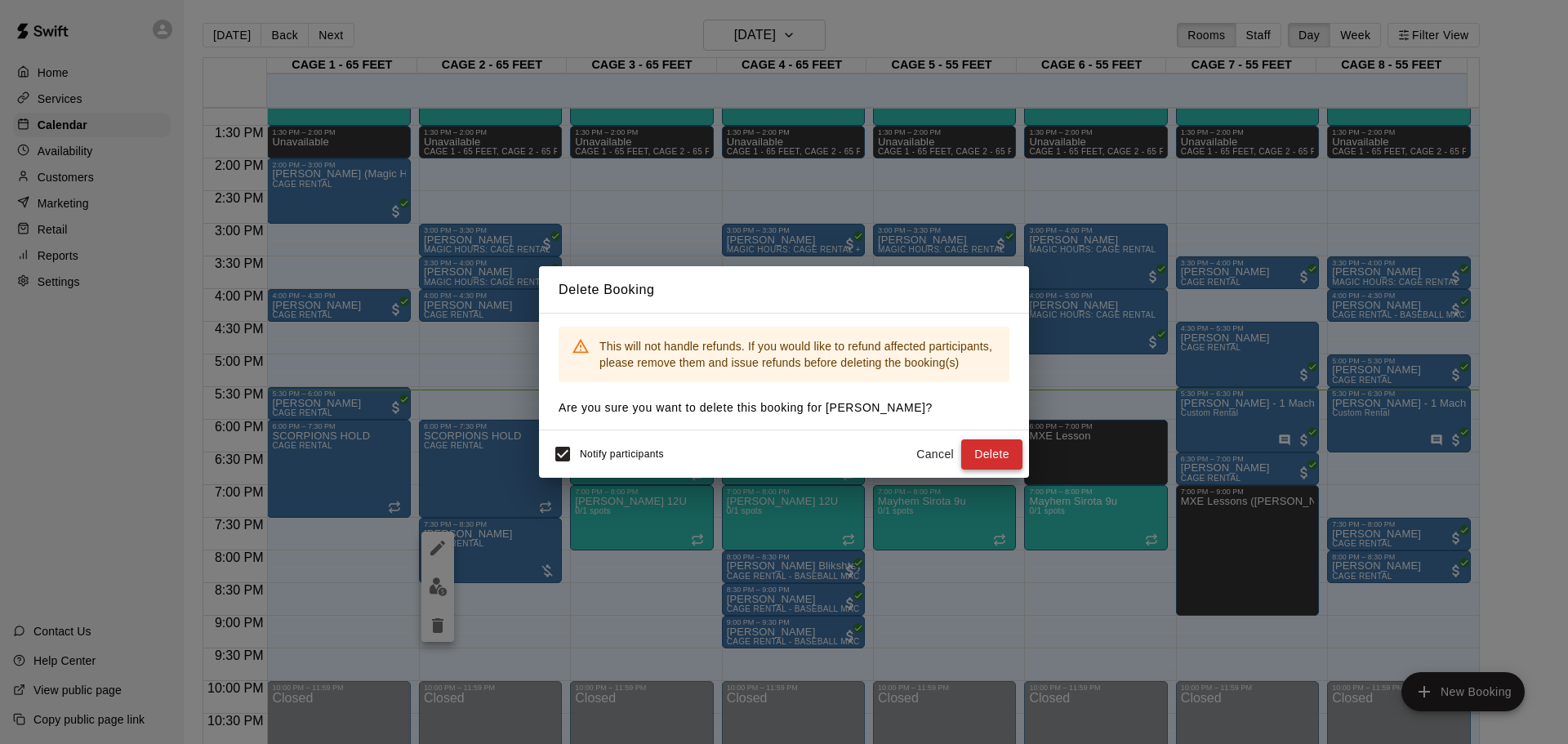
click at [996, 449] on button "Delete" at bounding box center [992, 454] width 61 height 31
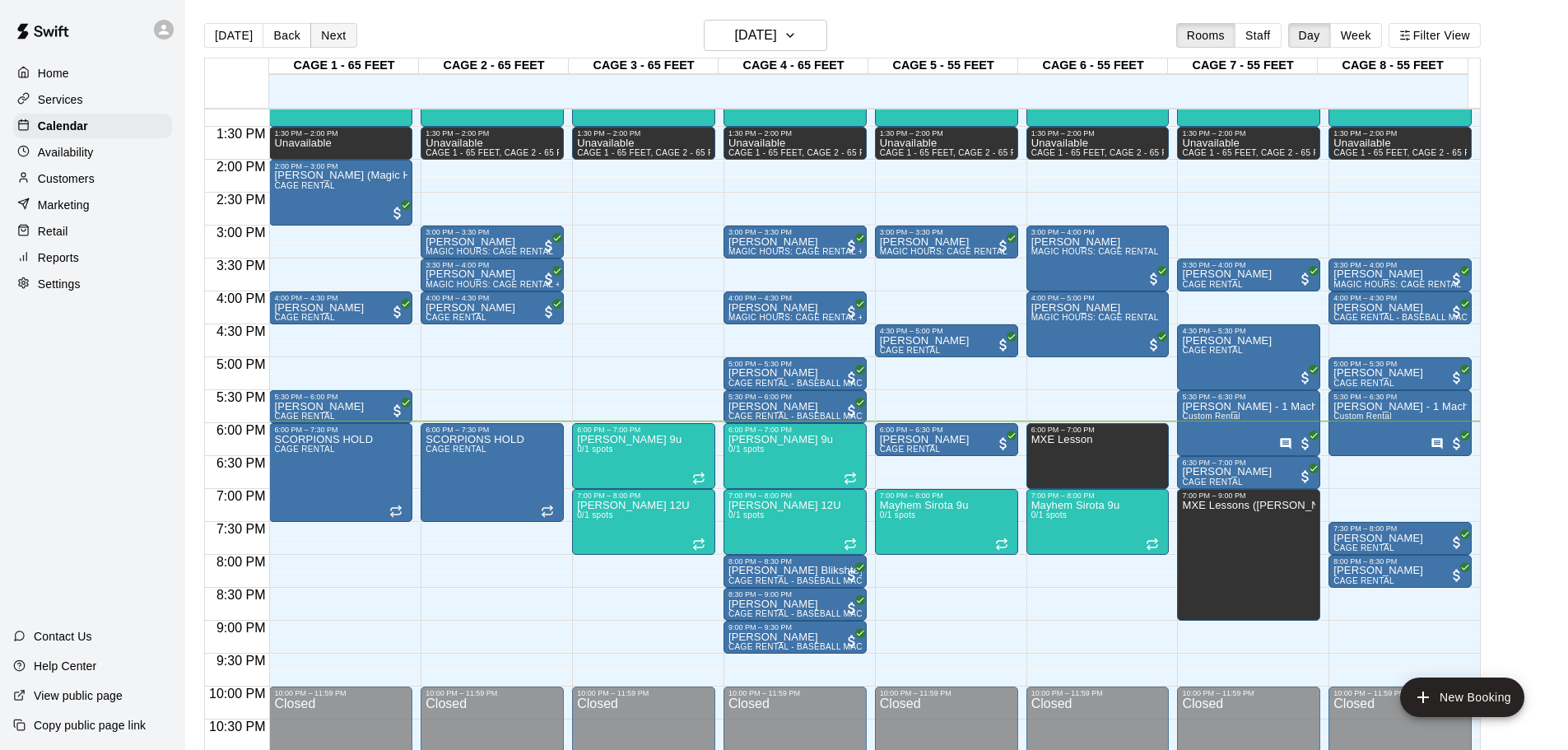
click at [321, 36] on button "Next" at bounding box center [333, 35] width 46 height 25
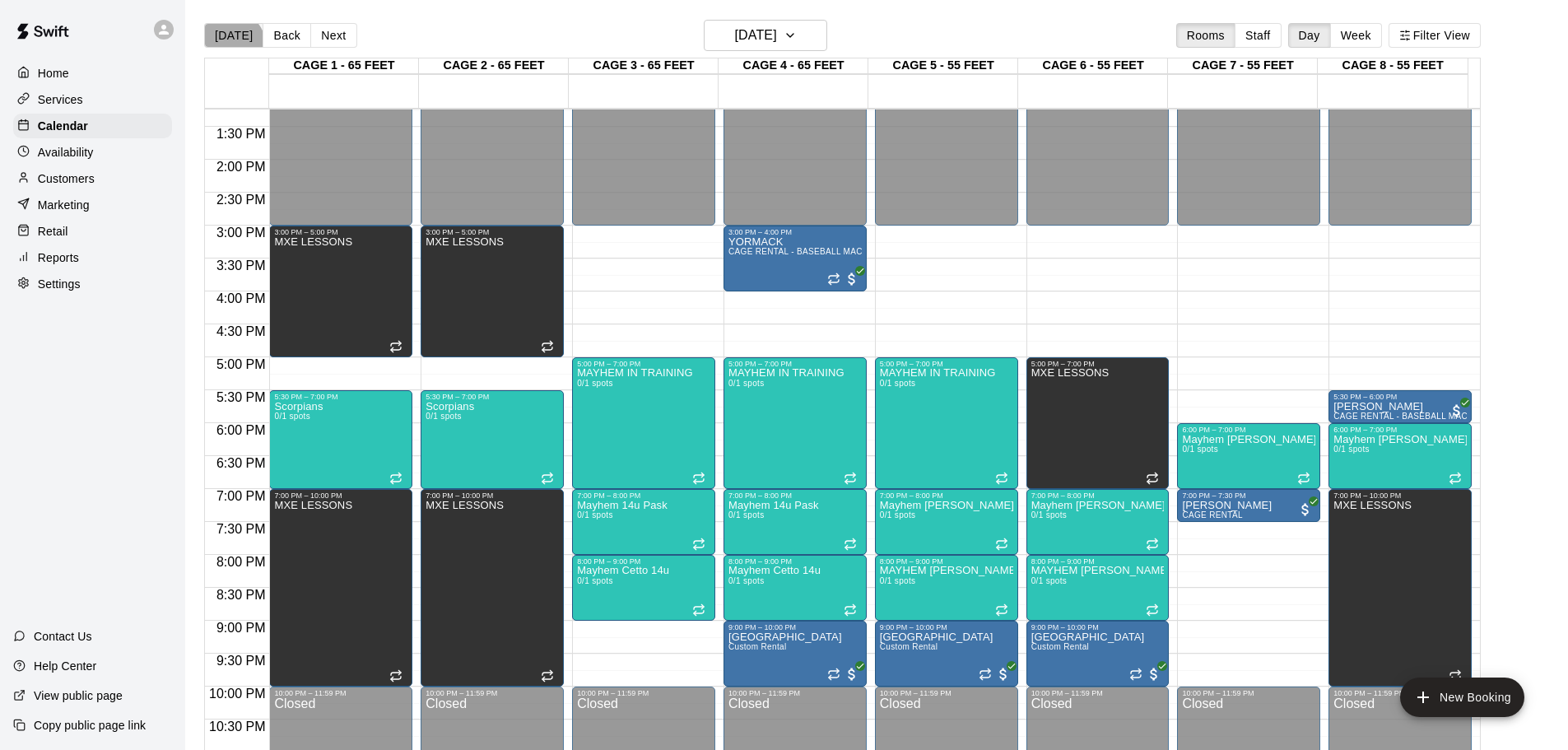
click at [229, 46] on button "[DATE]" at bounding box center [233, 35] width 59 height 25
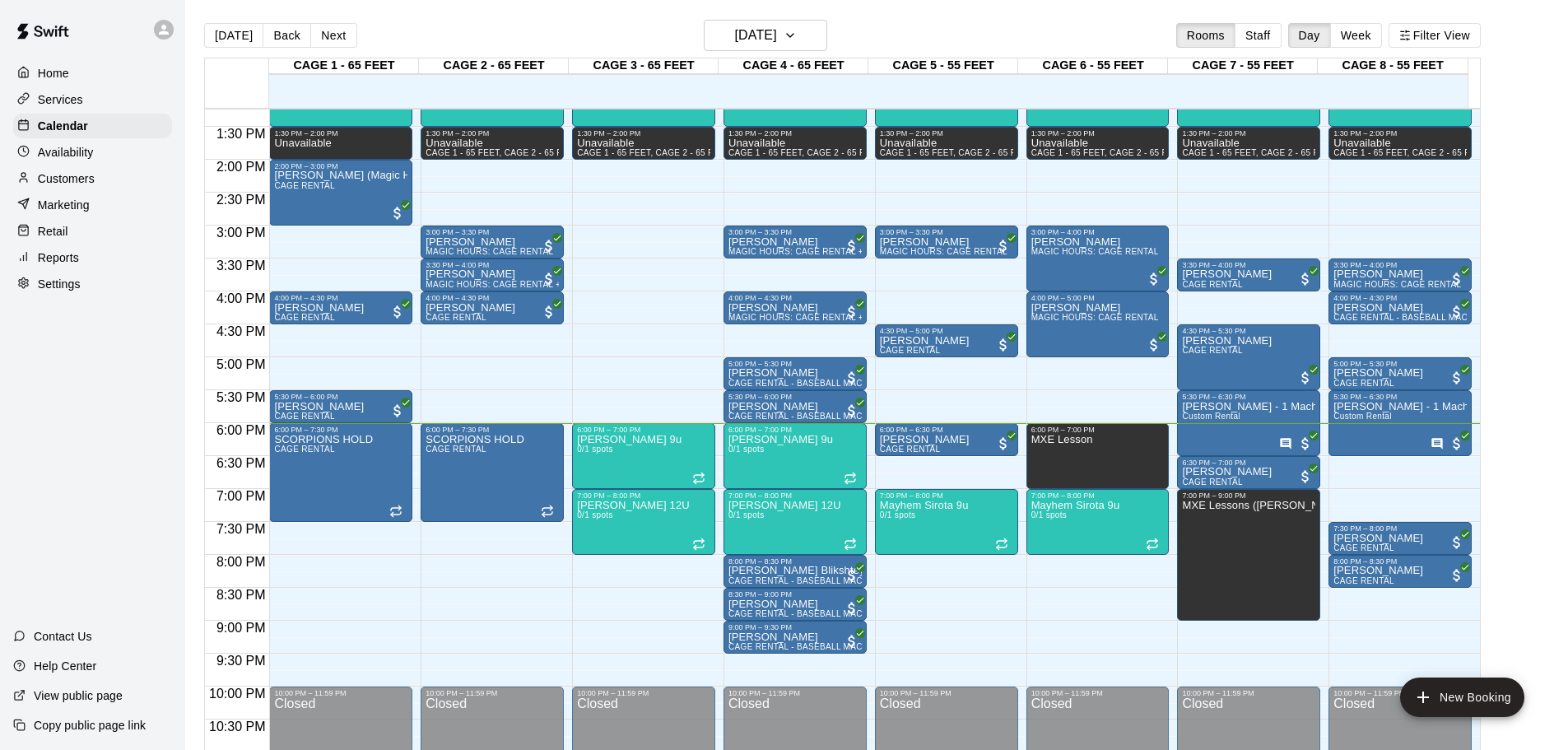
scroll to position [923, 0]
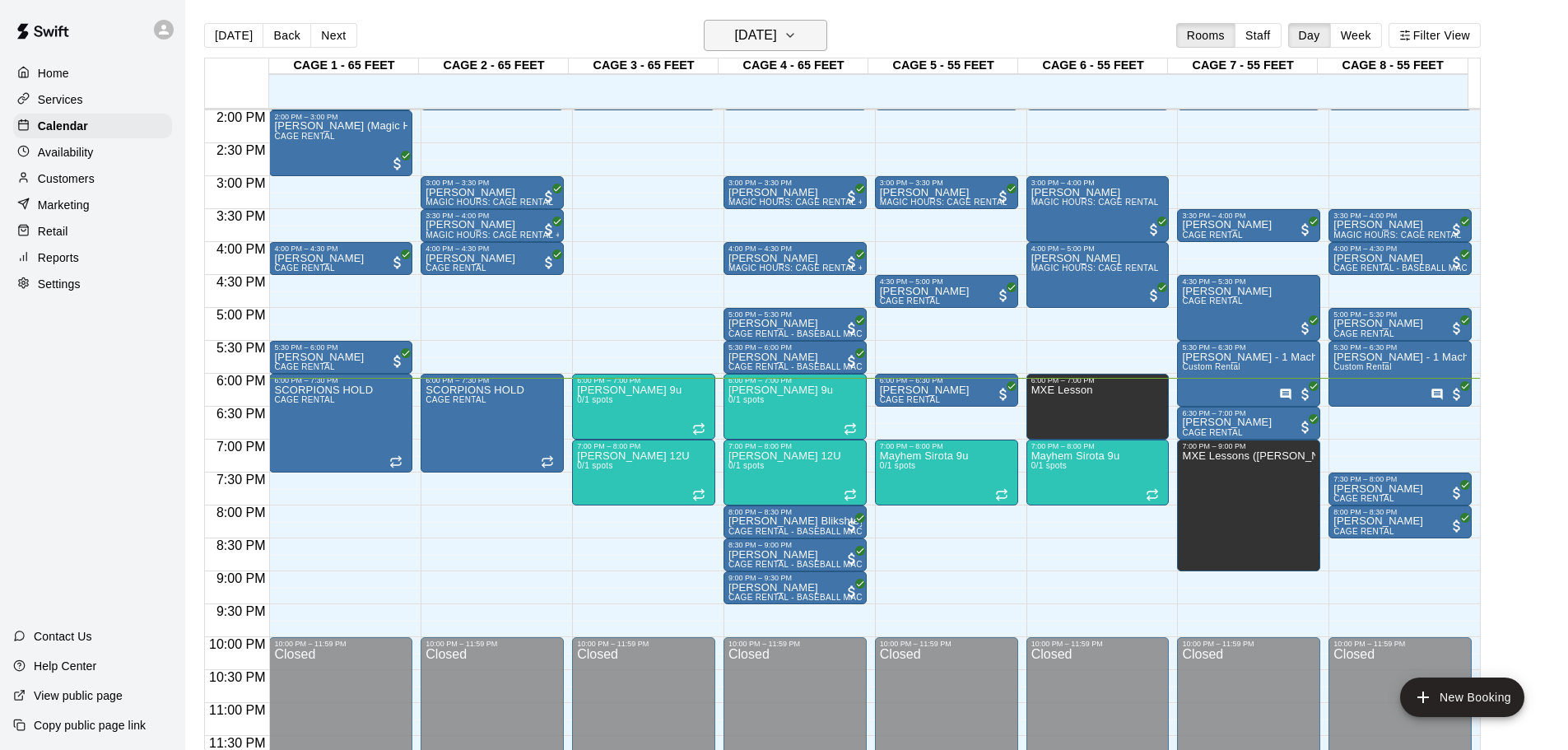
click at [761, 23] on button "[DATE]" at bounding box center [766, 35] width 123 height 32
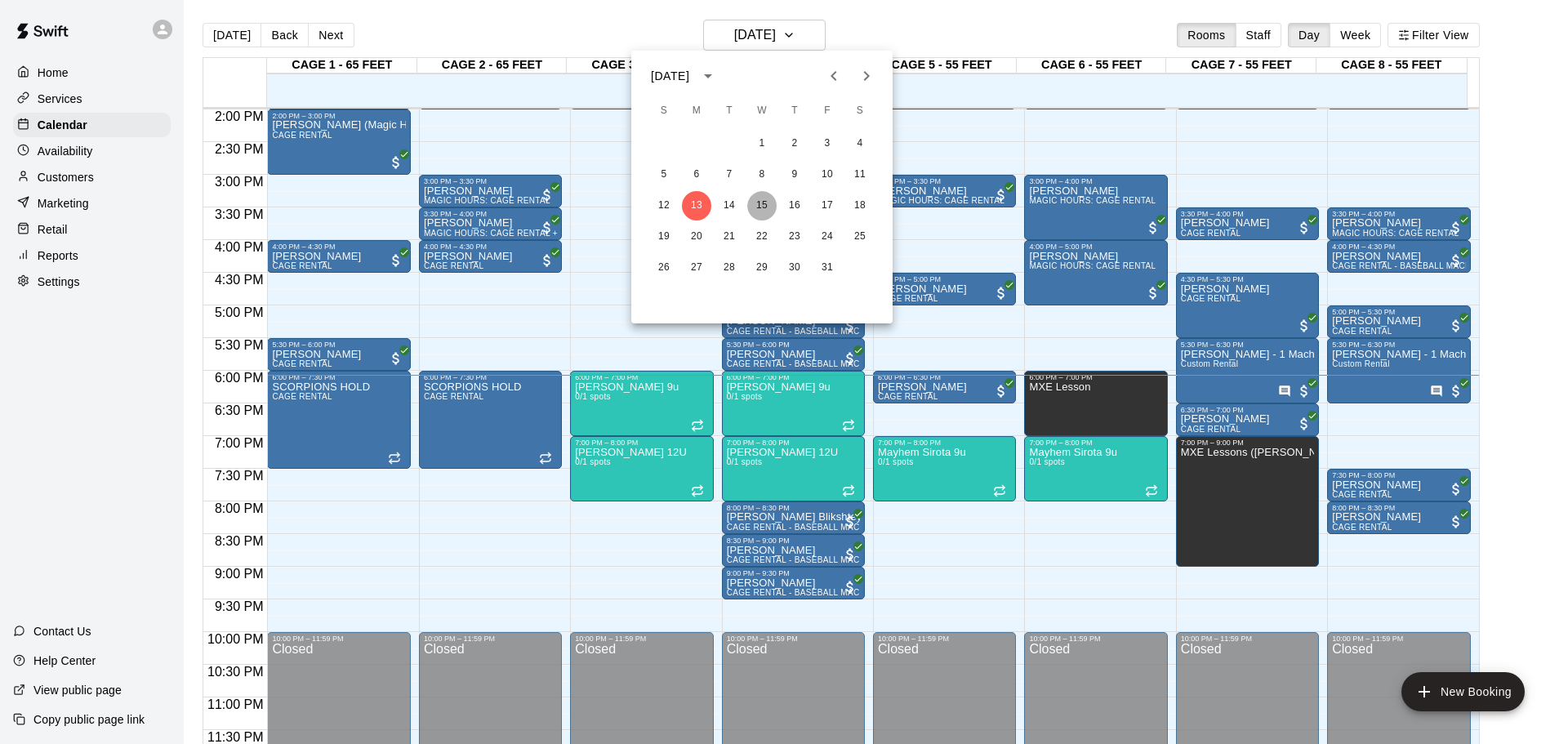
click at [753, 200] on button "15" at bounding box center [762, 206] width 30 height 30
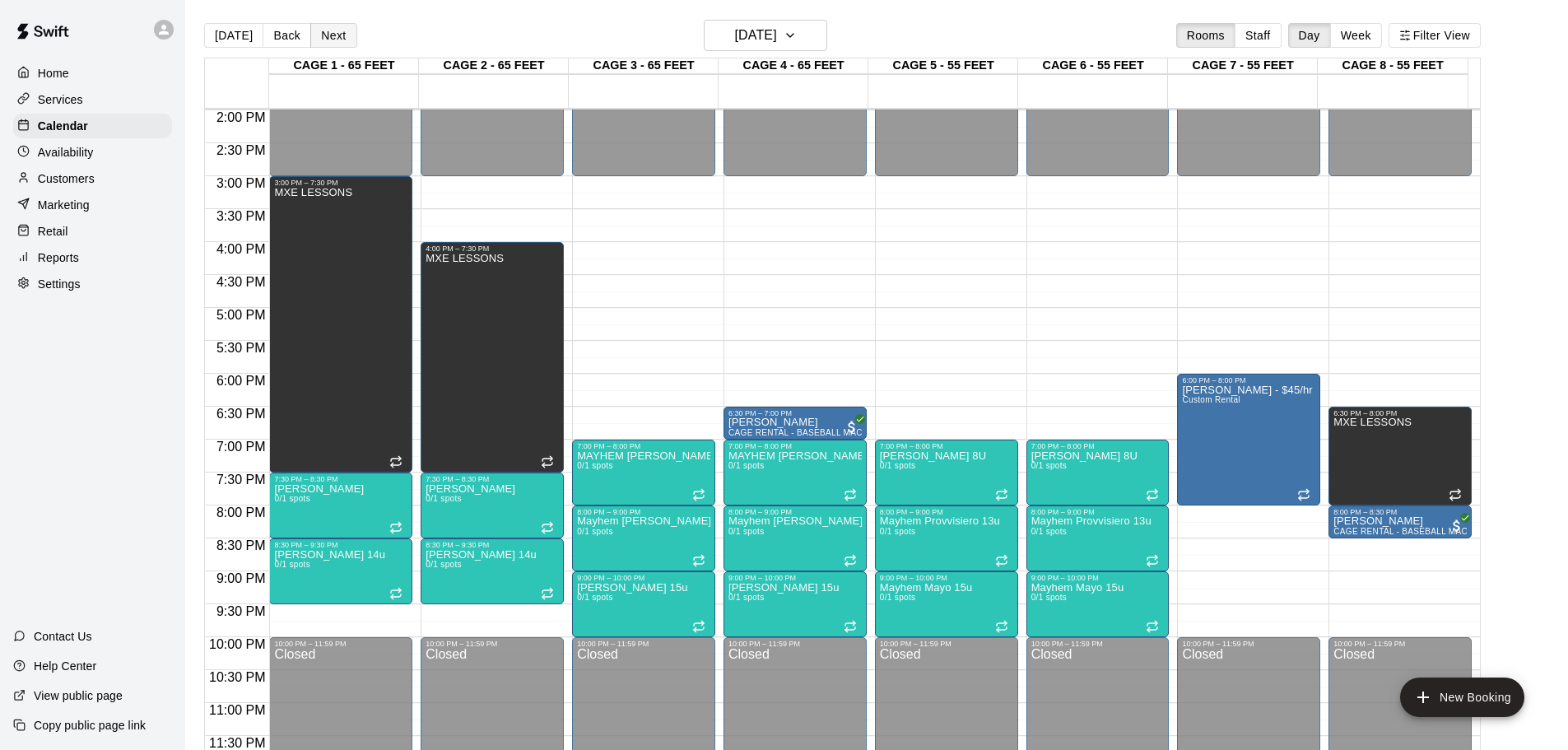
click at [312, 37] on button "Next" at bounding box center [333, 35] width 46 height 25
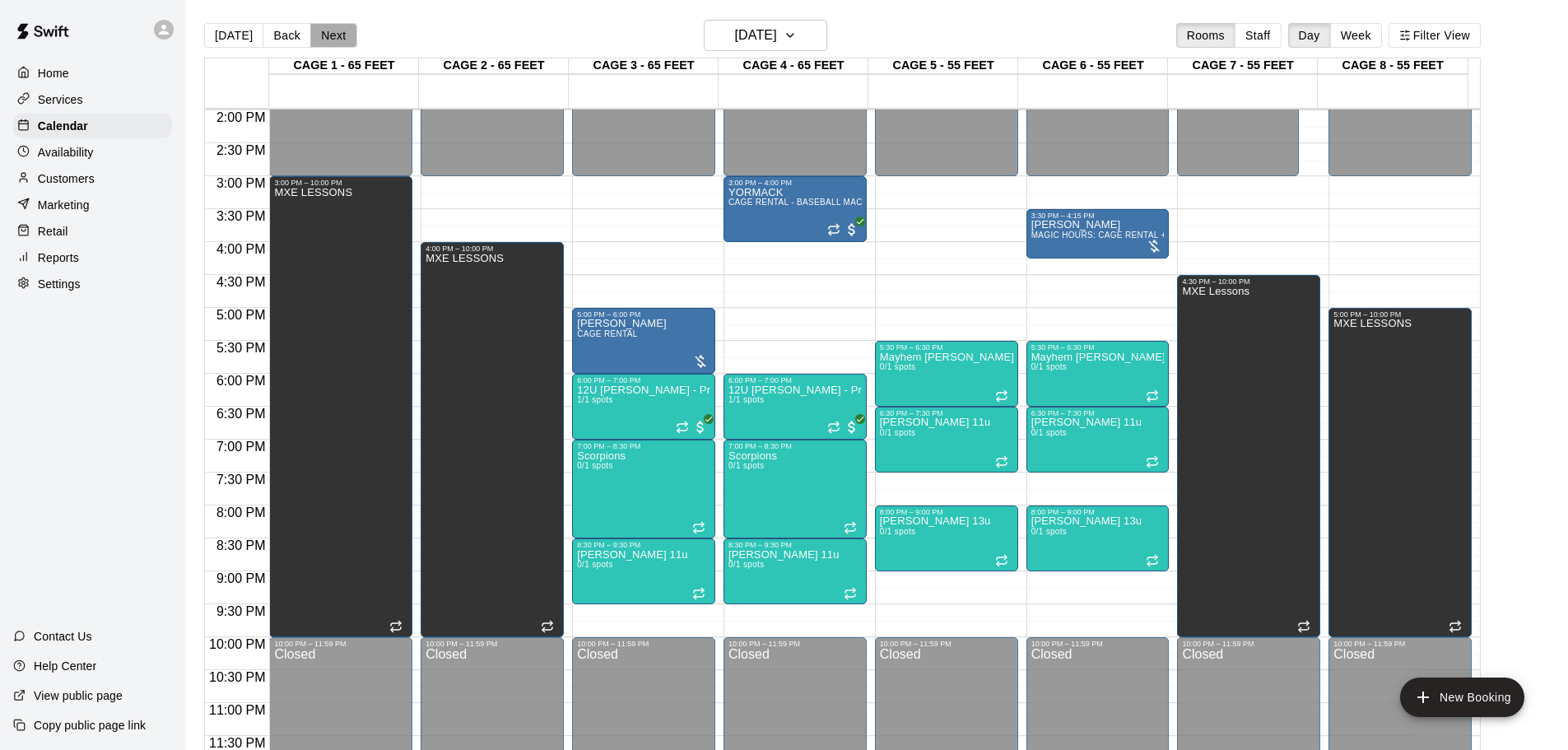
click at [312, 37] on button "Next" at bounding box center [333, 35] width 46 height 25
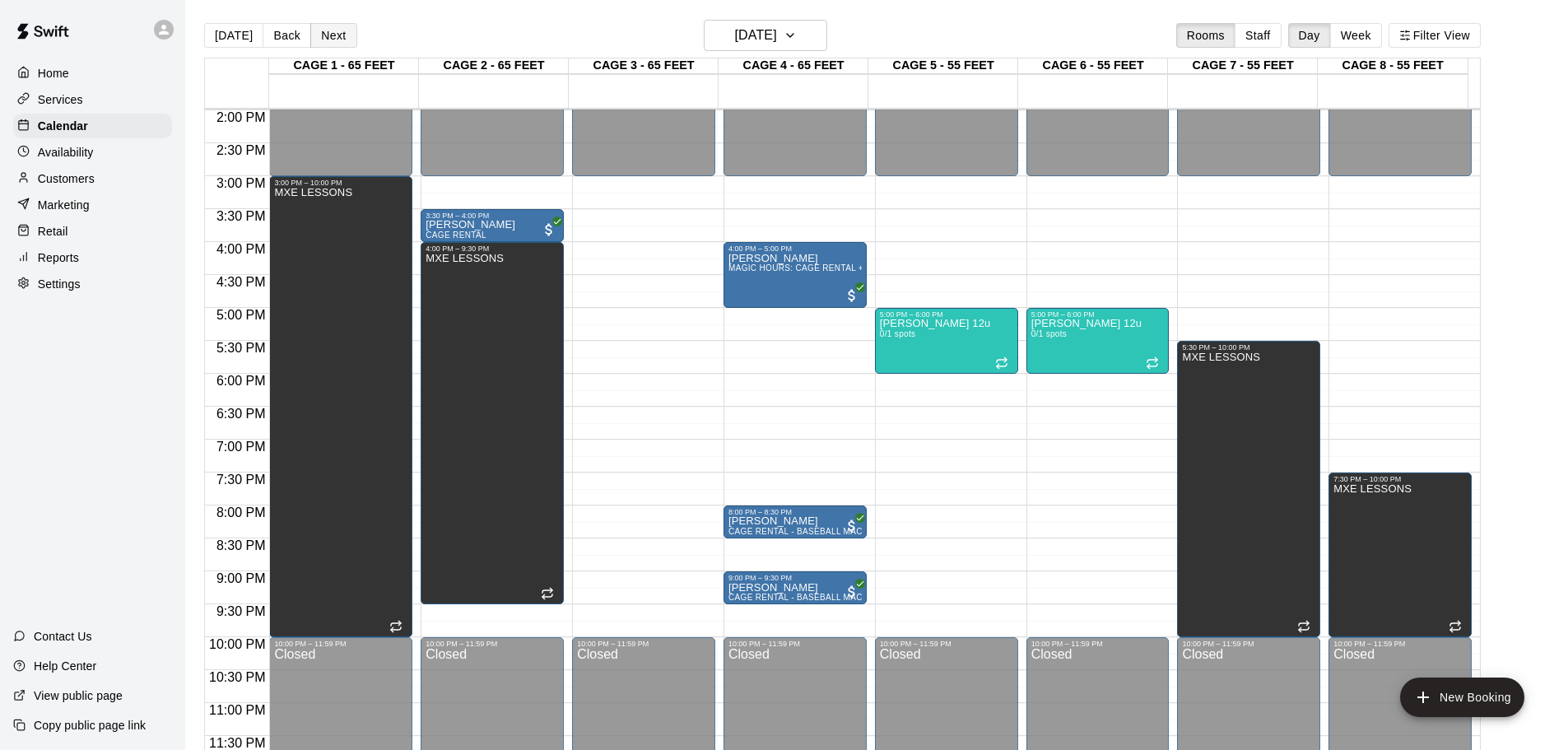
click at [312, 37] on button "Next" at bounding box center [333, 35] width 46 height 25
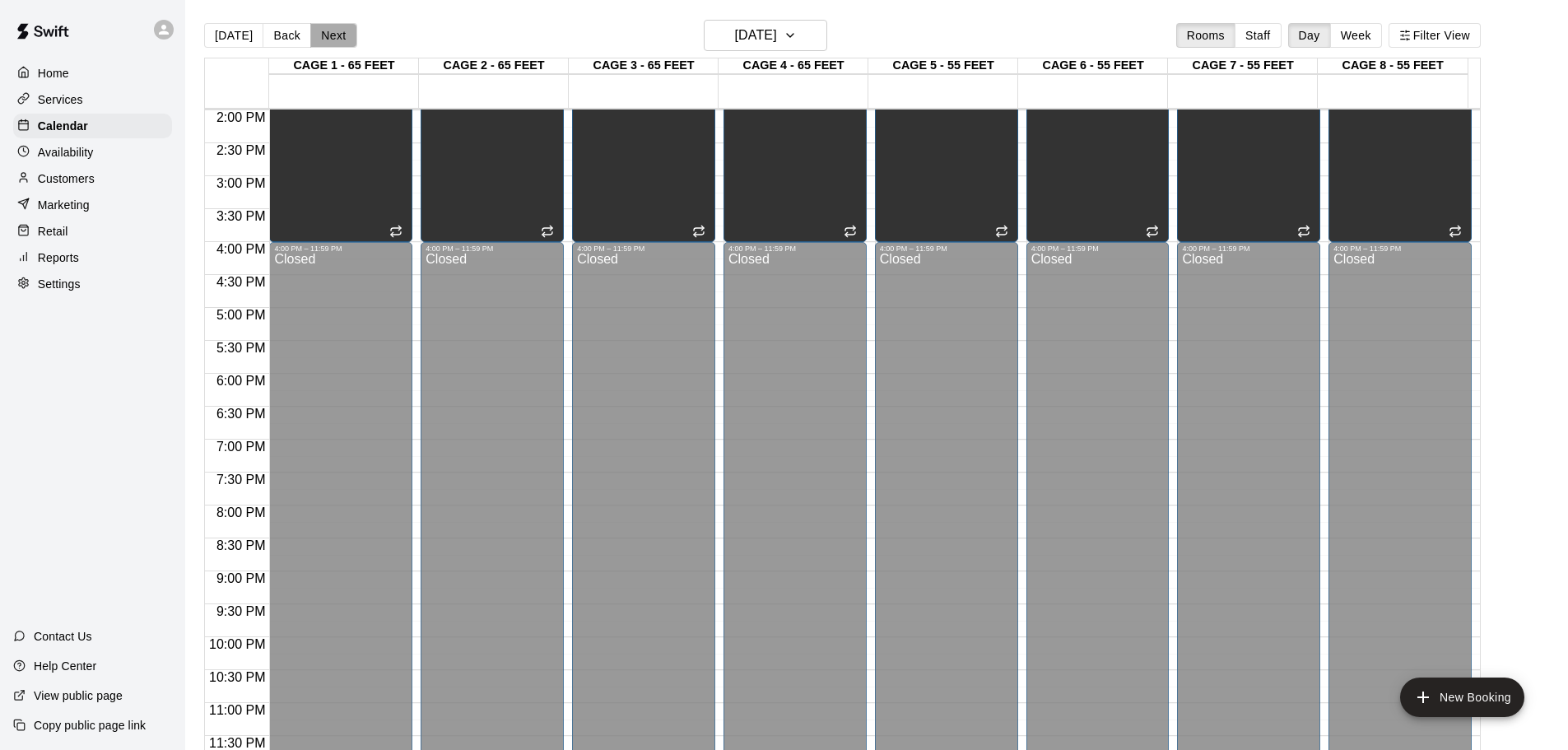
click at [312, 37] on button "Next" at bounding box center [333, 35] width 46 height 25
click at [312, 35] on button "Next" at bounding box center [333, 35] width 46 height 25
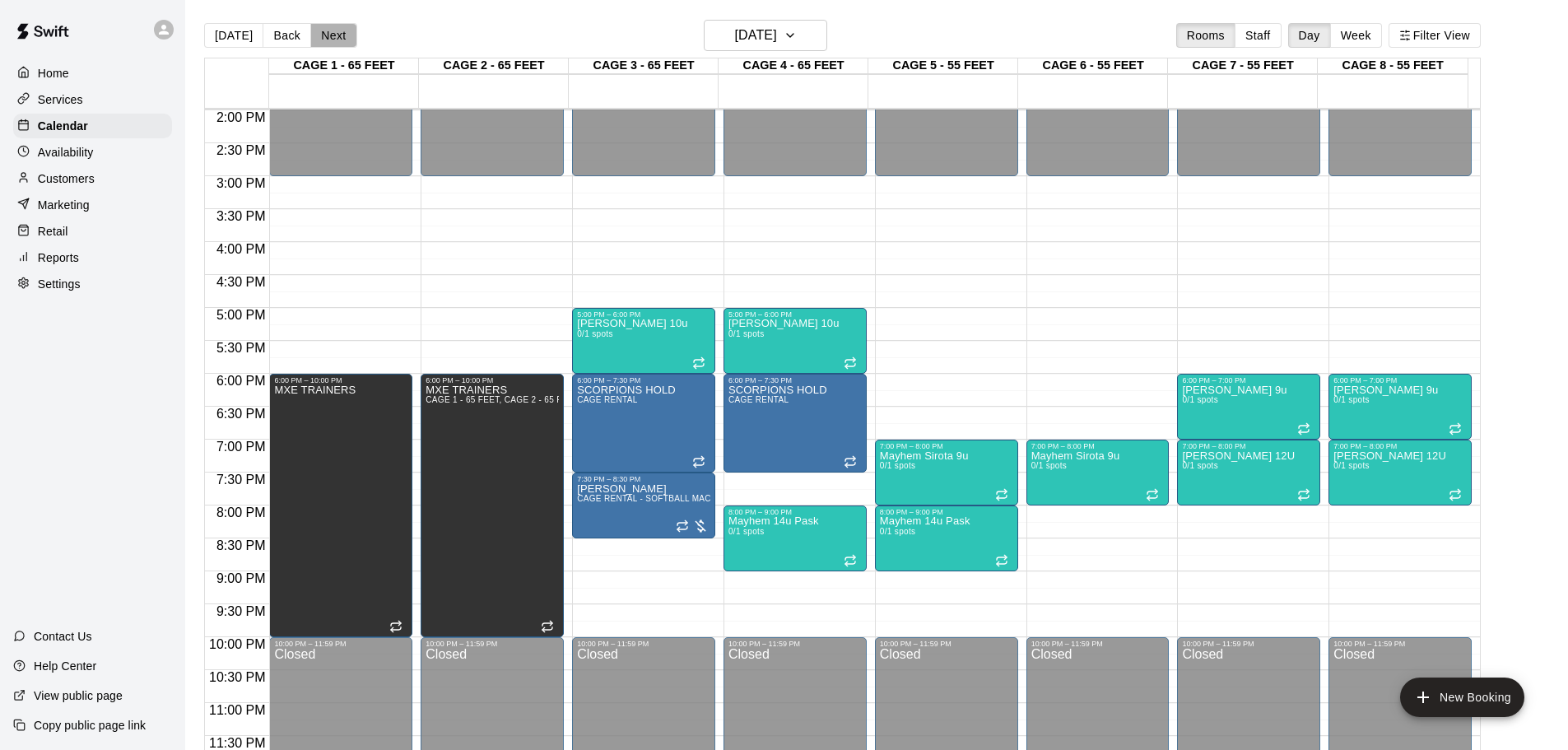
click at [312, 36] on button "Next" at bounding box center [333, 35] width 46 height 25
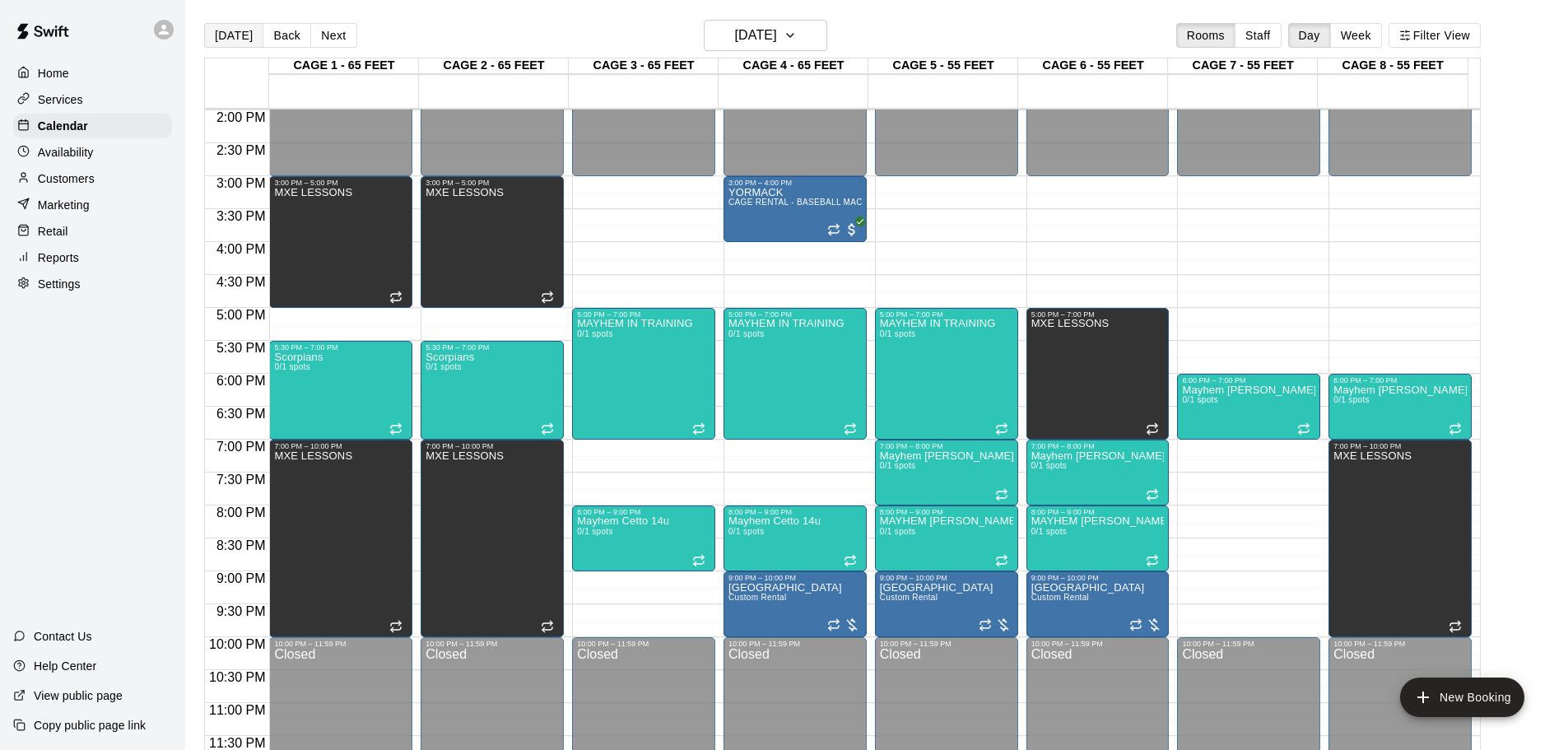
click at [236, 34] on button "[DATE]" at bounding box center [233, 35] width 59 height 25
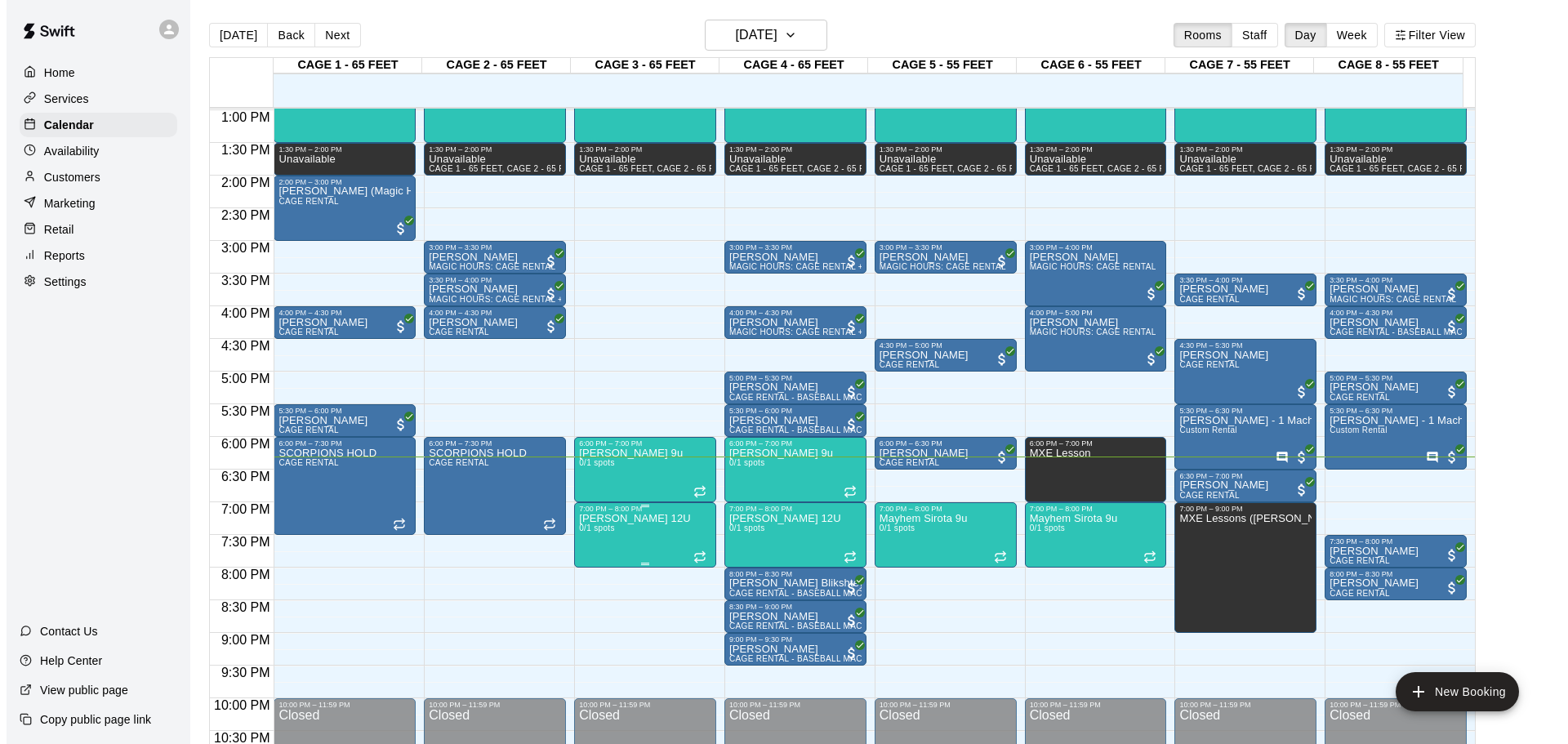
scroll to position [834, 0]
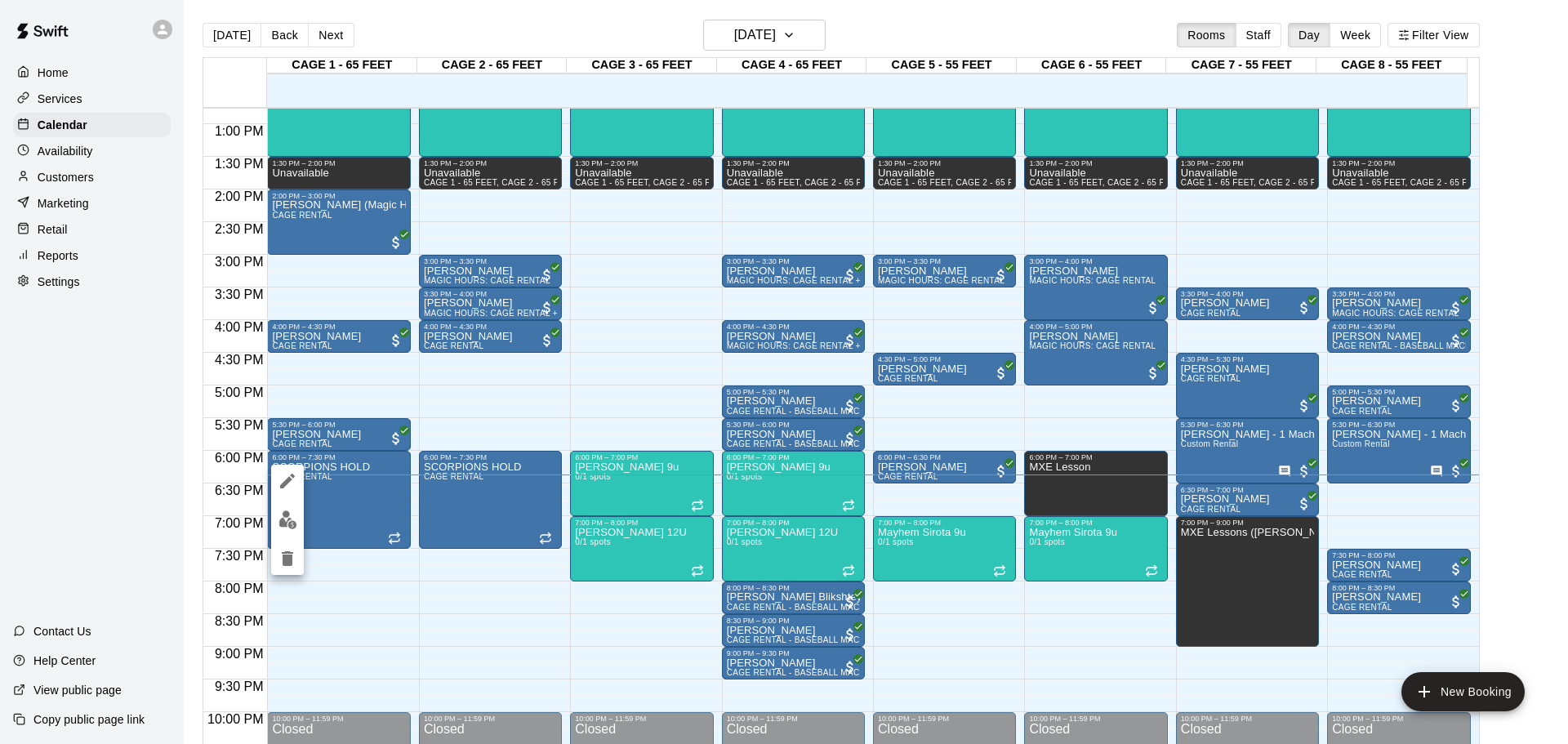
click at [358, 586] on div at bounding box center [784, 372] width 1568 height 744
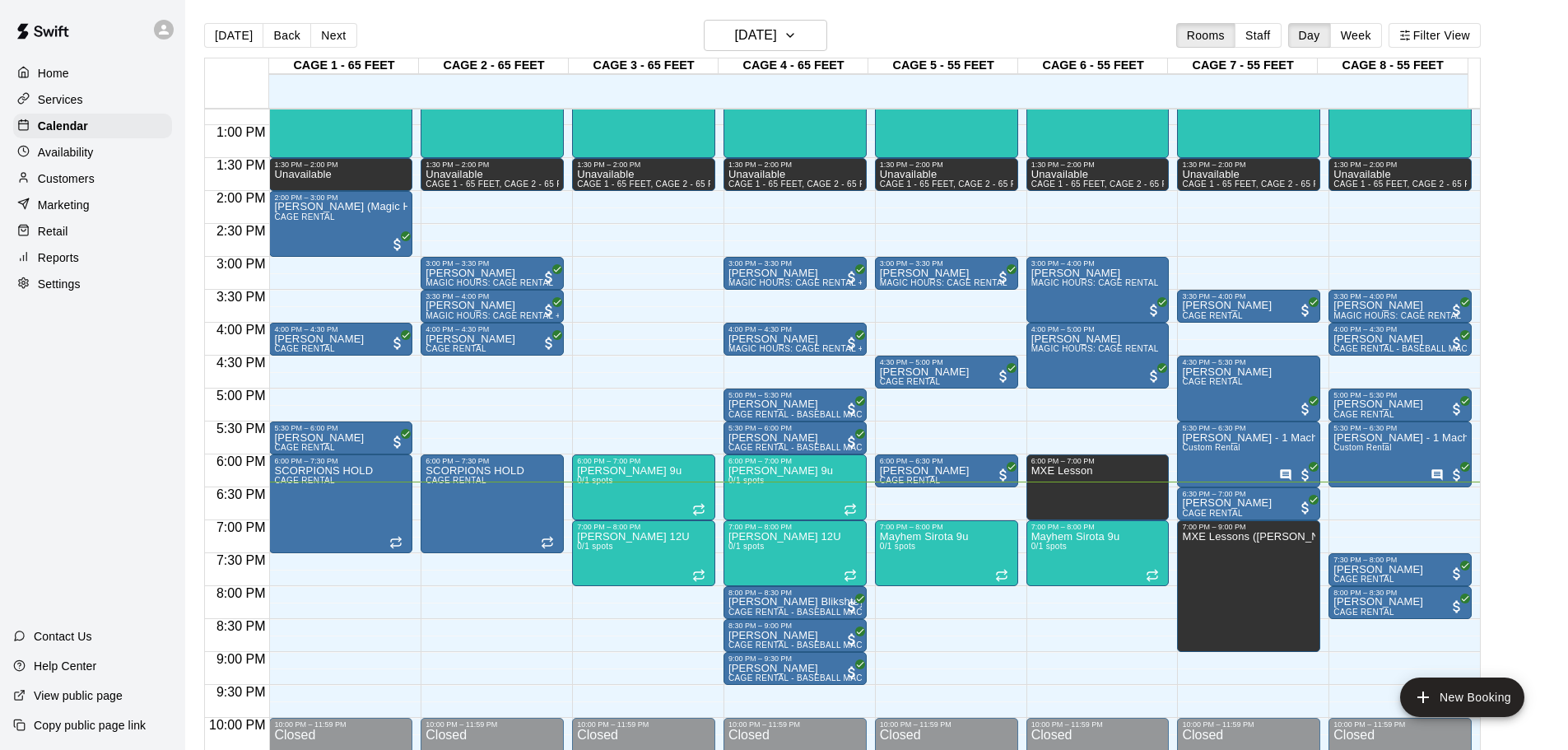
click at [142, 462] on div "Home Services Calendar Availability Customers Marketing Retail Reports Settings…" at bounding box center [92, 375] width 185 height 750
click at [1074, 537] on p "Mayhem Sirota 9u" at bounding box center [1076, 537] width 89 height 0
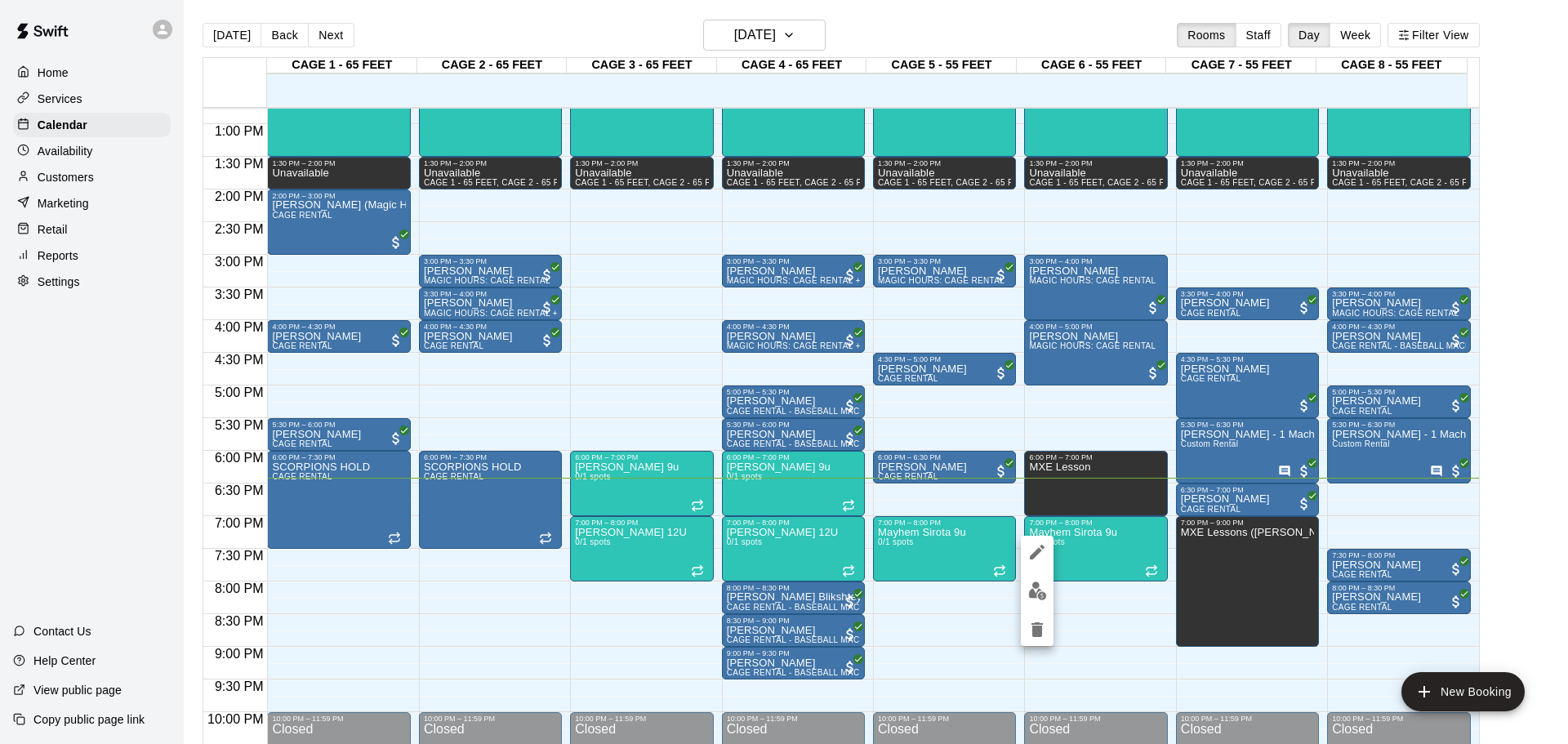
click at [95, 522] on div at bounding box center [784, 372] width 1568 height 744
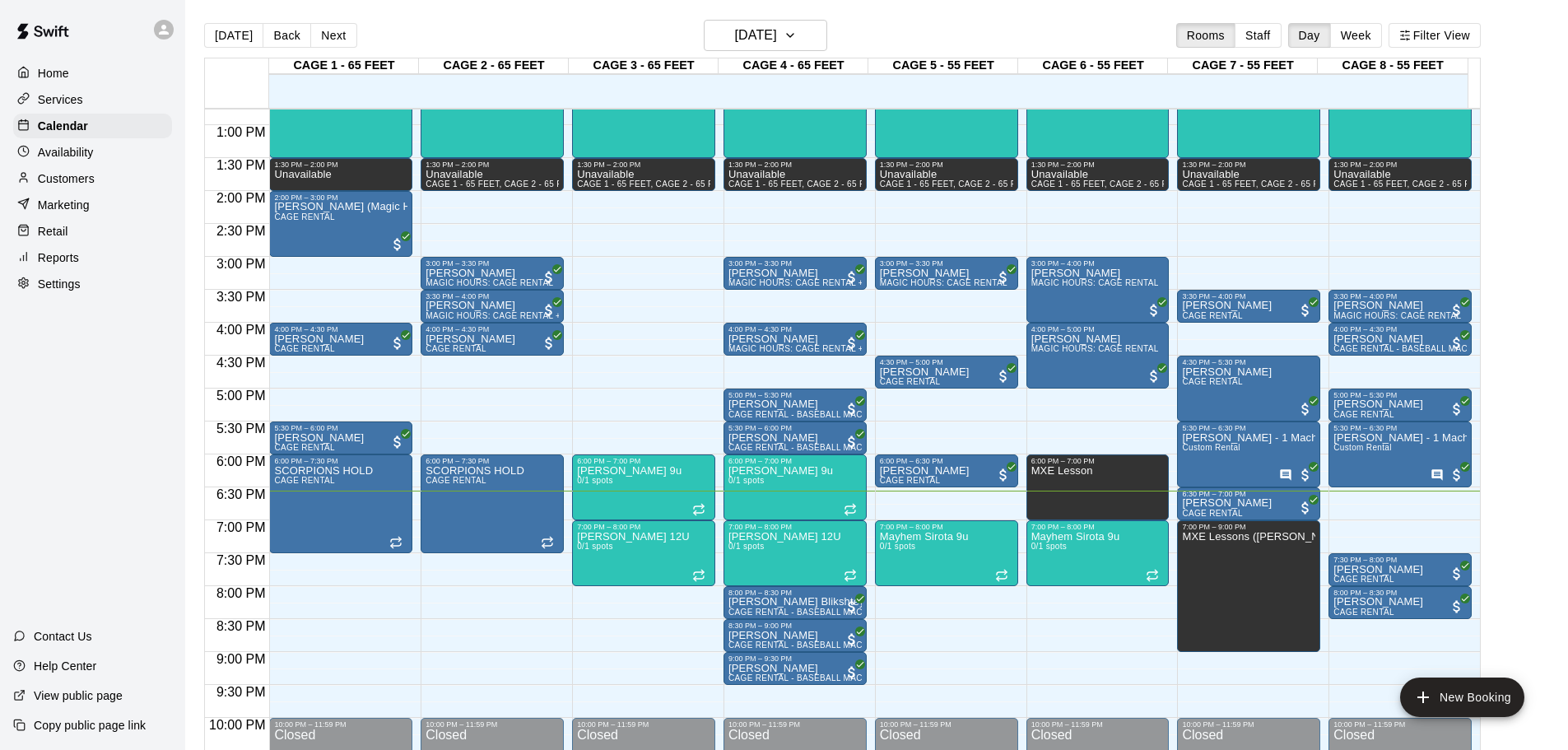
click at [505, 567] on div "12:00 AM – 11:30 AM Closed 11:30 AM – 1:30 PM MXE CLINIC 0/1 spots 1:30 PM – 2:…" at bounding box center [492, 59] width 143 height 1581
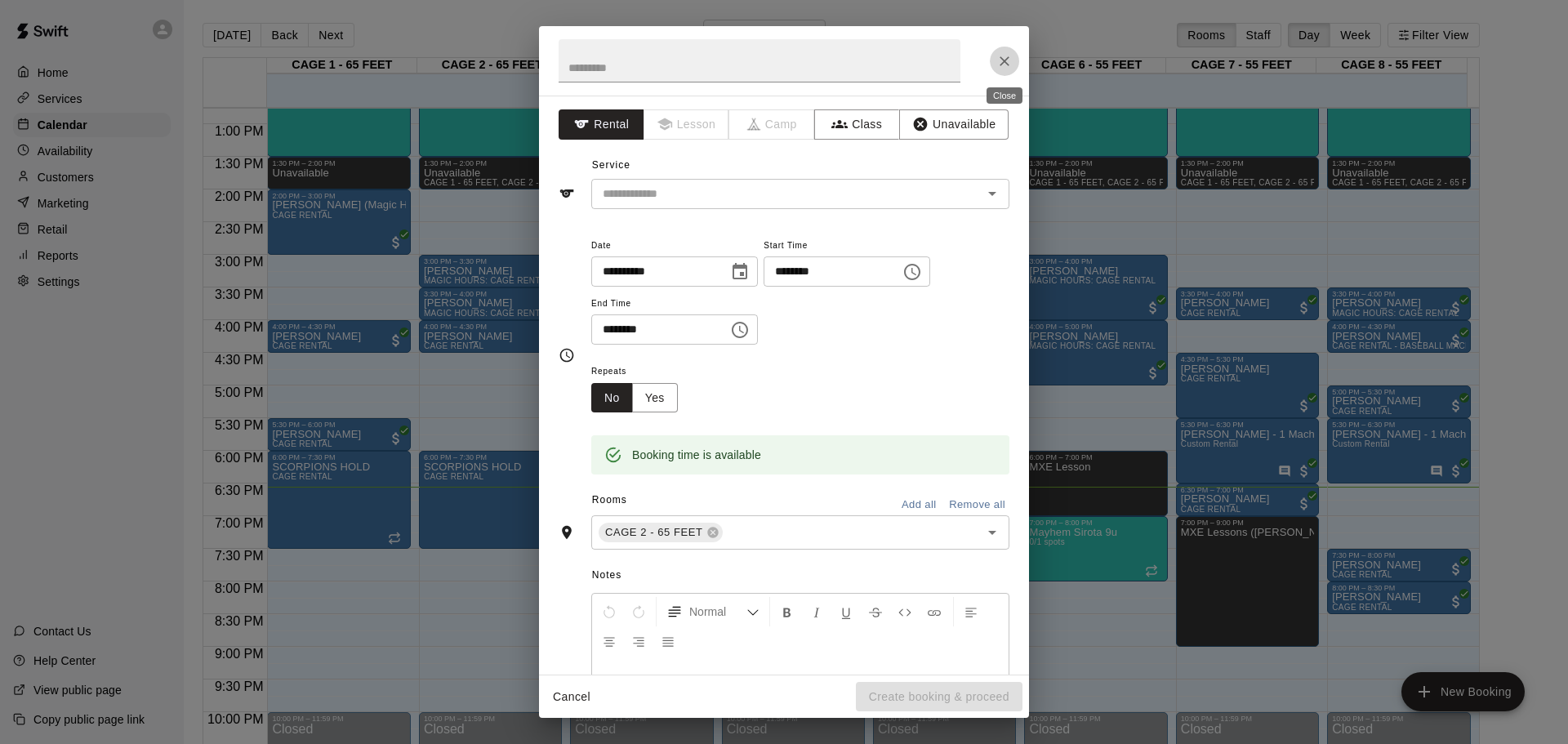
click at [1003, 67] on icon "Close" at bounding box center [1005, 61] width 17 height 17
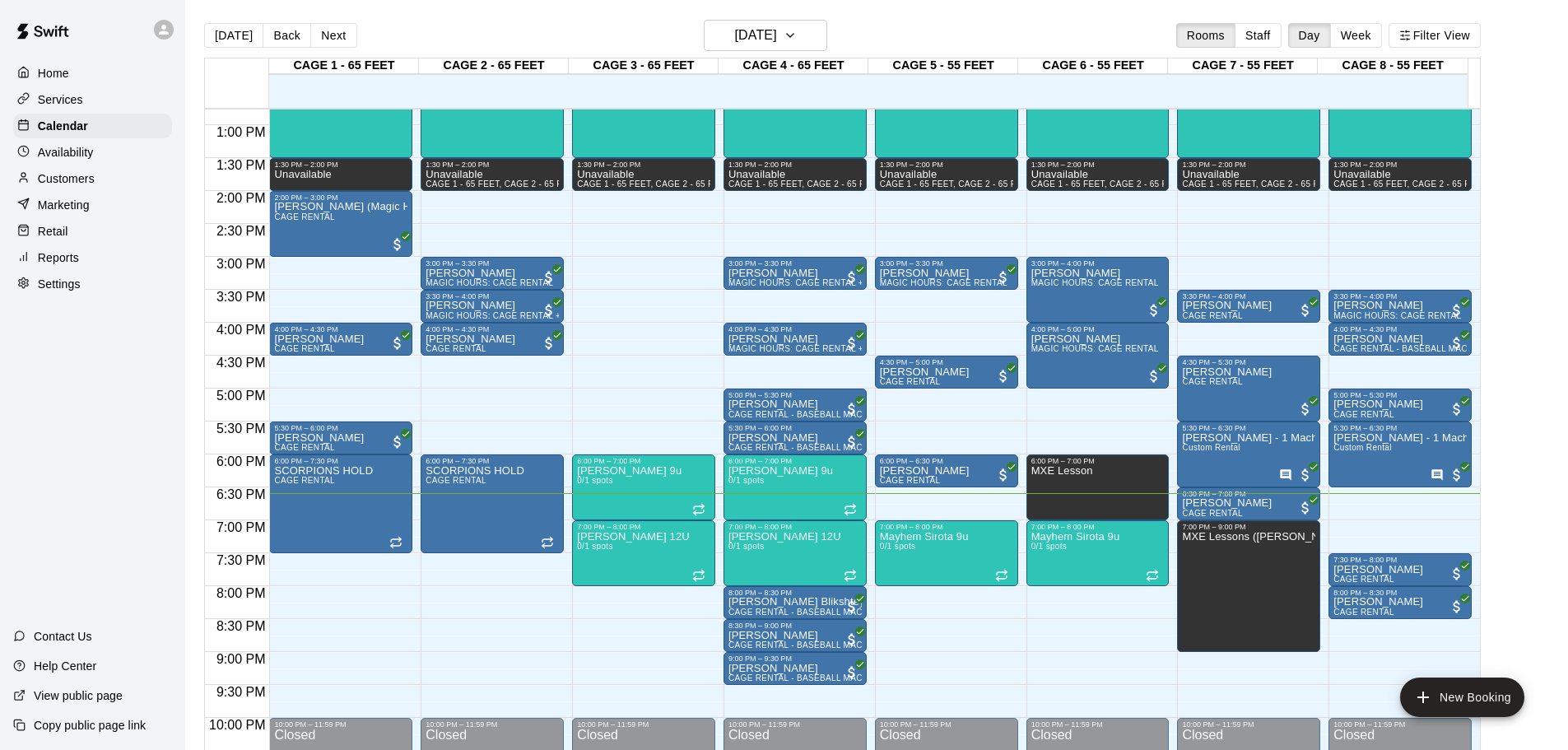
click at [467, 574] on div "12:00 AM – 11:30 AM Closed 11:30 AM – 1:30 PM MXE CLINIC 0/1 spots 1:30 PM – 2:…" at bounding box center [492, 59] width 143 height 1581
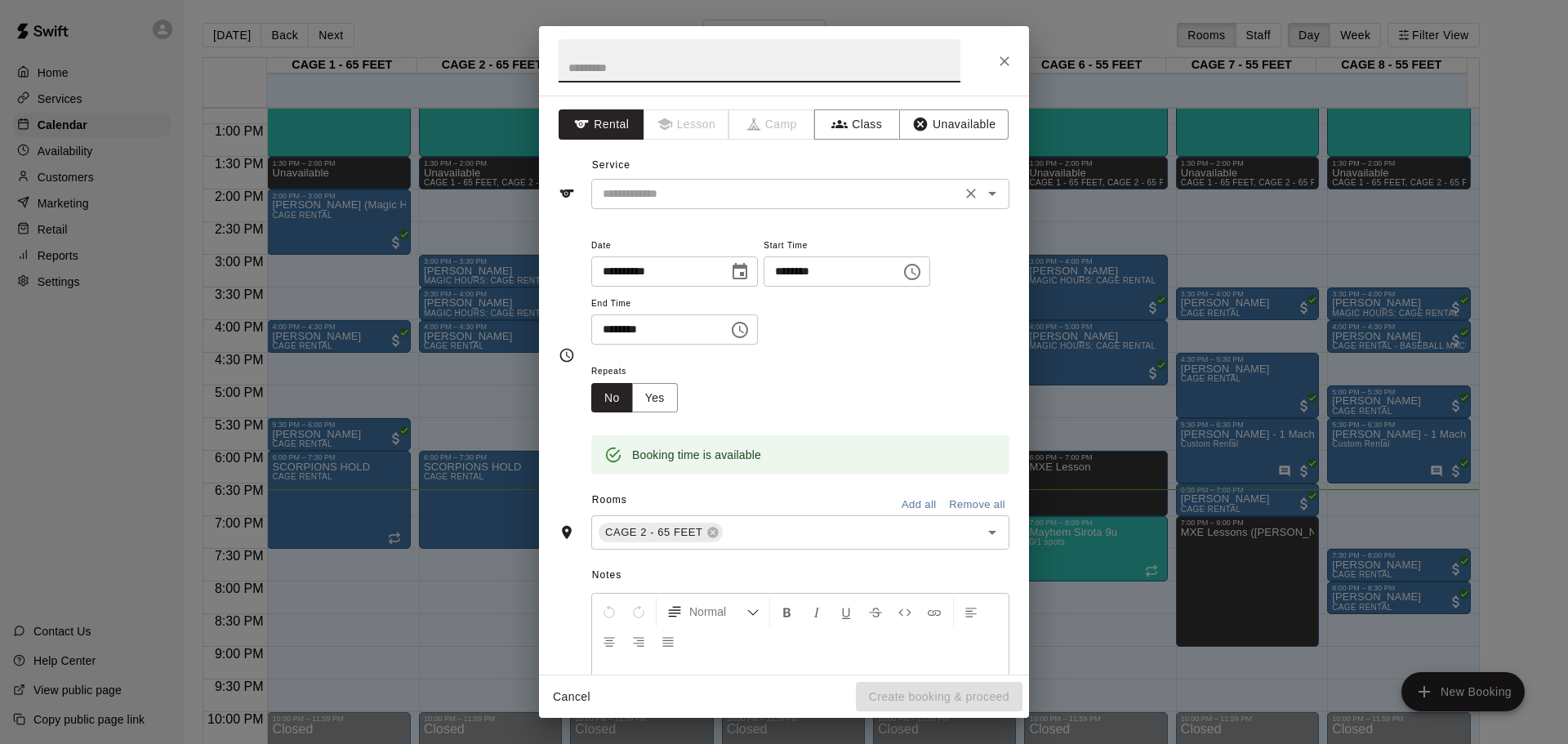
click at [766, 196] on input "text" at bounding box center [776, 194] width 360 height 20
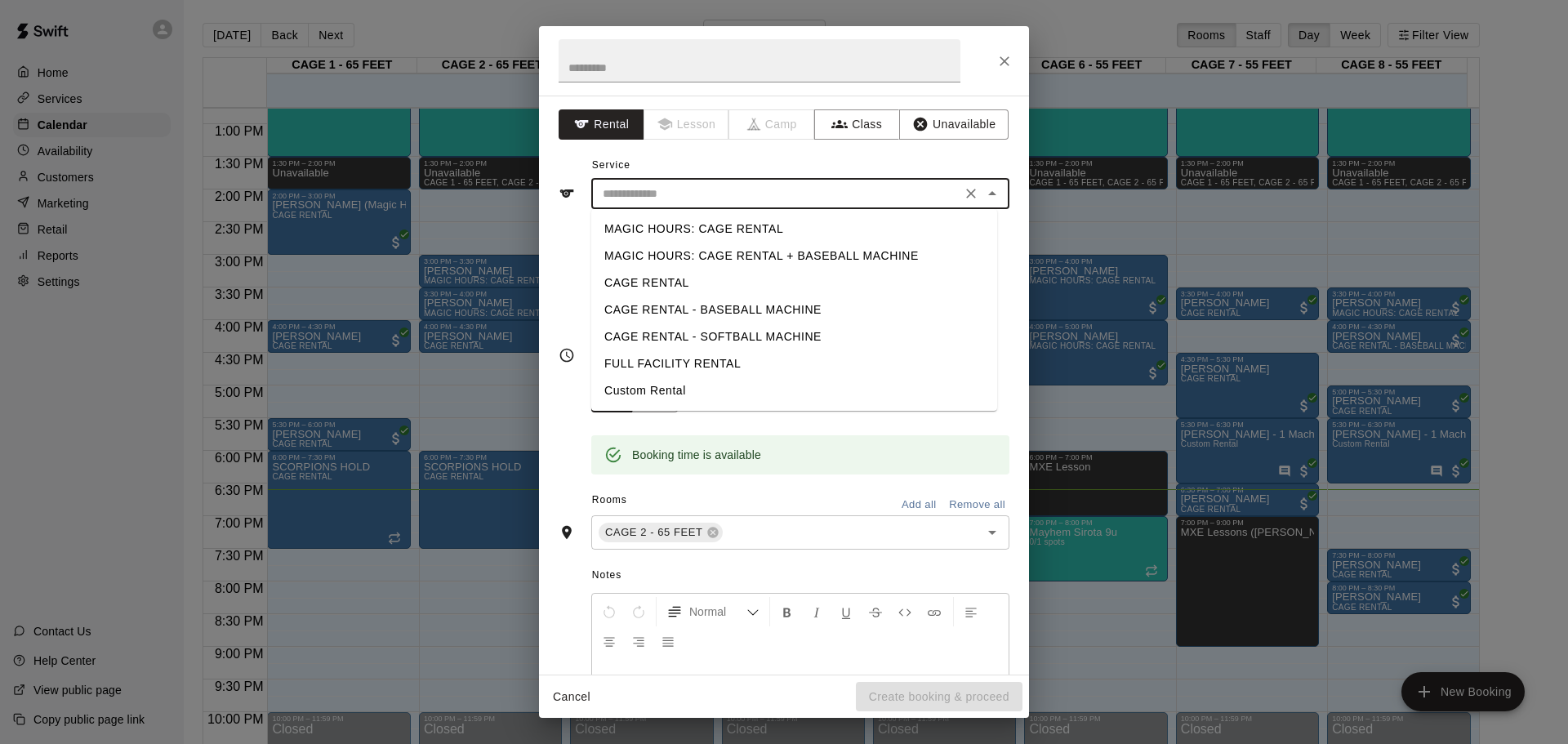
click at [702, 280] on li "CAGE RENTAL" at bounding box center [794, 283] width 406 height 27
type input "**********"
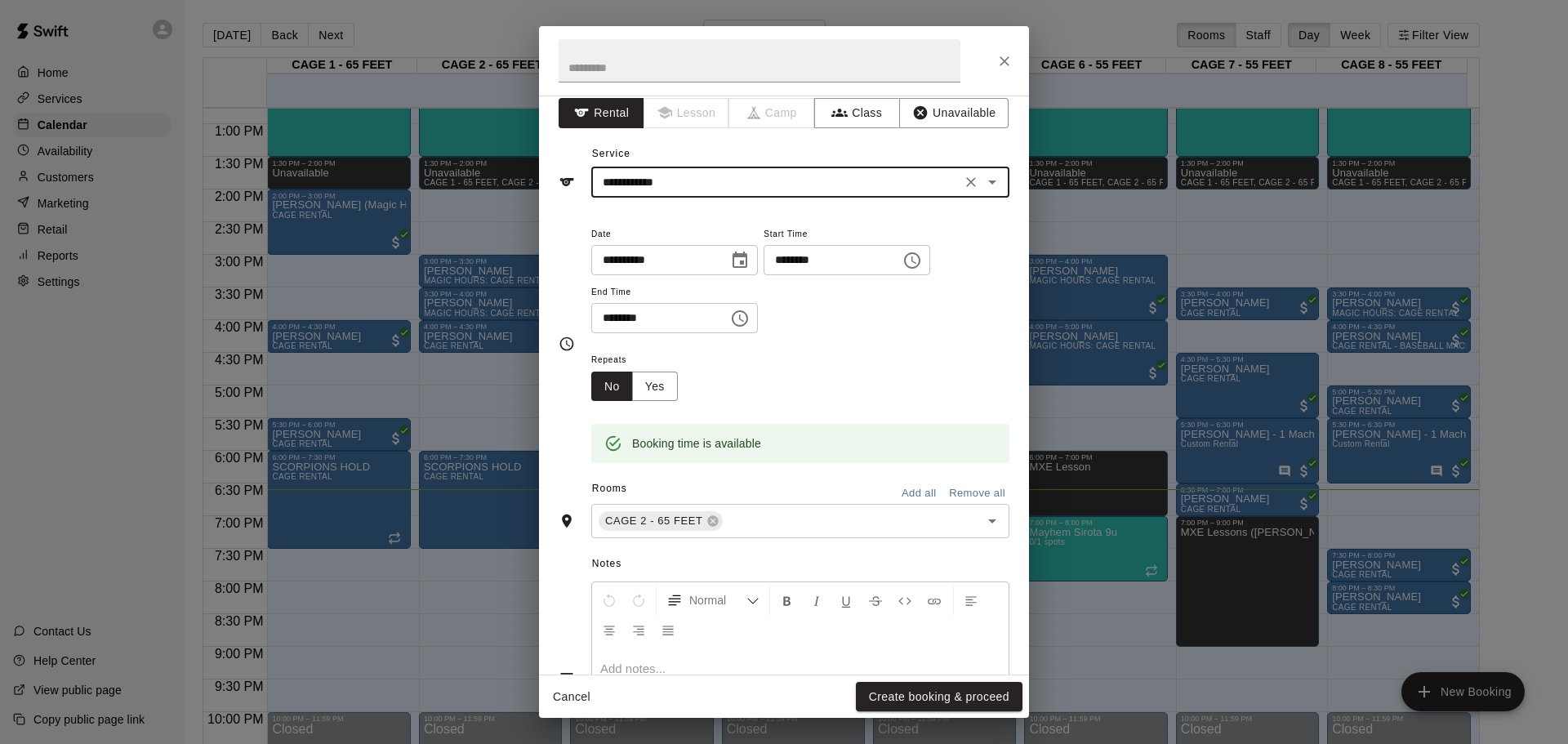
scroll to position [0, 0]
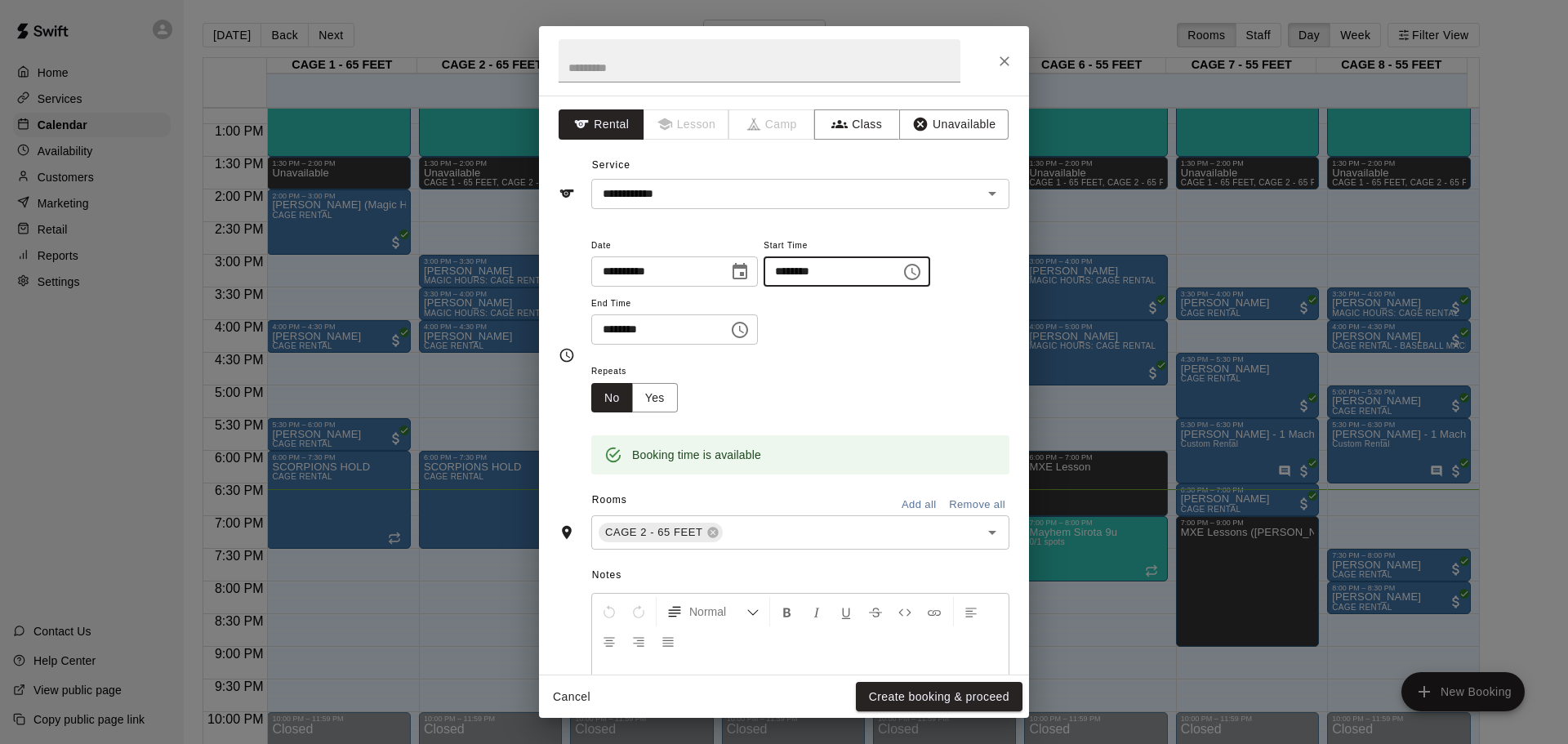
click at [869, 274] on input "********" at bounding box center [827, 271] width 126 height 31
click at [827, 276] on input "********" at bounding box center [827, 271] width 126 height 31
type input "********"
click at [756, 340] on button "Choose time, selected time is 8:15 PM" at bounding box center [740, 330] width 32 height 32
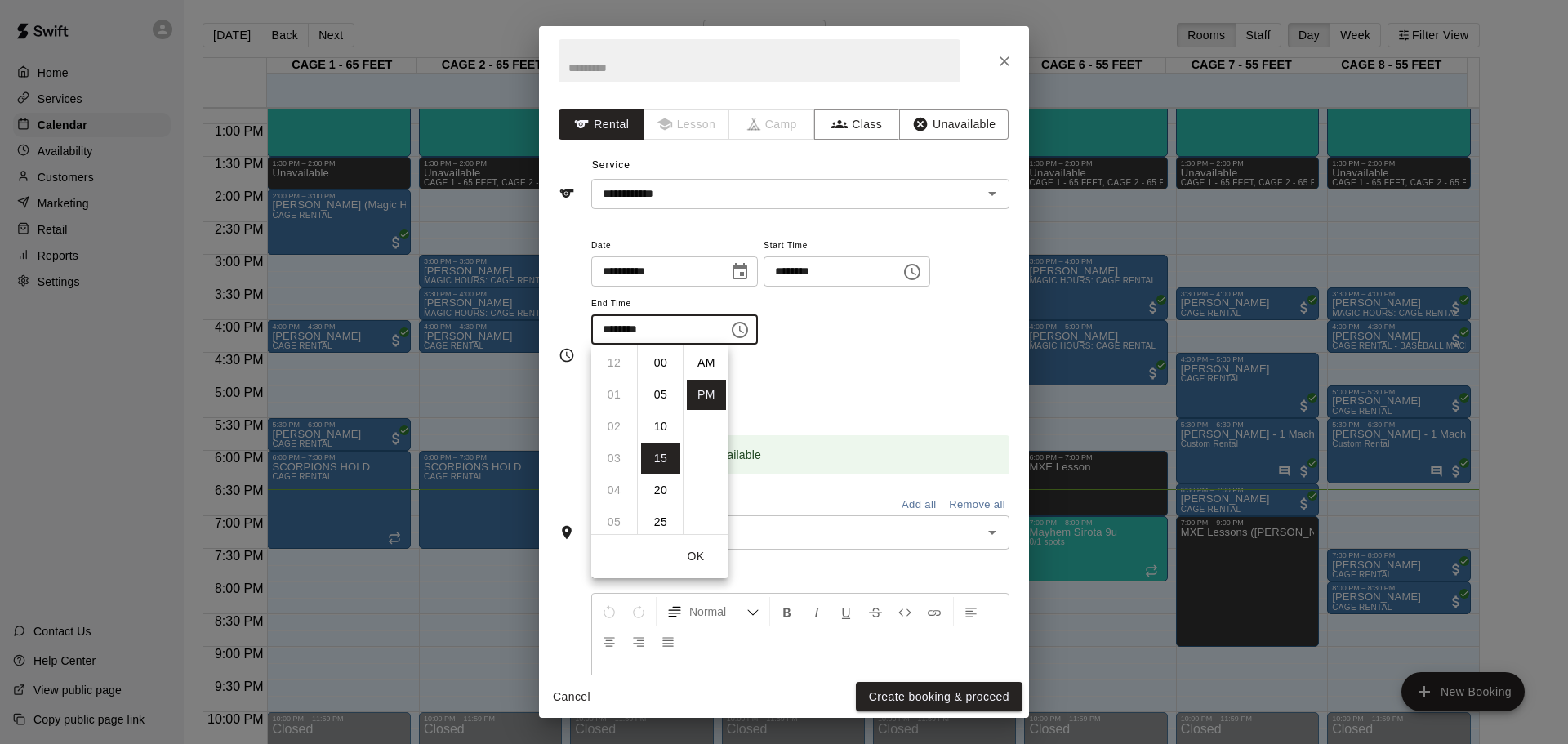
scroll to position [30, 0]
click at [658, 464] on li "30" at bounding box center [660, 459] width 39 height 31
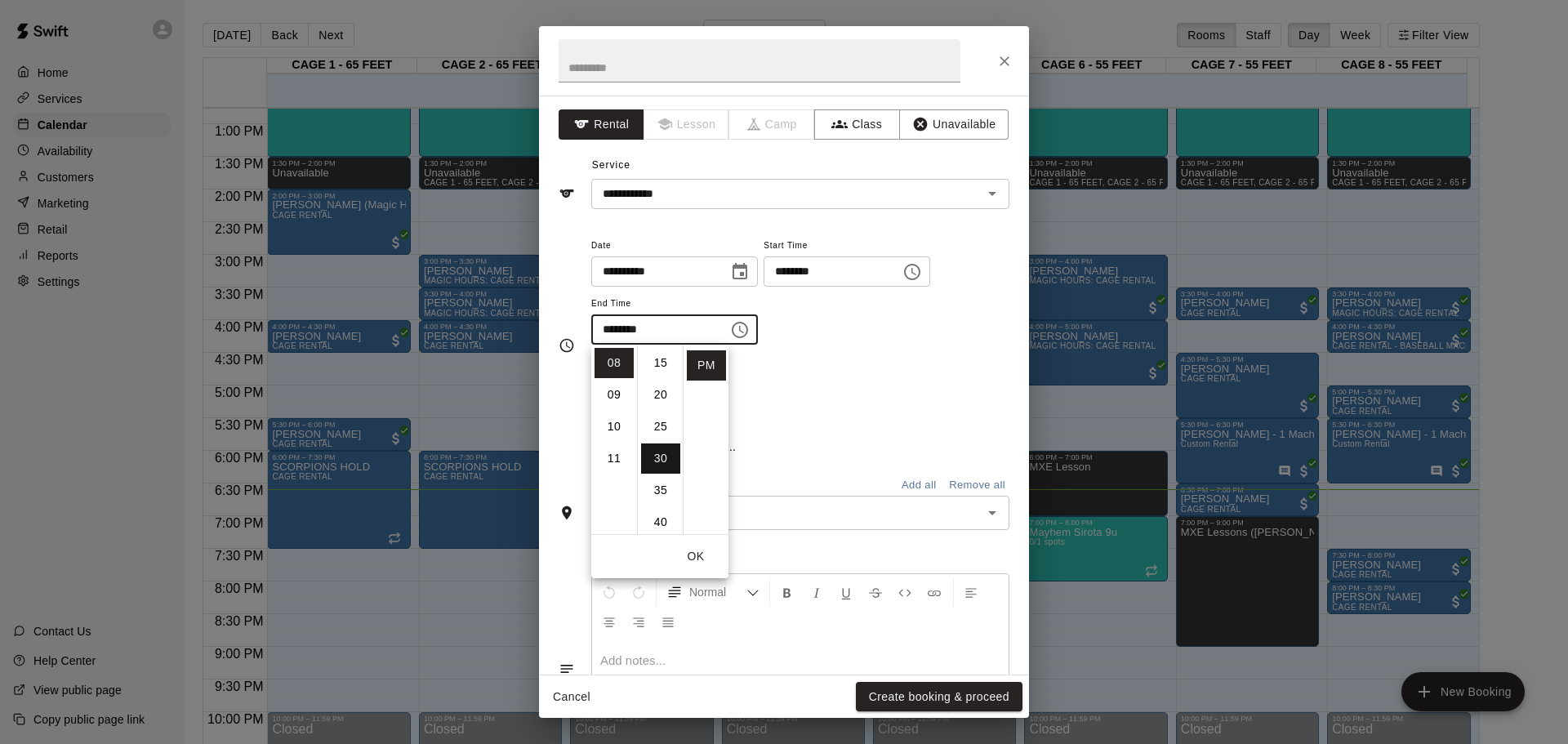
type input "********"
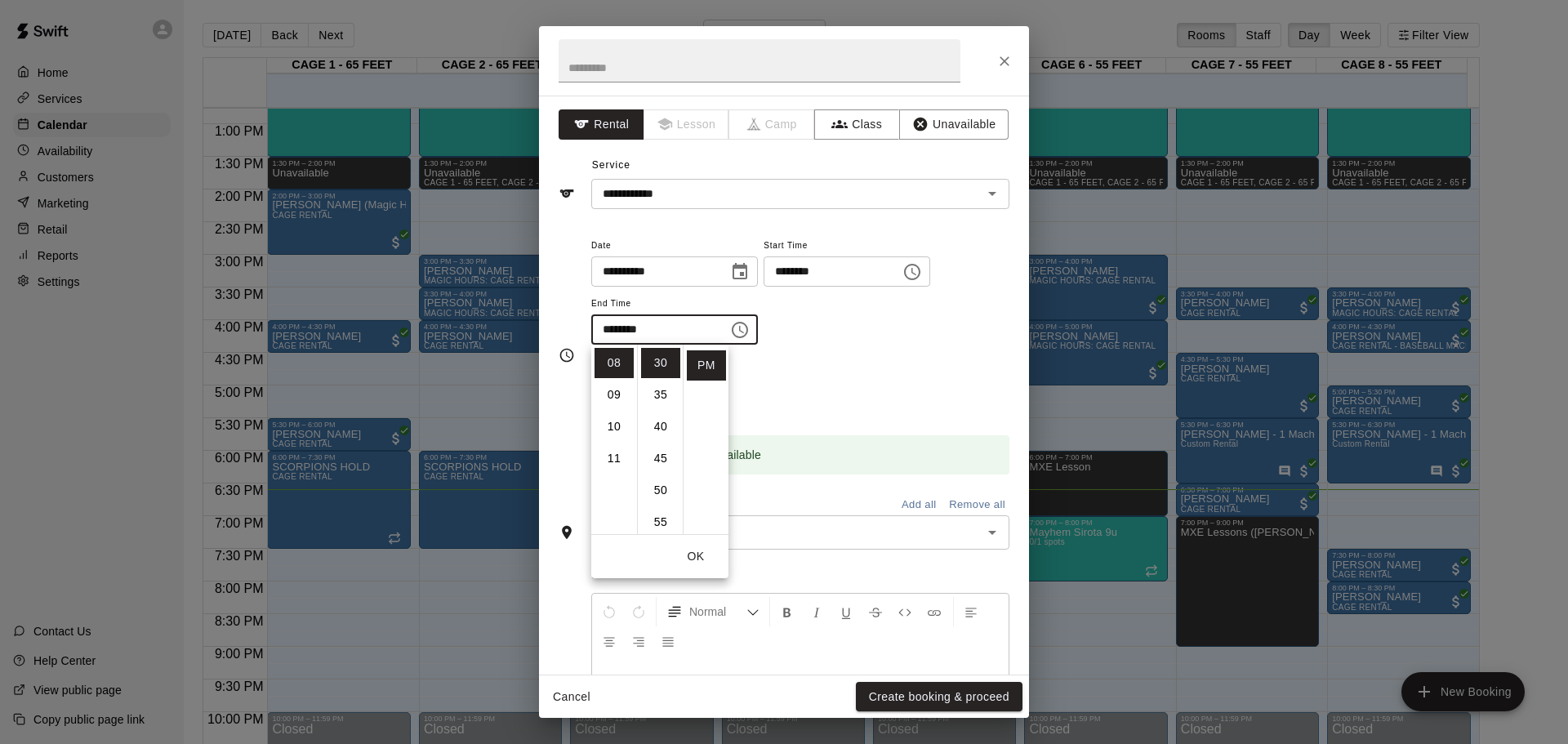
click at [690, 556] on button "OK" at bounding box center [696, 556] width 52 height 31
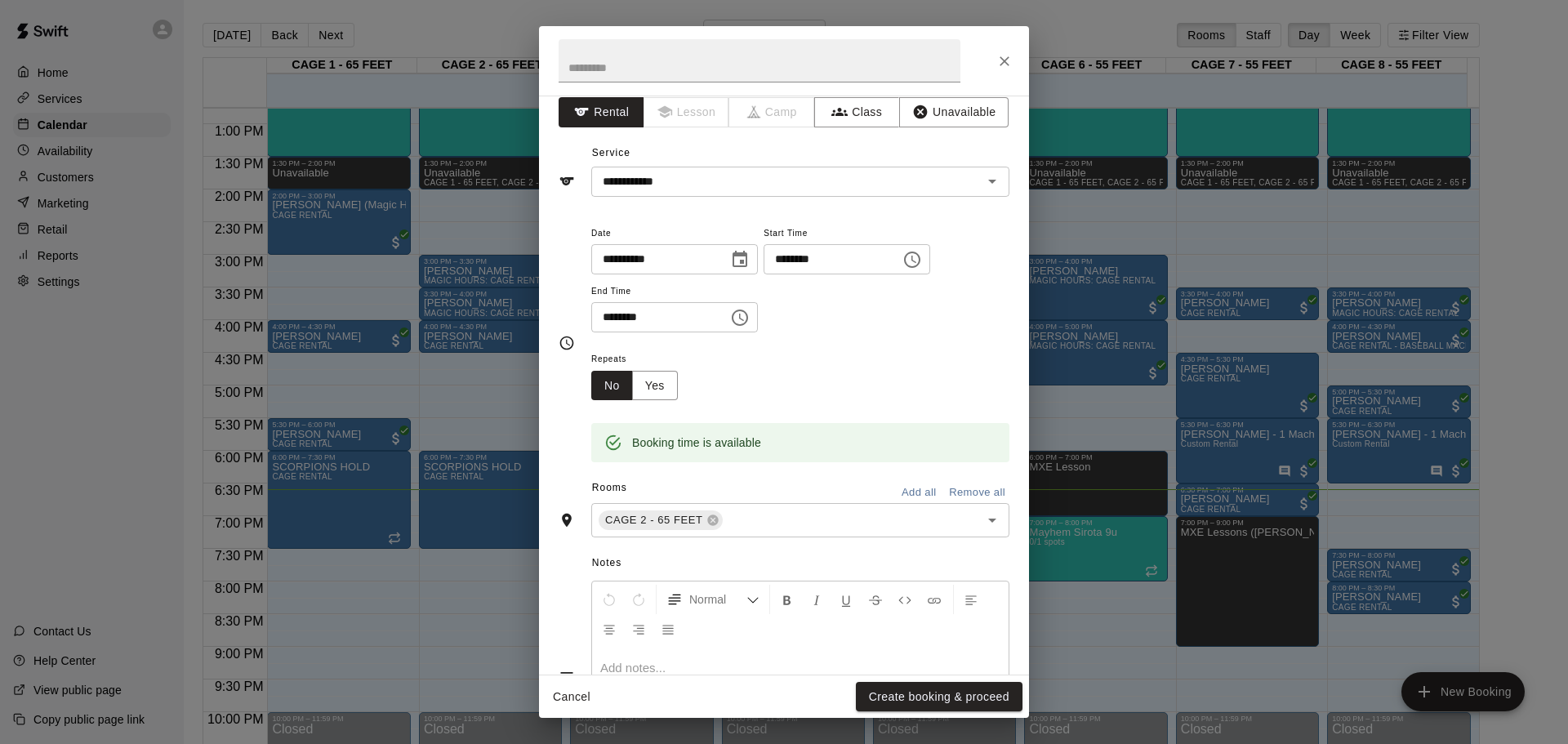
scroll to position [0, 0]
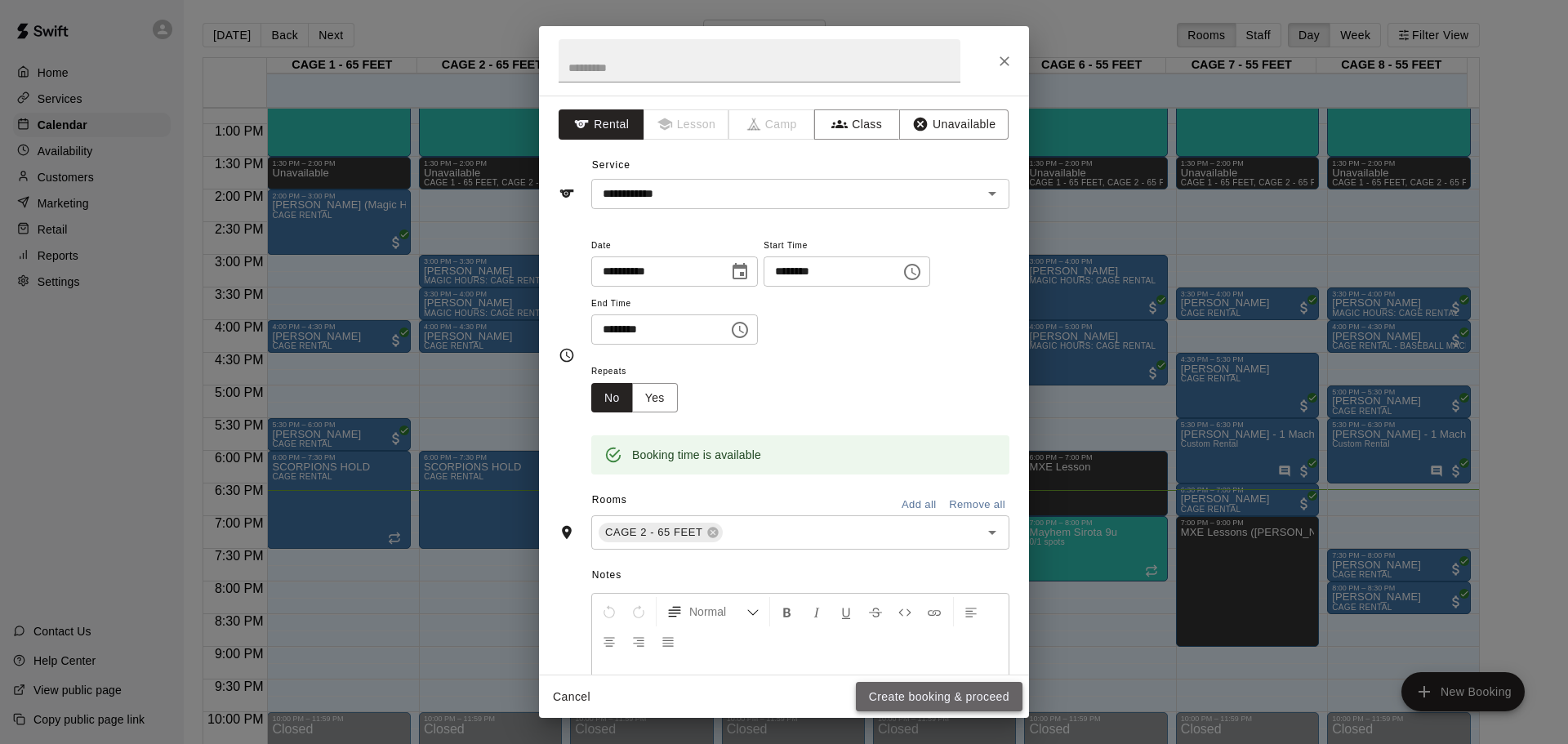
click at [938, 695] on button "Create booking & proceed" at bounding box center [939, 697] width 167 height 31
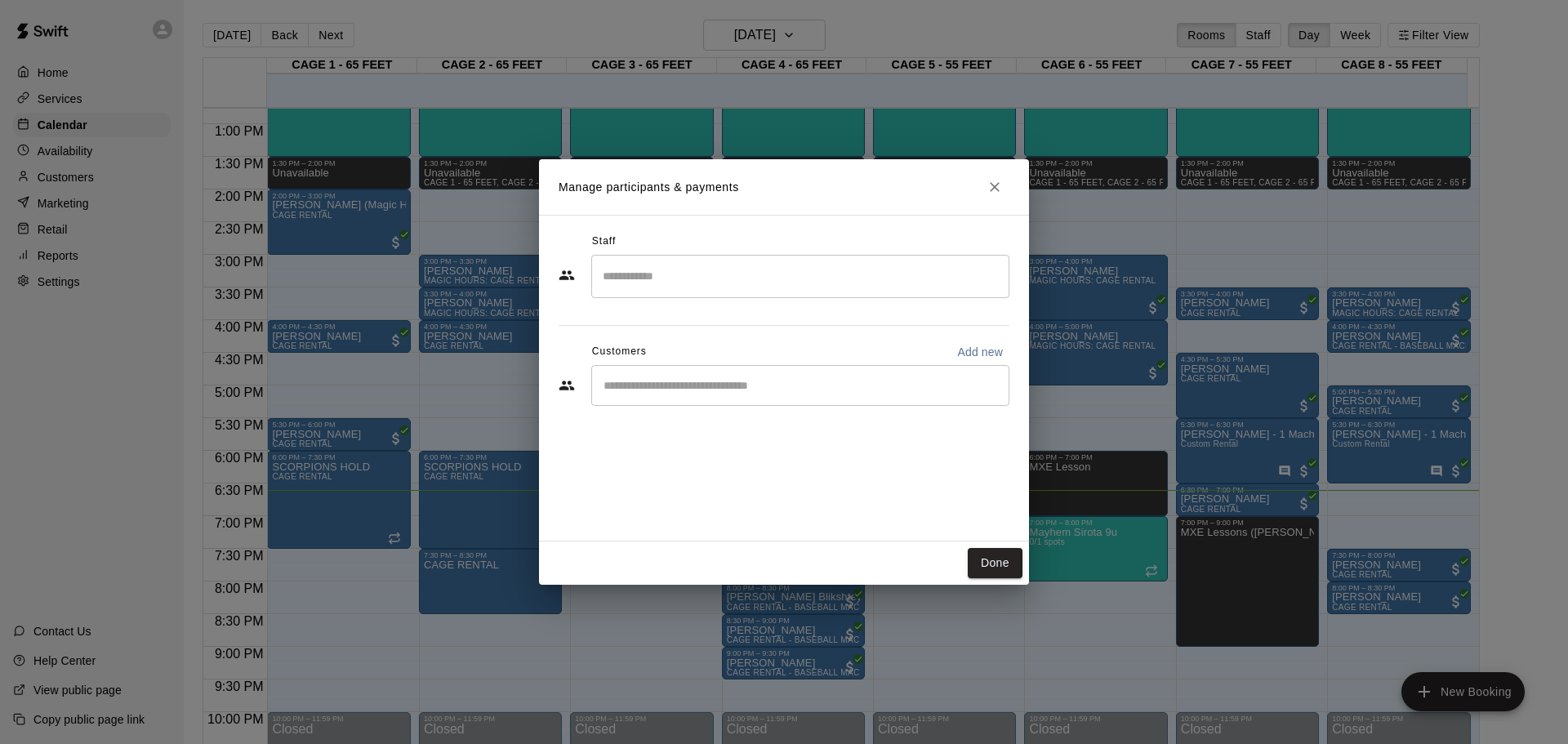
click at [747, 281] on input "Search staff" at bounding box center [800, 276] width 404 height 29
click at [727, 245] on div "Staff" at bounding box center [784, 242] width 451 height 26
click at [736, 374] on div "​" at bounding box center [801, 386] width 419 height 41
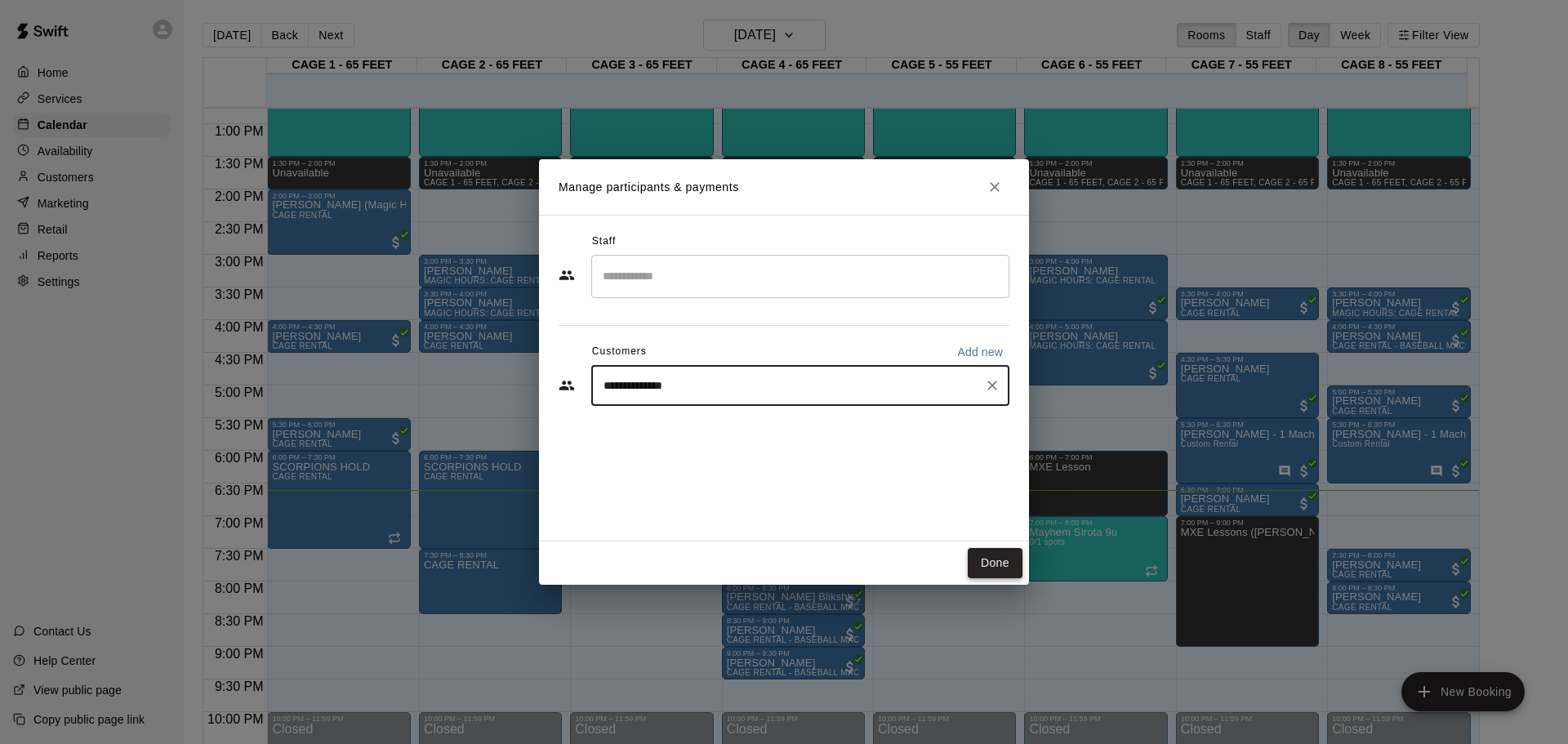
type input "**********"
click at [1002, 560] on button "Done" at bounding box center [995, 563] width 55 height 31
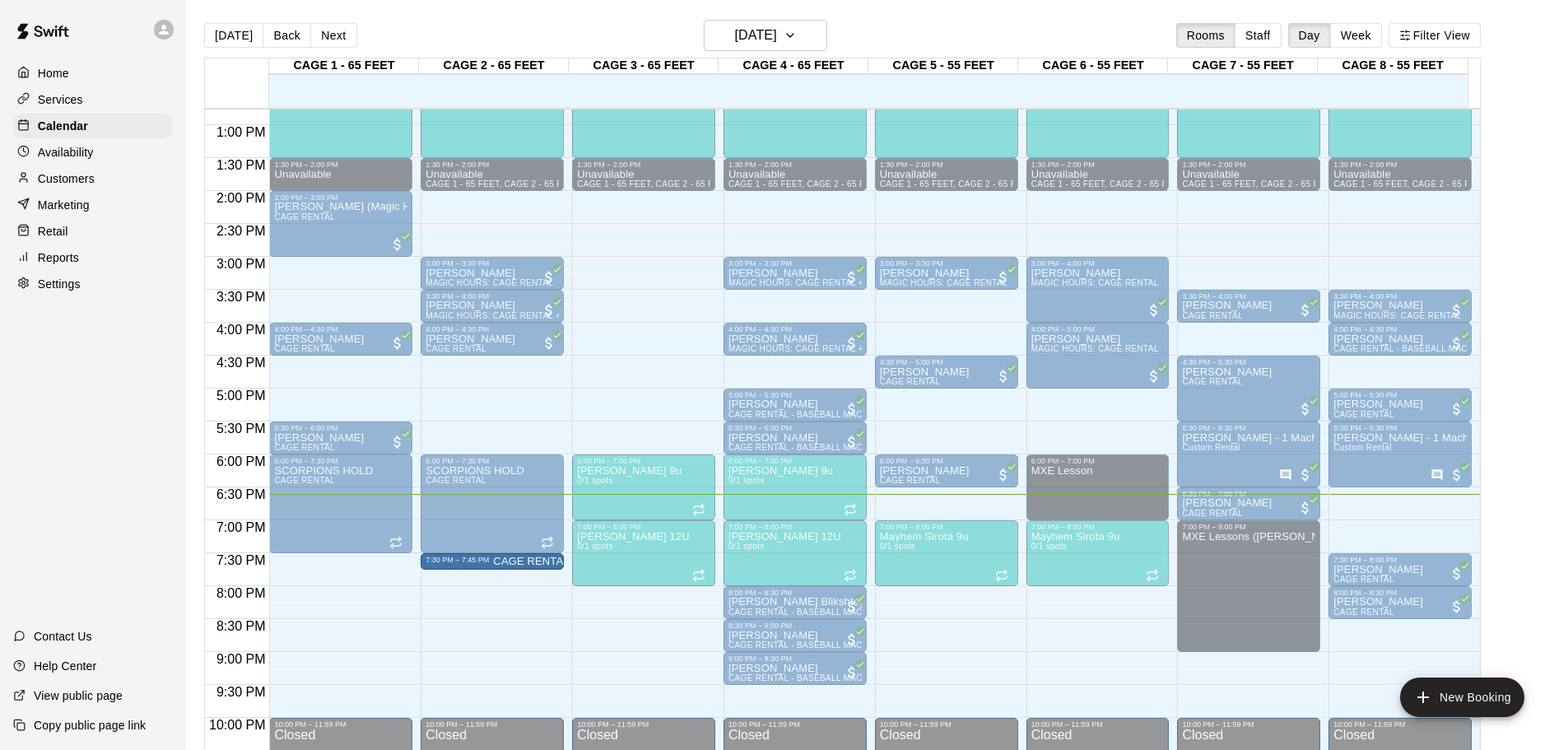
drag, startPoint x: 491, startPoint y: 615, endPoint x: 489, endPoint y: 583, distance: 32.1
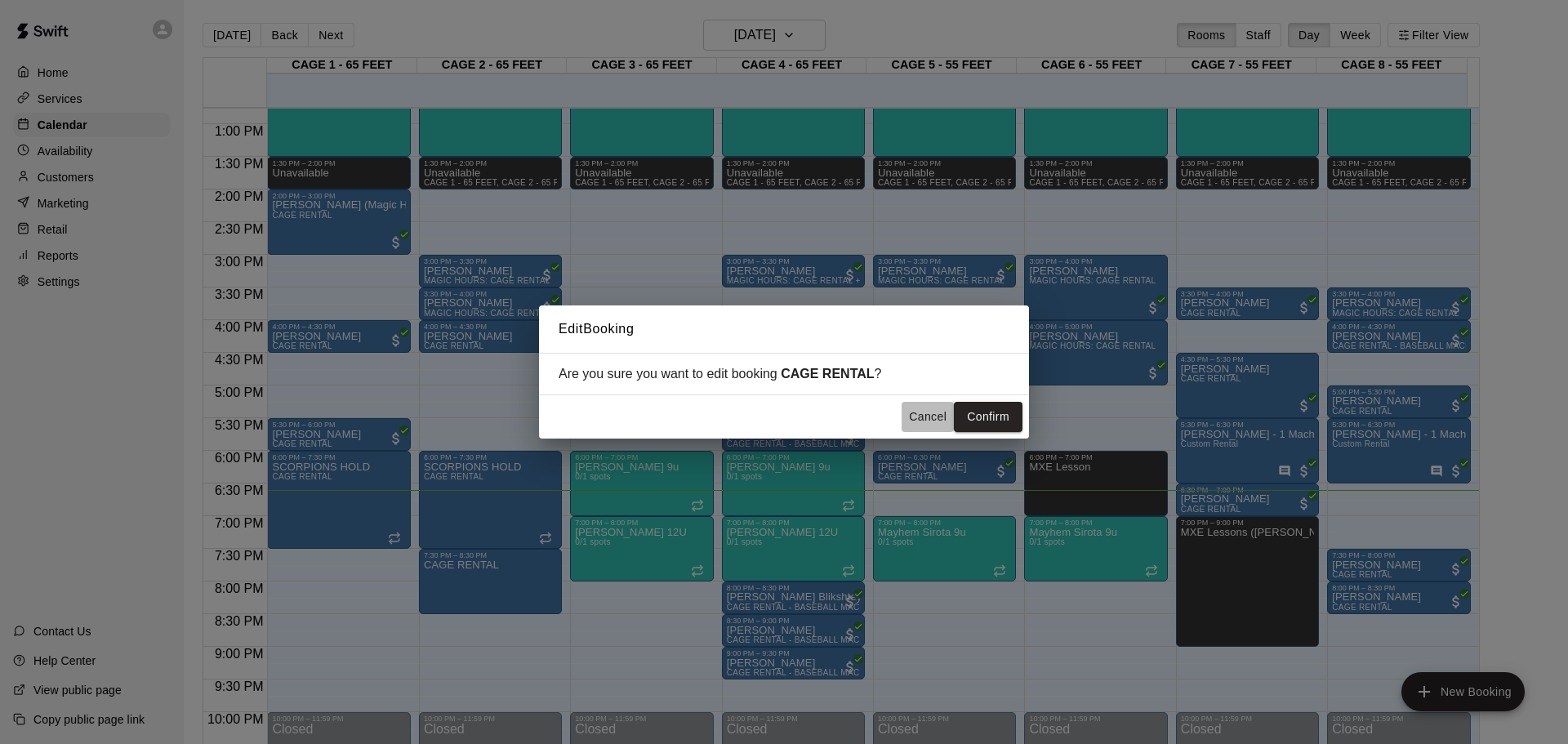
click at [938, 416] on button "Cancel" at bounding box center [928, 417] width 52 height 31
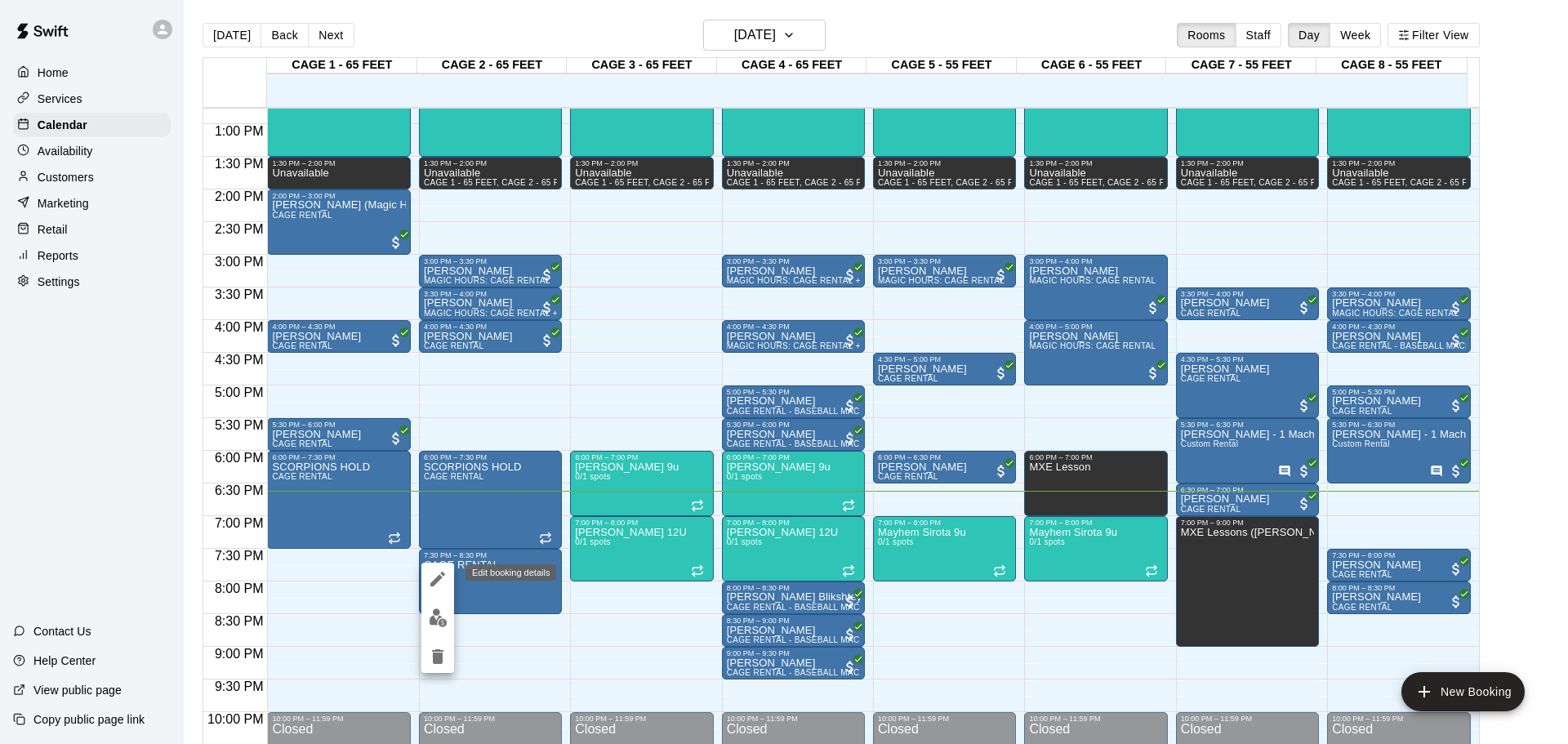
click at [430, 570] on icon "edit" at bounding box center [438, 579] width 19 height 19
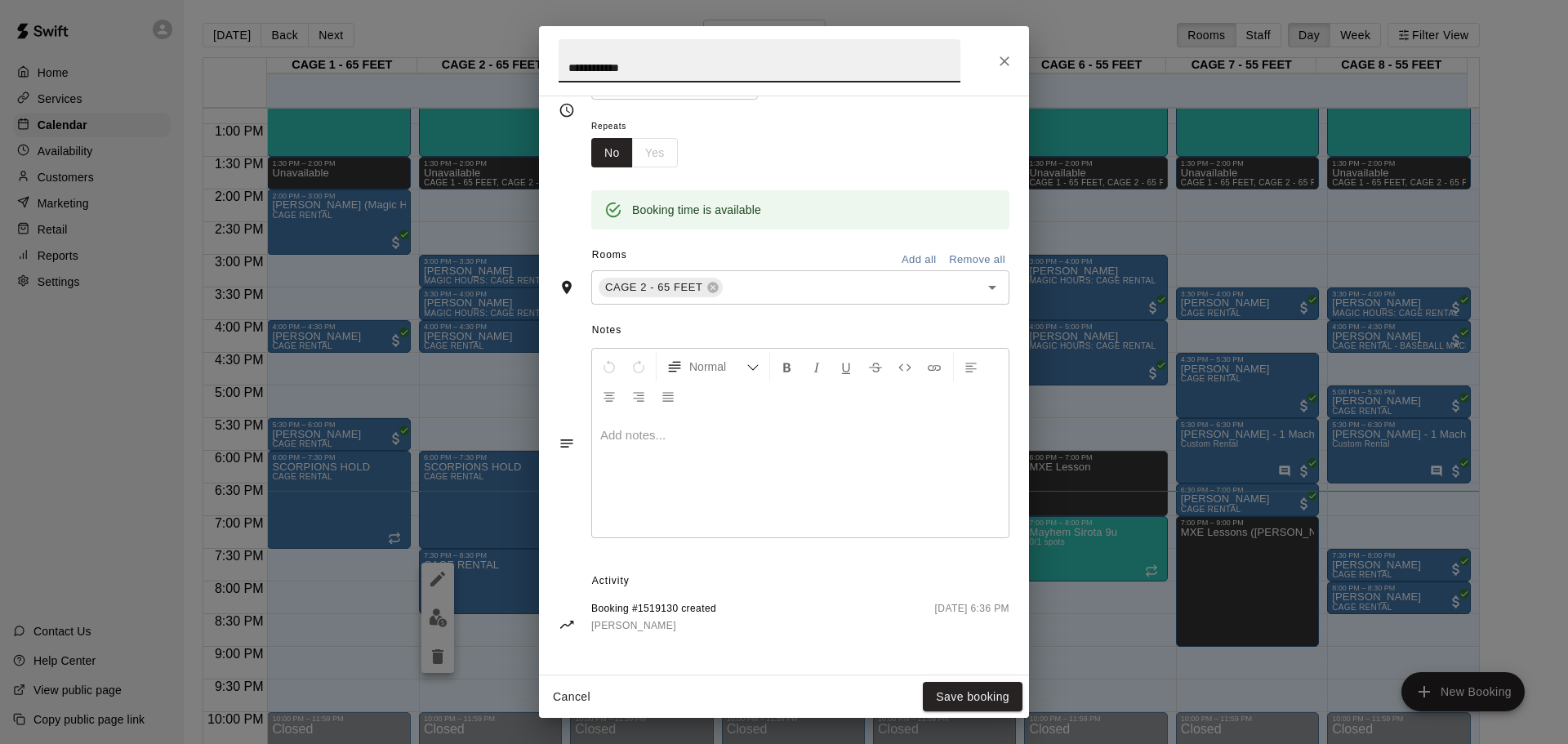
scroll to position [247, 0]
click at [967, 698] on button "Save booking" at bounding box center [972, 697] width 99 height 31
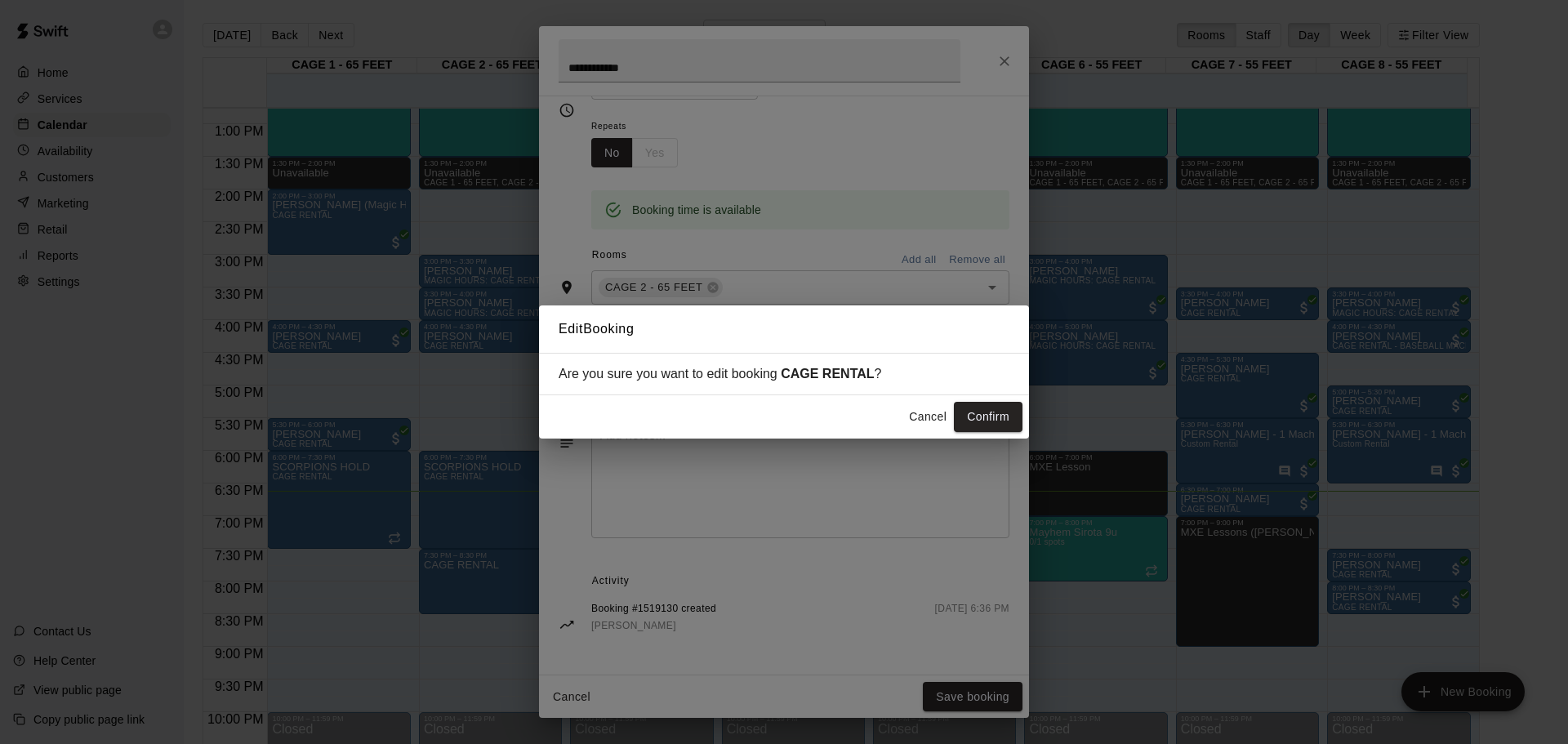
click at [960, 421] on button "Confirm" at bounding box center [988, 417] width 69 height 31
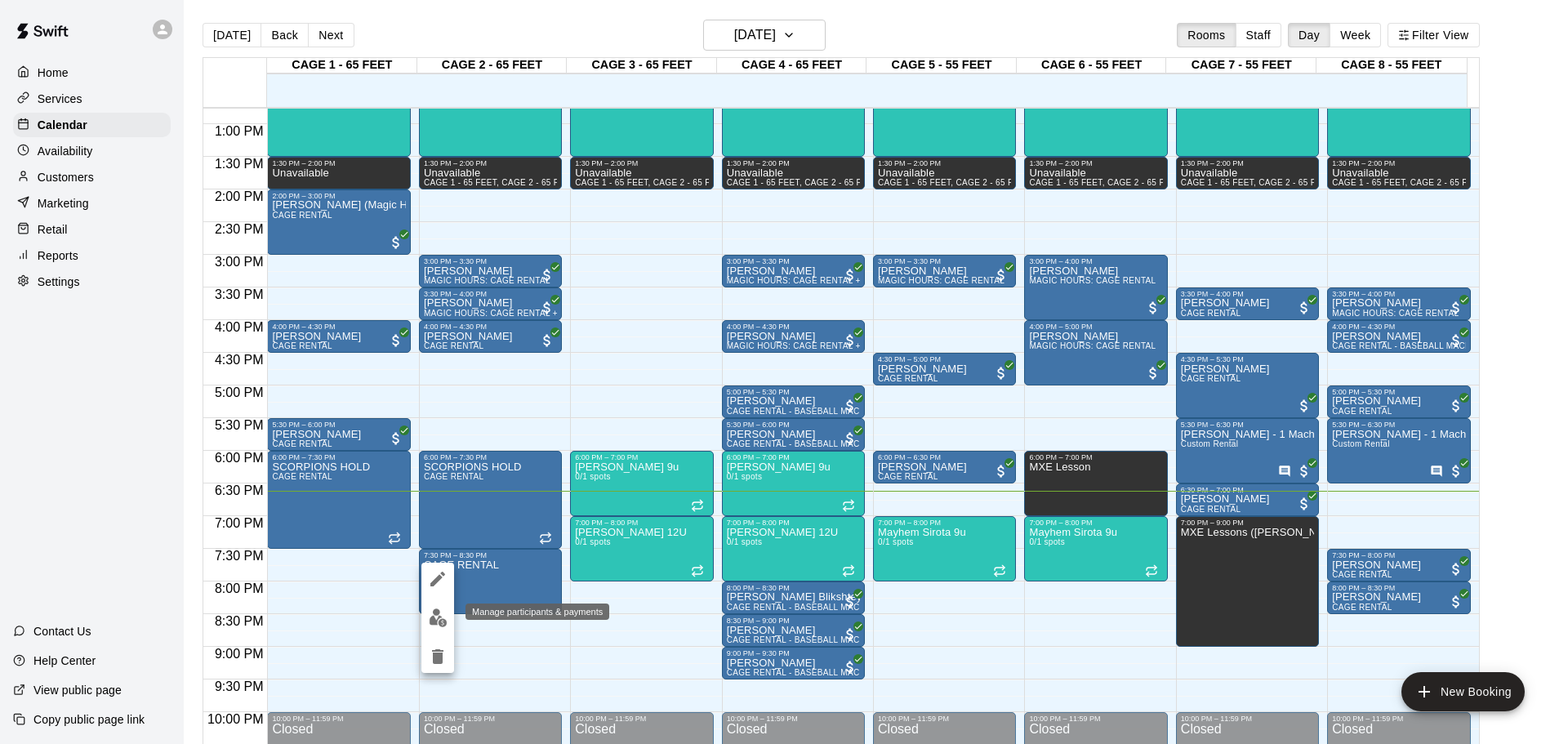
click at [440, 610] on img "edit" at bounding box center [439, 618] width 19 height 19
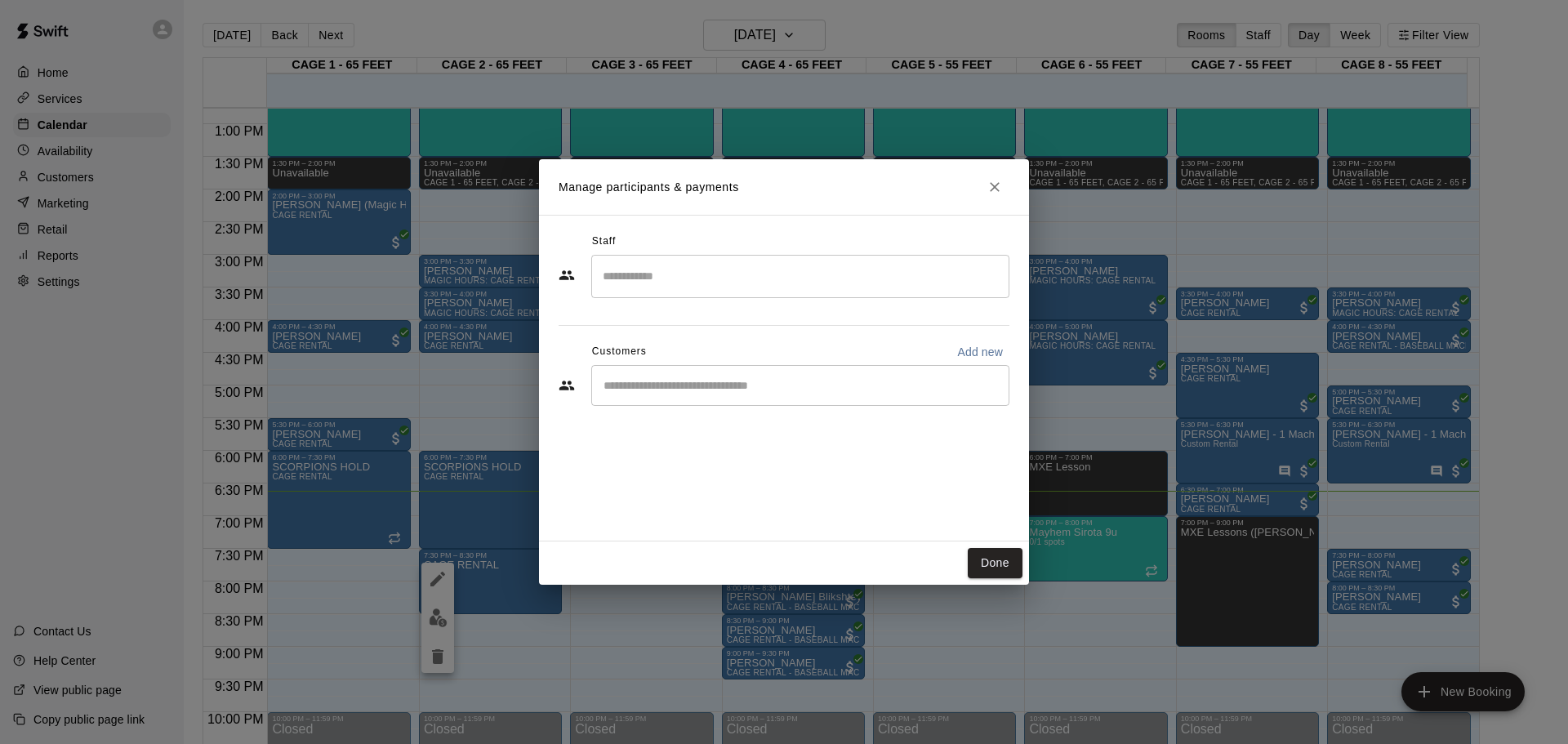
click at [716, 395] on div "​" at bounding box center [801, 386] width 419 height 41
click at [541, 571] on div "Done" at bounding box center [784, 563] width 490 height 44
click at [521, 582] on div "Manage participants & payments Staff ​ Customers Add new ​ Done" at bounding box center [784, 372] width 1568 height 744
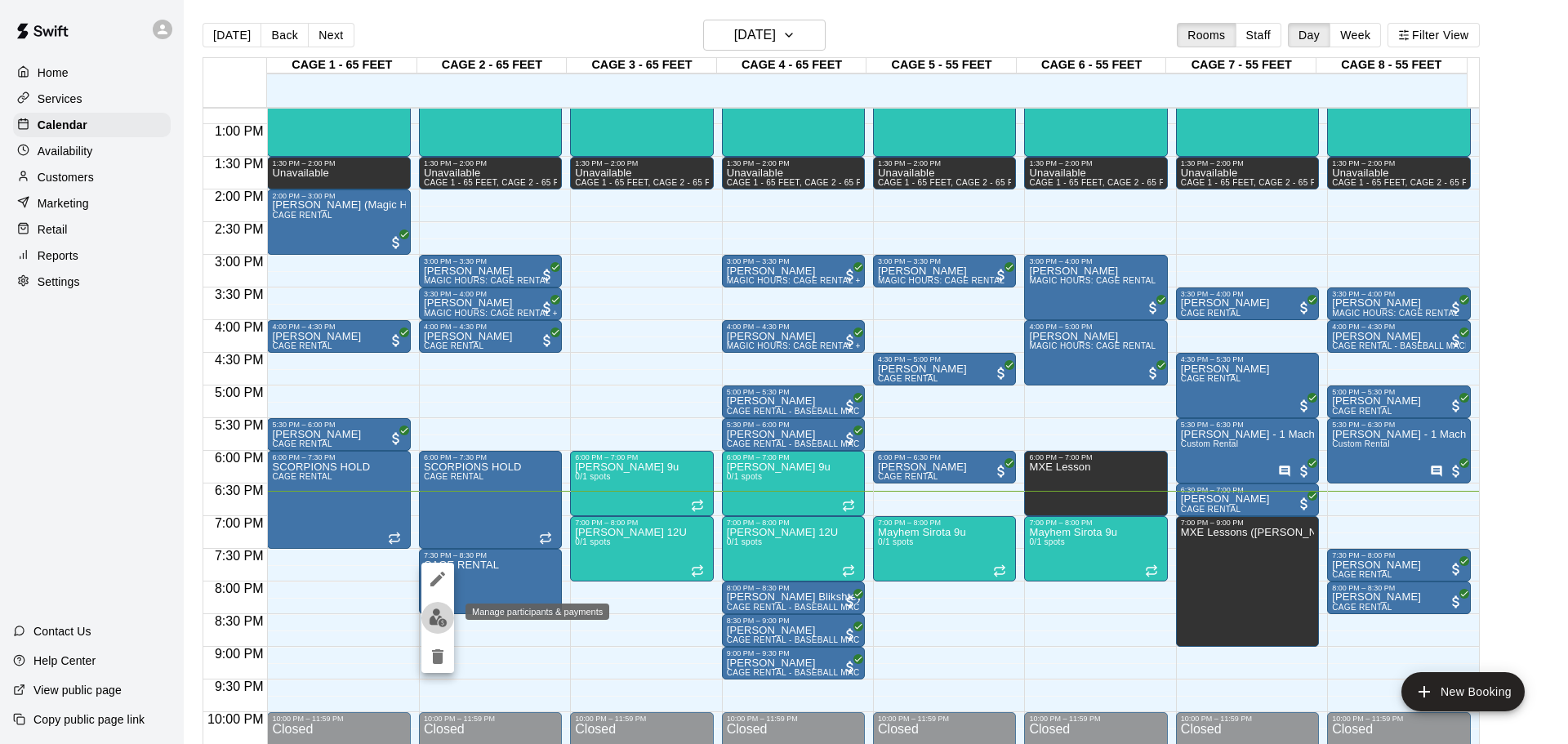
click at [441, 602] on button "edit" at bounding box center [437, 618] width 32 height 32
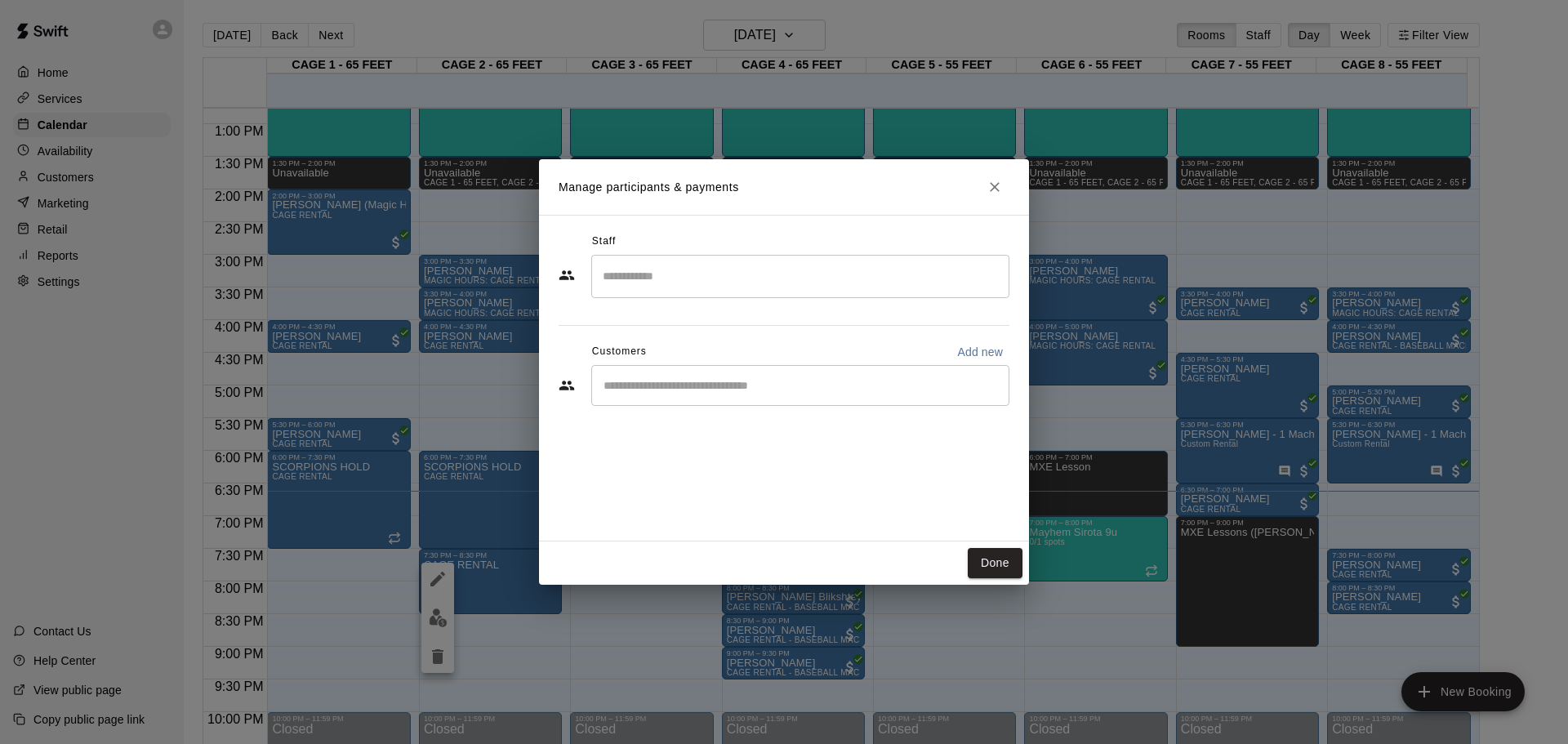
click at [839, 398] on div "​" at bounding box center [801, 386] width 419 height 41
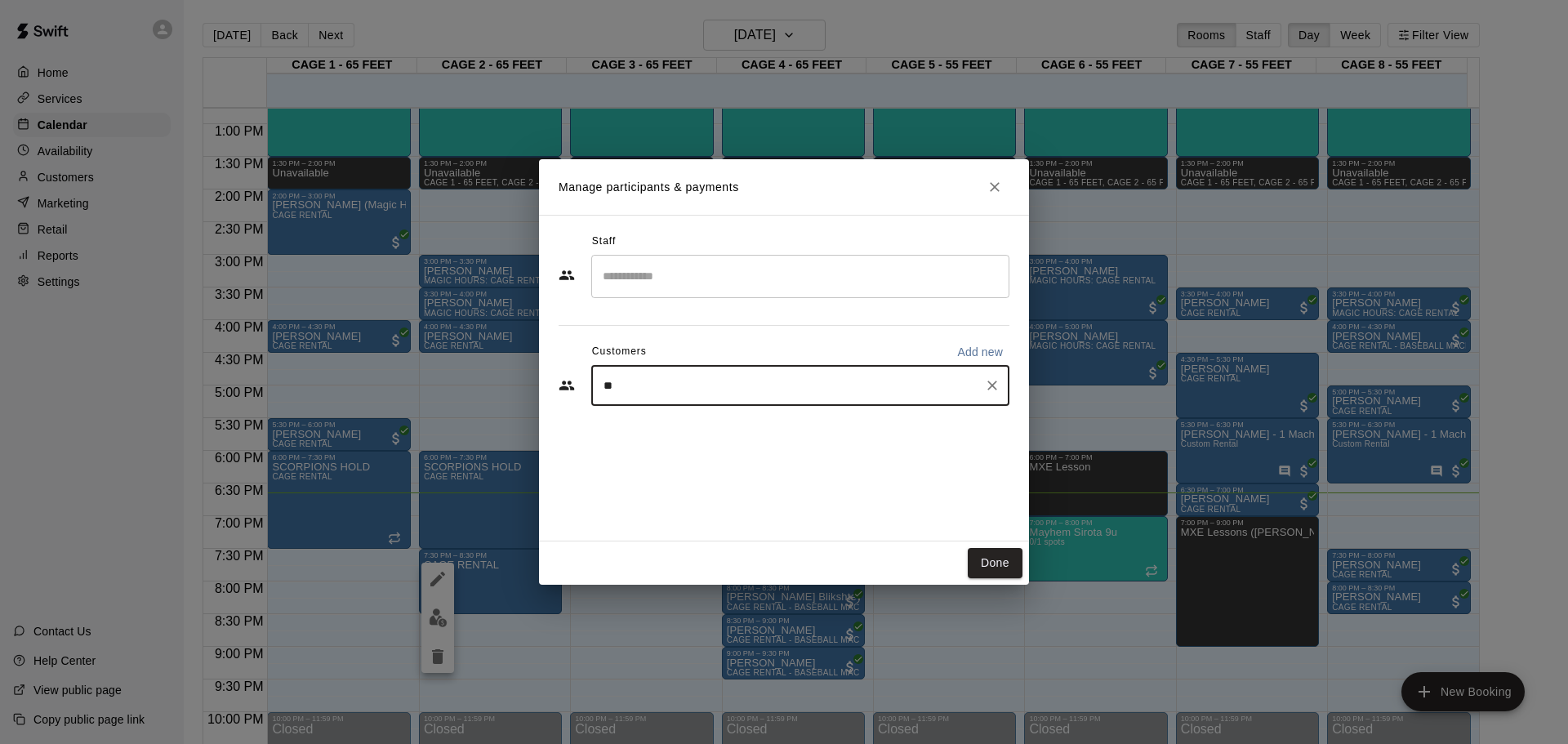
type input "*"
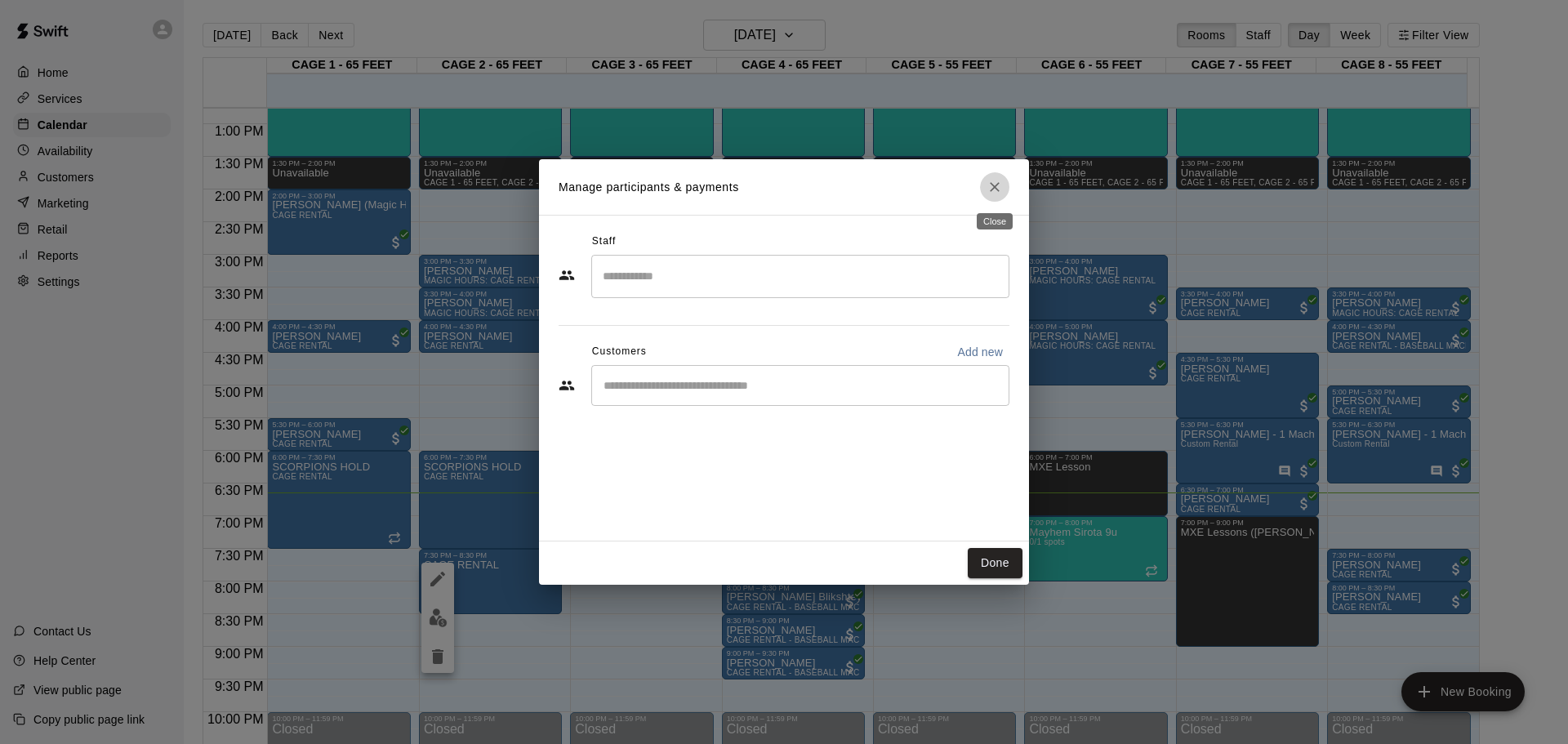
click at [995, 185] on icon "Close" at bounding box center [994, 187] width 17 height 17
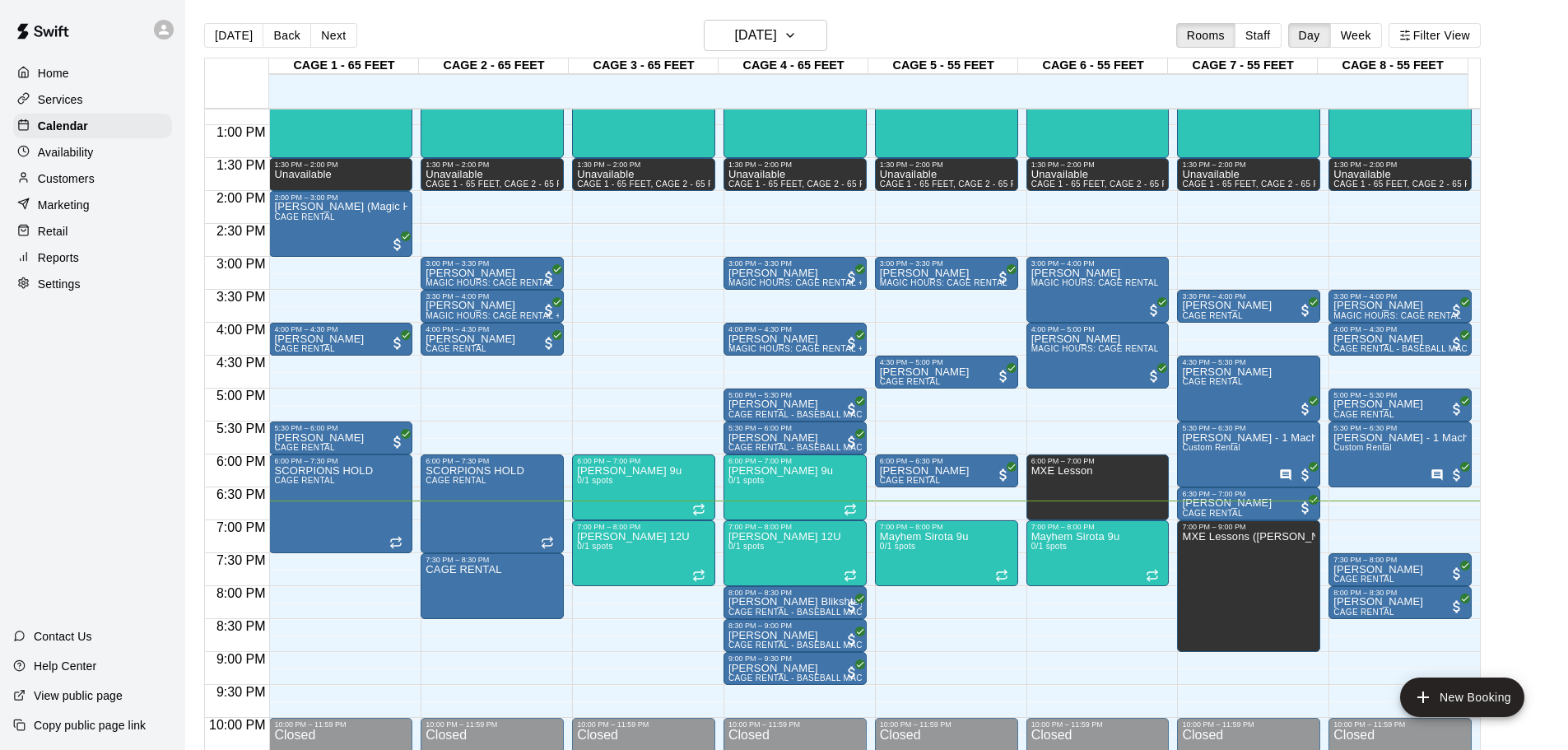
click at [325, 564] on div "12:00 AM – 11:30 AM Closed 11:30 AM – 1:30 PM MXE CLINIC 0/1 spots 1:30 PM – 2:…" at bounding box center [340, 59] width 143 height 1581
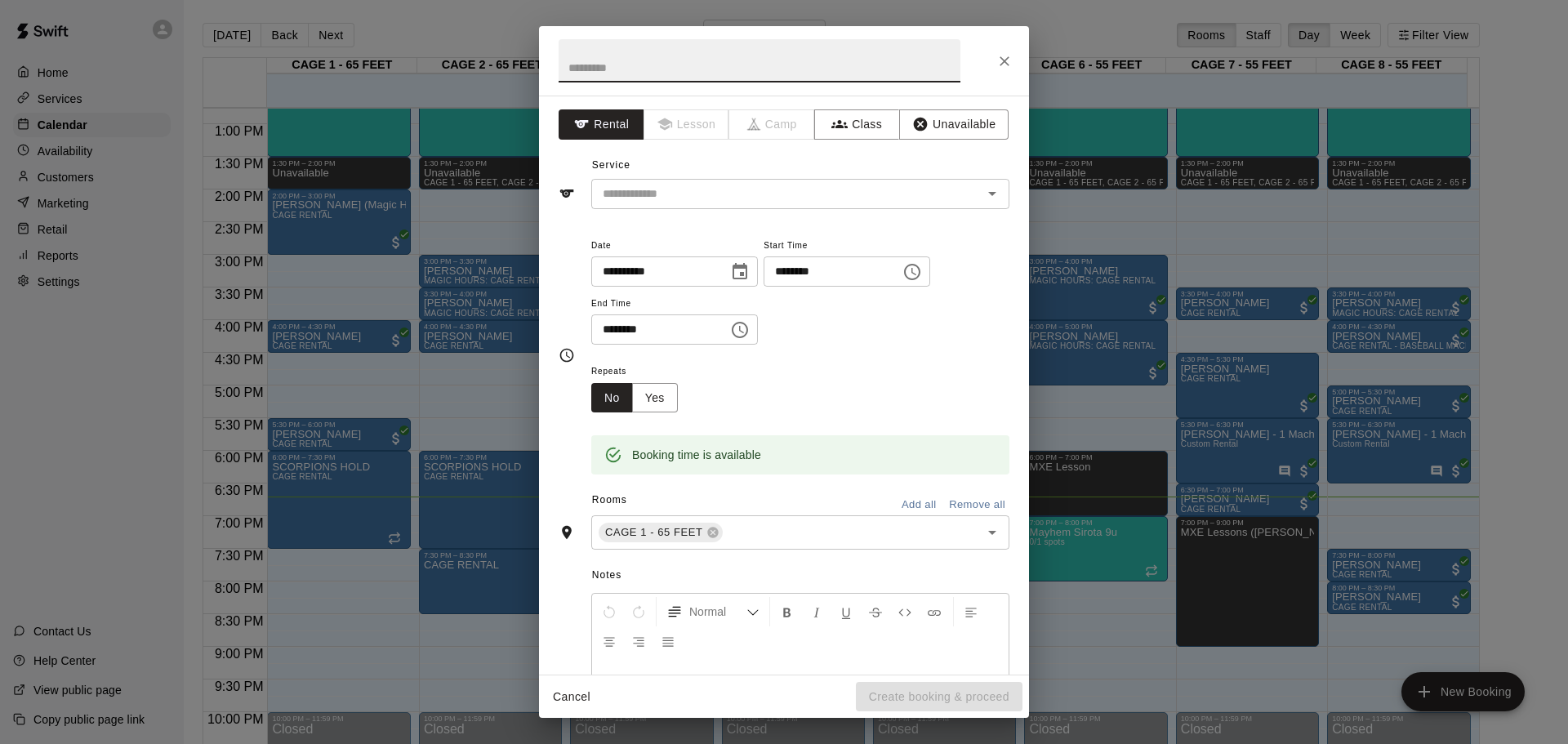
click at [697, 337] on input "********" at bounding box center [654, 330] width 126 height 31
click at [633, 331] on input "********" at bounding box center [654, 330] width 126 height 31
type input "********"
click at [702, 375] on div "Repeats No Yes" at bounding box center [801, 386] width 419 height 51
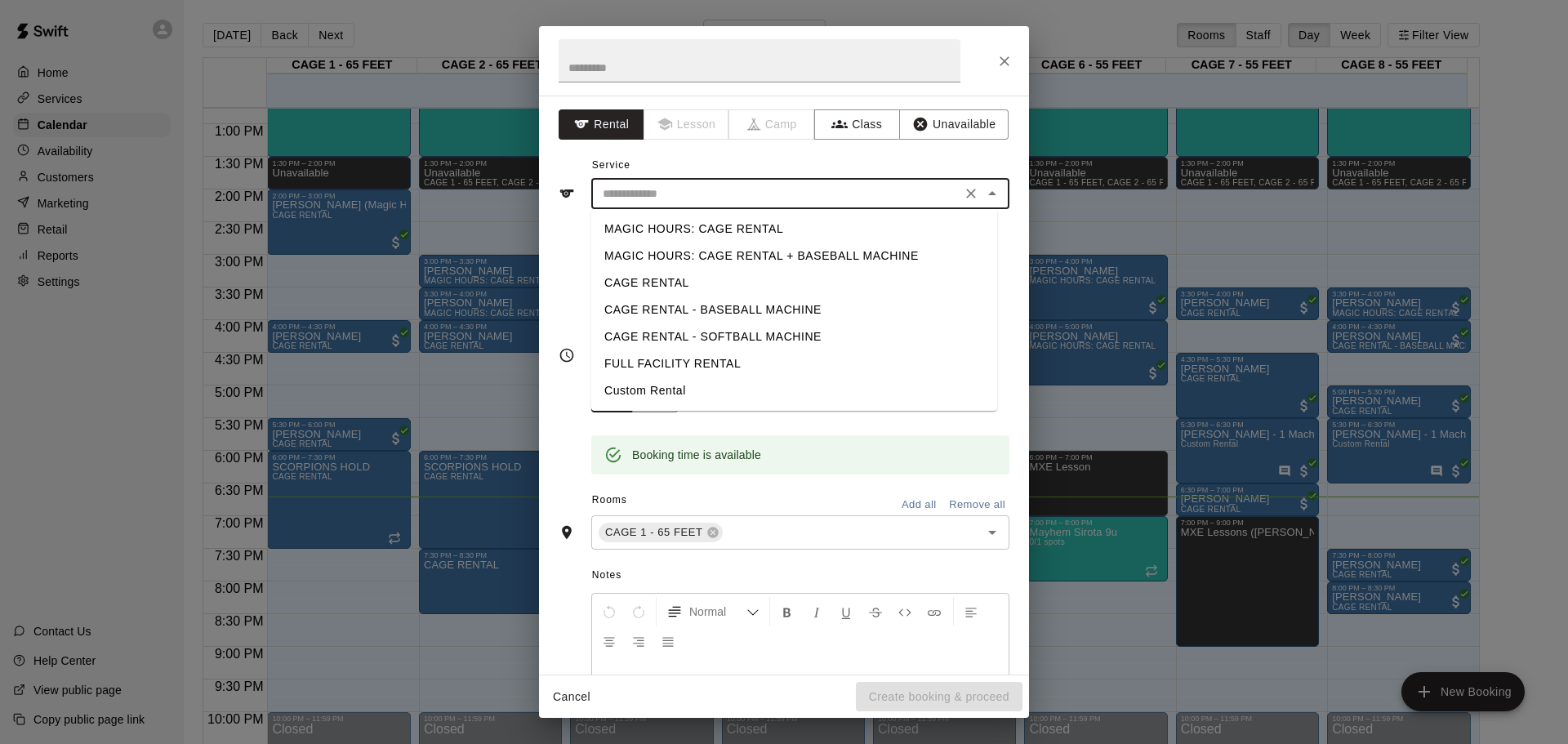
click at [703, 185] on input "text" at bounding box center [776, 194] width 360 height 20
click at [772, 312] on li "CAGE RENTAL - BASEBALL MACHINE" at bounding box center [794, 310] width 406 height 27
type input "**********"
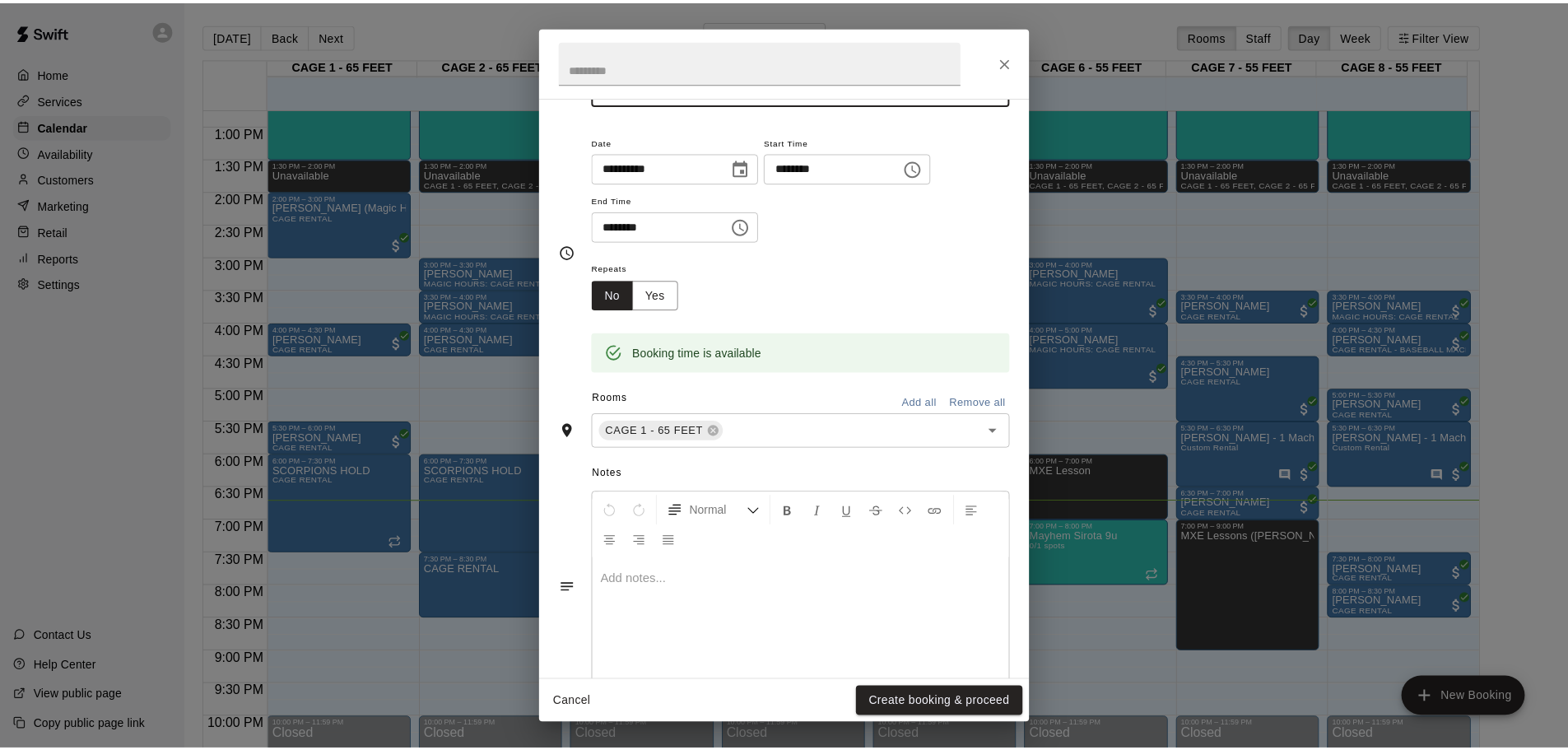
scroll to position [140, 0]
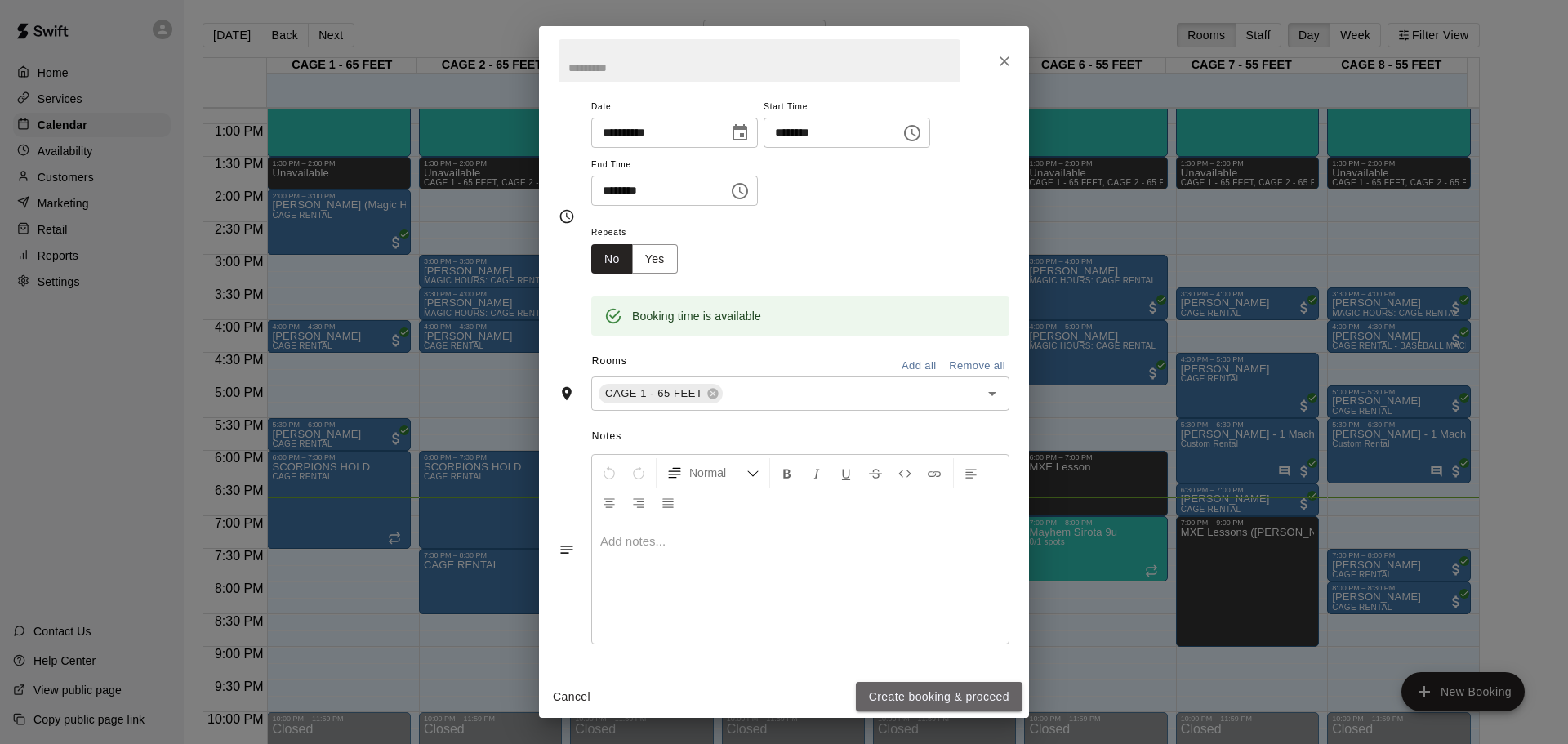
click at [962, 694] on button "Create booking & proceed" at bounding box center [939, 697] width 167 height 31
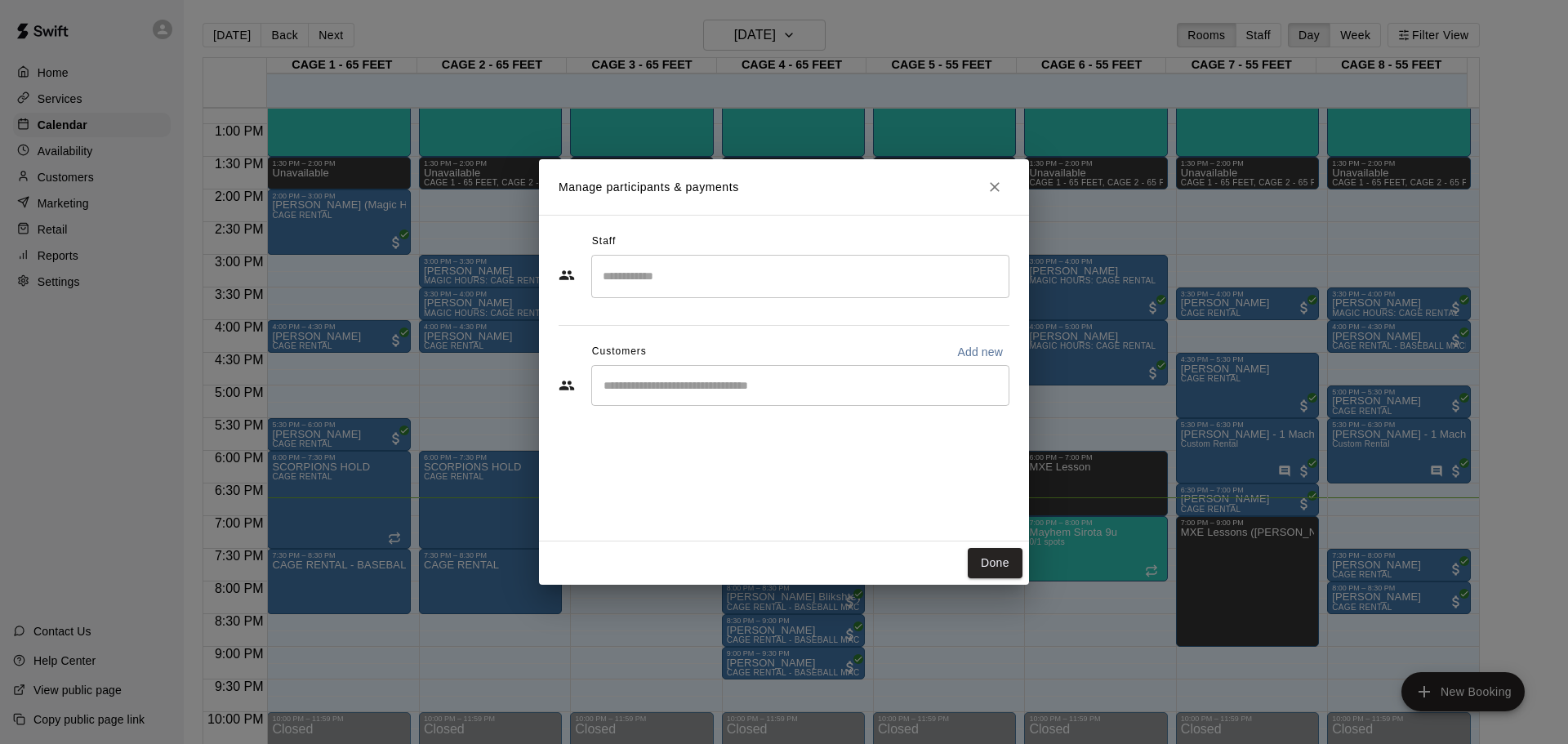
click at [753, 395] on div "​" at bounding box center [801, 386] width 419 height 41
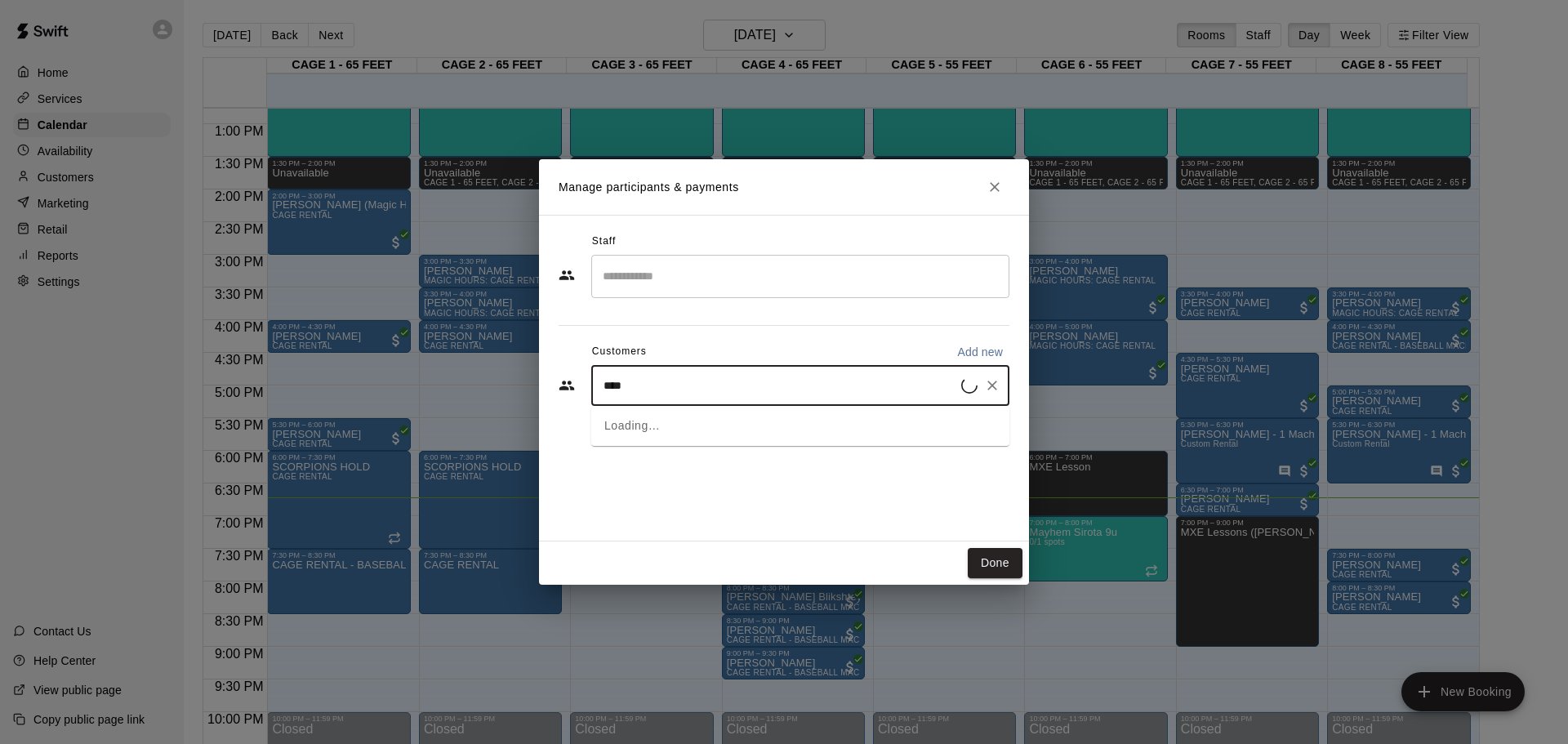
type input "****"
click at [763, 427] on div "Jenn Deitch jennmarshak@gmail.com" at bounding box center [817, 433] width 359 height 35
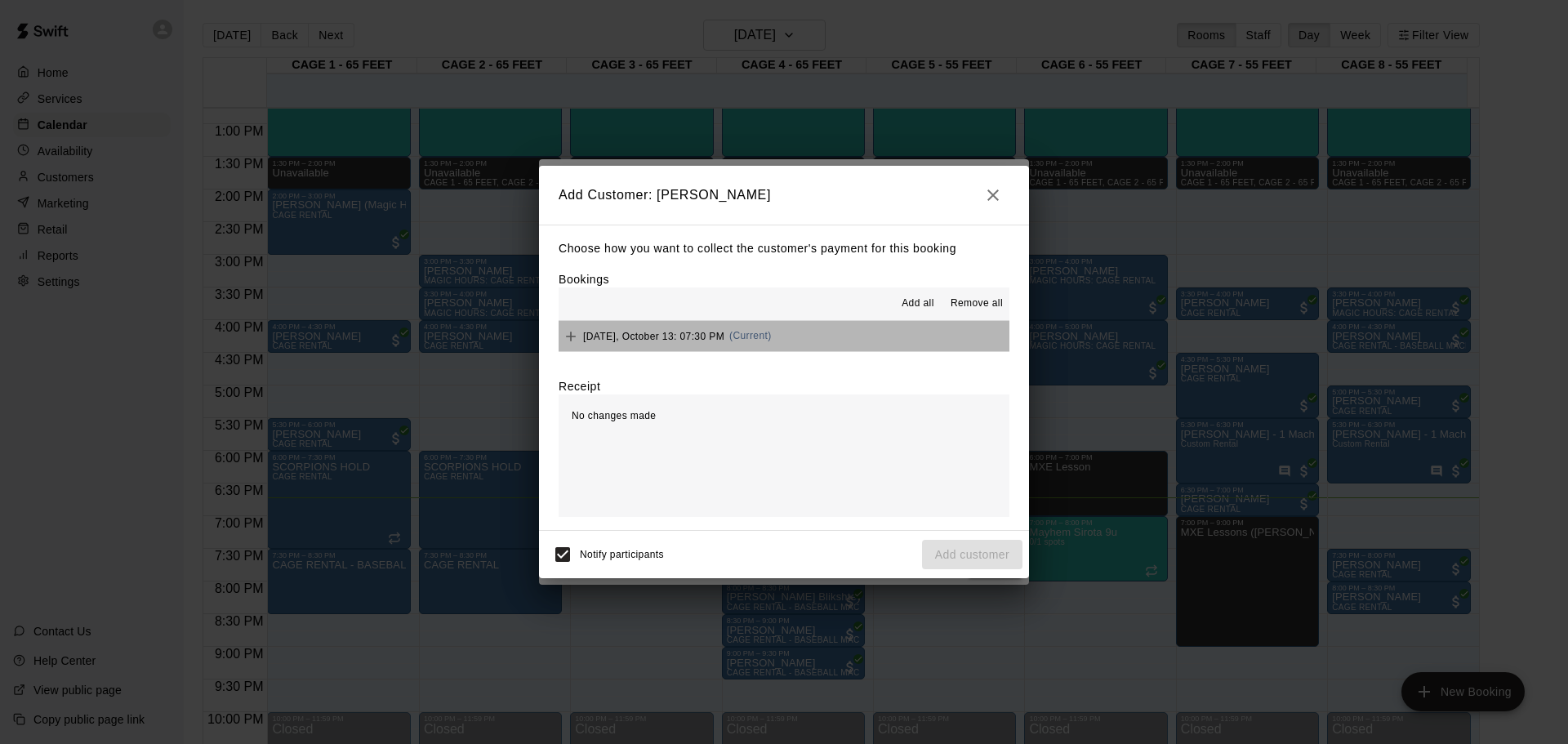
click at [823, 339] on button "Monday, October 13: 07:30 PM (Current)" at bounding box center [784, 336] width 451 height 31
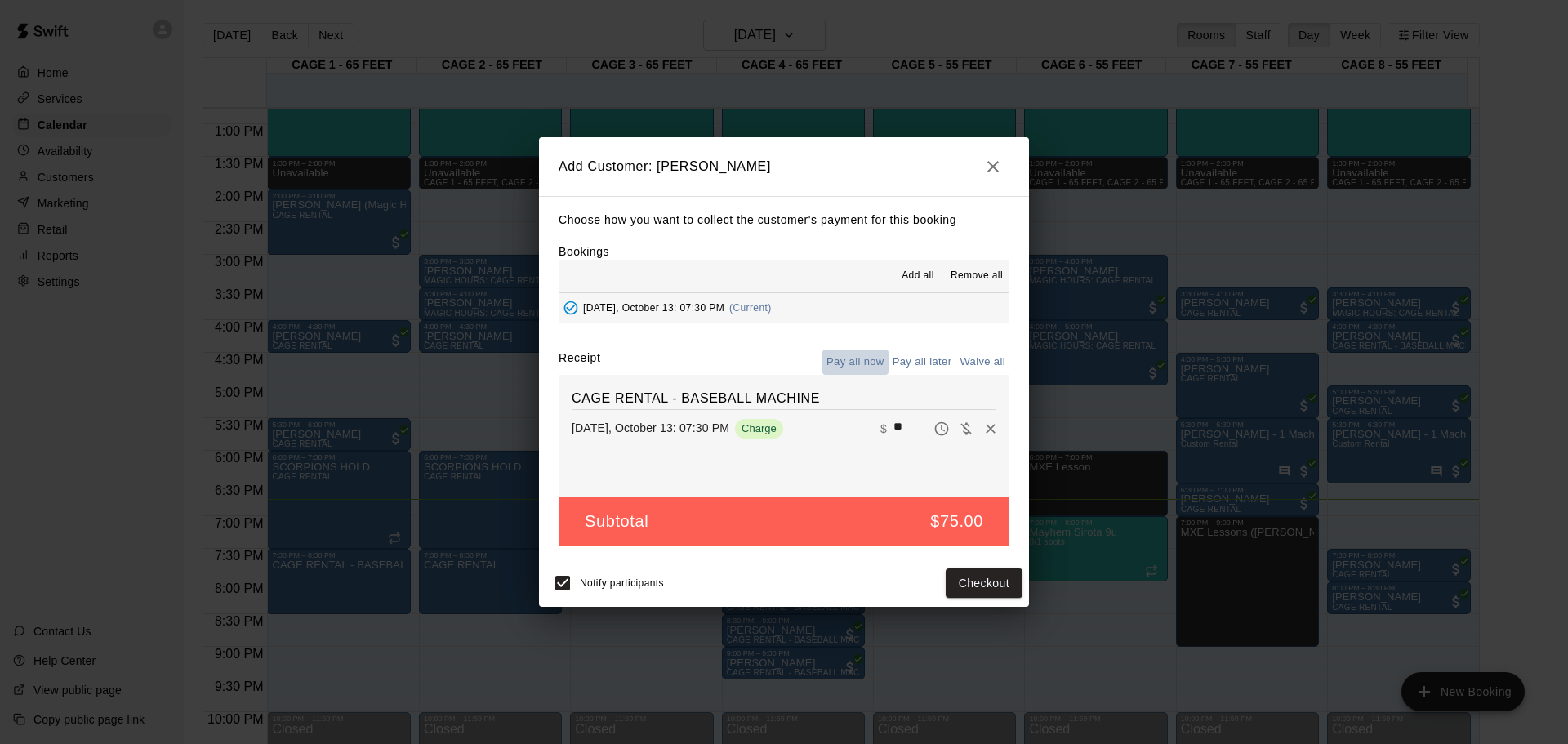
click at [865, 366] on button "Pay all now" at bounding box center [856, 362] width 66 height 25
click at [917, 365] on button "Pay all later" at bounding box center [923, 362] width 68 height 25
click at [848, 357] on button "Pay all now" at bounding box center [856, 362] width 66 height 25
click at [928, 365] on button "Pay all later" at bounding box center [923, 362] width 68 height 25
click at [981, 581] on button "Add customer" at bounding box center [971, 584] width 100 height 31
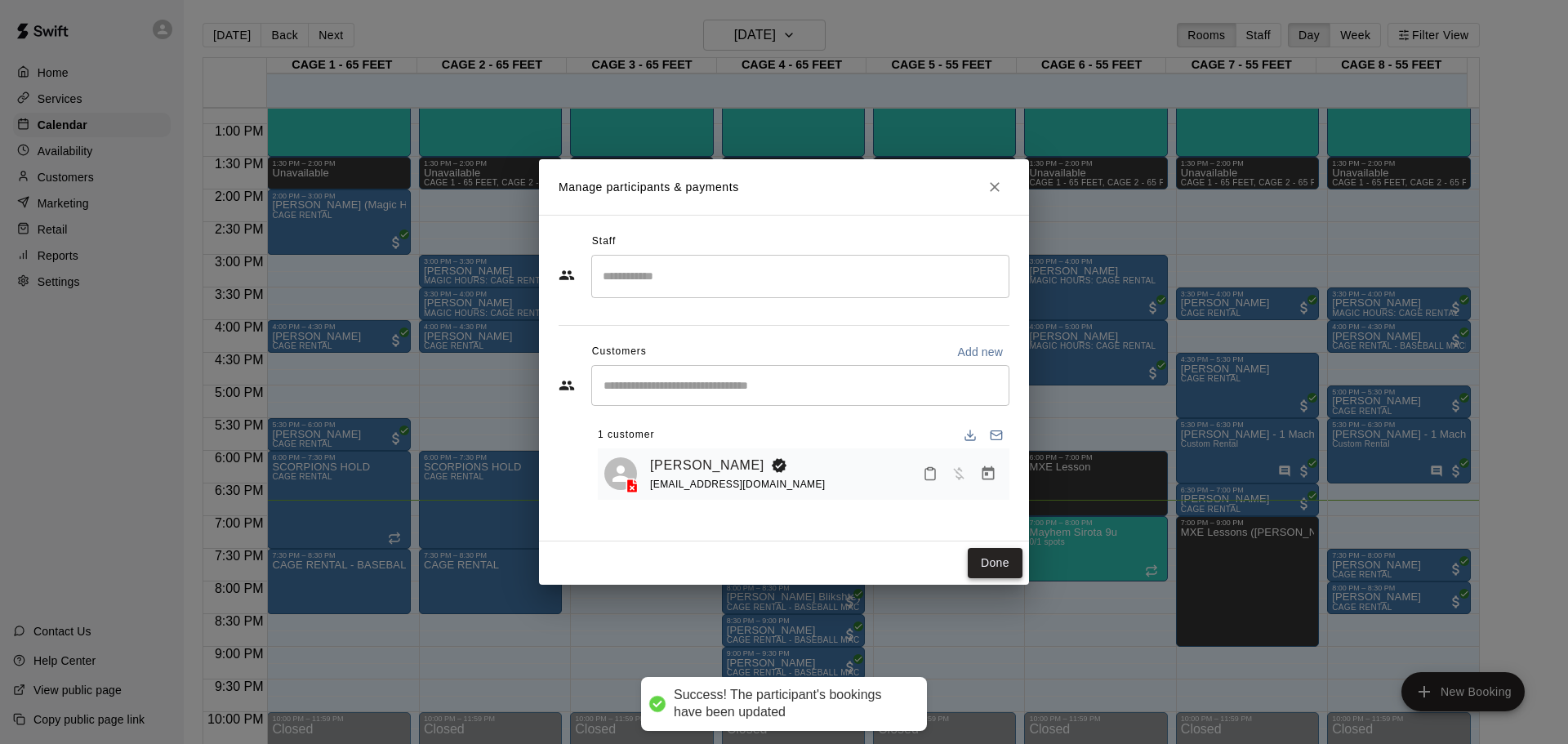
click at [1015, 574] on button "Done" at bounding box center [995, 563] width 55 height 31
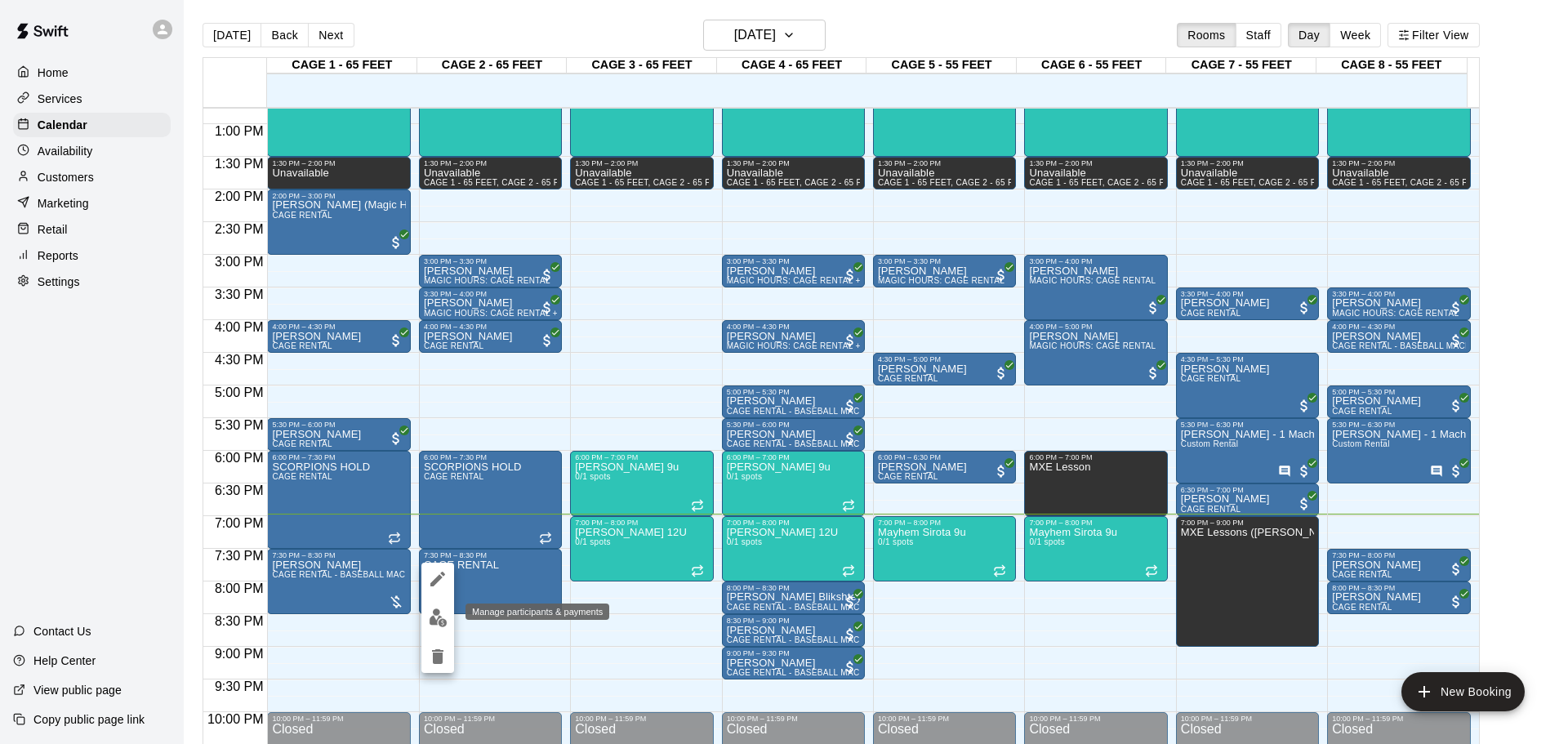
click at [444, 615] on img "edit" at bounding box center [439, 618] width 19 height 19
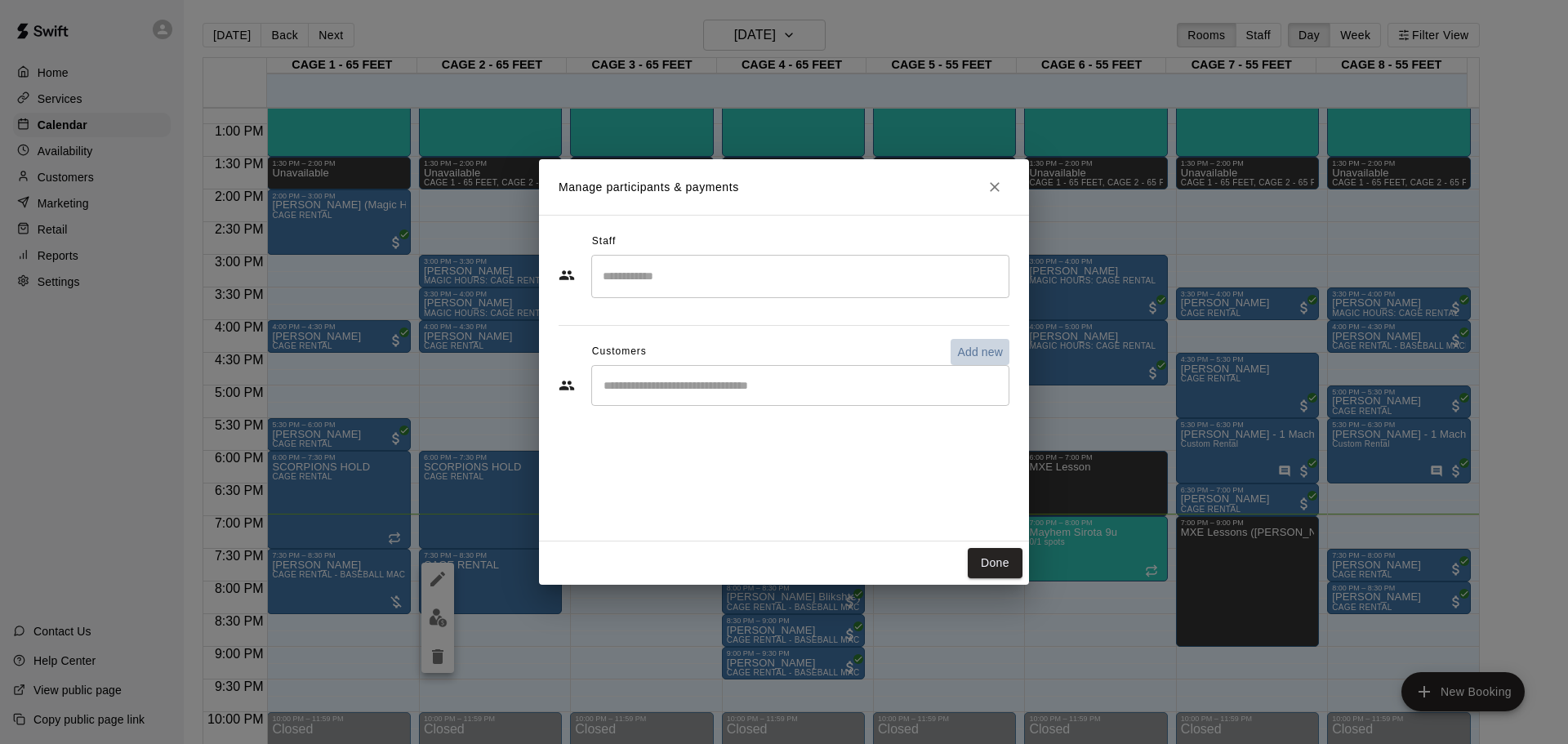
click at [965, 357] on p "Add new" at bounding box center [980, 352] width 45 height 17
select select "**"
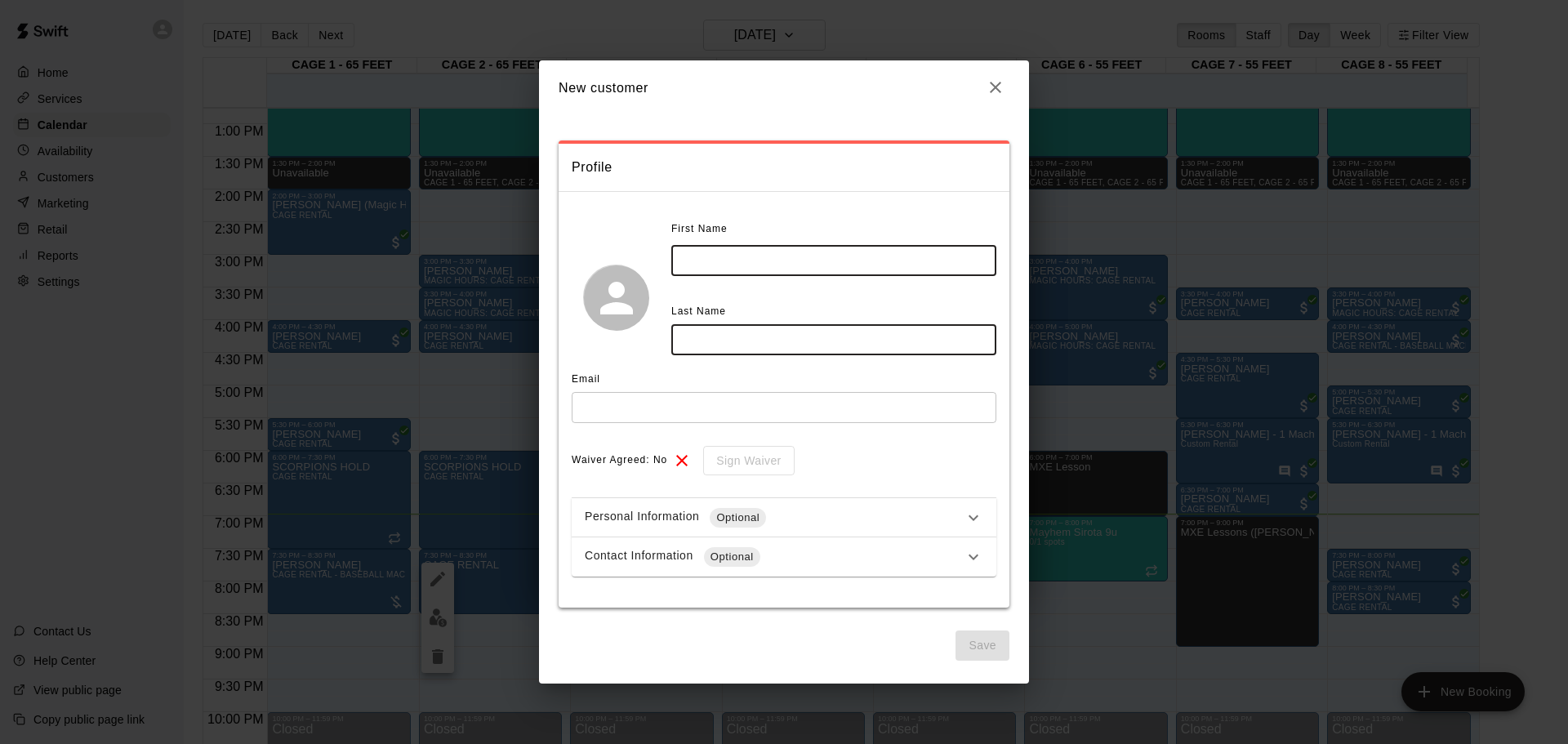
click at [782, 272] on input "text" at bounding box center [834, 260] width 325 height 31
type input "******"
click at [796, 358] on div "First Name ****** ​ Last Name ​" at bounding box center [784, 297] width 425 height 161
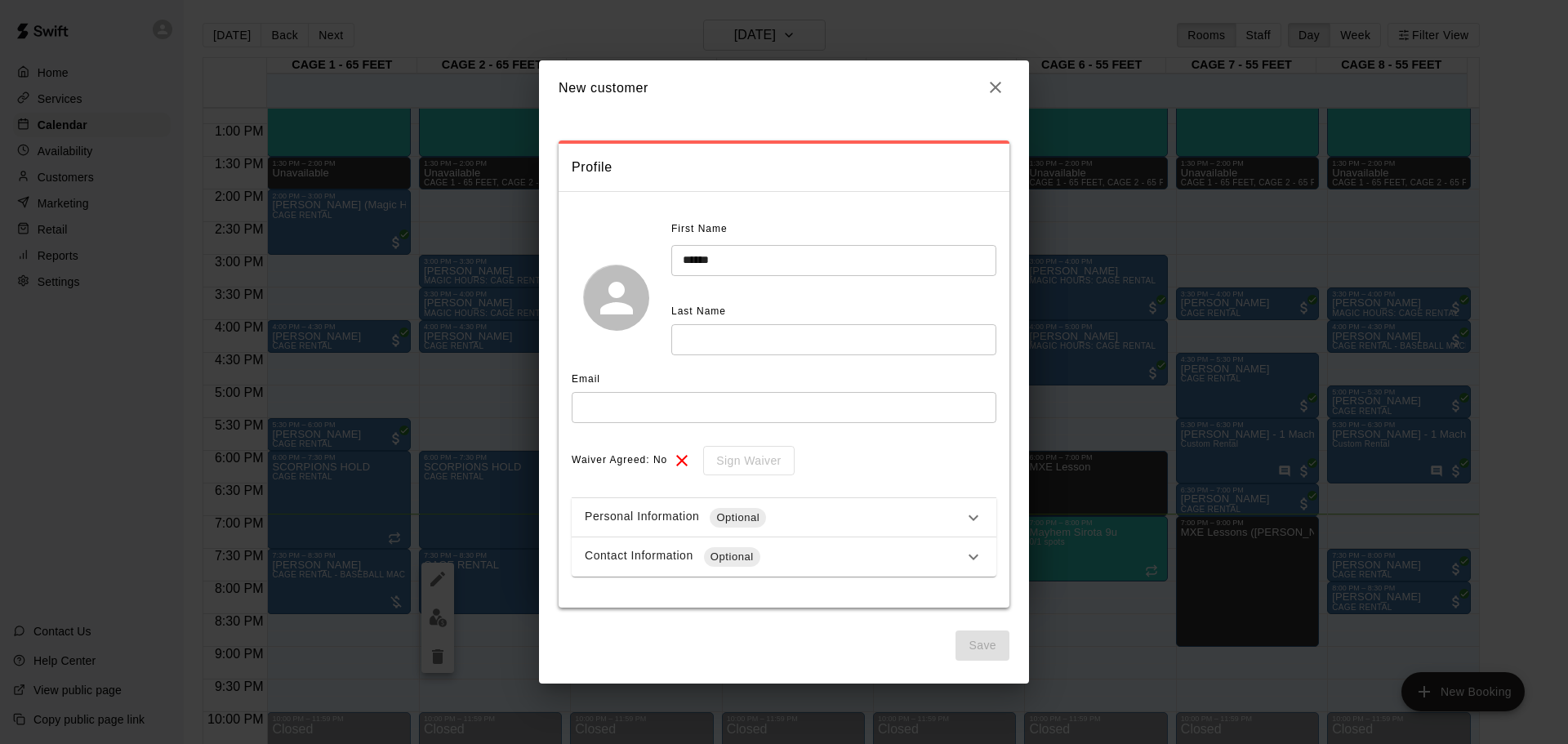
click at [788, 338] on input "text" at bounding box center [834, 339] width 325 height 31
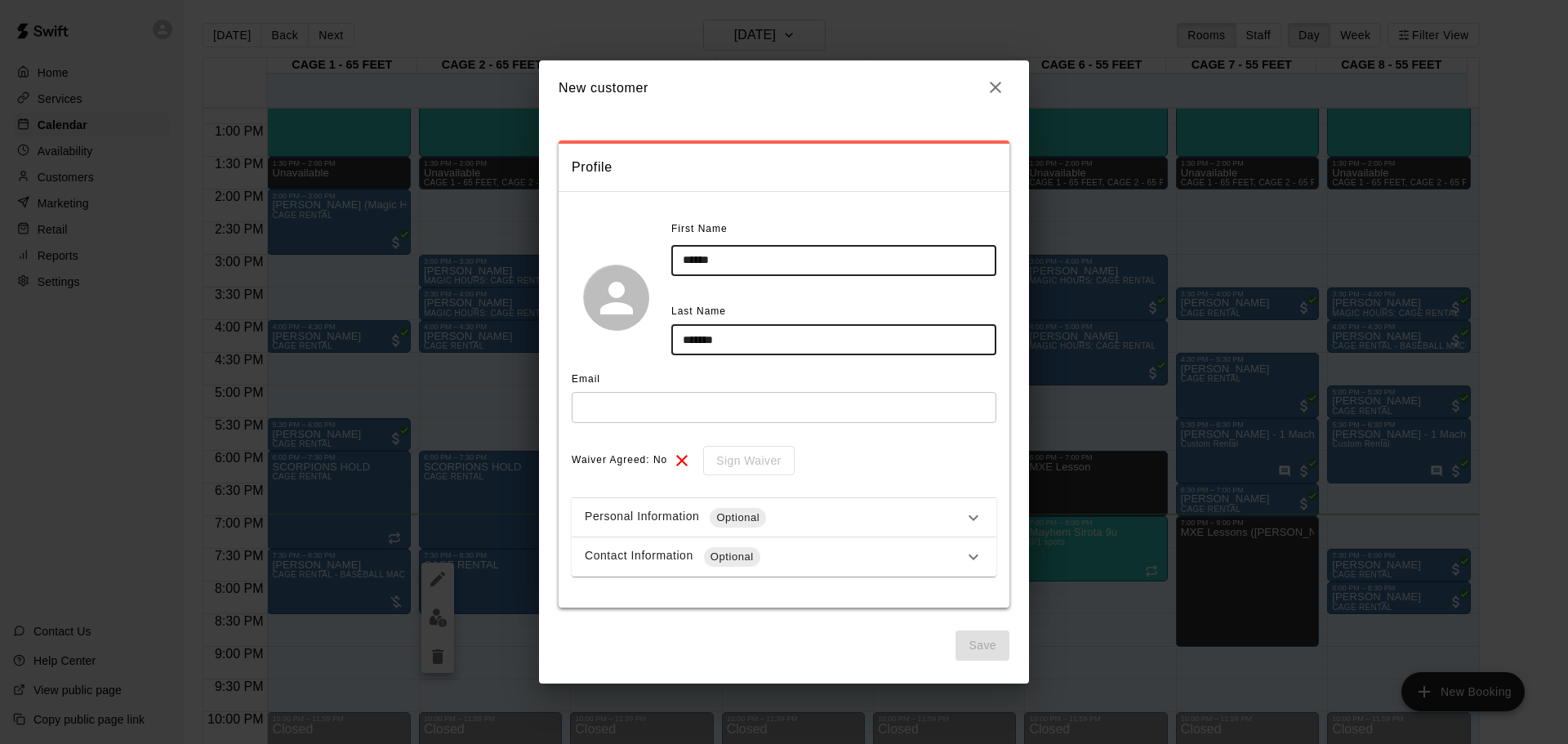
type input "*******"
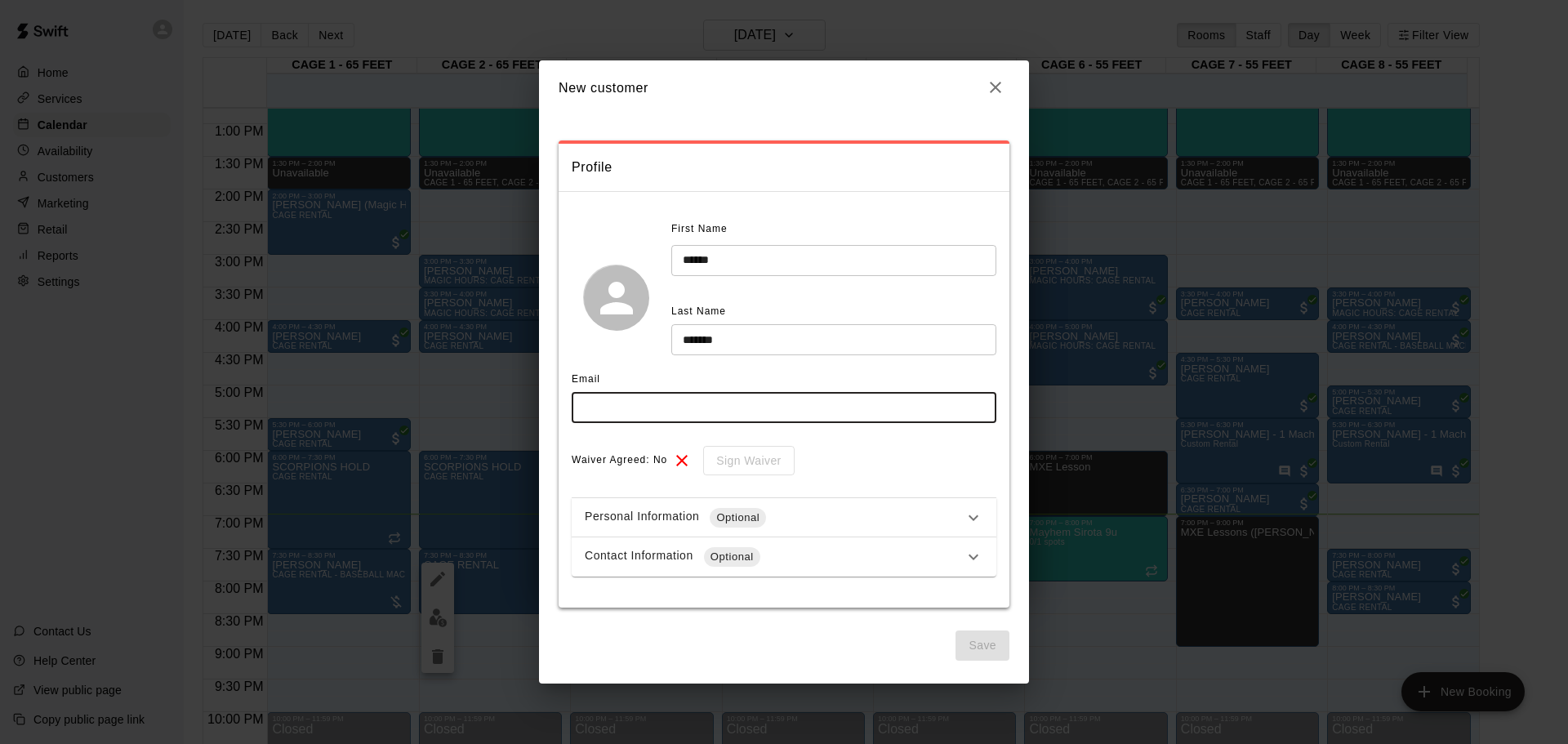
click at [729, 398] on input "text" at bounding box center [784, 407] width 425 height 31
click at [798, 368] on div "Email" at bounding box center [784, 380] width 425 height 26
click at [726, 414] on input "text" at bounding box center [784, 407] width 425 height 31
click at [908, 471] on div "Waiver Agreed: No Sign Waiver" at bounding box center [784, 461] width 425 height 31
drag, startPoint x: 997, startPoint y: 661, endPoint x: 983, endPoint y: 640, distance: 25.2
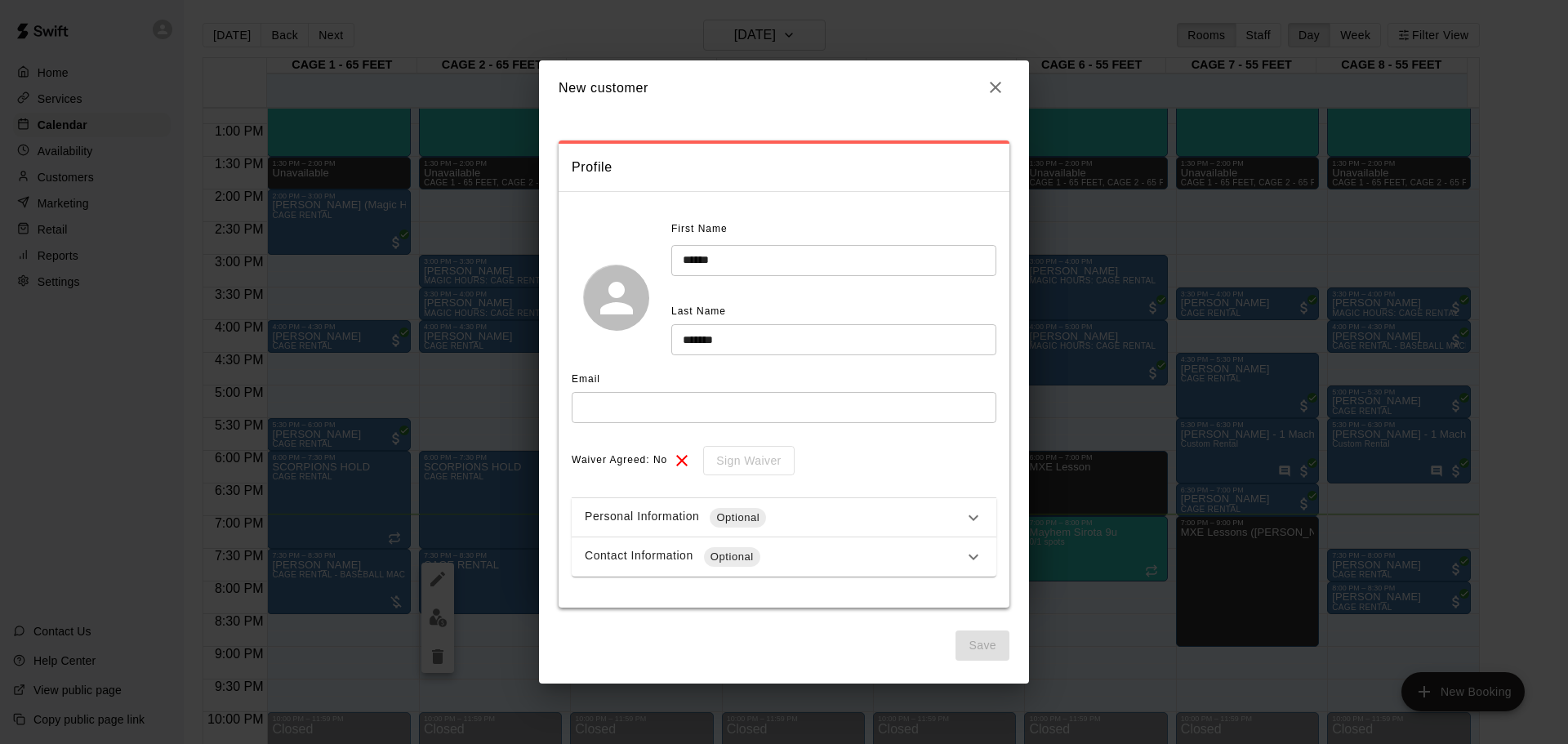
click at [988, 646] on div "**********" at bounding box center [784, 399] width 490 height 569
click at [992, 87] on icon "button" at bounding box center [995, 87] width 19 height 19
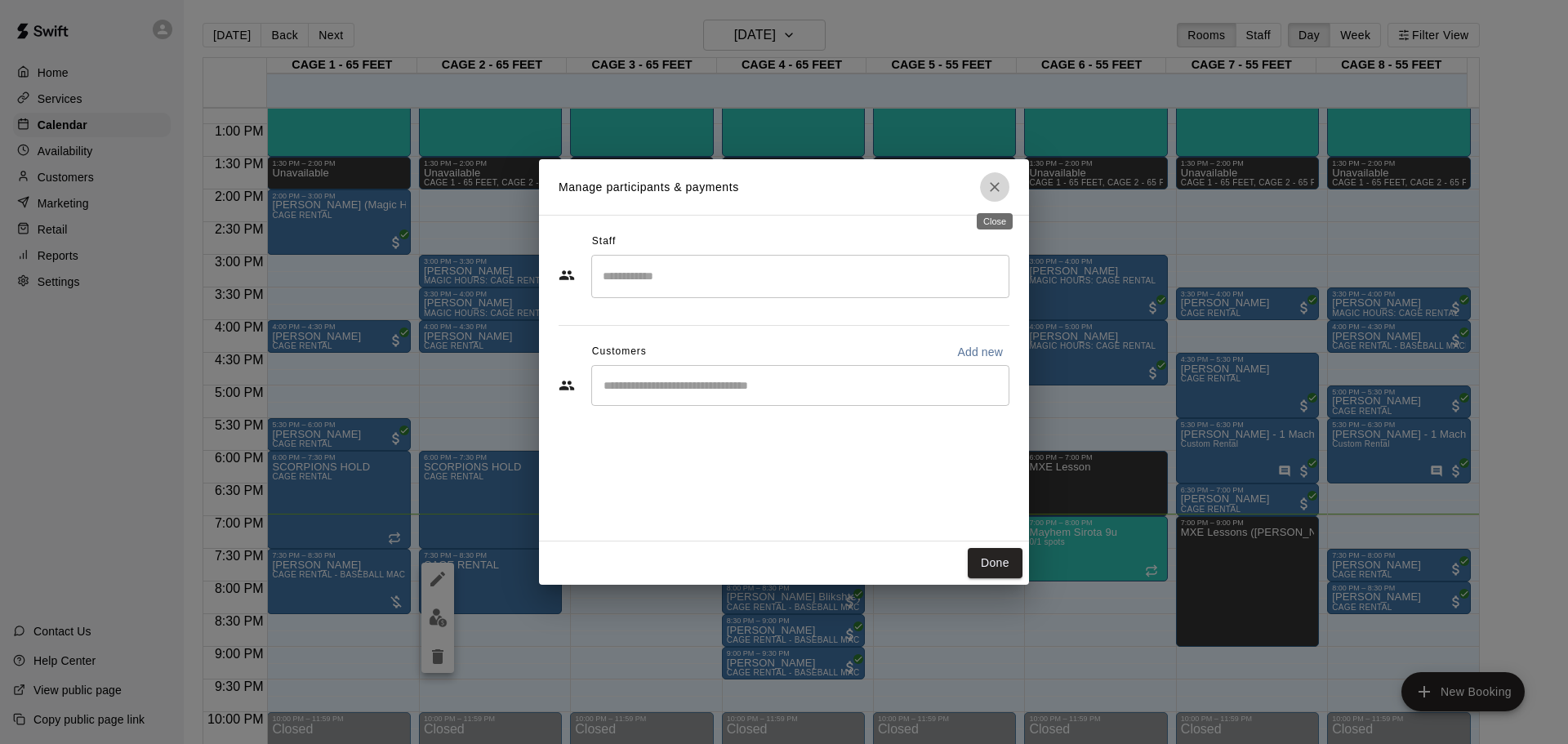
click at [998, 187] on icon "Close" at bounding box center [994, 187] width 17 height 17
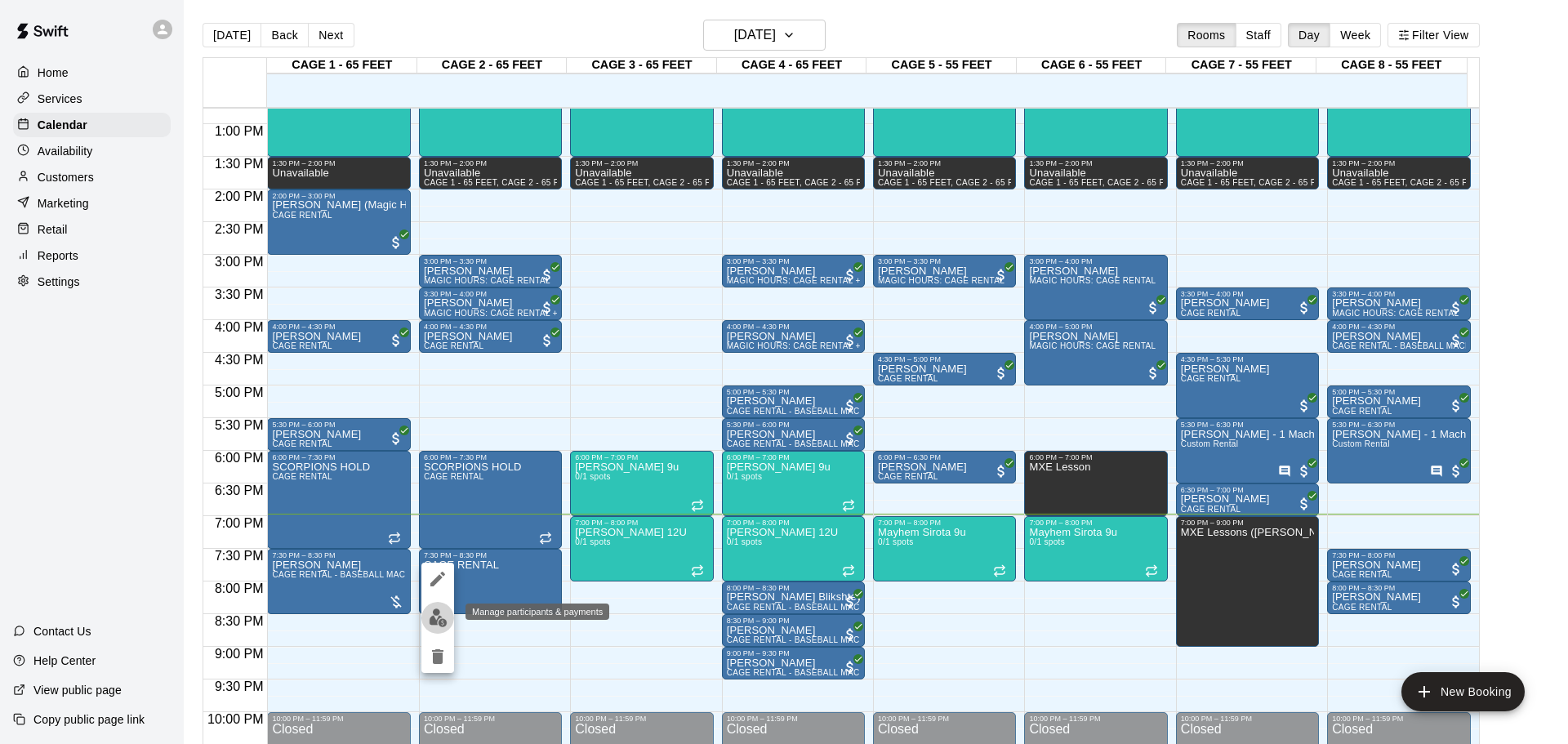
click at [444, 621] on img "edit" at bounding box center [439, 618] width 19 height 19
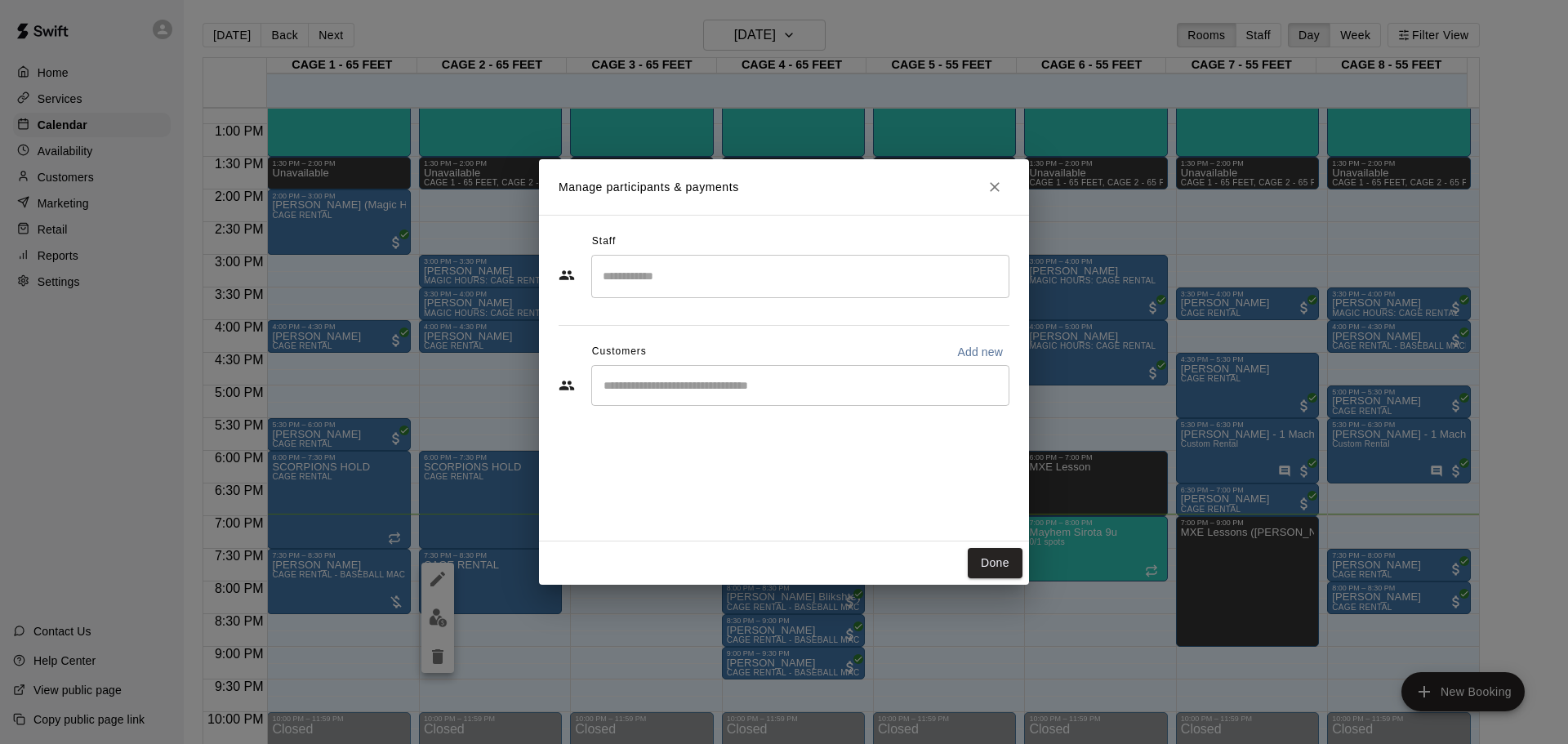
click at [964, 339] on div "Staff ​ Customers Add new ​" at bounding box center [784, 325] width 451 height 194
click at [968, 345] on p "Add new" at bounding box center [980, 352] width 45 height 17
select select "**"
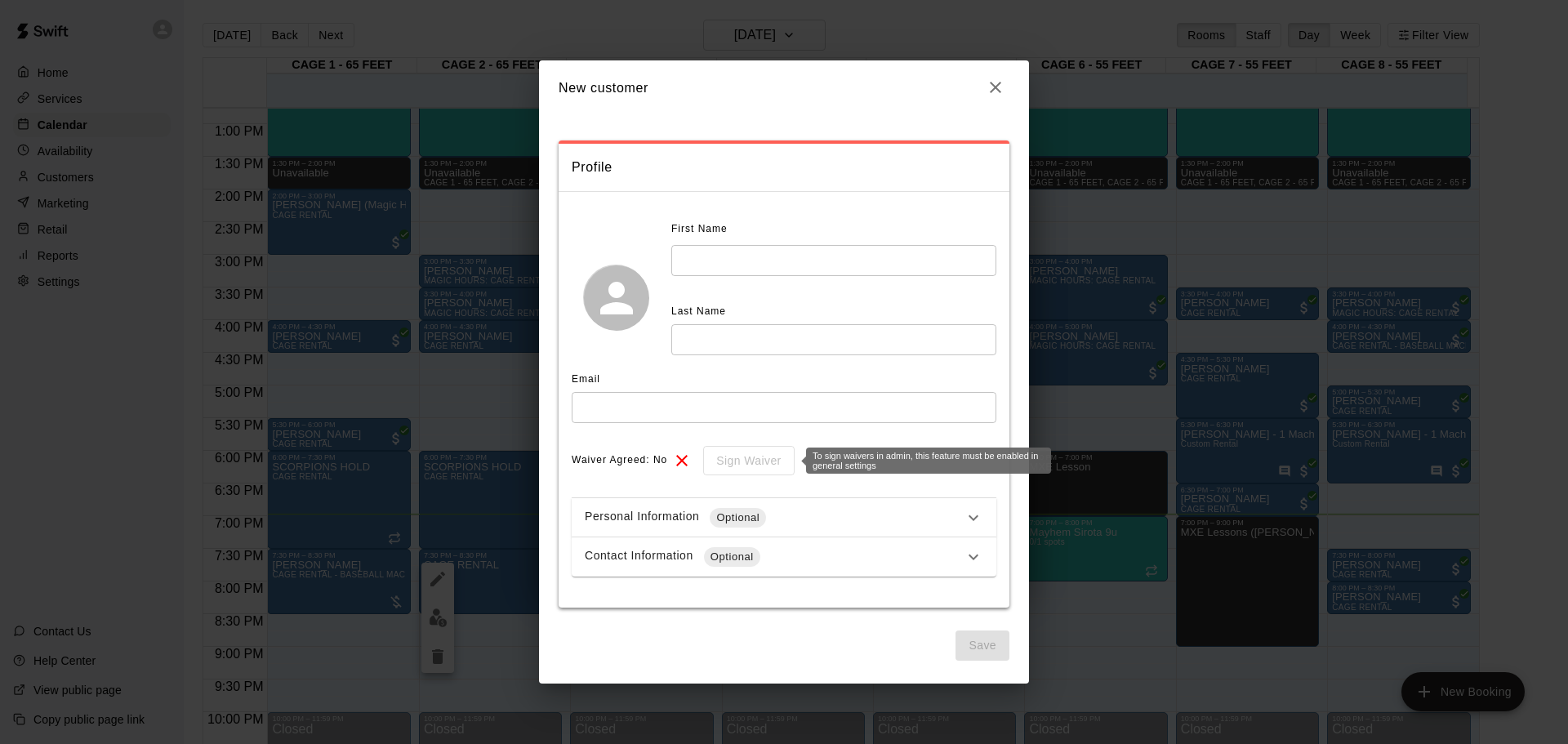
click at [753, 458] on div "Sign Waiver" at bounding box center [742, 461] width 102 height 31
click at [650, 460] on span "Waiver Agreed: No" at bounding box center [620, 461] width 96 height 26
click at [659, 459] on span "Waiver Agreed: No" at bounding box center [620, 461] width 96 height 26
click at [784, 520] on div "Personal Information Optional" at bounding box center [774, 518] width 379 height 19
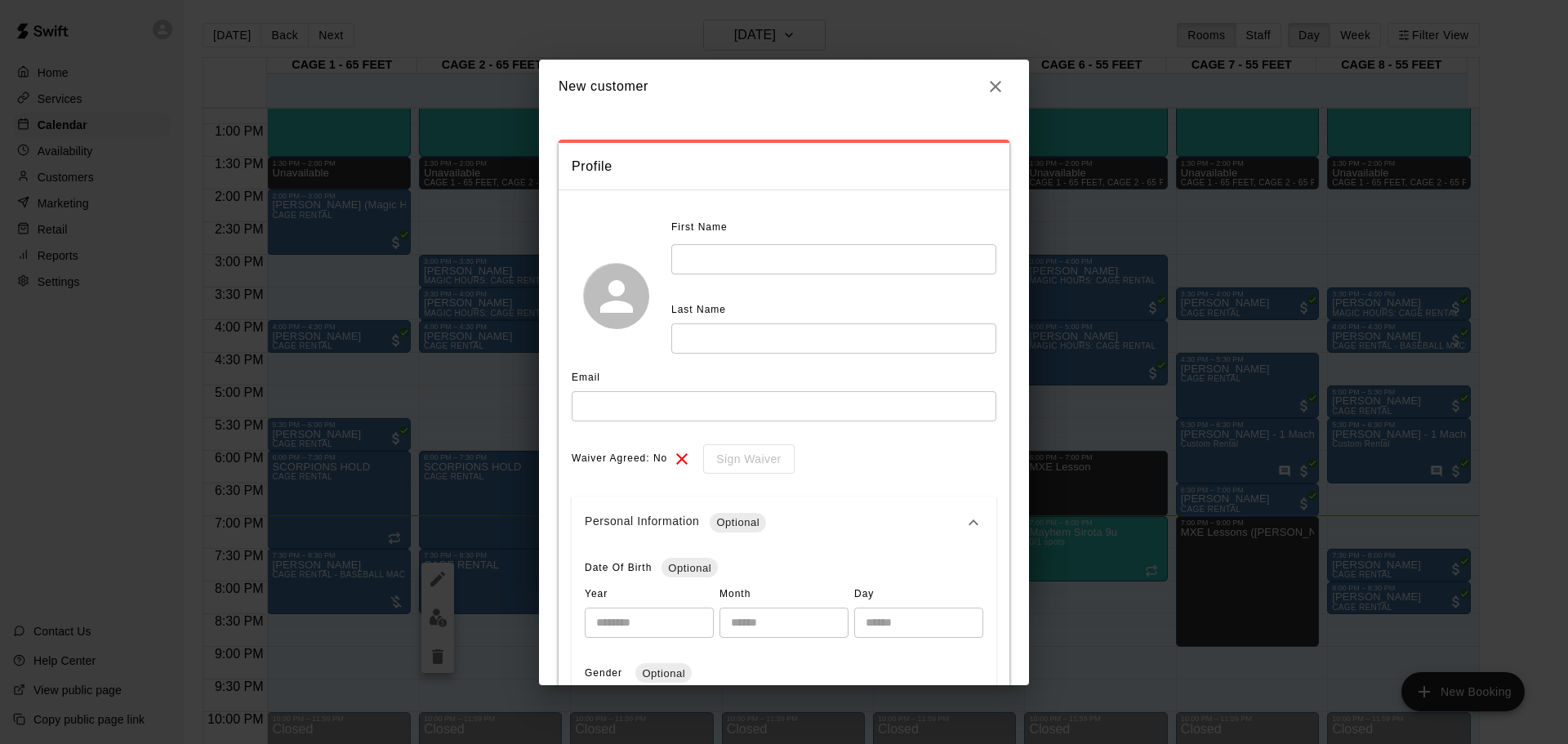
click at [784, 520] on div "Personal Information Optional" at bounding box center [774, 522] width 379 height 19
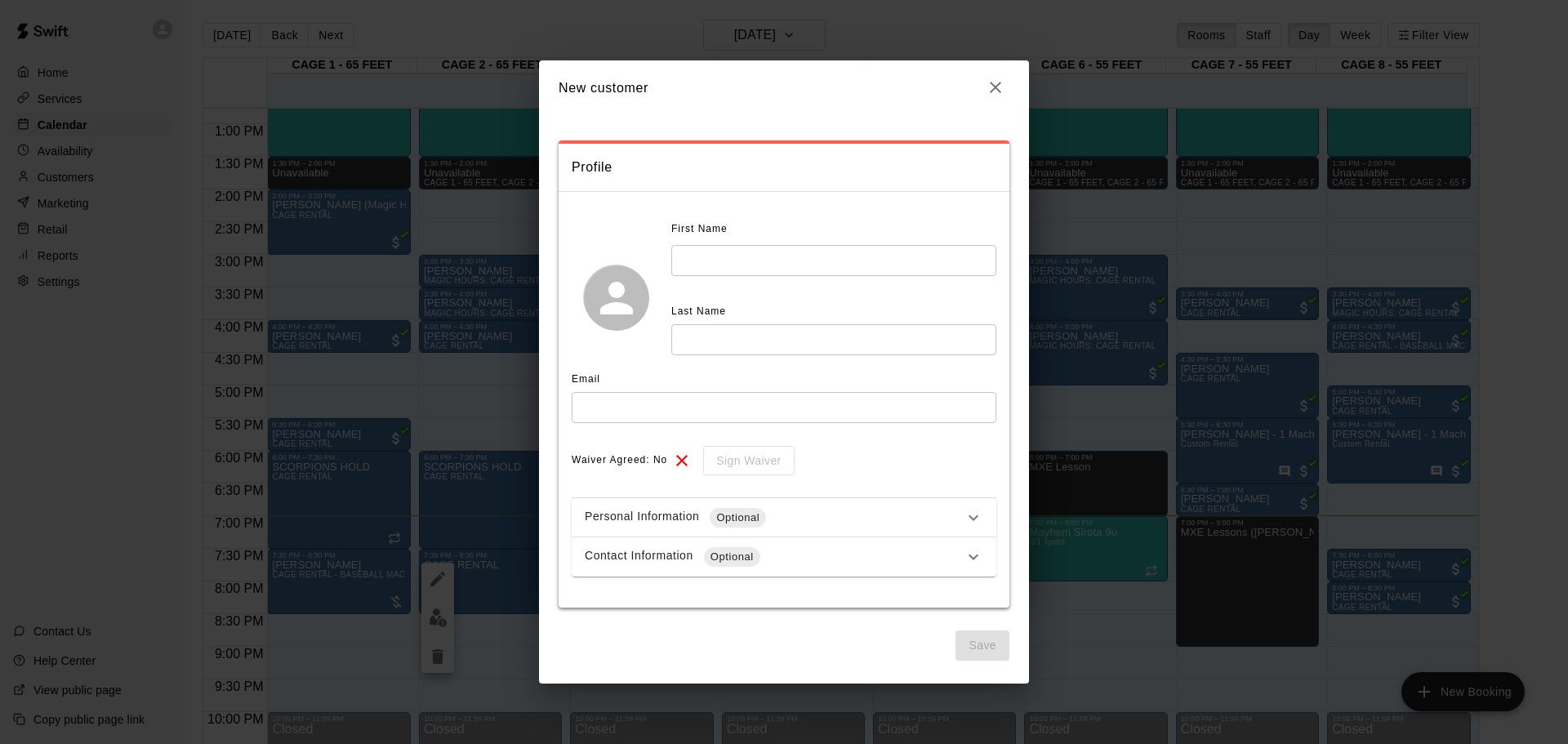
click at [988, 85] on icon "button" at bounding box center [995, 87] width 19 height 19
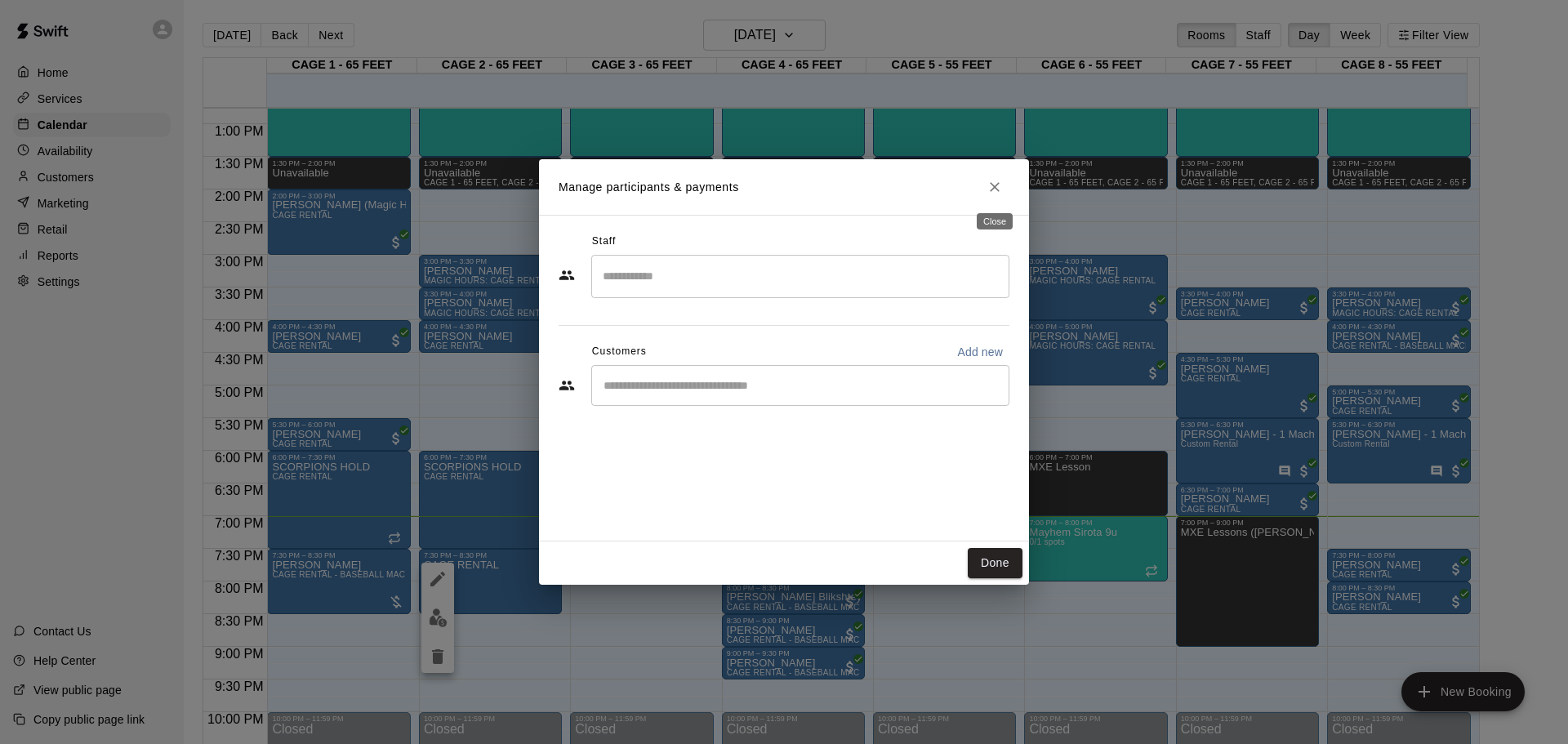
click at [992, 184] on icon "Close" at bounding box center [994, 187] width 17 height 17
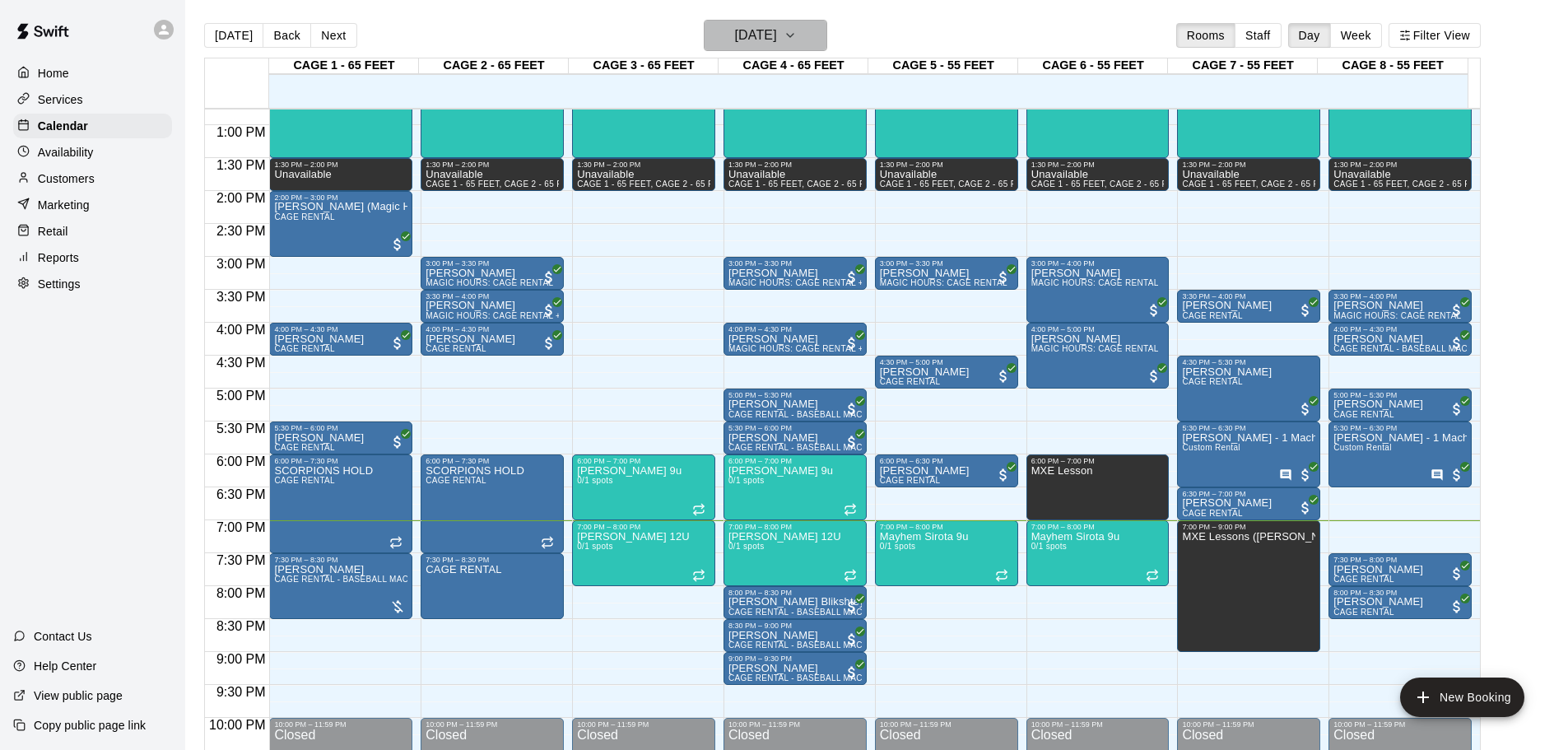
click at [765, 39] on h6 "[DATE]" at bounding box center [756, 35] width 42 height 23
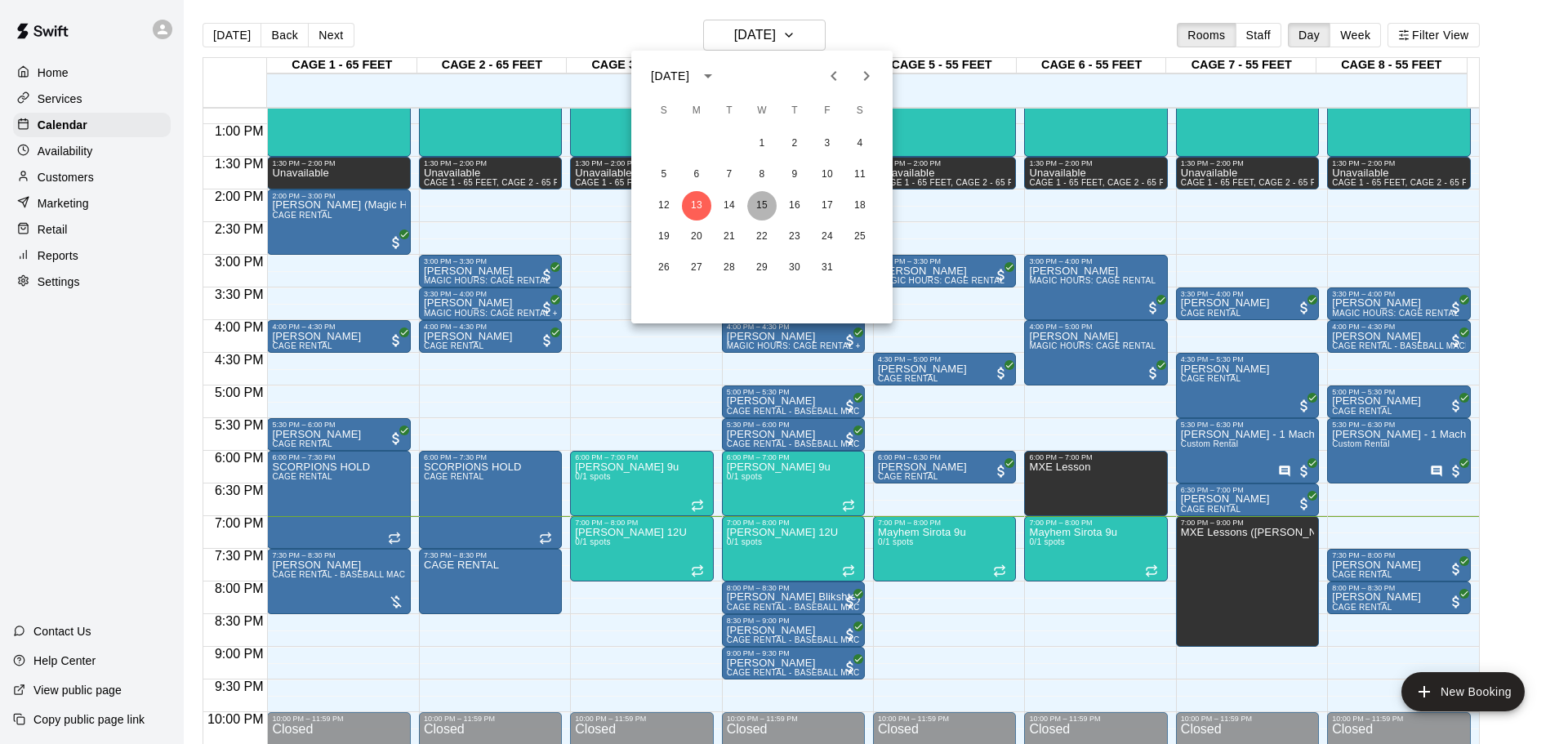
click at [758, 202] on button "15" at bounding box center [762, 206] width 30 height 30
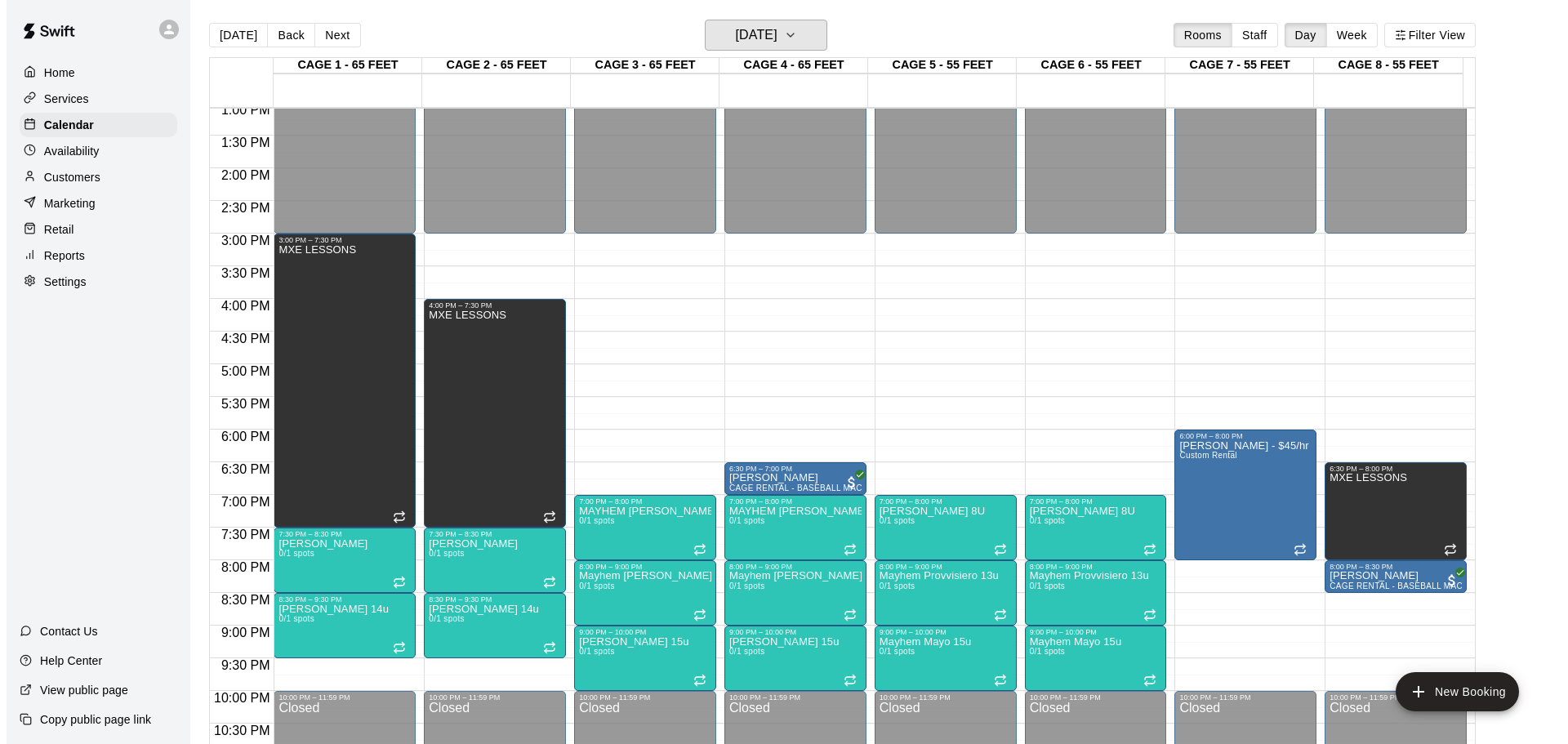
scroll to position [916, 0]
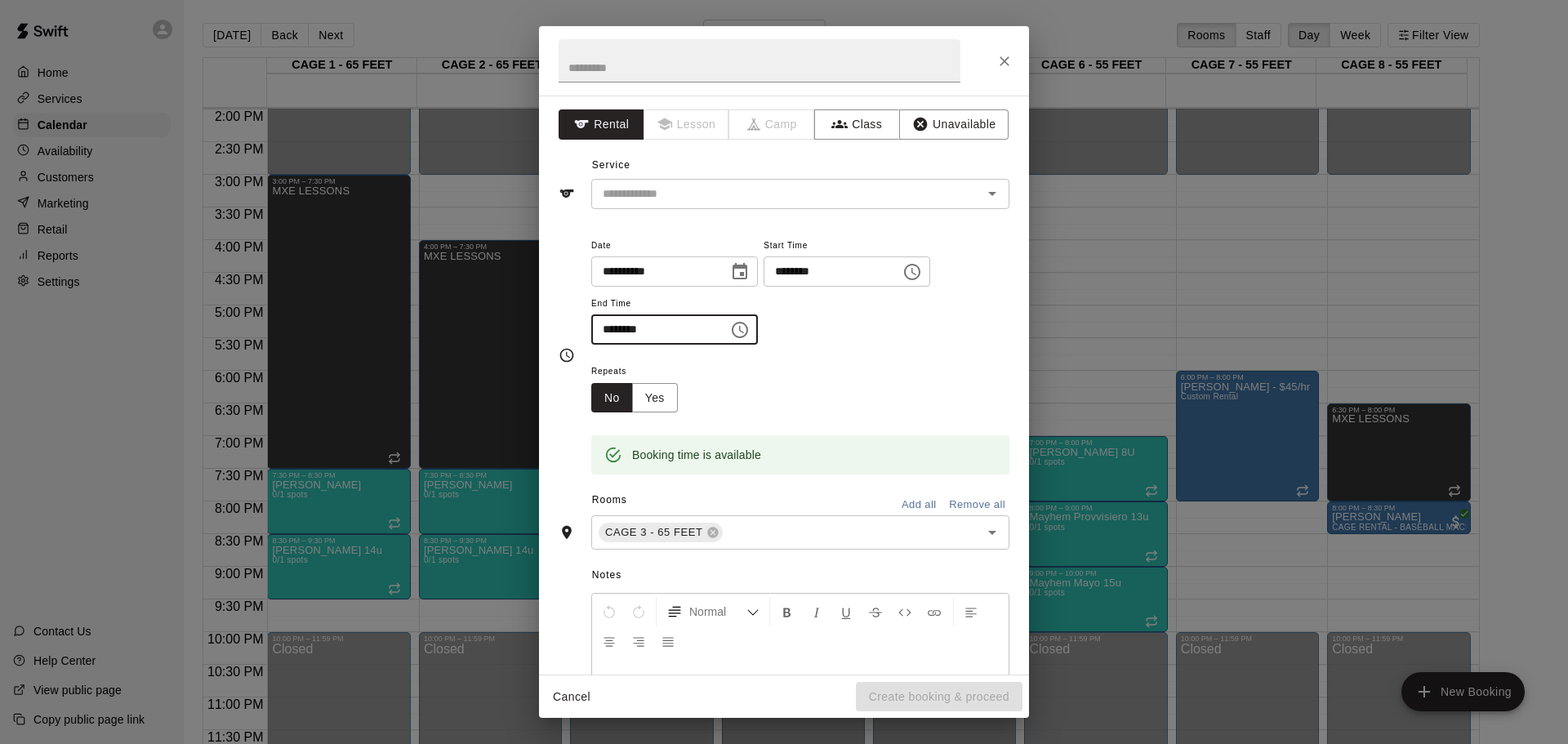
click at [631, 334] on input "********" at bounding box center [654, 330] width 126 height 31
type input "********"
click at [808, 203] on input "text" at bounding box center [776, 194] width 360 height 20
click at [836, 125] on icon "button" at bounding box center [839, 124] width 17 height 17
click at [626, 121] on button "Rental" at bounding box center [602, 124] width 85 height 31
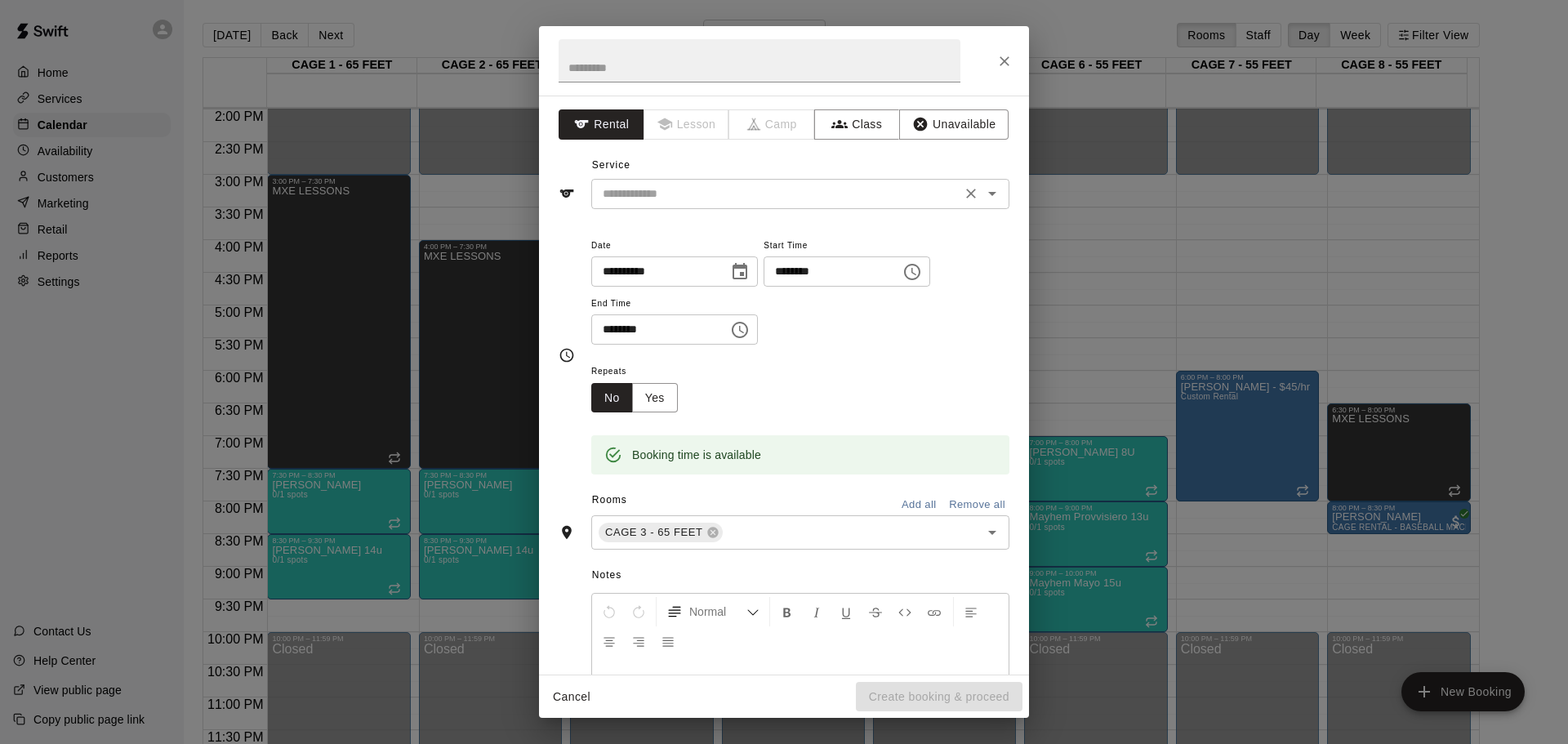
click at [865, 194] on input "text" at bounding box center [776, 194] width 360 height 20
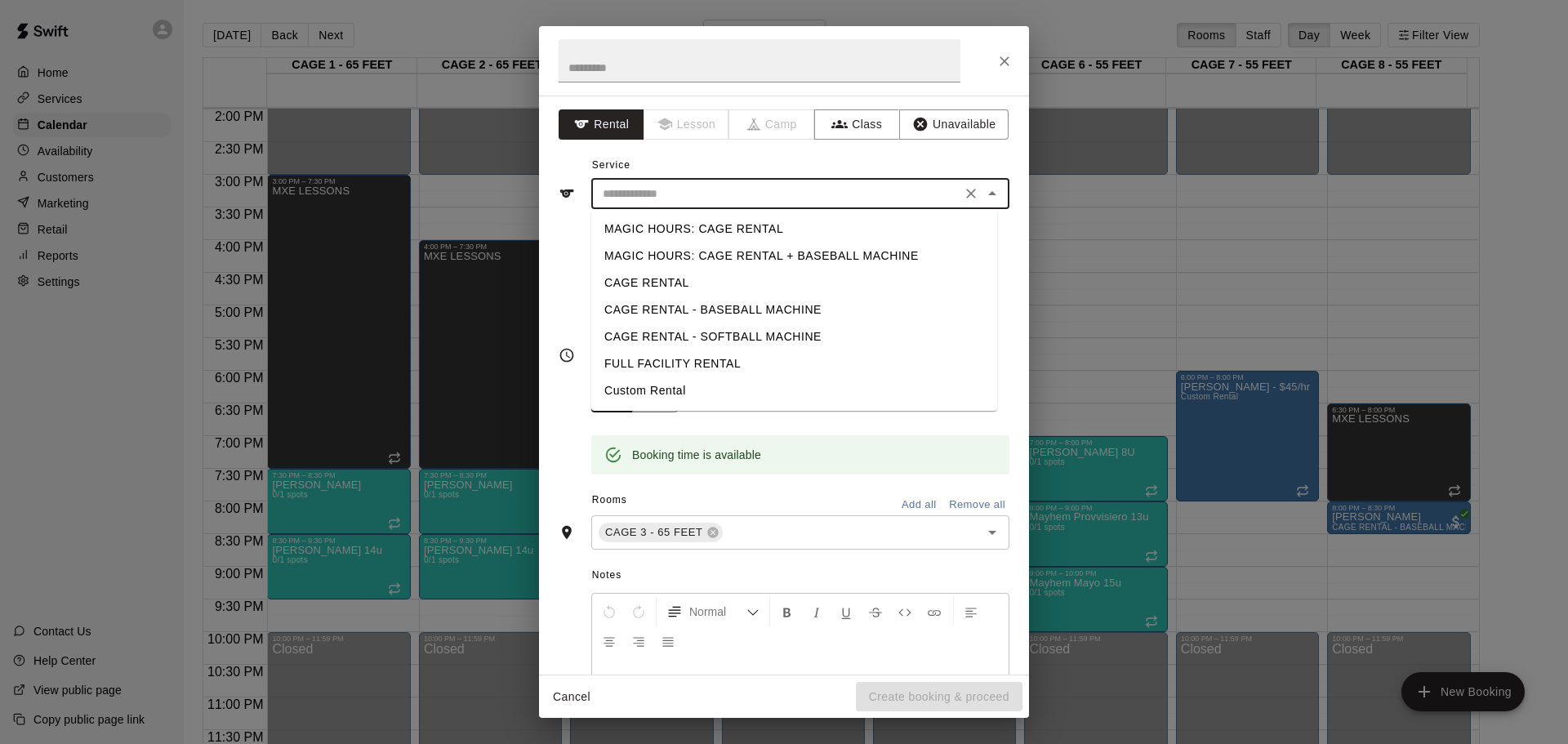
click at [740, 276] on li "CAGE RENTAL" at bounding box center [794, 283] width 406 height 27
type input "**********"
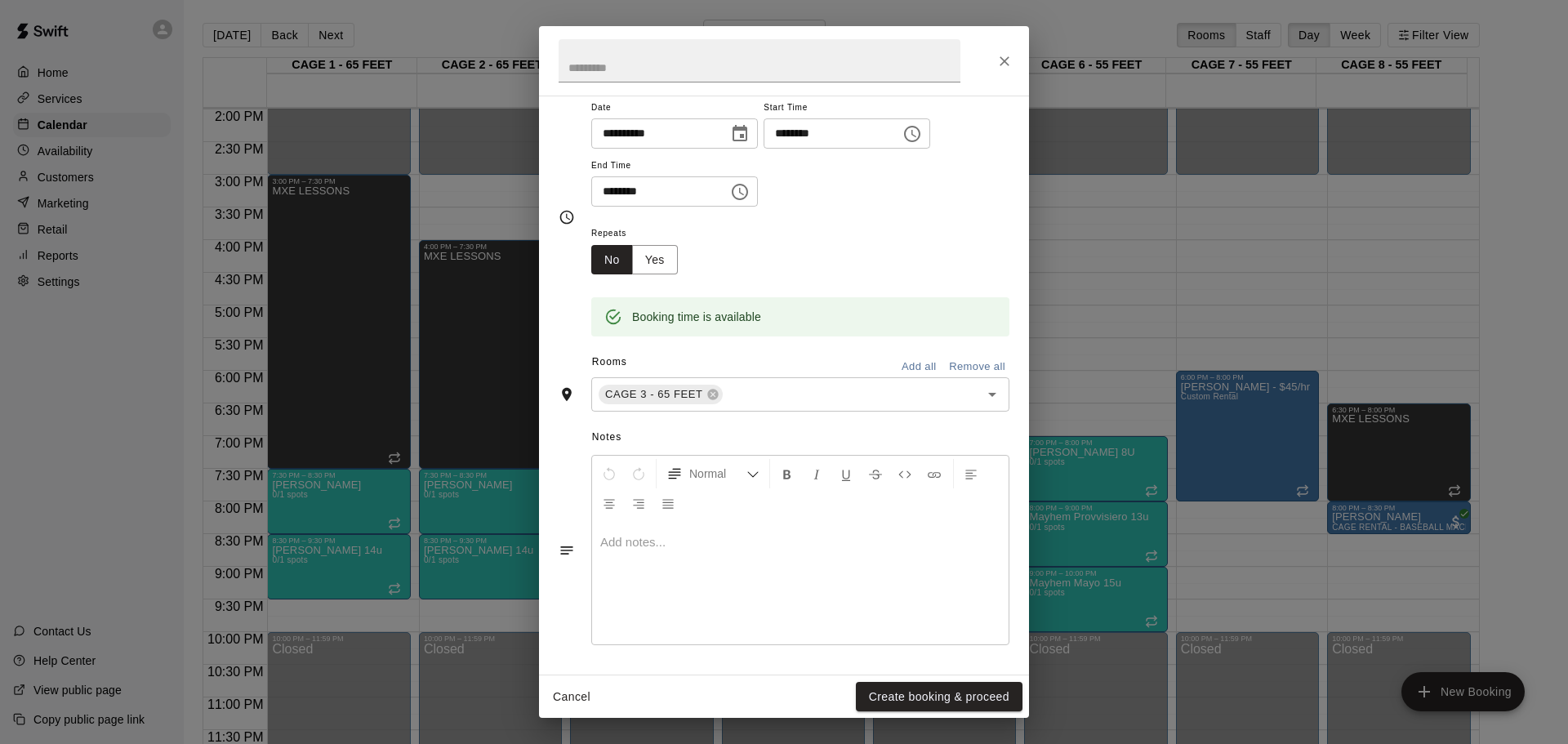
scroll to position [139, 0]
click at [984, 394] on icon "Open" at bounding box center [992, 393] width 19 height 19
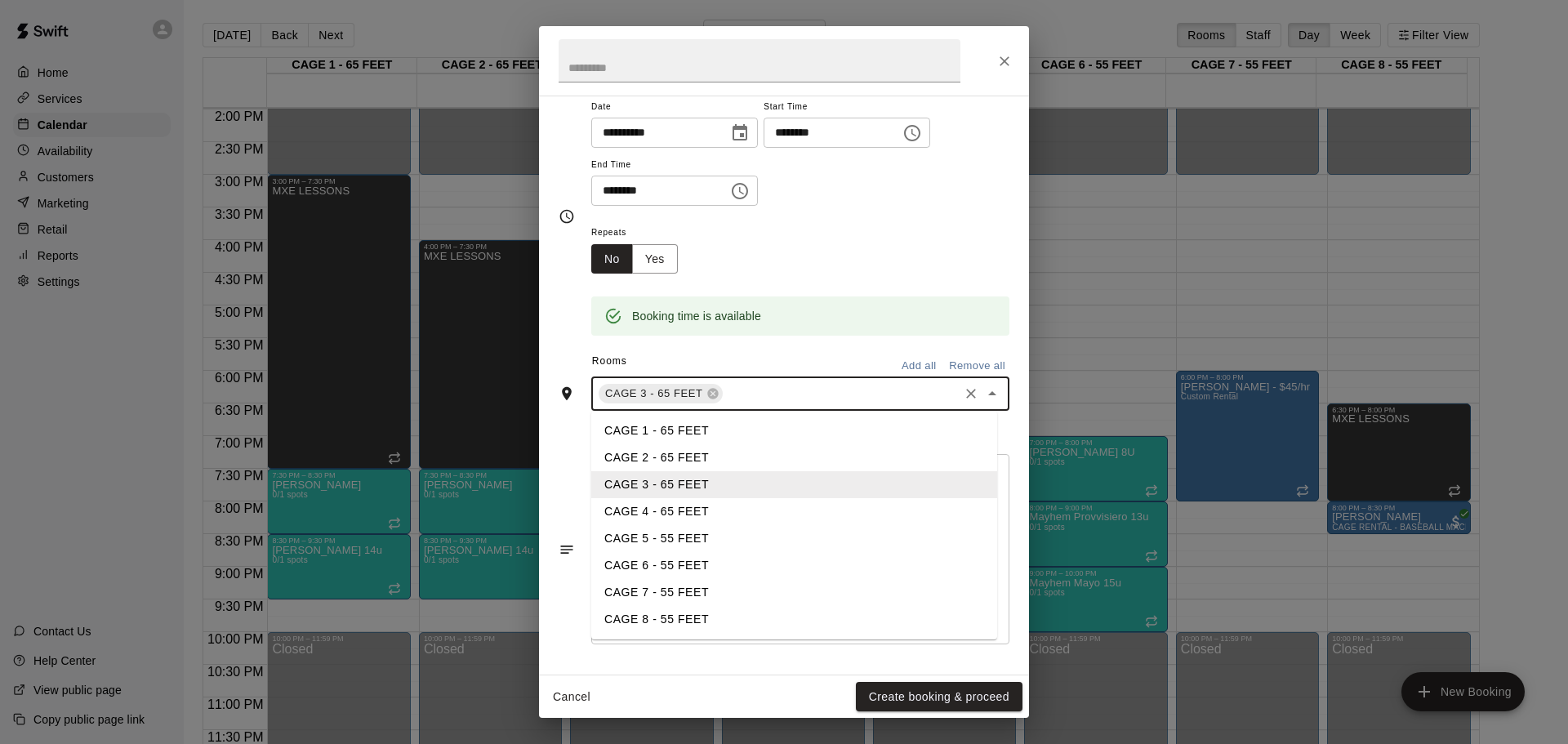
click at [764, 388] on input "text" at bounding box center [842, 393] width 232 height 20
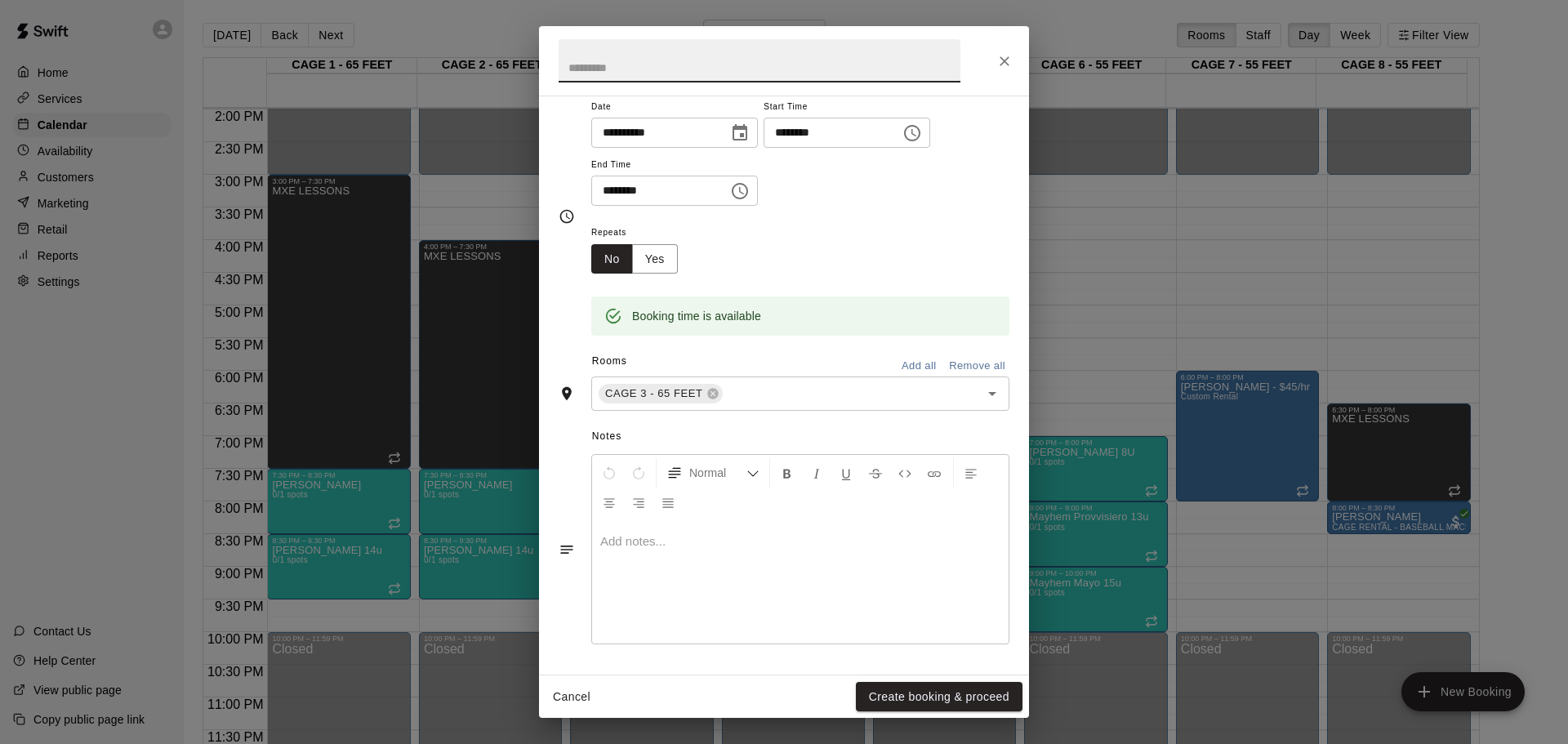
click at [717, 70] on input "text" at bounding box center [760, 61] width 402 height 44
type input "**********"
click at [946, 690] on button "Create booking & proceed" at bounding box center [939, 697] width 167 height 31
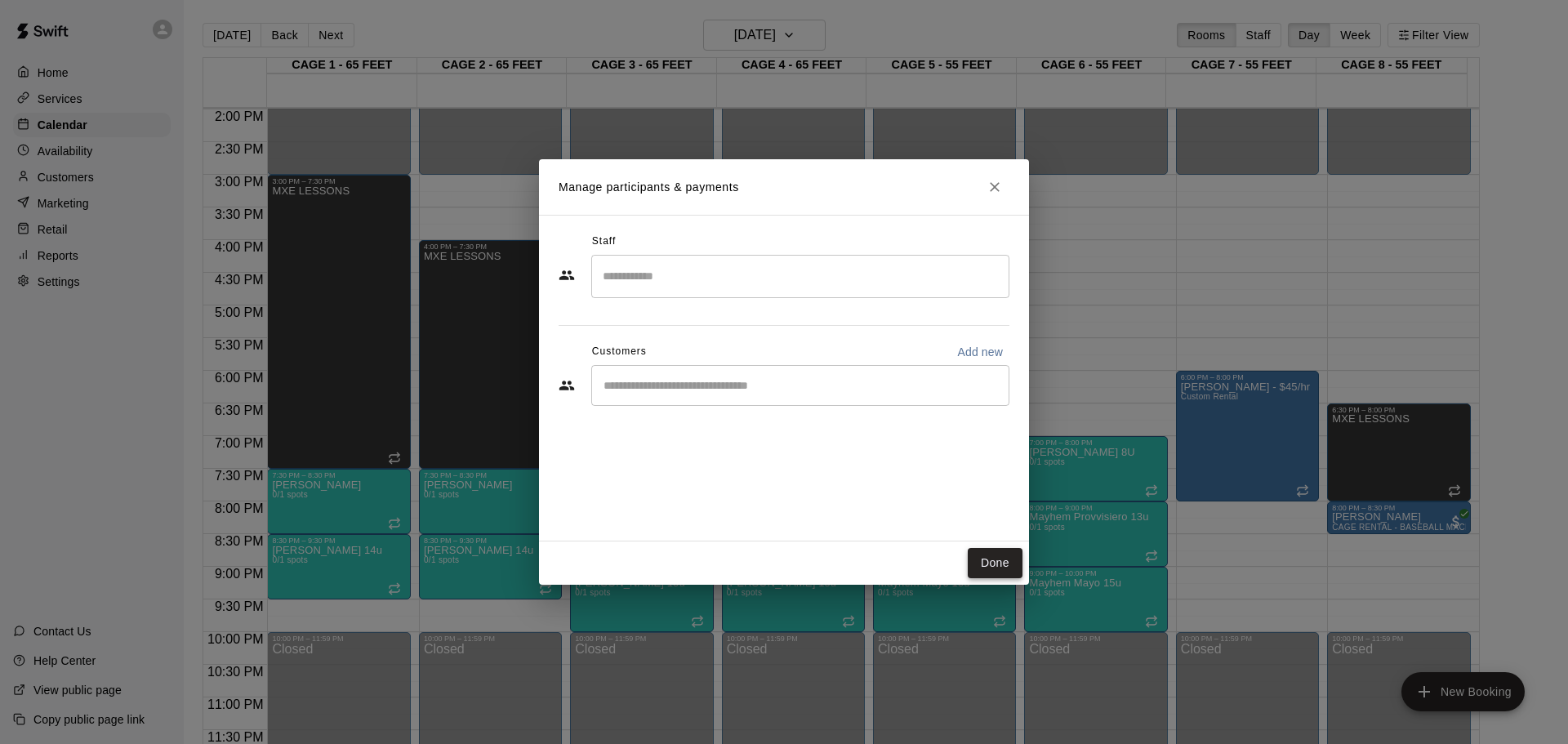
click at [1000, 548] on button "Done" at bounding box center [995, 563] width 55 height 31
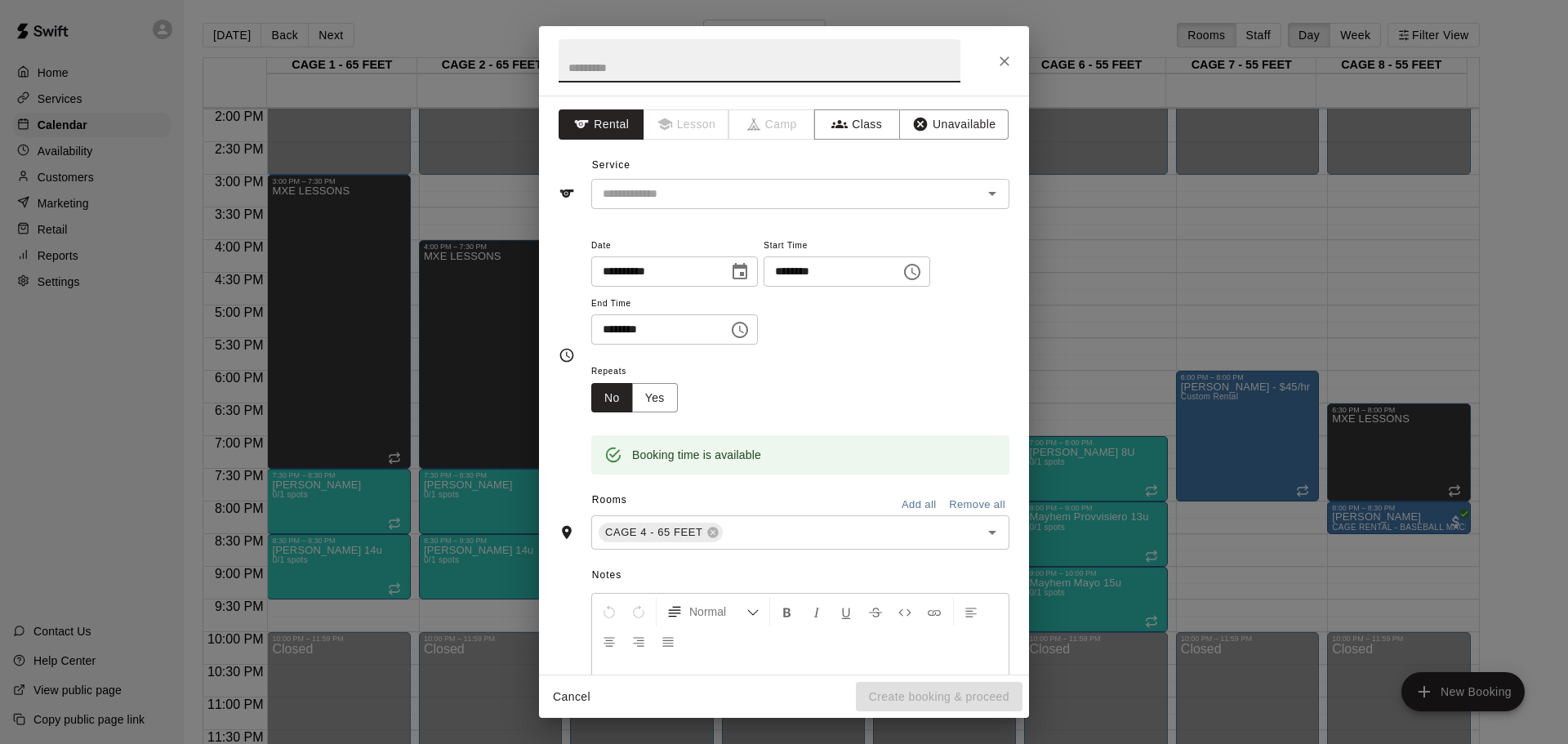
click at [654, 61] on input "text" at bounding box center [760, 61] width 402 height 44
type input "*"
click at [998, 51] on button "Close" at bounding box center [1005, 61] width 30 height 30
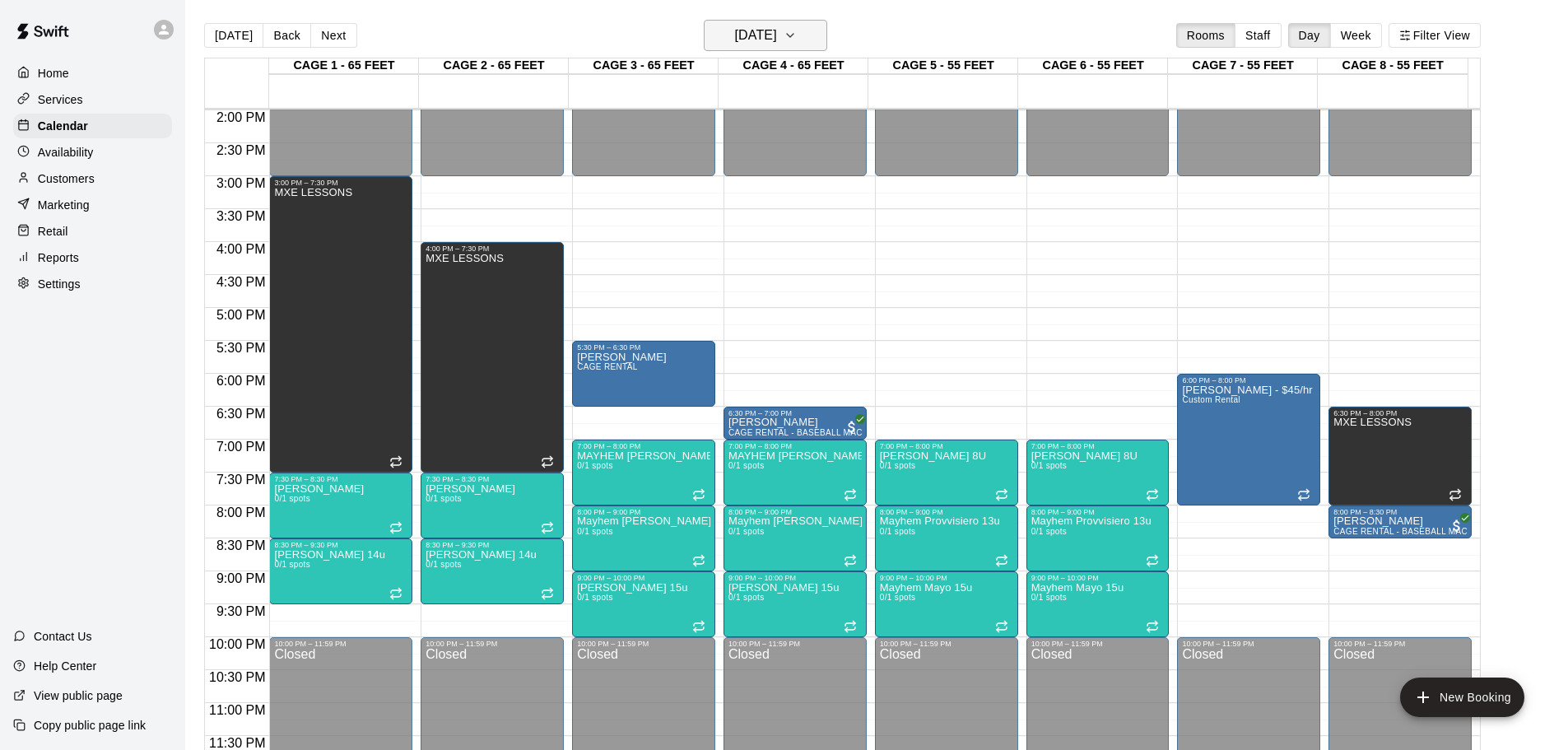
click at [777, 40] on h6 "[DATE]" at bounding box center [756, 35] width 42 height 23
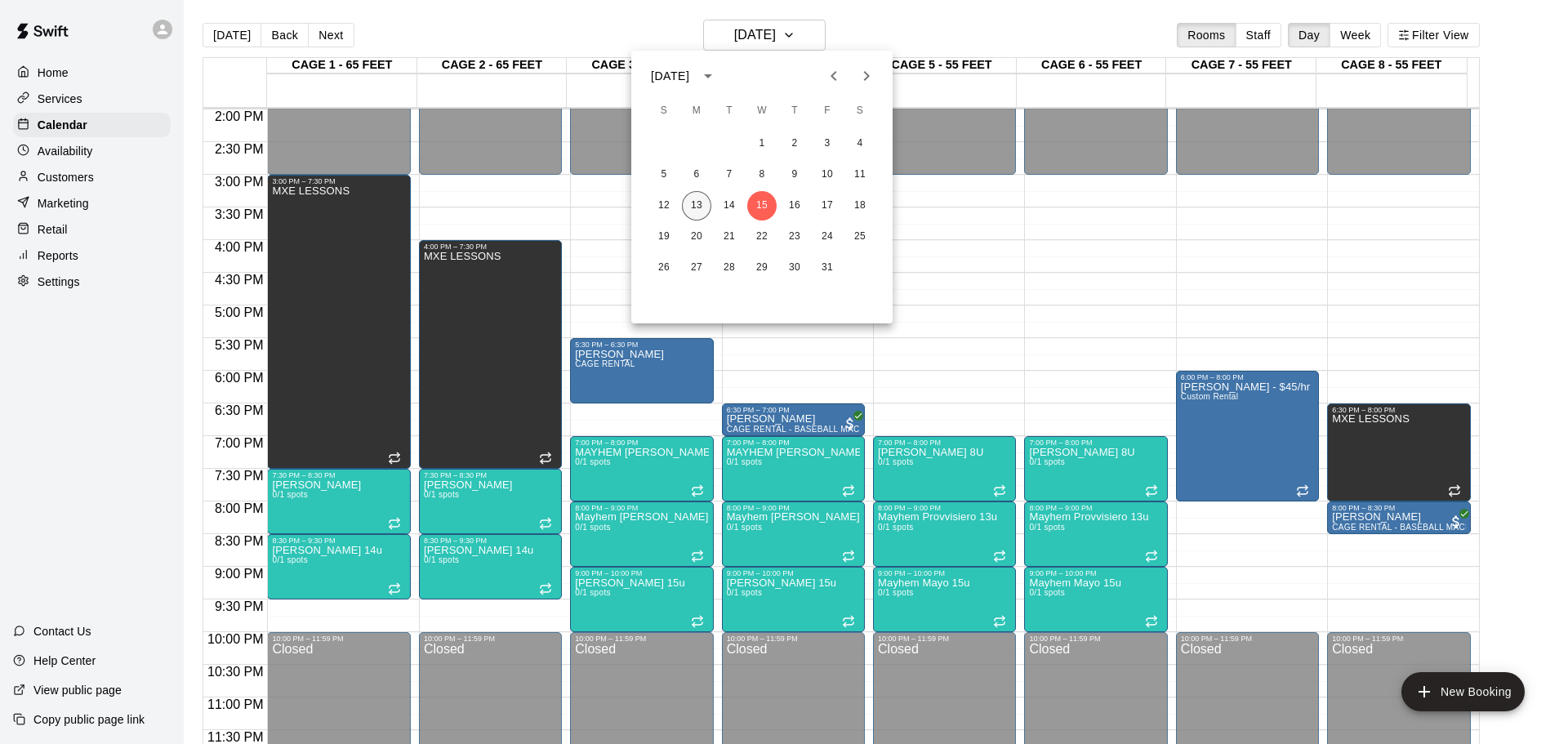
click at [691, 202] on button "13" at bounding box center [697, 206] width 30 height 30
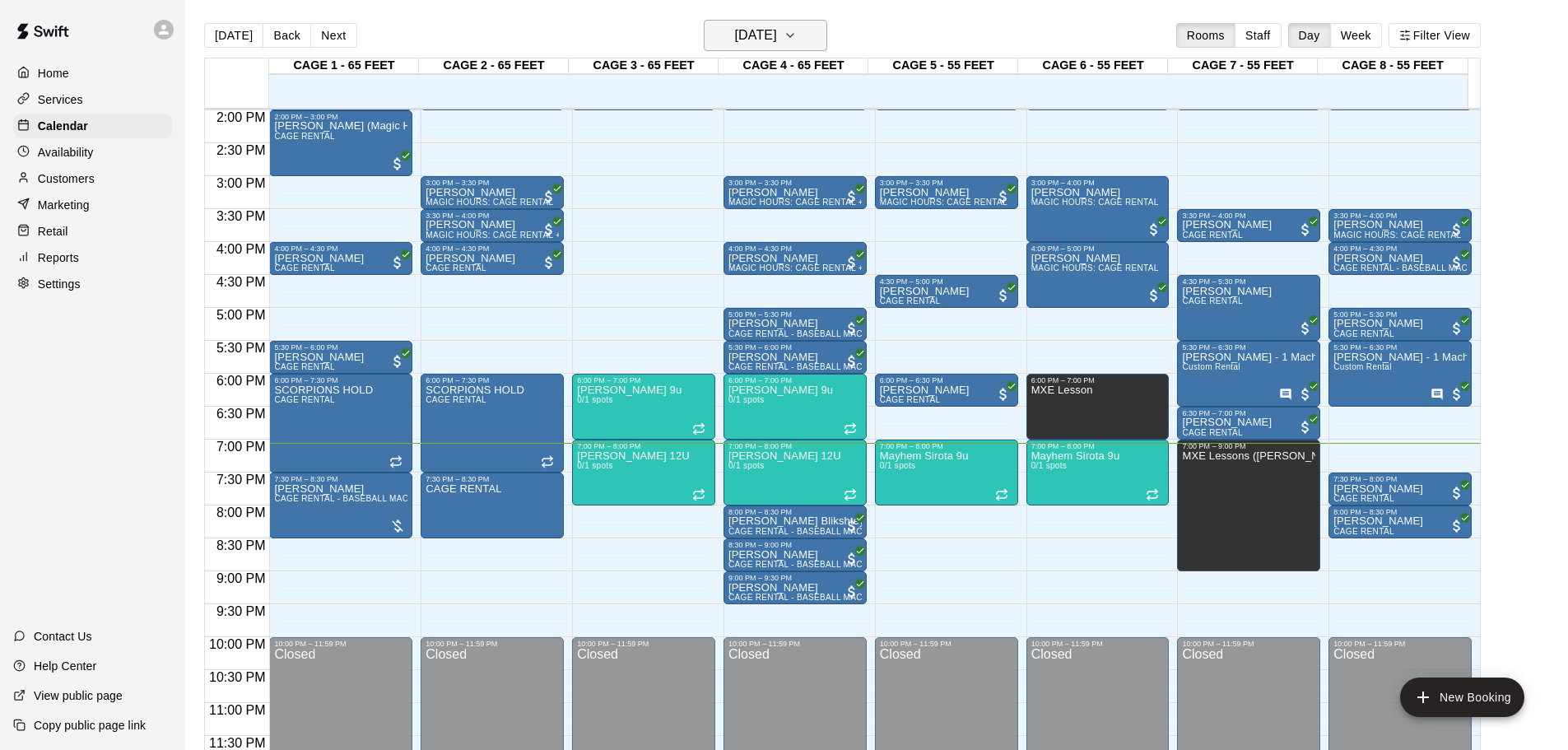
click at [804, 43] on button "[DATE]" at bounding box center [766, 35] width 123 height 32
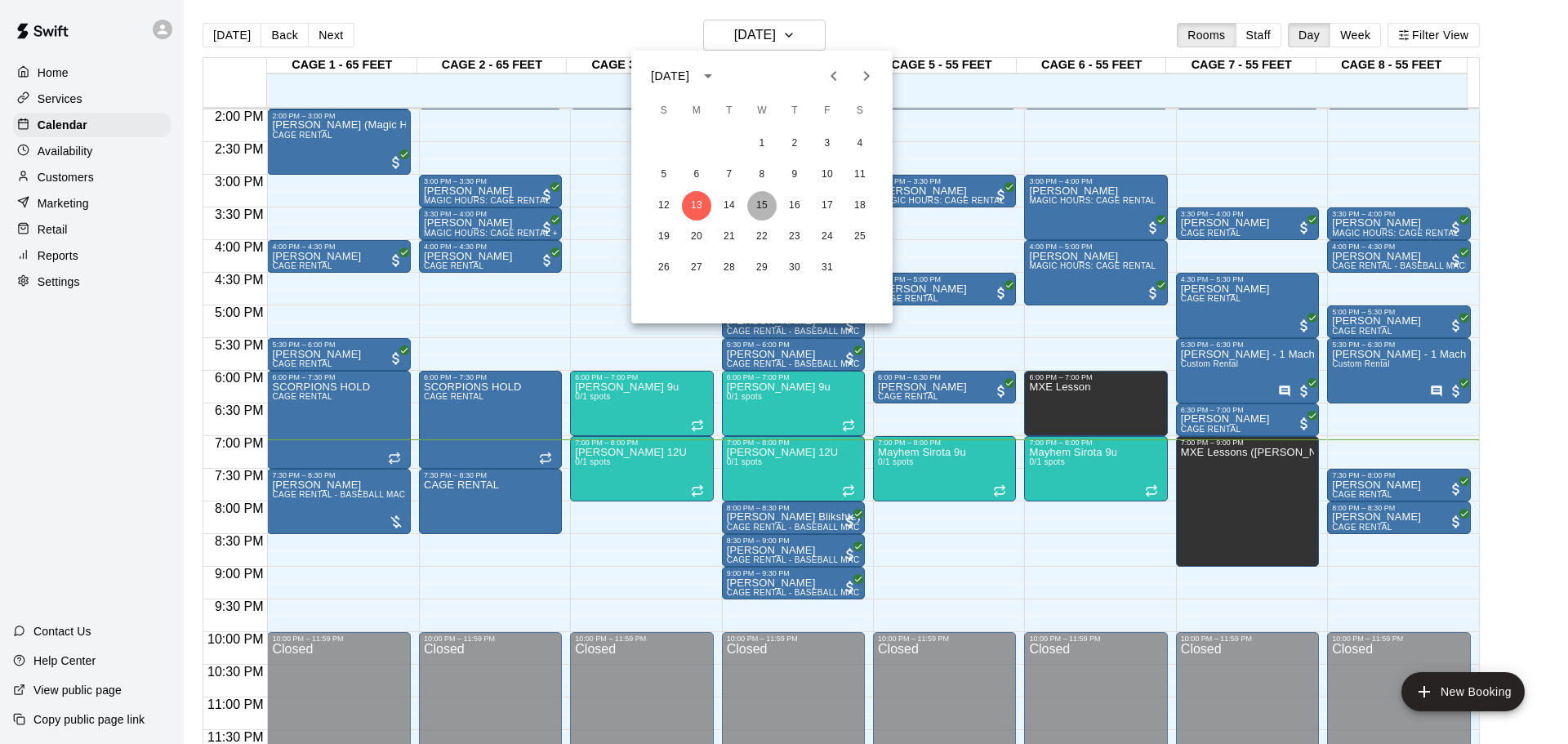
click at [762, 200] on button "15" at bounding box center [762, 206] width 30 height 30
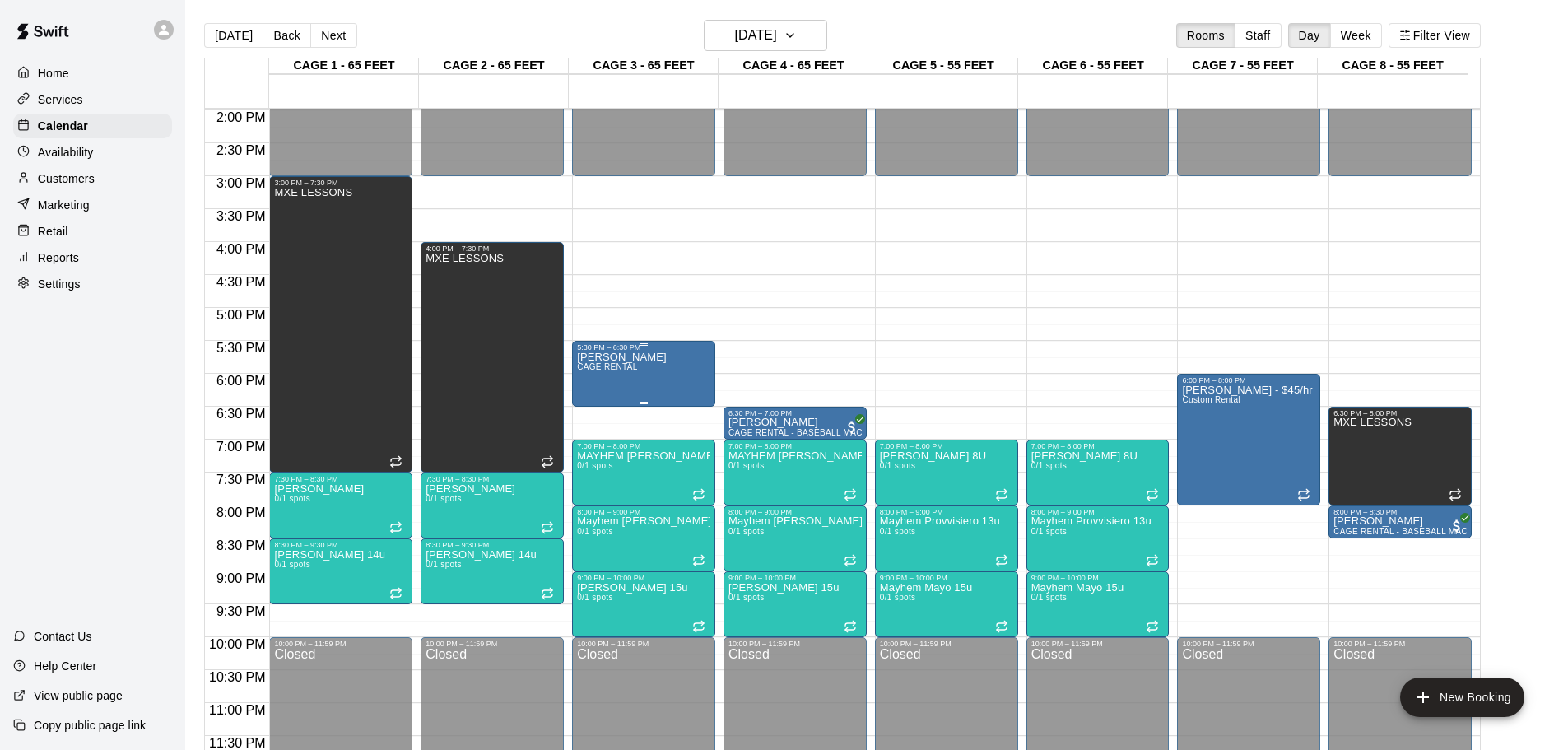
click at [689, 352] on div "5:30 PM – 6:30 PM" at bounding box center [644, 347] width 134 height 8
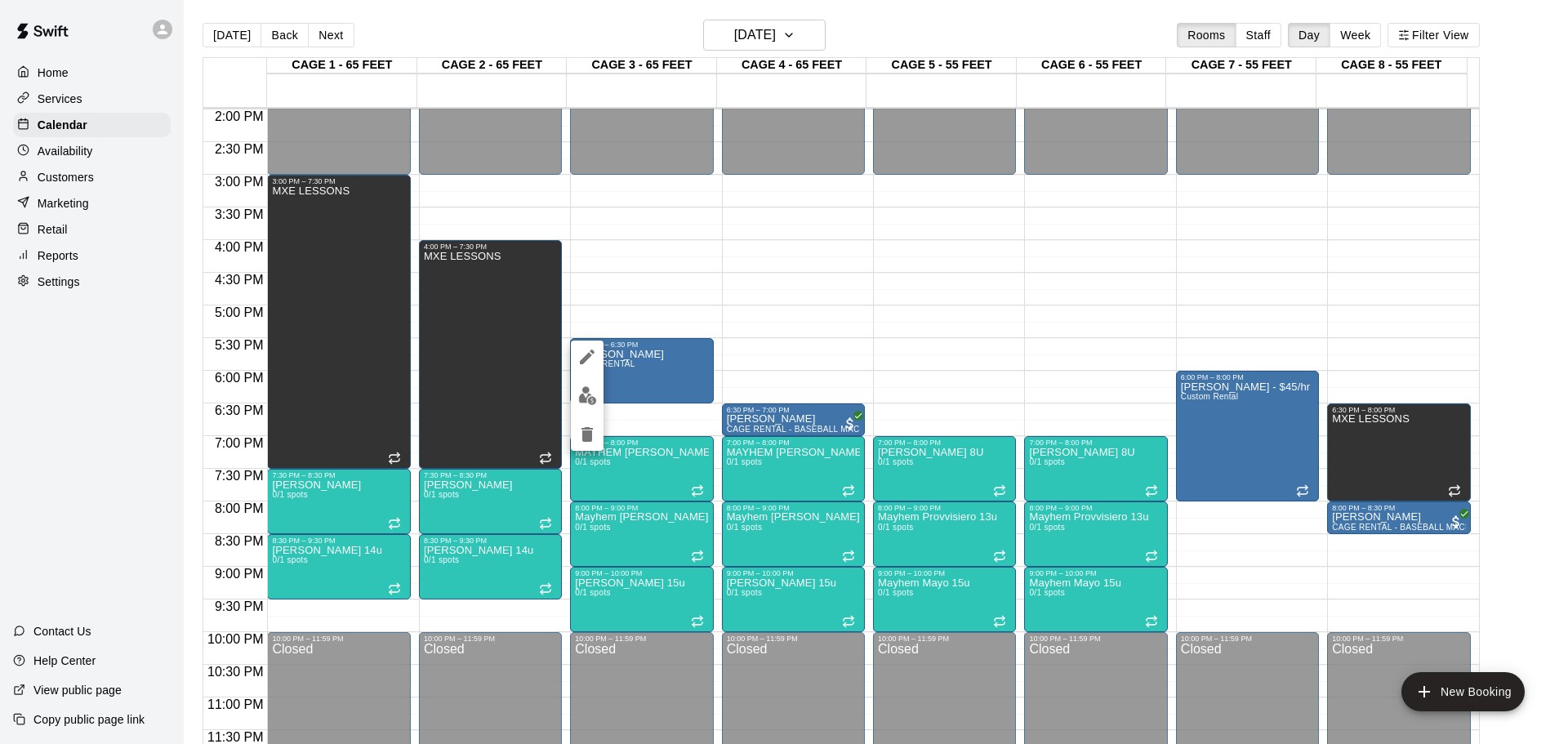
click at [574, 347] on button "edit" at bounding box center [587, 357] width 32 height 32
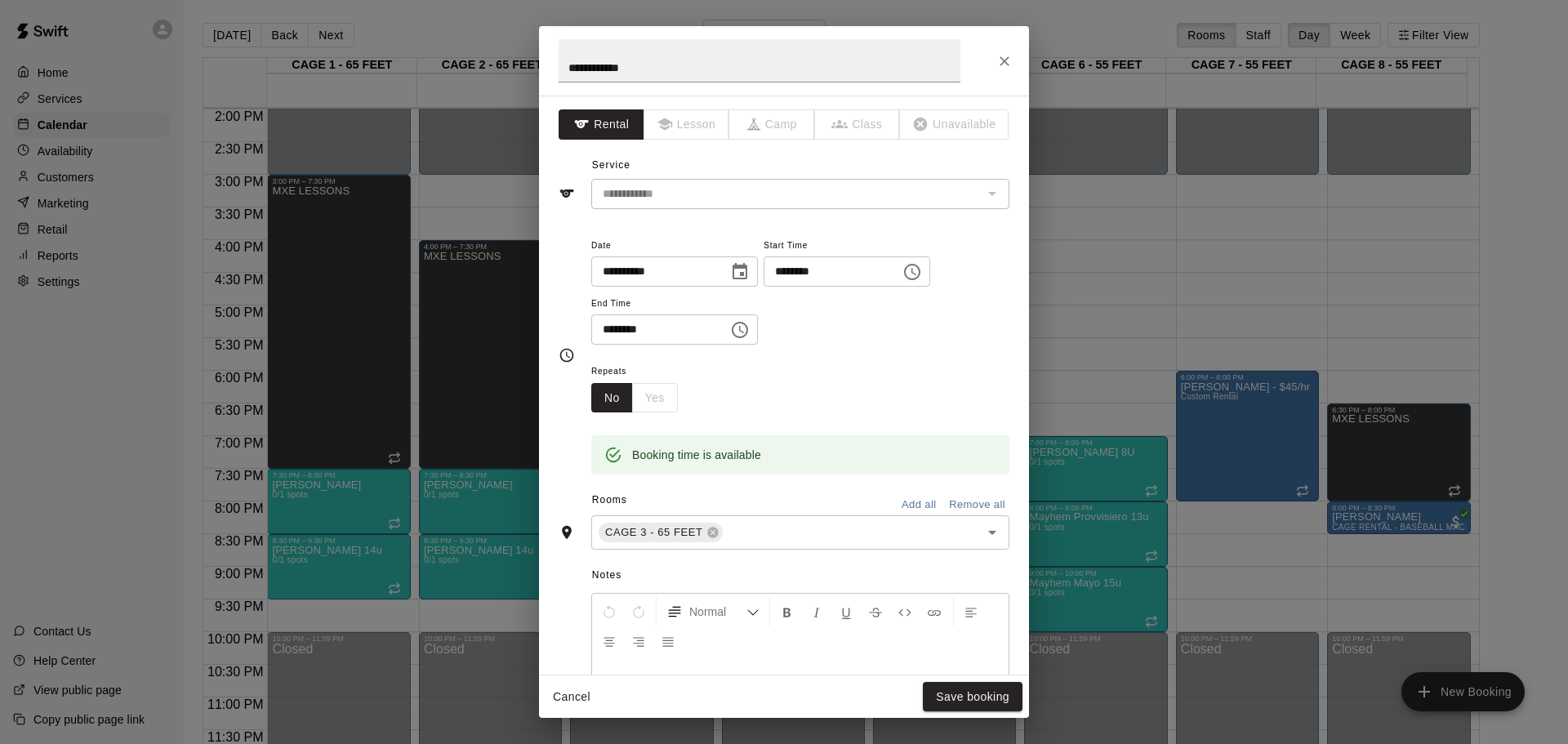
click at [660, 392] on div "No Yes" at bounding box center [634, 398] width 86 height 31
drag, startPoint x: 706, startPoint y: 462, endPoint x: 718, endPoint y: 476, distance: 18.4
click at [710, 468] on div "Booking time is available" at bounding box center [697, 455] width 129 height 30
click at [732, 473] on div "Booking time is available" at bounding box center [801, 454] width 419 height 39
click at [992, 65] on button "Close" at bounding box center [1005, 61] width 30 height 30
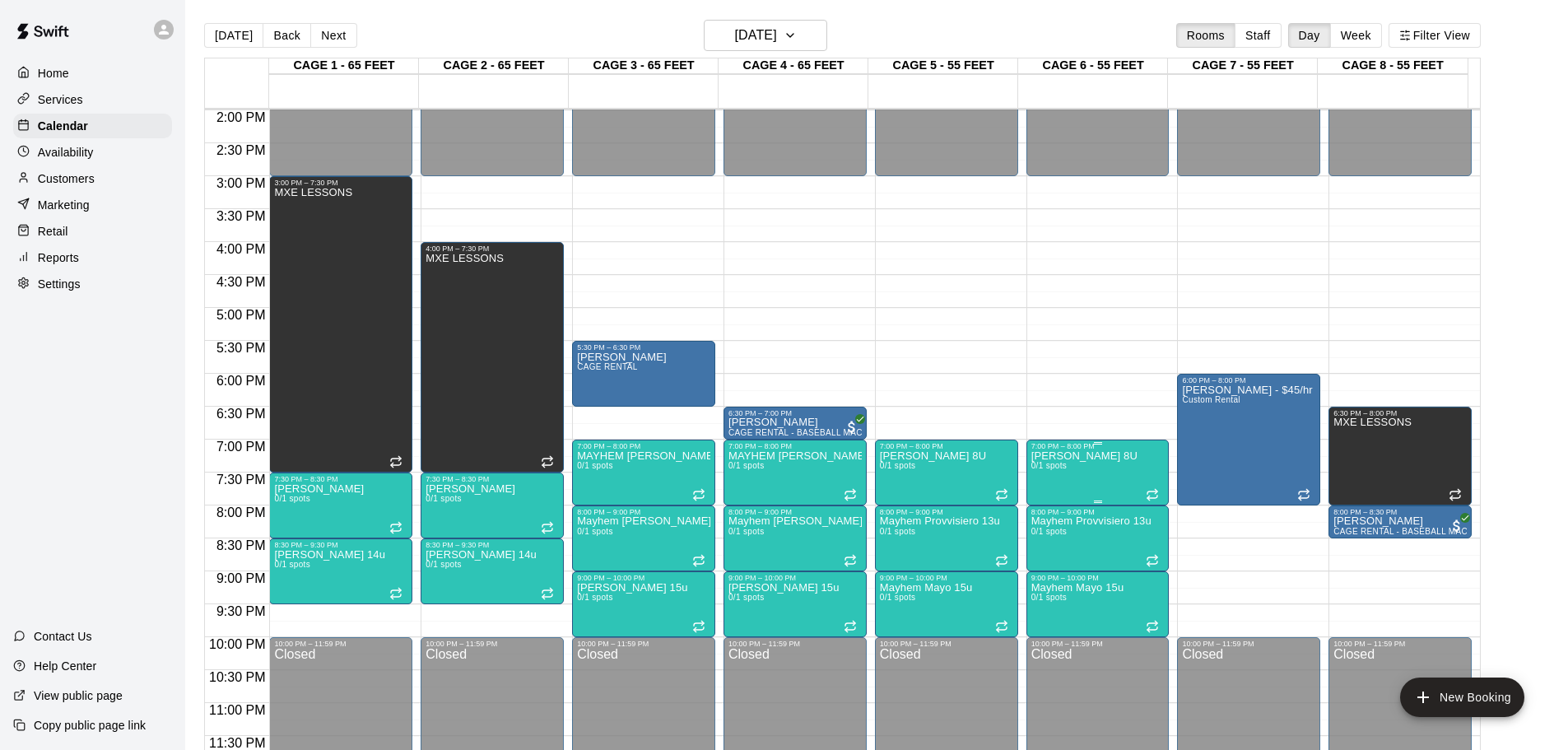
click at [1084, 456] on p "[PERSON_NAME] 8U" at bounding box center [1085, 456] width 106 height 0
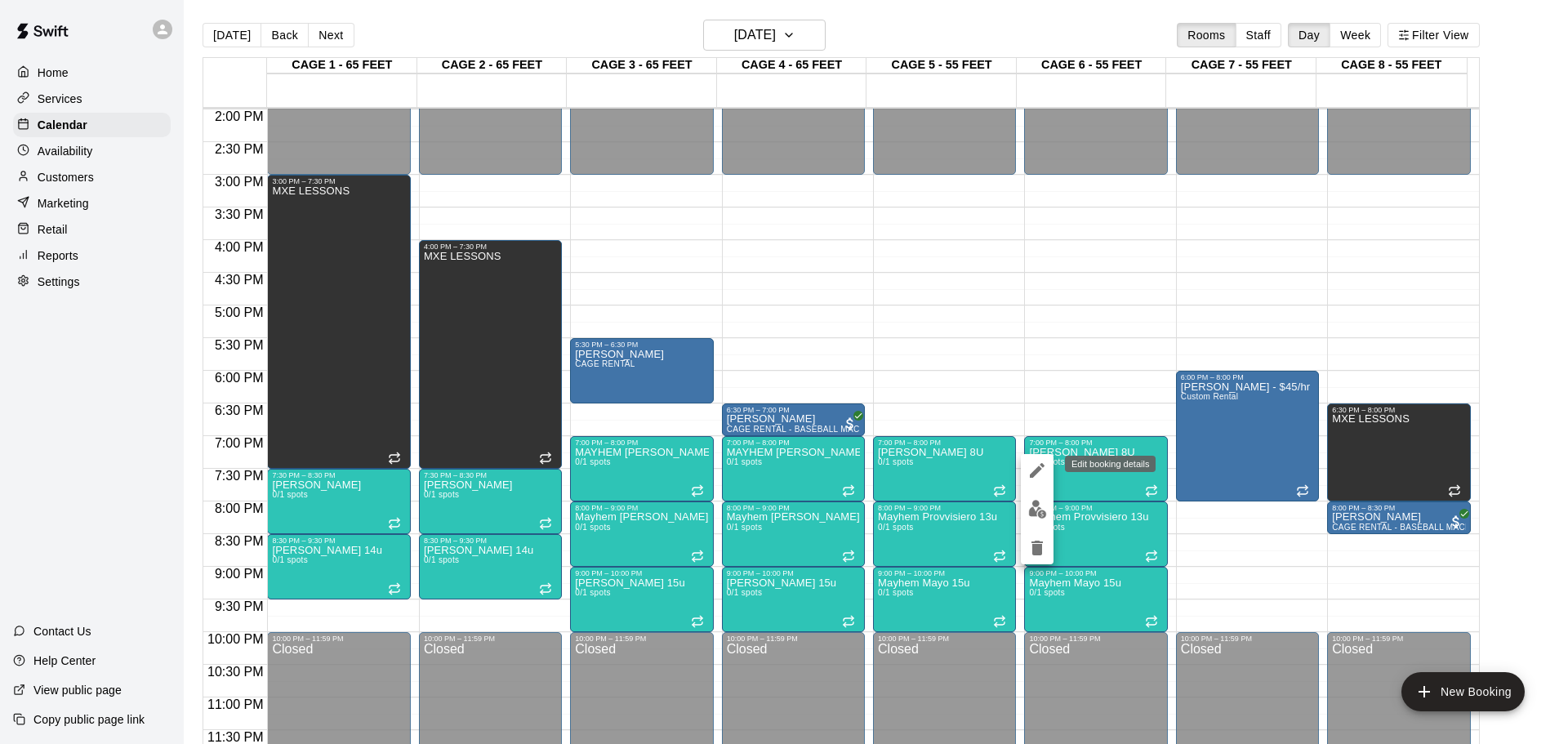
click at [1031, 465] on icon "edit" at bounding box center [1037, 470] width 19 height 19
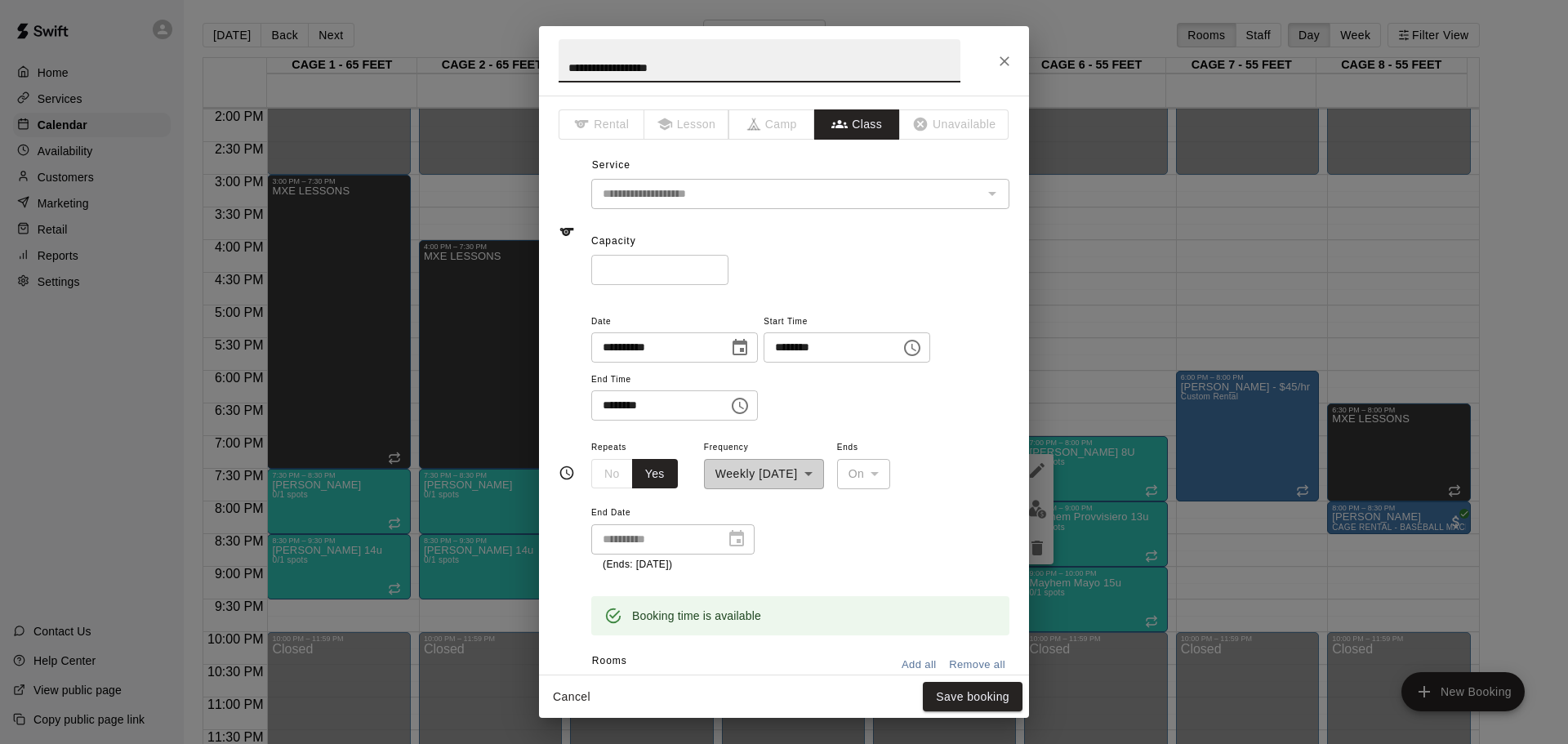
click at [1009, 65] on icon "Close" at bounding box center [1004, 61] width 10 height 10
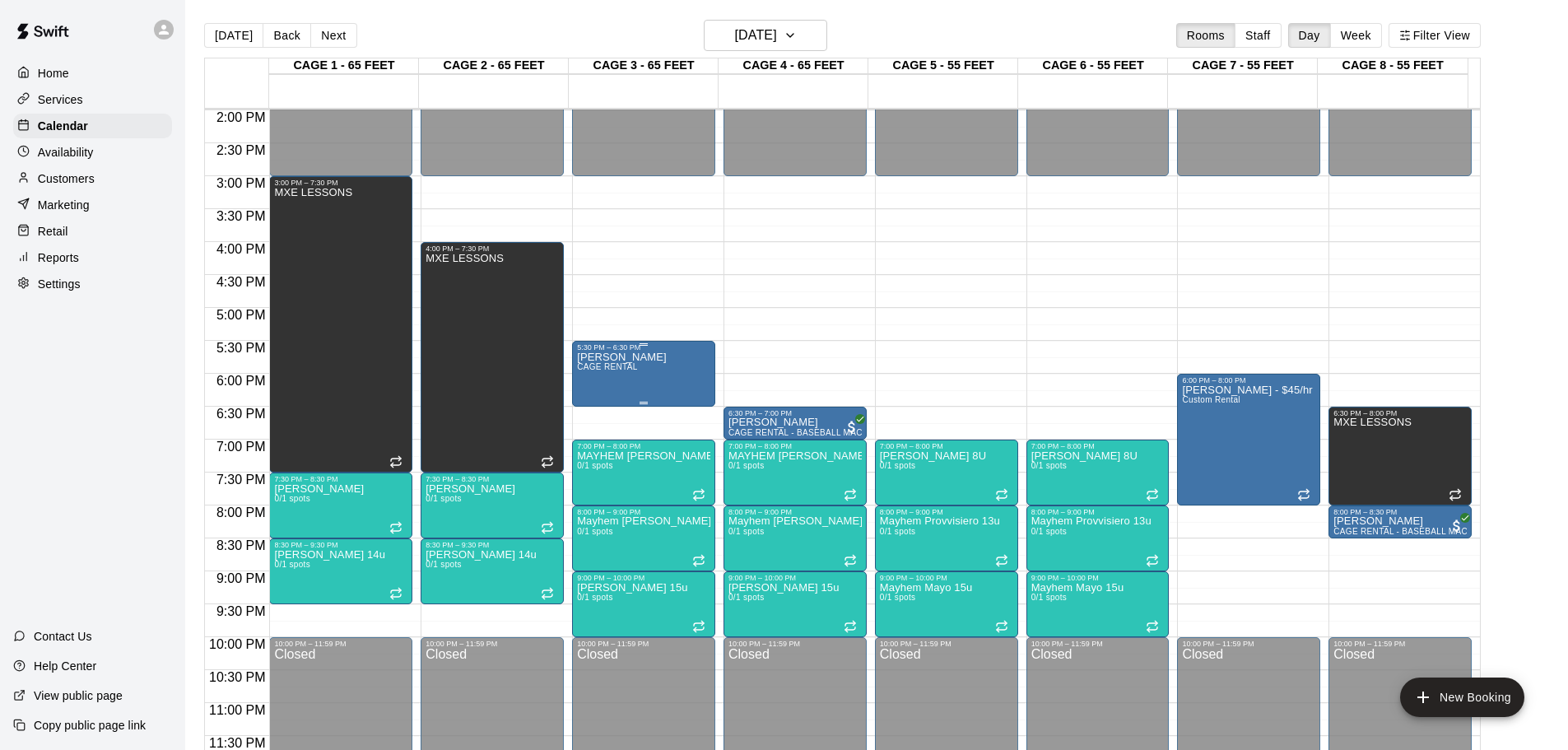
click at [694, 385] on div "Mayhem Cohen CAGE RENTAL" at bounding box center [644, 726] width 134 height 750
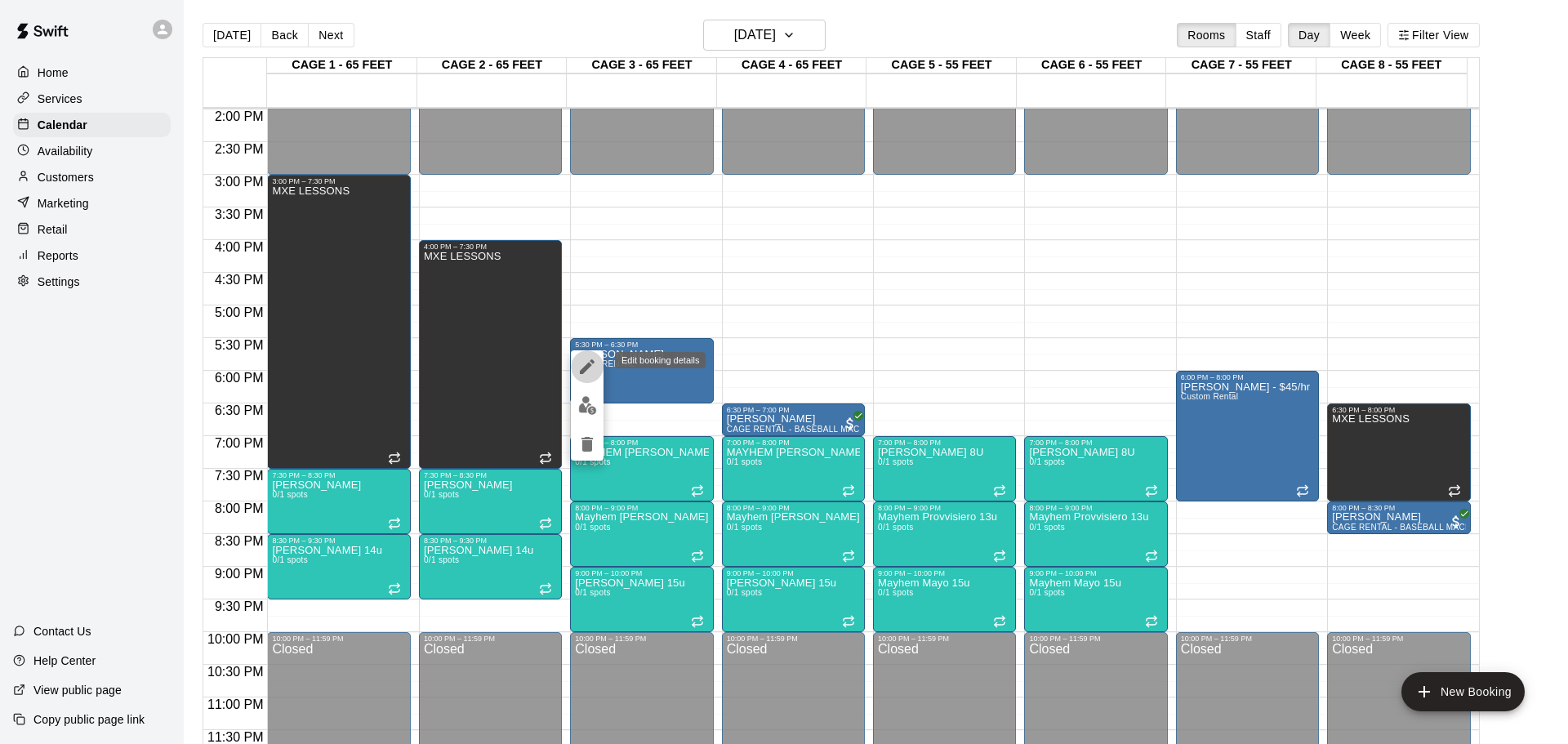
click at [583, 363] on icon "edit" at bounding box center [587, 366] width 19 height 19
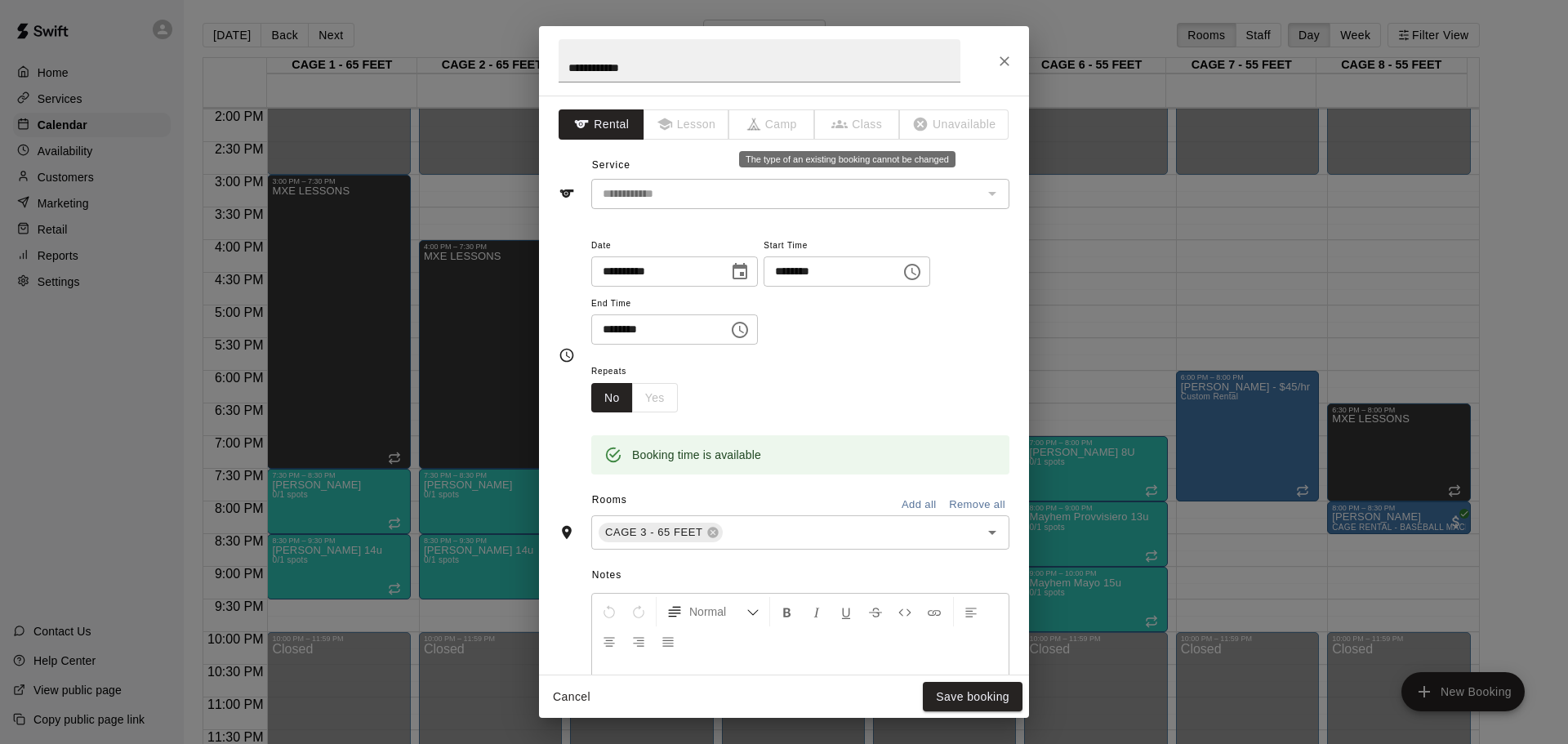
click at [828, 122] on span "Class" at bounding box center [858, 124] width 85 height 31
click at [1003, 59] on icon "Close" at bounding box center [1004, 61] width 10 height 10
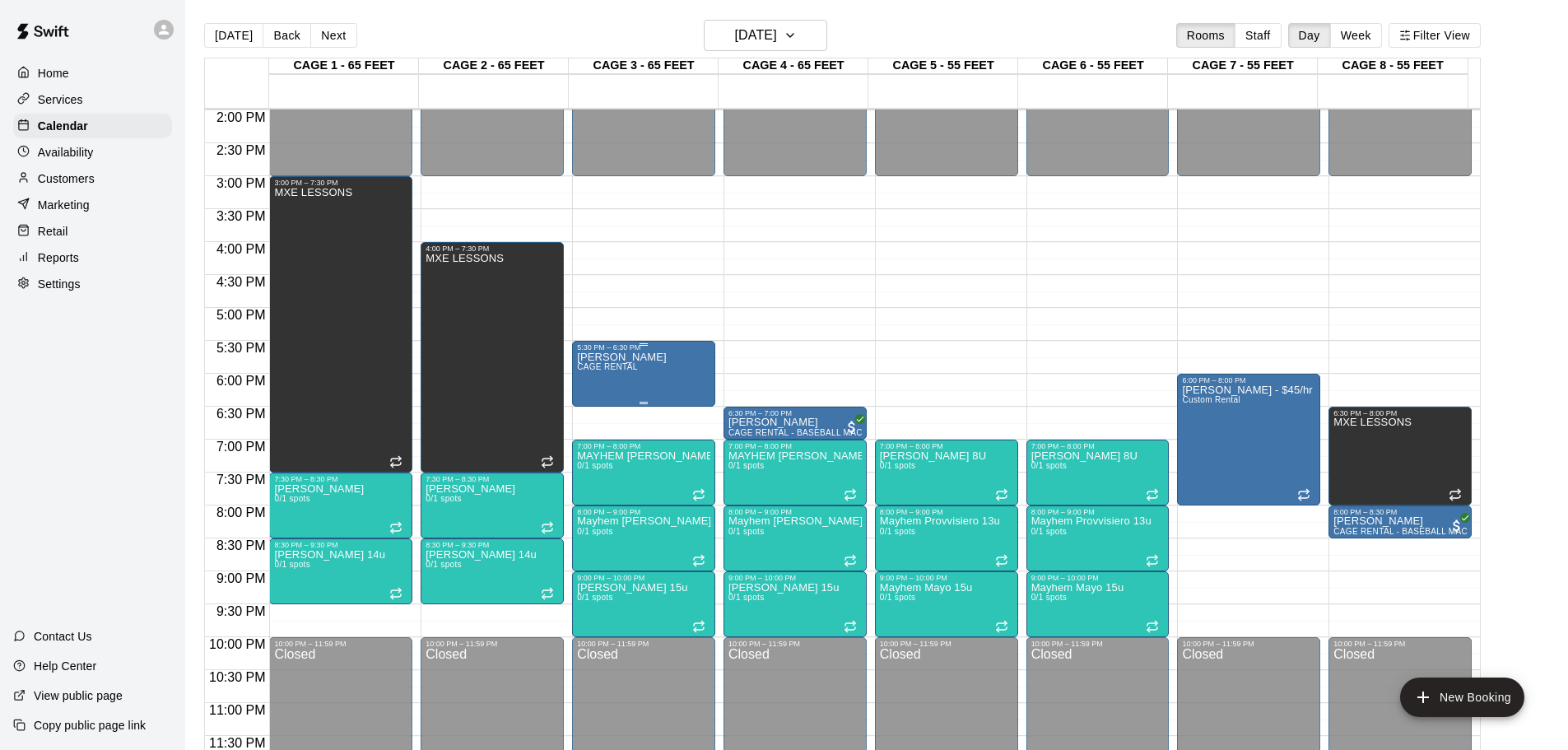
drag, startPoint x: 655, startPoint y: 367, endPoint x: 639, endPoint y: 381, distance: 21.3
click at [639, 381] on div "Mayhem Cohen CAGE RENTAL" at bounding box center [622, 726] width 90 height 750
click at [639, 381] on div at bounding box center [784, 375] width 1568 height 750
click at [589, 363] on div "Mayhem Cohen CAGE RENTAL" at bounding box center [622, 726] width 90 height 750
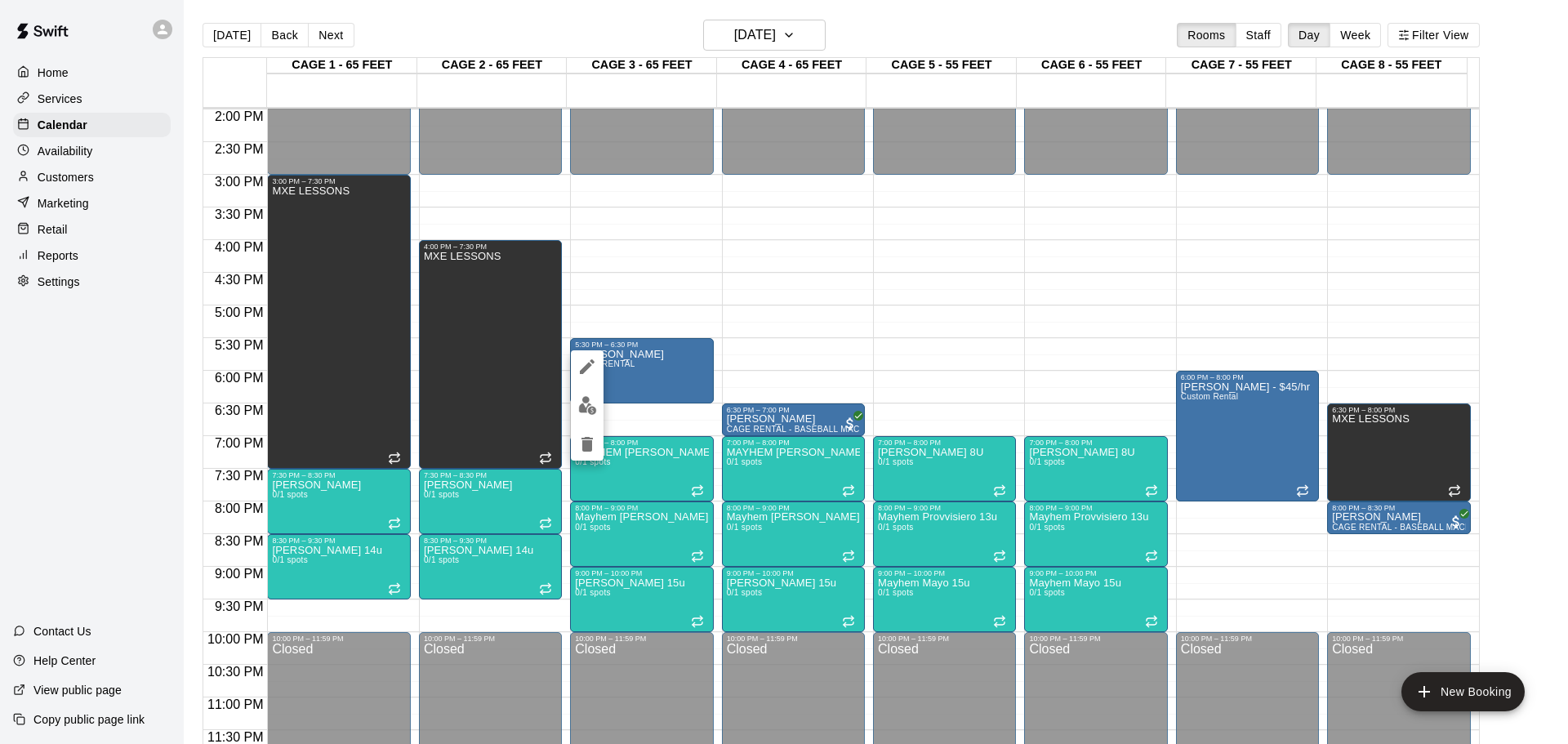
click at [593, 438] on icon "delete" at bounding box center [587, 444] width 11 height 15
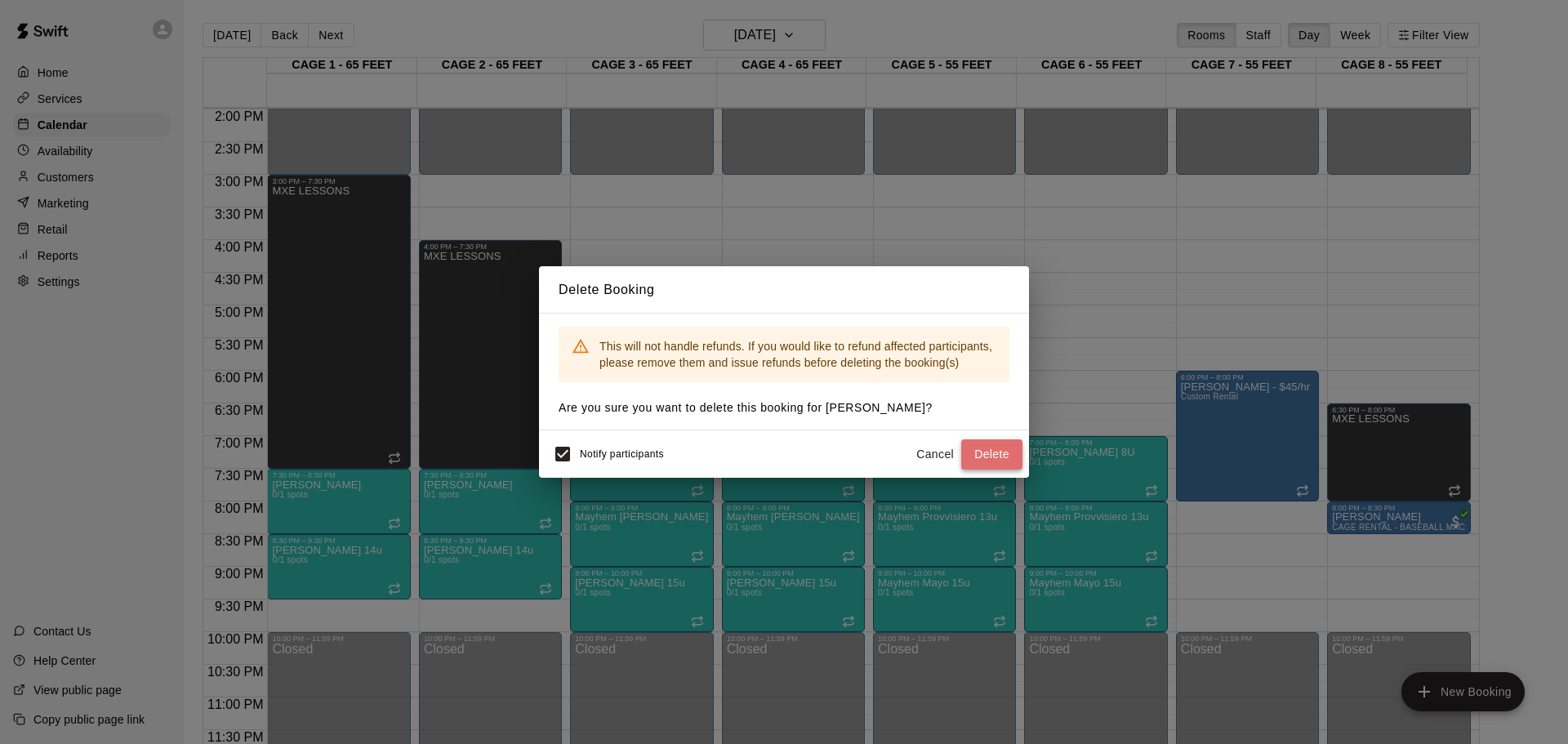
click at [989, 448] on button "Delete" at bounding box center [992, 454] width 61 height 31
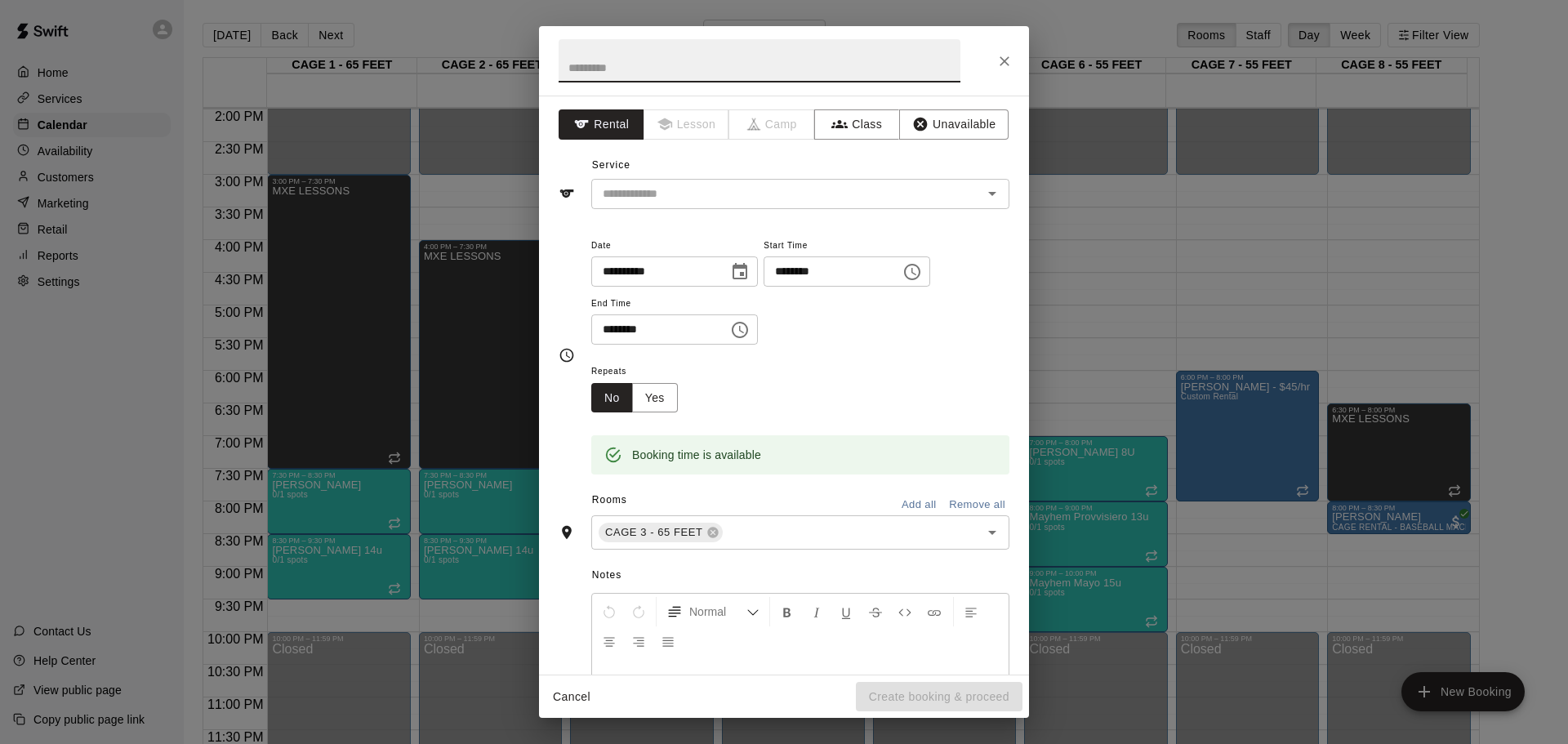
click at [629, 337] on input "********" at bounding box center [654, 330] width 126 height 31
click at [675, 321] on input "********" at bounding box center [654, 330] width 126 height 31
type input "********"
click at [685, 356] on div "**********" at bounding box center [801, 298] width 419 height 126
click at [849, 128] on button "Class" at bounding box center [857, 124] width 85 height 31
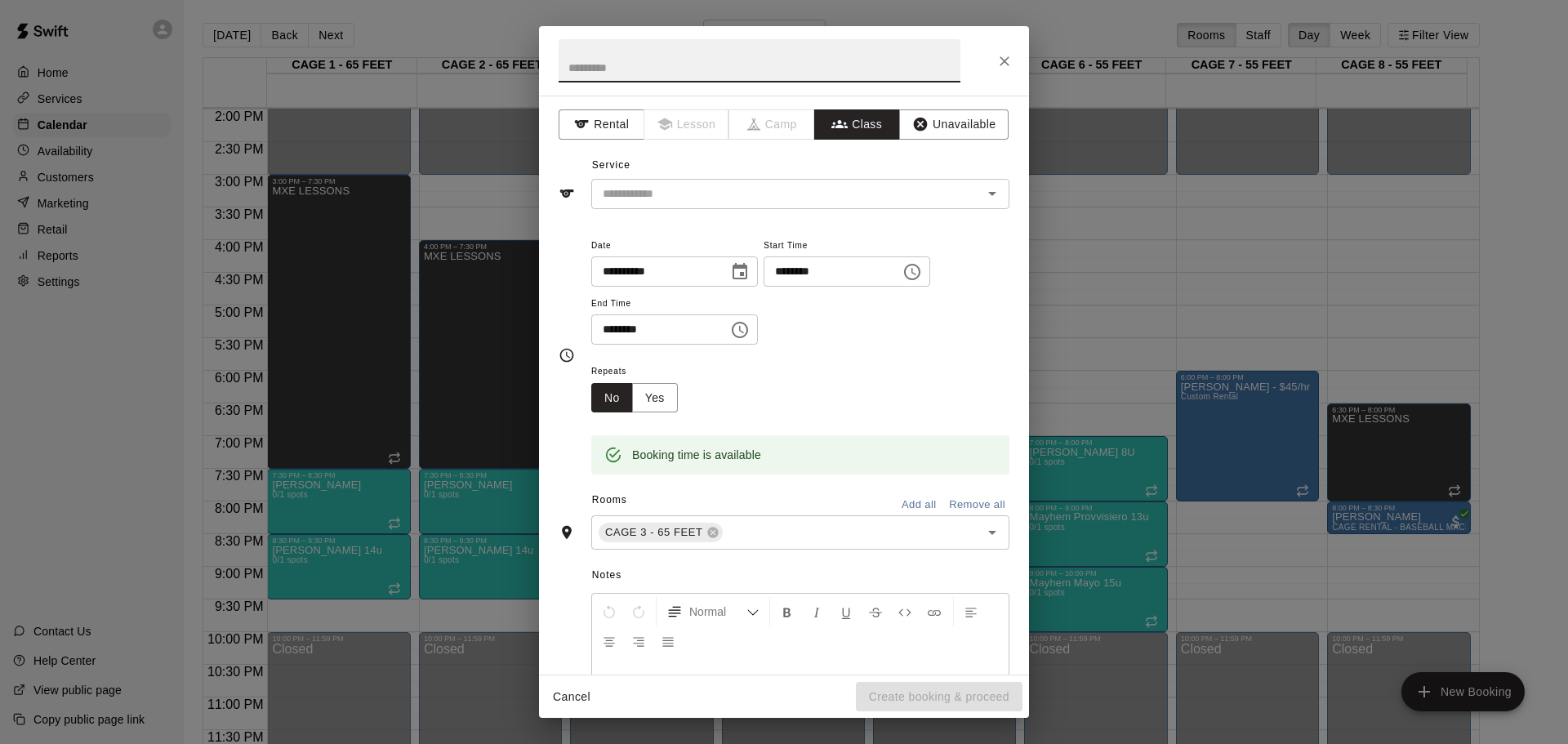
click at [790, 78] on input "text" at bounding box center [760, 61] width 402 height 44
type input "**********"
click at [631, 196] on input "text" at bounding box center [787, 194] width 381 height 20
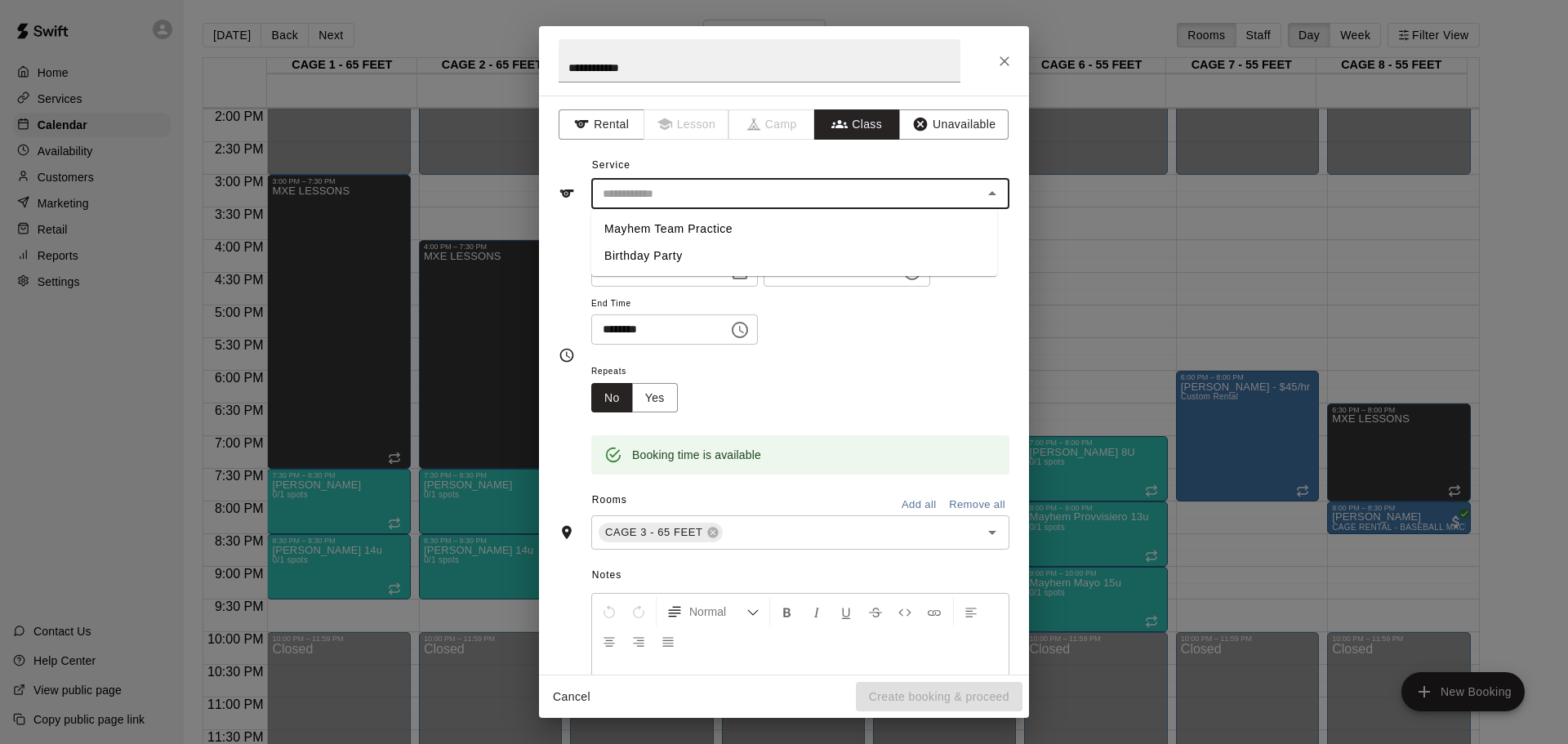
click at [715, 225] on li "Mayhem Team Practice" at bounding box center [794, 229] width 406 height 27
type input "**********"
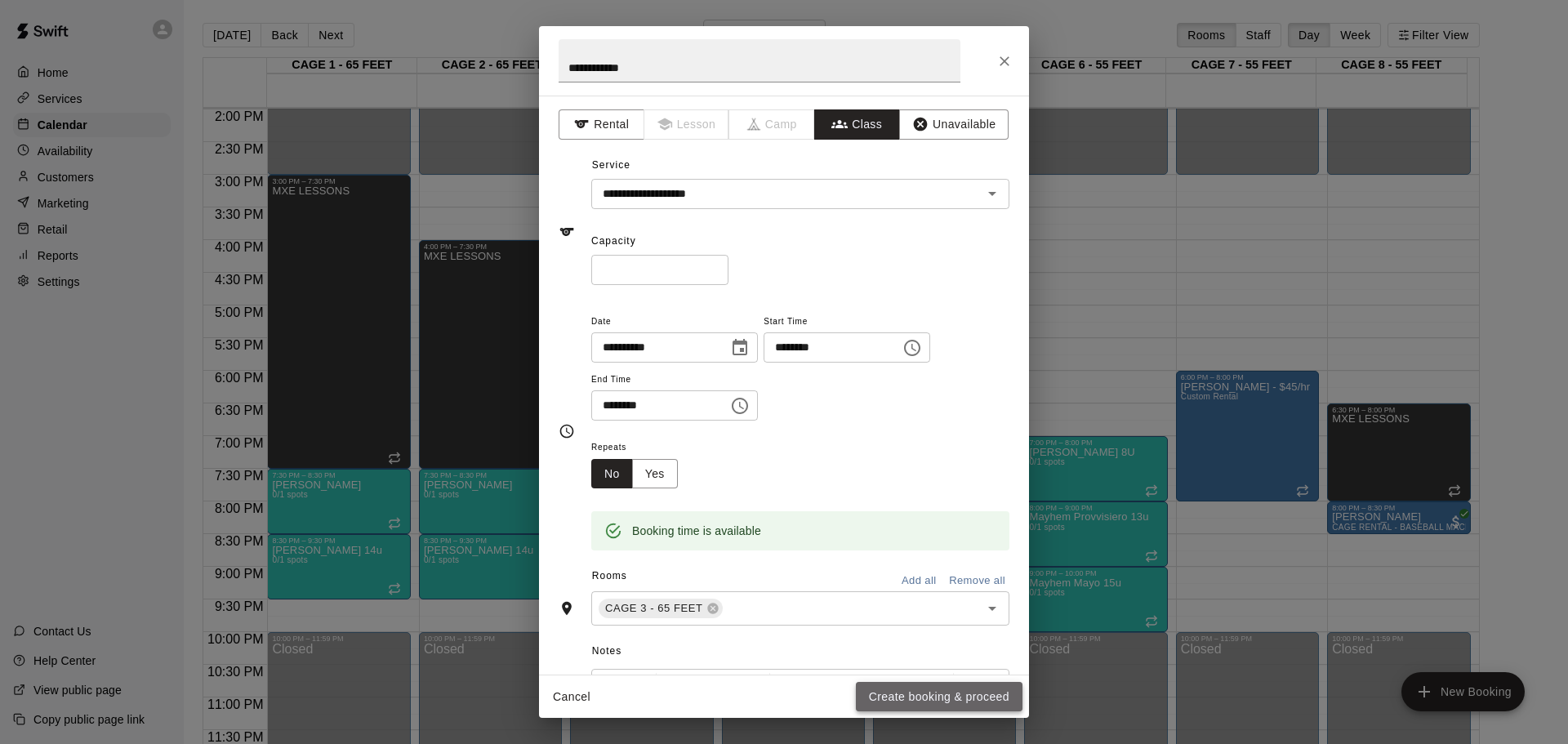
click at [939, 690] on button "Create booking & proceed" at bounding box center [939, 697] width 167 height 31
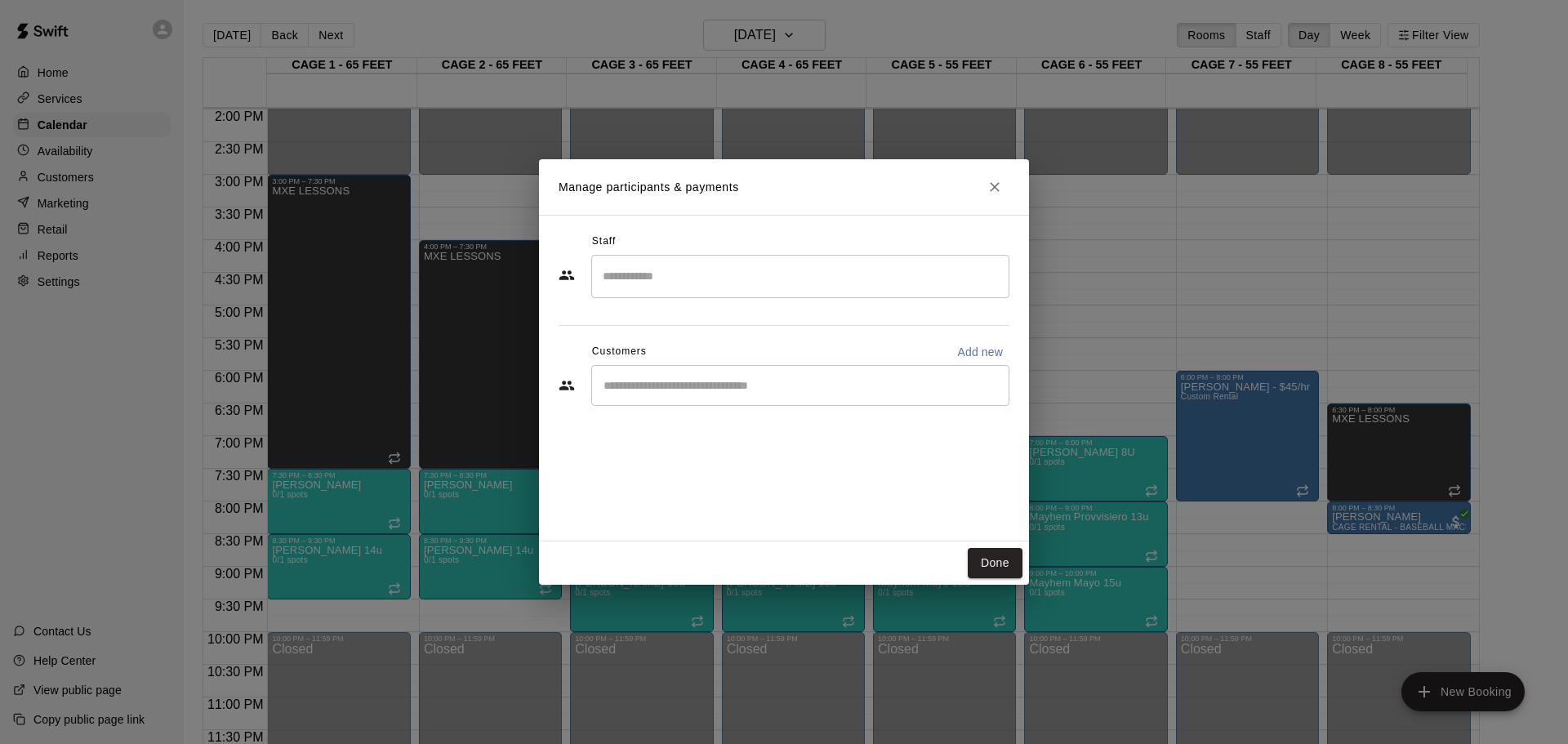
click at [804, 396] on div "​" at bounding box center [801, 386] width 419 height 41
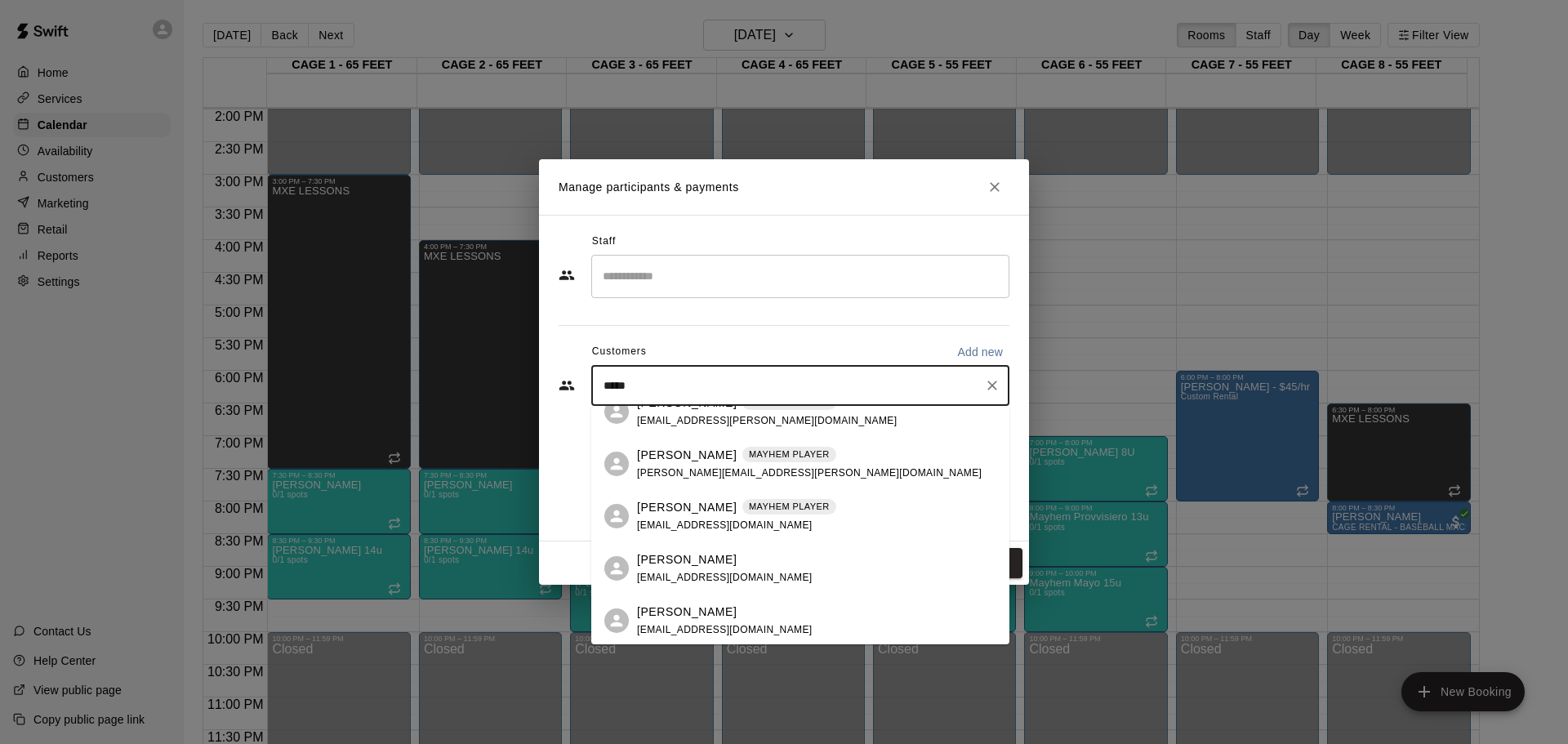
scroll to position [127, 0]
type input "*****"
click at [987, 187] on icon "Close" at bounding box center [994, 187] width 17 height 17
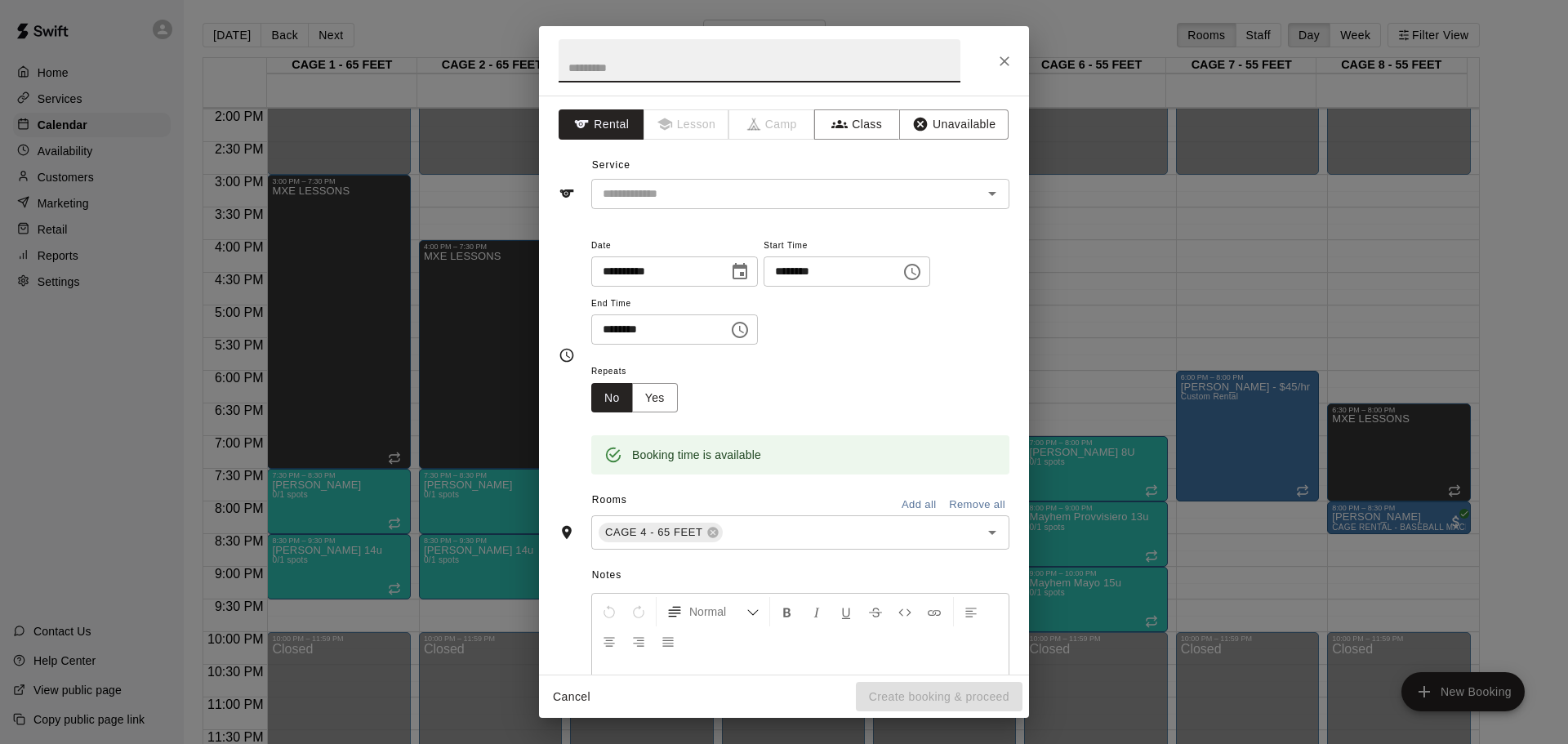
click at [635, 334] on input "********" at bounding box center [654, 330] width 126 height 31
type input "********"
click at [685, 357] on div "**********" at bounding box center [801, 298] width 419 height 126
click at [848, 132] on button "Class" at bounding box center [857, 124] width 85 height 31
click at [739, 187] on input "text" at bounding box center [787, 194] width 381 height 20
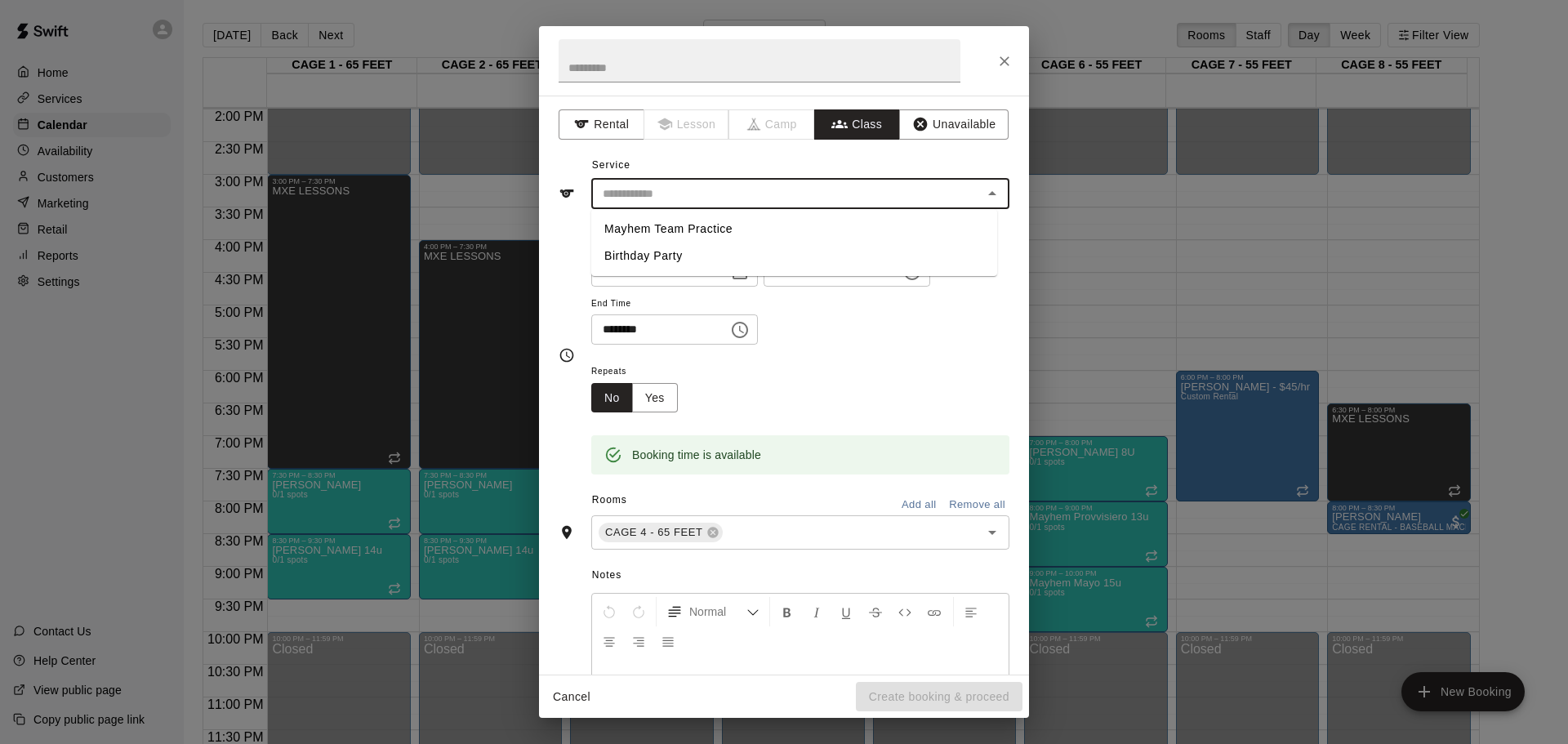
drag, startPoint x: 706, startPoint y: 227, endPoint x: 705, endPoint y: 218, distance: 9.1
click at [706, 226] on li "Mayhem Team Practice" at bounding box center [794, 229] width 406 height 27
type input "**********"
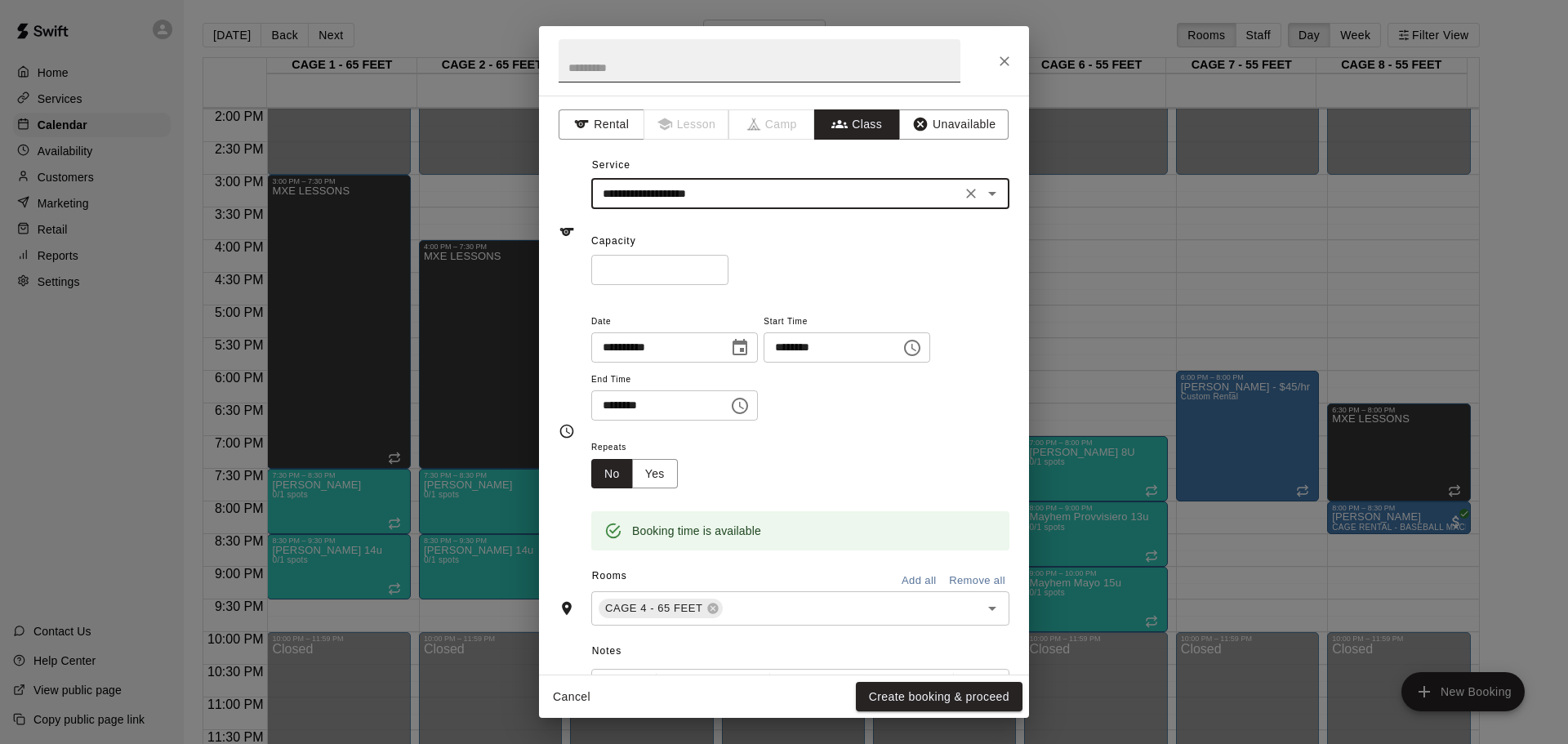
click at [630, 65] on input "text" at bounding box center [760, 61] width 402 height 44
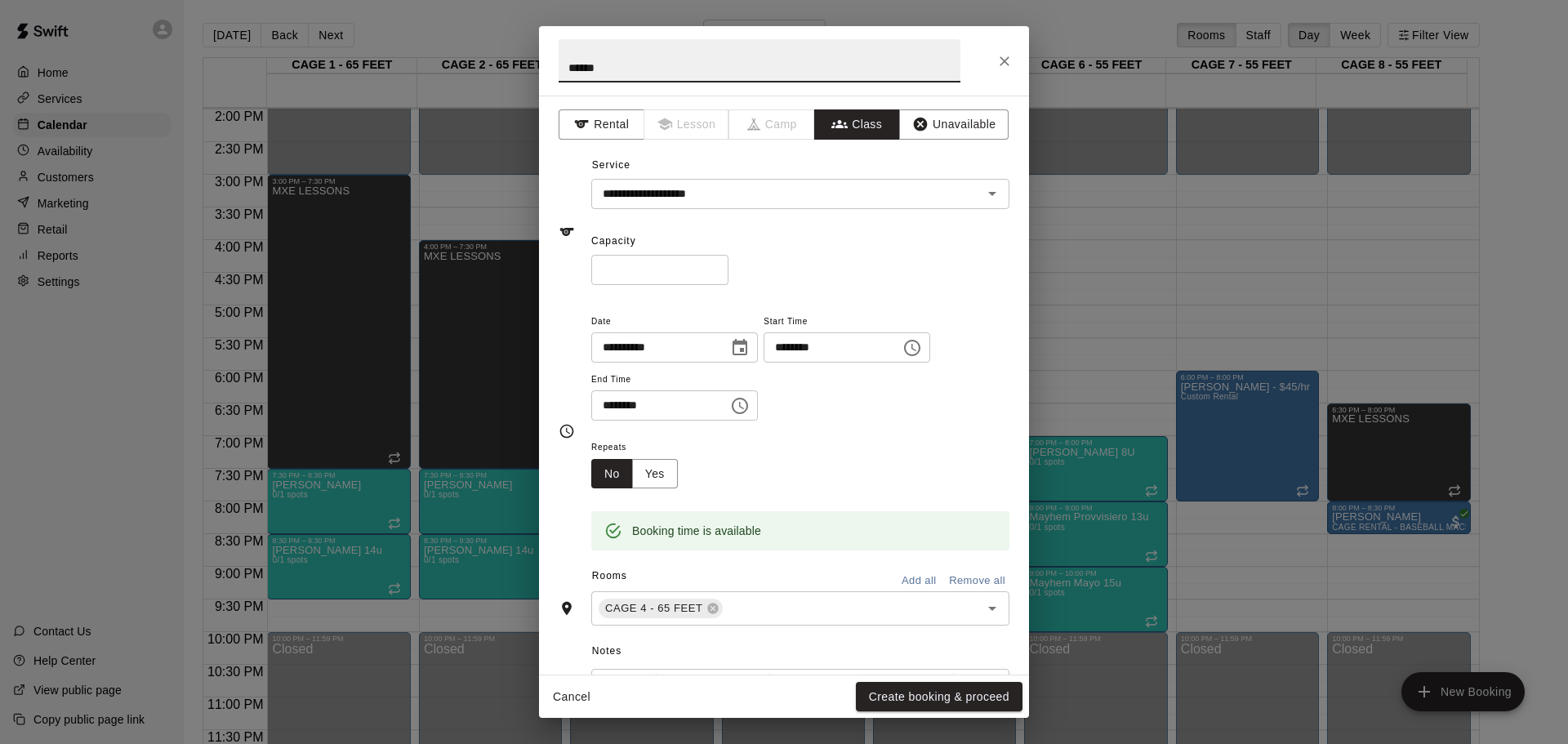
click at [630, 65] on input "******" at bounding box center [760, 61] width 402 height 44
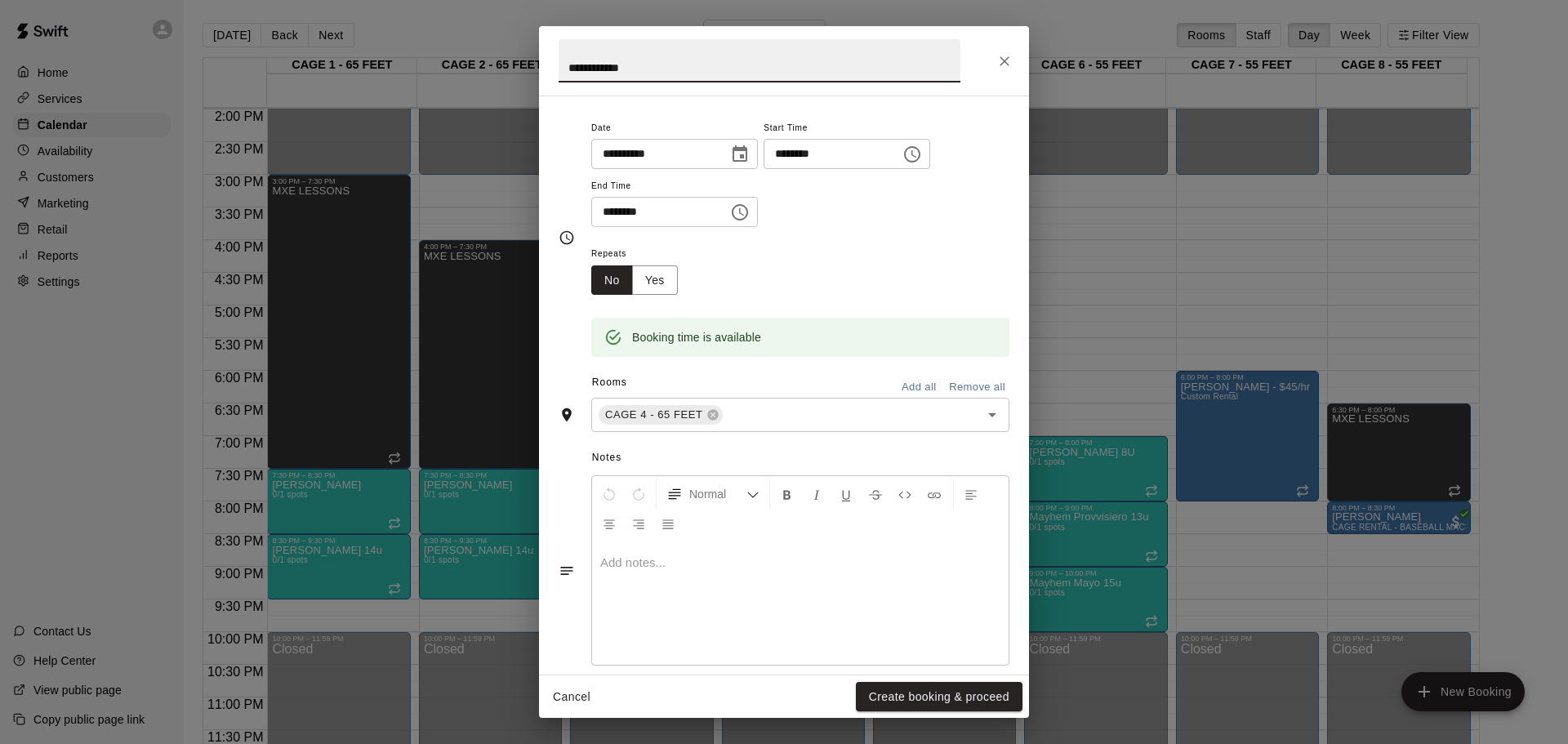
scroll to position [215, 0]
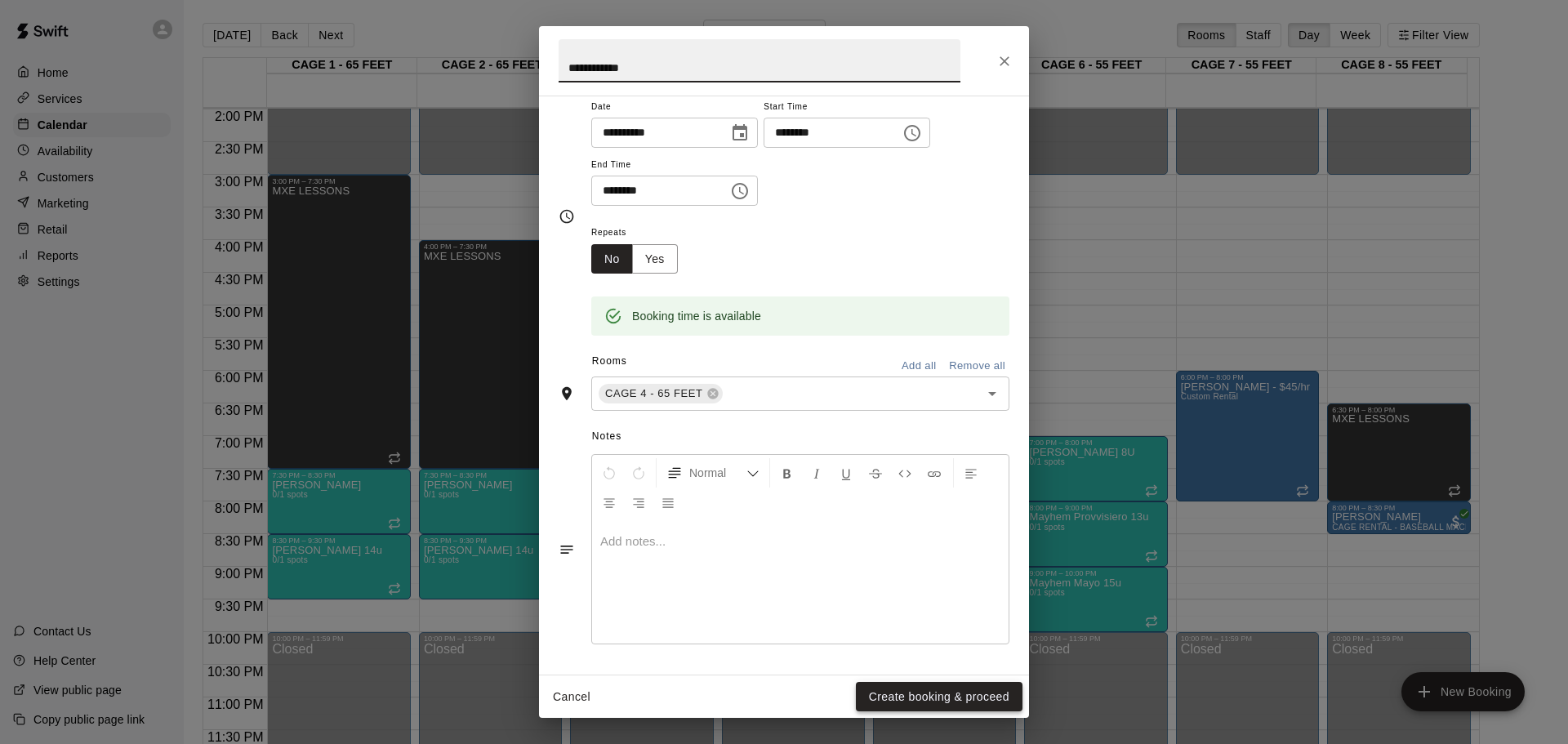
type input "**********"
click at [957, 687] on button "Create booking & proceed" at bounding box center [939, 697] width 167 height 31
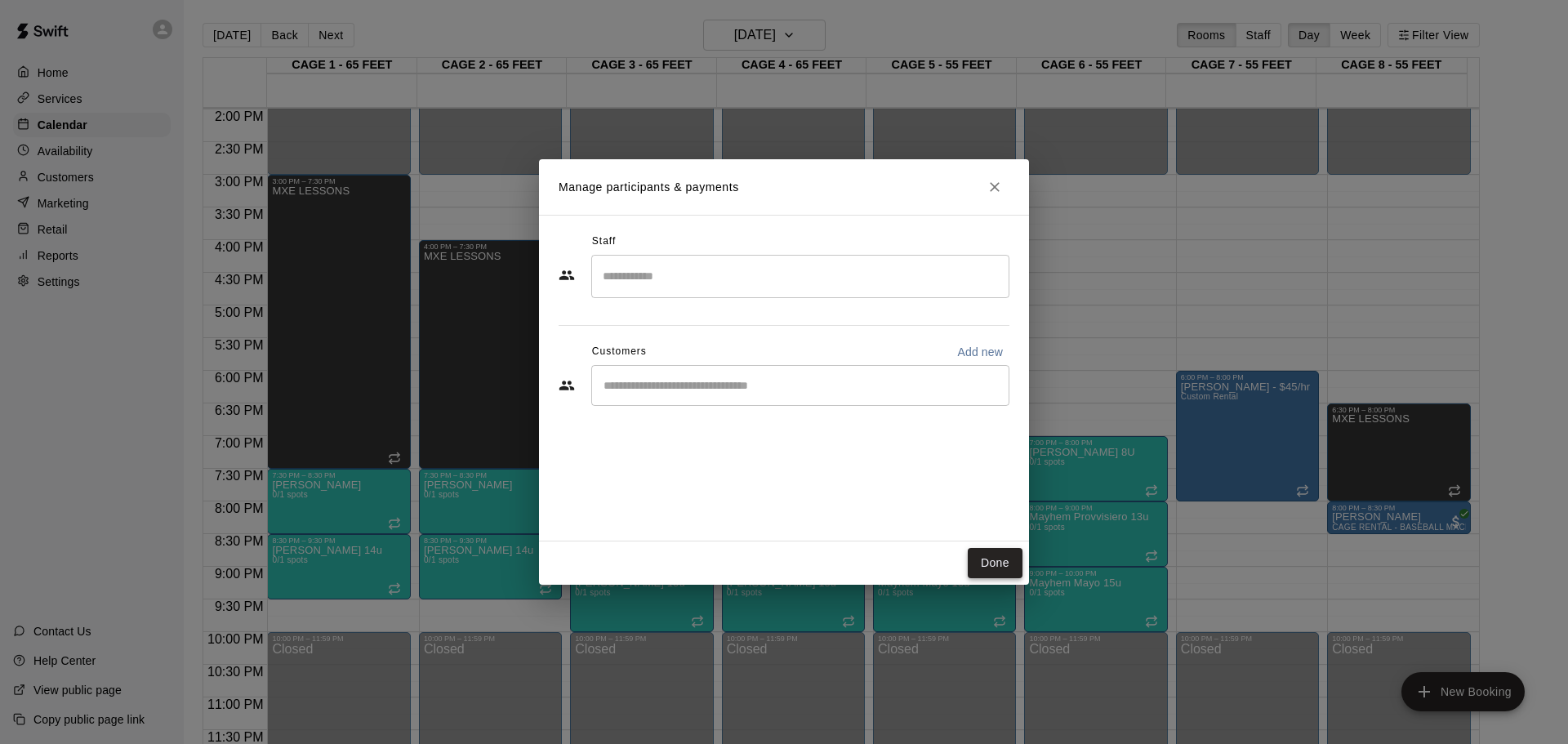
click at [989, 558] on button "Done" at bounding box center [995, 563] width 55 height 31
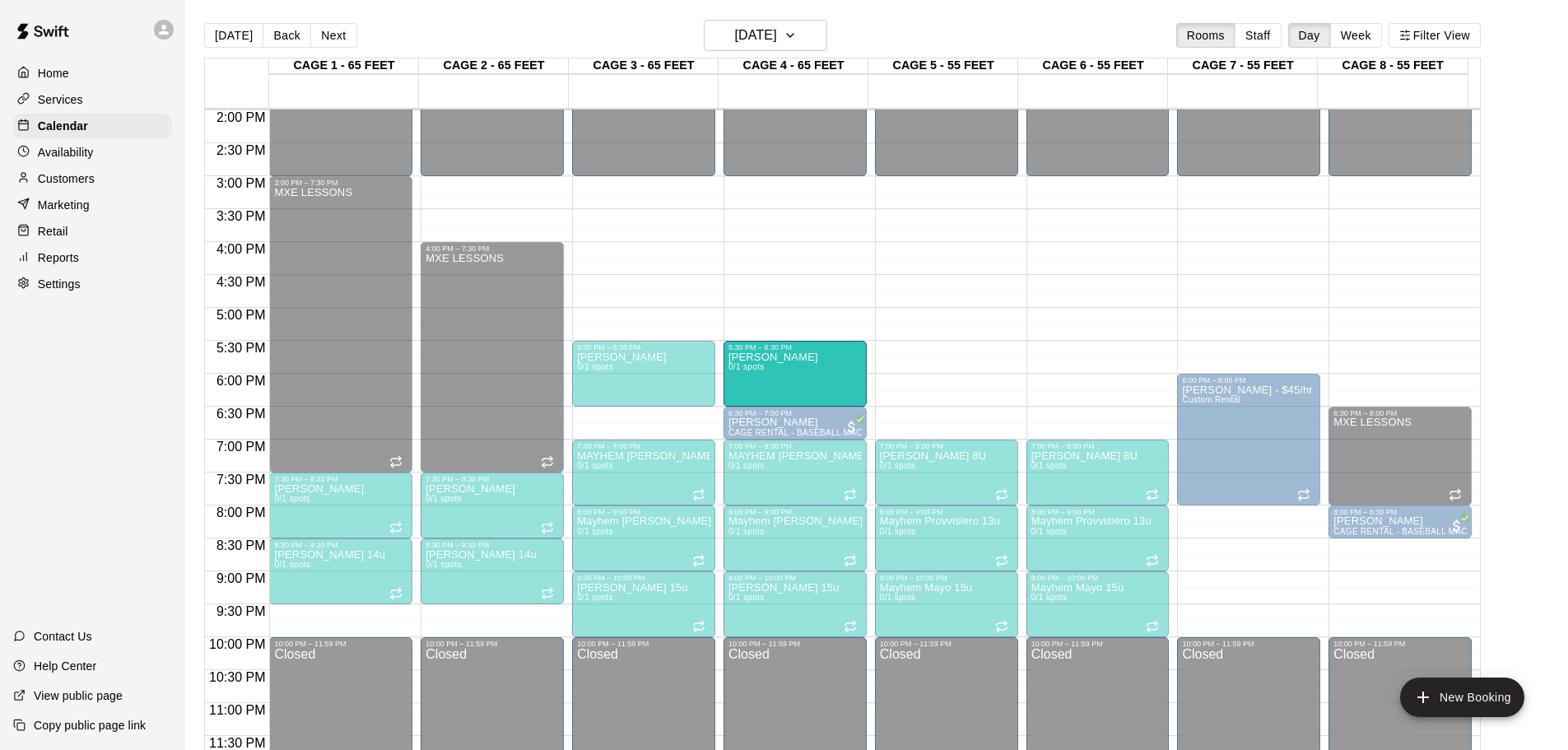
drag, startPoint x: 823, startPoint y: 381, endPoint x: 805, endPoint y: 386, distance: 18.7
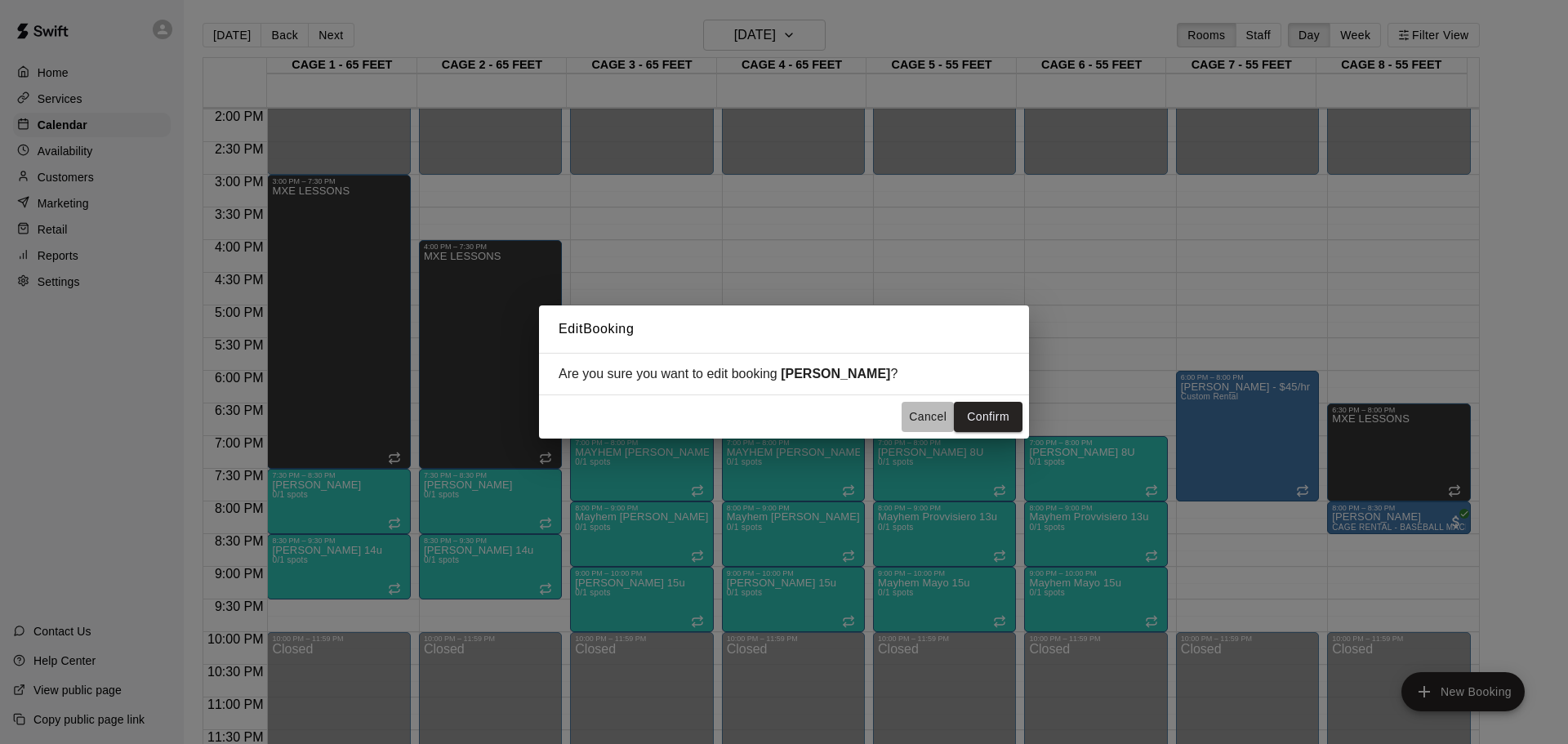
click at [930, 415] on button "Cancel" at bounding box center [928, 417] width 52 height 31
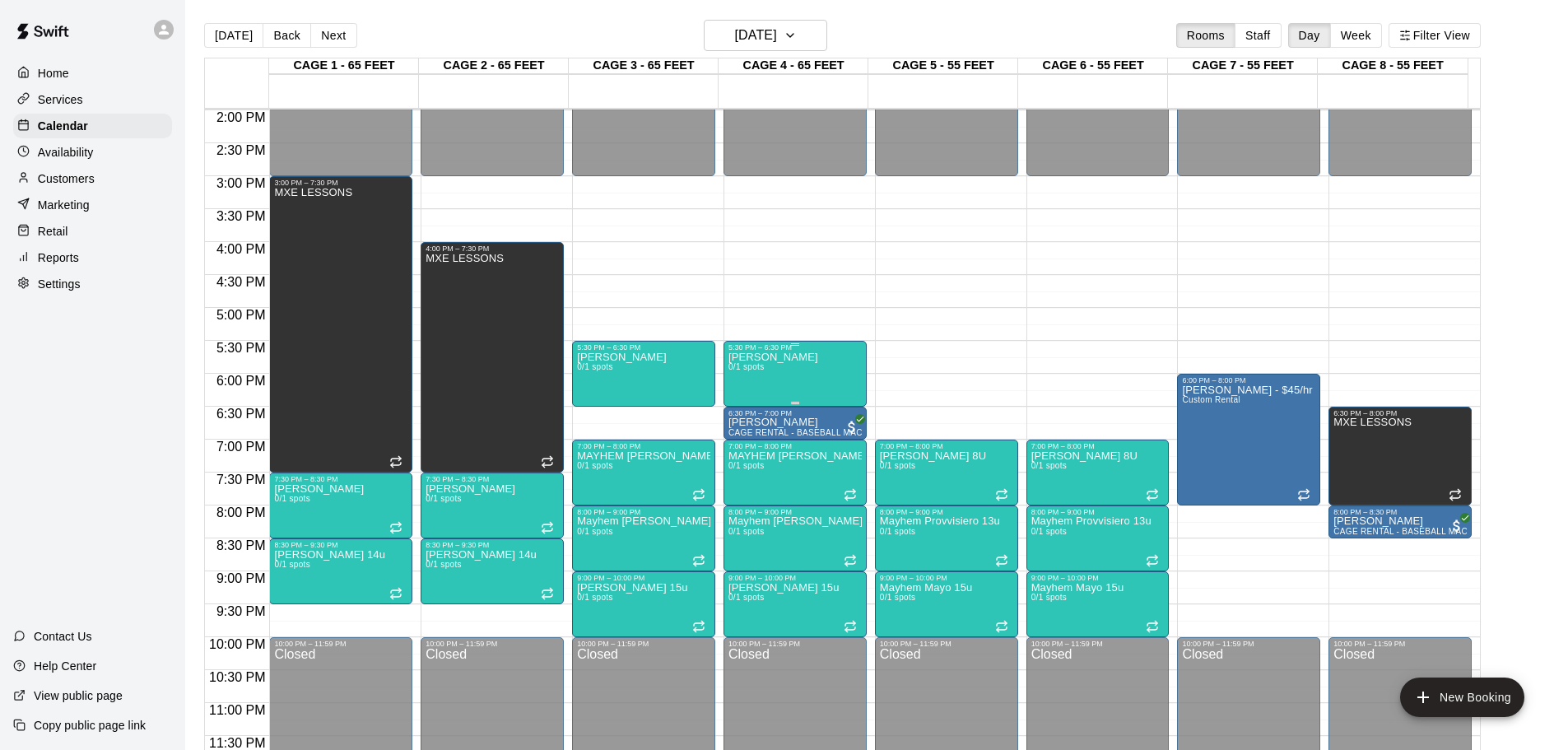
click at [759, 362] on div "Mayhem Cohen 0/1 spots" at bounding box center [773, 726] width 90 height 750
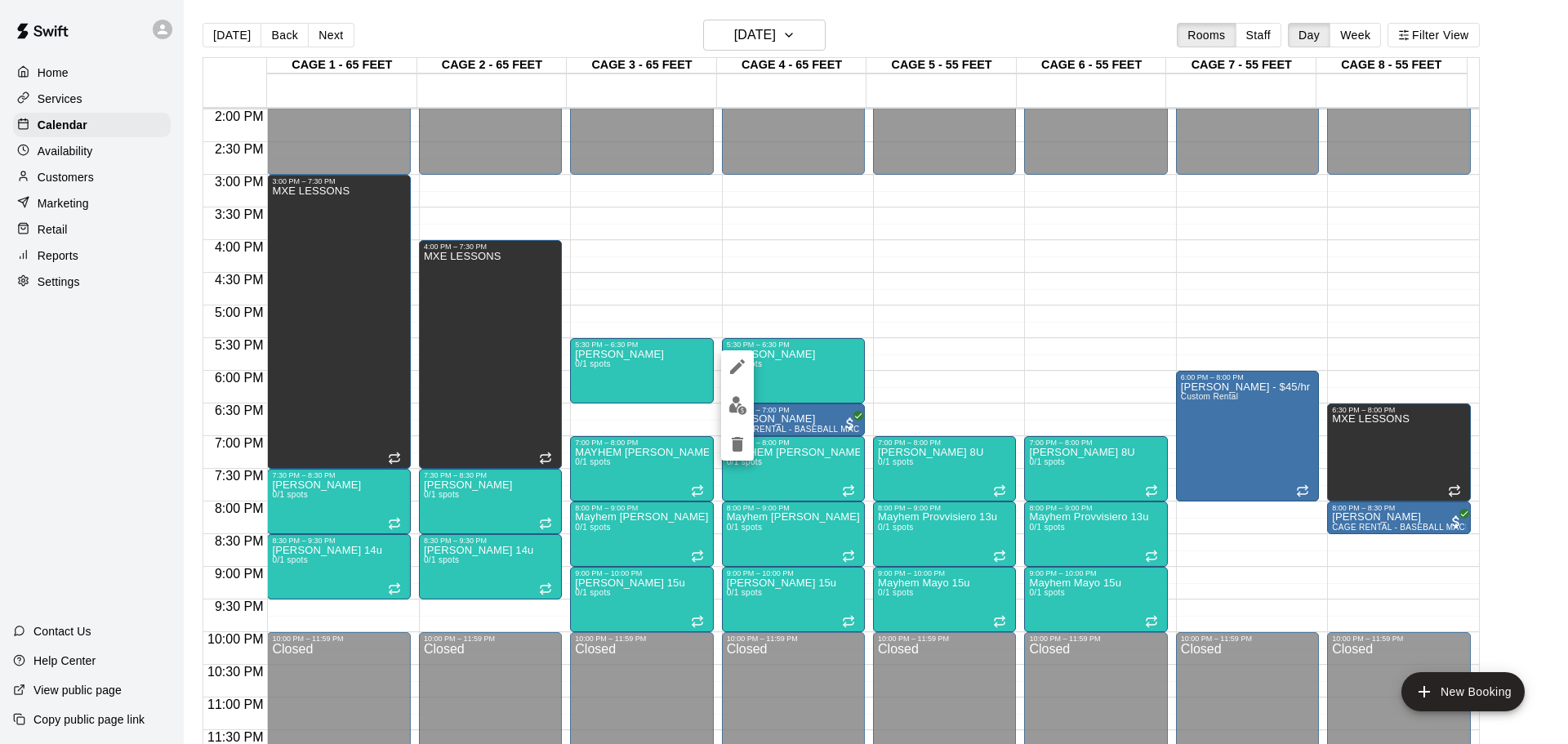
click at [651, 536] on div at bounding box center [784, 372] width 1568 height 744
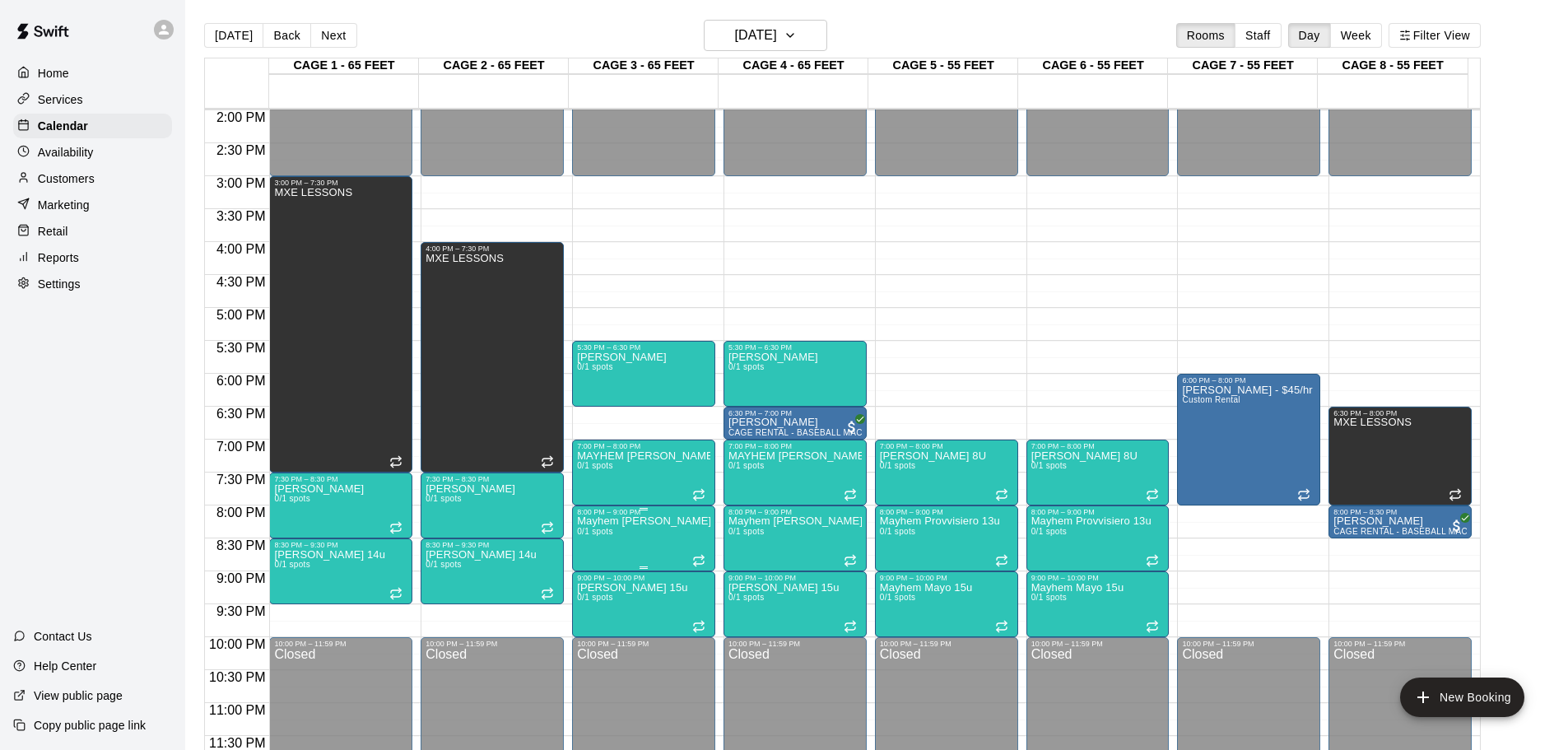
click at [616, 521] on p "Mayhem [PERSON_NAME] 13u" at bounding box center [644, 521] width 134 height 0
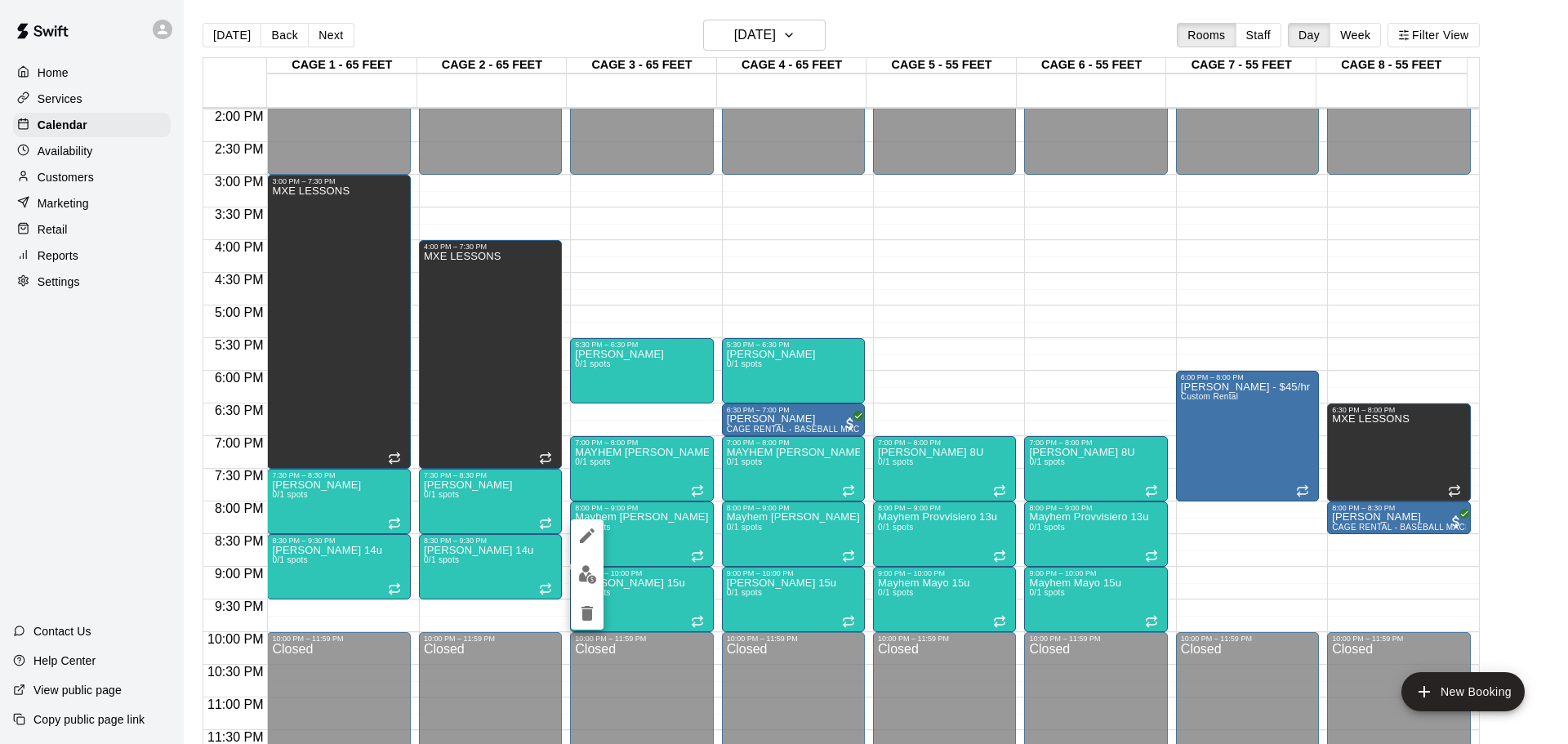
click at [593, 566] on img "edit" at bounding box center [588, 575] width 19 height 19
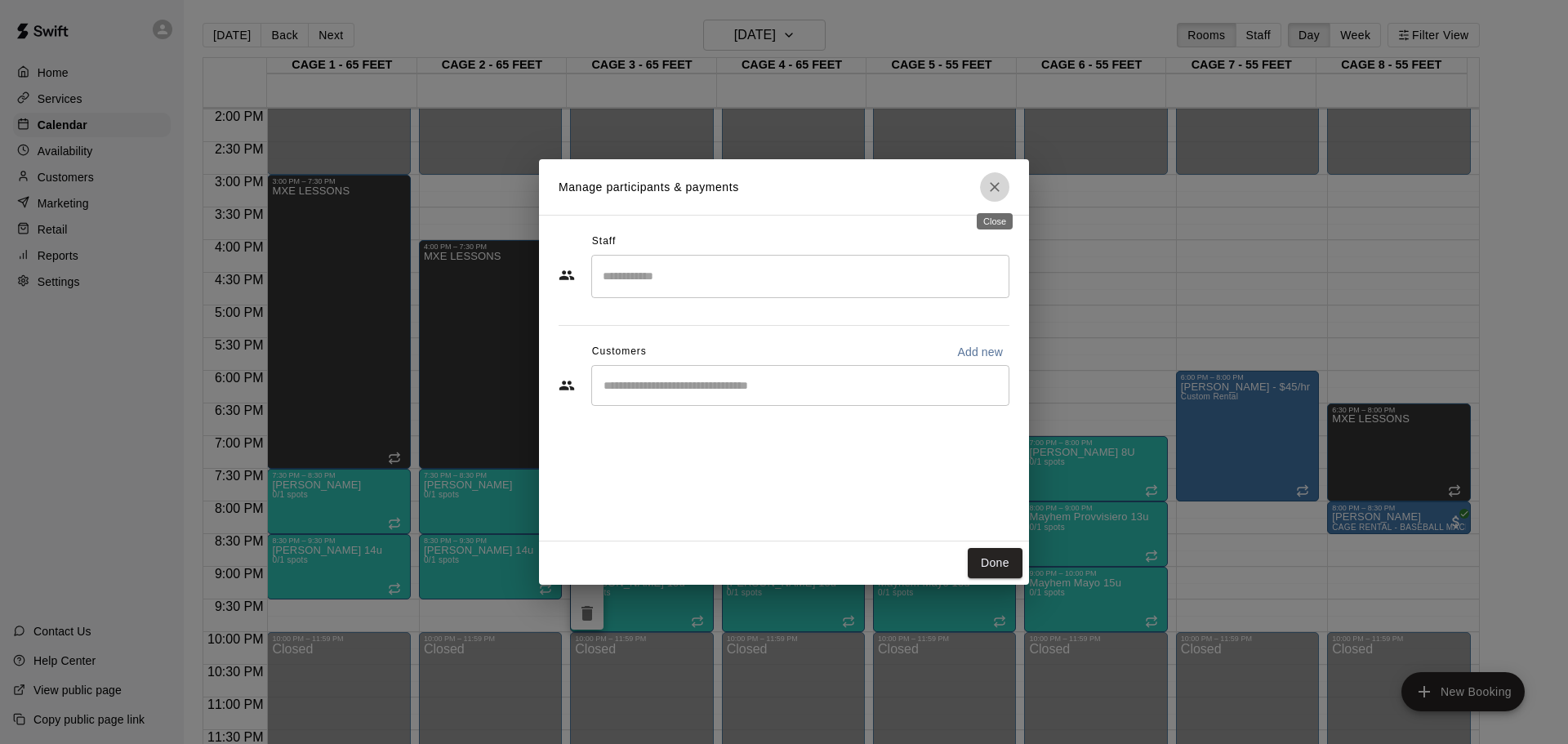
drag, startPoint x: 988, startPoint y: 192, endPoint x: 858, endPoint y: 362, distance: 214.0
click at [988, 191] on icon "Close" at bounding box center [994, 187] width 17 height 17
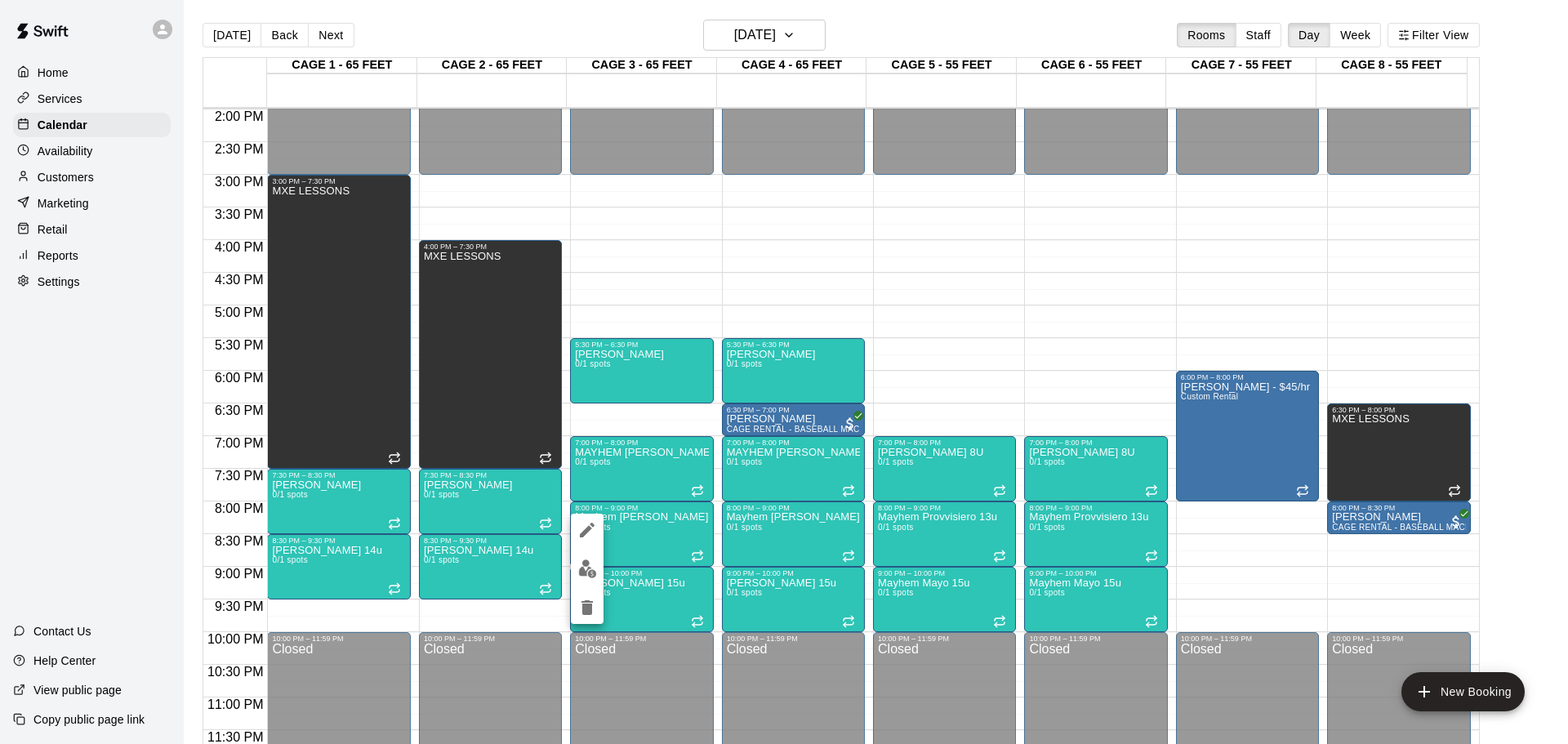
click at [583, 528] on icon "edit" at bounding box center [587, 530] width 19 height 19
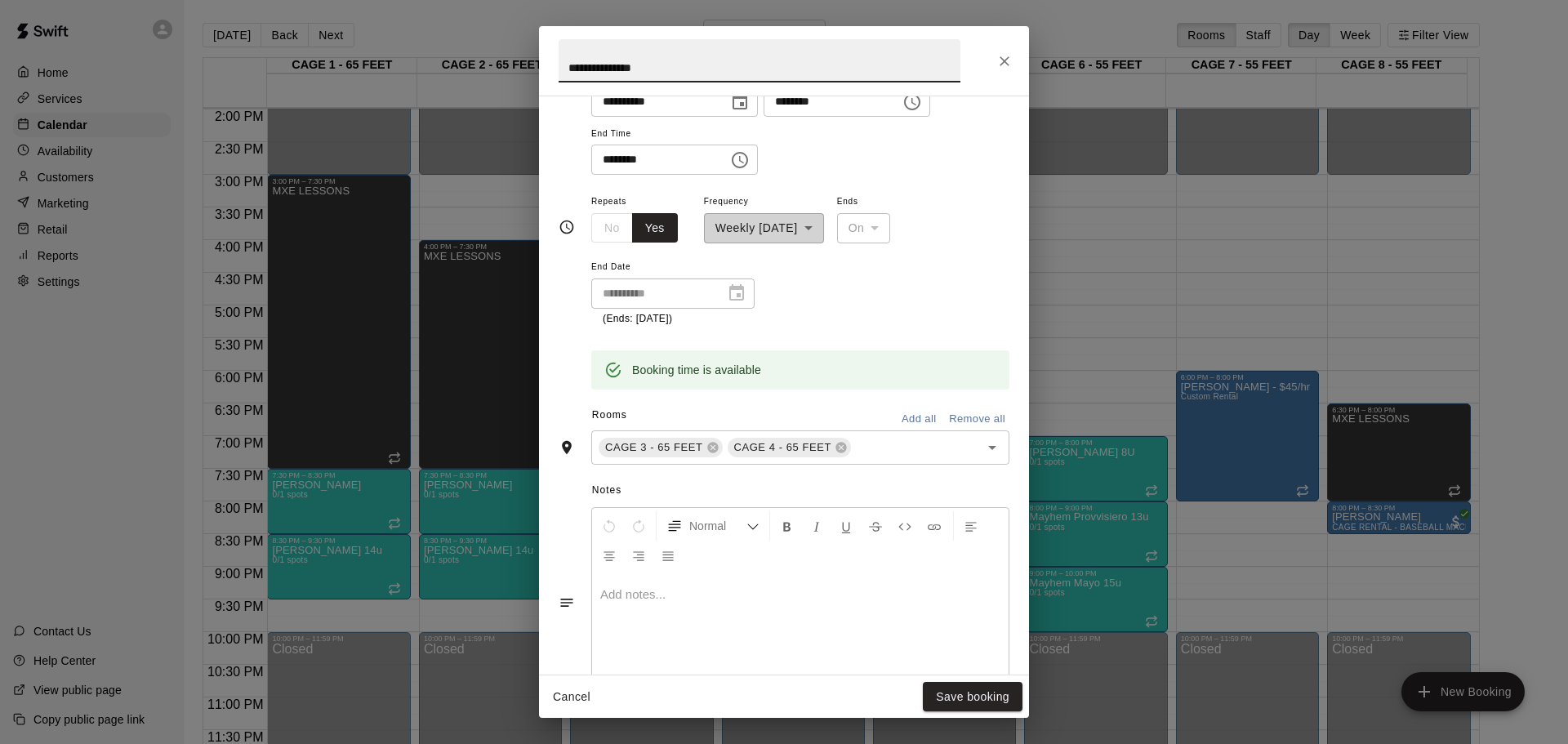
scroll to position [327, 0]
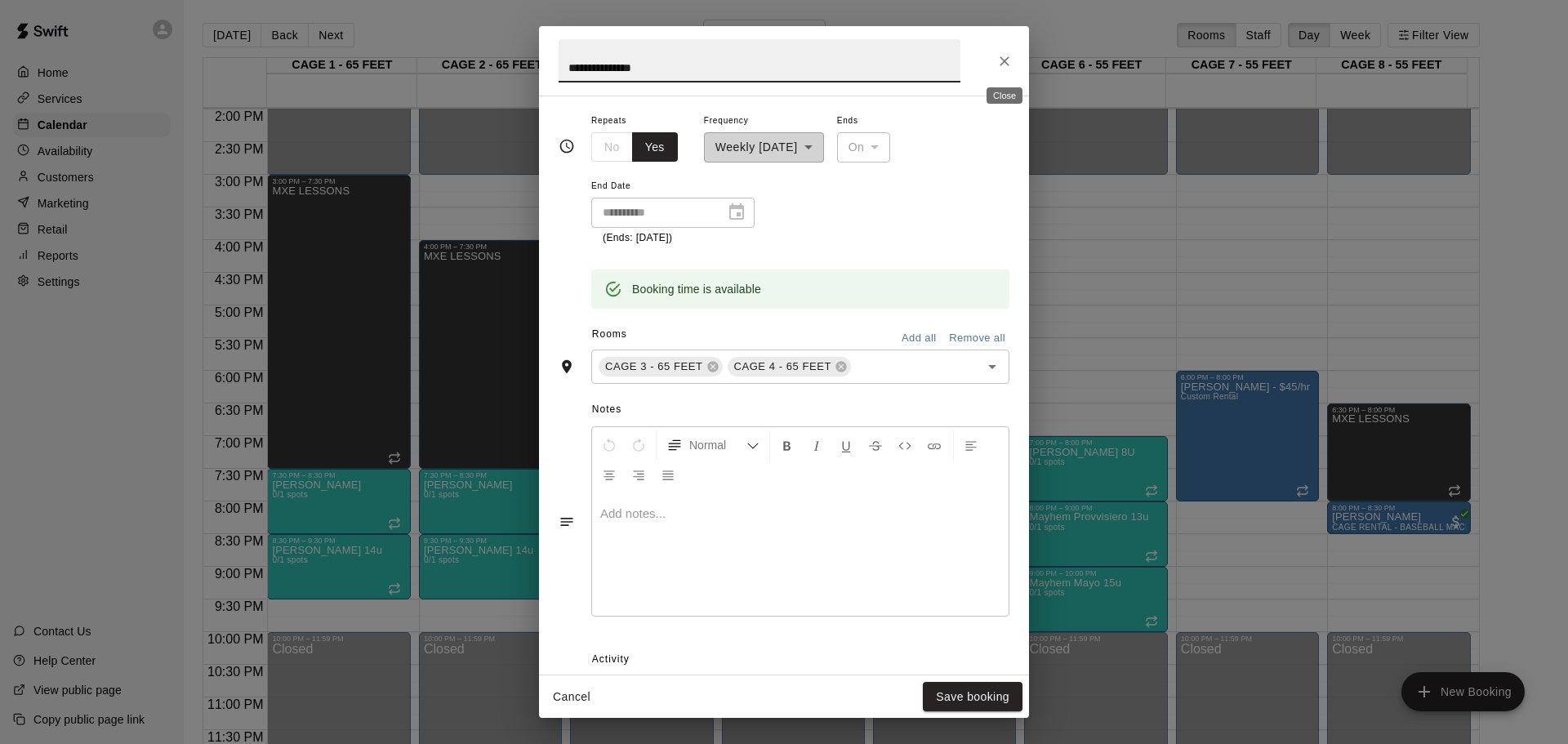
click at [1002, 53] on icon "Close" at bounding box center [1005, 61] width 17 height 17
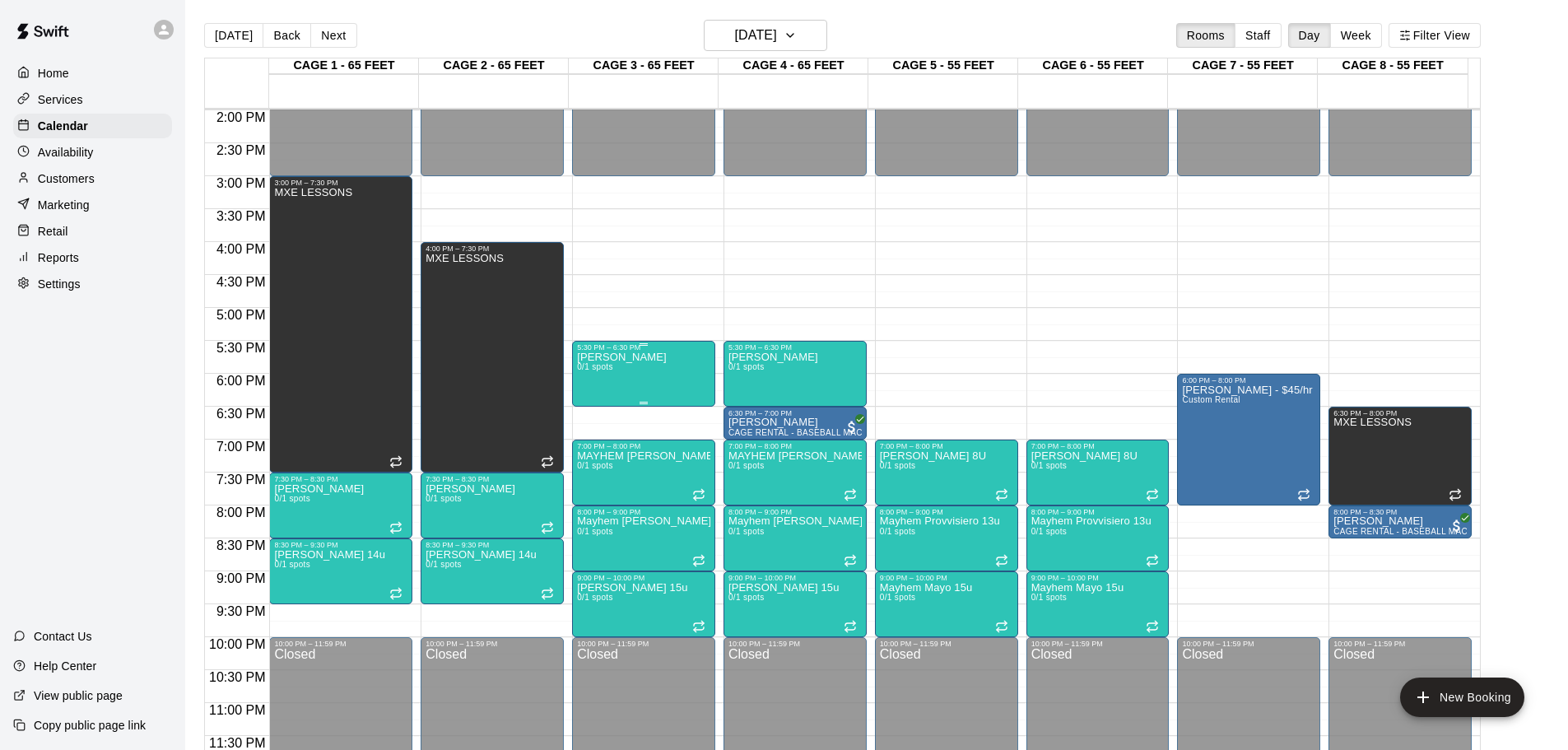
click at [667, 361] on div "Mayhem Cohen 0/1 spots" at bounding box center [644, 726] width 134 height 750
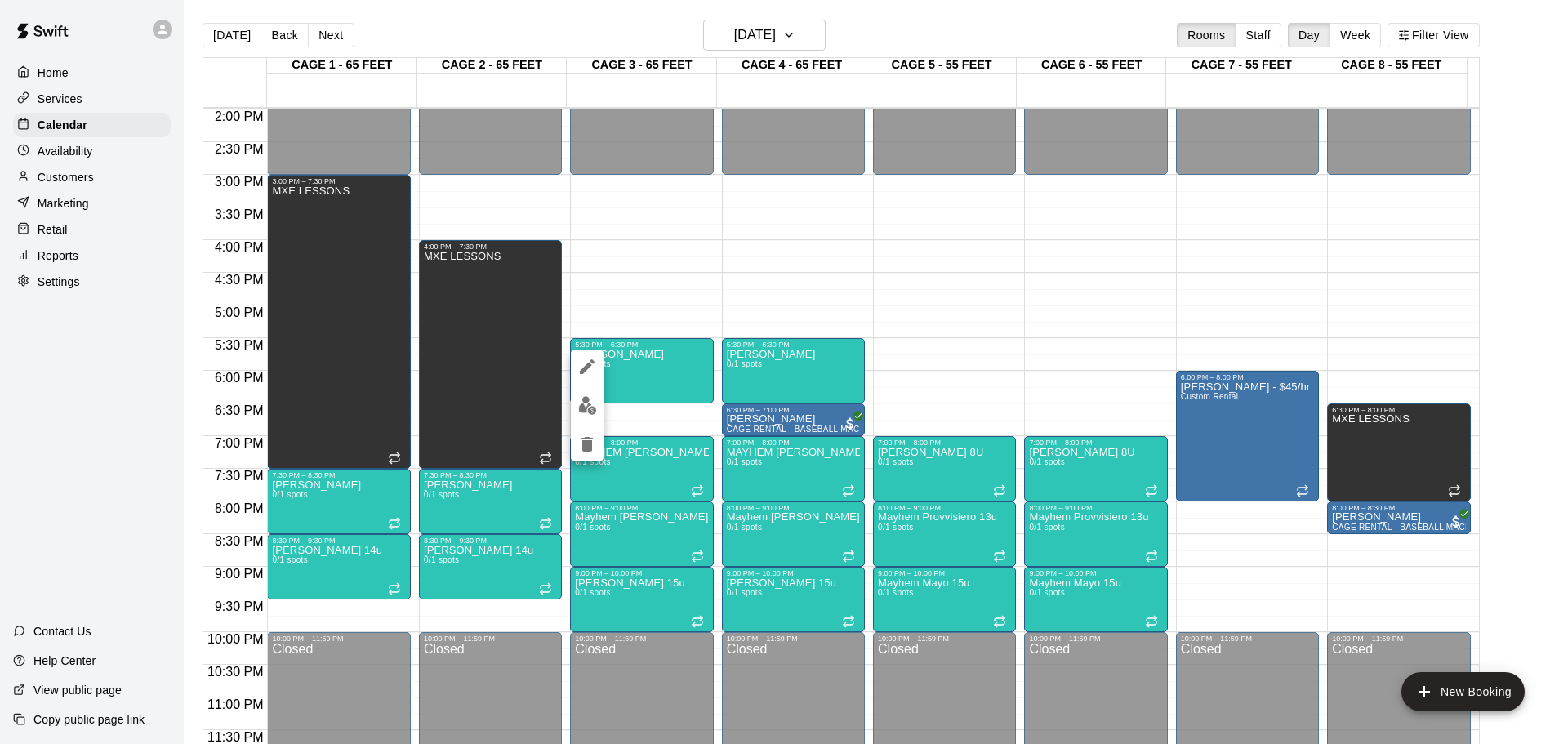
click at [576, 346] on div at bounding box center [784, 372] width 1568 height 744
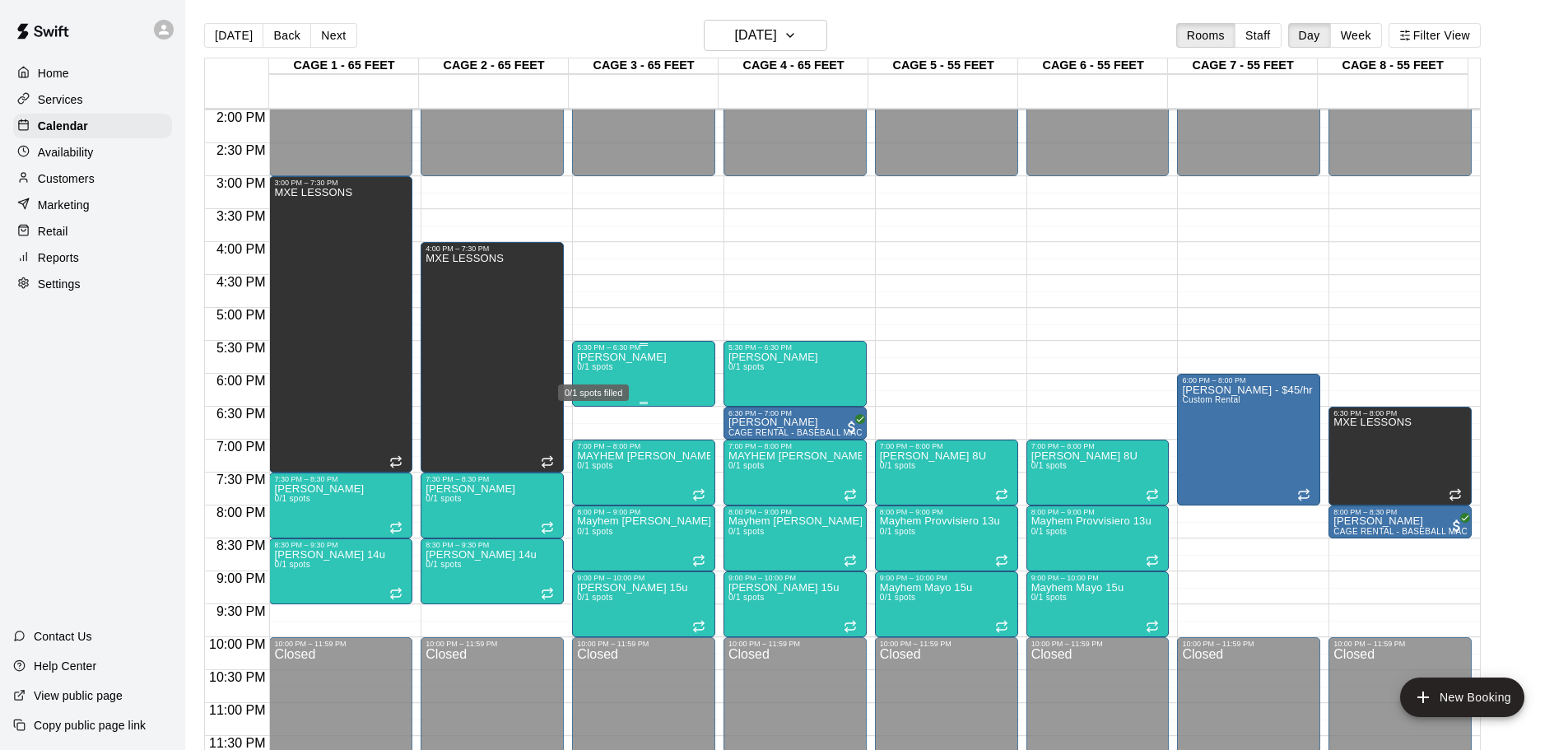
click at [595, 368] on span "0/1 spots" at bounding box center [595, 367] width 36 height 9
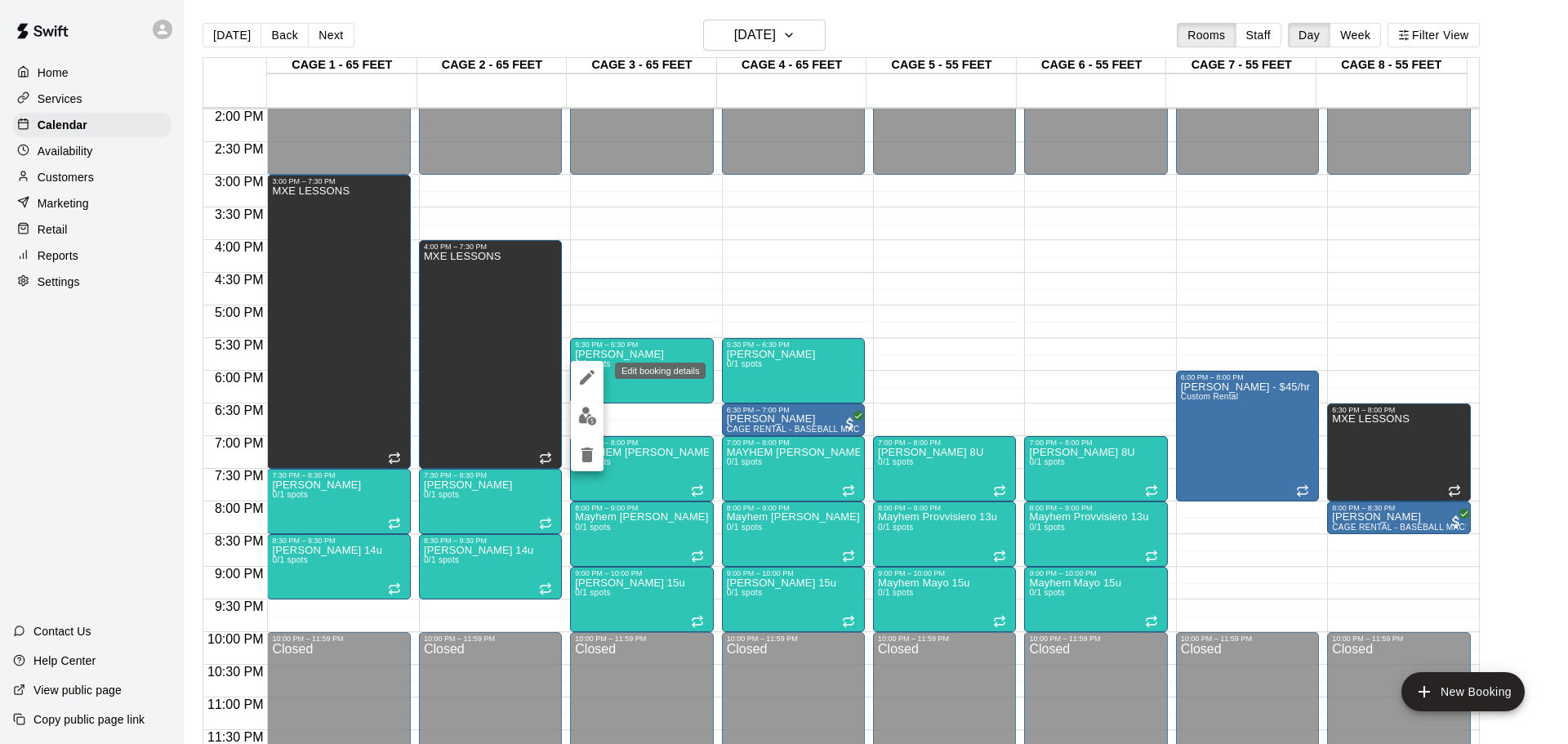
click at [595, 373] on icon "edit" at bounding box center [587, 377] width 19 height 19
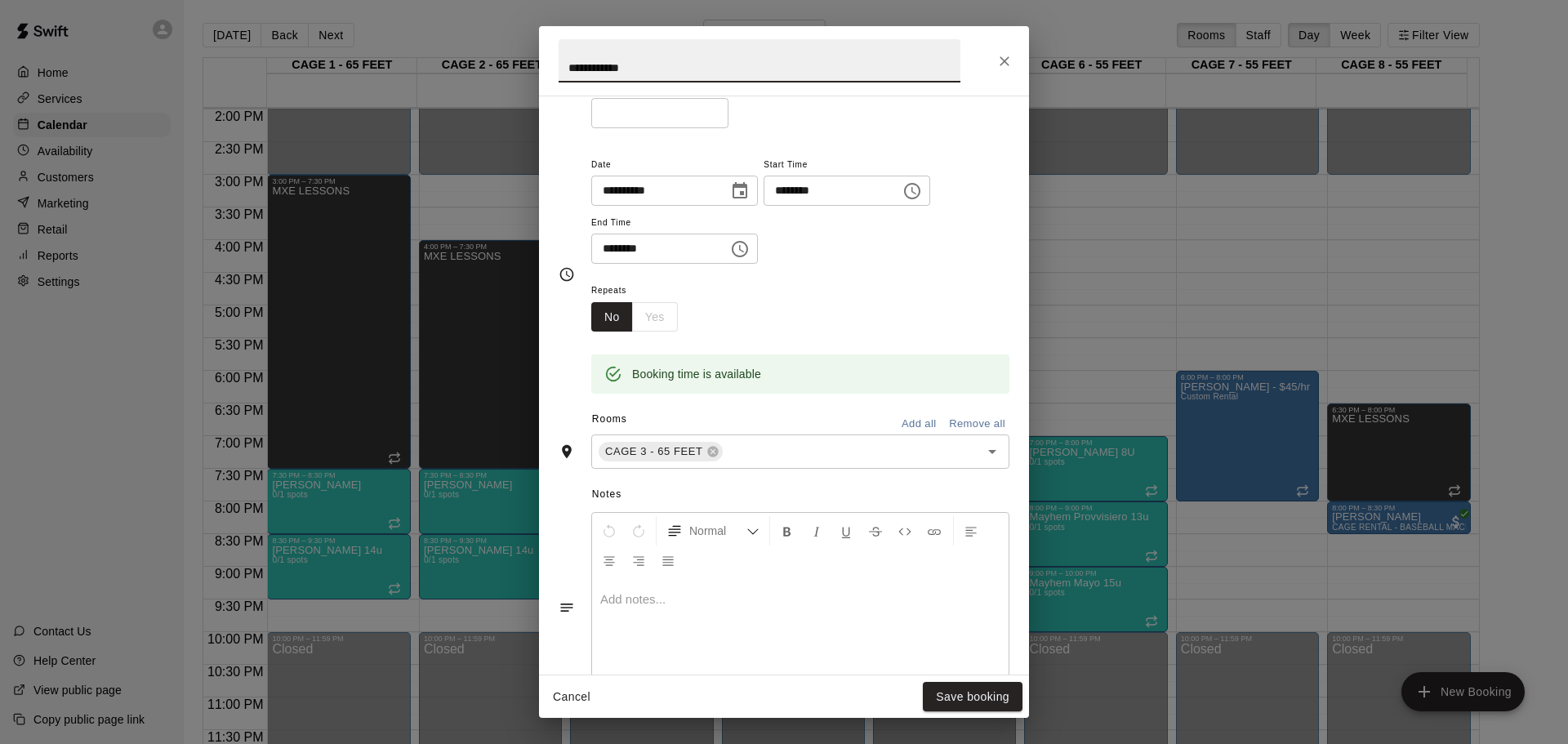
scroll to position [163, 0]
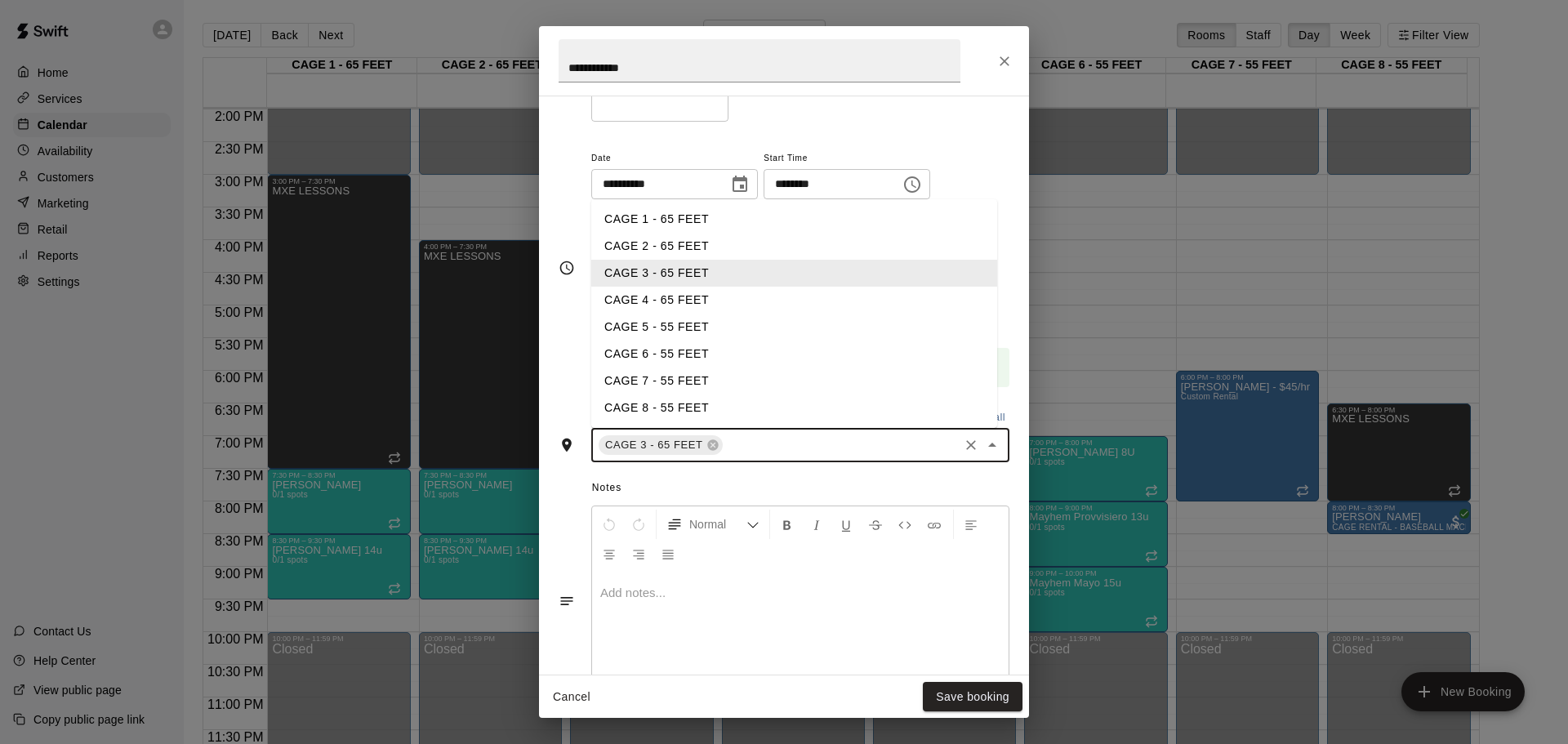
click at [770, 450] on input "text" at bounding box center [842, 445] width 232 height 20
click at [624, 304] on li "CAGE 4 - 65 FEET" at bounding box center [794, 300] width 406 height 27
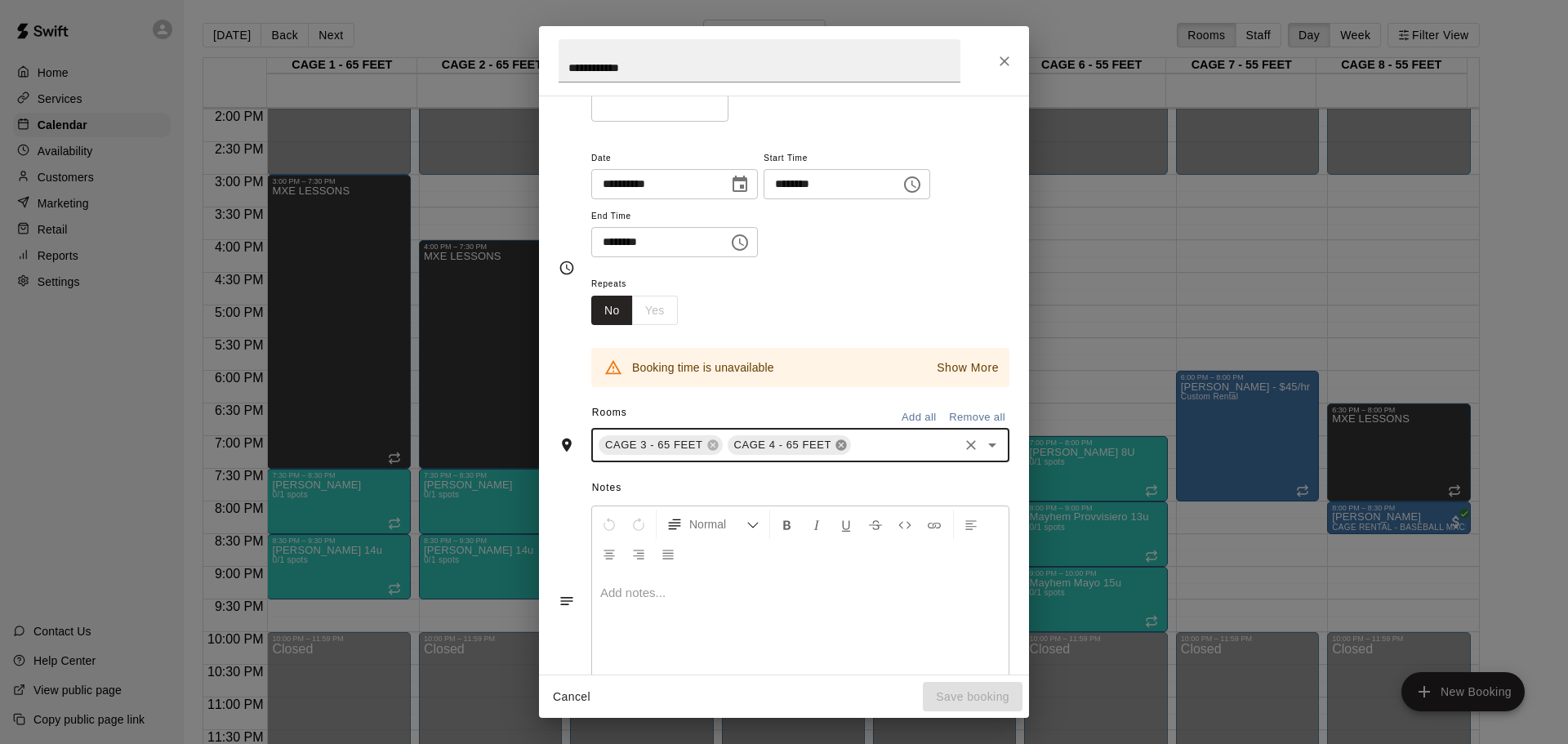
click at [843, 447] on icon at bounding box center [841, 445] width 13 height 13
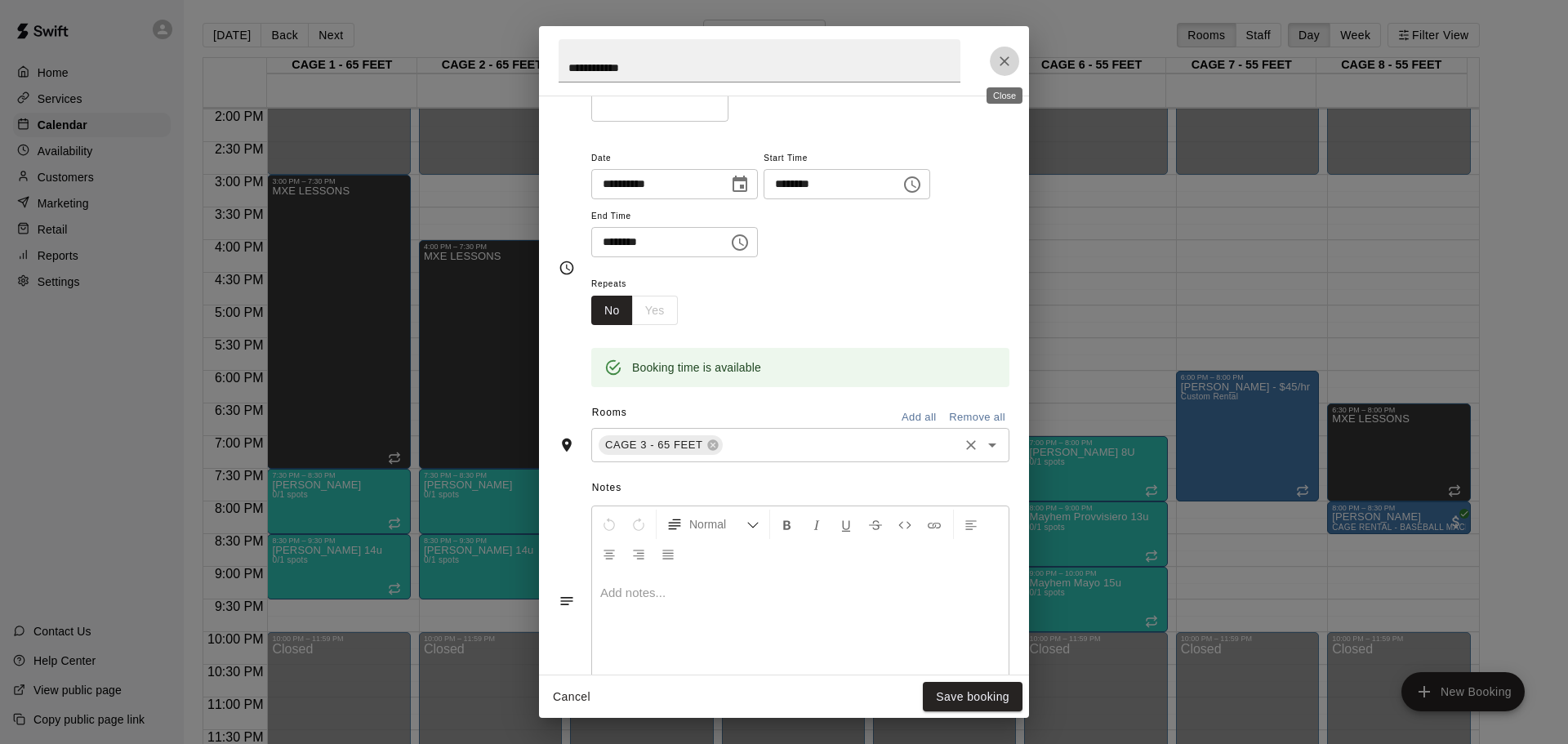
click at [999, 68] on icon "Close" at bounding box center [1005, 61] width 17 height 17
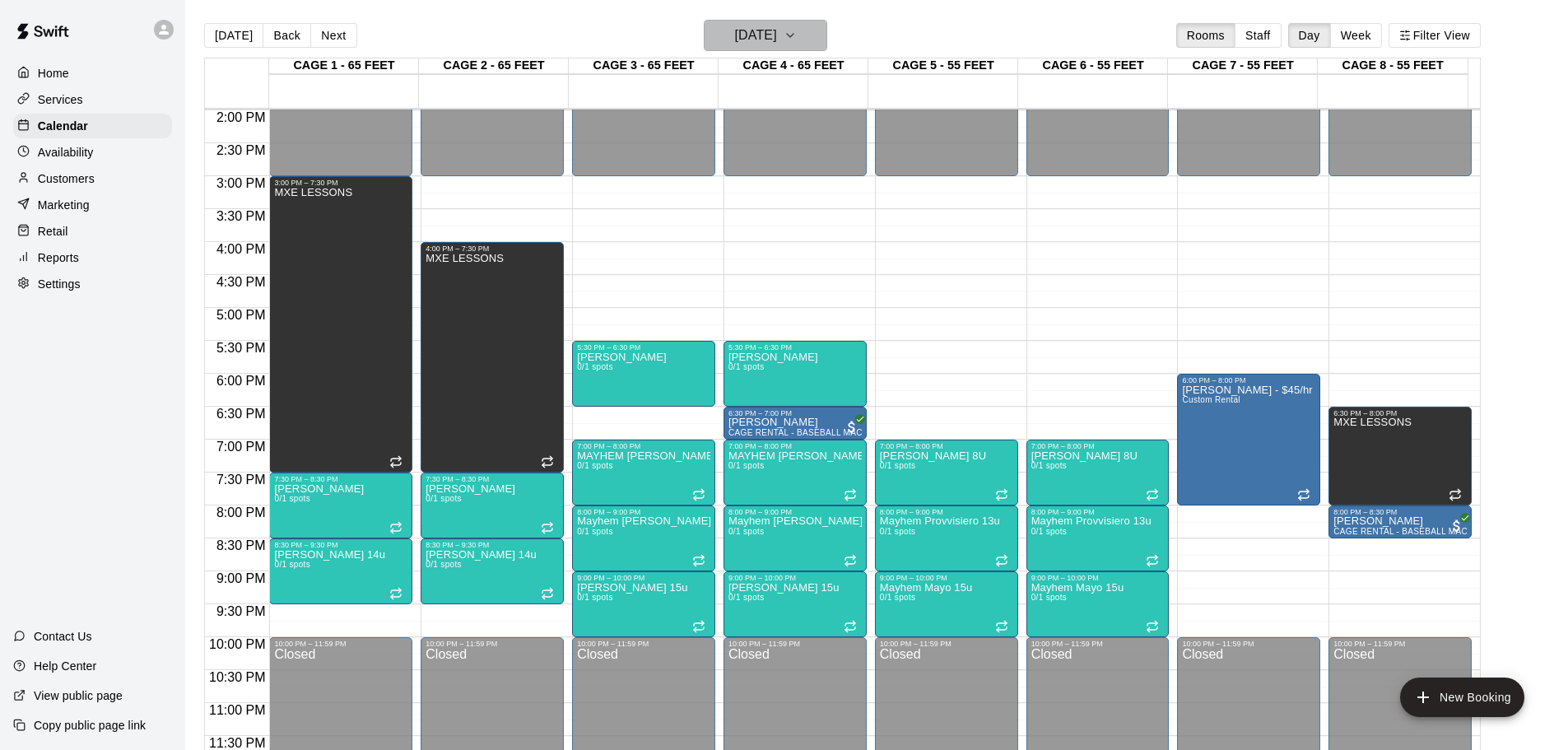
click at [797, 29] on icon "button" at bounding box center [790, 35] width 13 height 19
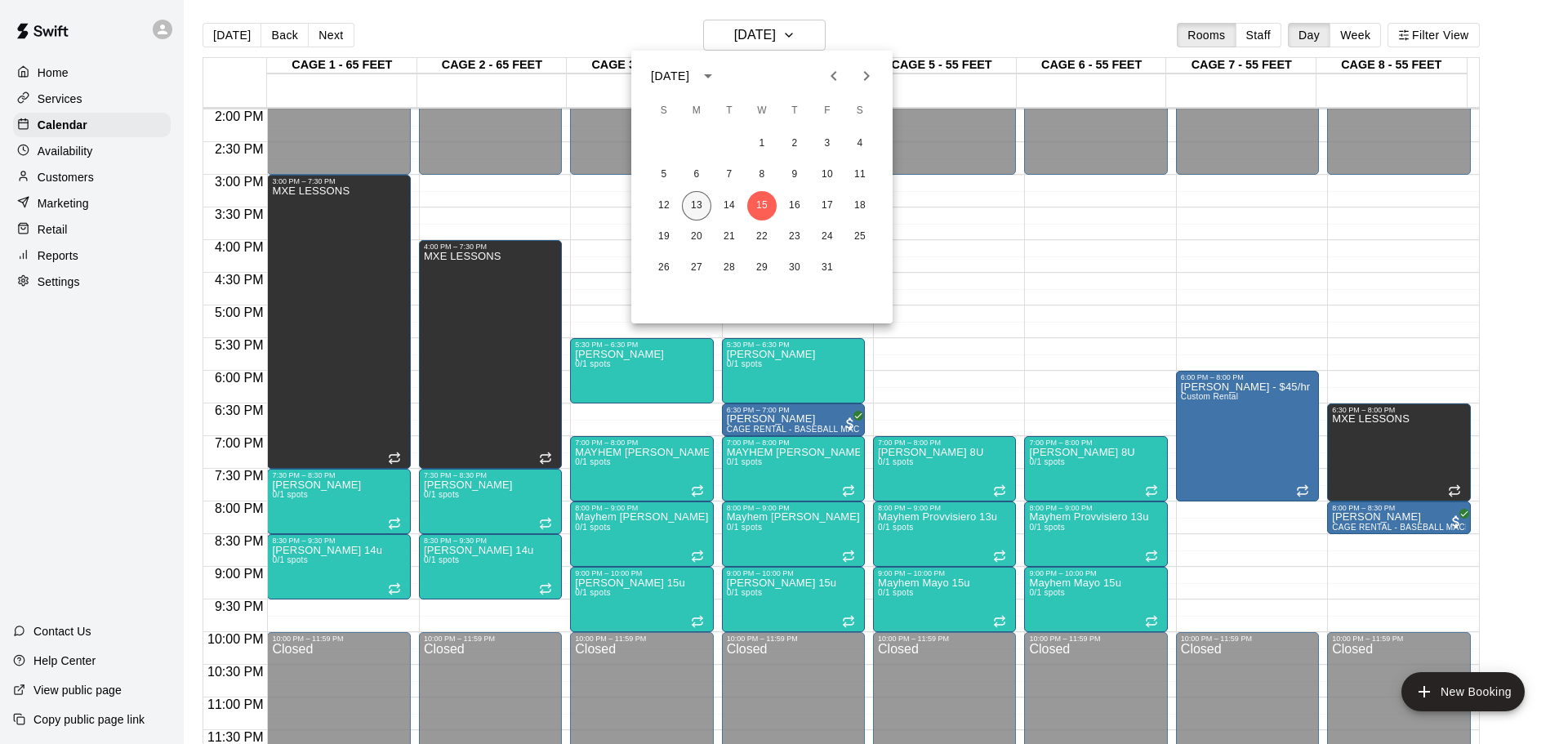
click at [694, 202] on button "13" at bounding box center [697, 206] width 30 height 30
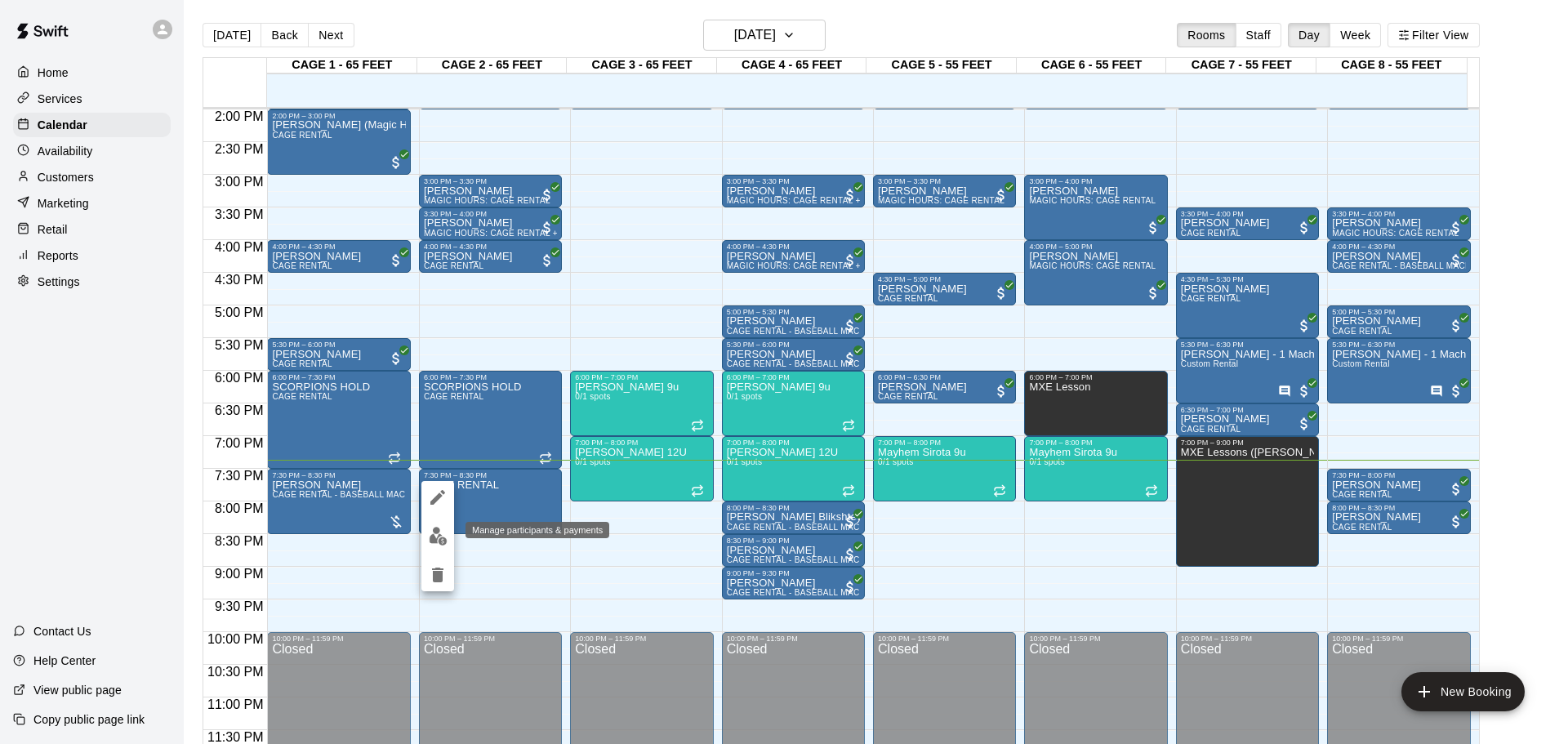
click at [432, 537] on img "edit" at bounding box center [439, 536] width 19 height 19
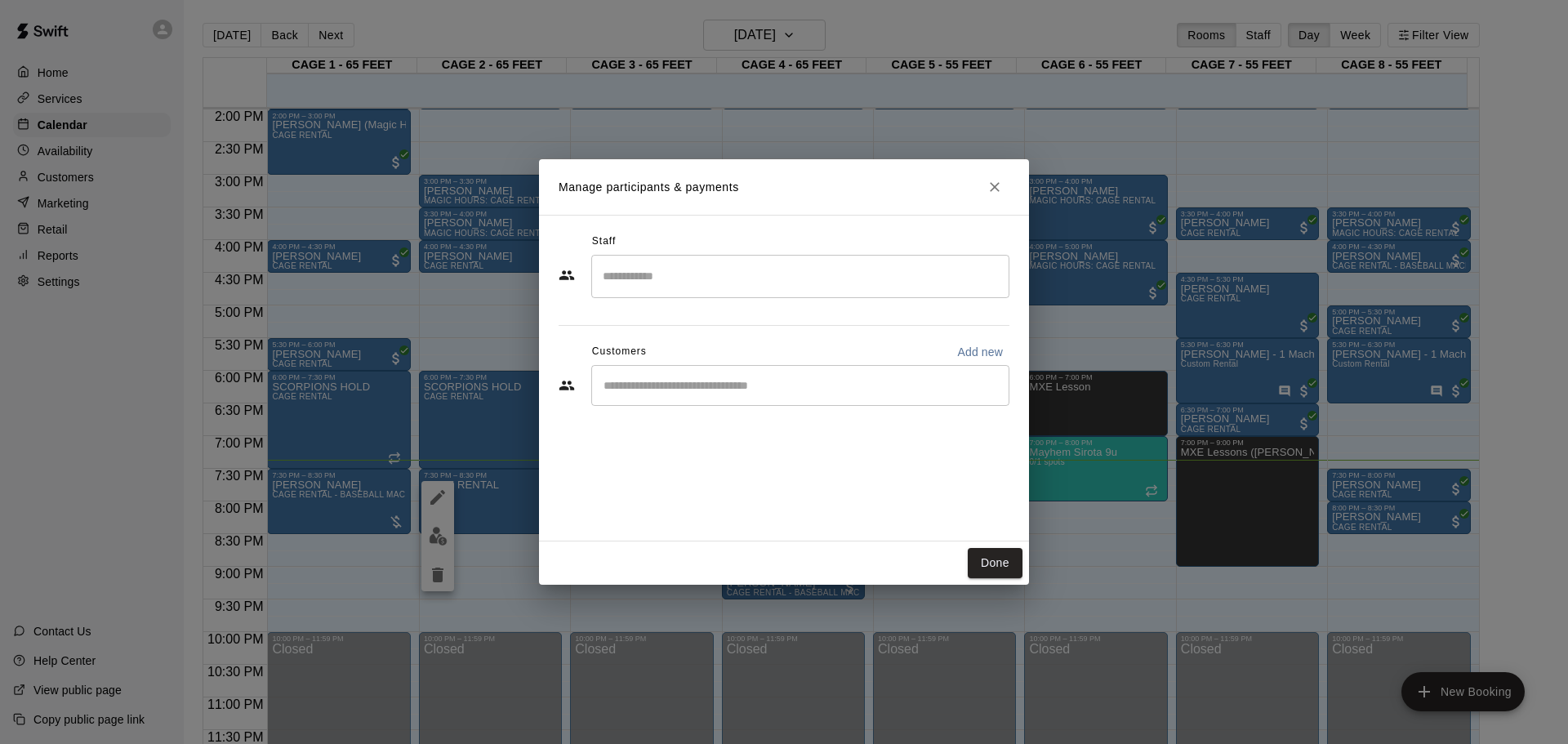
click at [831, 391] on input "Start typing to search customers..." at bounding box center [800, 386] width 404 height 17
click at [957, 349] on button "Add new" at bounding box center [979, 352] width 58 height 26
select select "**"
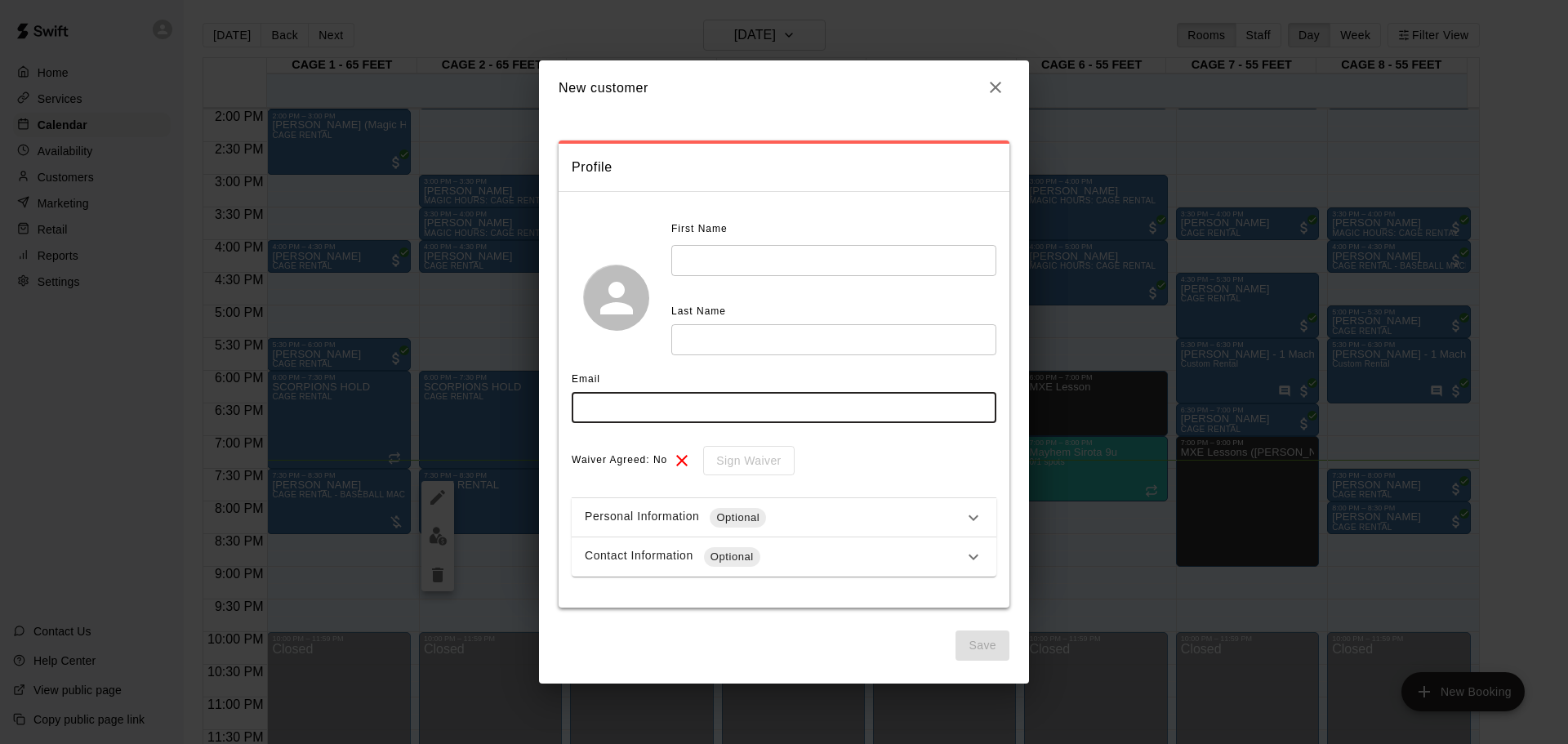
click at [794, 422] on input "text" at bounding box center [784, 407] width 425 height 31
type input "**********"
click at [788, 259] on input "text" at bounding box center [834, 260] width 325 height 31
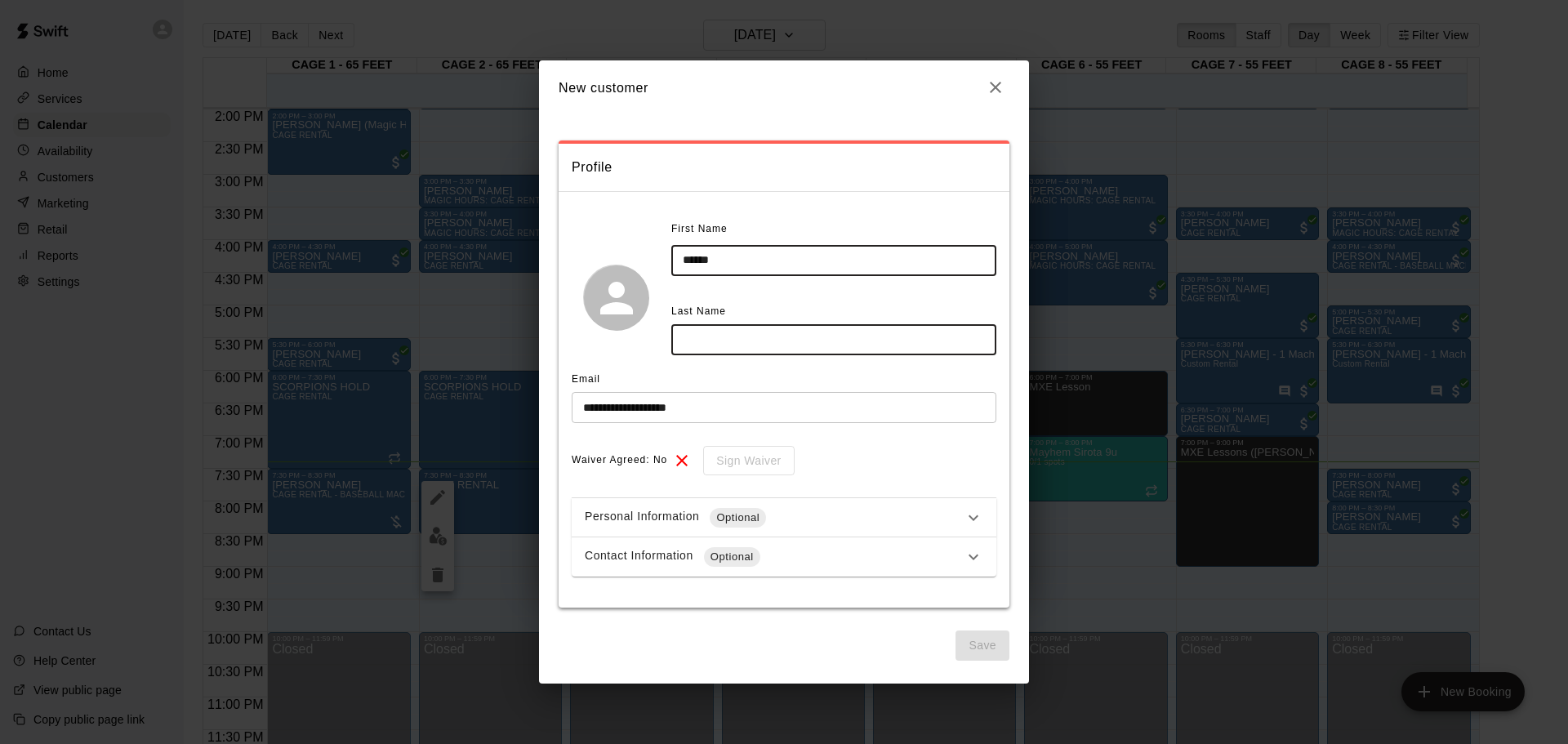
type input "******"
click at [849, 338] on input "text" at bounding box center [834, 339] width 325 height 31
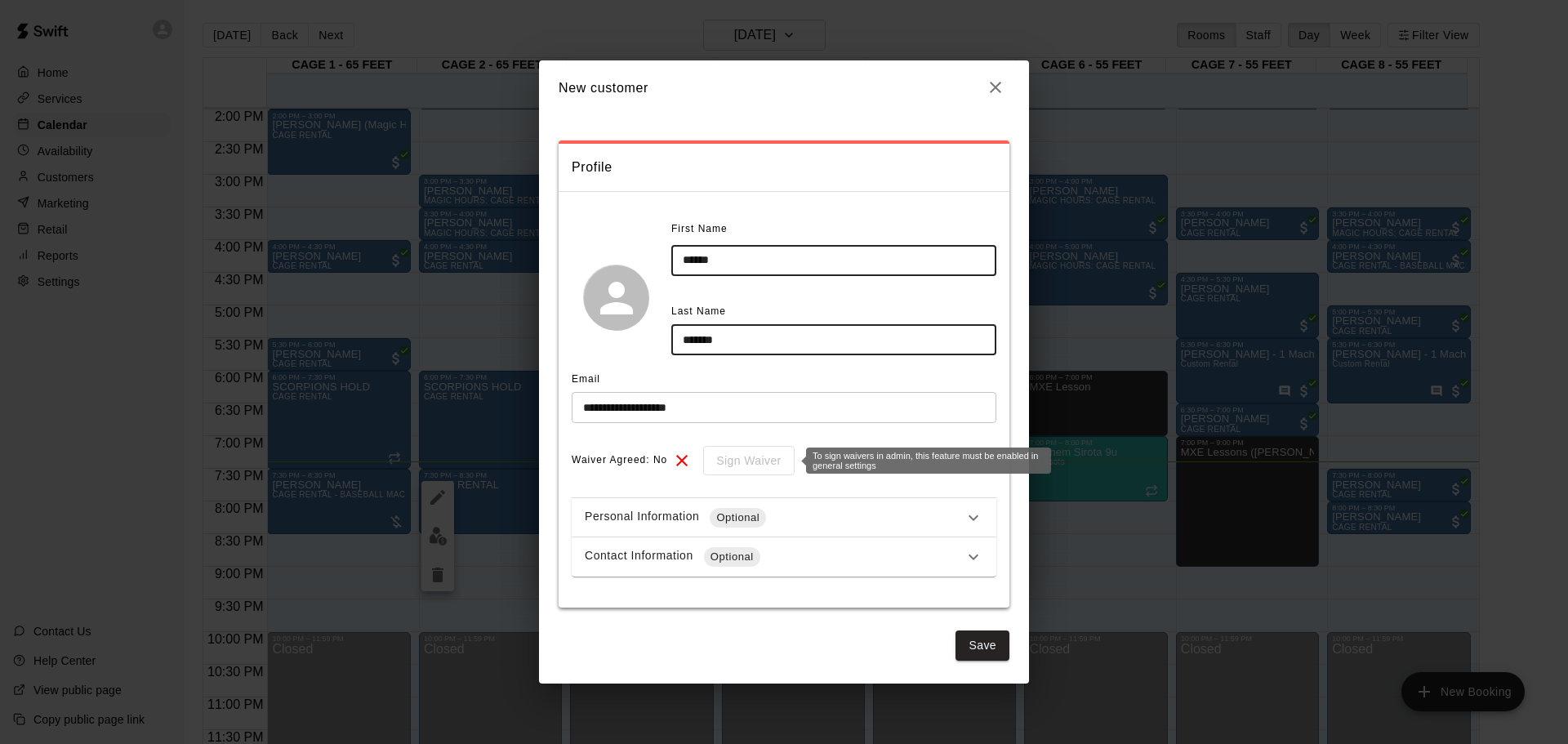
type input "*******"
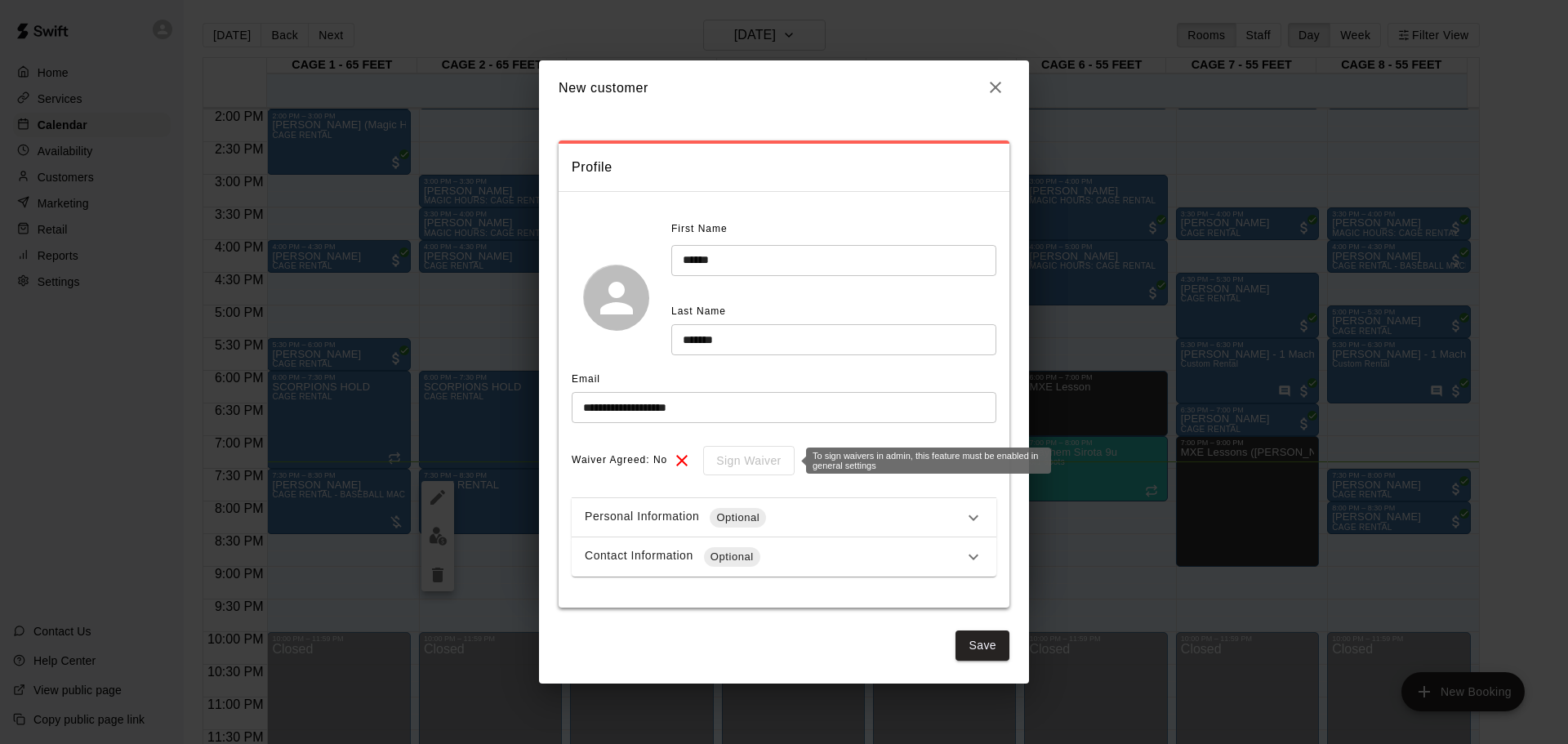
click at [826, 459] on div "To sign waivers in admin, this feature must be enabled in general settings" at bounding box center [928, 461] width 245 height 26
click at [989, 646] on button "Save" at bounding box center [983, 645] width 54 height 31
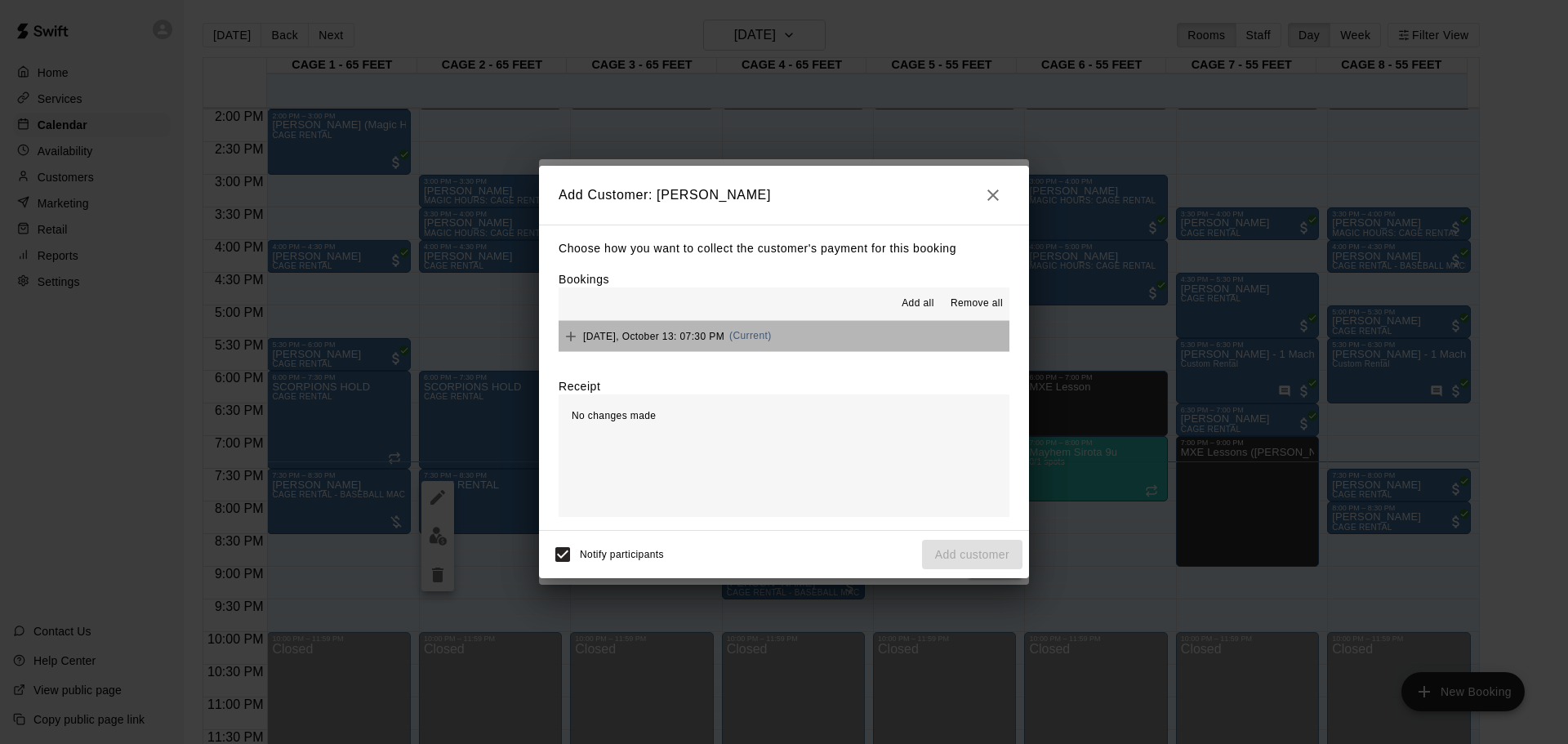
click at [796, 335] on button "Monday, October 13: 07:30 PM (Current)" at bounding box center [784, 336] width 451 height 31
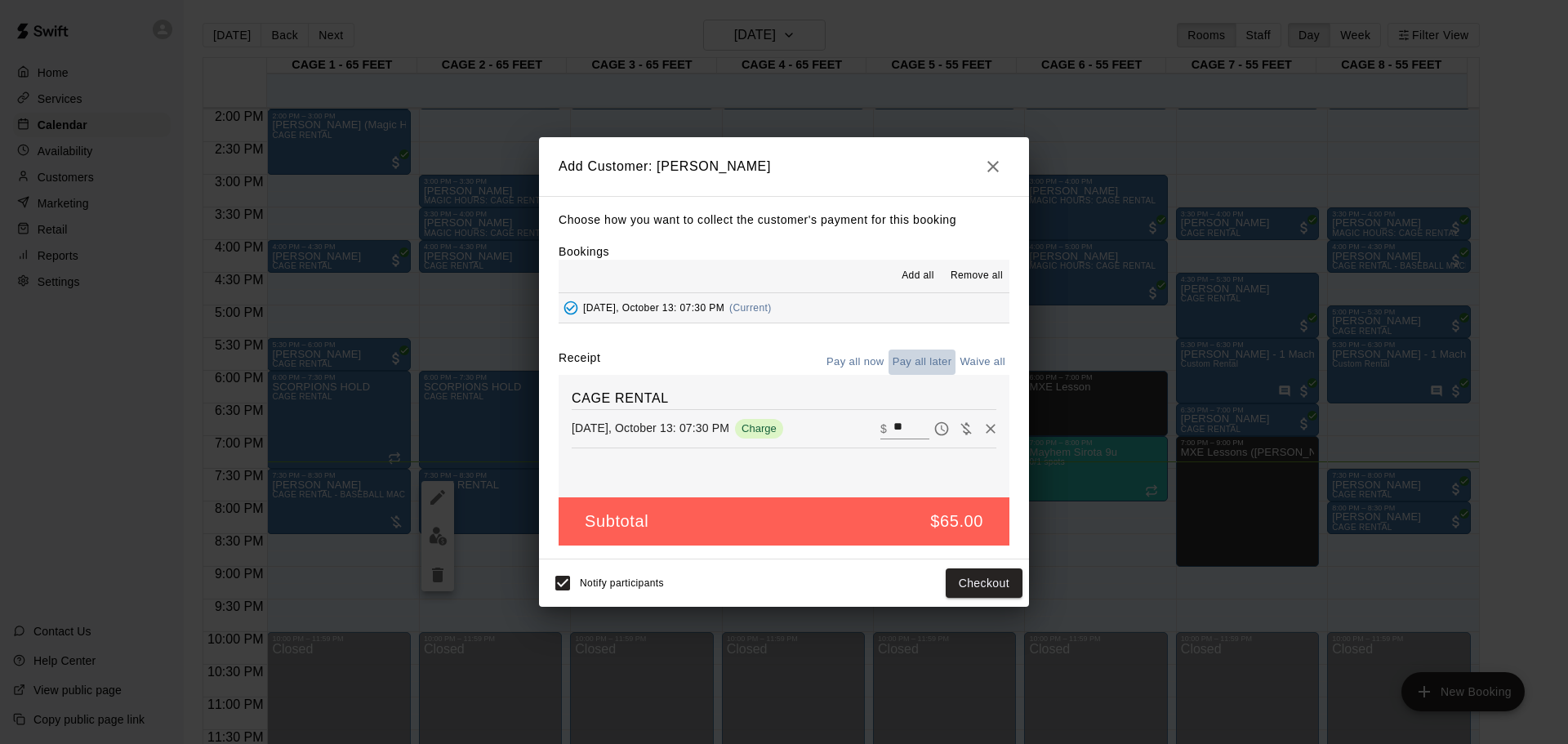
click at [919, 366] on button "Pay all later" at bounding box center [923, 362] width 68 height 25
click at [975, 586] on button "Add customer" at bounding box center [971, 584] width 100 height 31
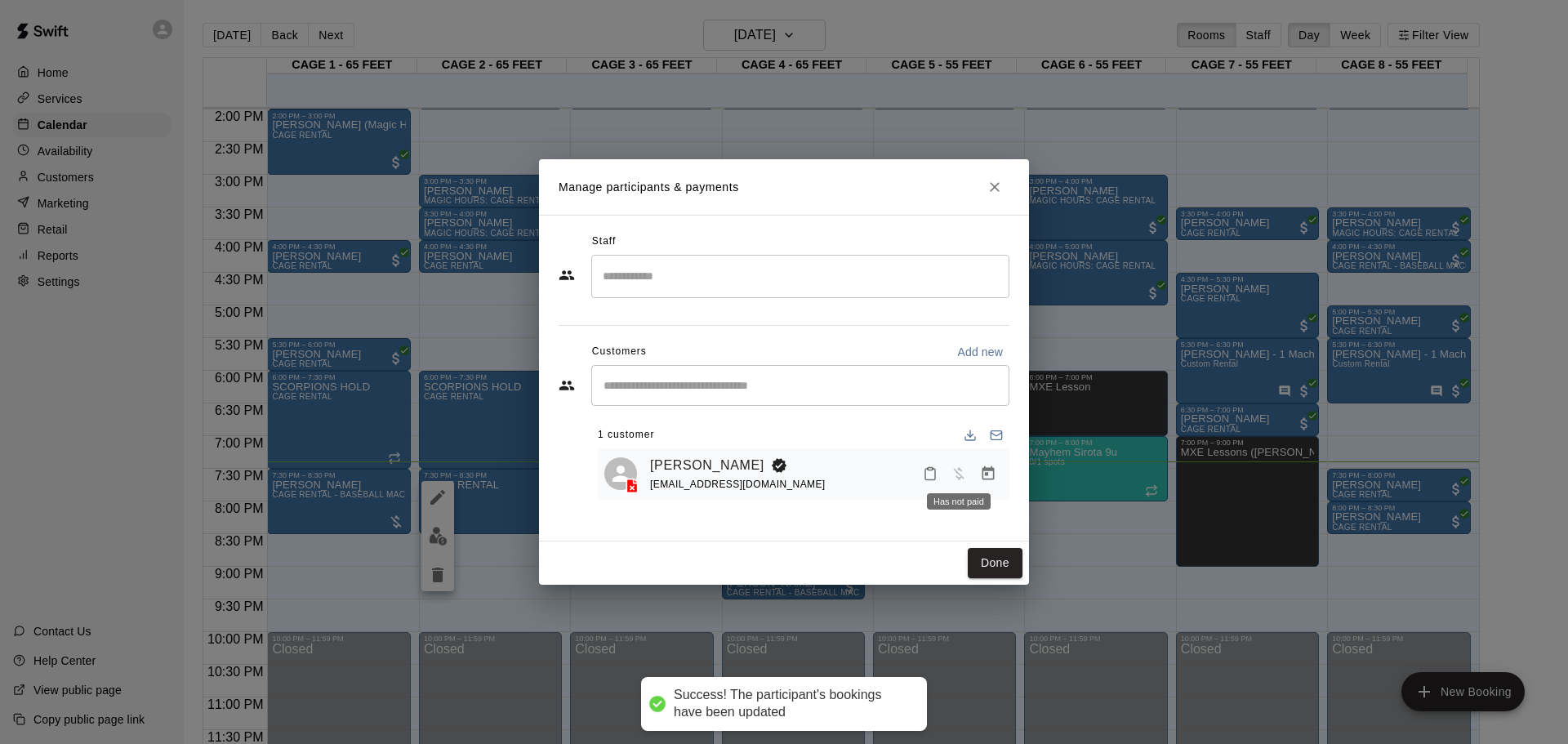
click at [960, 478] on span "Has not paid" at bounding box center [959, 474] width 30 height 14
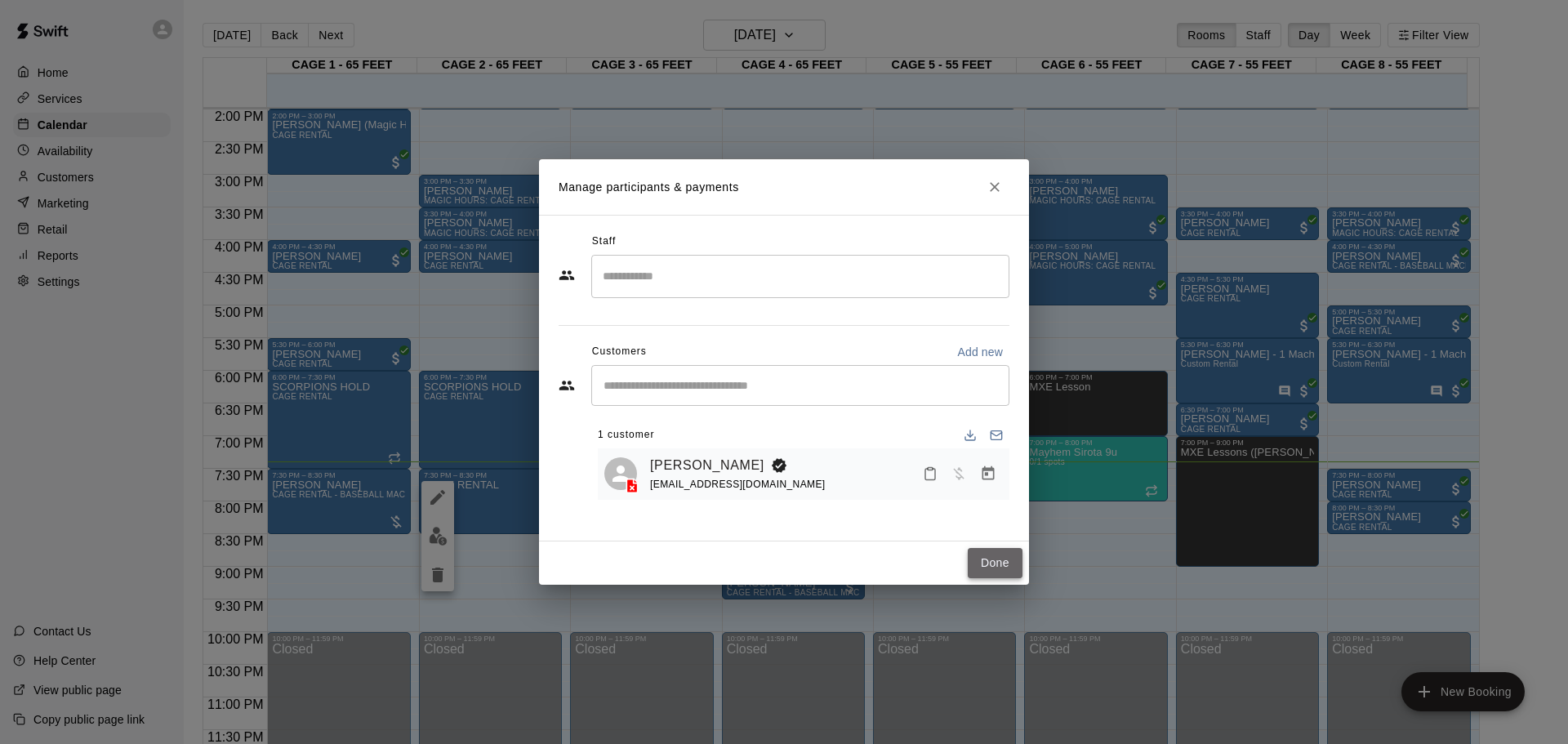
click at [1006, 573] on button "Done" at bounding box center [995, 563] width 55 height 31
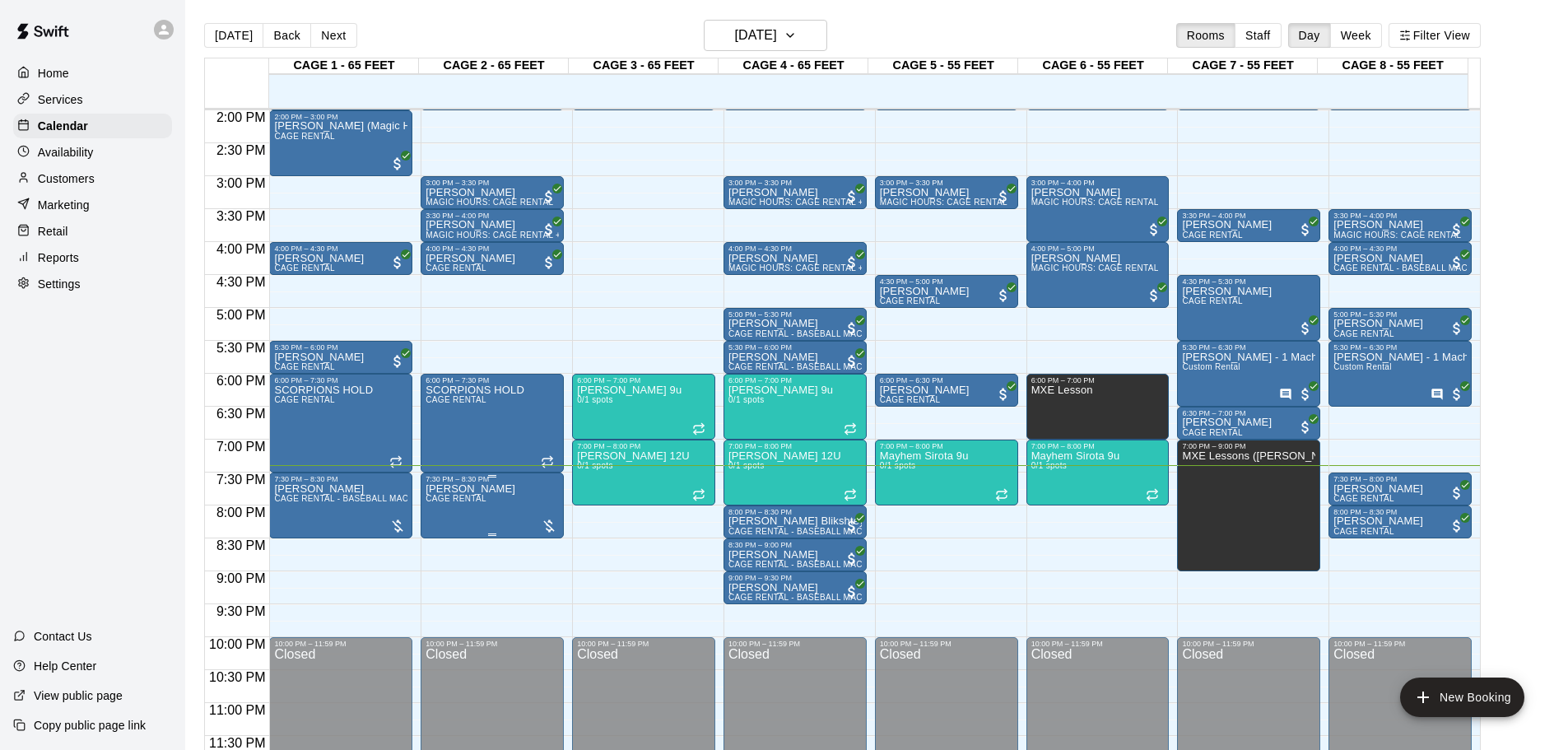
click at [545, 521] on div at bounding box center [548, 526] width 17 height 17
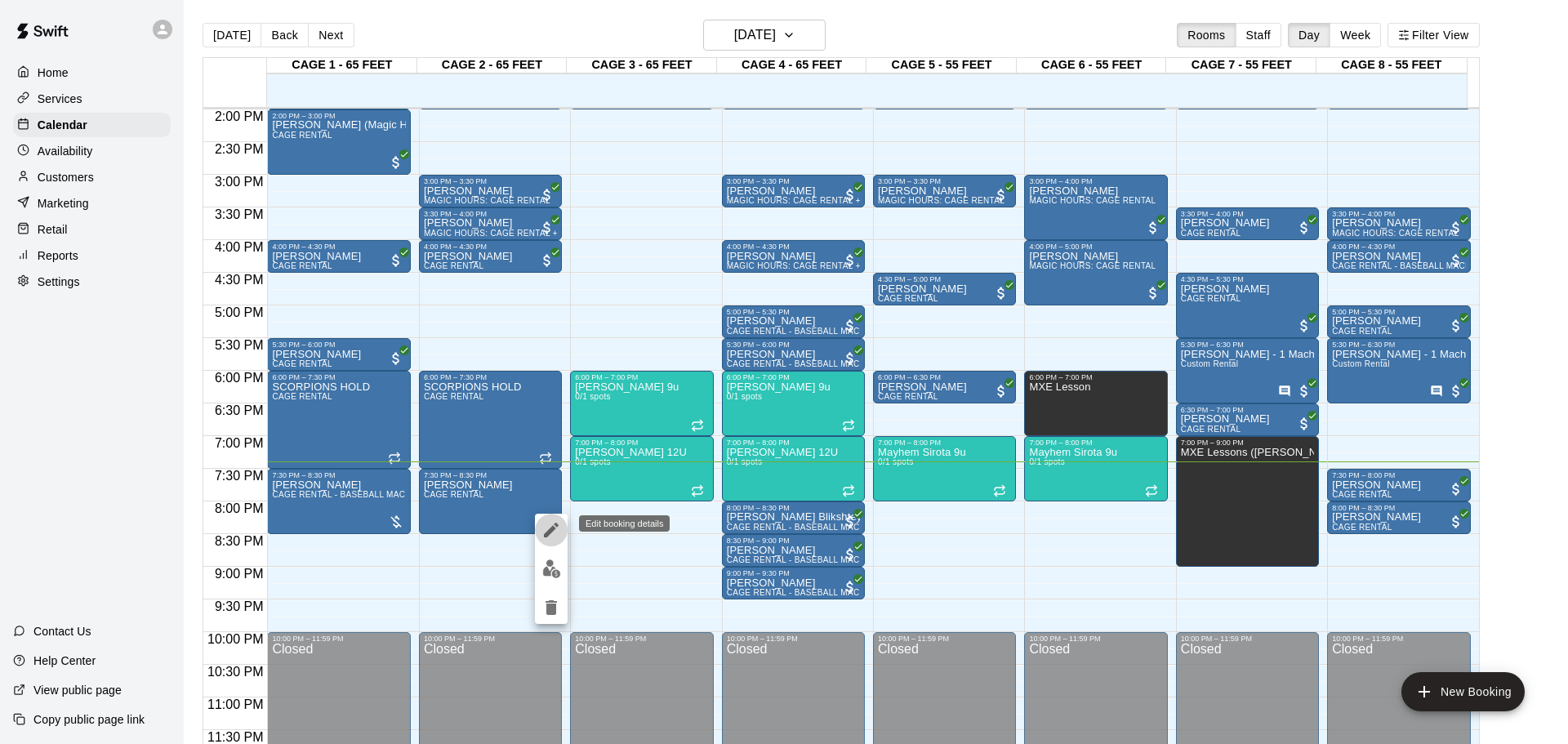
click at [549, 527] on icon "edit" at bounding box center [551, 530] width 19 height 19
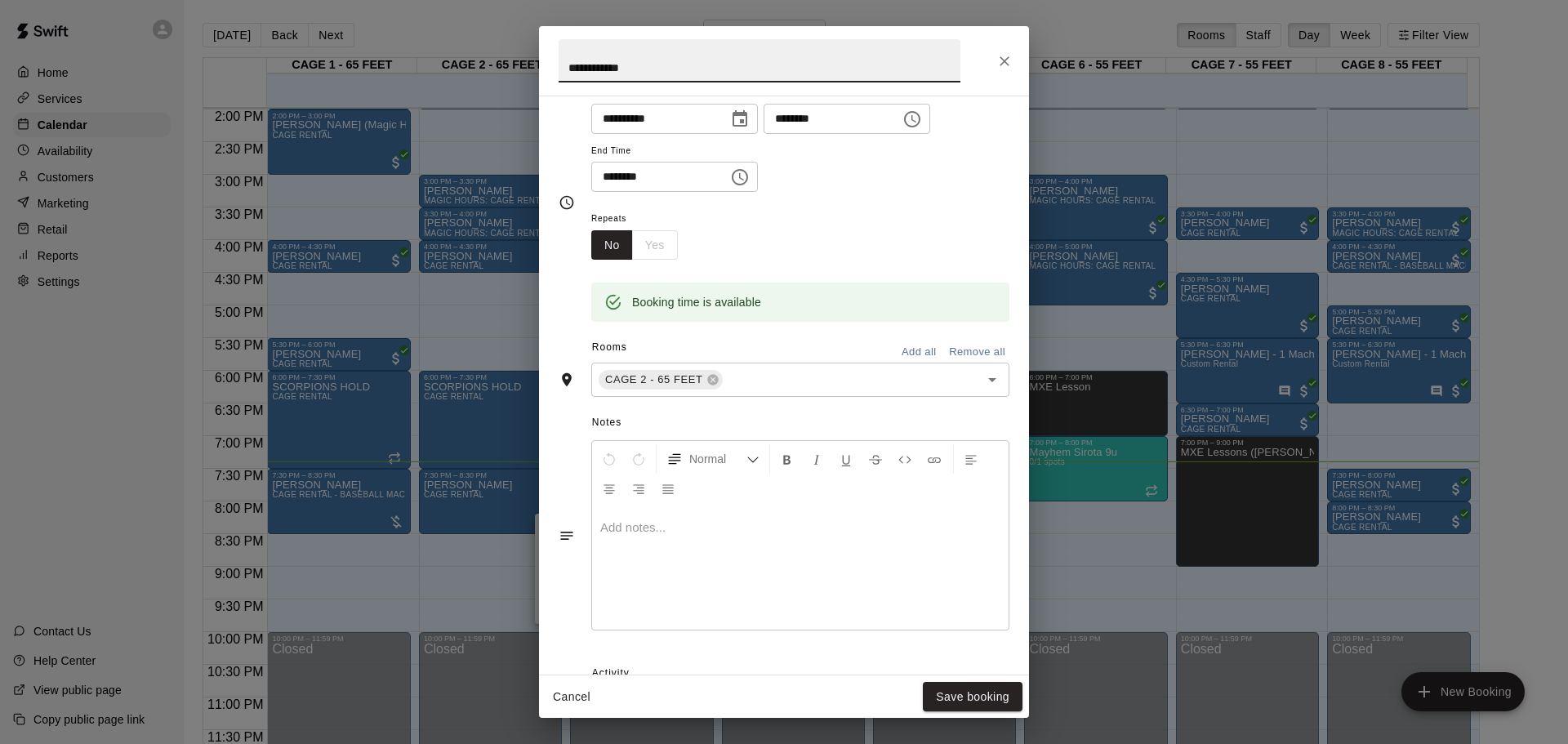
scroll to position [133, 0]
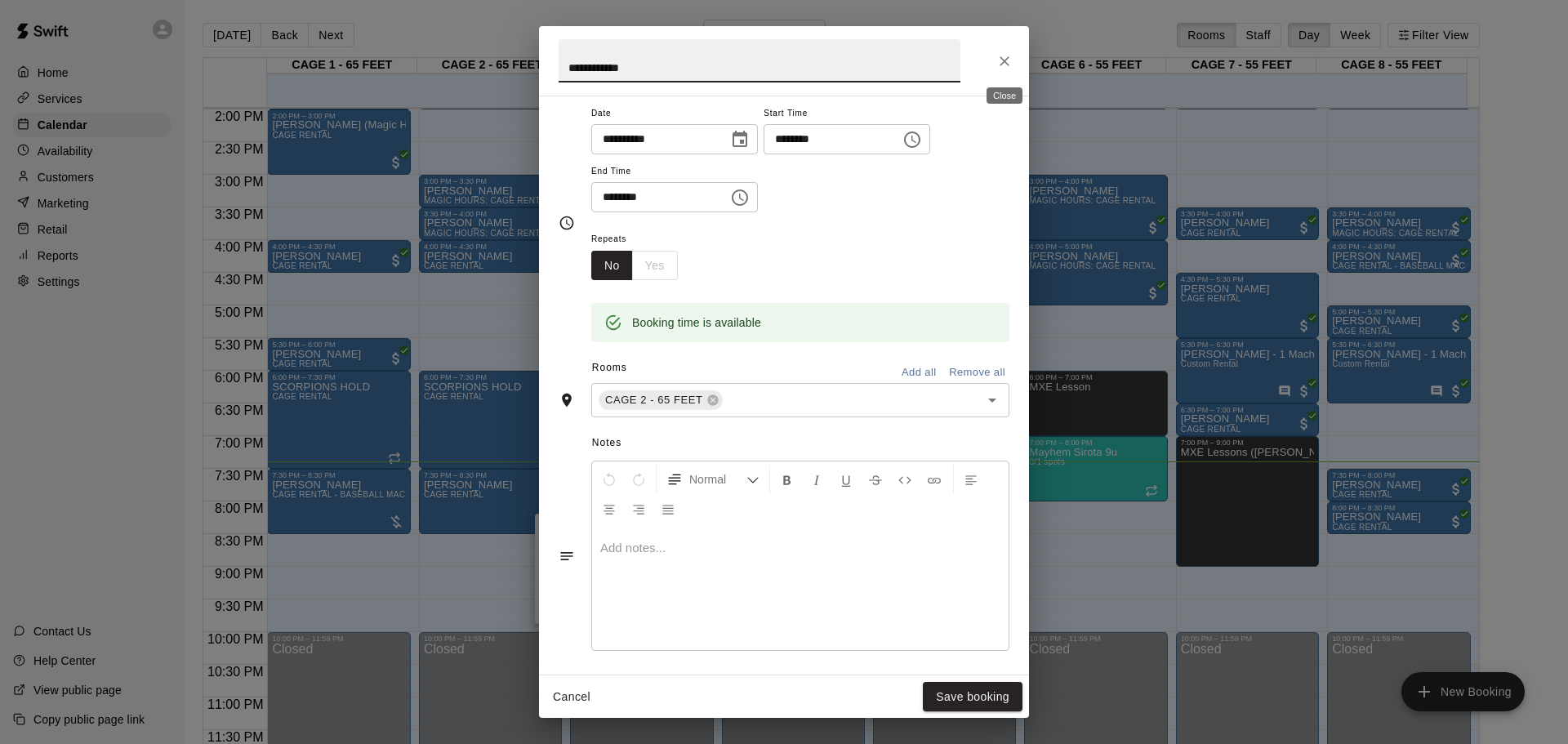
drag, startPoint x: 1011, startPoint y: 61, endPoint x: 571, endPoint y: 676, distance: 756.2
click at [1011, 61] on icon "Close" at bounding box center [1005, 61] width 17 height 17
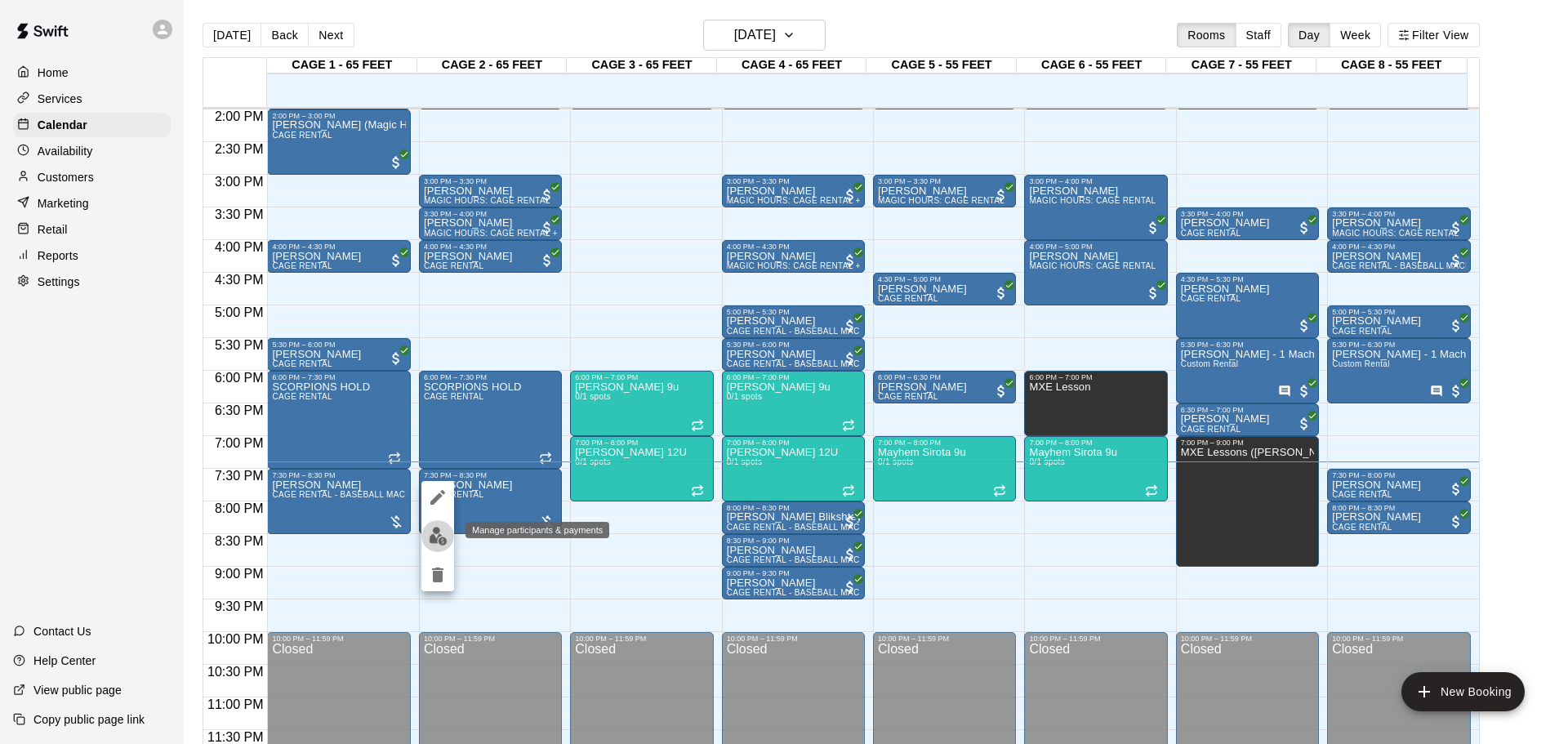
click at [433, 535] on img "edit" at bounding box center [439, 536] width 19 height 19
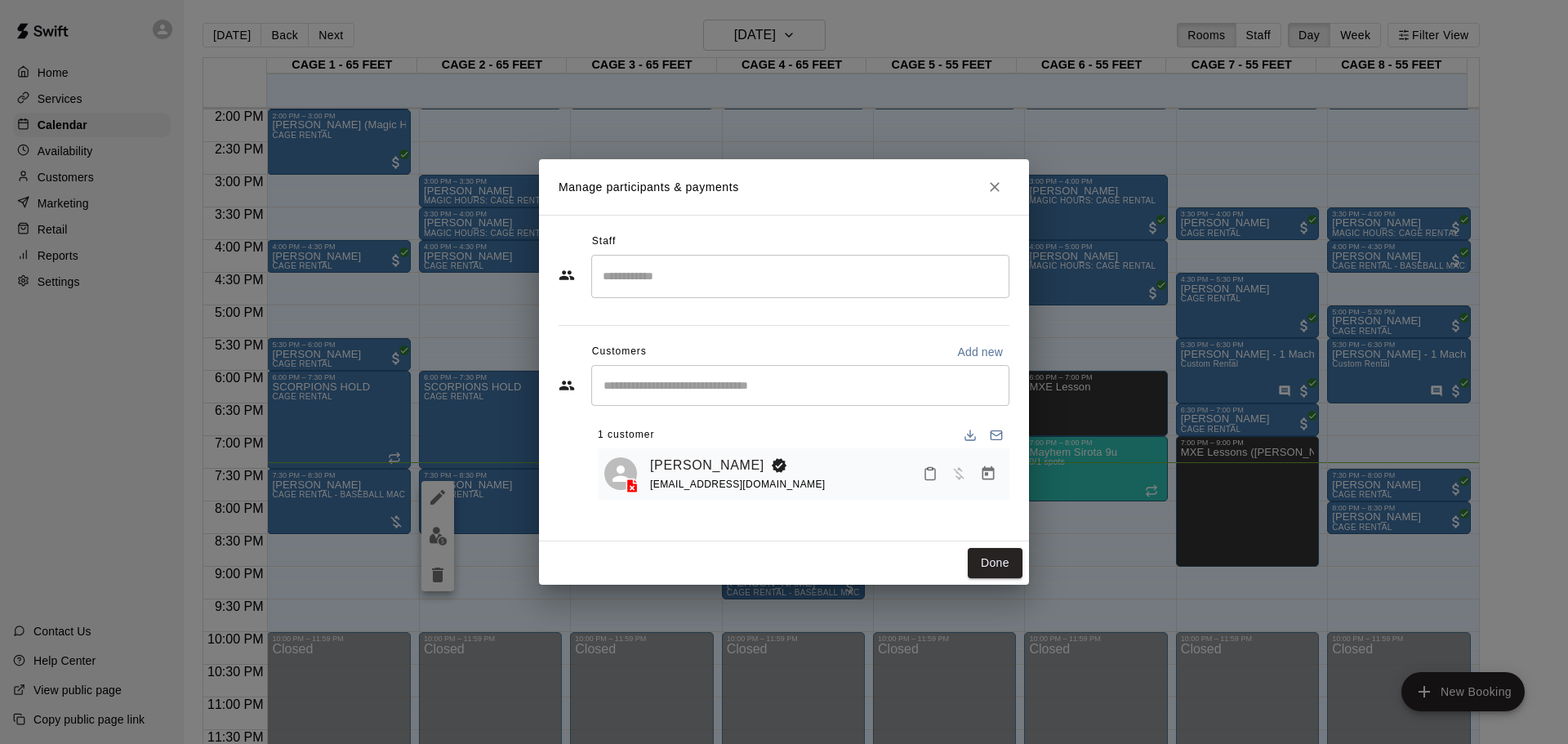
click at [829, 476] on div "Robert Normile stromile88@yahoo.com" at bounding box center [826, 474] width 353 height 38
click at [634, 488] on line at bounding box center [632, 488] width 3 height 3
click at [632, 486] on icon at bounding box center [632, 486] width 10 height 14
click at [982, 478] on icon "Manage bookings & payment" at bounding box center [988, 474] width 17 height 17
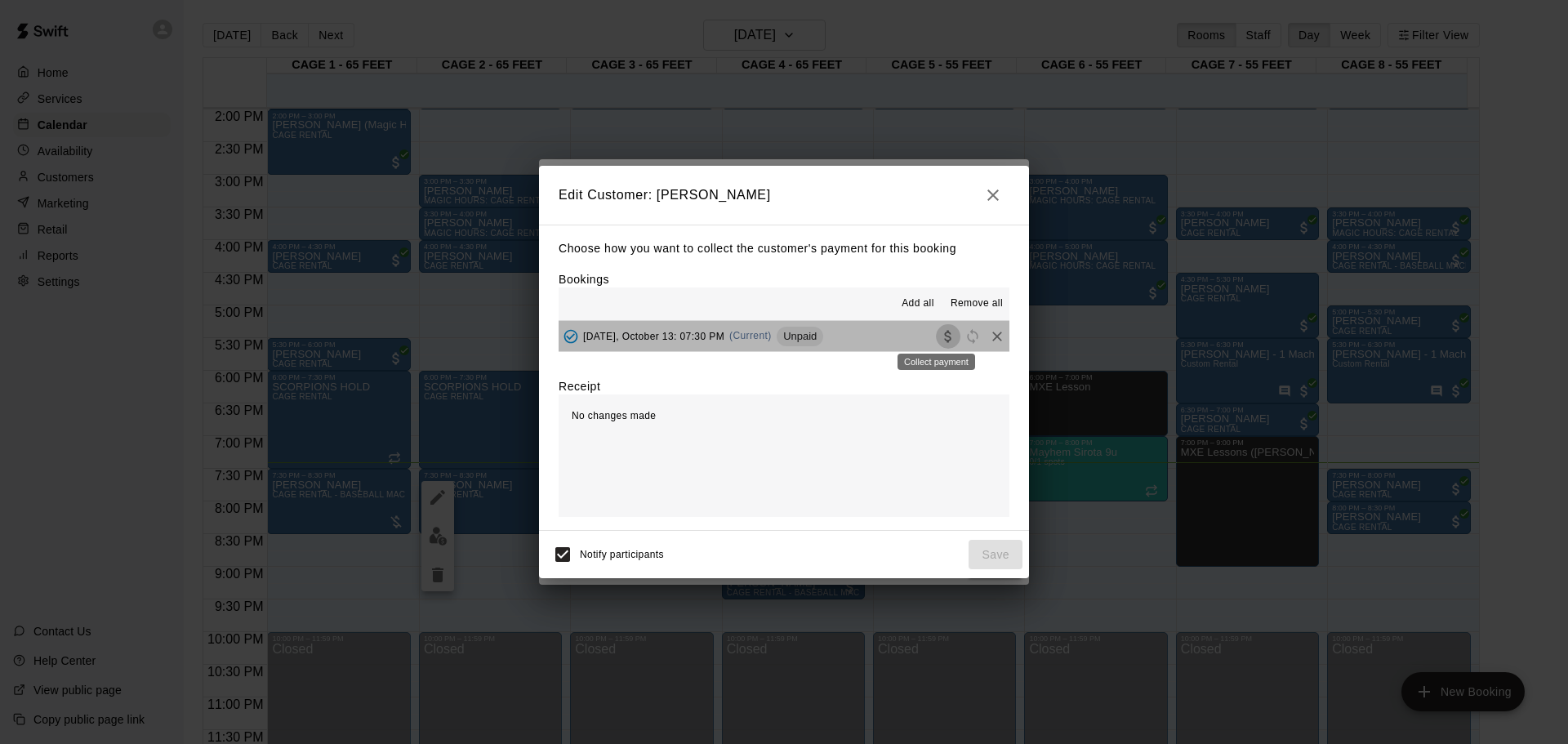
click at [944, 337] on icon "Collect payment" at bounding box center [947, 336] width 6 height 12
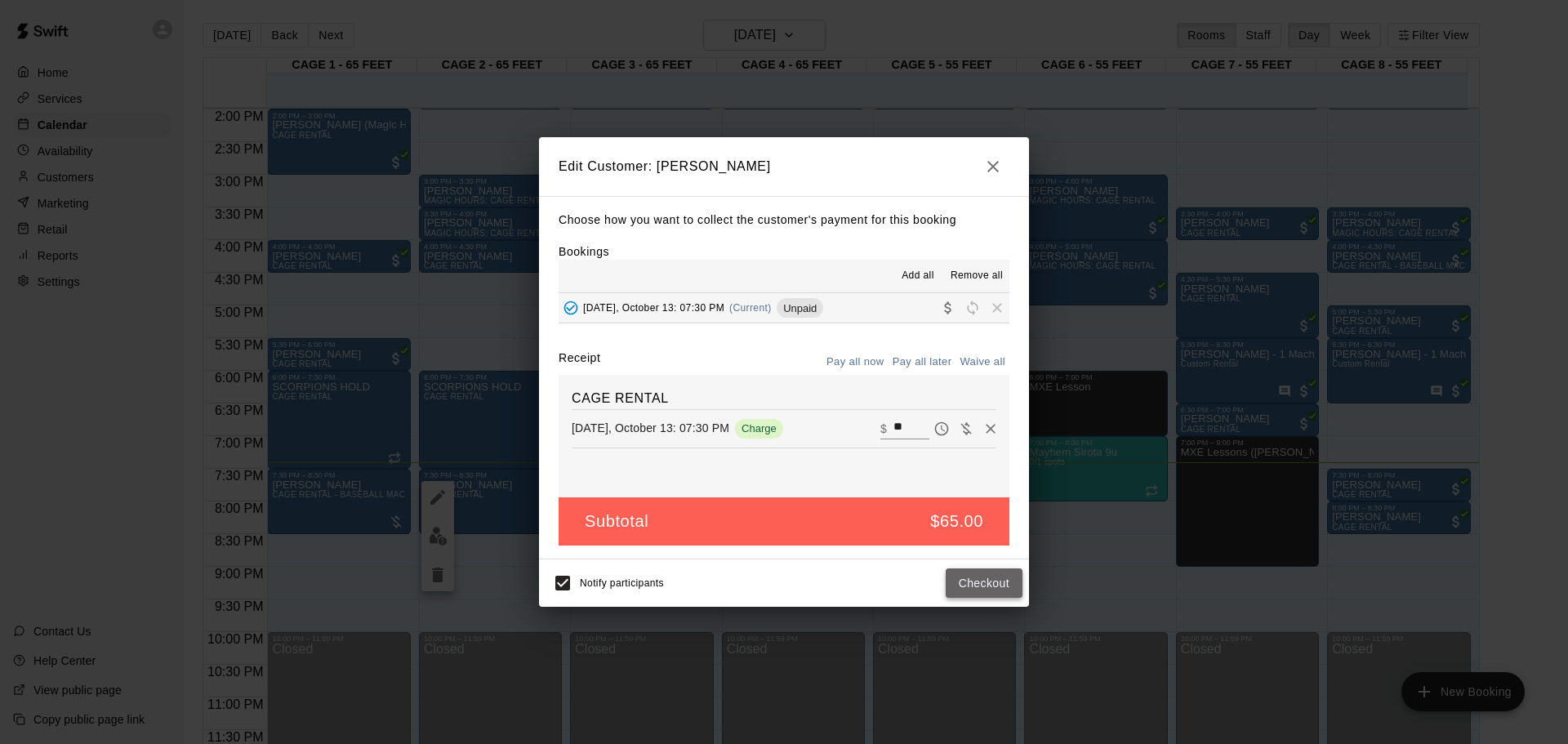
click at [958, 582] on button "Checkout" at bounding box center [985, 584] width 77 height 31
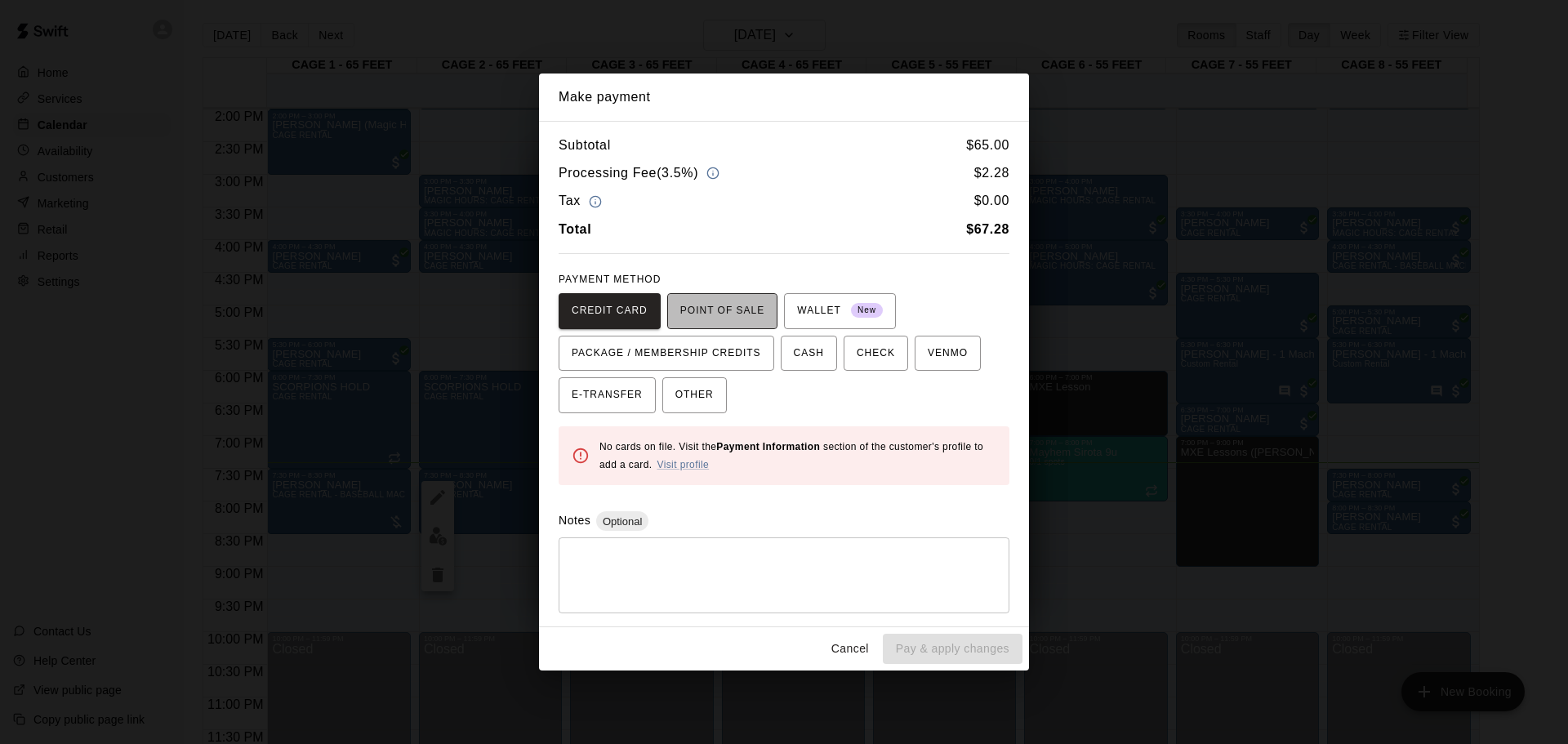
click at [726, 306] on span "POINT OF SALE" at bounding box center [722, 311] width 84 height 26
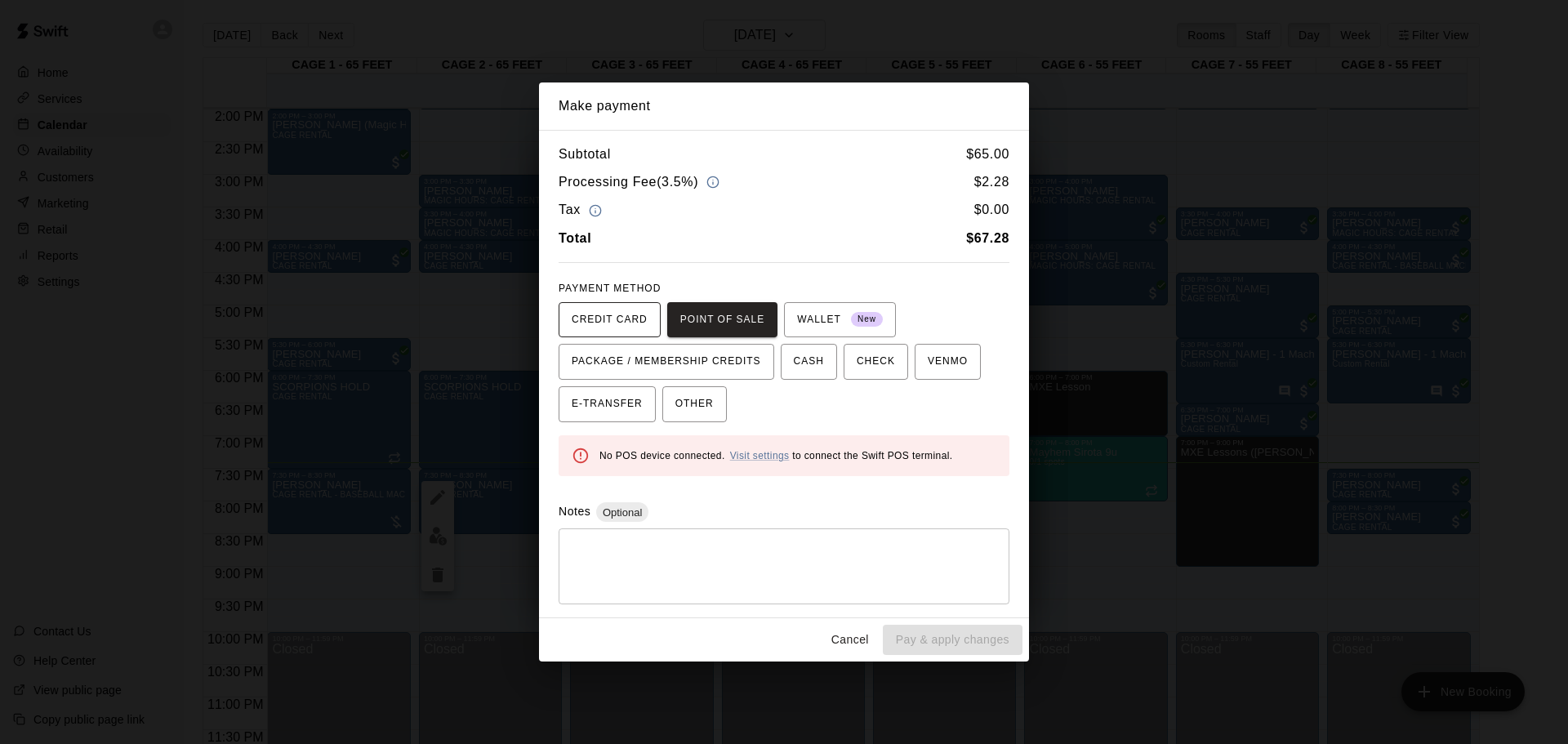
click at [618, 321] on span "CREDIT CARD" at bounding box center [610, 320] width 76 height 26
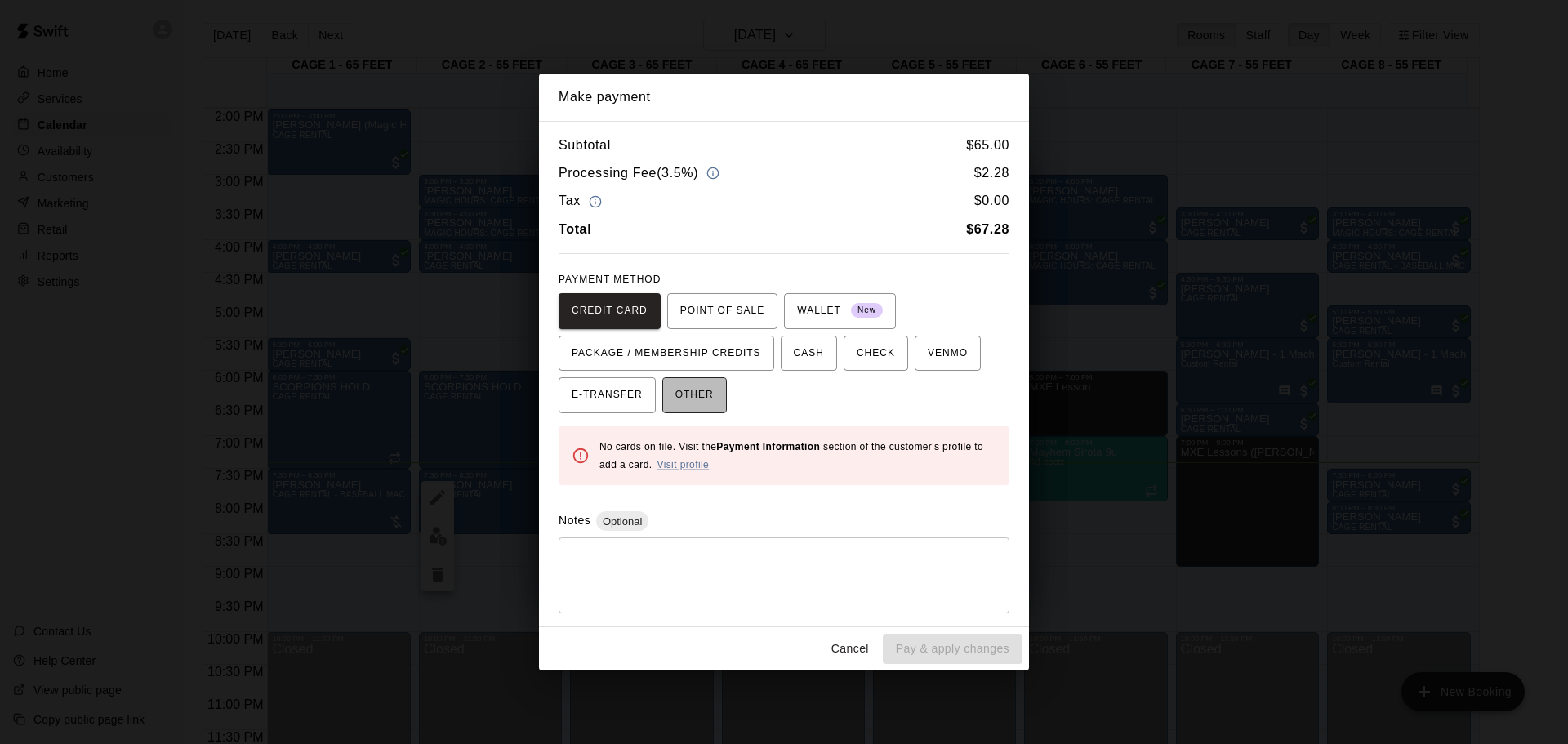
click at [686, 399] on span "OTHER" at bounding box center [695, 395] width 38 height 26
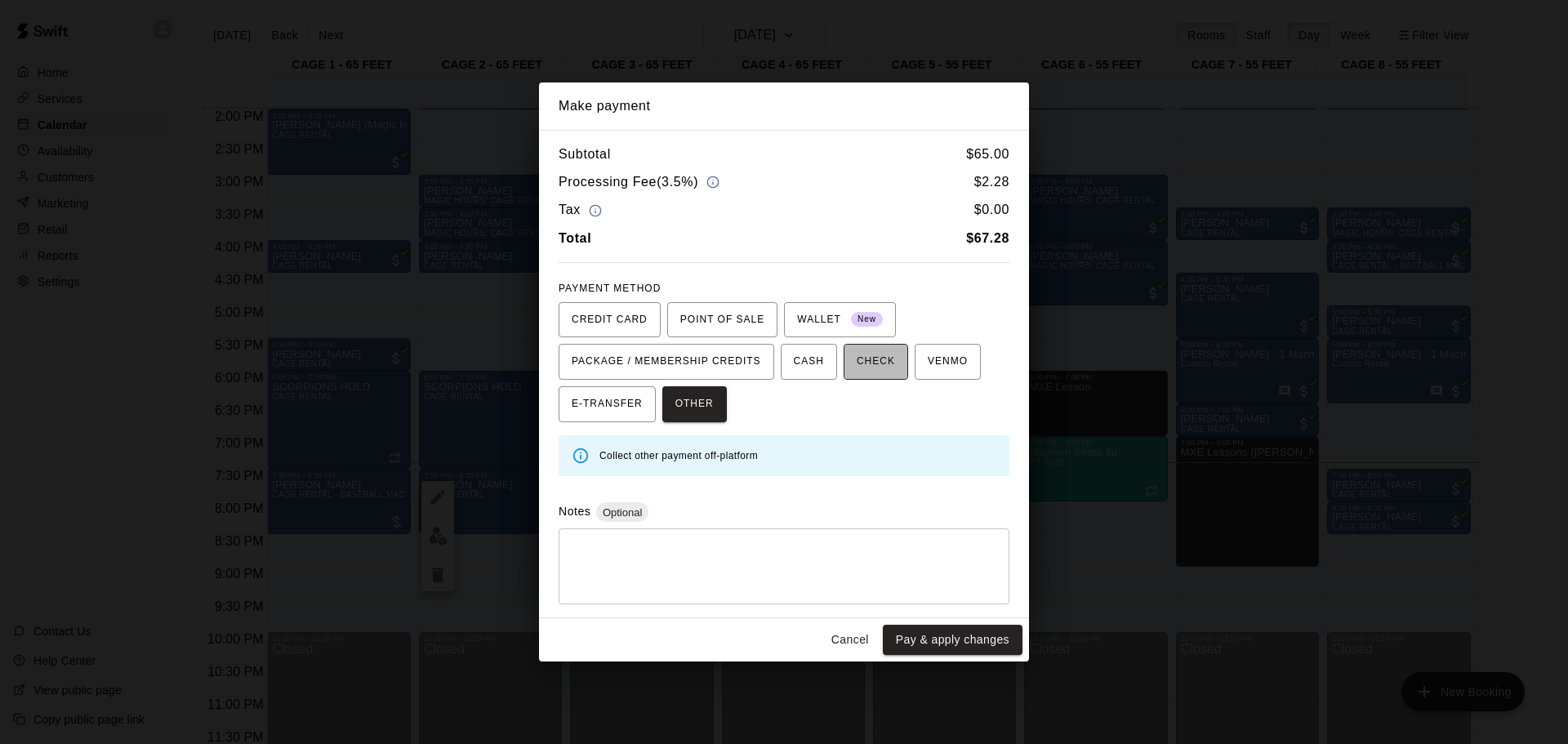
click at [855, 362] on button "CHECK" at bounding box center [876, 361] width 65 height 36
click at [811, 372] on span "CASH" at bounding box center [808, 362] width 31 height 26
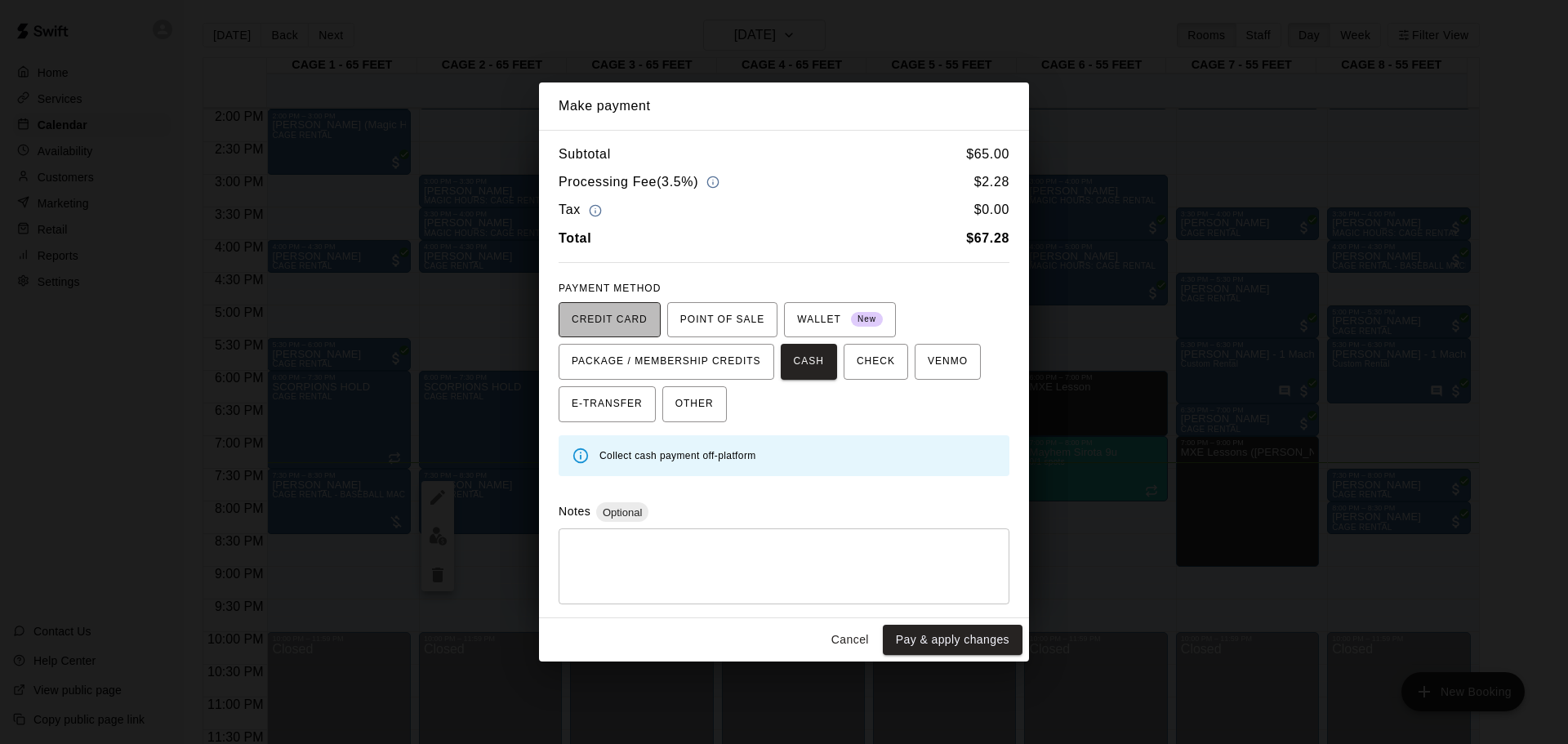
click at [638, 326] on span "CREDIT CARD" at bounding box center [610, 320] width 76 height 26
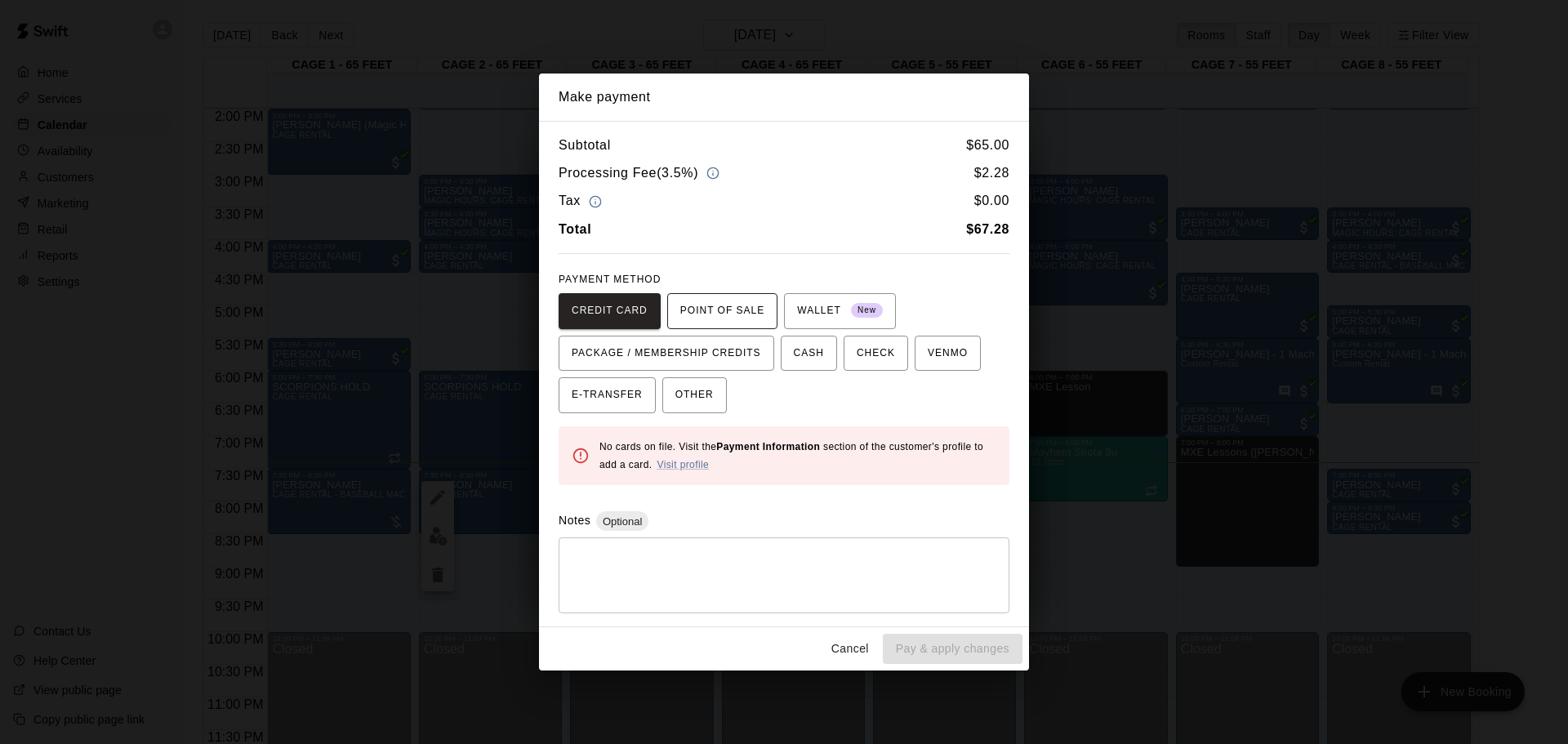
click at [708, 316] on span "POINT OF SALE" at bounding box center [722, 311] width 84 height 26
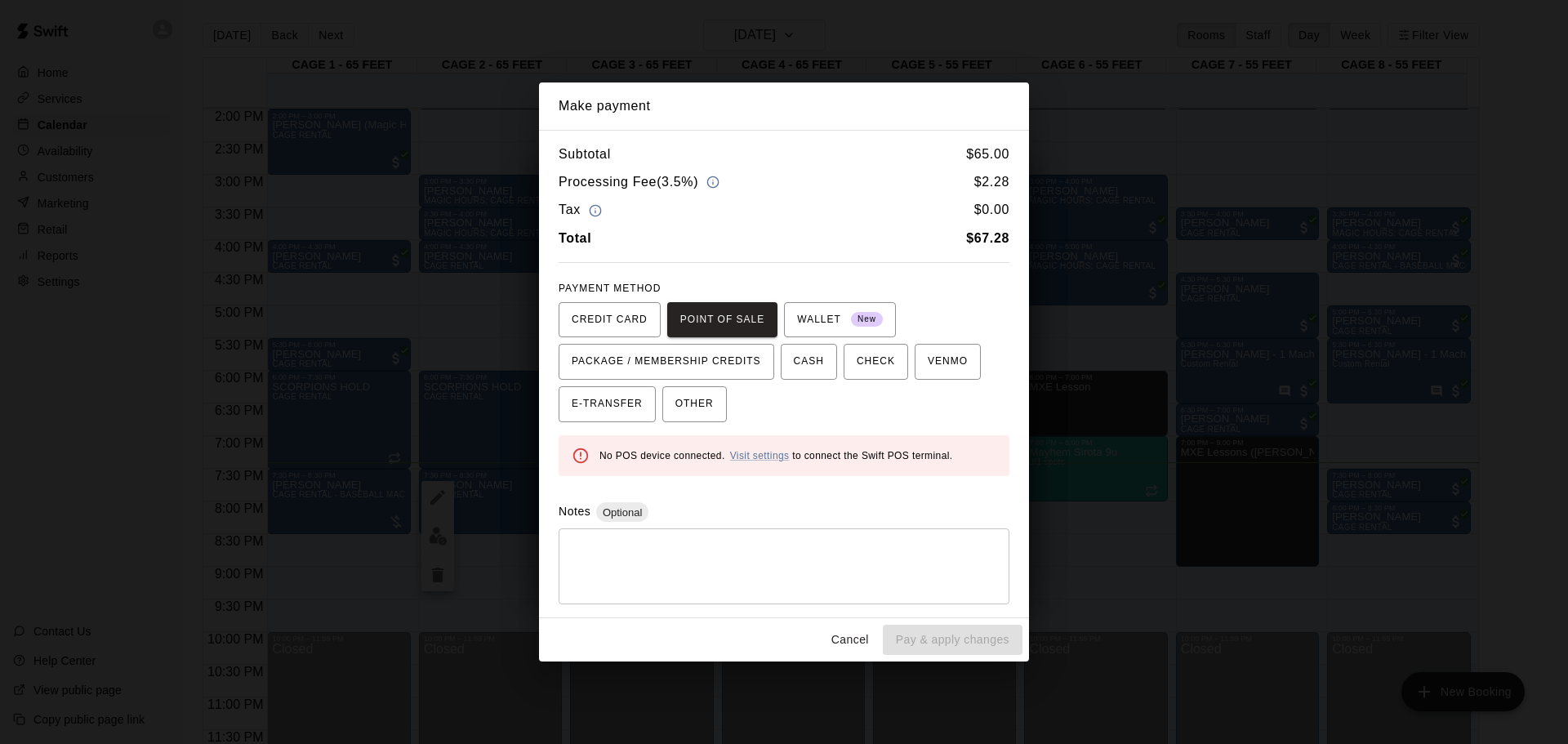
click at [624, 540] on div "* ​" at bounding box center [784, 566] width 451 height 76
click at [624, 406] on span "E-TRANSFER" at bounding box center [607, 405] width 71 height 26
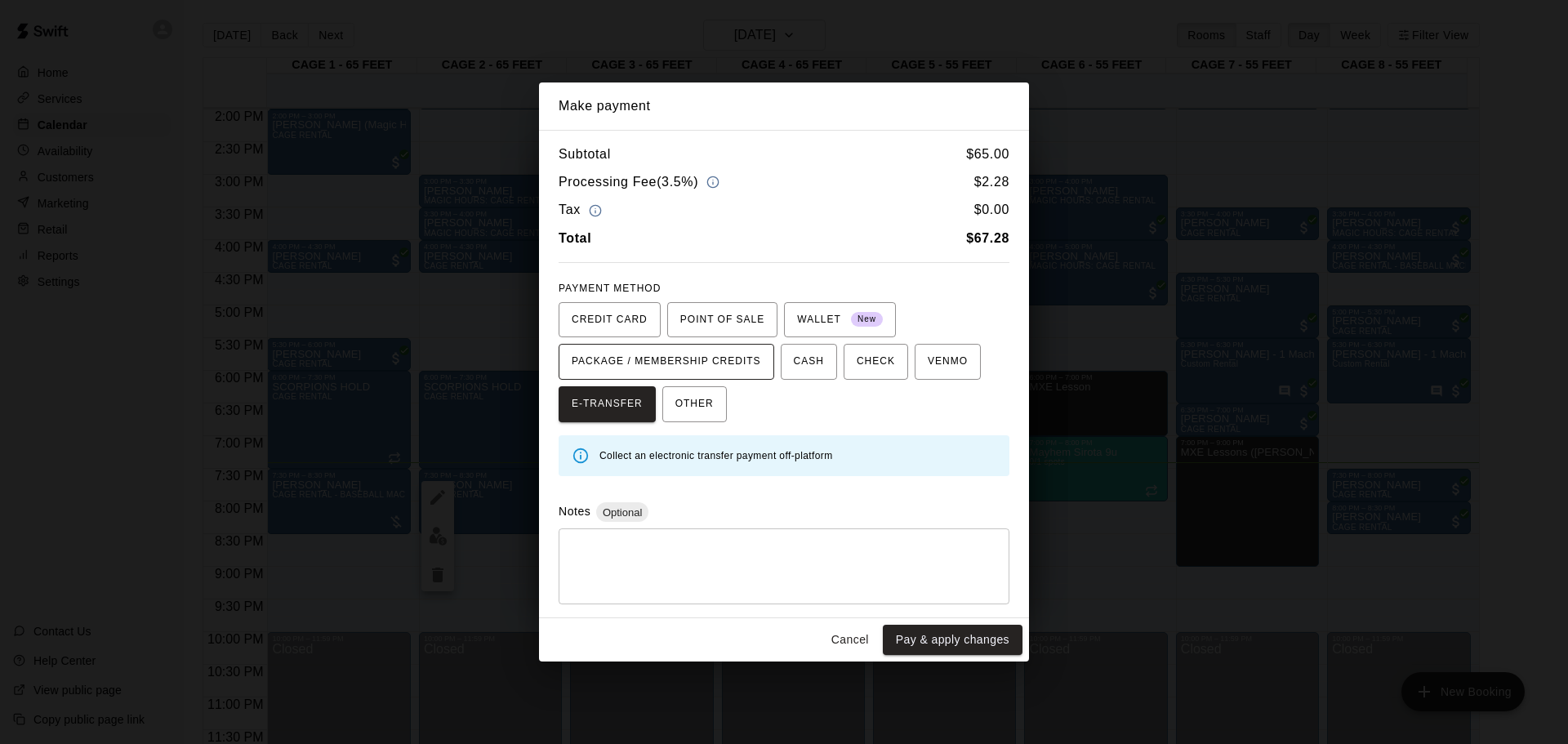
click at [631, 360] on span "PACKAGE / MEMBERSHIP CREDITS" at bounding box center [666, 362] width 189 height 26
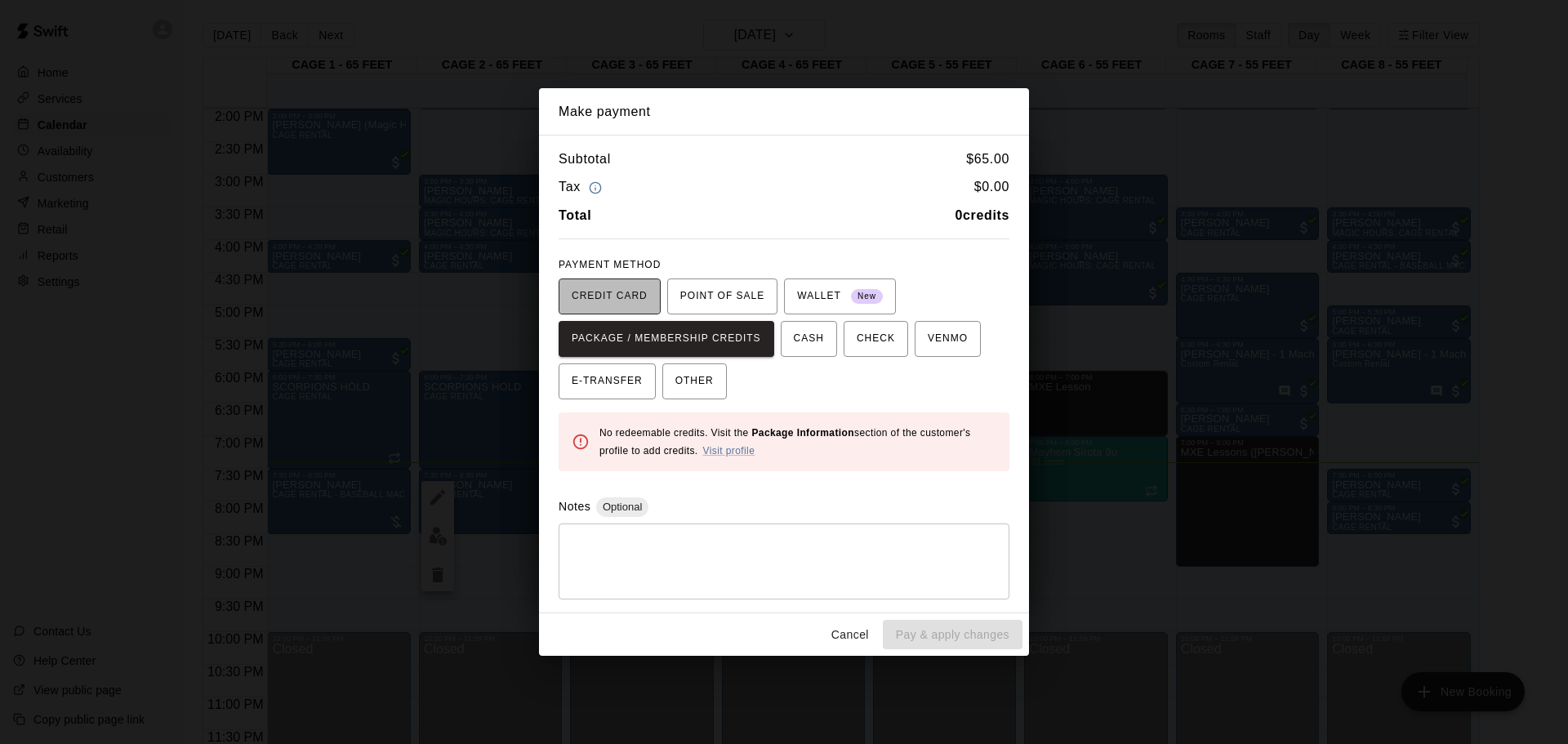
click at [599, 302] on span "CREDIT CARD" at bounding box center [610, 297] width 76 height 26
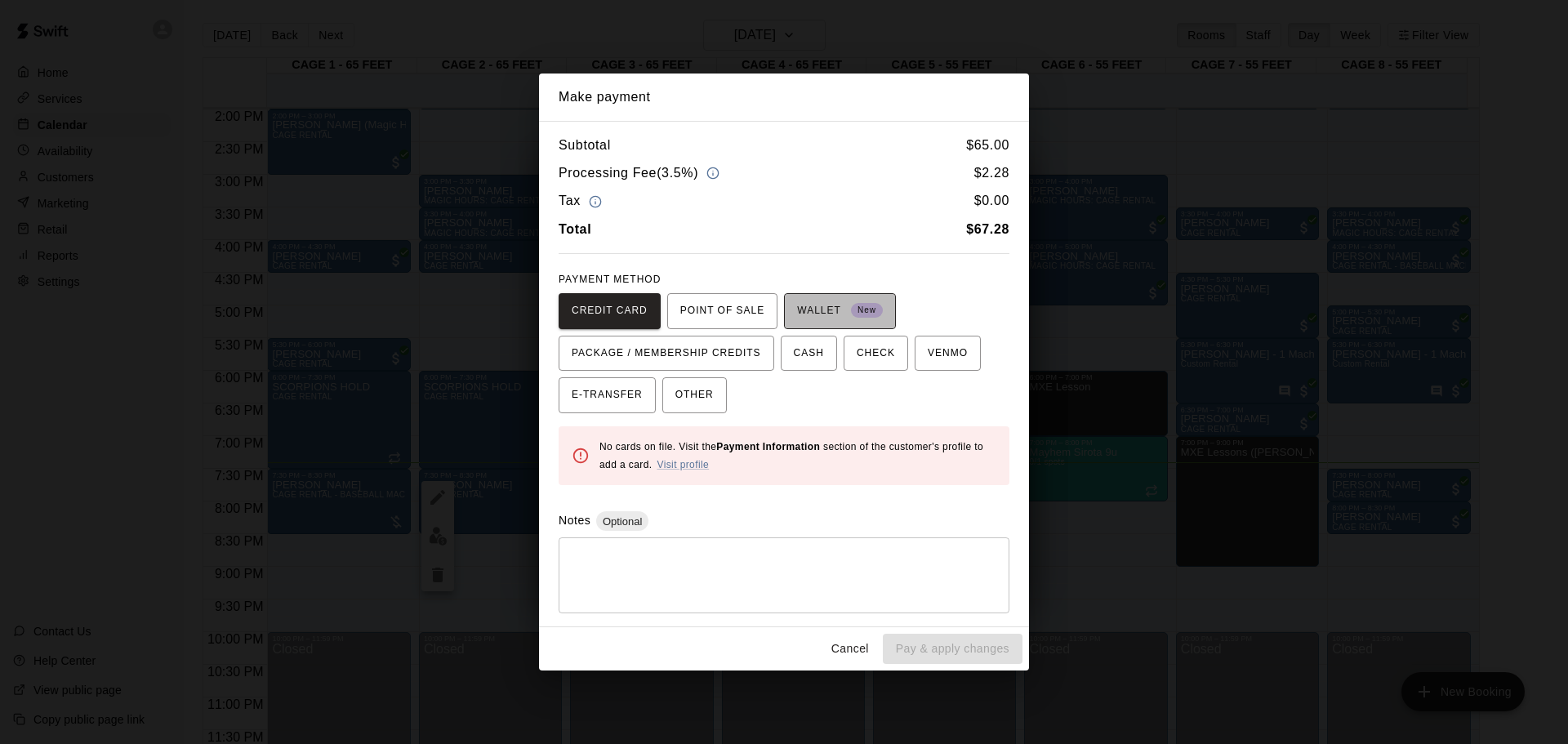
click at [812, 297] on button "WALLET New" at bounding box center [840, 311] width 112 height 36
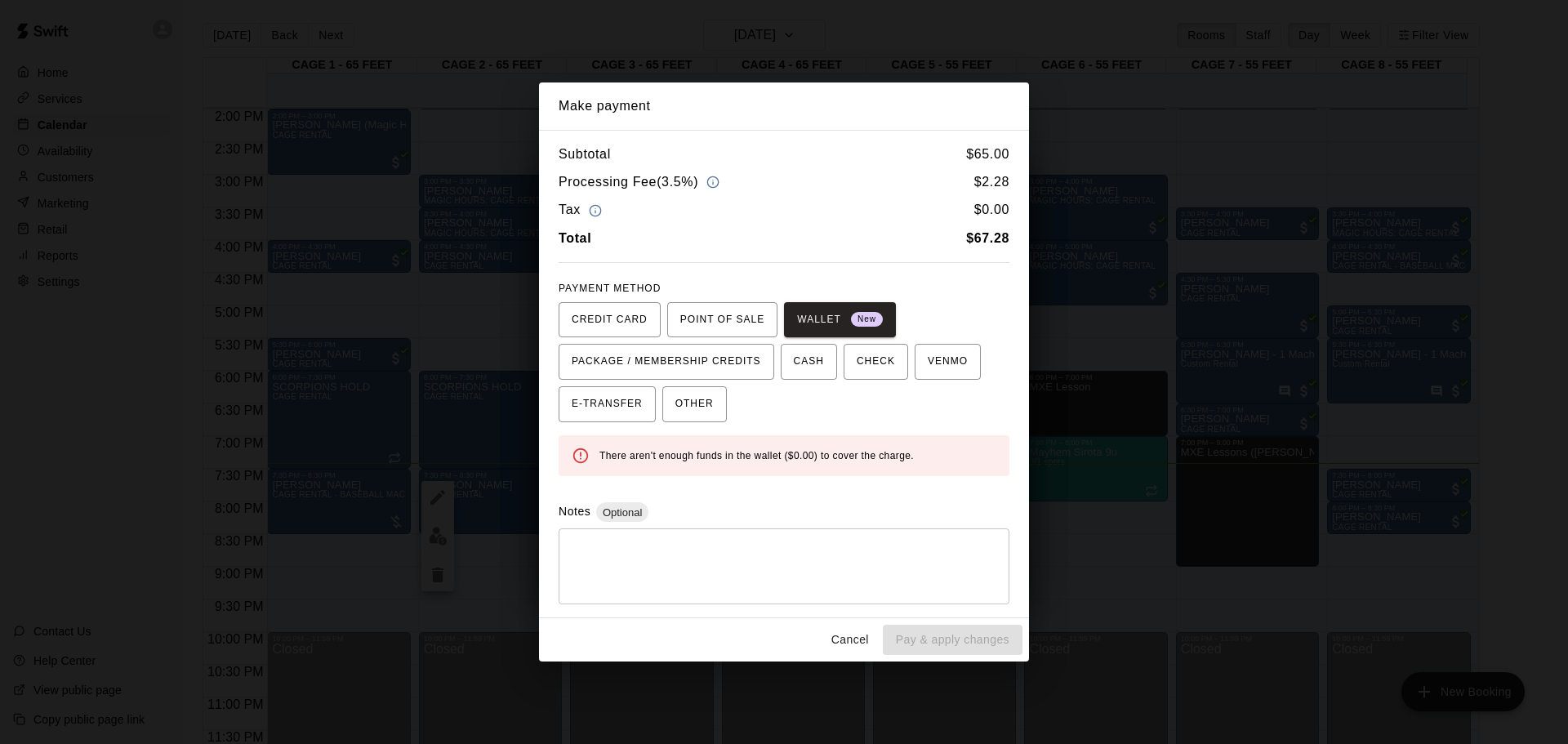
click at [713, 341] on div "CREDIT CARD POINT OF SALE WALLET New PACKAGE / MEMBERSHIP CREDITS CASH CHECK VE…" at bounding box center [784, 363] width 451 height 121
click at [701, 314] on span "POINT OF SALE" at bounding box center [722, 320] width 84 height 26
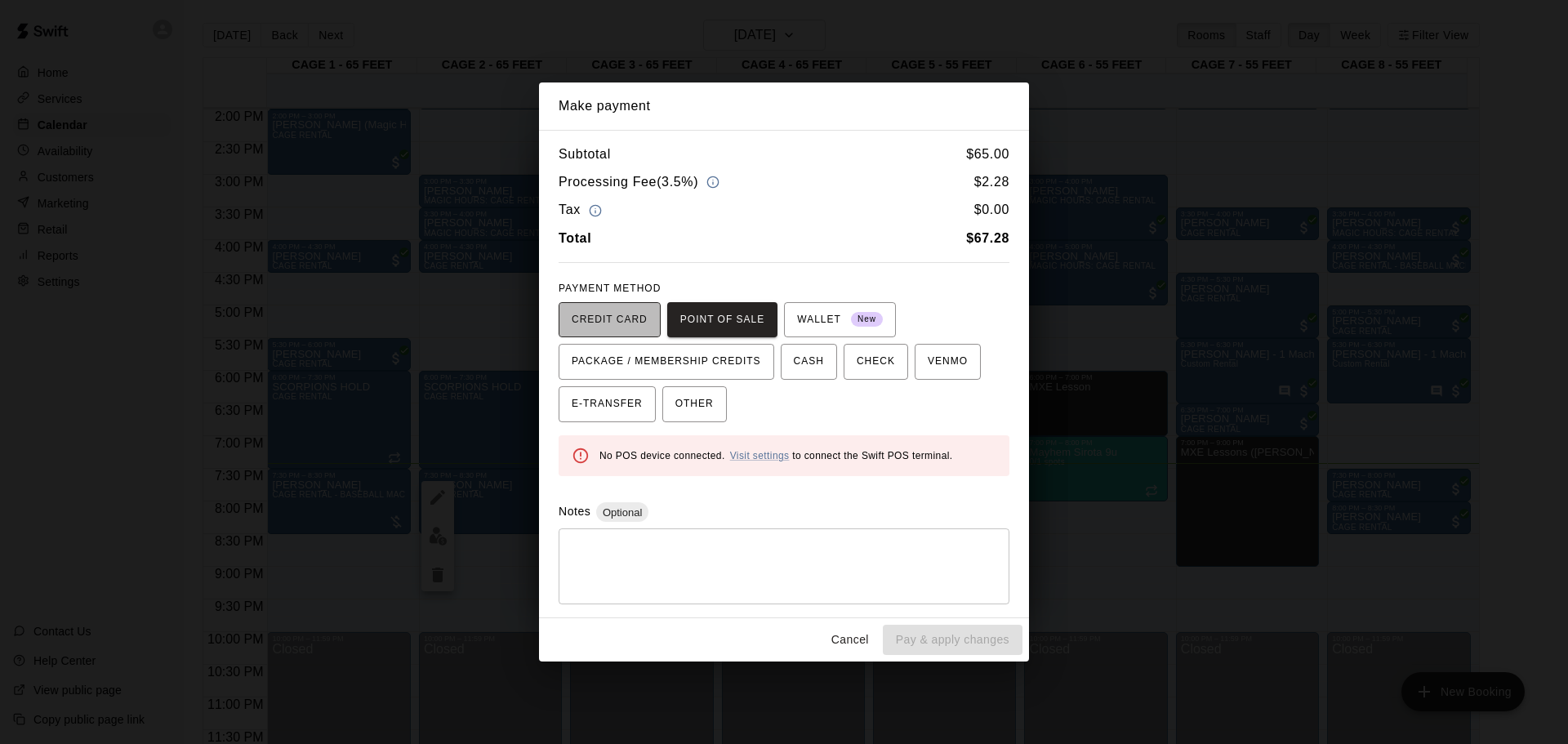
click at [621, 321] on span "CREDIT CARD" at bounding box center [610, 320] width 76 height 26
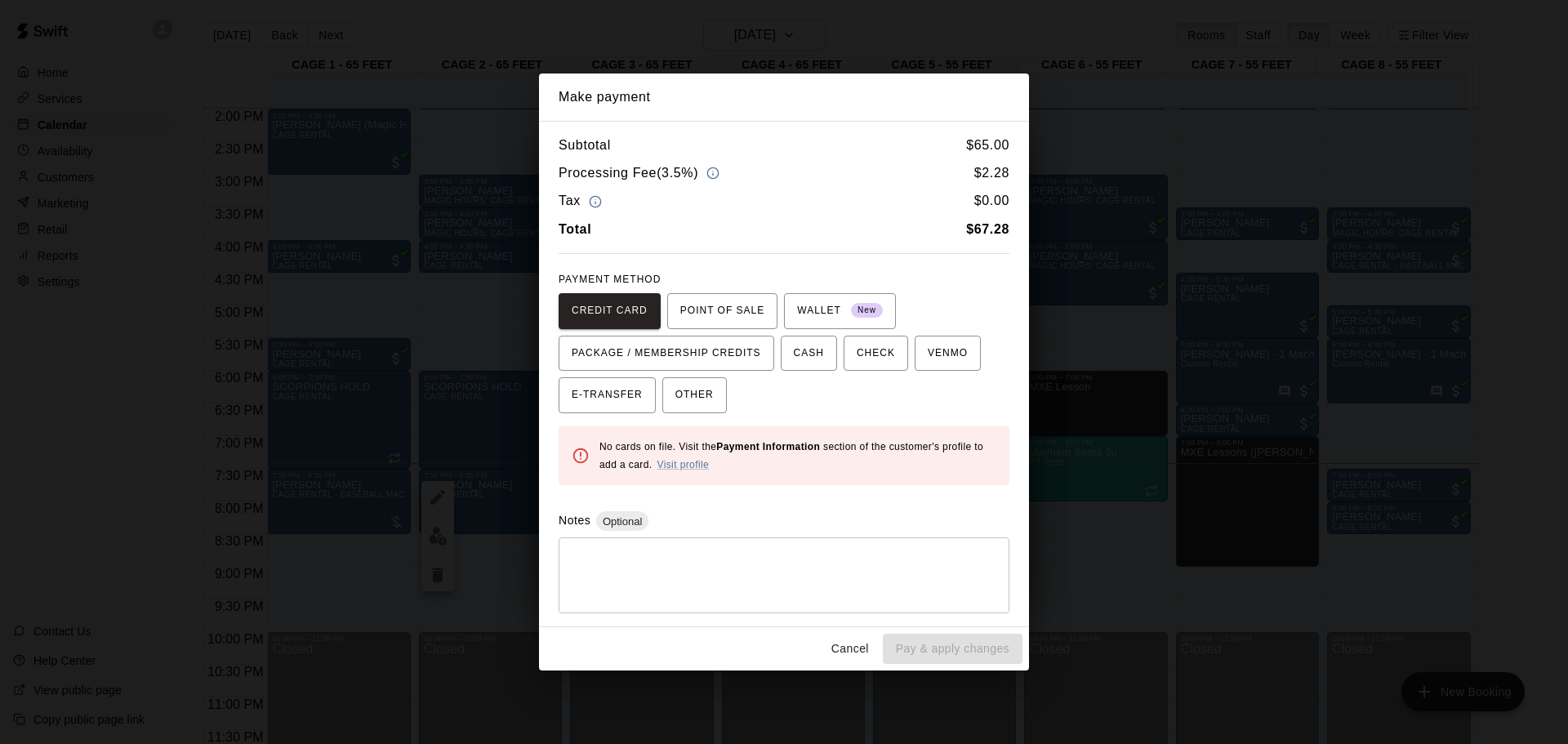
click at [680, 546] on div "* ​" at bounding box center [784, 575] width 451 height 76
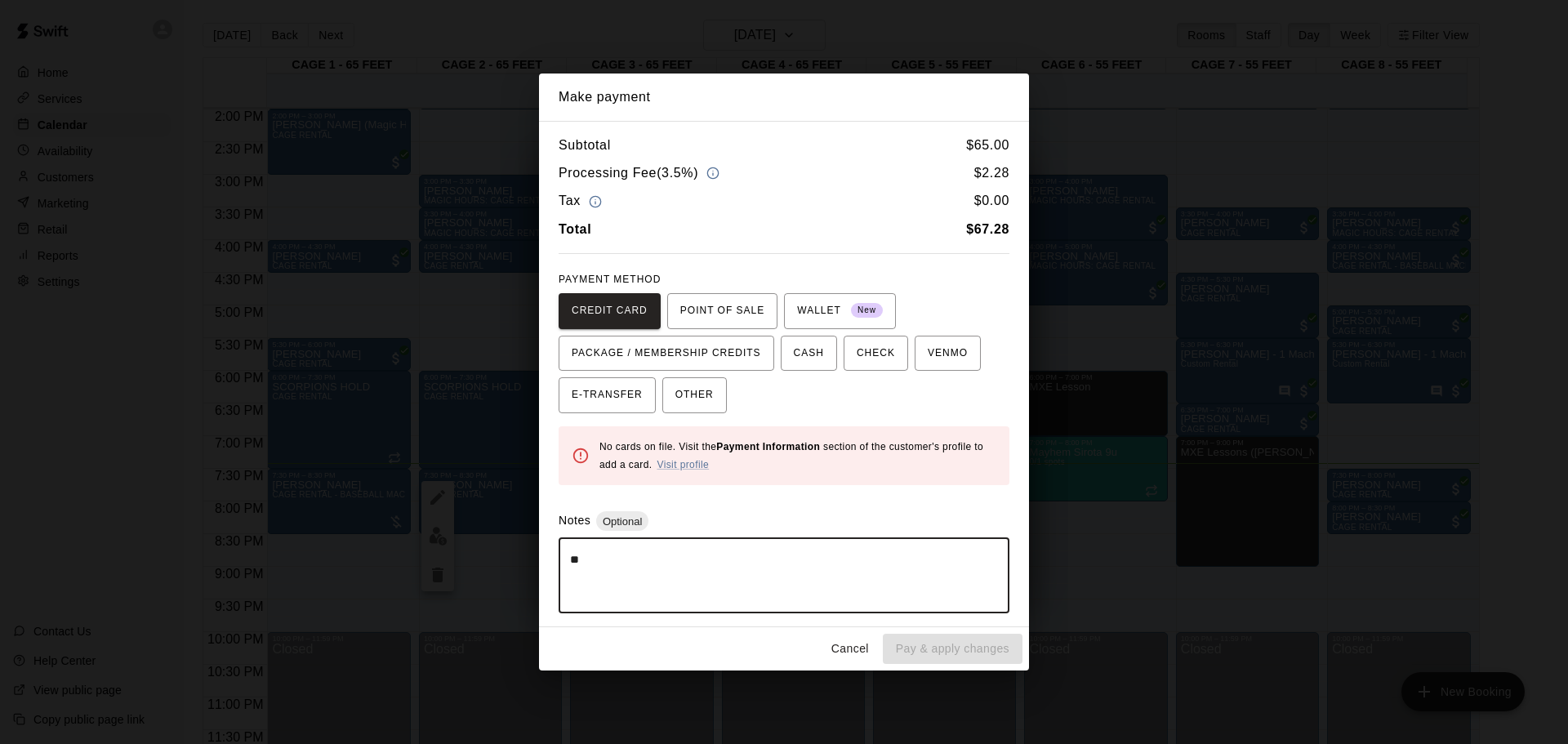
type textarea "*"
click at [687, 470] on link "Visit profile" at bounding box center [683, 464] width 52 height 11
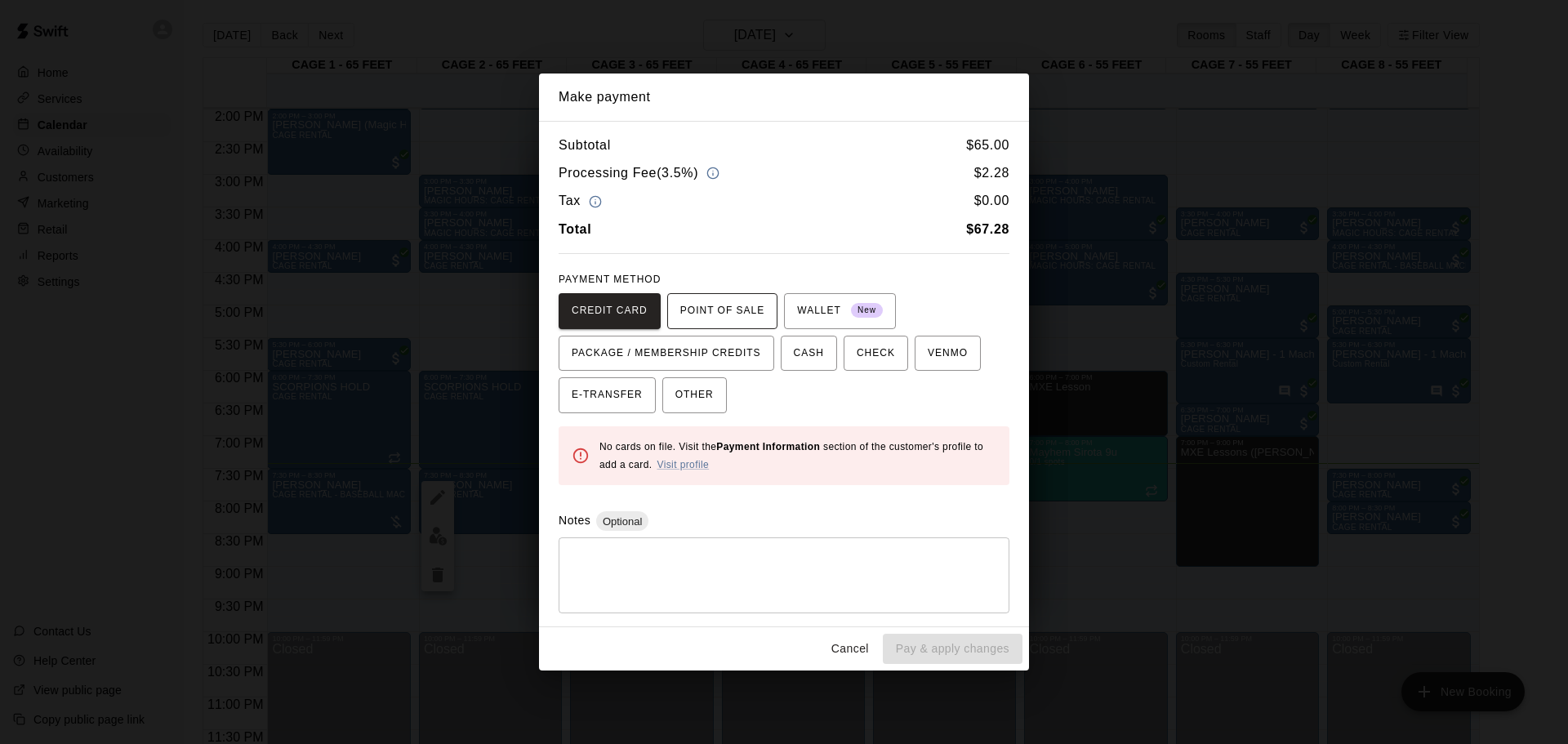
click at [738, 316] on span "POINT OF SALE" at bounding box center [722, 311] width 84 height 26
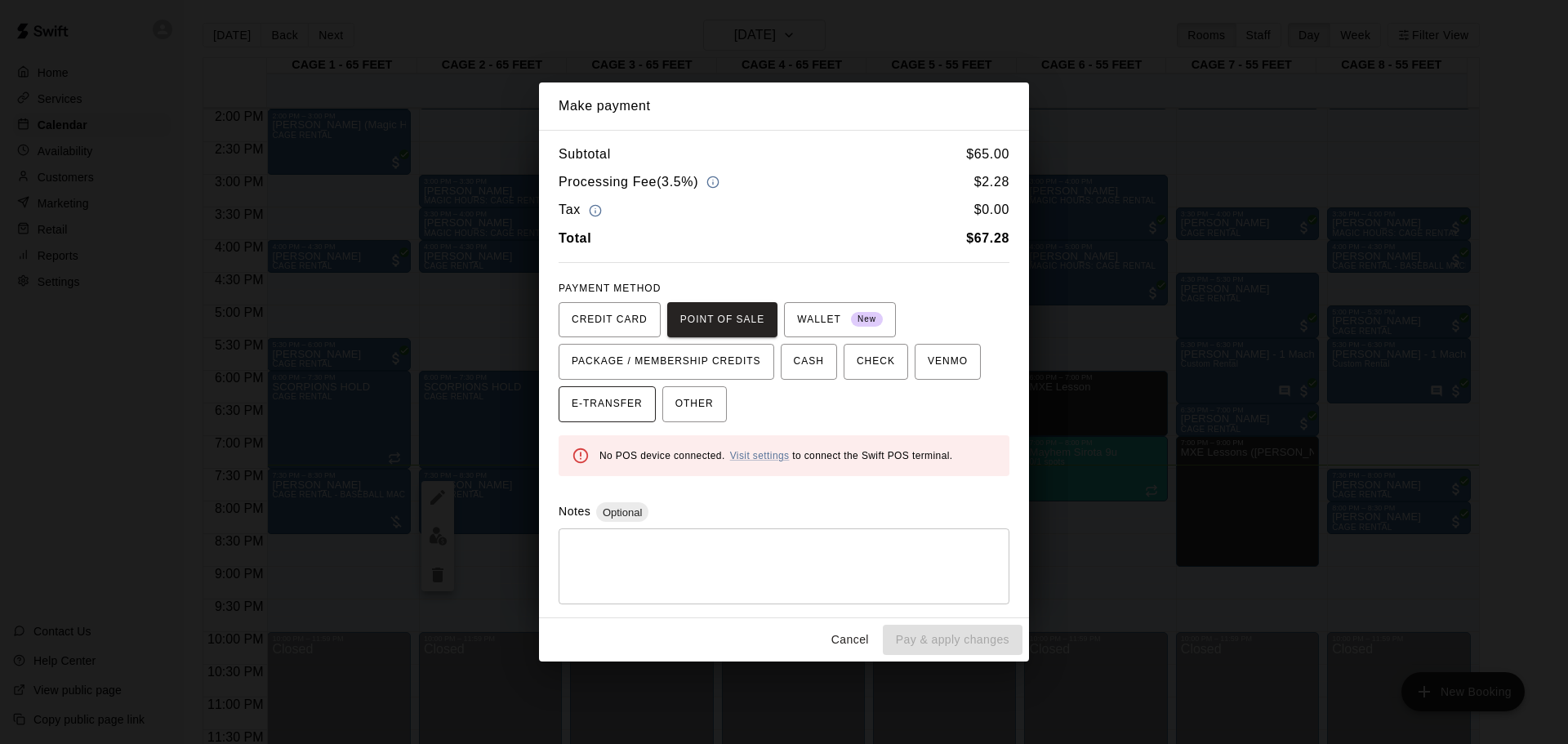
click at [616, 419] on button "E-TRANSFER" at bounding box center [607, 404] width 97 height 36
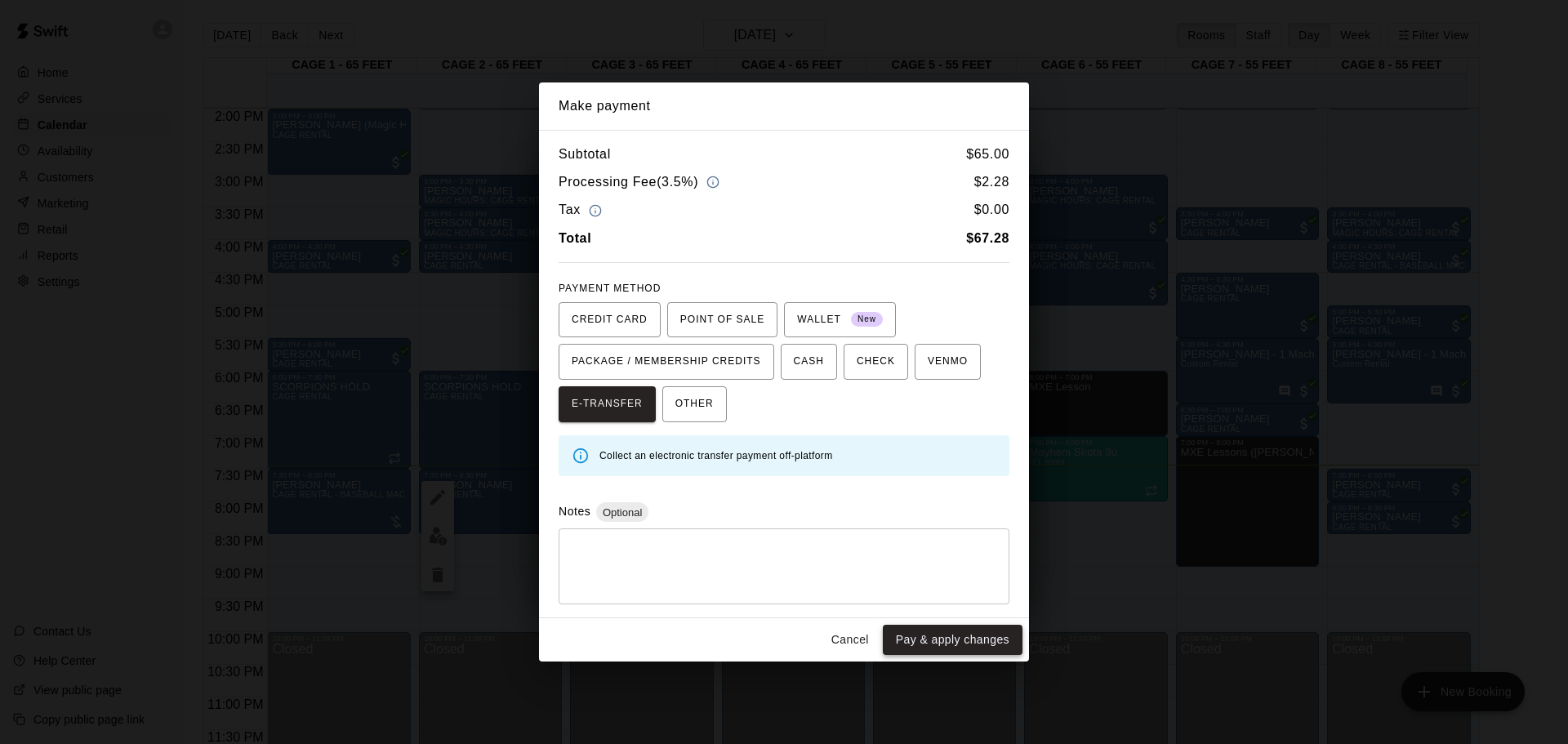
click at [964, 652] on button "Pay & apply changes" at bounding box center [952, 639] width 140 height 31
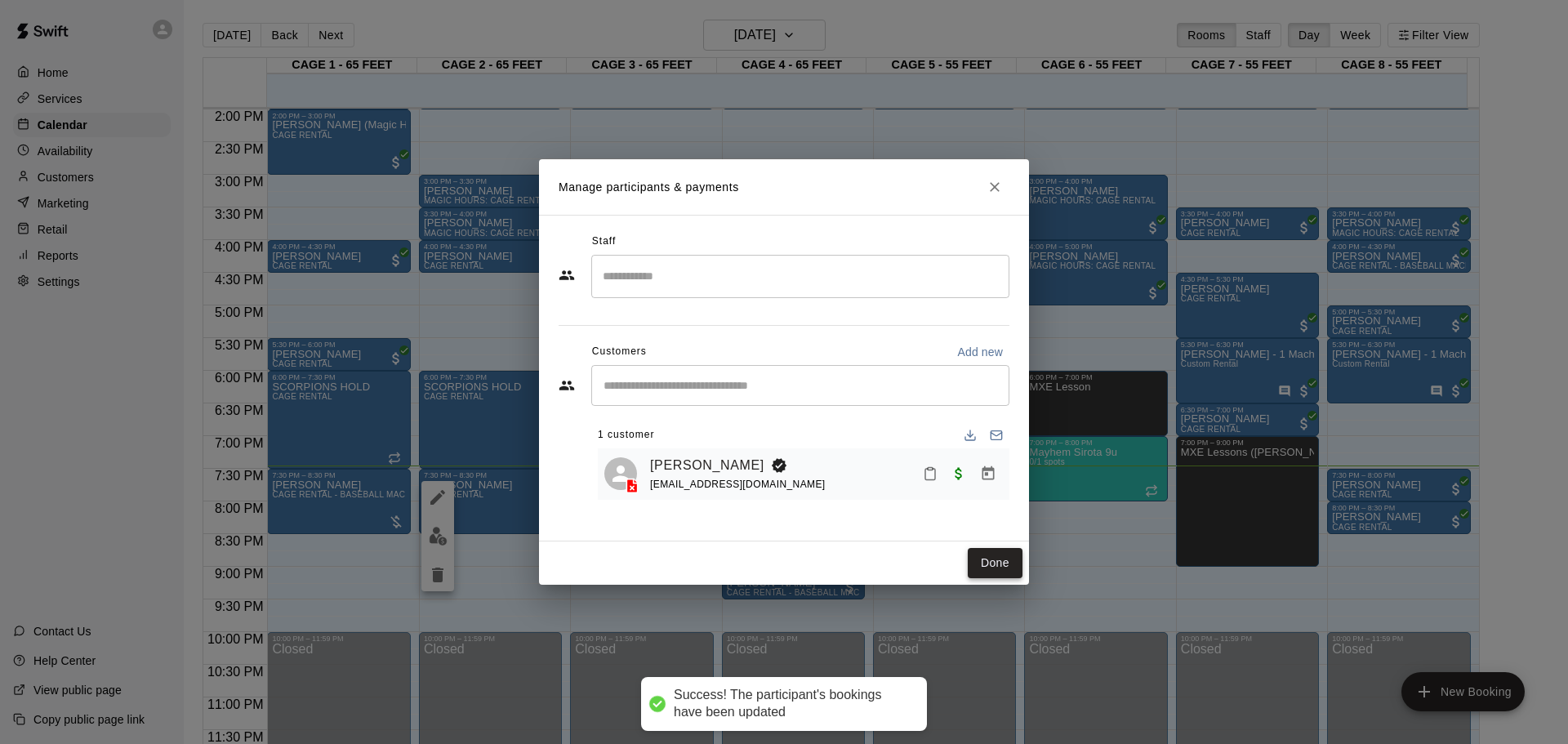
click at [998, 557] on button "Done" at bounding box center [995, 563] width 55 height 31
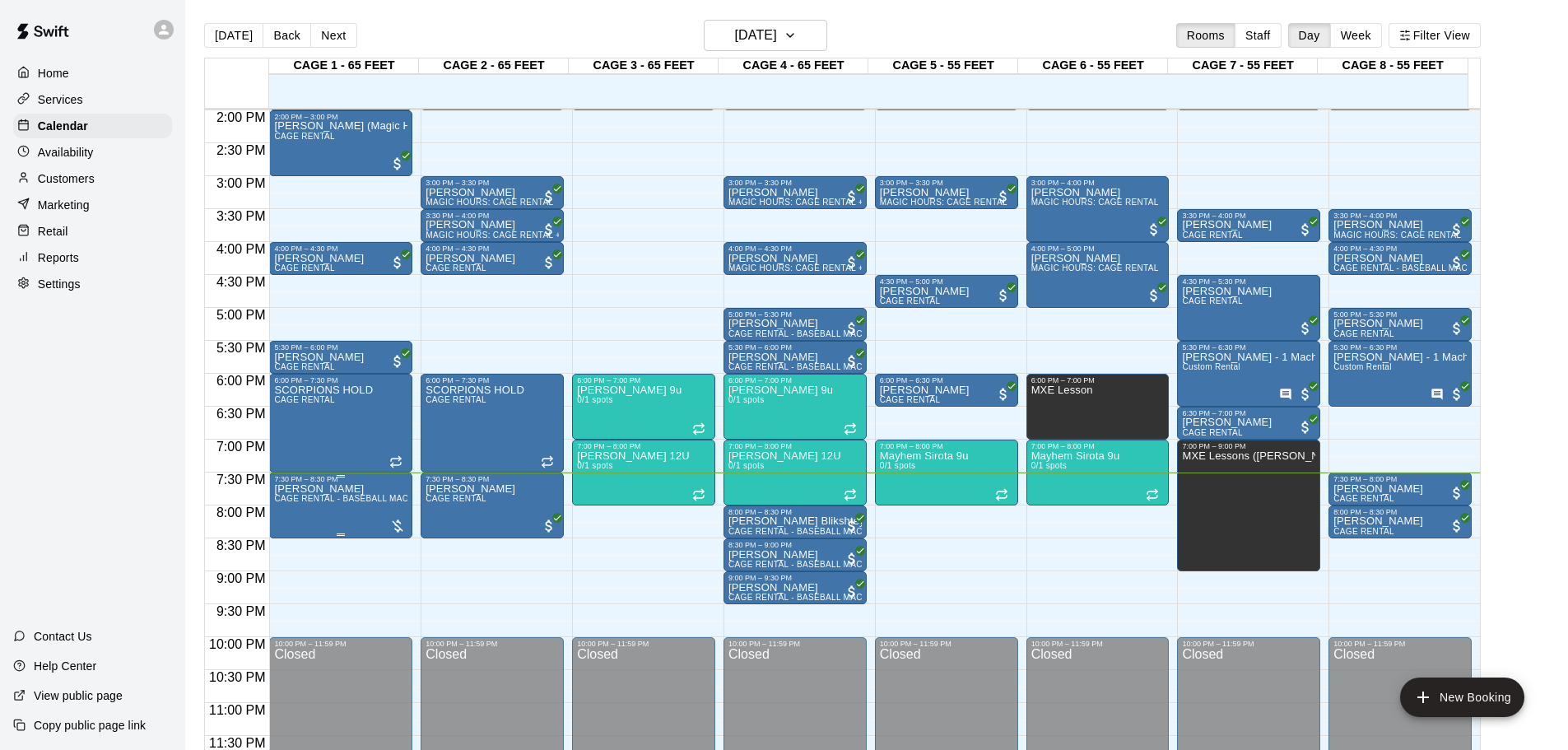
click at [389, 514] on div at bounding box center [397, 524] width 17 height 19
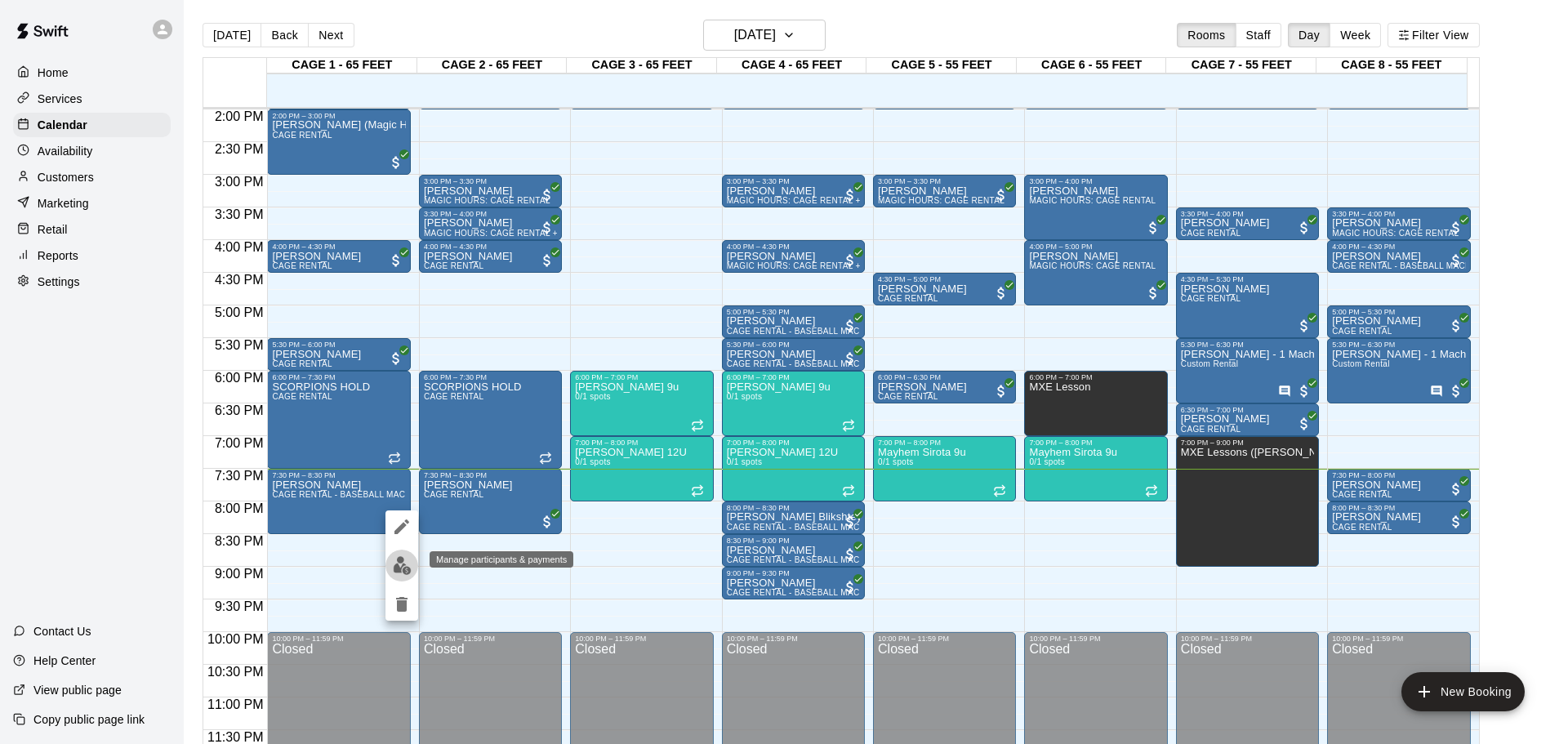
click at [402, 560] on img "edit" at bounding box center [402, 566] width 19 height 19
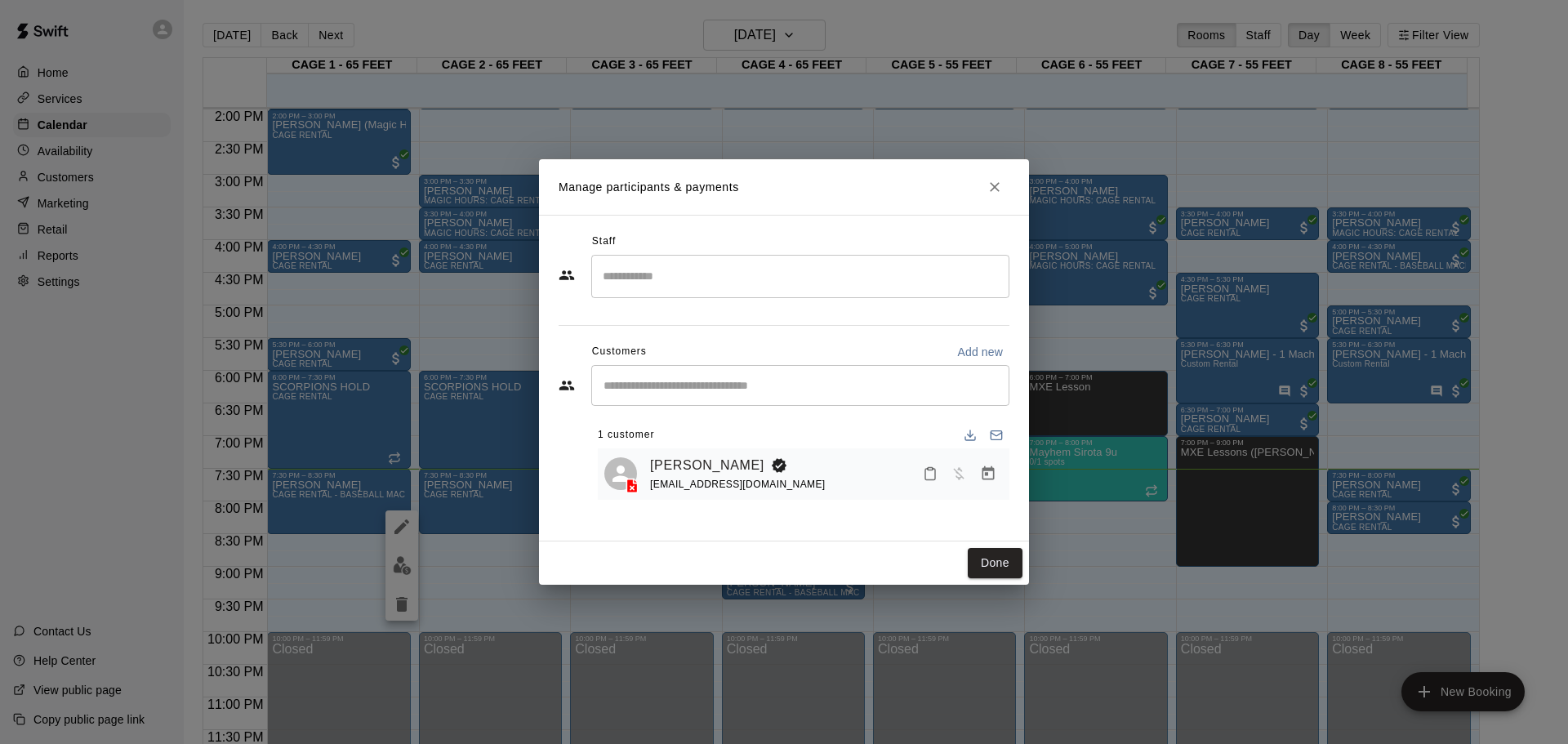
click at [848, 475] on div "Jenn Deitch jennmarshak@gmail.com" at bounding box center [826, 474] width 353 height 38
click at [993, 478] on icon "Manage bookings & payment" at bounding box center [989, 474] width 12 height 14
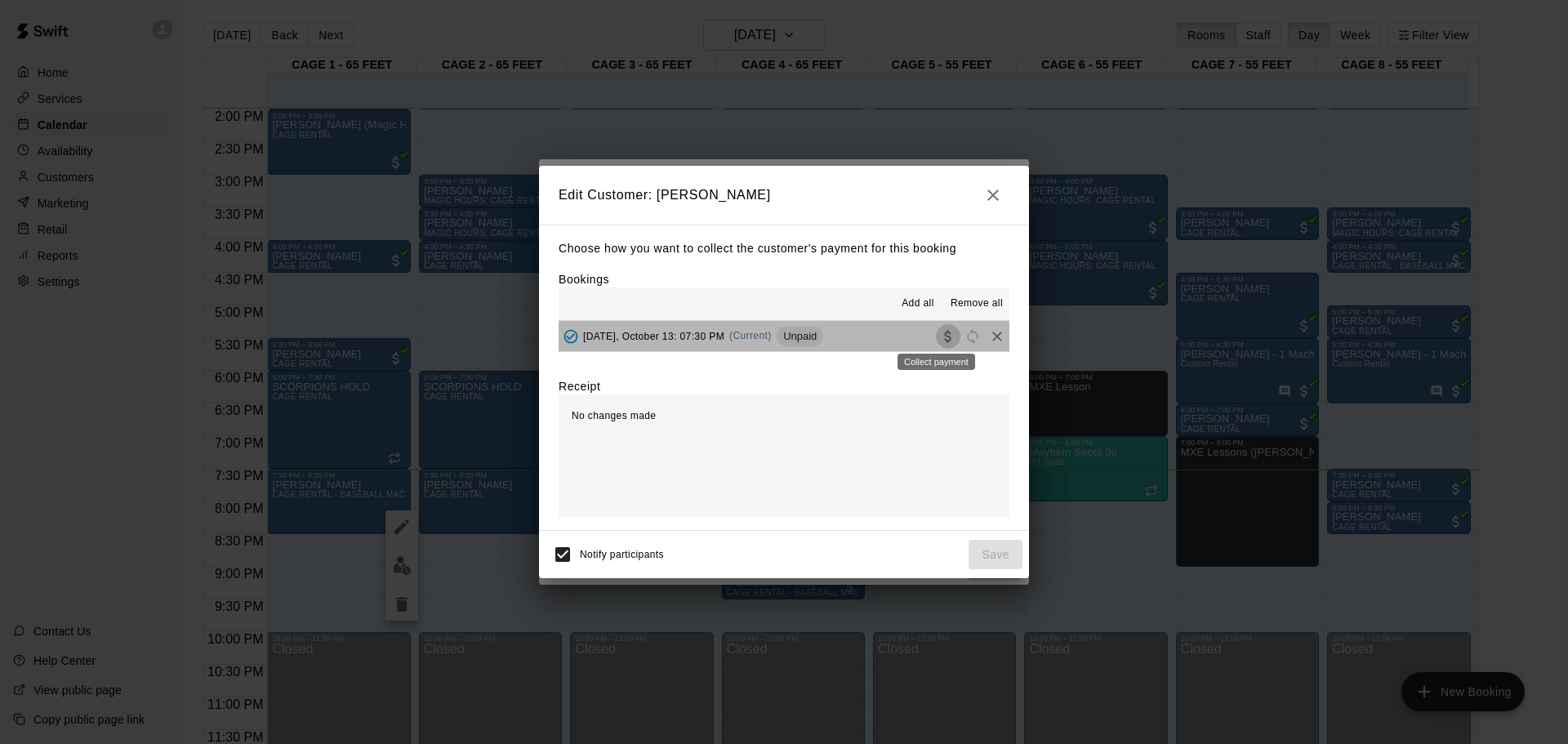
click at [940, 335] on icon "Collect payment" at bounding box center [948, 336] width 17 height 17
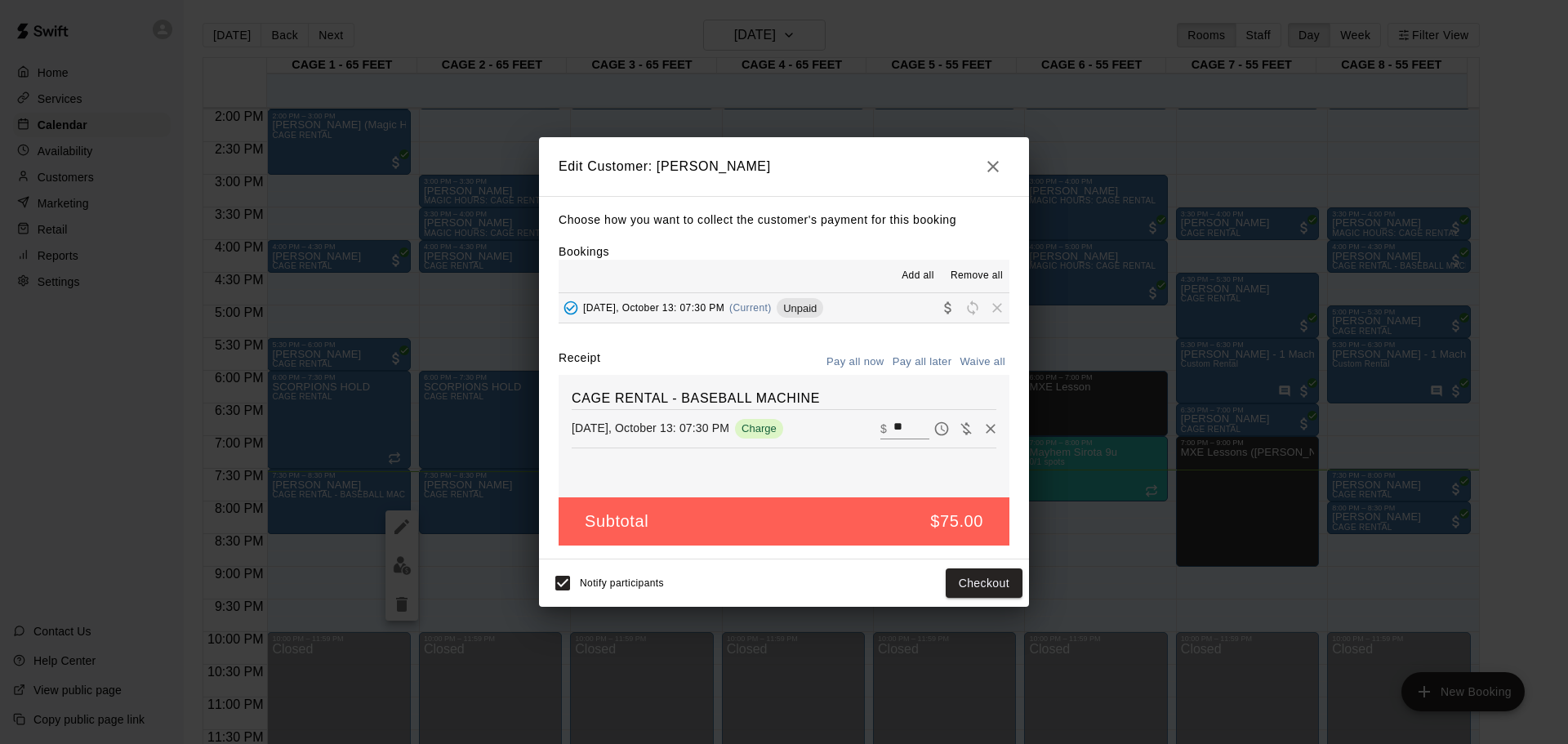
click at [925, 364] on button "Pay all later" at bounding box center [923, 362] width 68 height 25
click at [940, 311] on icon "Collect payment" at bounding box center [948, 308] width 17 height 17
click at [998, 578] on button "Save" at bounding box center [996, 584] width 54 height 31
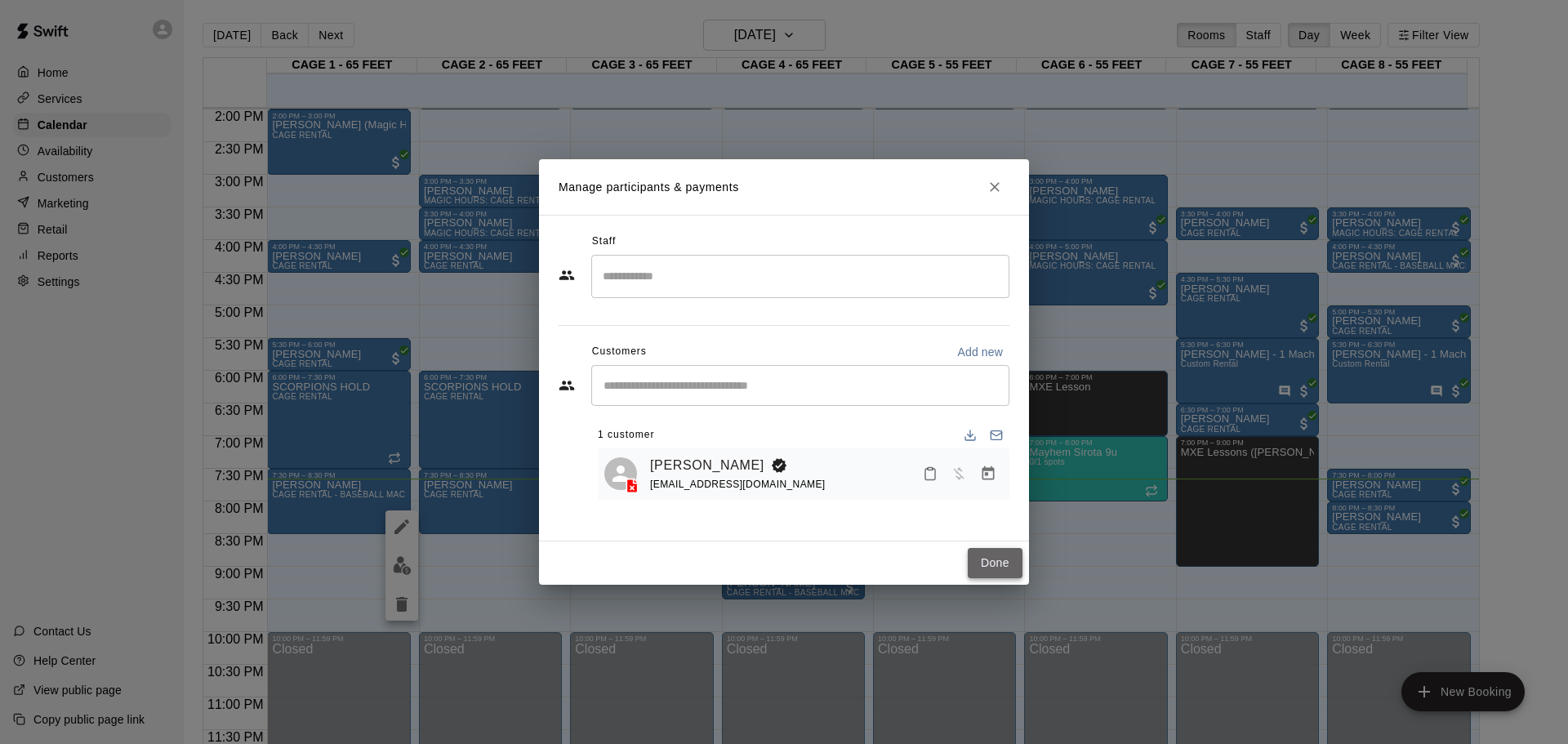
click at [983, 562] on button "Done" at bounding box center [995, 563] width 55 height 31
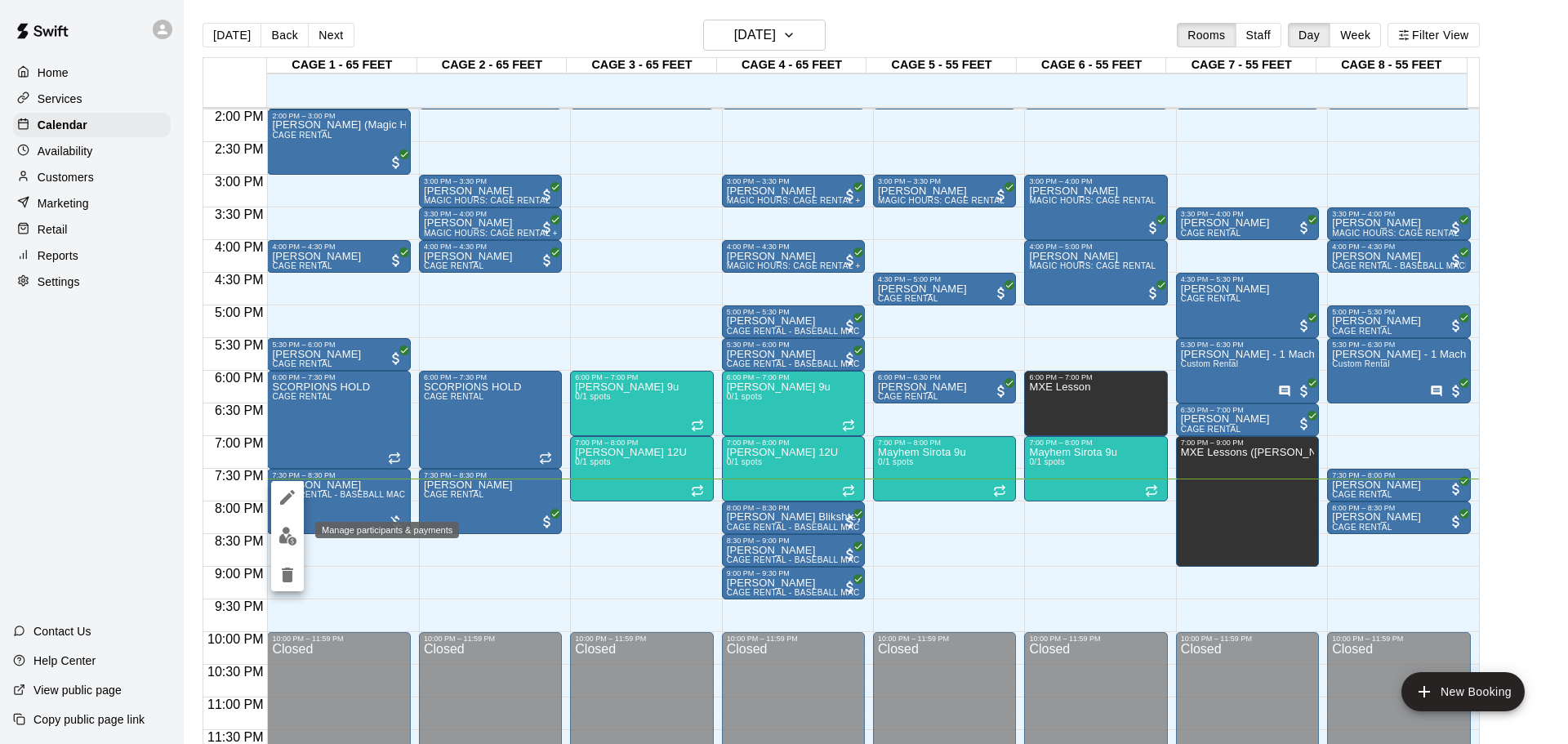
click at [292, 535] on img "edit" at bounding box center [288, 536] width 19 height 19
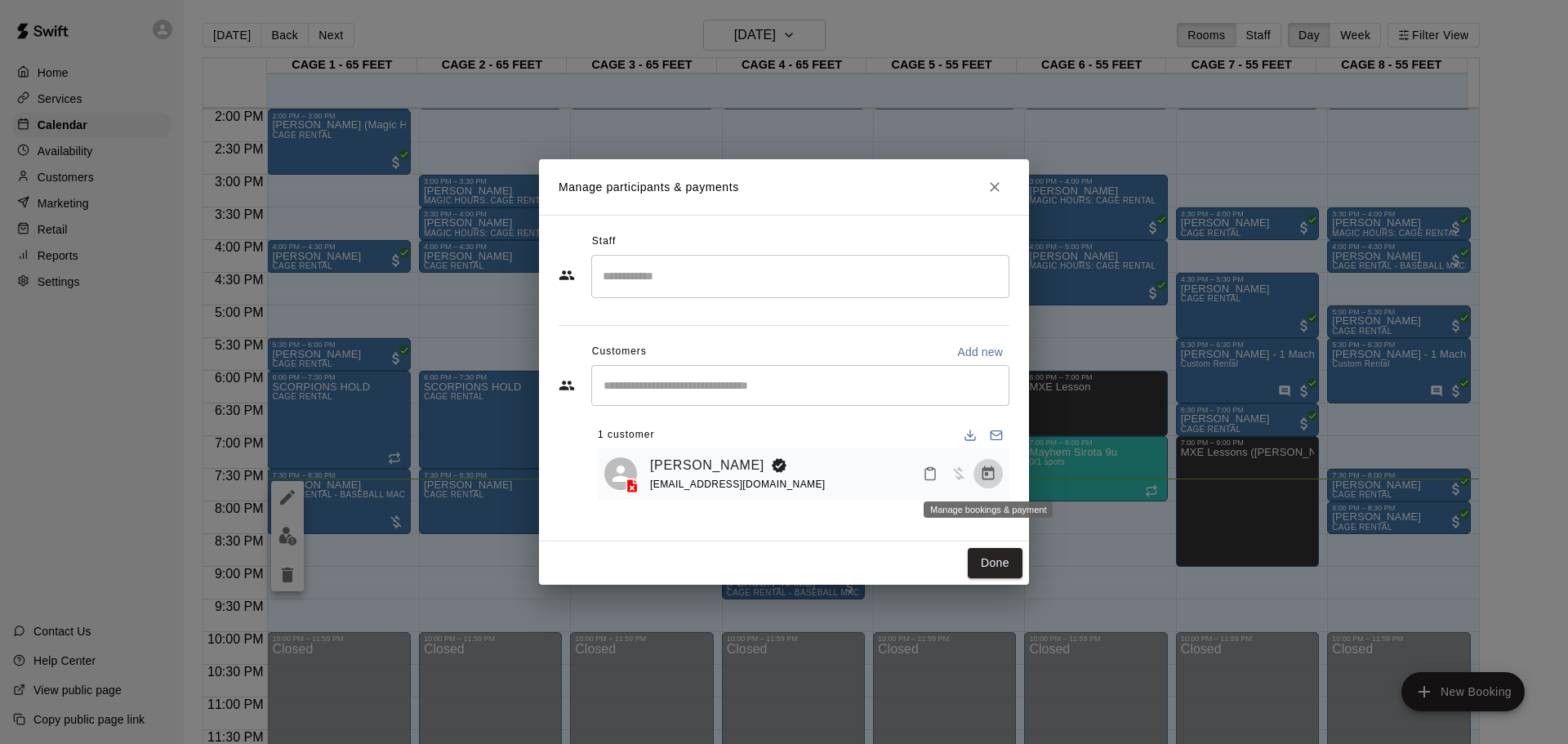
click at [980, 476] on icon "Manage bookings & payment" at bounding box center [988, 474] width 17 height 17
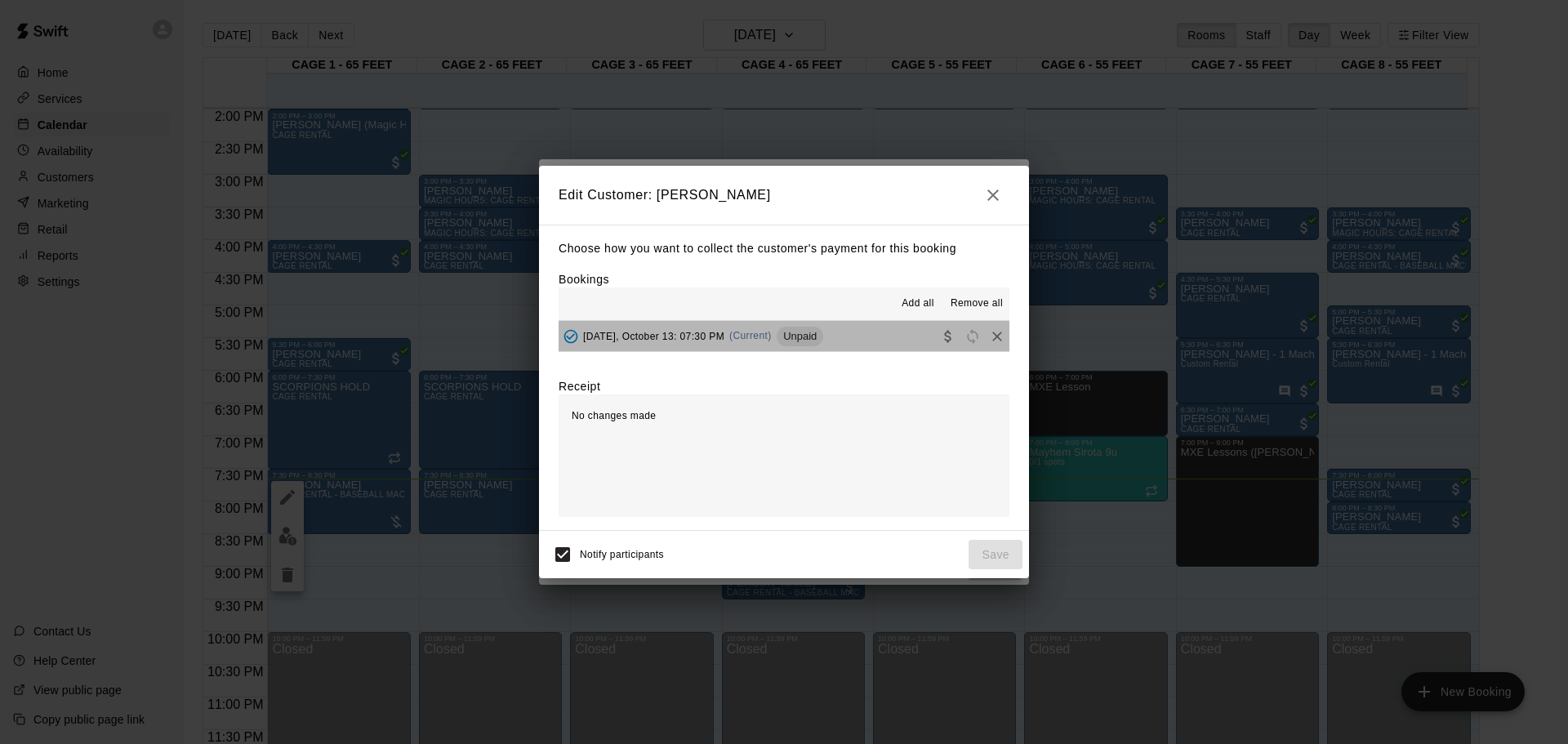
click at [883, 345] on button "Monday, October 13: 07:30 PM (Current) Unpaid" at bounding box center [784, 336] width 451 height 31
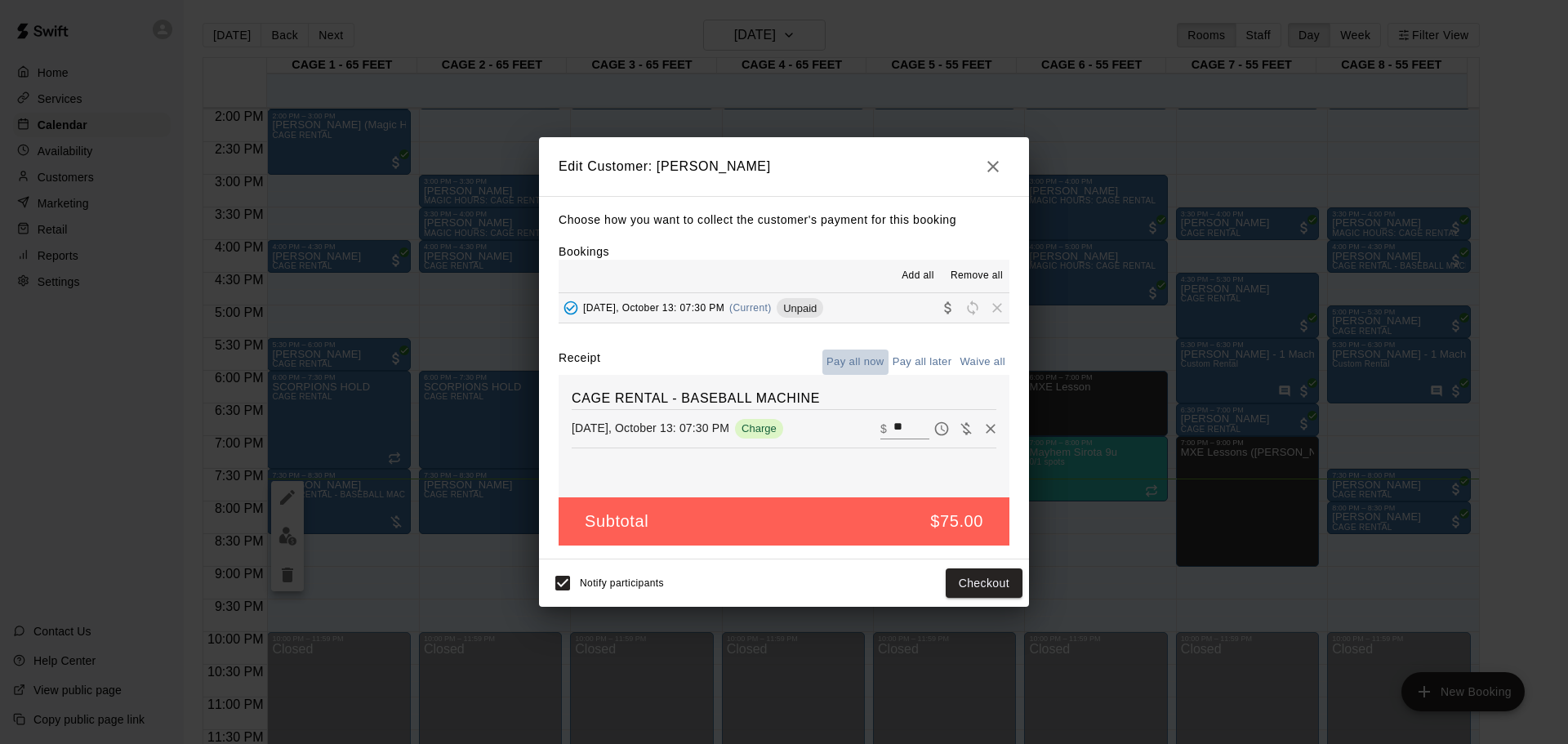
click at [853, 367] on button "Pay all now" at bounding box center [856, 362] width 66 height 25
click at [983, 587] on button "Checkout" at bounding box center [985, 584] width 77 height 31
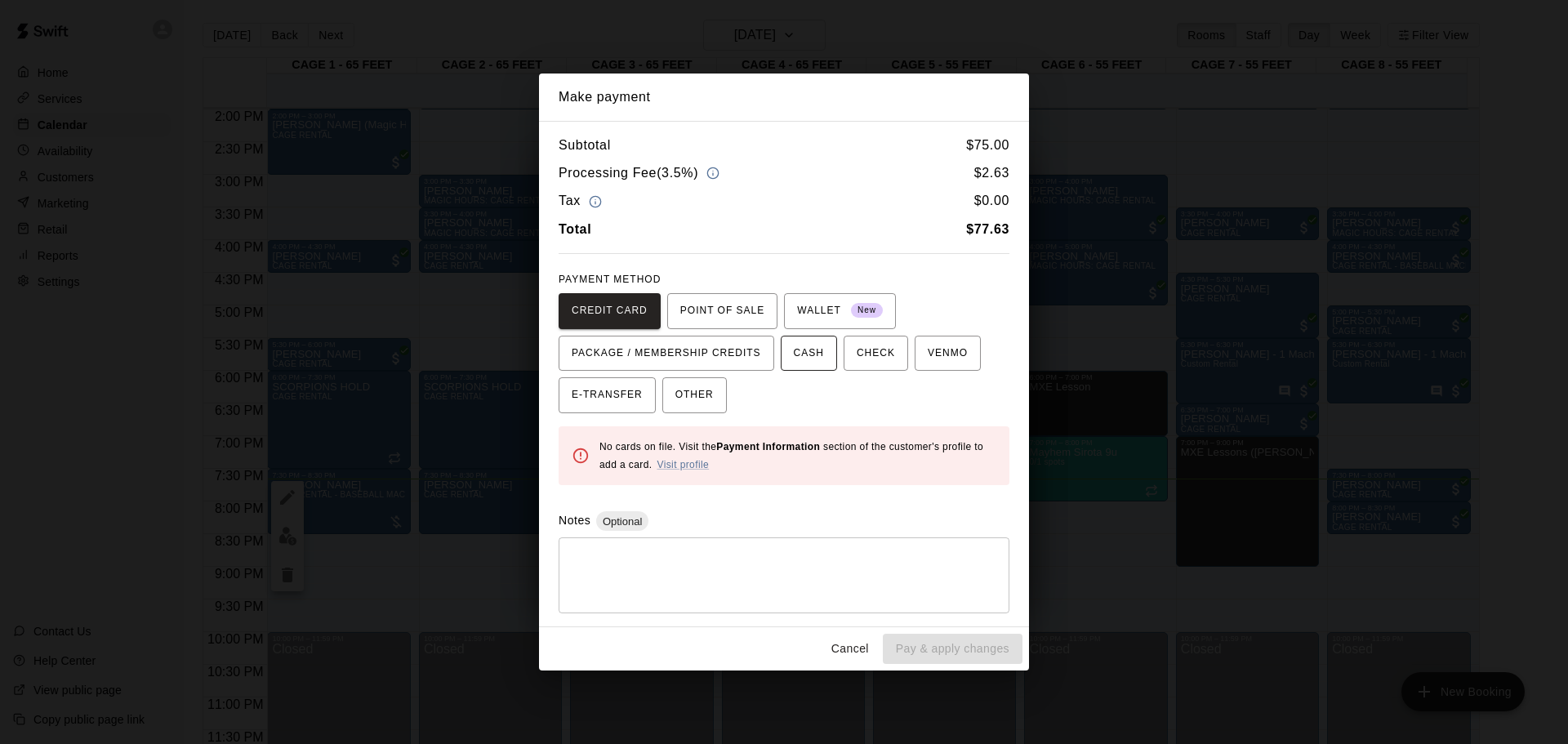
click at [816, 362] on span "CASH" at bounding box center [808, 354] width 31 height 26
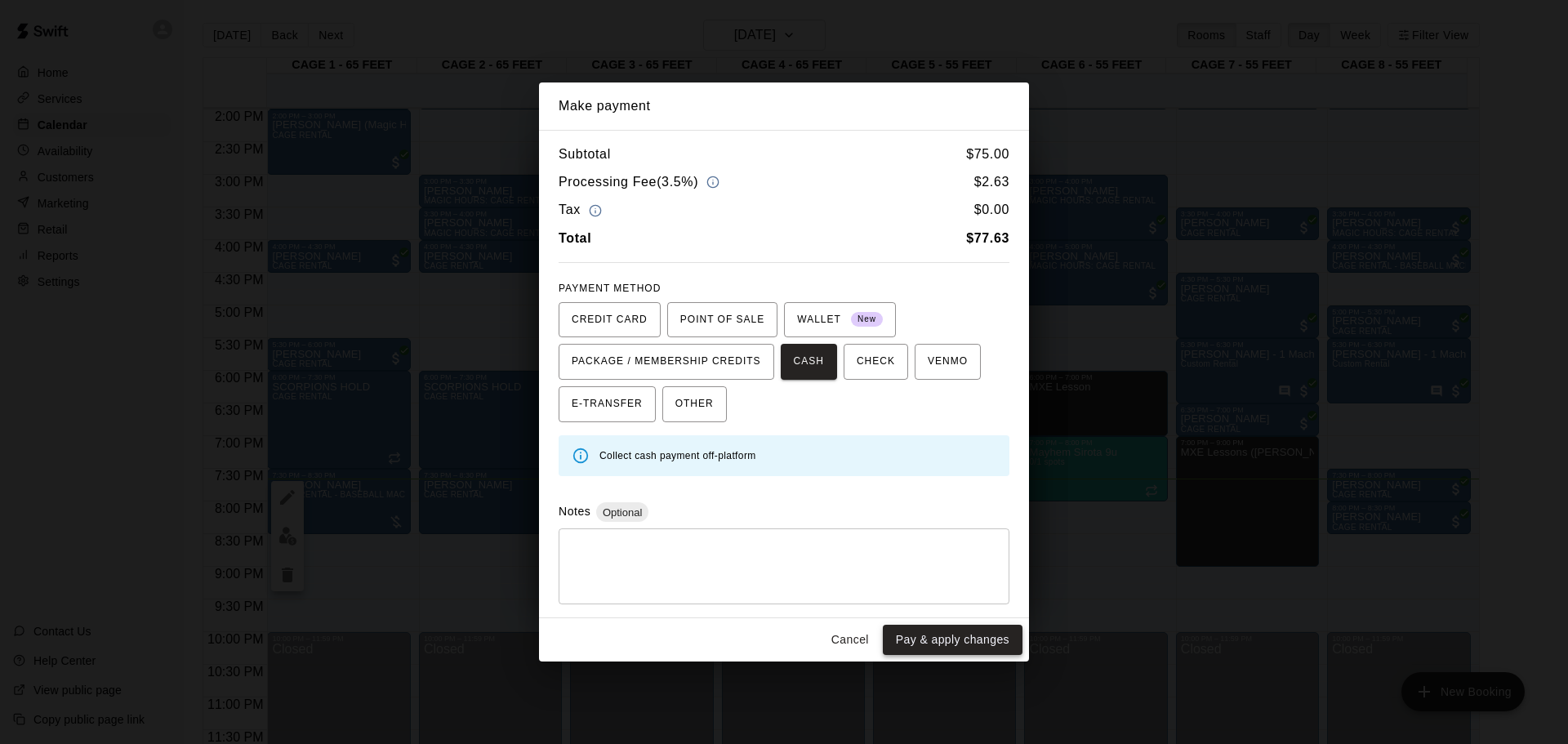
click at [944, 638] on button "Pay & apply changes" at bounding box center [952, 639] width 140 height 31
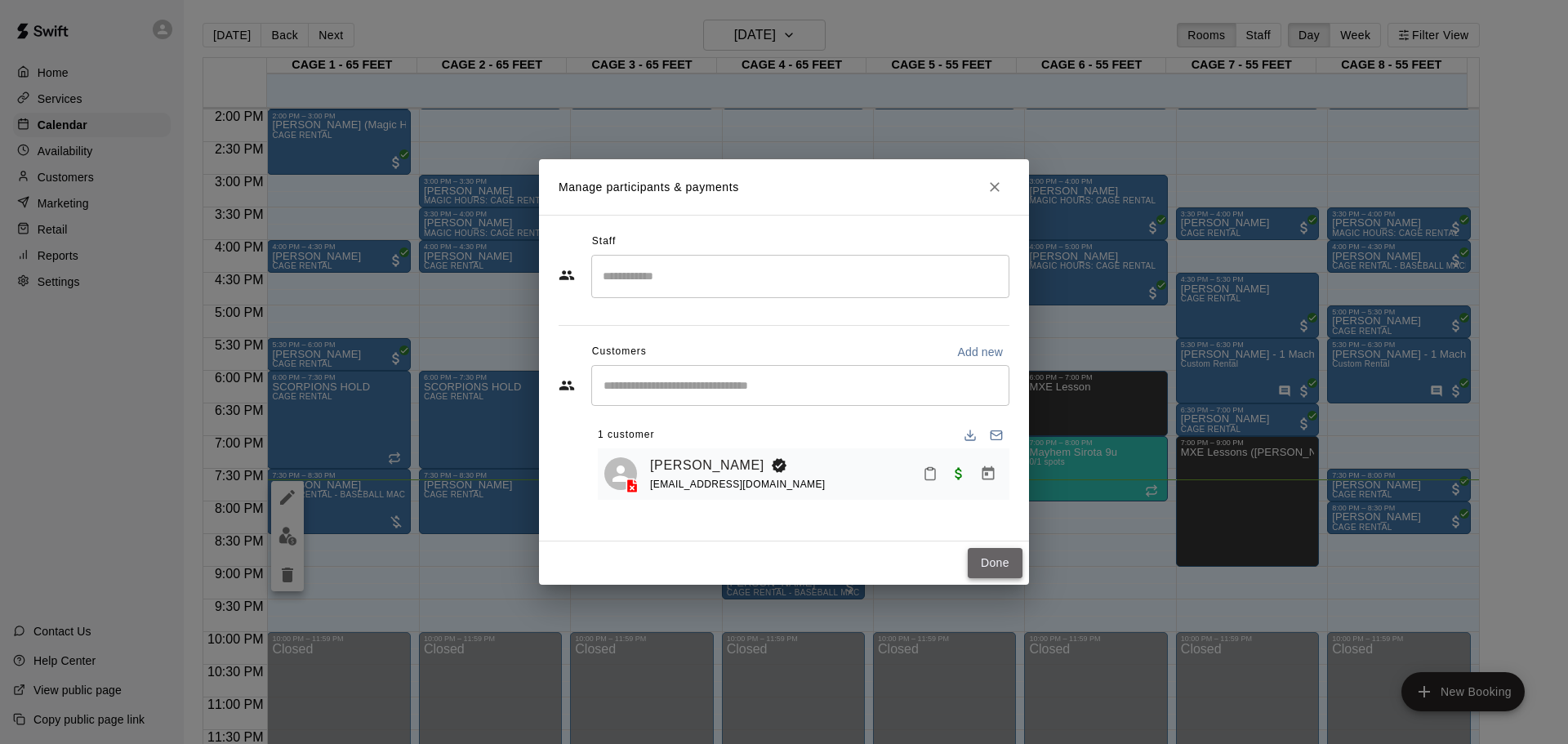
click at [1015, 574] on button "Done" at bounding box center [995, 563] width 55 height 31
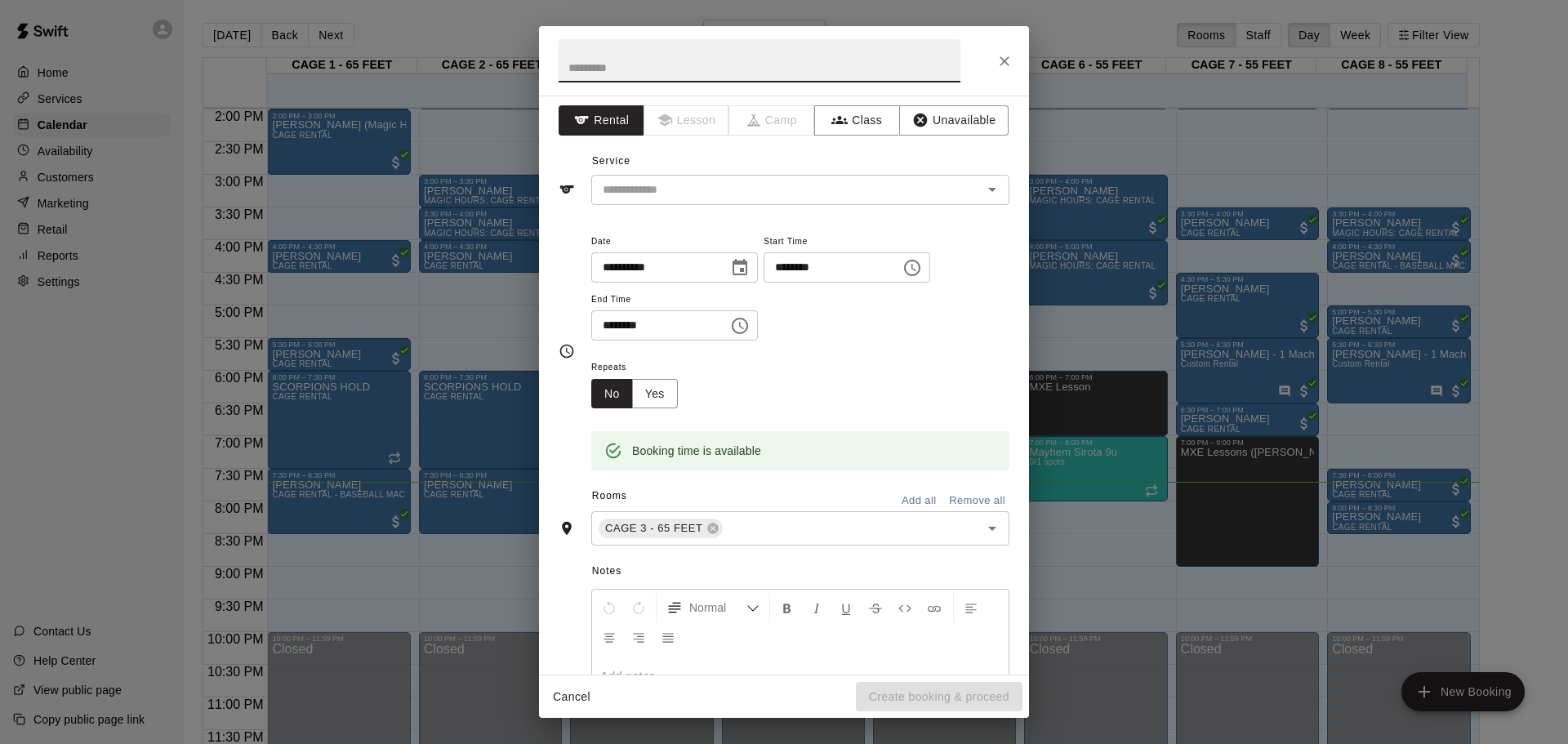
scroll to position [0, 0]
click at [747, 202] on input "text" at bounding box center [776, 194] width 360 height 20
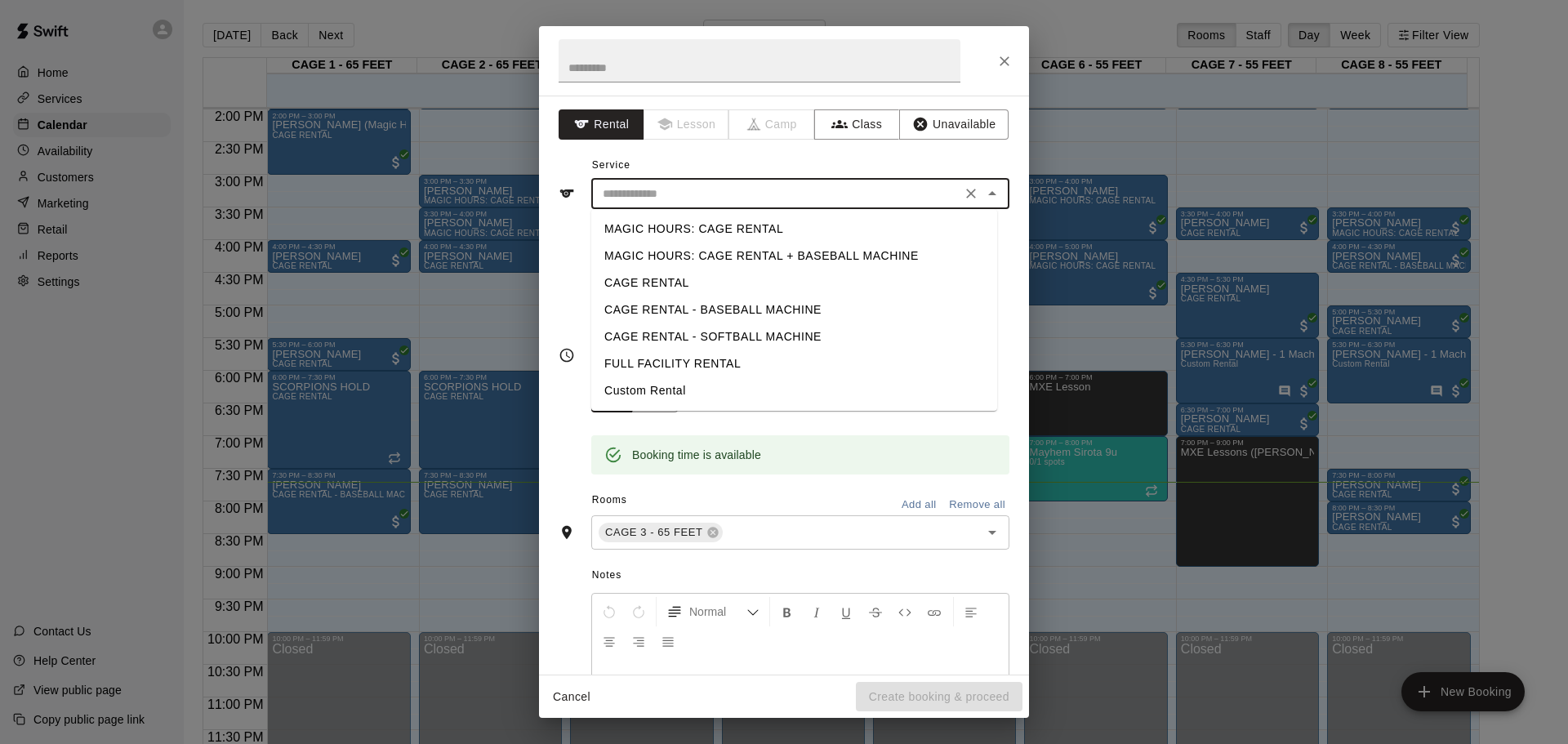
click at [740, 255] on li "MAGIC HOURS: CAGE RENTAL + BASEBALL MACHINE" at bounding box center [794, 256] width 406 height 27
type input "**********"
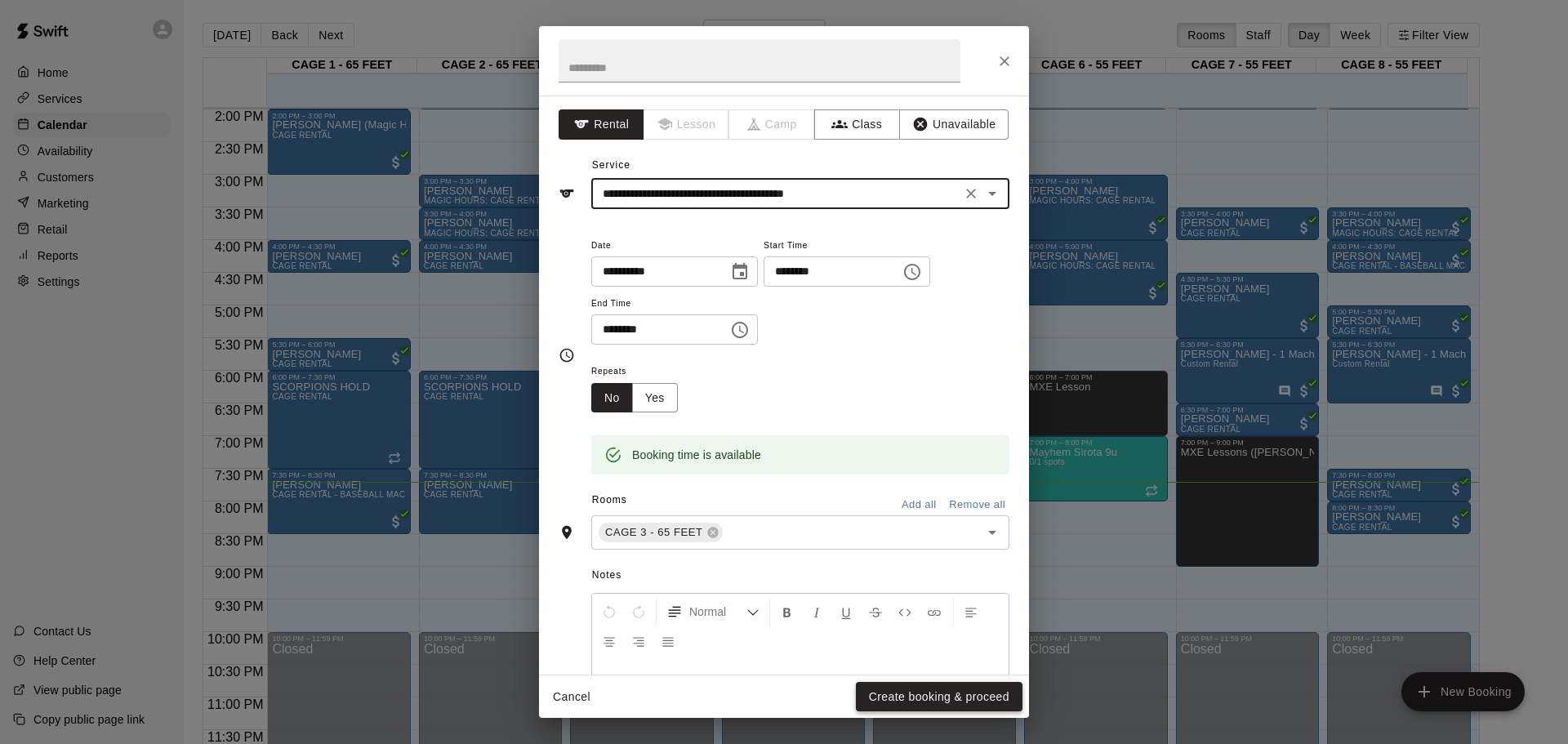
click at [946, 697] on button "Create booking & proceed" at bounding box center [939, 697] width 167 height 31
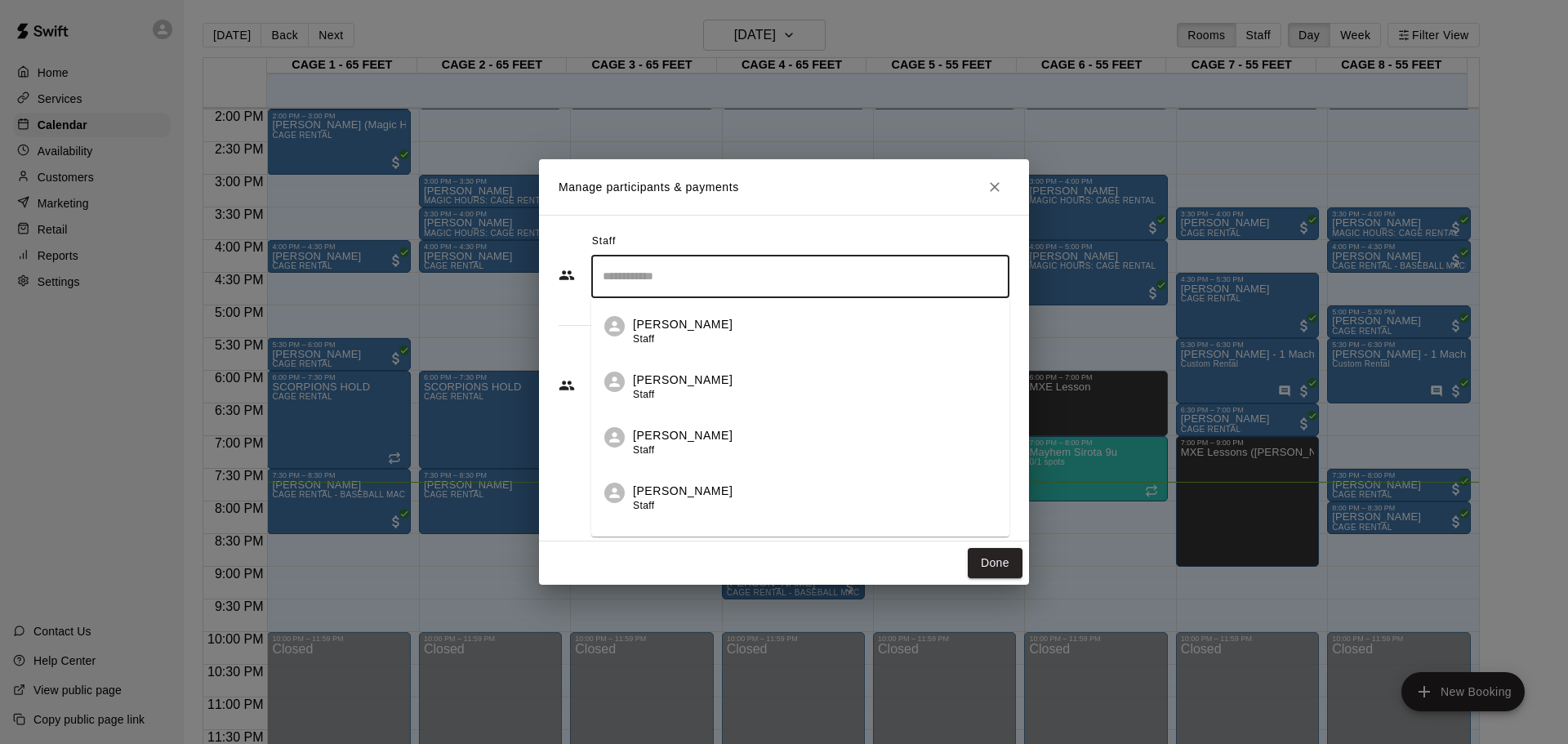
click at [714, 289] on input "Search staff" at bounding box center [800, 276] width 404 height 29
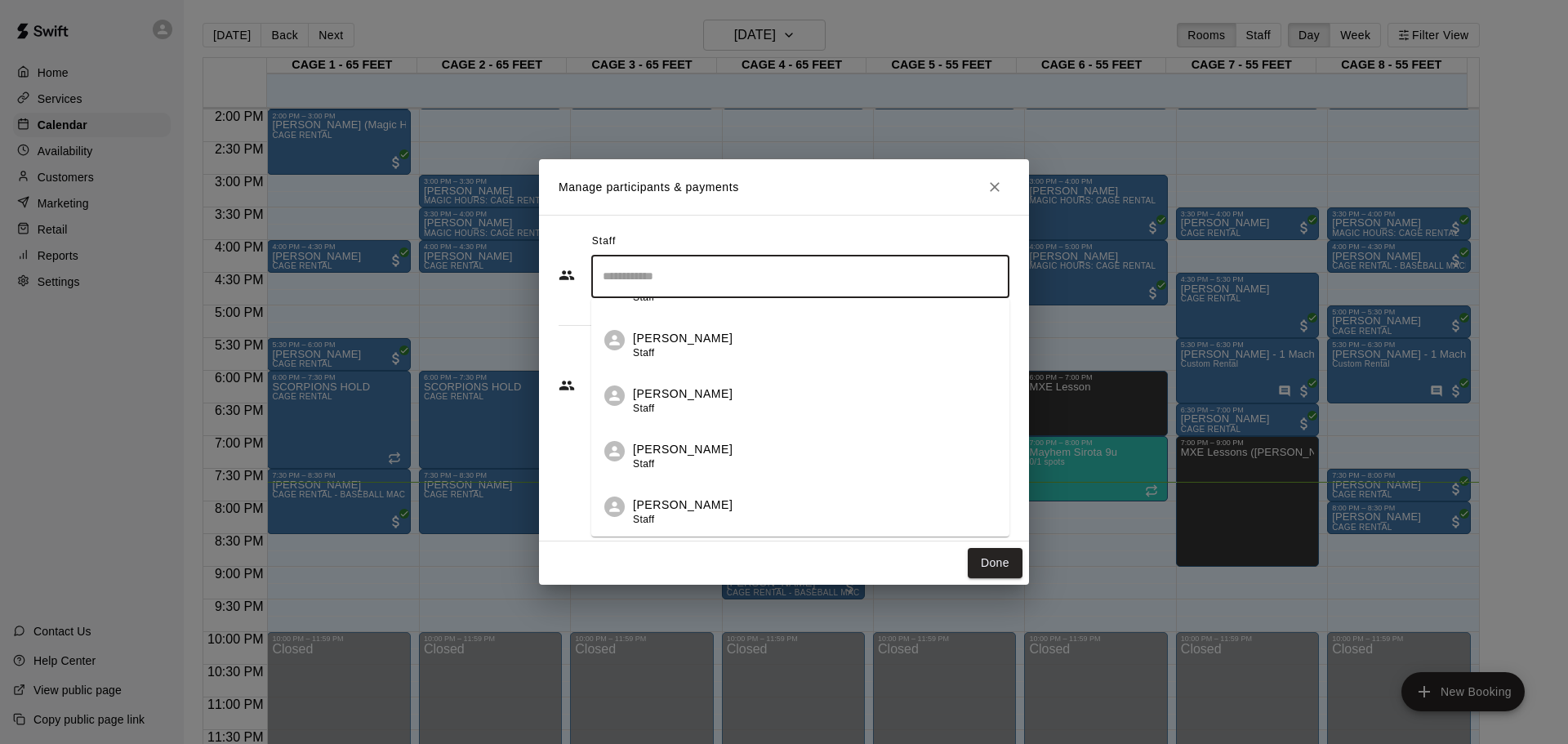
scroll to position [206, 0]
click at [992, 189] on icon "Close" at bounding box center [994, 187] width 17 height 17
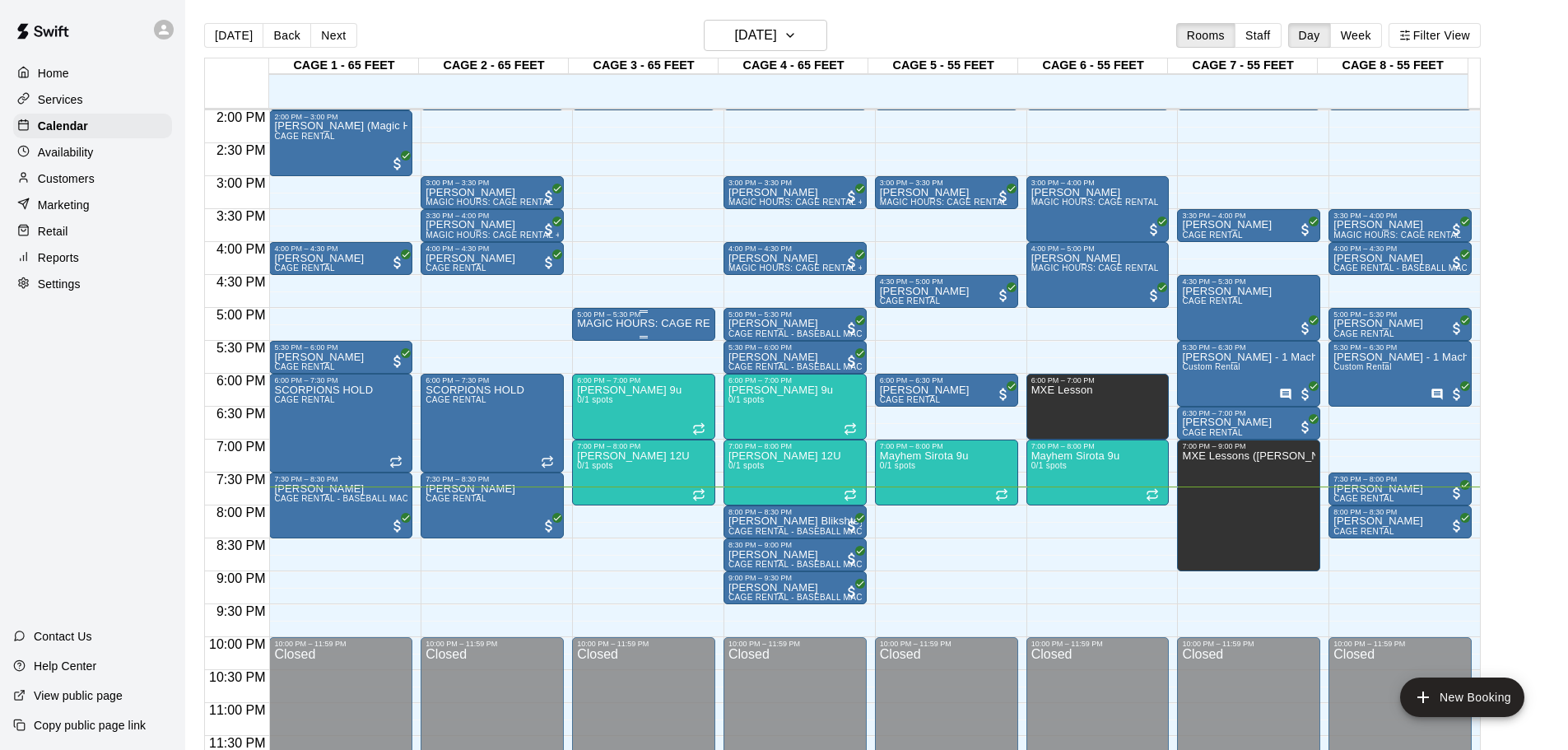
click at [661, 324] on p "MAGIC HOURS: CAGE RENTAL + BASEBALL MACHINE" at bounding box center [644, 324] width 134 height 0
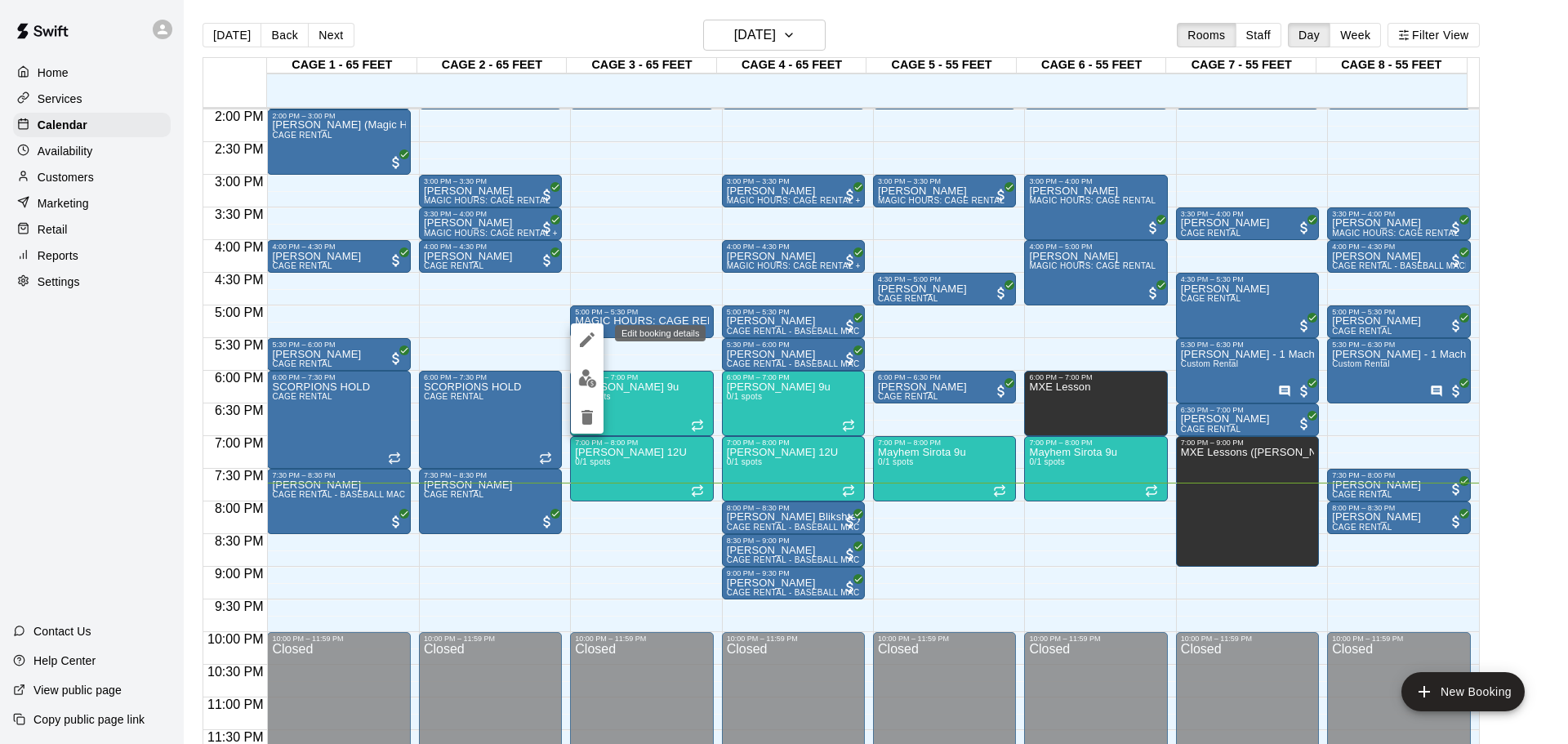
click at [586, 339] on icon "edit" at bounding box center [587, 339] width 15 height 15
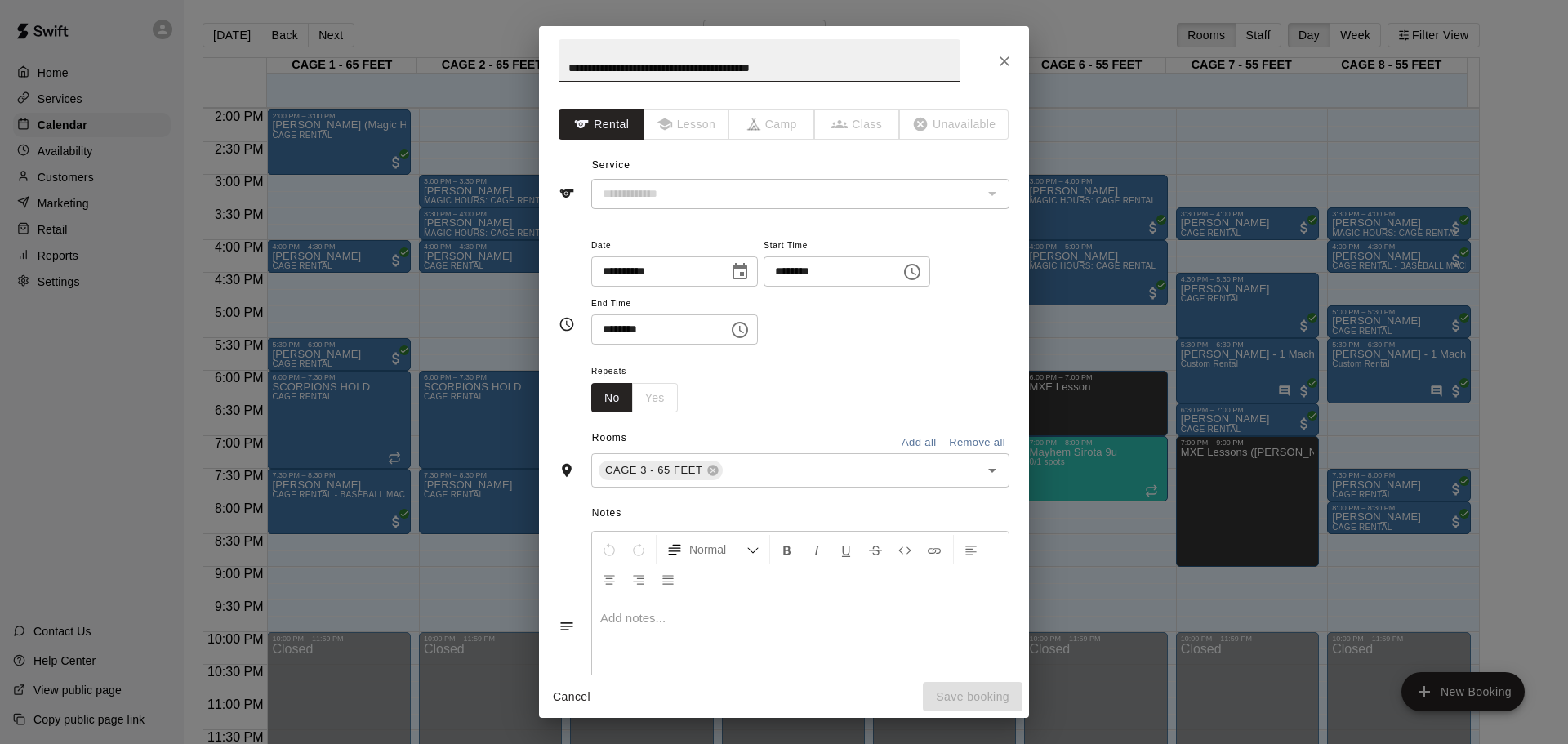
type input "**********"
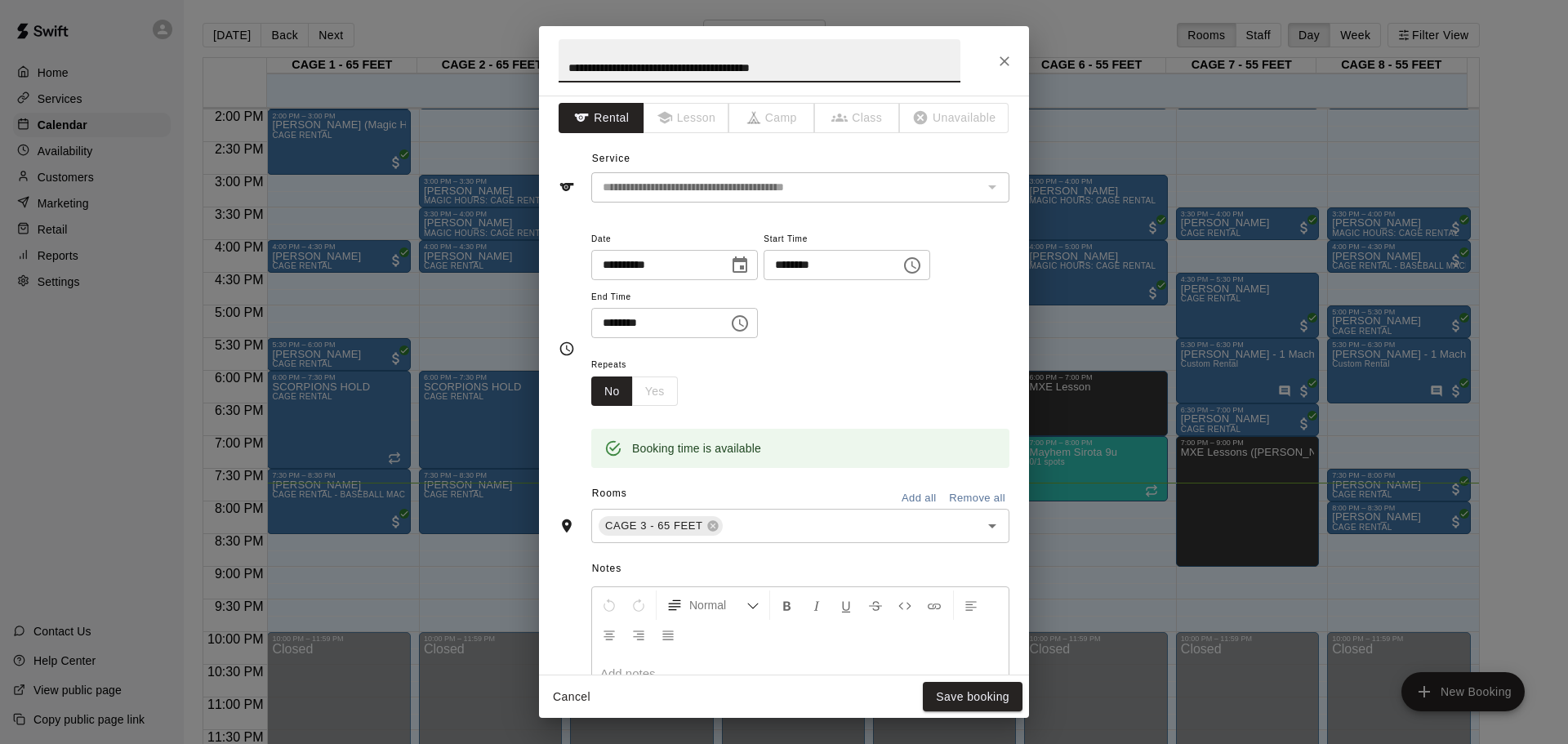
scroll to position [0, 0]
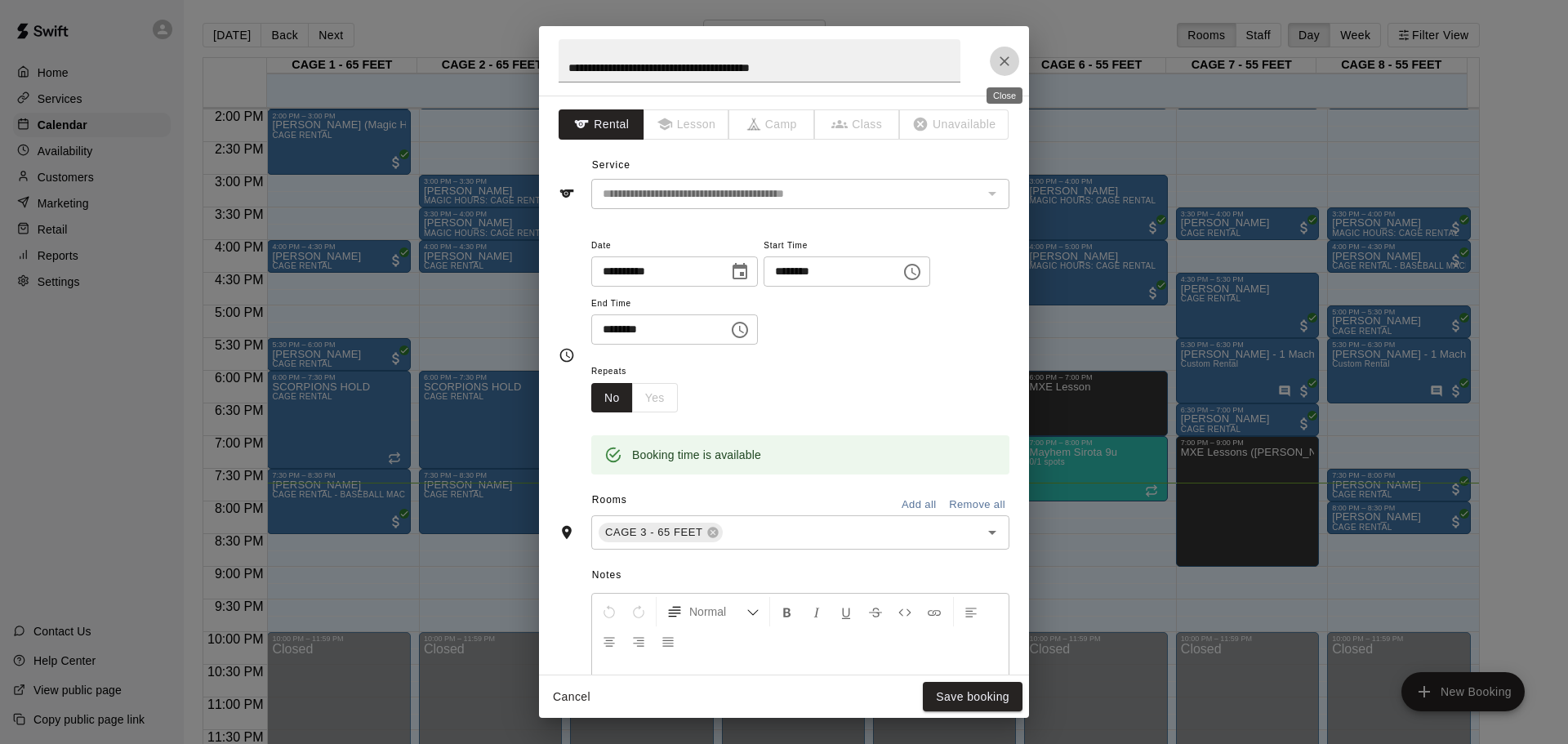
click at [1011, 58] on icon "Close" at bounding box center [1005, 61] width 17 height 17
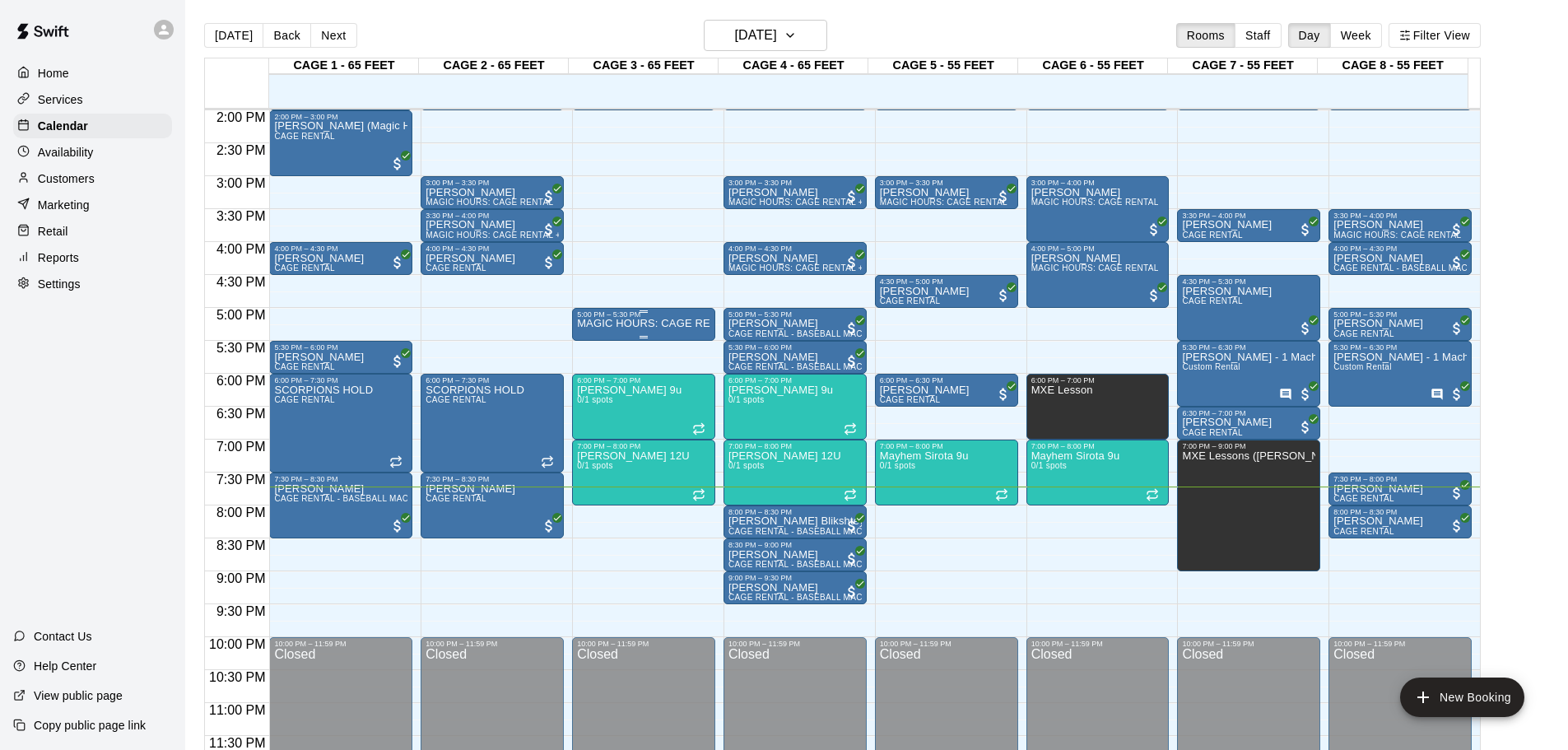
click at [672, 324] on p "MAGIC HOURS: CAGE RENTAL + BASEBALL MACHINE" at bounding box center [644, 324] width 134 height 0
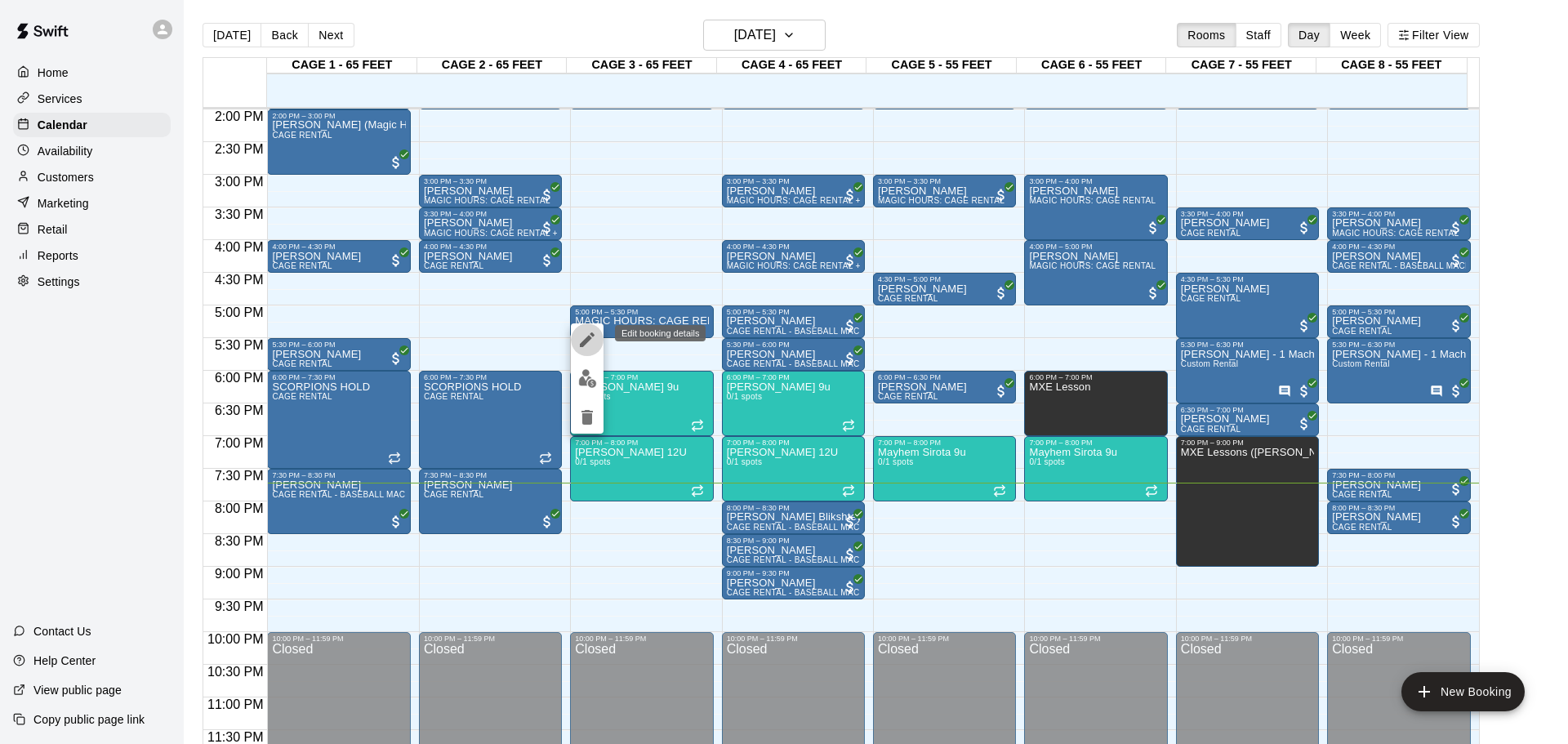
click at [584, 345] on icon "edit" at bounding box center [587, 339] width 15 height 15
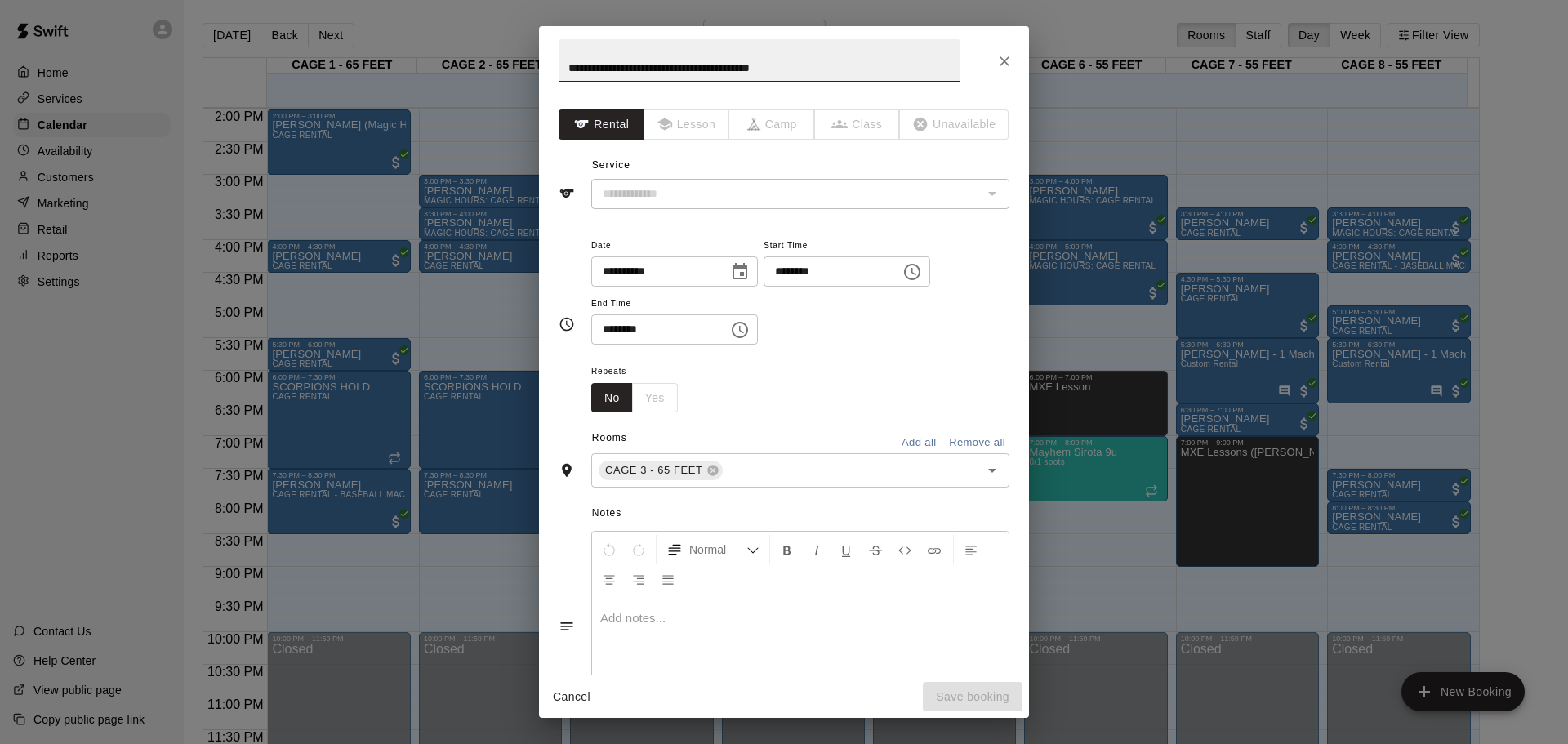
type input "**********"
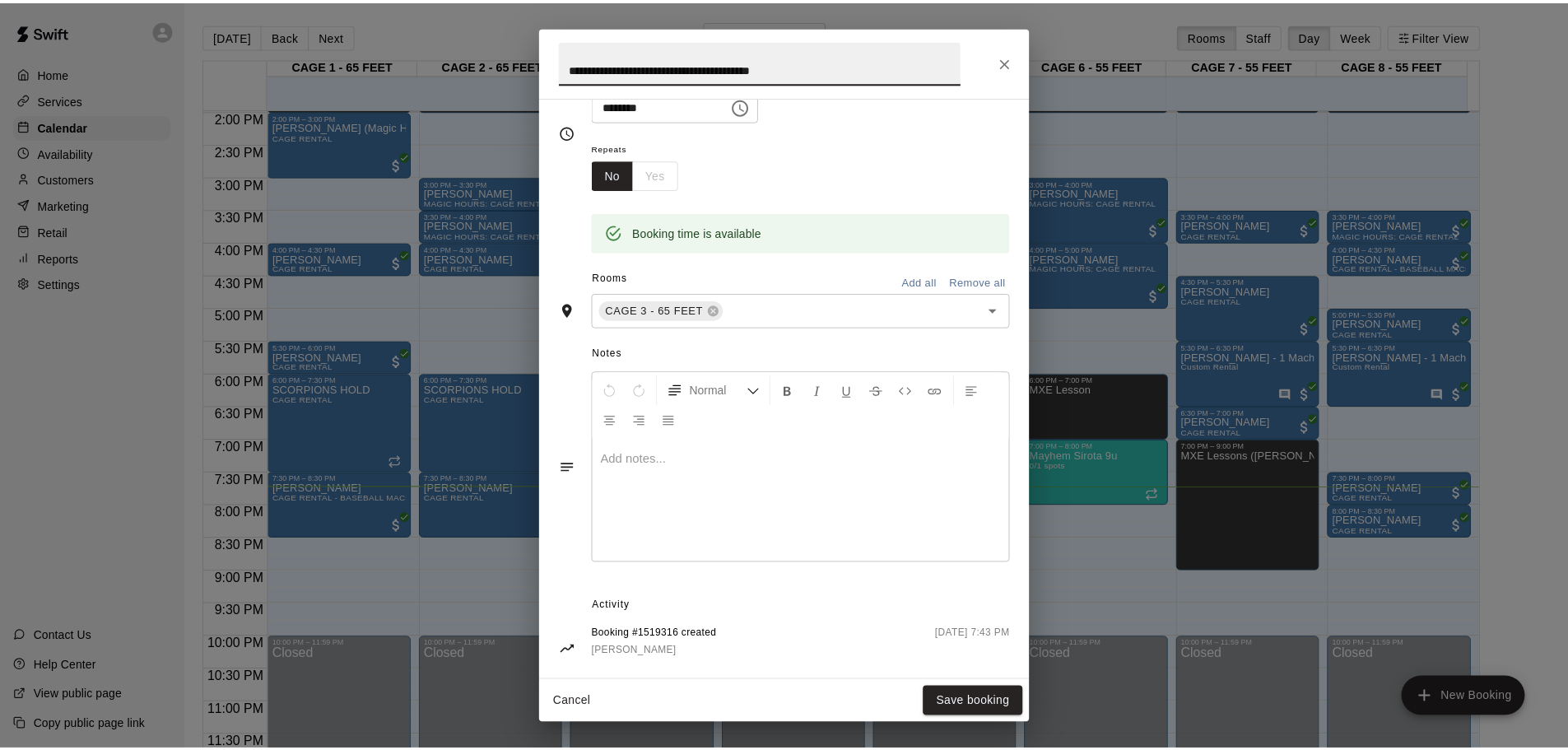
scroll to position [249, 0]
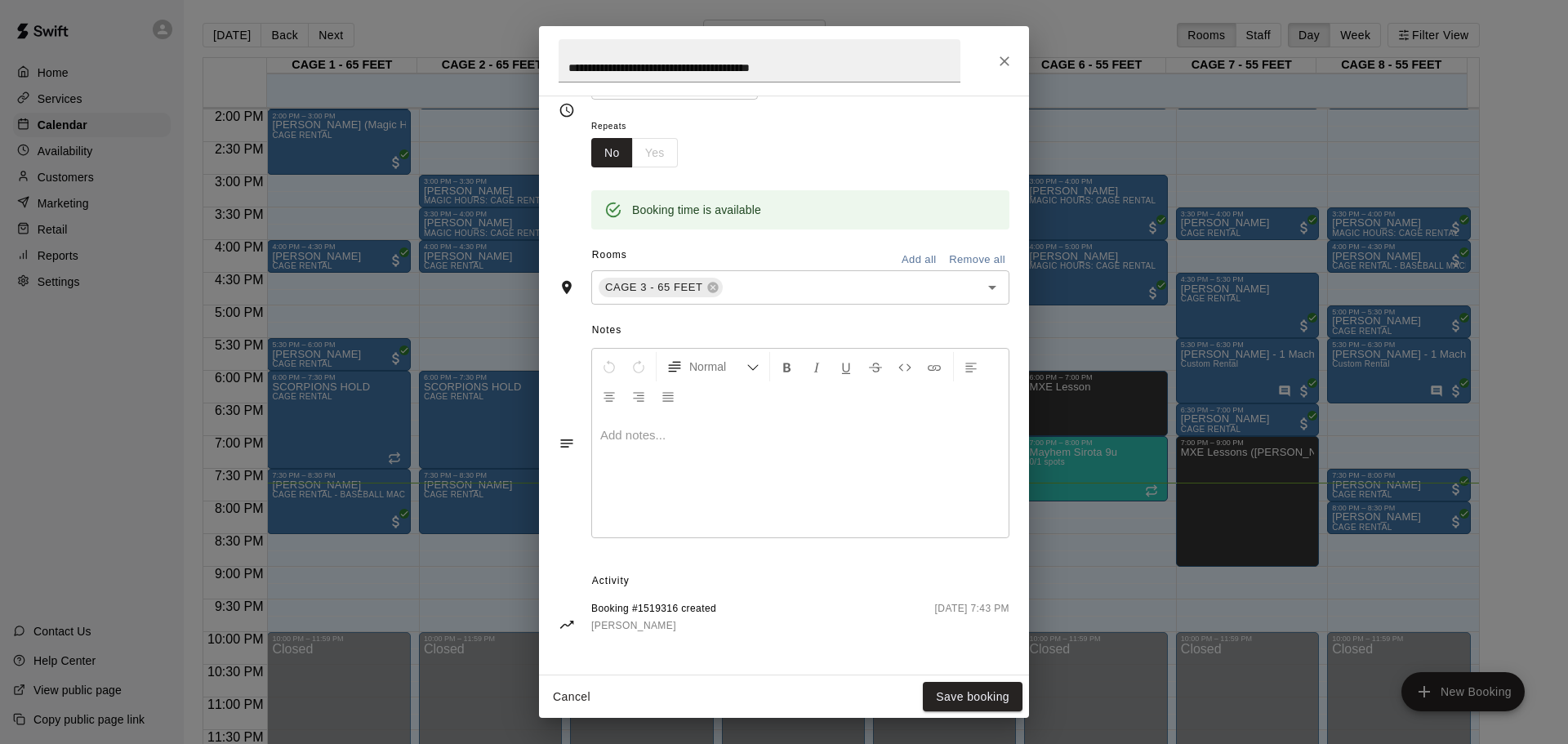
click at [1002, 104] on div "**********" at bounding box center [784, 386] width 490 height 579
click at [1013, 67] on button "Close" at bounding box center [1005, 61] width 30 height 30
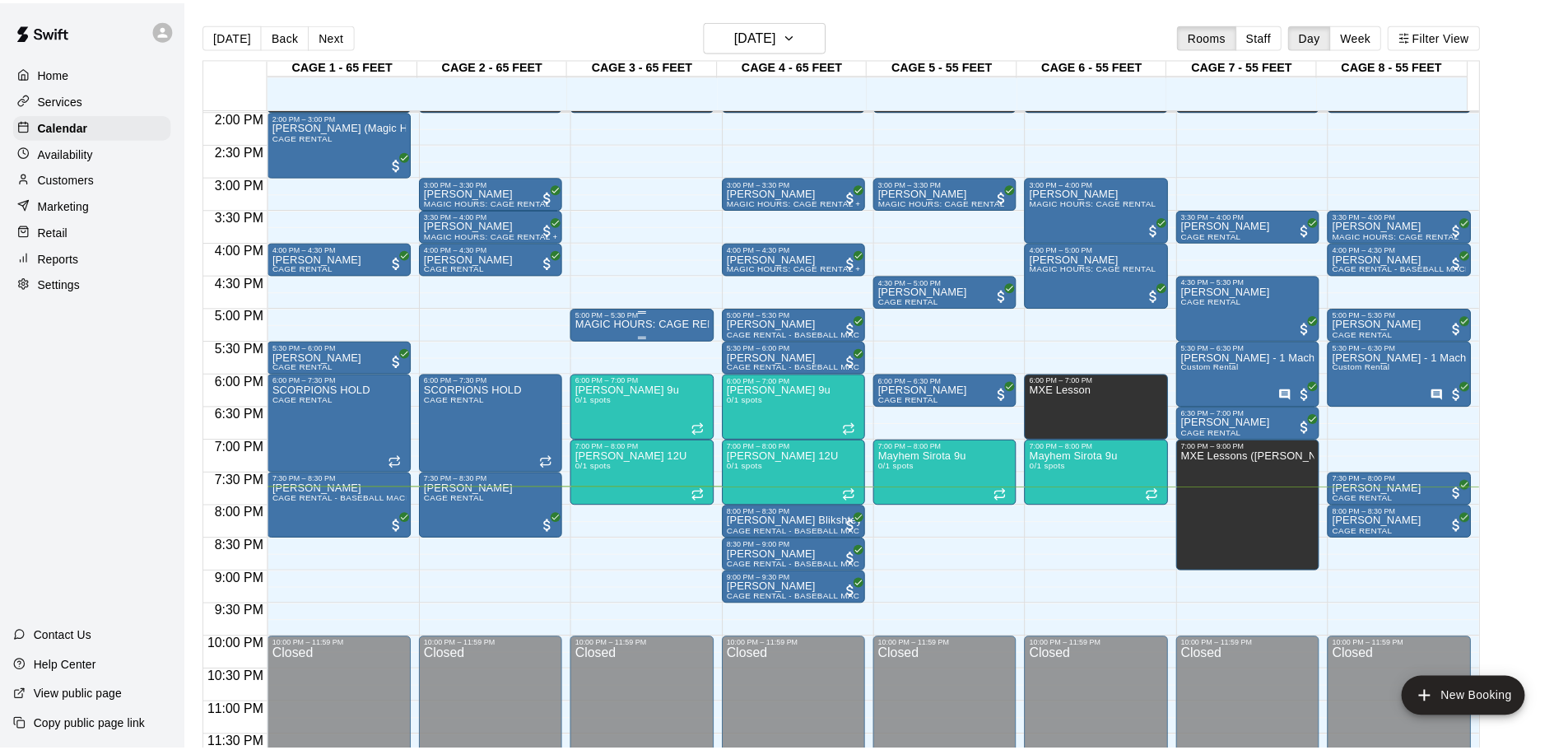
scroll to position [0, 0]
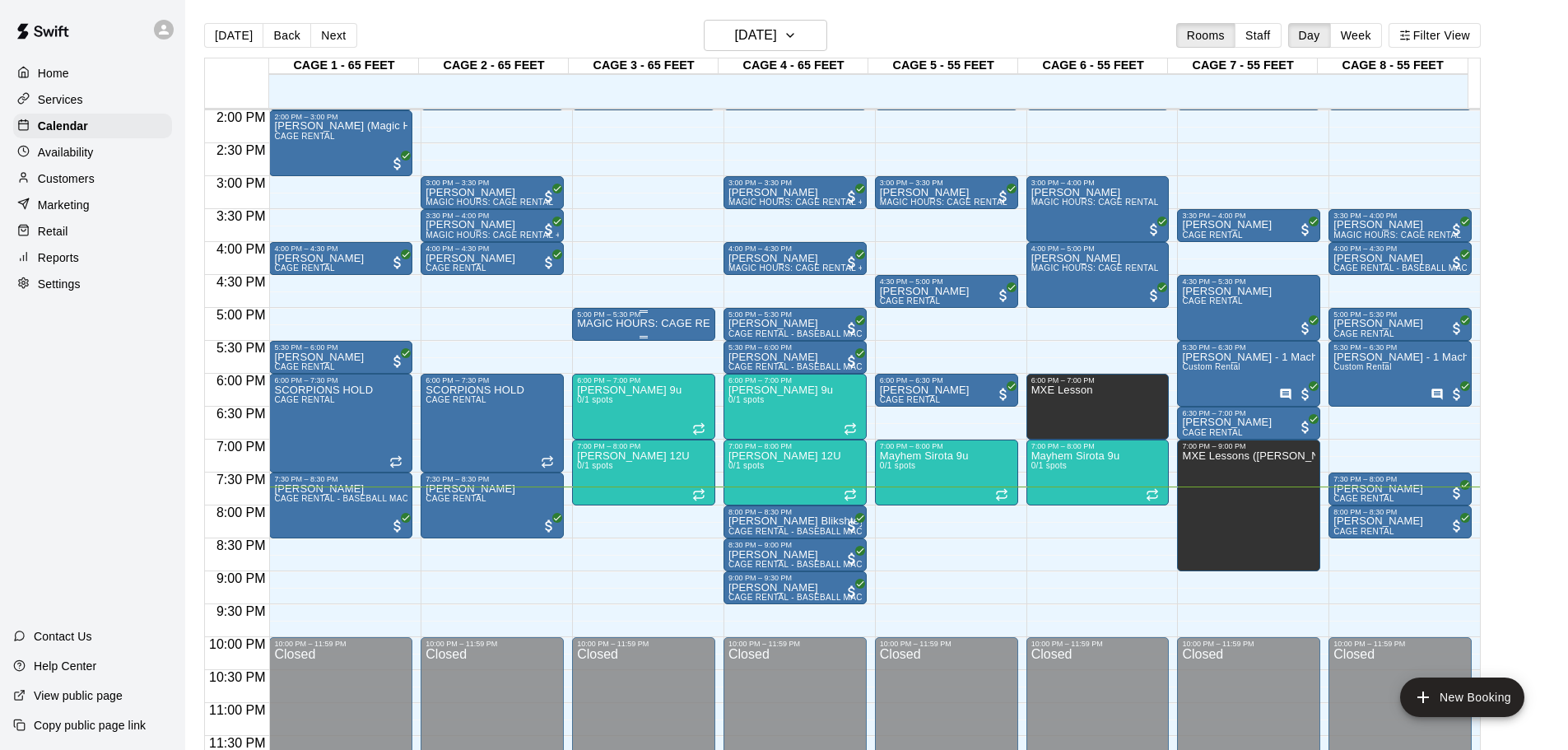
click at [693, 318] on div "5:00 PM – 5:30 PM" at bounding box center [644, 314] width 134 height 8
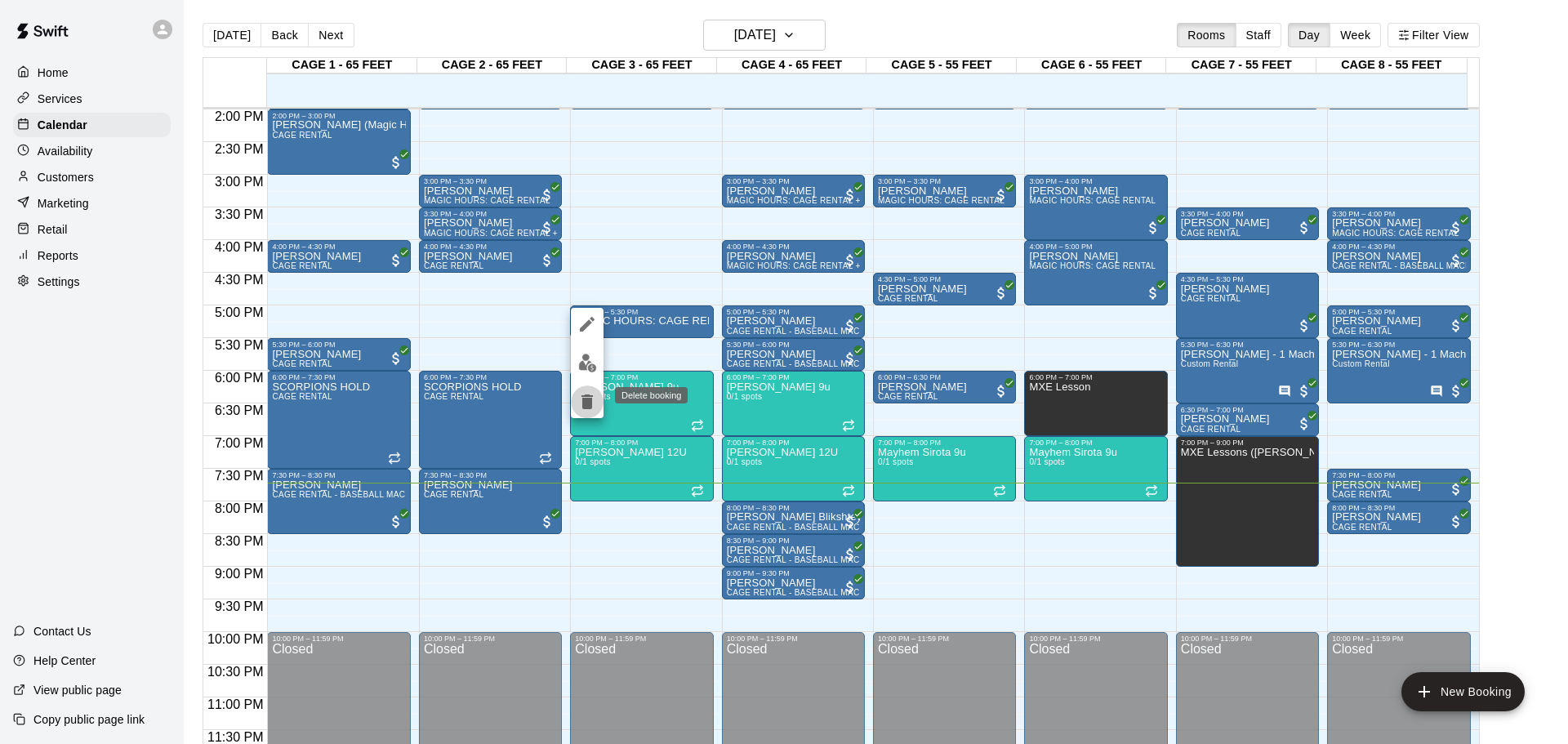
click at [590, 397] on icon "delete" at bounding box center [587, 401] width 11 height 15
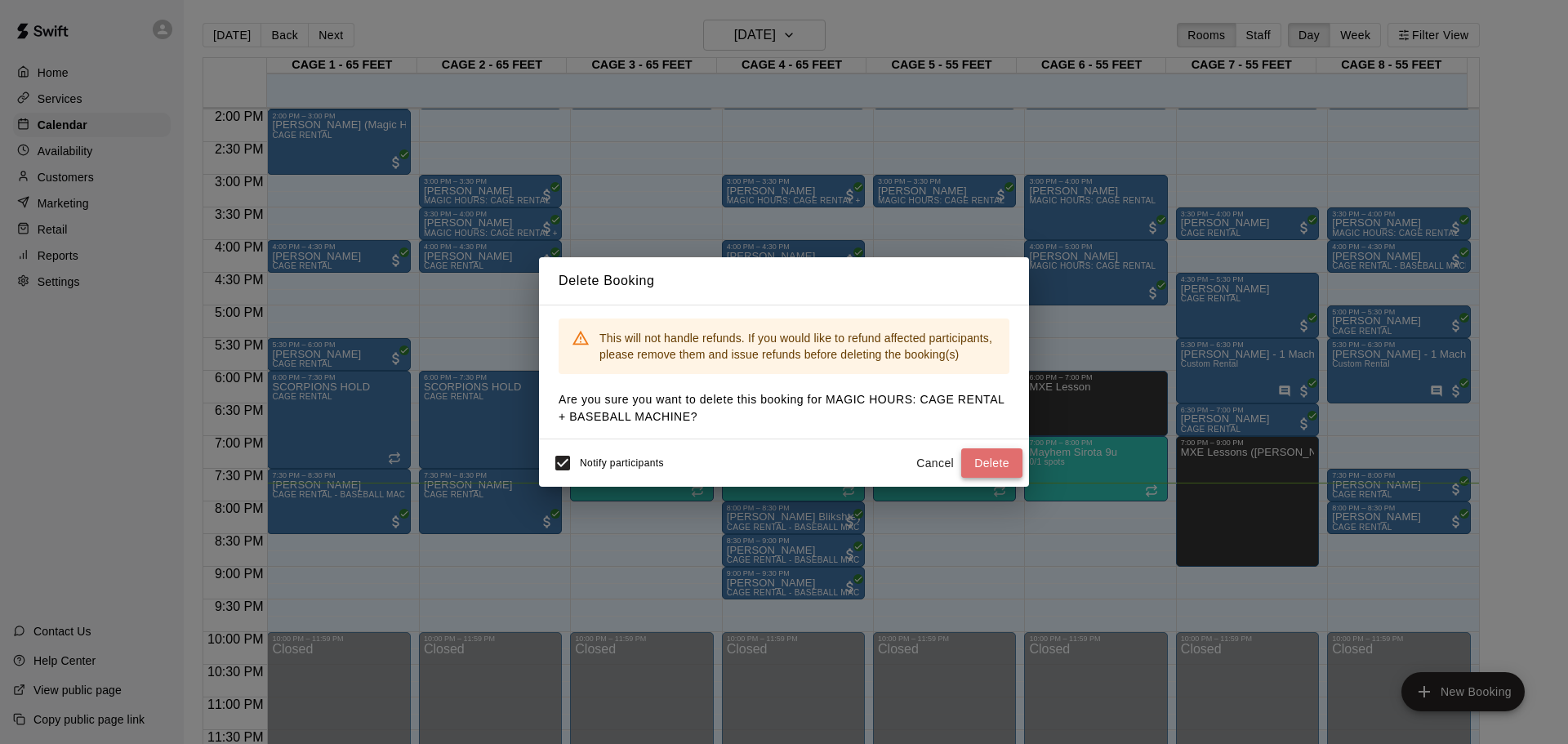
click at [981, 459] on button "Delete" at bounding box center [992, 463] width 61 height 31
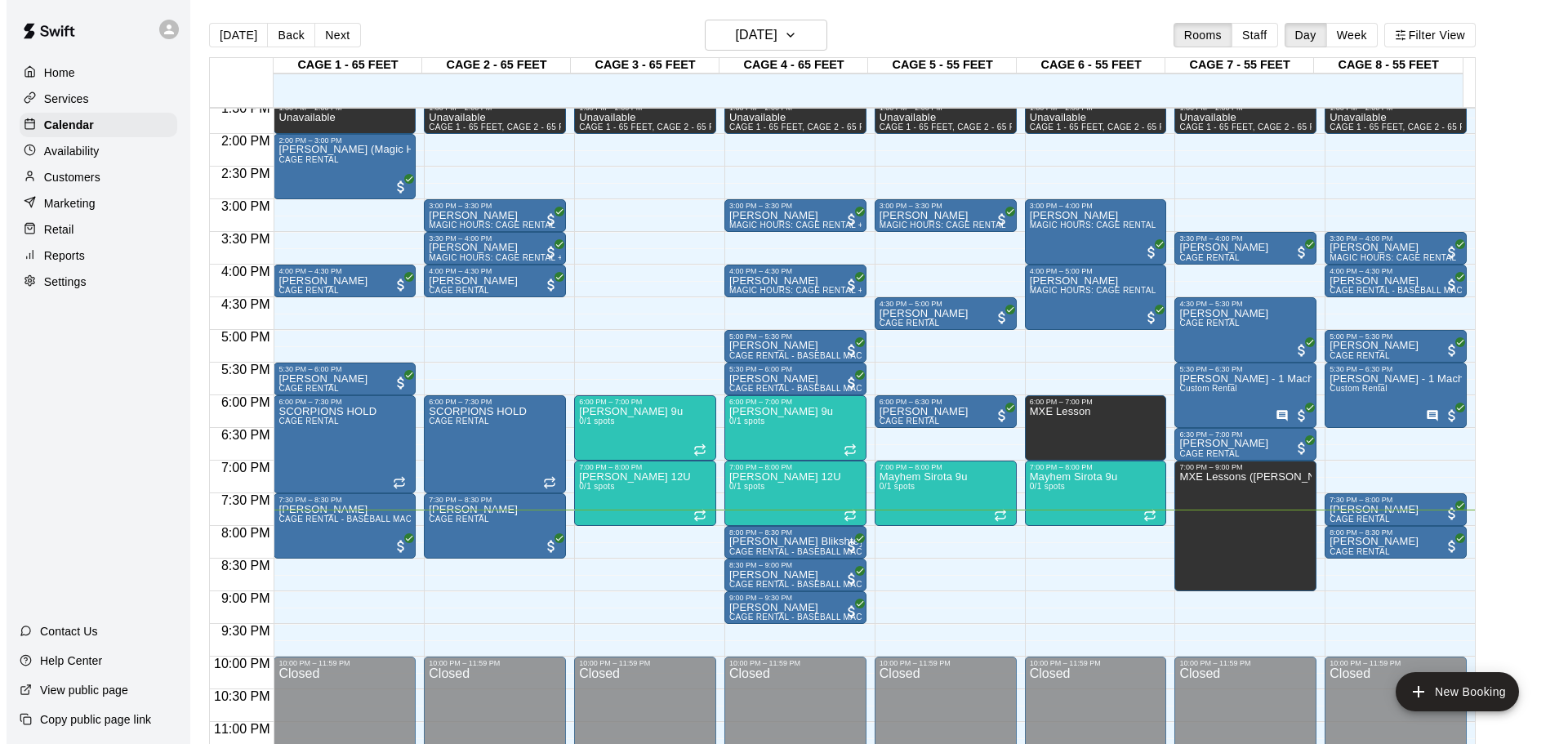
scroll to position [916, 0]
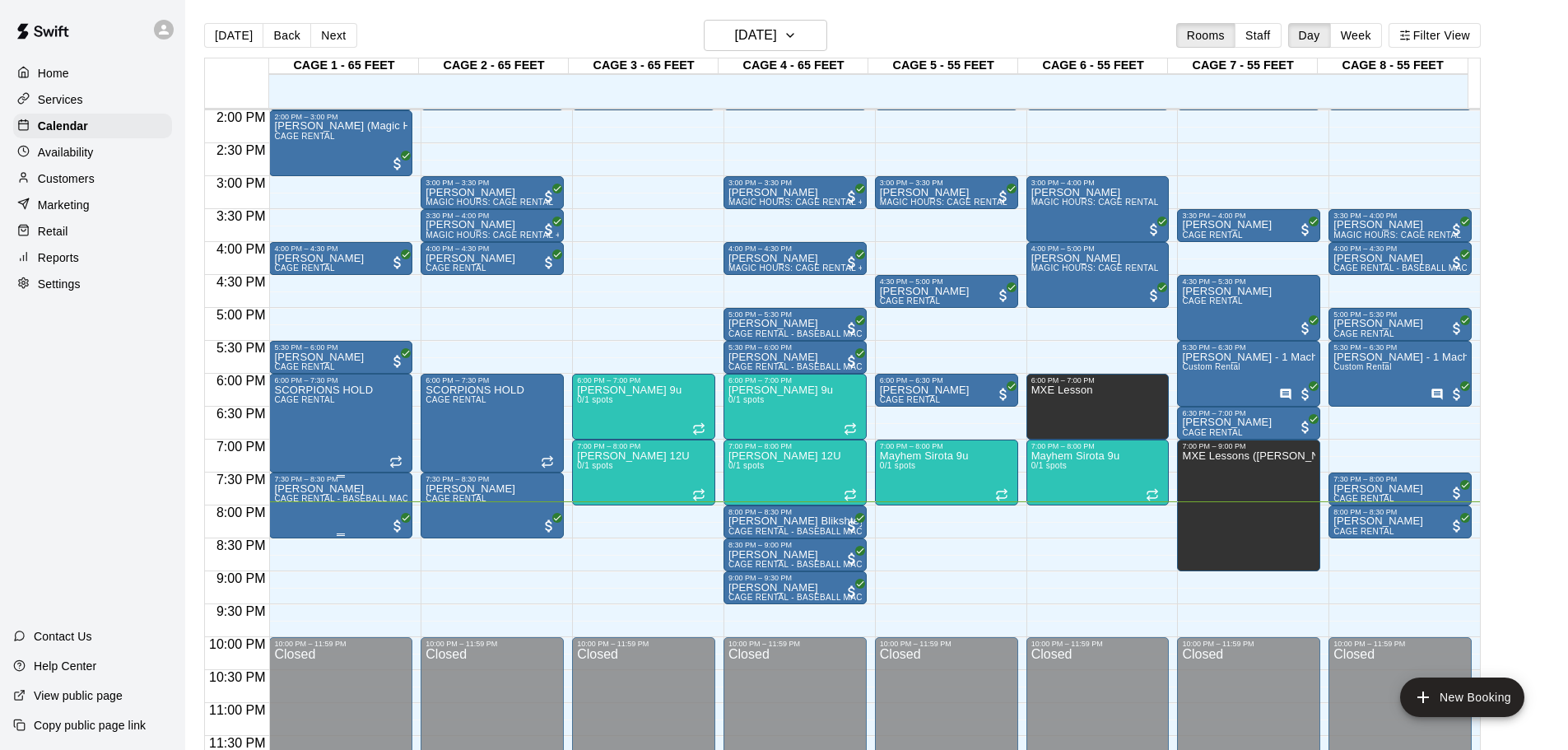
click at [322, 500] on span "CAGE RENTAL - BASEBALL MACHINE" at bounding box center [352, 499] width 155 height 9
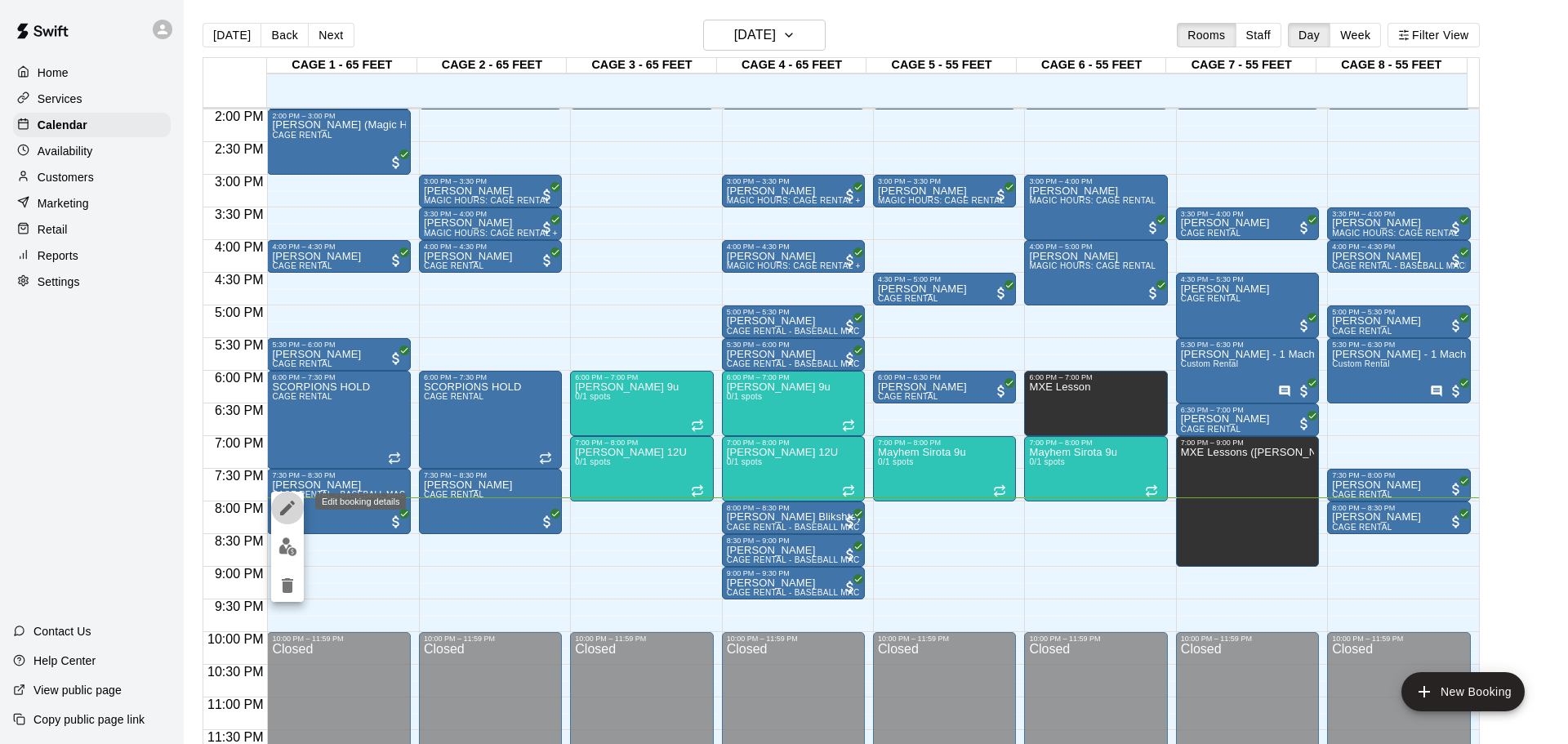
click at [281, 502] on icon "edit" at bounding box center [287, 508] width 19 height 19
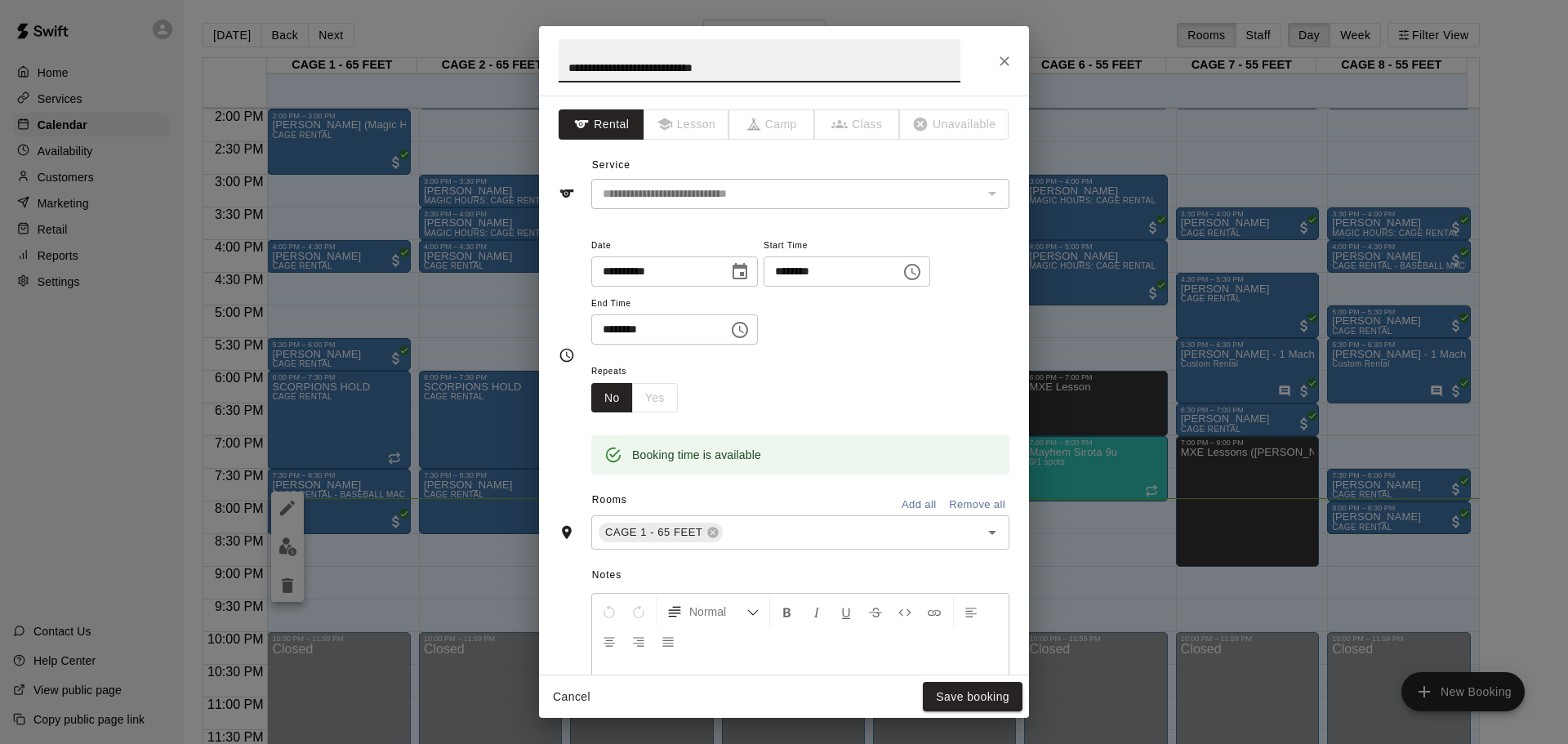
click at [698, 70] on input "**********" at bounding box center [760, 61] width 402 height 44
click at [993, 708] on button "Save booking" at bounding box center [972, 697] width 99 height 31
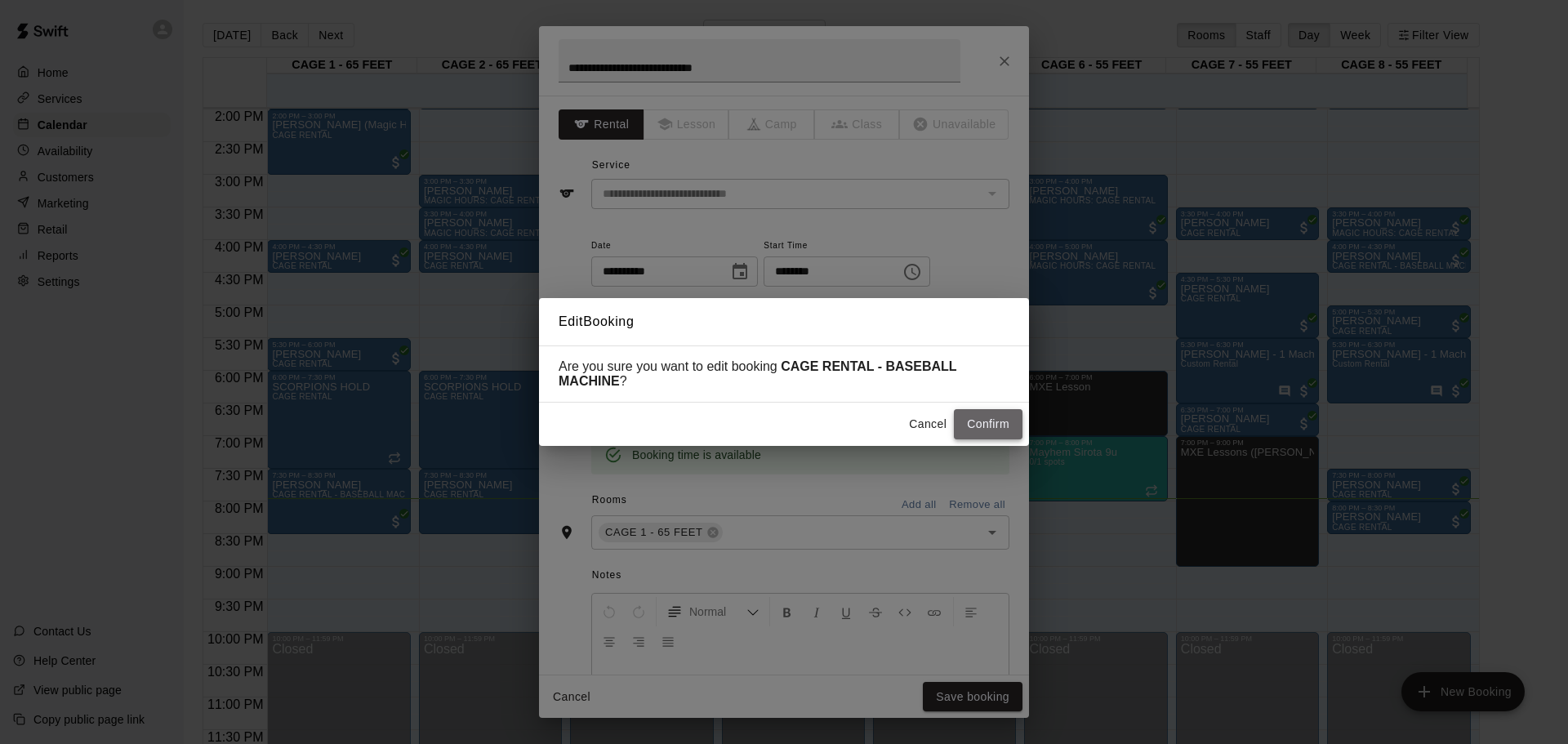
click at [980, 427] on button "Confirm" at bounding box center [988, 424] width 69 height 31
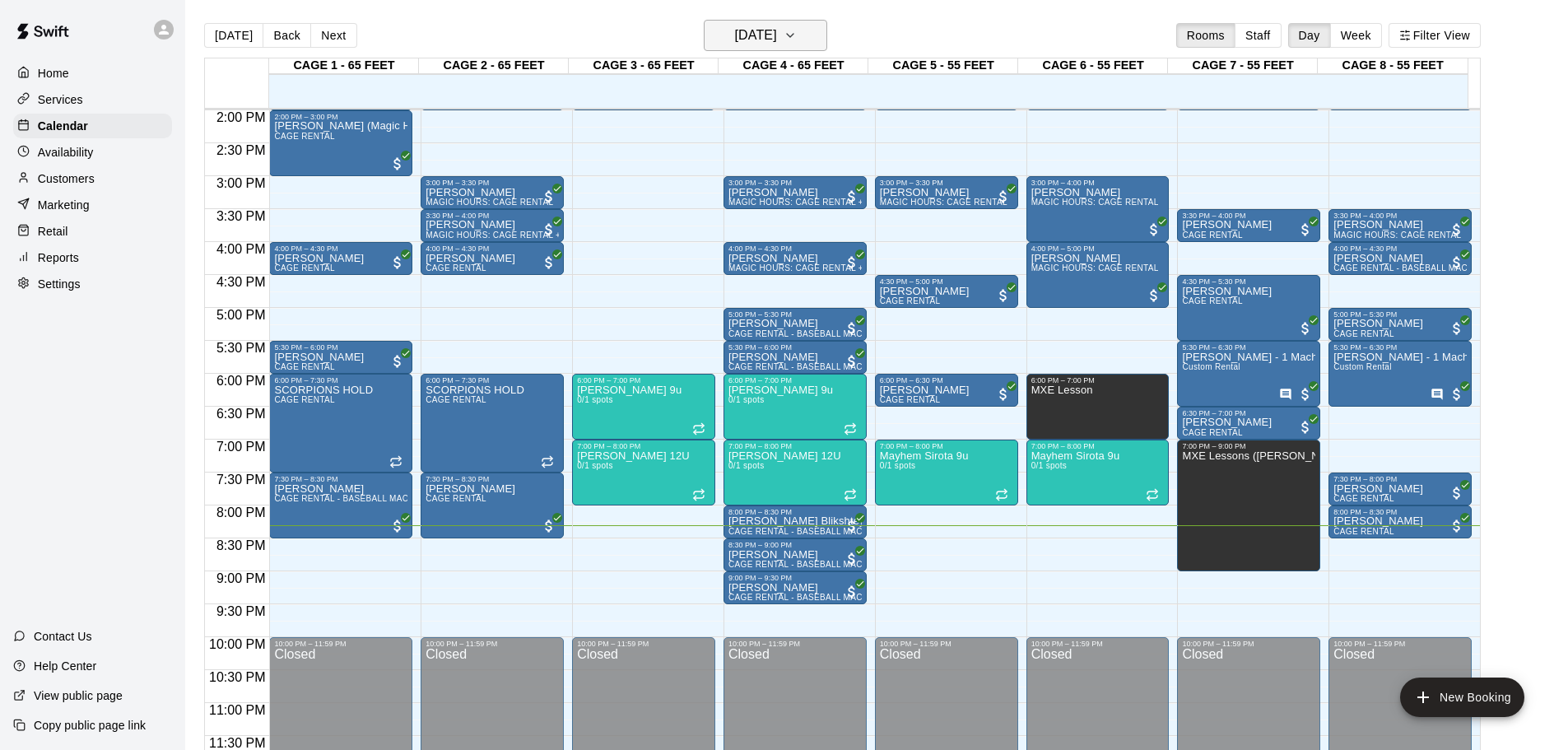
click at [763, 34] on h6 "[DATE]" at bounding box center [756, 35] width 42 height 23
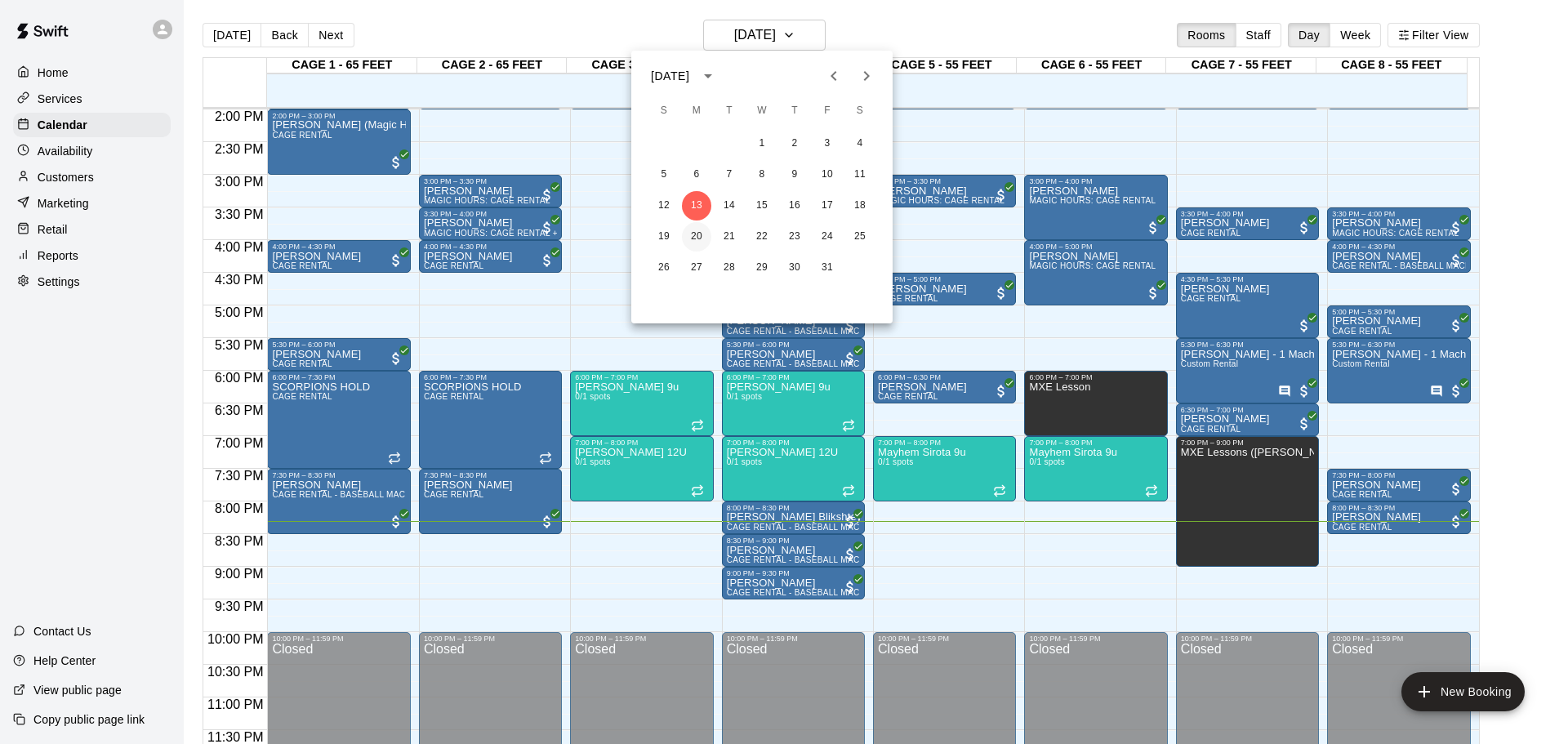
click at [693, 239] on button "20" at bounding box center [697, 237] width 30 height 30
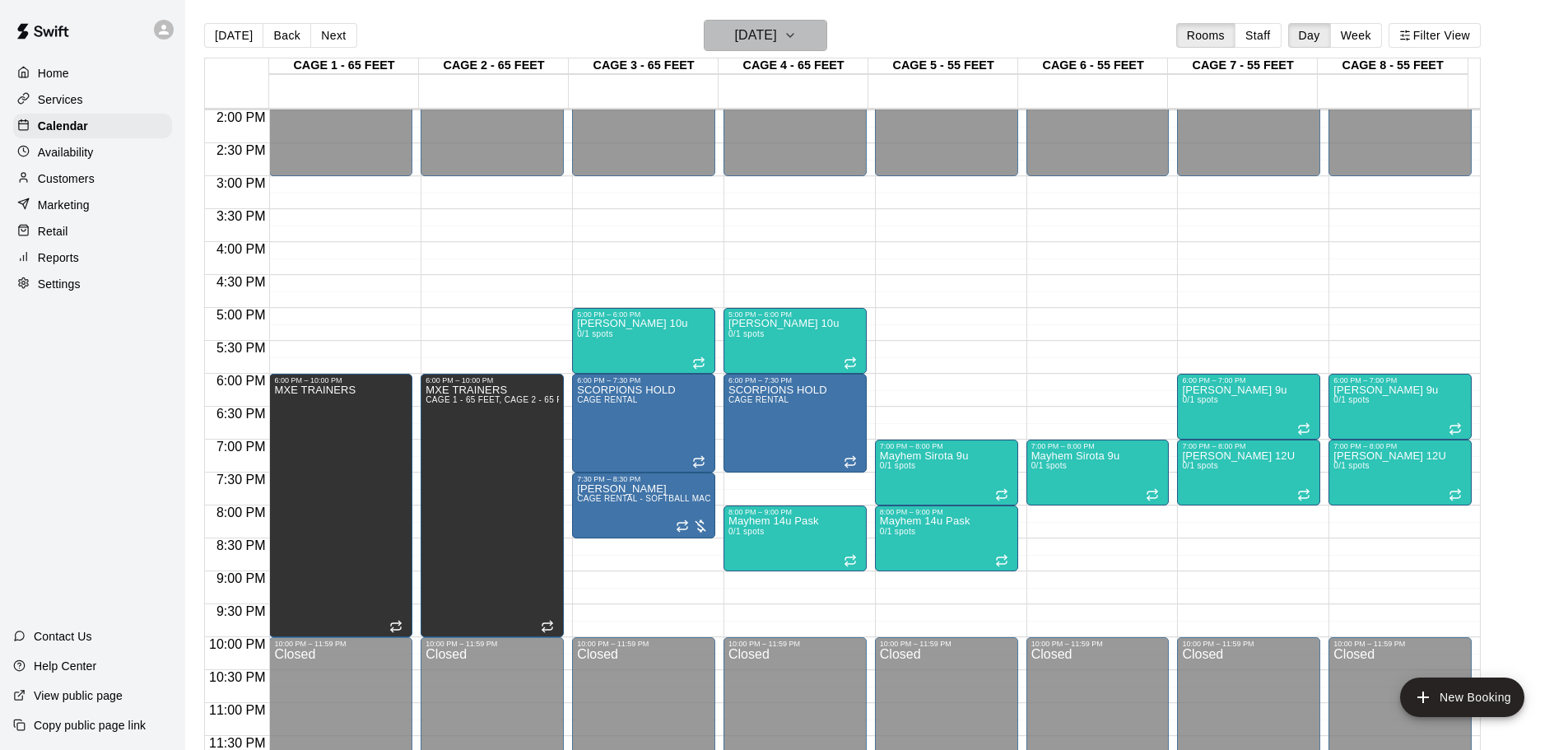
click at [777, 39] on h6 "[DATE]" at bounding box center [756, 35] width 42 height 23
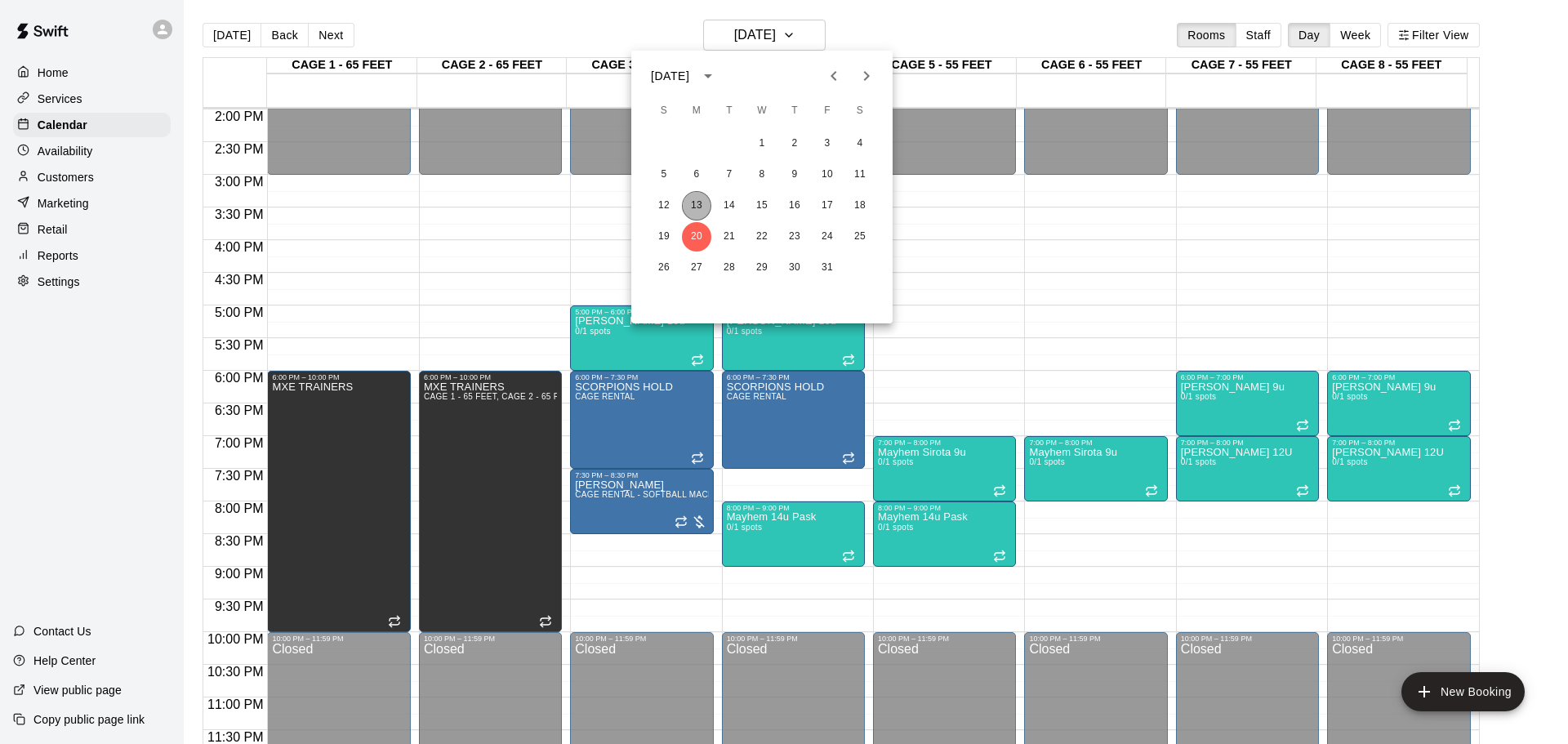
click at [700, 211] on button "13" at bounding box center [697, 206] width 30 height 30
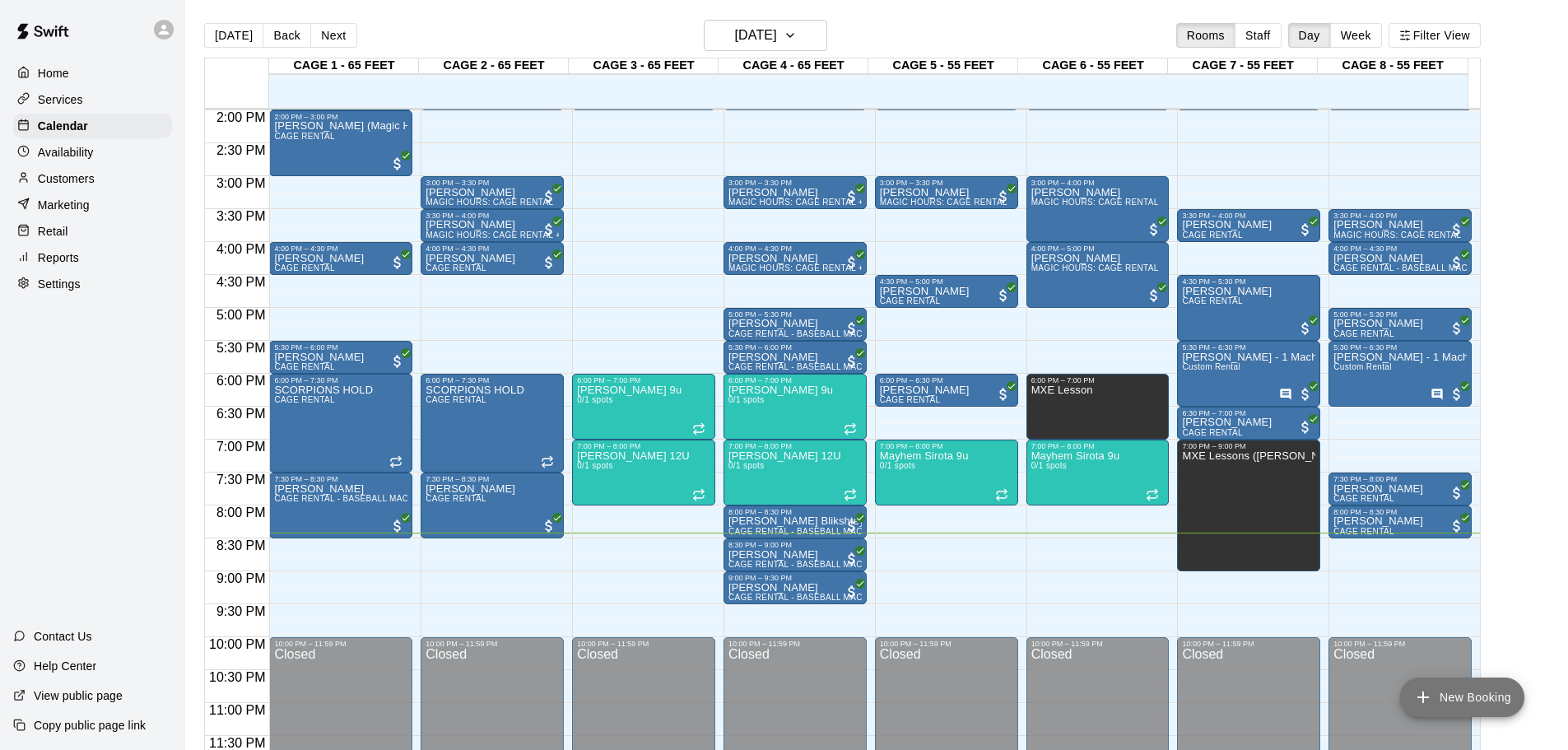
click at [1471, 701] on button "New Booking" at bounding box center [1462, 697] width 124 height 40
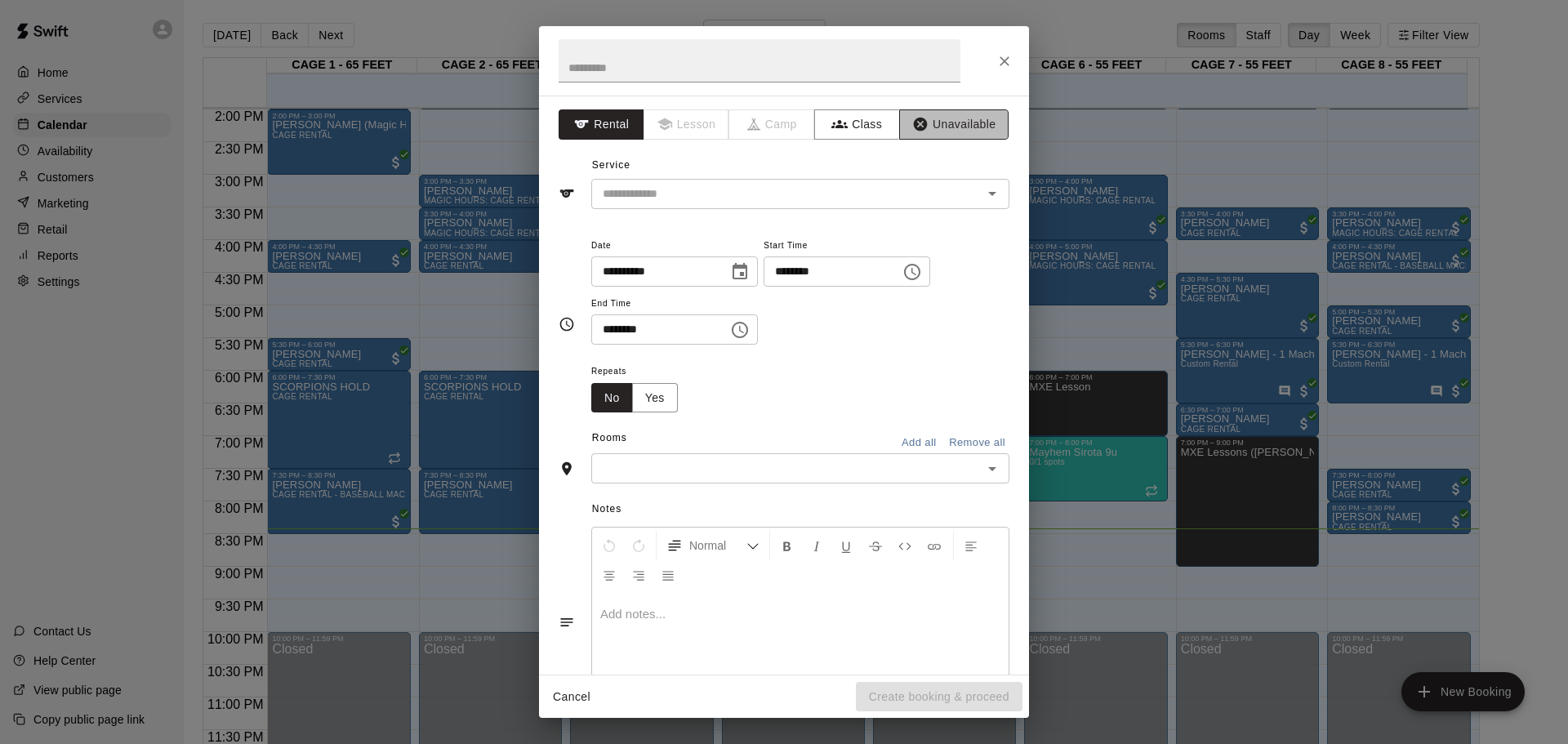
click at [964, 122] on button "Unavailable" at bounding box center [953, 124] width 109 height 31
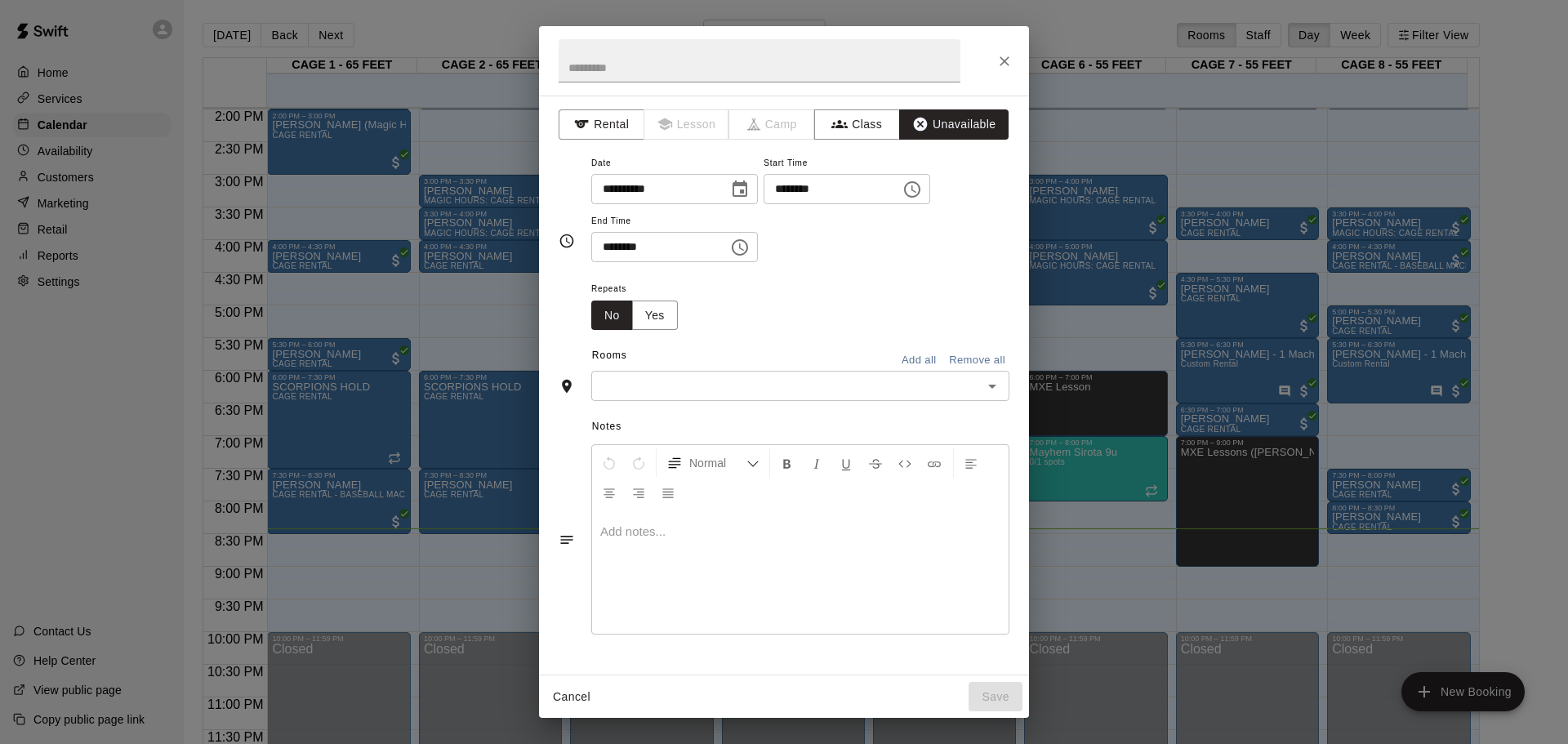
click at [873, 198] on input "********" at bounding box center [827, 188] width 126 height 31
click at [919, 349] on button "Add all" at bounding box center [919, 360] width 52 height 25
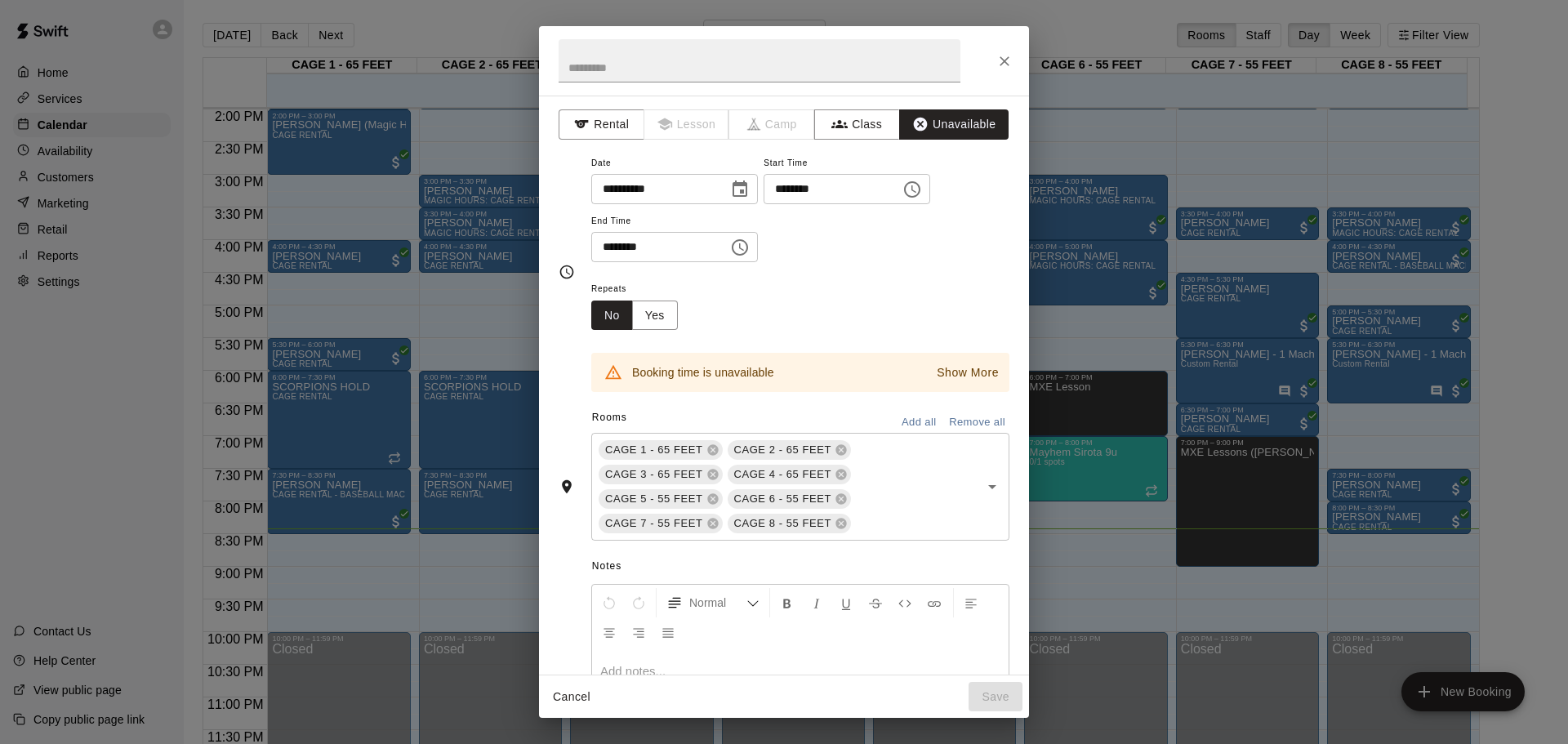
click at [966, 416] on button "Remove all" at bounding box center [978, 422] width 65 height 25
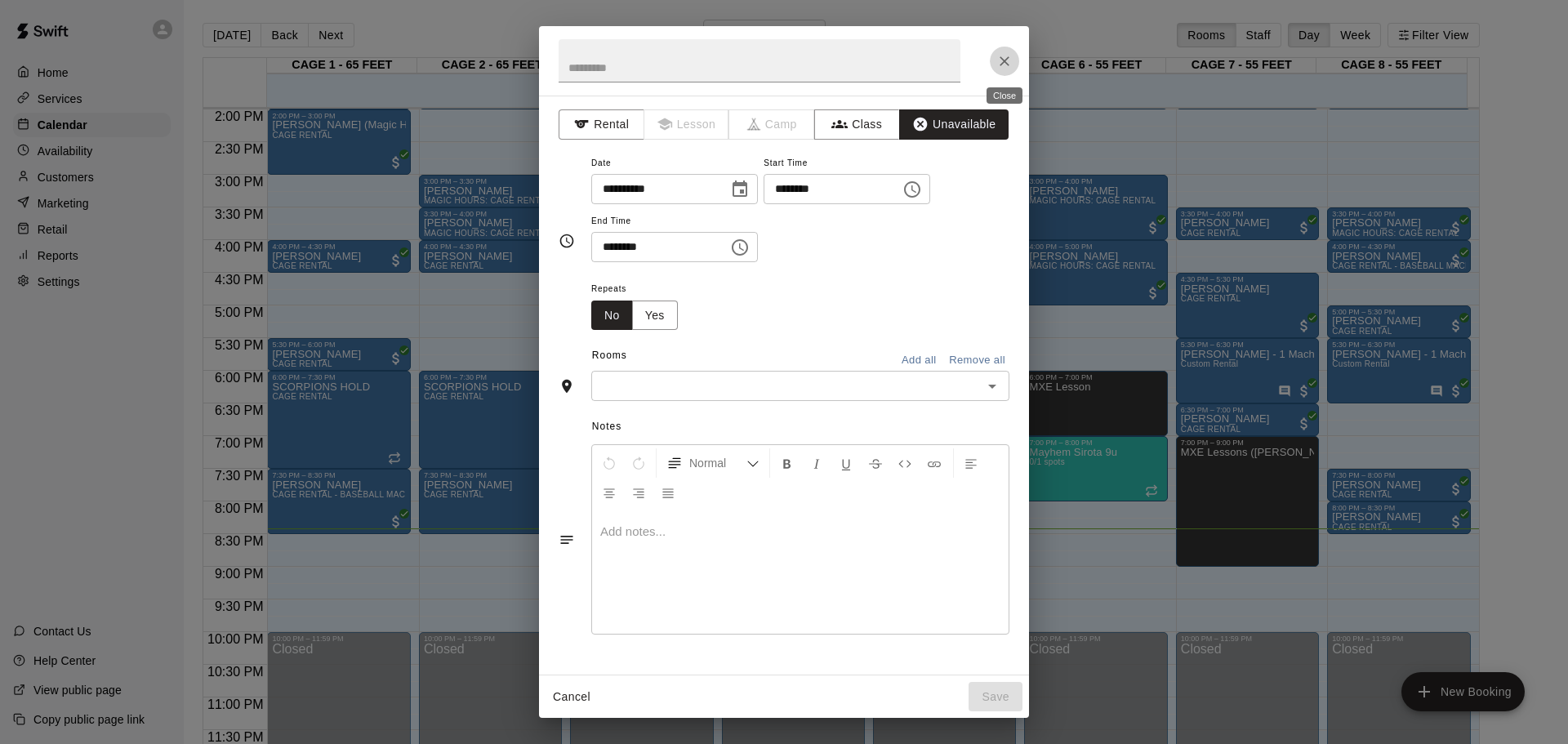
click at [1005, 54] on icon "Close" at bounding box center [1005, 61] width 17 height 17
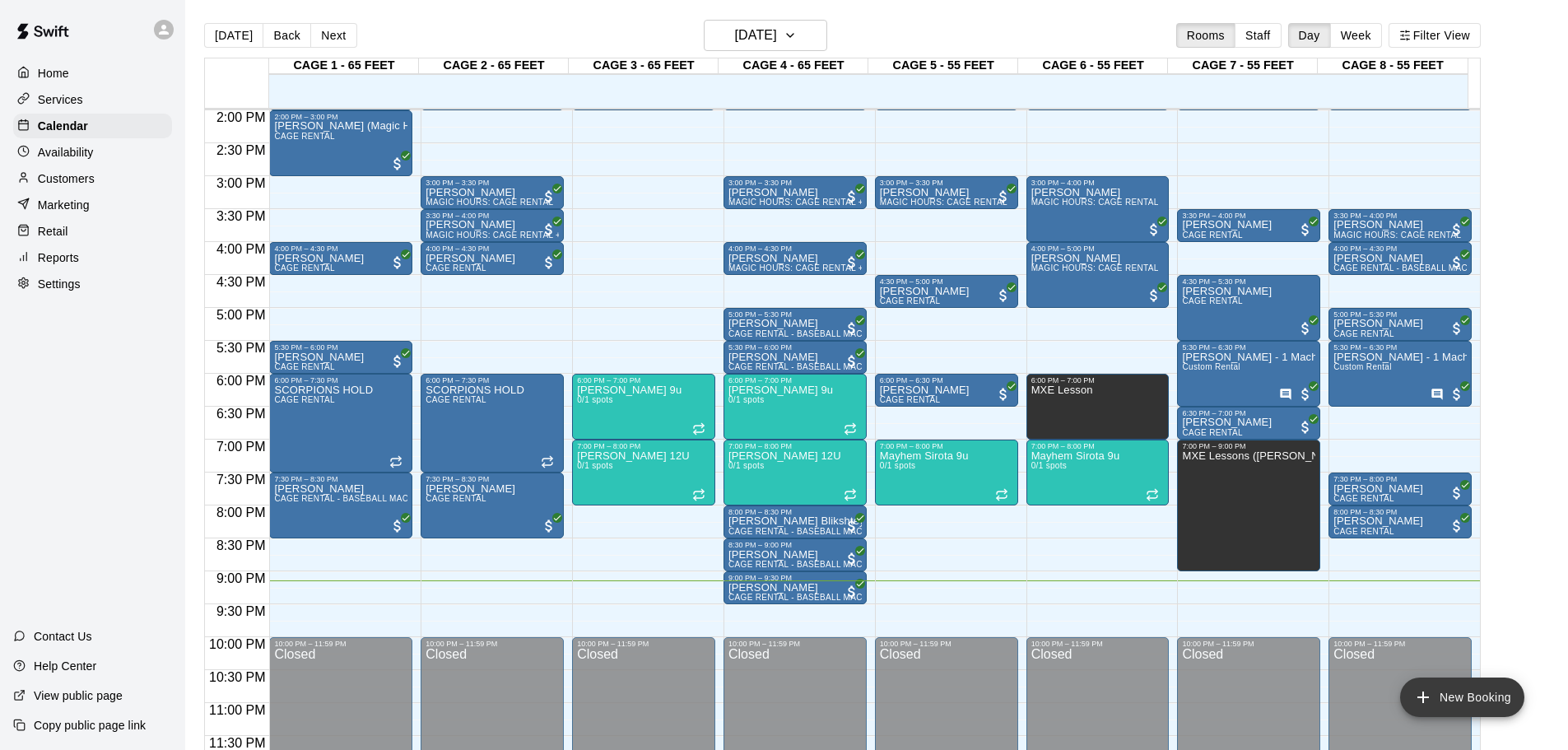
click at [1453, 695] on button "New Booking" at bounding box center [1462, 697] width 124 height 40
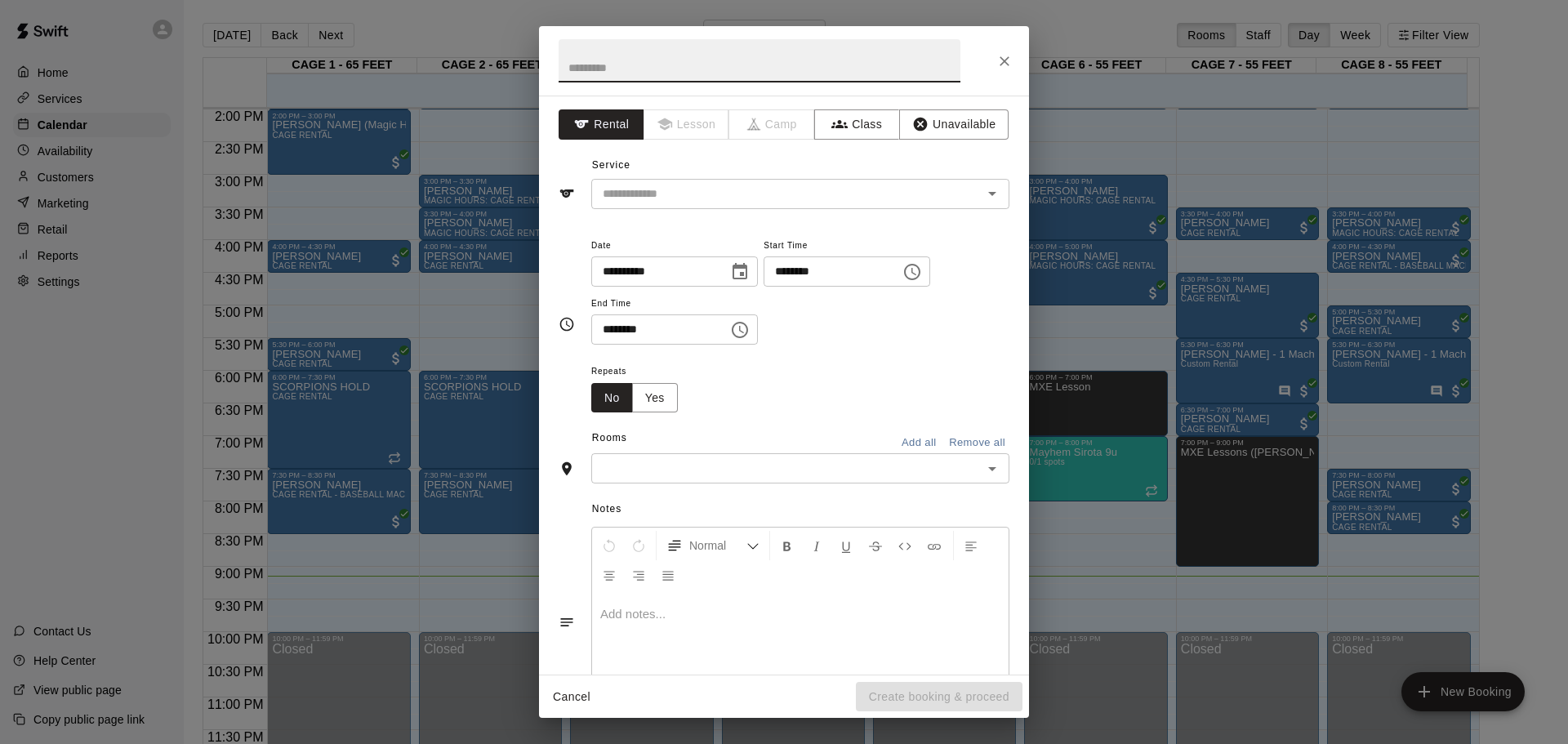
click at [849, 275] on input "********" at bounding box center [827, 271] width 126 height 31
click at [922, 266] on icon "Choose time, selected time is 6:00 PM" at bounding box center [912, 272] width 19 height 19
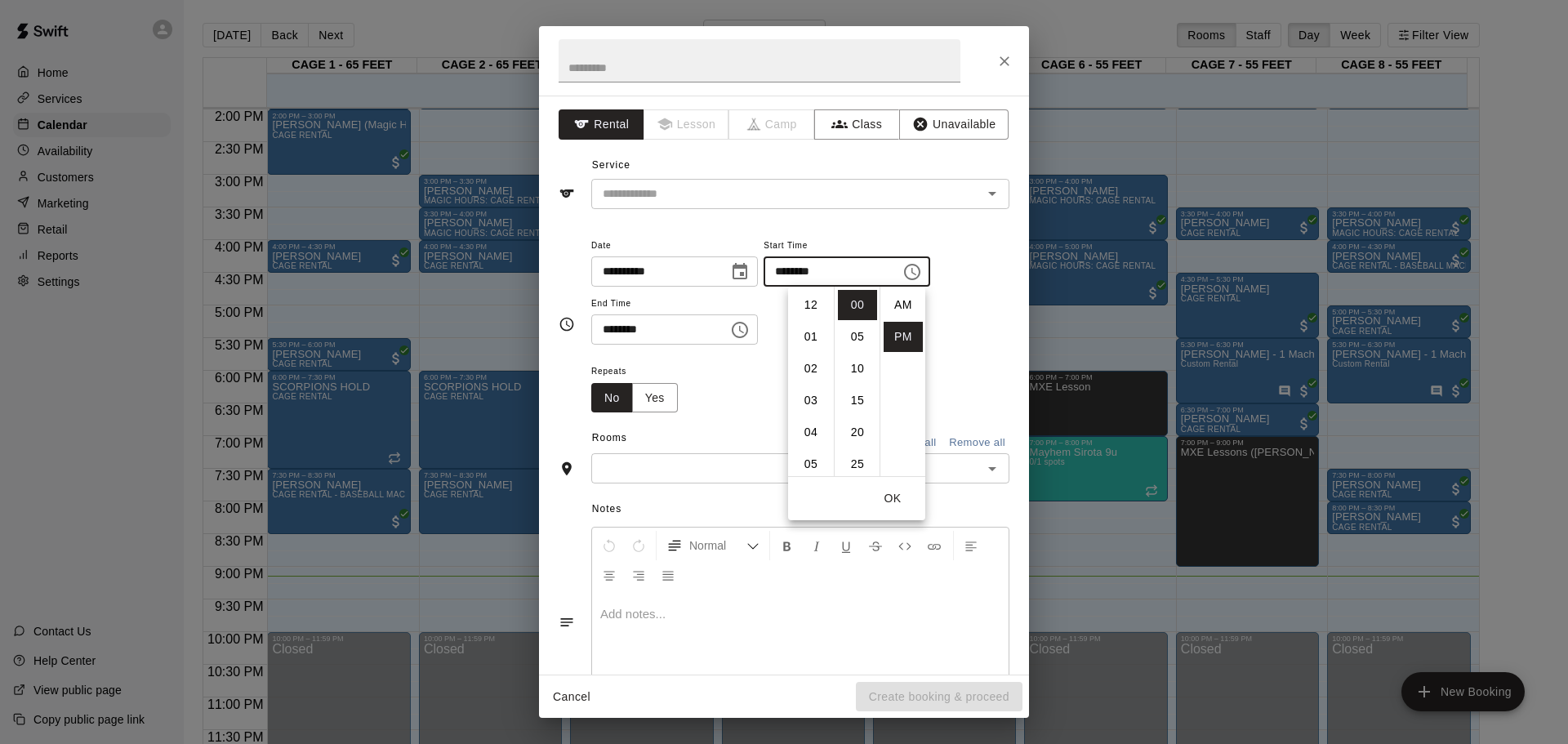
scroll to position [30, 0]
click at [804, 398] on li "09" at bounding box center [811, 400] width 39 height 31
click at [856, 409] on li "30" at bounding box center [857, 414] width 39 height 31
type input "********"
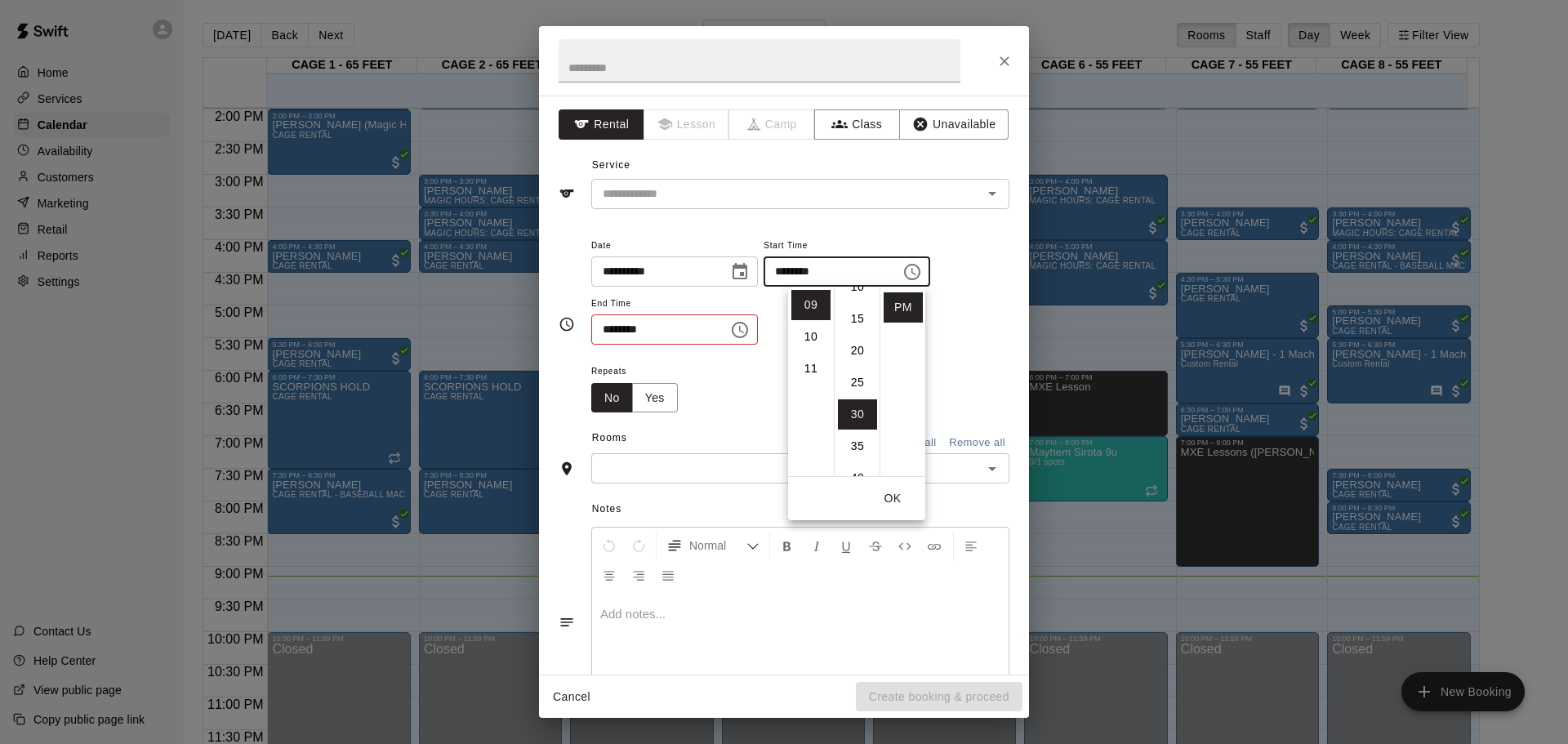
scroll to position [191, 0]
click at [894, 490] on button "OK" at bounding box center [893, 498] width 52 height 31
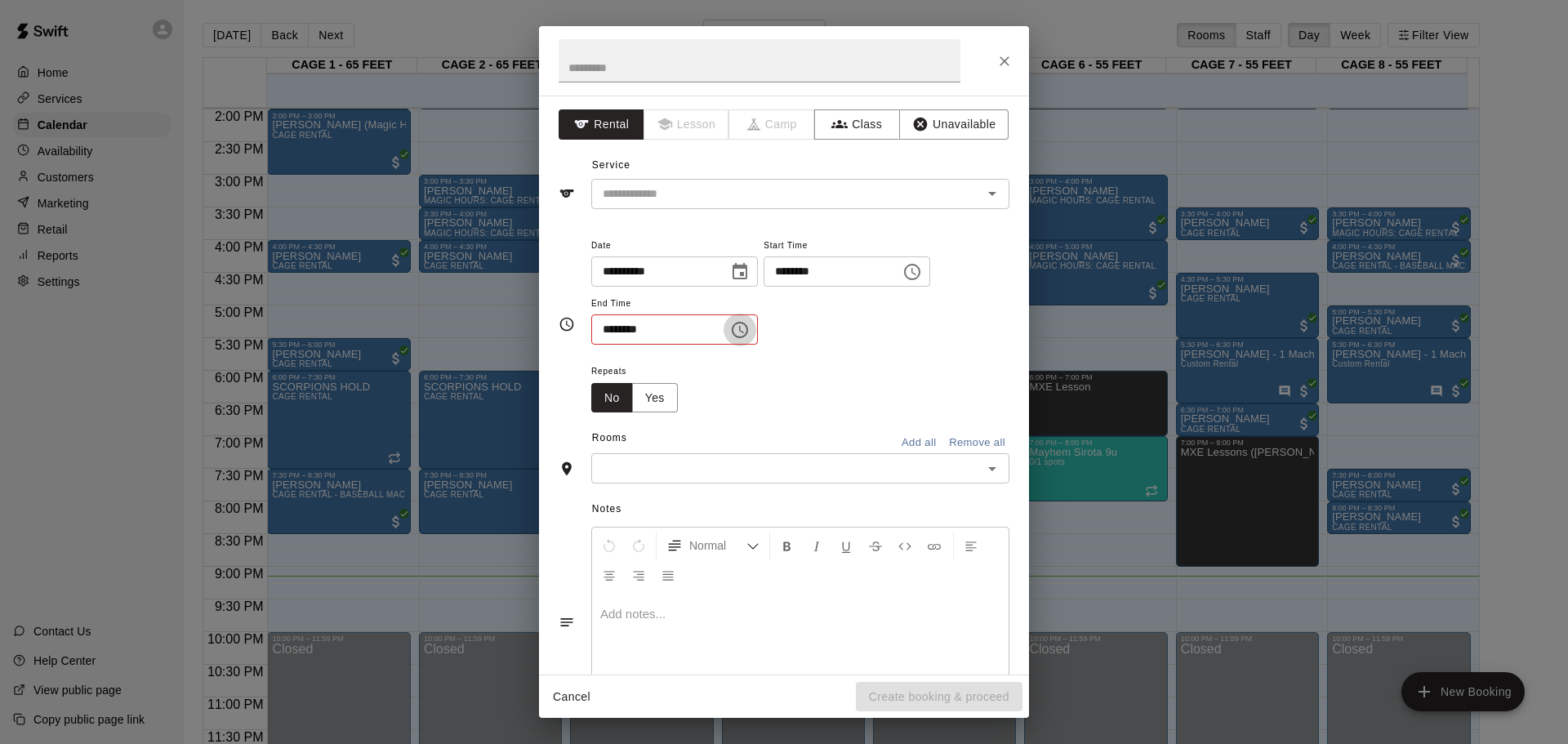
click at [748, 331] on icon "Choose time, selected time is 6:30 PM" at bounding box center [740, 330] width 17 height 17
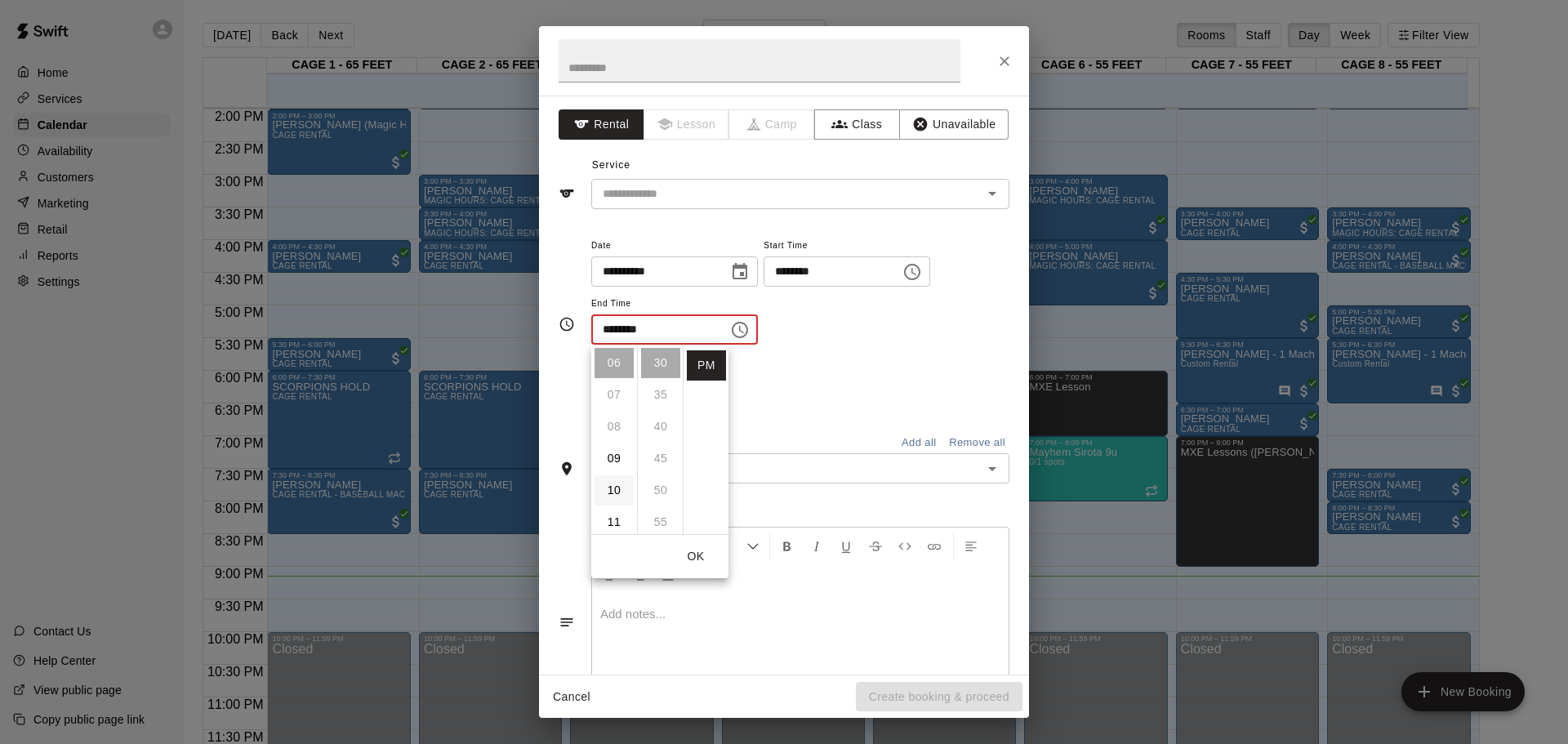
click at [620, 481] on li "10" at bounding box center [614, 490] width 39 height 31
click at [662, 372] on li "00" at bounding box center [660, 363] width 39 height 31
type input "********"
click at [790, 379] on div "Repeats No Yes" at bounding box center [801, 386] width 419 height 51
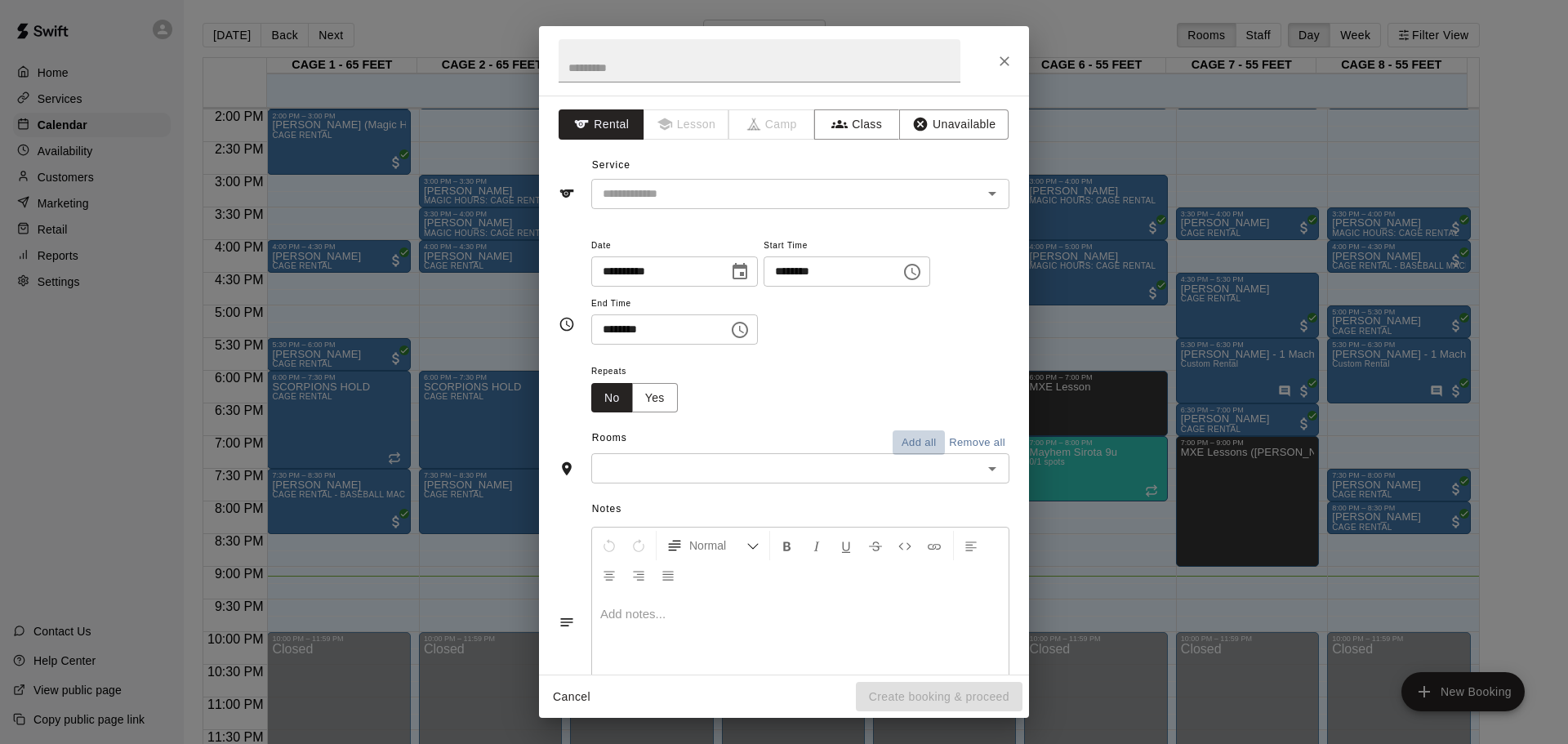
click at [911, 449] on button "Add all" at bounding box center [919, 443] width 52 height 25
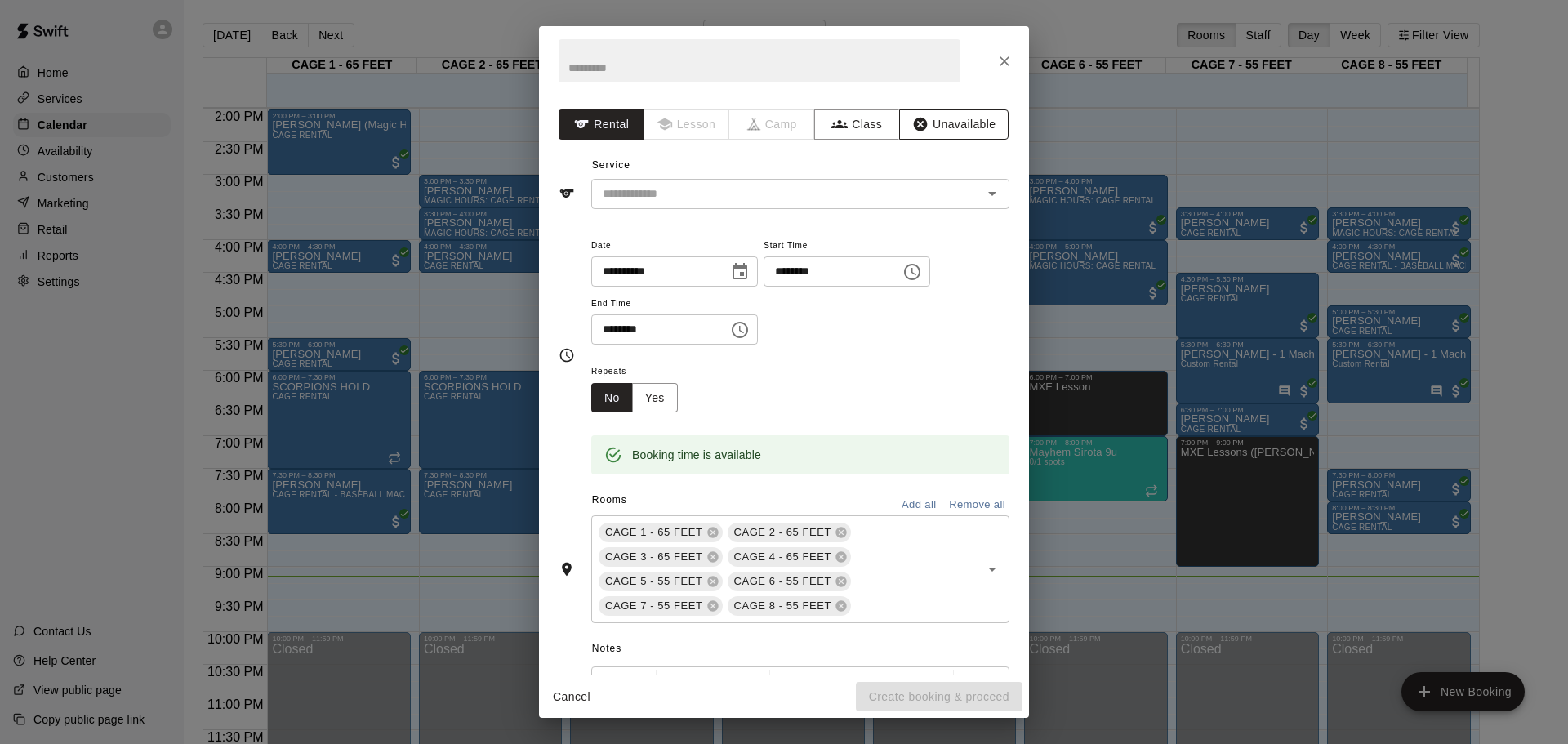
click at [954, 130] on button "Unavailable" at bounding box center [953, 124] width 109 height 31
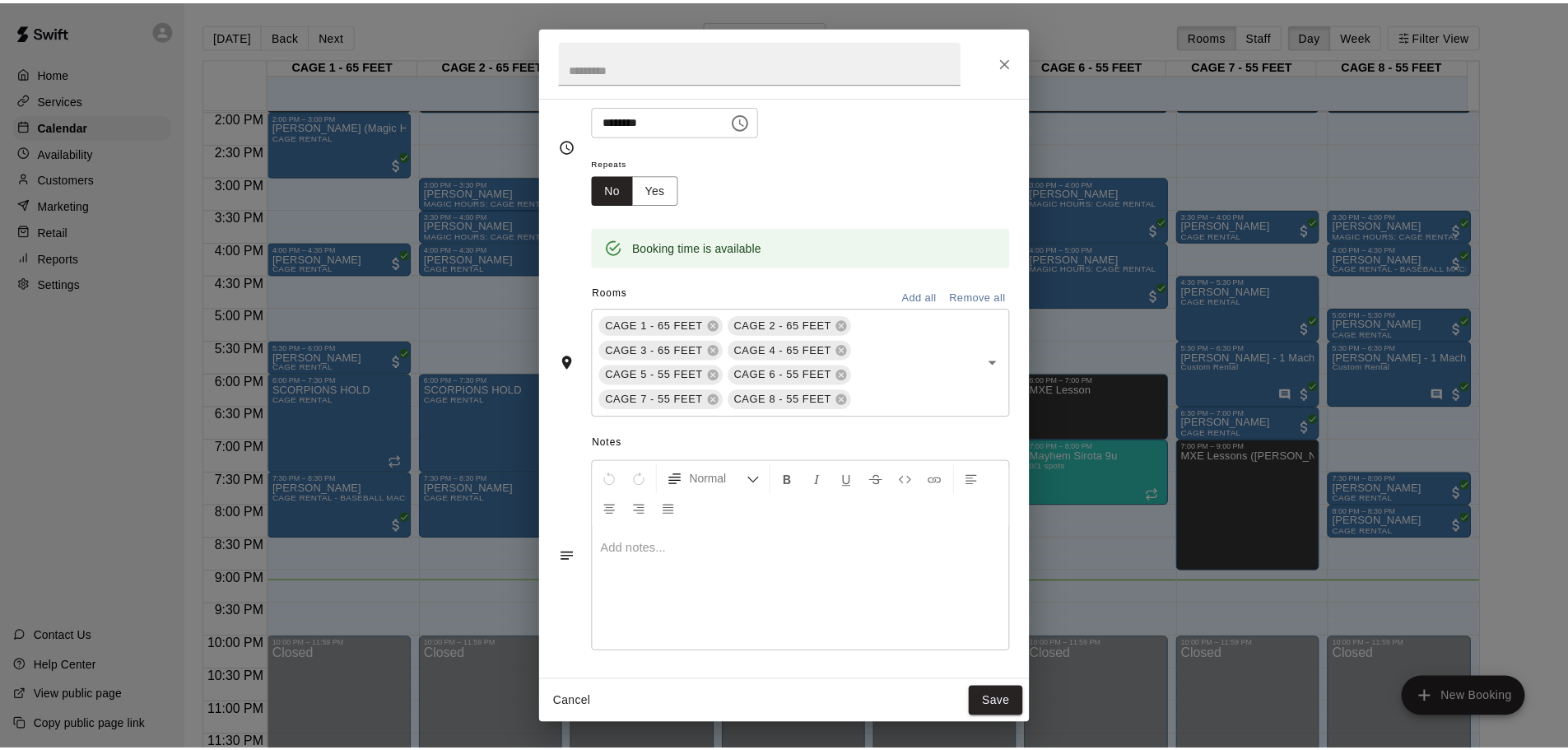
scroll to position [131, 0]
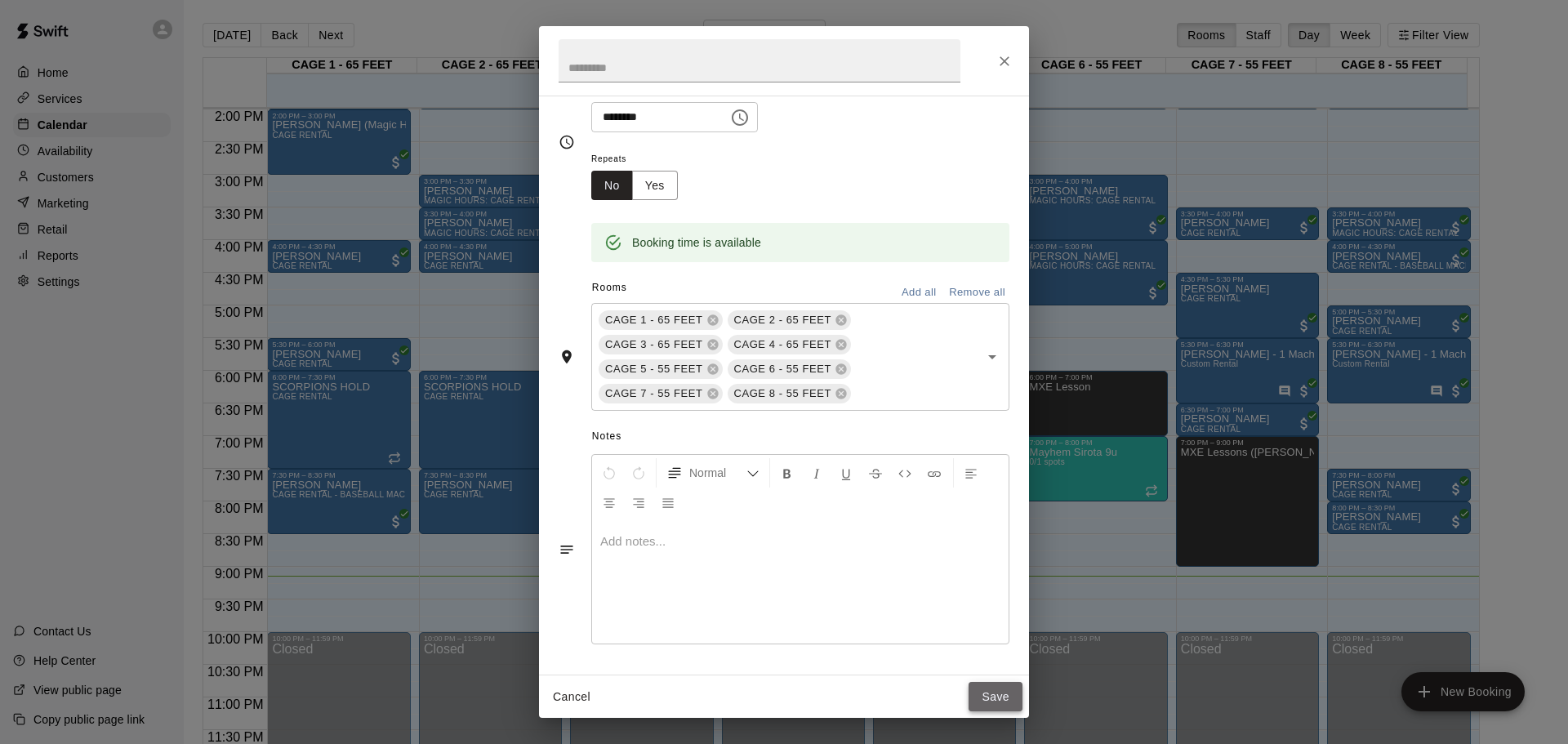
click at [988, 698] on button "Save" at bounding box center [996, 697] width 54 height 31
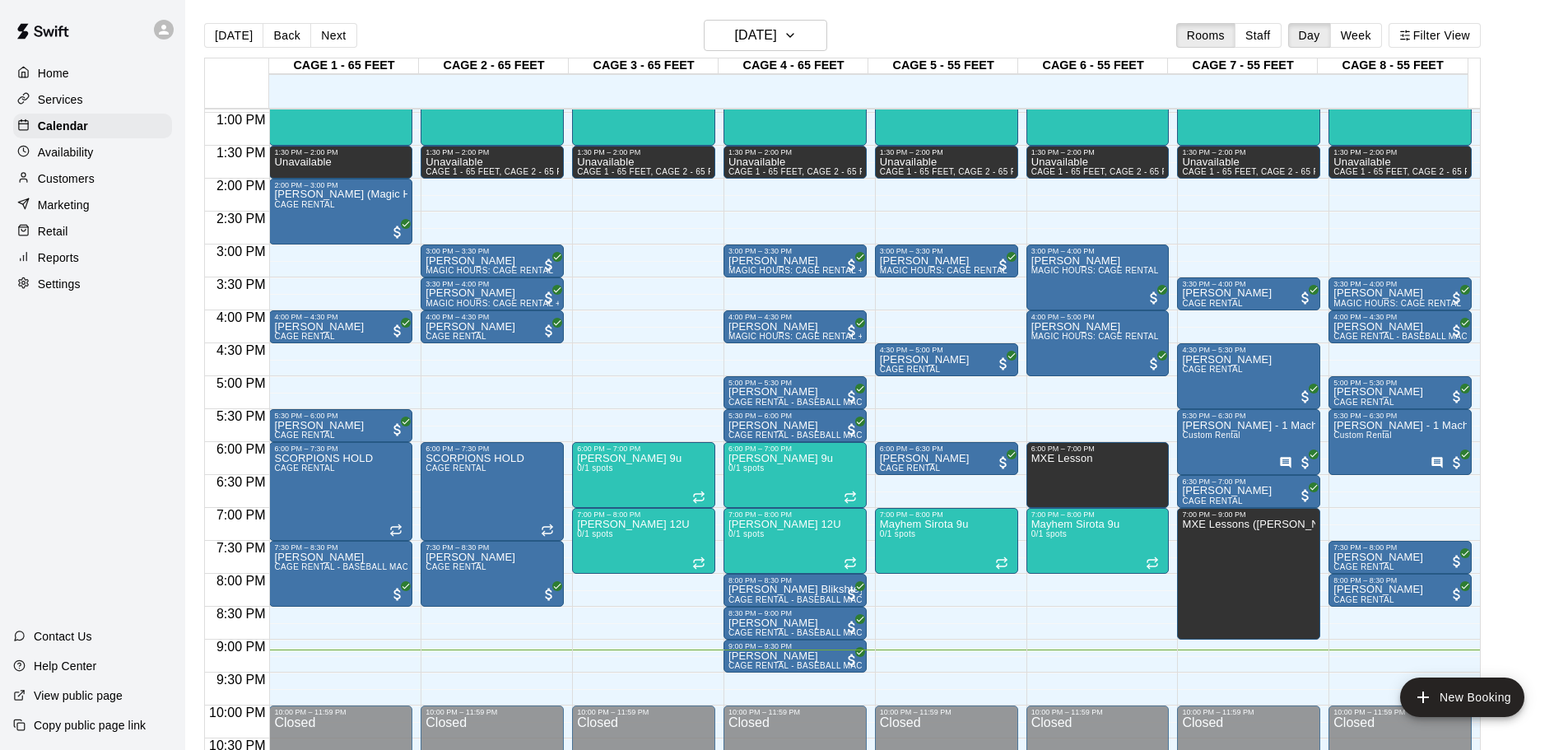
scroll to position [923, 0]
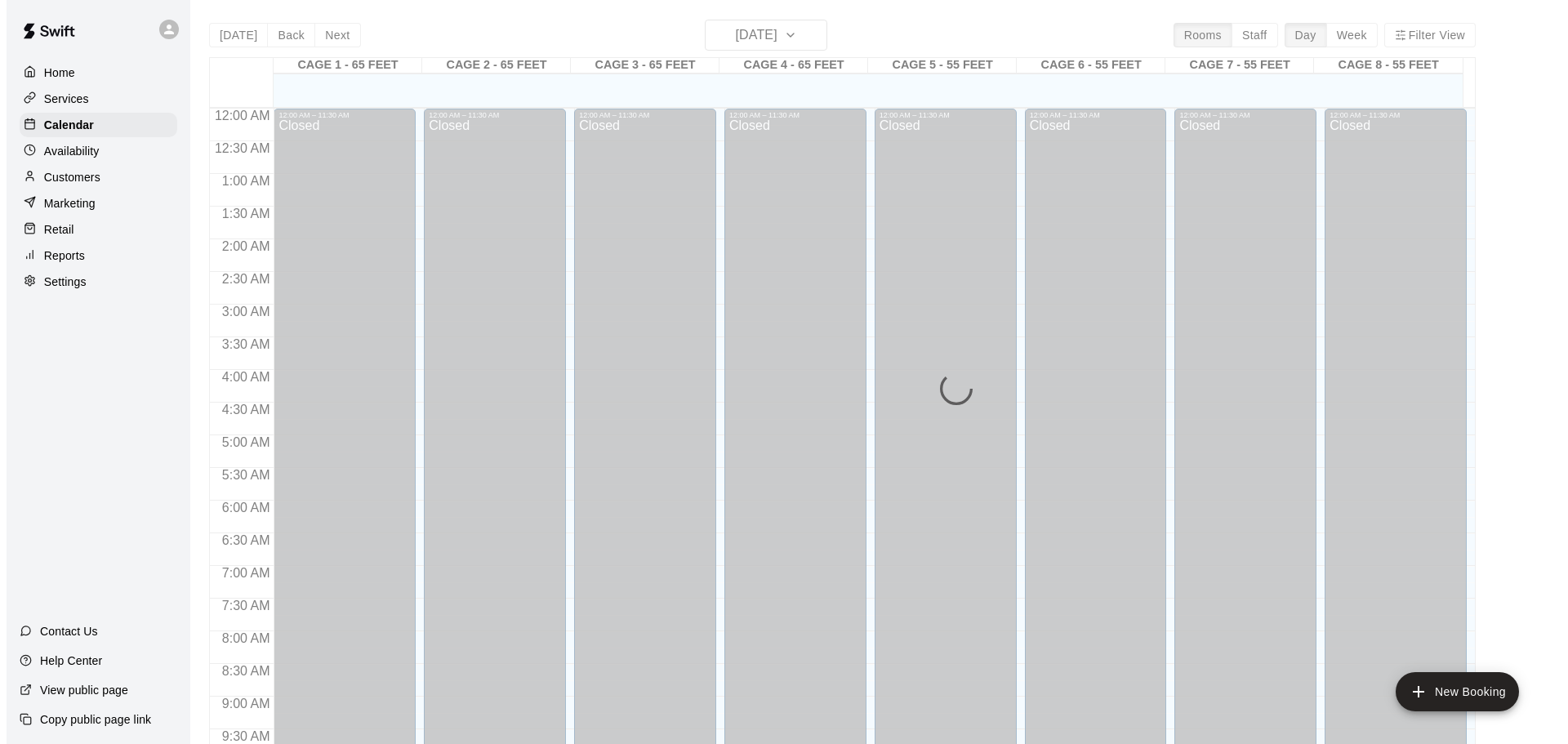
scroll to position [865, 0]
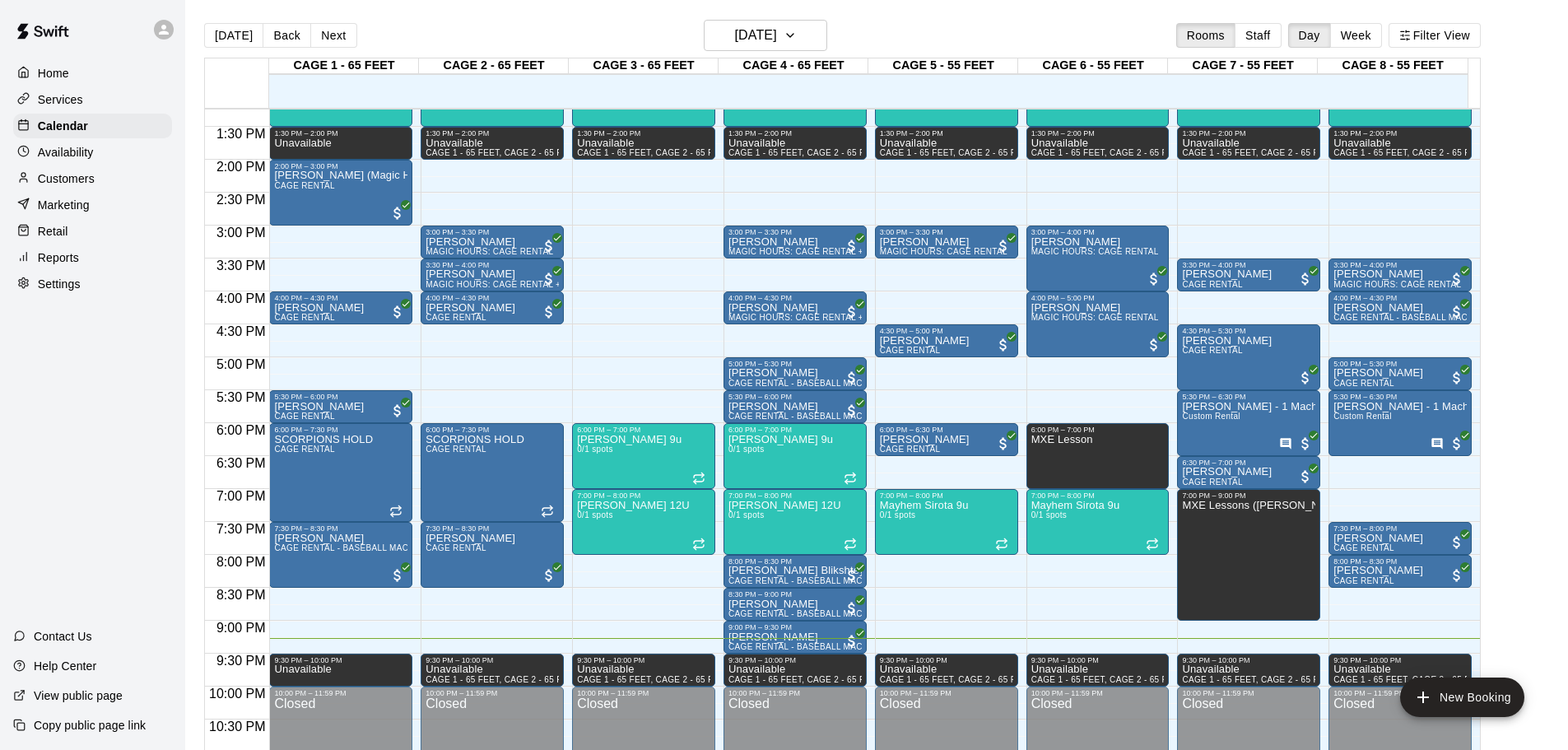
click at [958, 632] on div "12:00 AM – 11:30 AM Closed 11:30 AM – 1:30 PM MXE CLINIC 0/1 spots 1:30 PM – 2:…" at bounding box center [947, 28] width 143 height 1581
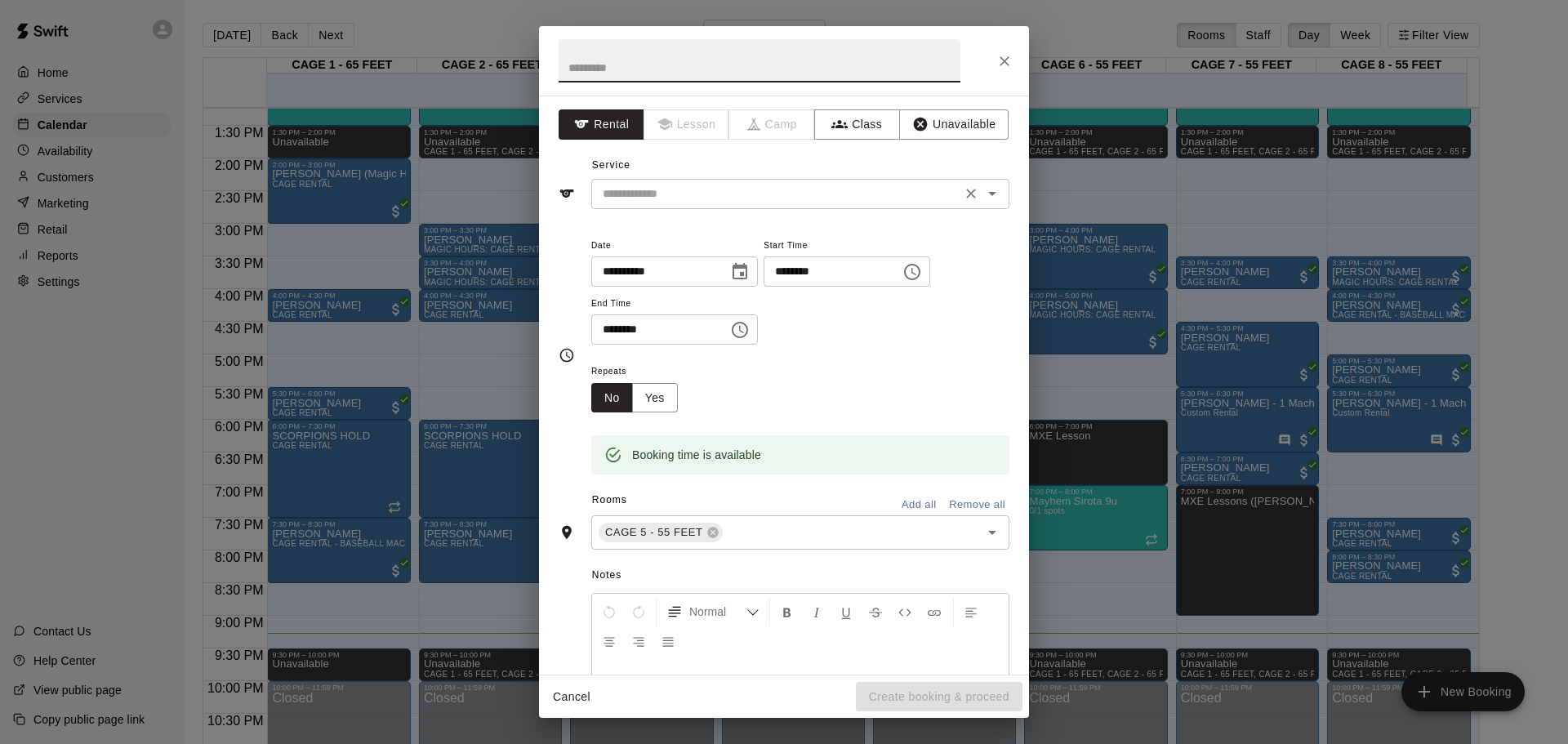
click at [704, 195] on input "text" at bounding box center [776, 194] width 360 height 20
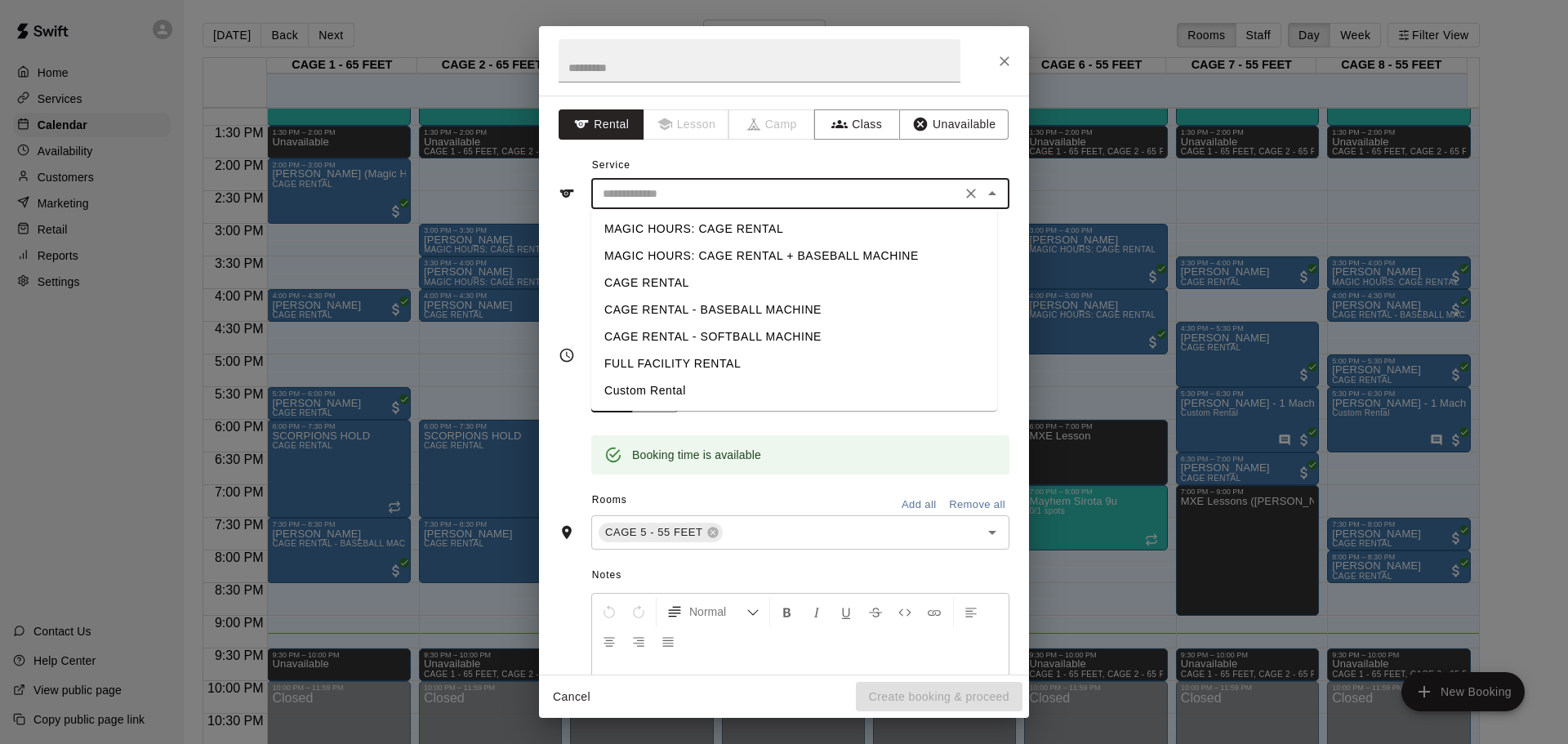
click at [716, 276] on li "CAGE RENTAL" at bounding box center [794, 283] width 406 height 27
type input "**********"
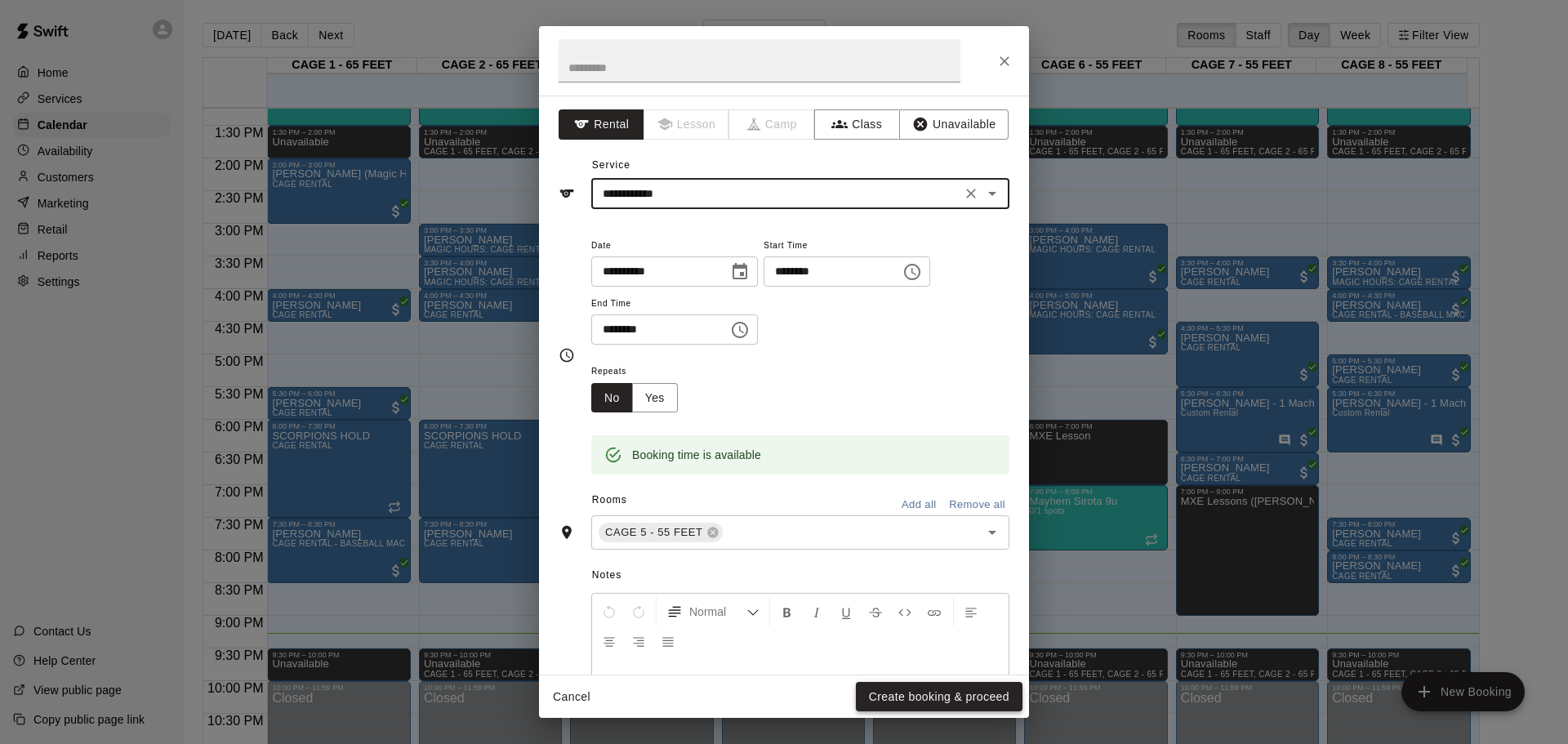
click at [948, 693] on button "Create booking & proceed" at bounding box center [939, 697] width 167 height 31
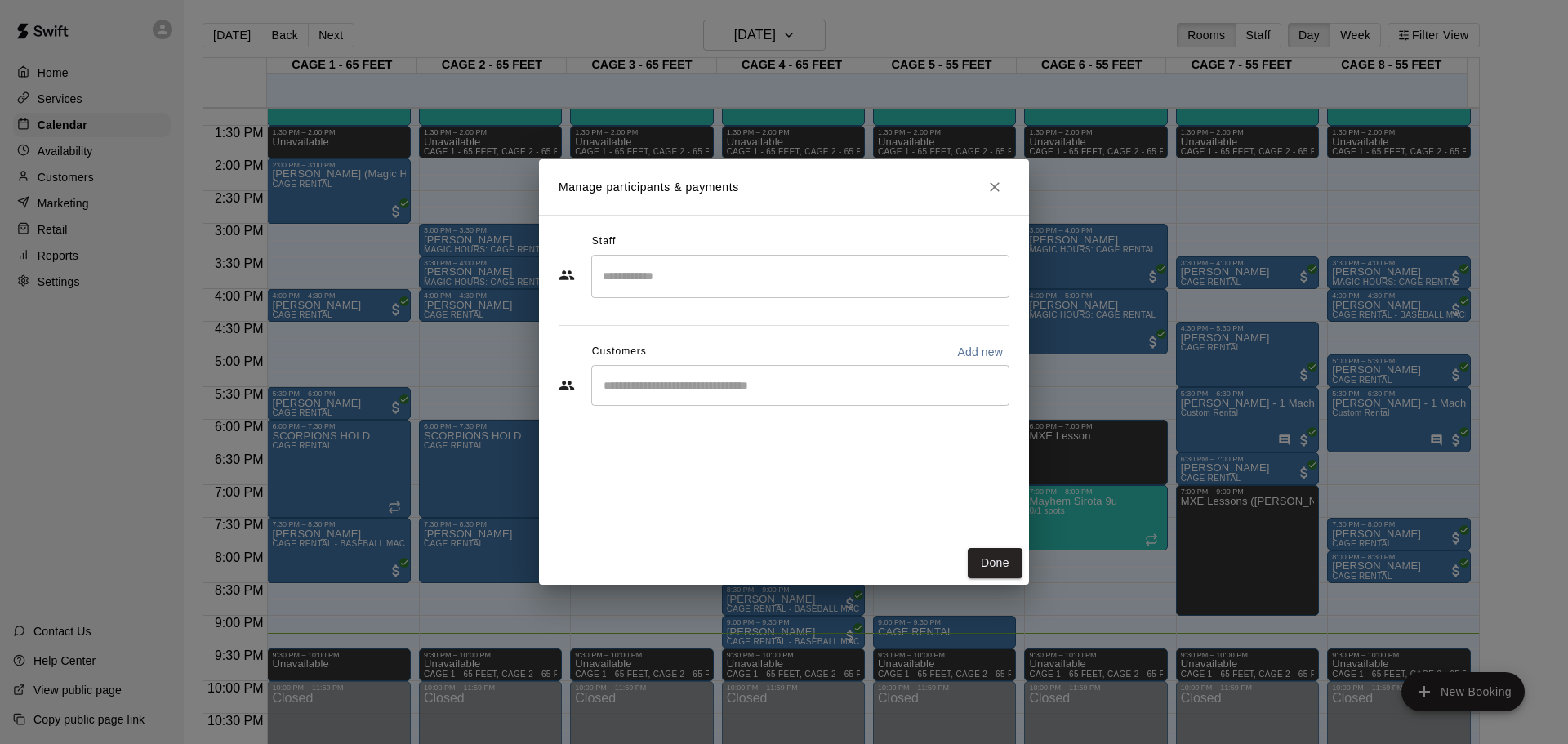
click at [751, 397] on div "​" at bounding box center [801, 386] width 419 height 41
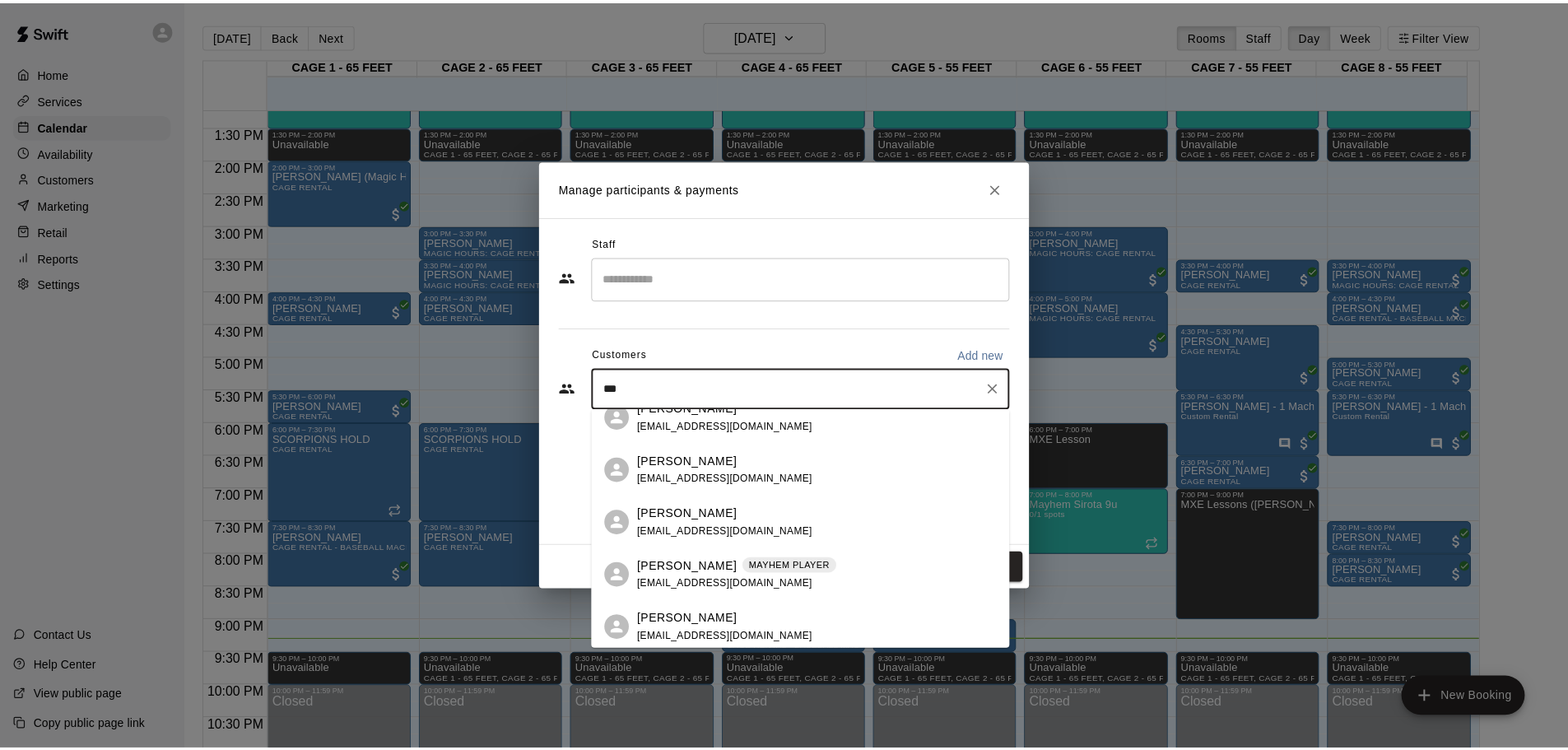
scroll to position [23, 0]
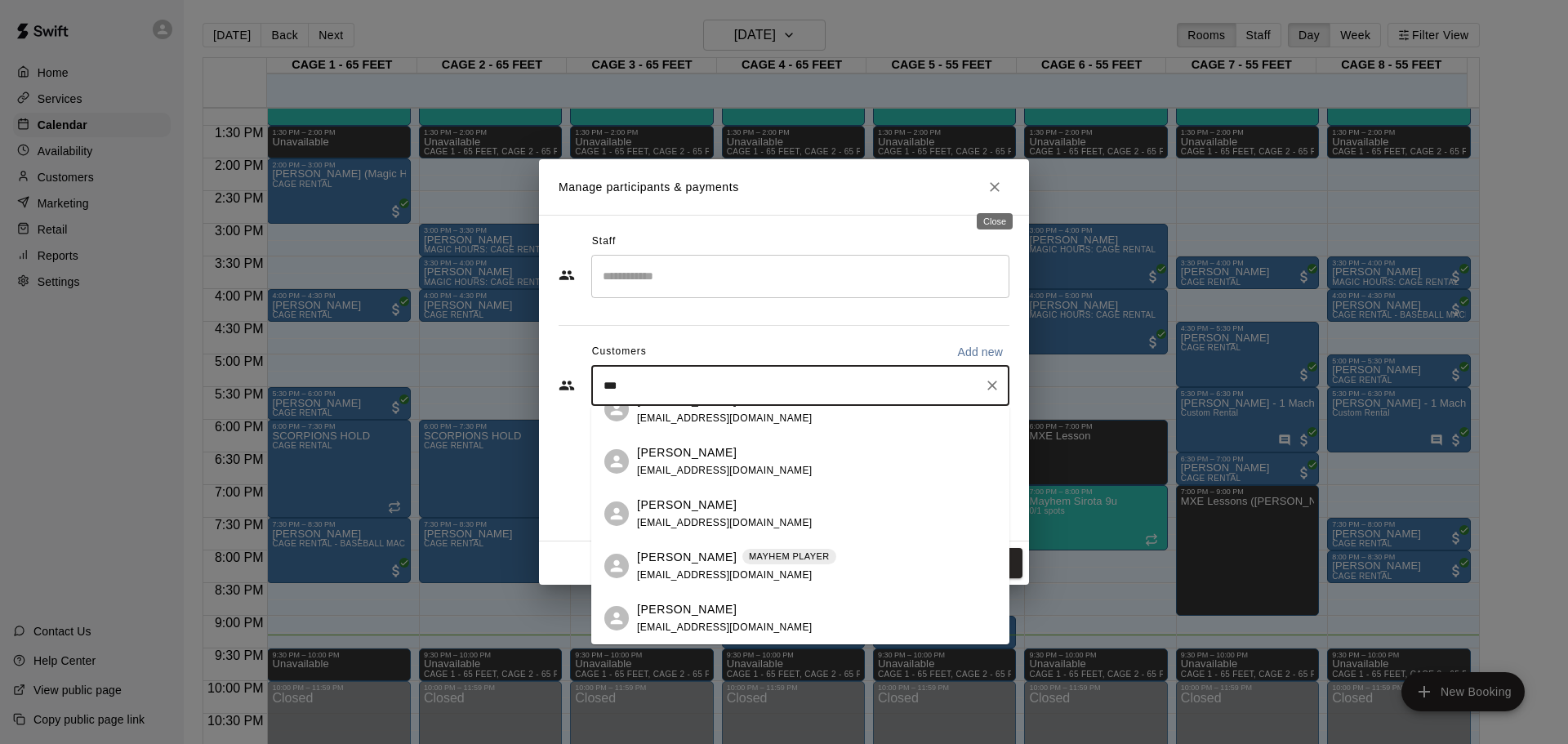
type input "***"
click at [992, 181] on icon "Close" at bounding box center [994, 187] width 17 height 17
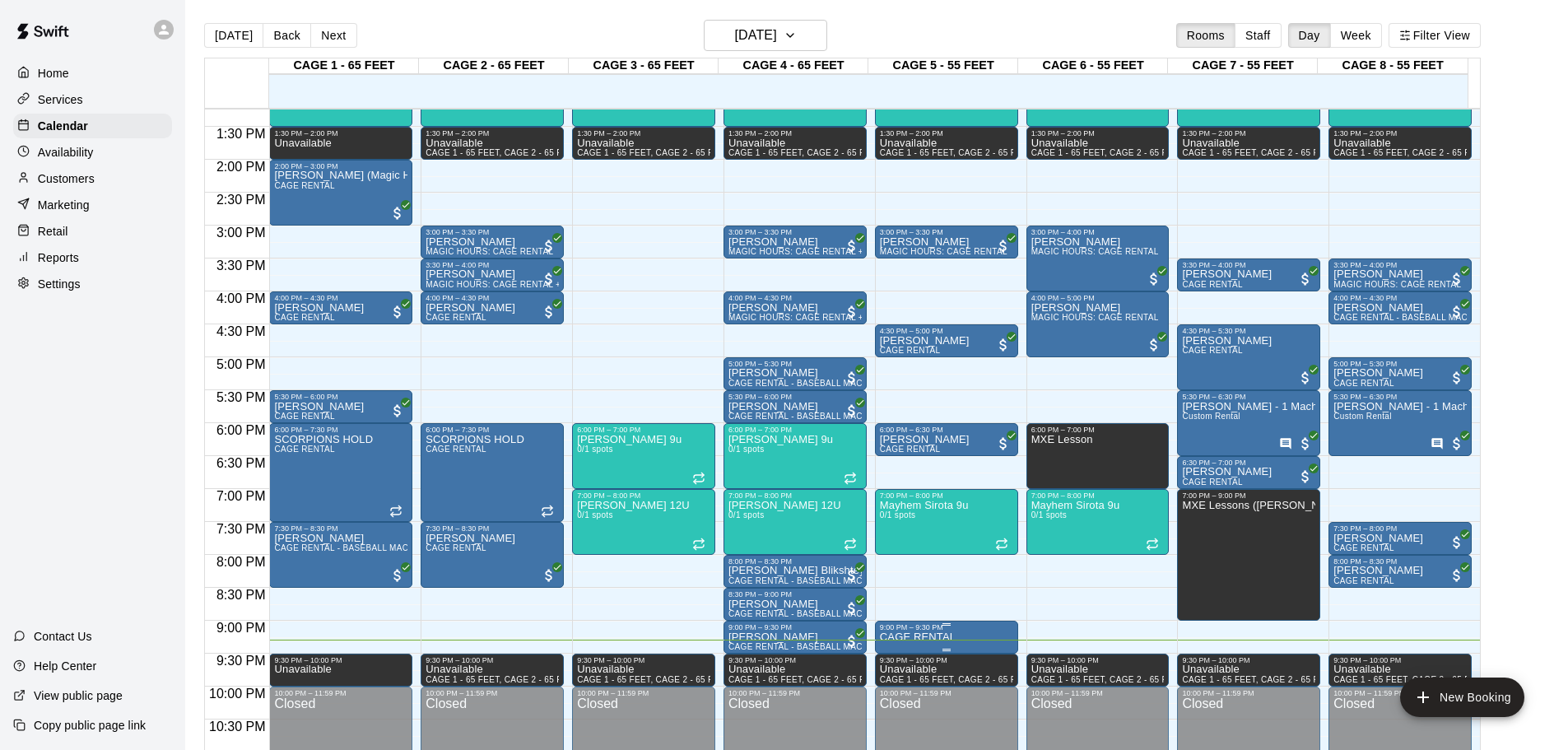
click at [945, 631] on div "9:00 PM – 9:30 PM" at bounding box center [947, 627] width 134 height 8
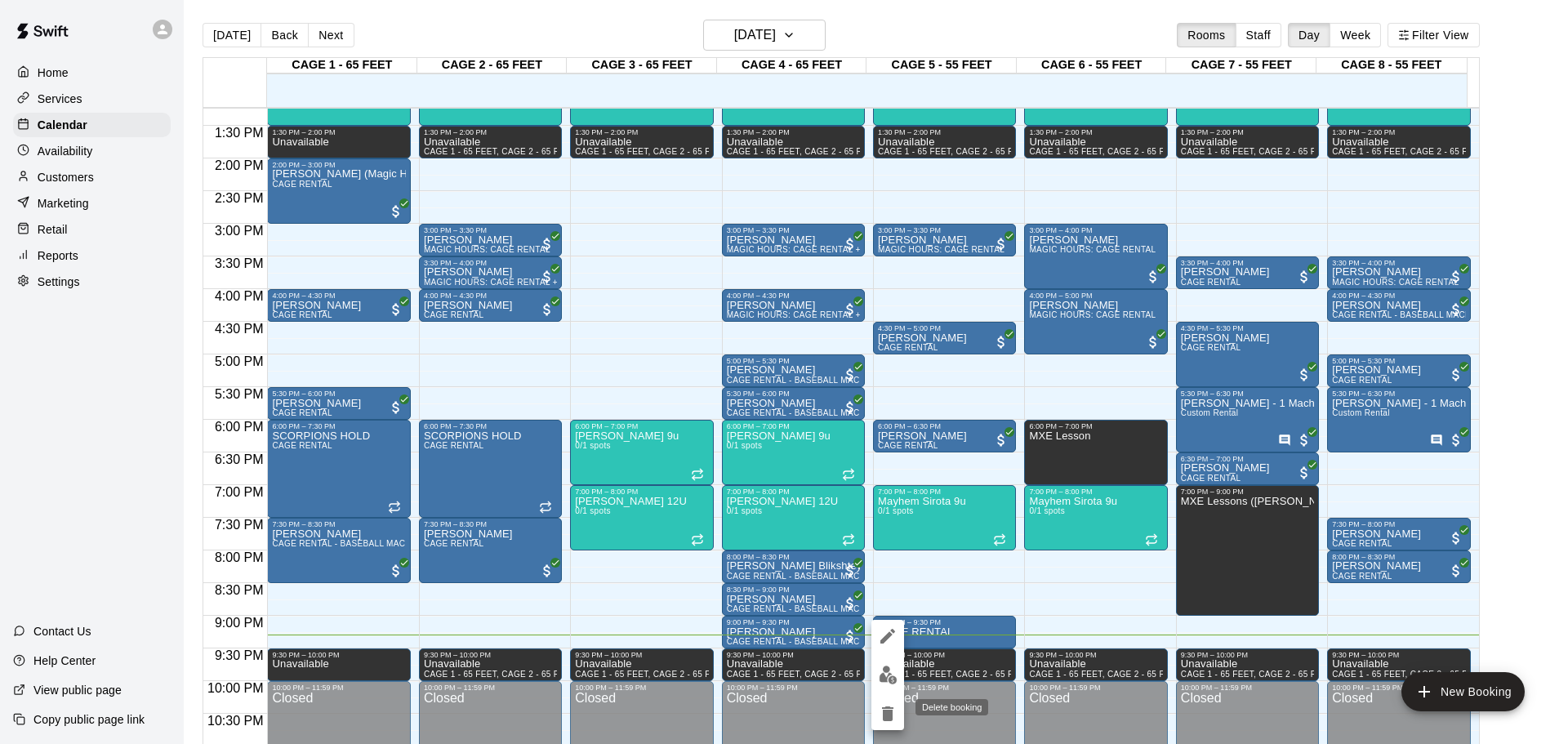
click at [887, 714] on icon "delete" at bounding box center [887, 713] width 11 height 15
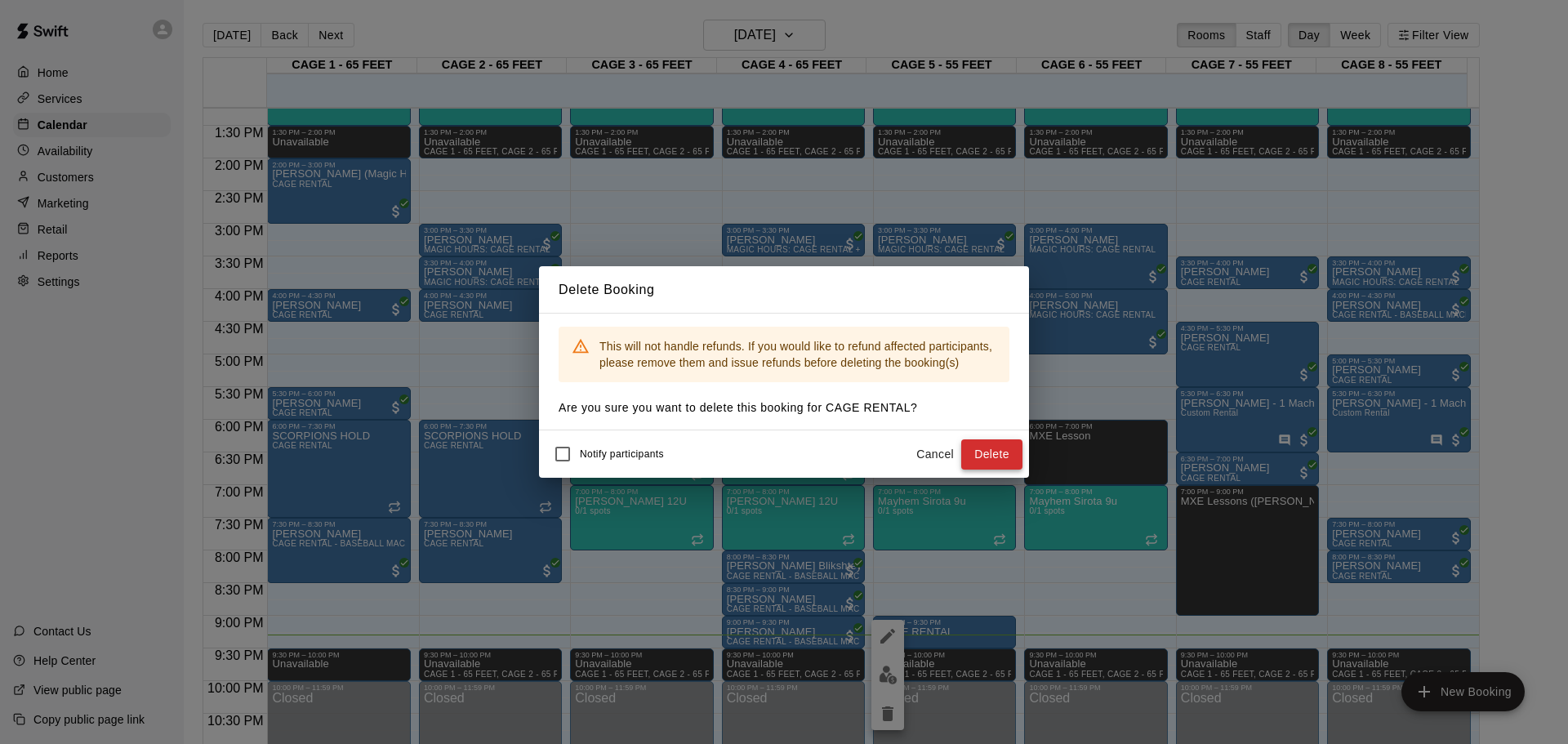
click at [990, 449] on button "Delete" at bounding box center [992, 454] width 61 height 31
